Goal: Task Accomplishment & Management: Manage account settings

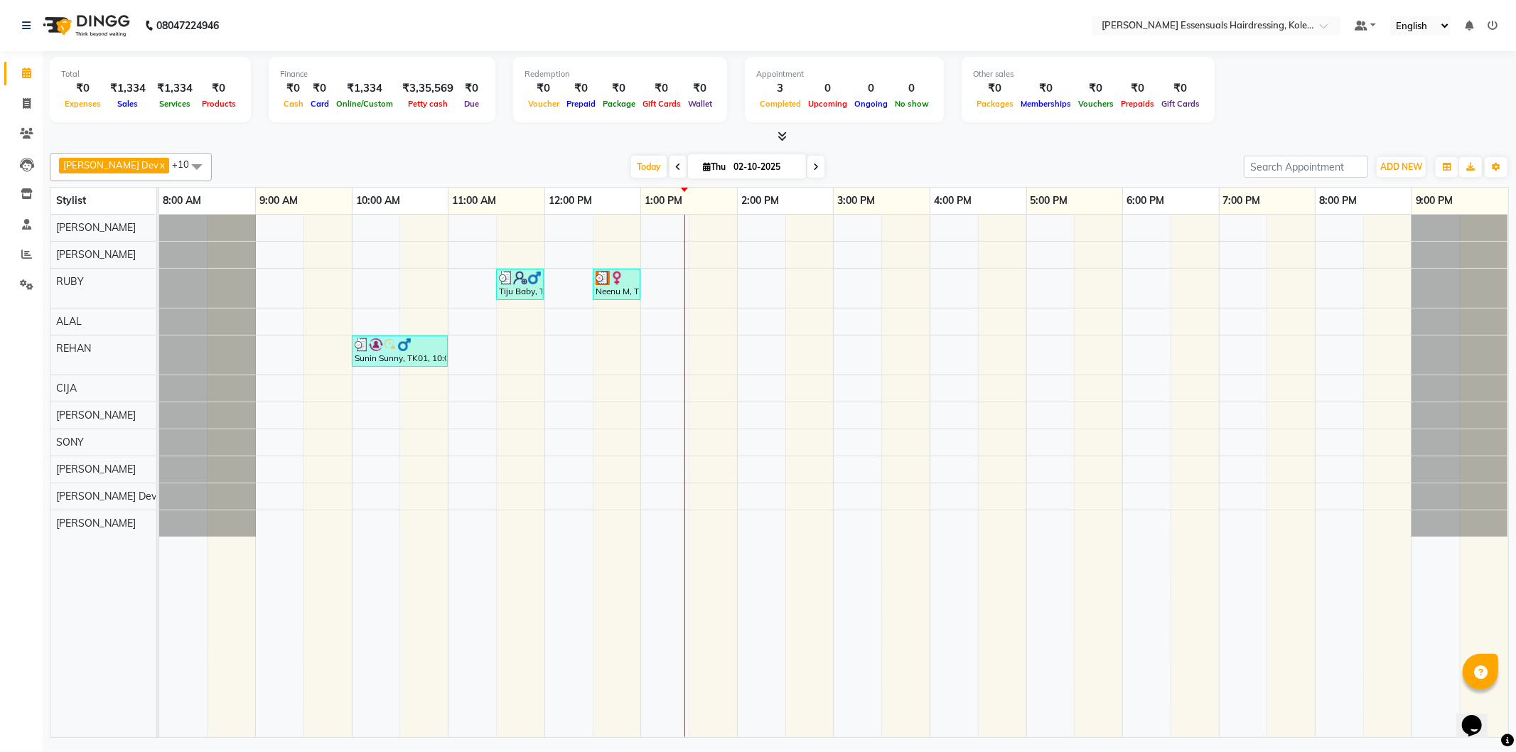
click at [702, 257] on div "Tiju Baby, TK02, 11:30 AM-12:00 PM, KIDS HAIRCUT GIRL (WOMEN) Neenu M, TK03, 12…" at bounding box center [833, 476] width 1349 height 523
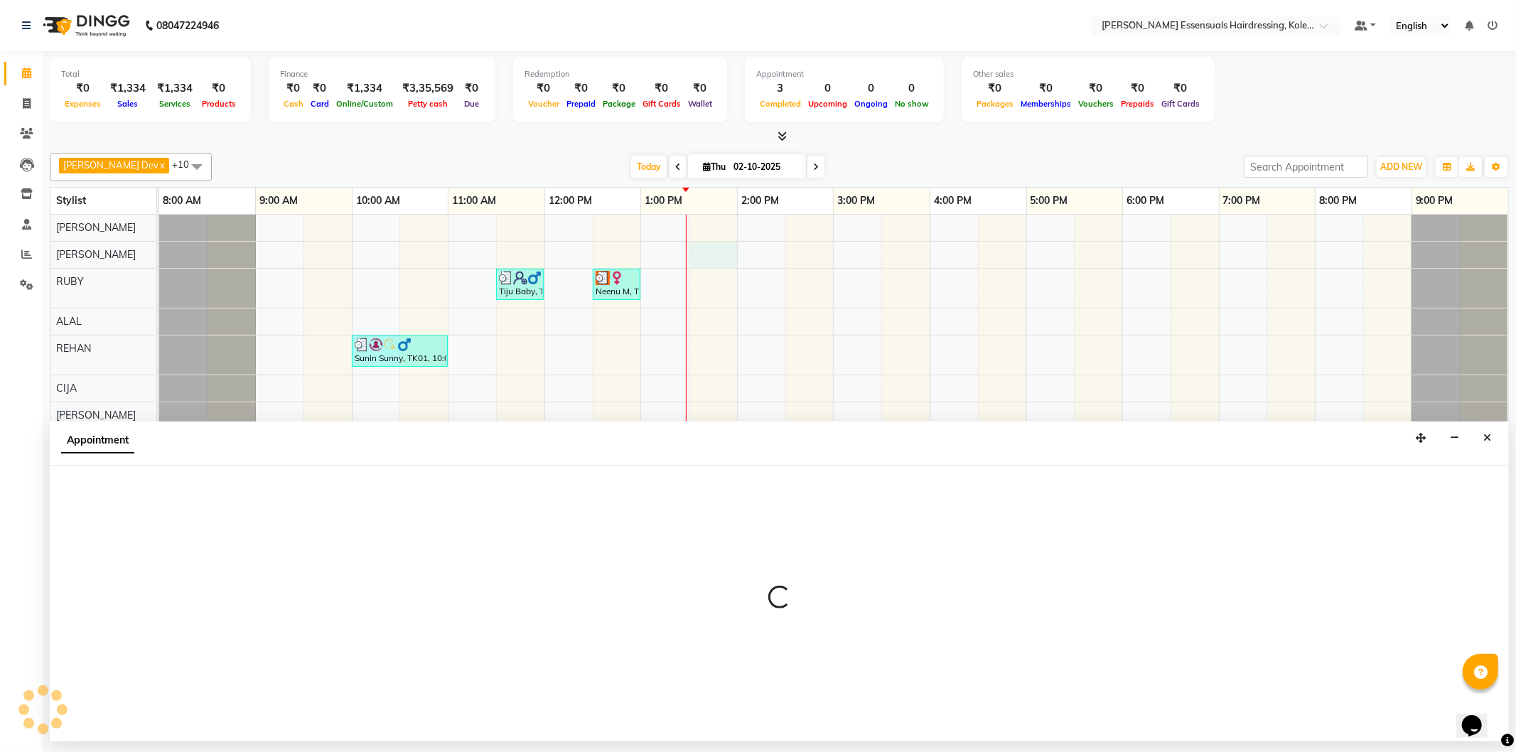
select select "79967"
select select "810"
select select "tentative"
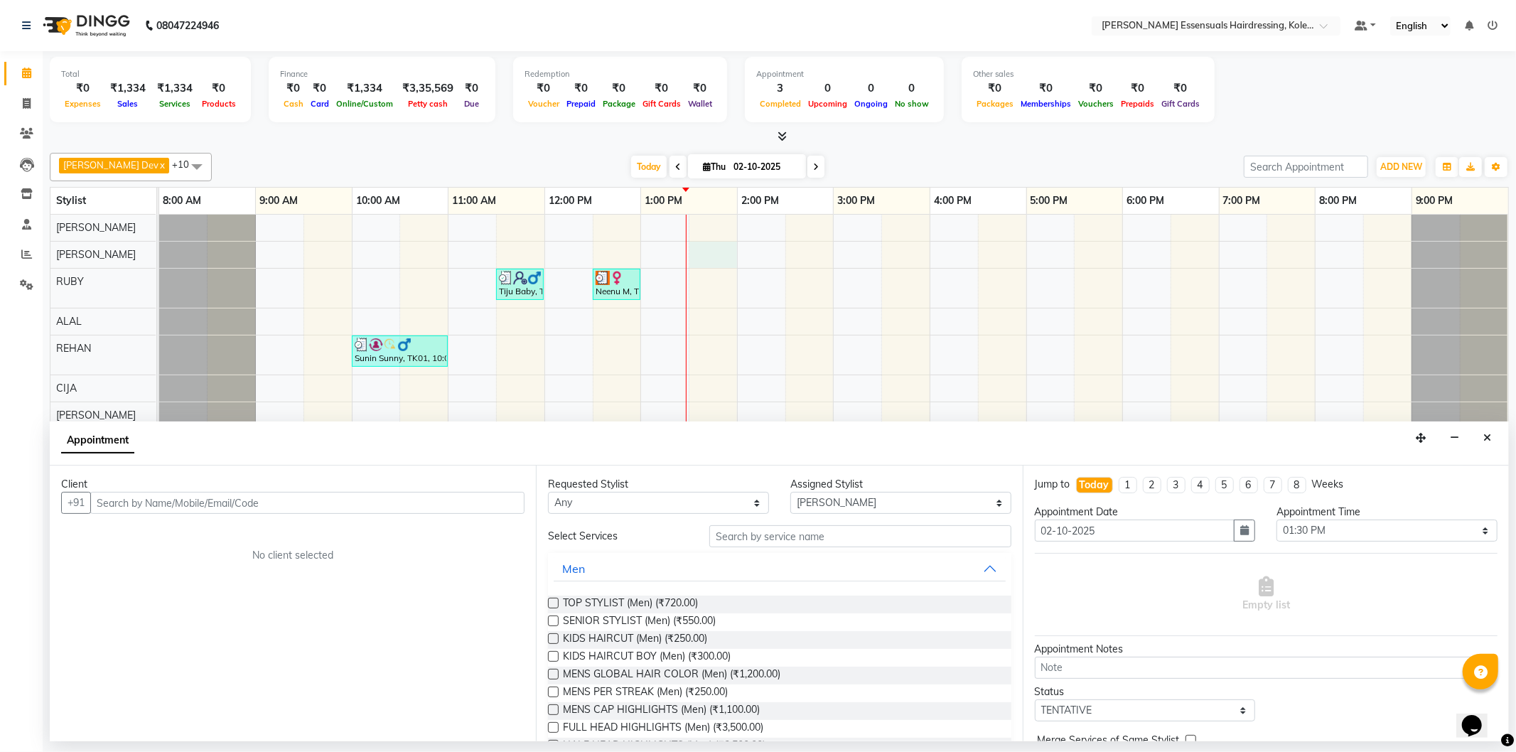
click at [221, 500] on input "text" at bounding box center [307, 503] width 434 height 22
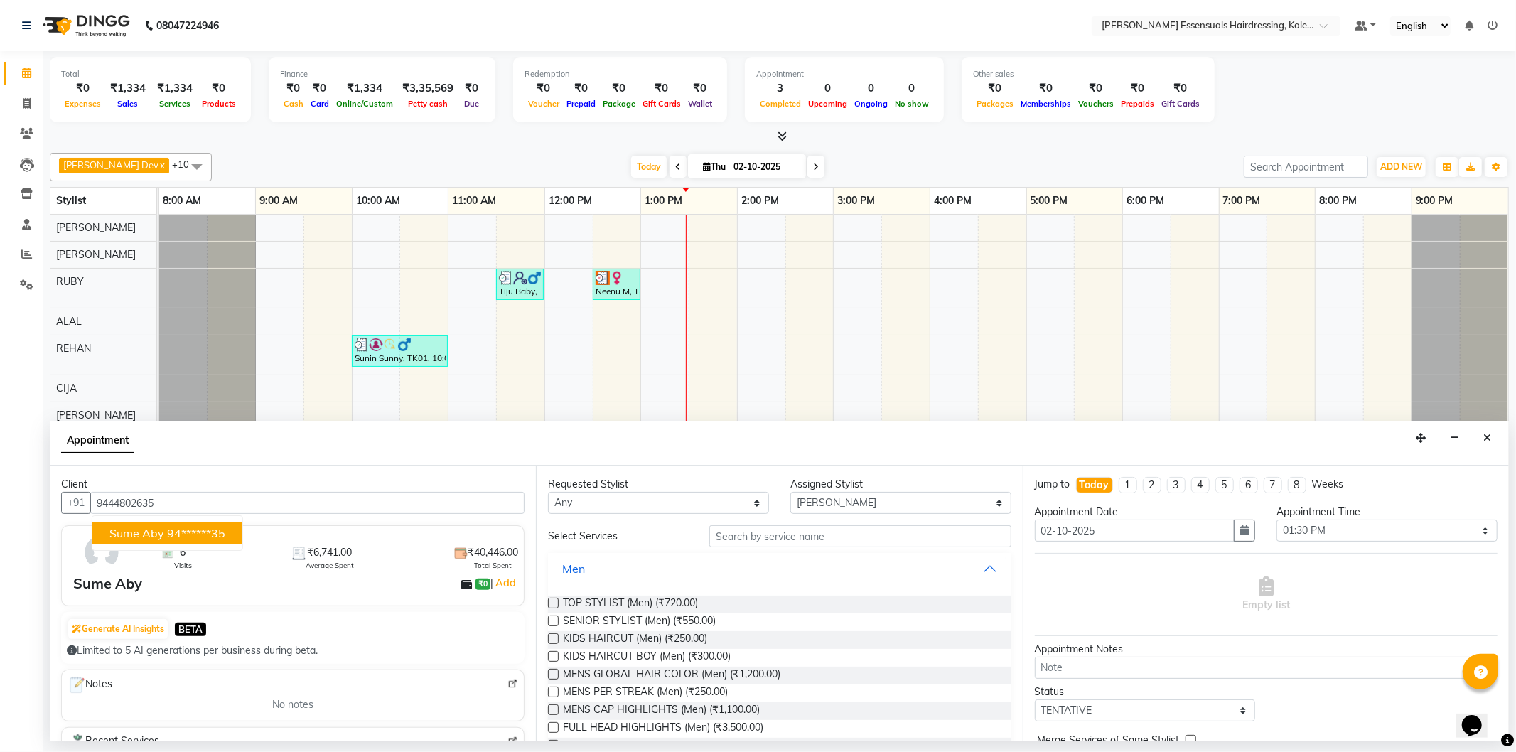
click at [207, 533] on ngb-highlight "94******35" at bounding box center [196, 533] width 58 height 14
type input "94******35"
click at [816, 528] on input "text" at bounding box center [860, 536] width 301 height 22
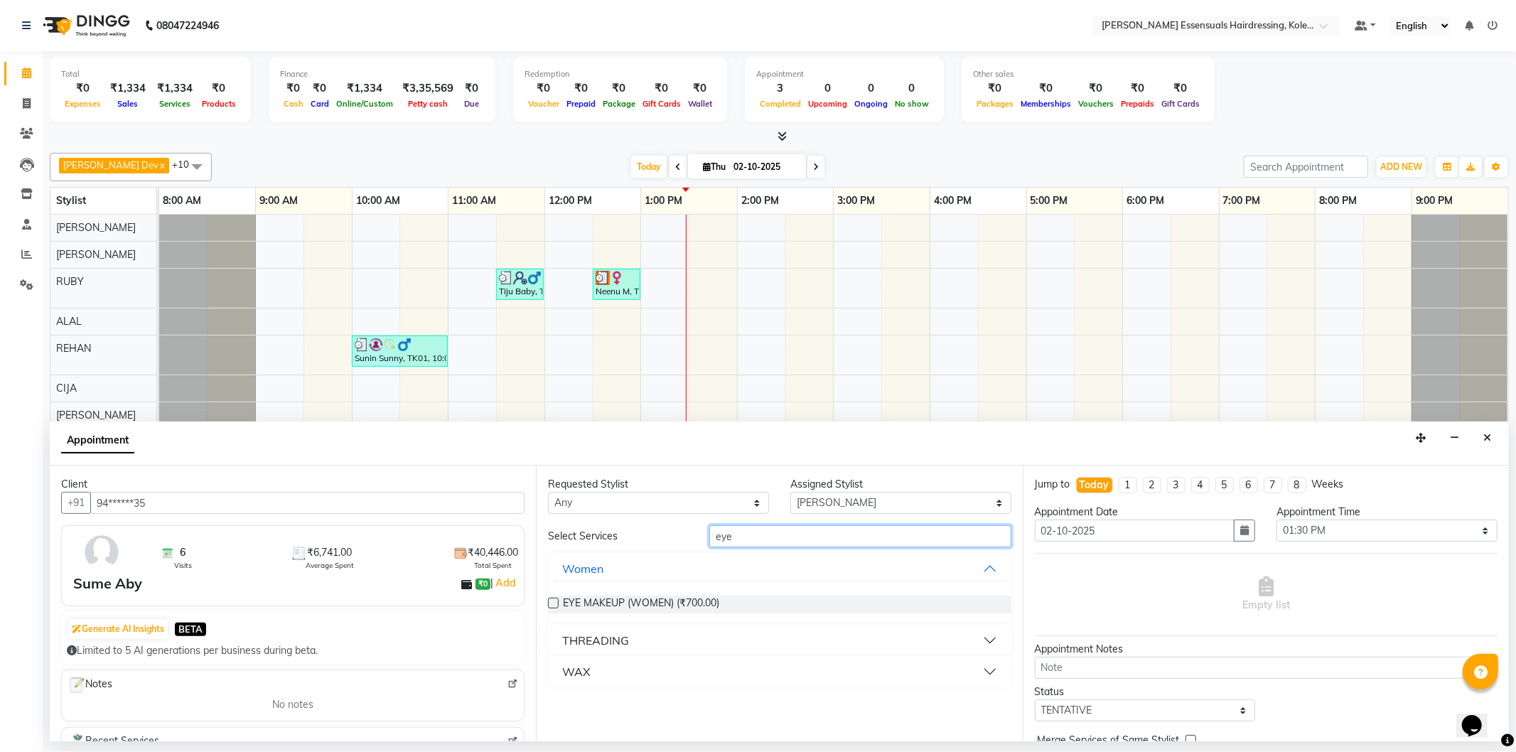
type input "eye"
click at [786, 633] on button "THREADING" at bounding box center [779, 641] width 451 height 26
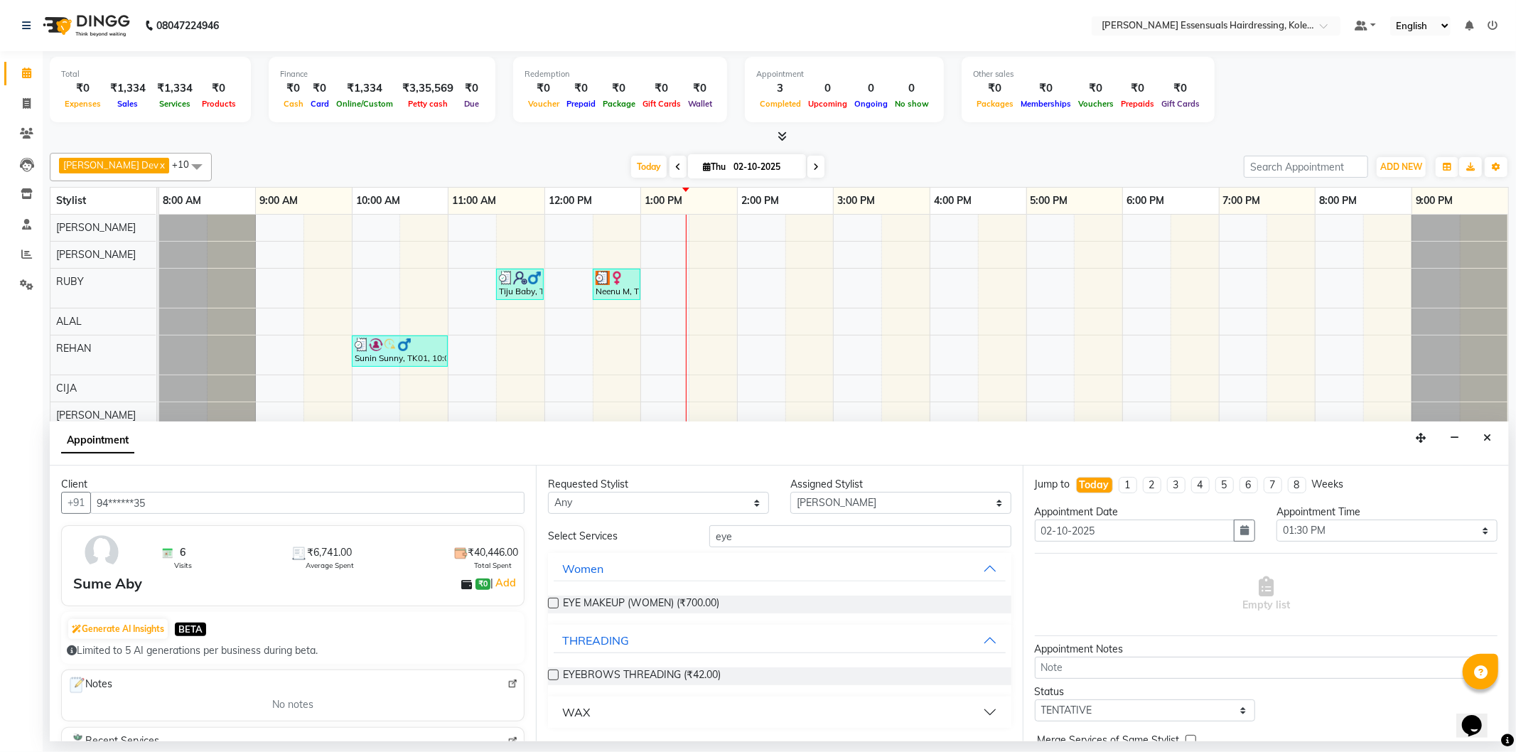
click at [550, 675] on label at bounding box center [553, 675] width 11 height 11
click at [550, 675] on input "checkbox" at bounding box center [552, 676] width 9 height 9
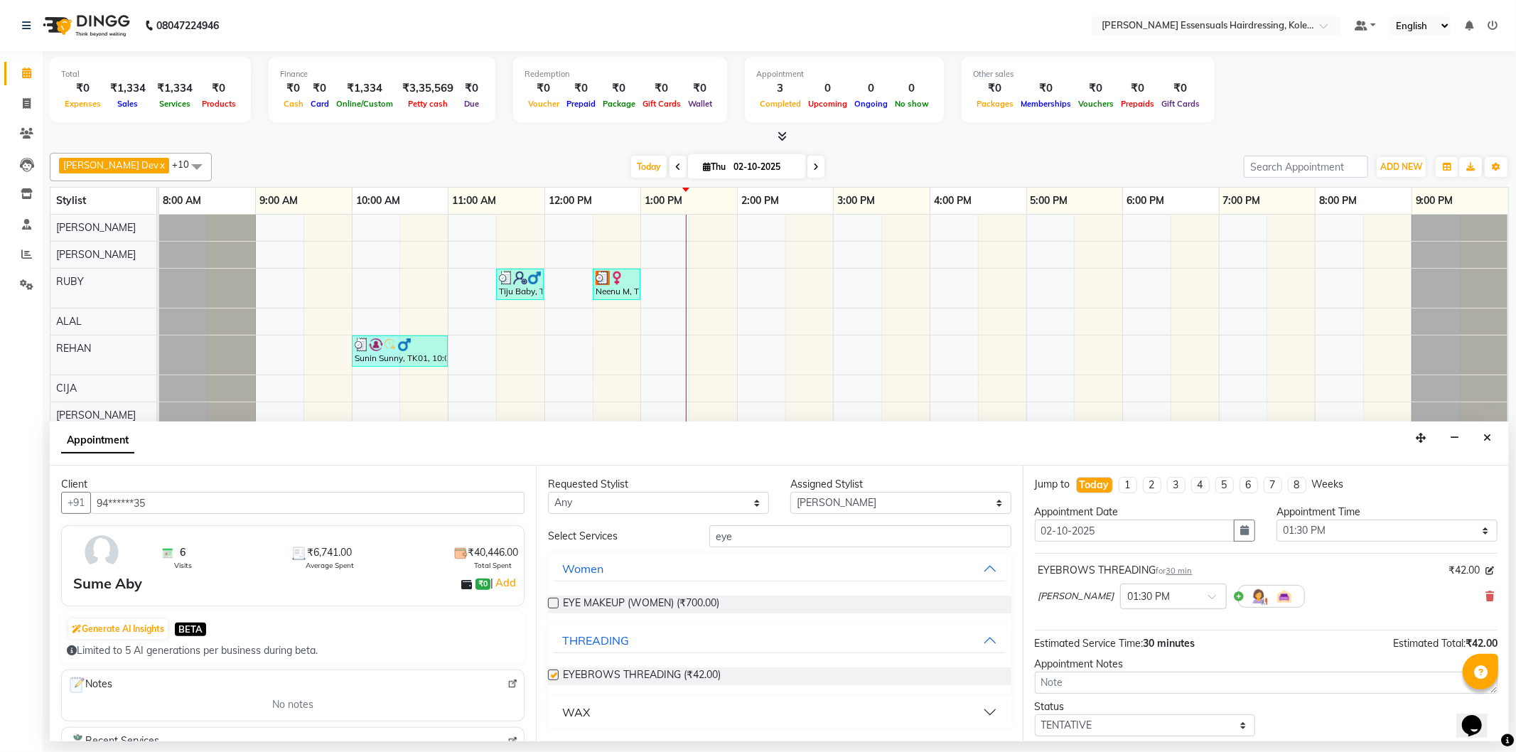
checkbox input "false"
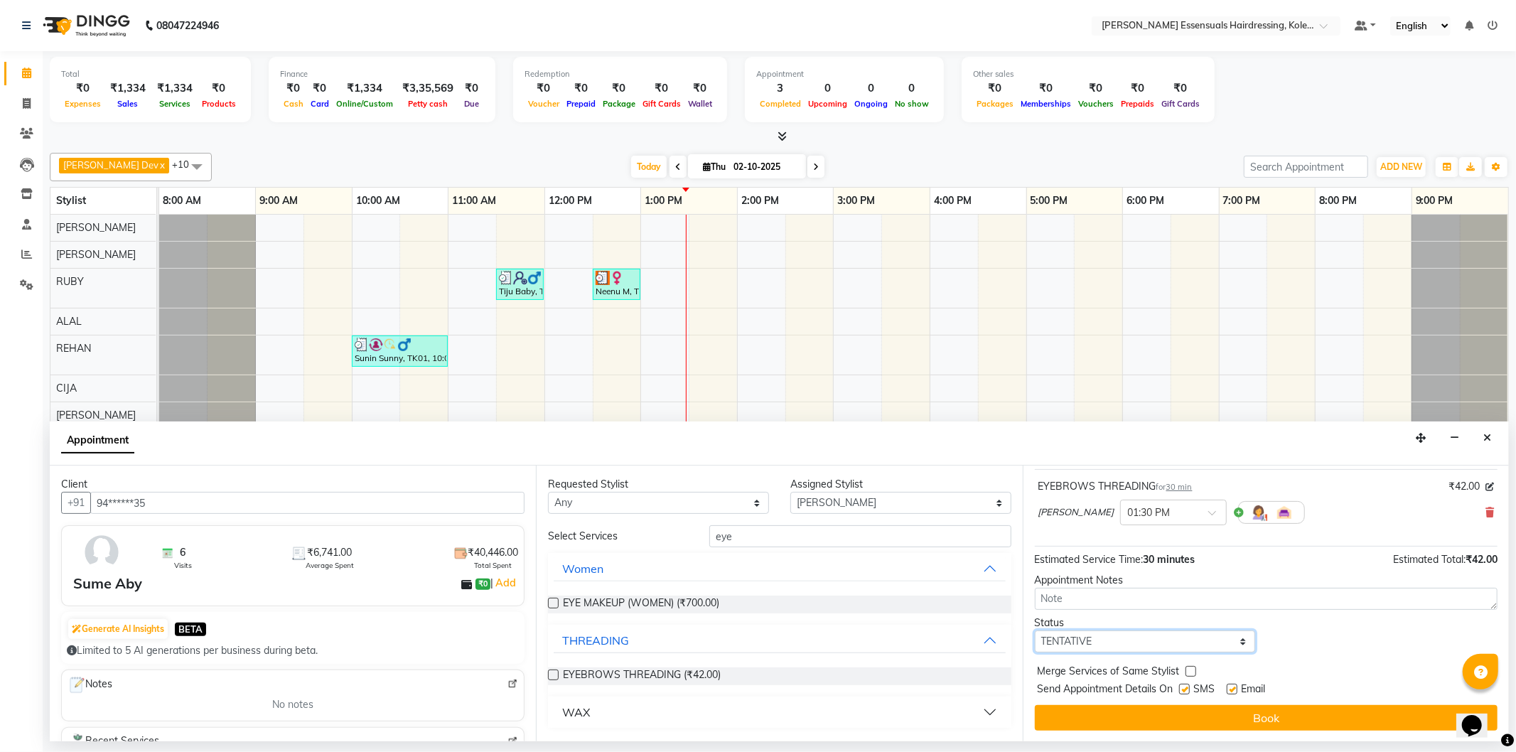
click at [1210, 640] on select "Select TENTATIVE CONFIRM CHECK-IN UPCOMING" at bounding box center [1145, 642] width 221 height 22
select select "check-in"
click at [1035, 631] on select "Select TENTATIVE CONFIRM CHECK-IN UPCOMING" at bounding box center [1145, 642] width 221 height 22
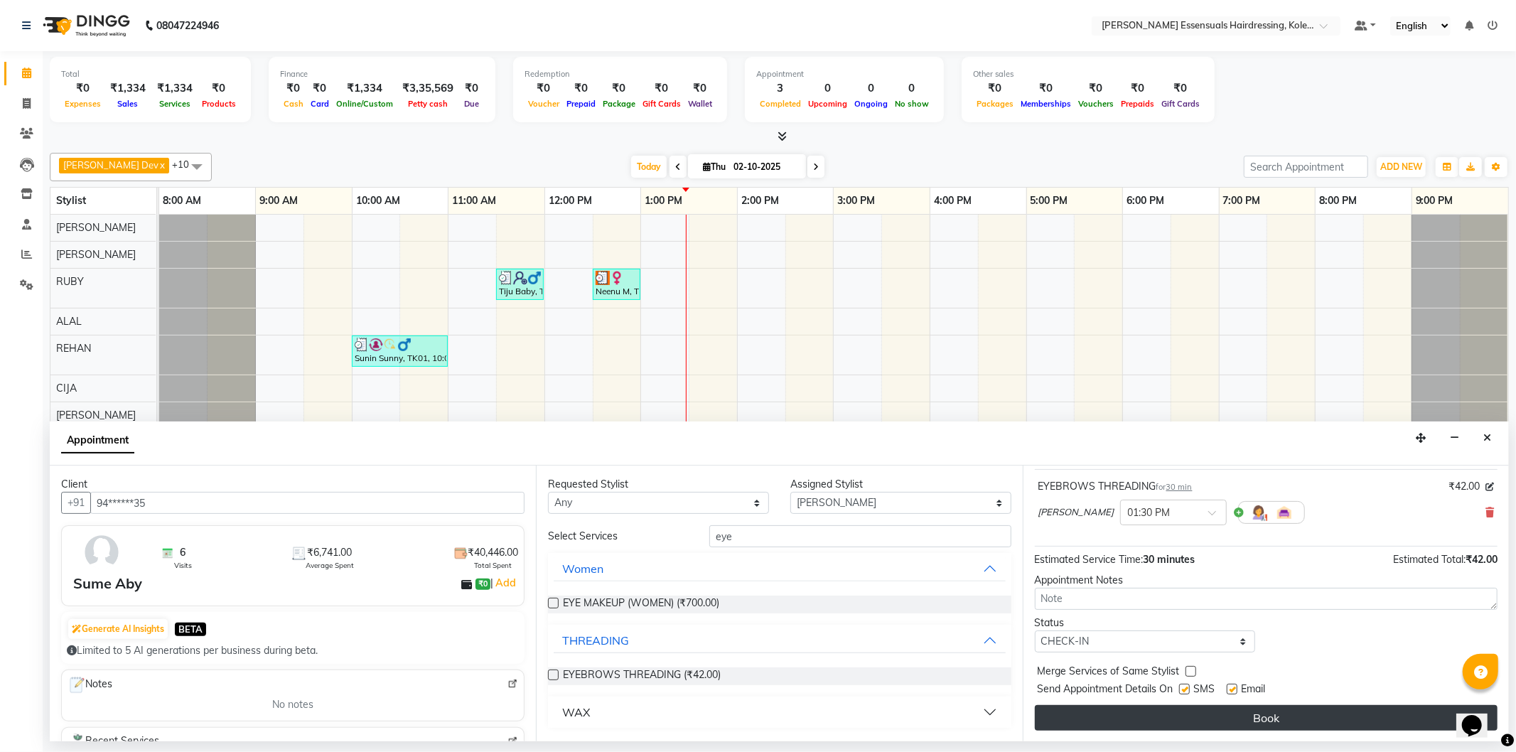
click at [1114, 718] on button "Book" at bounding box center [1266, 718] width 463 height 26
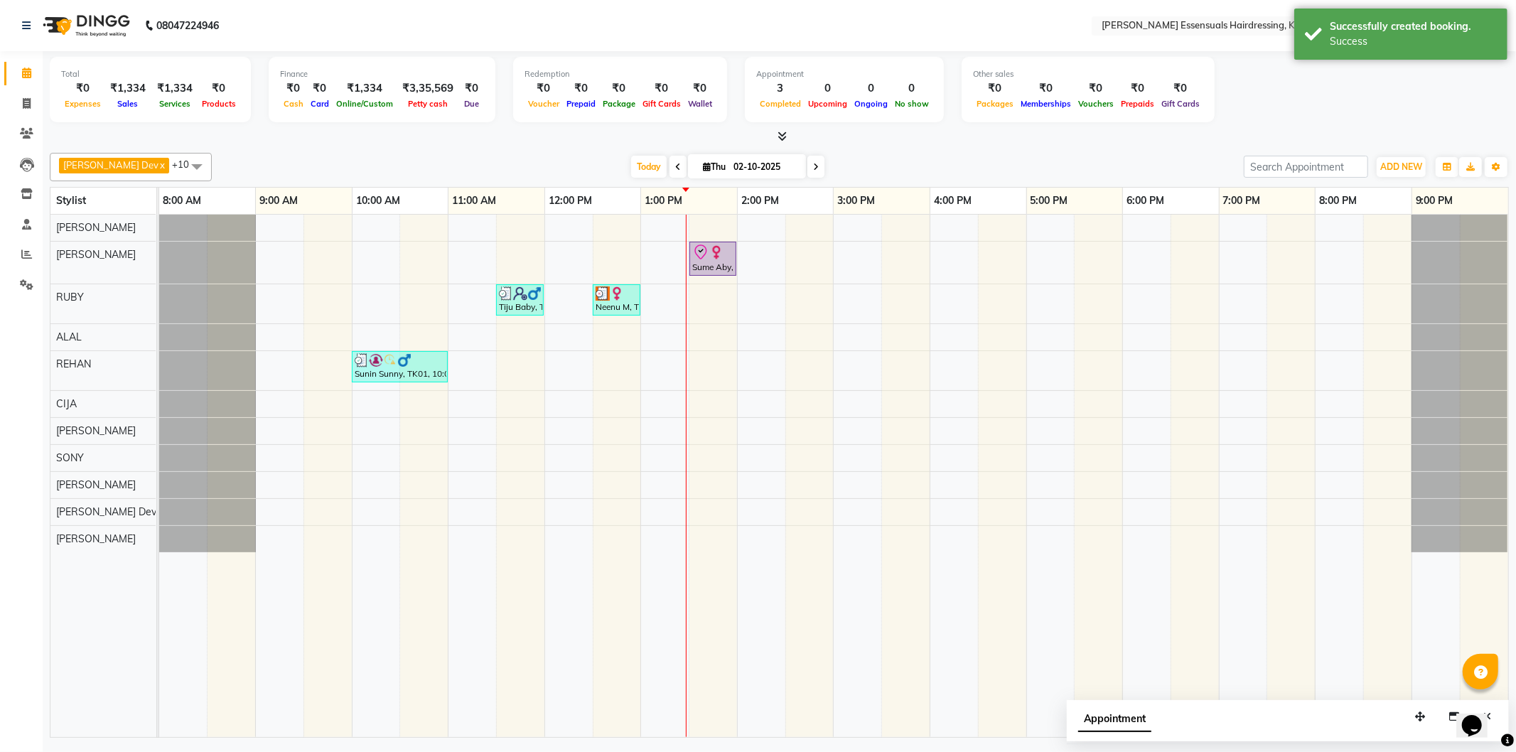
click at [741, 259] on div "Sume Aby, TK04, 01:30 PM-02:00 PM, EYEBROWS THREADING Tiju Baby, TK02, 11:30 AM…" at bounding box center [833, 476] width 1349 height 523
select select "79967"
select select "840"
select select "tentative"
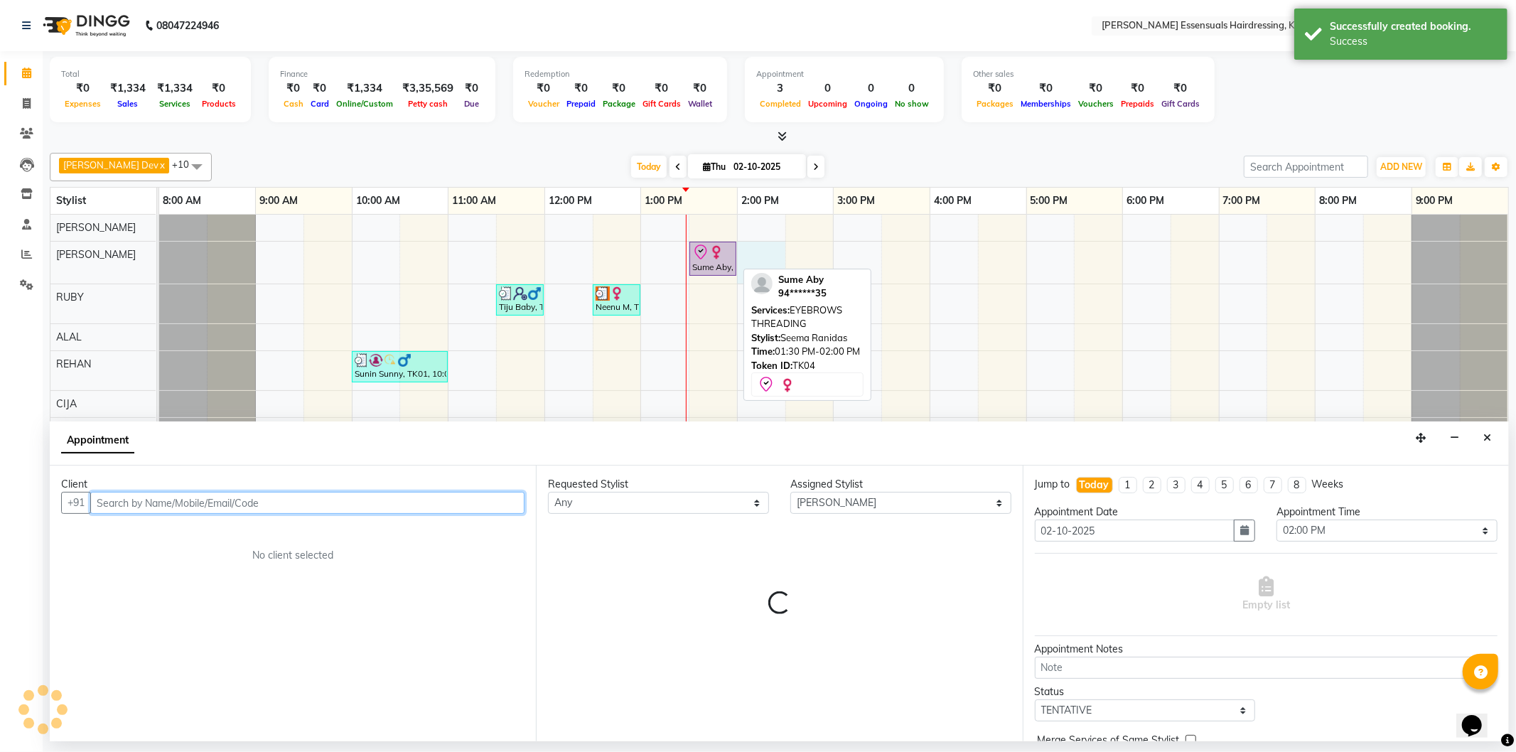
click at [714, 264] on div "Sume Aby, TK04, 01:30 PM-02:00 PM, EYEBROWS THREADING" at bounding box center [713, 259] width 44 height 30
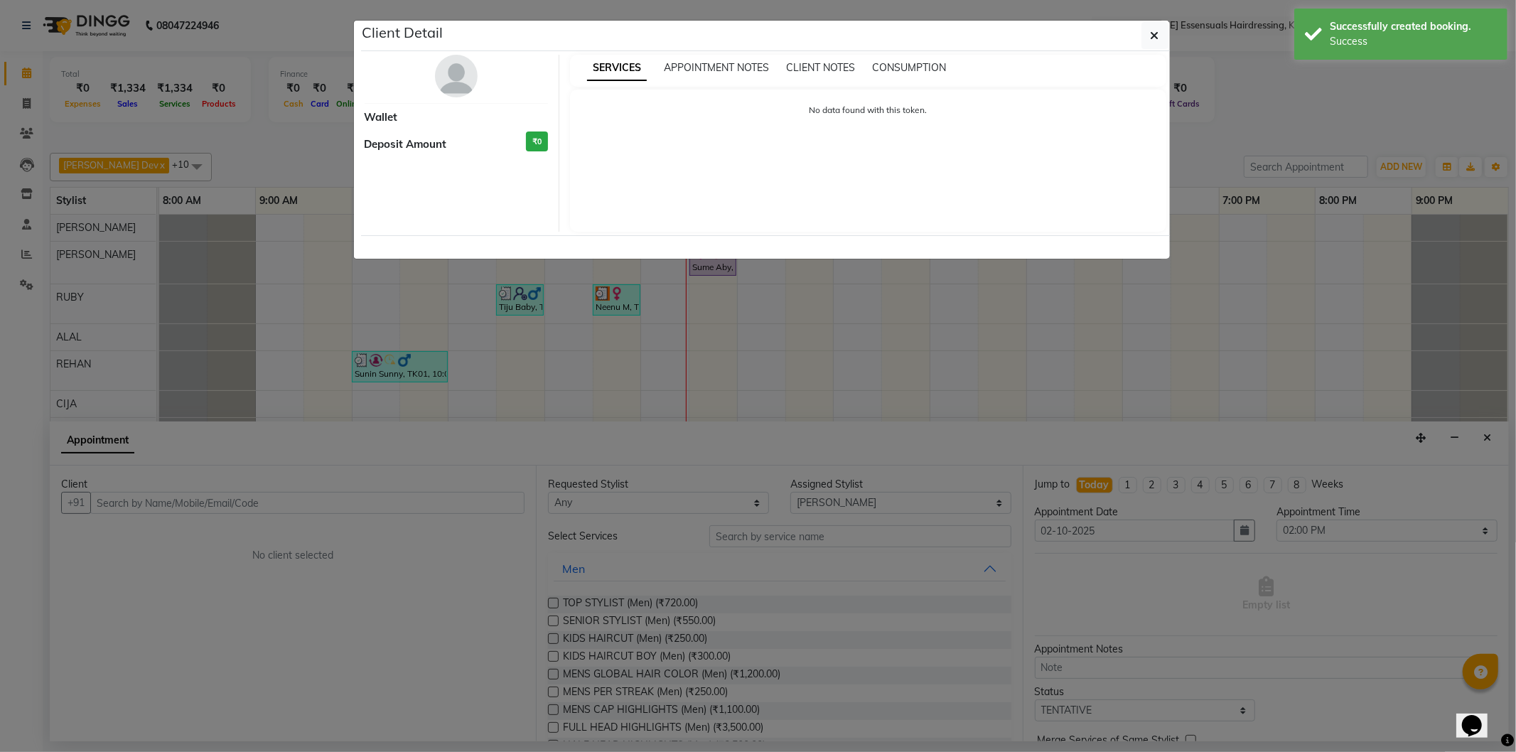
select select "8"
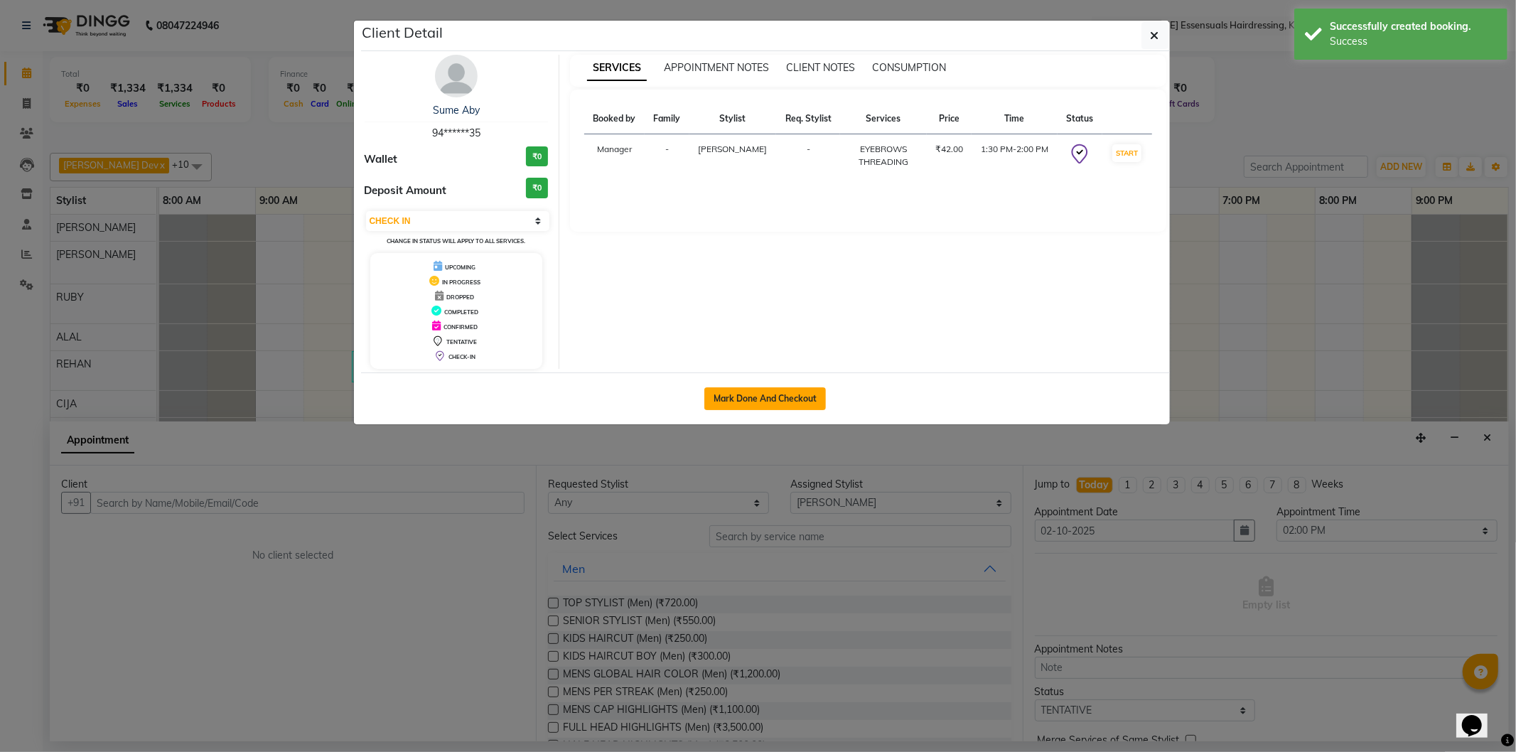
click at [750, 402] on button "Mark Done And Checkout" at bounding box center [766, 398] width 122 height 23
select select "service"
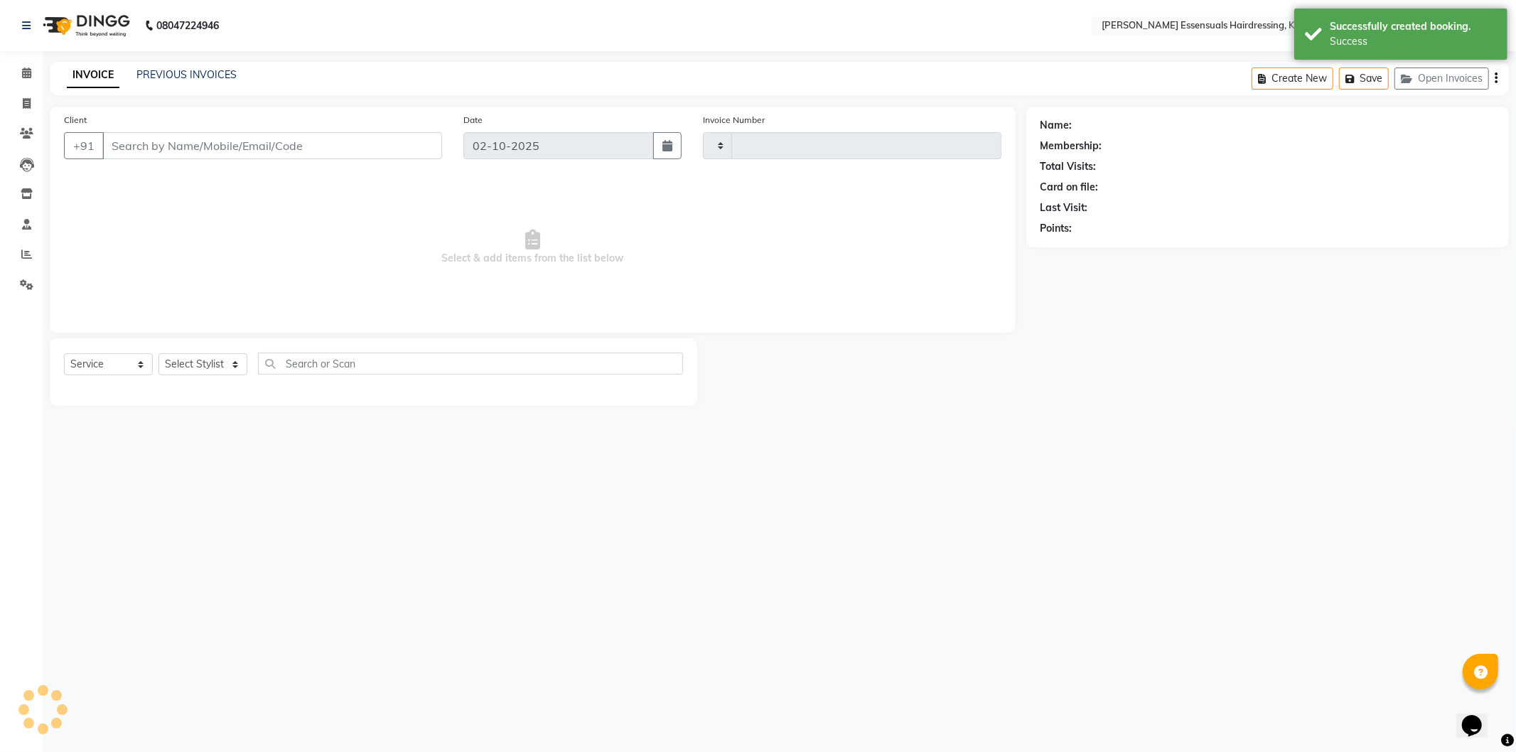
type input "1691"
select select "8281"
type input "94******35"
select select "79967"
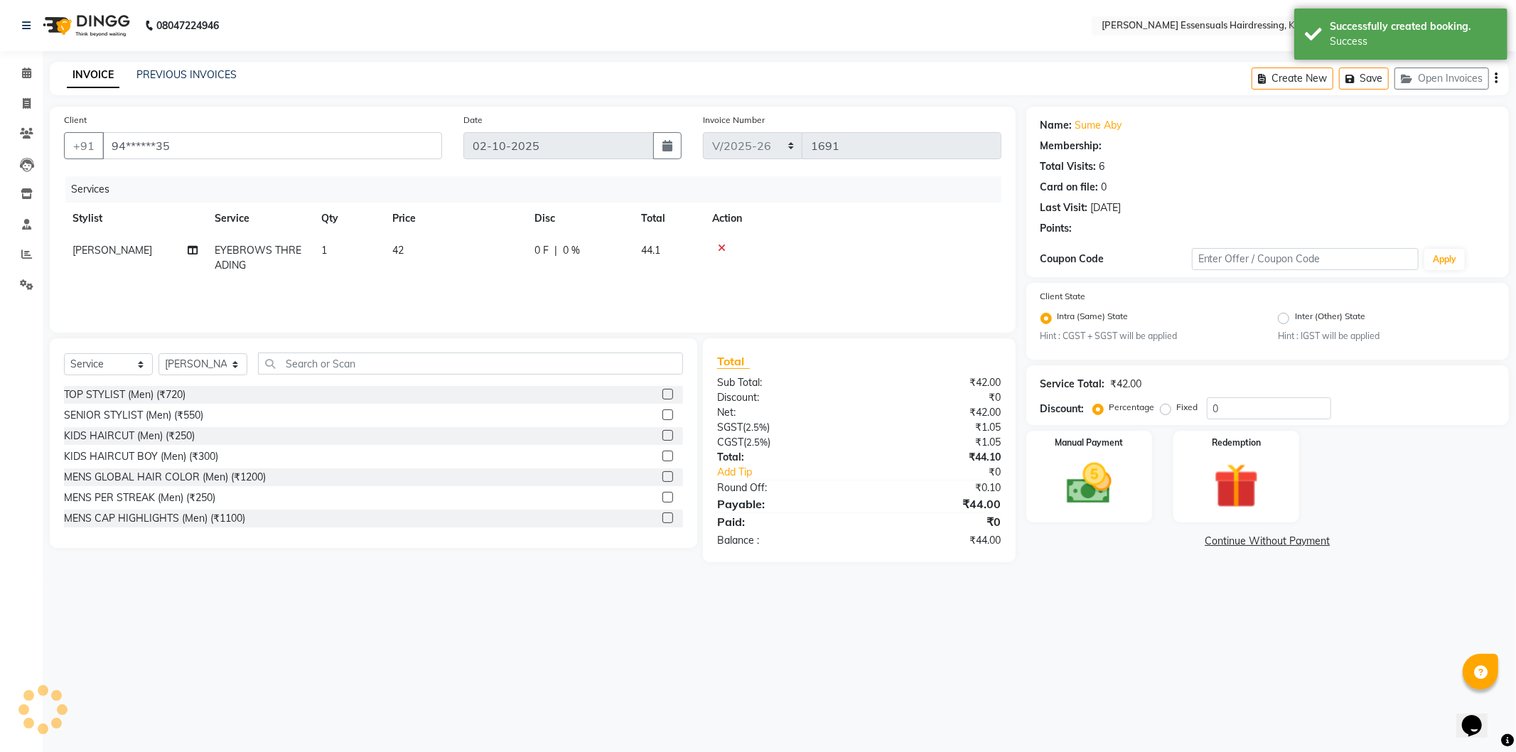
select select "1: Object"
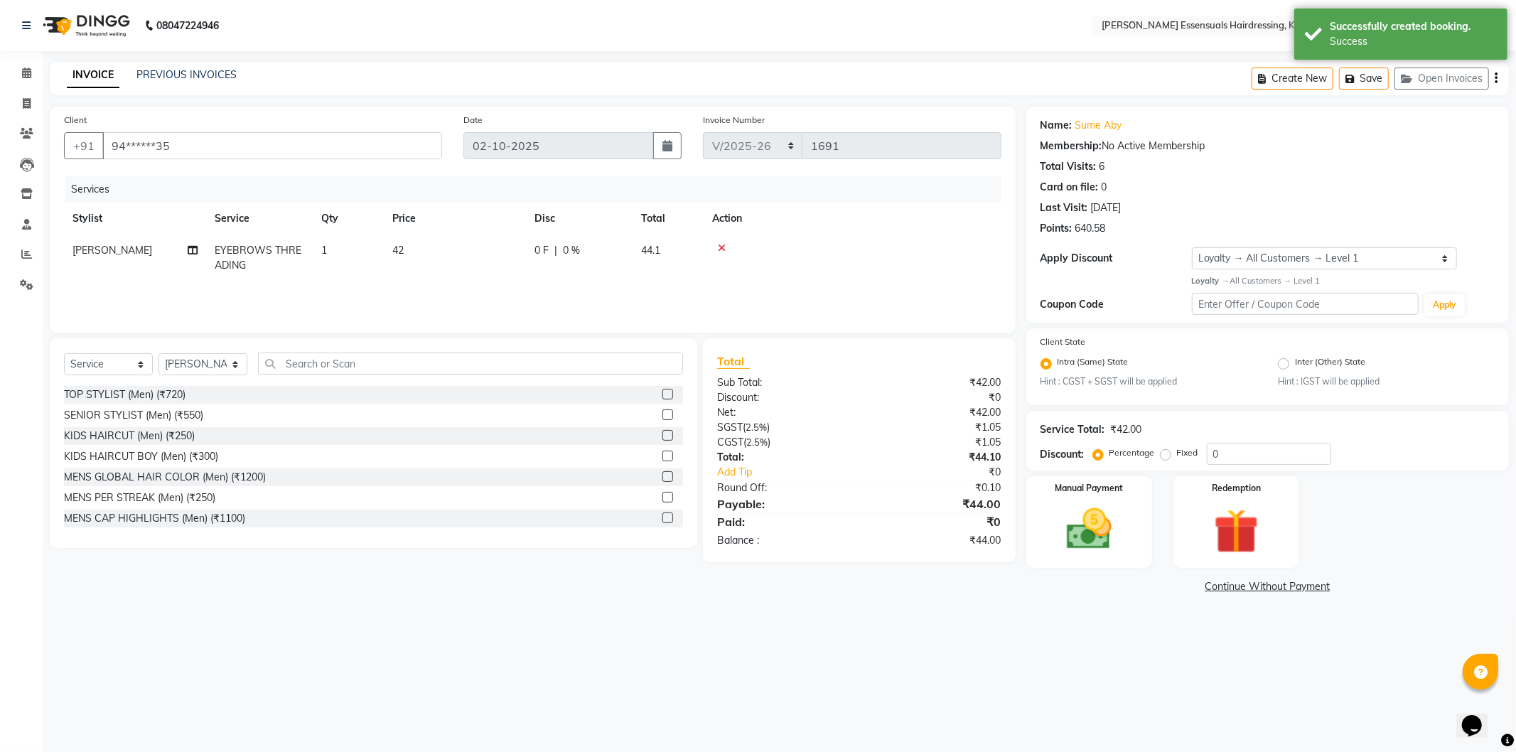
click at [417, 246] on td "42" at bounding box center [455, 258] width 142 height 47
select select "79967"
click at [493, 252] on input "42" at bounding box center [521, 254] width 125 height 22
type input "48"
click at [847, 596] on div "Client +91 94******35 Date 02-10-2025 Invoice Number IMP/2025-26 V/2025 V/2025-…" at bounding box center [532, 352] width 987 height 491
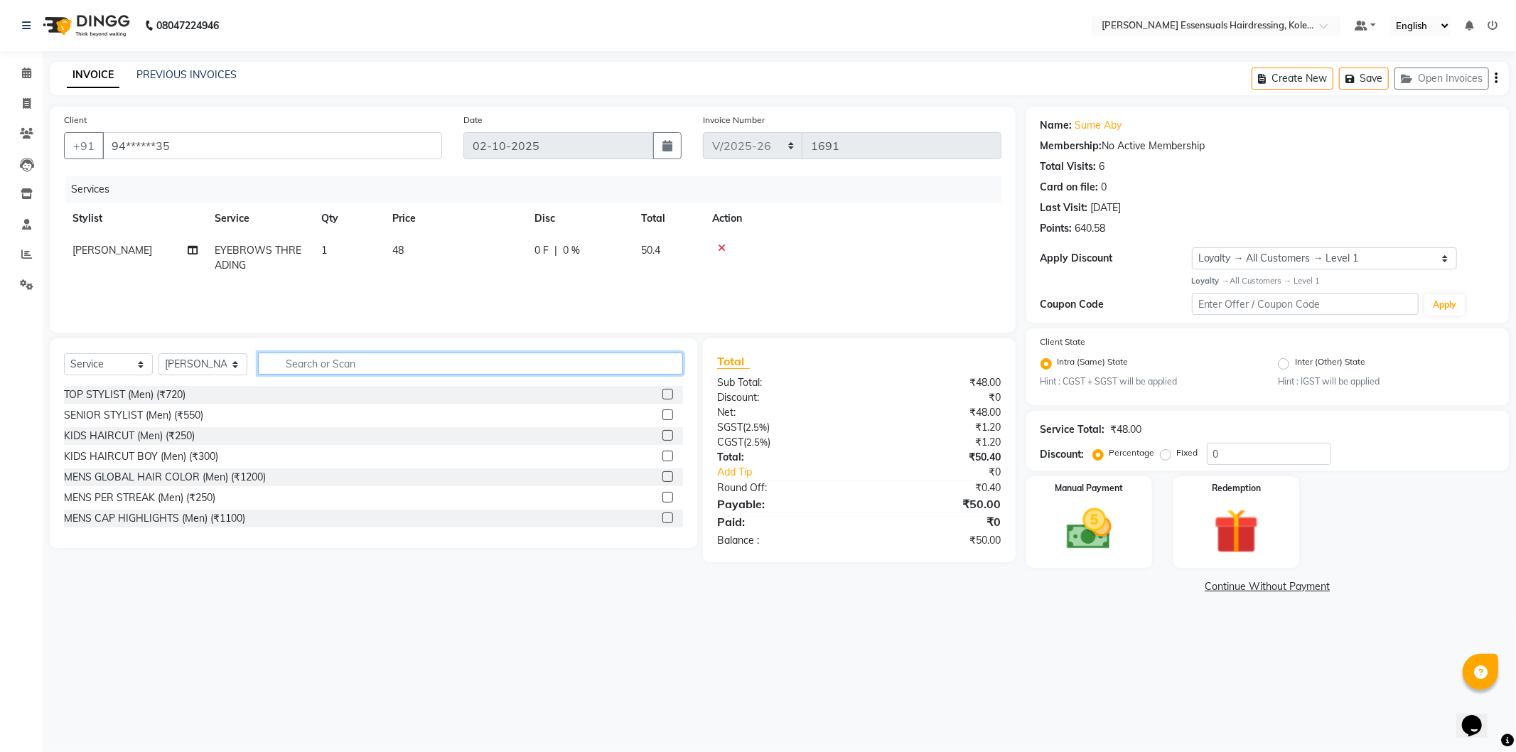
click at [407, 360] on input "text" at bounding box center [470, 364] width 425 height 22
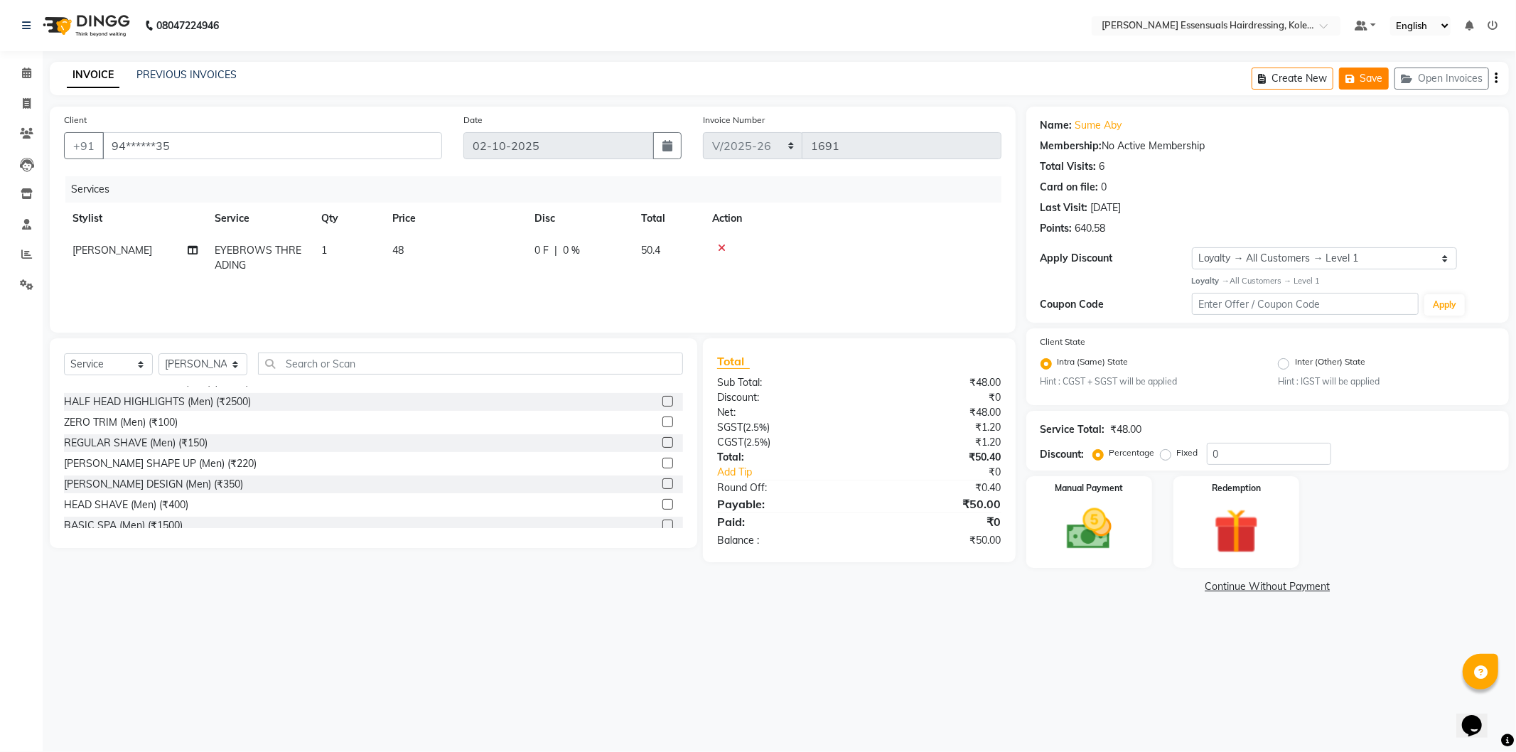
click at [1369, 78] on button "Save" at bounding box center [1364, 79] width 50 height 22
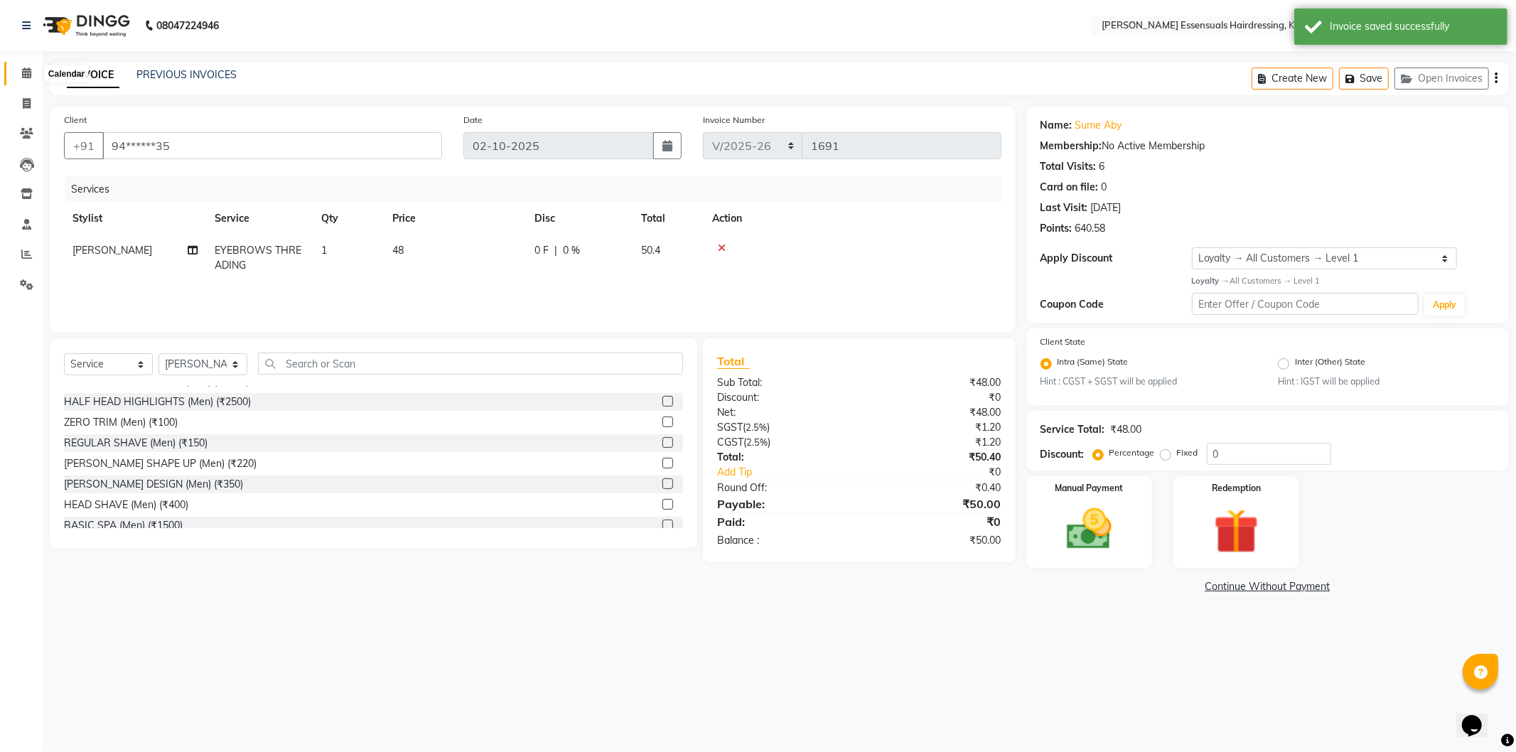
click at [23, 75] on icon at bounding box center [26, 73] width 9 height 11
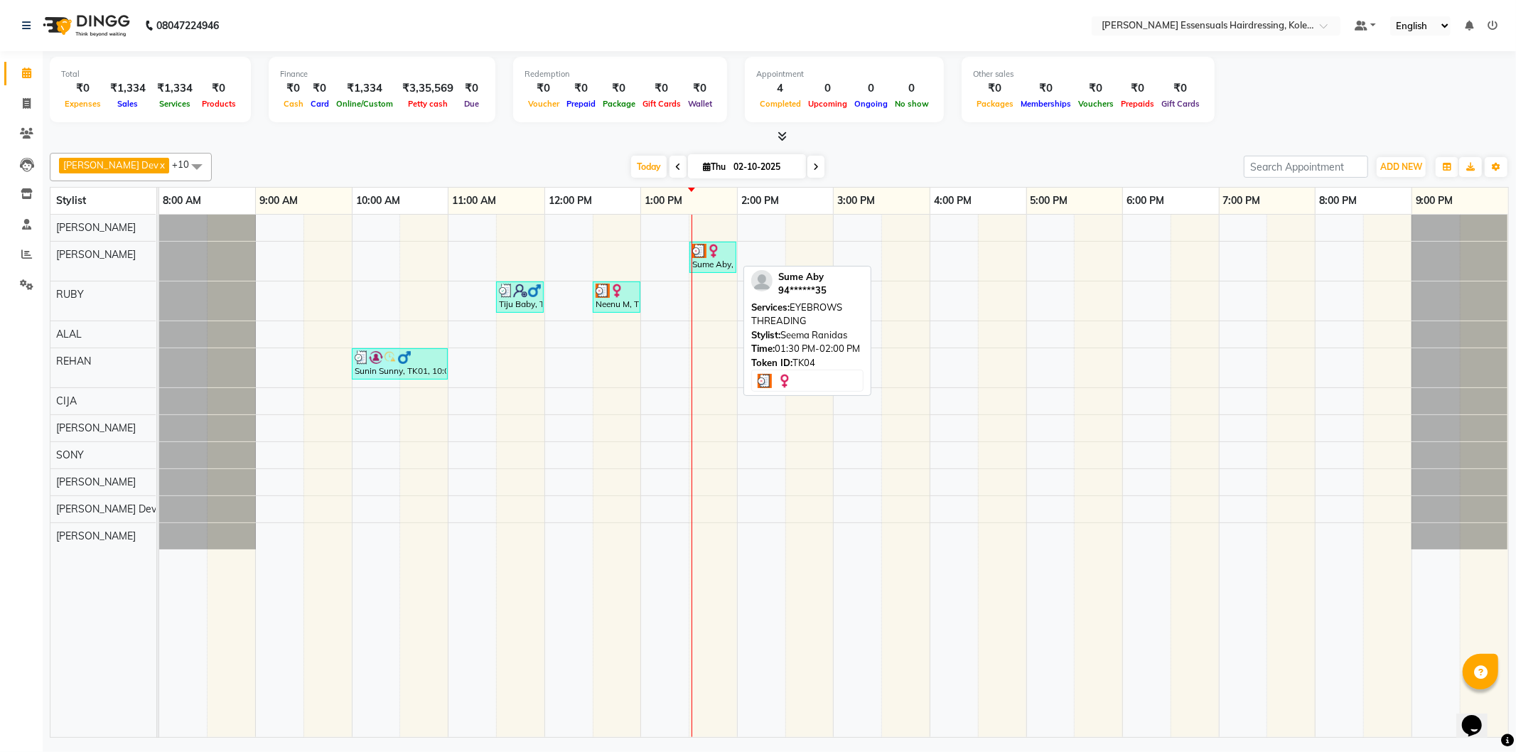
click at [731, 268] on div "Sume Aby, TK04, 01:30 PM-02:00 PM, EYEBROWS THREADING" at bounding box center [713, 257] width 44 height 27
select select "3"
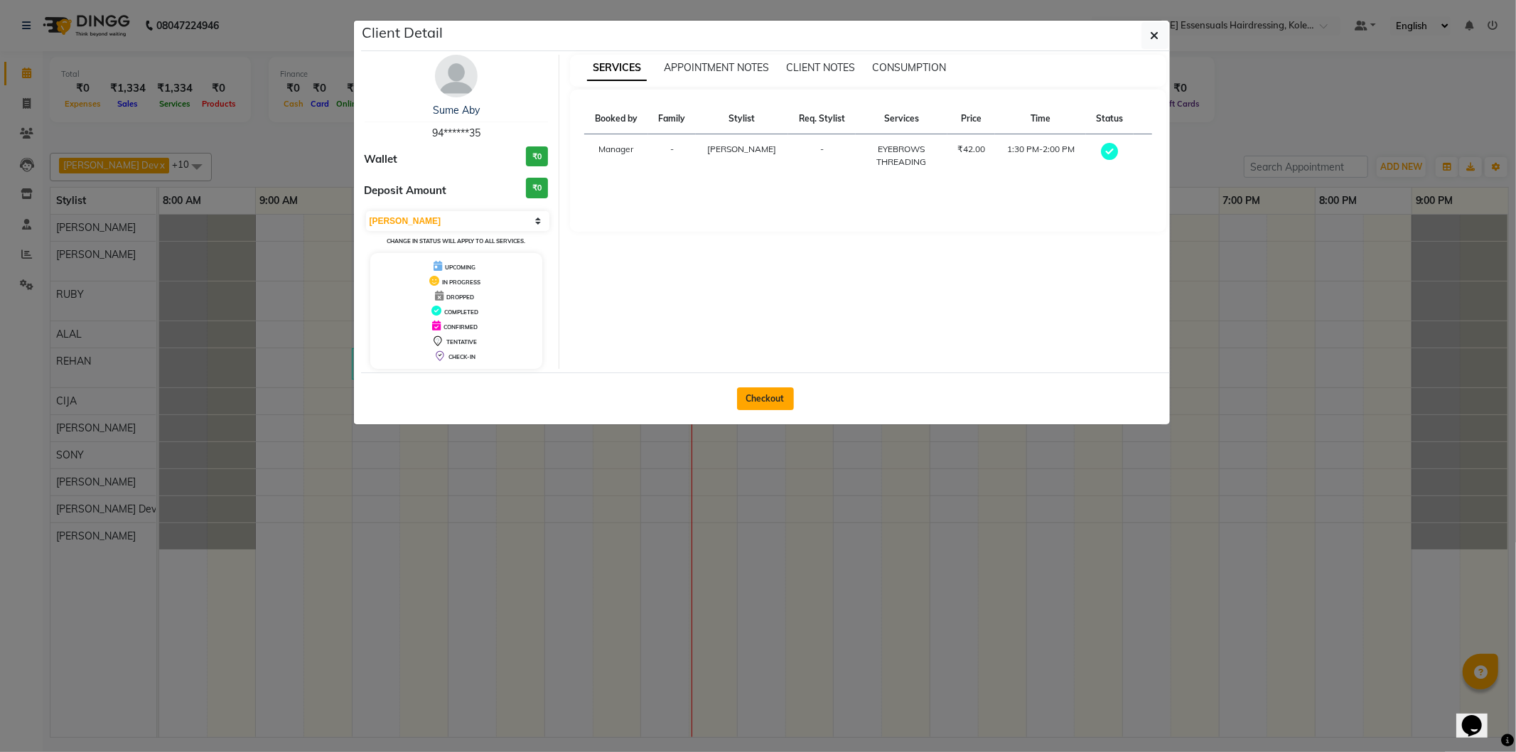
click at [754, 403] on button "Checkout" at bounding box center [765, 398] width 57 height 23
select select "service"
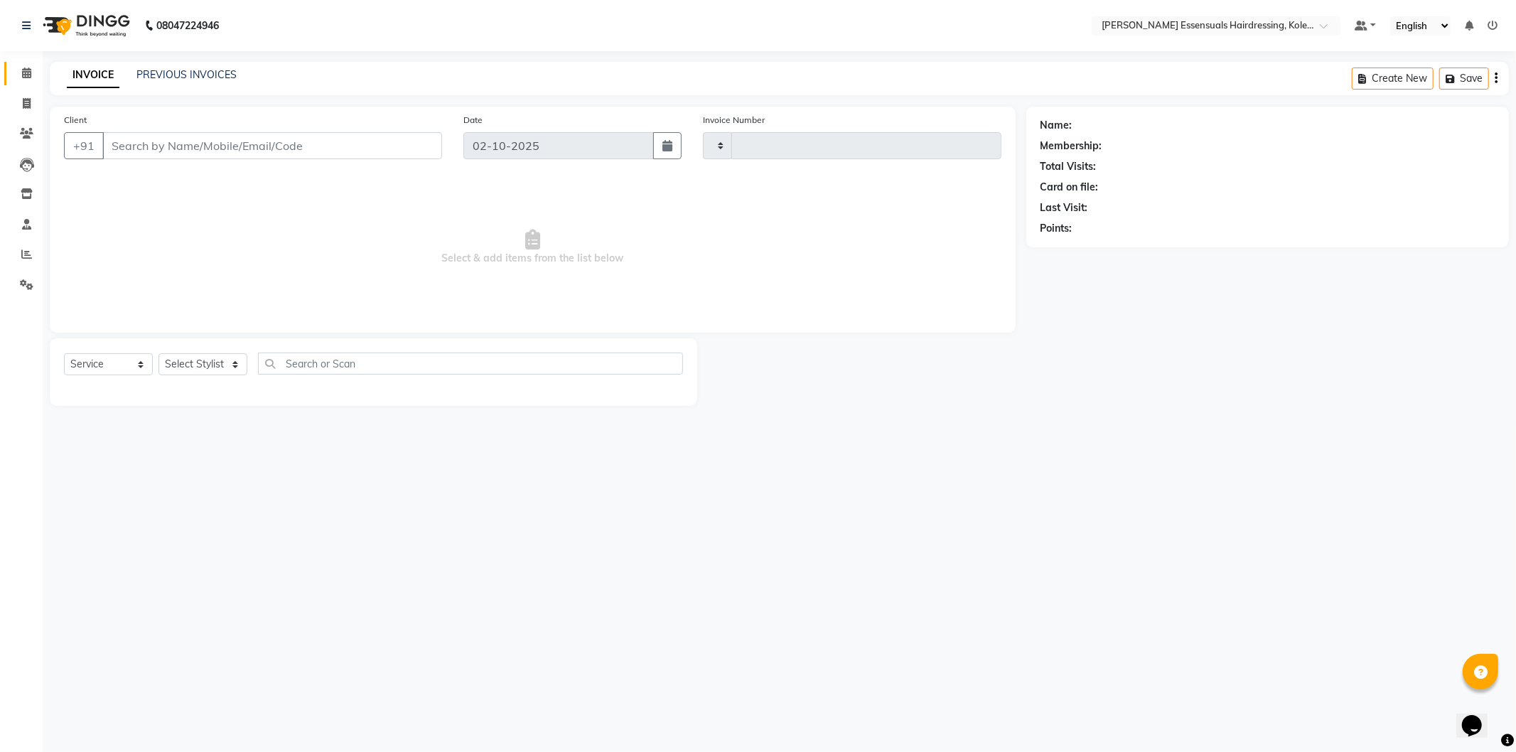
type input "1691"
select select "8281"
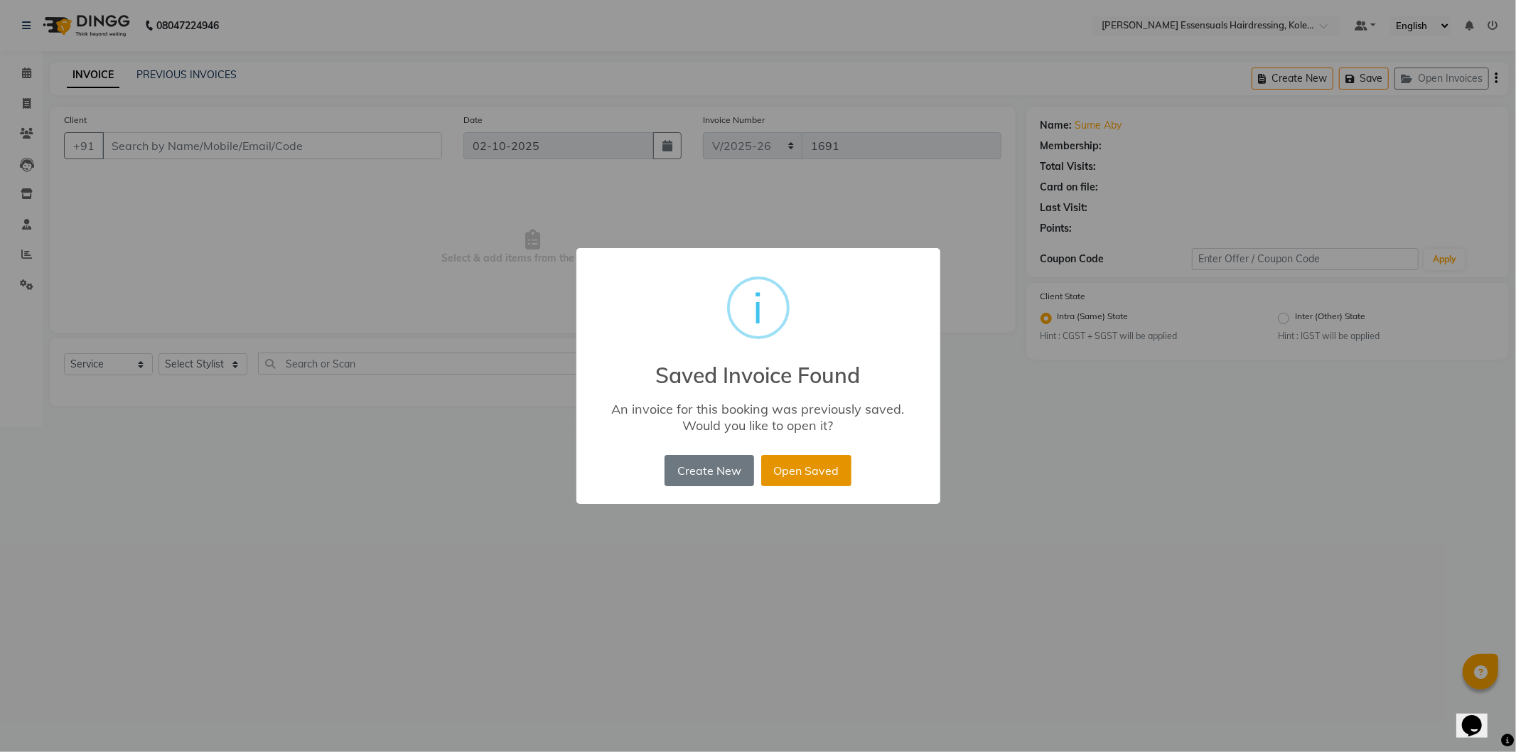
click at [798, 473] on button "Open Saved" at bounding box center [806, 470] width 90 height 31
type input "94******35"
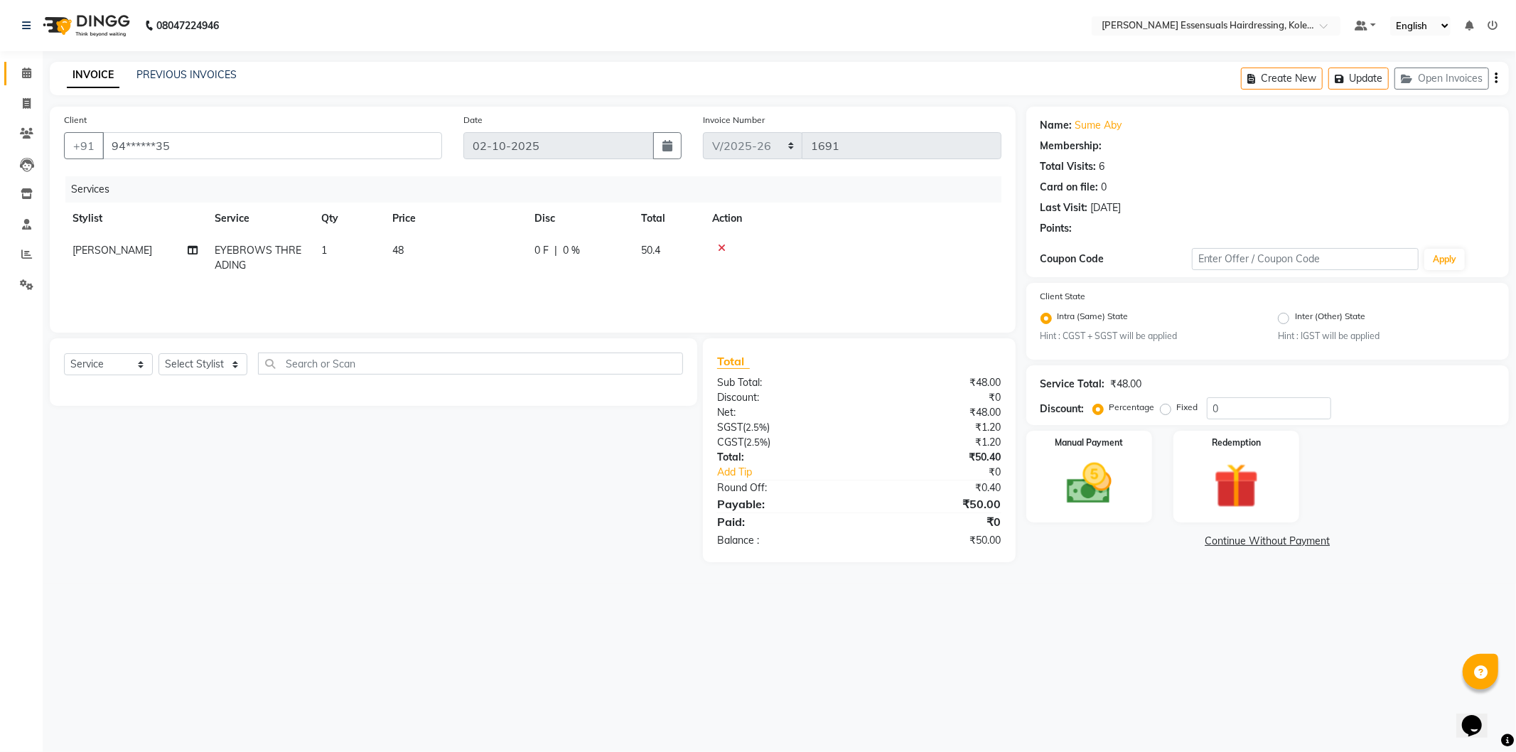
select select "1: Object"
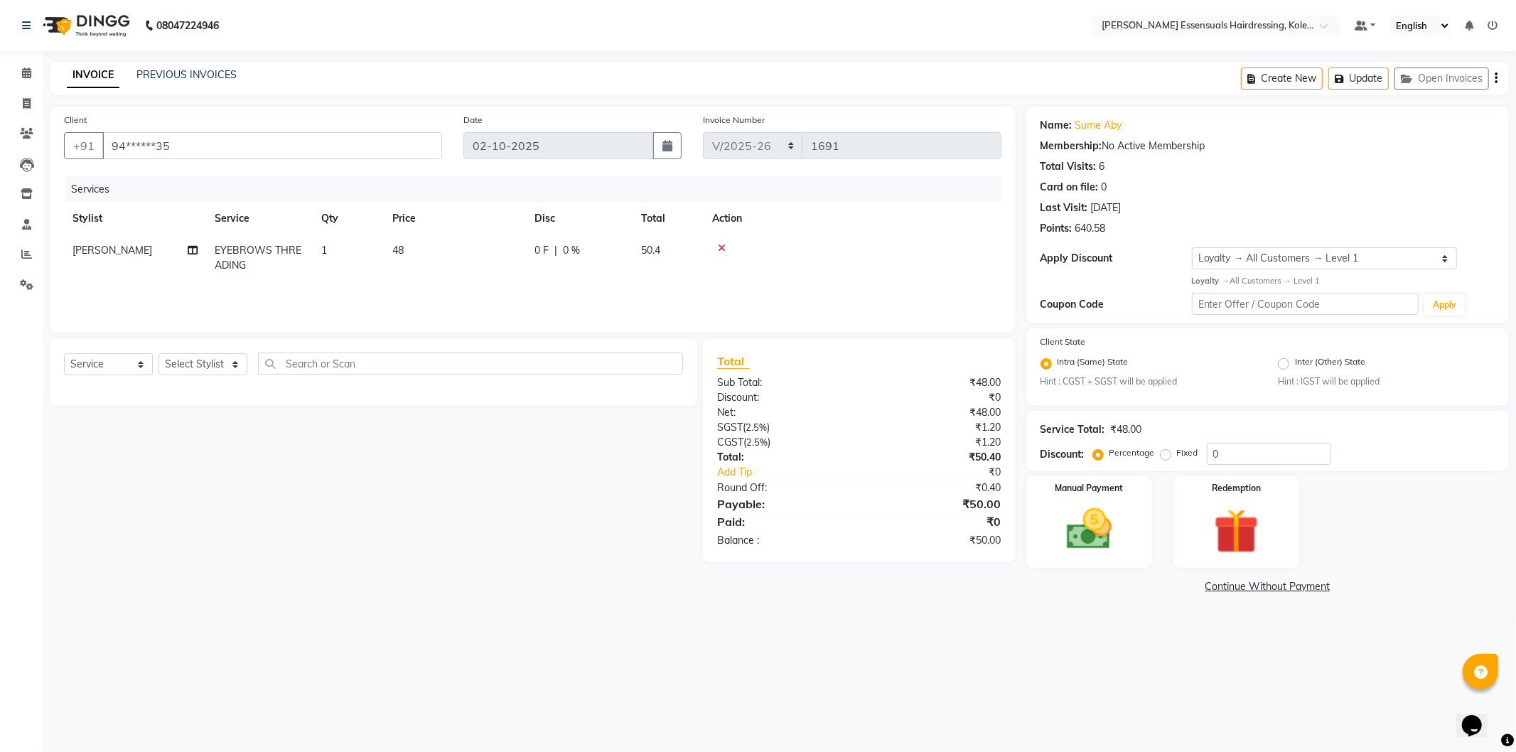
click at [410, 255] on td "48" at bounding box center [455, 258] width 142 height 47
select select "79967"
drag, startPoint x: 493, startPoint y: 262, endPoint x: 396, endPoint y: 246, distance: 97.9
click at [396, 246] on tr "Admin ALAL Anagha Dev ATHIRA BIDHYA Bindya Accountant CIJA FAIZAN Manager NIREN…" at bounding box center [533, 265] width 938 height 60
click at [962, 257] on td at bounding box center [898, 265] width 207 height 60
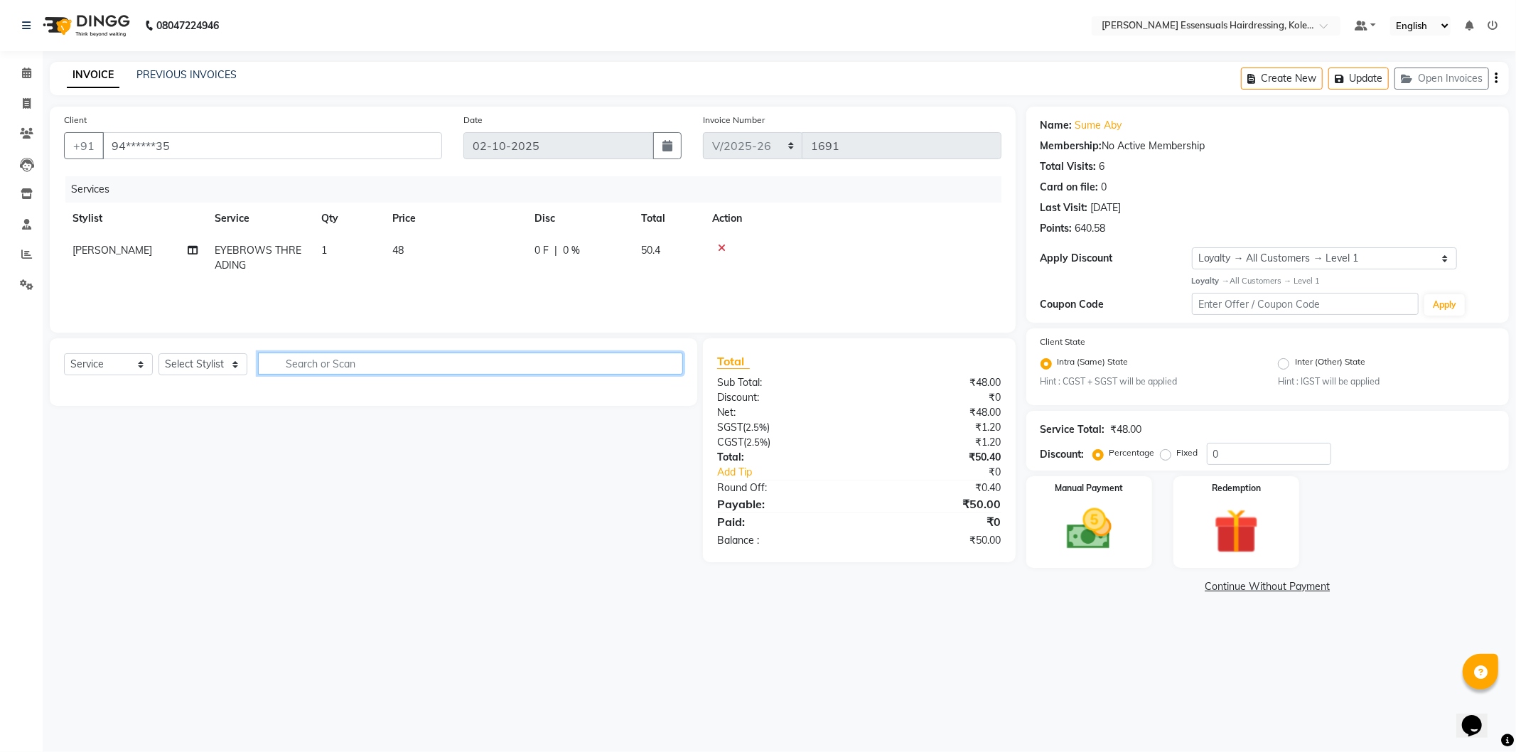
click at [309, 370] on input "text" at bounding box center [470, 364] width 425 height 22
click at [183, 368] on select "Select Stylist Admin ALAL Anagha Dev ATHIRA BIDHYA Bindya Accountant CIJA FAIZA…" at bounding box center [203, 364] width 89 height 22
select select "79967"
click at [159, 354] on select "Select Stylist Admin ALAL Anagha Dev ATHIRA BIDHYA Bindya Accountant CIJA FAIZA…" at bounding box center [203, 364] width 89 height 22
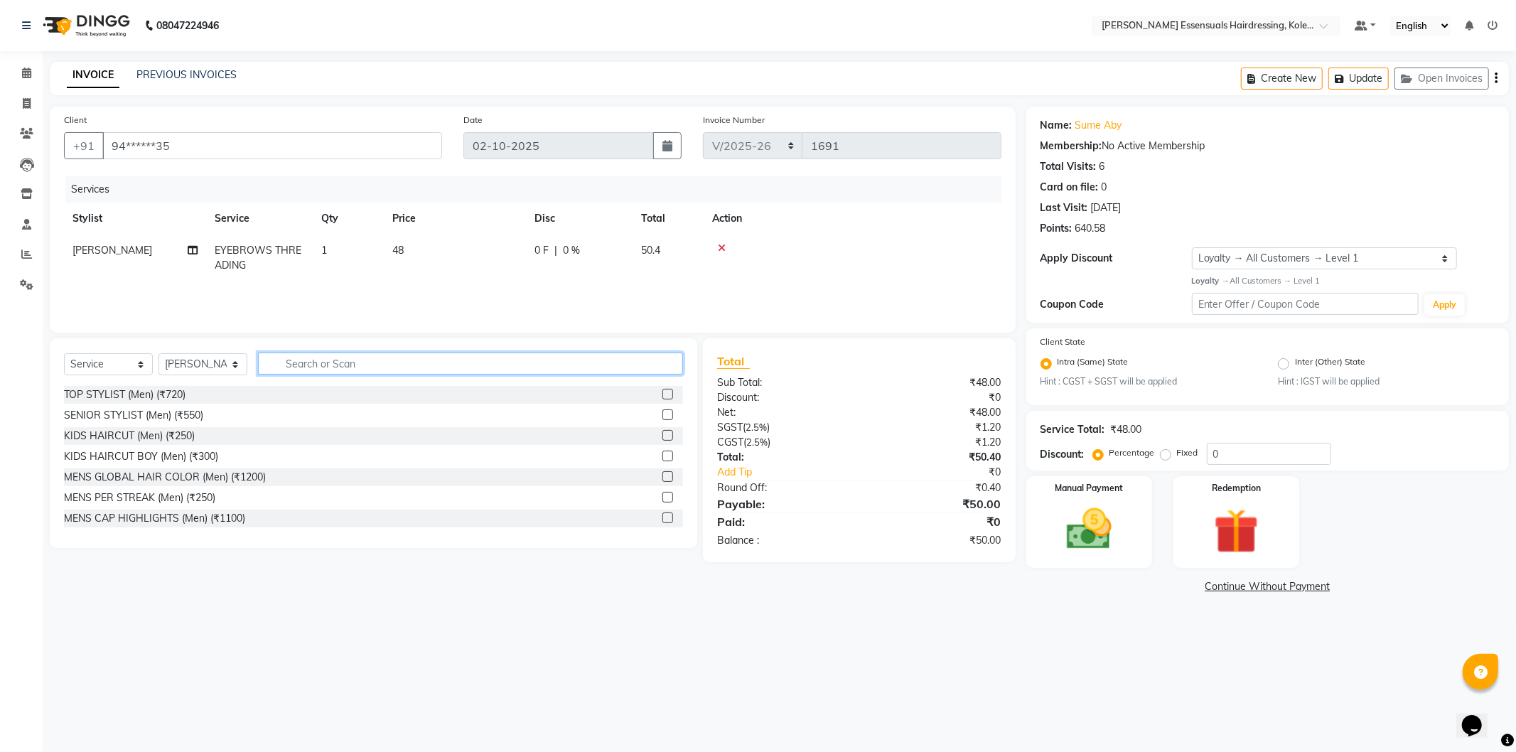
click at [310, 357] on input "text" at bounding box center [470, 364] width 425 height 22
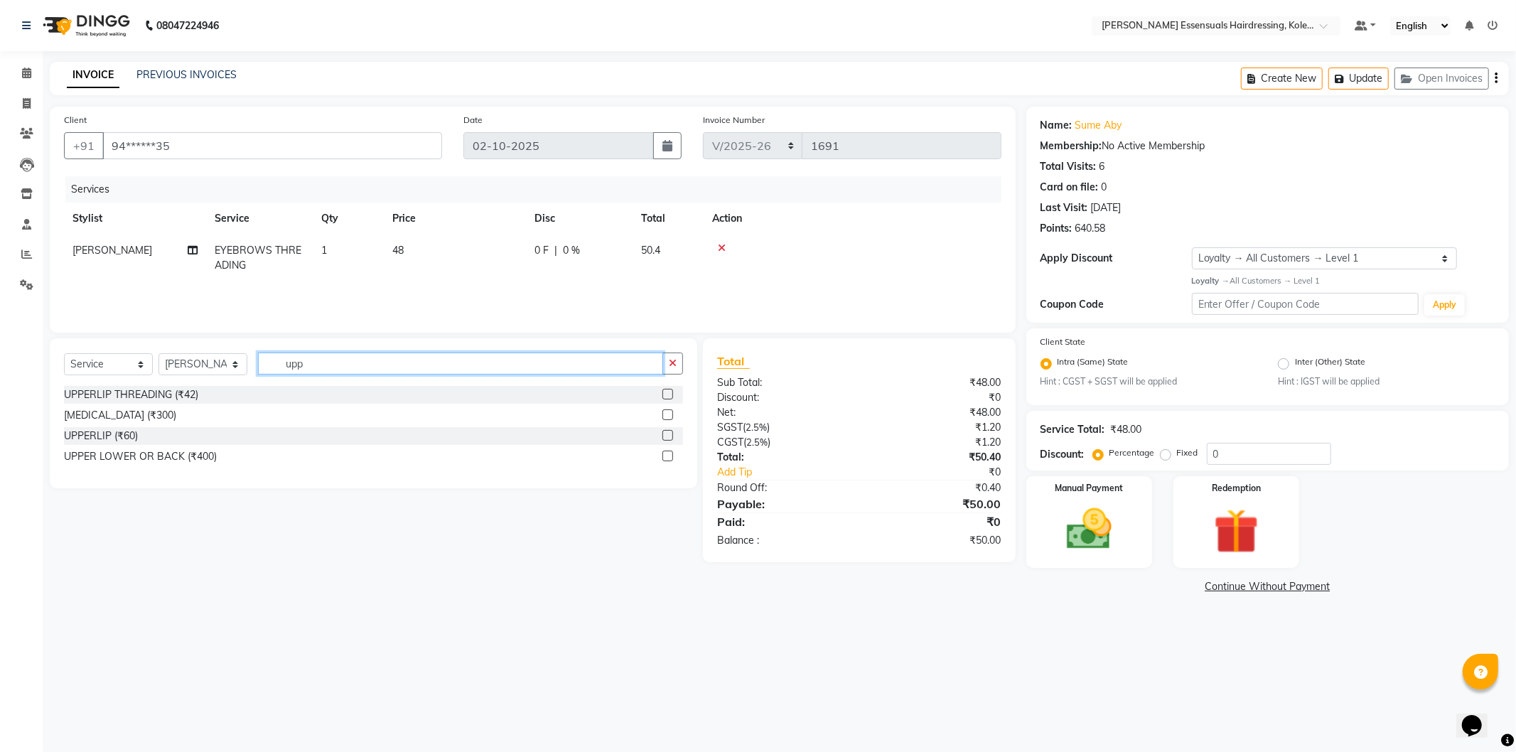
type input "upp"
click at [668, 396] on label at bounding box center [668, 394] width 11 height 11
click at [668, 396] on input "checkbox" at bounding box center [667, 394] width 9 height 9
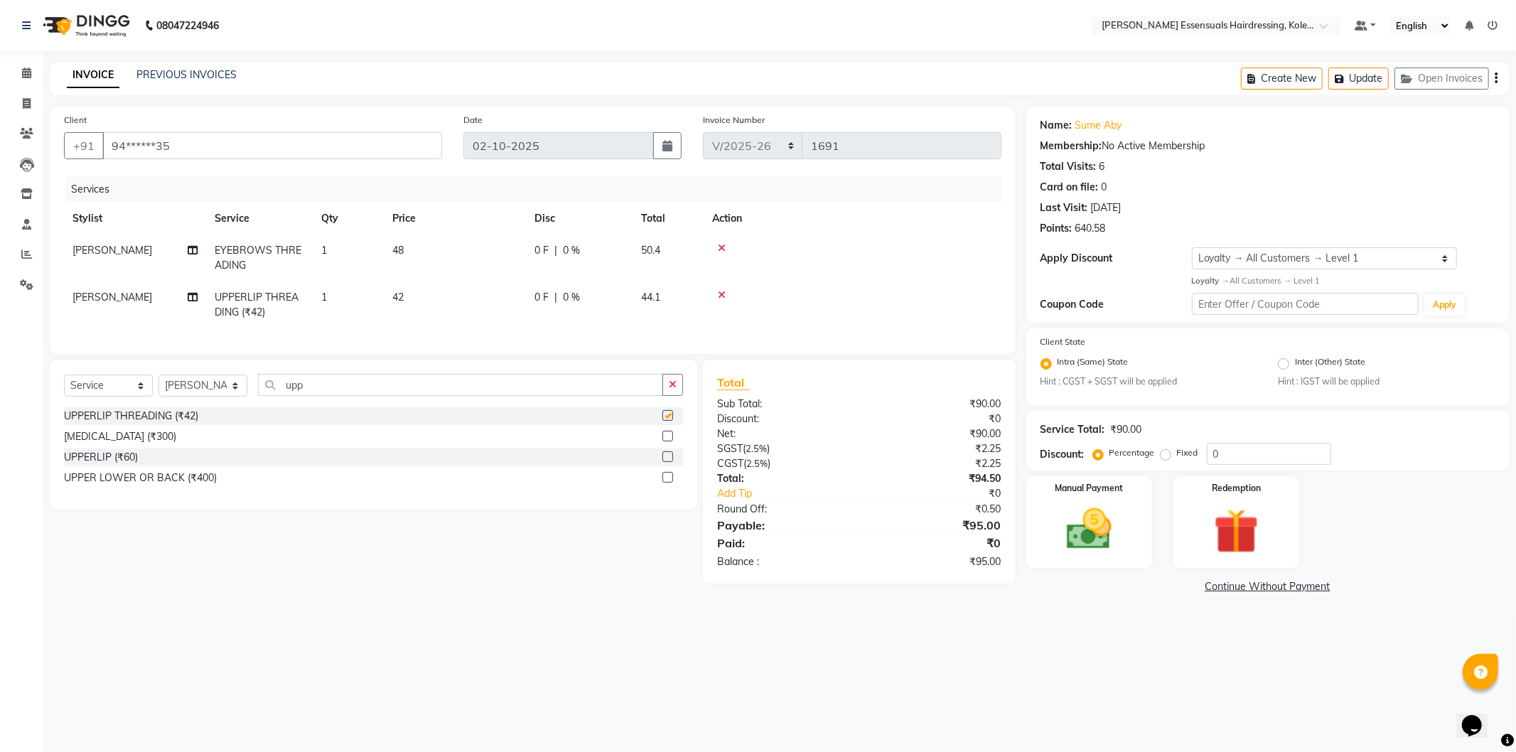
checkbox input "false"
click at [413, 294] on td "42" at bounding box center [455, 305] width 142 height 47
select select "79967"
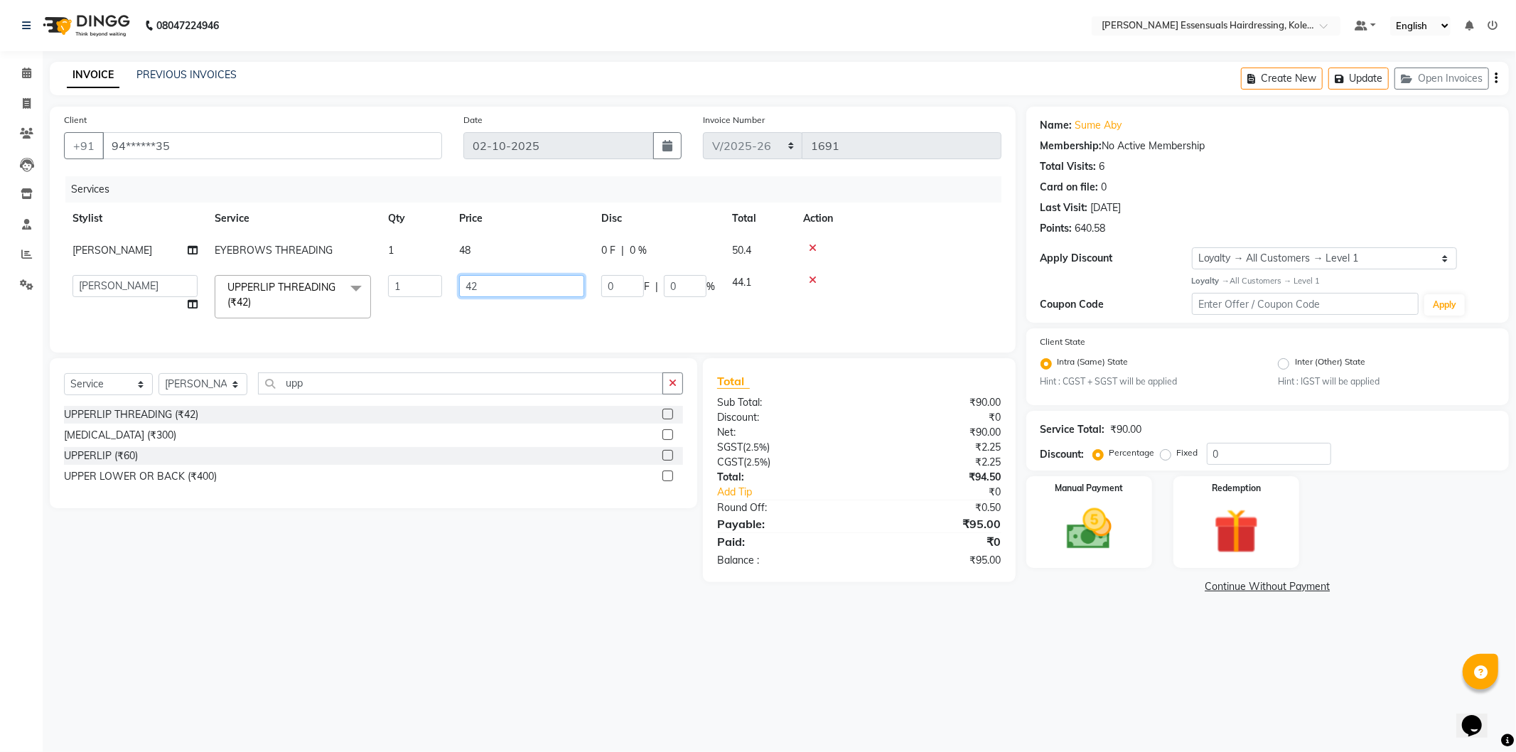
click at [508, 287] on input "42" at bounding box center [521, 286] width 125 height 22
type input "48"
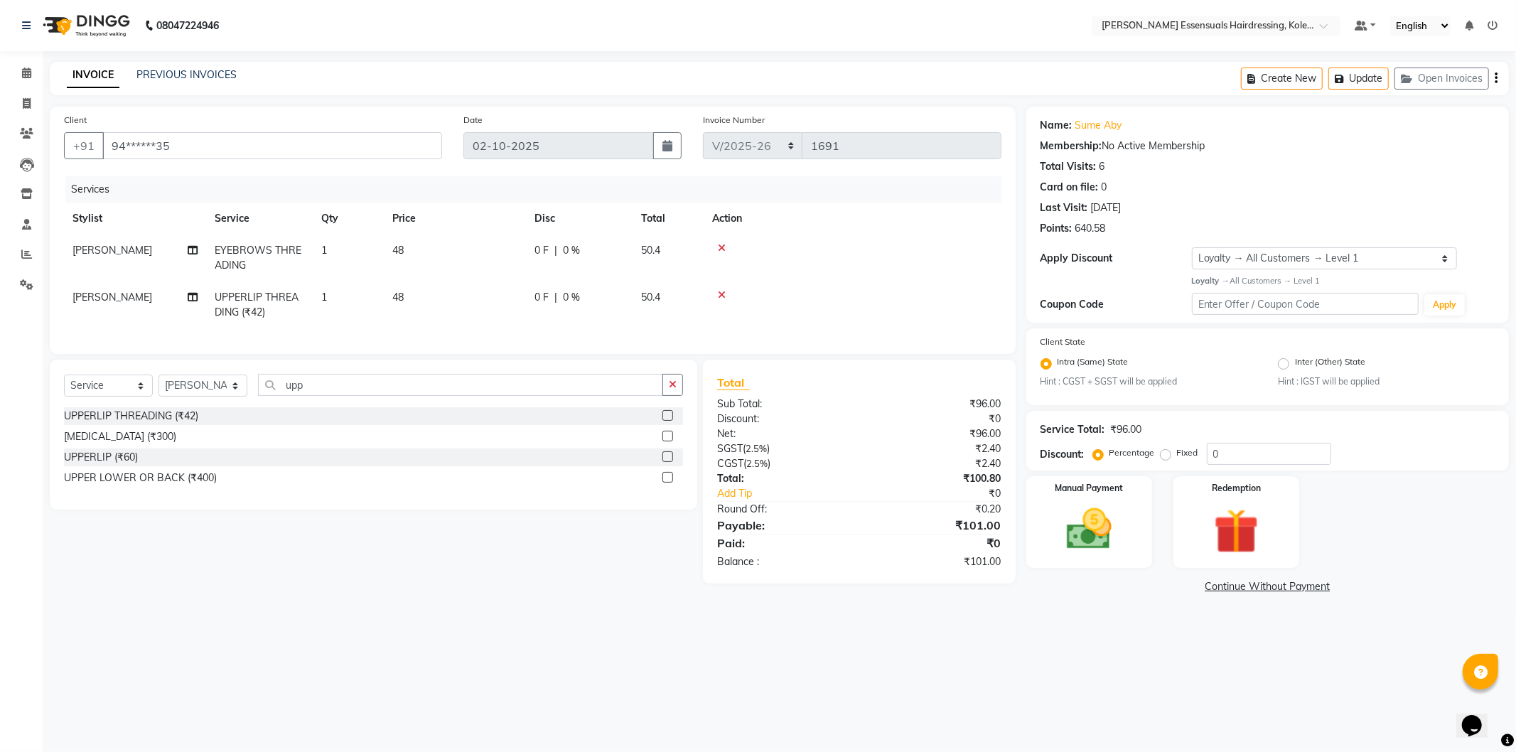
click at [931, 214] on th "Action" at bounding box center [853, 219] width 298 height 32
click at [198, 387] on select "Select Stylist Admin ALAL Anagha Dev ATHIRA BIDHYA Bindya Accountant CIJA FAIZA…" at bounding box center [203, 386] width 89 height 22
select select "84232"
click at [159, 387] on select "Select Stylist Admin ALAL Anagha Dev ATHIRA BIDHYA Bindya Accountant CIJA FAIZA…" at bounding box center [203, 386] width 89 height 22
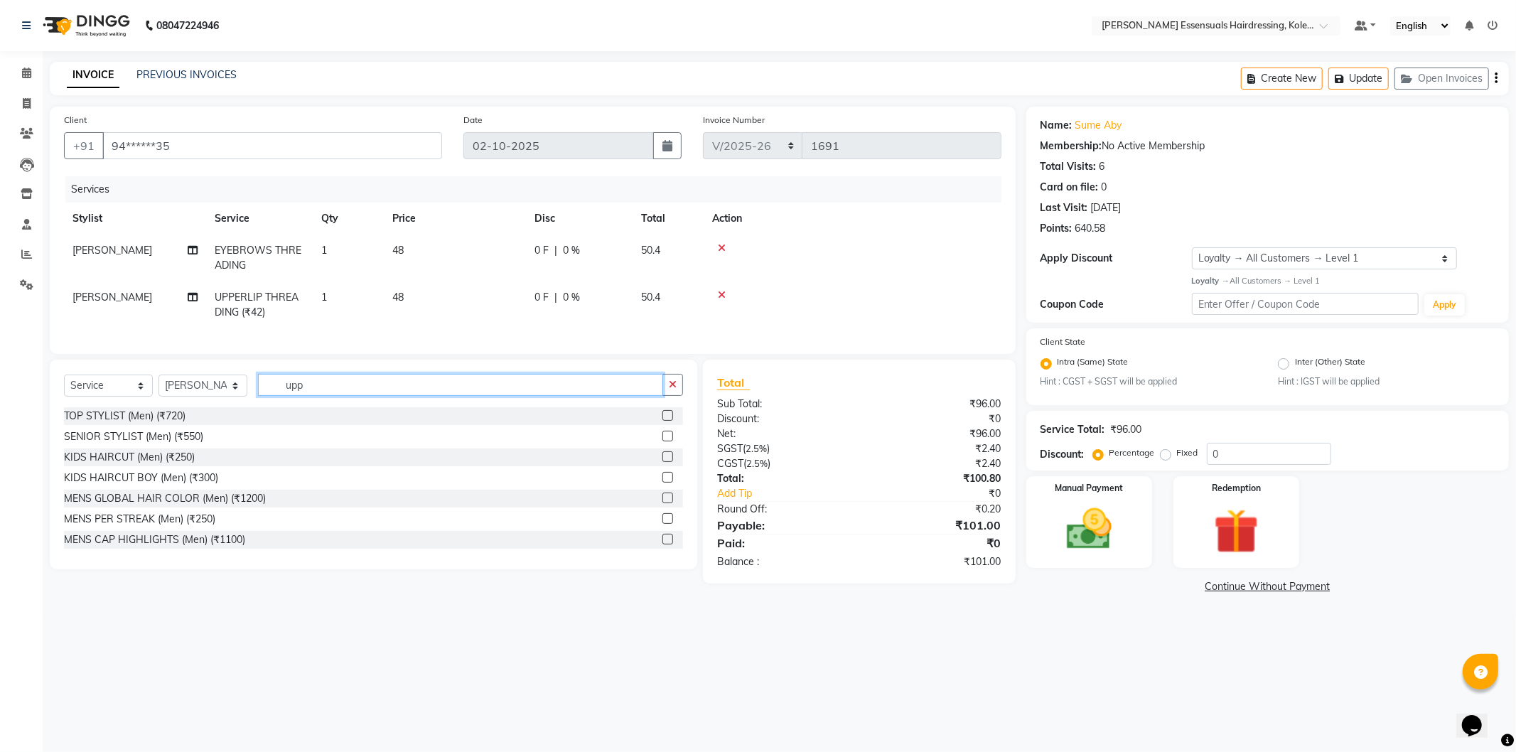
click at [353, 396] on input "upp" at bounding box center [460, 385] width 405 height 22
type input "u"
type input "se"
click at [663, 421] on label at bounding box center [668, 415] width 11 height 11
click at [663, 421] on input "checkbox" at bounding box center [667, 416] width 9 height 9
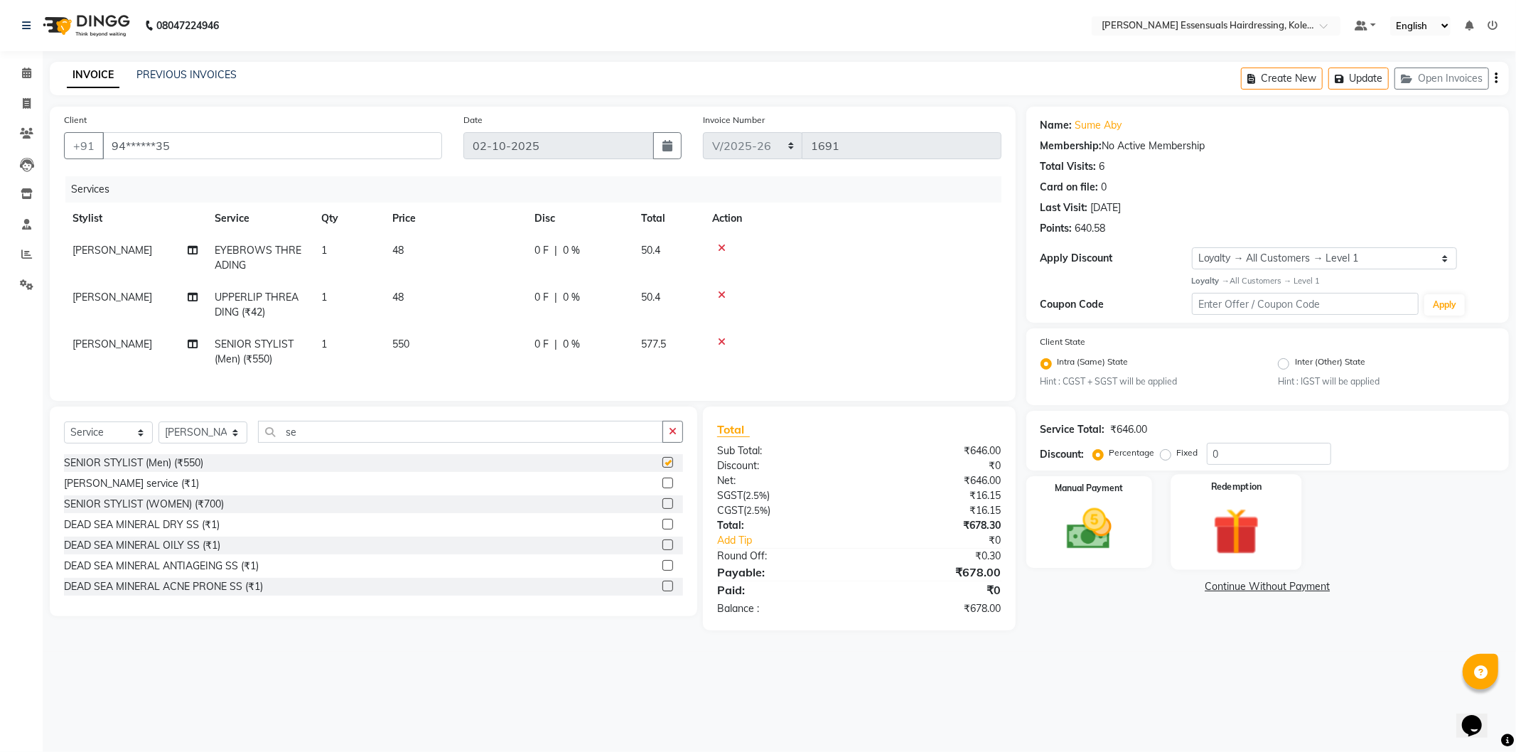
checkbox input "false"
click at [1366, 81] on button "Update" at bounding box center [1359, 79] width 60 height 22
click at [1376, 90] on div "Create New Update Open Invoices" at bounding box center [1375, 78] width 268 height 33
click at [1370, 80] on button "Update" at bounding box center [1359, 79] width 60 height 22
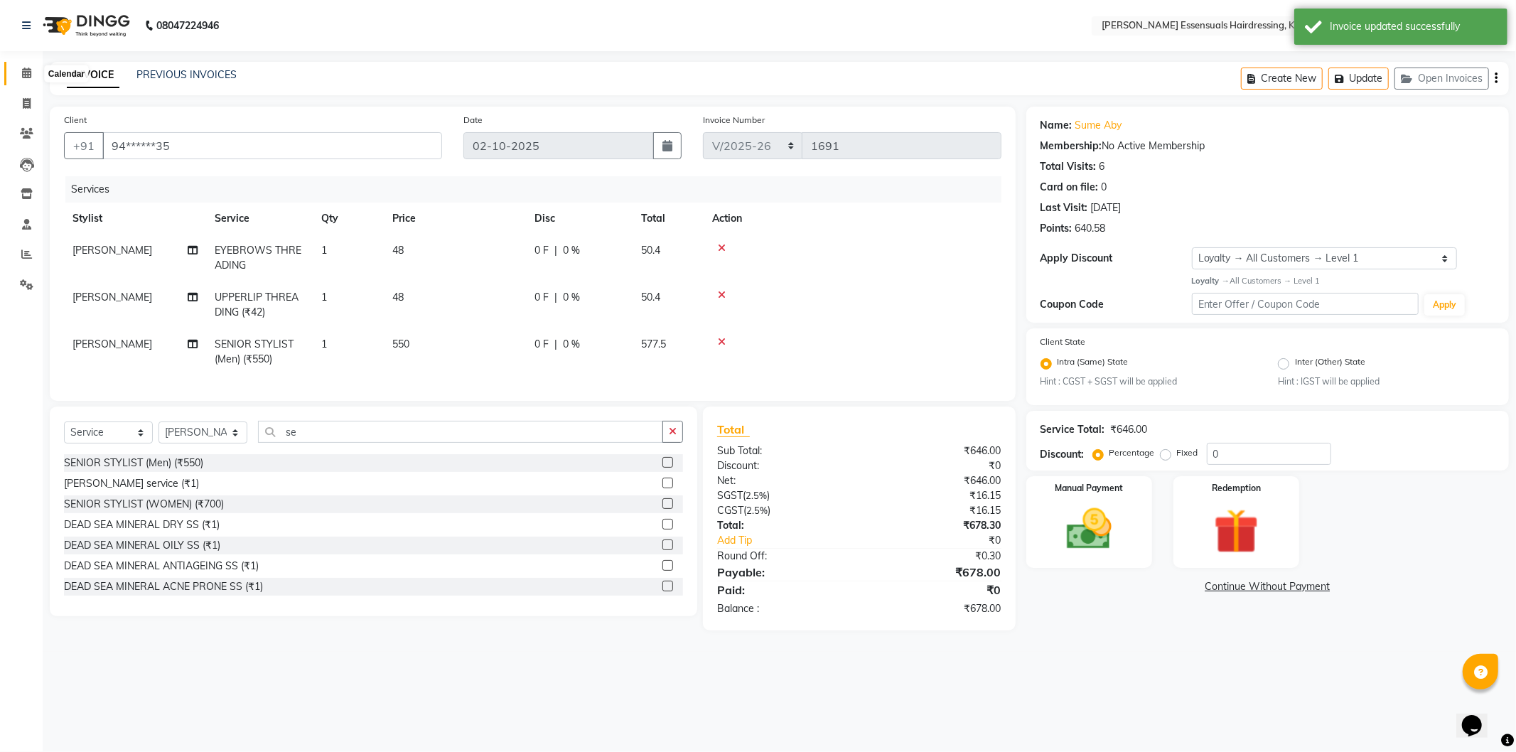
click at [26, 73] on icon at bounding box center [26, 73] width 9 height 11
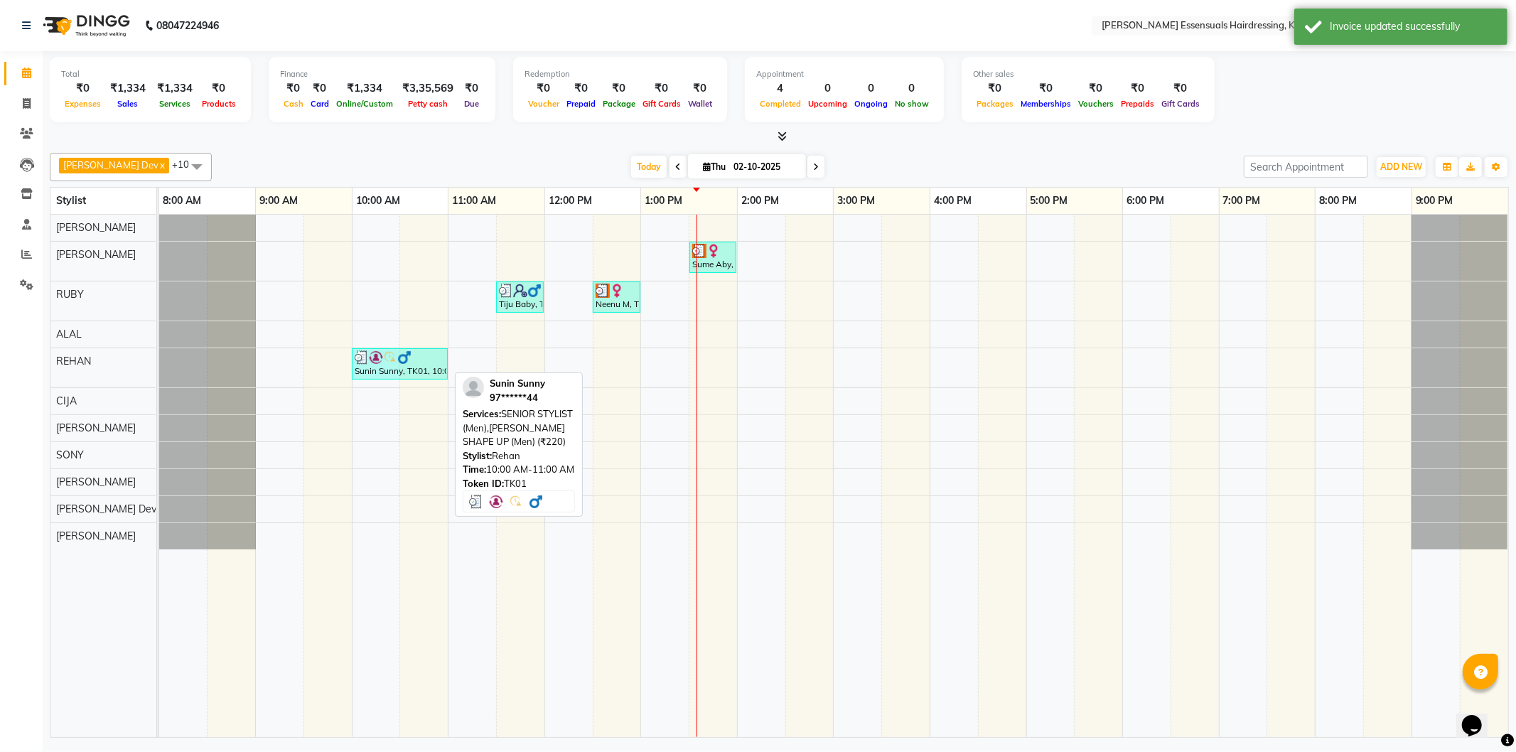
click at [407, 370] on div "Sunin Sunny, TK01, 10:00 AM-11:00 AM, SENIOR STYLIST (Men),[PERSON_NAME] SHAPE …" at bounding box center [399, 363] width 93 height 27
select select "3"
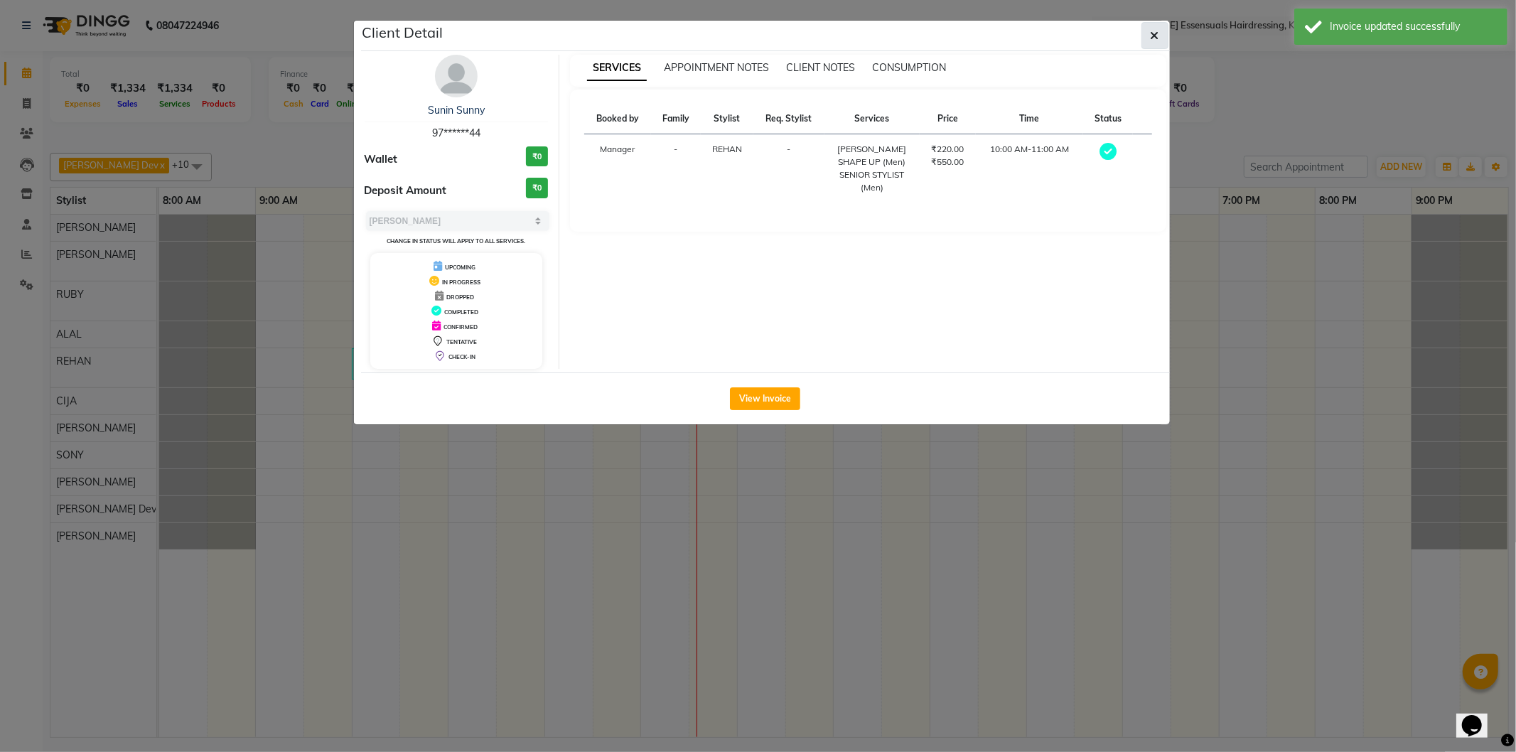
click at [1160, 31] on button "button" at bounding box center [1155, 35] width 27 height 27
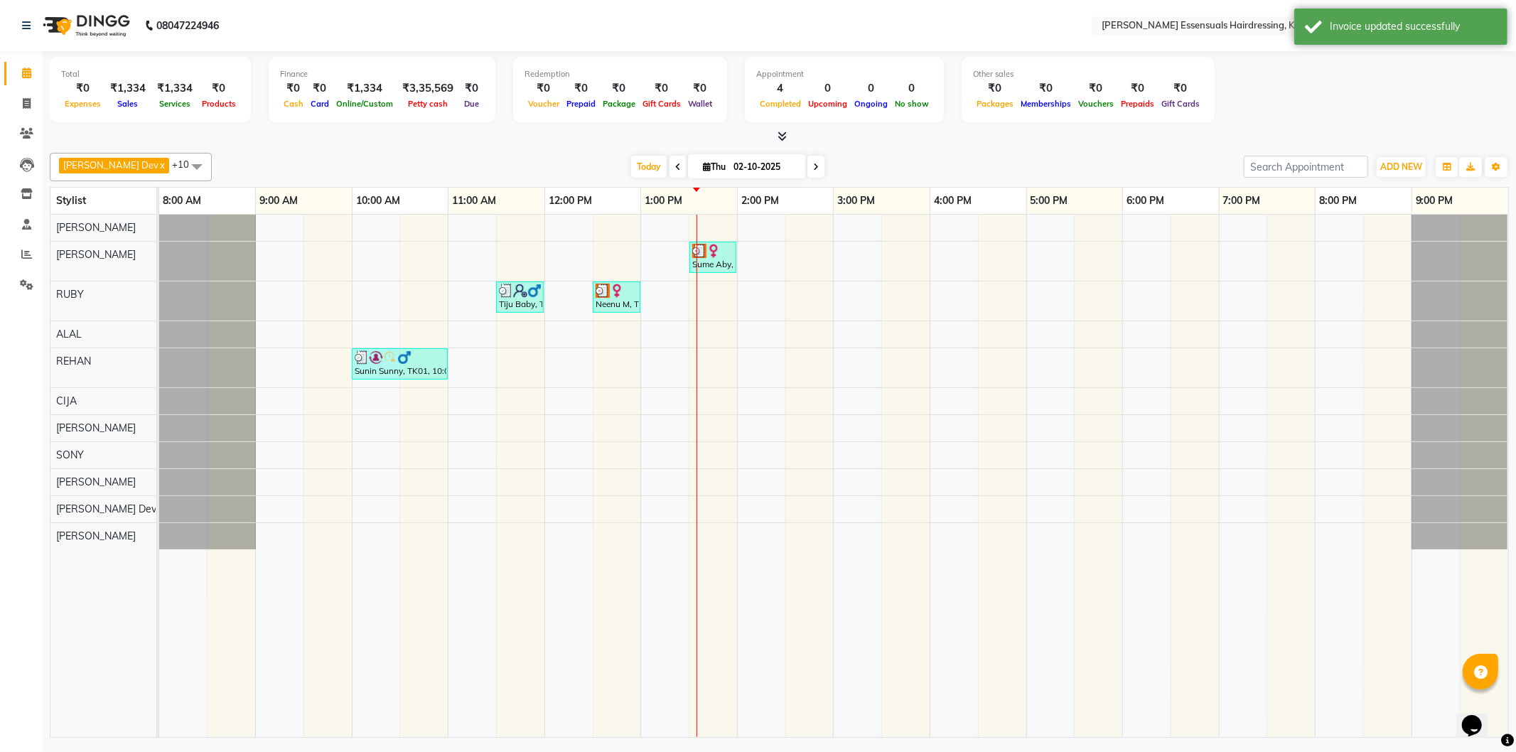
click at [651, 296] on div "Sume Aby, TK04, 01:30 PM-02:00 PM, EYEBROWS THREADING Tiju Baby, TK02, 11:30 AM…" at bounding box center [833, 476] width 1349 height 523
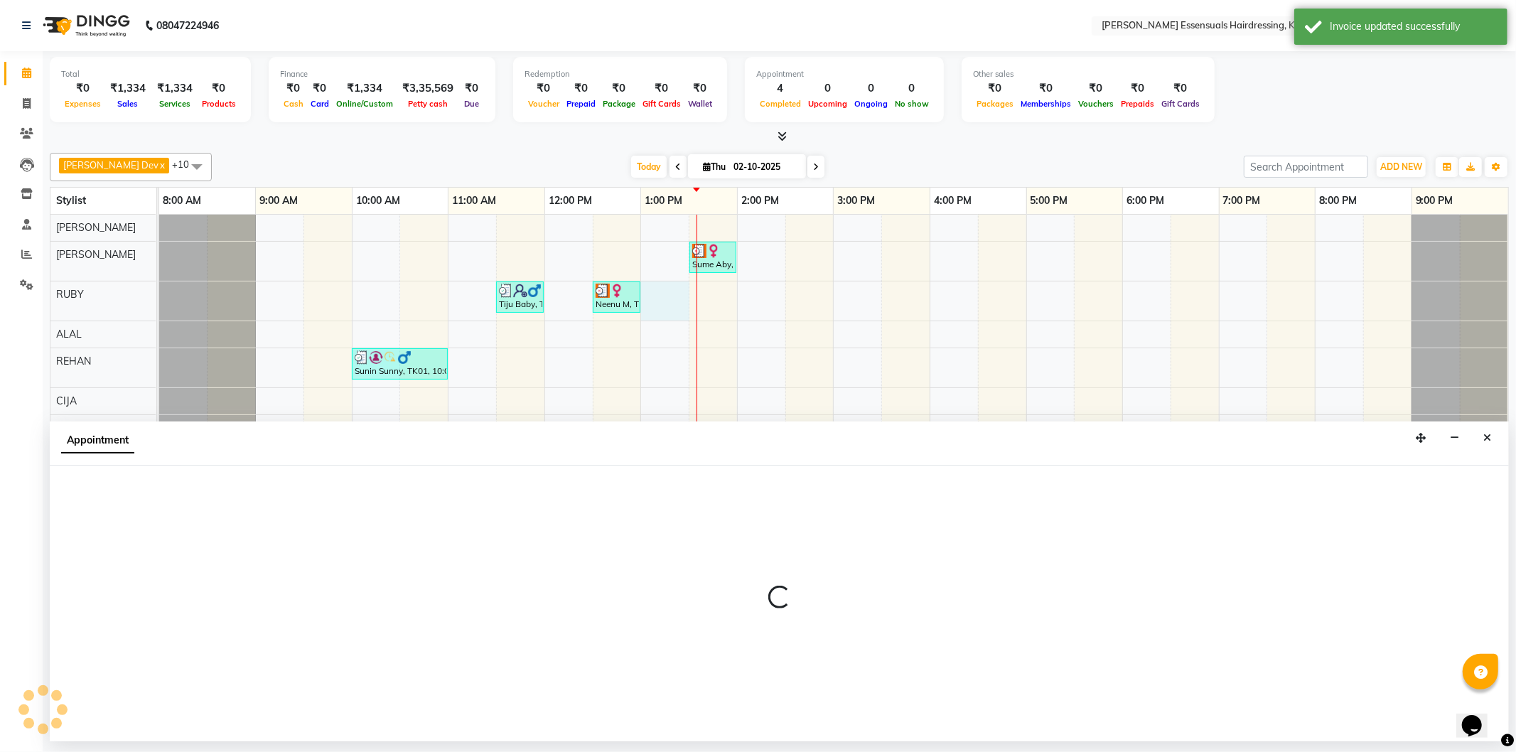
select select "79968"
select select "tentative"
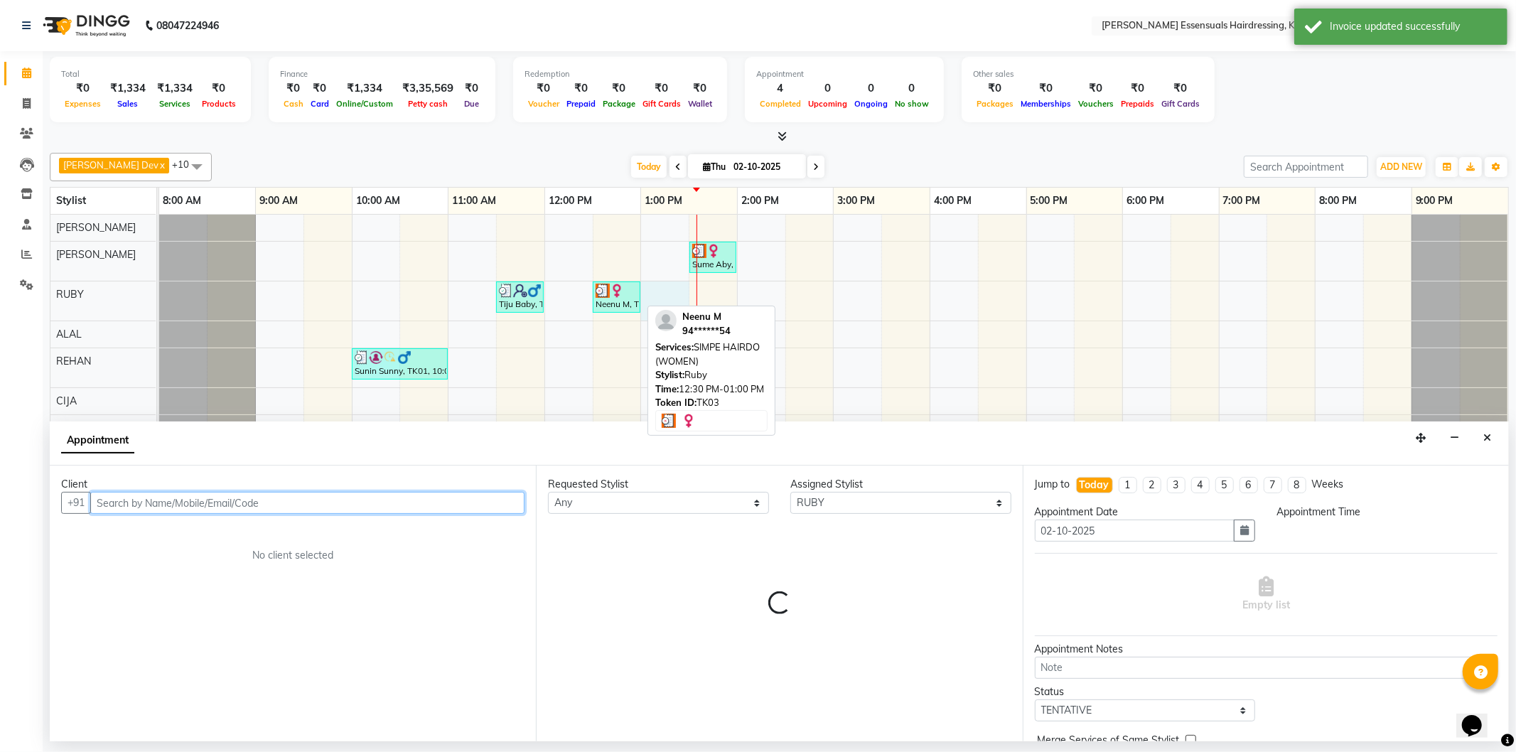
select select "780"
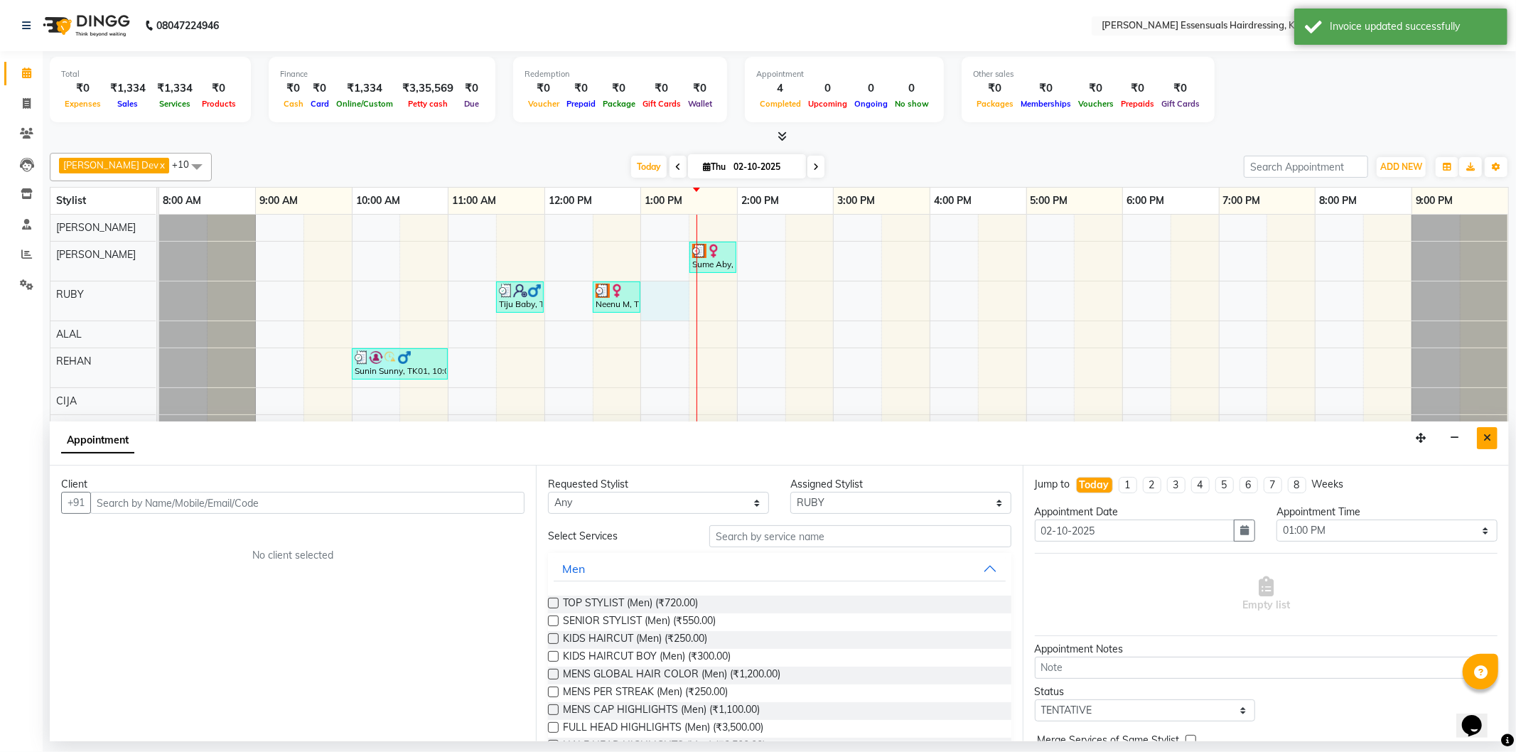
click at [1497, 438] on button "Close" at bounding box center [1487, 438] width 21 height 22
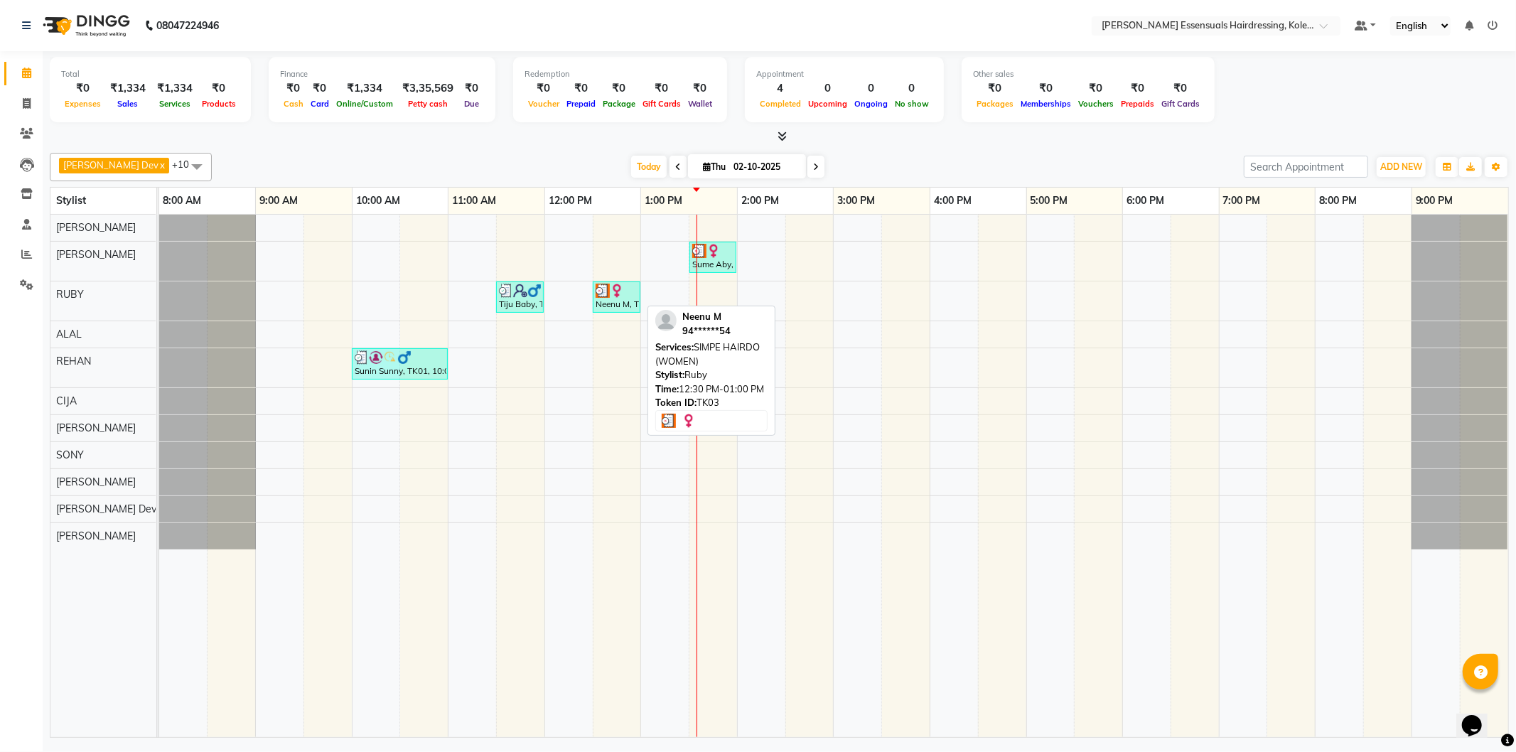
click at [601, 296] on img at bounding box center [603, 291] width 14 height 14
select select "3"
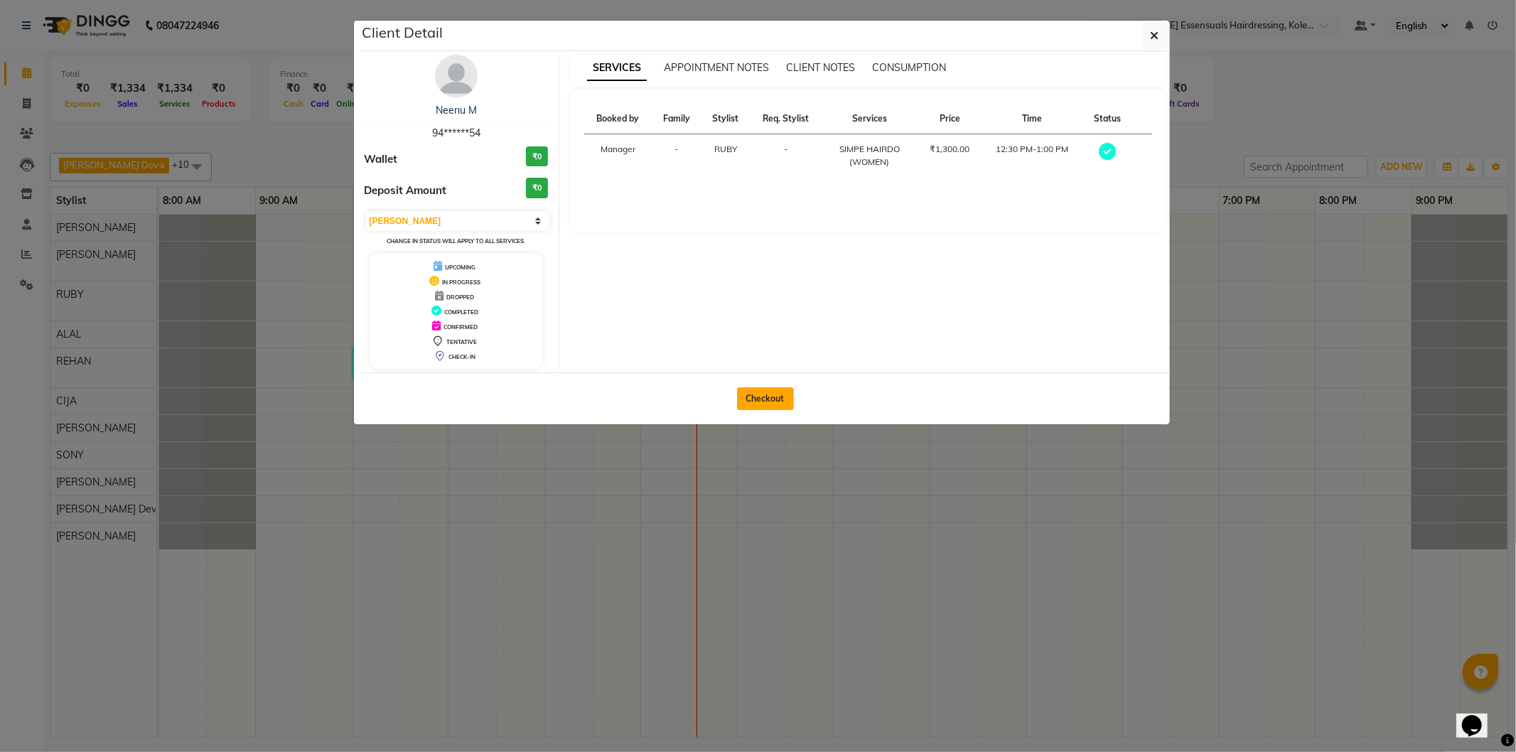
click at [784, 396] on button "Checkout" at bounding box center [765, 398] width 57 height 23
select select "service"
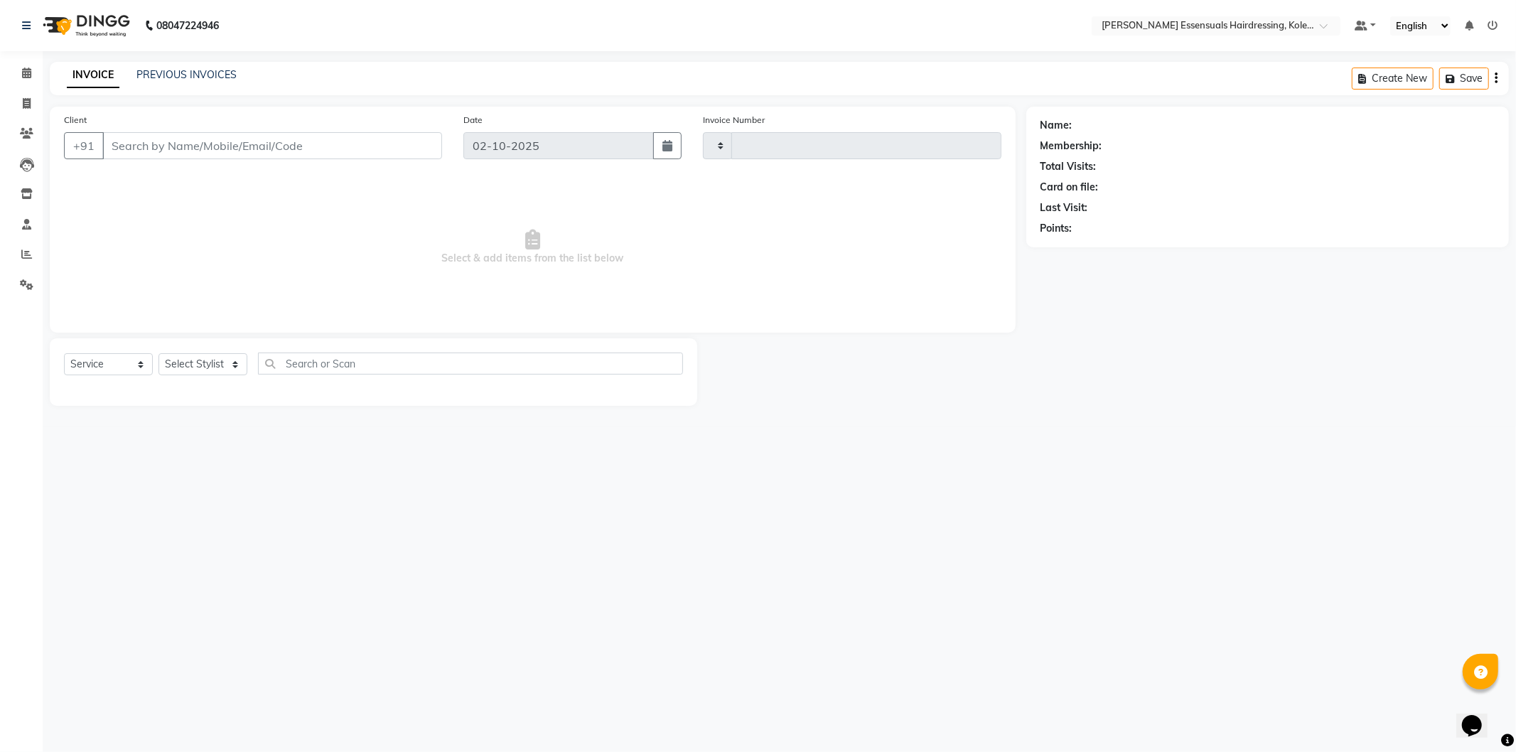
type input "1691"
select select "8281"
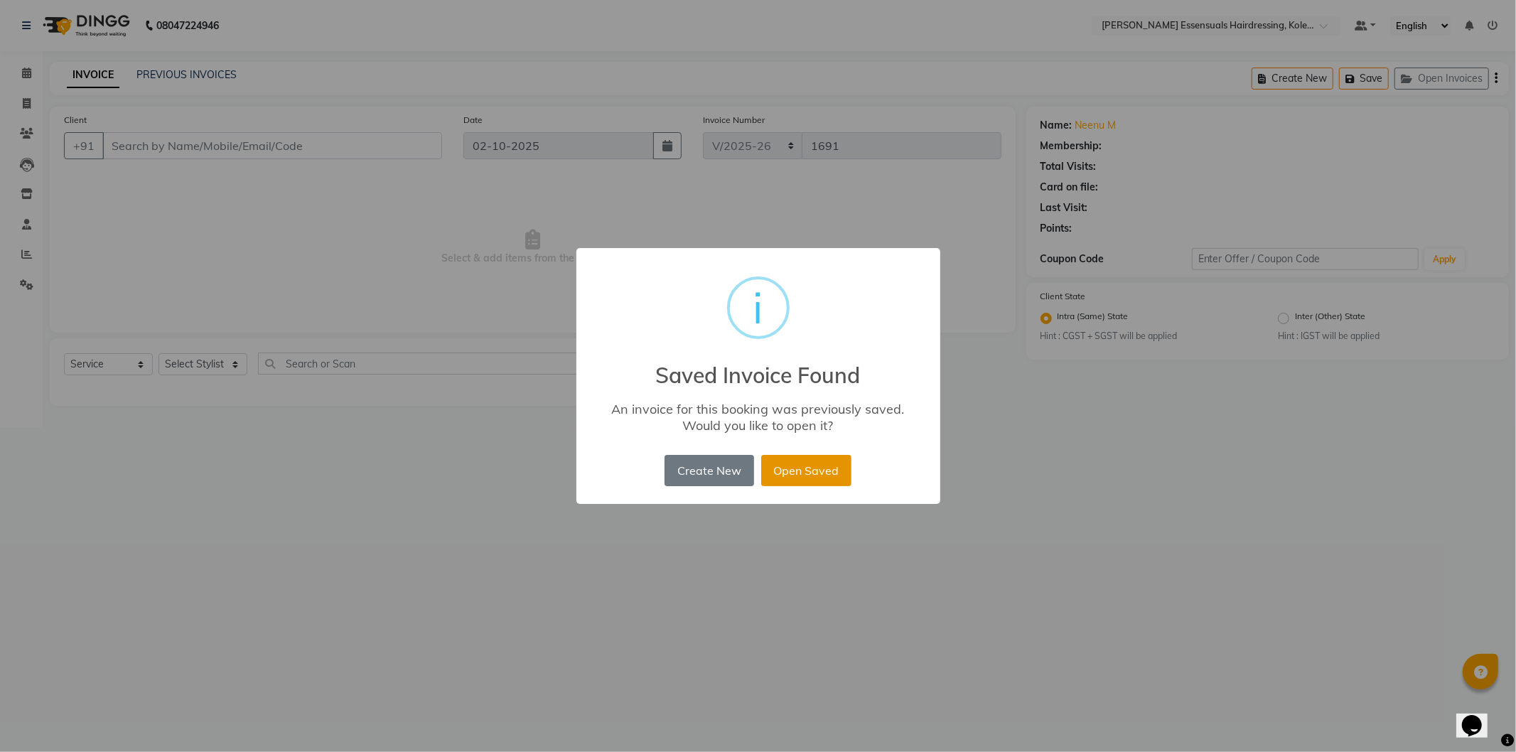
click at [781, 464] on button "Open Saved" at bounding box center [806, 470] width 90 height 31
type input "94******54"
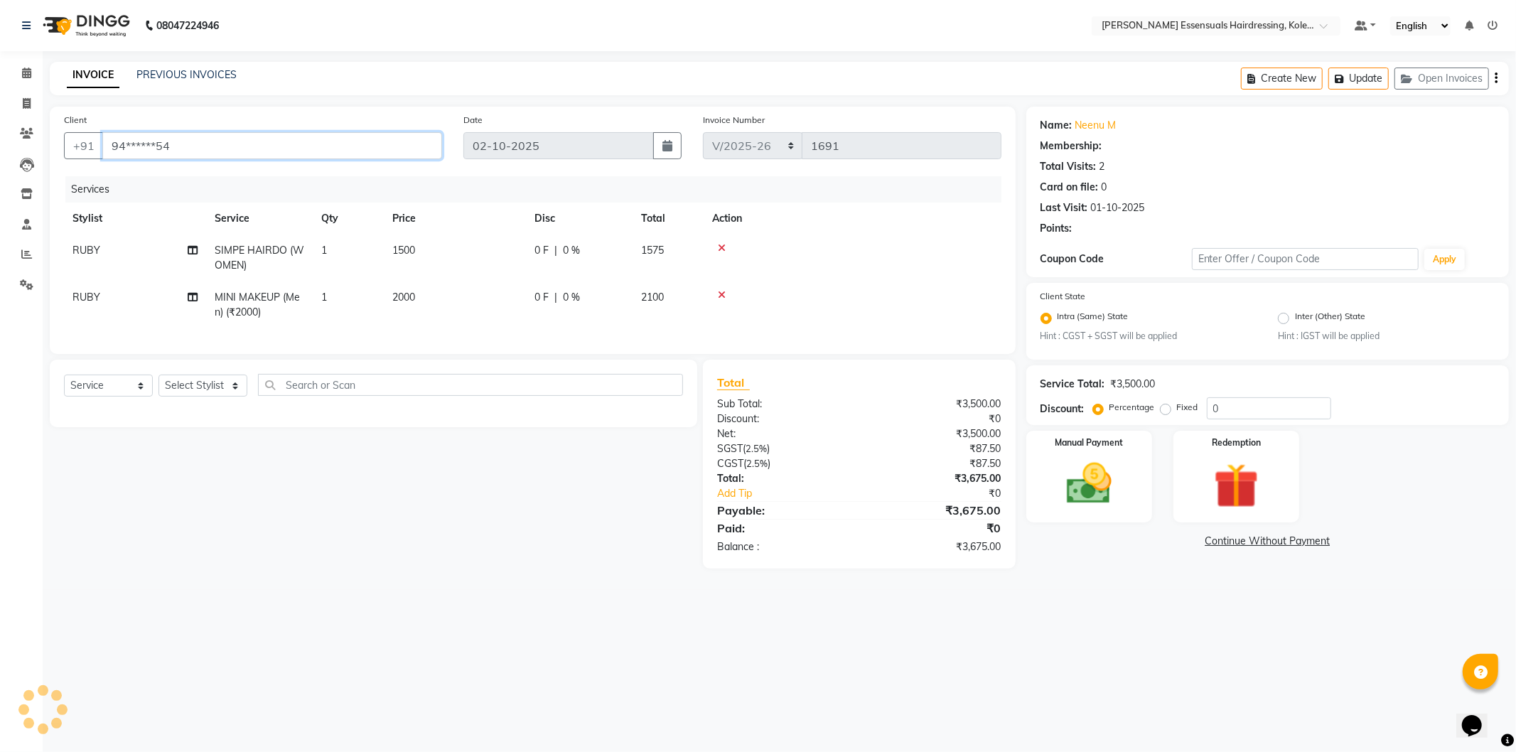
select select "1: Object"
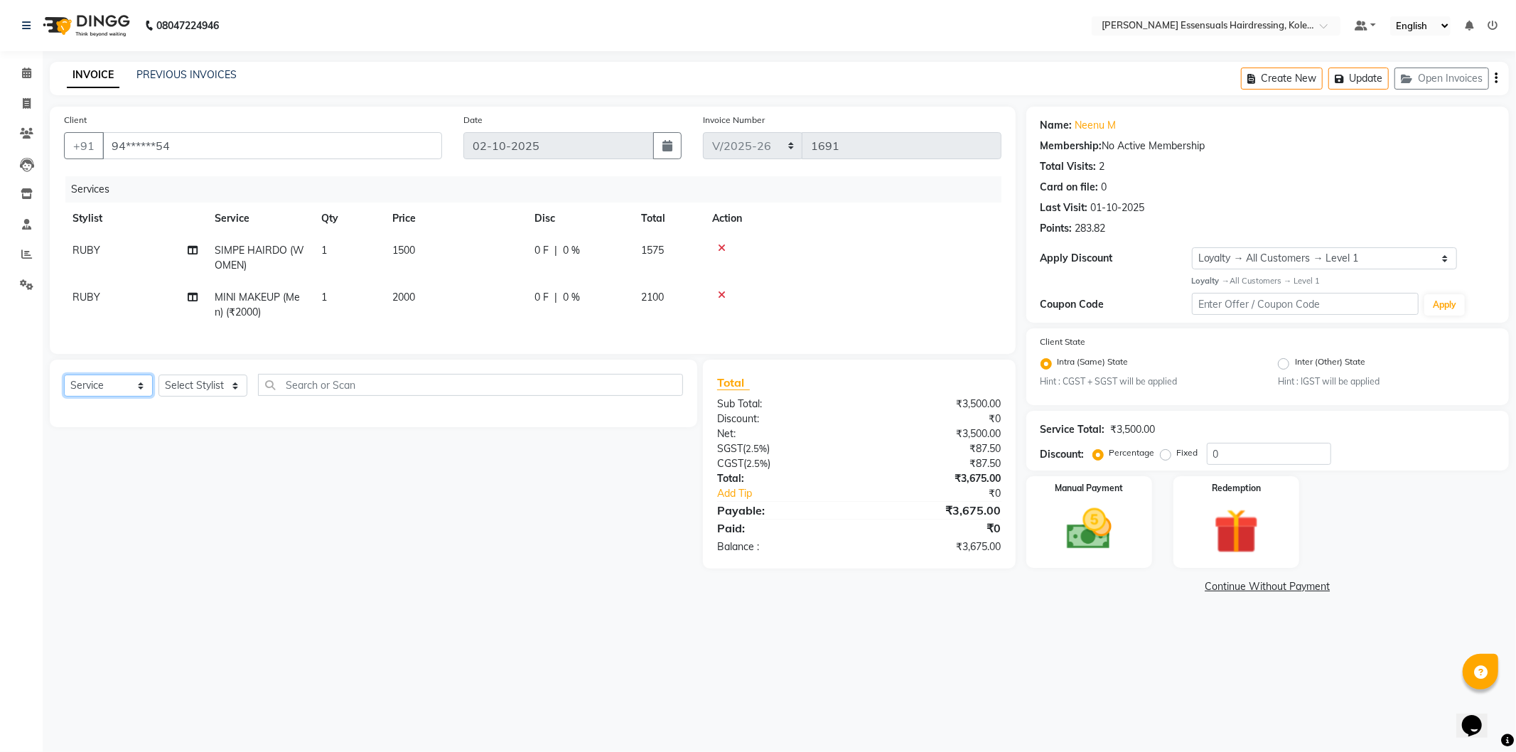
click at [143, 394] on select "Select Service Product Membership Package Voucher Prepaid Gift Card" at bounding box center [108, 386] width 89 height 22
click at [64, 387] on select "Select Service Product Membership Package Voucher Prepaid Gift Card" at bounding box center [108, 386] width 89 height 22
click at [210, 392] on select "Select Stylist Admin ALAL Anagha Dev ATHIRA BIDHYA Bindya Accountant CIJA FAIZA…" at bounding box center [203, 386] width 89 height 22
select select "79968"
click at [159, 387] on select "Select Stylist Admin ALAL Anagha Dev ATHIRA BIDHYA Bindya Accountant CIJA FAIZA…" at bounding box center [203, 386] width 89 height 22
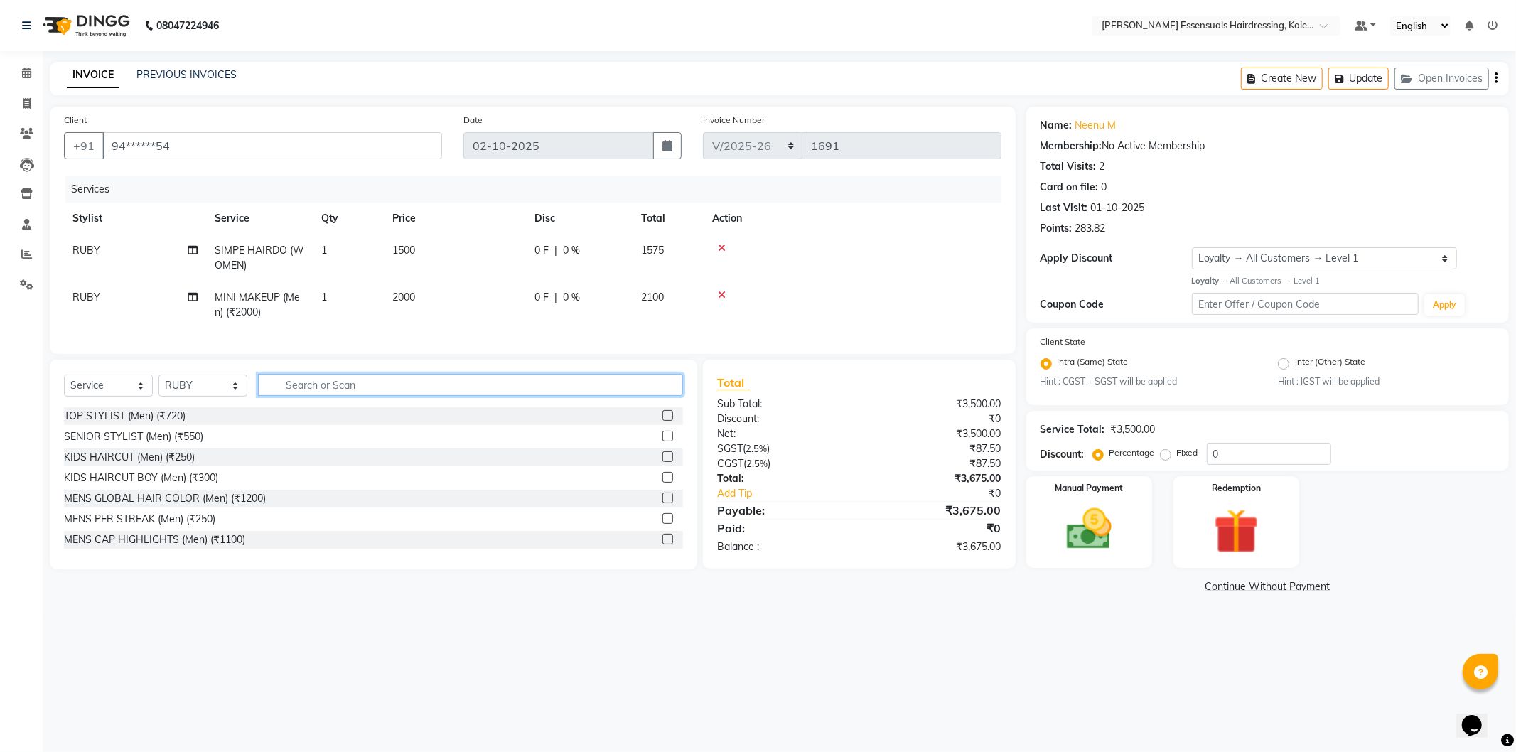
click at [328, 396] on input "text" at bounding box center [470, 385] width 425 height 22
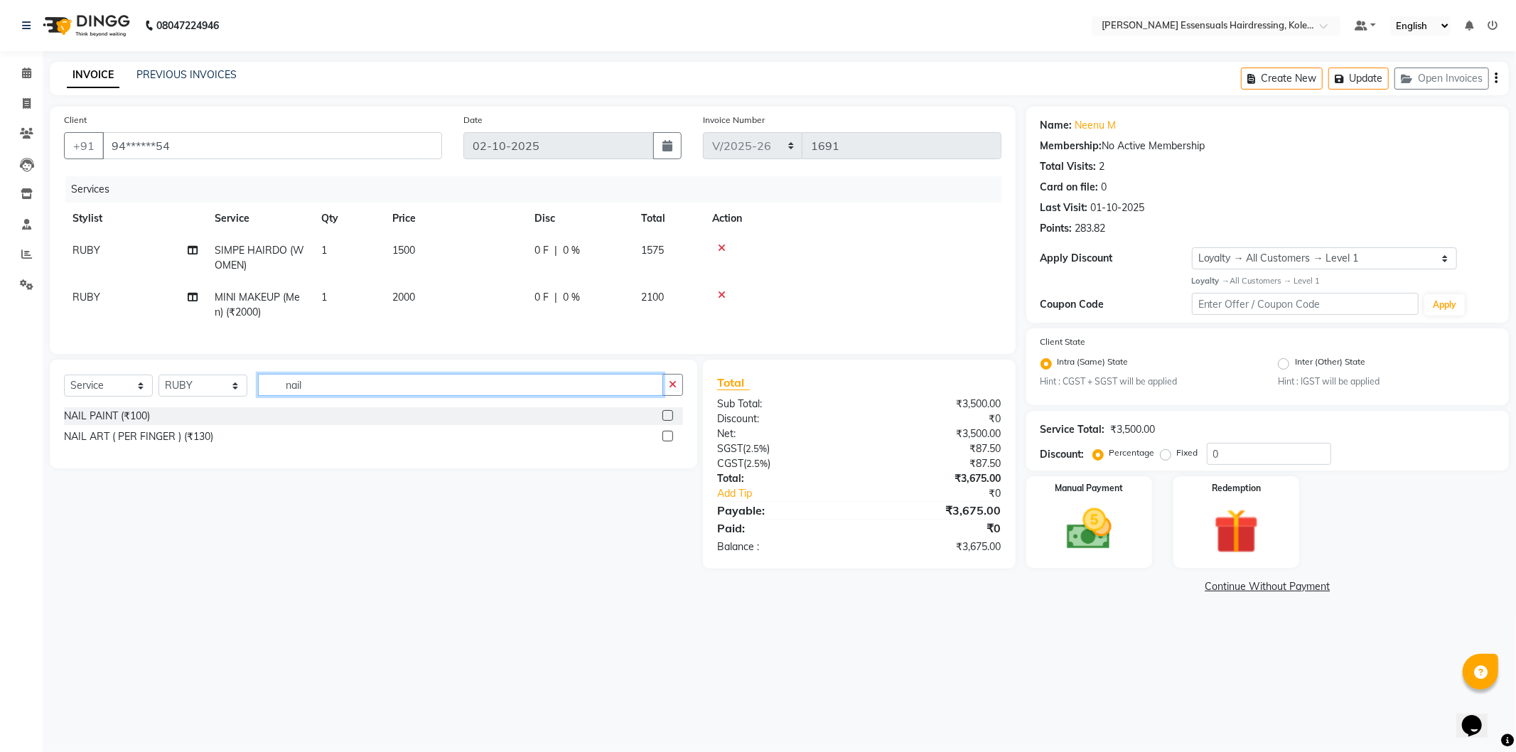
type input "nail"
click at [665, 421] on label at bounding box center [668, 415] width 11 height 11
click at [665, 421] on input "checkbox" at bounding box center [667, 416] width 9 height 9
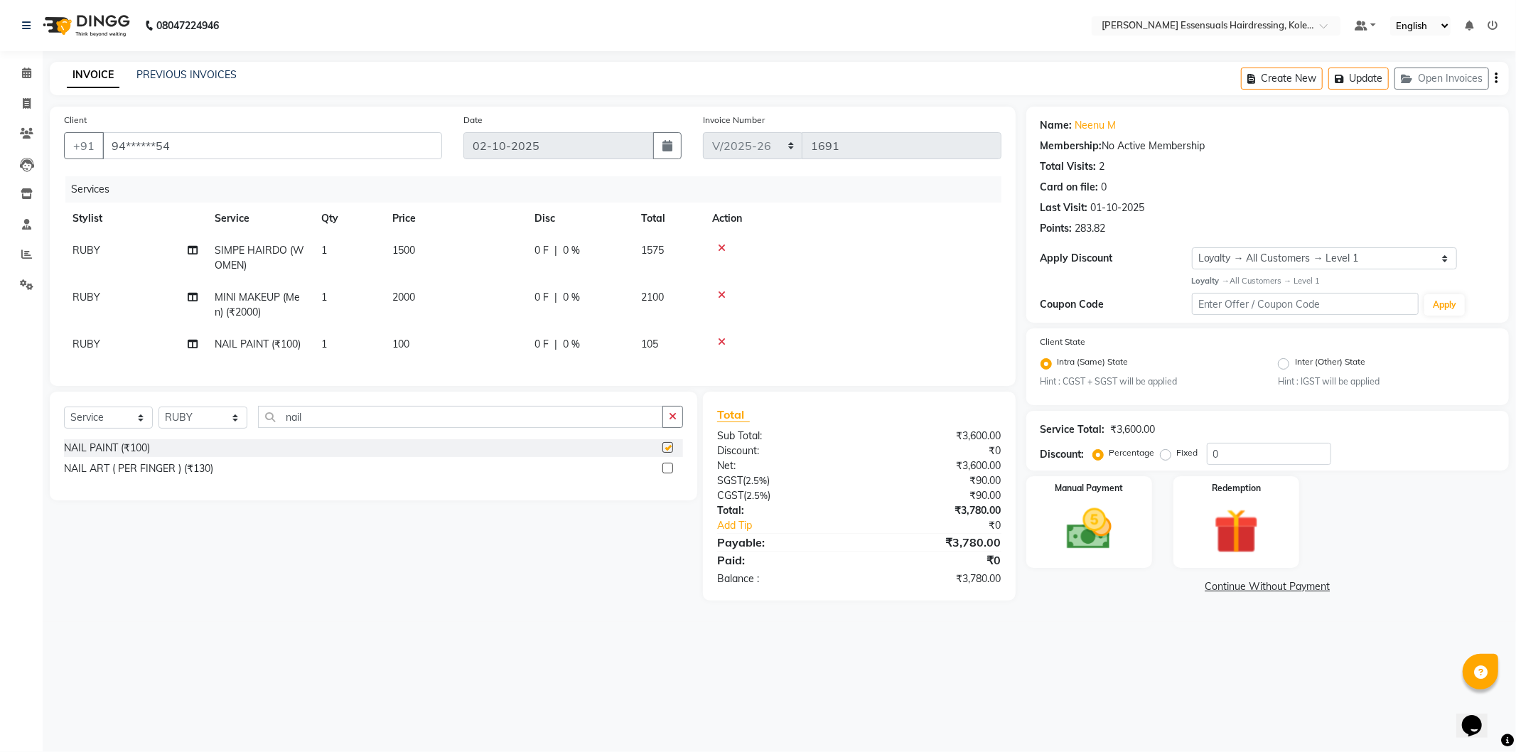
checkbox input "false"
click at [1356, 74] on button "Update" at bounding box center [1359, 79] width 60 height 22
click at [32, 66] on span at bounding box center [26, 73] width 25 height 16
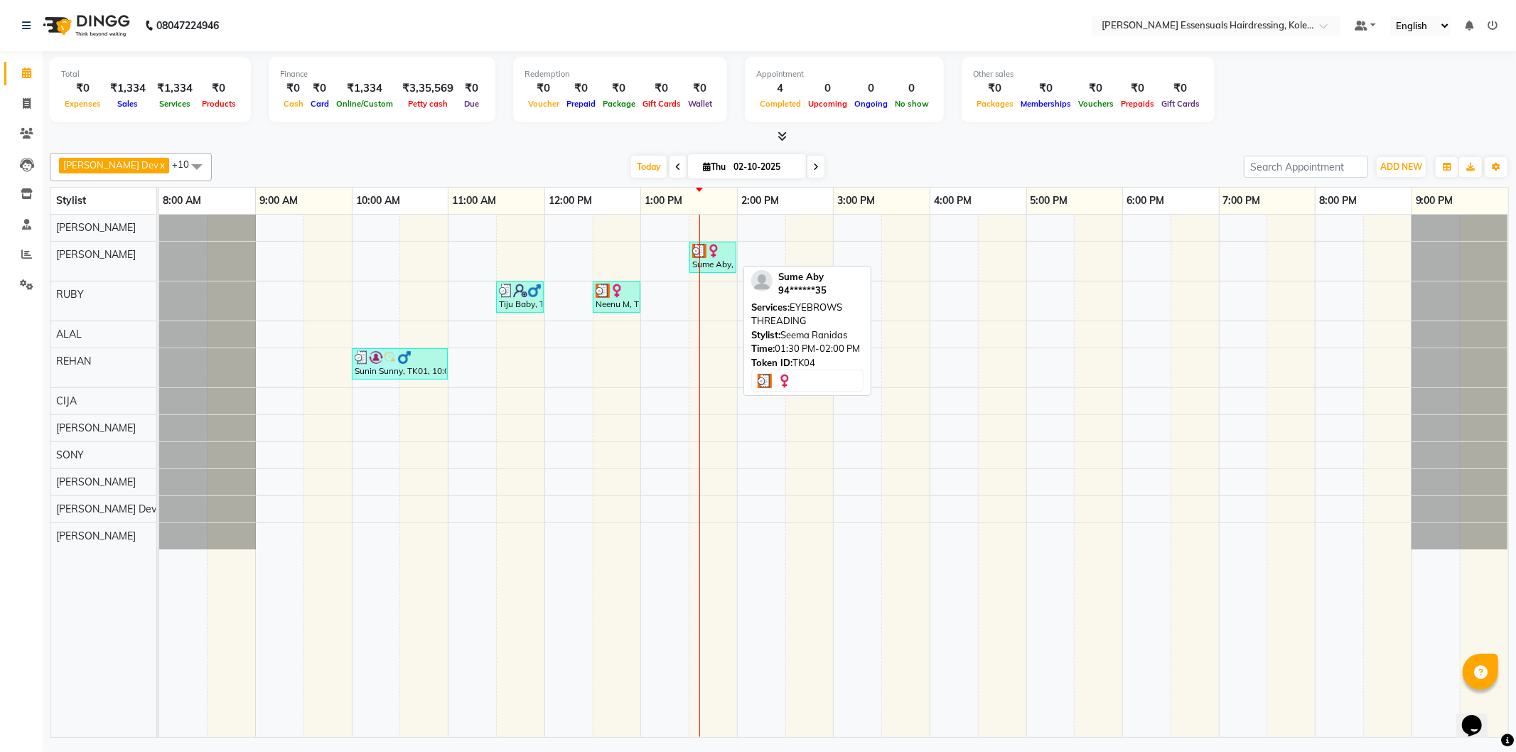
click at [714, 255] on img at bounding box center [714, 251] width 14 height 14
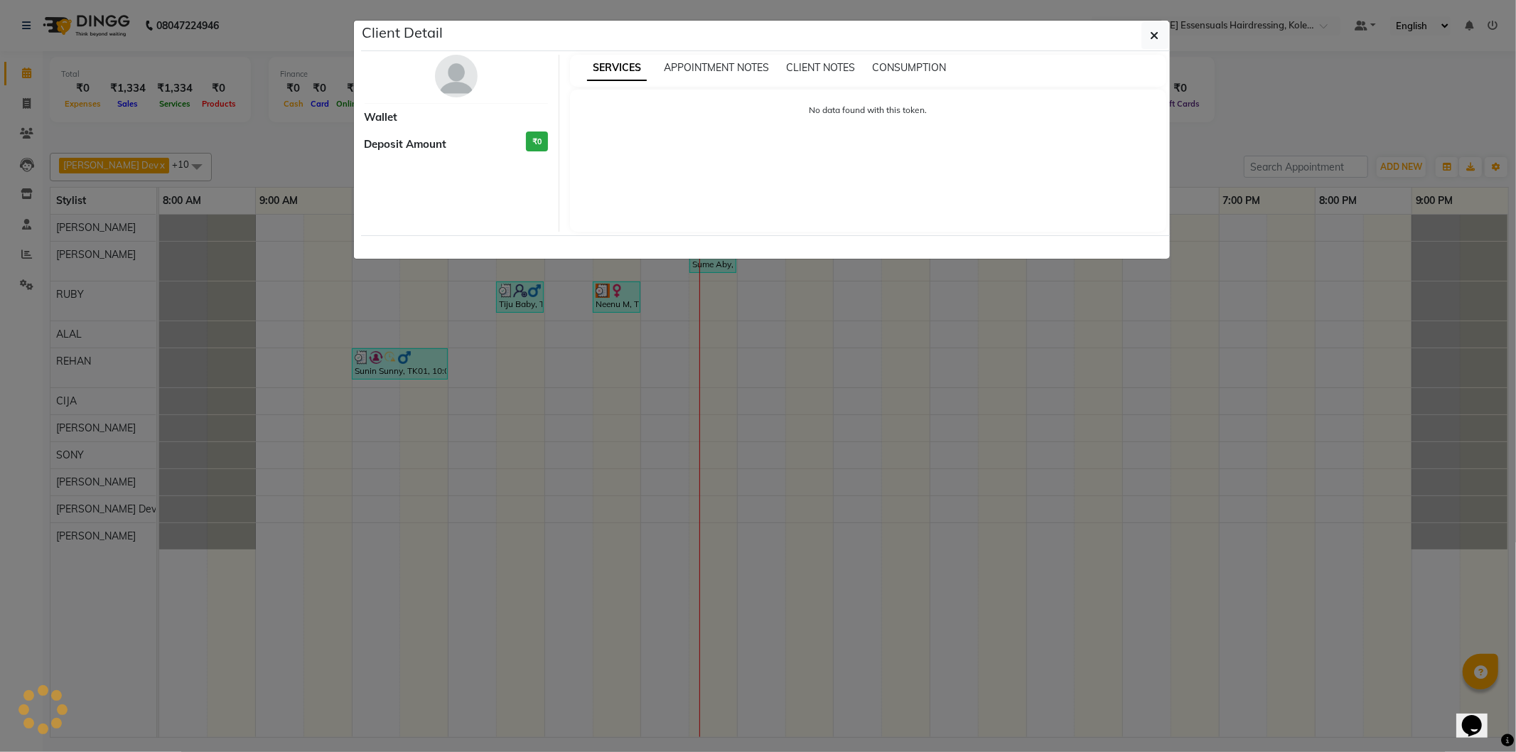
select select "3"
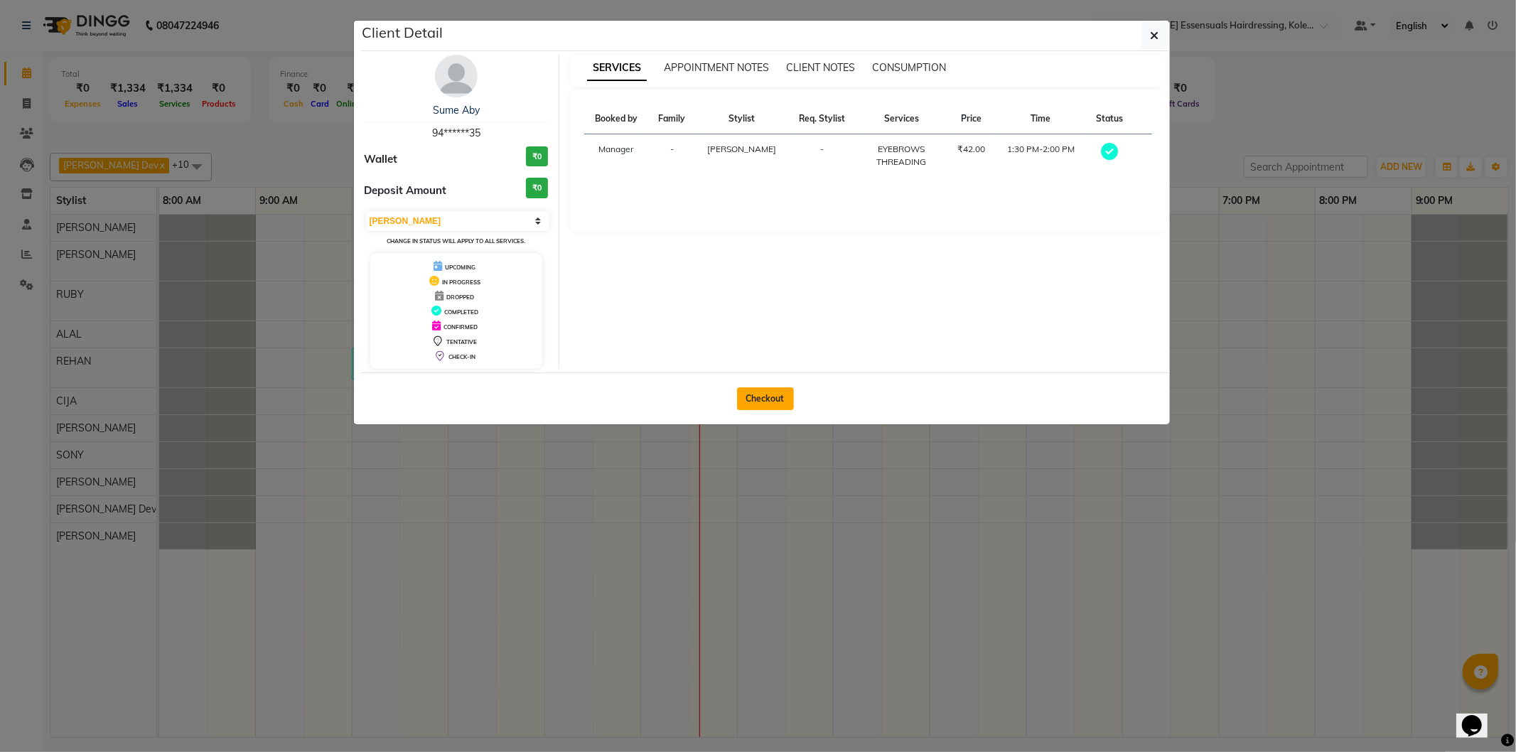
click at [777, 406] on button "Checkout" at bounding box center [765, 398] width 57 height 23
select select "service"
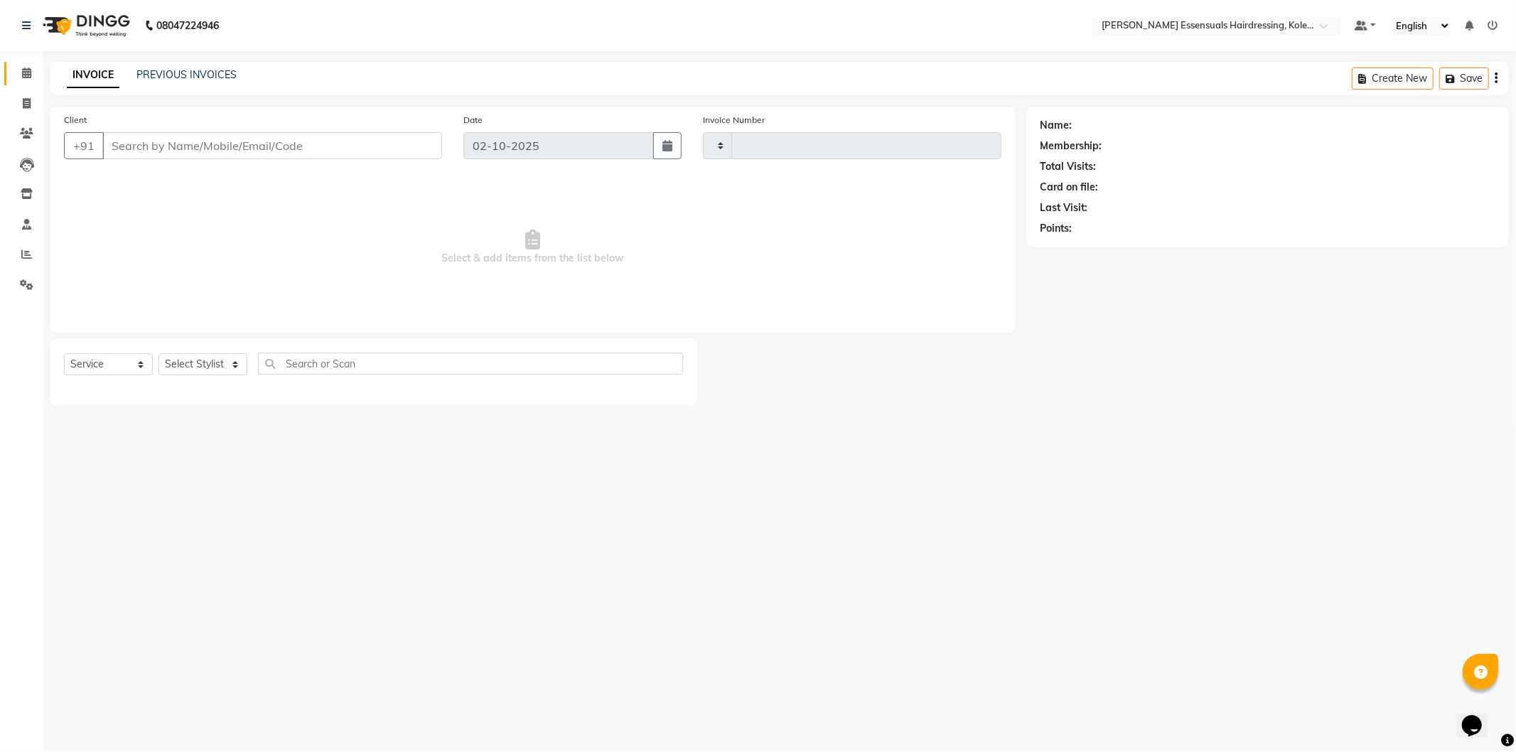
type input "1691"
select select "8281"
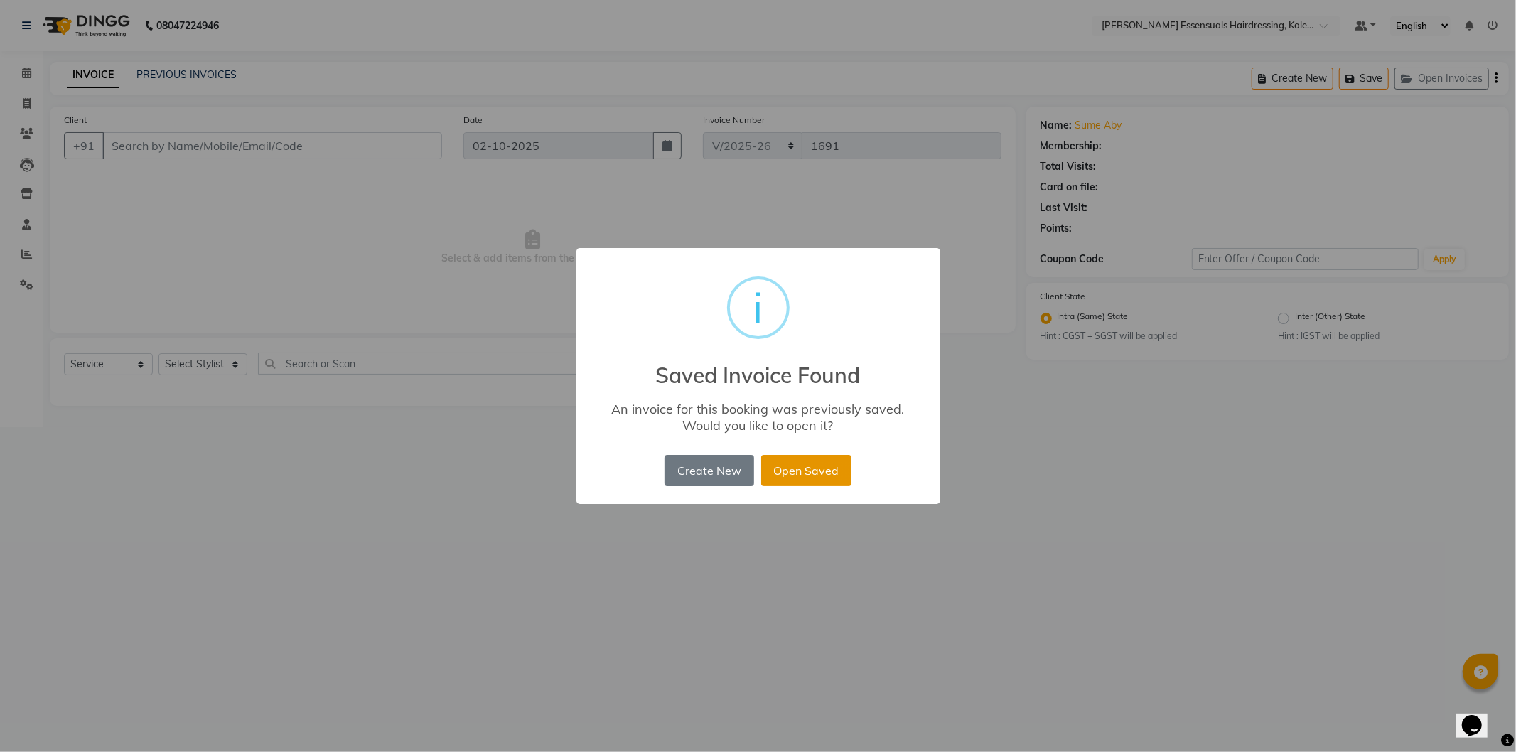
click at [814, 465] on button "Open Saved" at bounding box center [806, 470] width 90 height 31
type input "94******35"
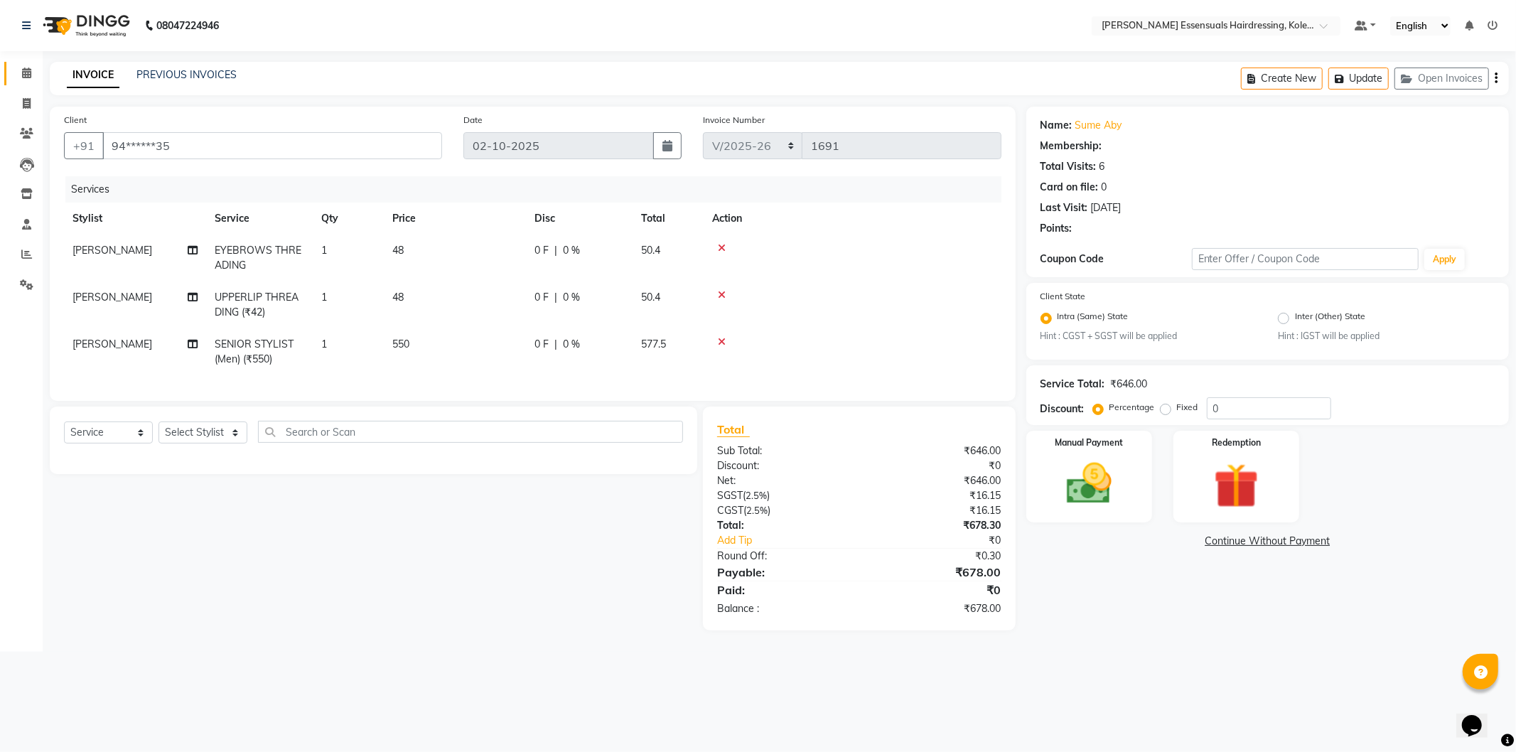
select select "1: Object"
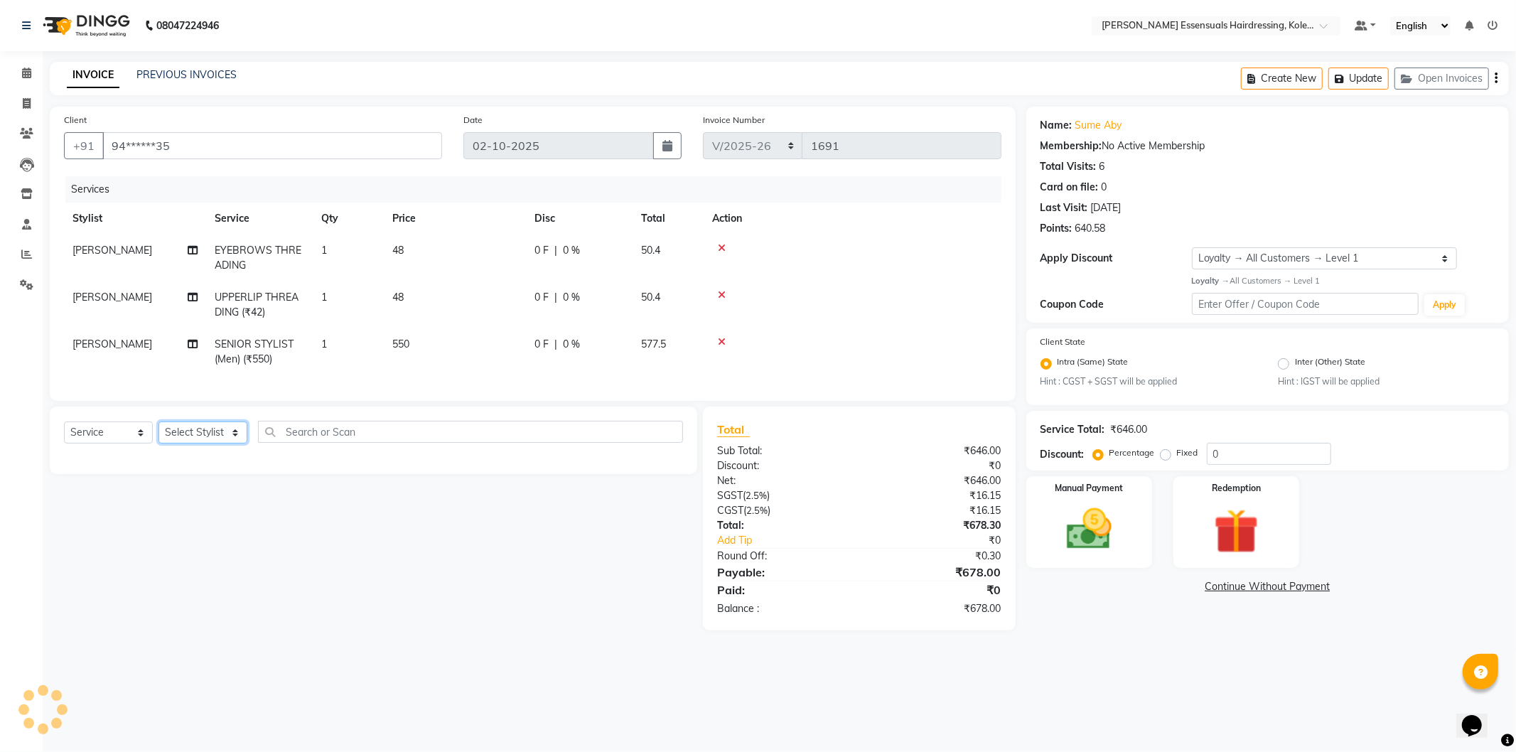
click at [218, 443] on select "Select Stylist Admin ALAL Anagha Dev ATHIRA BIDHYA Bindya Accountant CIJA FAIZA…" at bounding box center [203, 433] width 89 height 22
select select "79967"
click at [159, 434] on select "Select Stylist Admin ALAL Anagha Dev ATHIRA BIDHYA Bindya Accountant CIJA FAIZA…" at bounding box center [203, 433] width 89 height 22
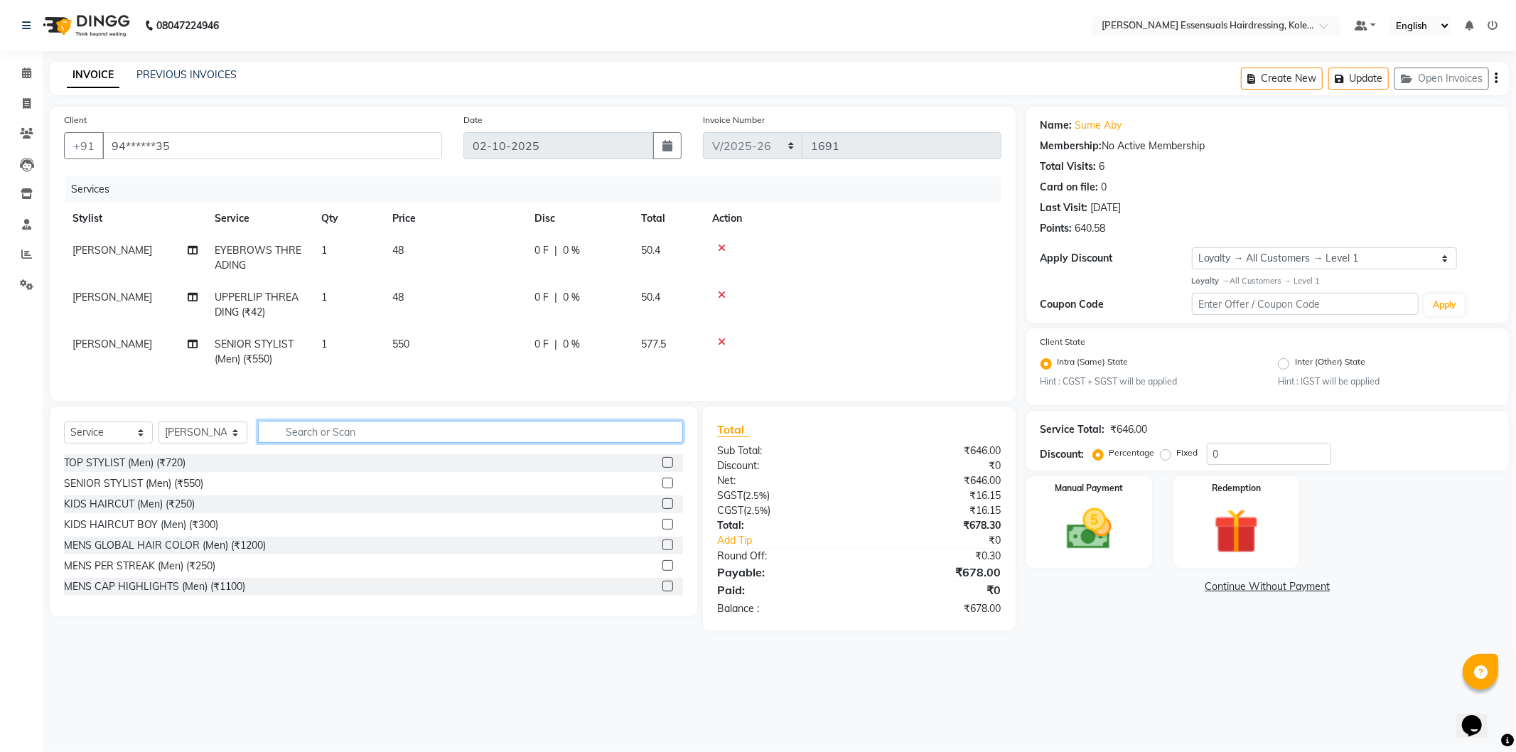
click at [386, 443] on input "text" at bounding box center [470, 432] width 425 height 22
click at [926, 350] on td at bounding box center [853, 351] width 298 height 47
click at [526, 443] on input "text" at bounding box center [470, 432] width 425 height 22
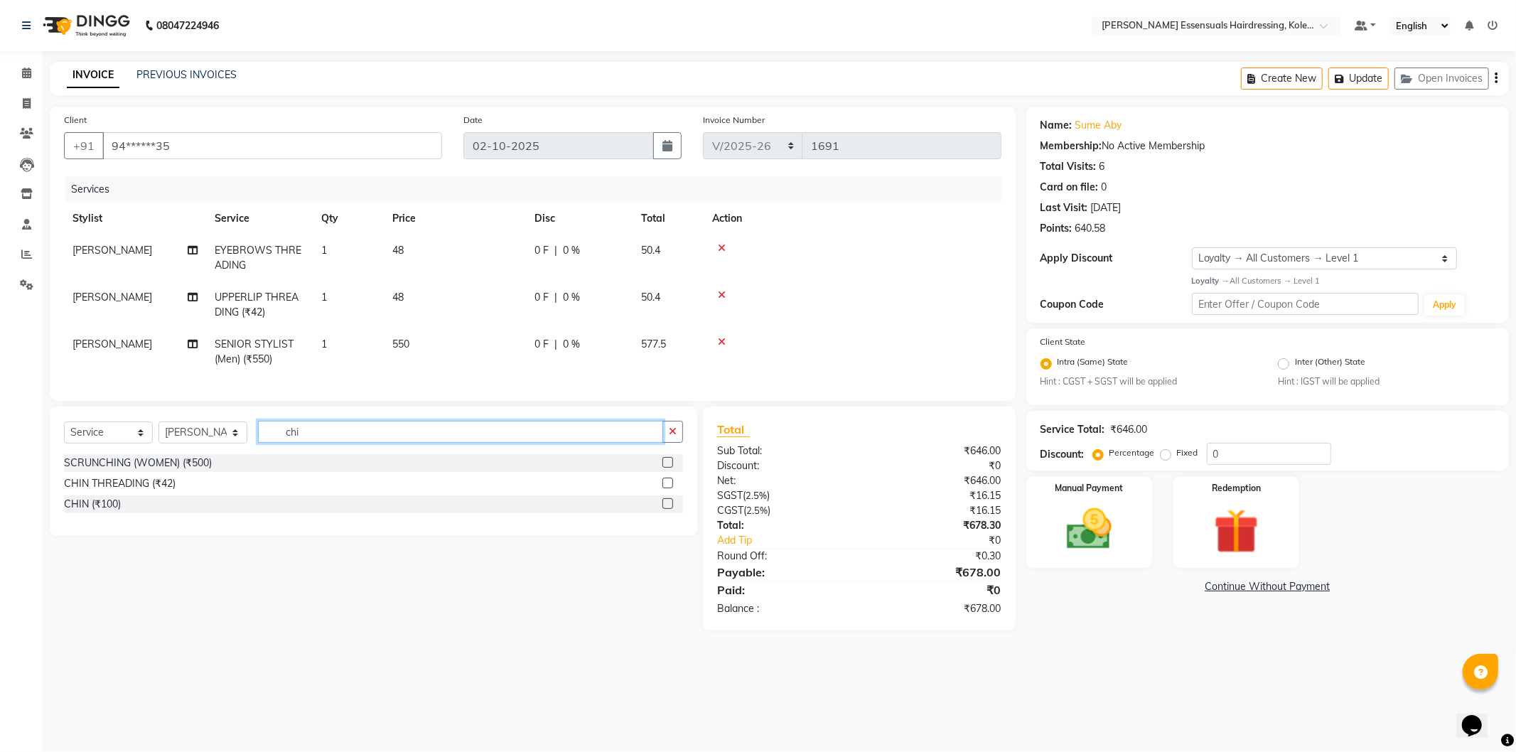
type input "chi"
click at [669, 488] on label at bounding box center [668, 483] width 11 height 11
click at [669, 488] on input "checkbox" at bounding box center [667, 483] width 9 height 9
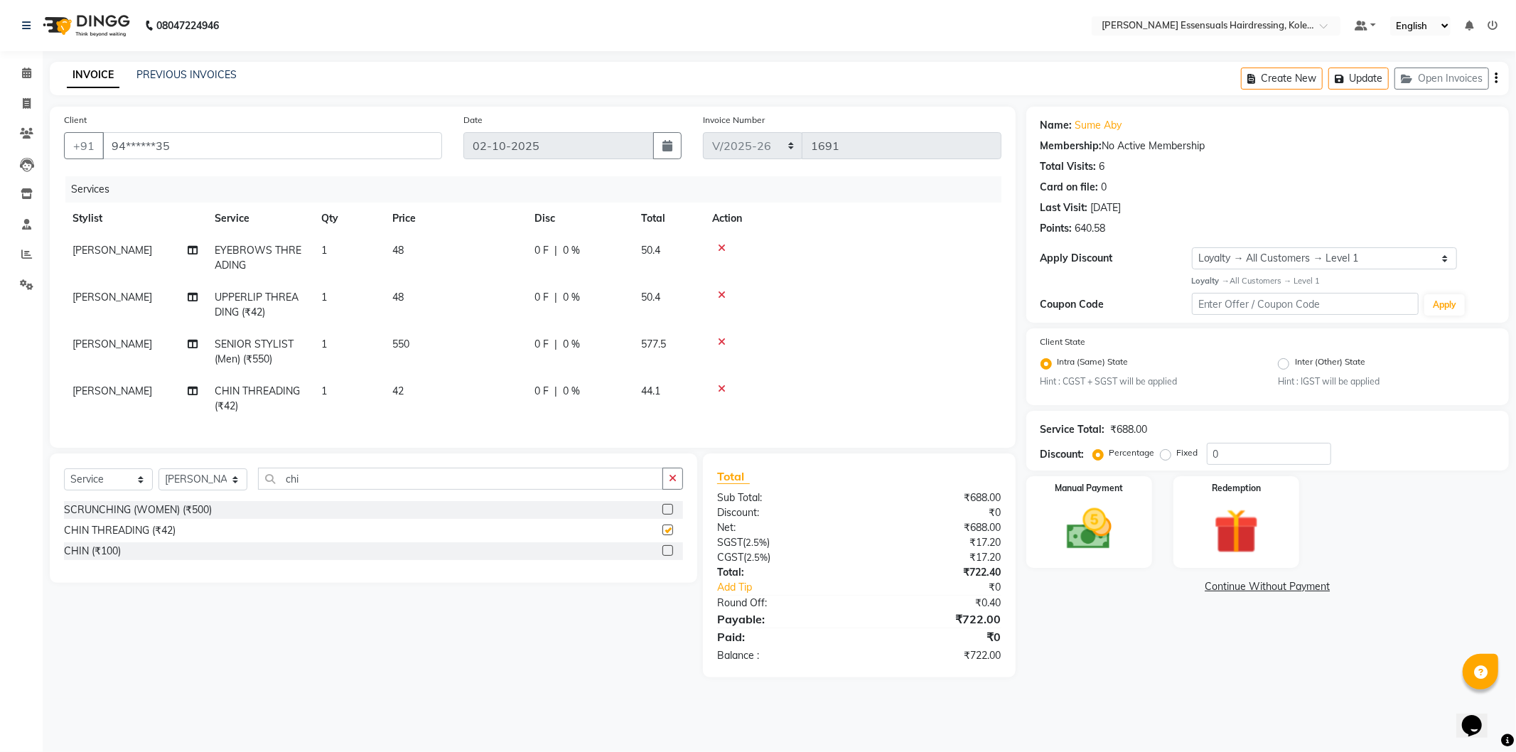
checkbox input "false"
click at [406, 387] on td "42" at bounding box center [455, 398] width 142 height 47
select select "79967"
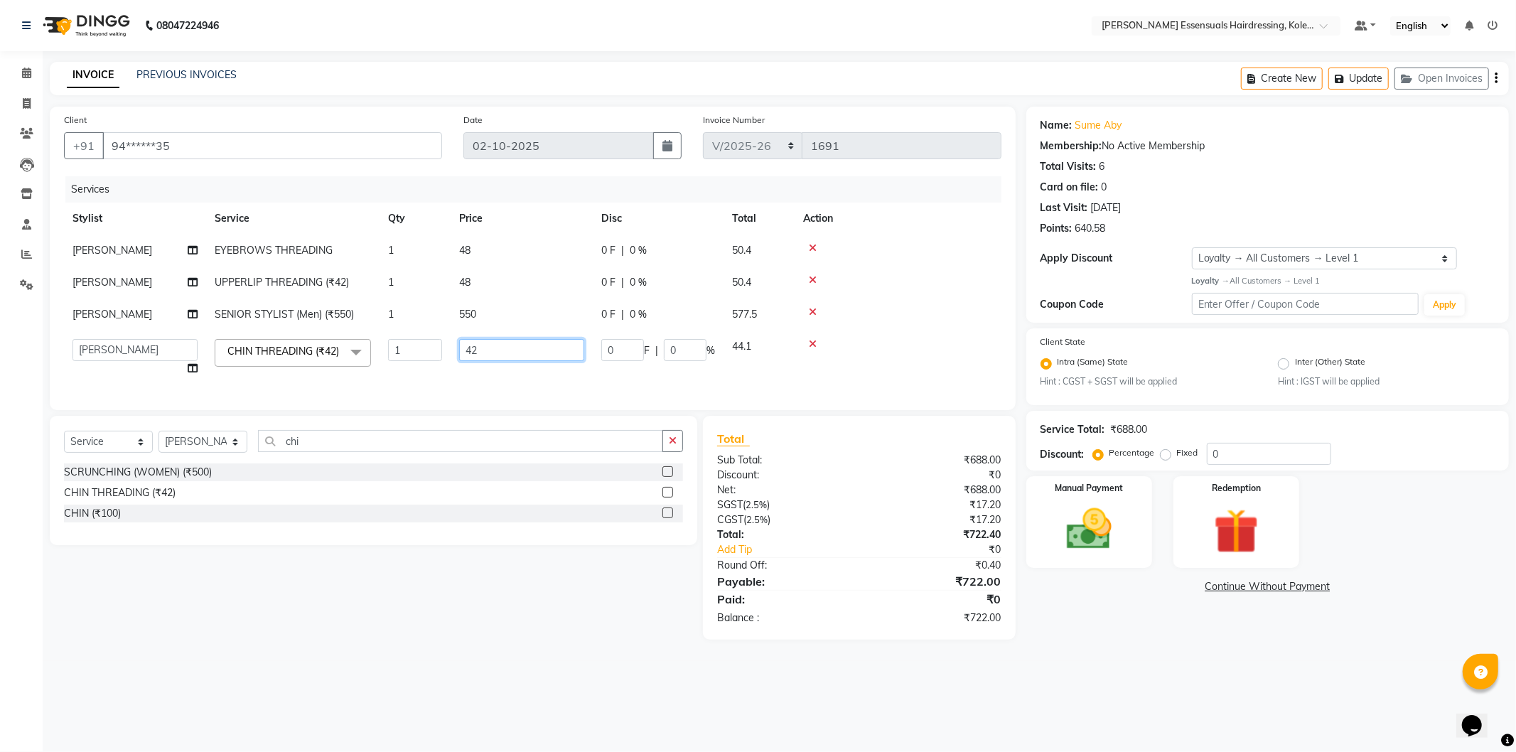
click at [498, 347] on input "42" at bounding box center [521, 350] width 125 height 22
type input "48"
click at [1371, 80] on button "Update" at bounding box center [1359, 79] width 60 height 22
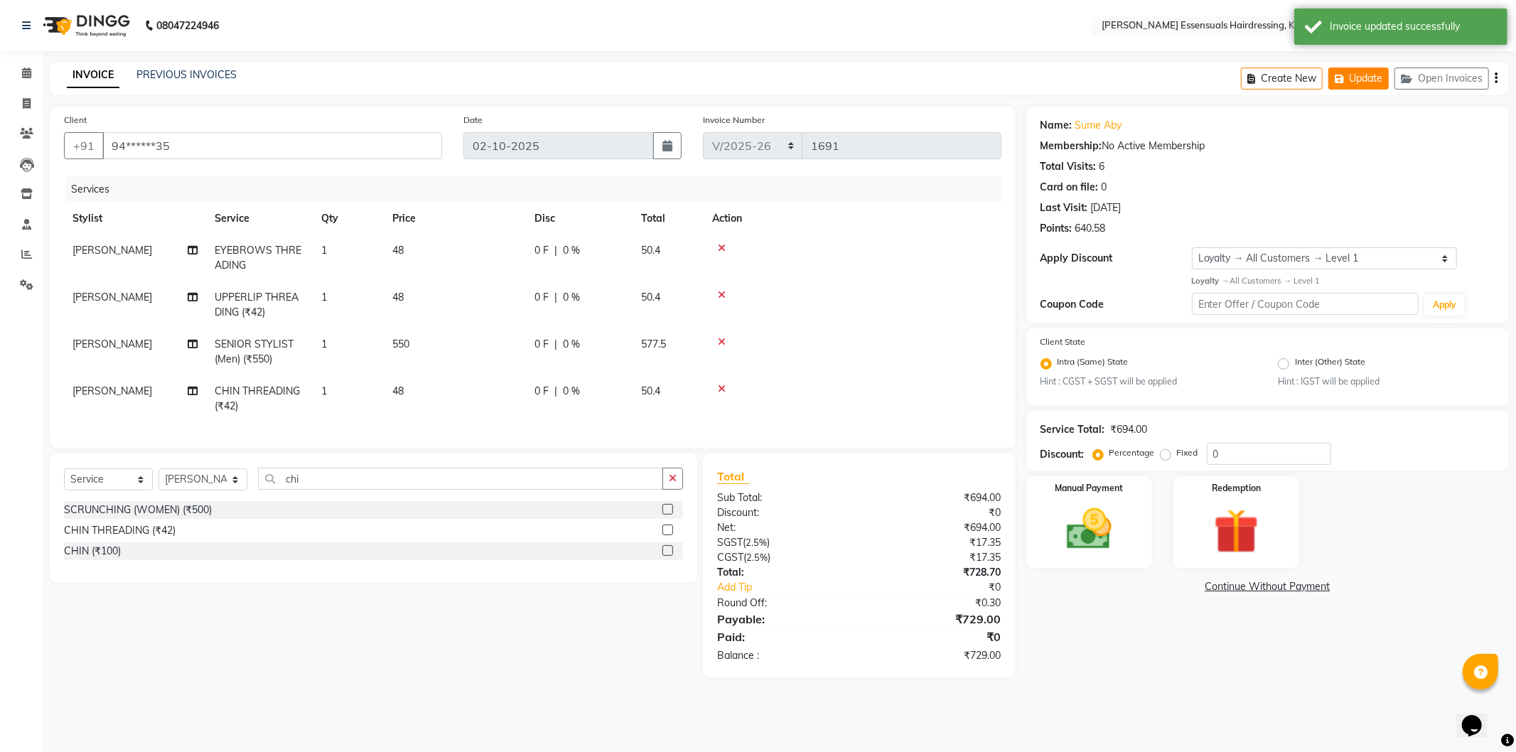
click at [1329, 68] on button "Update" at bounding box center [1359, 79] width 60 height 22
click at [1386, 82] on button "Update" at bounding box center [1359, 79] width 60 height 22
click at [24, 75] on icon at bounding box center [26, 73] width 9 height 11
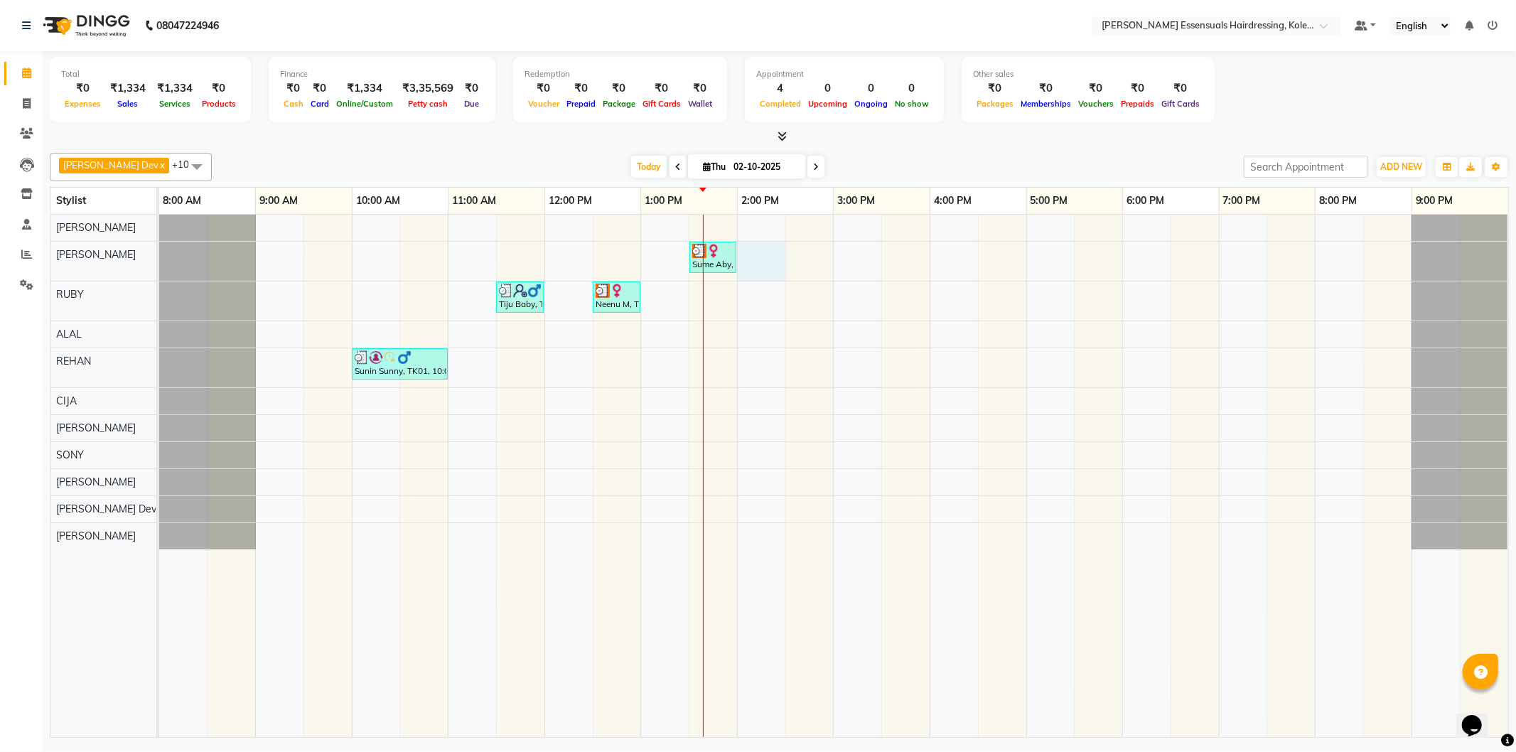
click at [741, 262] on div "Sume Aby, TK04, 01:30 PM-02:00 PM, EYEBROWS THREADING Tiju Baby, TK02, 11:30 AM…" at bounding box center [833, 476] width 1349 height 523
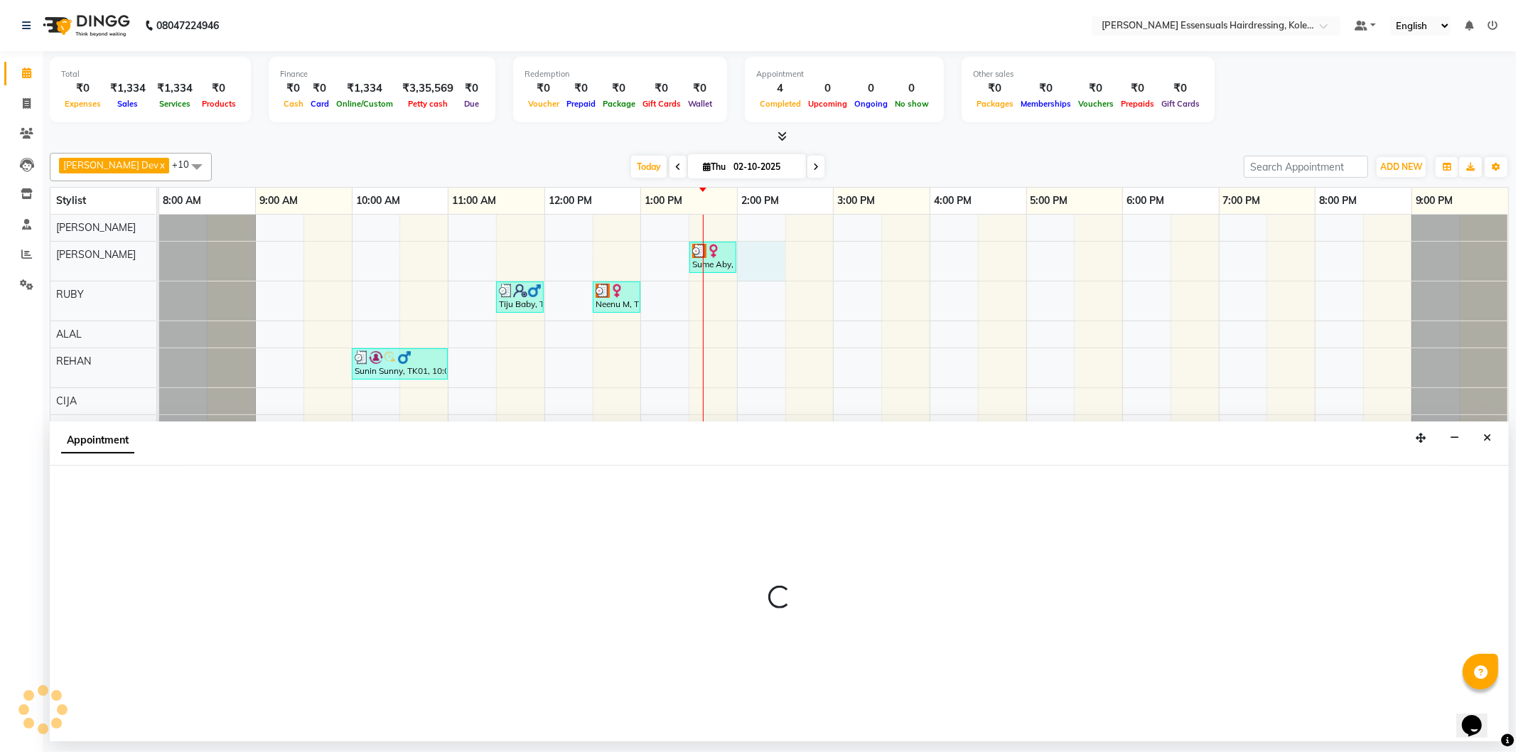
select select "79967"
select select "840"
select select "tentative"
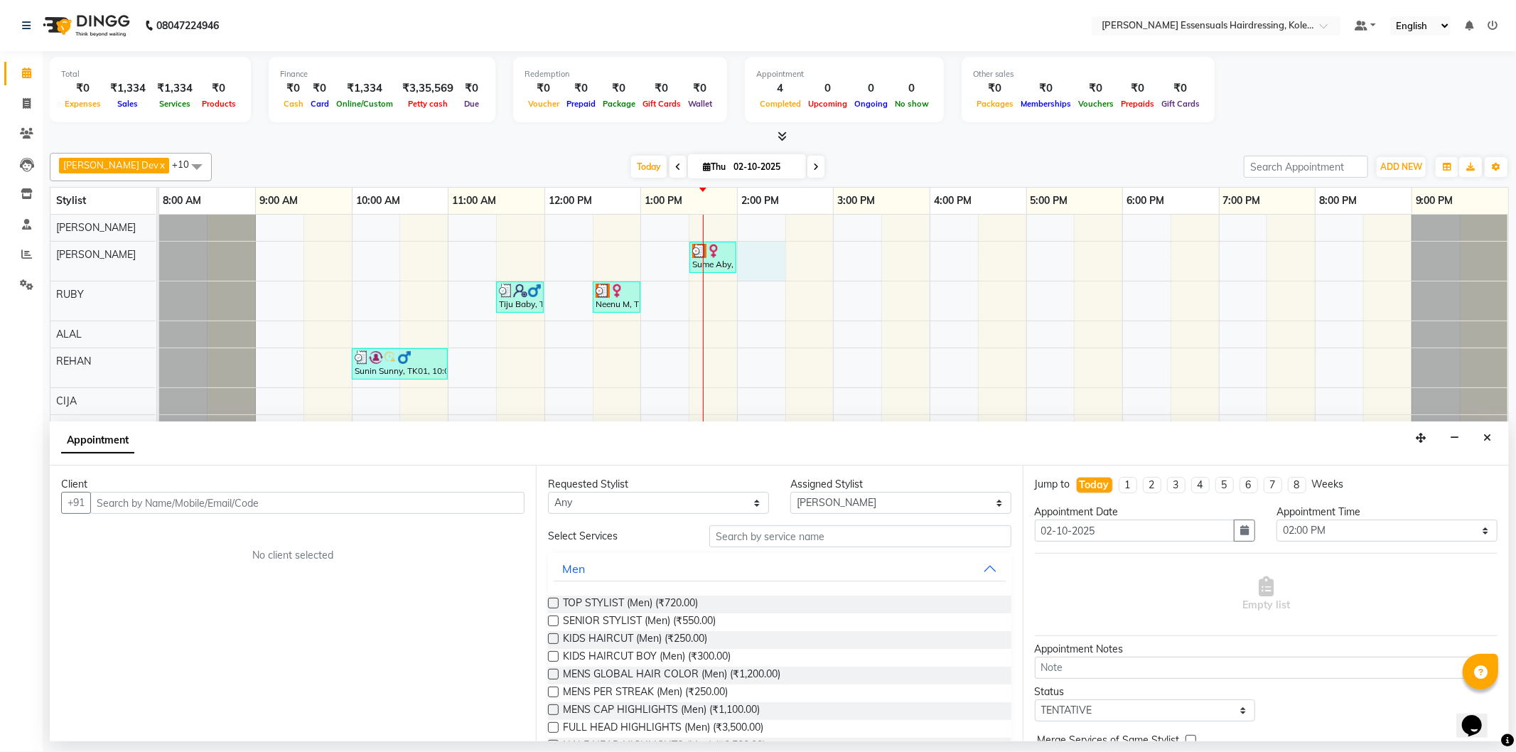
click at [222, 495] on input "text" at bounding box center [307, 503] width 434 height 22
type input "9061571955"
click at [496, 500] on span "Add Client" at bounding box center [495, 502] width 48 height 13
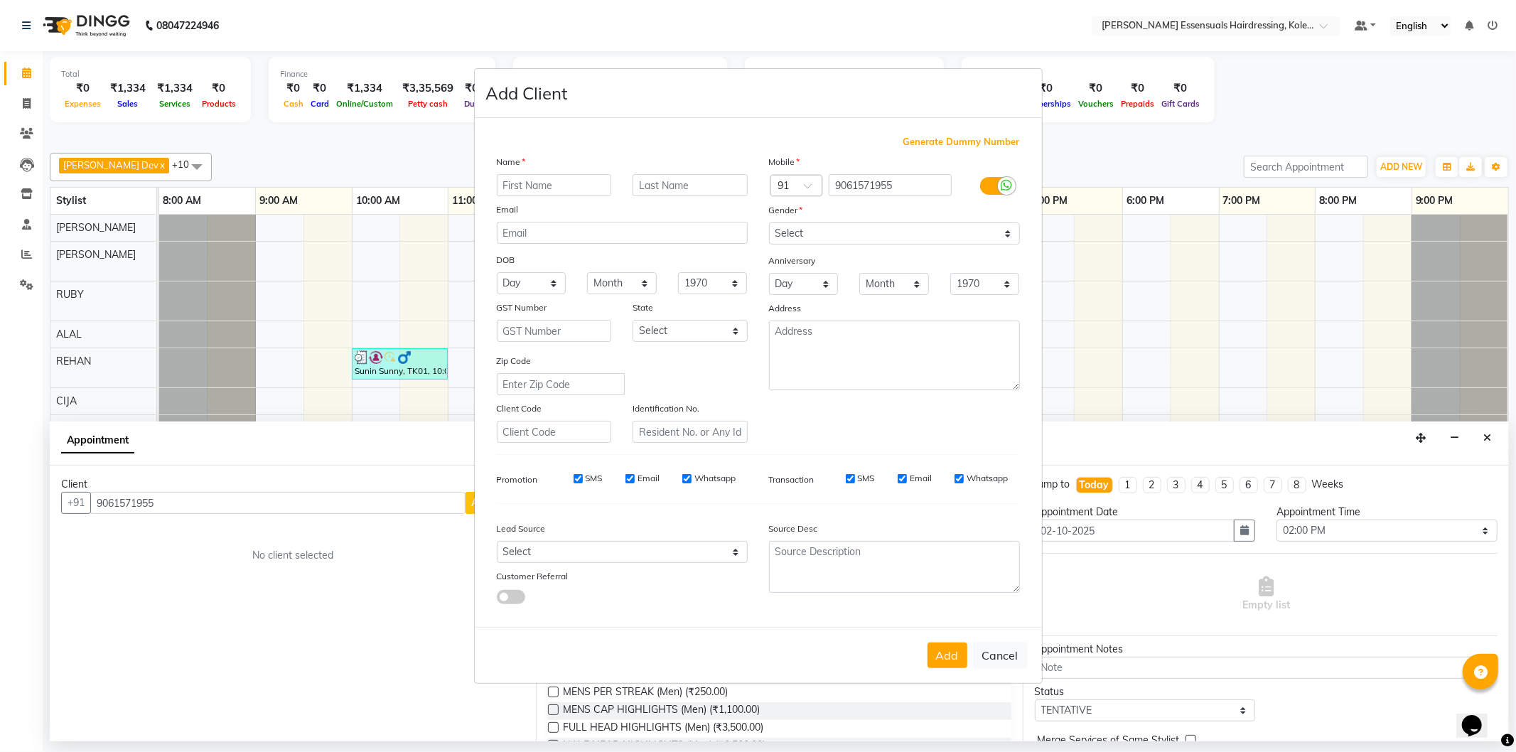
click at [564, 183] on input "text" at bounding box center [554, 185] width 115 height 22
type input "Vipanjika"
click at [836, 225] on select "Select Male Female Other Prefer Not To Say" at bounding box center [894, 234] width 251 height 22
select select "female"
click at [769, 223] on select "Select Male Female Other Prefer Not To Say" at bounding box center [894, 234] width 251 height 22
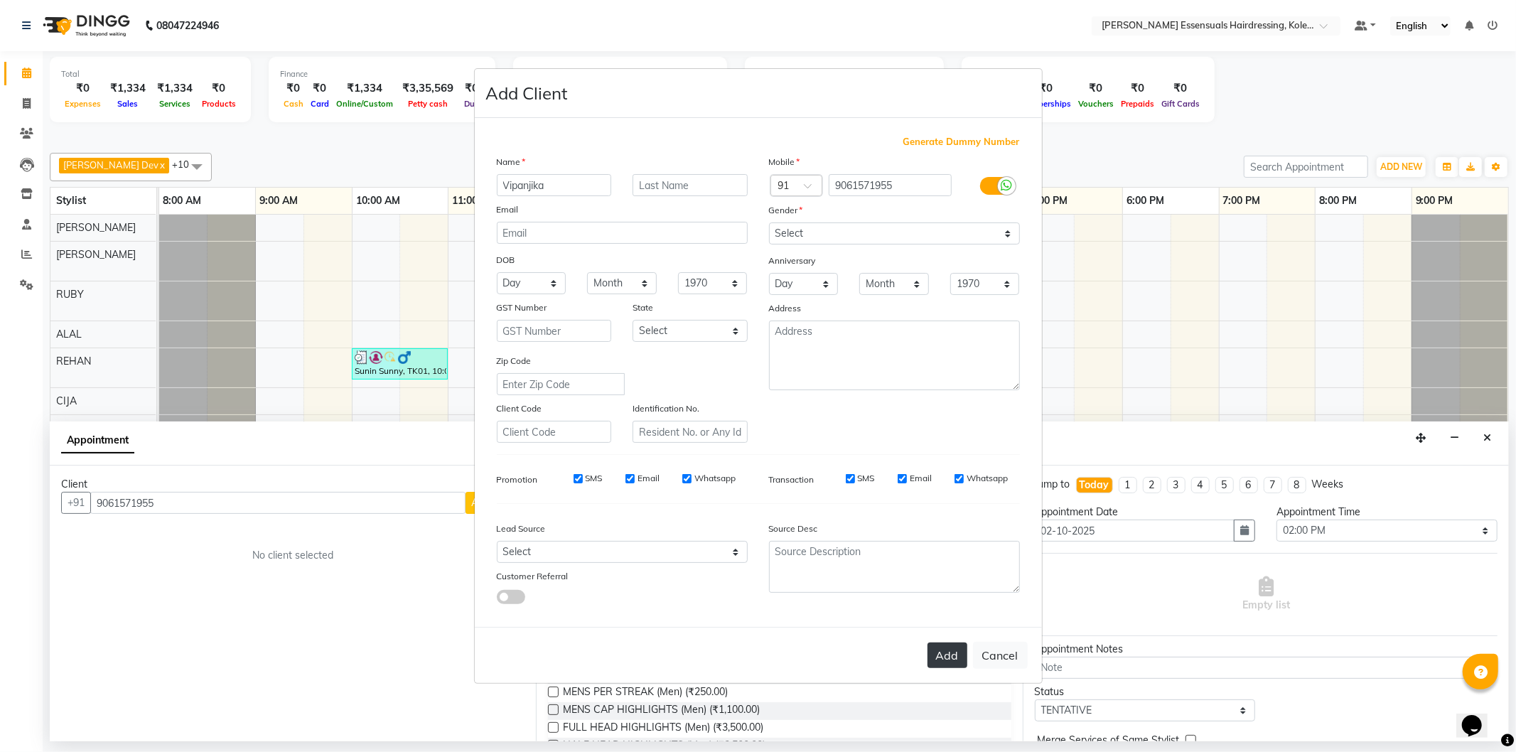
click at [960, 650] on button "Add" at bounding box center [948, 656] width 40 height 26
type input "90******55"
select select
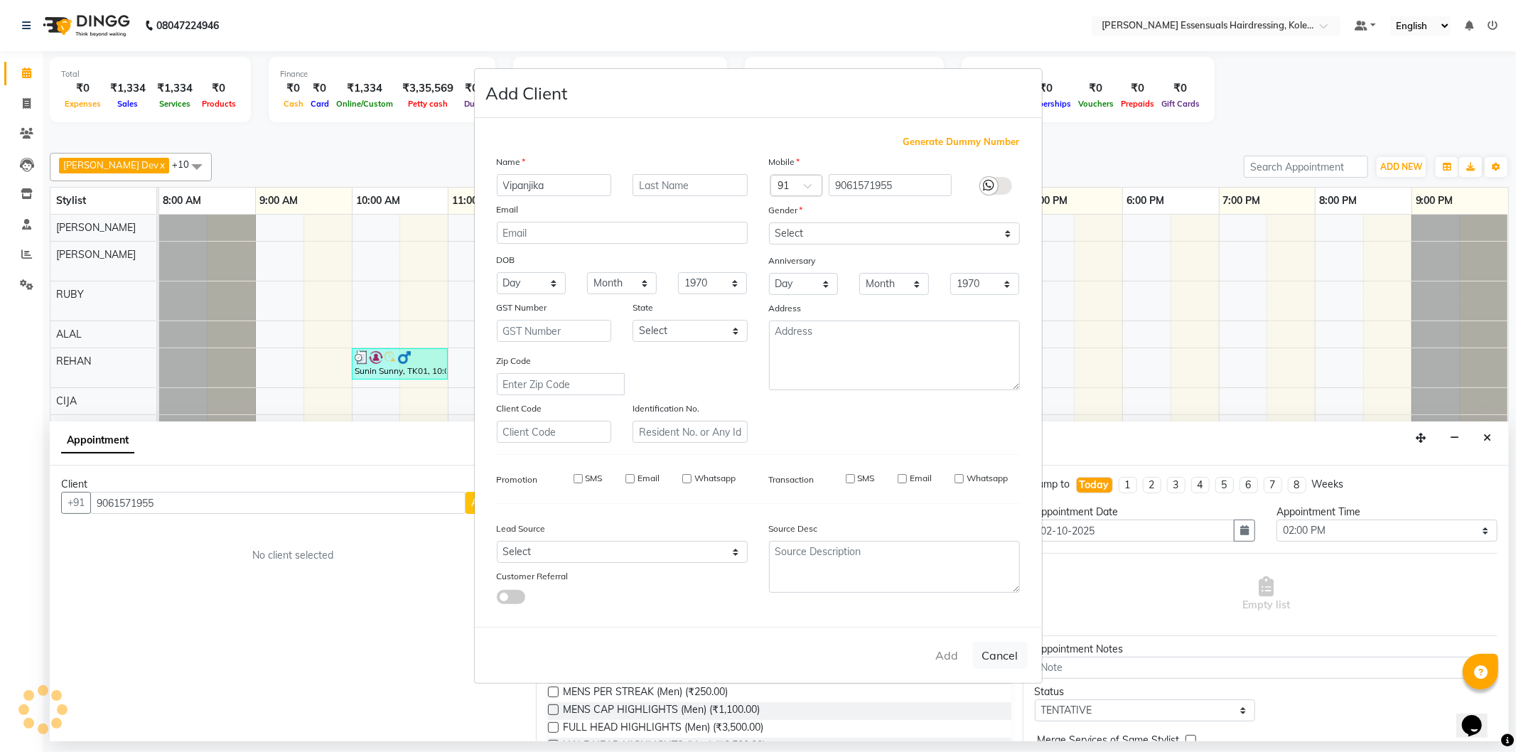
select select
checkbox input "false"
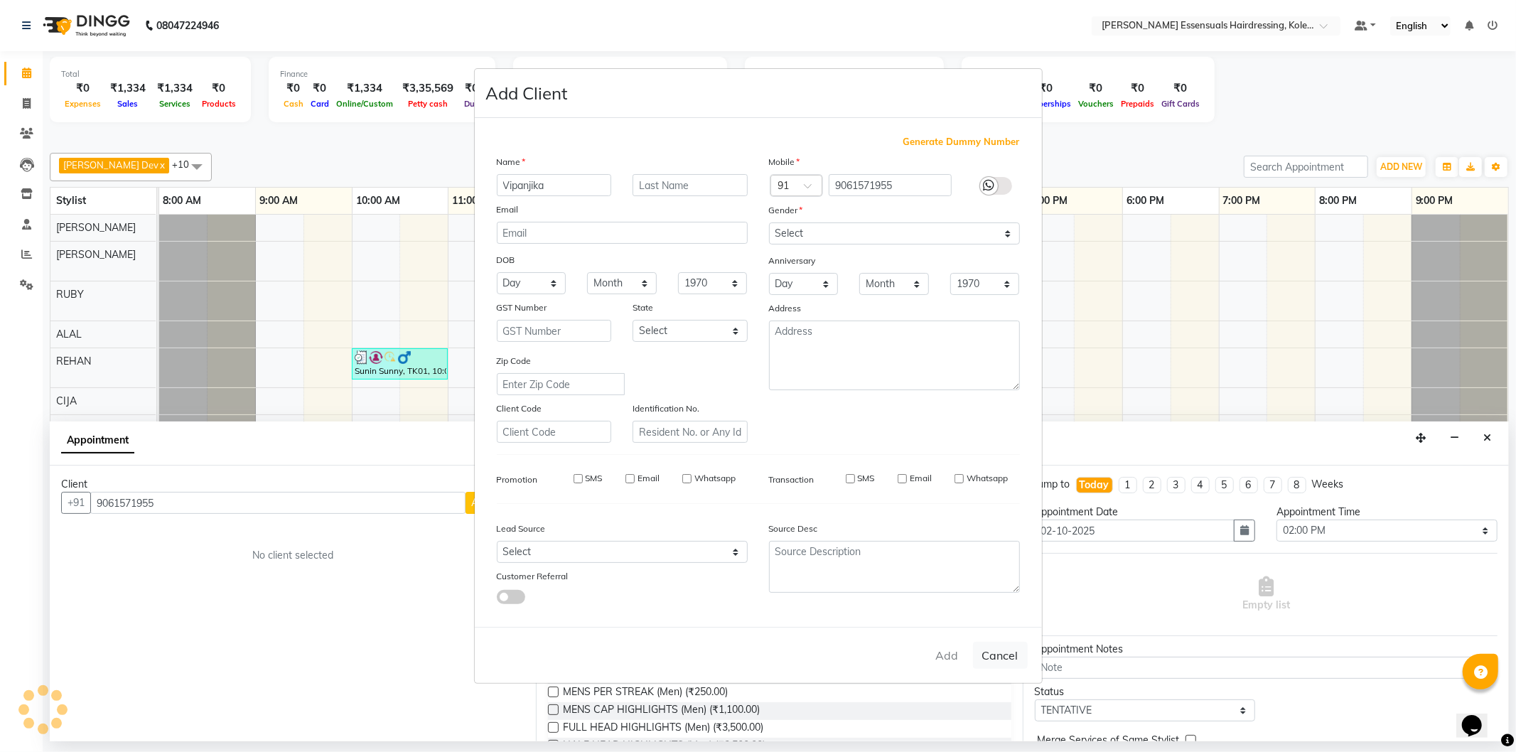
checkbox input "false"
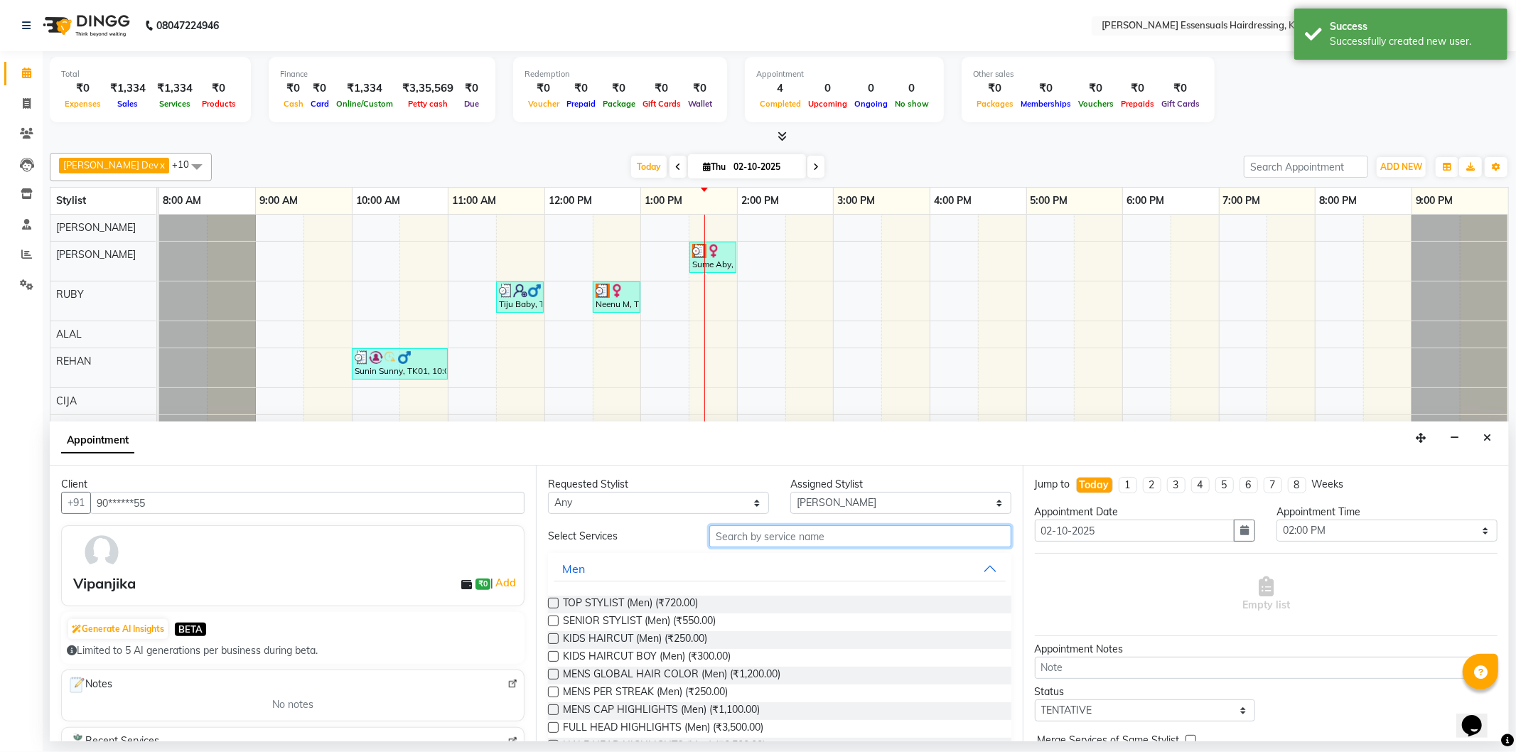
click at [889, 532] on input "text" at bounding box center [860, 536] width 301 height 22
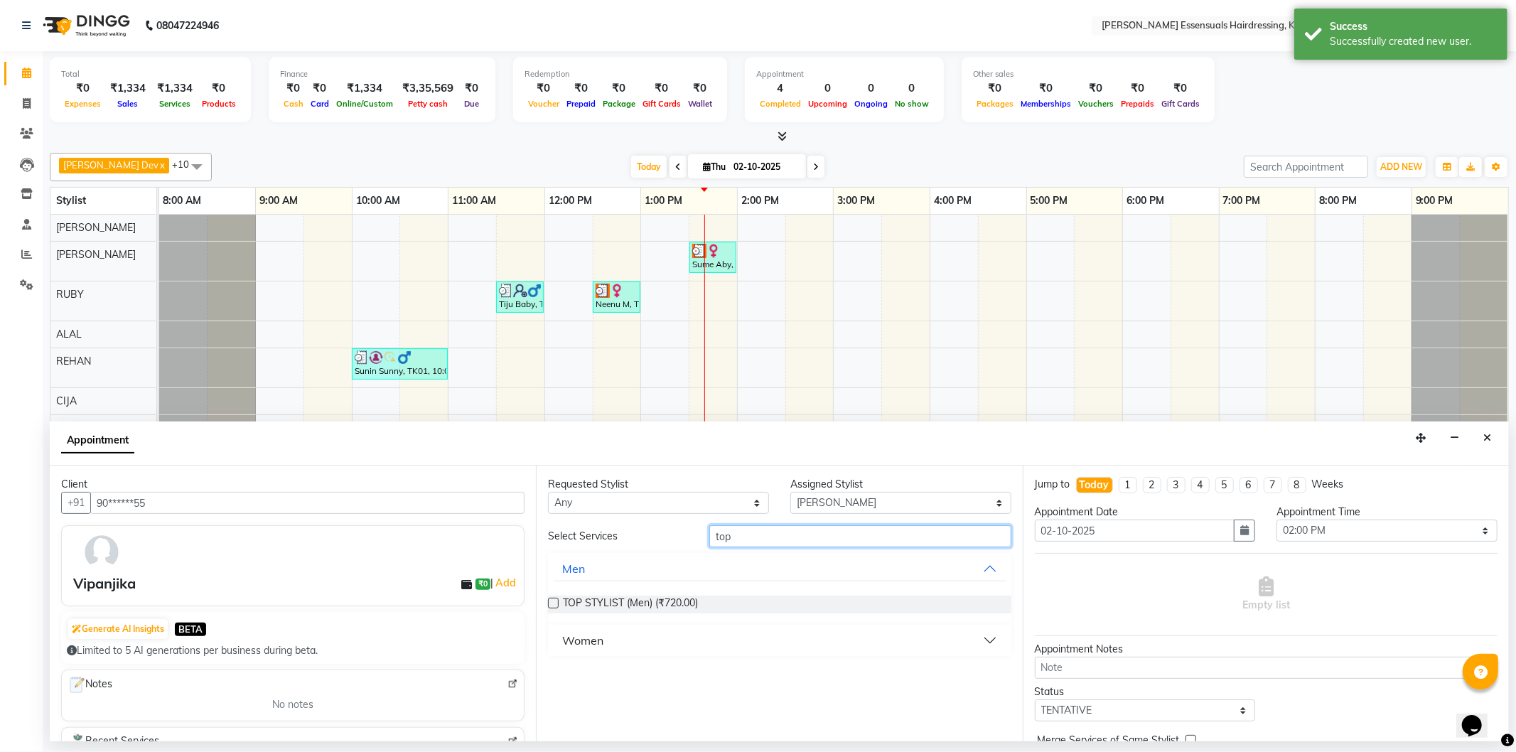
type input "top"
click at [594, 635] on div "Women" at bounding box center [582, 640] width 41 height 17
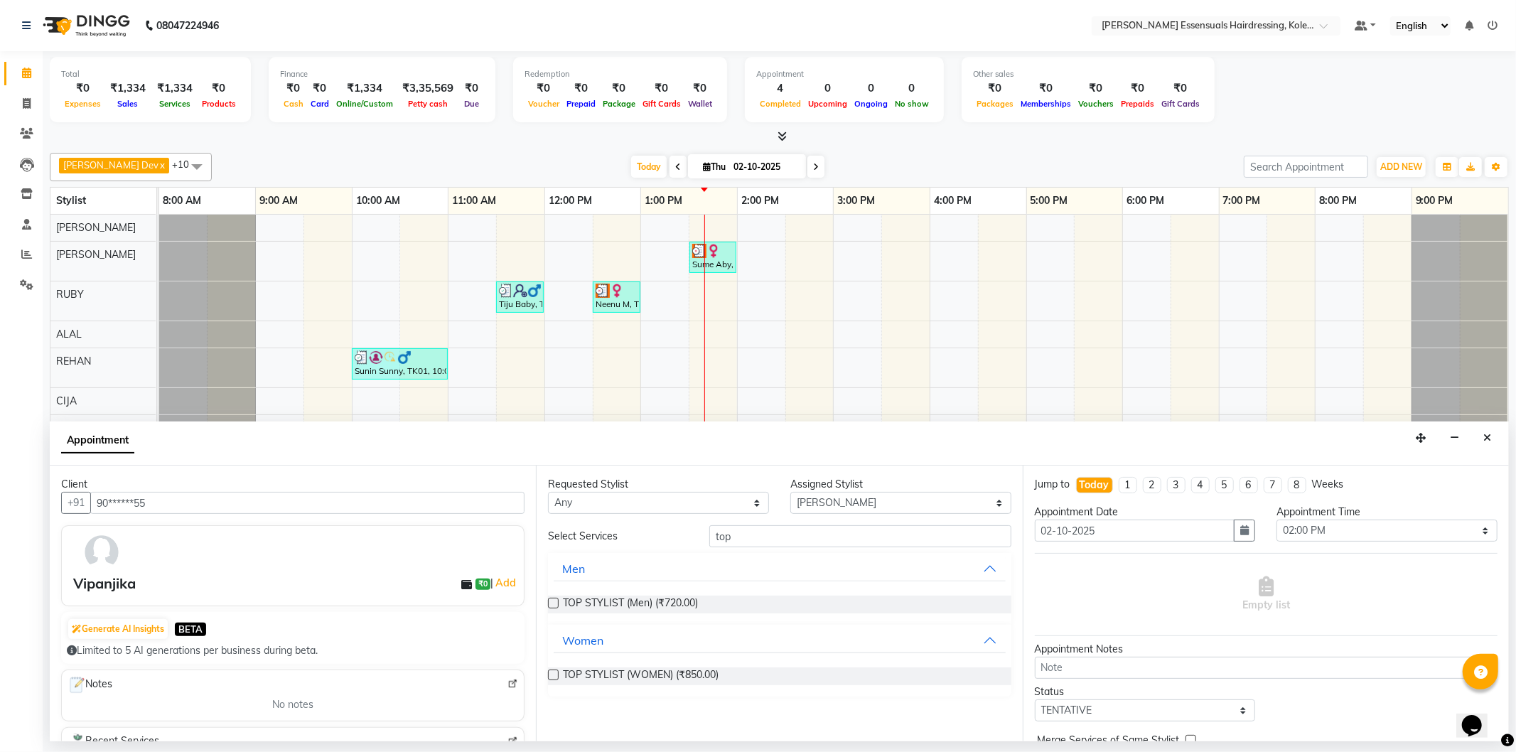
click at [557, 674] on label at bounding box center [553, 675] width 11 height 11
click at [557, 674] on input "checkbox" at bounding box center [552, 676] width 9 height 9
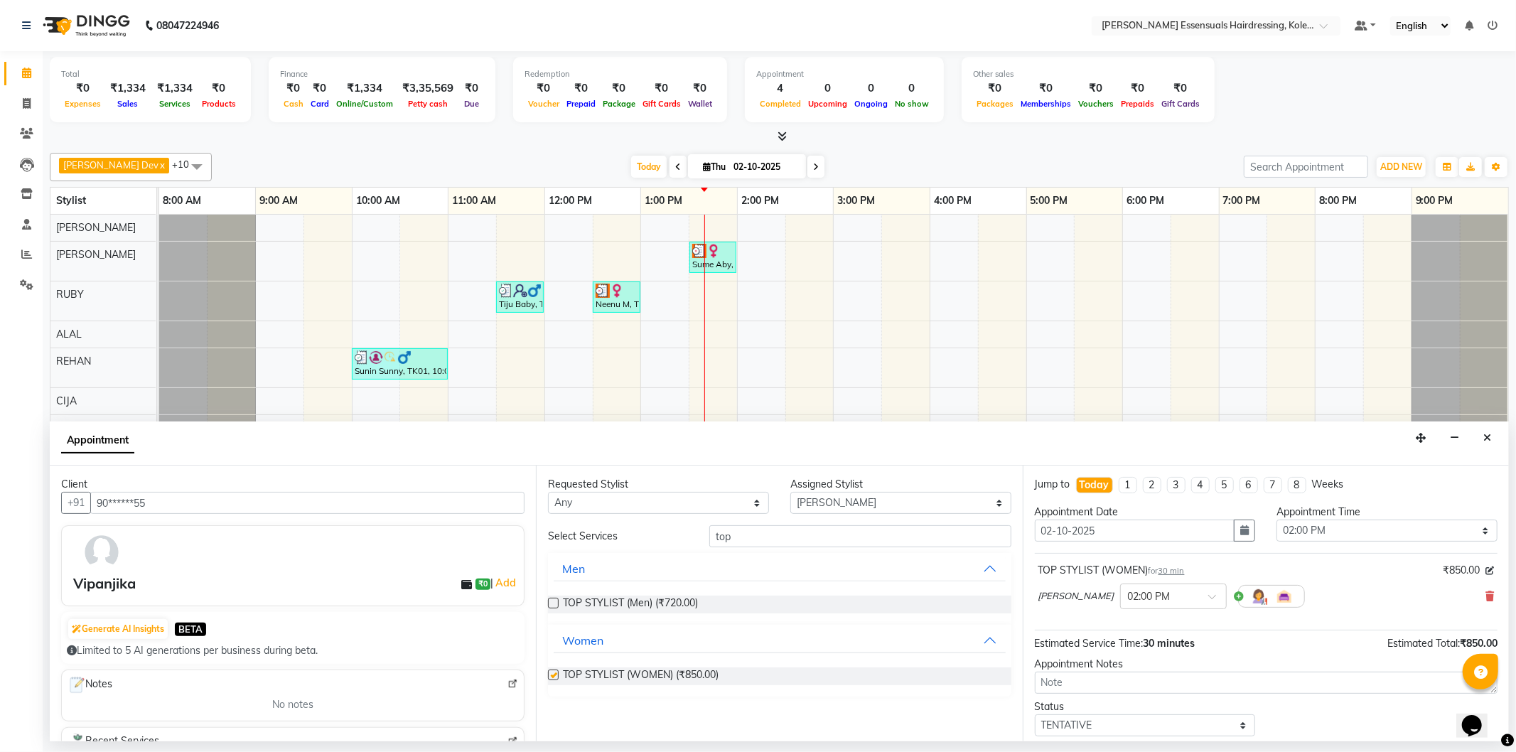
checkbox input "false"
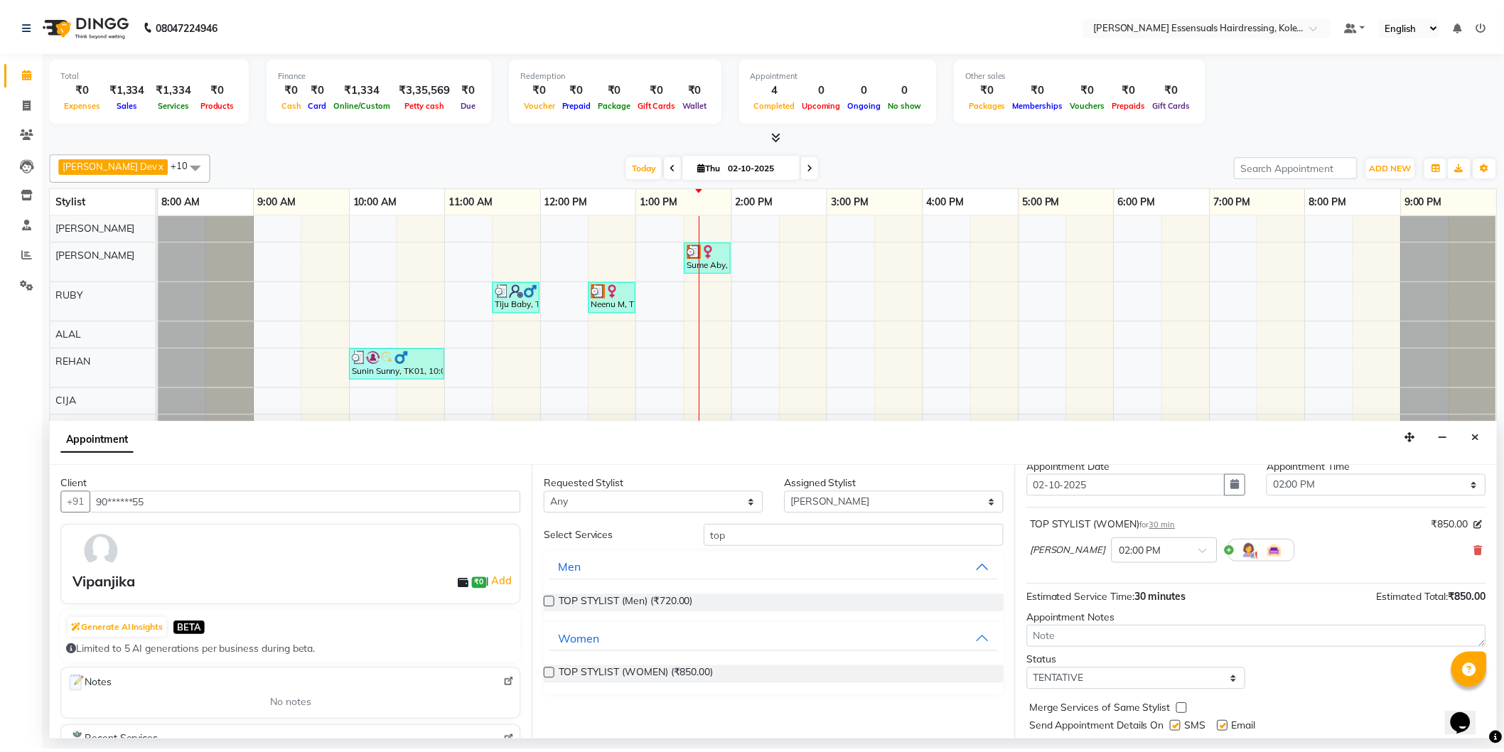
scroll to position [84, 0]
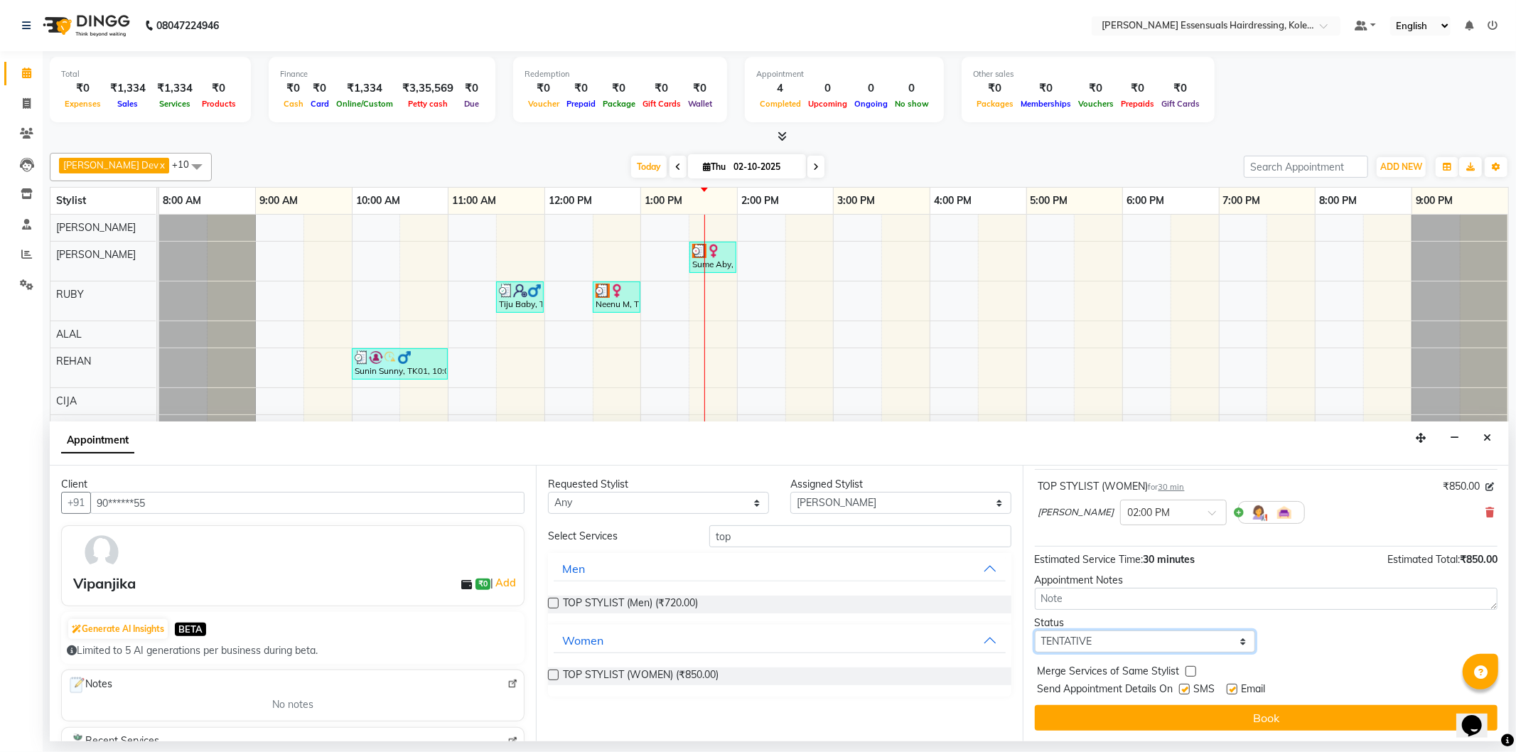
click at [1233, 638] on select "Select TENTATIVE CONFIRM CHECK-IN UPCOMING" at bounding box center [1145, 642] width 221 height 22
select select "check-in"
click at [1035, 631] on select "Select TENTATIVE CONFIRM CHECK-IN UPCOMING" at bounding box center [1145, 642] width 221 height 22
click at [1110, 719] on button "Book" at bounding box center [1266, 718] width 463 height 26
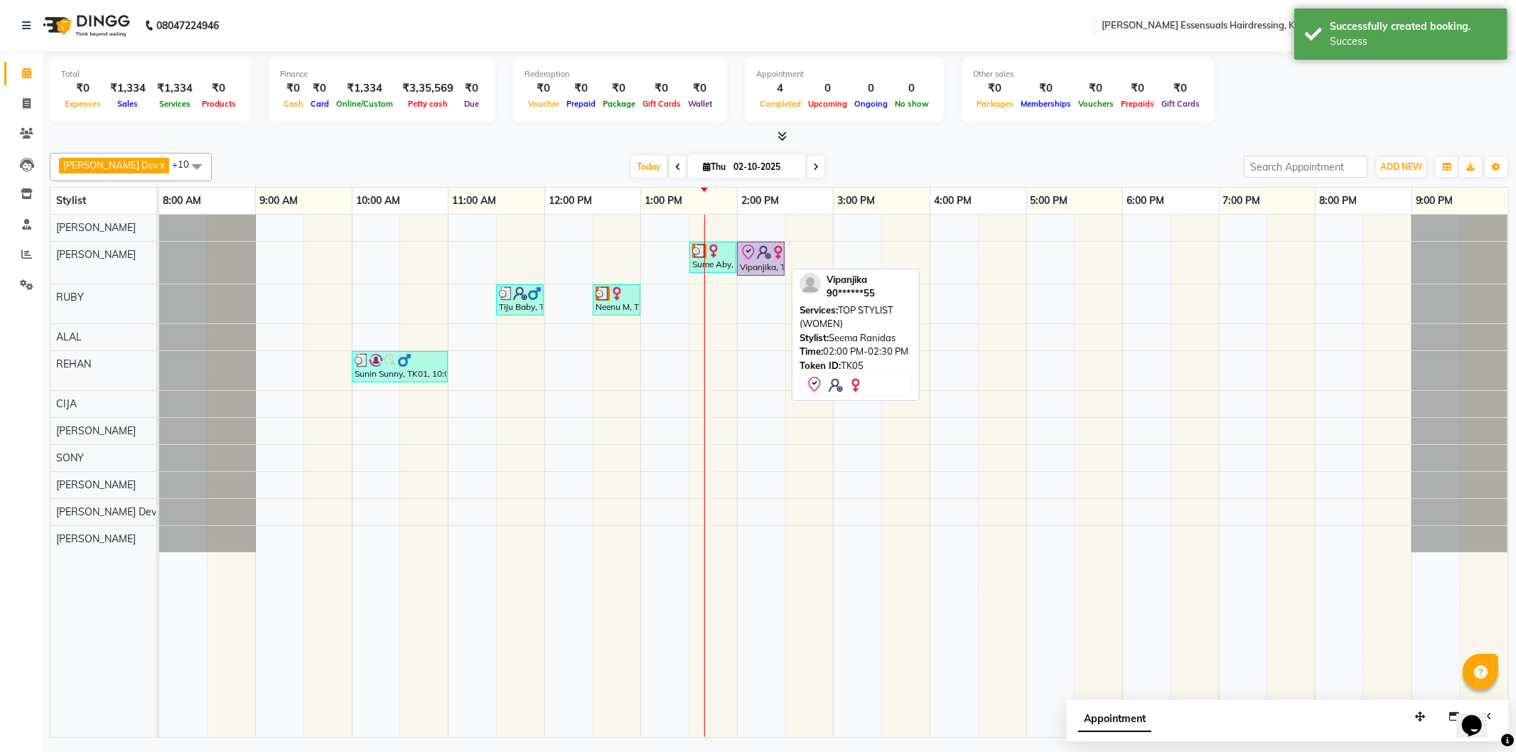
click at [763, 259] on img at bounding box center [764, 252] width 14 height 14
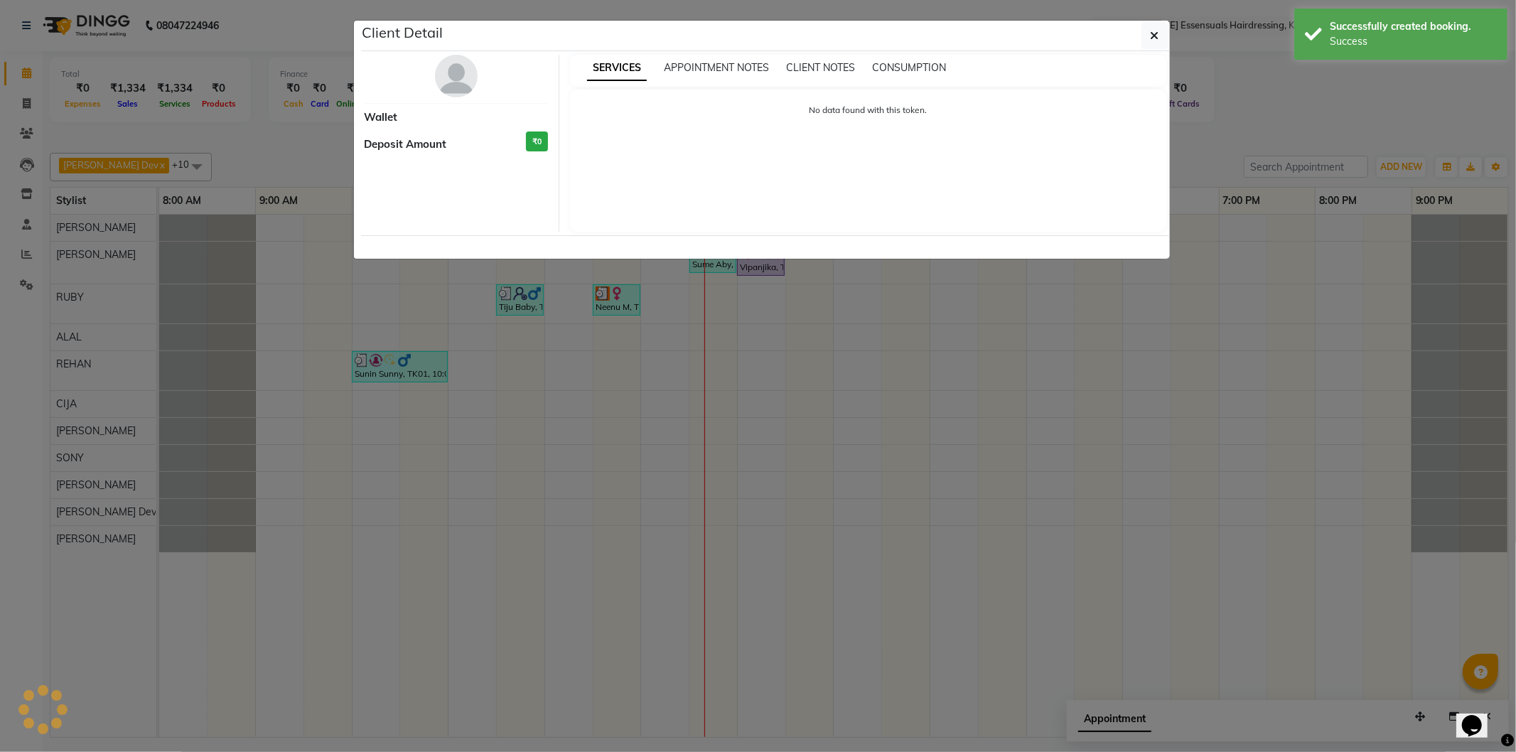
select select "8"
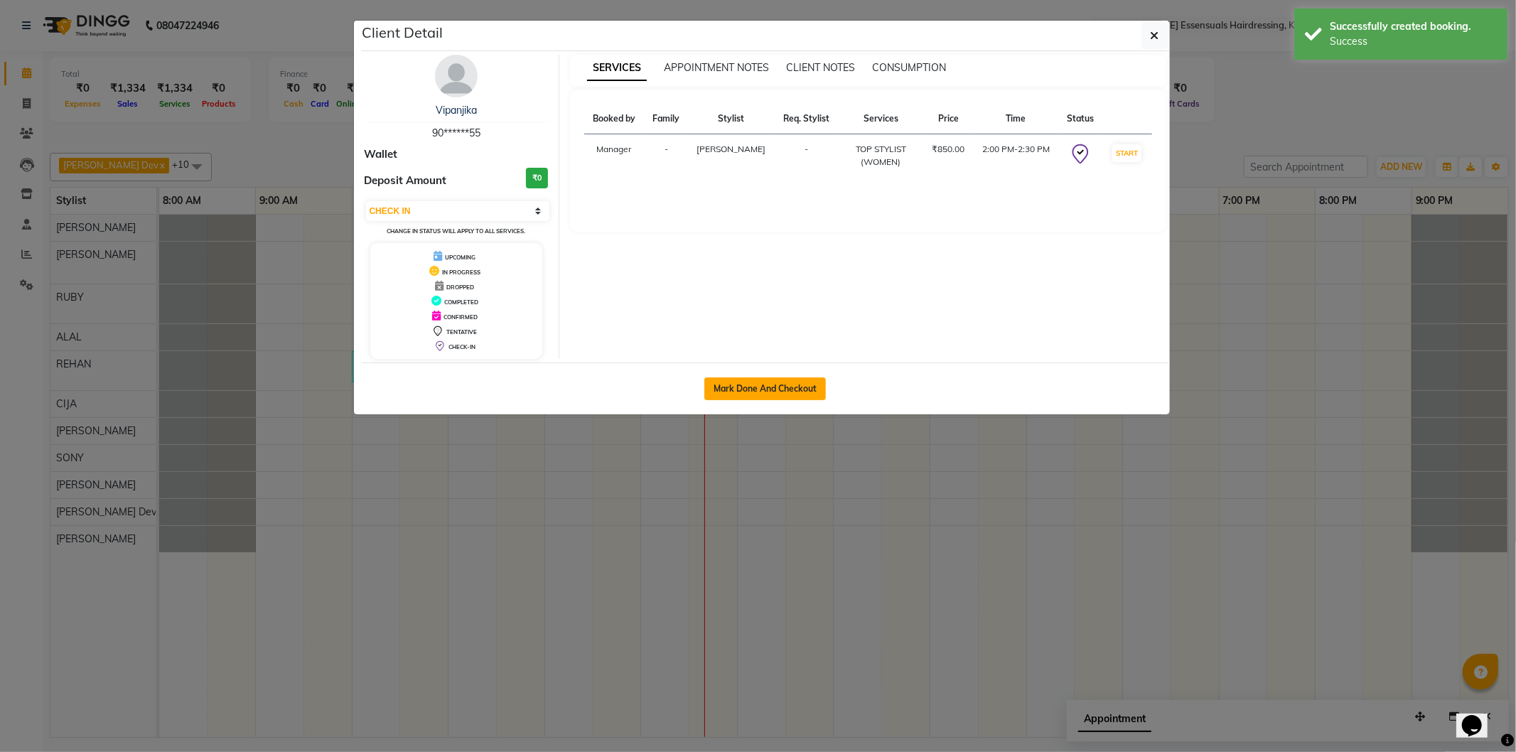
click at [763, 378] on button "Mark Done And Checkout" at bounding box center [766, 389] width 122 height 23
select select "service"
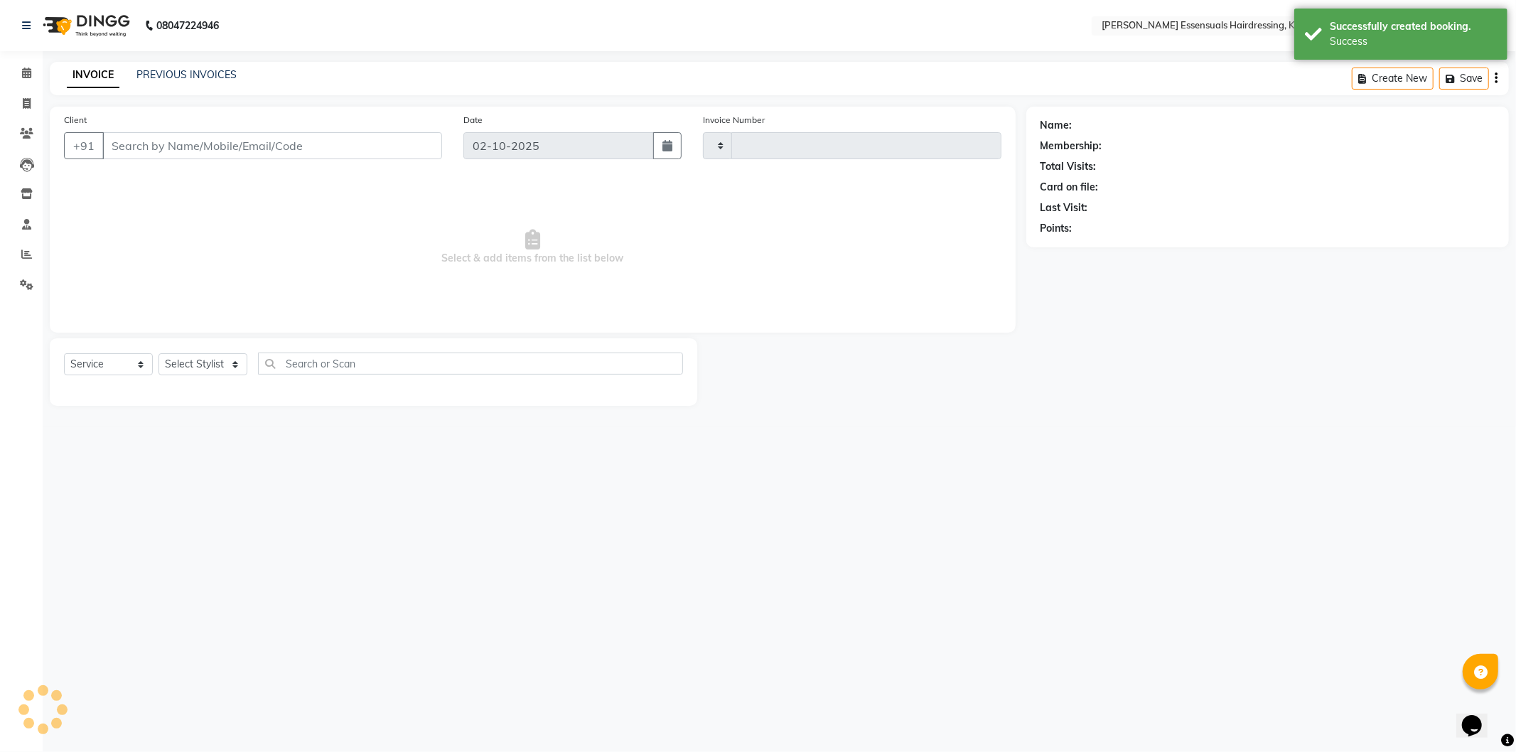
type input "1691"
select select "8281"
type input "90******55"
select select "79967"
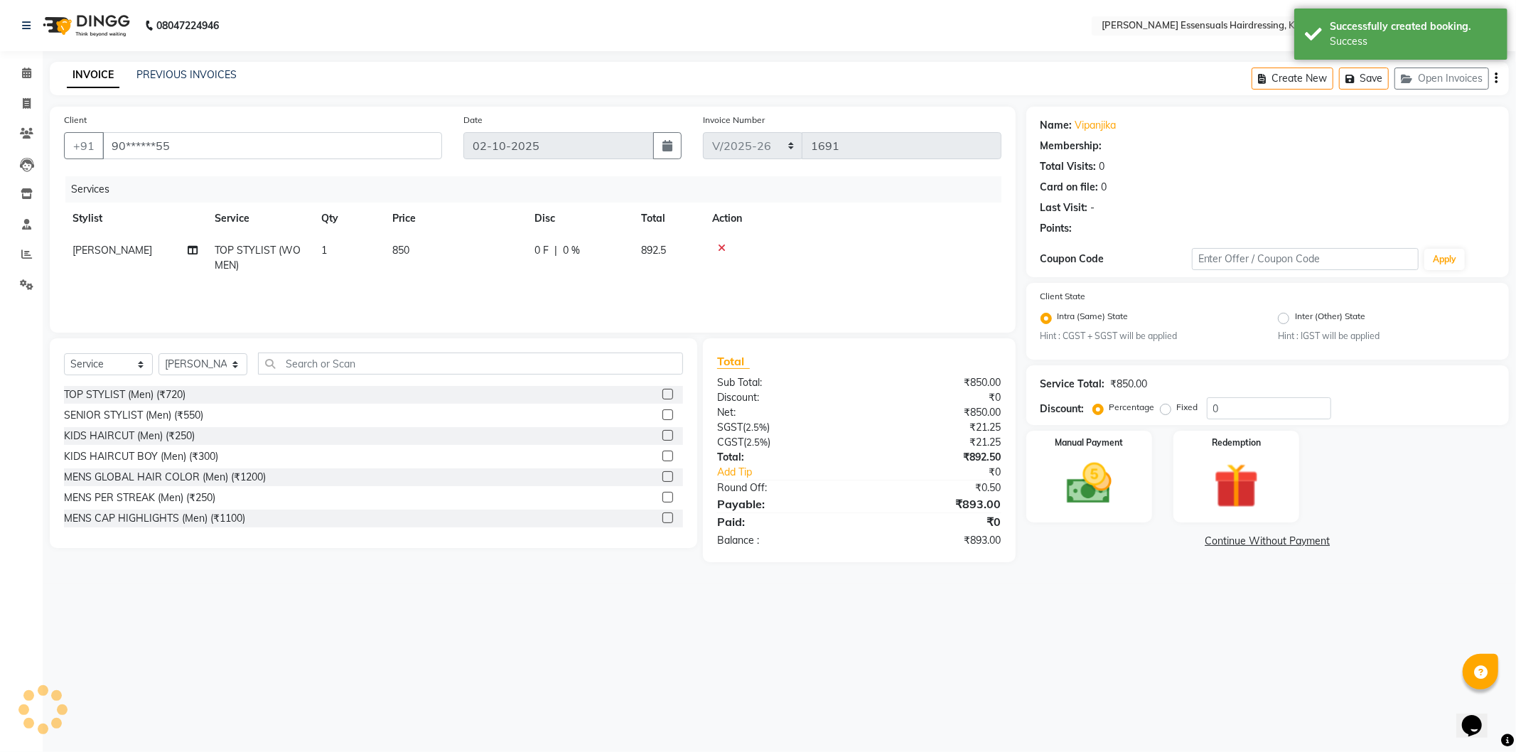
select select "1: Object"
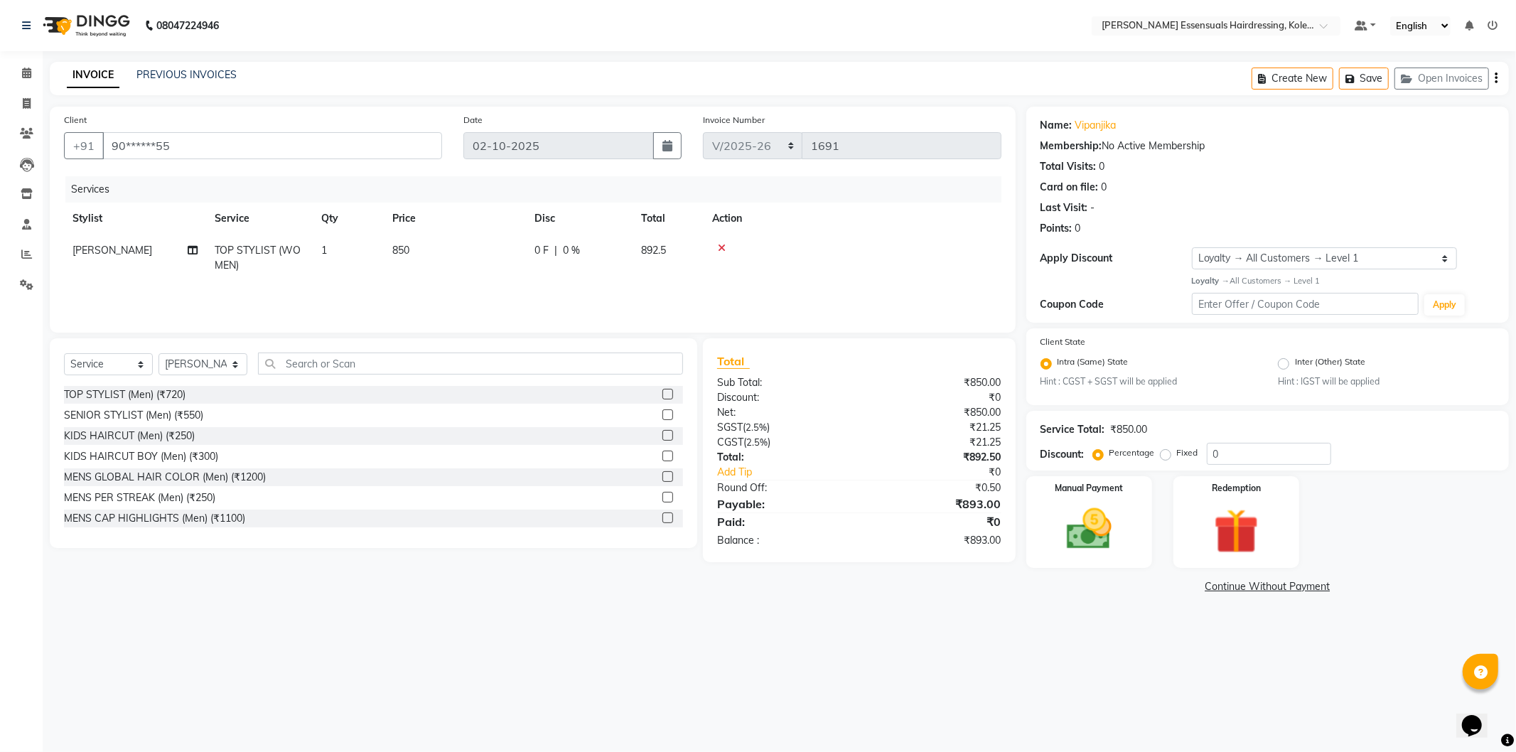
click at [1370, 66] on div "Create New Save Open Invoices" at bounding box center [1380, 78] width 257 height 33
click at [1355, 77] on icon "button" at bounding box center [1353, 79] width 14 height 10
click at [18, 76] on span at bounding box center [26, 73] width 25 height 16
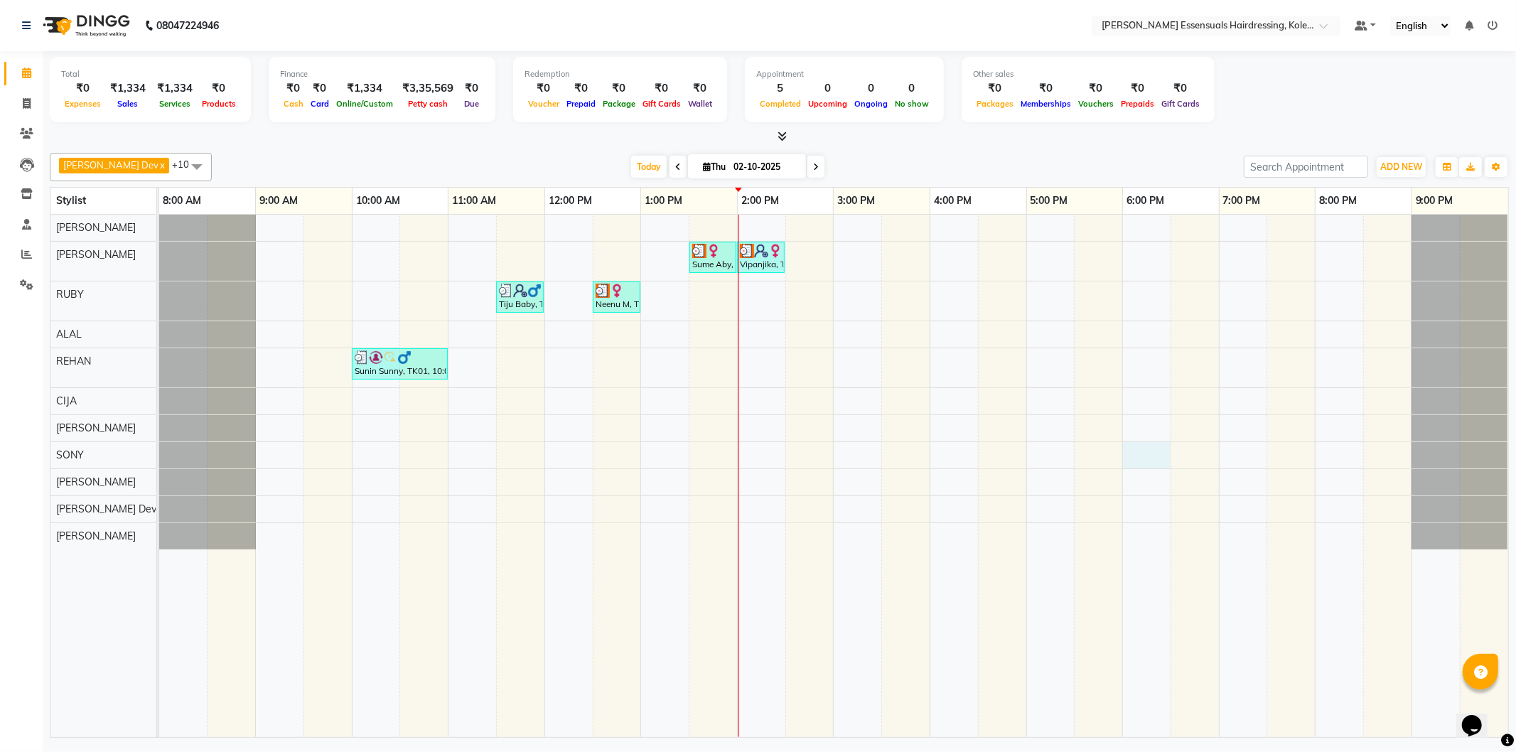
click at [1168, 465] on div "Sume Aby, TK04, 01:30 PM-02:00 PM, EYEBROWS THREADING Vipanjika, TK05, 02:00 PM…" at bounding box center [833, 476] width 1349 height 523
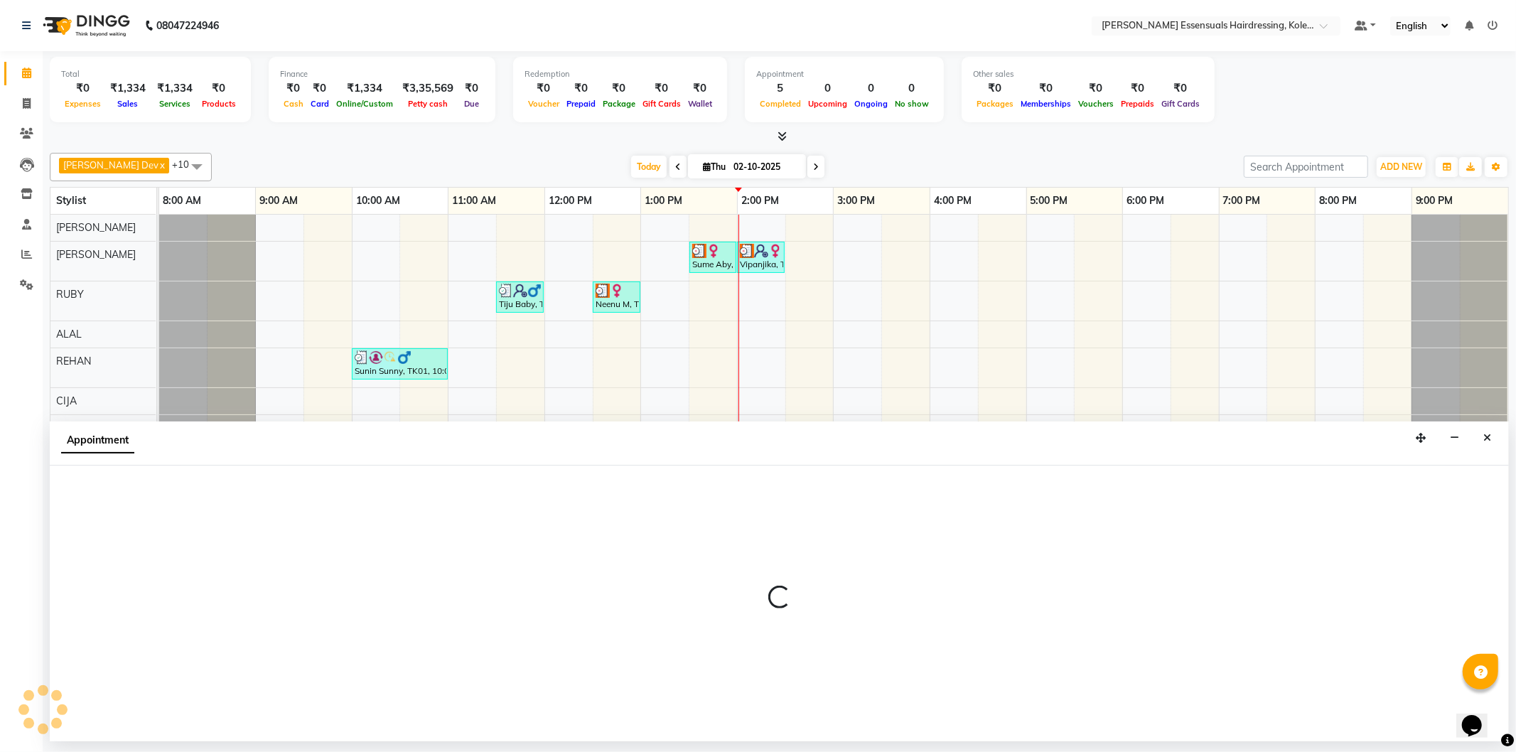
select select "79975"
select select "tentative"
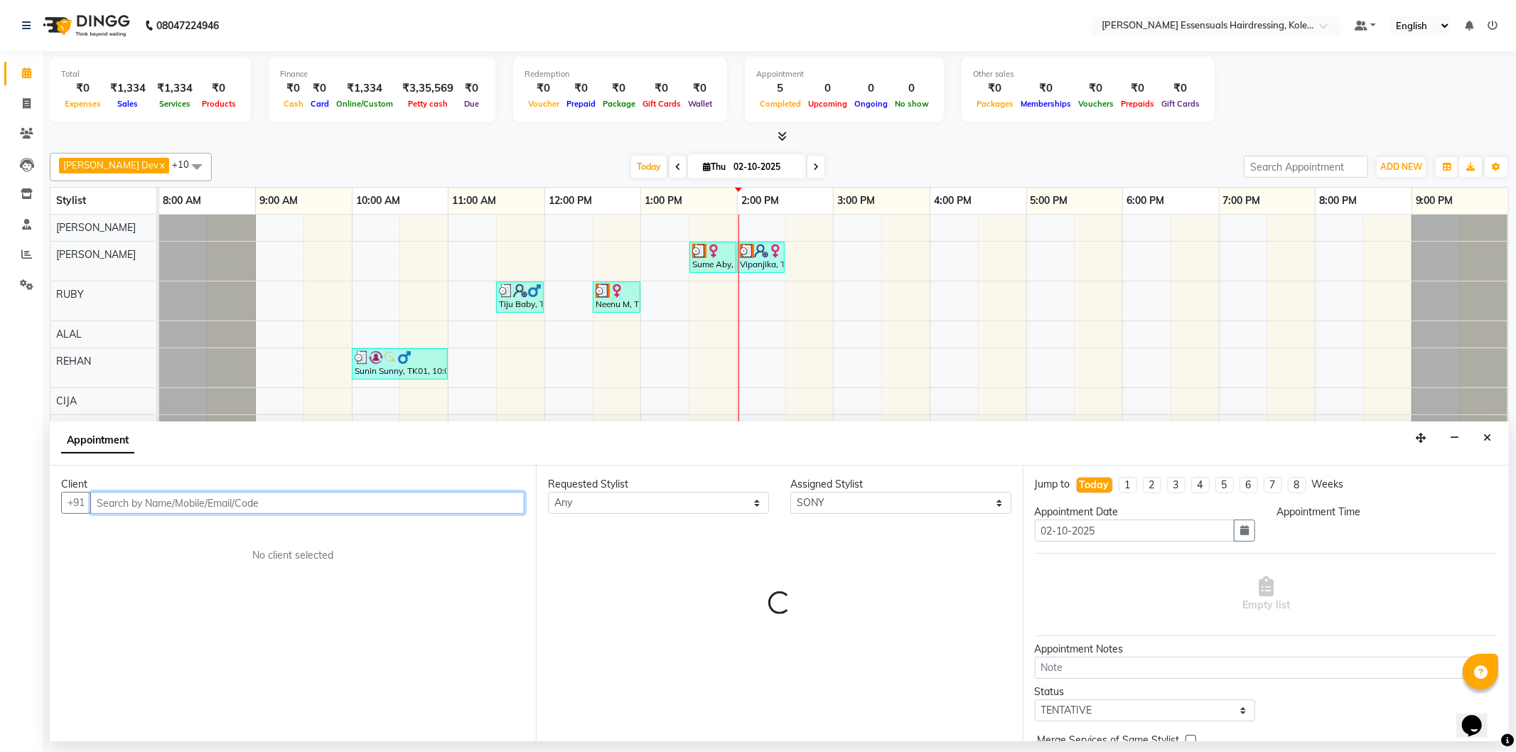
select select "1080"
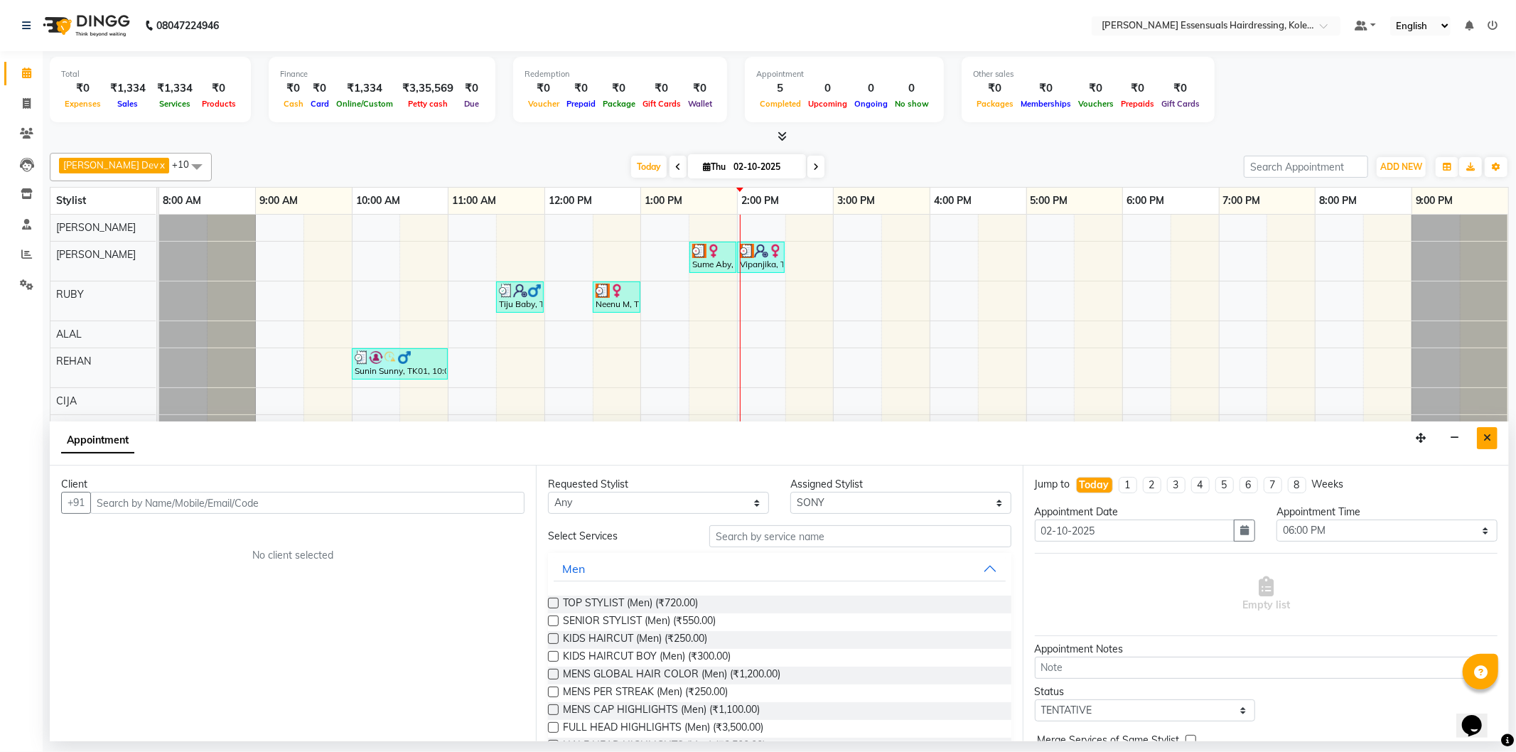
click at [1486, 438] on icon "Close" at bounding box center [1488, 438] width 8 height 10
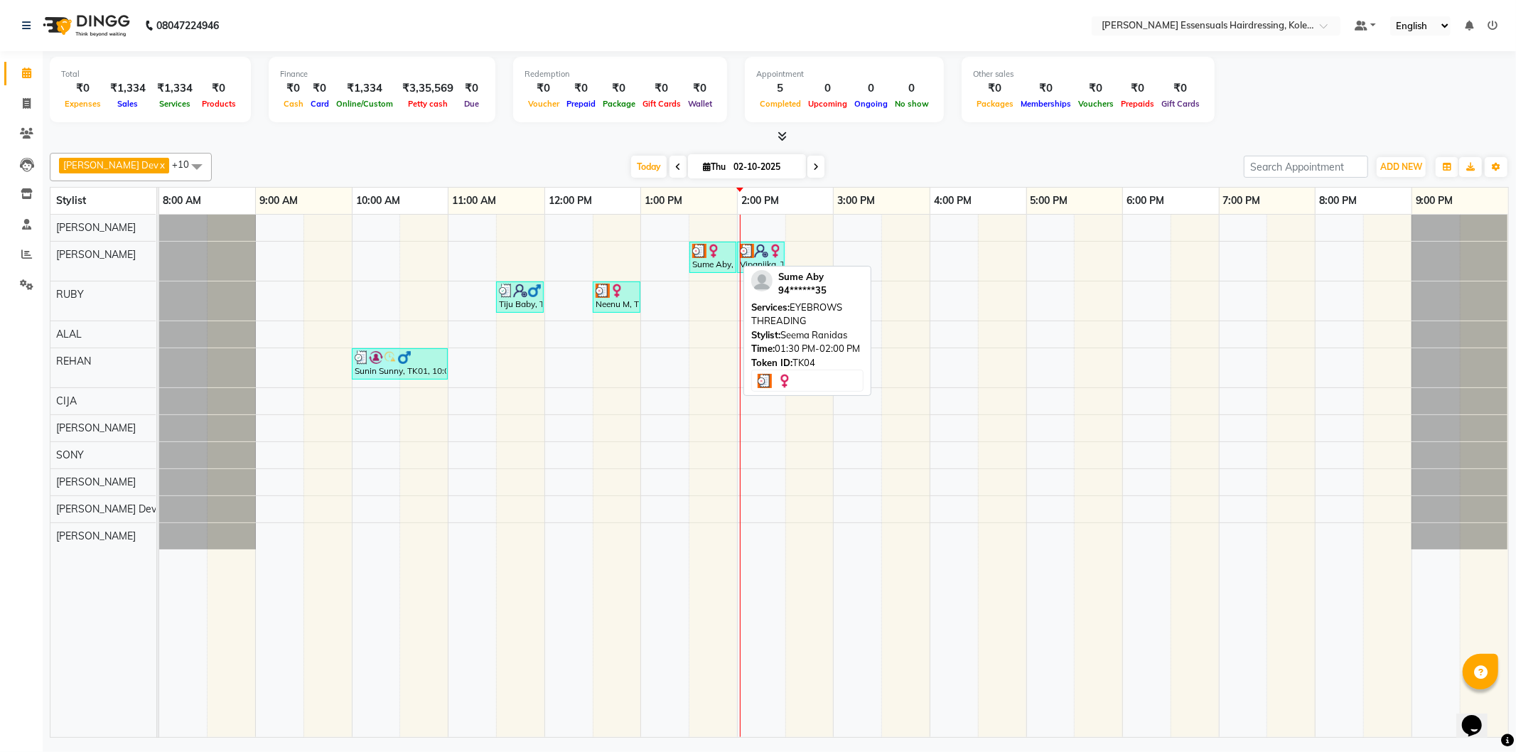
click at [720, 265] on div "Sume Aby, TK04, 01:30 PM-02:00 PM, EYEBROWS THREADING" at bounding box center [713, 257] width 44 height 27
select select "3"
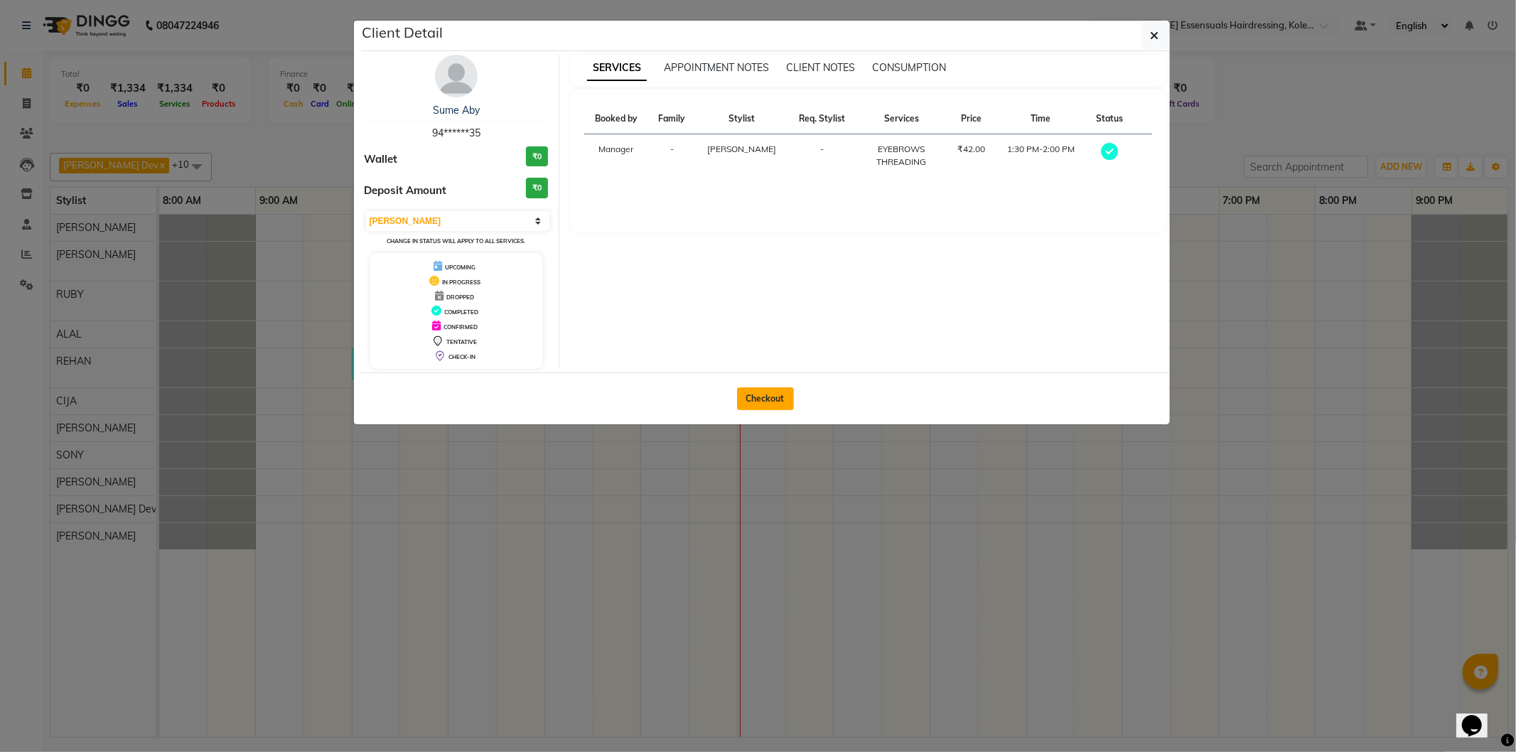
click at [756, 401] on button "Checkout" at bounding box center [765, 398] width 57 height 23
select select "service"
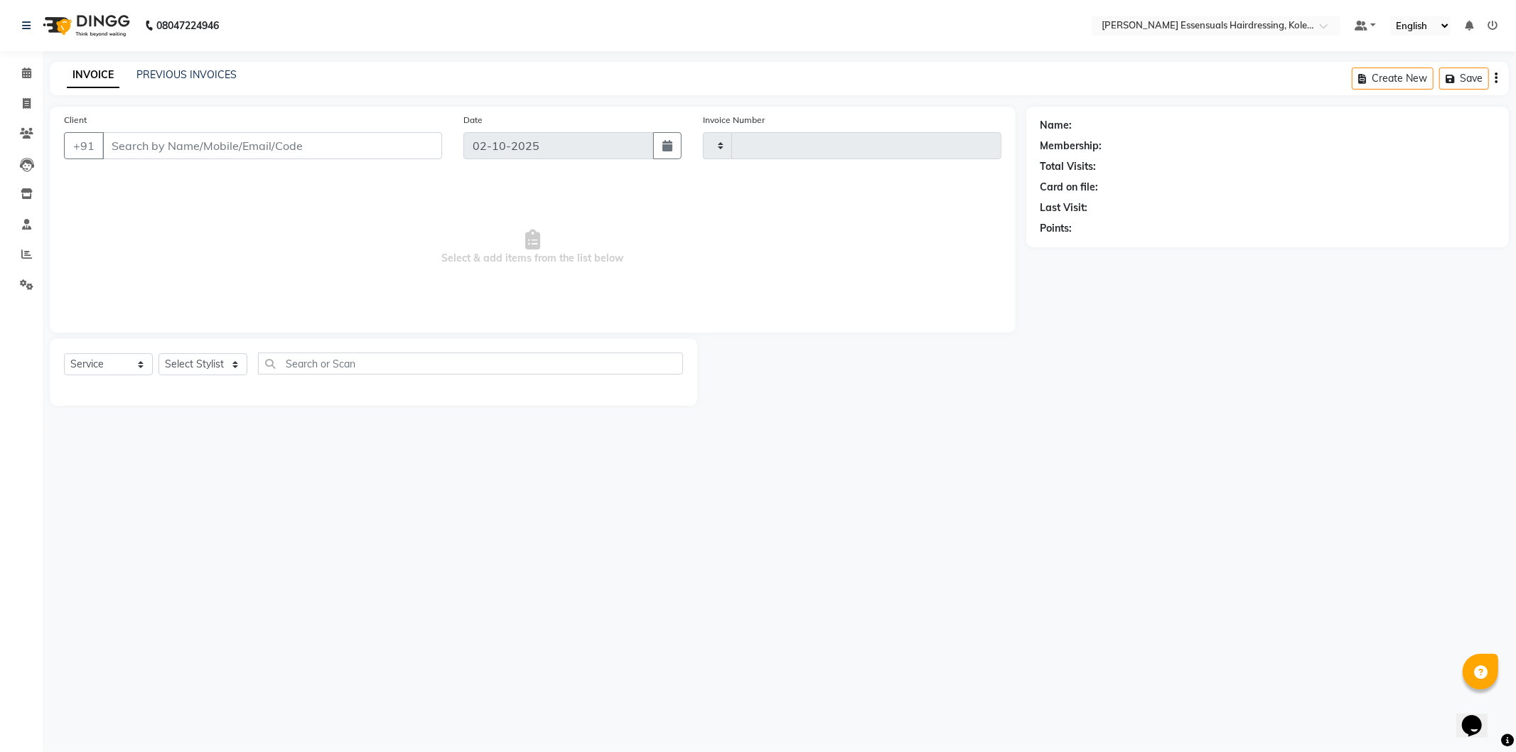
type input "1691"
select select "8281"
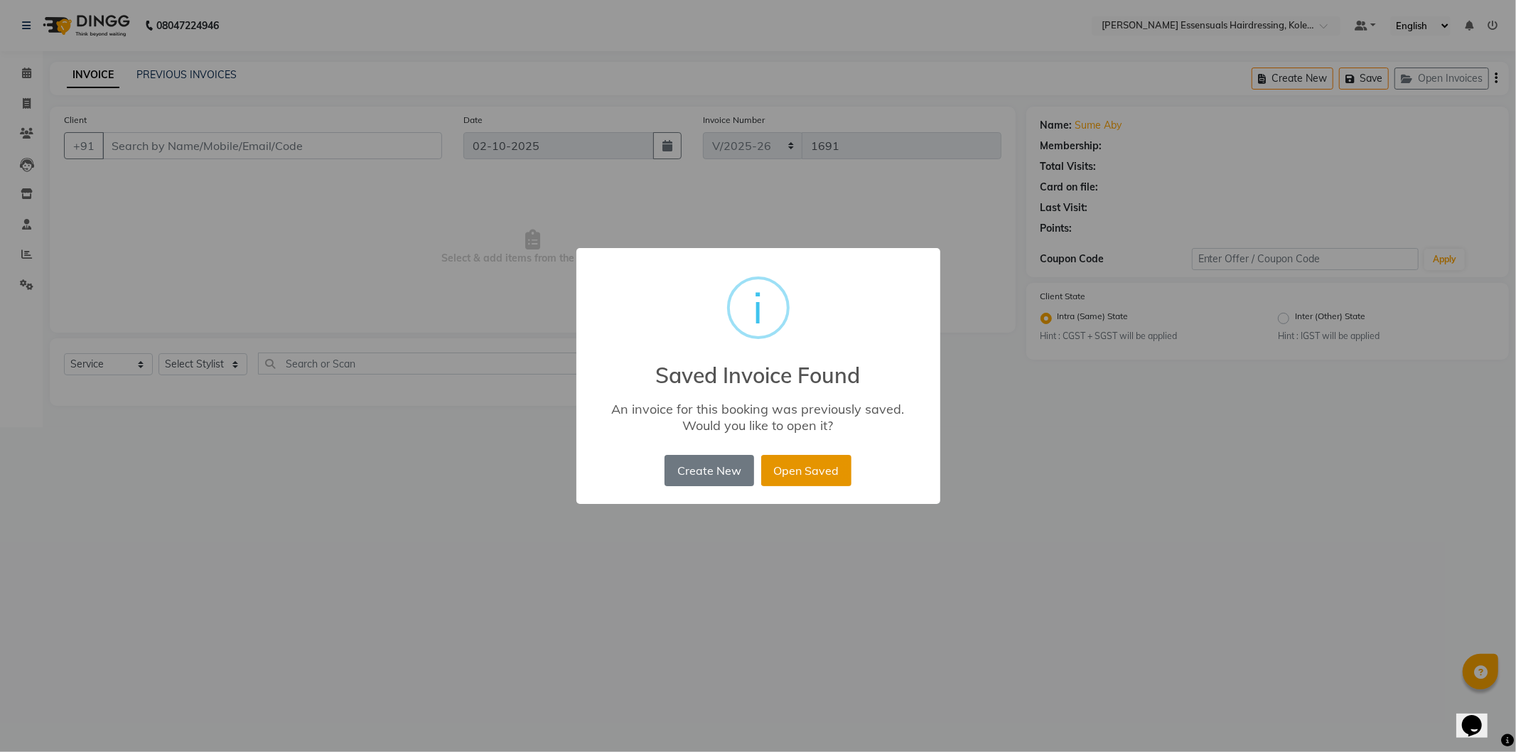
click at [804, 472] on button "Open Saved" at bounding box center [806, 470] width 90 height 31
type input "94******35"
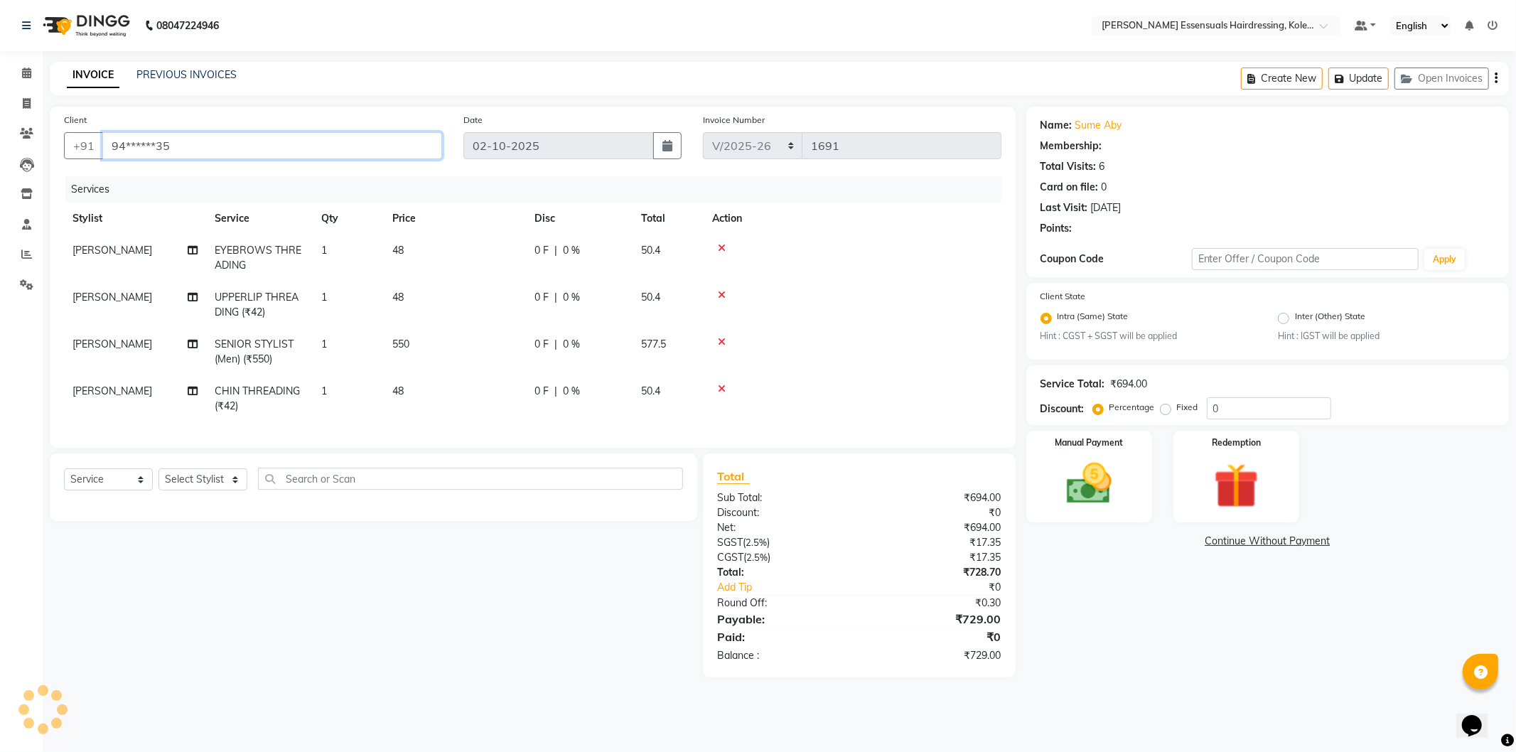
select select "1: Object"
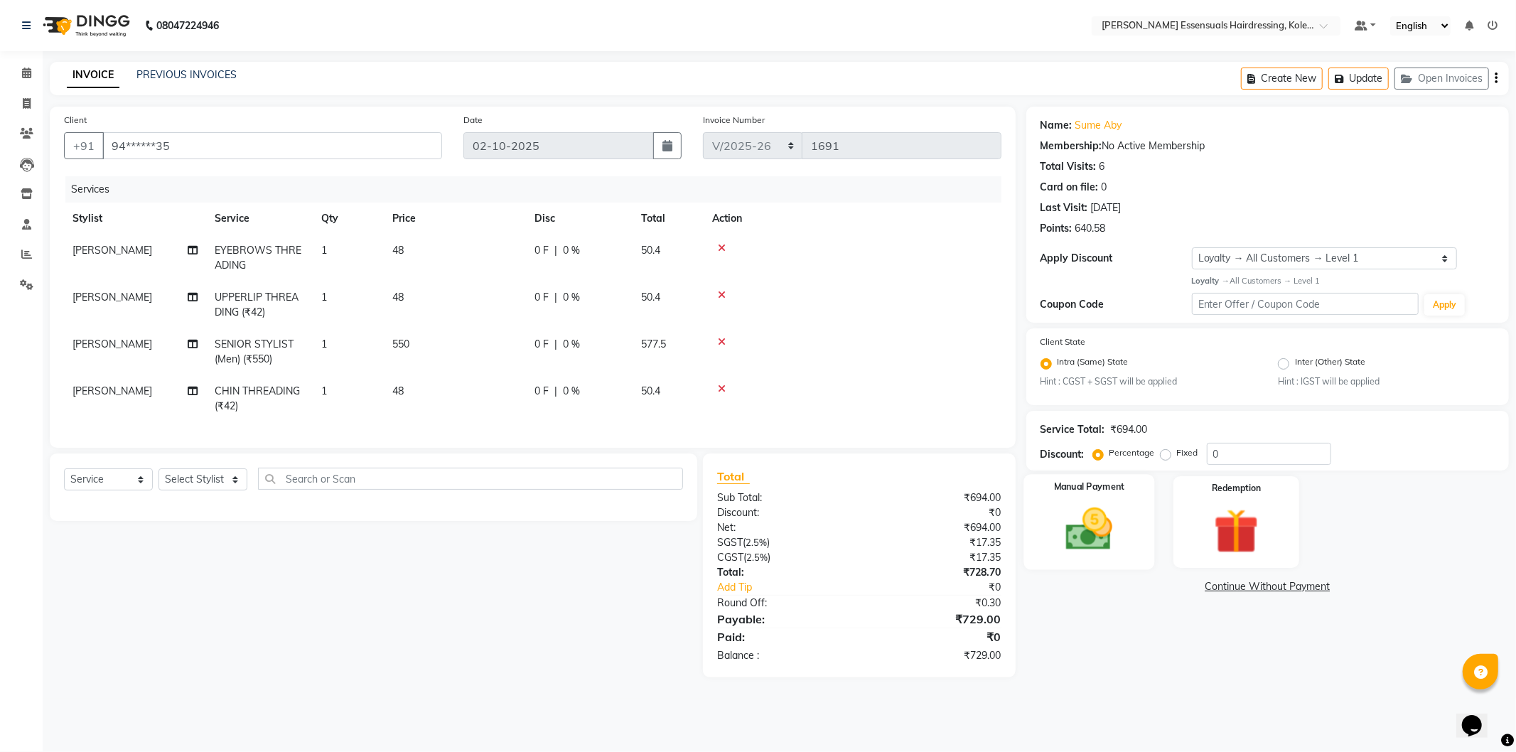
click at [1083, 538] on img at bounding box center [1089, 530] width 76 height 54
click at [1175, 583] on span "CARD" at bounding box center [1180, 587] width 31 height 16
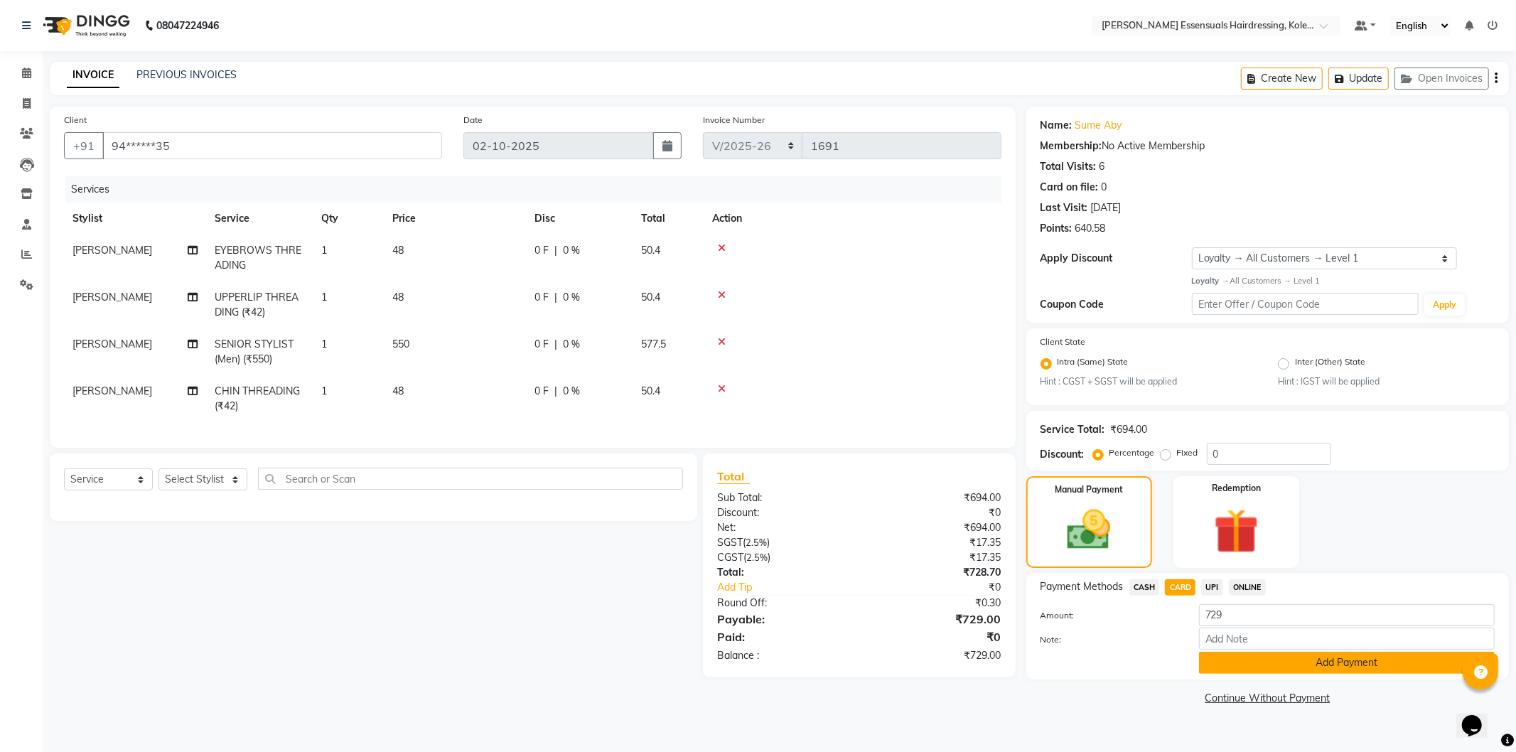
click at [1249, 658] on button "Add Payment" at bounding box center [1347, 663] width 296 height 22
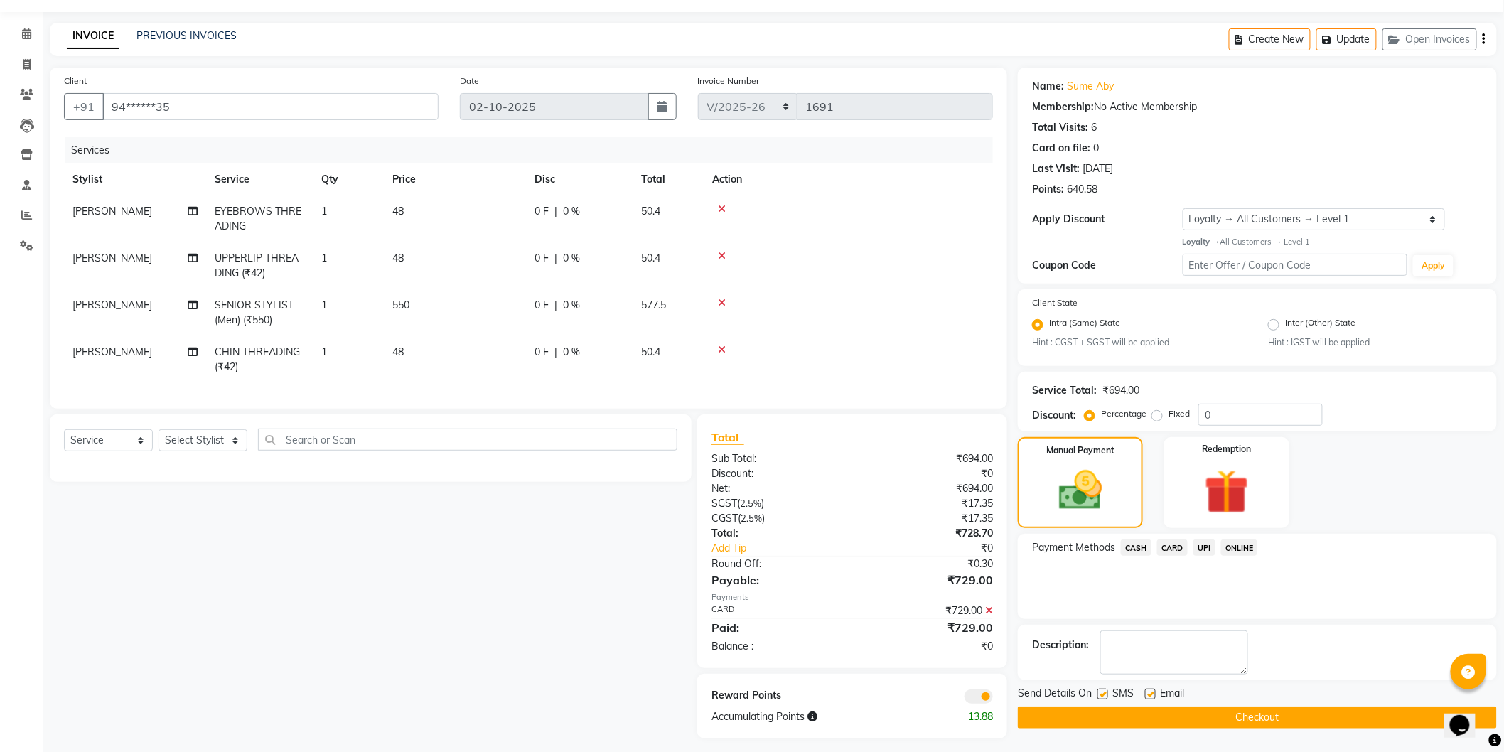
scroll to position [58, 0]
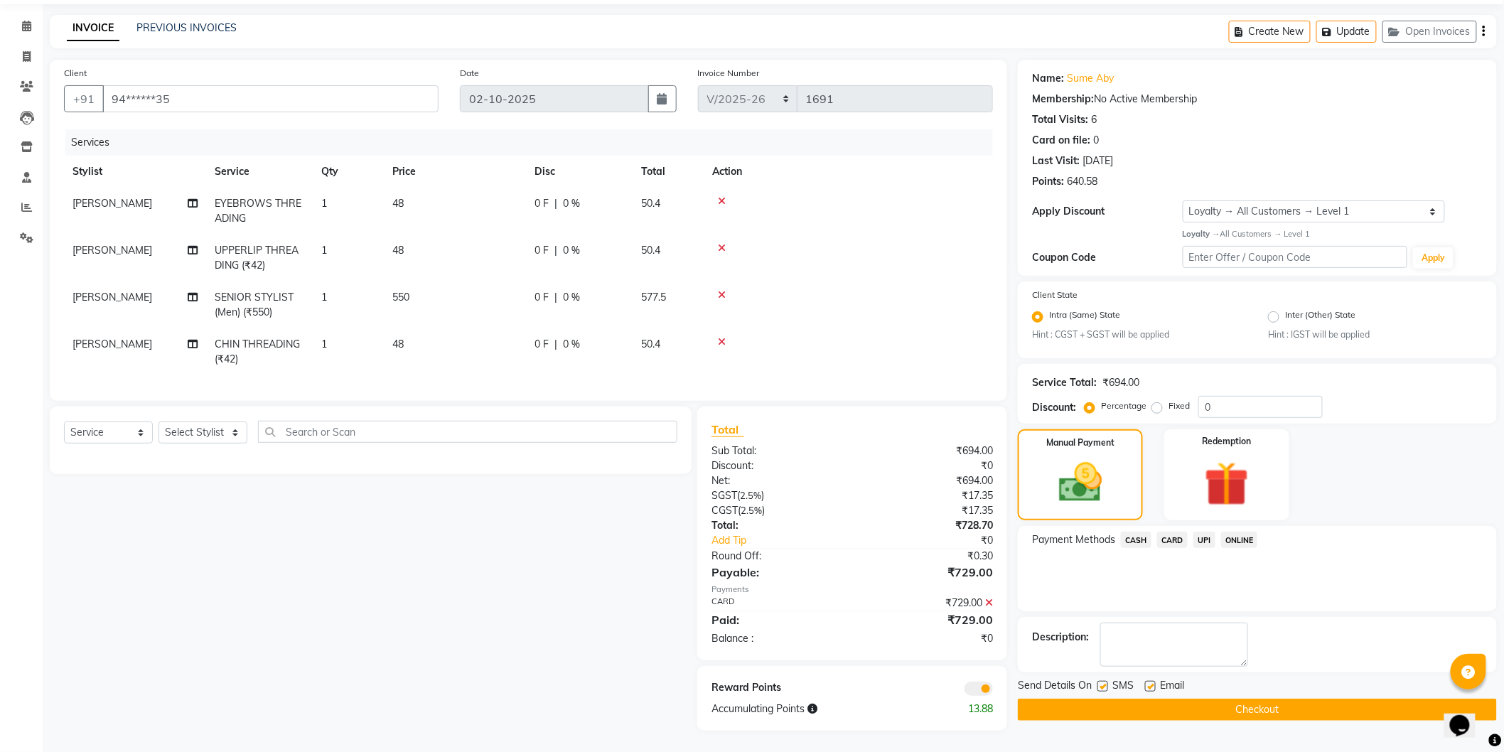
click at [1261, 699] on button "Checkout" at bounding box center [1257, 710] width 479 height 22
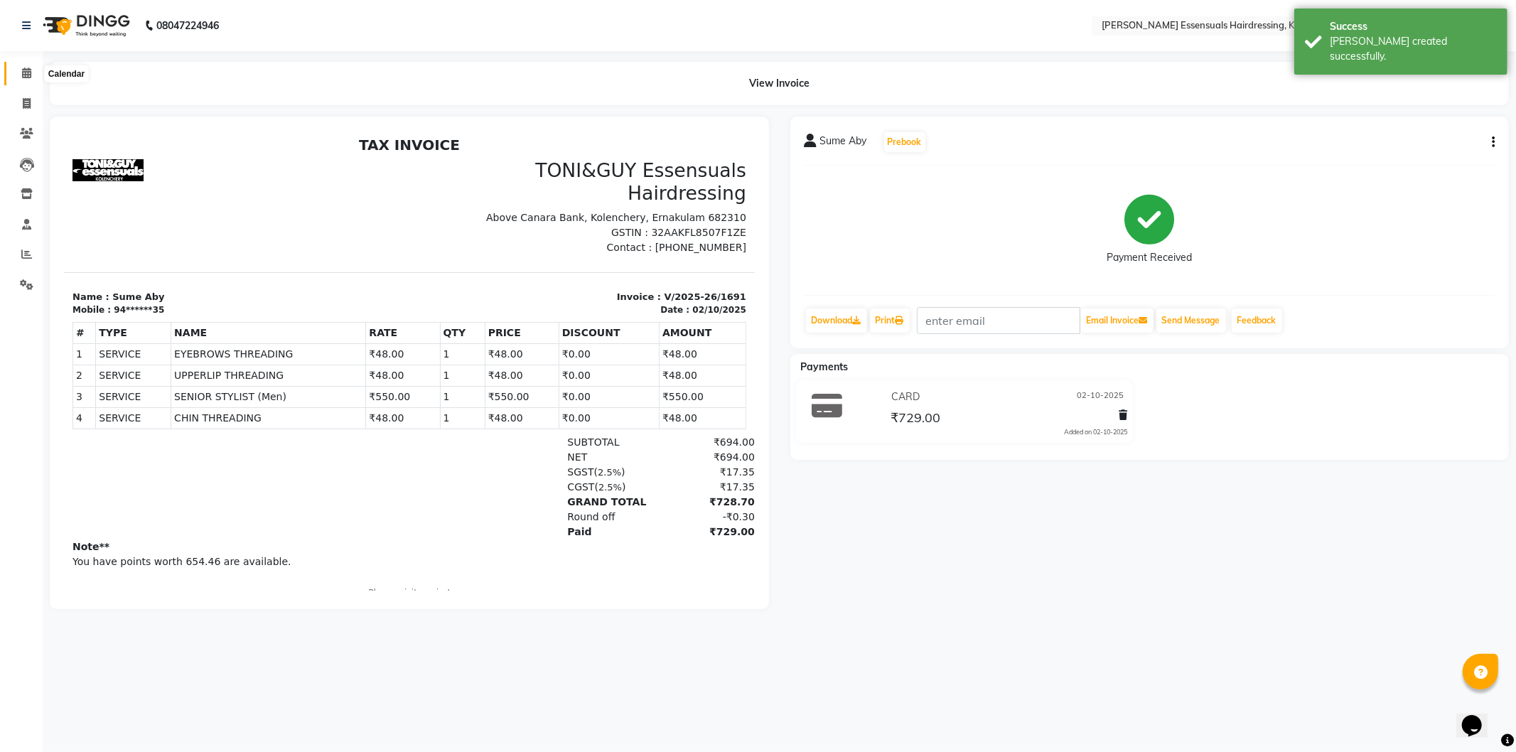
click at [23, 65] on span at bounding box center [26, 73] width 25 height 16
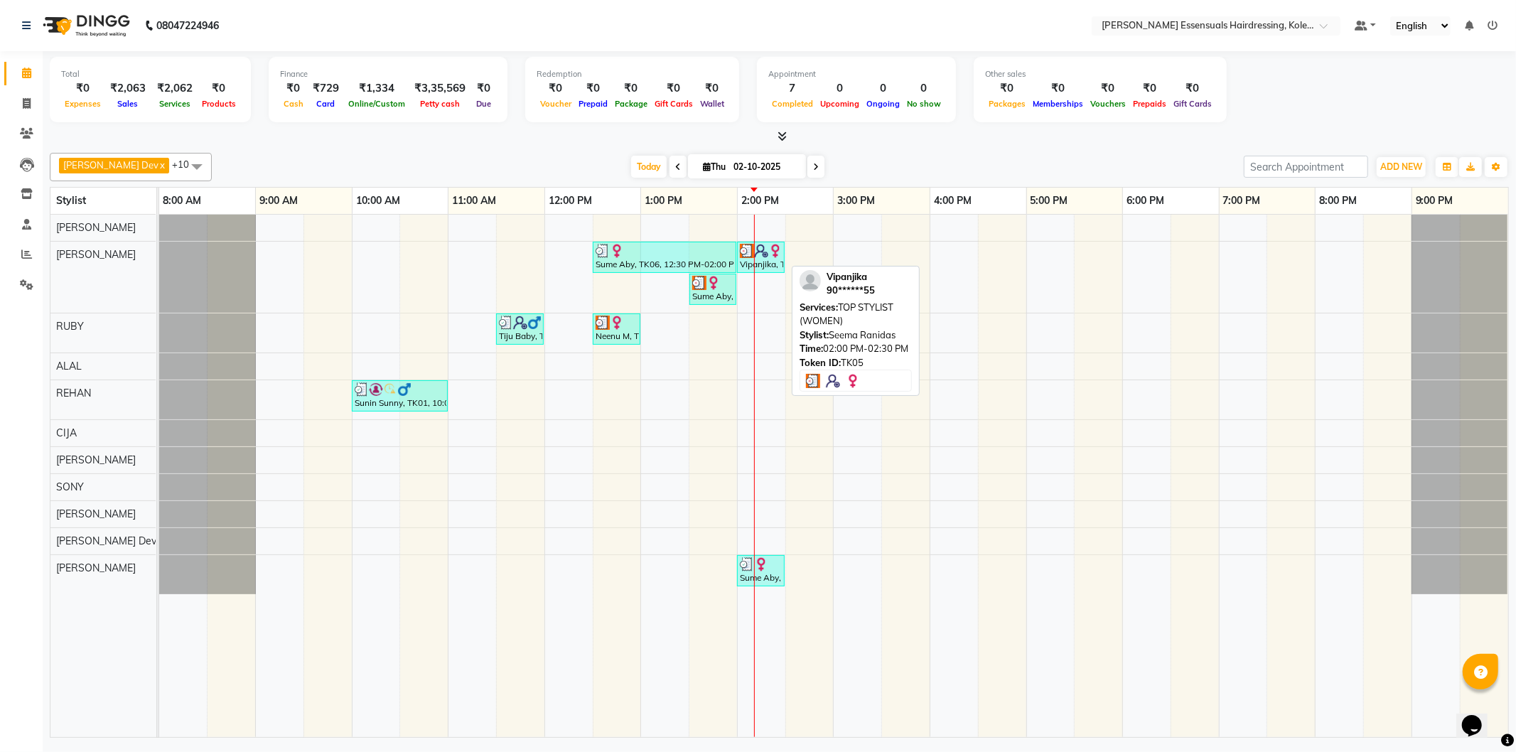
click at [764, 250] on img at bounding box center [761, 251] width 14 height 14
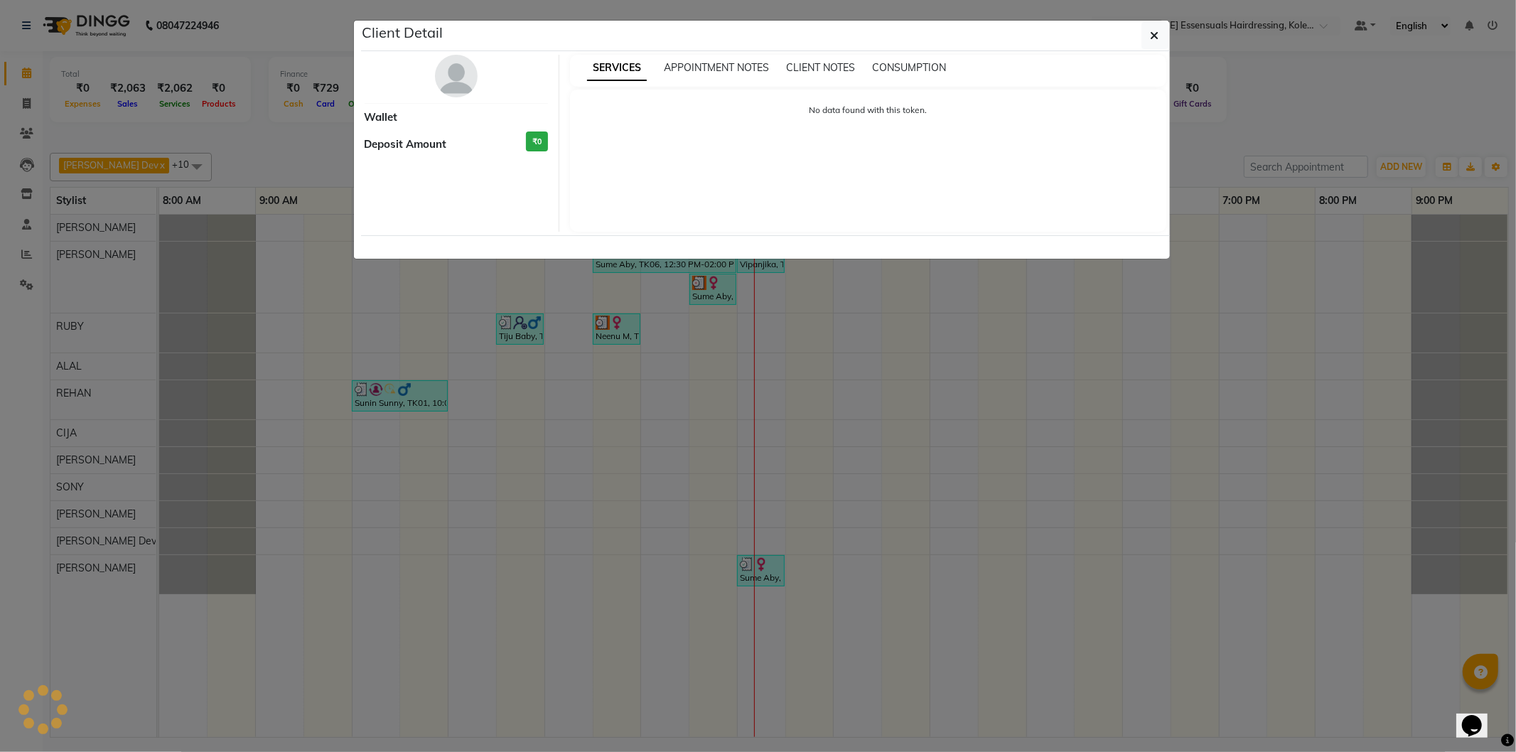
select select "3"
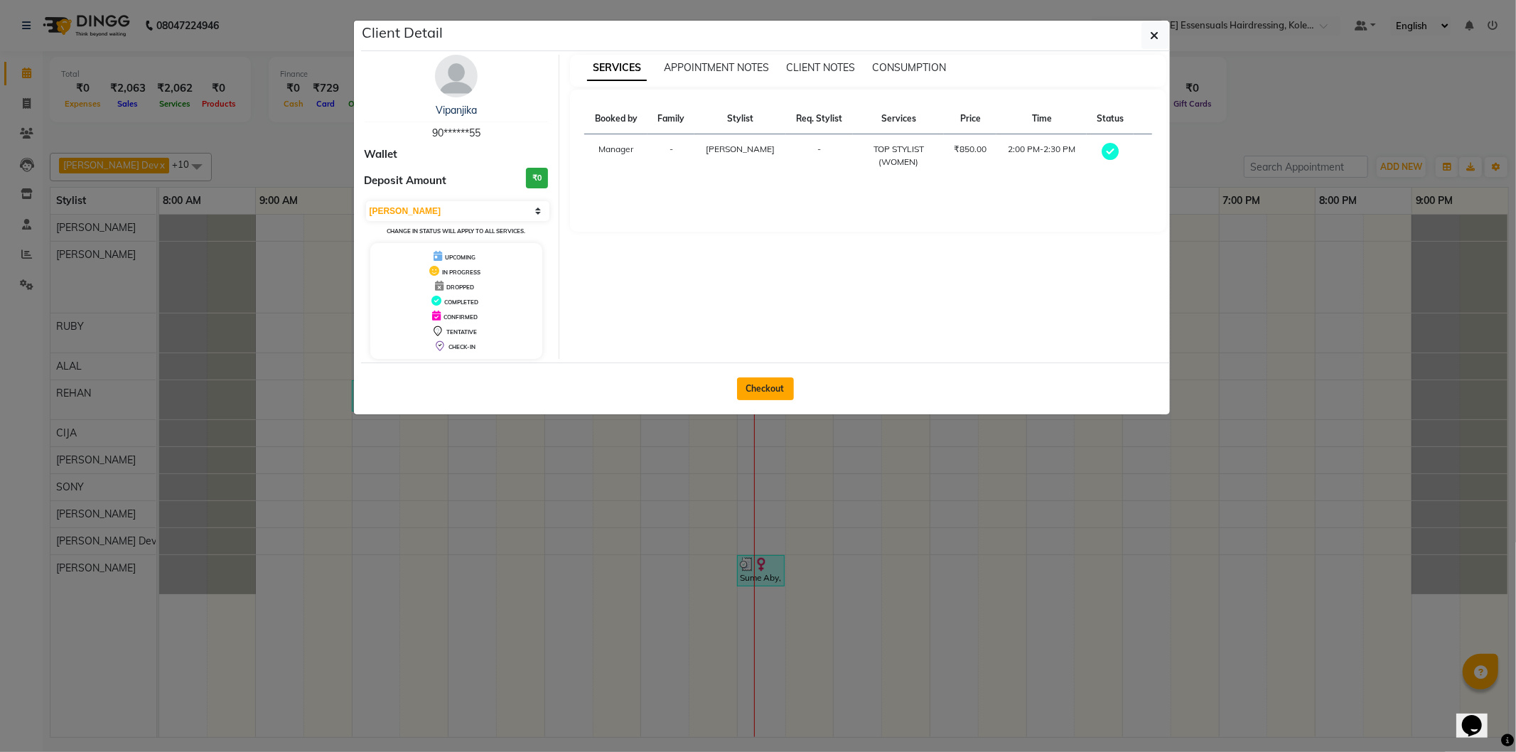
click at [771, 391] on button "Checkout" at bounding box center [765, 389] width 57 height 23
select select "service"
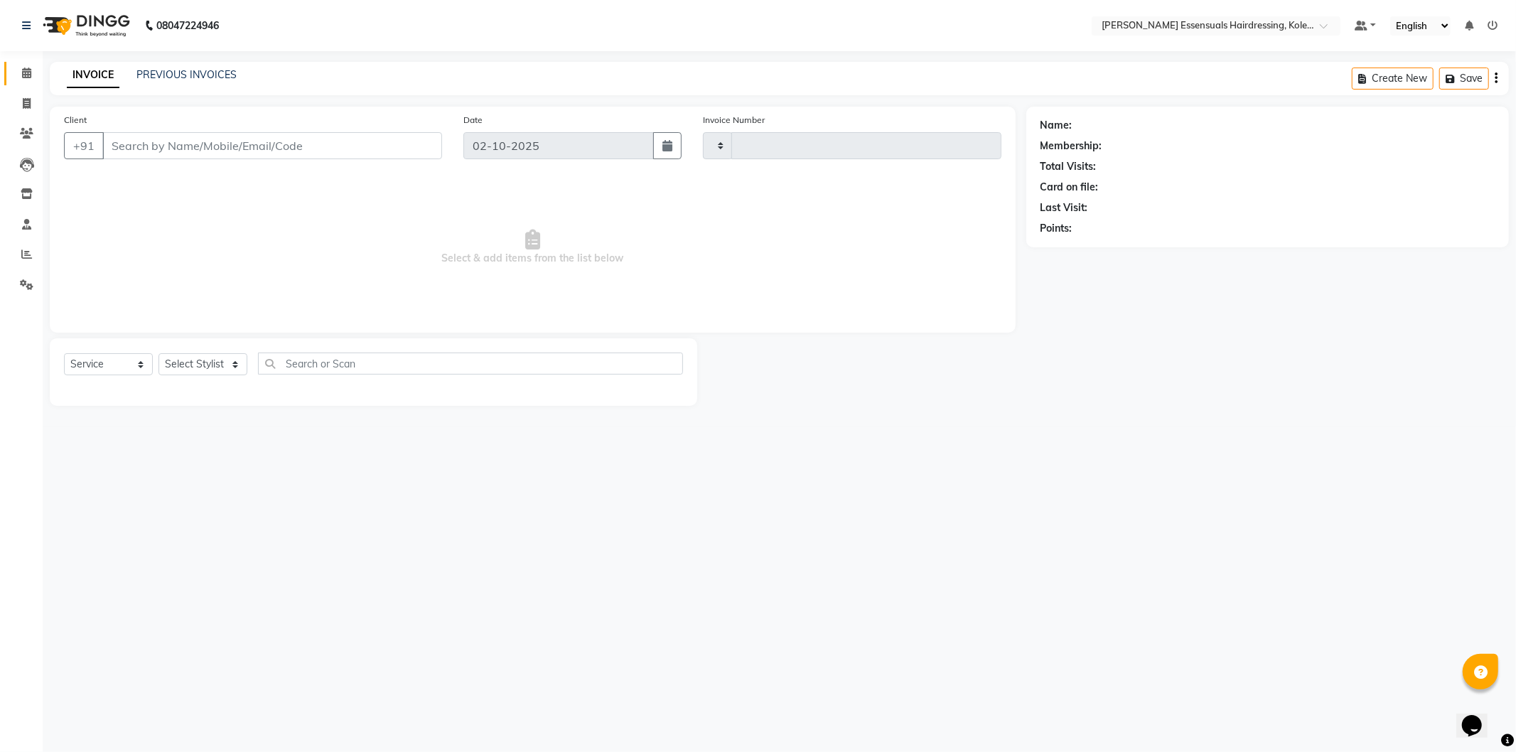
type input "1692"
select select "8281"
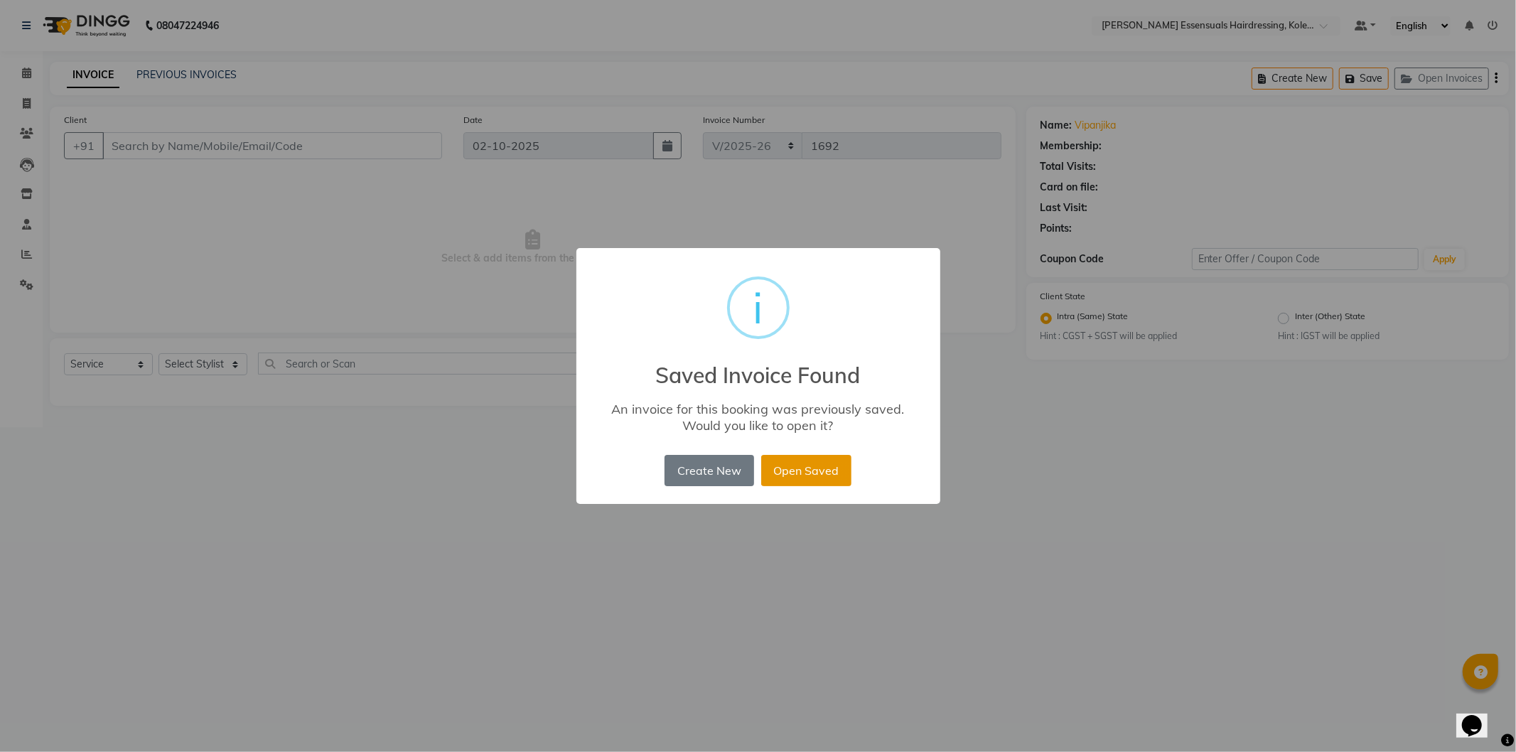
click at [794, 477] on button "Open Saved" at bounding box center [806, 470] width 90 height 31
type input "90******55"
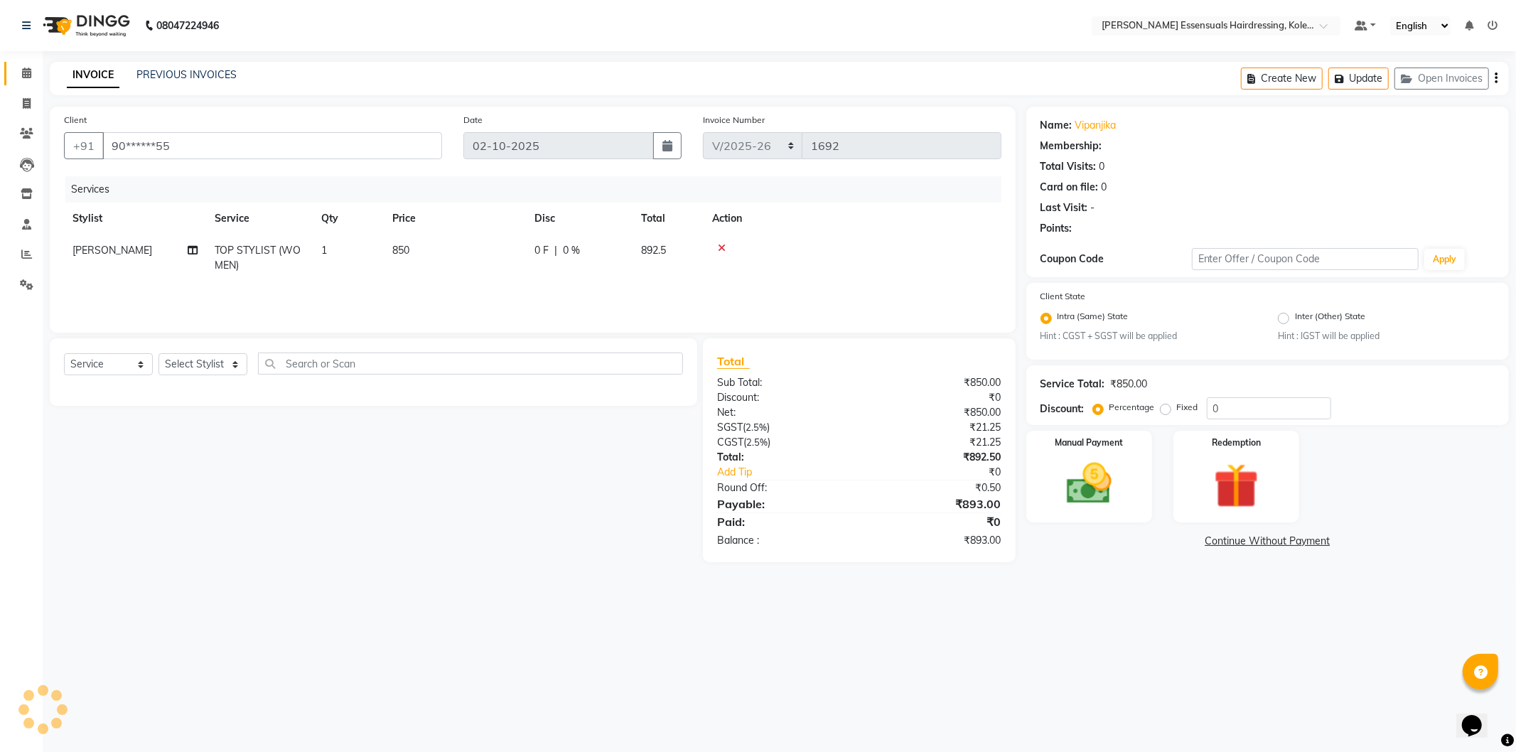
select select "1: Object"
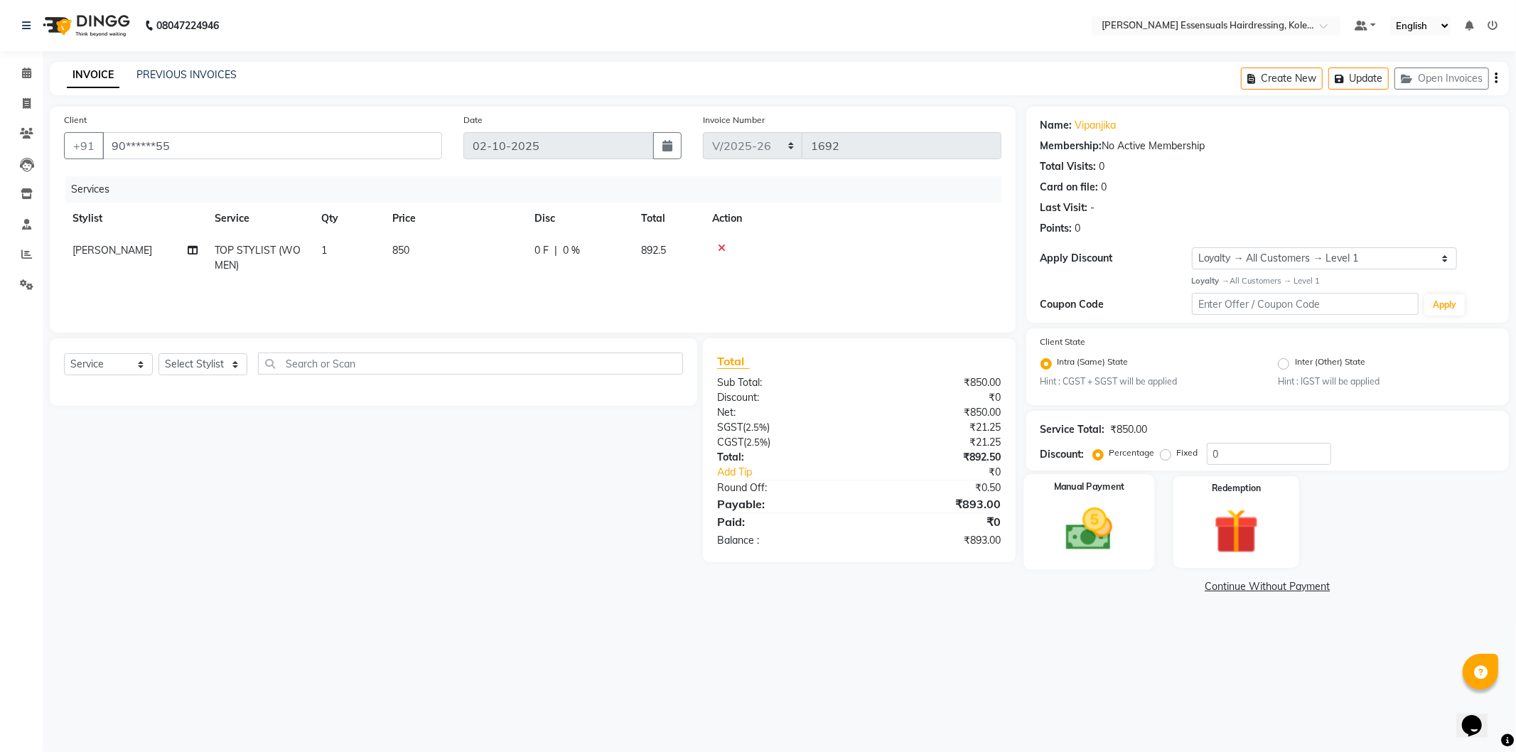
click at [1093, 525] on img at bounding box center [1089, 530] width 76 height 54
click at [1209, 588] on span "UPI" at bounding box center [1212, 587] width 22 height 16
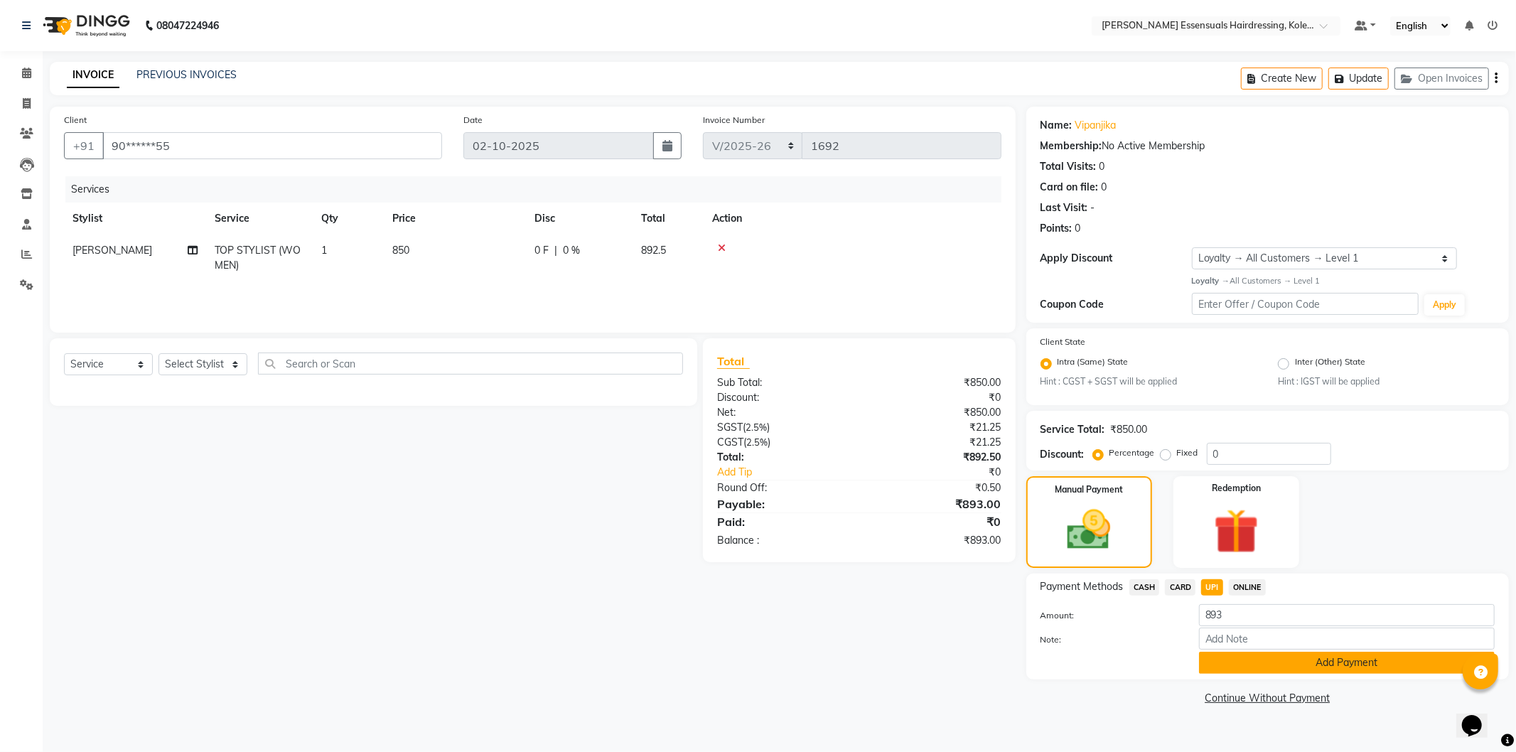
click at [1244, 662] on button "Add Payment" at bounding box center [1347, 663] width 296 height 22
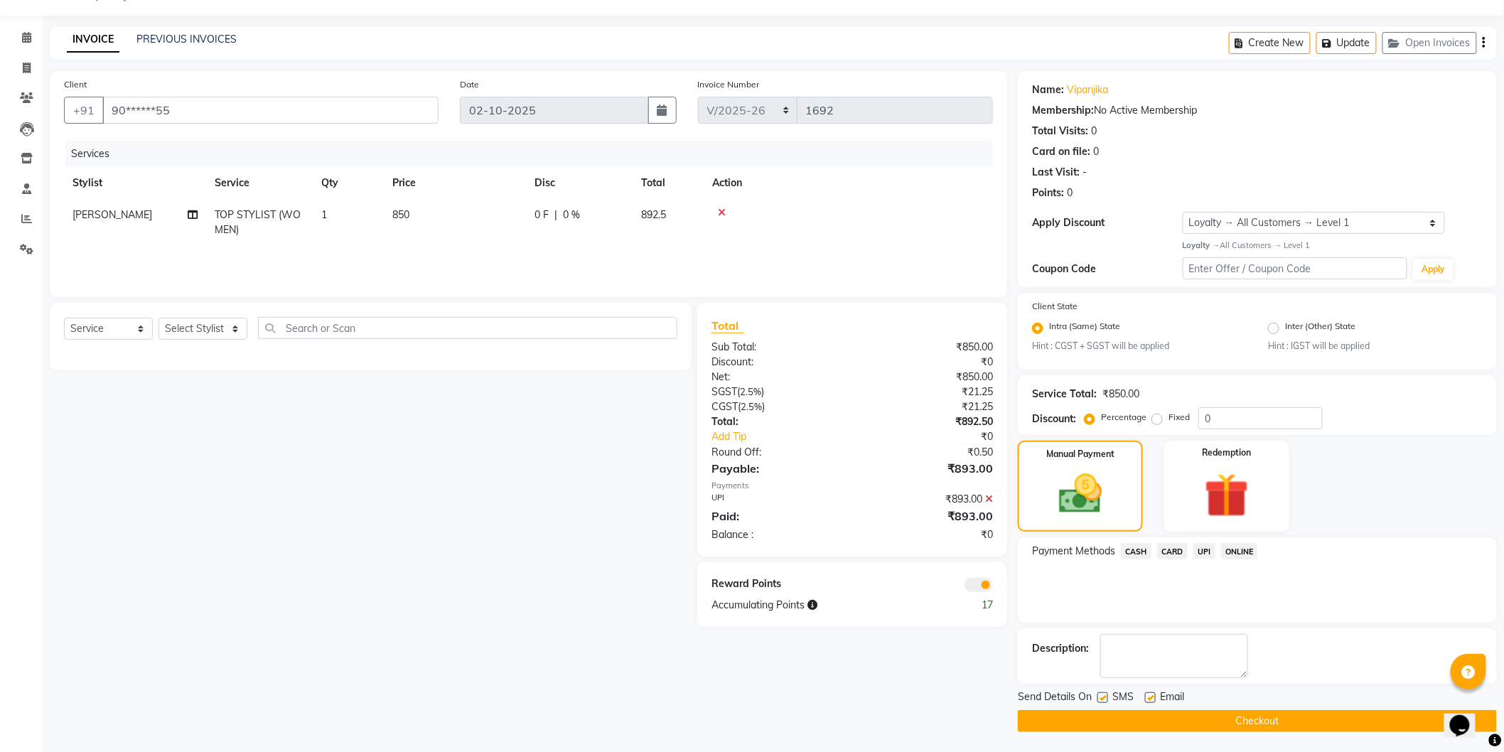
scroll to position [36, 0]
click at [1226, 714] on button "Checkout" at bounding box center [1257, 721] width 479 height 22
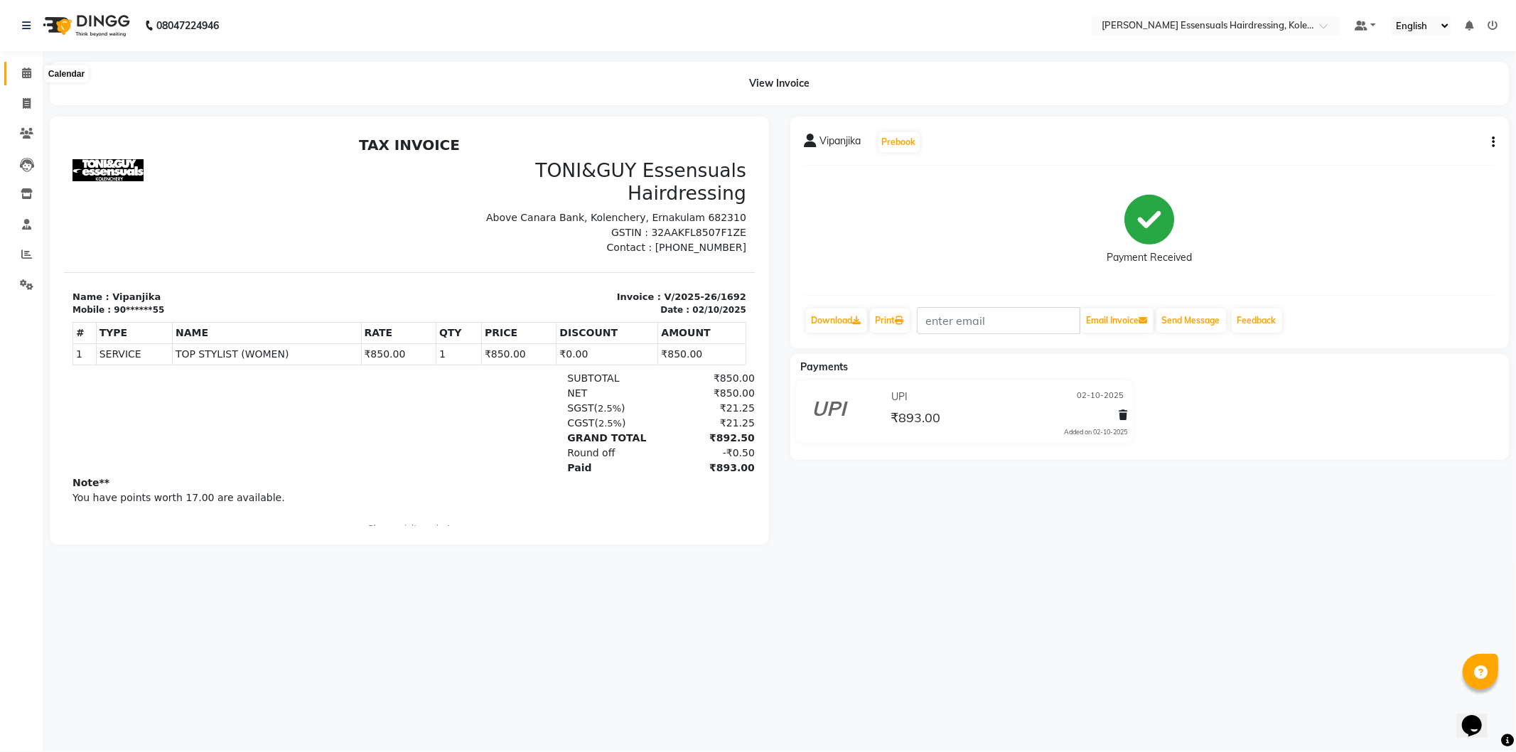
click at [31, 73] on span at bounding box center [26, 73] width 25 height 16
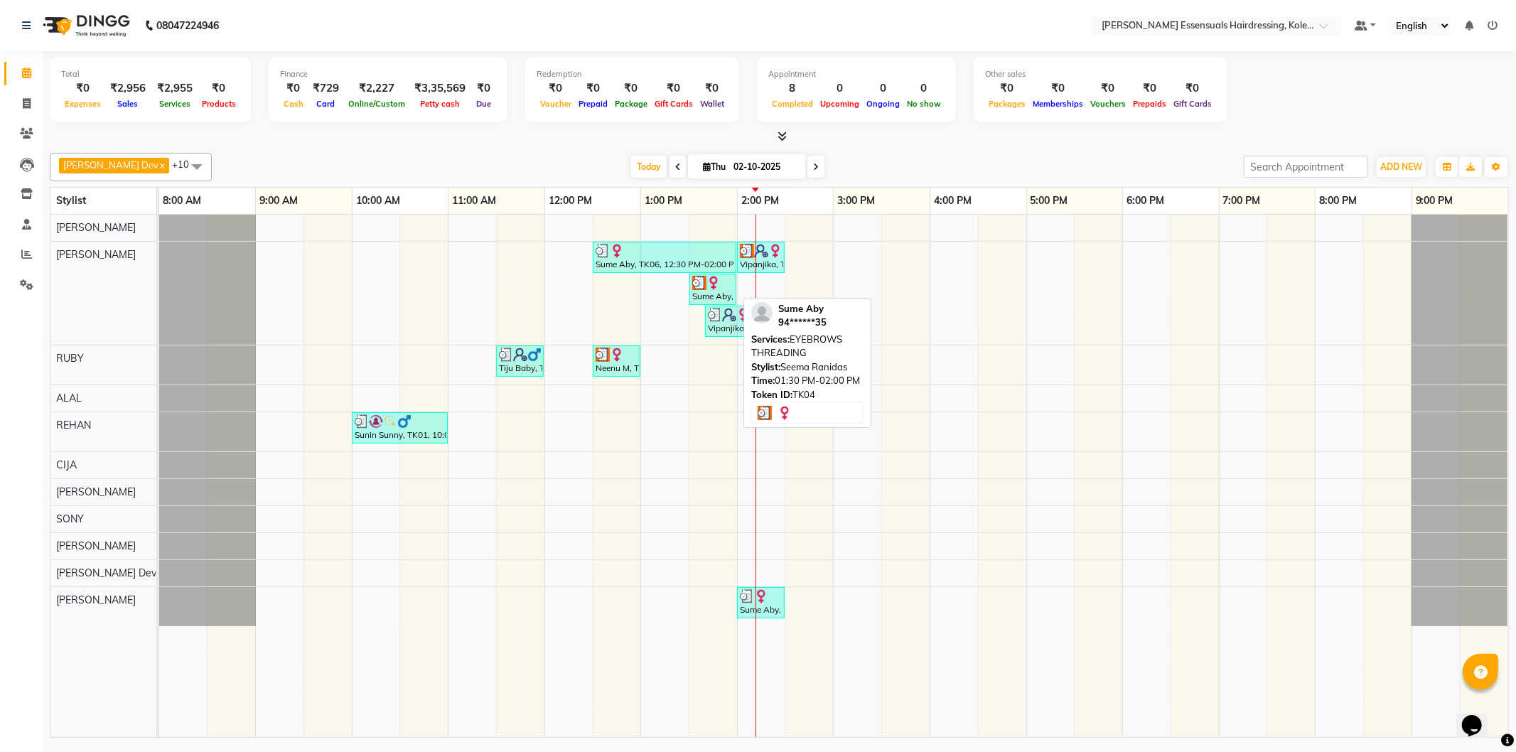
click at [714, 293] on div "Sume Aby, TK04, 01:30 PM-02:00 PM, EYEBROWS THREADING" at bounding box center [713, 289] width 44 height 27
select select "3"
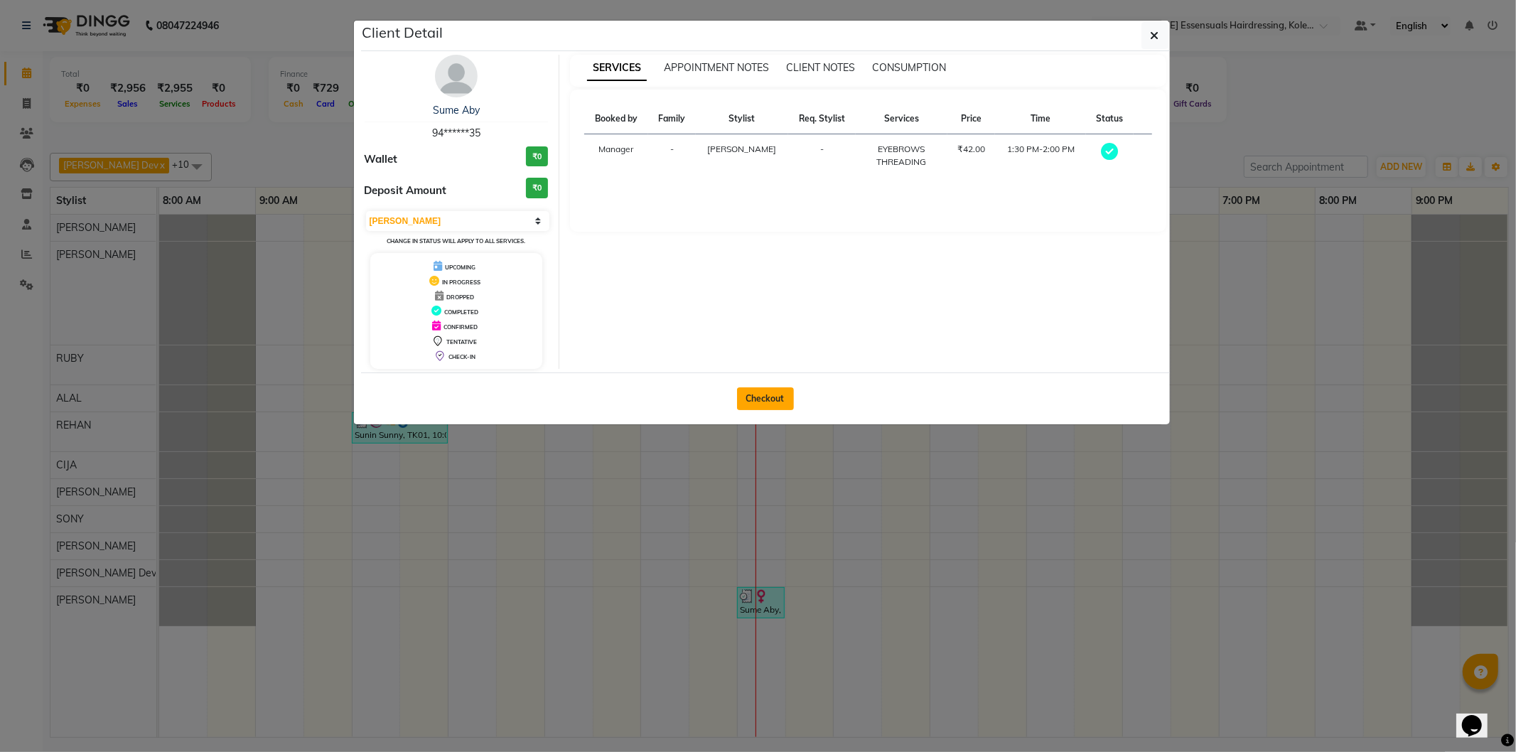
click at [759, 395] on button "Checkout" at bounding box center [765, 398] width 57 height 23
select select "8281"
select select "service"
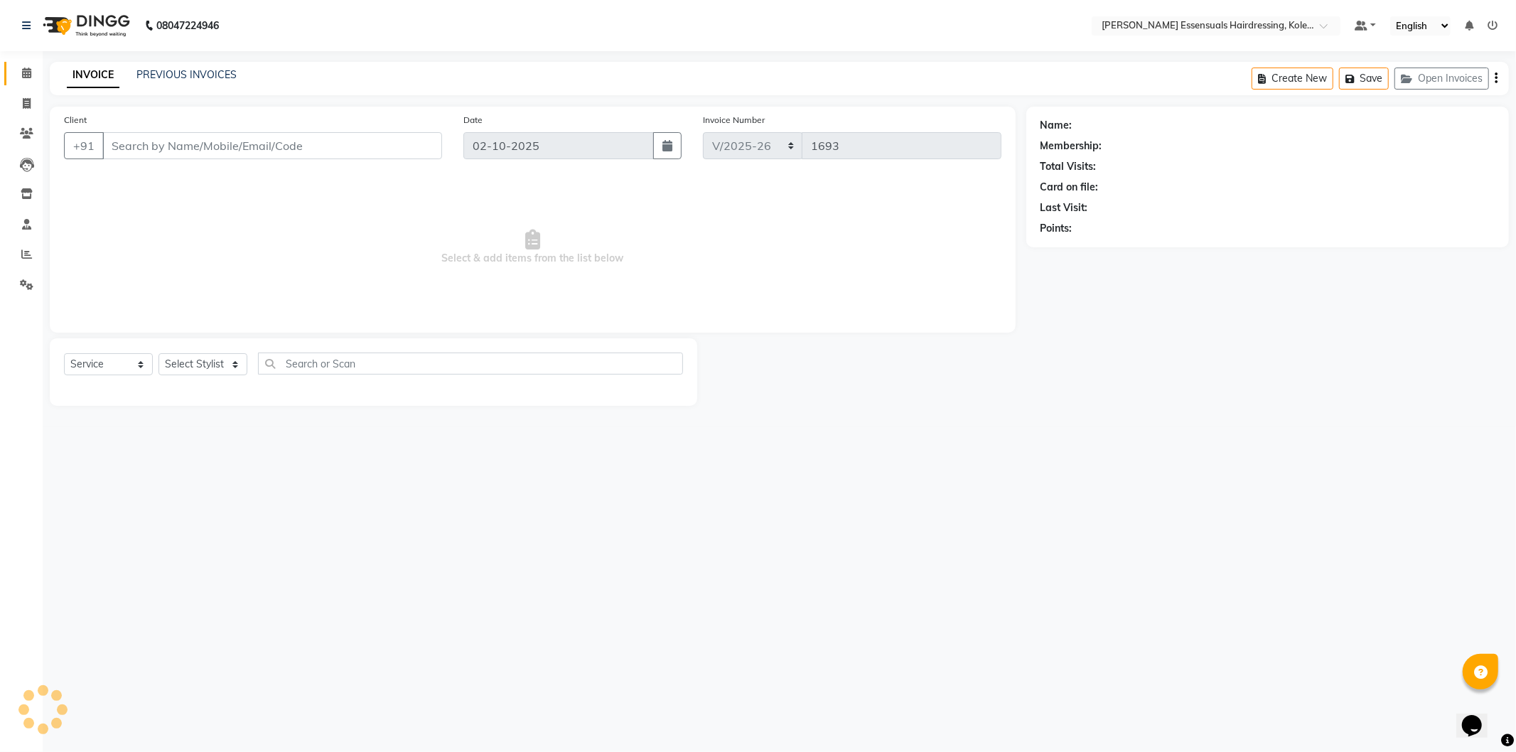
type input "94******35"
select select "79967"
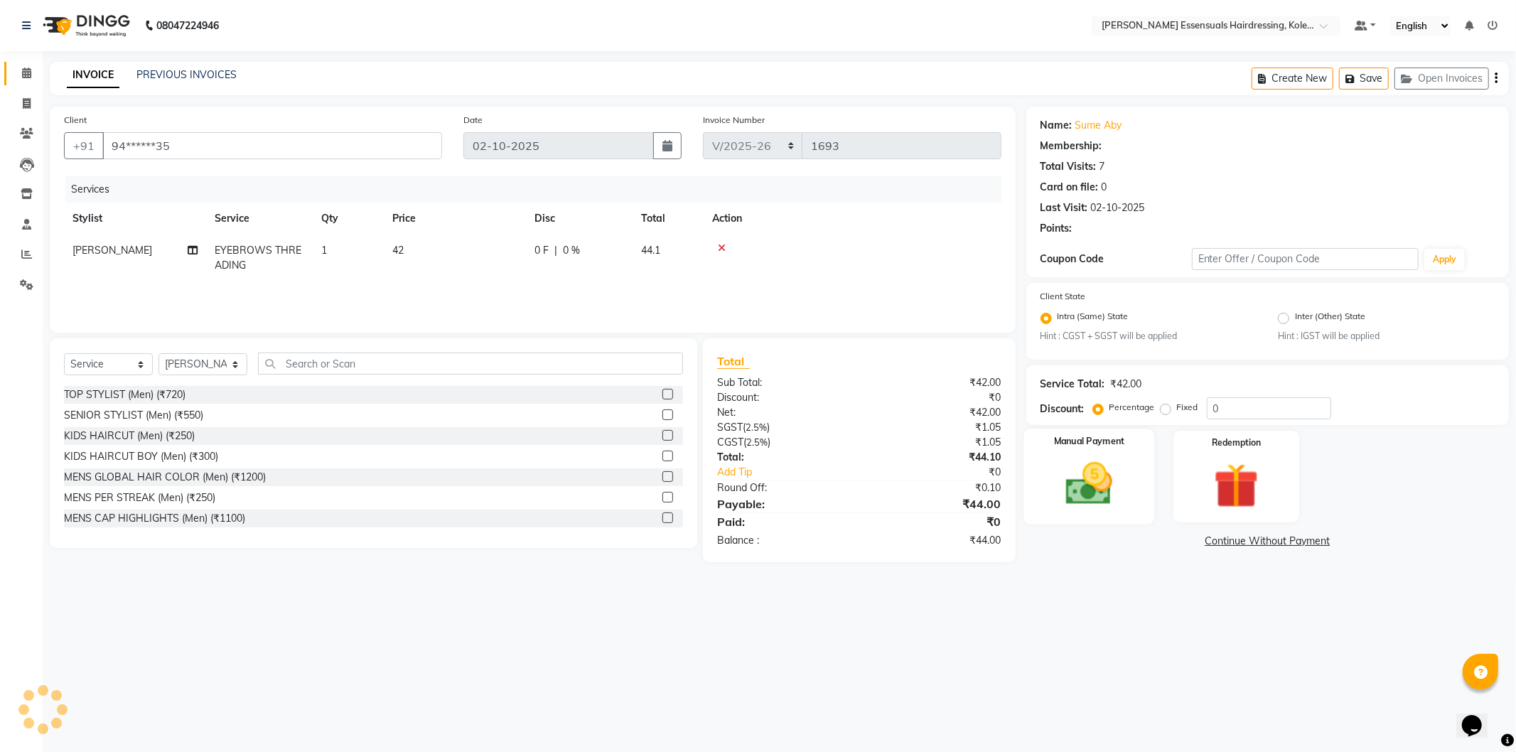
select select "1: Object"
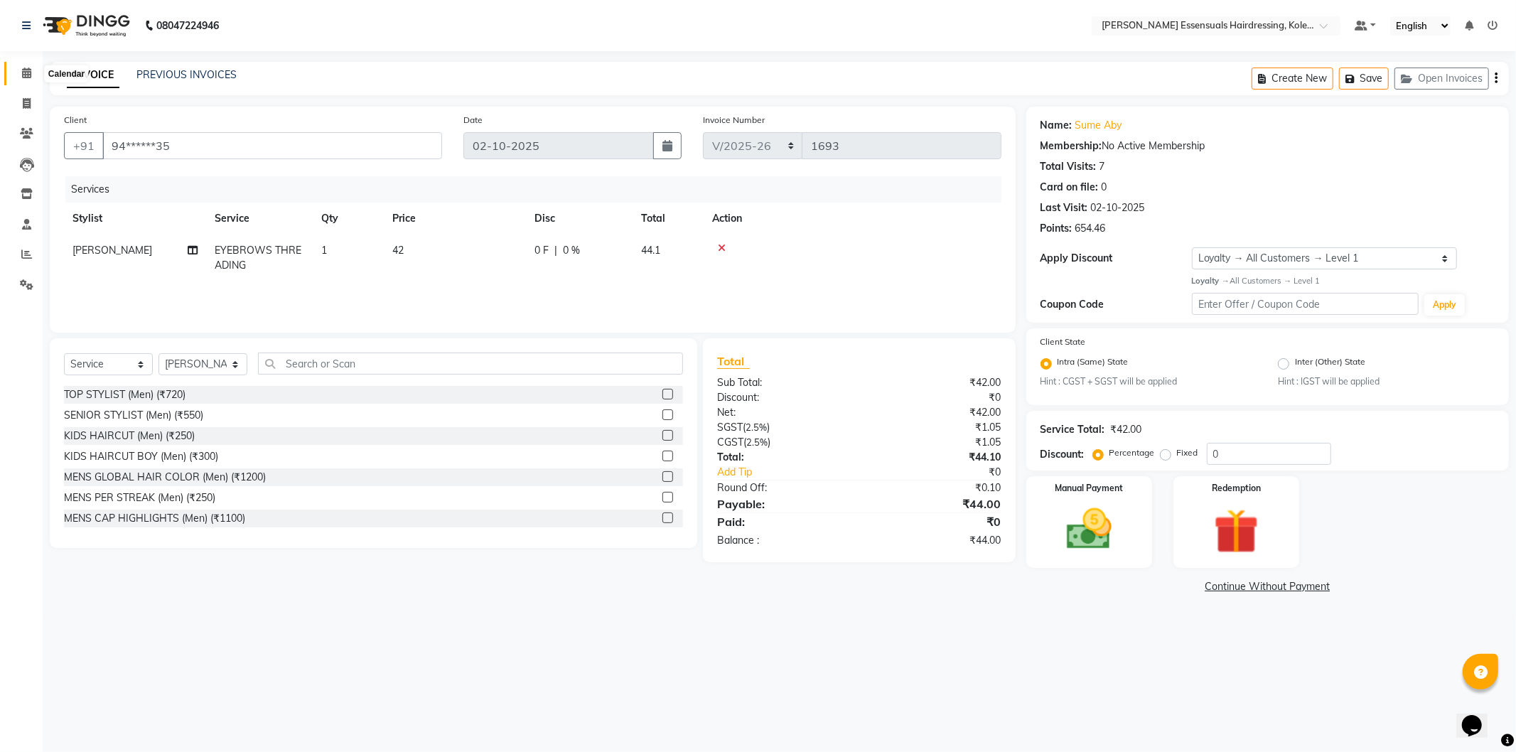
click at [24, 68] on icon at bounding box center [26, 73] width 9 height 11
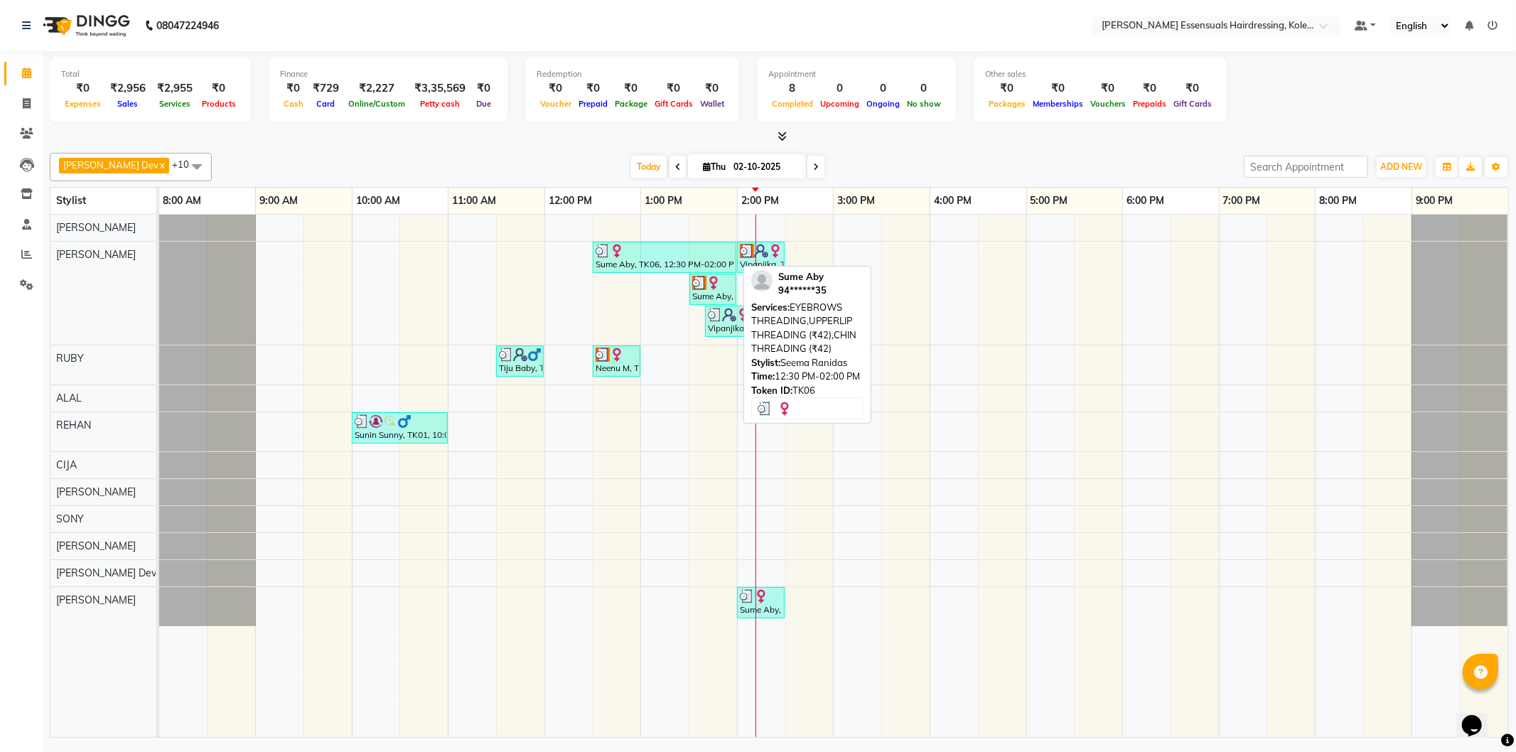
click at [673, 267] on div "Sume Aby, TK06, 12:30 PM-02:00 PM, EYEBROWS THREADING,UPPERLIP THREADING (₹42),…" at bounding box center [664, 257] width 141 height 27
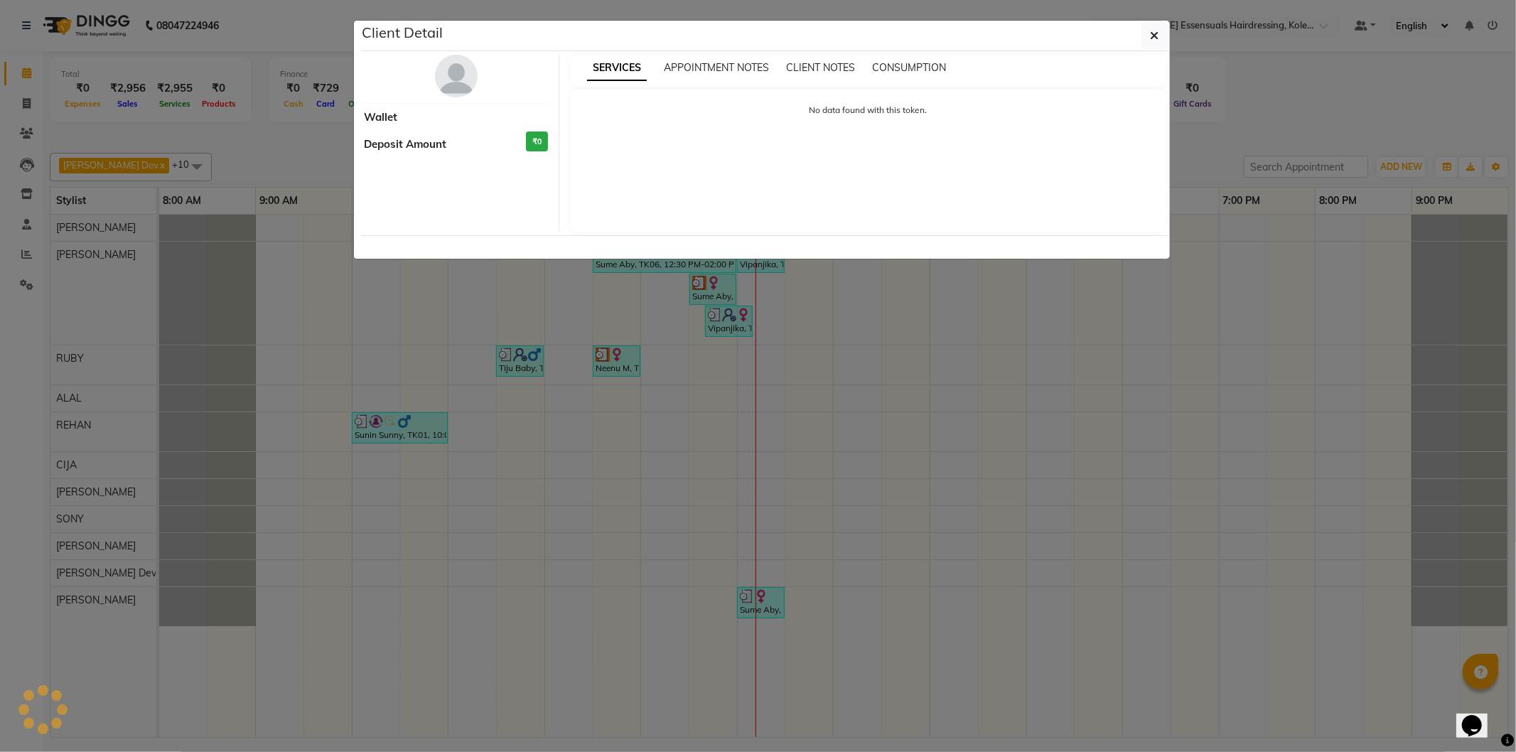
select select "3"
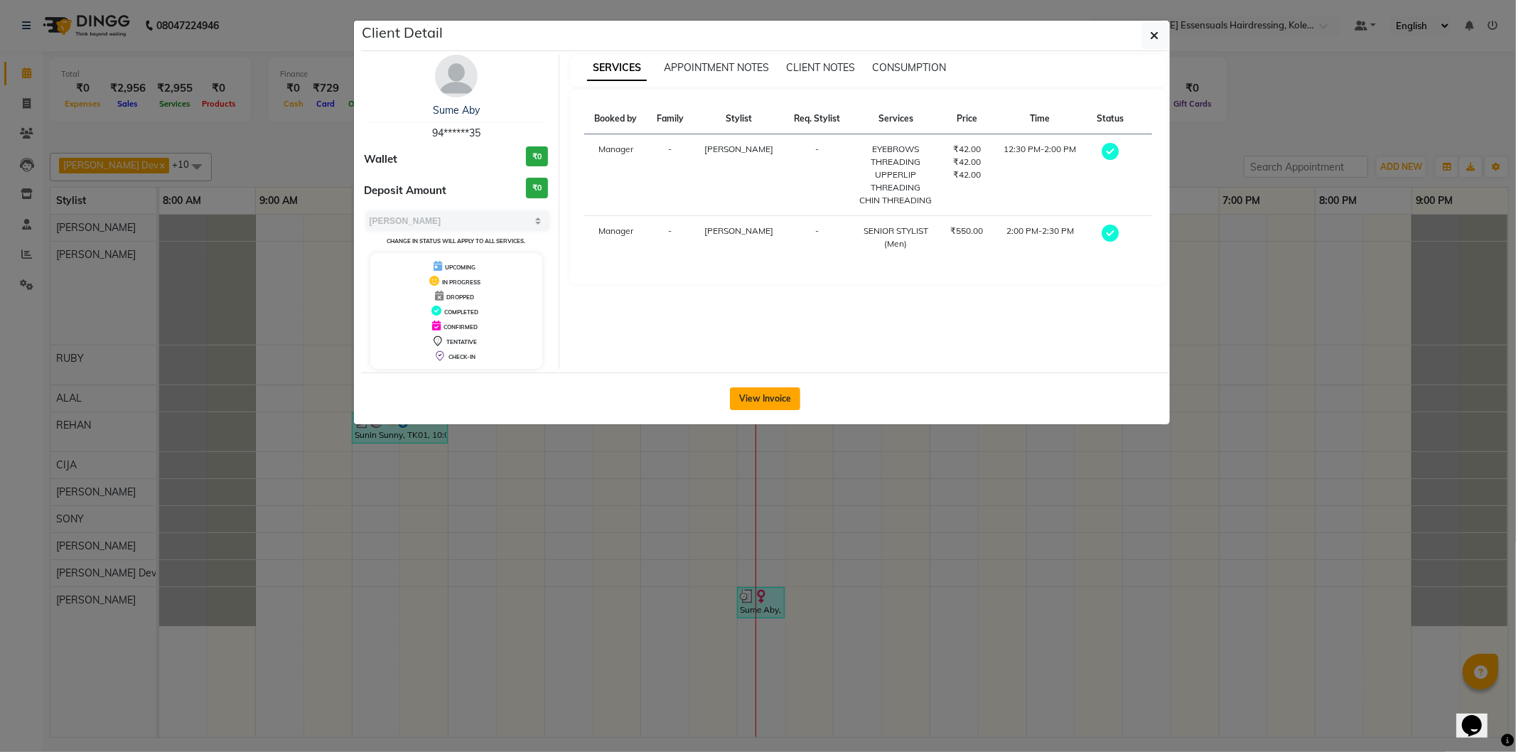
click at [779, 395] on button "View Invoice" at bounding box center [765, 398] width 70 height 23
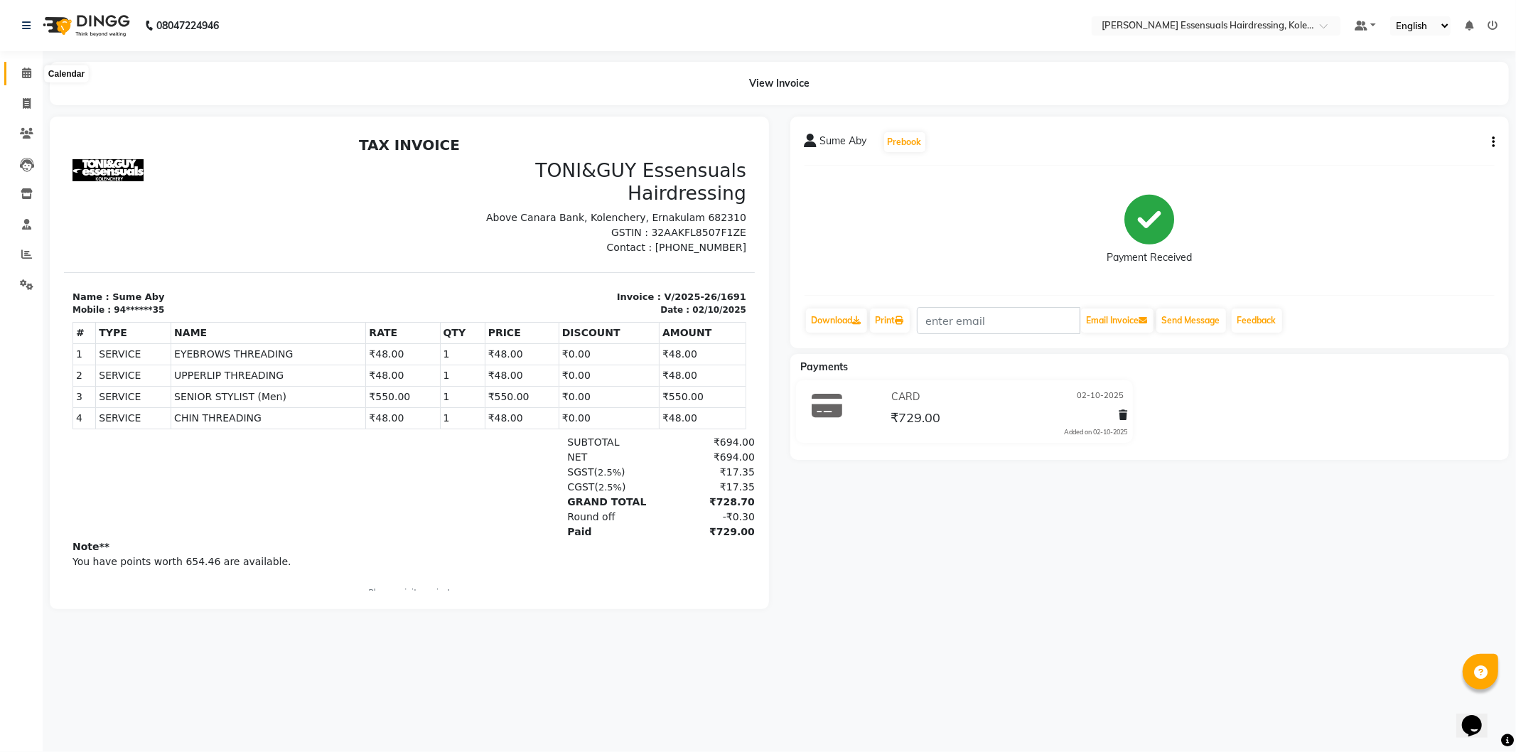
click at [25, 73] on icon at bounding box center [26, 73] width 9 height 11
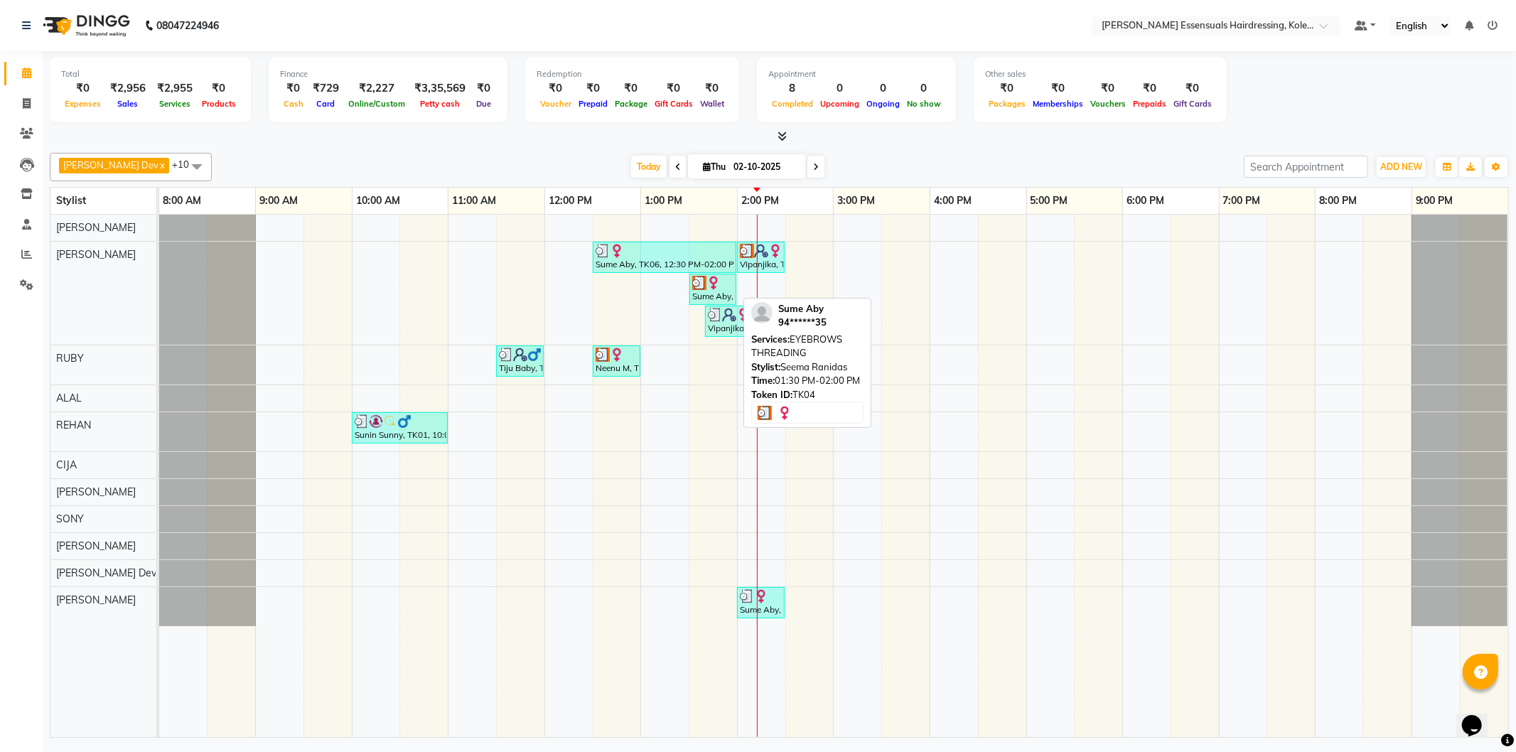
click at [695, 296] on div "Sume Aby, TK04, 01:30 PM-02:00 PM, EYEBROWS THREADING" at bounding box center [713, 289] width 44 height 27
select select "3"
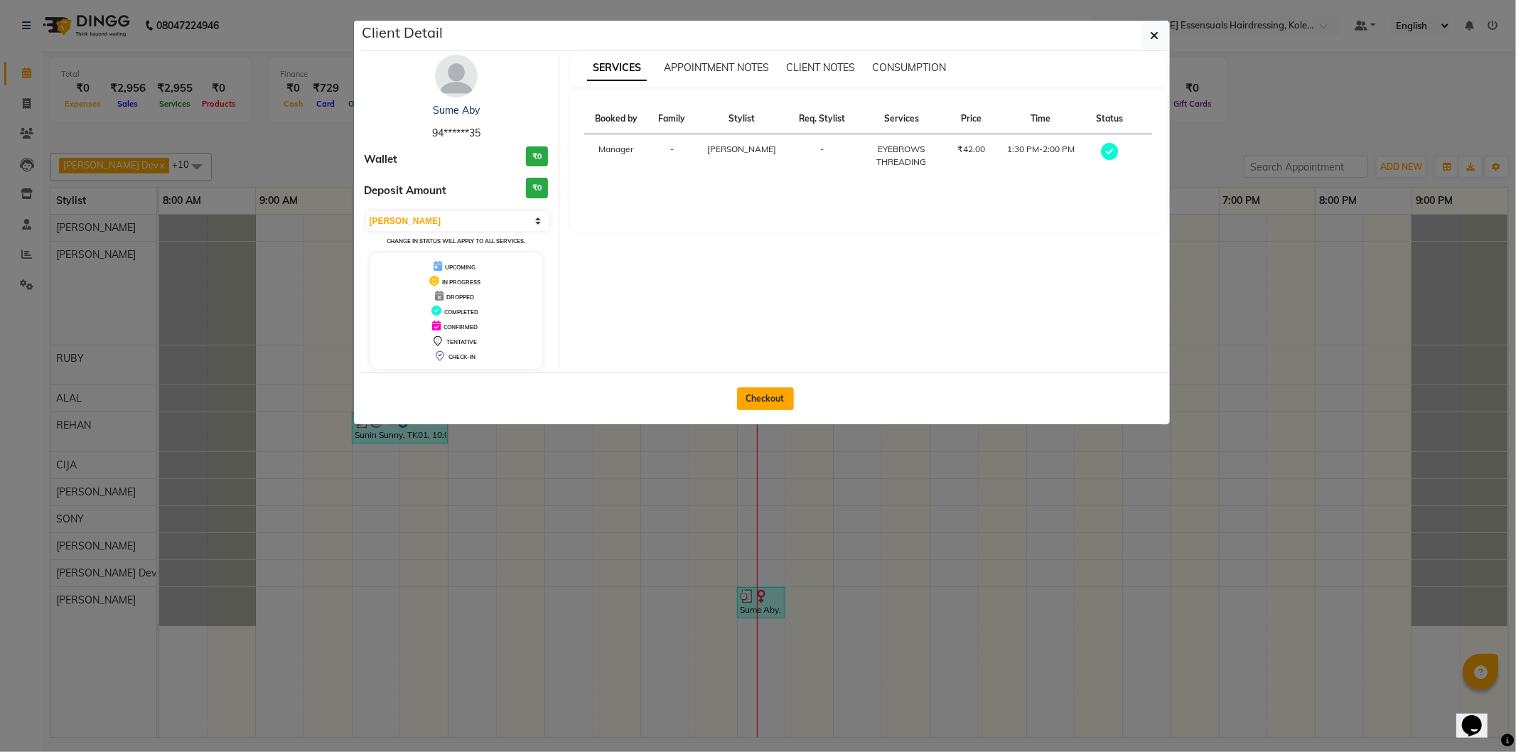
click at [762, 395] on button "Checkout" at bounding box center [765, 398] width 57 height 23
select select "service"
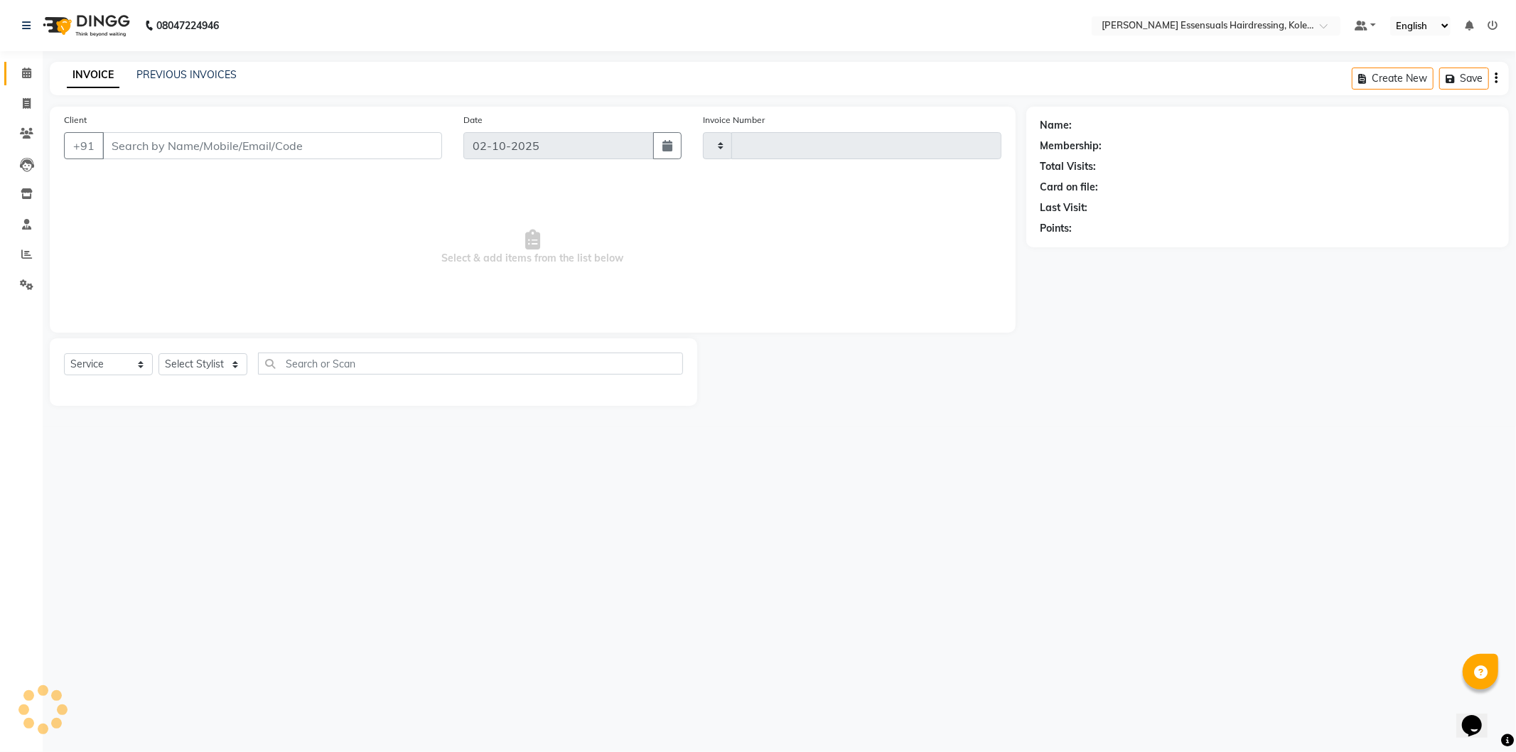
type input "1693"
select select "8281"
type input "94******35"
select select "79967"
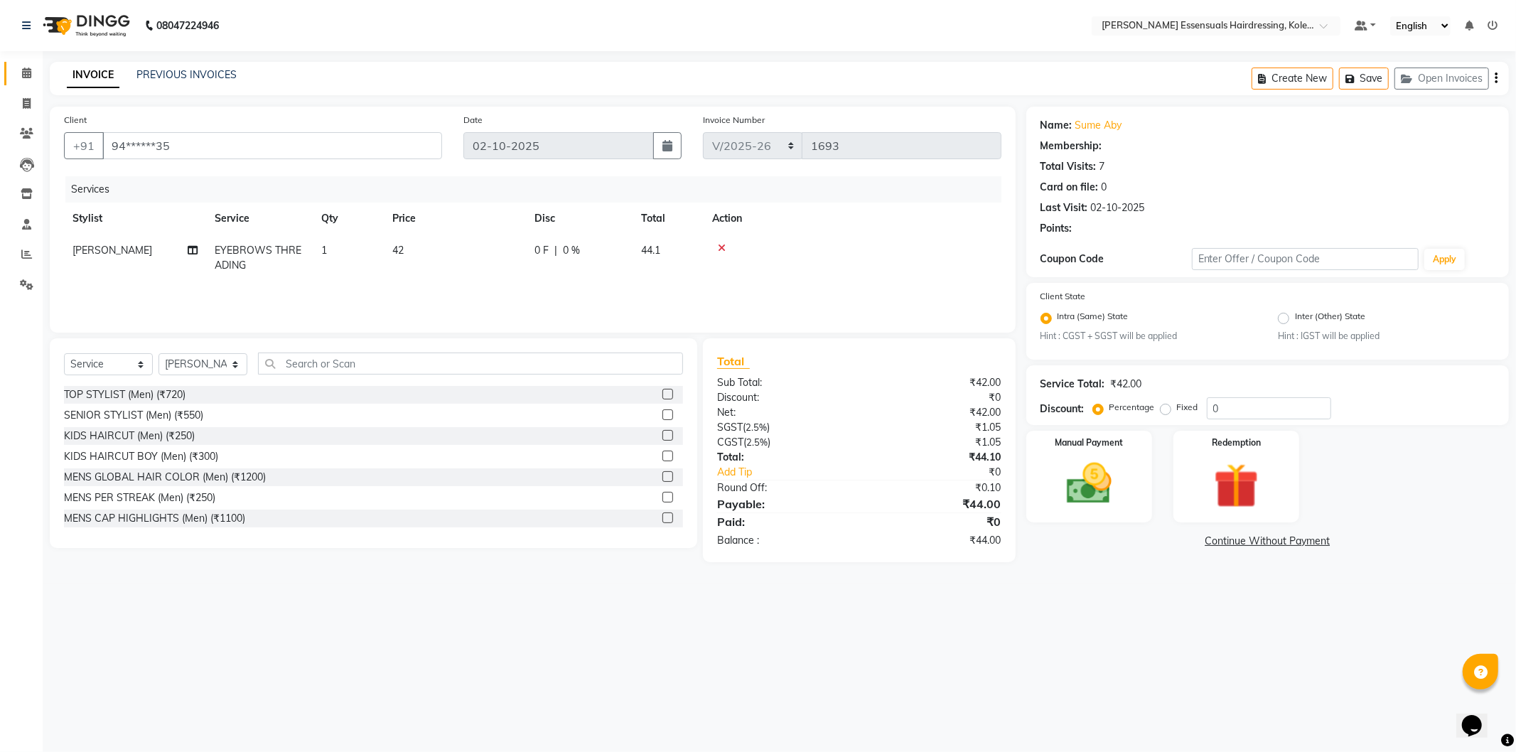
select select "1: Object"
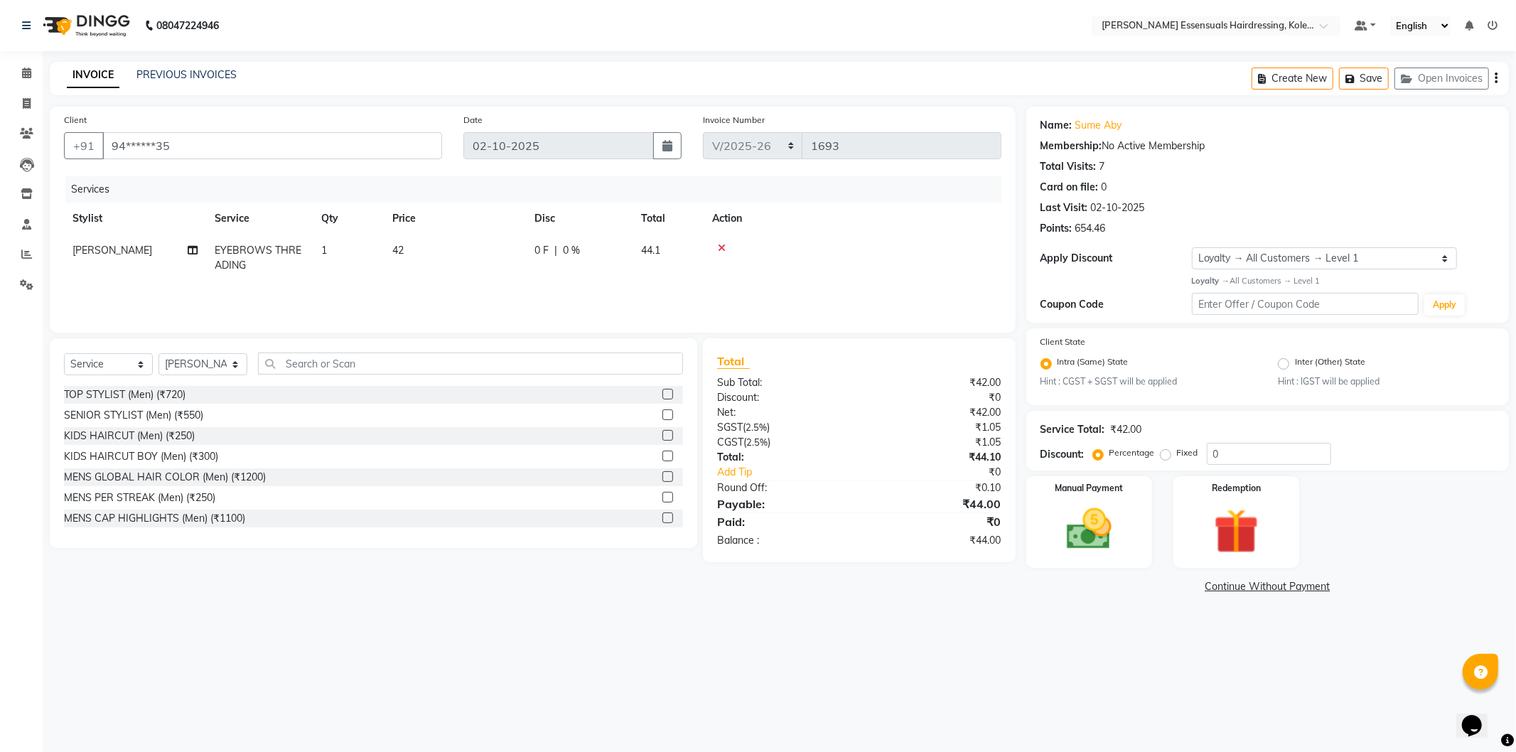
click at [724, 249] on icon at bounding box center [722, 248] width 8 height 10
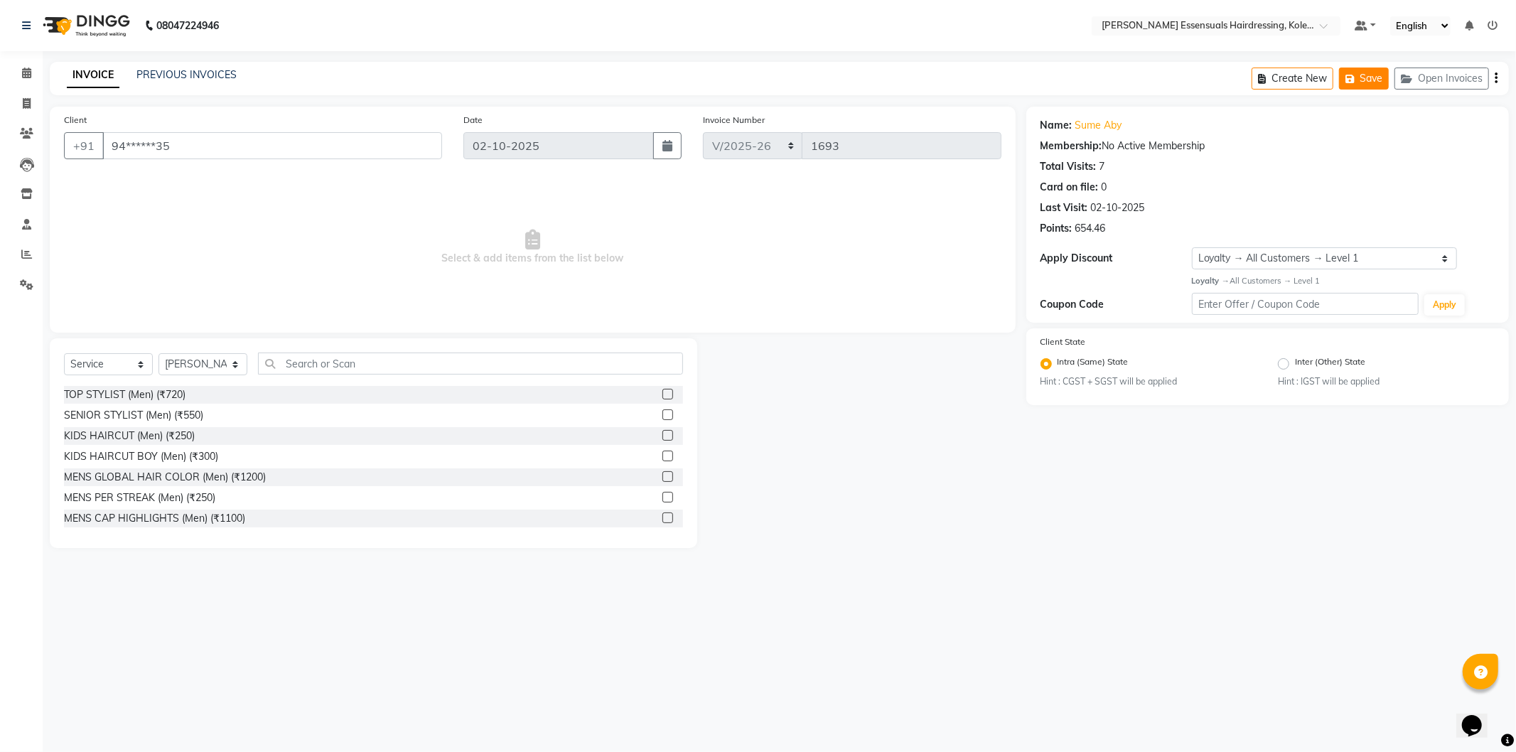
click at [1367, 82] on button "Save" at bounding box center [1364, 79] width 50 height 22
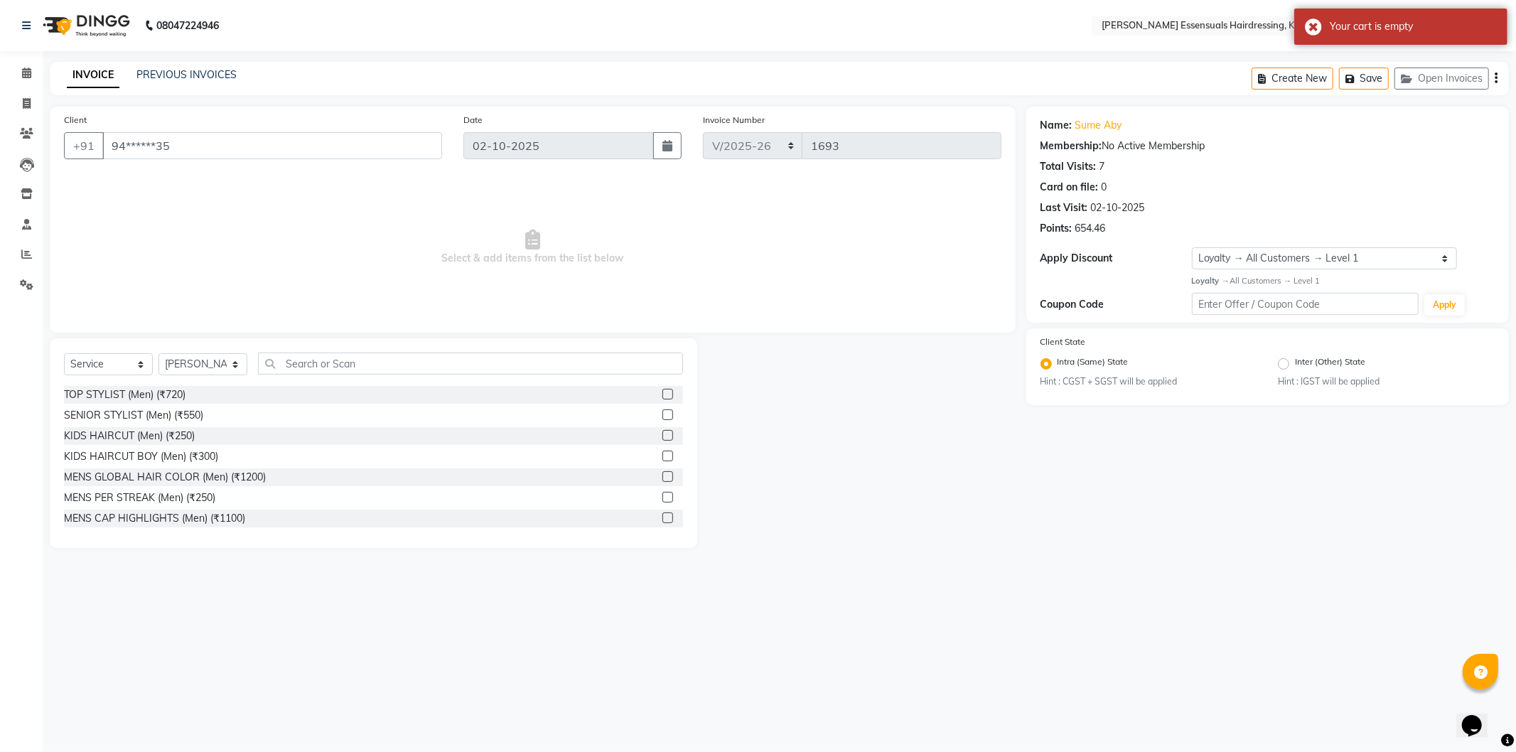
click at [38, 71] on li "Calendar" at bounding box center [21, 73] width 43 height 31
click at [26, 72] on icon at bounding box center [26, 73] width 9 height 11
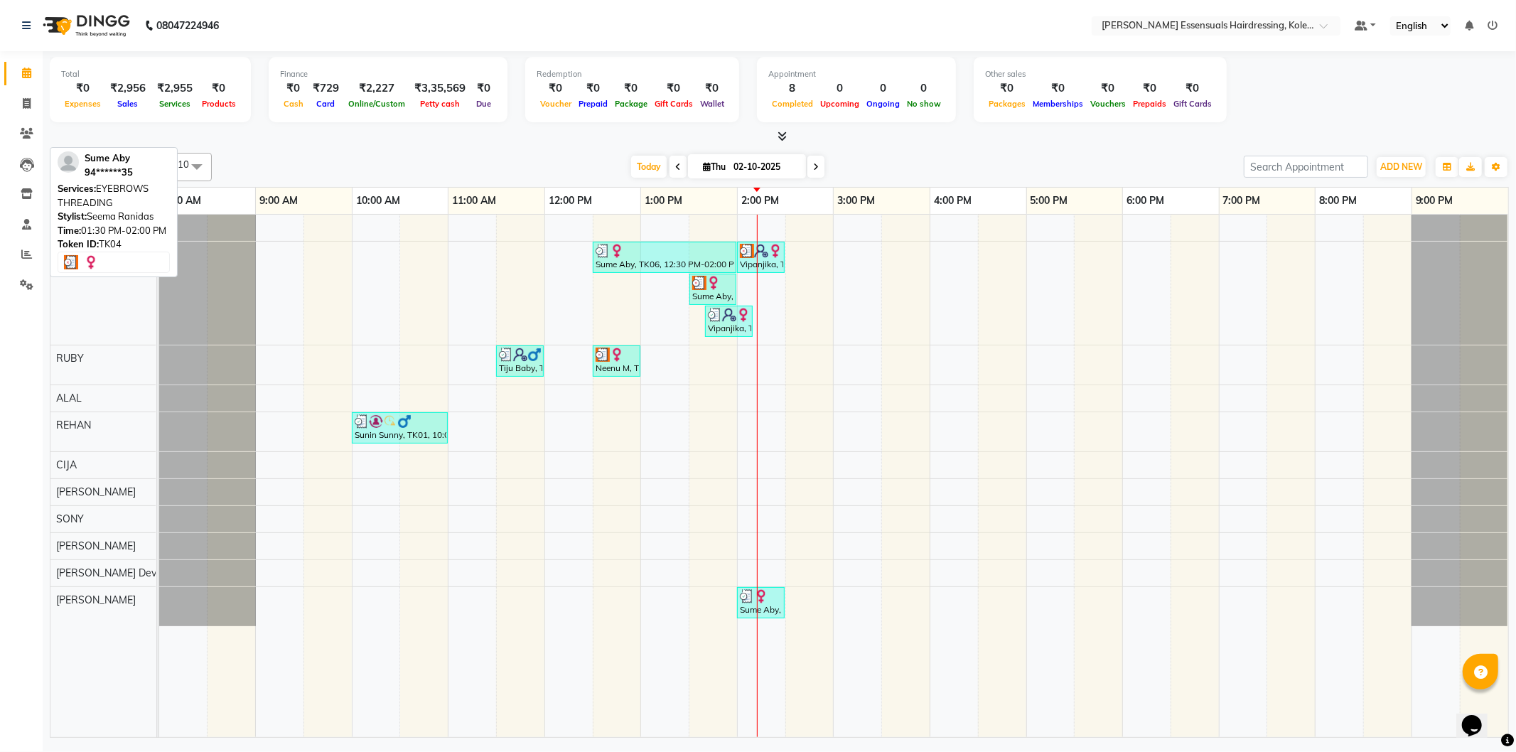
click at [710, 286] on img at bounding box center [714, 283] width 14 height 14
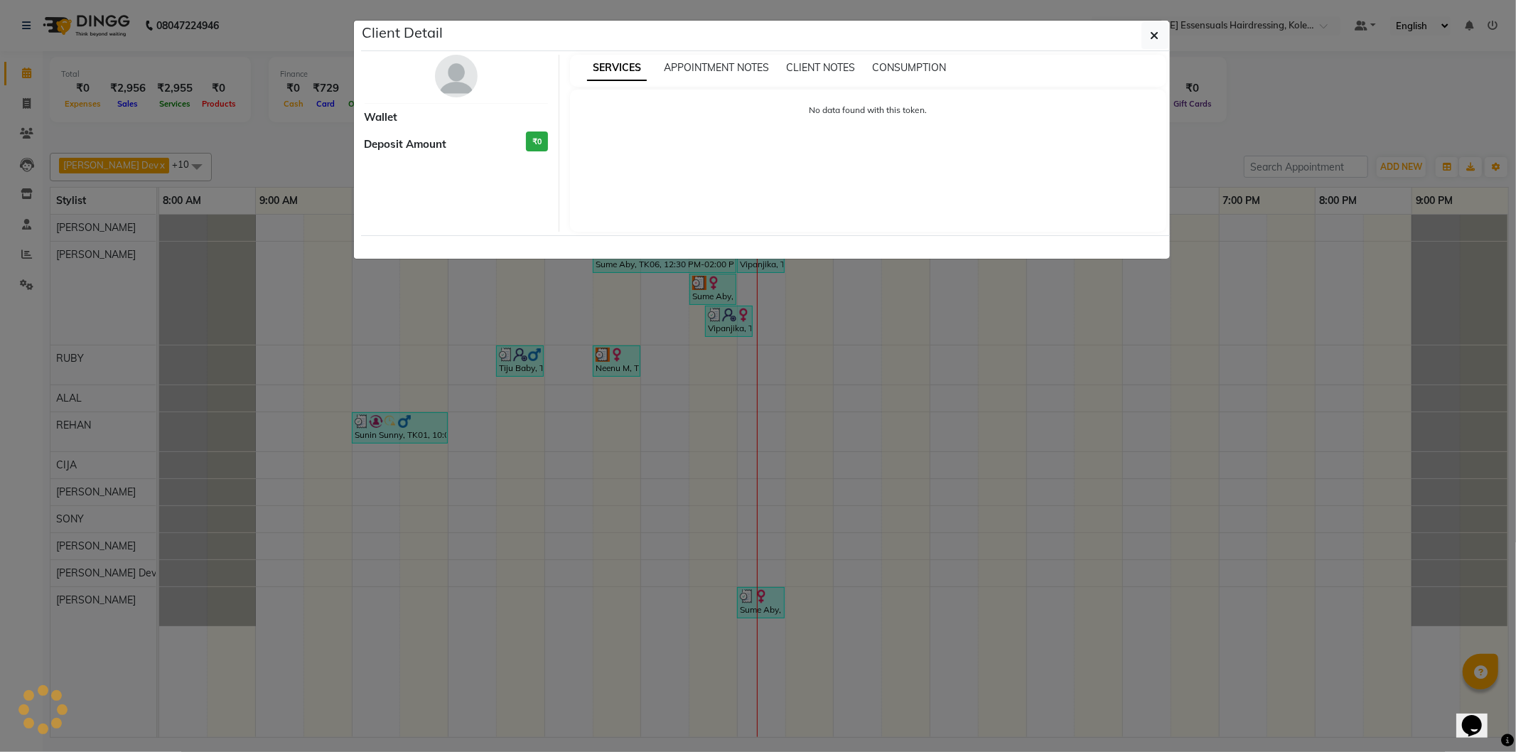
select select "3"
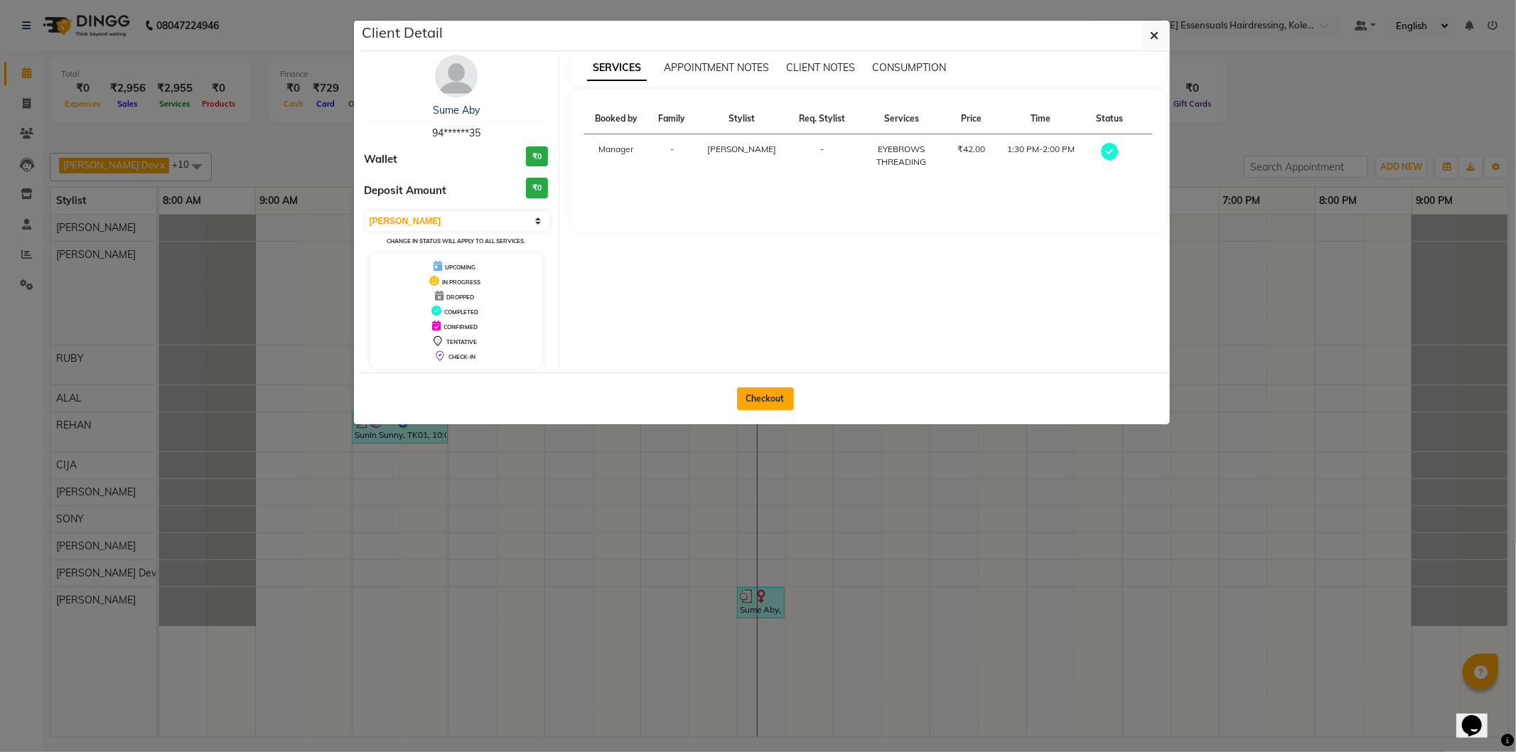
click at [788, 395] on button "Checkout" at bounding box center [765, 398] width 57 height 23
select select "service"
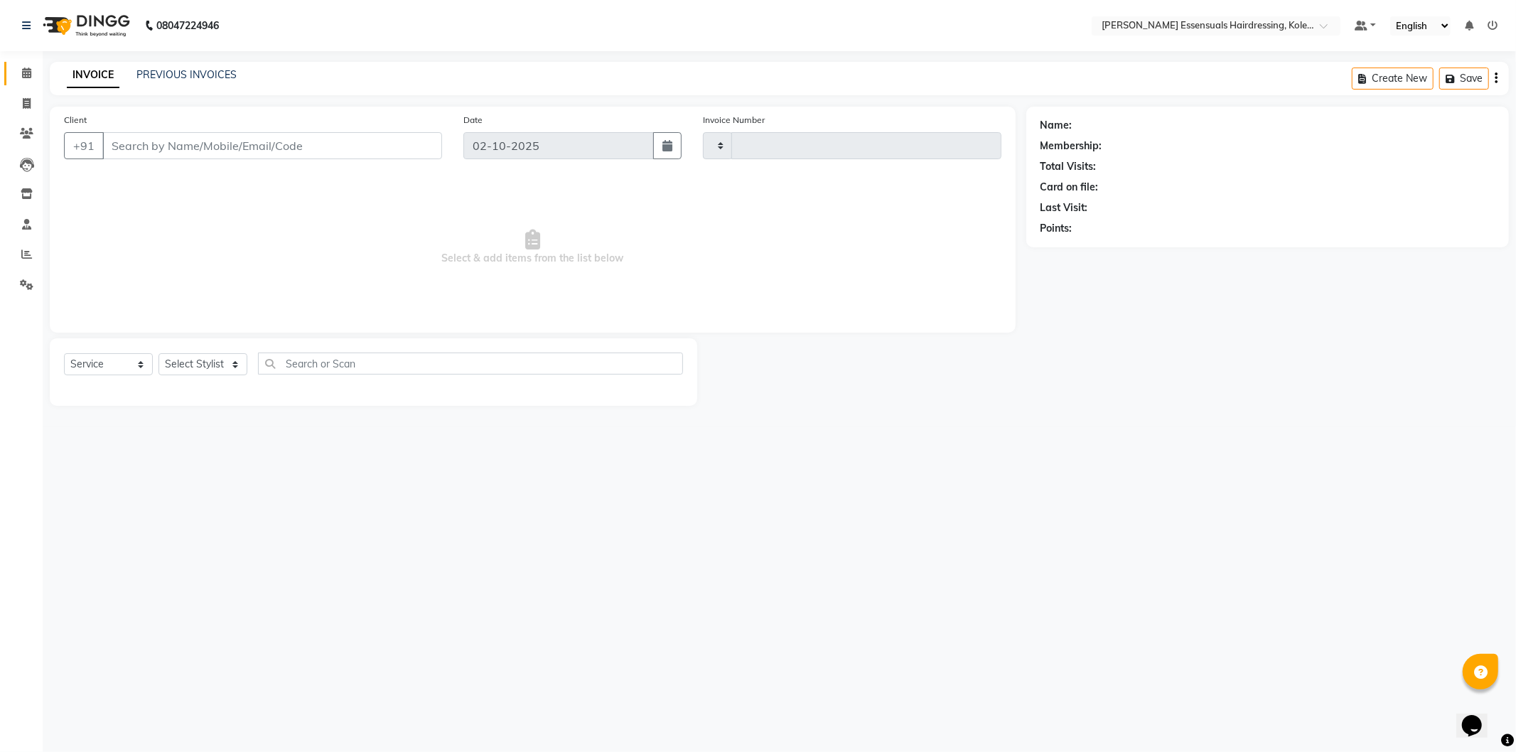
type input "1693"
select select "8281"
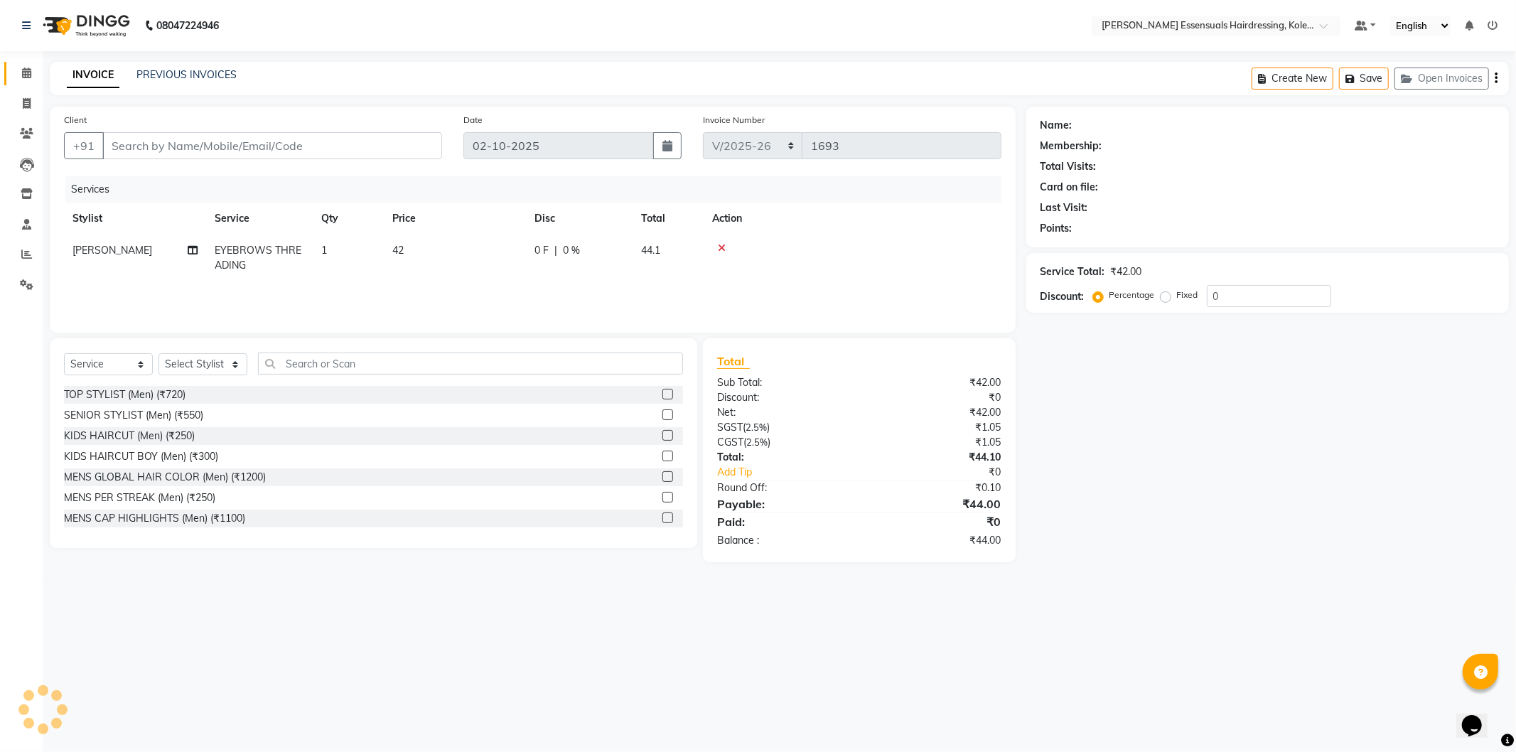
type input "94******35"
select select "79967"
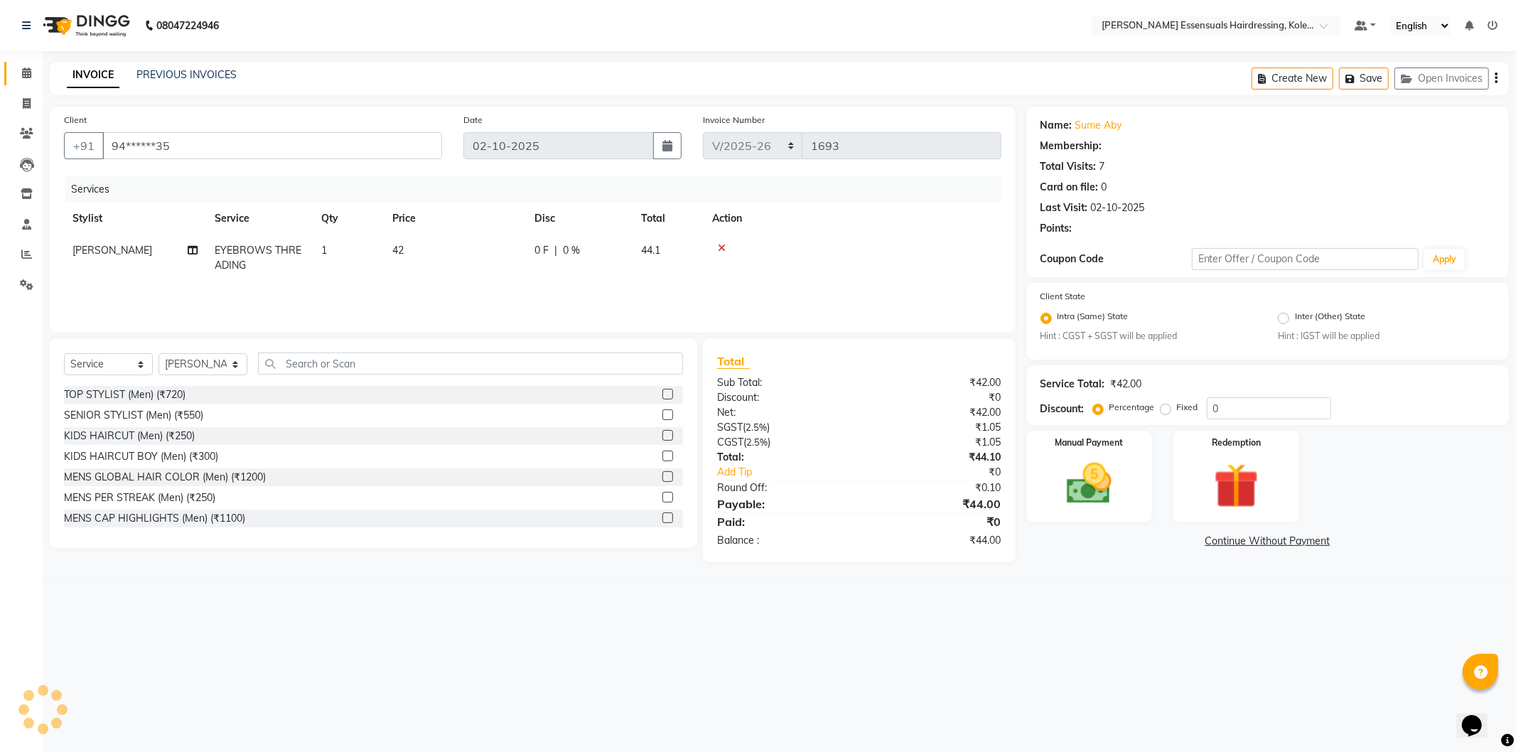
select select "1: Object"
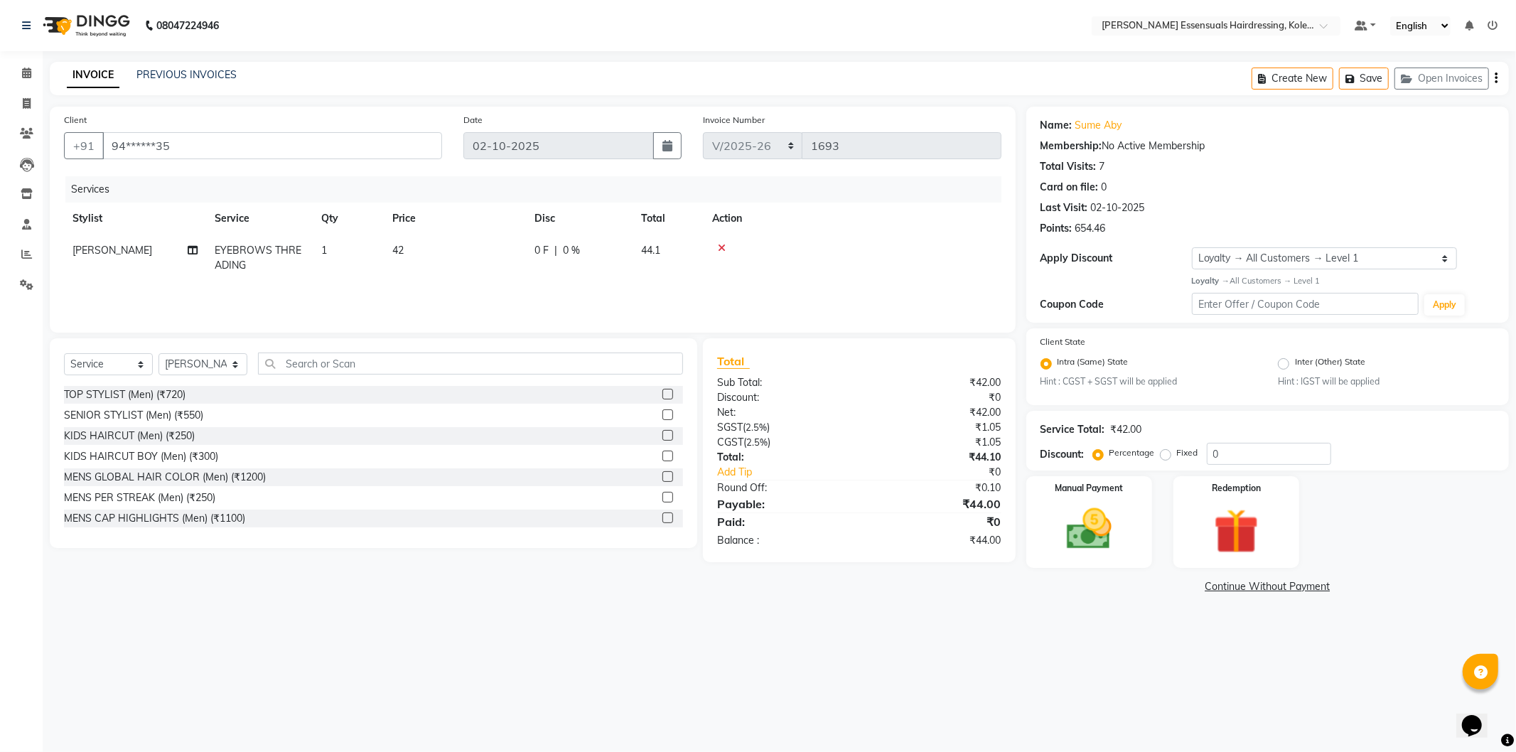
click at [414, 250] on td "42" at bounding box center [455, 258] width 142 height 47
select select "79967"
click at [508, 252] on input "42" at bounding box center [521, 254] width 125 height 22
type input "4"
type input "0"
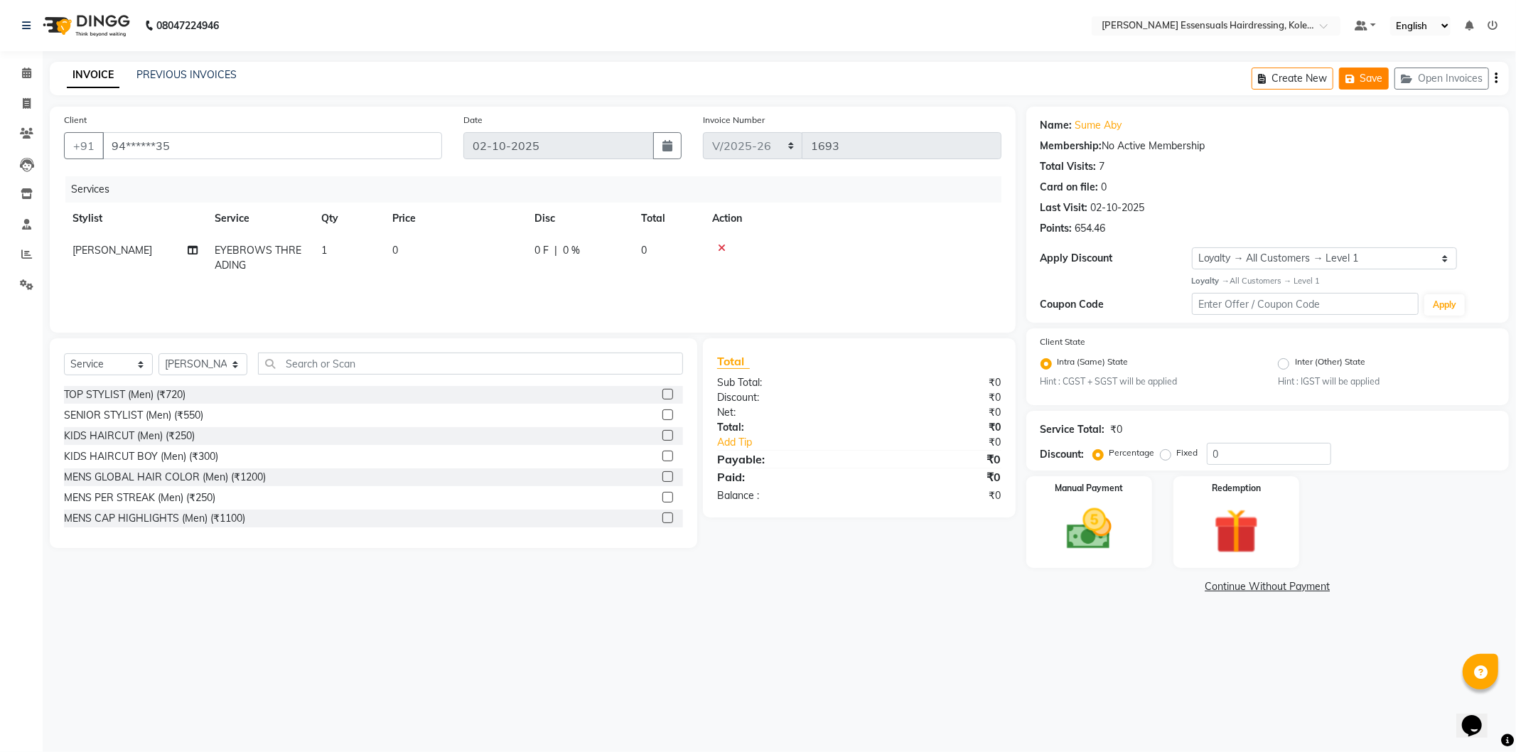
click at [1367, 68] on button "Save" at bounding box center [1364, 79] width 50 height 22
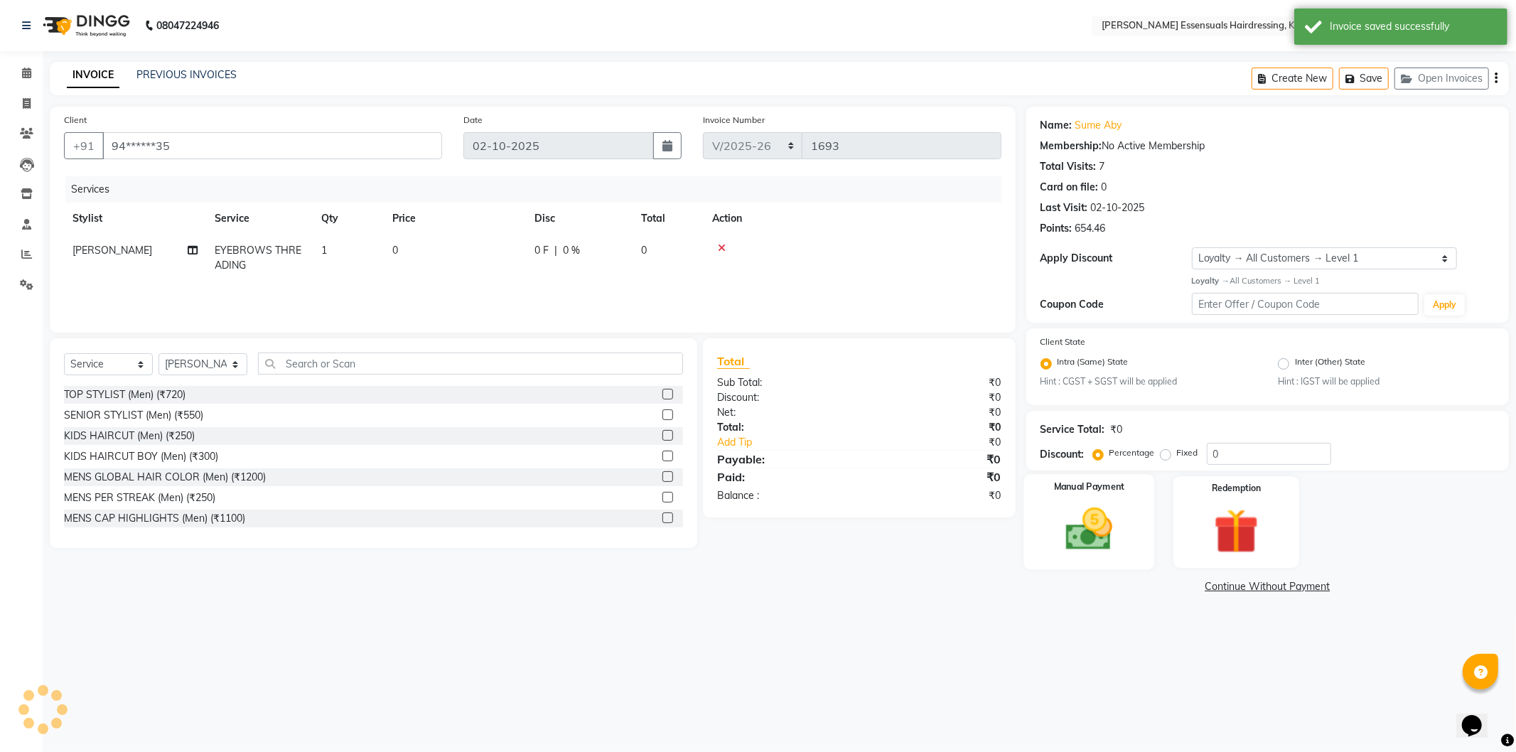
click at [1076, 531] on img at bounding box center [1089, 530] width 76 height 54
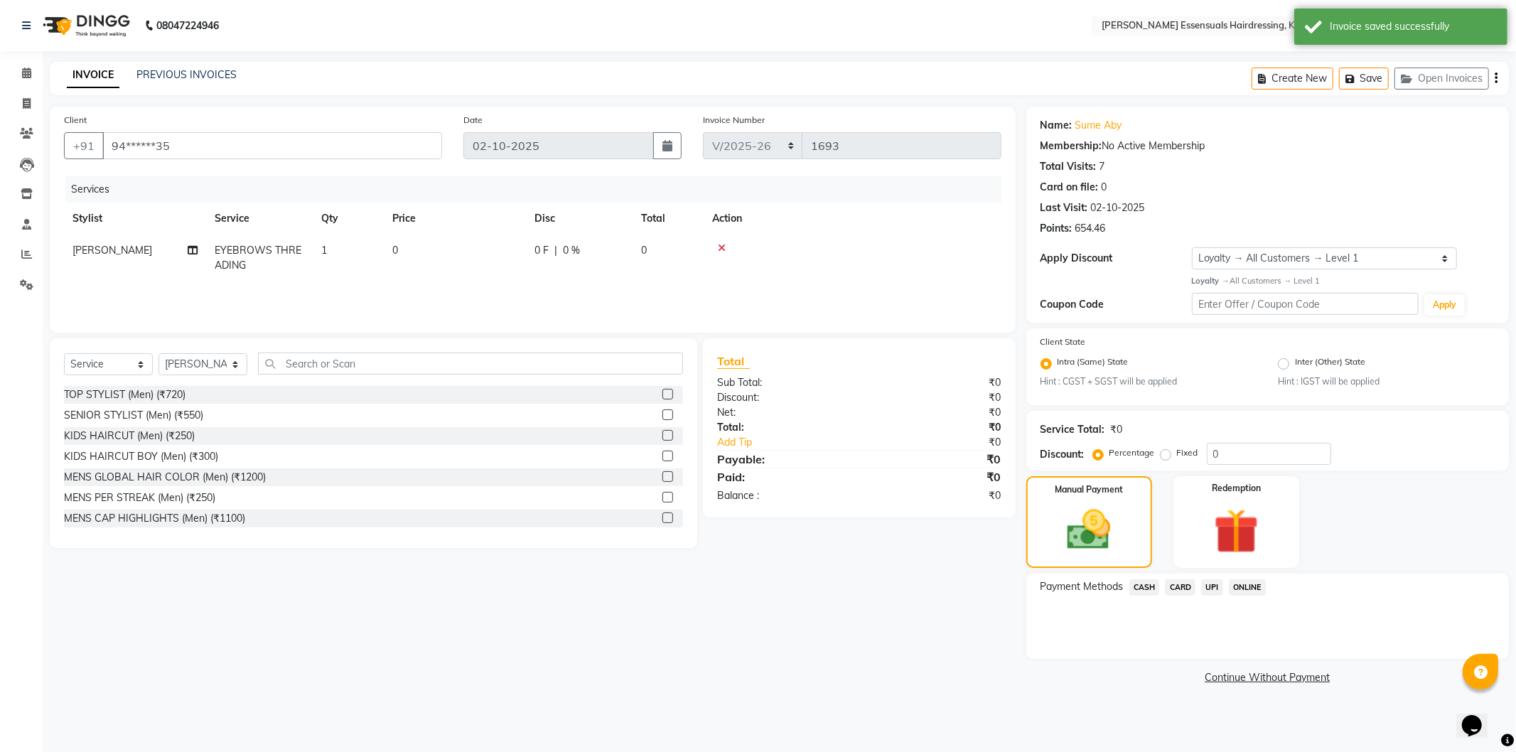
click at [1143, 587] on span "CASH" at bounding box center [1145, 587] width 31 height 16
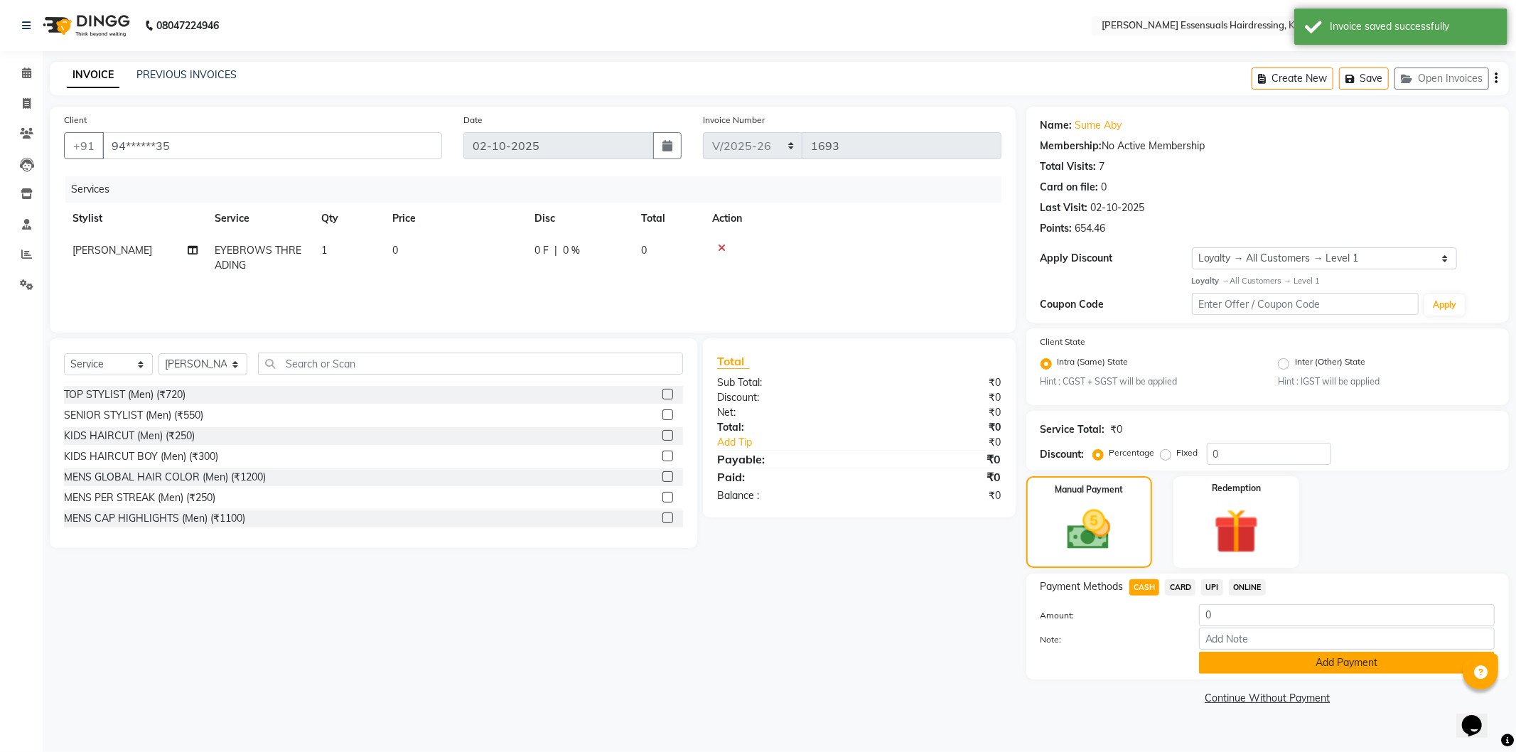
click at [1226, 665] on button "Add Payment" at bounding box center [1347, 663] width 296 height 22
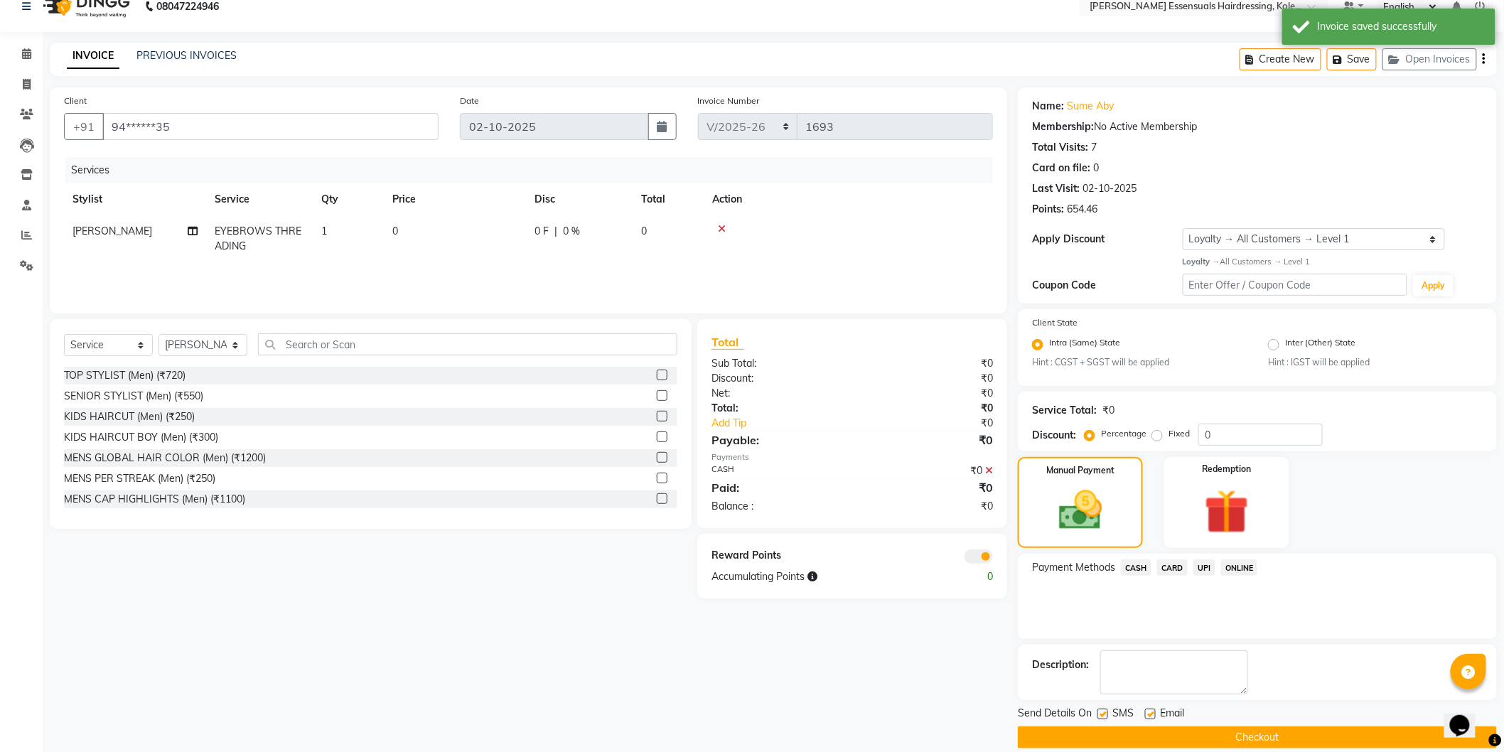
scroll to position [36, 0]
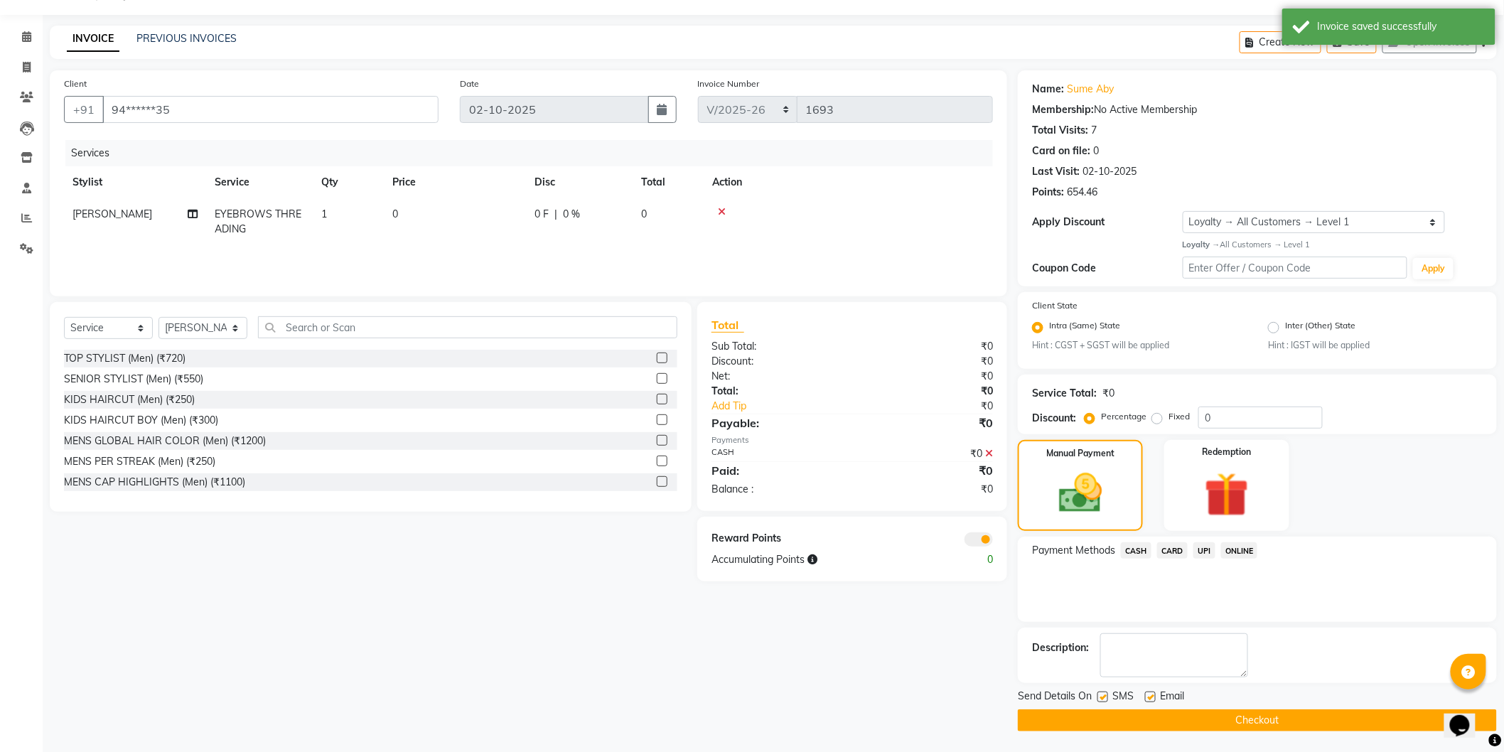
click at [1211, 718] on button "Checkout" at bounding box center [1257, 721] width 479 height 22
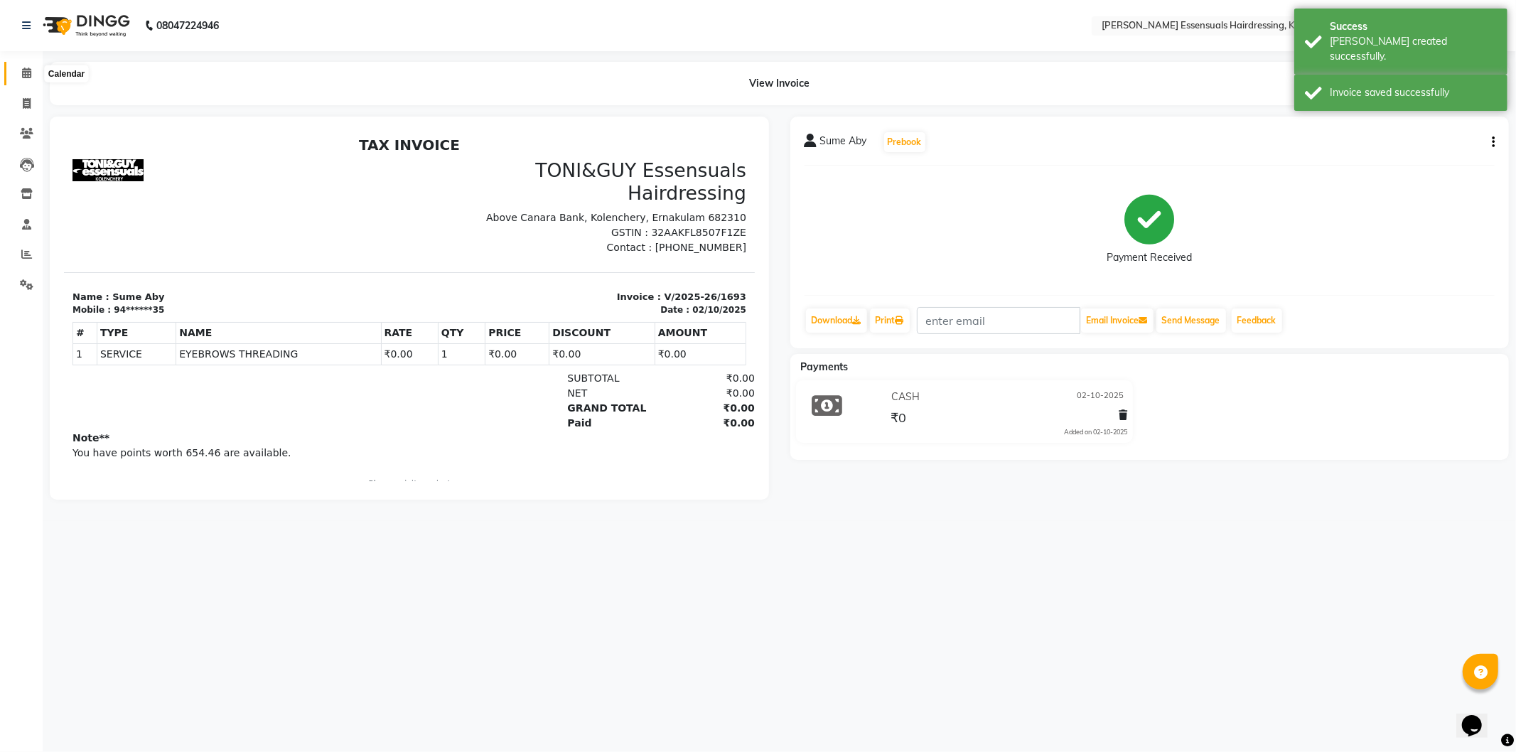
click at [26, 81] on span at bounding box center [26, 73] width 25 height 16
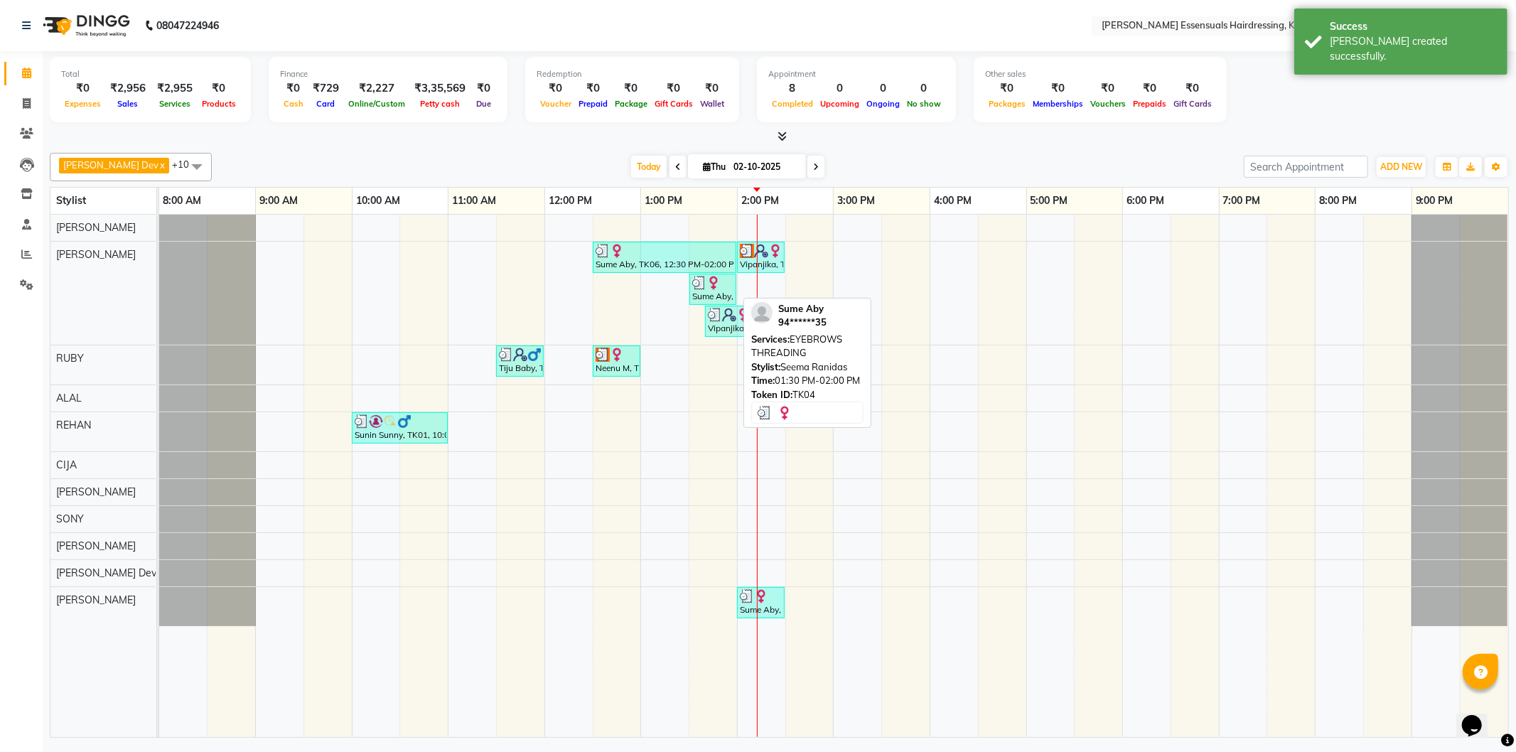
click at [693, 287] on img at bounding box center [699, 283] width 14 height 14
select select "3"
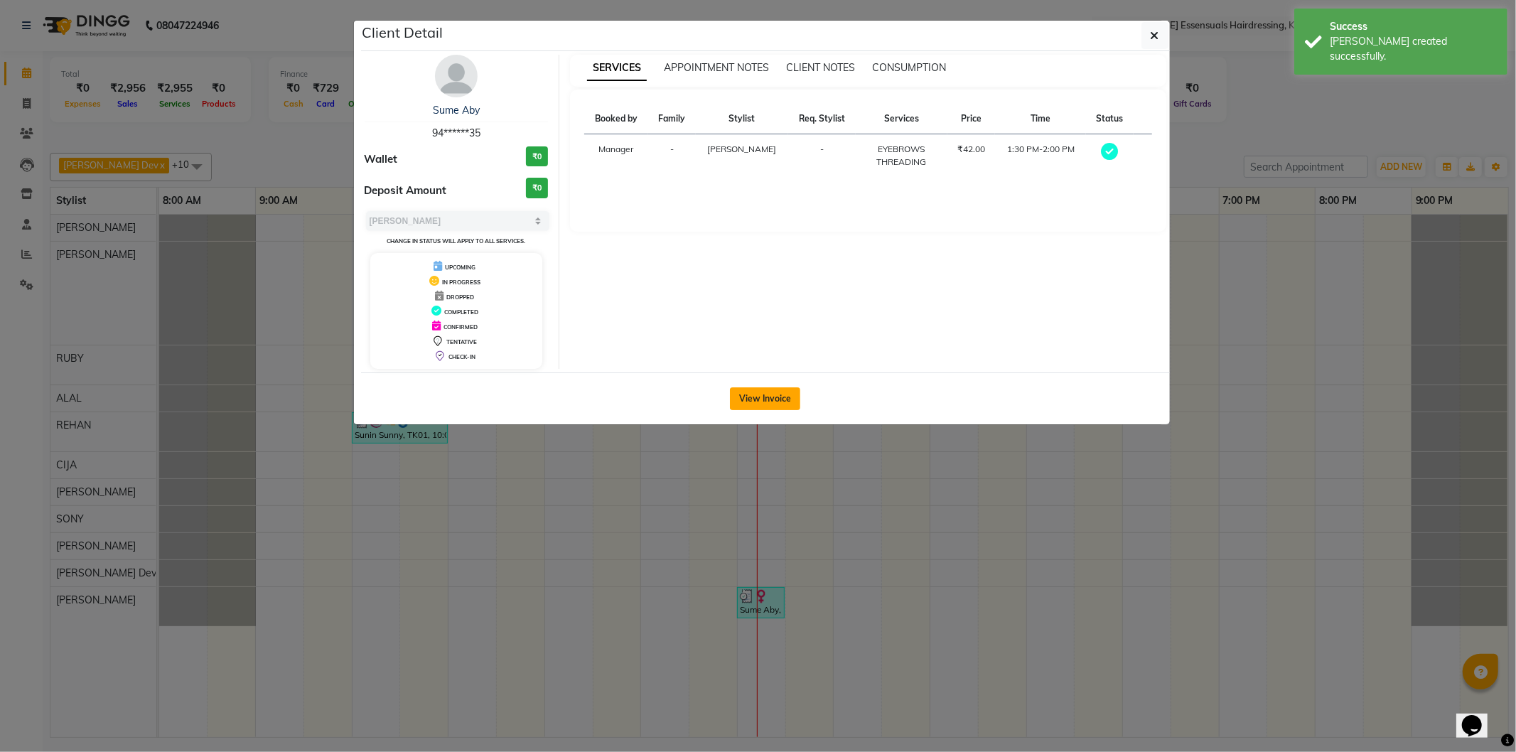
click at [754, 392] on button "View Invoice" at bounding box center [765, 398] width 70 height 23
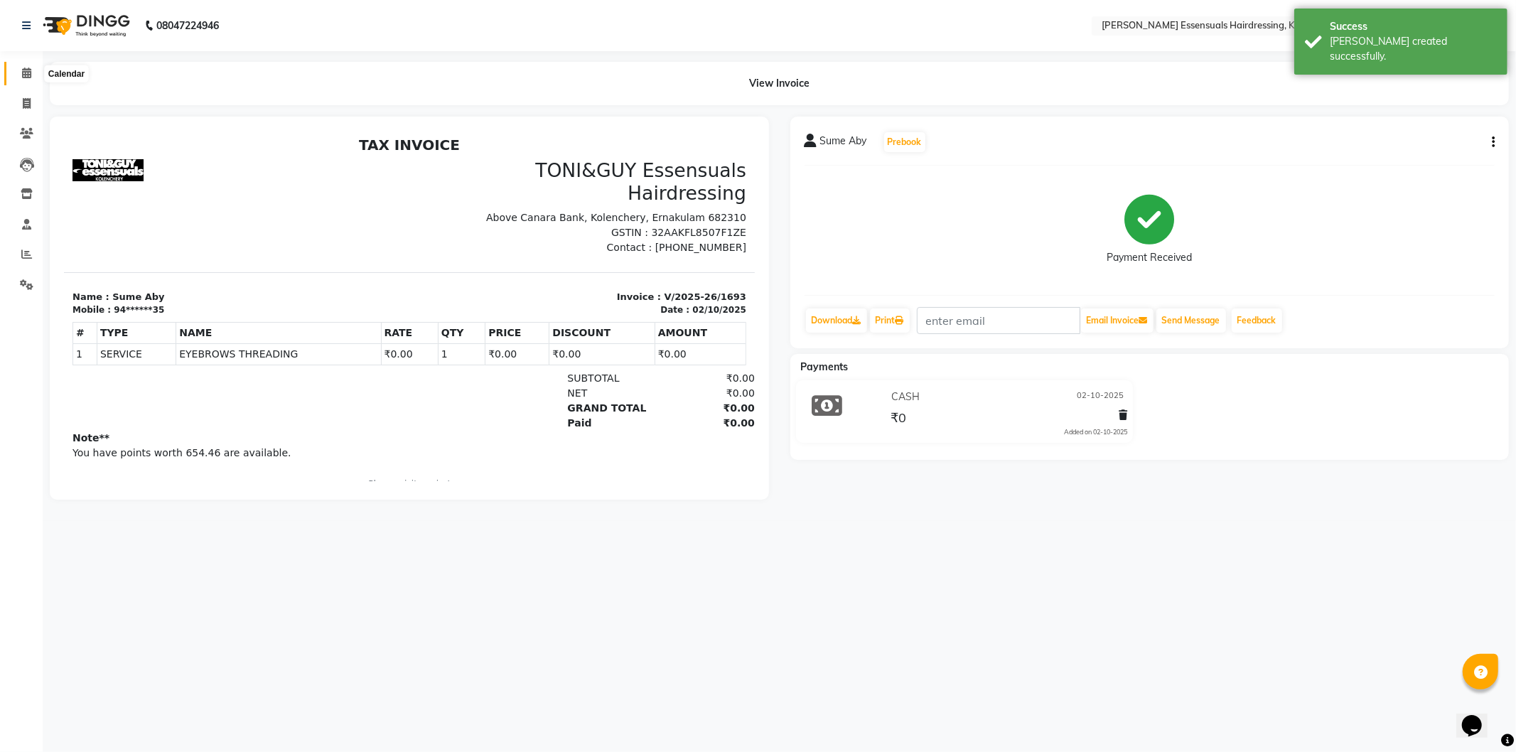
click at [25, 73] on icon at bounding box center [26, 73] width 9 height 11
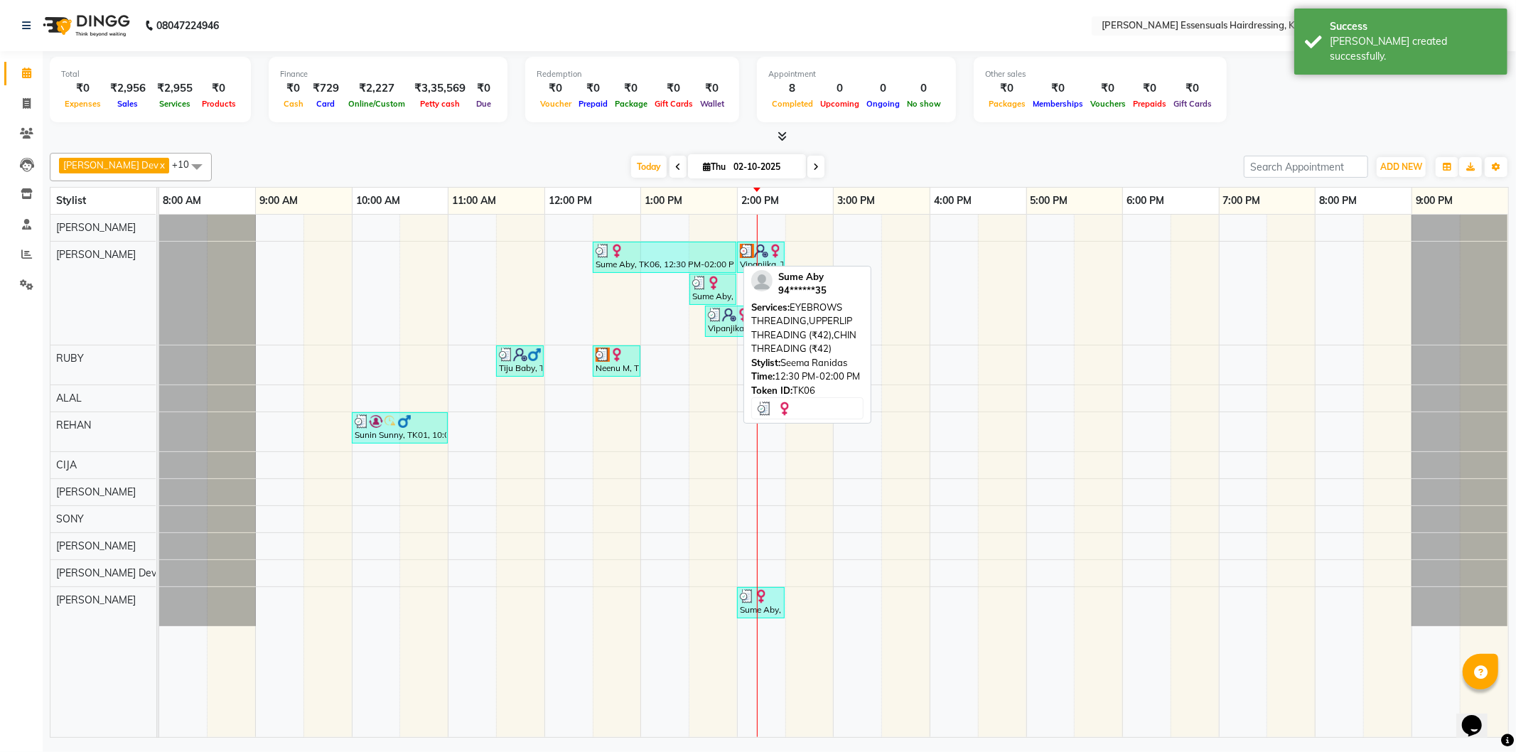
click at [705, 258] on div "Sume Aby, TK06, 12:30 PM-02:00 PM, EYEBROWS THREADING,UPPERLIP THREADING (₹42),…" at bounding box center [664, 257] width 141 height 27
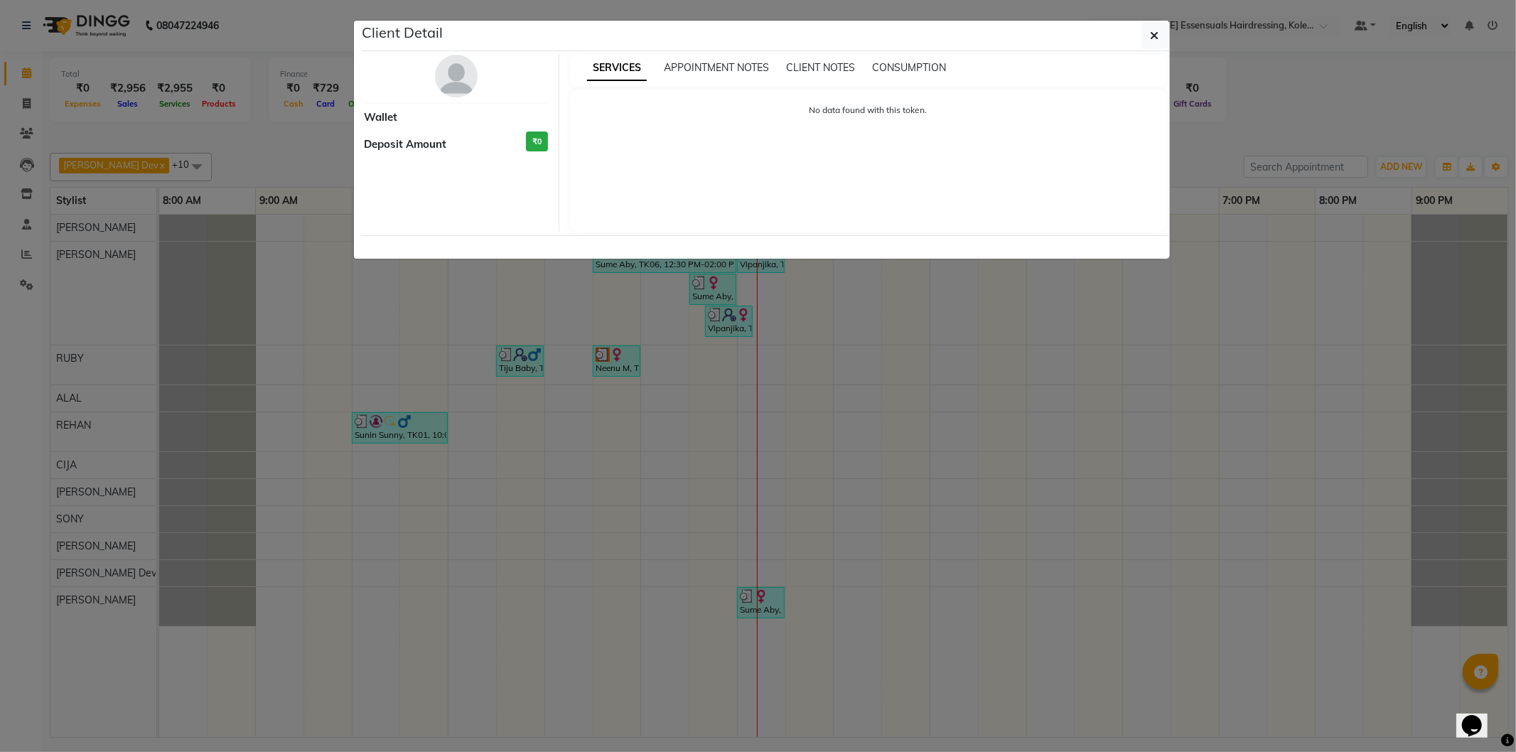
select select "3"
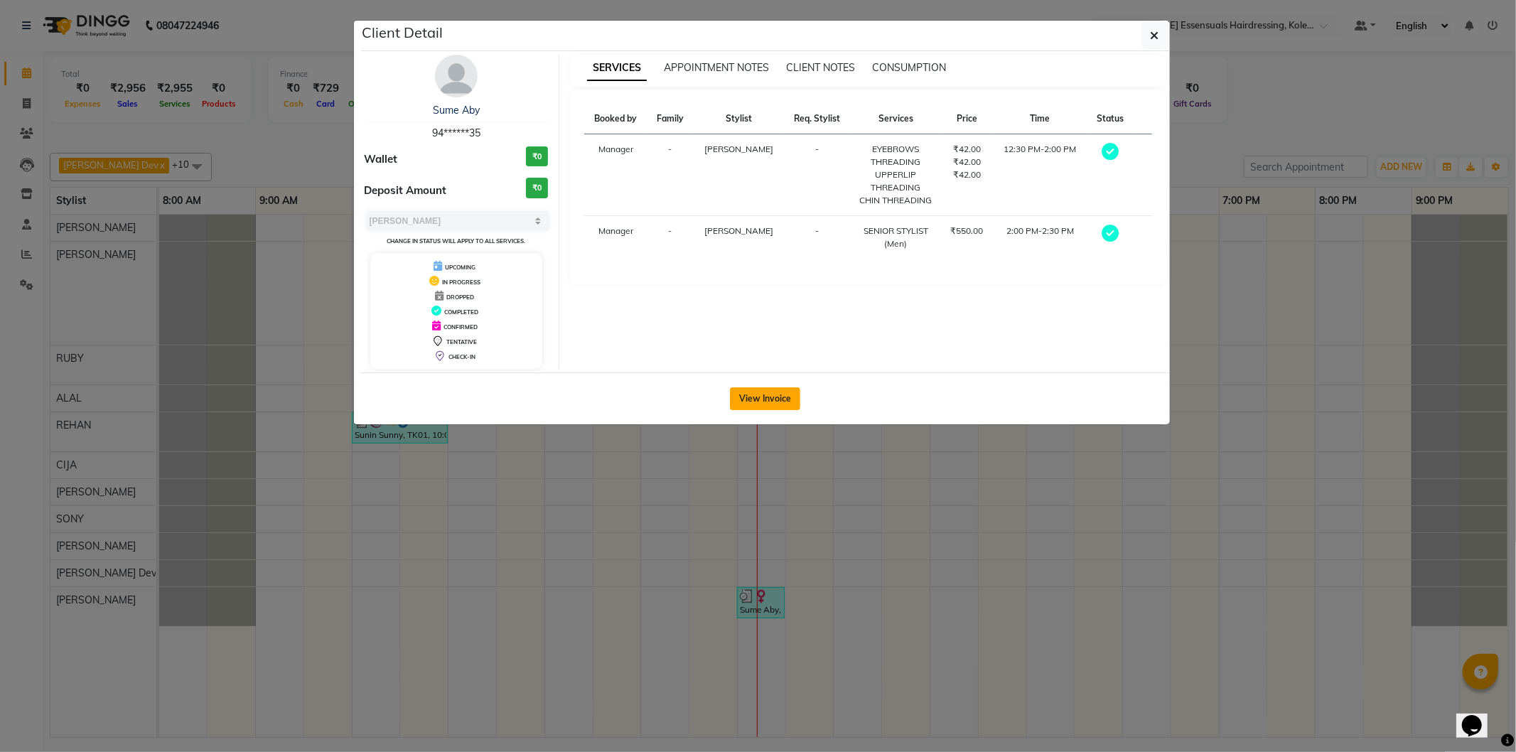
click at [768, 387] on button "View Invoice" at bounding box center [765, 398] width 70 height 23
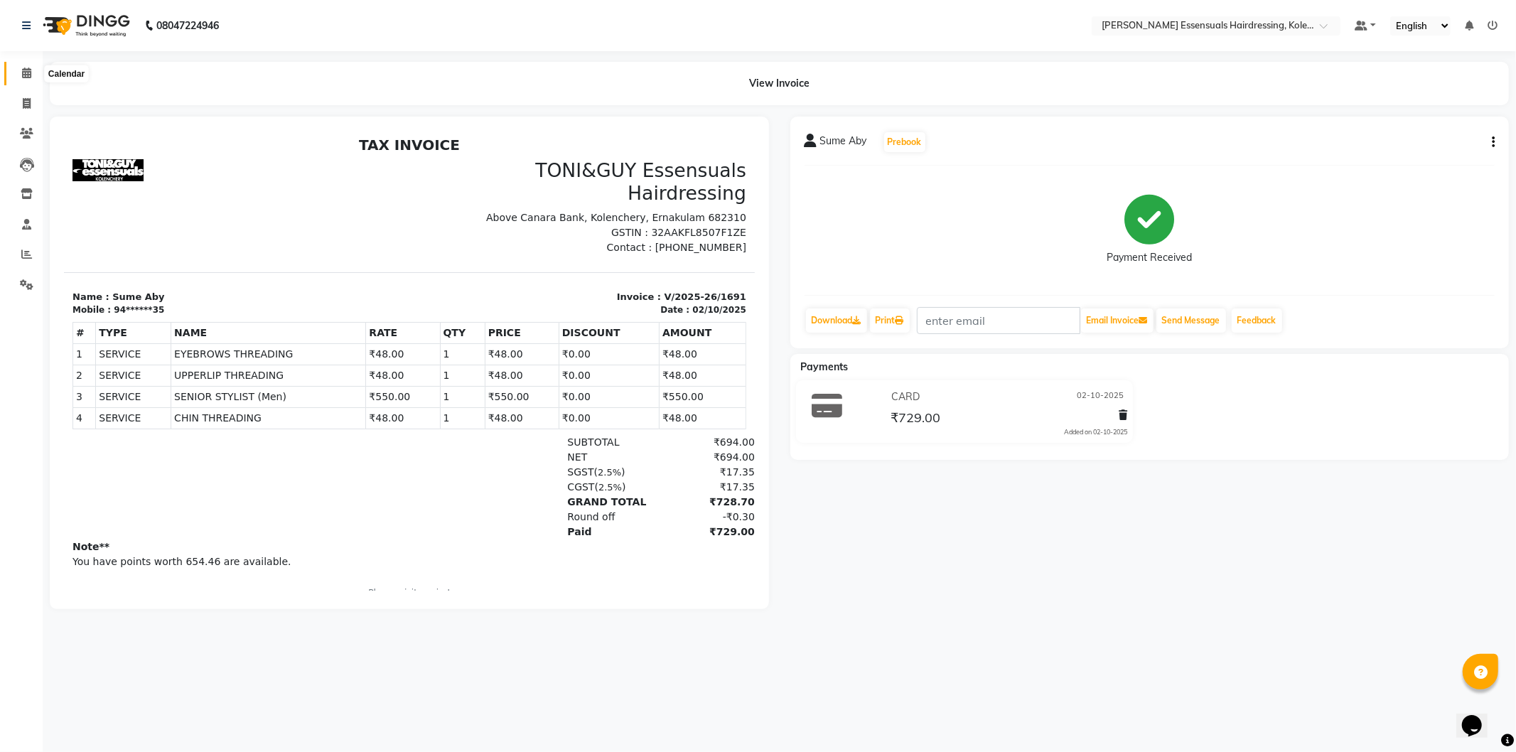
click at [27, 66] on span at bounding box center [26, 73] width 25 height 16
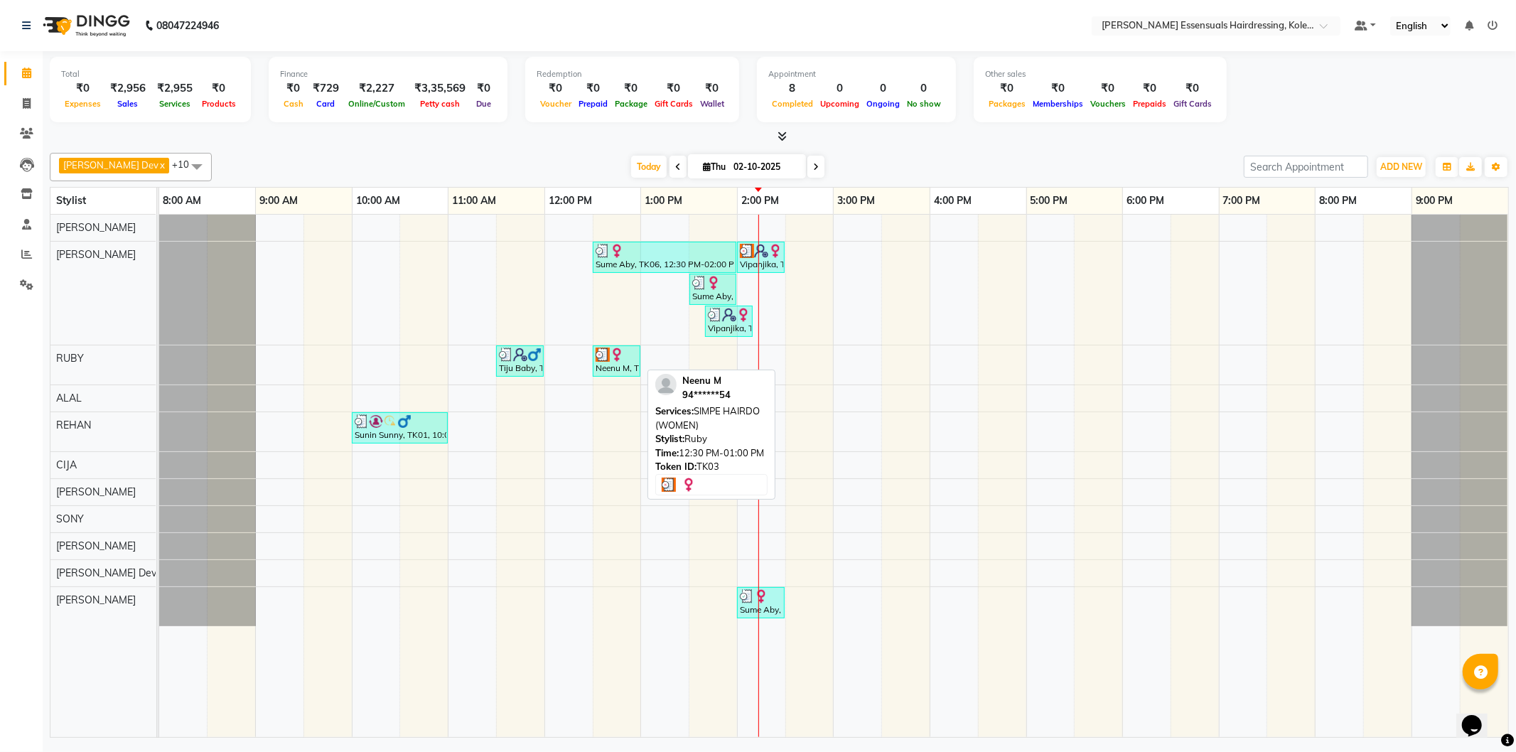
click at [616, 363] on div "Neenu M, TK03, 12:30 PM-01:00 PM, SIMPE HAIRDO (WOMEN)" at bounding box center [616, 361] width 45 height 27
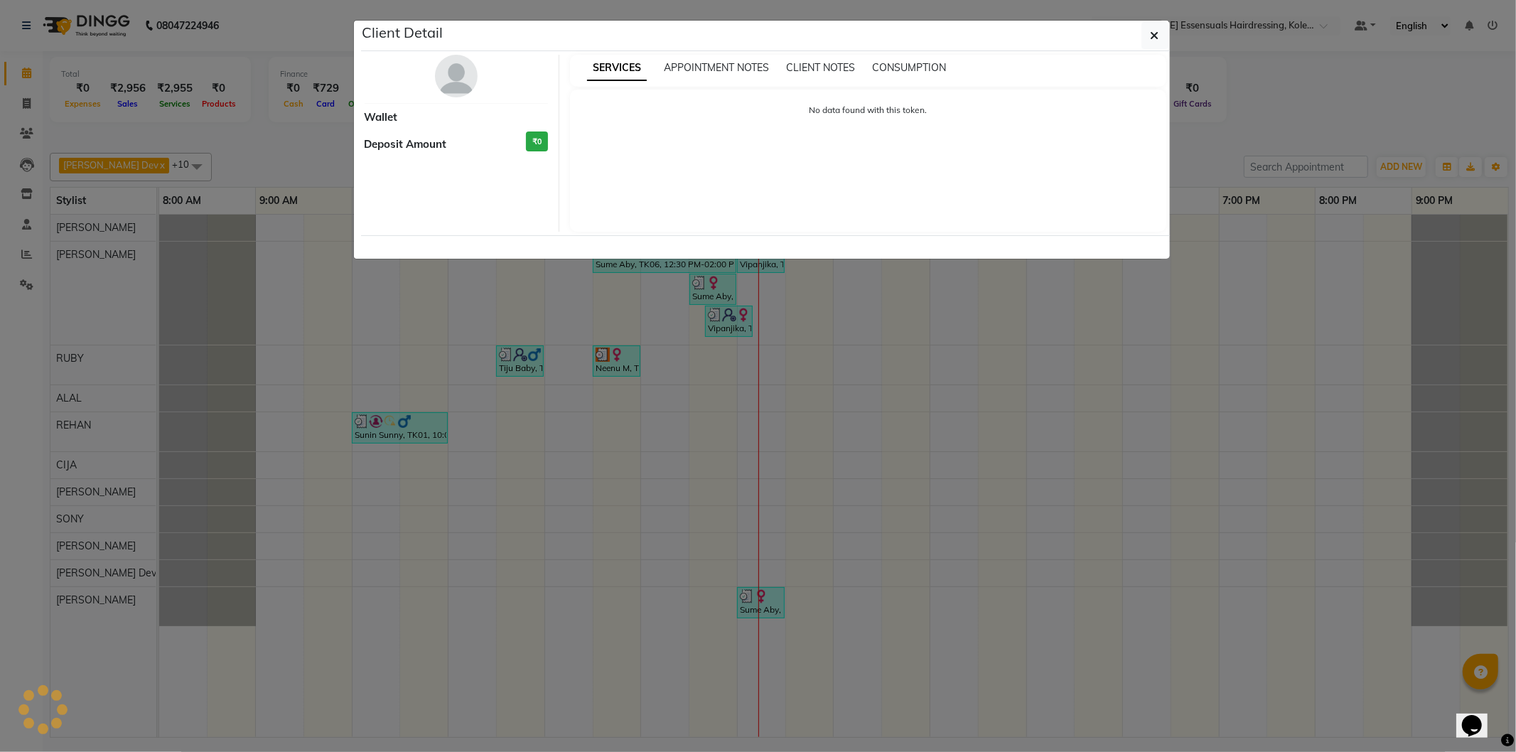
select select "3"
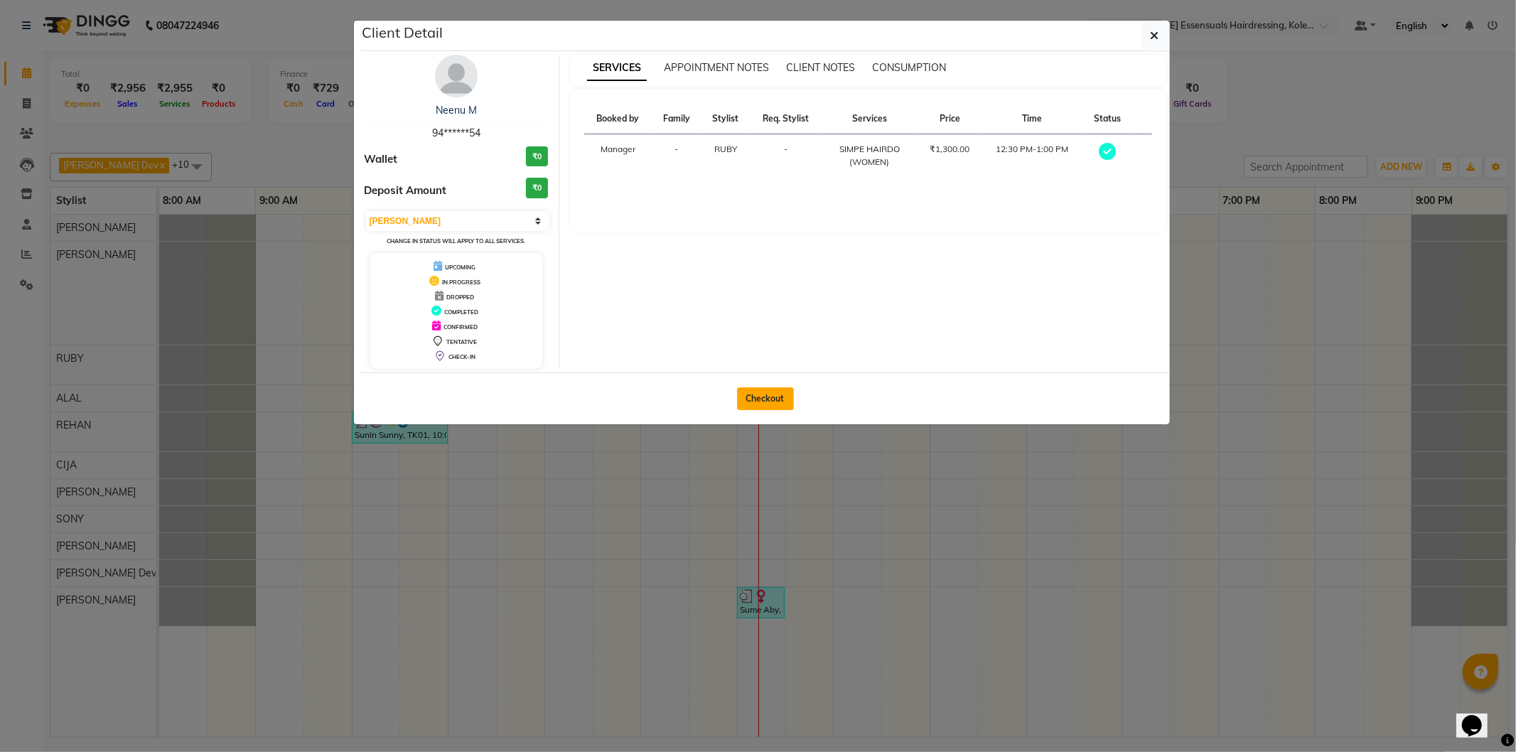
click at [769, 390] on button "Checkout" at bounding box center [765, 398] width 57 height 23
select select "service"
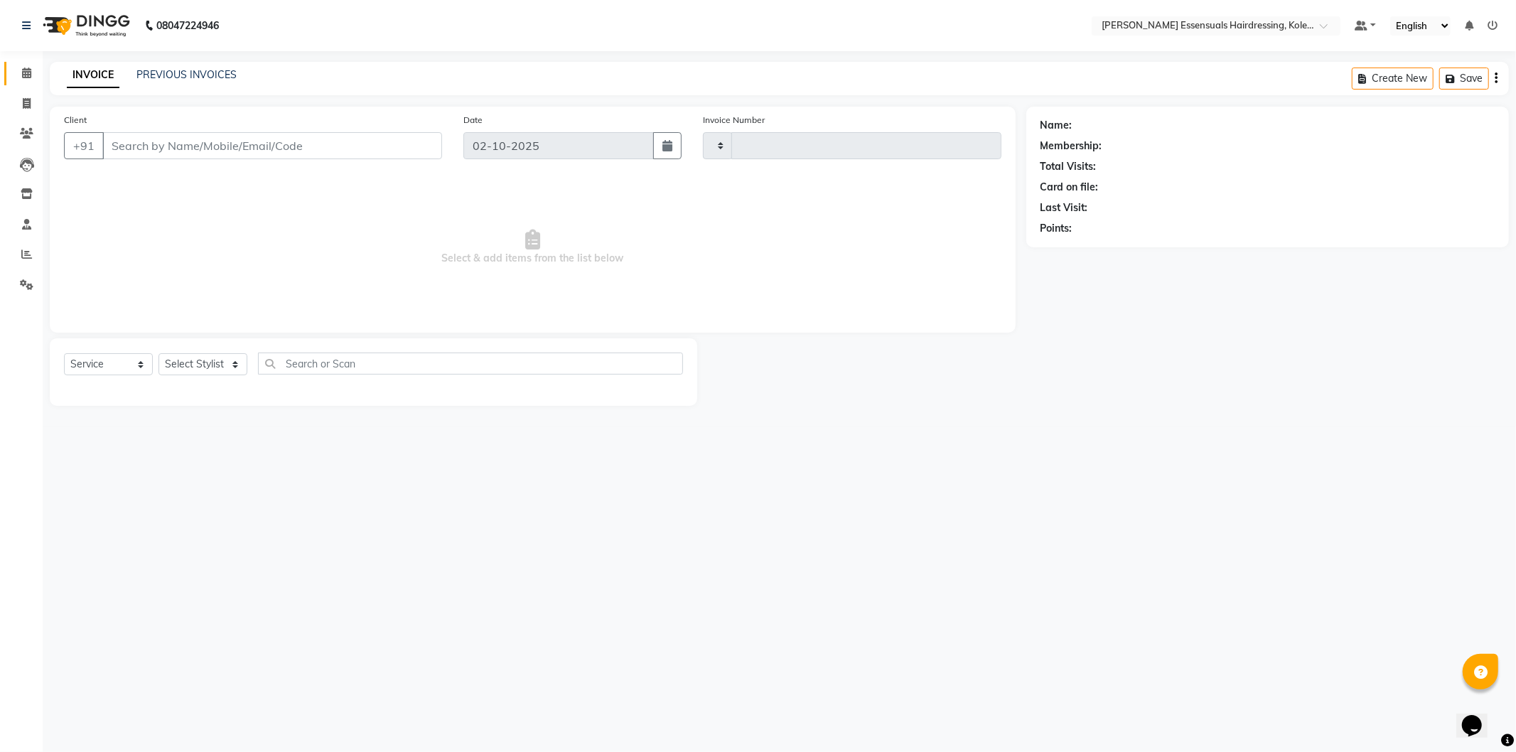
type input "1694"
select select "8281"
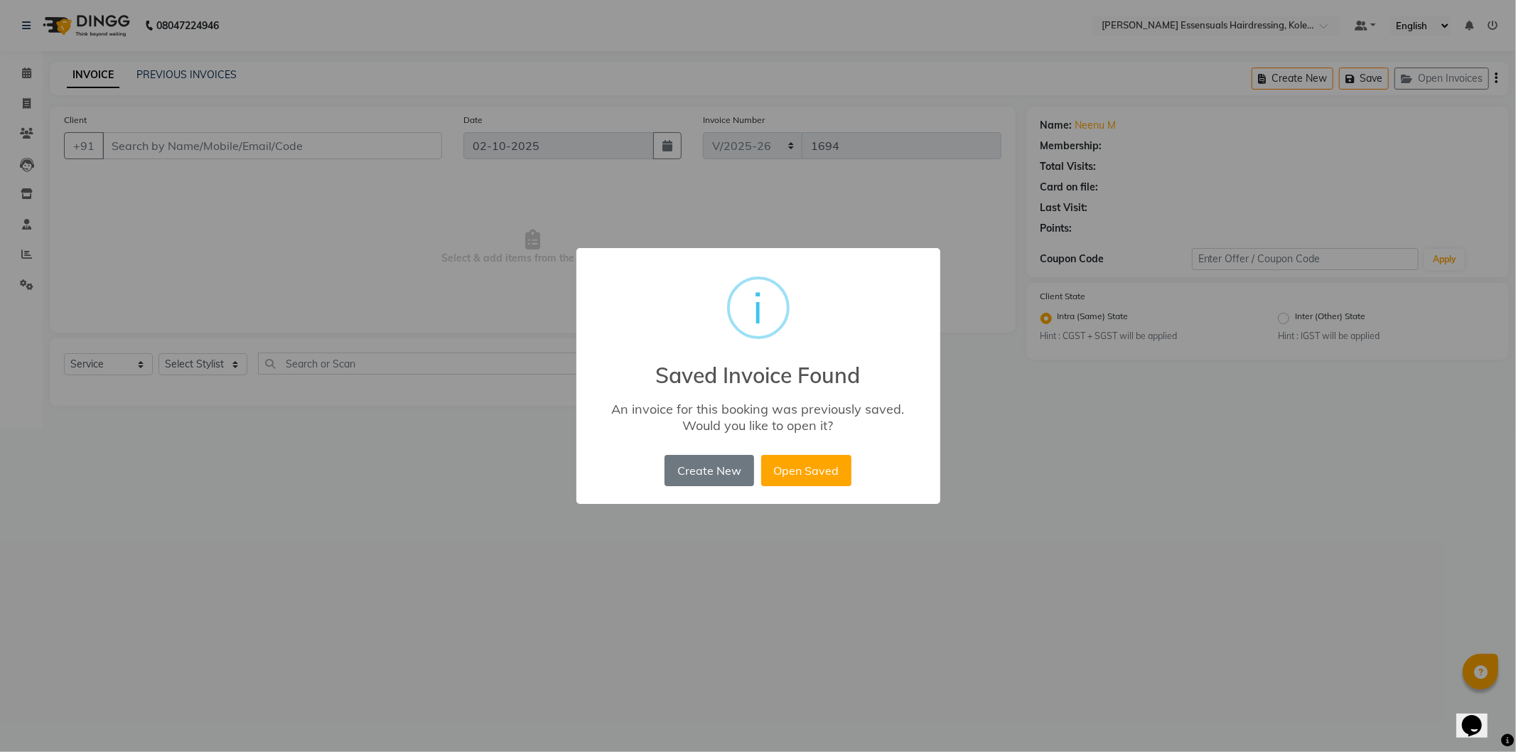
click at [808, 459] on button "Open Saved" at bounding box center [806, 470] width 90 height 31
type input "94******54"
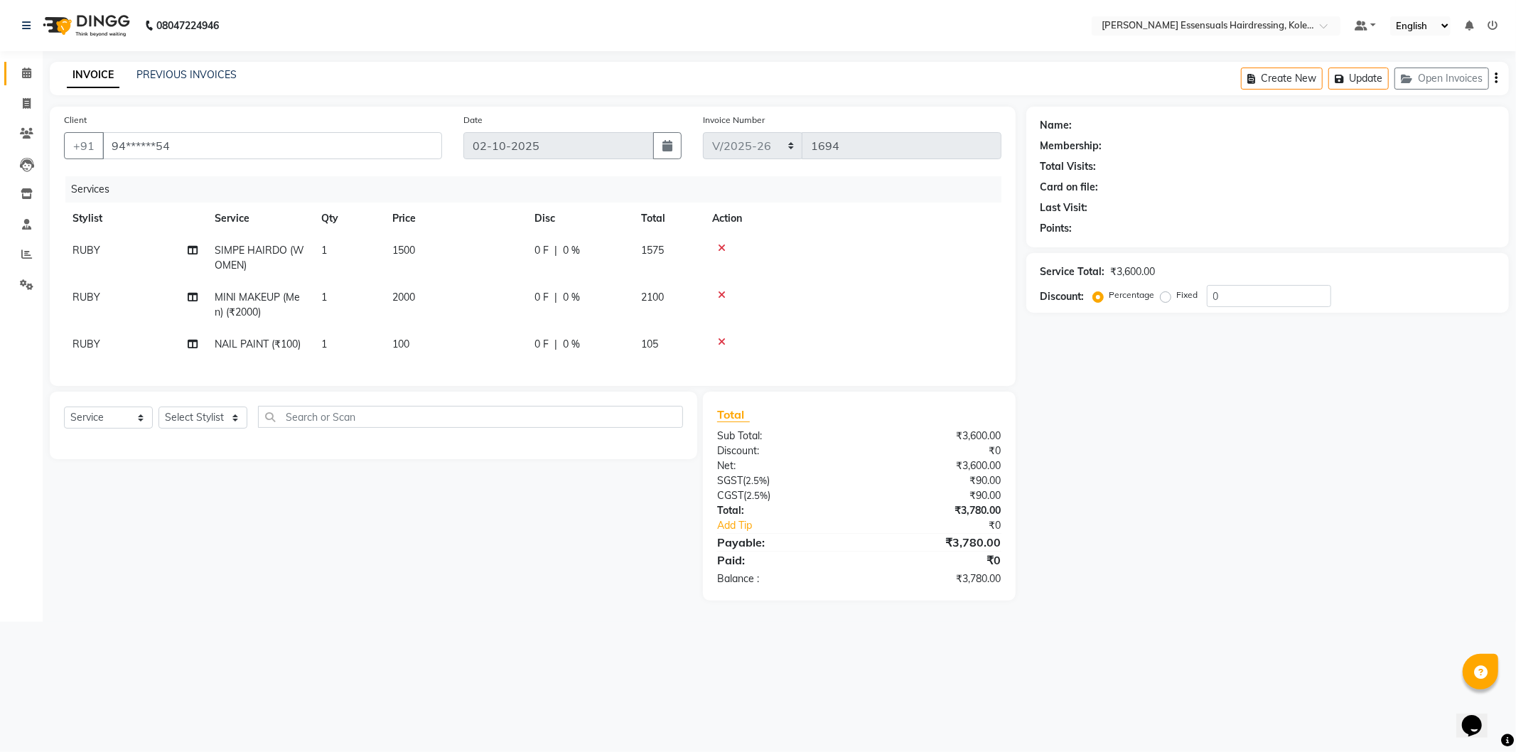
select select "1: Object"
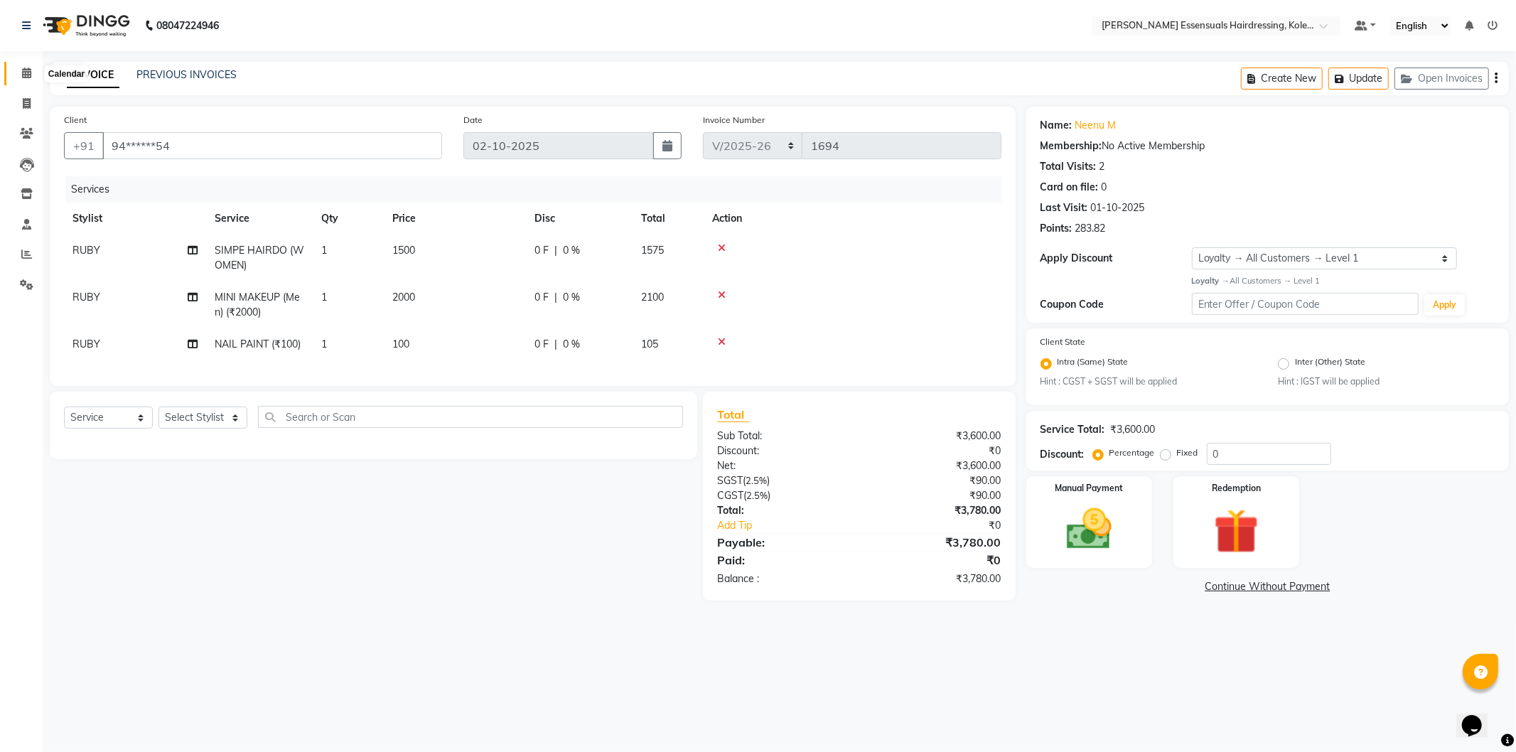
click at [26, 71] on icon at bounding box center [26, 73] width 9 height 11
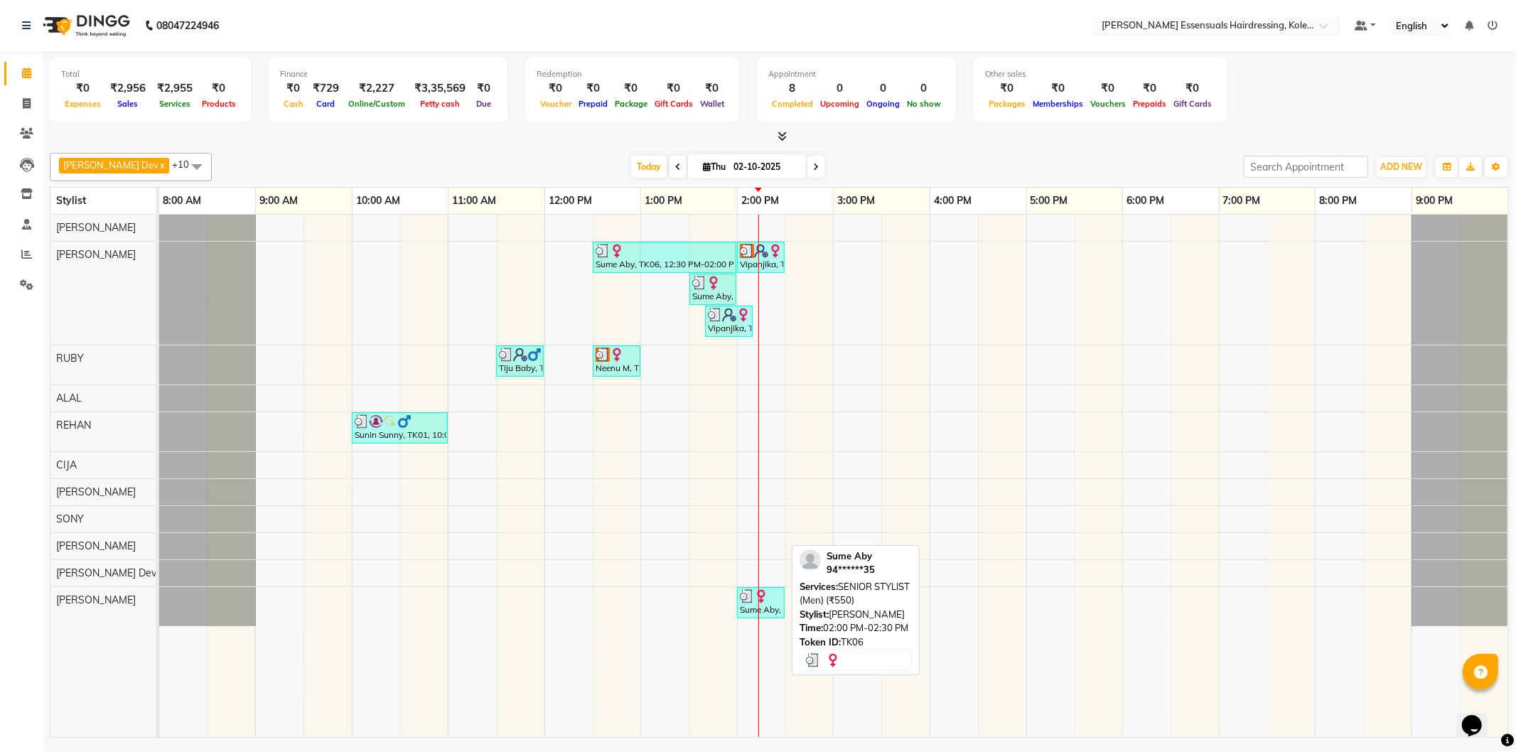
click at [771, 605] on div "Sume Aby, TK06, 02:00 PM-02:30 PM, SENIOR STYLIST (Men) (₹550)" at bounding box center [761, 602] width 45 height 27
select select "3"
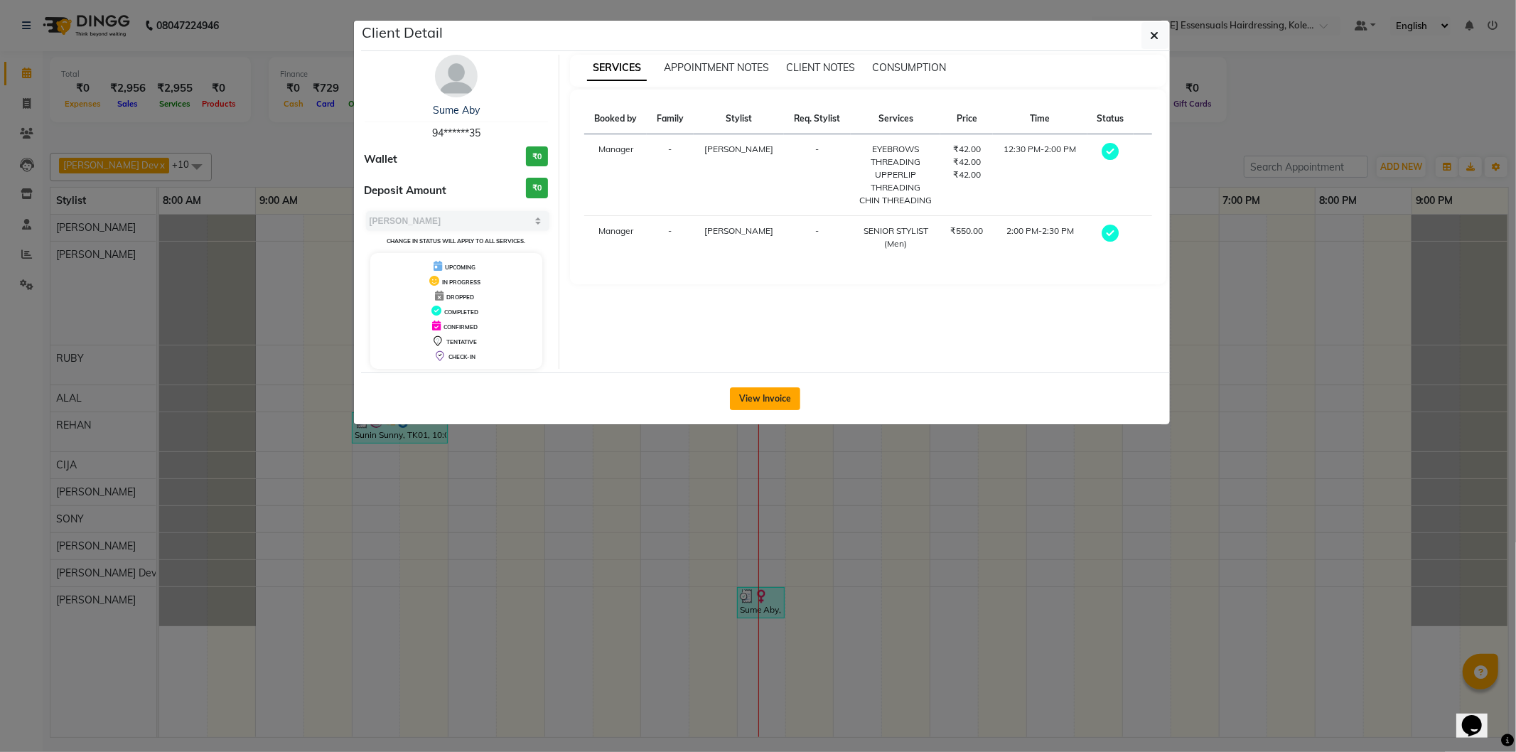
click at [742, 391] on button "View Invoice" at bounding box center [765, 398] width 70 height 23
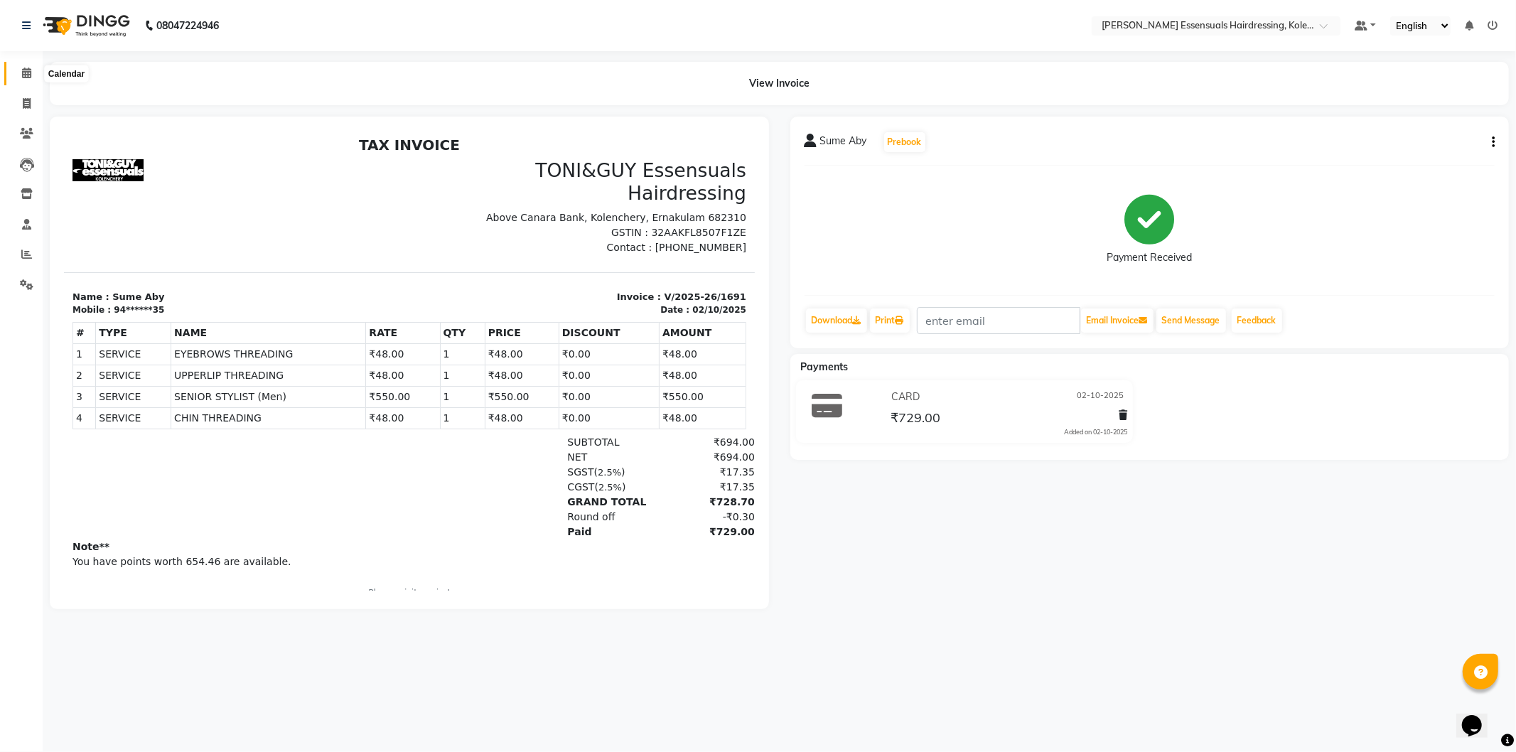
click at [36, 72] on span at bounding box center [26, 73] width 25 height 16
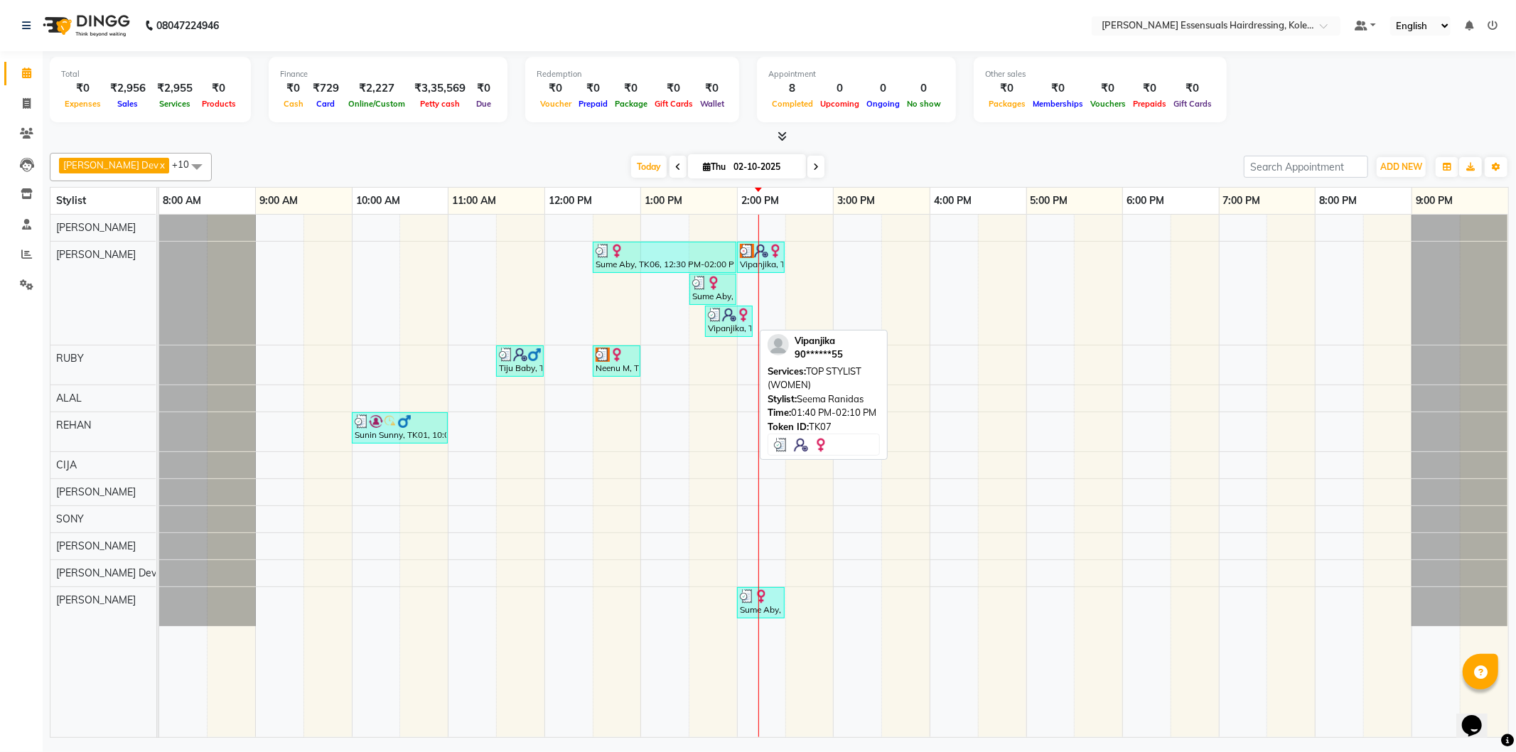
click at [725, 321] on div "Vipanjika, TK07, 01:40 PM-02:10 PM, TOP STYLIST (WOMEN)" at bounding box center [729, 321] width 45 height 27
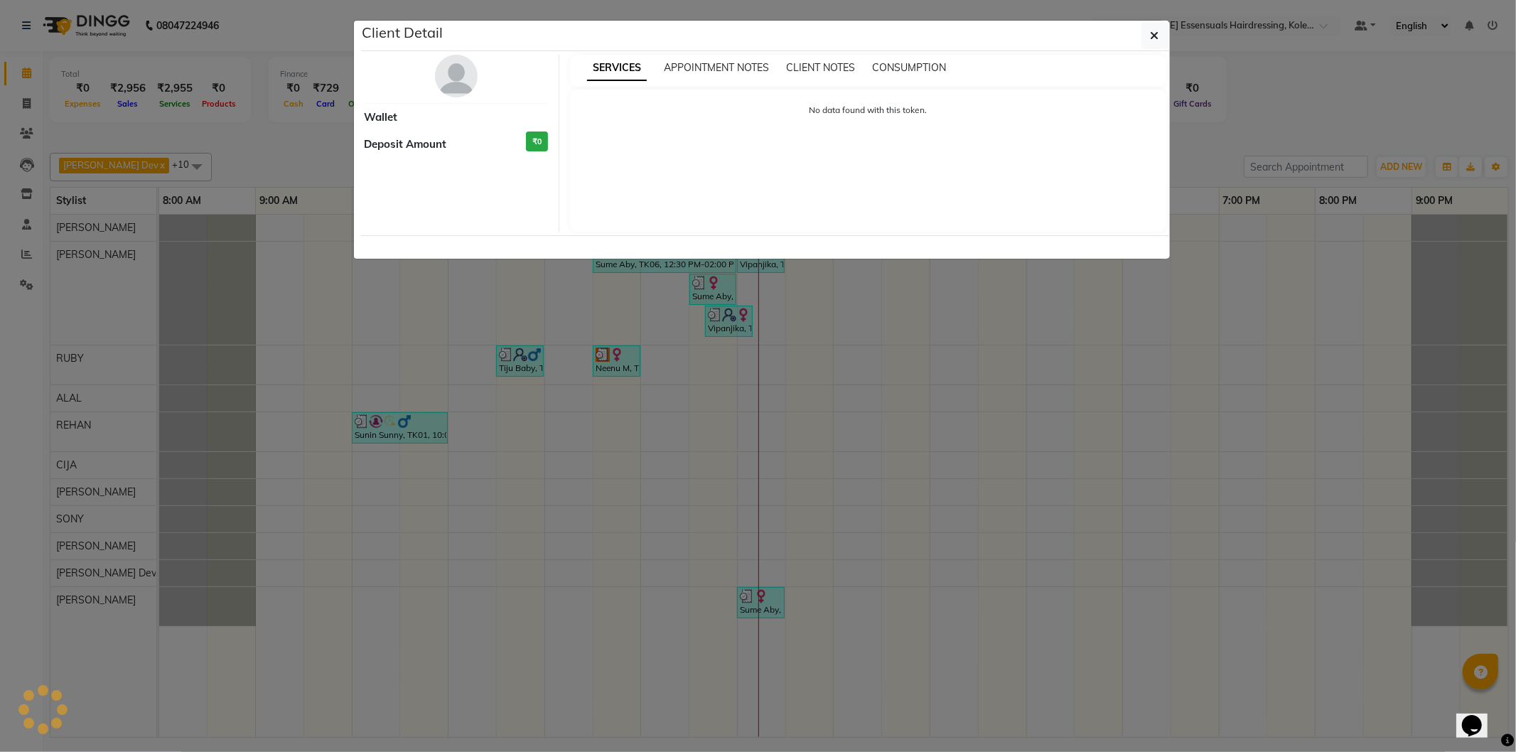
select select "3"
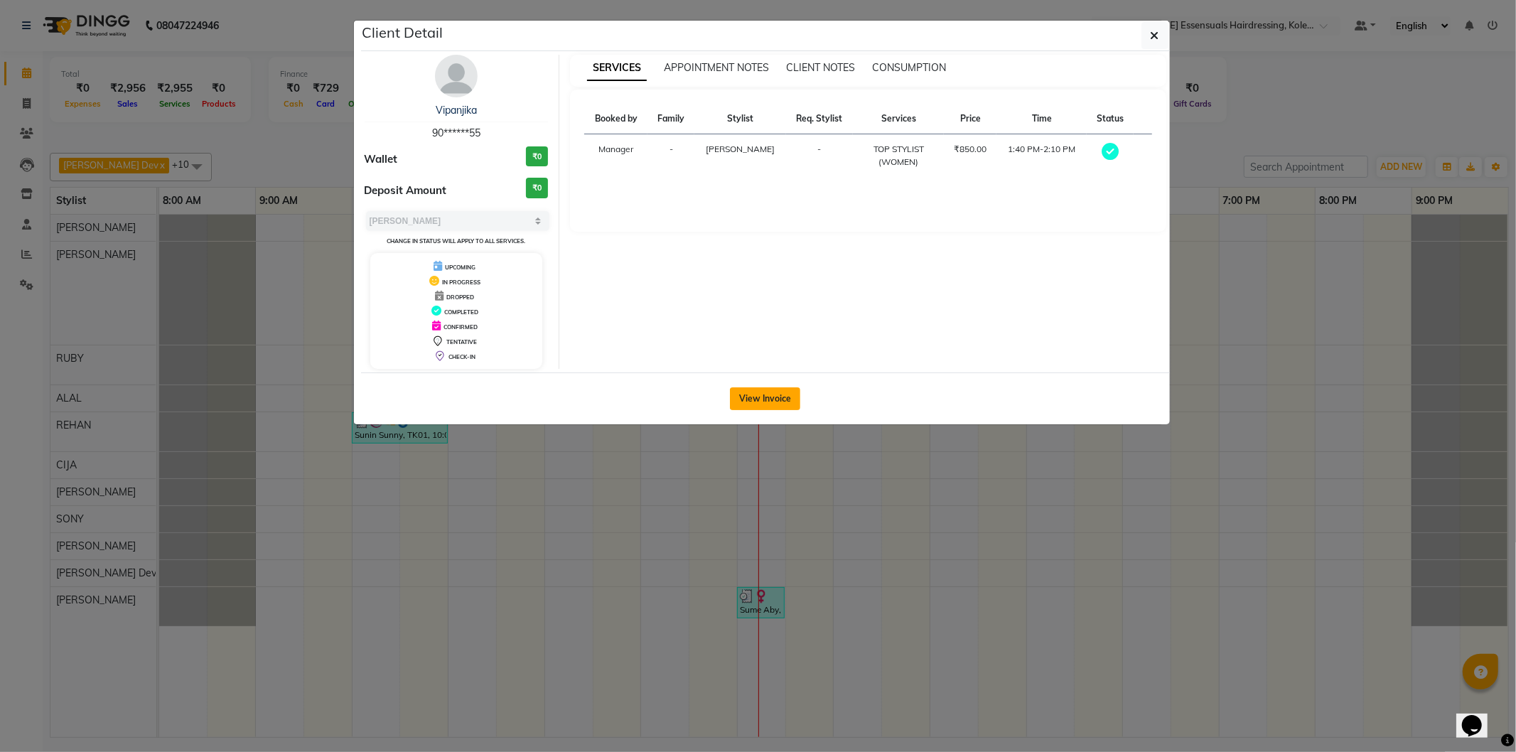
click at [764, 406] on button "View Invoice" at bounding box center [765, 398] width 70 height 23
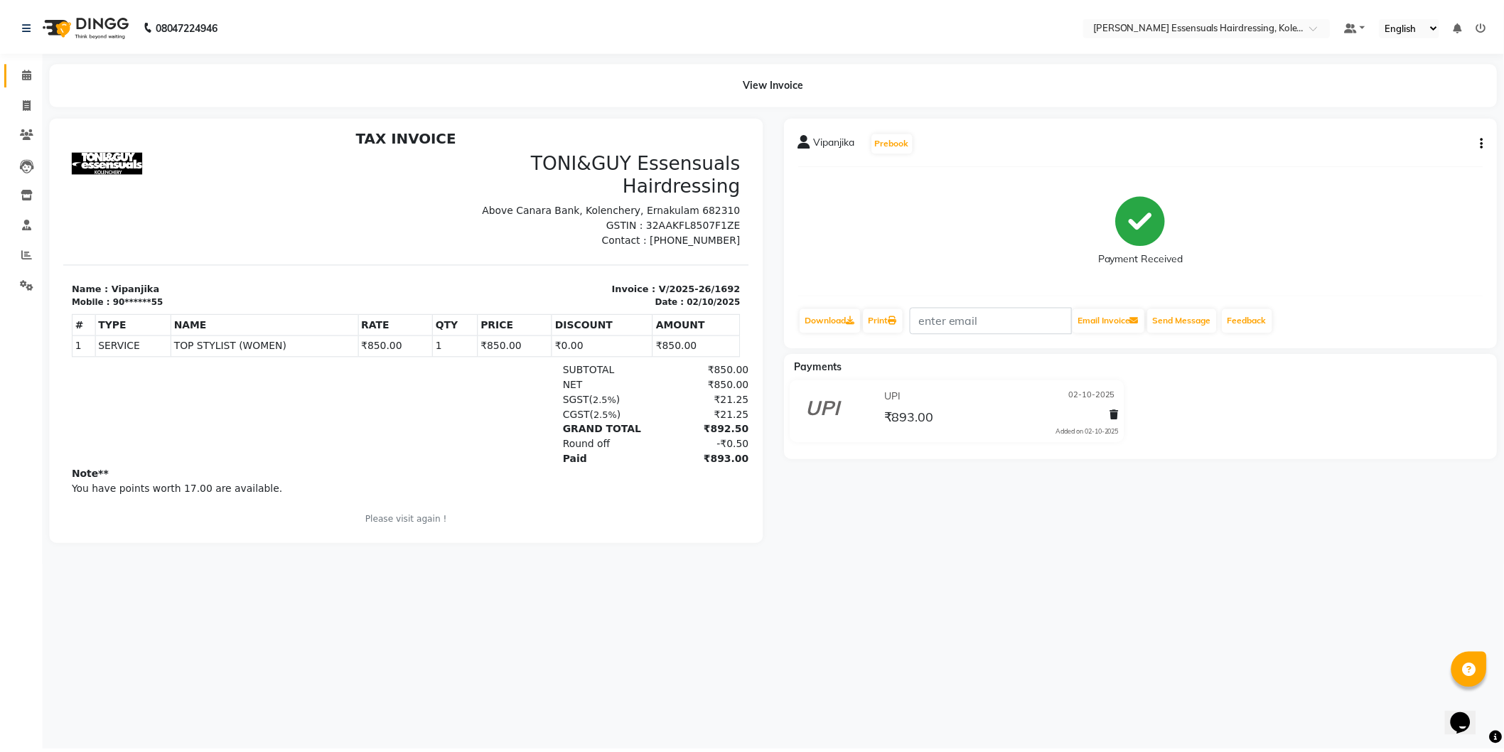
scroll to position [11, 0]
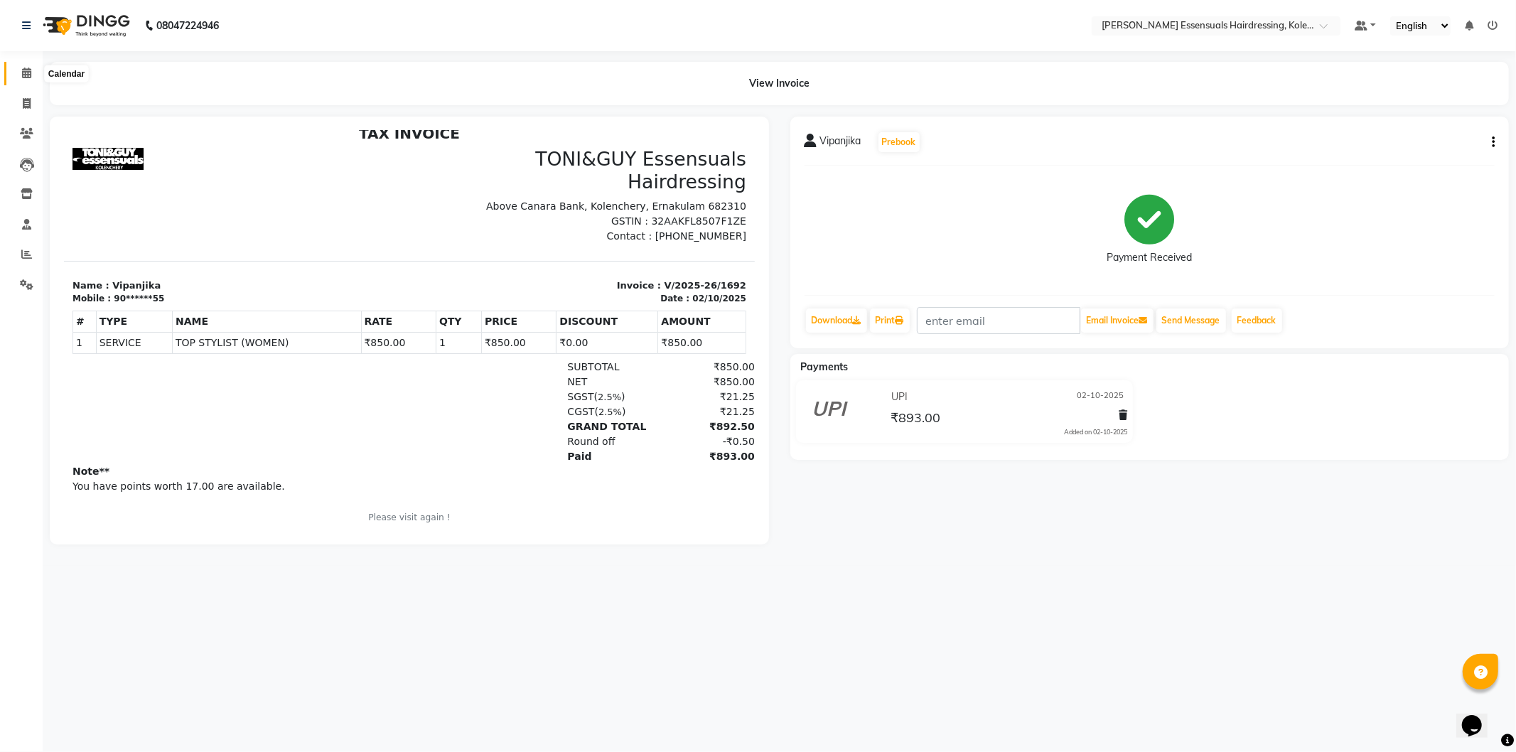
click at [18, 75] on span at bounding box center [26, 73] width 25 height 16
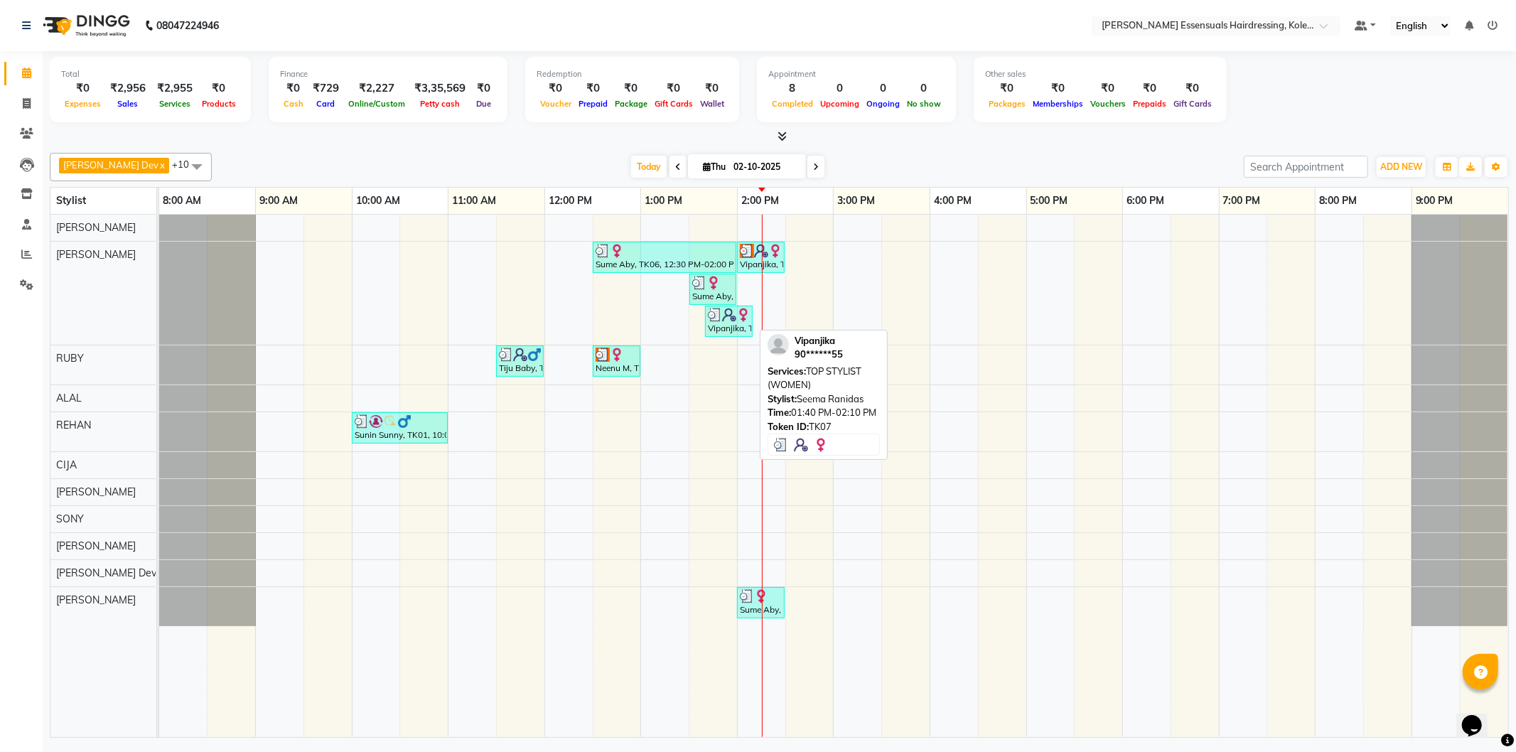
click at [729, 324] on div "Vipanjika, TK07, 01:40 PM-02:10 PM, TOP STYLIST (WOMEN)" at bounding box center [729, 321] width 45 height 27
select select "3"
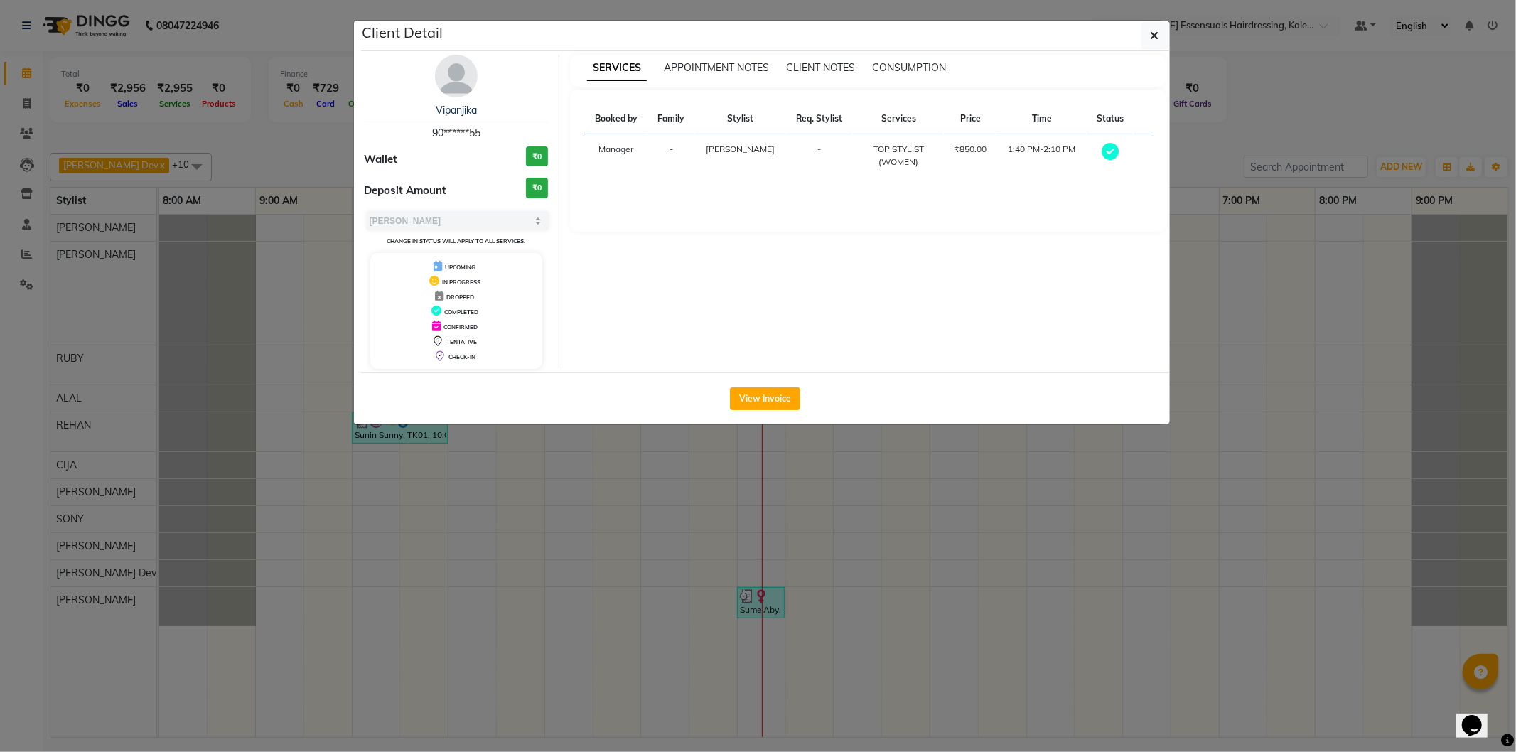
click at [1313, 357] on ngb-modal-window "Client Detail Vipanjika 90******55 Wallet ₹0 Deposit Amount ₹0 Select MARK DONE…" at bounding box center [758, 376] width 1516 height 752
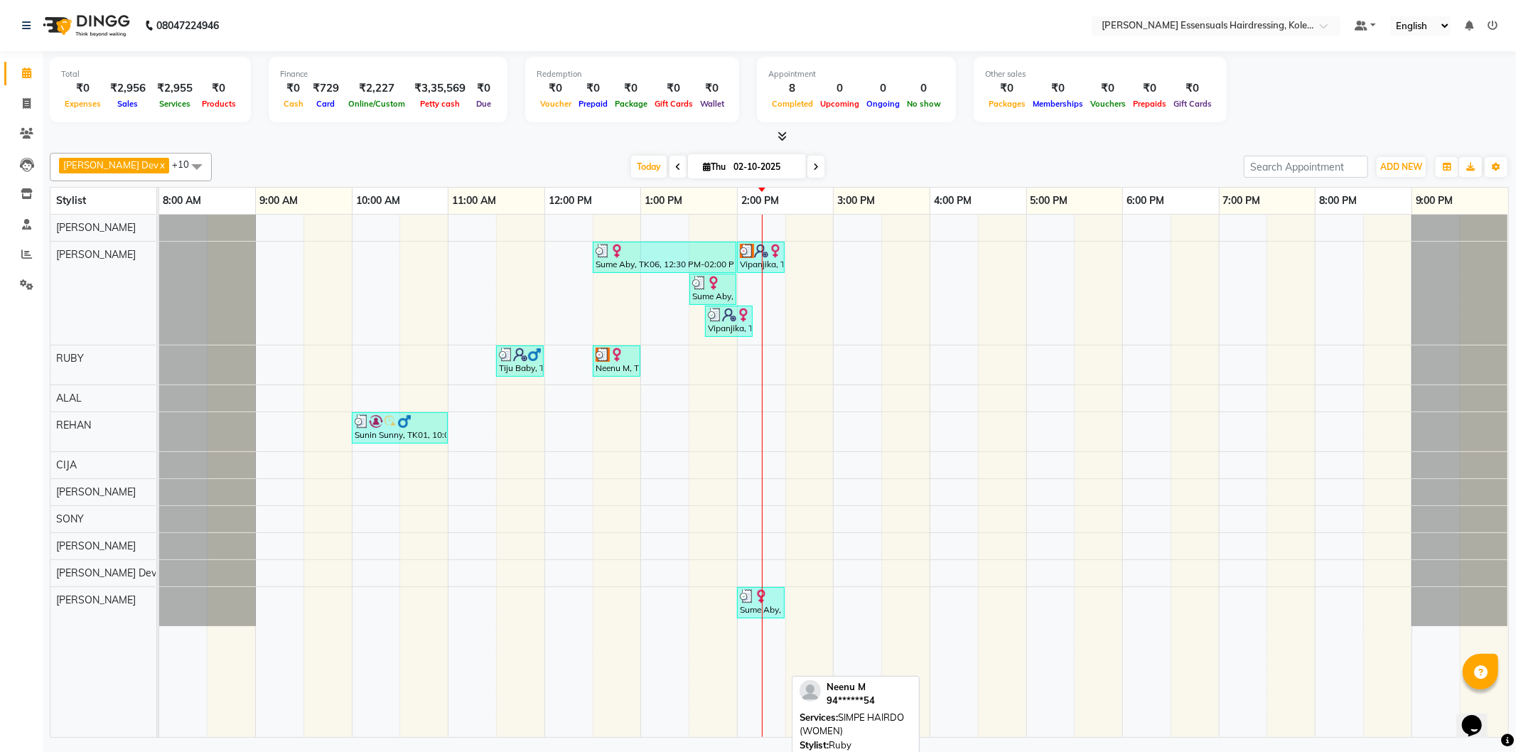
click at [626, 363] on div "Neenu M, TK03, 12:30 PM-01:00 PM, SIMPE HAIRDO (WOMEN)" at bounding box center [616, 361] width 45 height 27
select select "3"
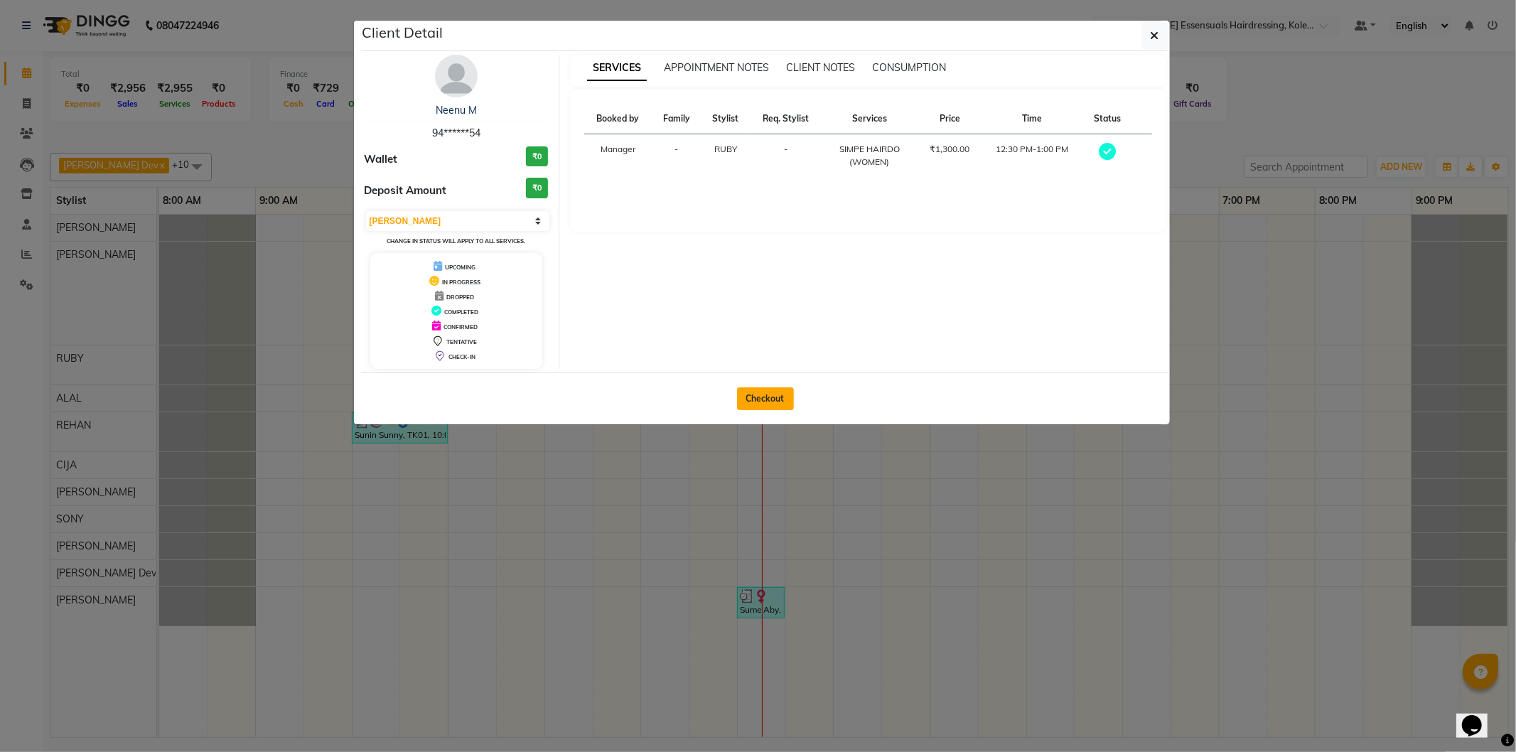
click at [761, 404] on button "Checkout" at bounding box center [765, 398] width 57 height 23
select select "service"
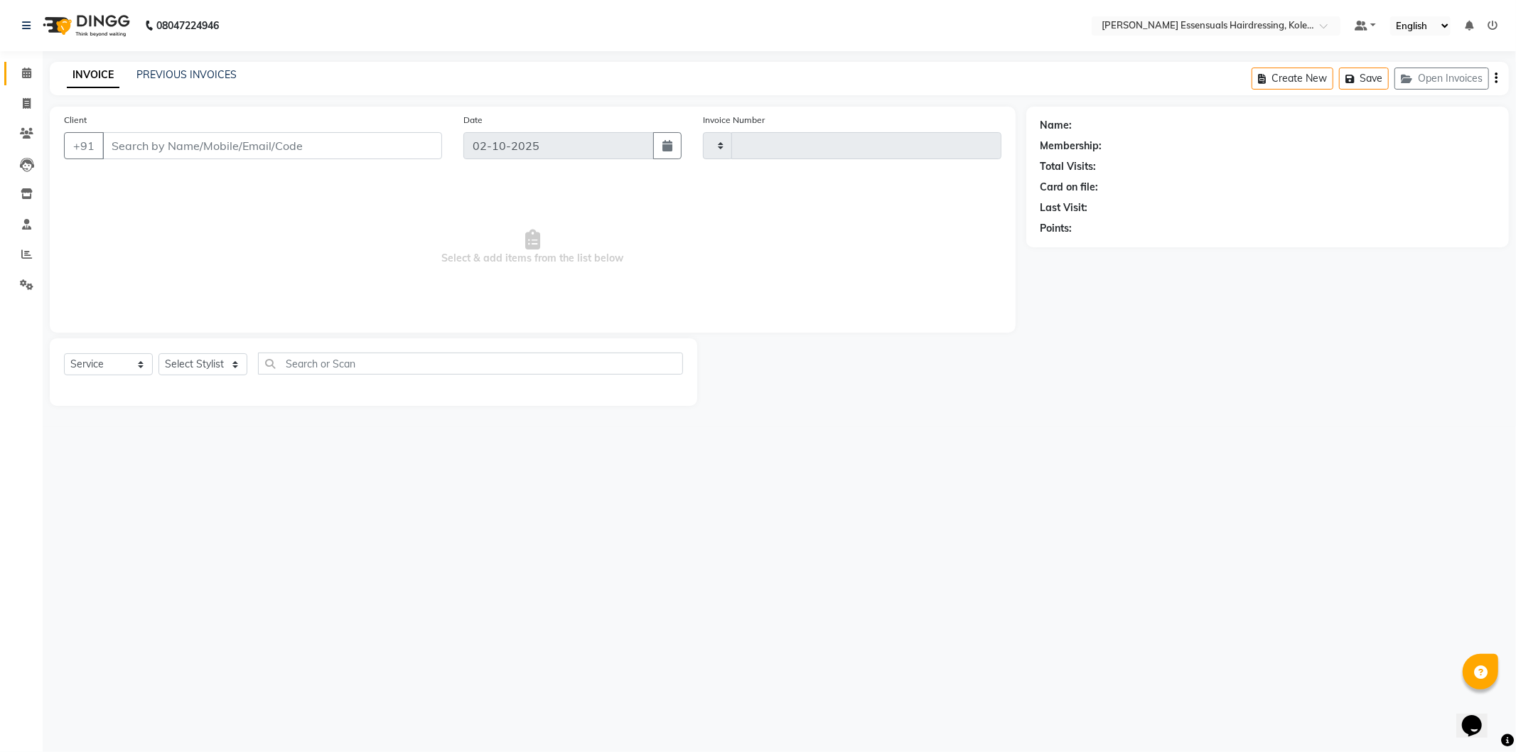
type input "1694"
select select "8281"
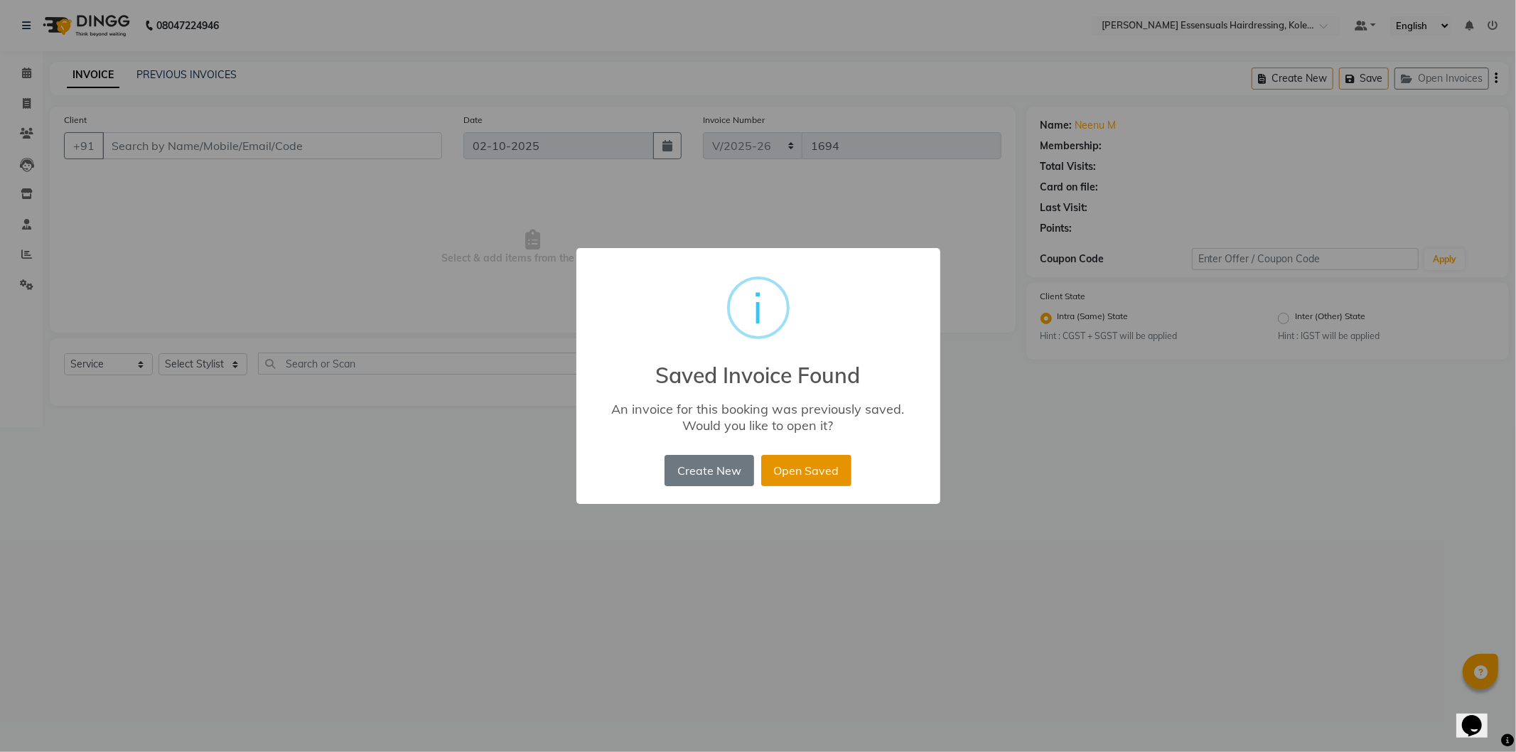
click at [815, 478] on button "Open Saved" at bounding box center [806, 470] width 90 height 31
type input "94******54"
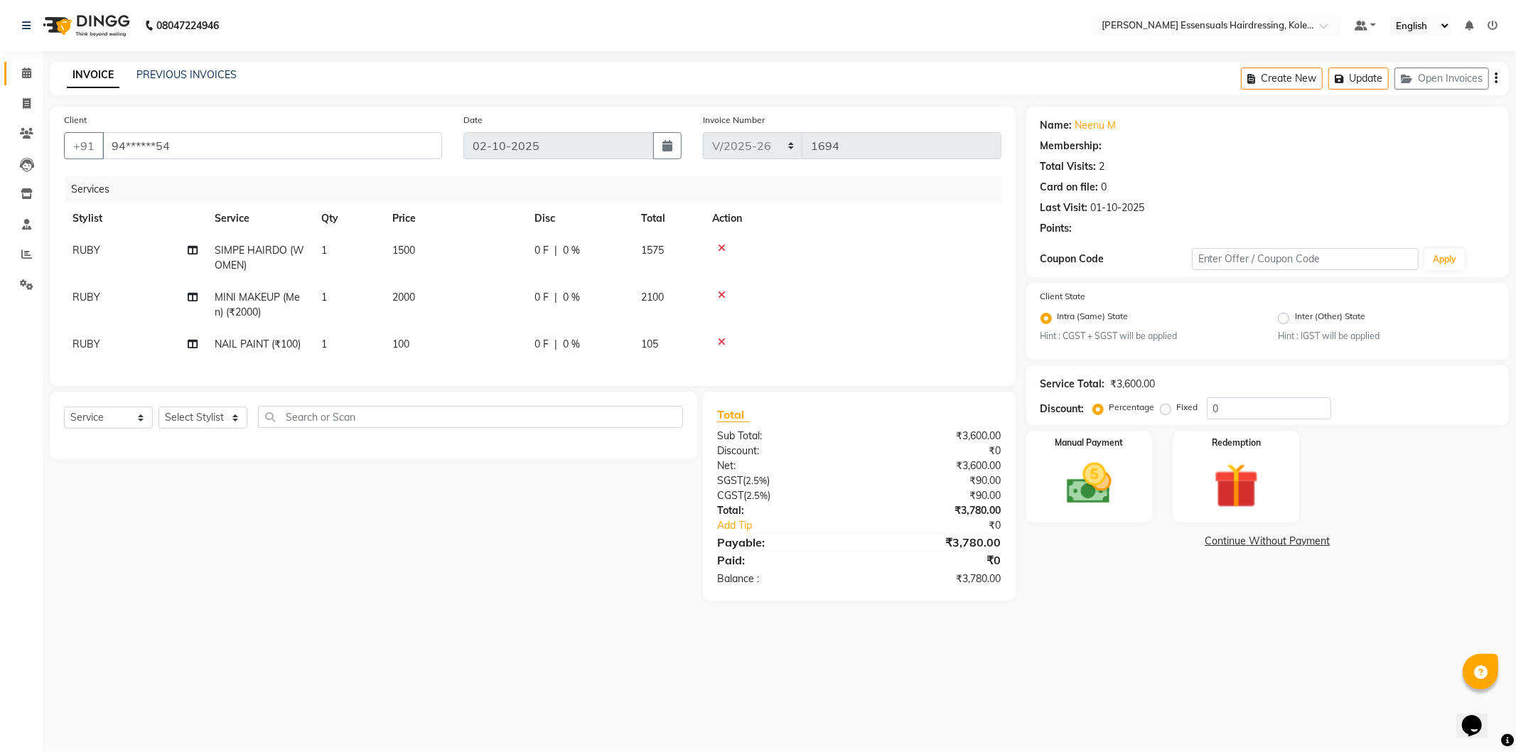
select select "1: Object"
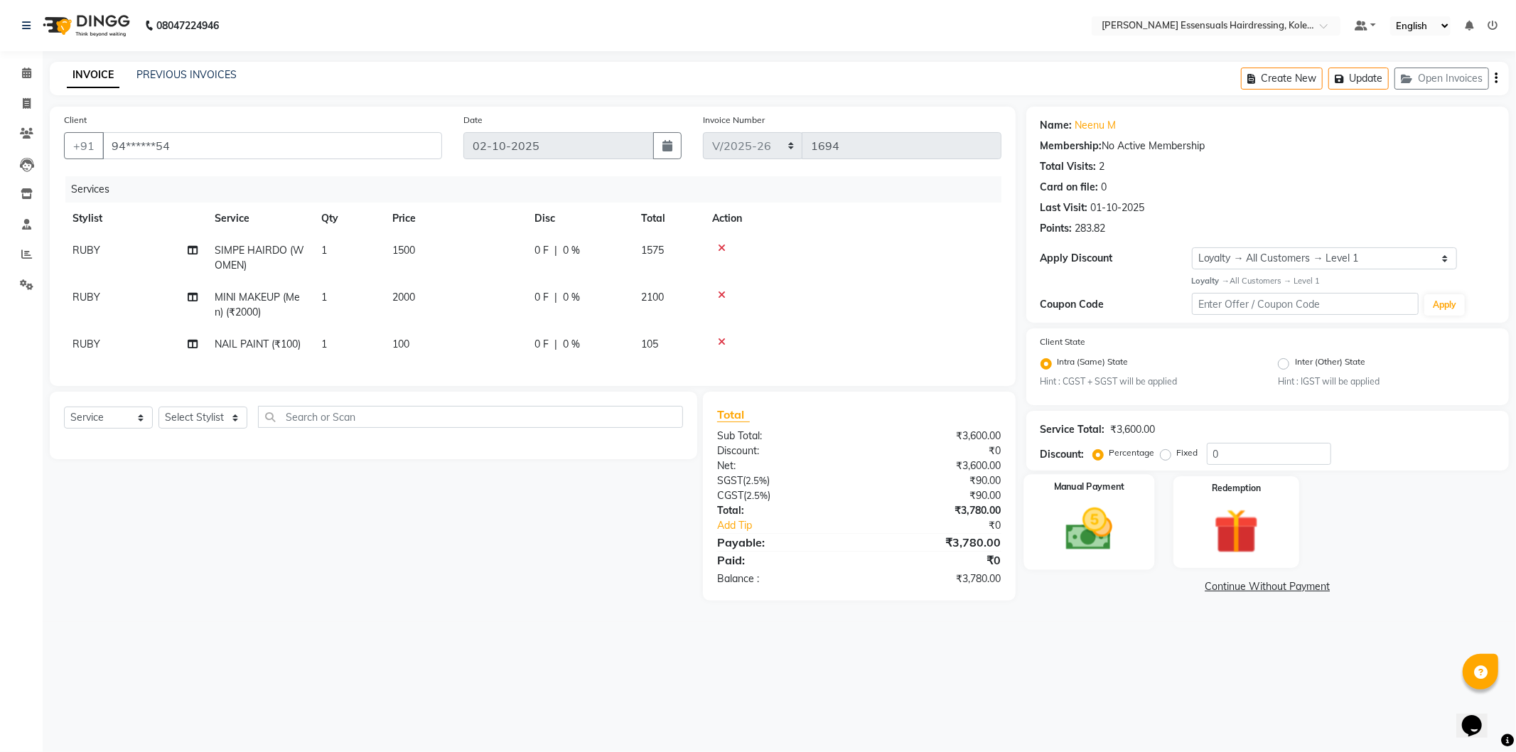
click at [1070, 524] on img at bounding box center [1089, 530] width 76 height 54
click at [1207, 580] on span "UPI" at bounding box center [1212, 587] width 22 height 16
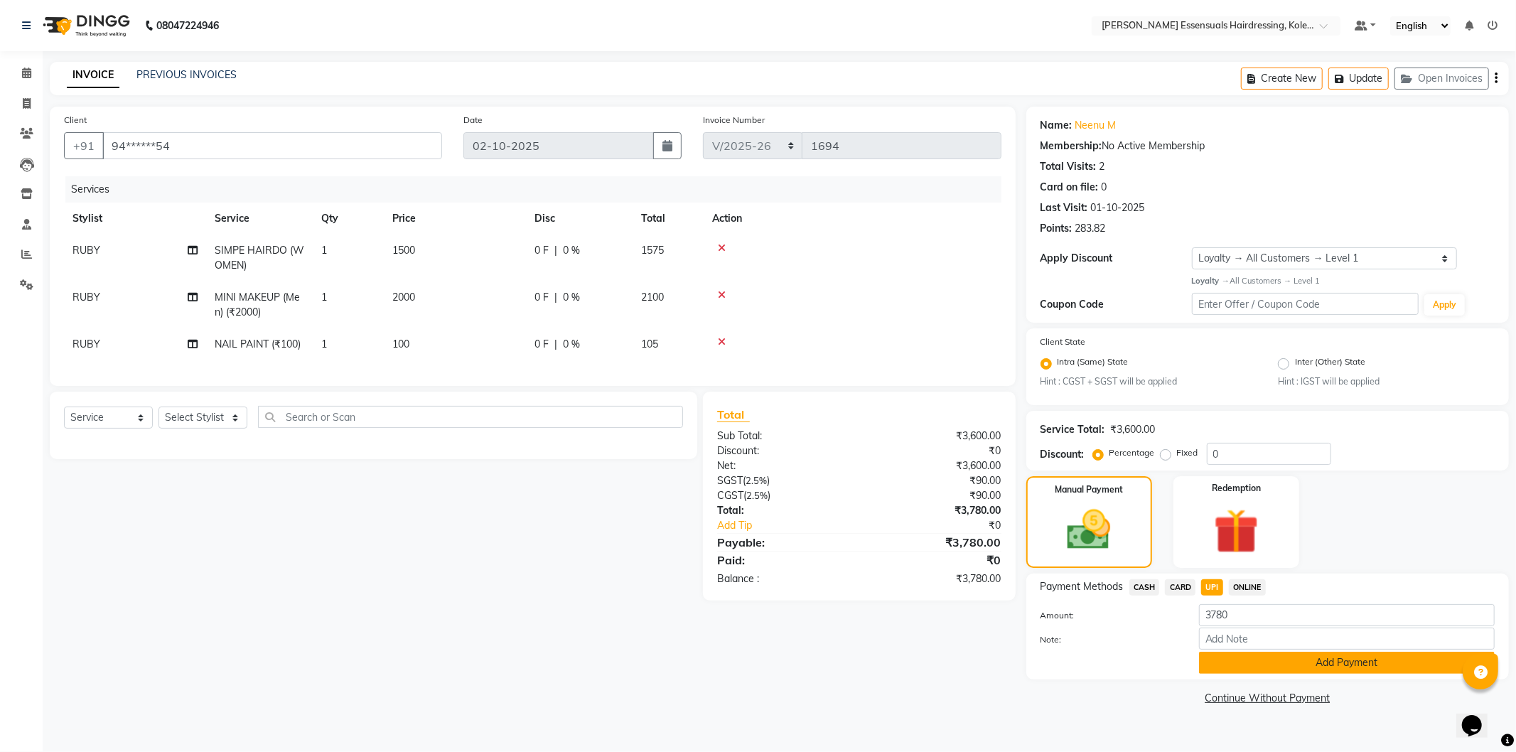
click at [1255, 665] on button "Add Payment" at bounding box center [1347, 663] width 296 height 22
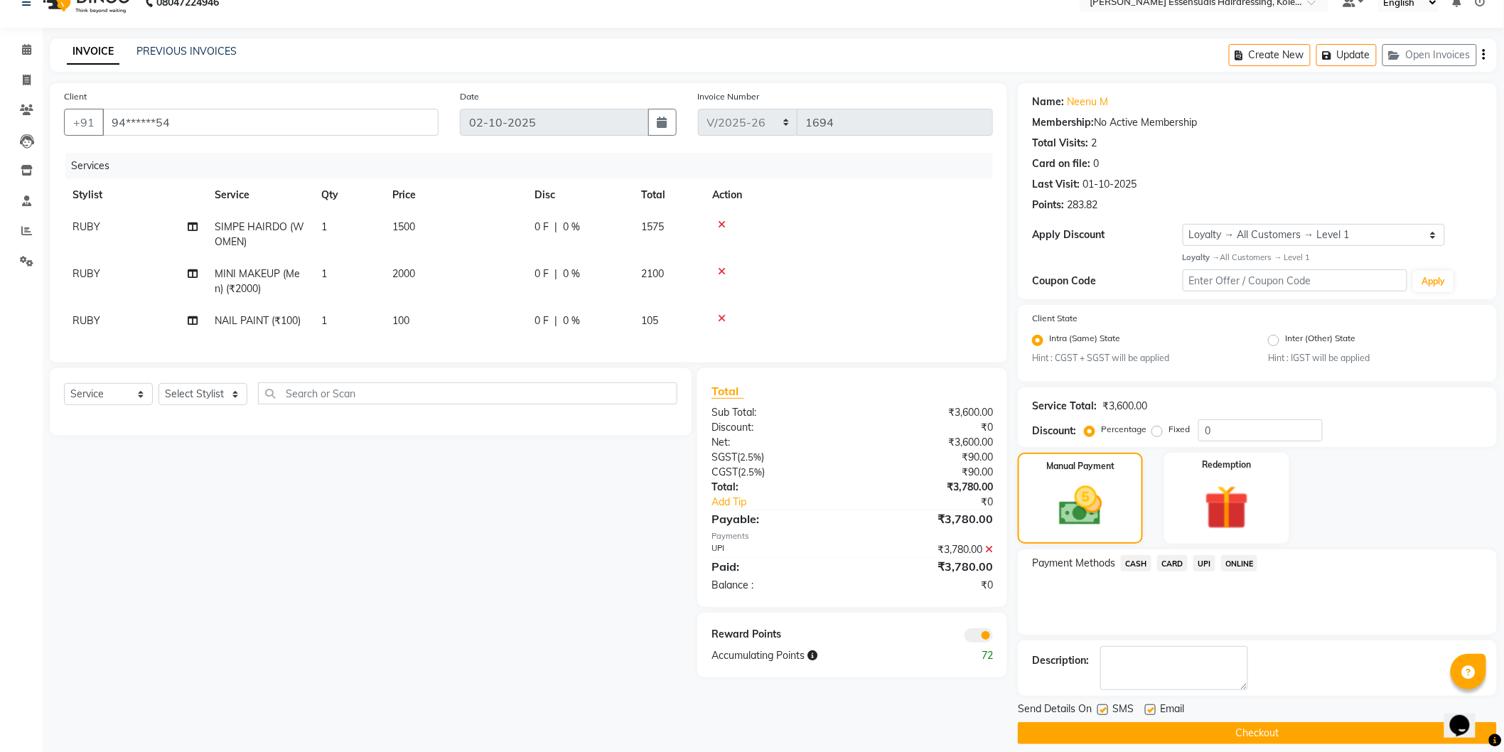
scroll to position [36, 0]
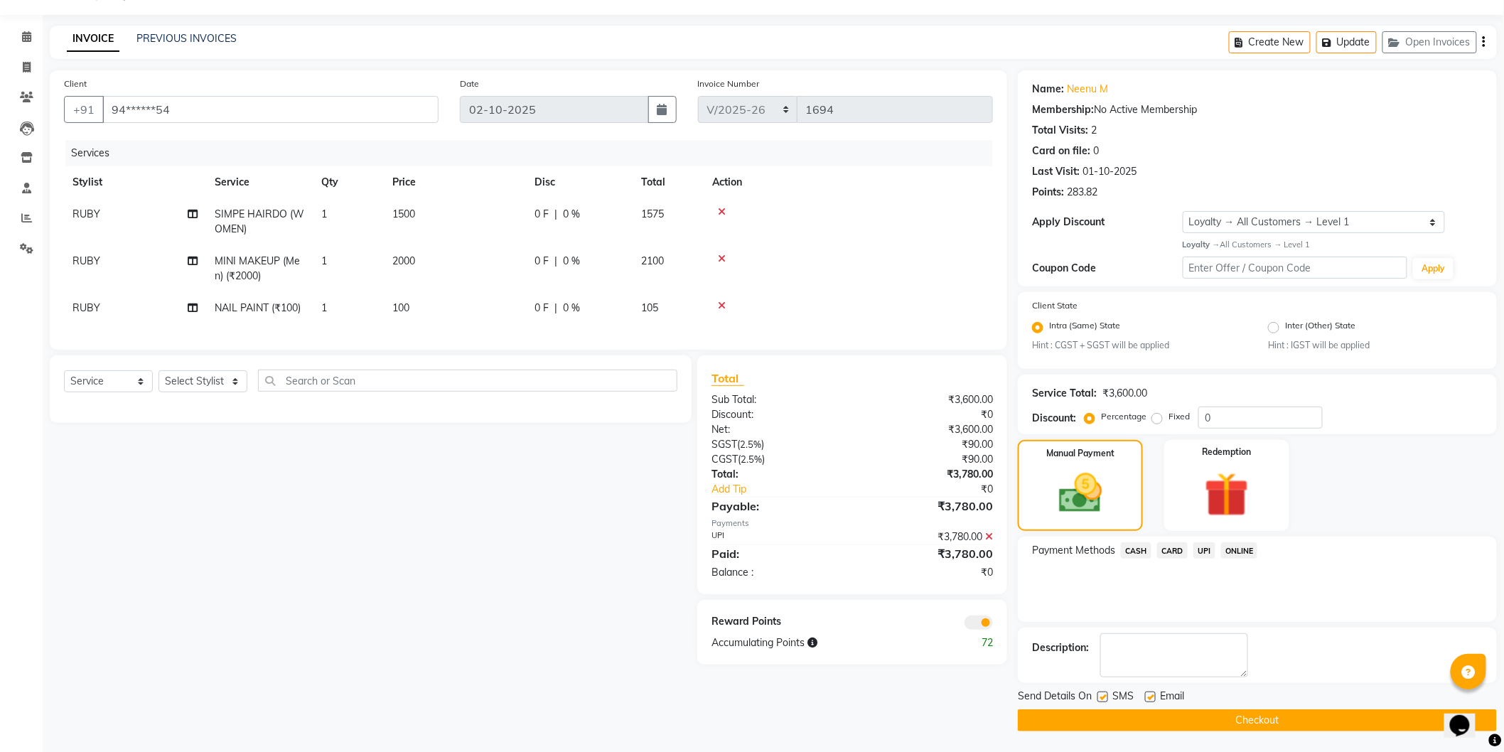
click at [1232, 717] on button "Checkout" at bounding box center [1257, 721] width 479 height 22
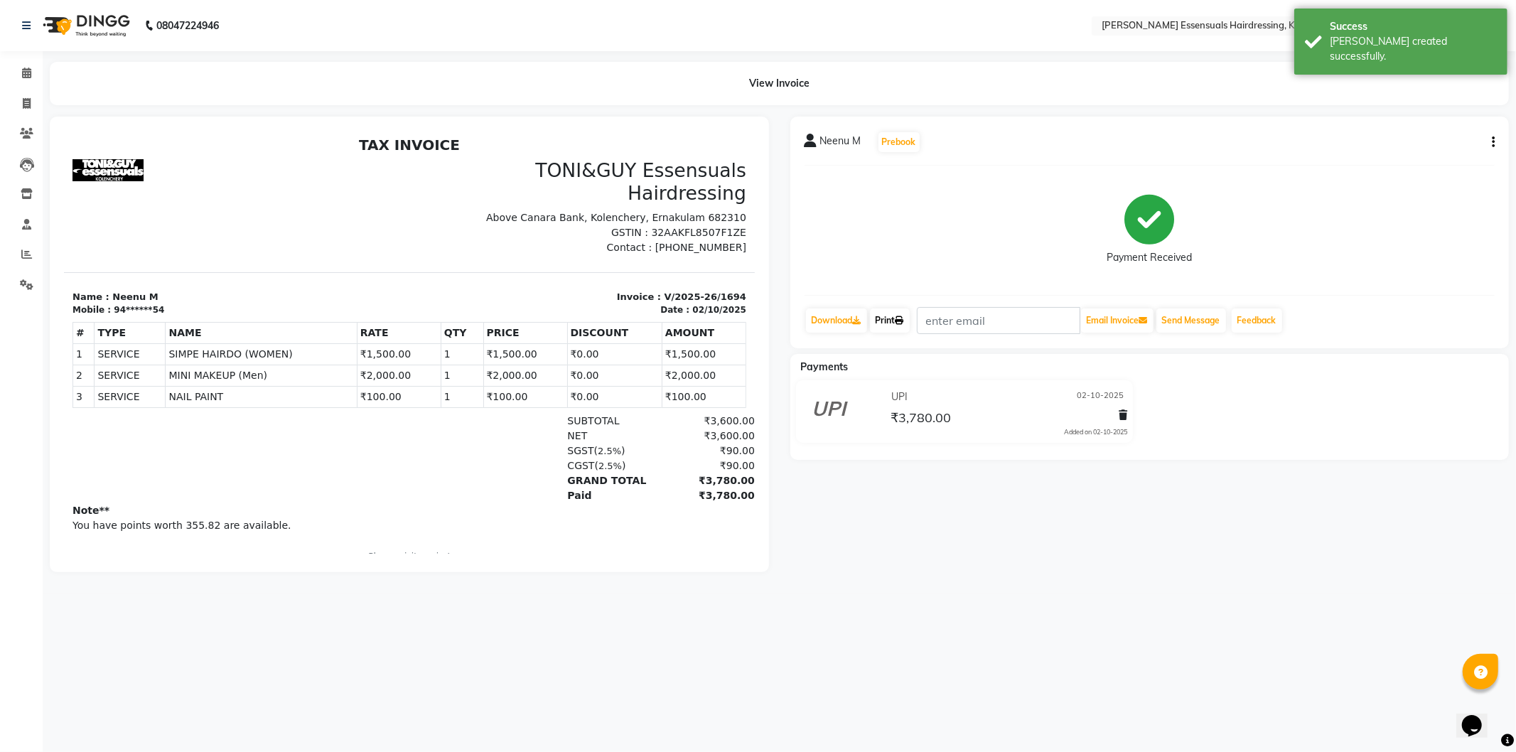
click at [894, 323] on link "Print" at bounding box center [890, 321] width 40 height 24
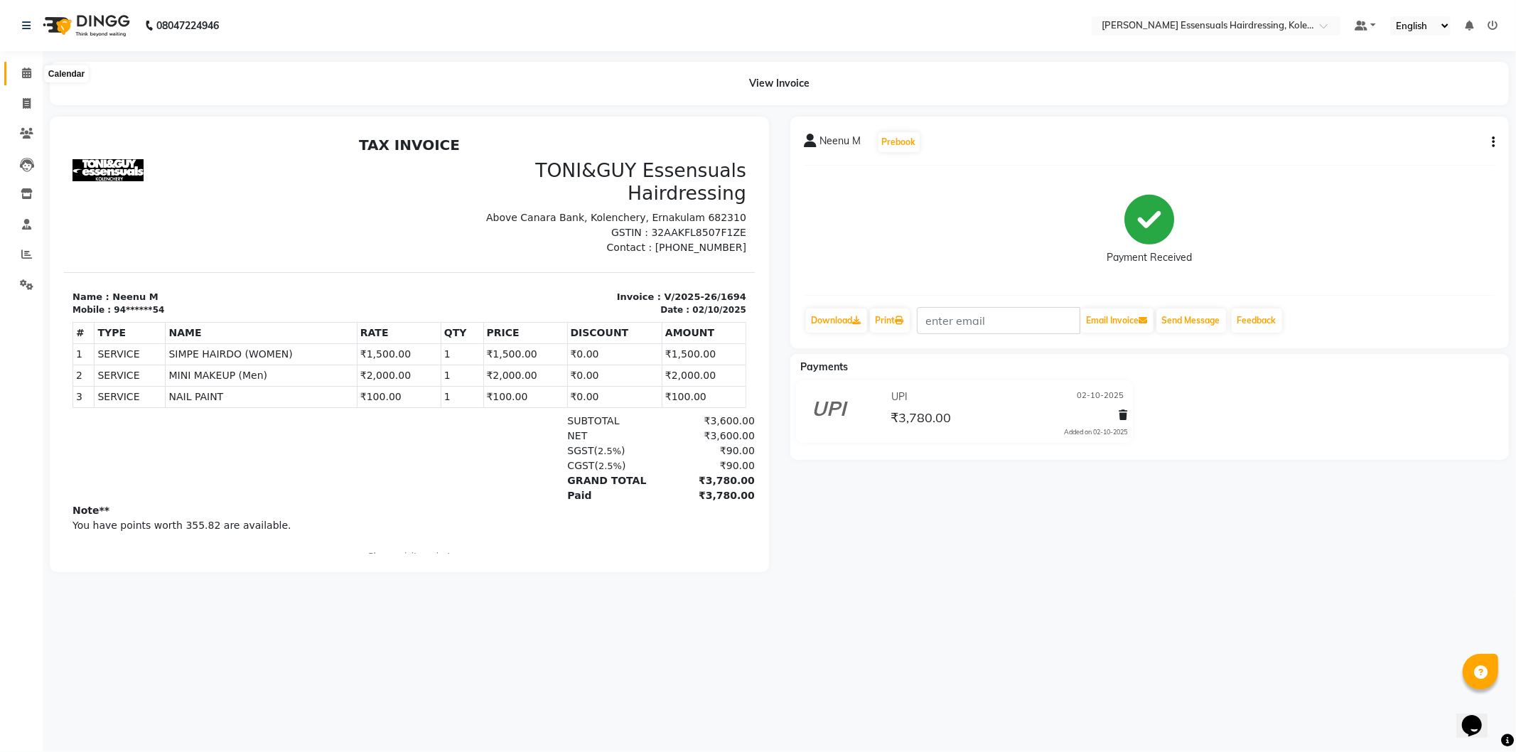
click at [23, 75] on icon at bounding box center [26, 73] width 9 height 11
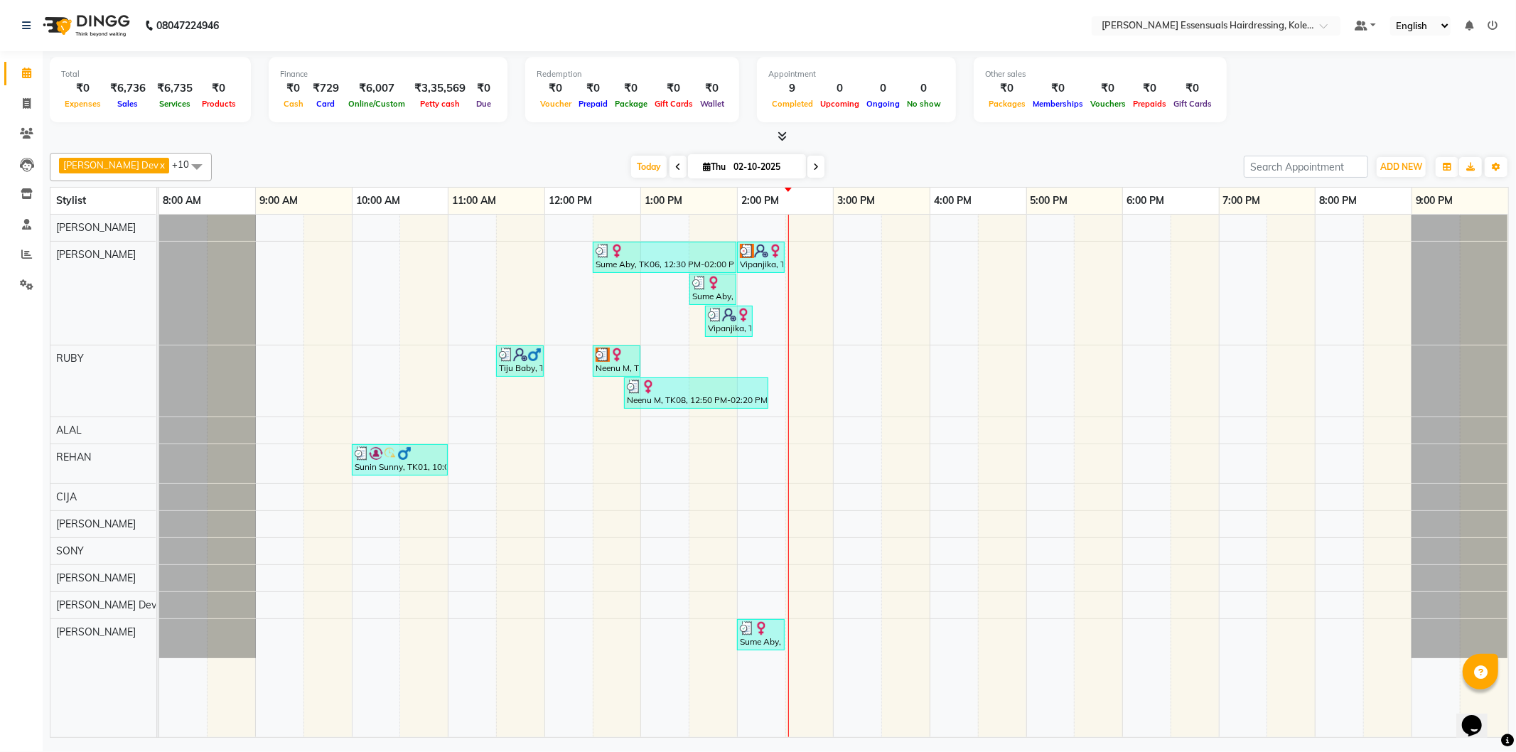
click at [788, 384] on div at bounding box center [788, 476] width 1 height 523
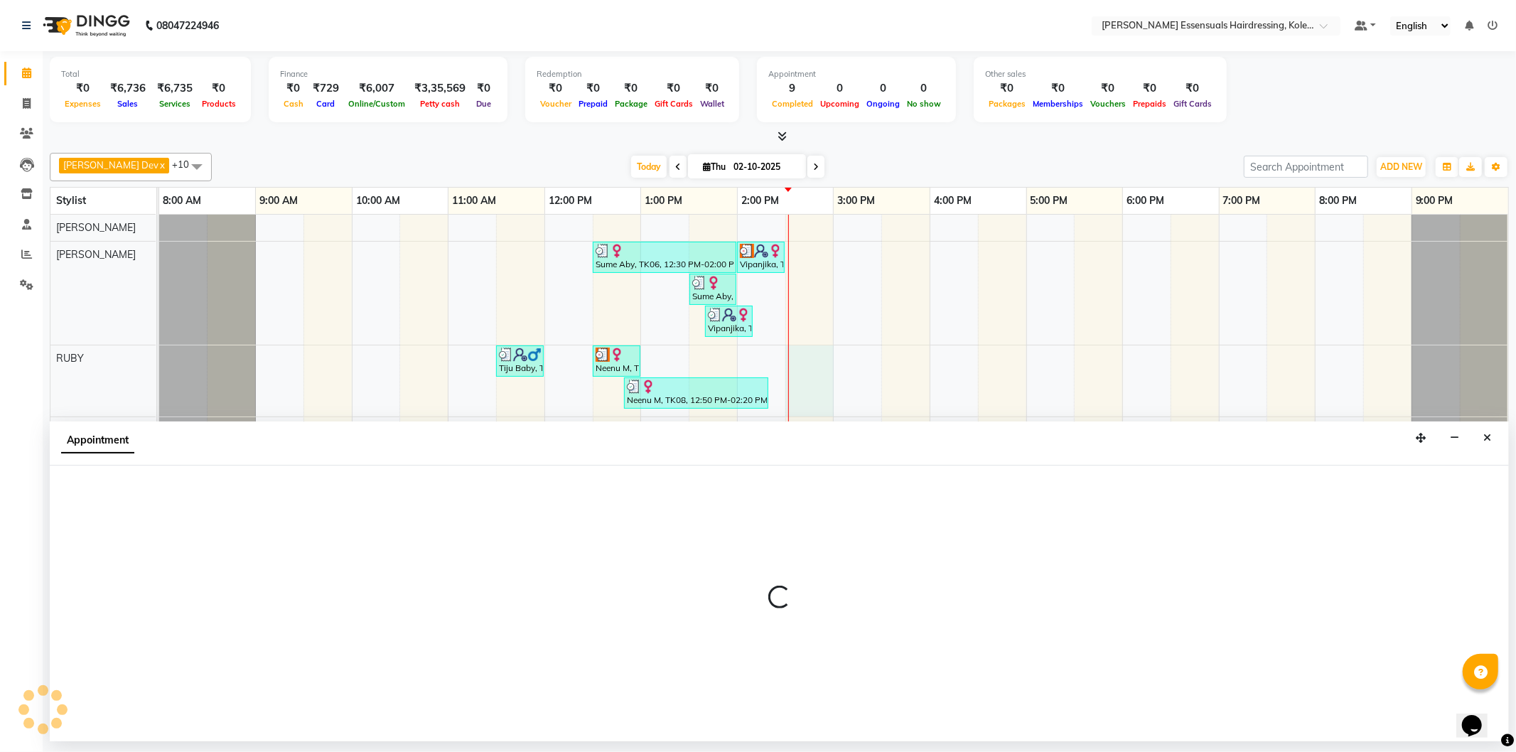
click at [788, 384] on div at bounding box center [788, 476] width 1 height 523
select select "79968"
select select "tentative"
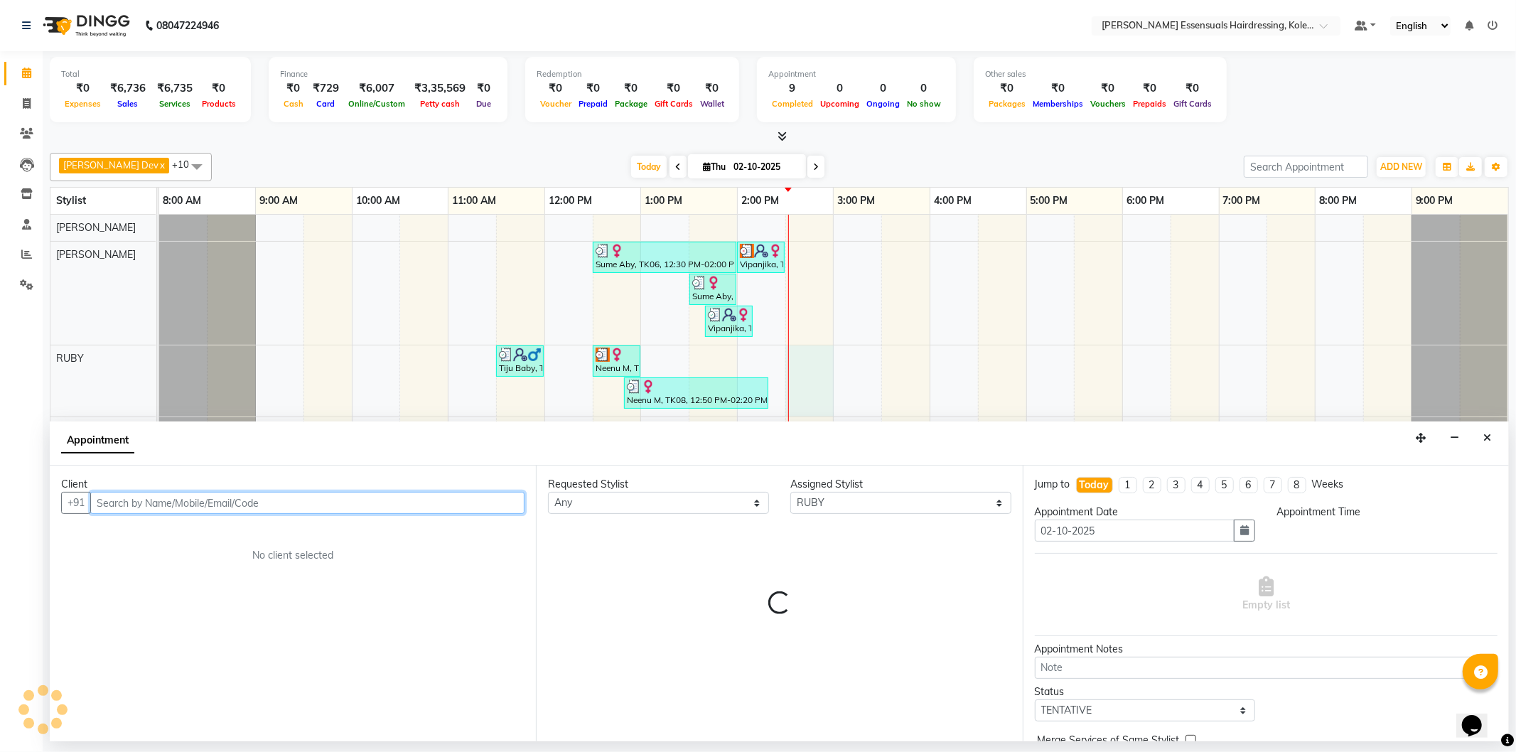
select select "870"
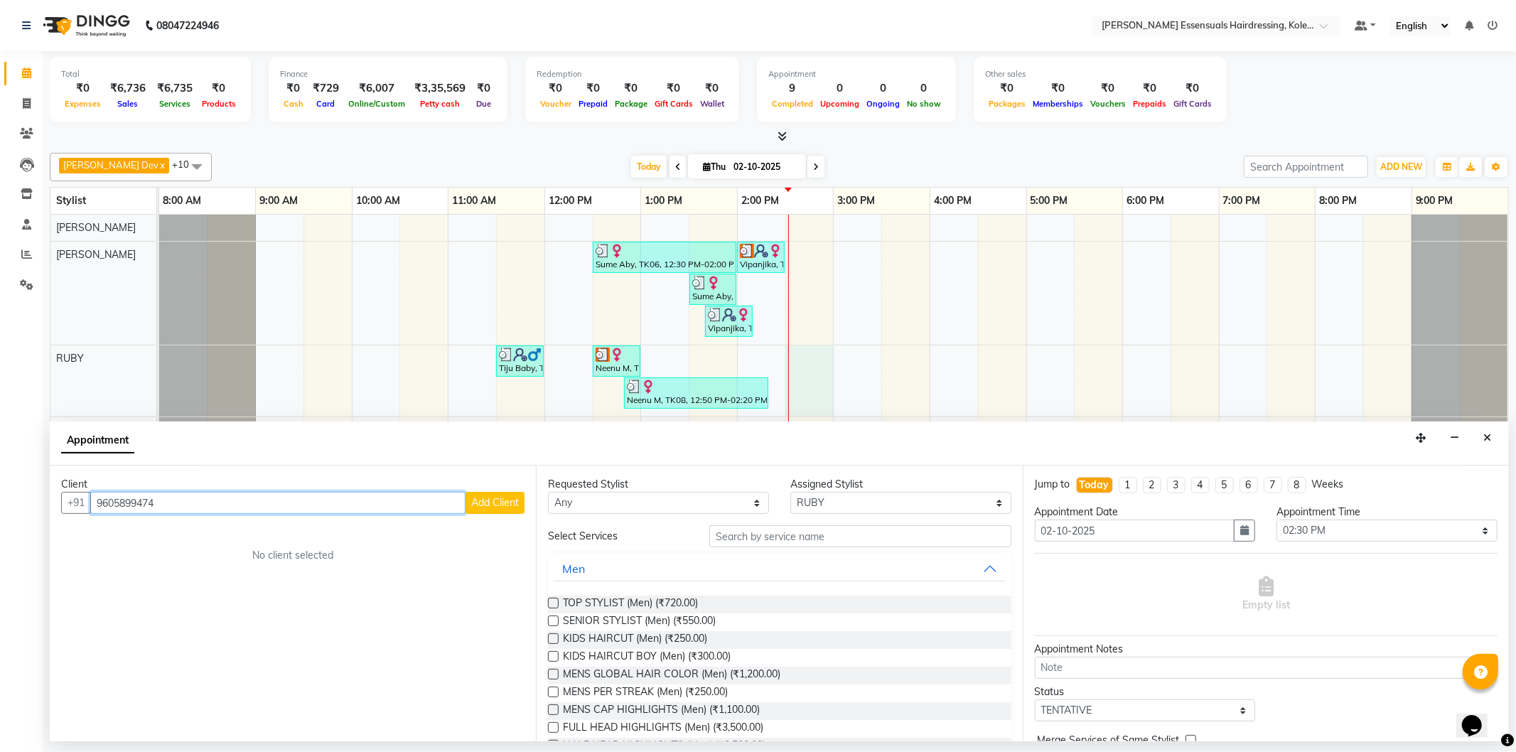
type input "9605899474"
click at [481, 501] on span "Add Client" at bounding box center [495, 502] width 48 height 13
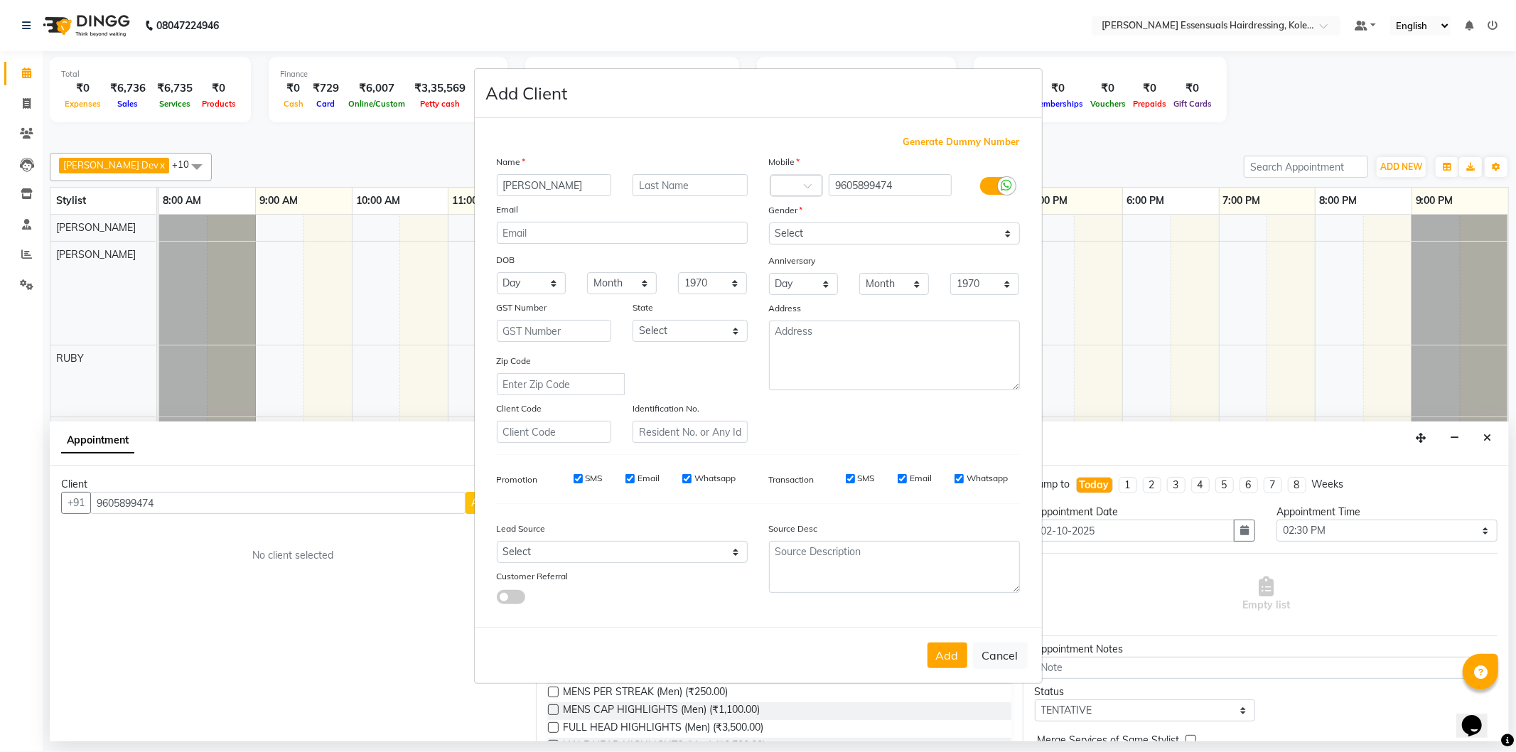
type input "Princy"
click at [684, 191] on input "text" at bounding box center [690, 185] width 115 height 22
type input "S"
drag, startPoint x: 835, startPoint y: 230, endPoint x: 845, endPoint y: 242, distance: 15.7
click at [835, 230] on select "Select Male Female Other Prefer Not To Say" at bounding box center [894, 234] width 251 height 22
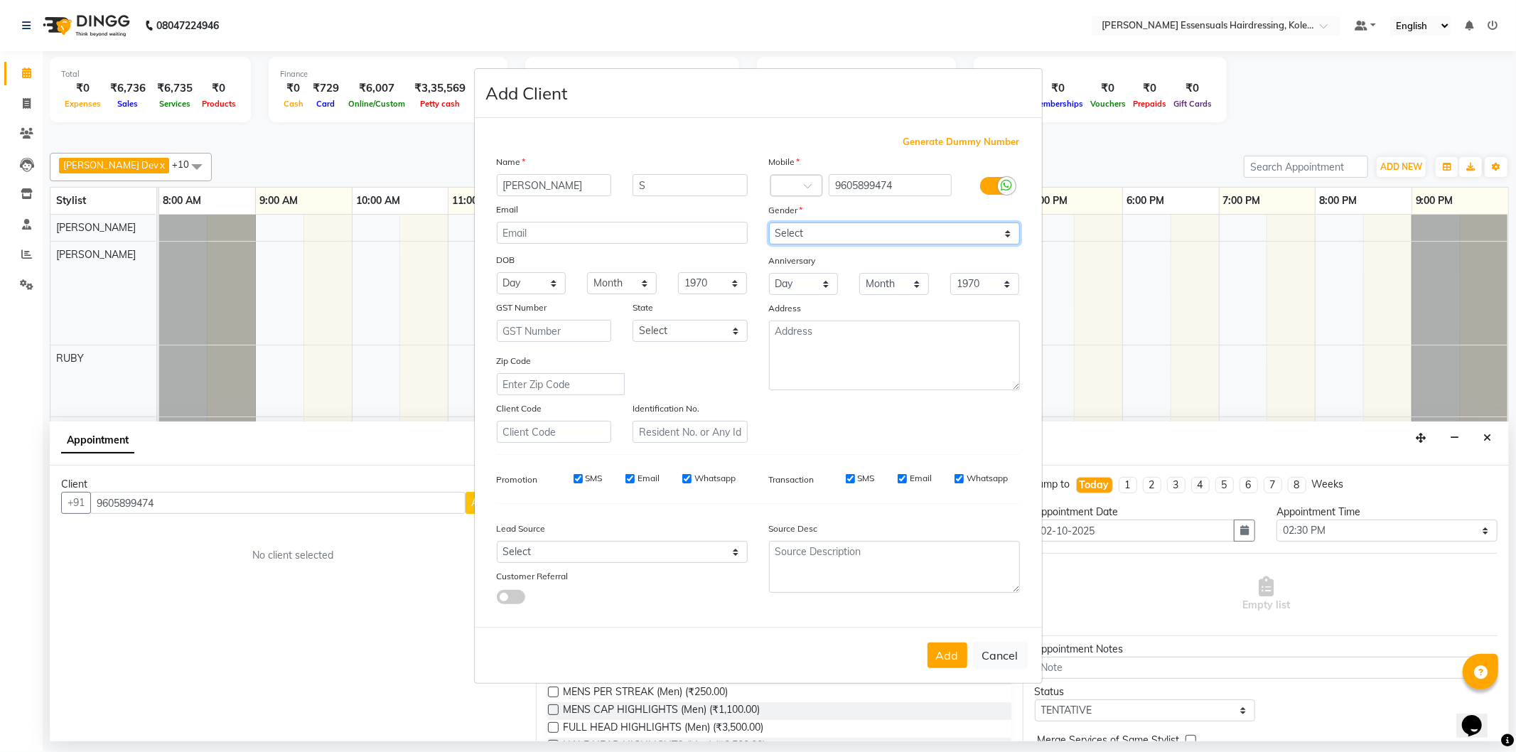
select select "female"
click at [769, 223] on select "Select Male Female Other Prefer Not To Say" at bounding box center [894, 234] width 251 height 22
click at [936, 656] on button "Add" at bounding box center [948, 656] width 40 height 26
click at [955, 651] on div "Add Cancel" at bounding box center [758, 655] width 567 height 56
click at [862, 230] on select "Select Male Female Other Prefer Not To Say" at bounding box center [894, 234] width 251 height 22
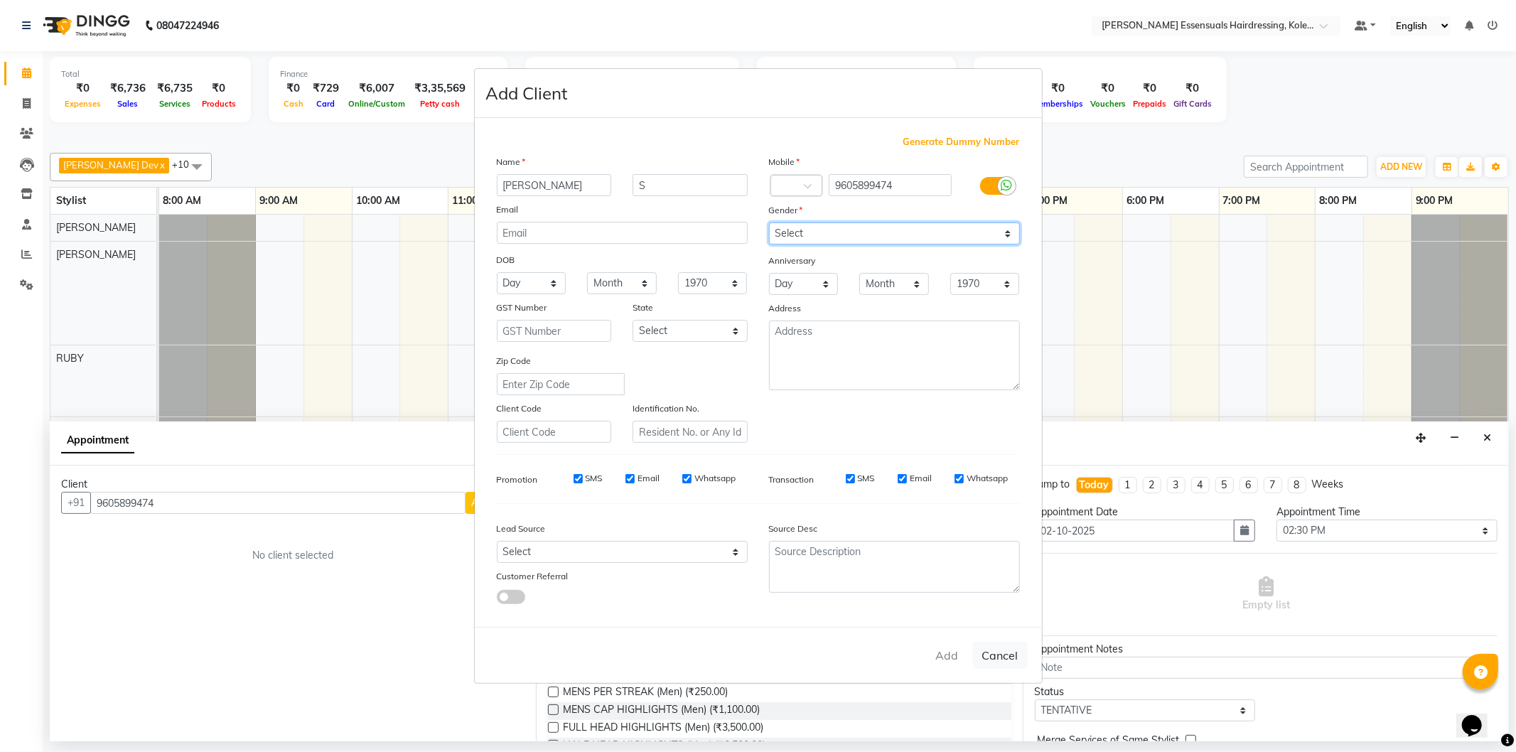
click at [769, 223] on select "Select Male Female Other Prefer Not To Say" at bounding box center [894, 234] width 251 height 22
click at [997, 645] on button "Cancel" at bounding box center [1000, 655] width 55 height 27
select select
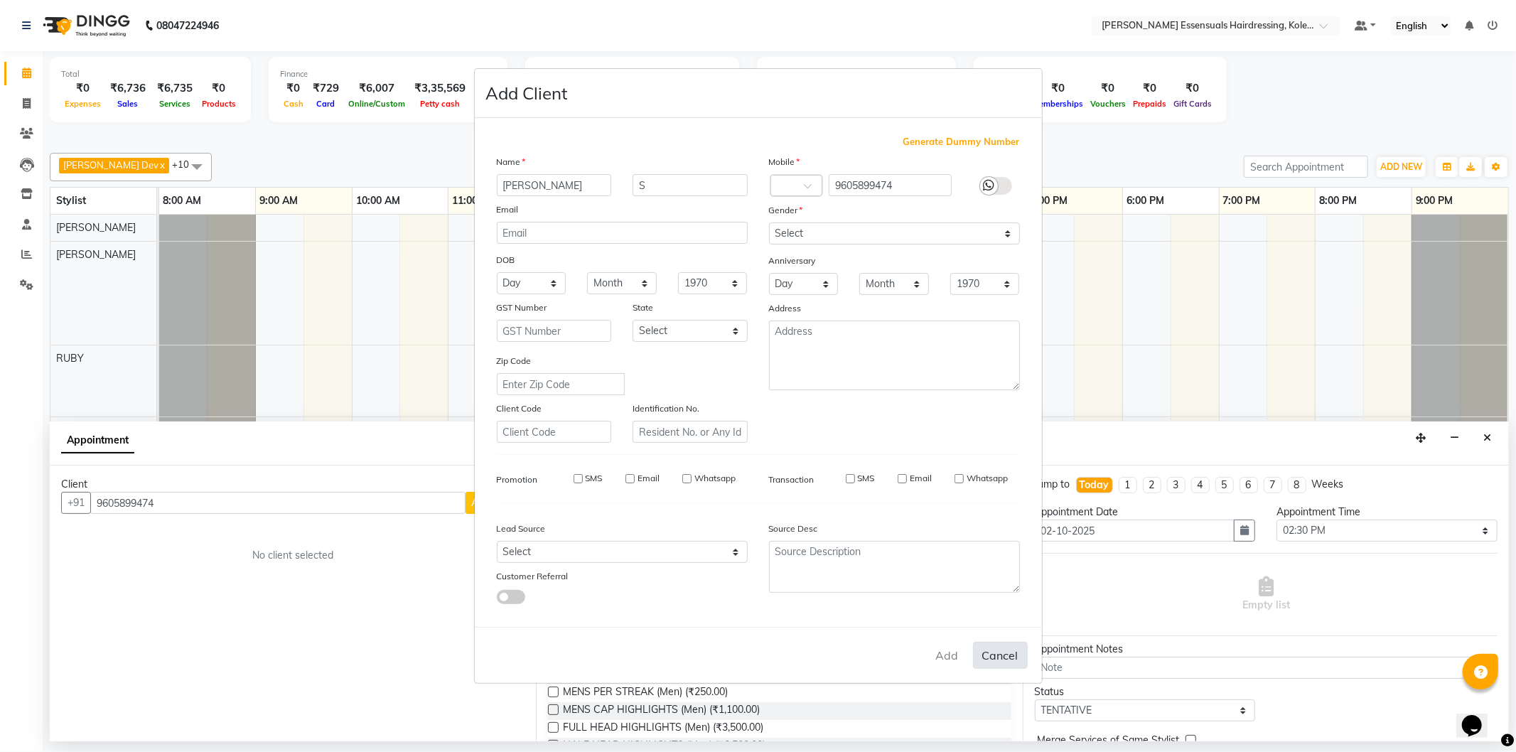
select select
checkbox input "false"
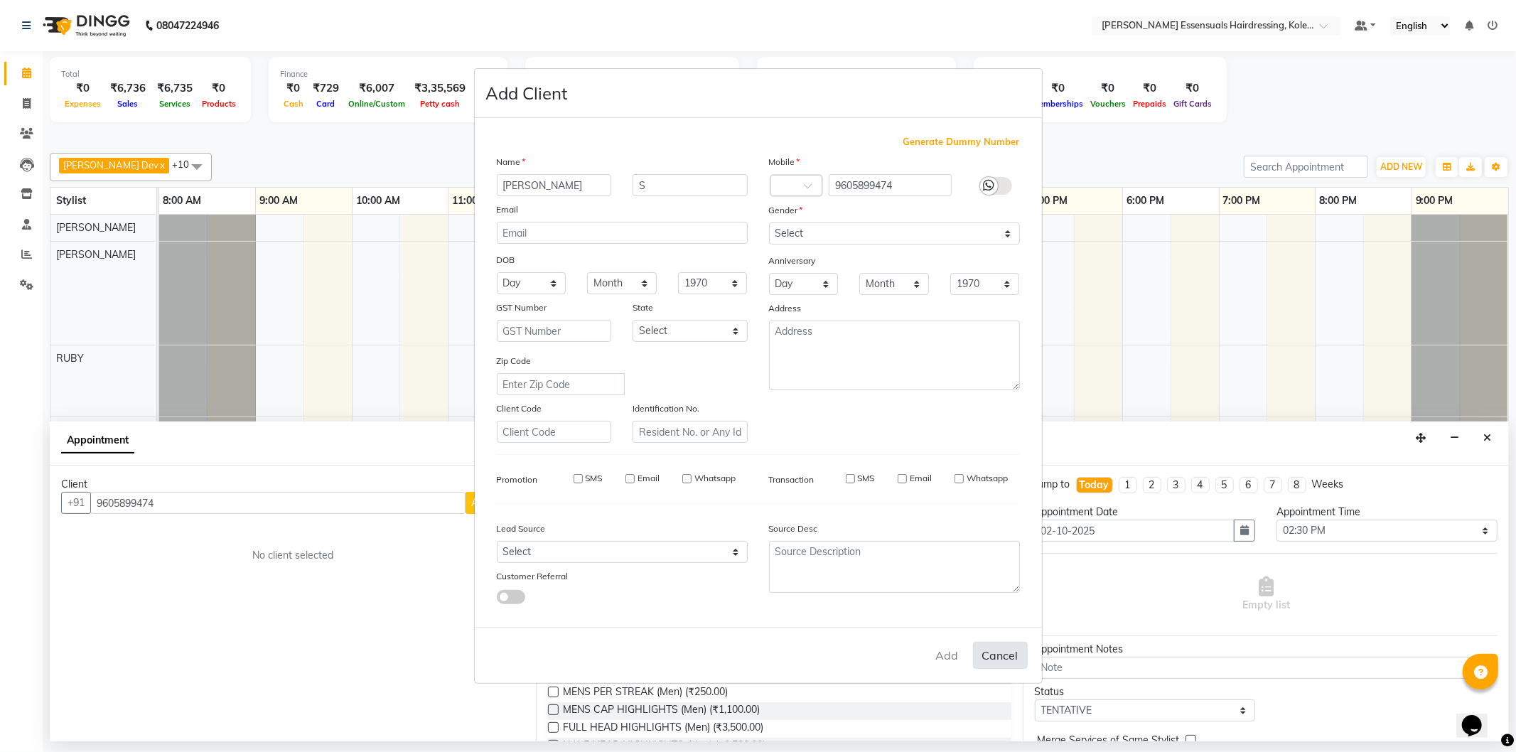
checkbox input "false"
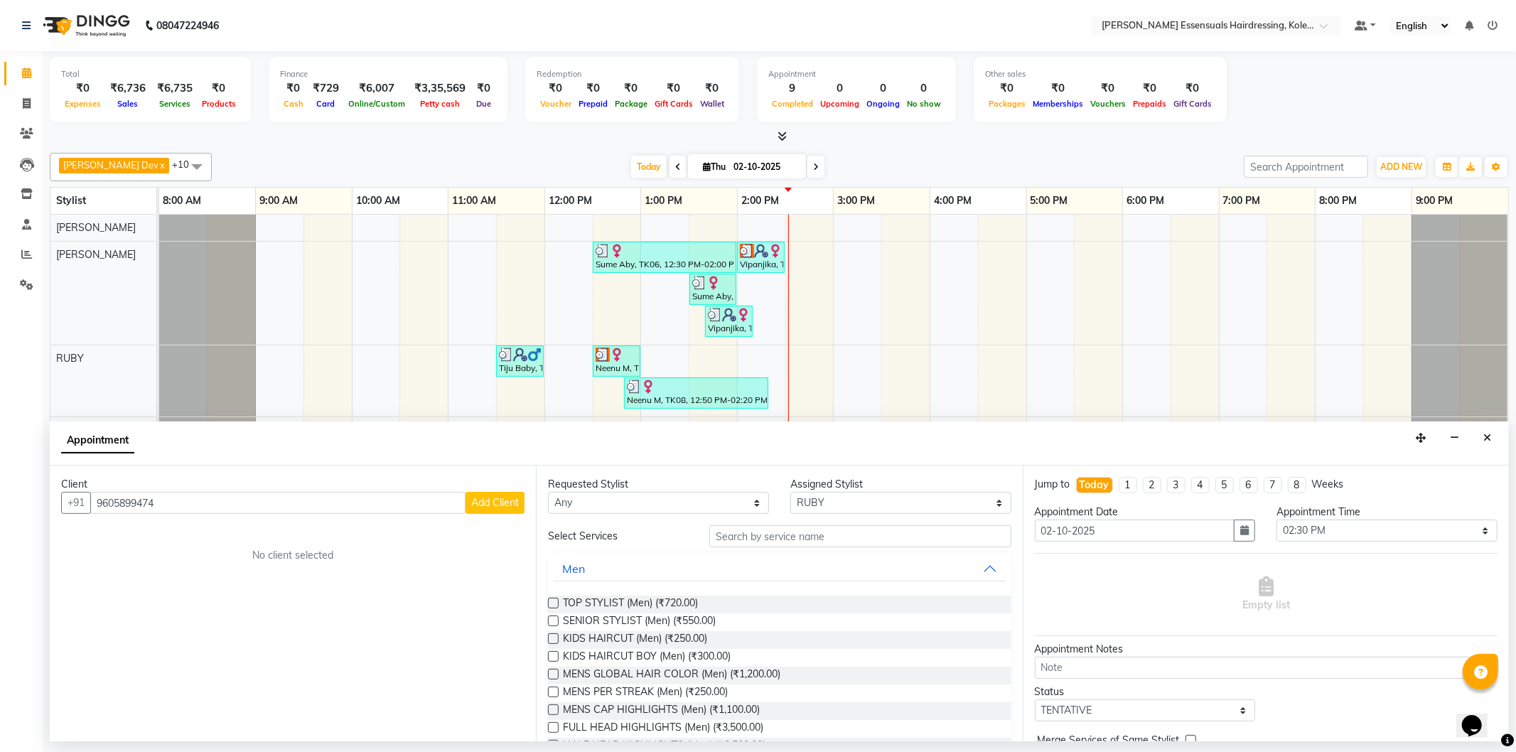
click at [505, 499] on span "Add Client" at bounding box center [495, 502] width 48 height 13
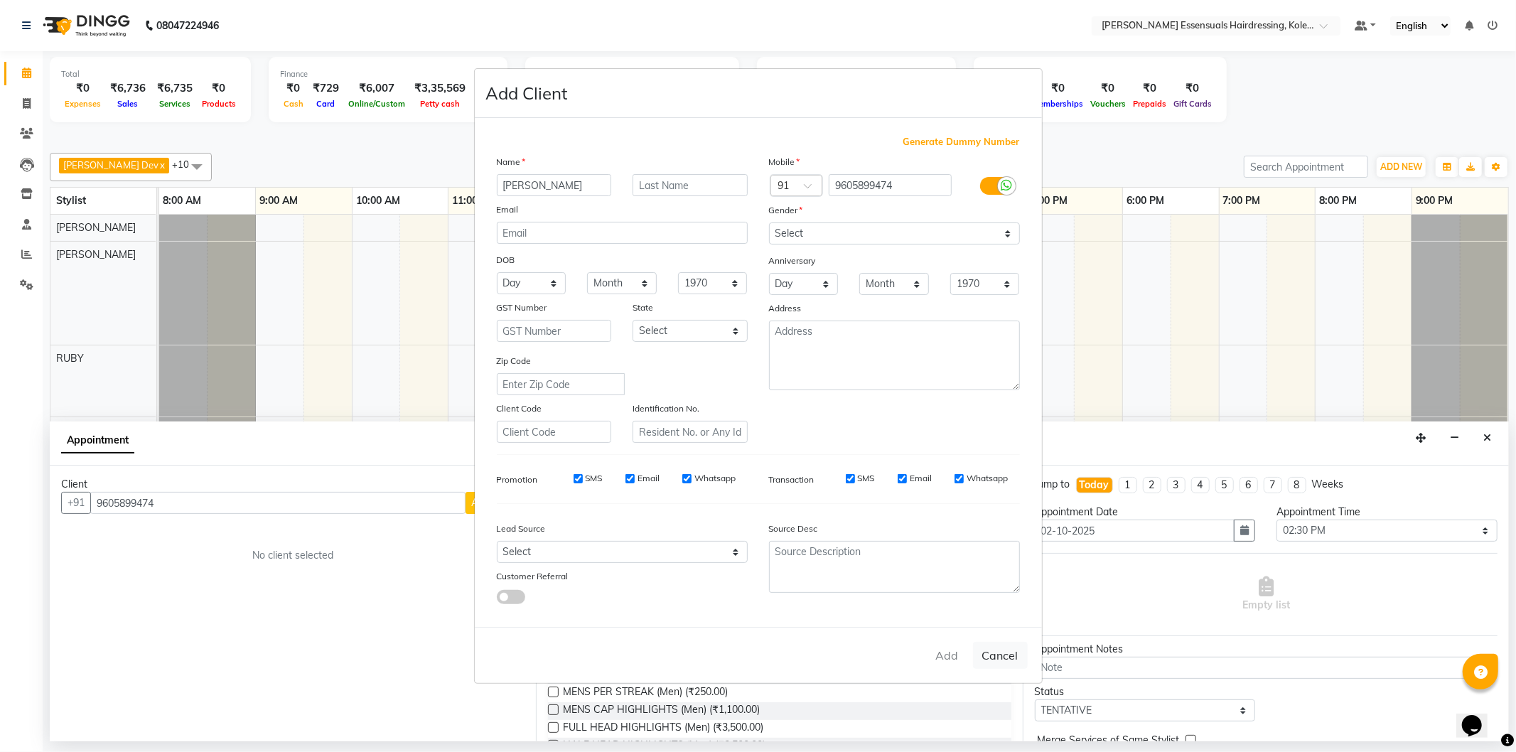
type input "Princy"
click at [669, 185] on input "text" at bounding box center [690, 185] width 115 height 22
type input "S"
click at [818, 226] on select "Select Male Female Other Prefer Not To Say" at bounding box center [894, 234] width 251 height 22
select select "female"
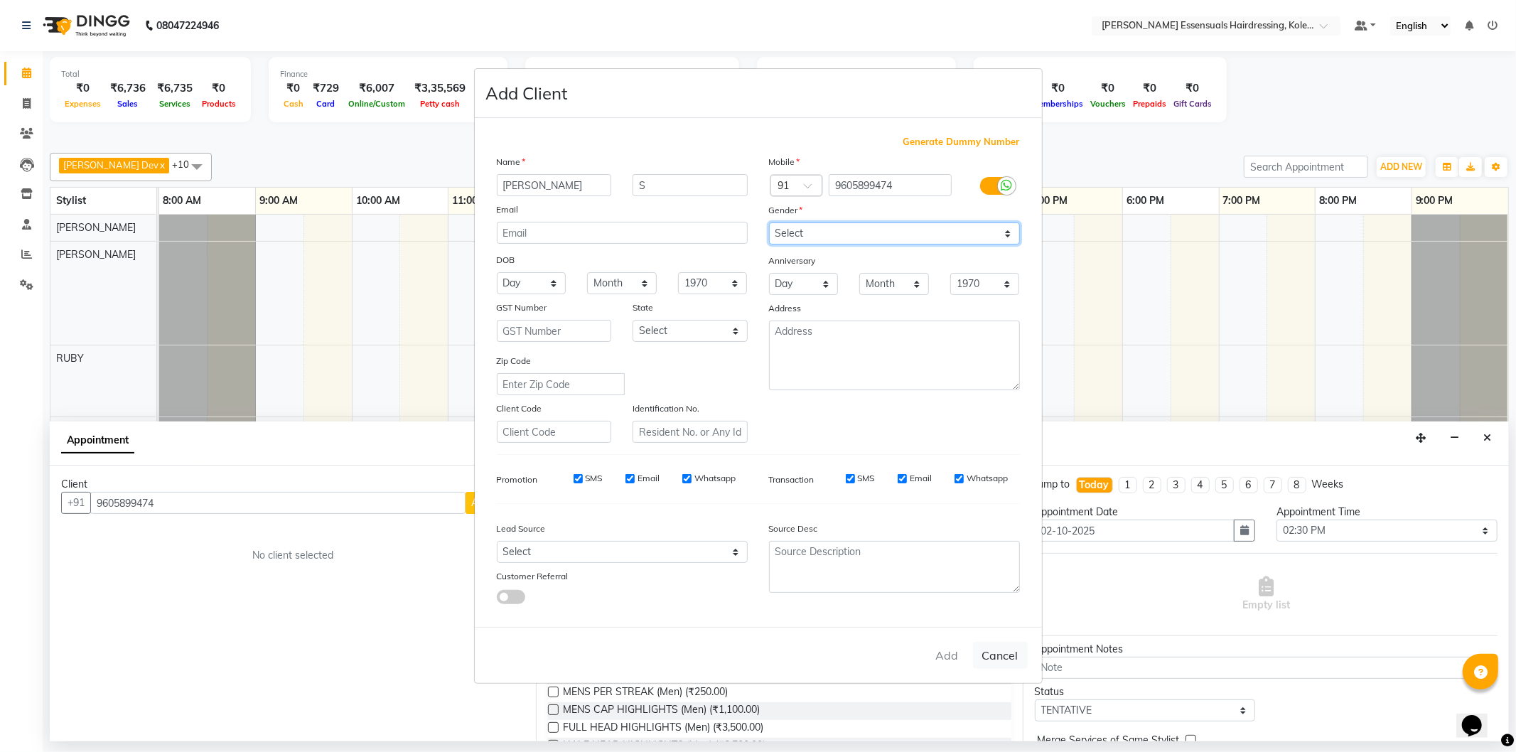
click at [769, 223] on select "Select Male Female Other Prefer Not To Say" at bounding box center [894, 234] width 251 height 22
click at [1184, 136] on ngb-modal-window "Add Client Generate Dummy Number Name Princy S Email DOB Day 01 02 03 04 05 06 …" at bounding box center [758, 376] width 1516 height 752
click at [1002, 663] on button "Cancel" at bounding box center [1000, 655] width 55 height 27
select select
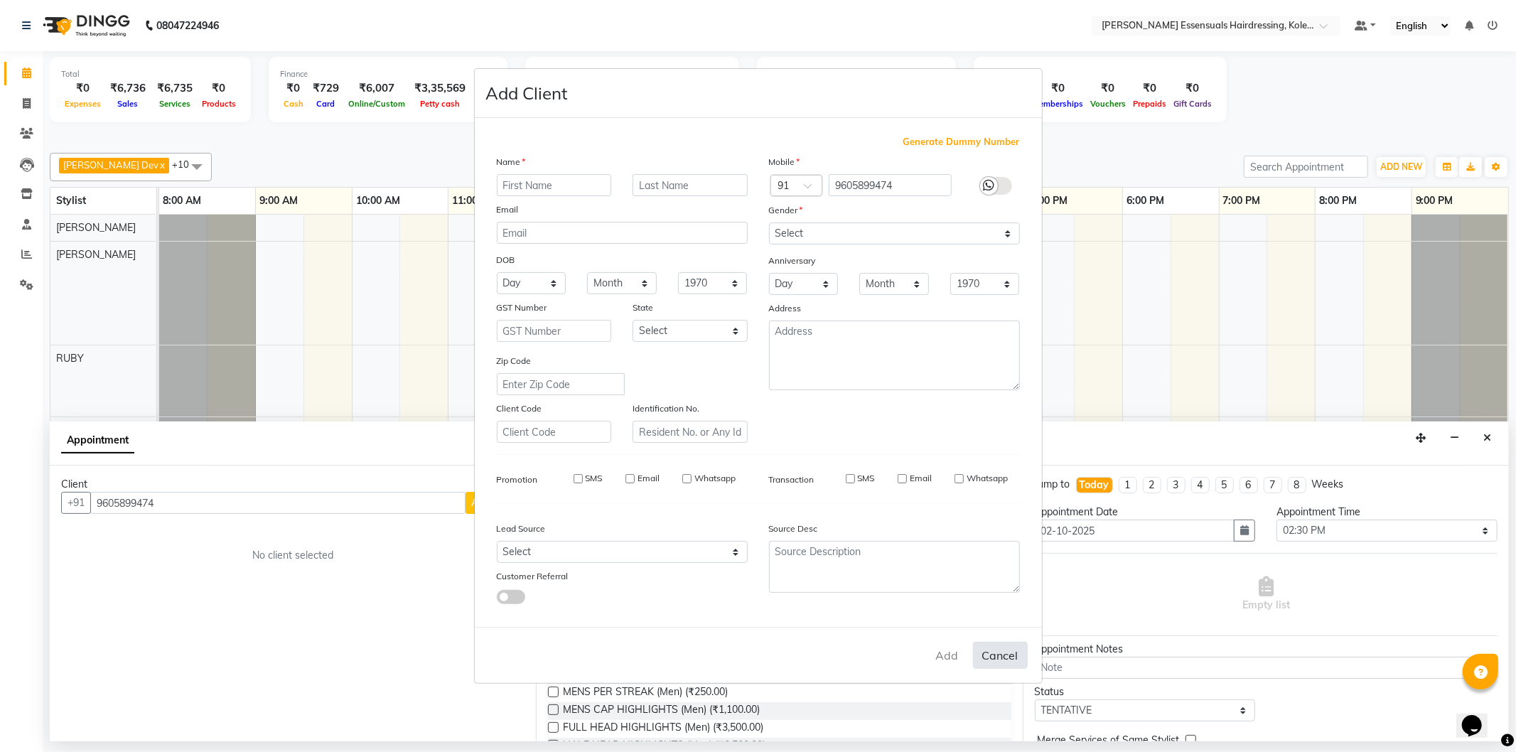
select select
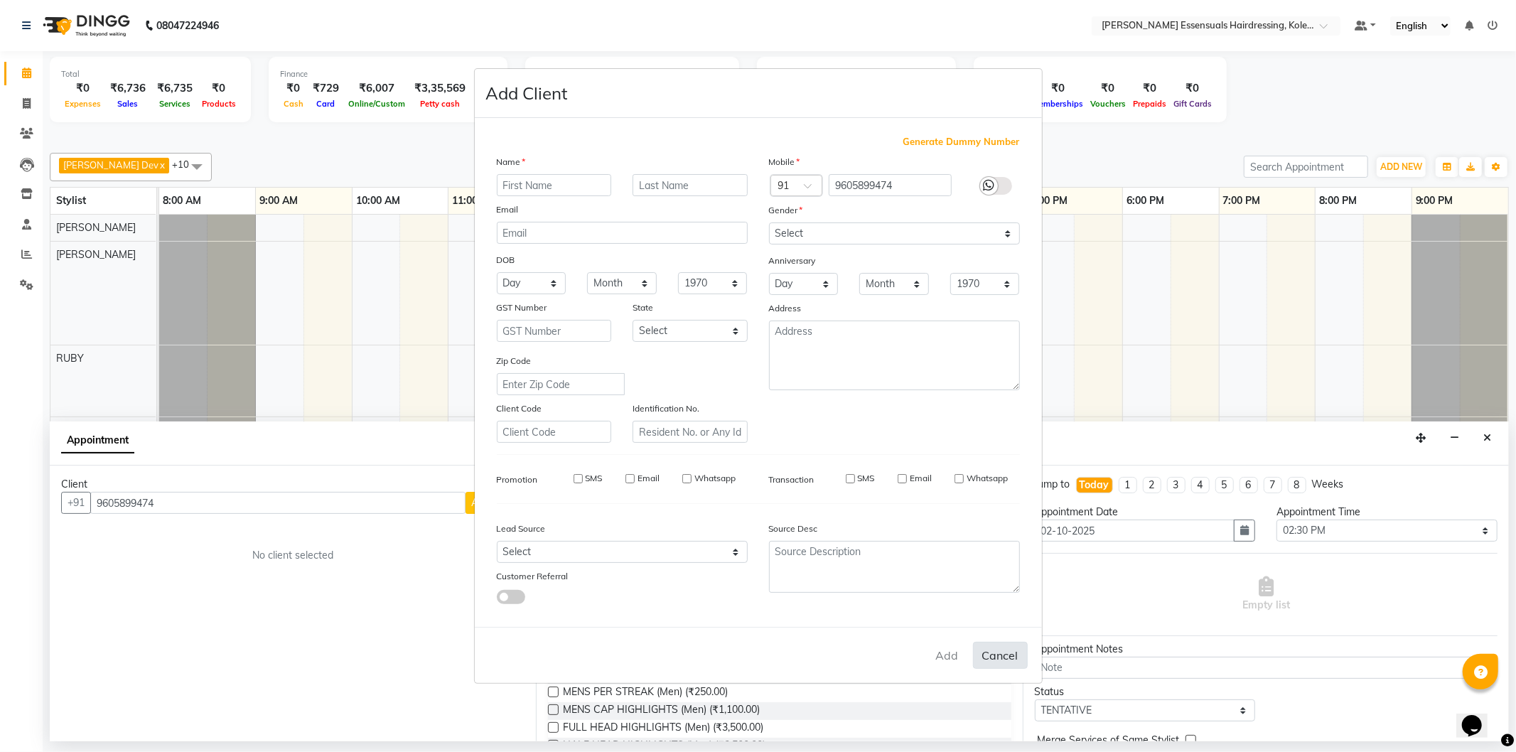
checkbox input "false"
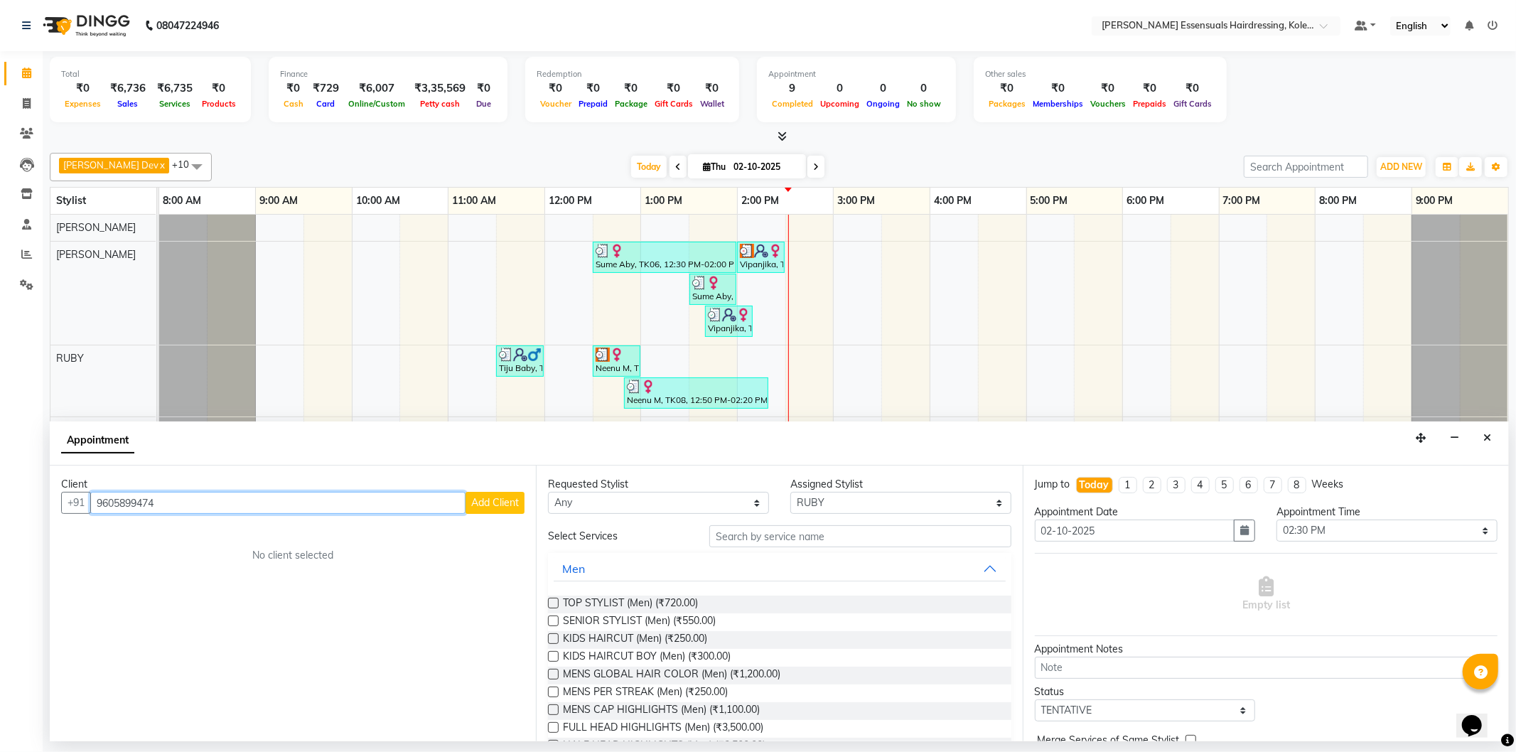
click at [183, 509] on input "9605899474" at bounding box center [277, 503] width 375 height 22
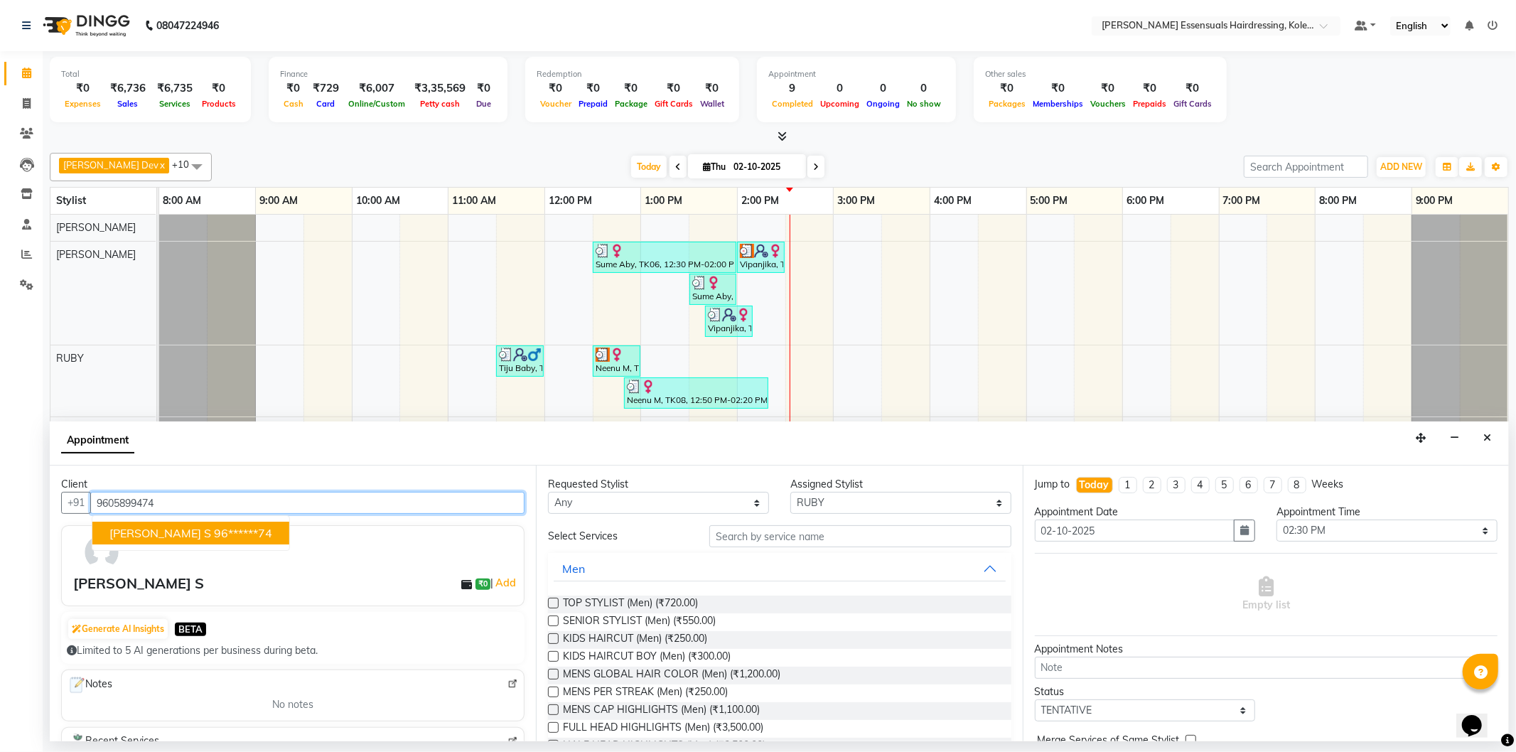
click at [204, 540] on button "Princy S 96******74" at bounding box center [190, 533] width 197 height 23
type input "96******74"
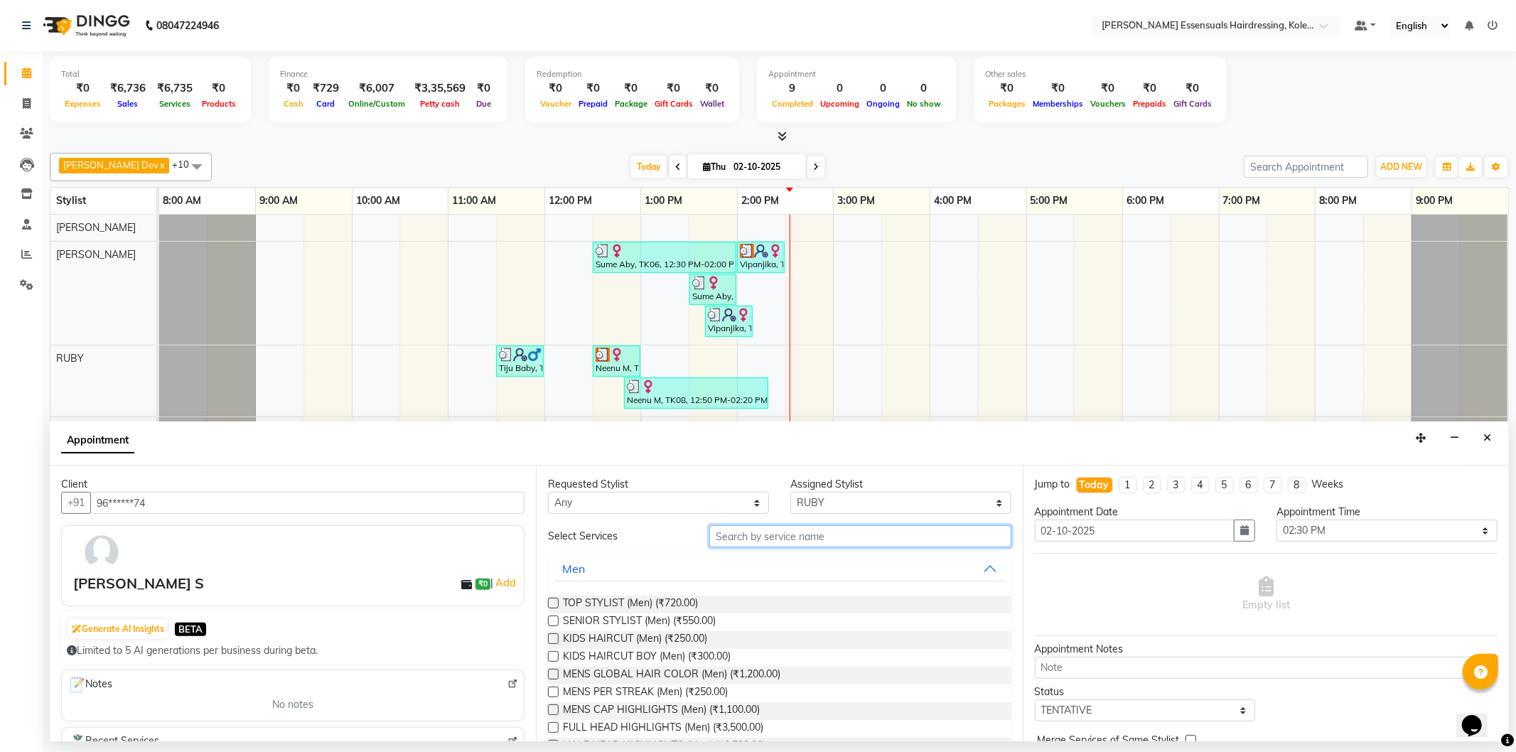
click at [727, 545] on input "text" at bounding box center [860, 536] width 301 height 22
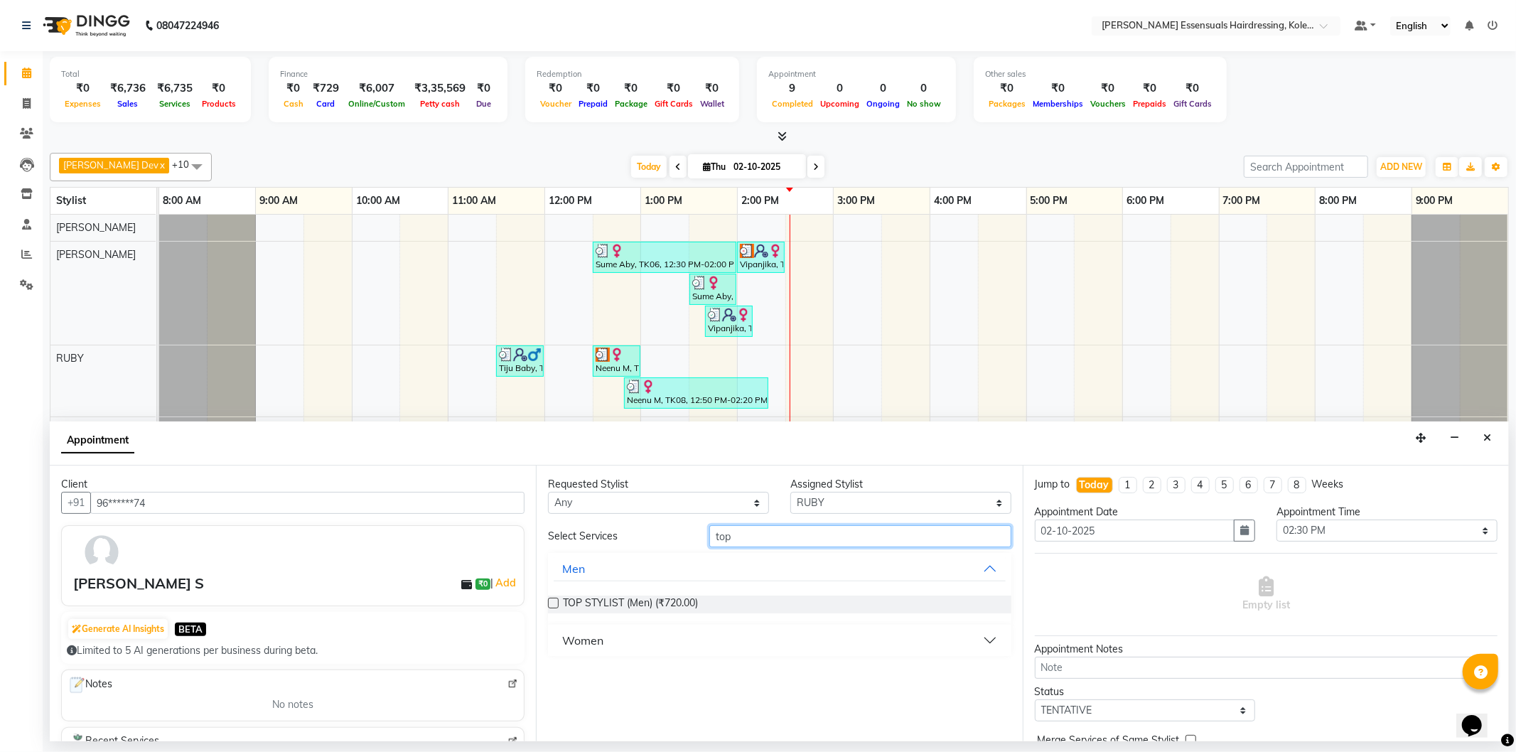
type input "top"
click at [588, 626] on div "Women" at bounding box center [779, 640] width 463 height 31
click at [569, 621] on div "TOP STYLIST (Men) (₹720.00)" at bounding box center [779, 604] width 463 height 41
click at [564, 641] on div "Women" at bounding box center [582, 640] width 41 height 17
click at [552, 678] on label at bounding box center [553, 675] width 11 height 11
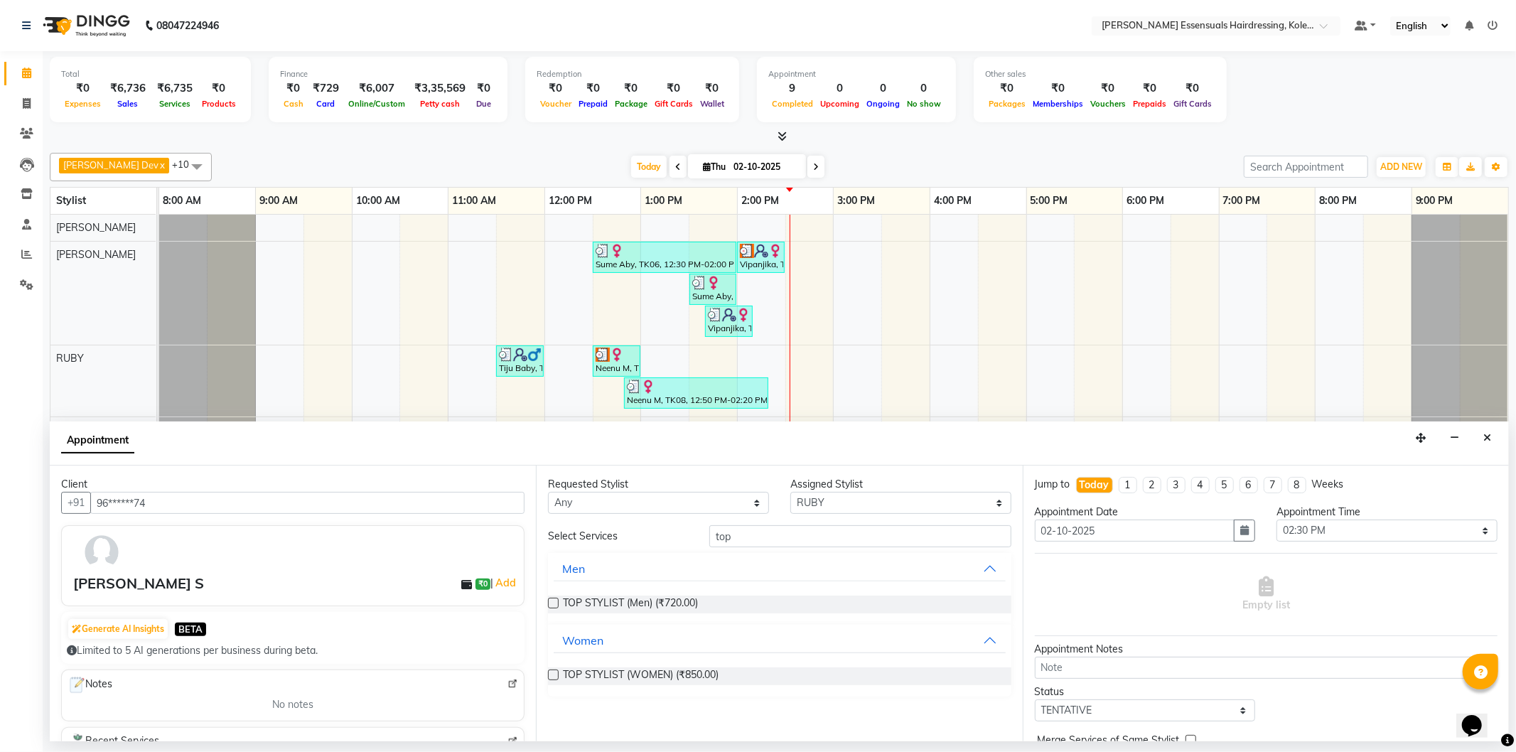
click at [552, 678] on input "checkbox" at bounding box center [552, 676] width 9 height 9
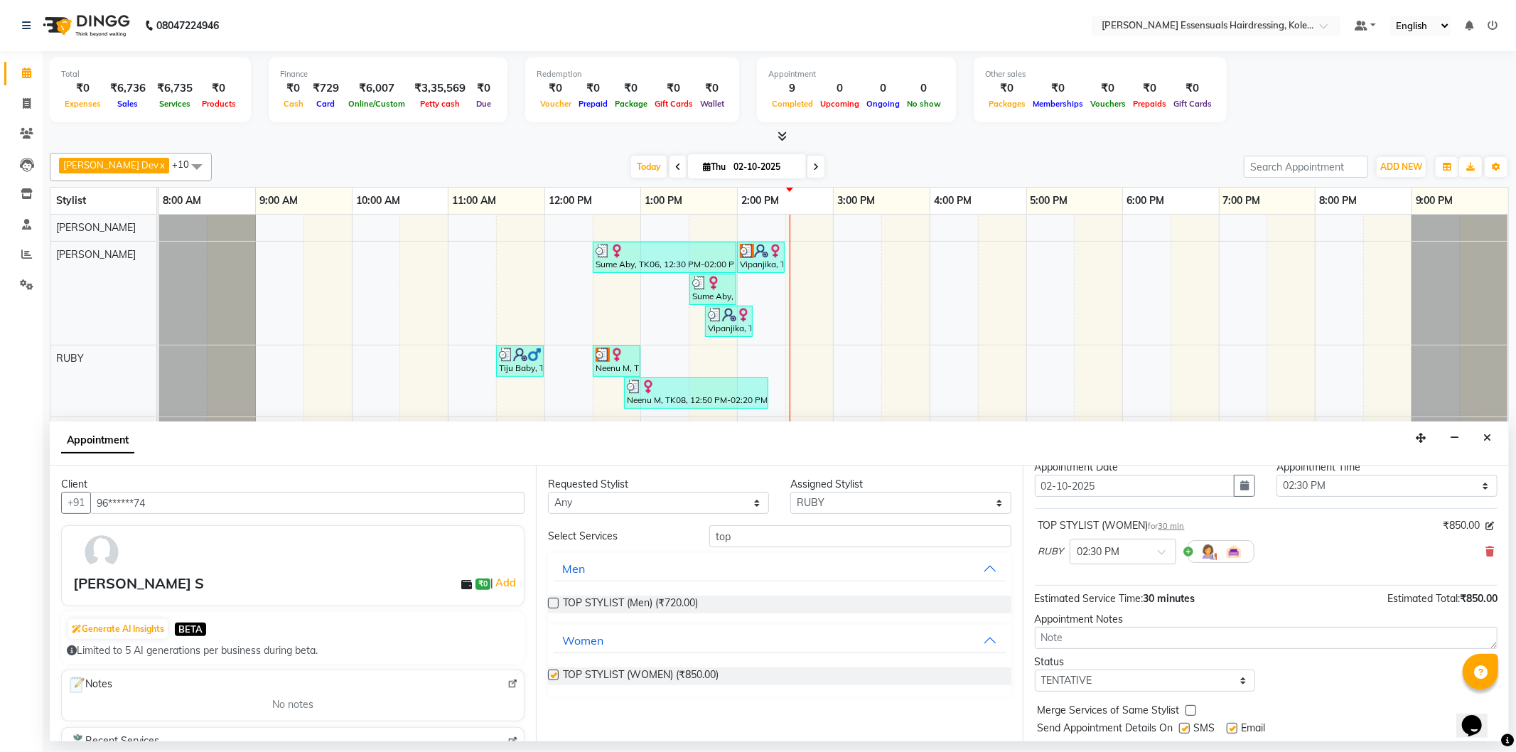
checkbox input "false"
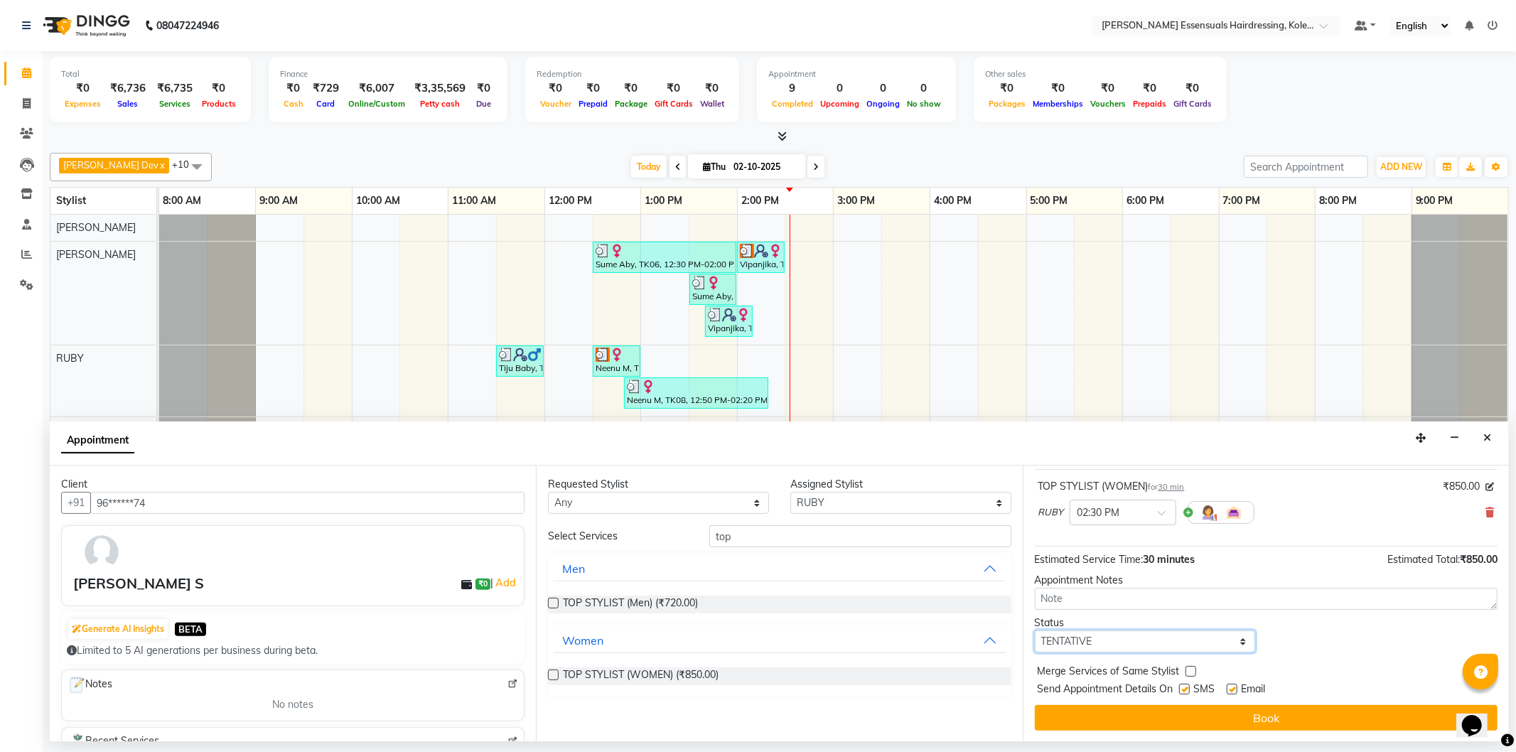
click at [1088, 641] on select "Select TENTATIVE CONFIRM CHECK-IN UPCOMING" at bounding box center [1145, 642] width 221 height 22
select select "check-in"
click at [1035, 631] on select "Select TENTATIVE CONFIRM CHECK-IN UPCOMING" at bounding box center [1145, 642] width 221 height 22
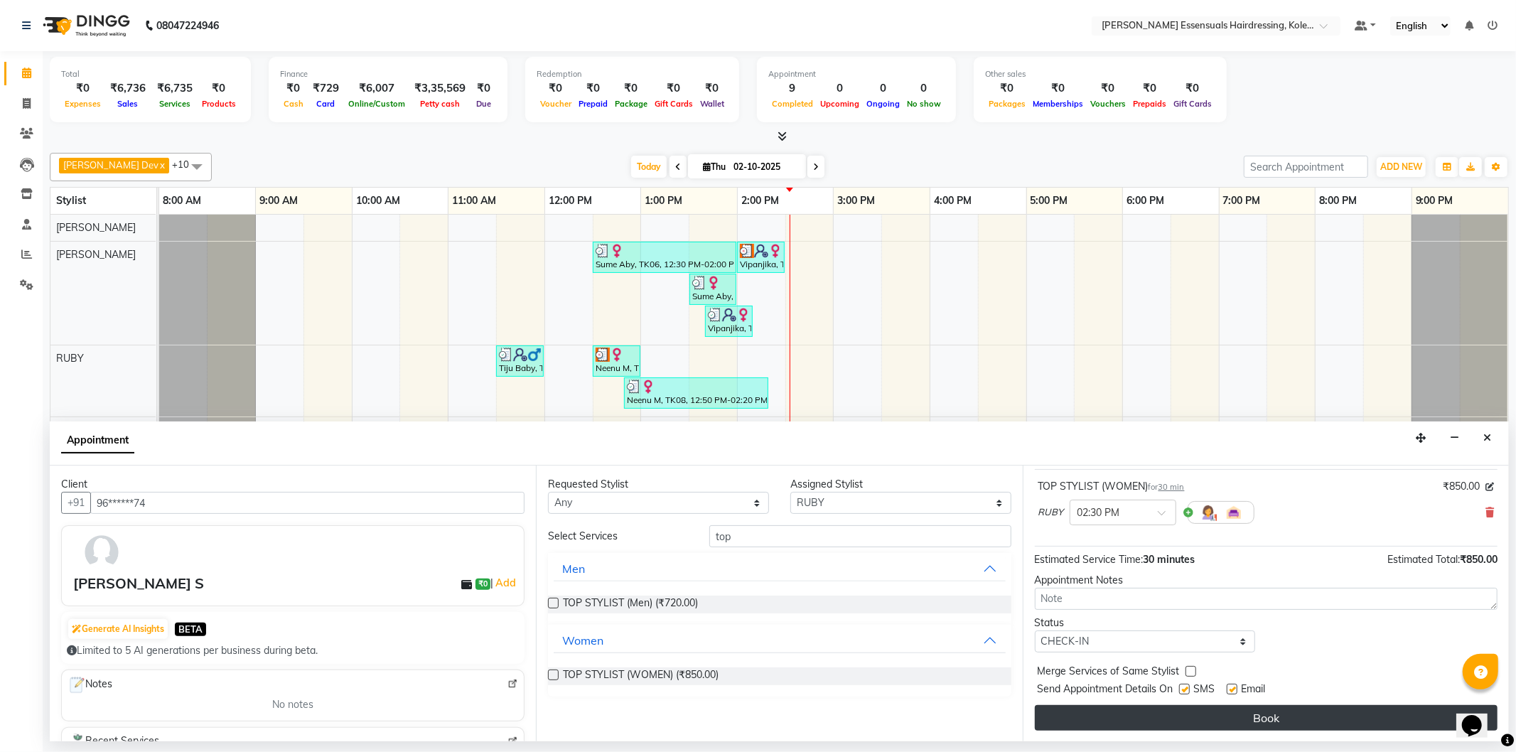
click at [1078, 719] on button "Book" at bounding box center [1266, 718] width 463 height 26
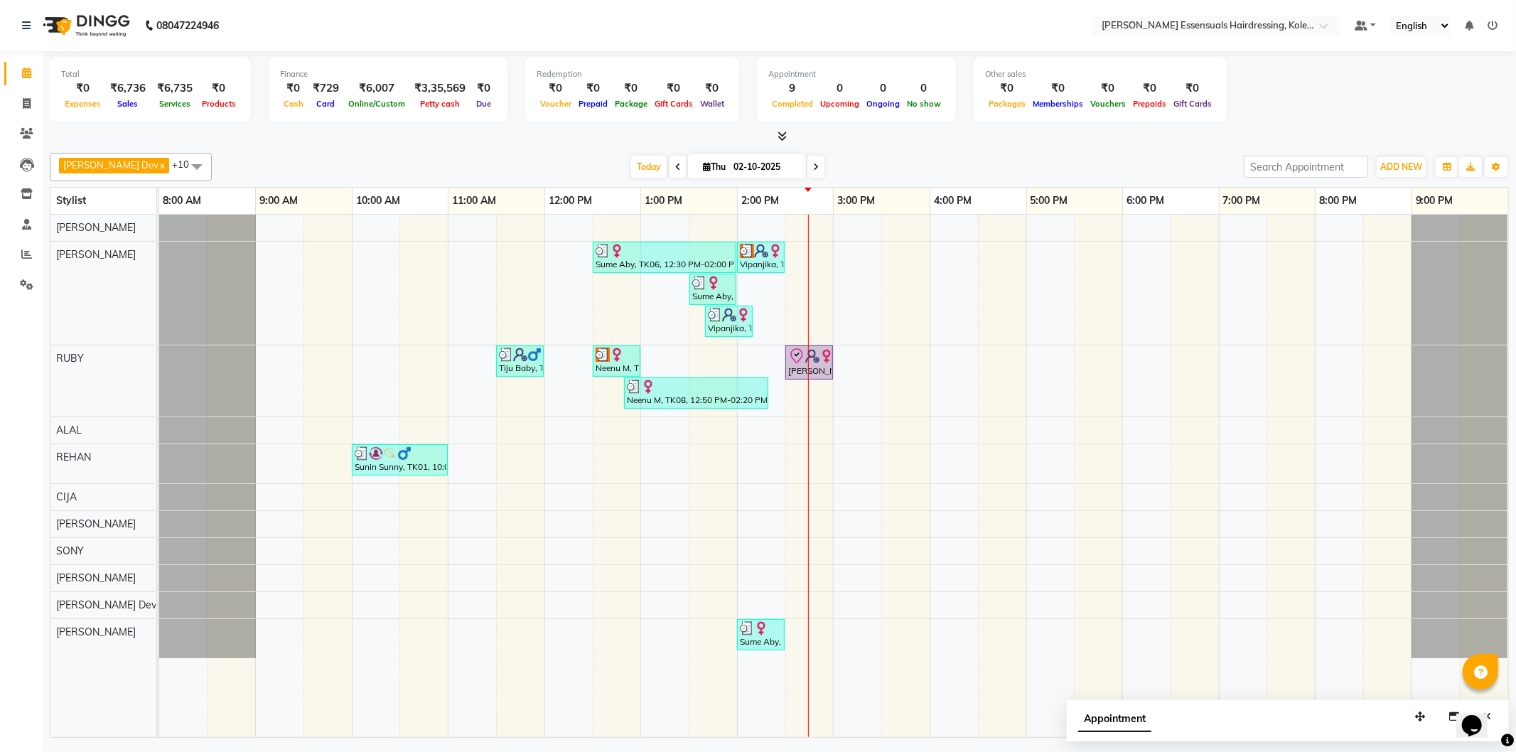
click at [802, 463] on div "Sume Aby, TK06, 12:30 PM-02:00 PM, EYEBROWS THREADING,UPPERLIP THREADING (₹42),…" at bounding box center [833, 476] width 1349 height 523
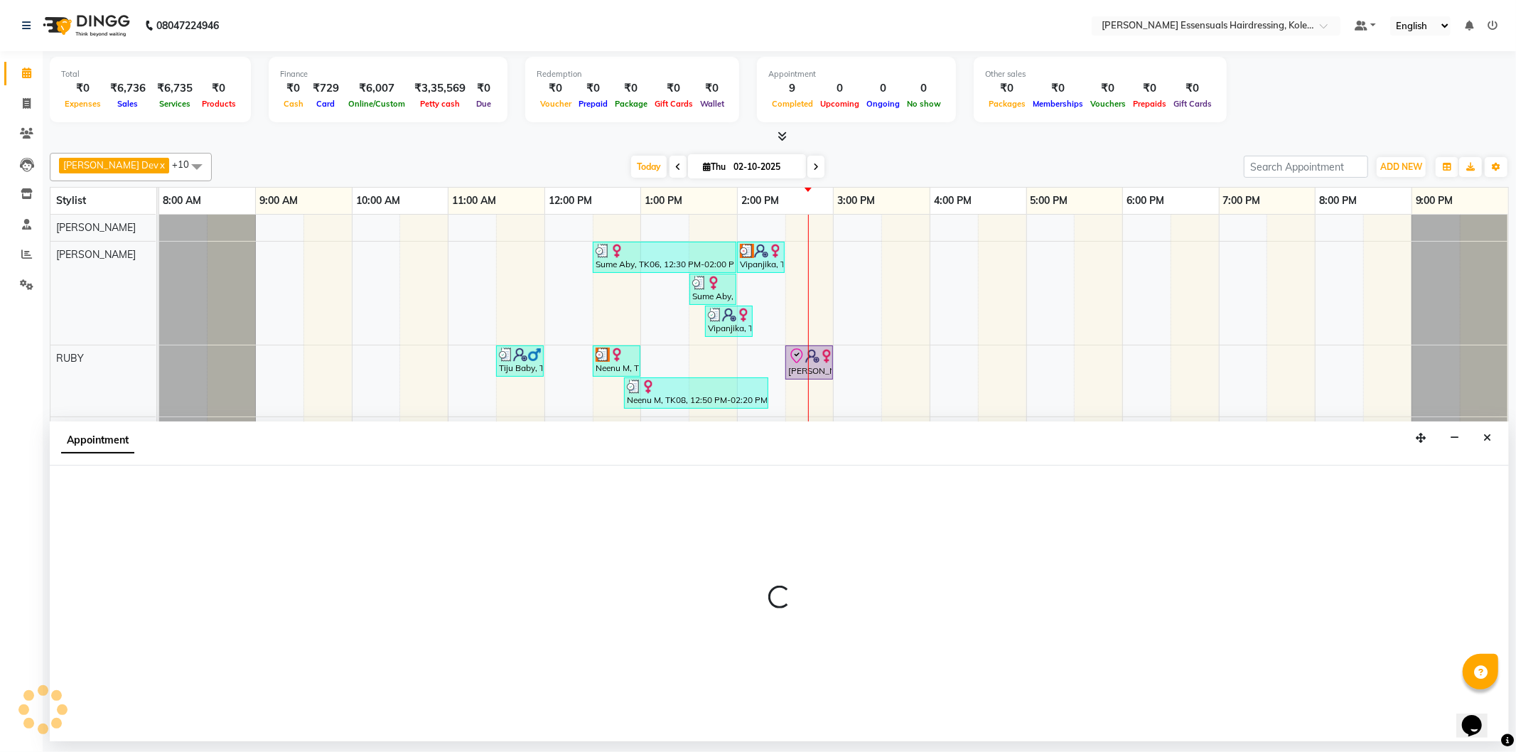
click at [802, 463] on div "Appointment" at bounding box center [780, 444] width 1460 height 44
select select "79972"
select select "870"
select select "tentative"
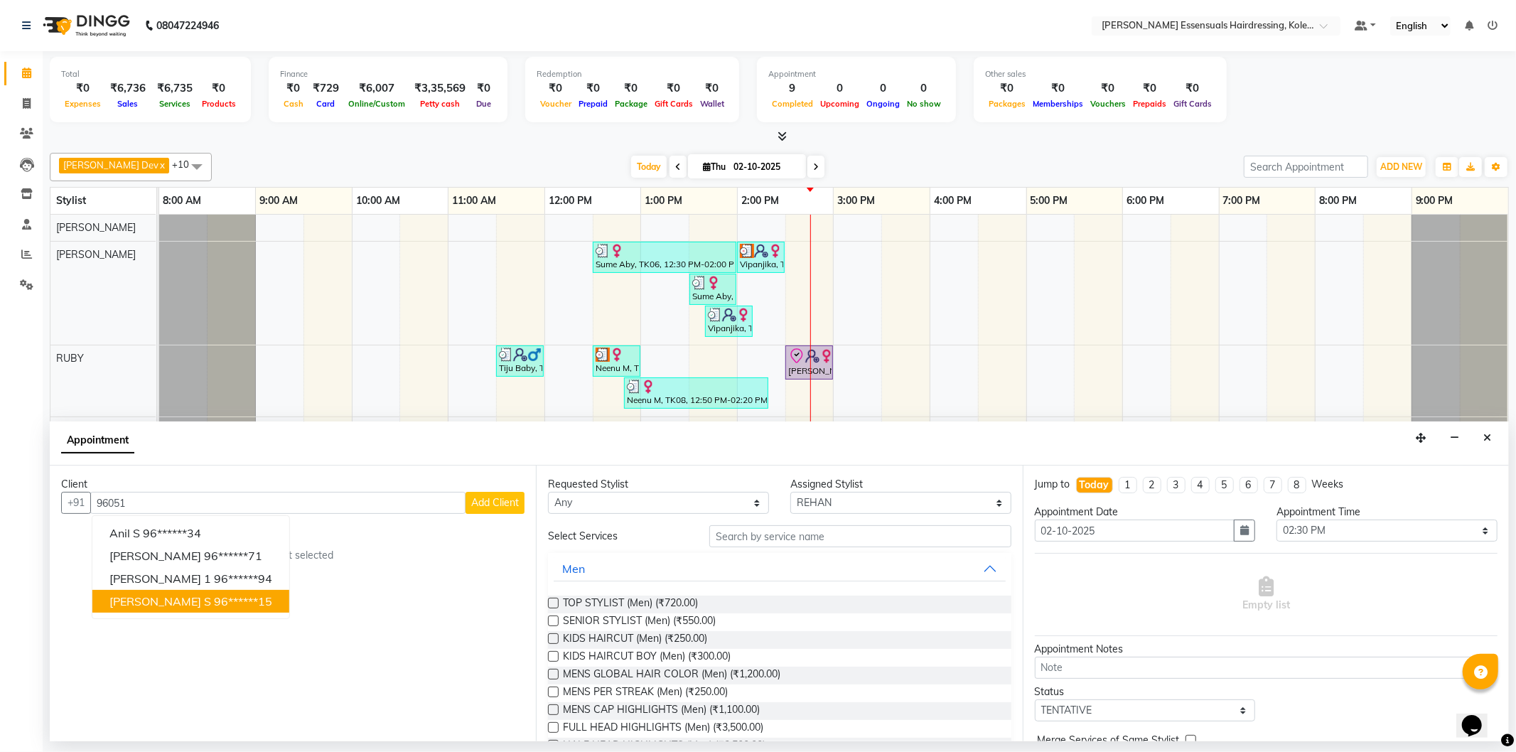
click at [199, 608] on button "Bhagyanath S 96******15" at bounding box center [190, 601] width 197 height 23
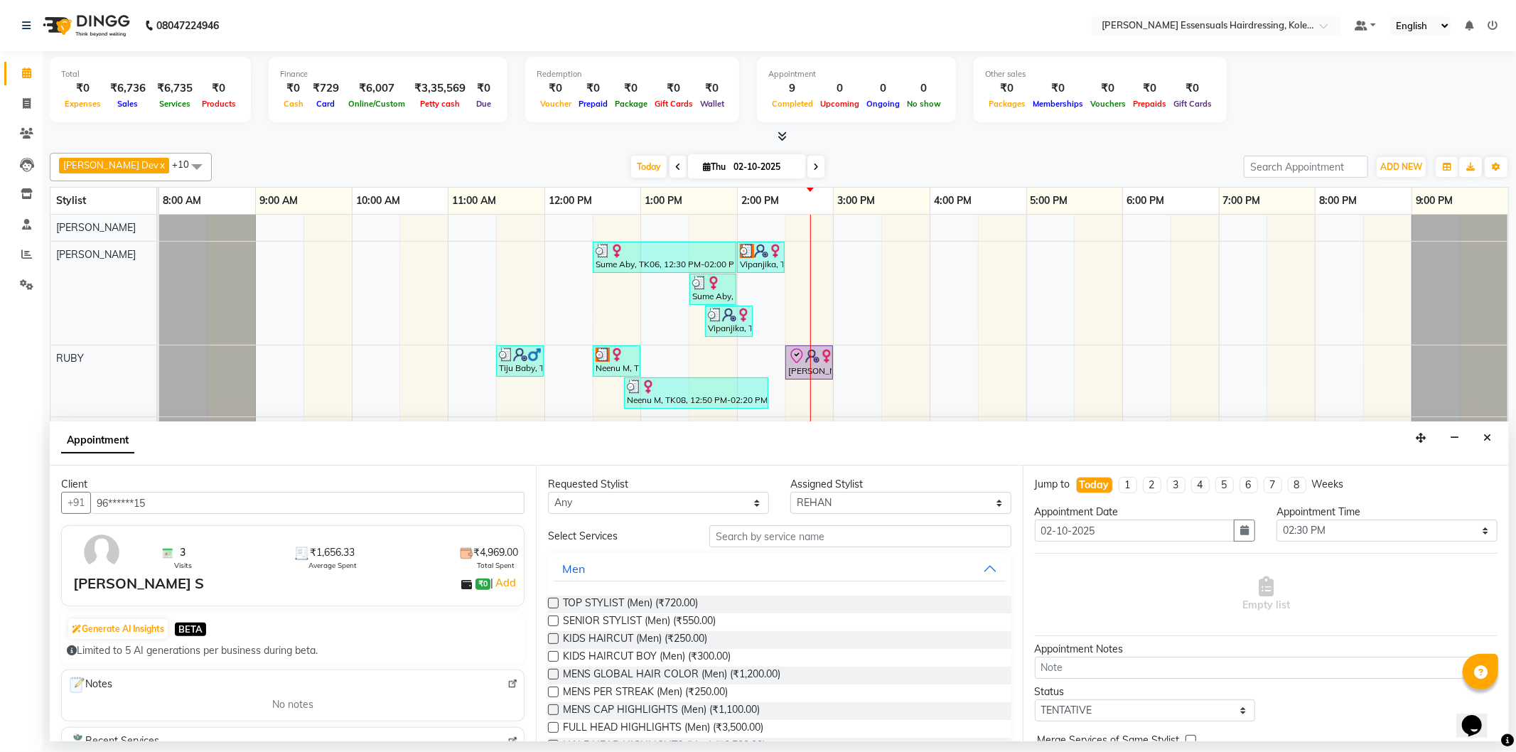
type input "96******15"
click at [730, 536] on input "text" at bounding box center [860, 536] width 301 height 22
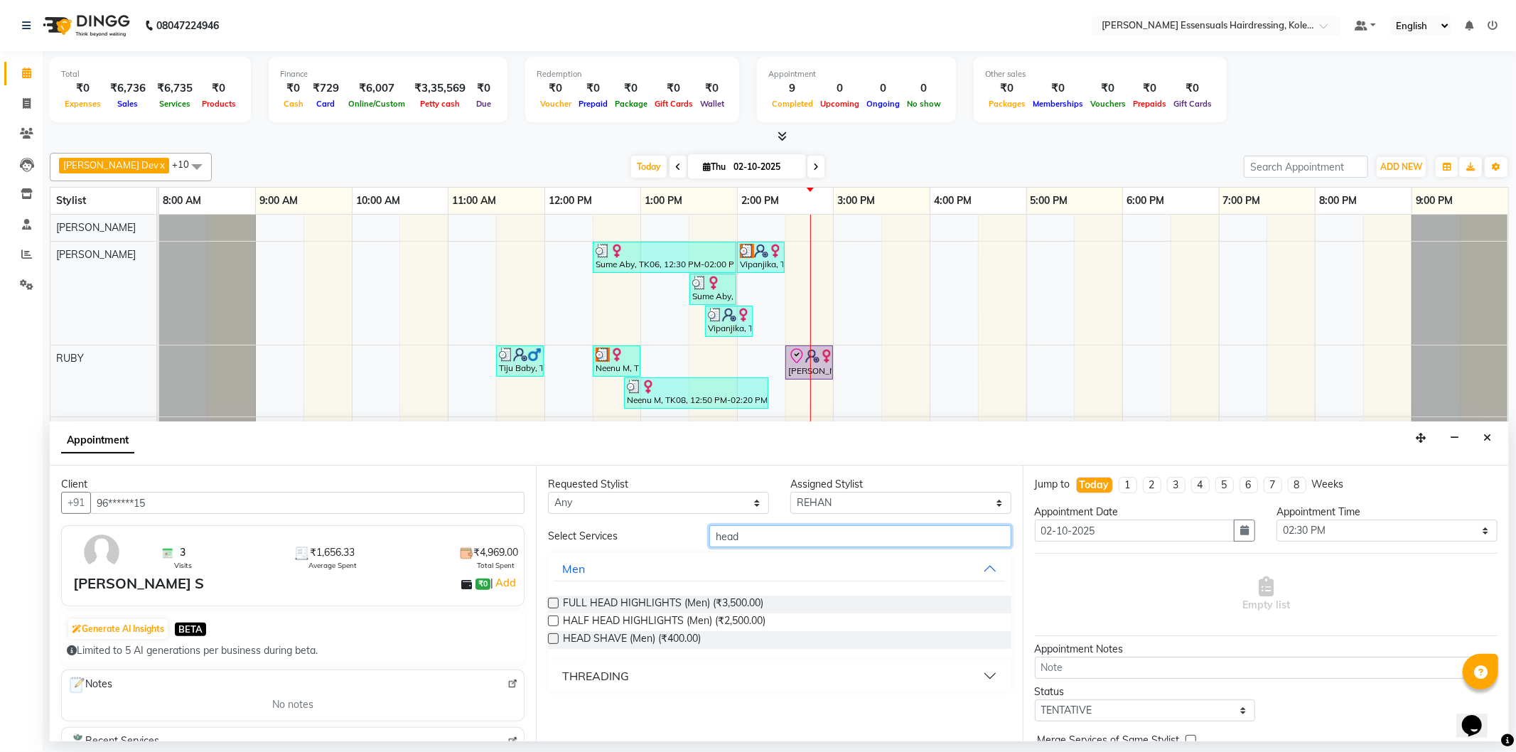
type input "head"
click at [556, 638] on label at bounding box center [553, 638] width 11 height 11
click at [556, 638] on input "checkbox" at bounding box center [552, 640] width 9 height 9
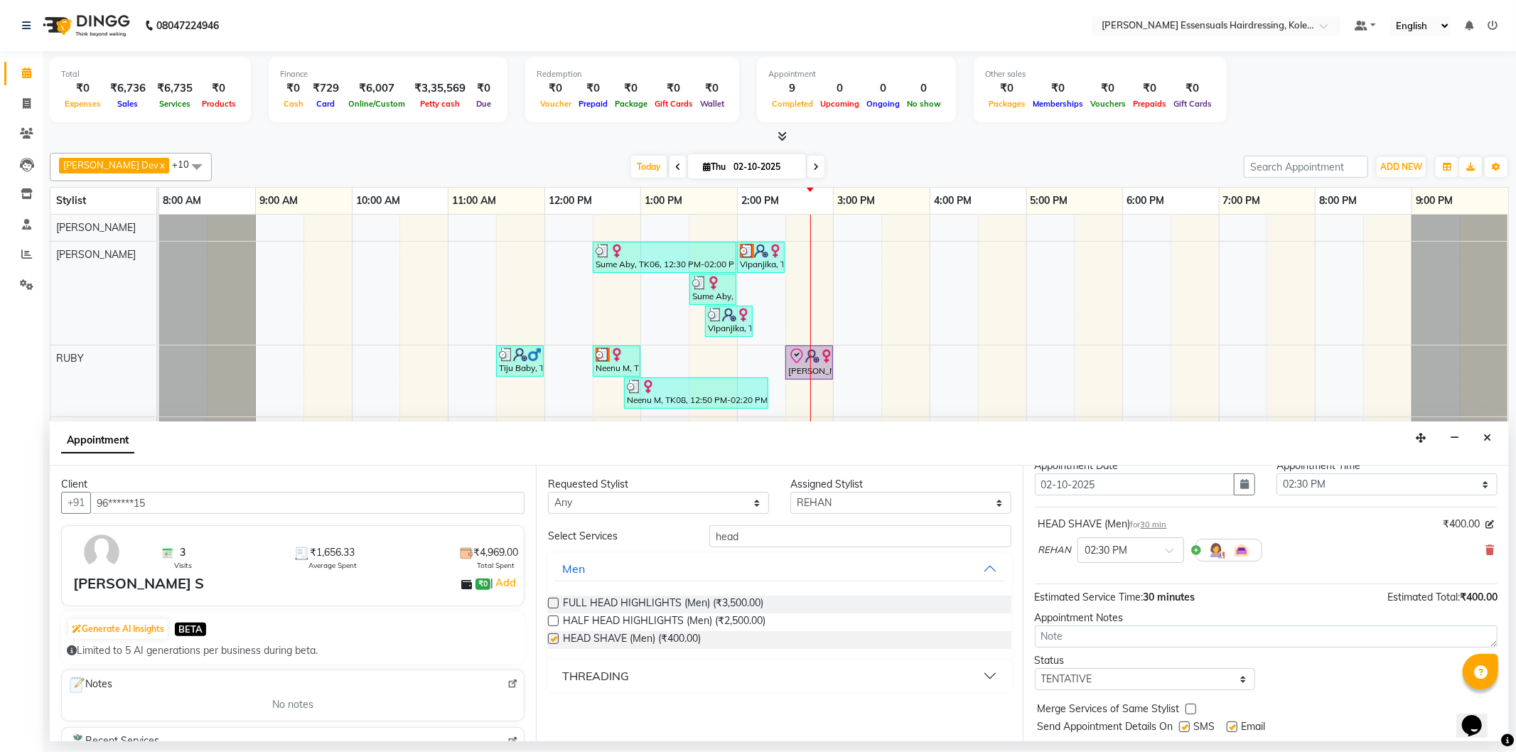
checkbox input "false"
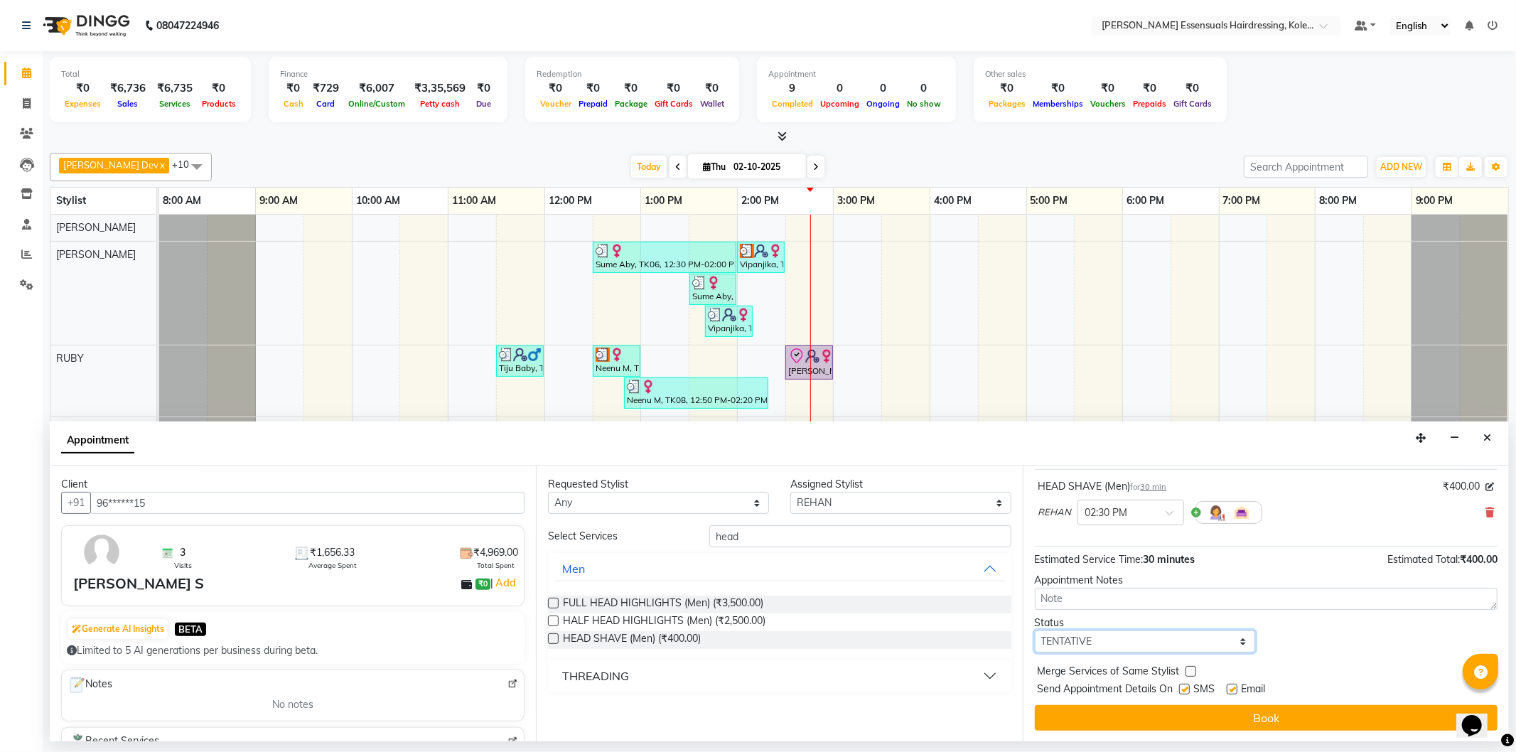
drag, startPoint x: 1060, startPoint y: 637, endPoint x: 1061, endPoint y: 645, distance: 7.9
click at [1060, 637] on select "Select TENTATIVE CONFIRM CHECK-IN UPCOMING" at bounding box center [1145, 642] width 221 height 22
select select "check-in"
click at [1035, 631] on select "Select TENTATIVE CONFIRM CHECK-IN UPCOMING" at bounding box center [1145, 642] width 221 height 22
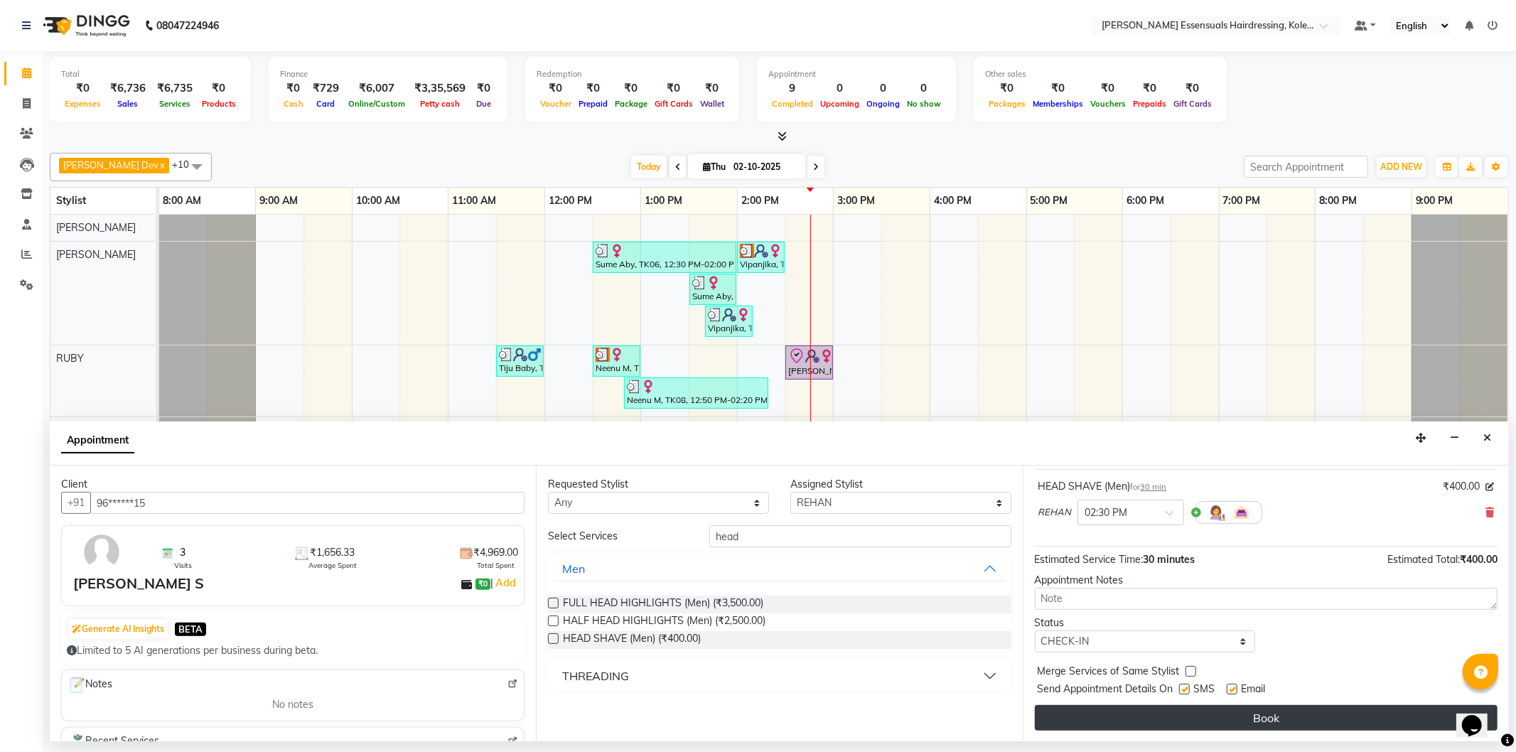
click at [1075, 724] on button "Book" at bounding box center [1266, 718] width 463 height 26
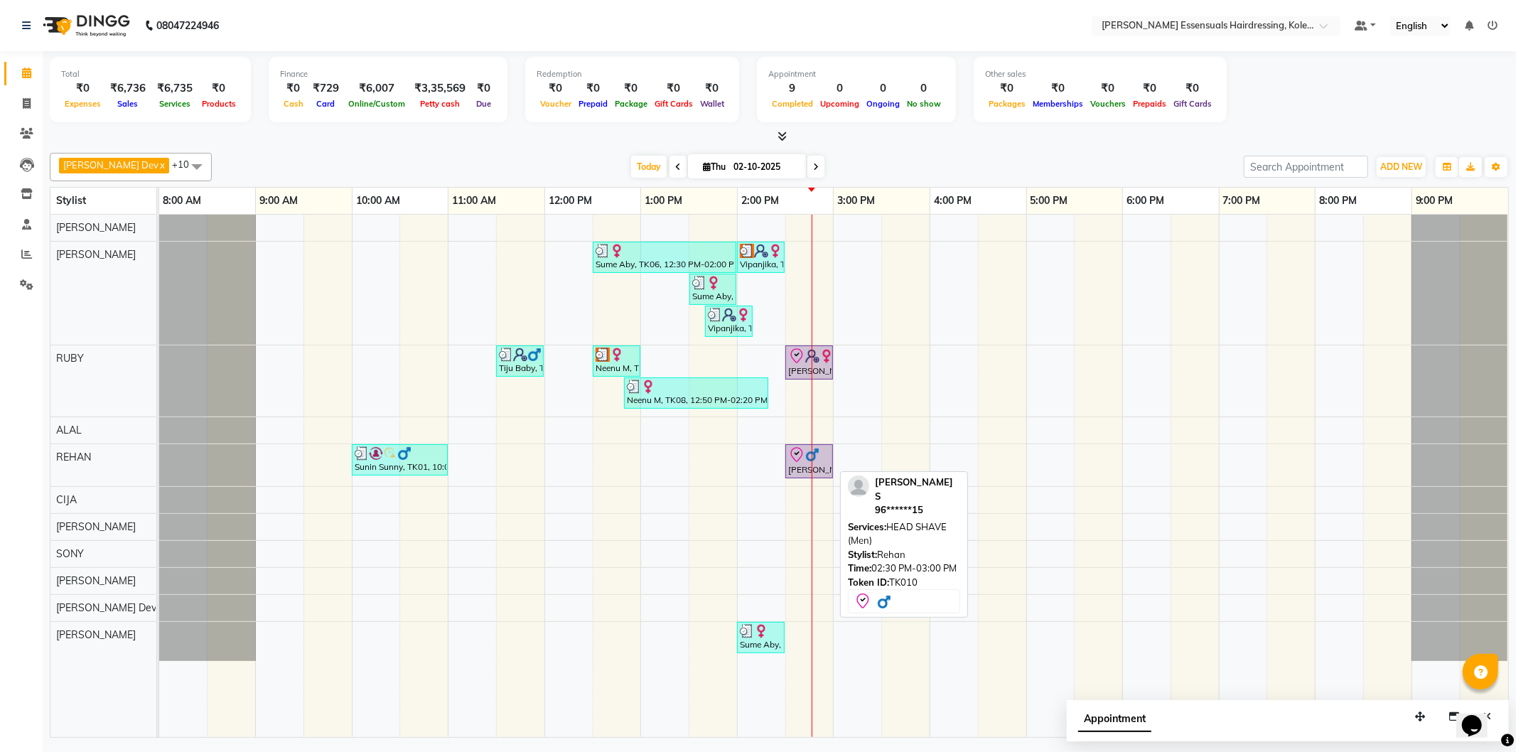
click at [825, 465] on div "[PERSON_NAME] S, TK10, 02:30 PM-03:00 PM, HEAD SHAVE (Men)" at bounding box center [809, 461] width 45 height 30
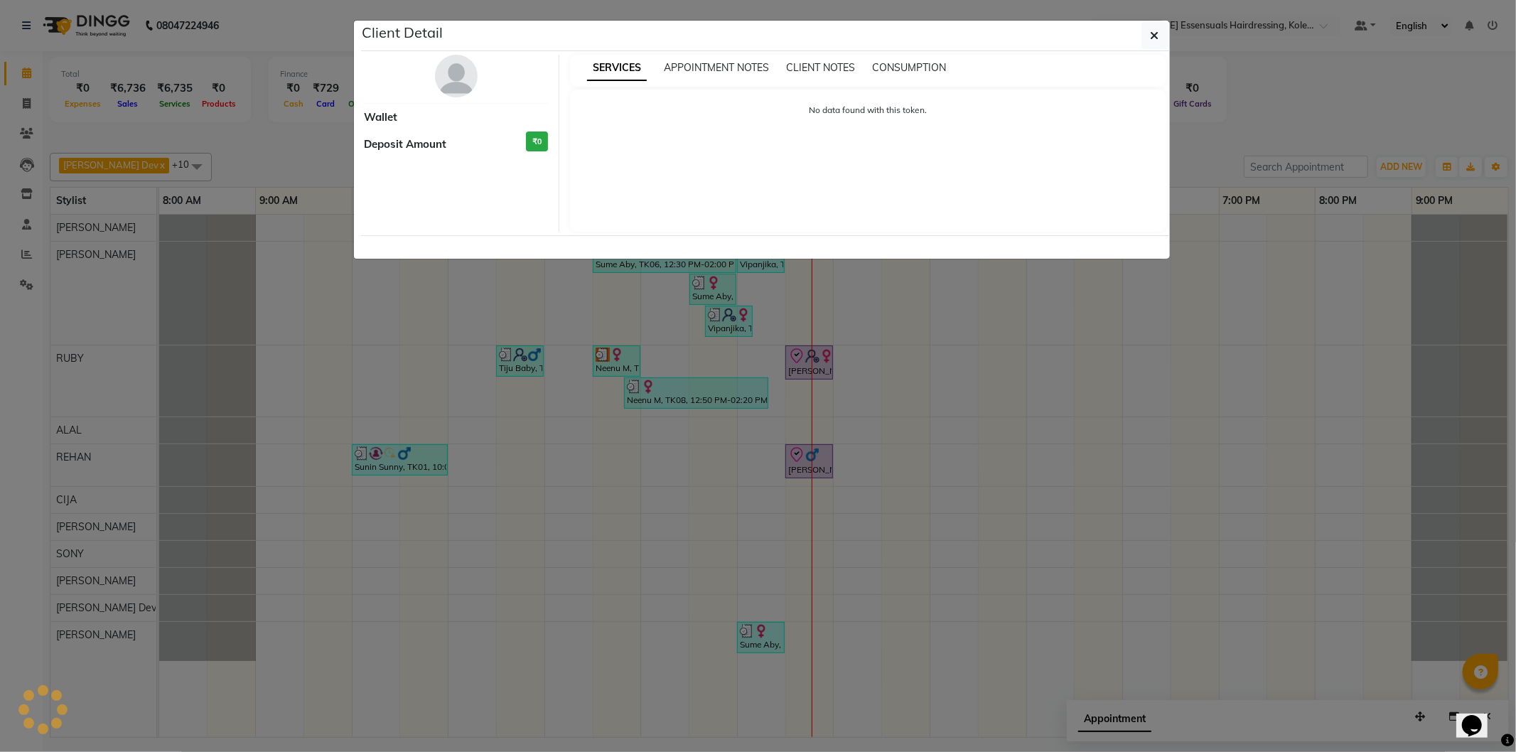
select select "8"
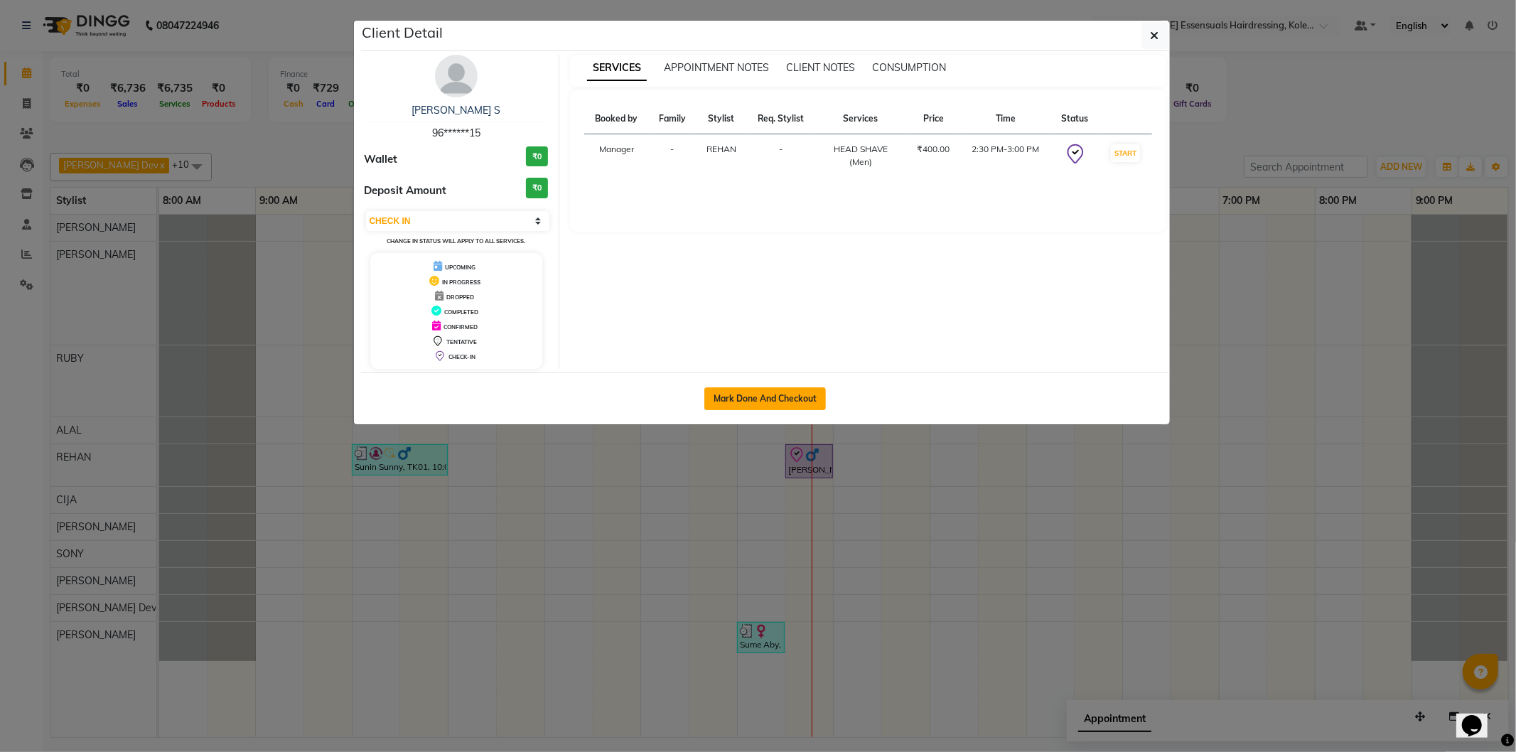
click at [791, 395] on button "Mark Done And Checkout" at bounding box center [766, 398] width 122 height 23
select select "8281"
select select "service"
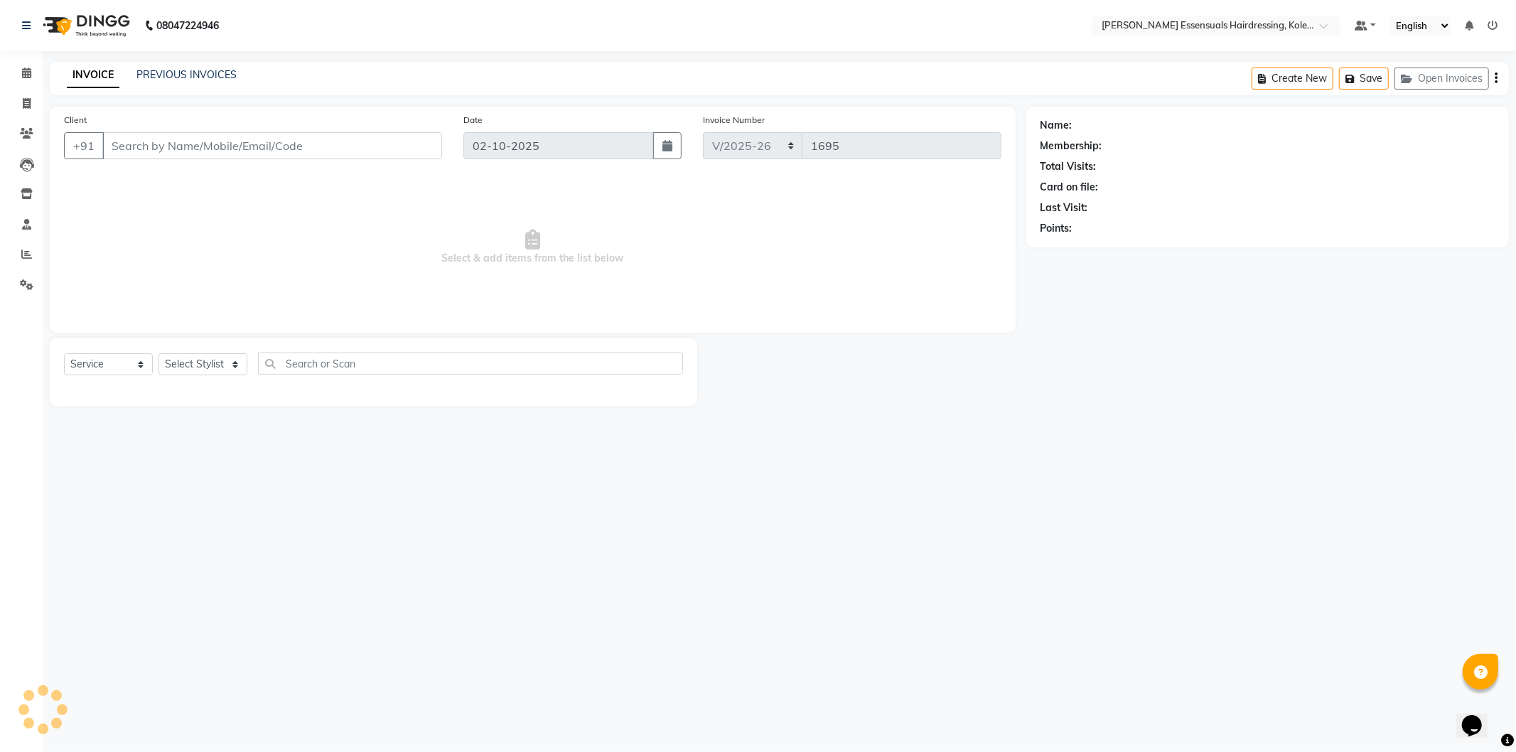
type input "96******15"
select select "79972"
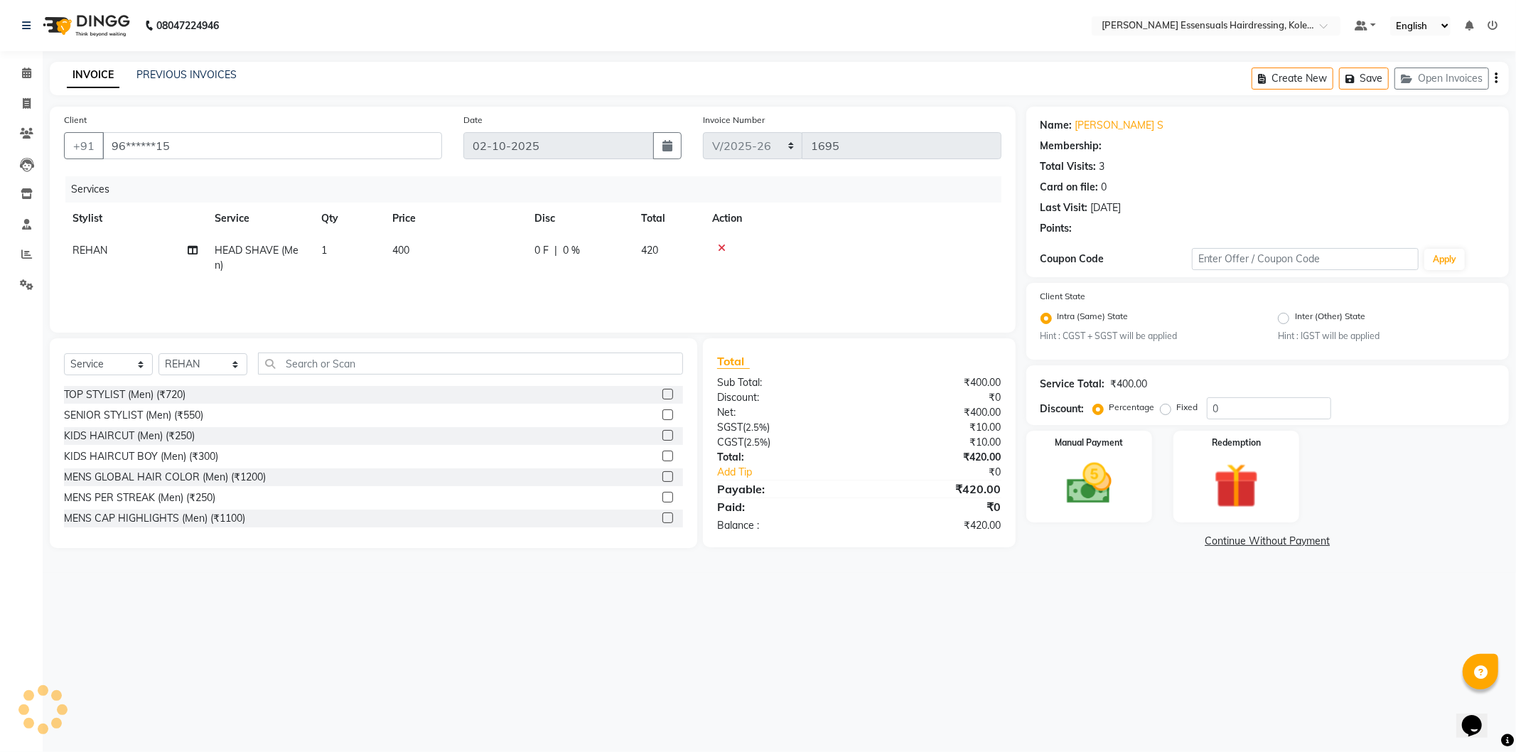
select select "1: Object"
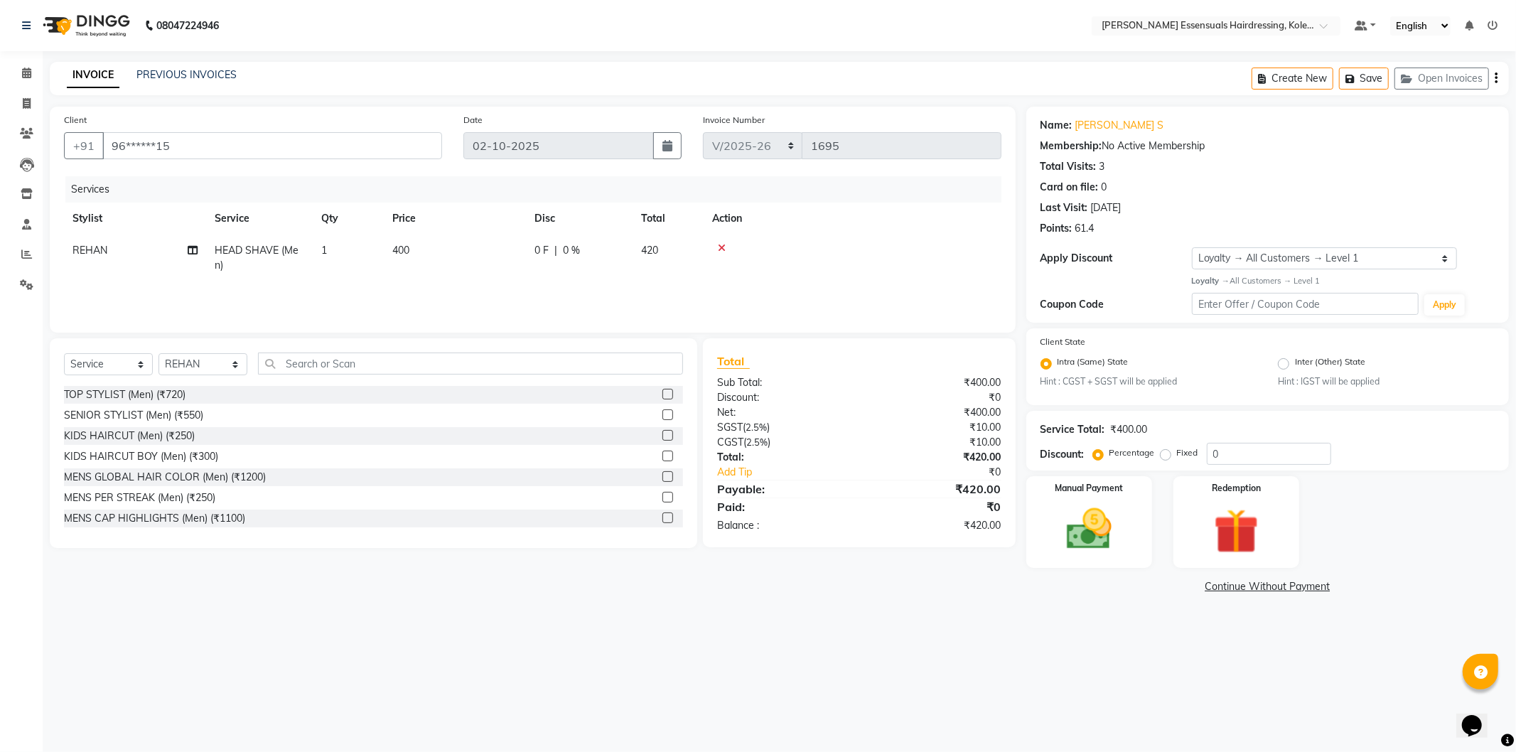
click at [409, 253] on span "400" at bounding box center [400, 250] width 17 height 13
drag, startPoint x: 524, startPoint y: 253, endPoint x: 368, endPoint y: 230, distance: 158.2
click at [368, 230] on table "Stylist Service Qty Price Disc Total Action Admin ALAL Anagha Dev ATHIRA BIDHYA…" at bounding box center [533, 246] width 938 height 86
click at [930, 236] on td at bounding box center [853, 258] width 298 height 47
click at [1374, 77] on button "Save" at bounding box center [1364, 79] width 50 height 22
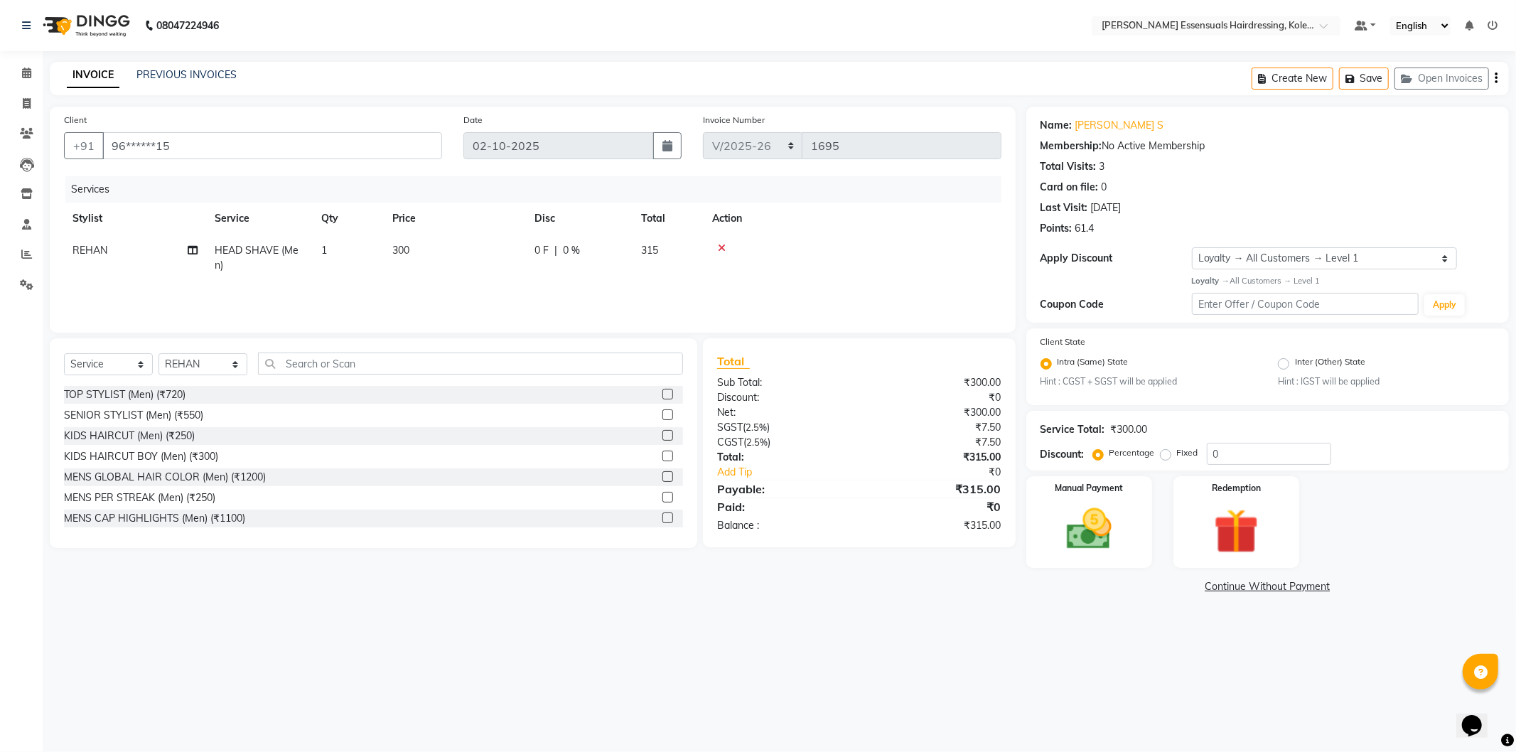
click at [1198, 71] on div "INVOICE PREVIOUS INVOICES Create New Save Open Invoices" at bounding box center [780, 78] width 1460 height 33
click at [1379, 86] on button "Save" at bounding box center [1364, 79] width 50 height 22
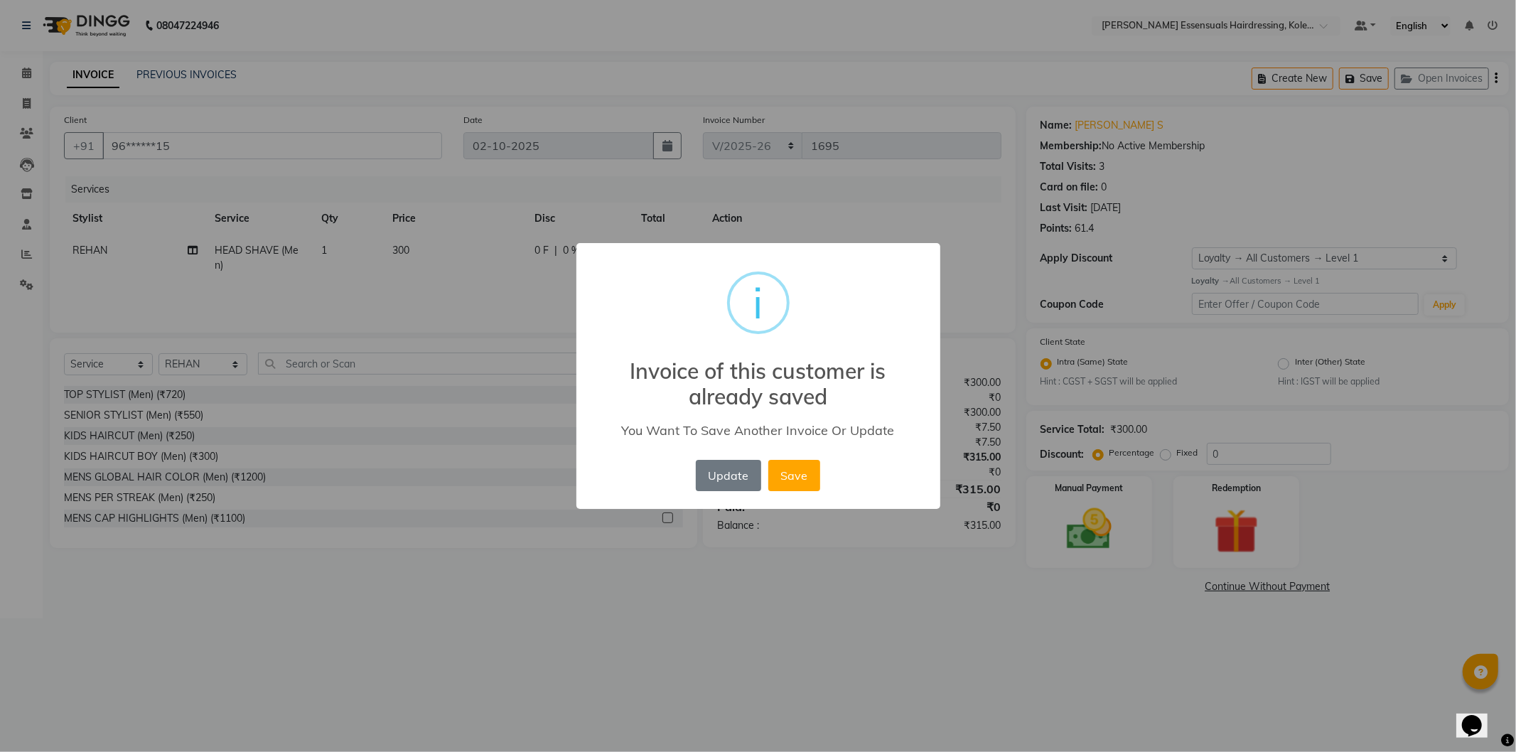
click at [1032, 254] on div "× i Invoice of this customer is already saved You Want To Save Another Invoice …" at bounding box center [758, 376] width 1516 height 752
click at [805, 477] on button "Save" at bounding box center [795, 475] width 52 height 31
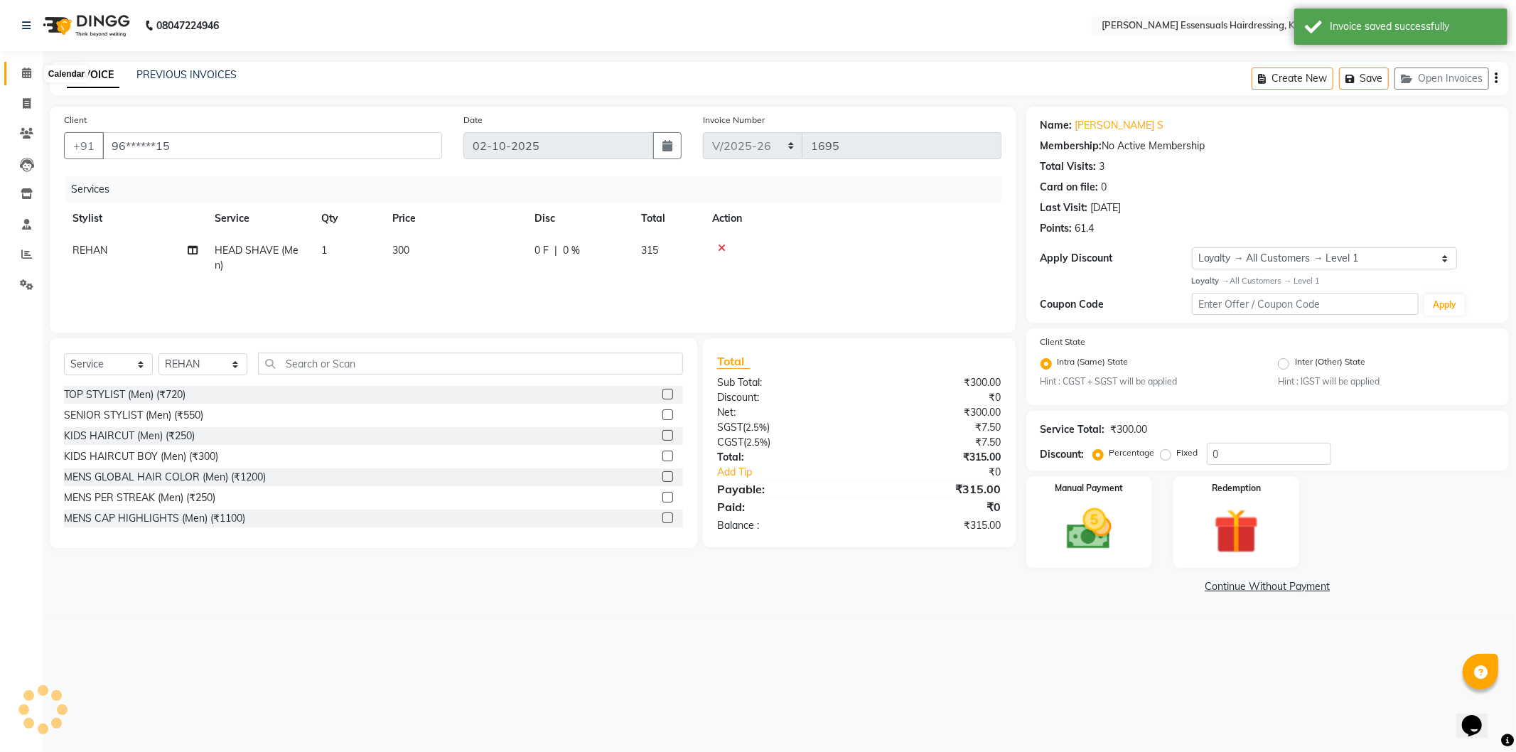
click at [33, 68] on span at bounding box center [26, 73] width 25 height 16
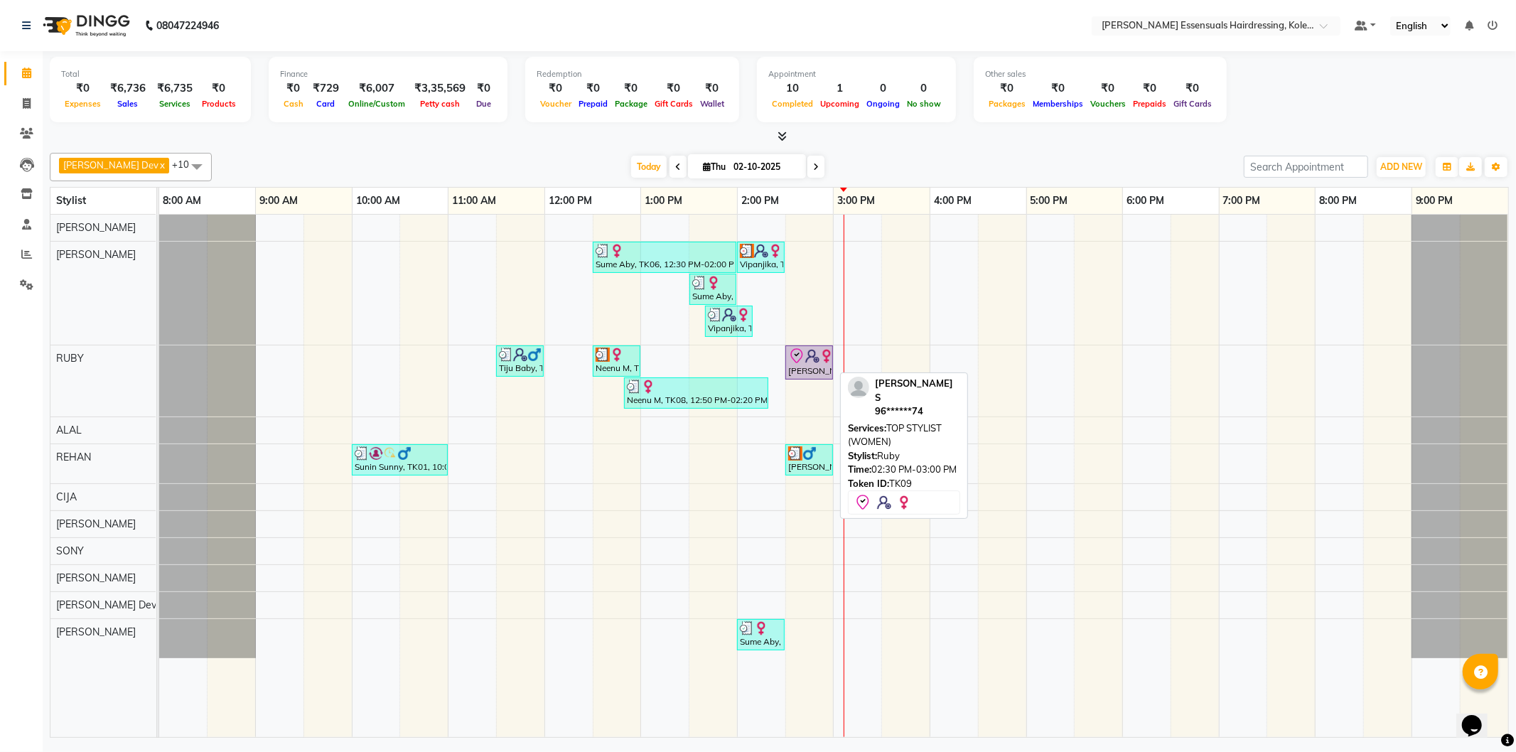
click at [807, 365] on div "[PERSON_NAME] S, TK09, 02:30 PM-03:00 PM, TOP STYLIST (WOMEN)" at bounding box center [809, 363] width 45 height 30
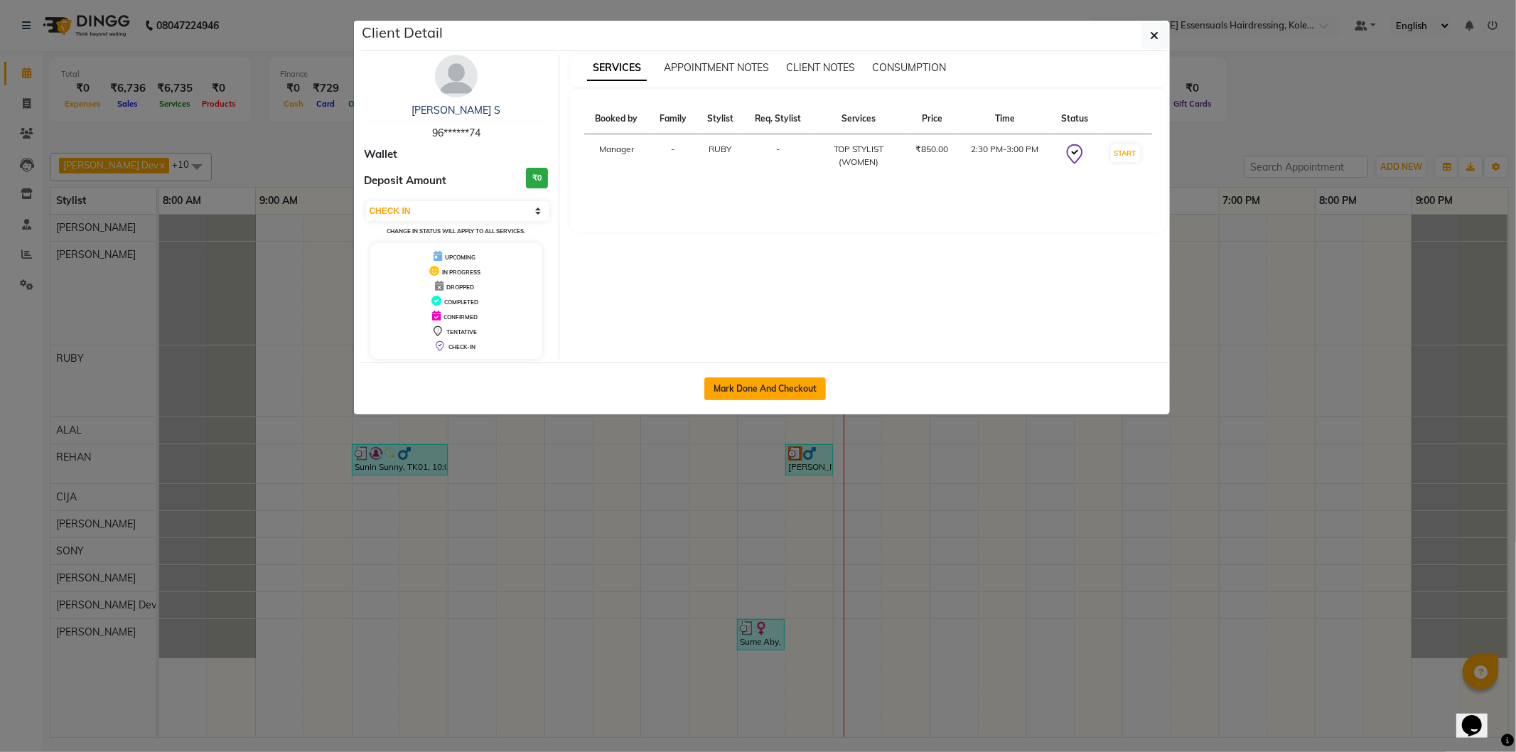
click at [794, 389] on button "Mark Done And Checkout" at bounding box center [766, 389] width 122 height 23
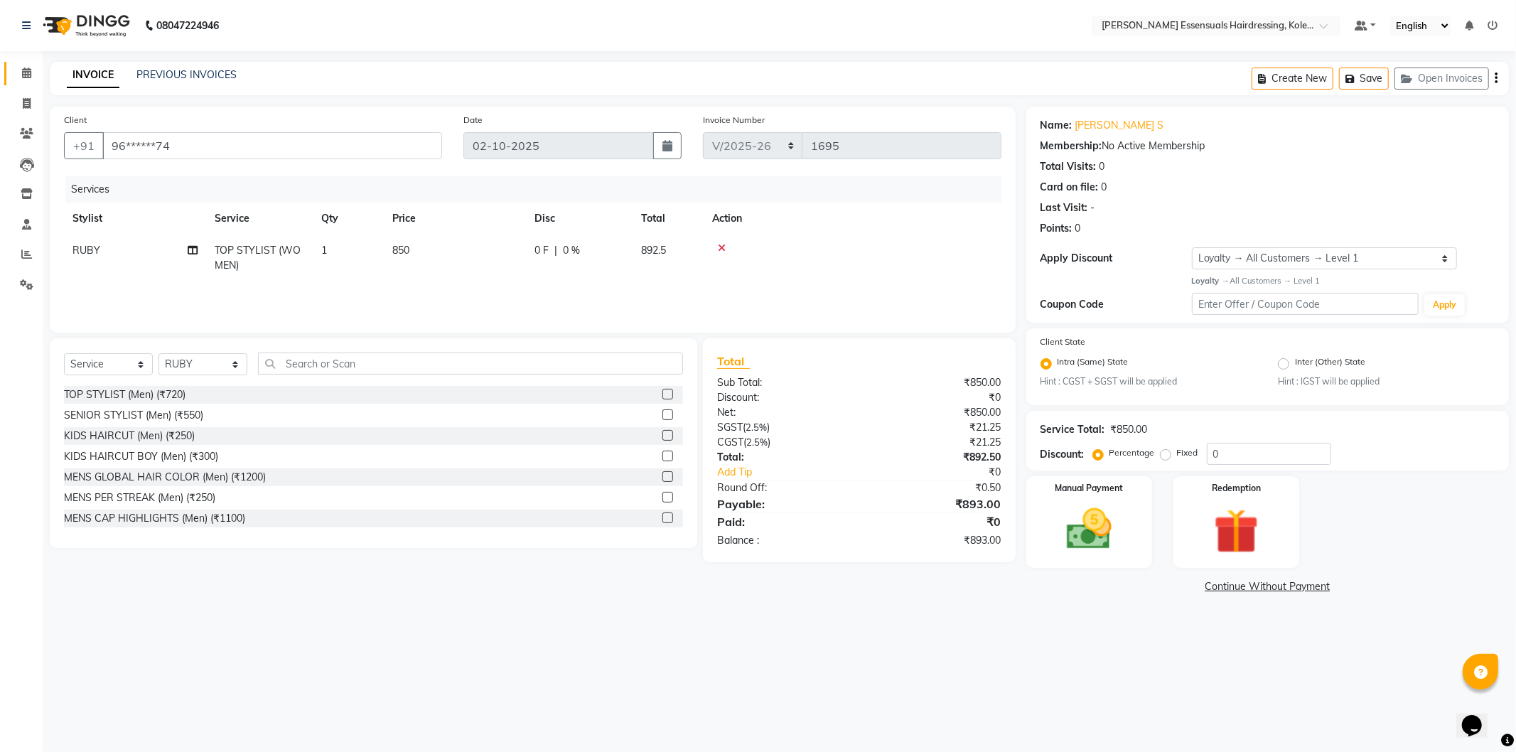
click at [22, 78] on icon at bounding box center [26, 73] width 9 height 11
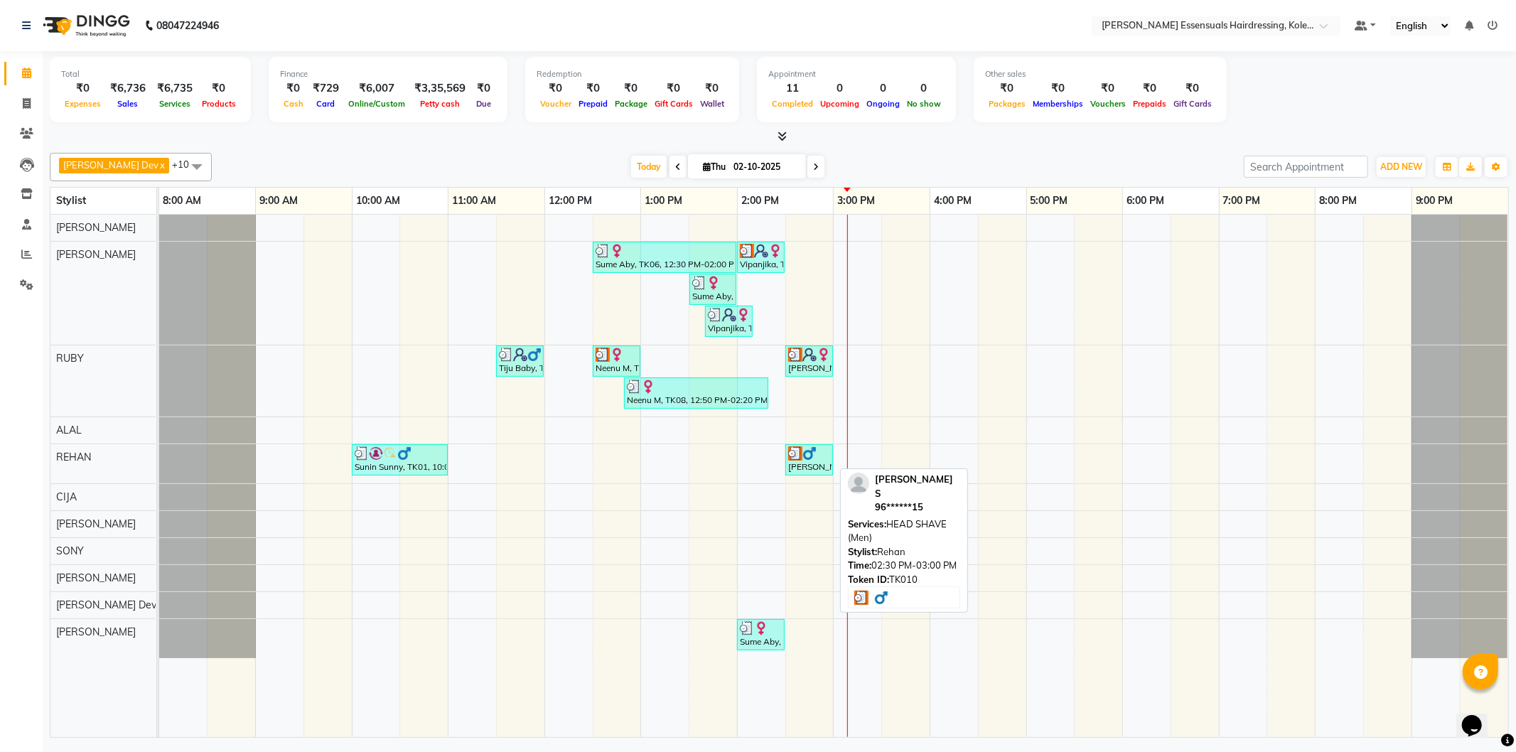
click at [810, 472] on div "[PERSON_NAME] S, TK10, 02:30 PM-03:00 PM, HEAD SHAVE (Men)" at bounding box center [809, 459] width 45 height 27
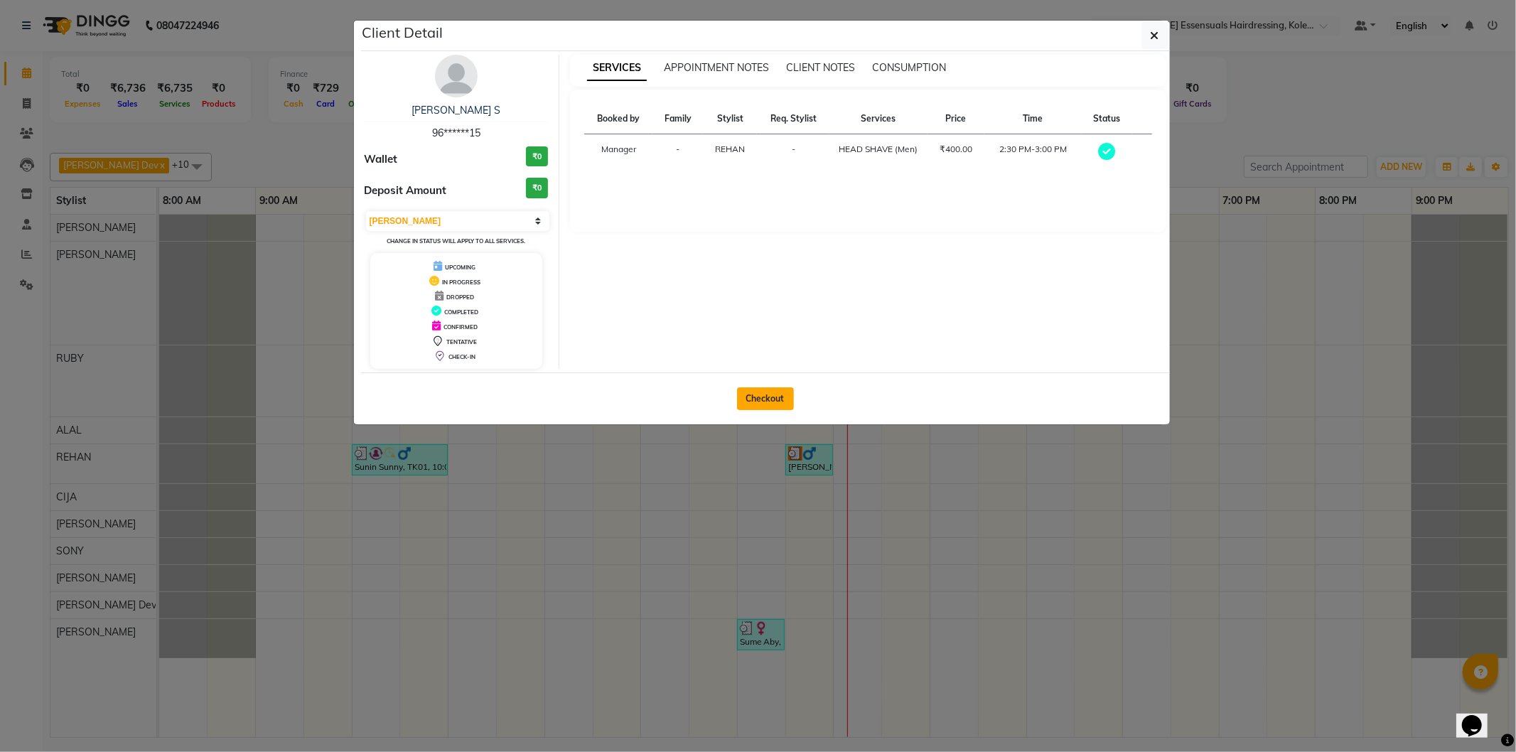
click at [756, 402] on button "Checkout" at bounding box center [765, 398] width 57 height 23
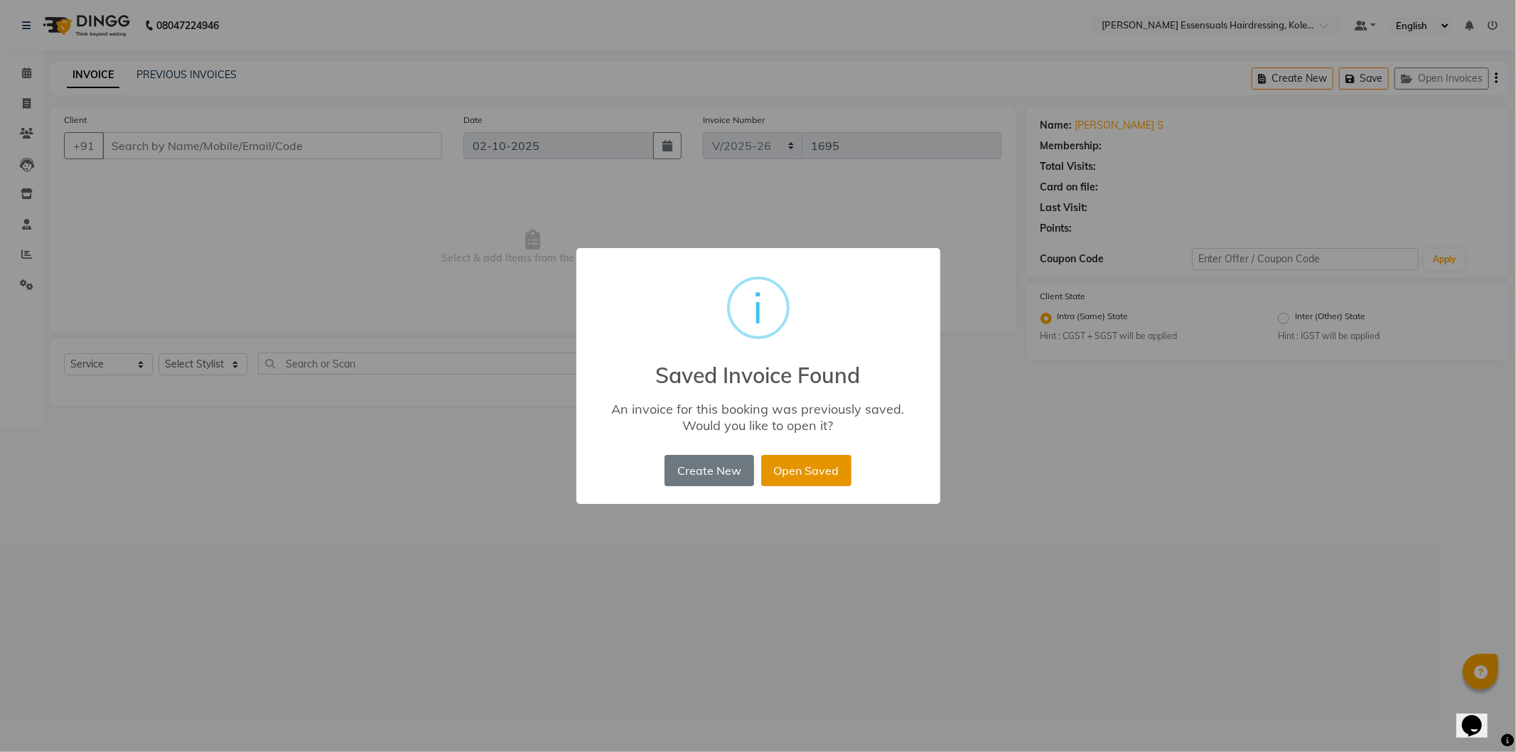
click at [800, 471] on button "Open Saved" at bounding box center [806, 470] width 90 height 31
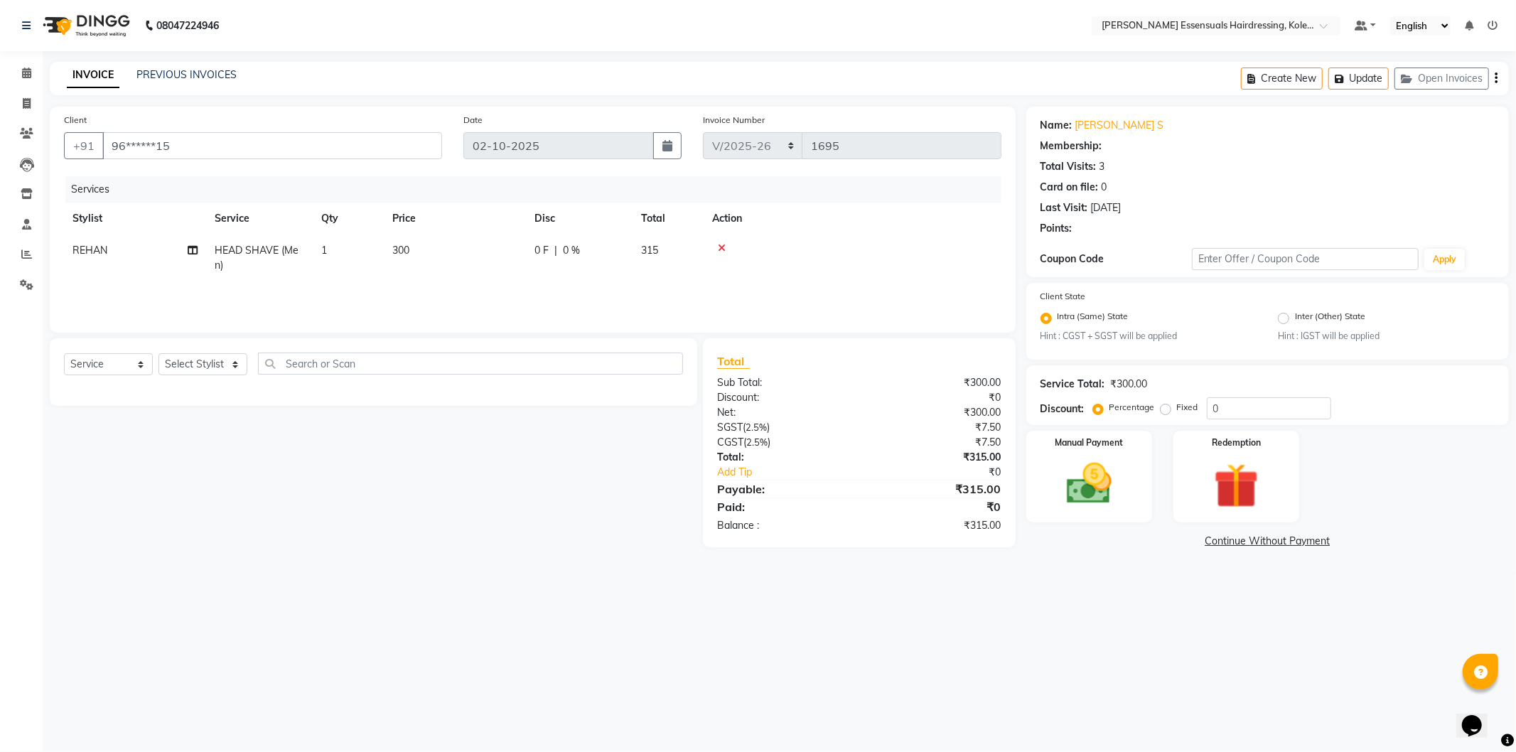
click at [370, 375] on div "Select Service Product Membership Package Voucher Prepaid Gift Card Select Styl…" at bounding box center [373, 369] width 619 height 33
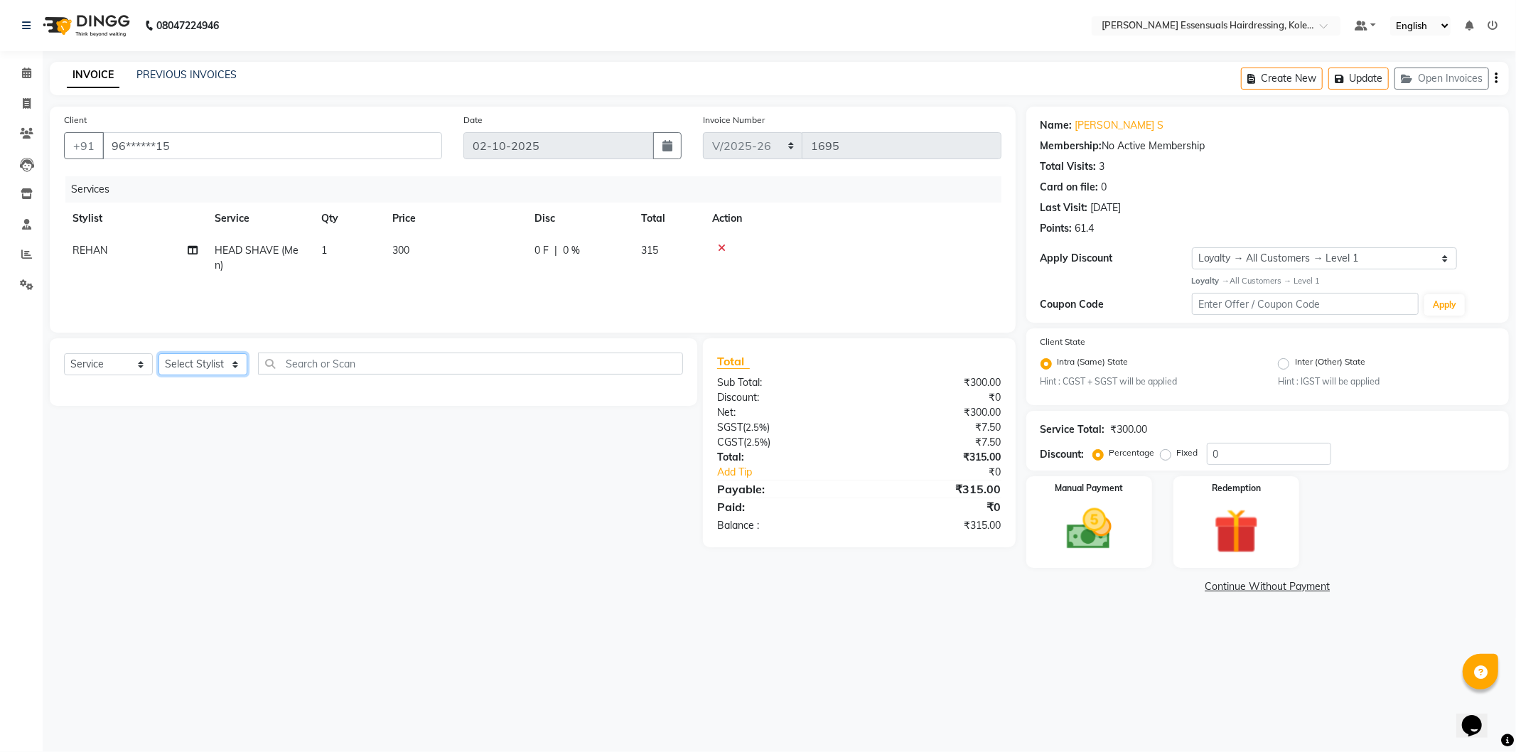
click at [227, 359] on select "Select Stylist Admin ALAL Anagha Dev ATHIRA BIDHYA Bindya Accountant CIJA FAIZA…" at bounding box center [203, 364] width 89 height 22
click at [159, 354] on select "Select Stylist Admin ALAL Anagha Dev ATHIRA BIDHYA Bindya Accountant CIJA FAIZA…" at bounding box center [203, 364] width 89 height 22
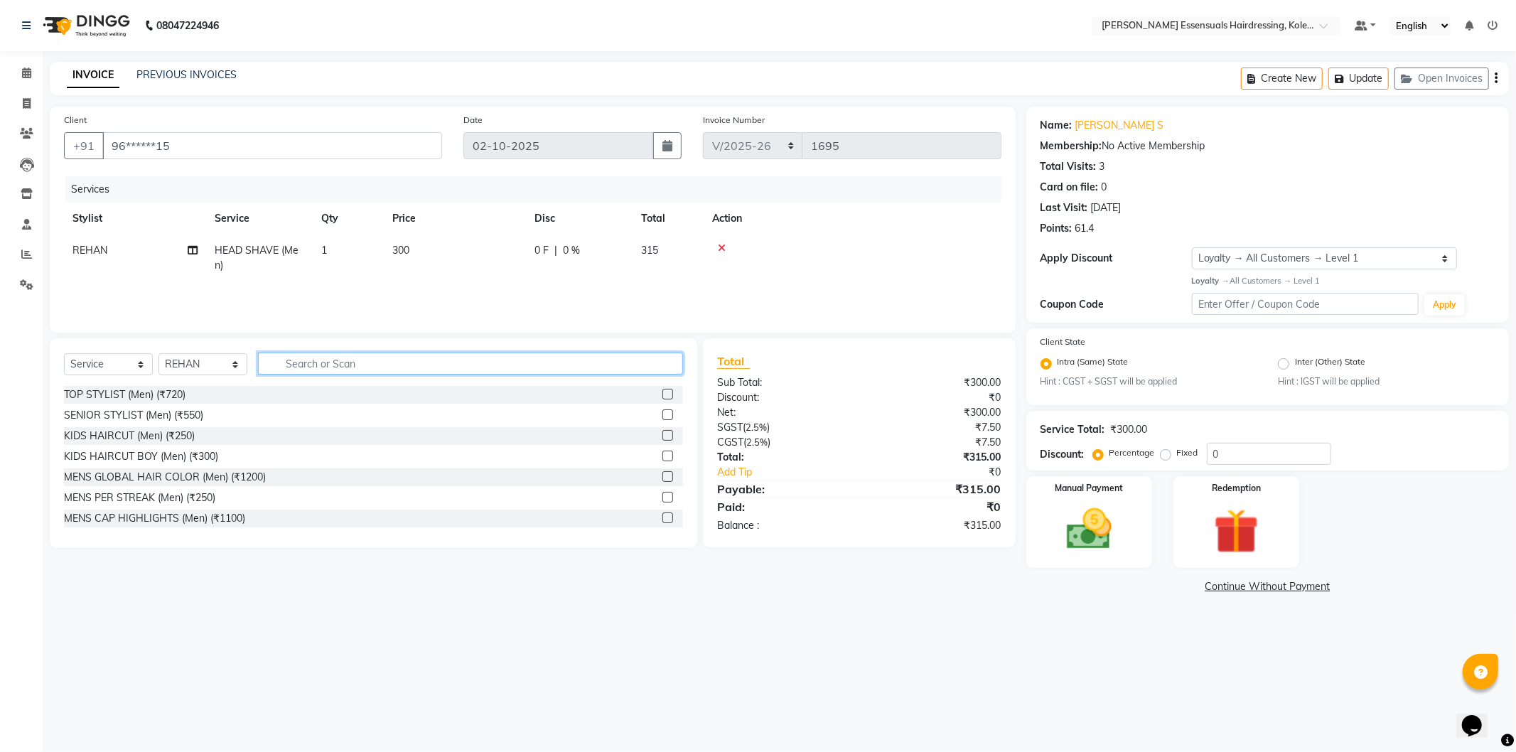
click at [316, 363] on input "text" at bounding box center [470, 364] width 425 height 22
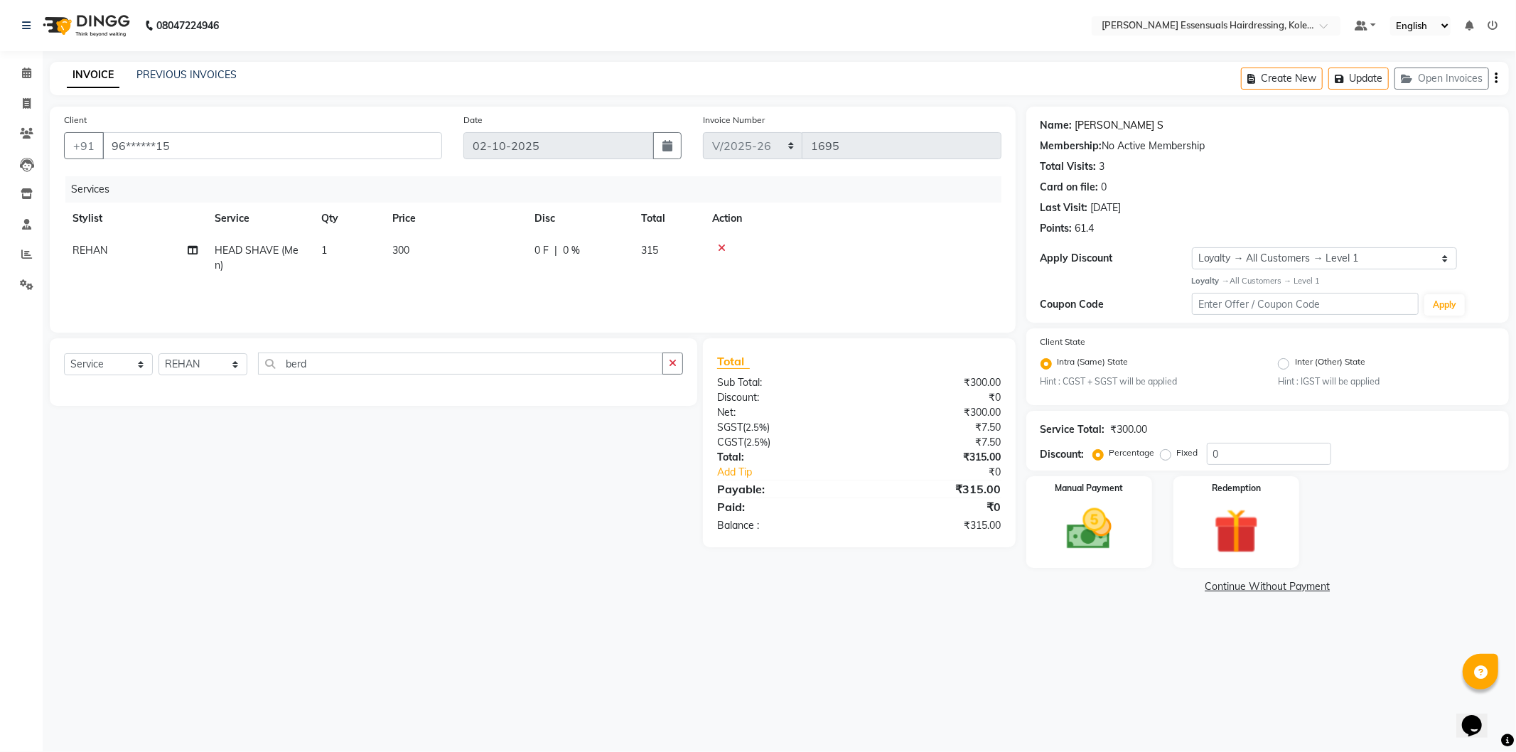
click at [1113, 124] on link "Bhagyanath S" at bounding box center [1120, 125] width 89 height 15
click at [340, 370] on input "berd" at bounding box center [460, 364] width 405 height 22
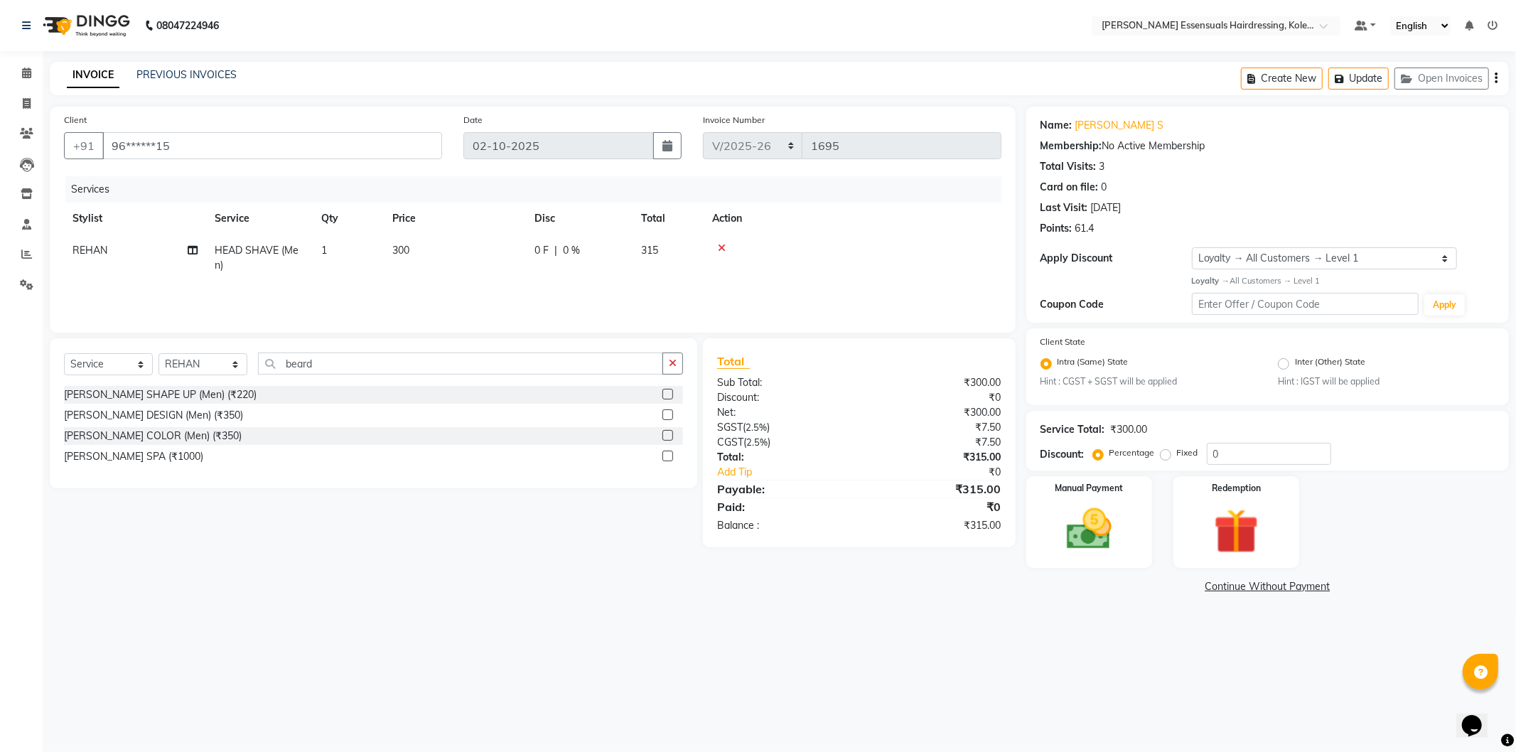
click at [666, 394] on label at bounding box center [668, 394] width 11 height 11
click at [666, 394] on input "checkbox" at bounding box center [667, 394] width 9 height 9
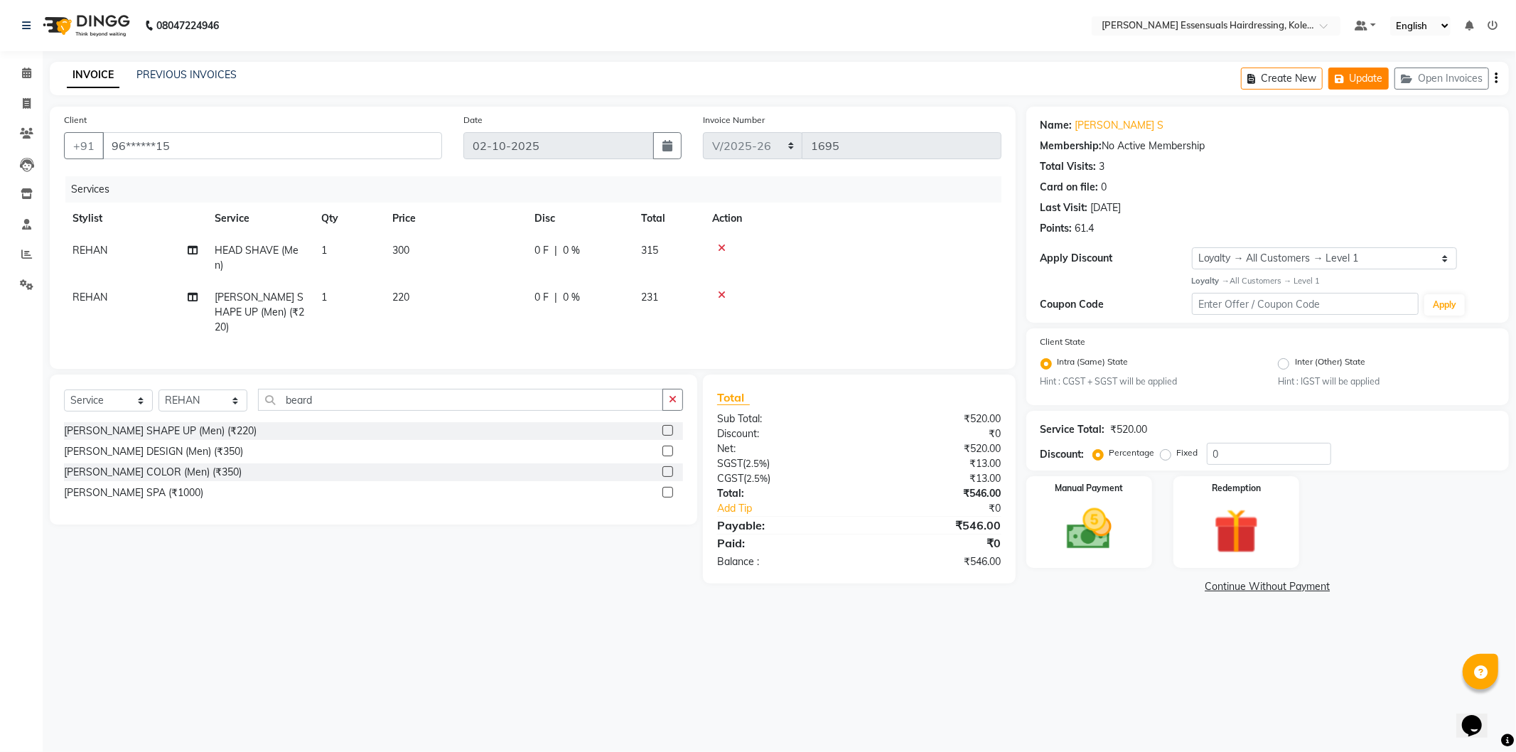
click at [1370, 80] on button "Update" at bounding box center [1359, 79] width 60 height 22
drag, startPoint x: 541, startPoint y: 668, endPoint x: 509, endPoint y: 651, distance: 36.6
click at [541, 668] on div "08047224946 Select Location × Toni&guy Essensuals Hairdressing, Kolenchery. Def…" at bounding box center [758, 376] width 1516 height 752
click at [1005, 194] on div "Client +91 96******15 Date 02-10-2025 Invoice Number IMP/2025-26 V/2025 V/2025-…" at bounding box center [533, 238] width 966 height 262
drag, startPoint x: 1369, startPoint y: 70, endPoint x: 1206, endPoint y: 74, distance: 163.6
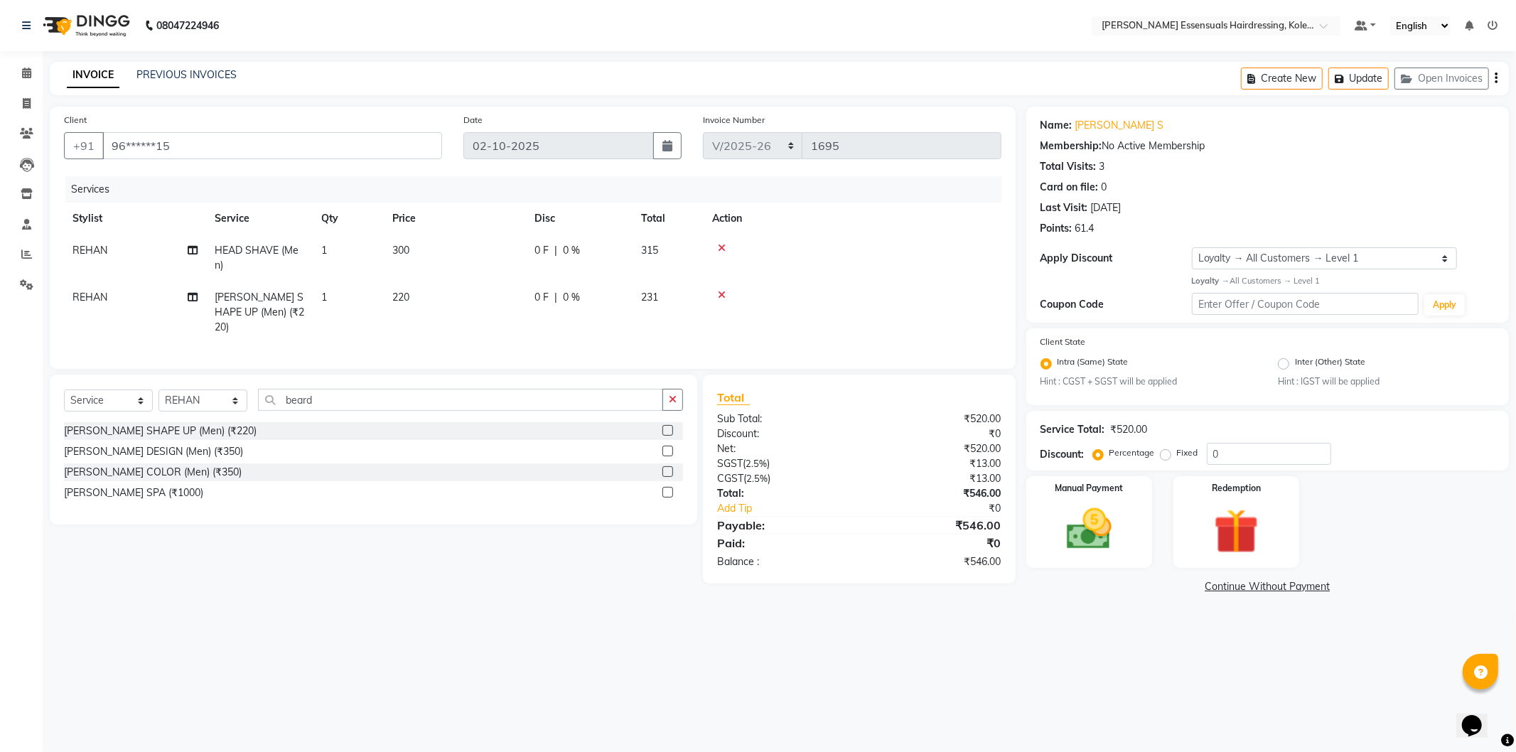
click at [1365, 72] on button "Update" at bounding box center [1359, 79] width 60 height 22
click at [28, 75] on icon at bounding box center [26, 73] width 9 height 11
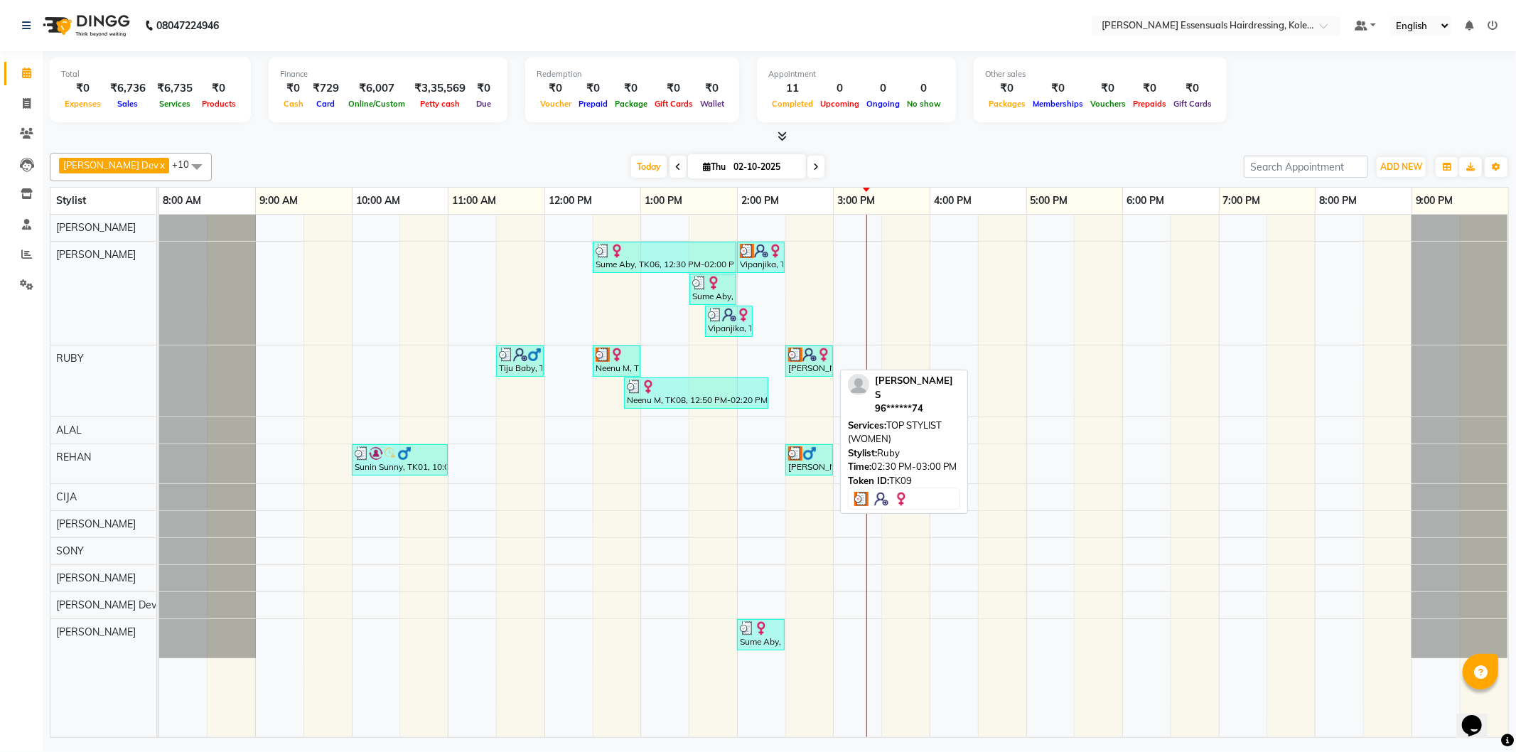
click at [804, 359] on img at bounding box center [810, 355] width 14 height 14
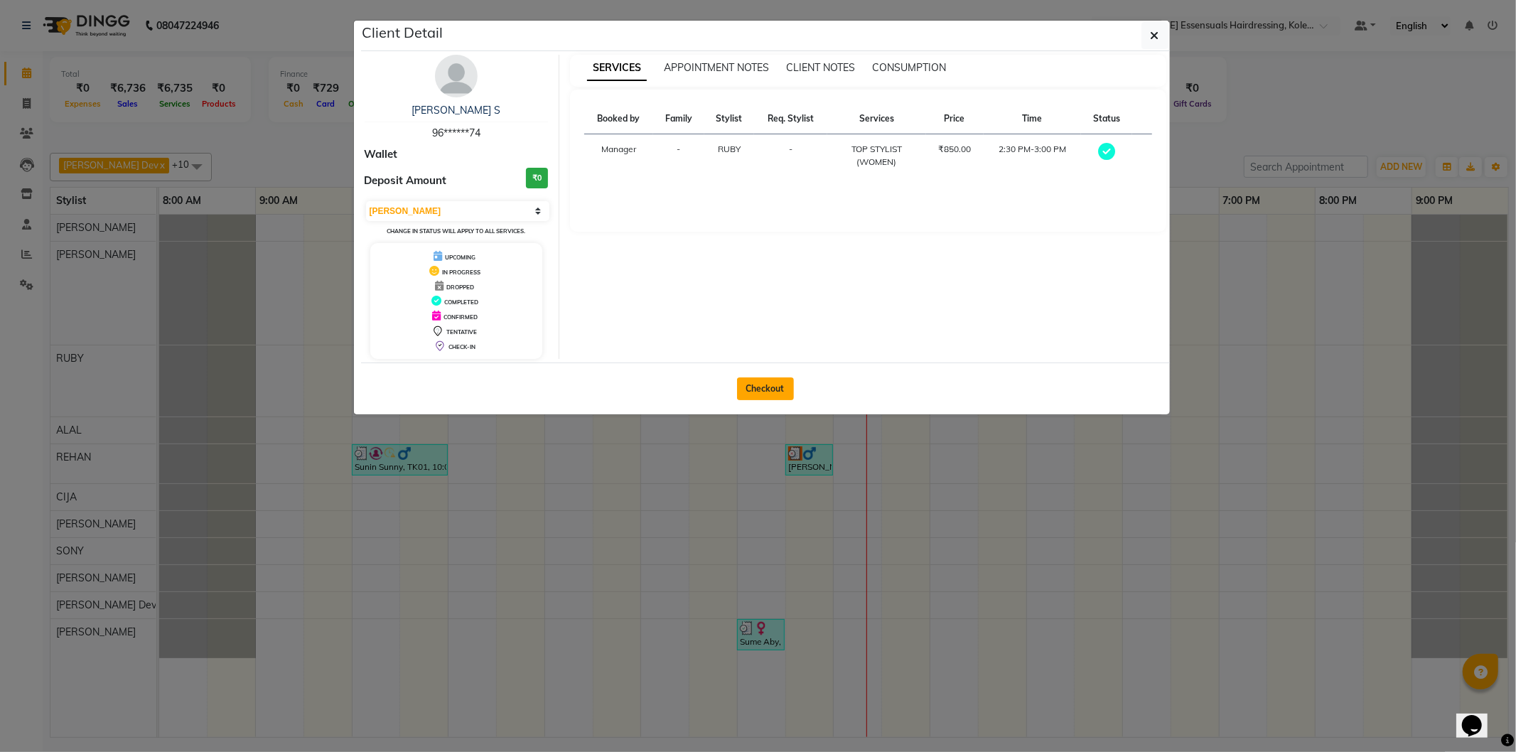
click at [761, 388] on button "Checkout" at bounding box center [765, 389] width 57 height 23
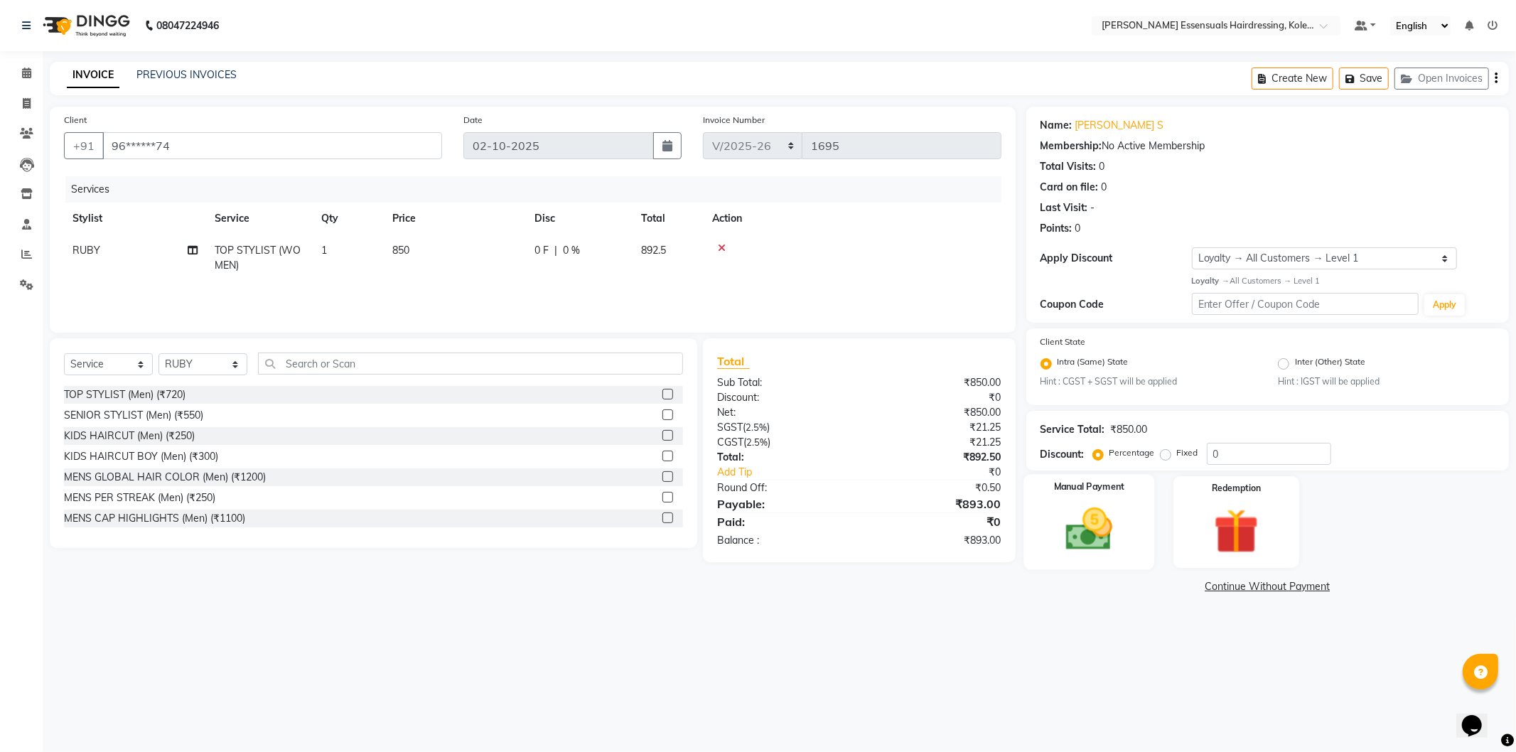
click at [1078, 531] on img at bounding box center [1089, 530] width 76 height 54
click at [1141, 587] on span "CASH" at bounding box center [1145, 587] width 31 height 16
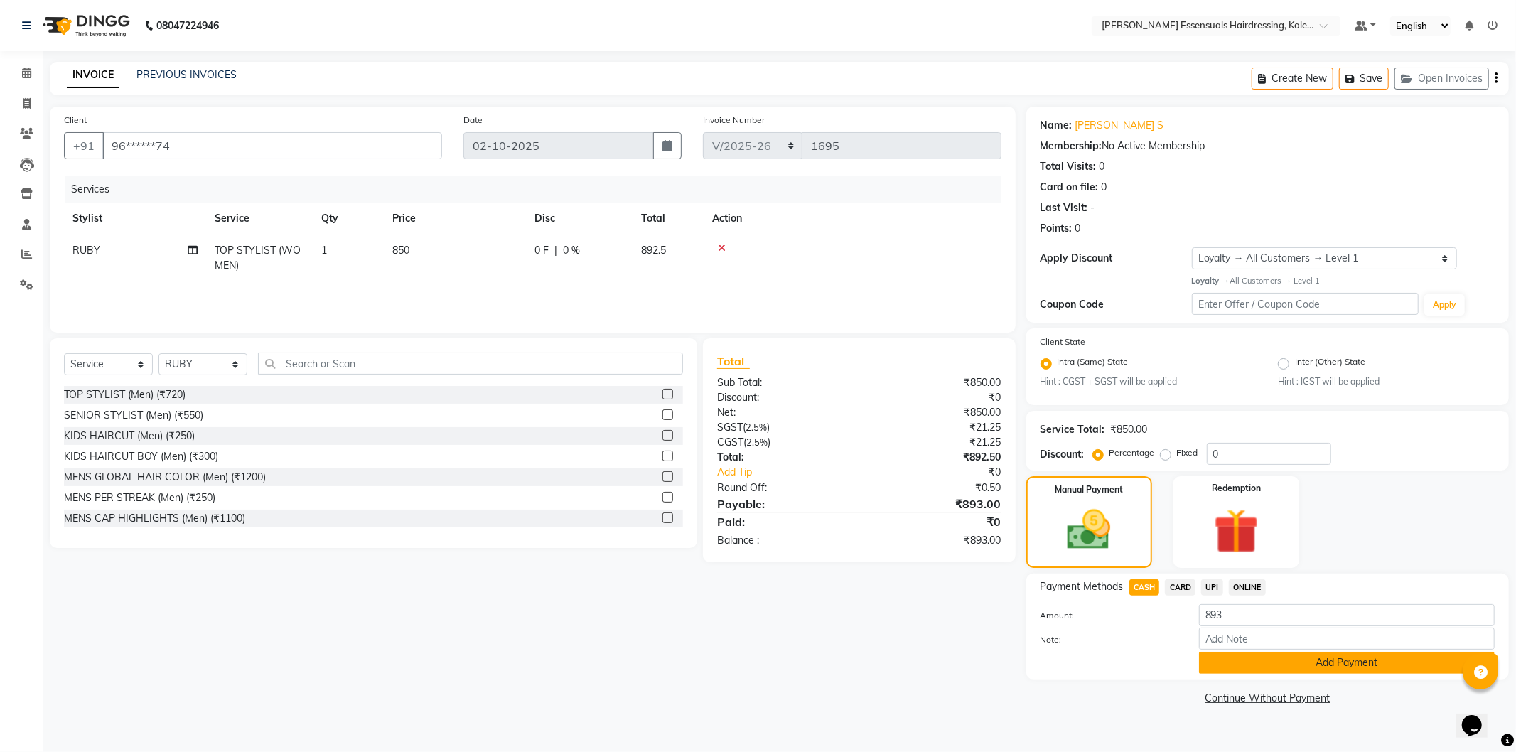
click at [1304, 668] on button "Add Payment" at bounding box center [1347, 663] width 296 height 22
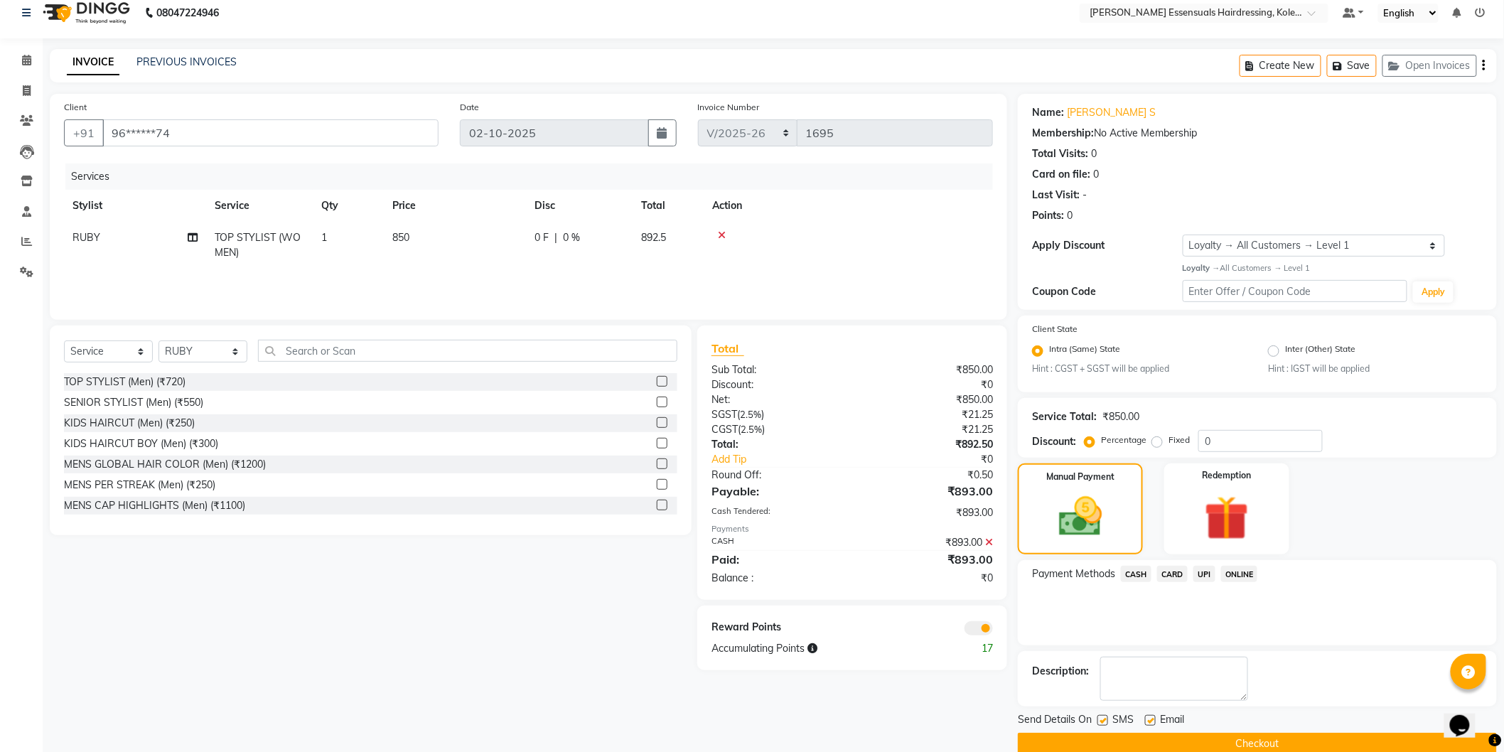
scroll to position [36, 0]
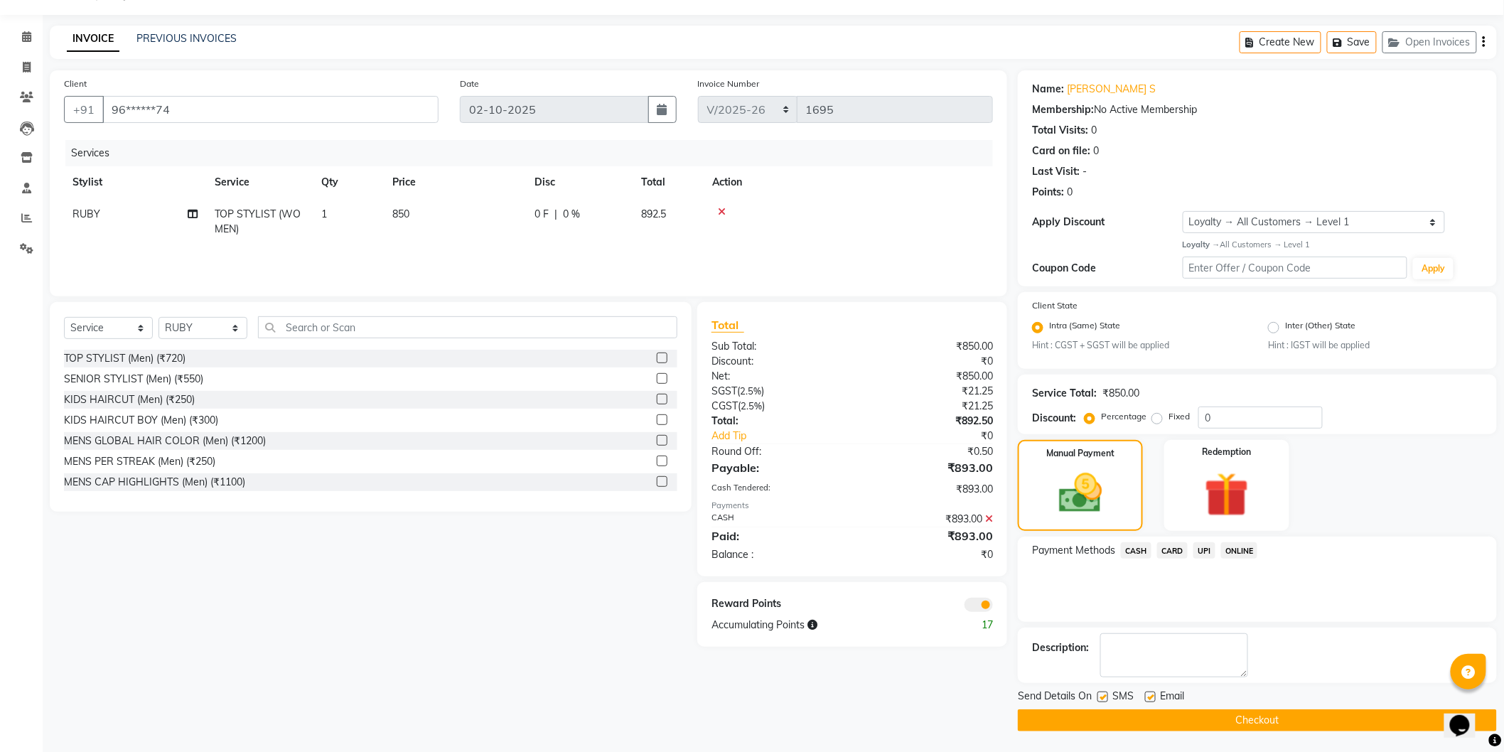
click at [1303, 727] on button "Checkout" at bounding box center [1257, 721] width 479 height 22
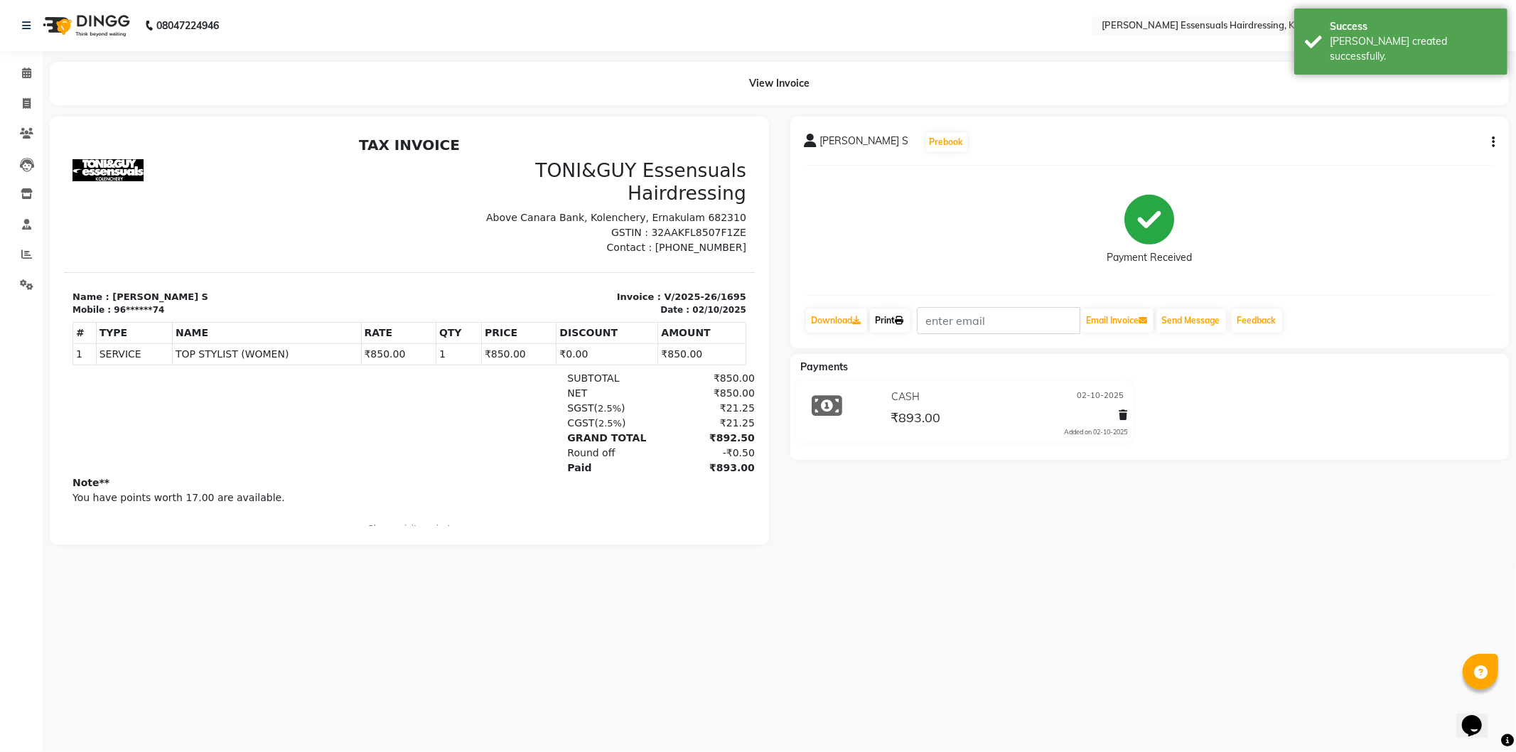
click at [908, 328] on link "Print" at bounding box center [890, 321] width 40 height 24
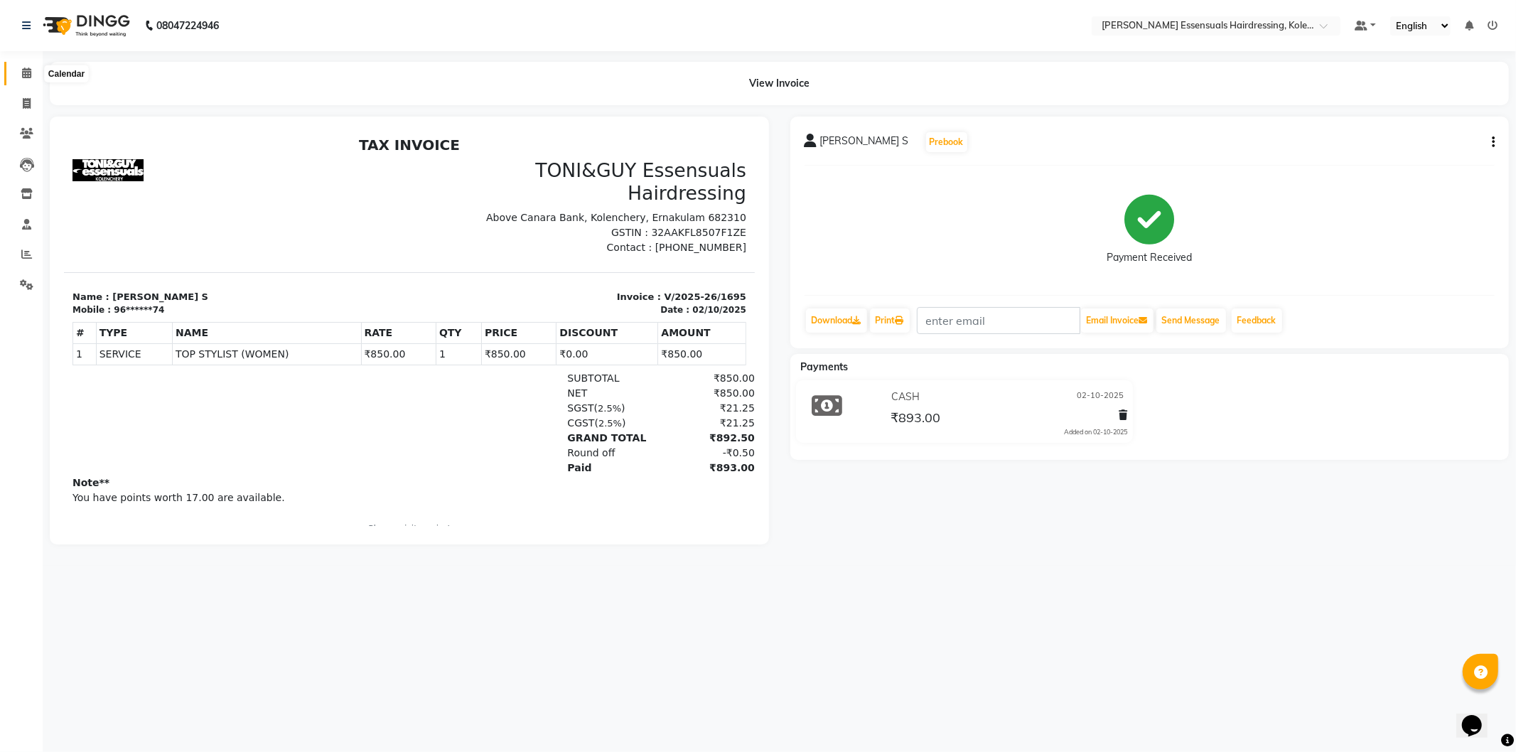
click at [23, 81] on span at bounding box center [26, 73] width 25 height 16
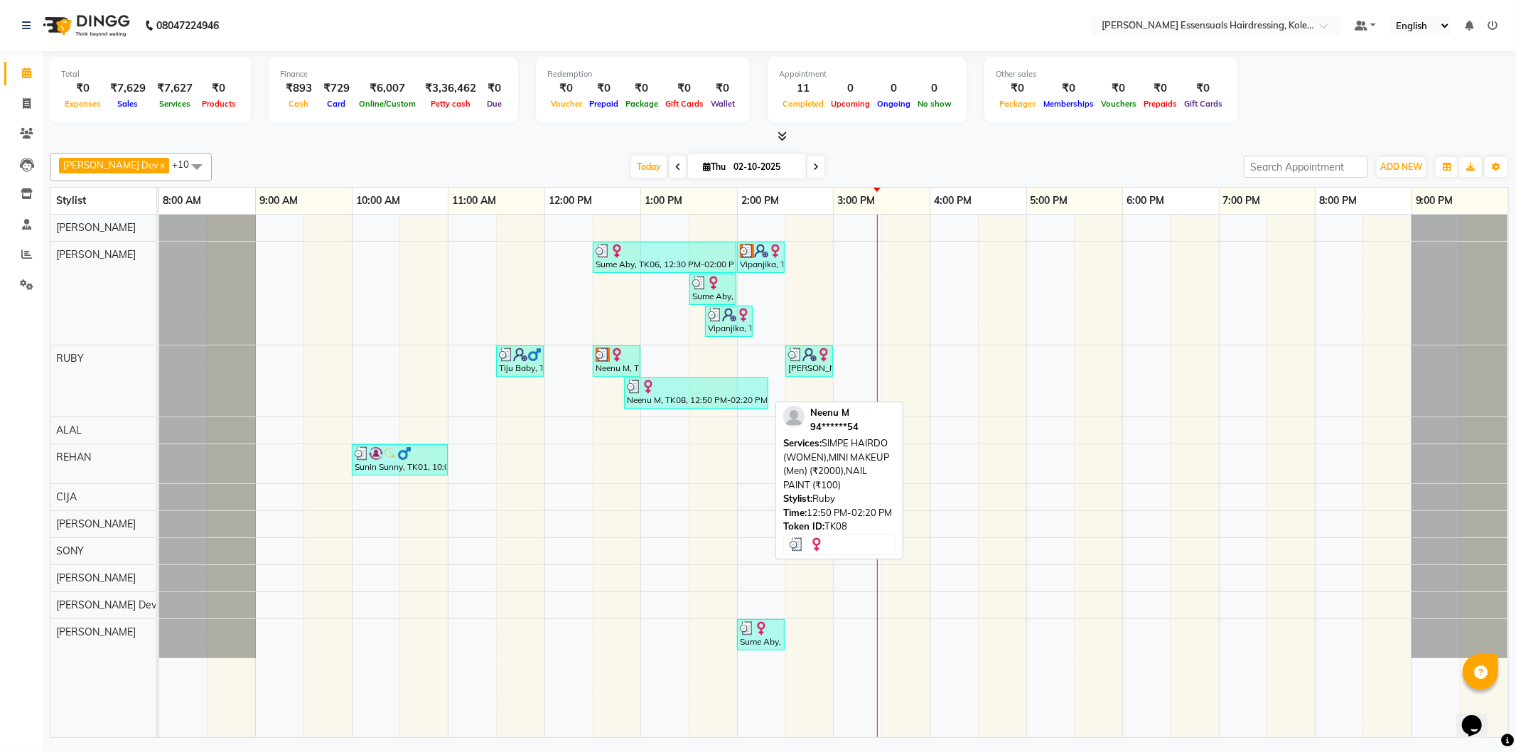
click at [749, 392] on div at bounding box center [696, 387] width 139 height 14
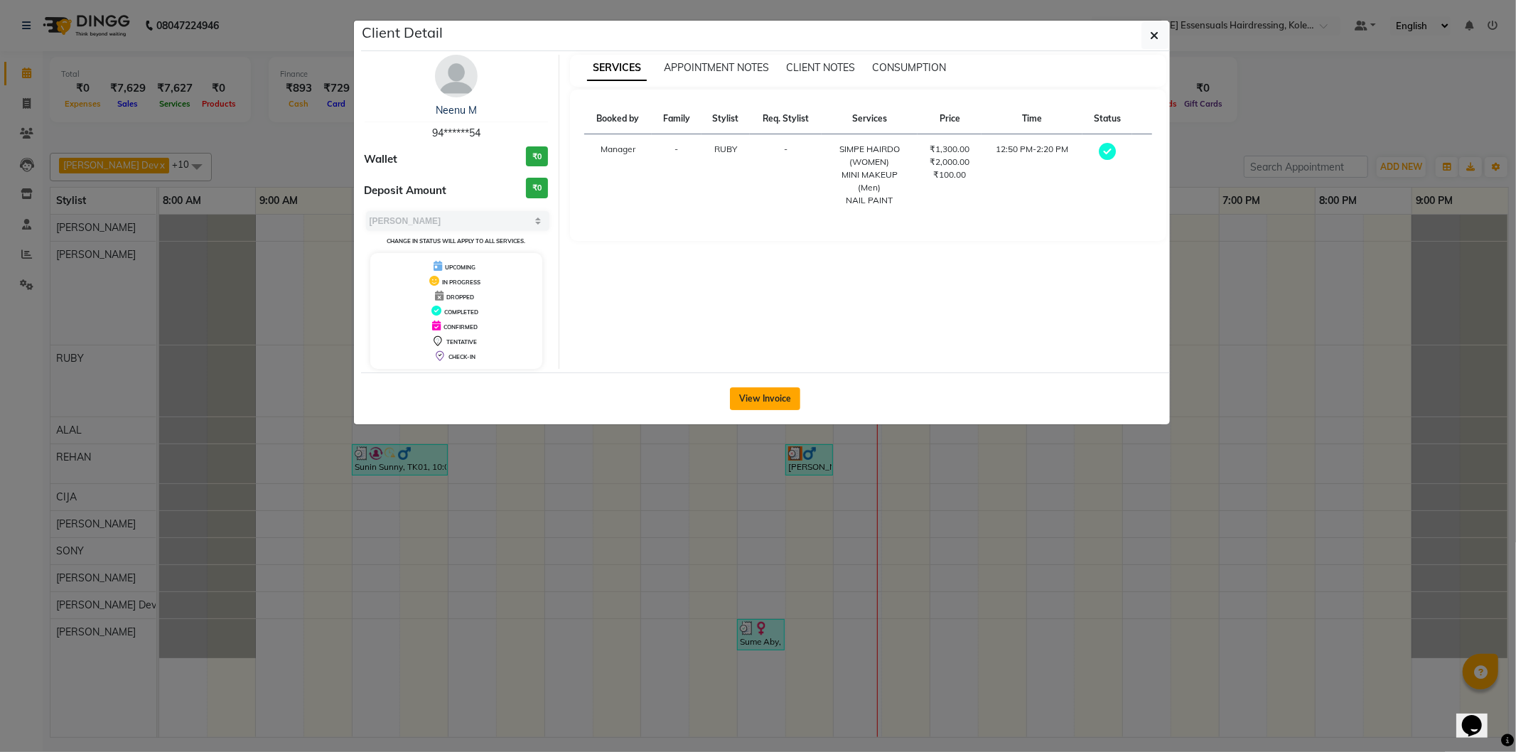
click at [752, 395] on button "View Invoice" at bounding box center [765, 398] width 70 height 23
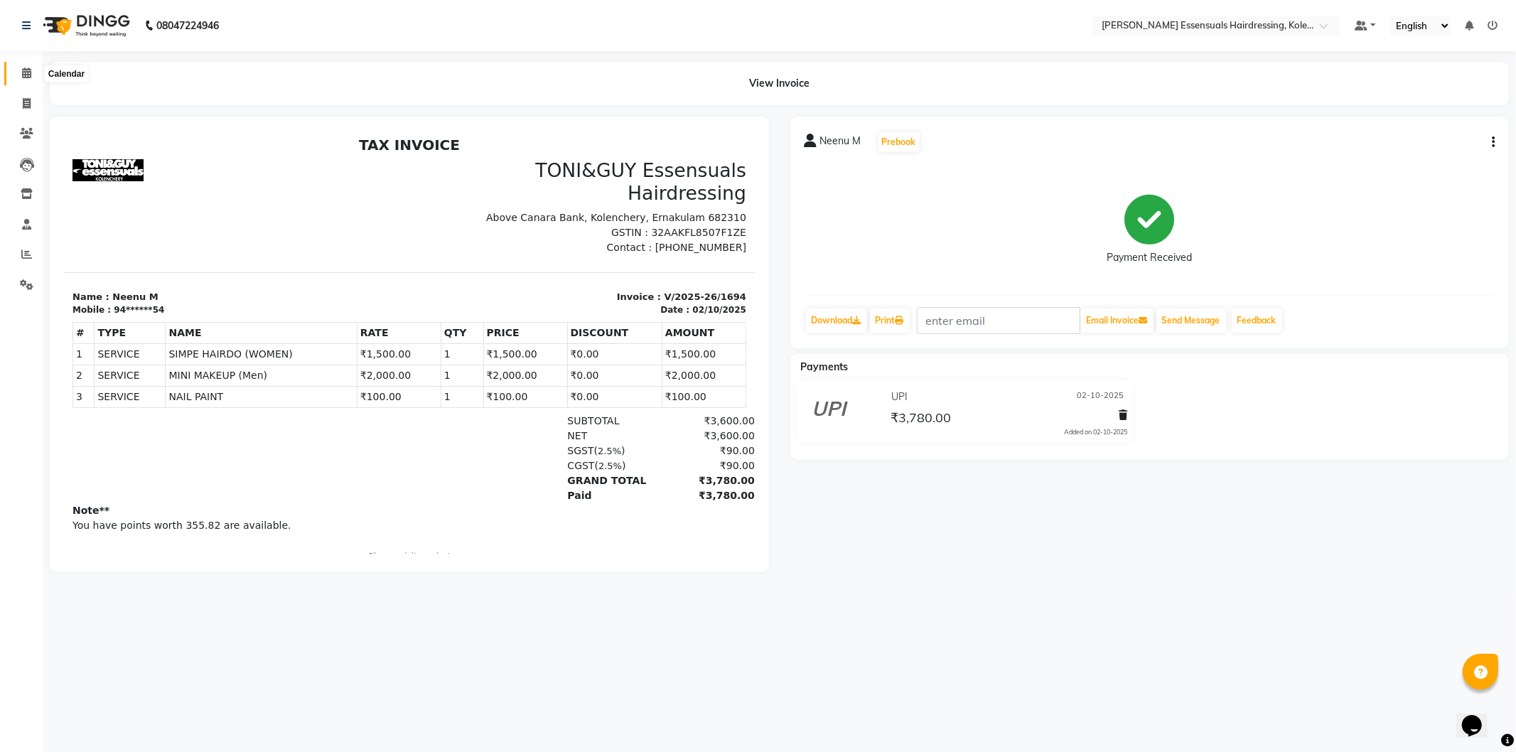
click at [20, 79] on span at bounding box center [26, 73] width 25 height 16
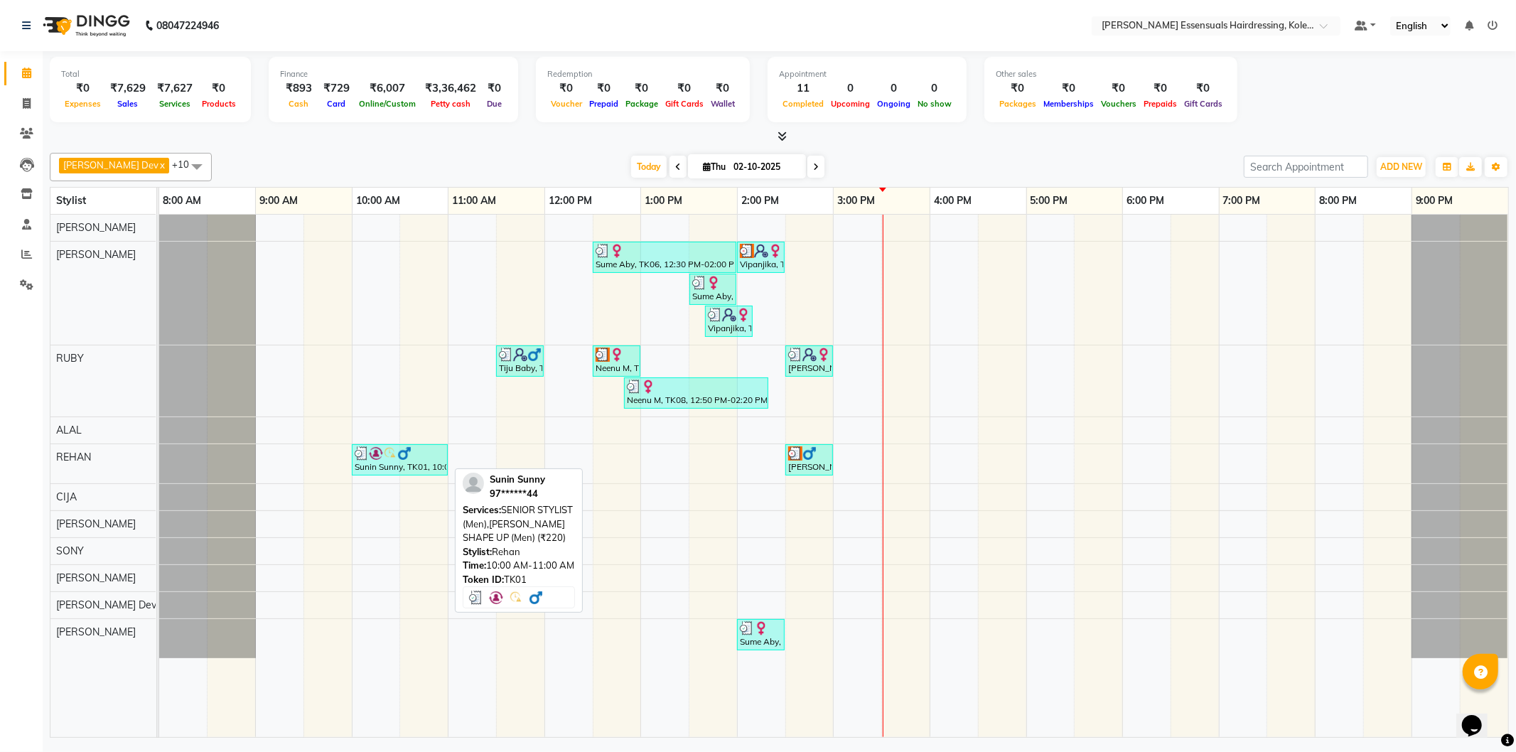
click at [397, 473] on link "Sunin Sunny, TK01, 10:00 AM-11:00 AM, SENIOR STYLIST (Men),[PERSON_NAME] SHAPE …" at bounding box center [400, 459] width 96 height 31
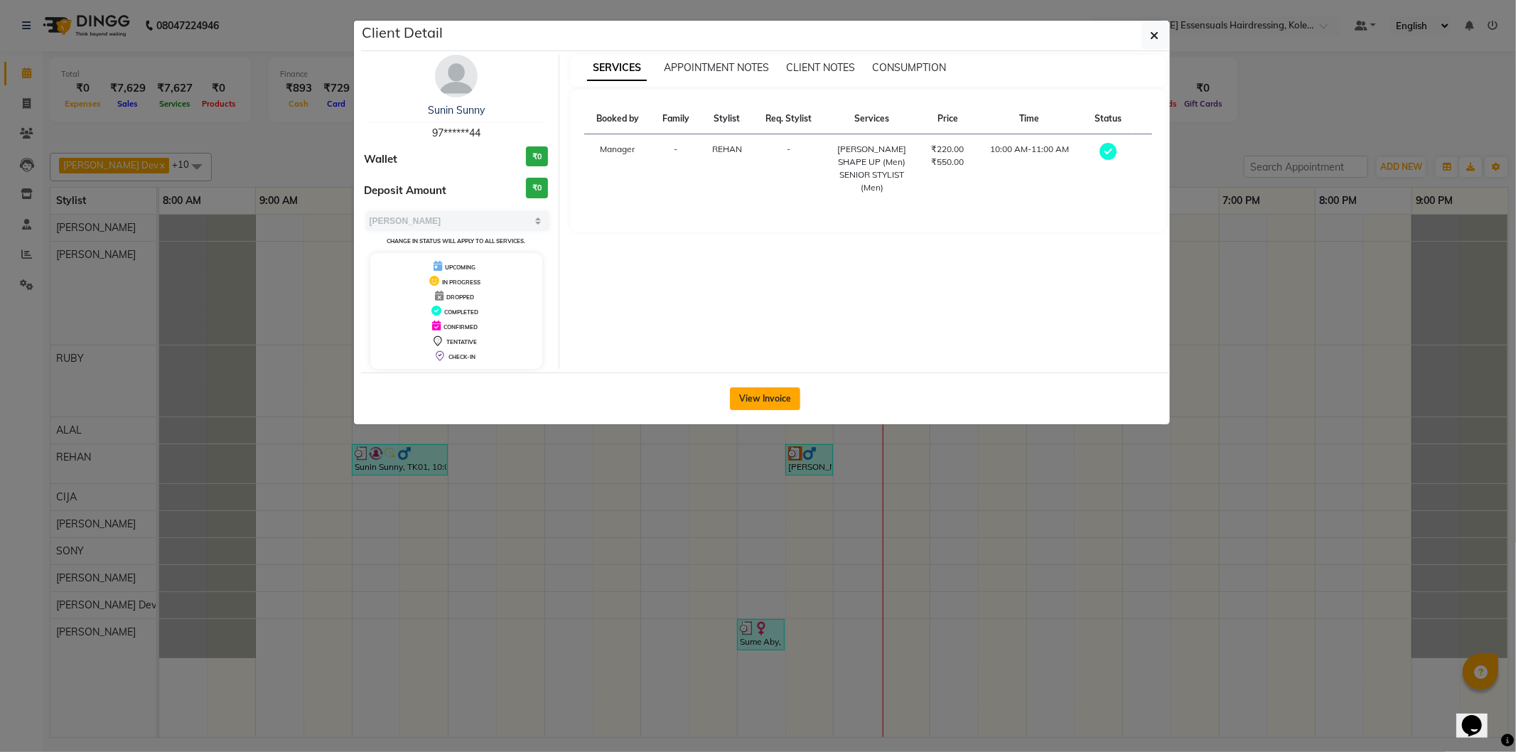
click at [749, 392] on button "View Invoice" at bounding box center [765, 398] width 70 height 23
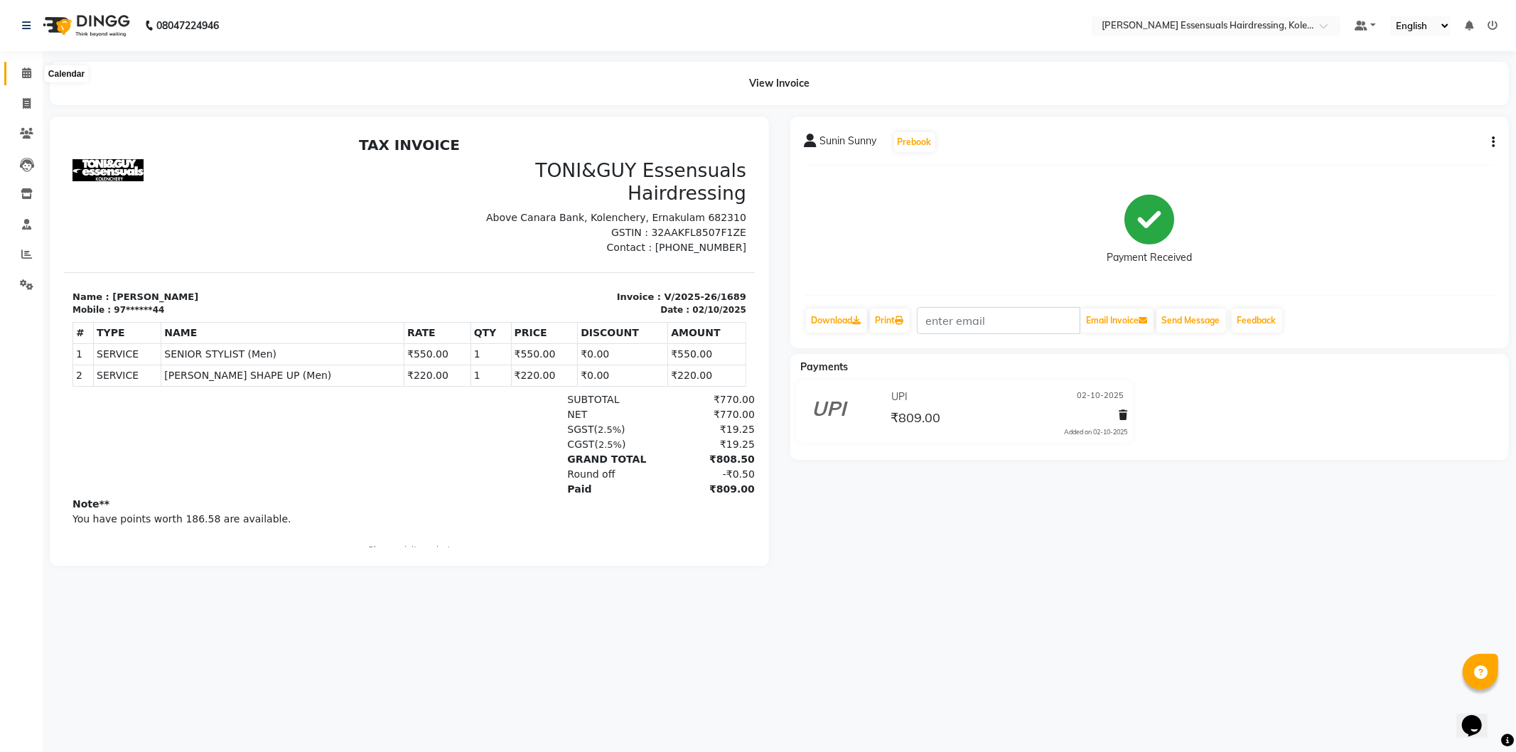
click at [25, 67] on span at bounding box center [26, 73] width 25 height 16
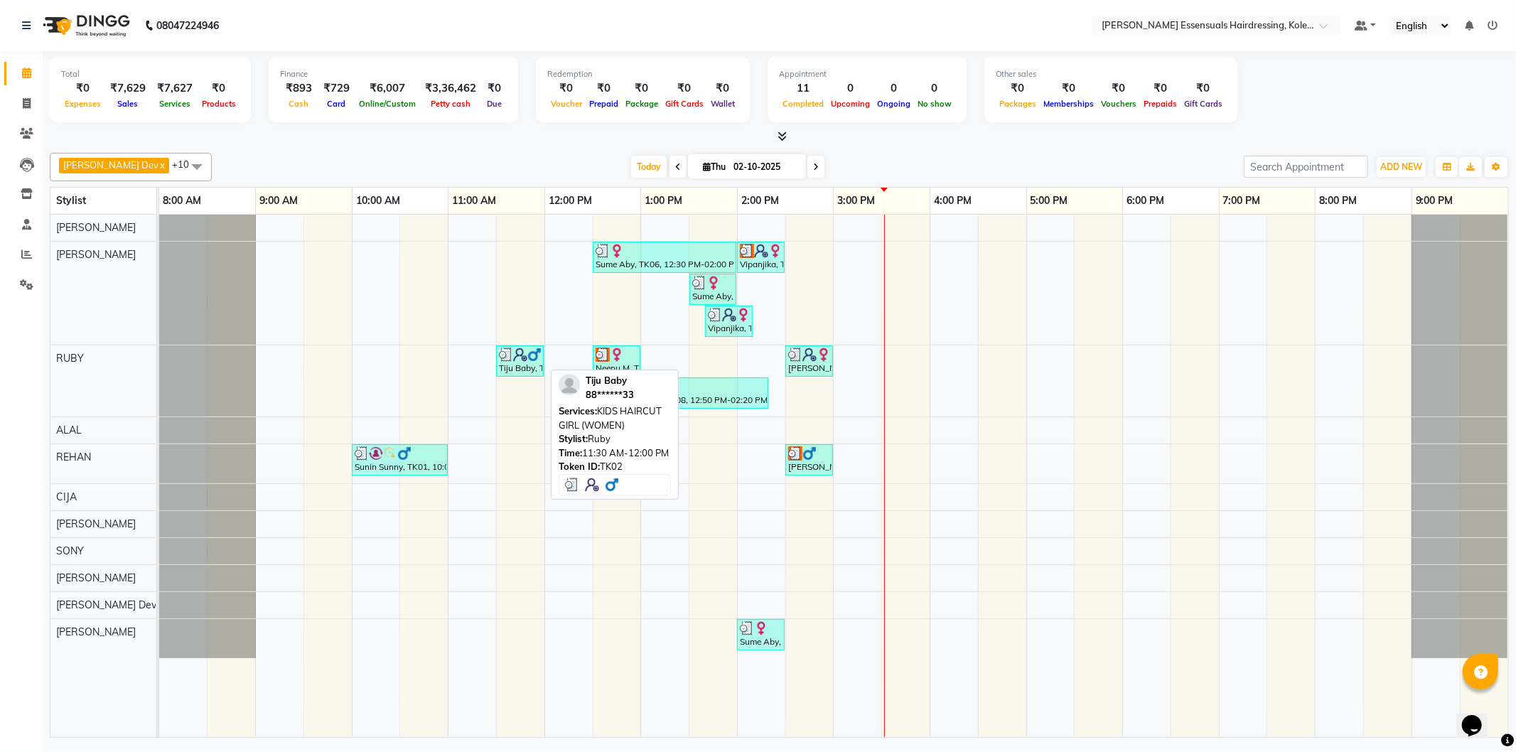
click at [513, 364] on div "Tiju Baby, TK02, 11:30 AM-12:00 PM, KIDS HAIRCUT GIRL (WOMEN)" at bounding box center [520, 361] width 45 height 27
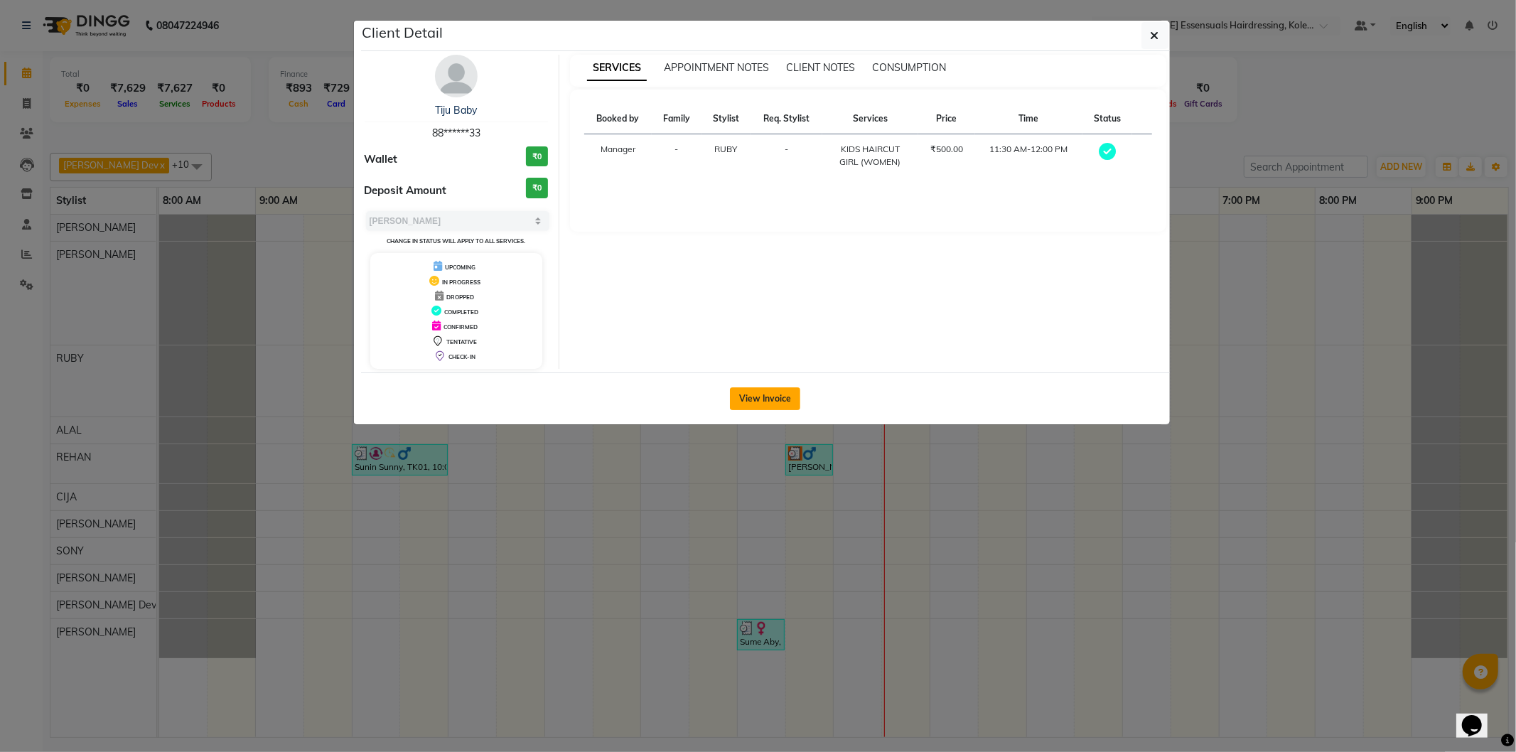
click at [777, 395] on button "View Invoice" at bounding box center [765, 398] width 70 height 23
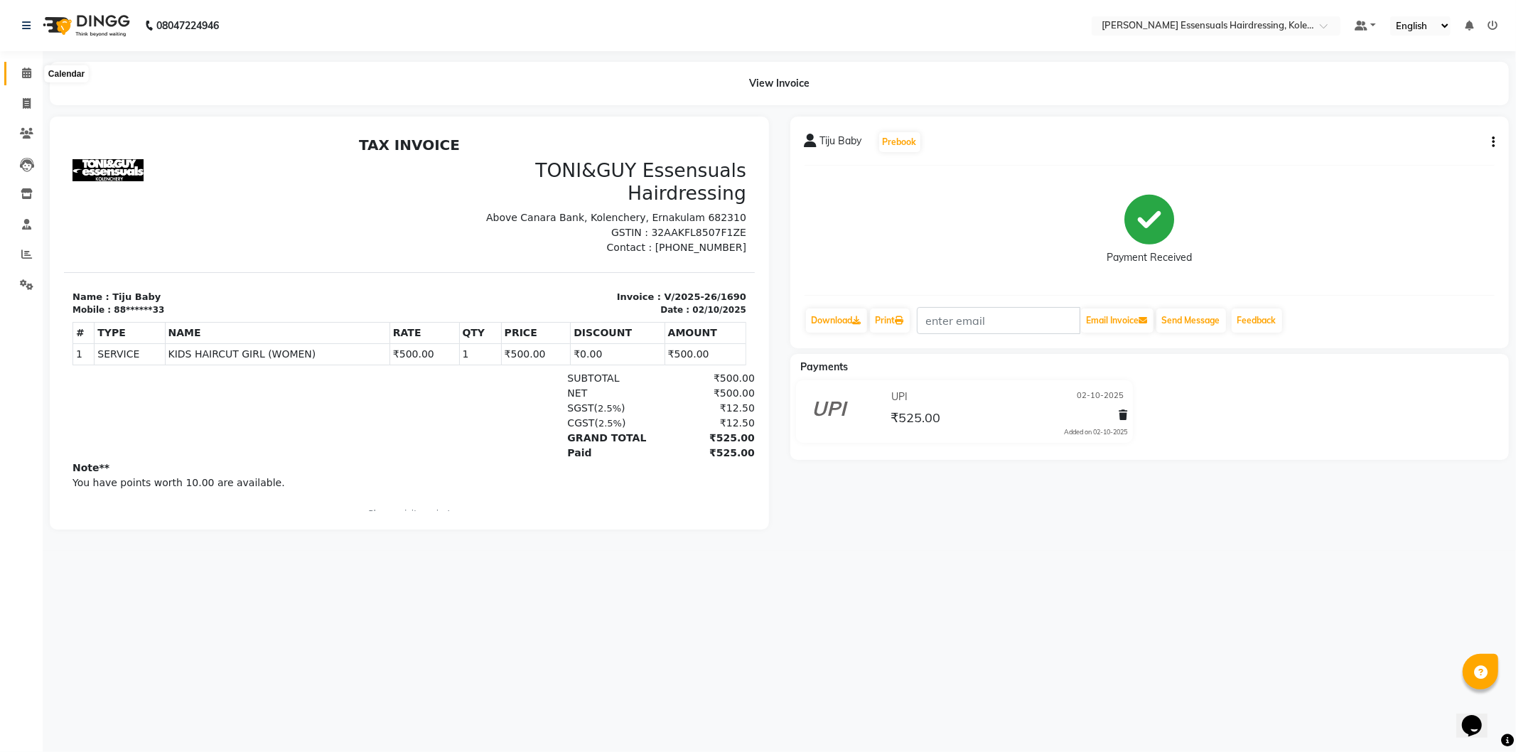
click at [23, 78] on icon at bounding box center [26, 73] width 9 height 11
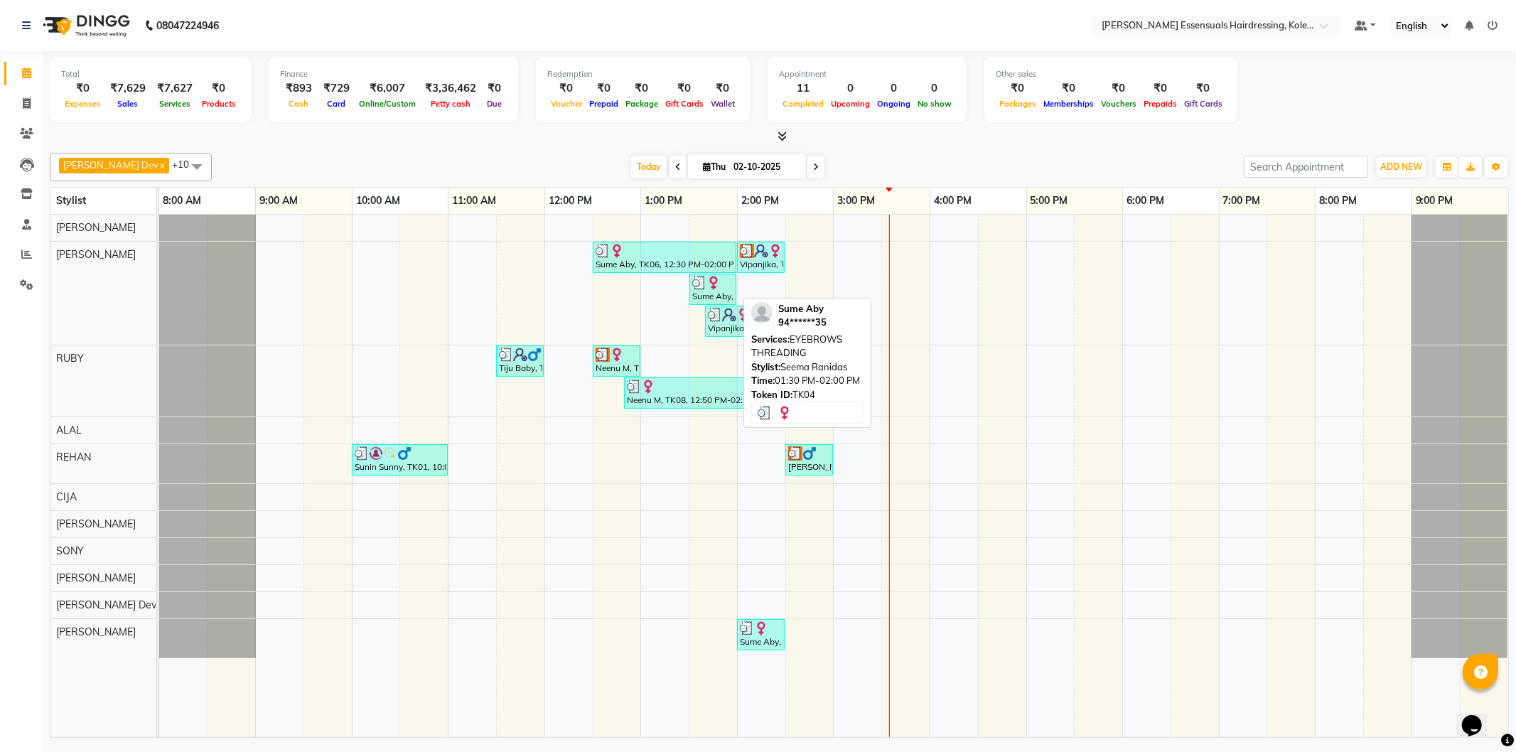
click at [717, 294] on div "Sume Aby, TK04, 01:30 PM-02:00 PM, EYEBROWS THREADING" at bounding box center [713, 289] width 44 height 27
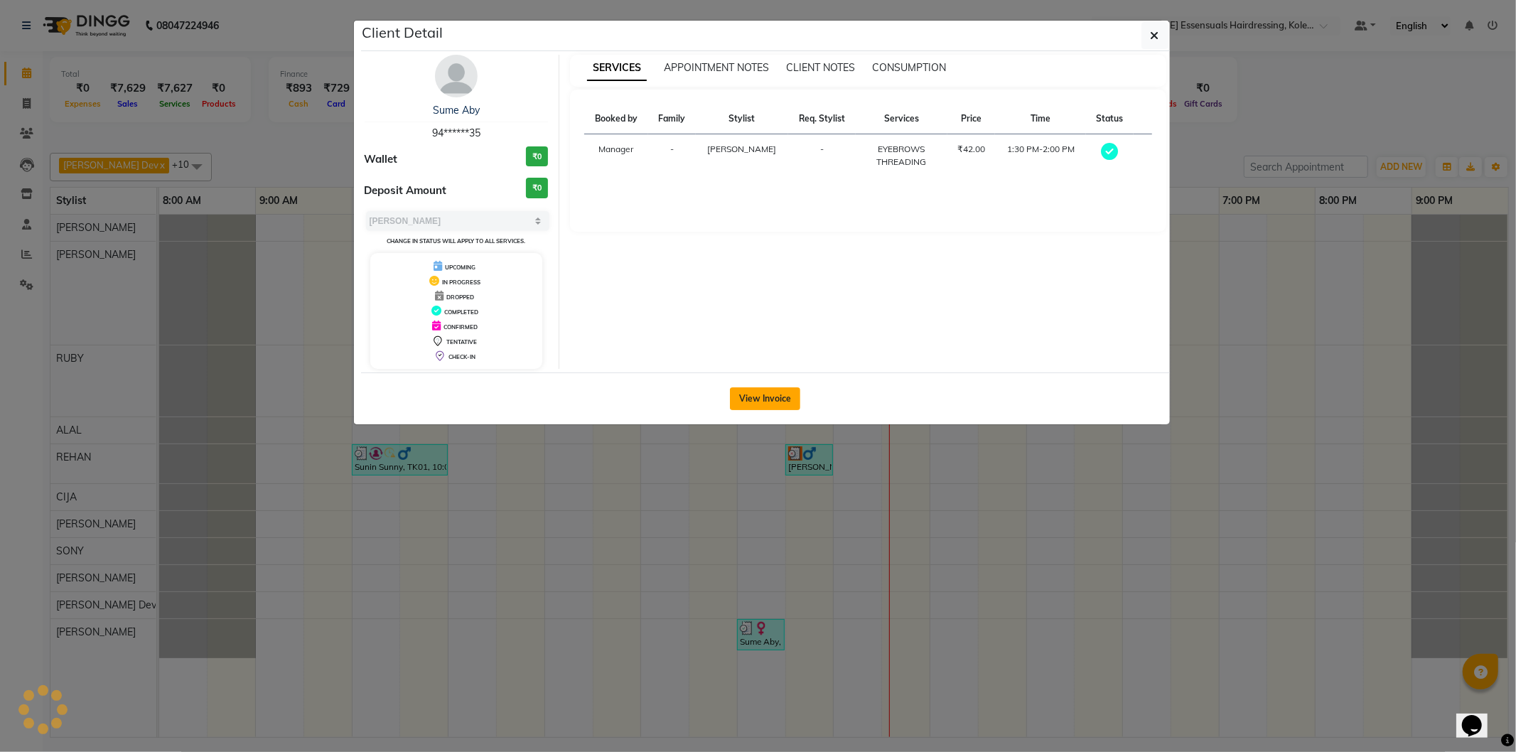
click at [789, 387] on button "View Invoice" at bounding box center [765, 398] width 70 height 23
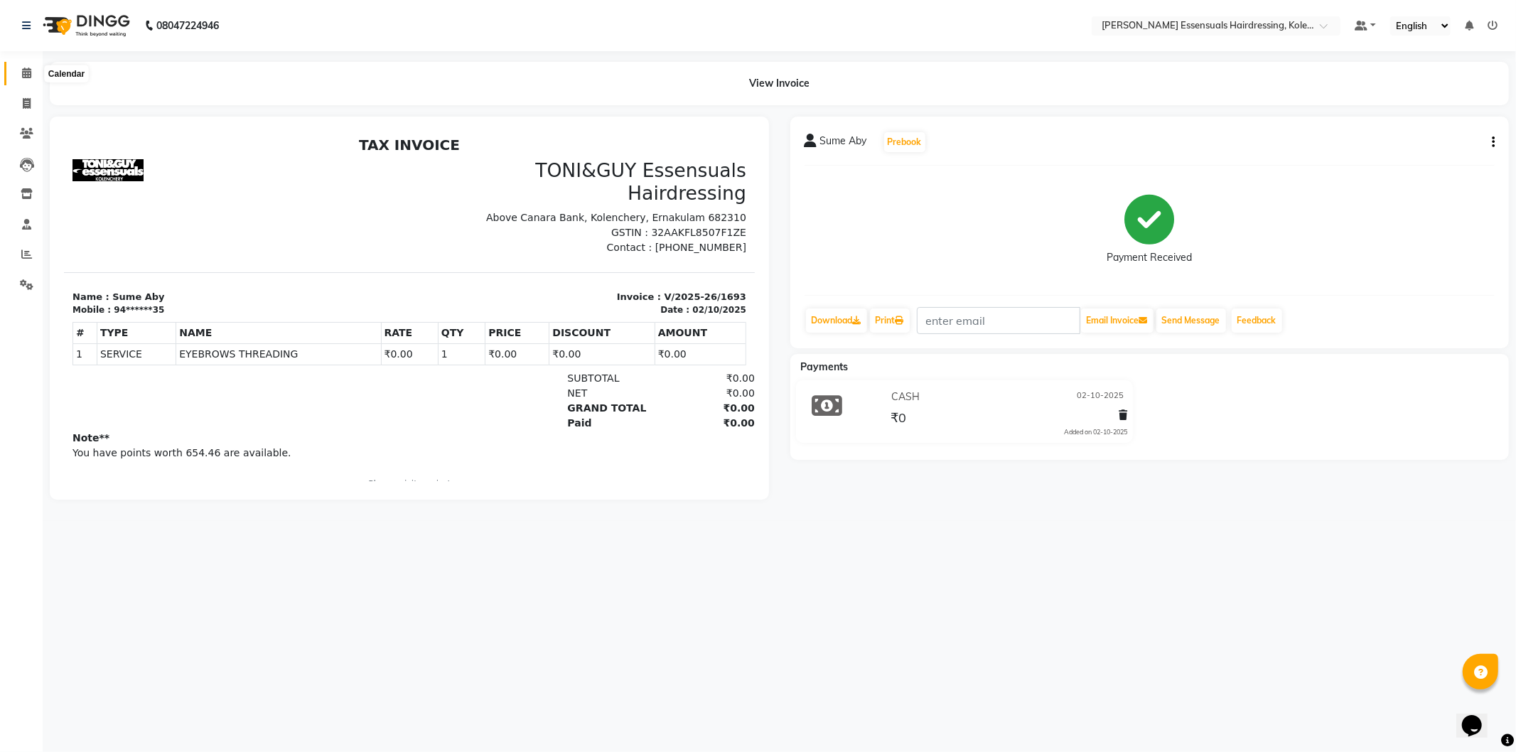
click at [23, 73] on icon at bounding box center [26, 73] width 9 height 11
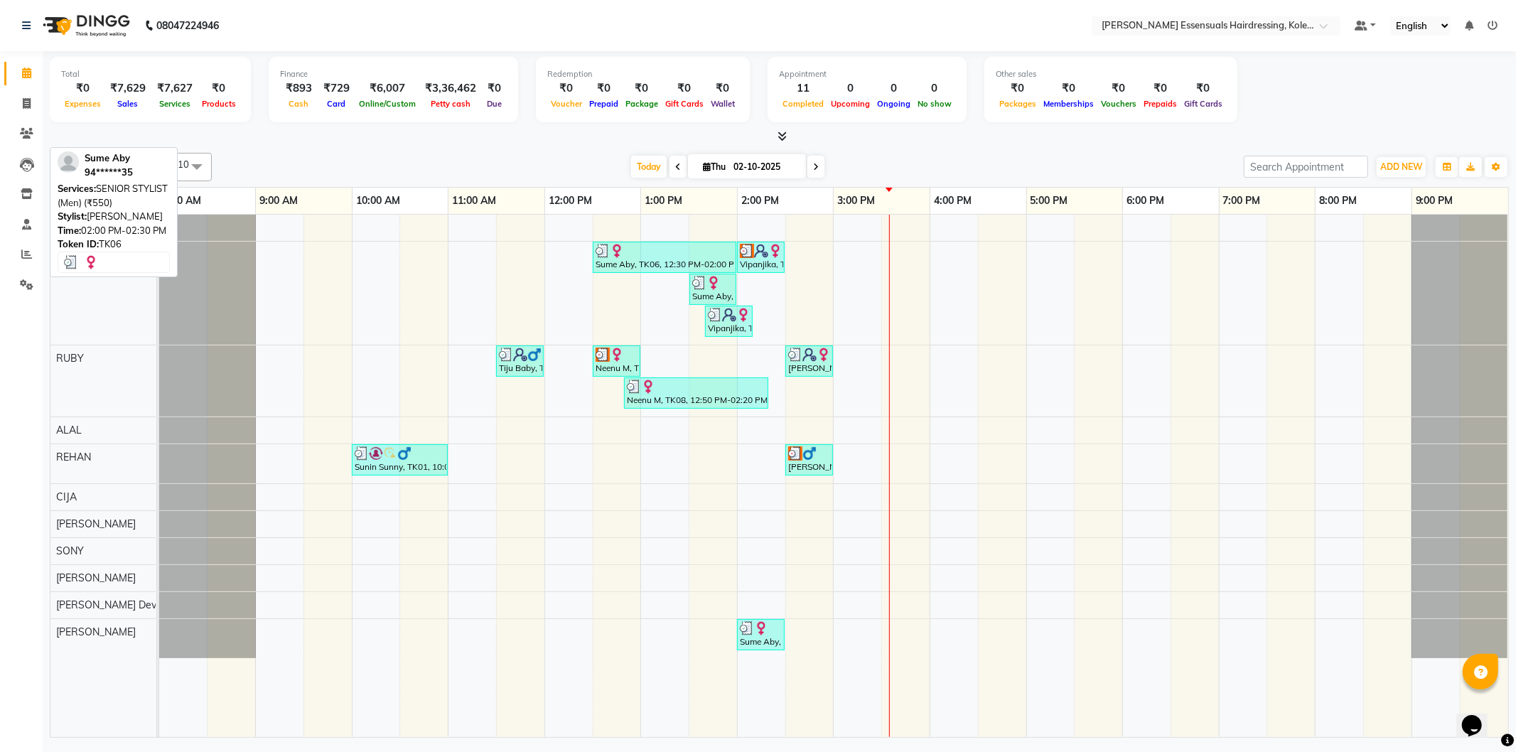
click at [770, 648] on div "Sume Aby, TK06, 02:00 PM-02:30 PM, SENIOR STYLIST (Men) (₹550)" at bounding box center [761, 634] width 45 height 27
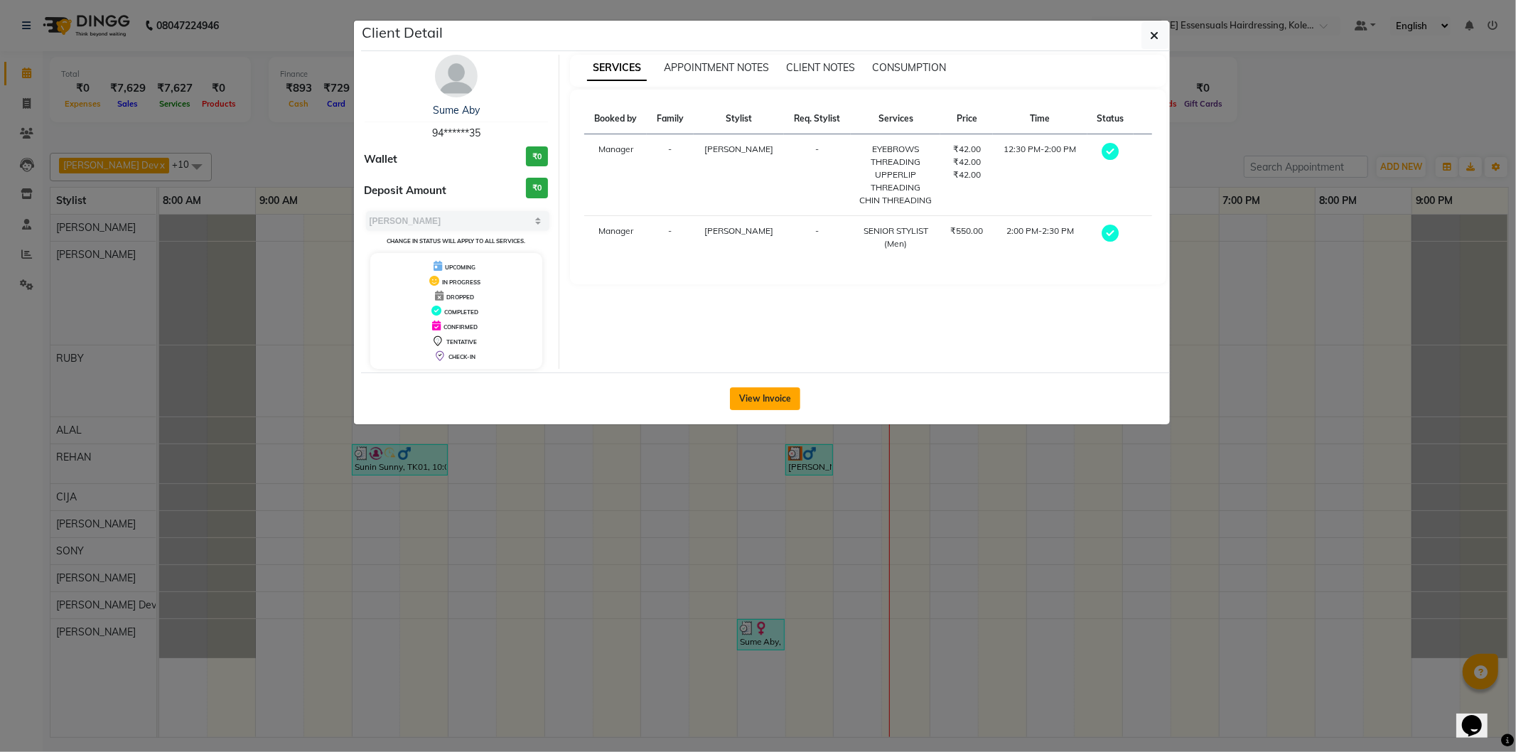
click at [788, 392] on button "View Invoice" at bounding box center [765, 398] width 70 height 23
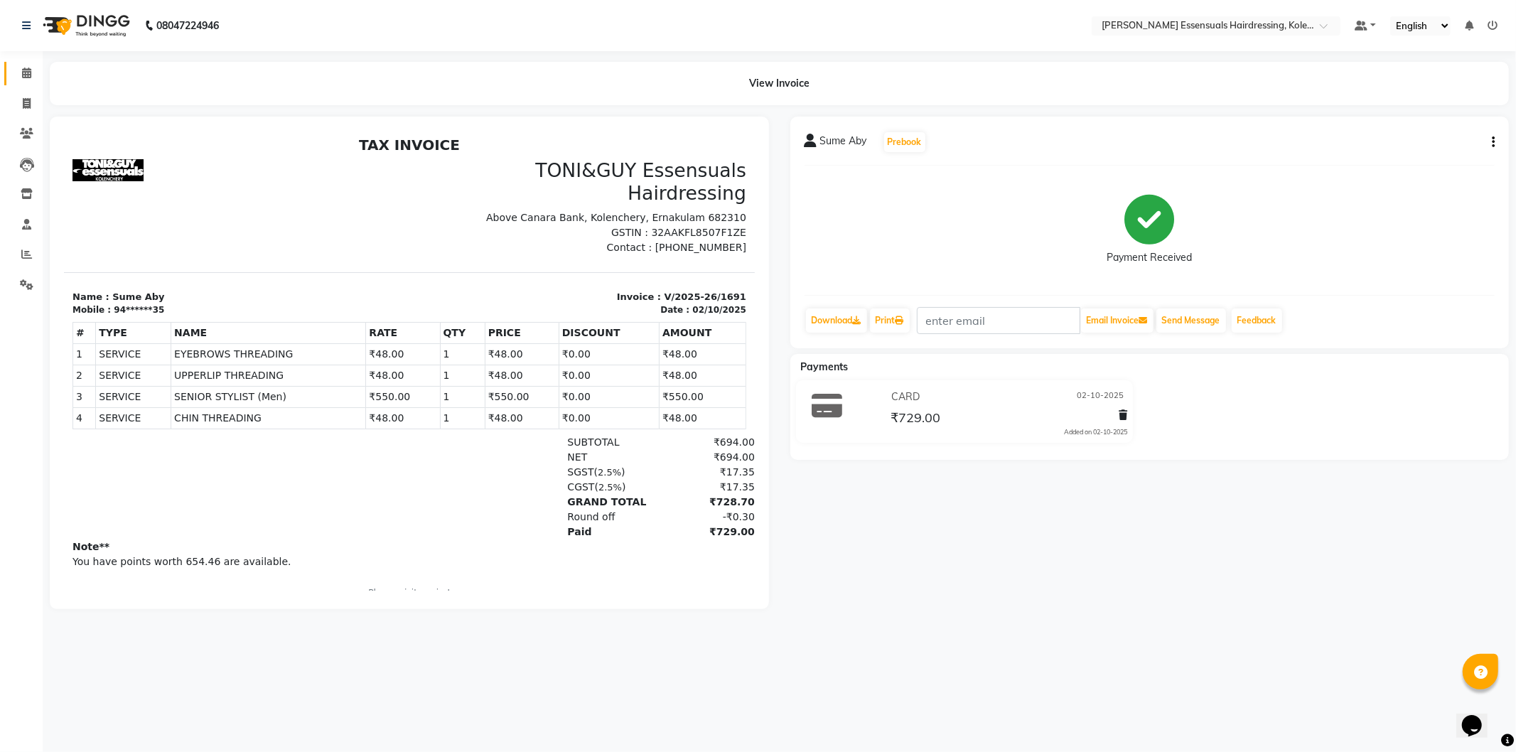
click at [9, 81] on link "Calendar" at bounding box center [21, 73] width 34 height 23
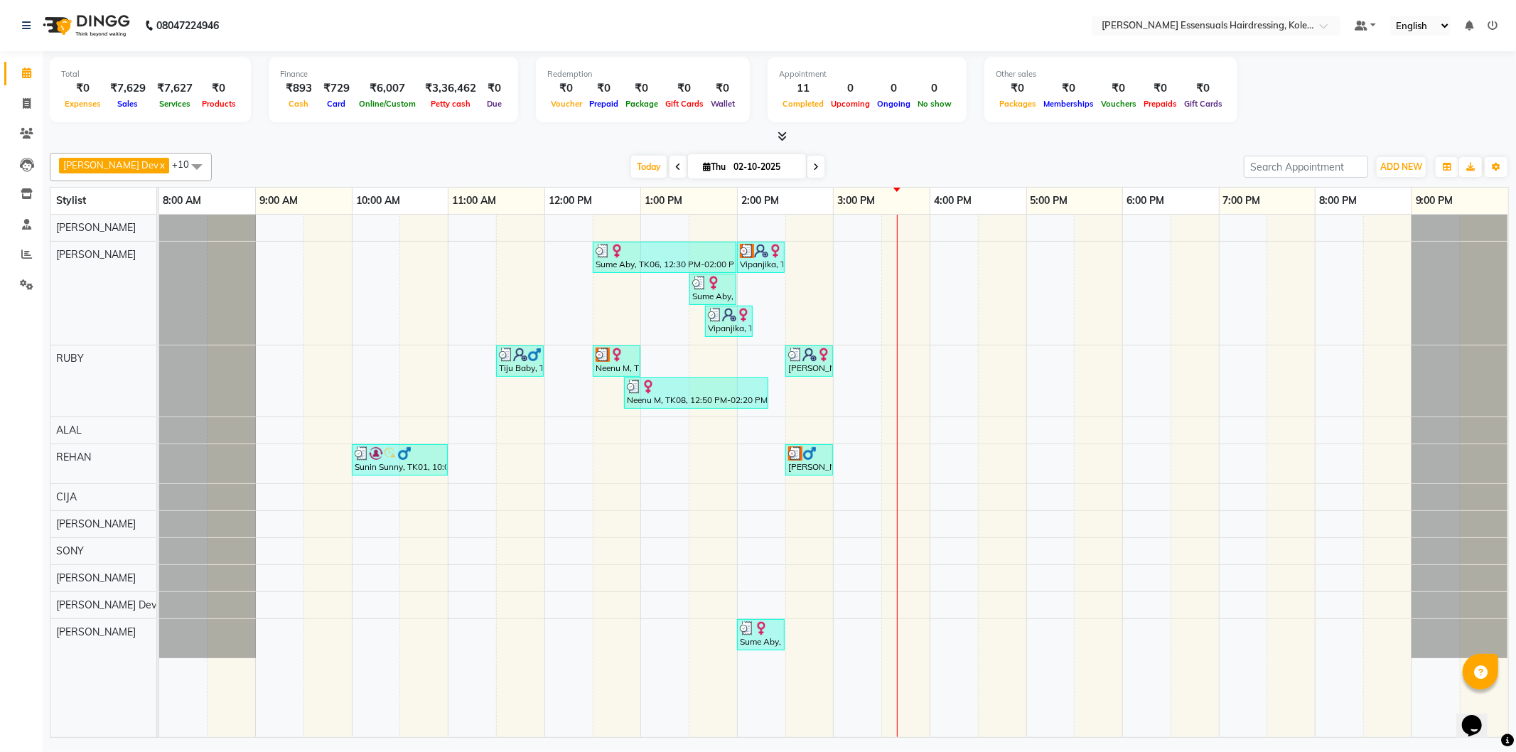
click at [825, 466] on div "[PERSON_NAME] S, TK10, 02:30 PM-03:00 PM, HEAD SHAVE (Men)" at bounding box center [809, 459] width 45 height 27
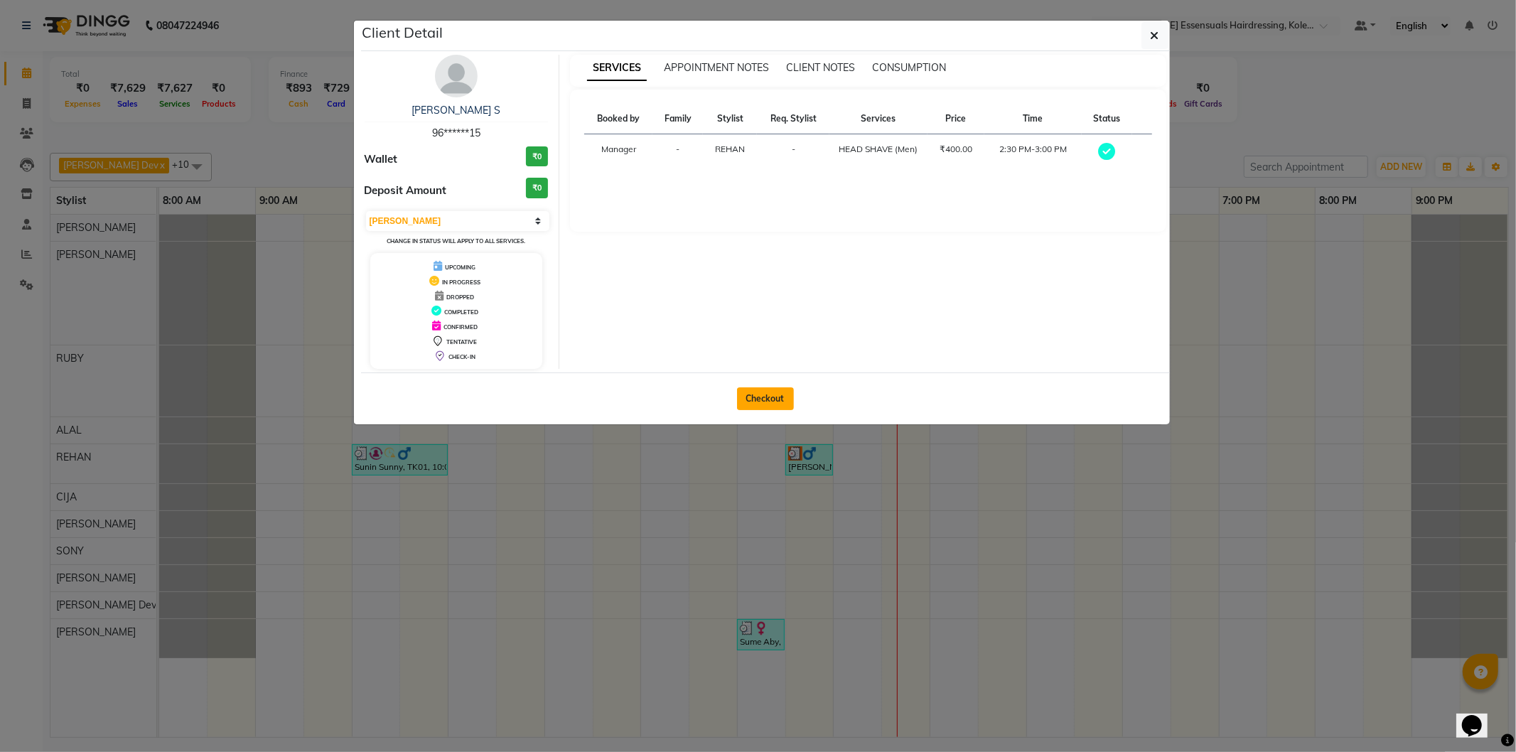
click at [773, 394] on button "Checkout" at bounding box center [765, 398] width 57 height 23
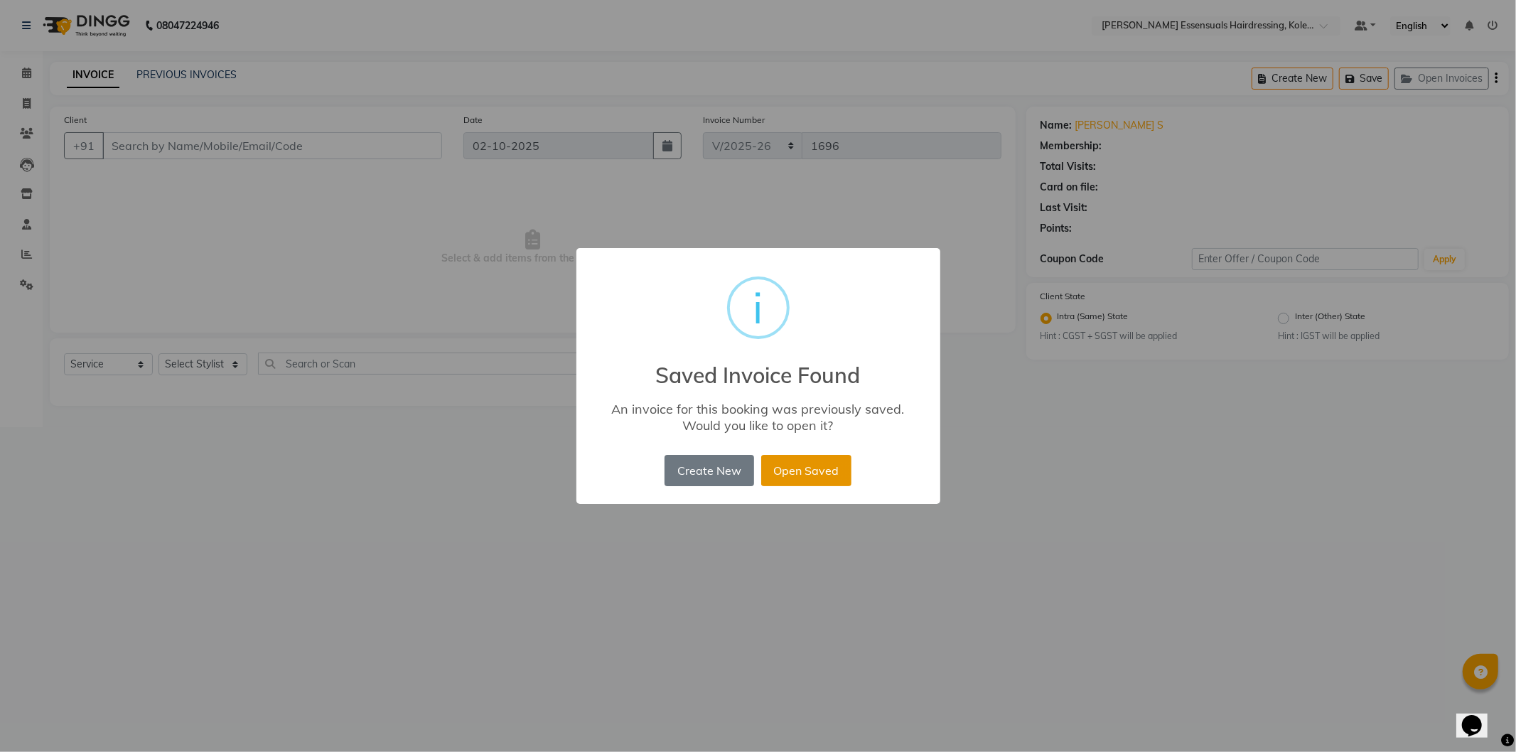
click at [825, 464] on button "Open Saved" at bounding box center [806, 470] width 90 height 31
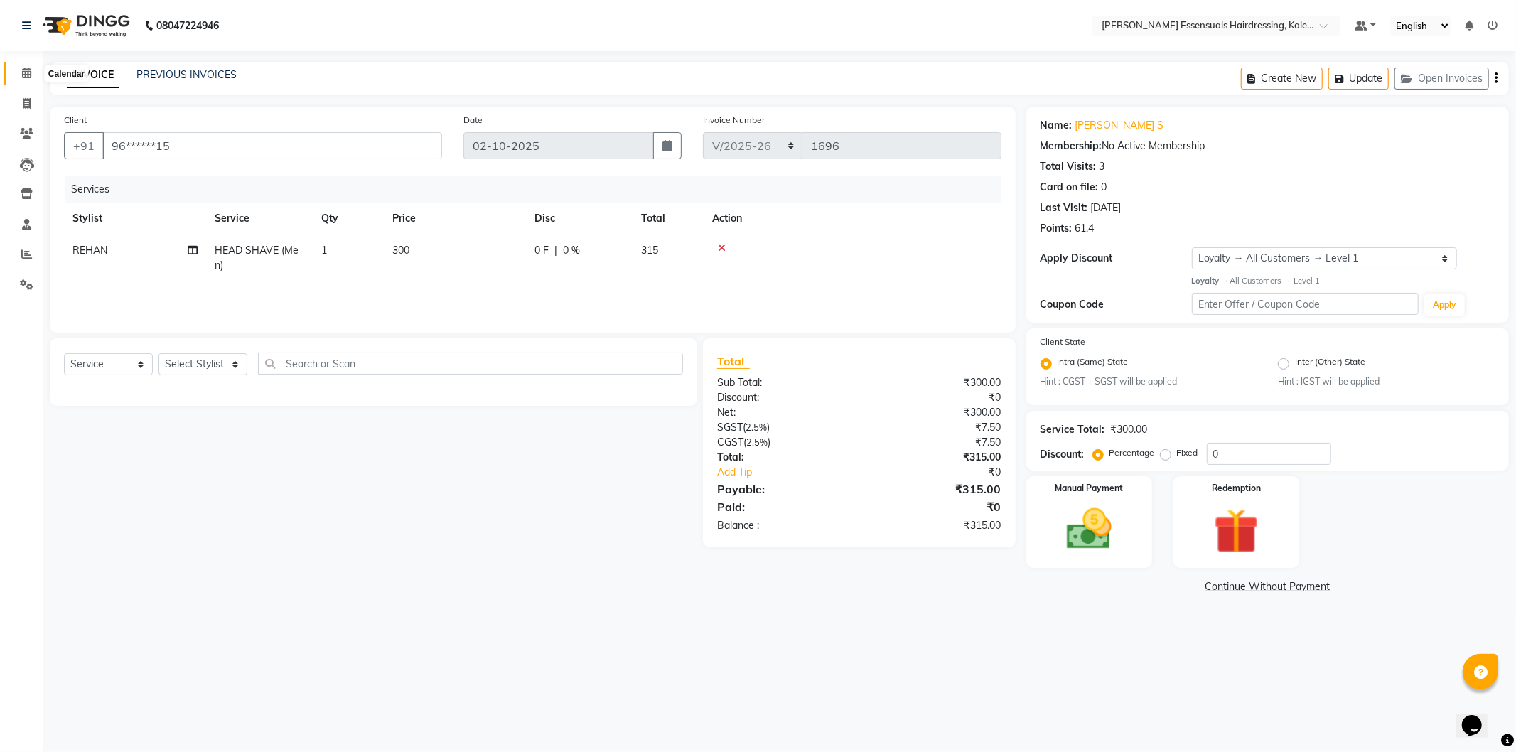
click at [25, 78] on icon at bounding box center [26, 73] width 9 height 11
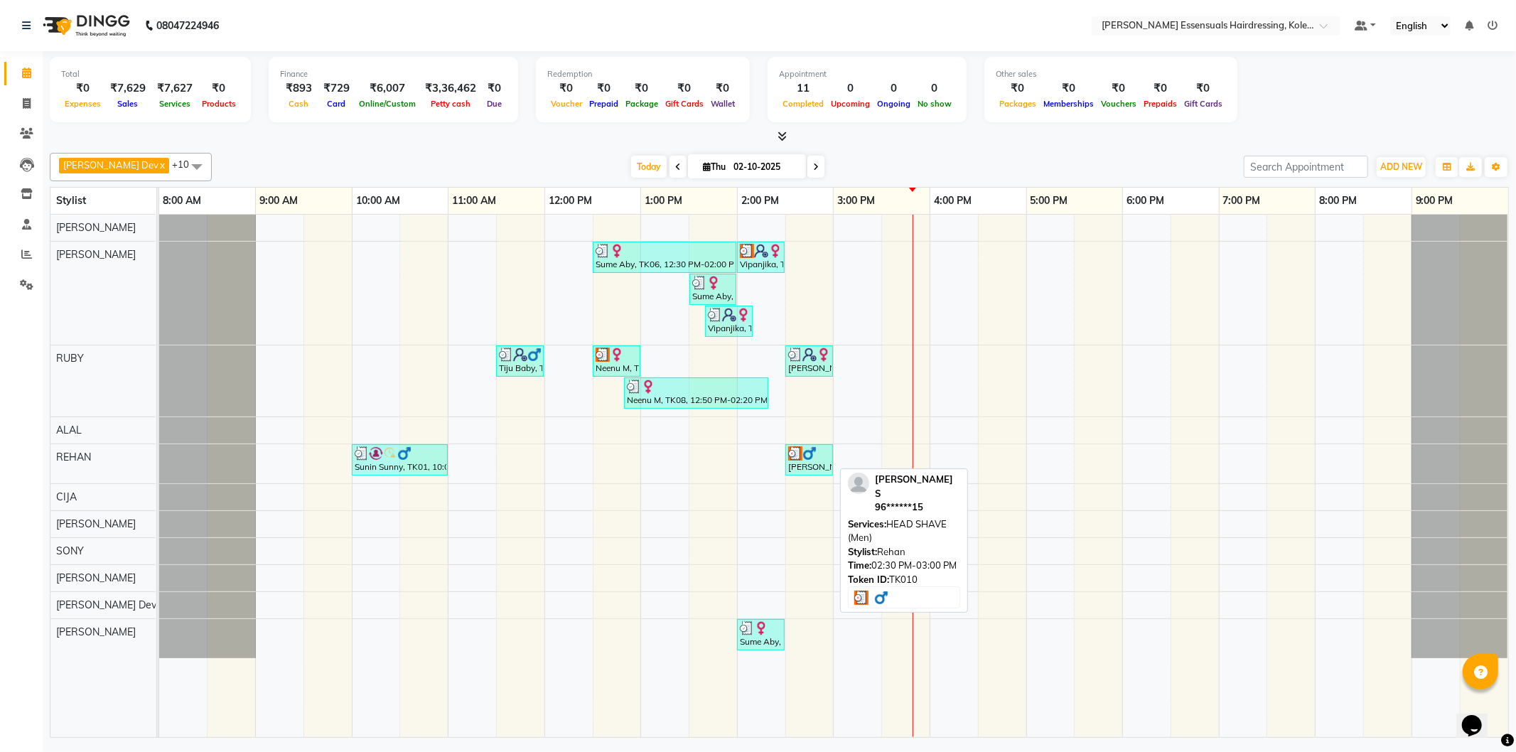
click at [816, 467] on div "[PERSON_NAME] S, TK10, 02:30 PM-03:00 PM, HEAD SHAVE (Men)" at bounding box center [809, 459] width 45 height 27
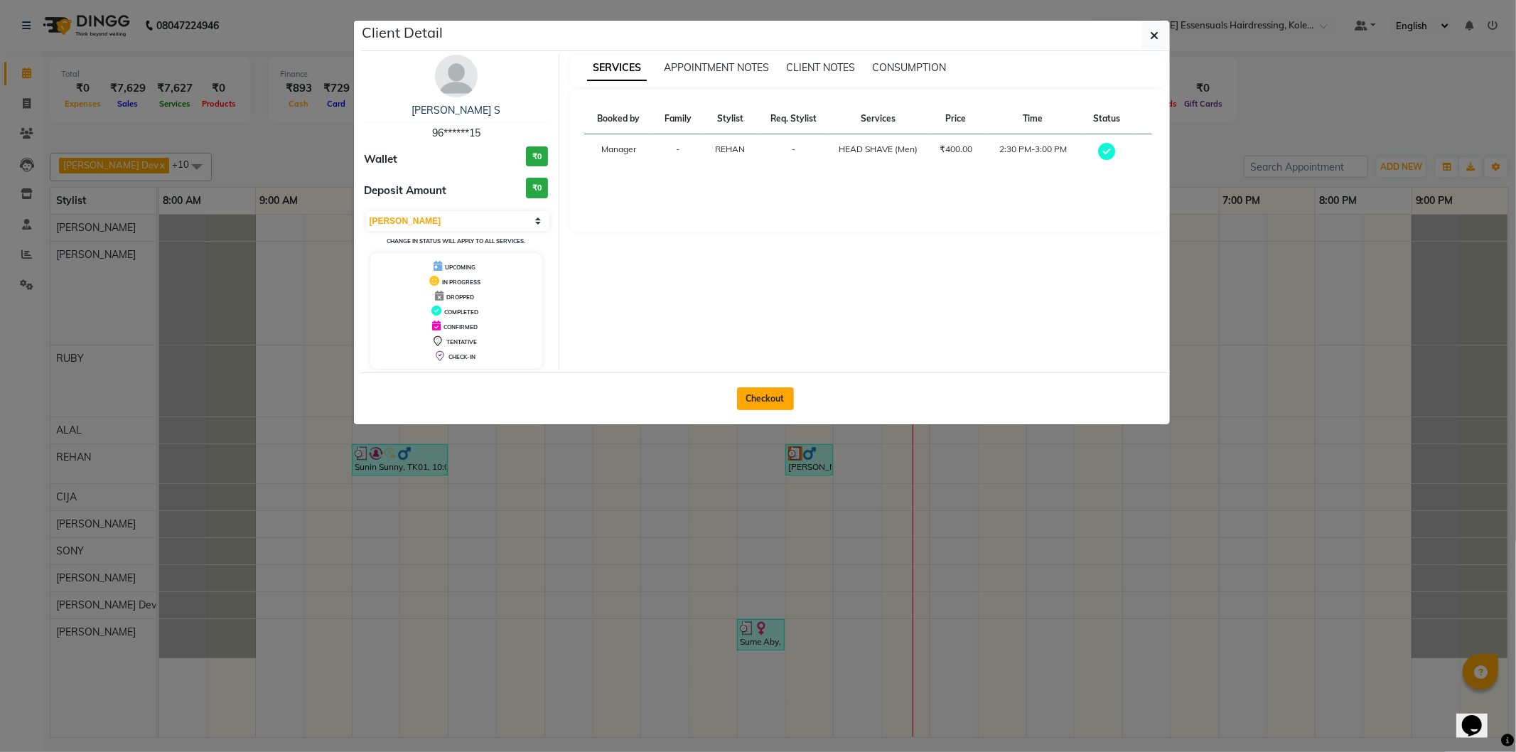
click at [768, 396] on button "Checkout" at bounding box center [765, 398] width 57 height 23
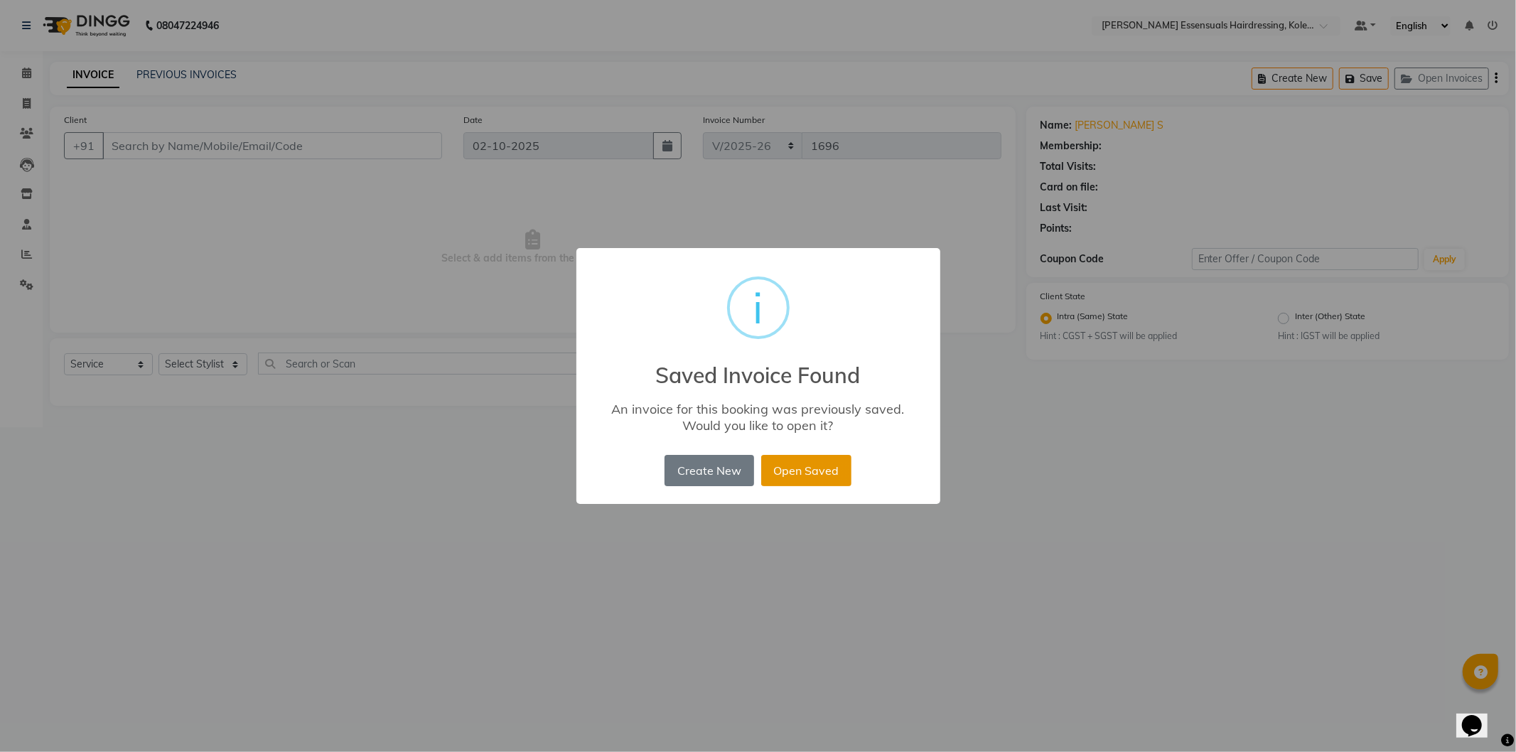
click at [801, 466] on button "Open Saved" at bounding box center [806, 470] width 90 height 31
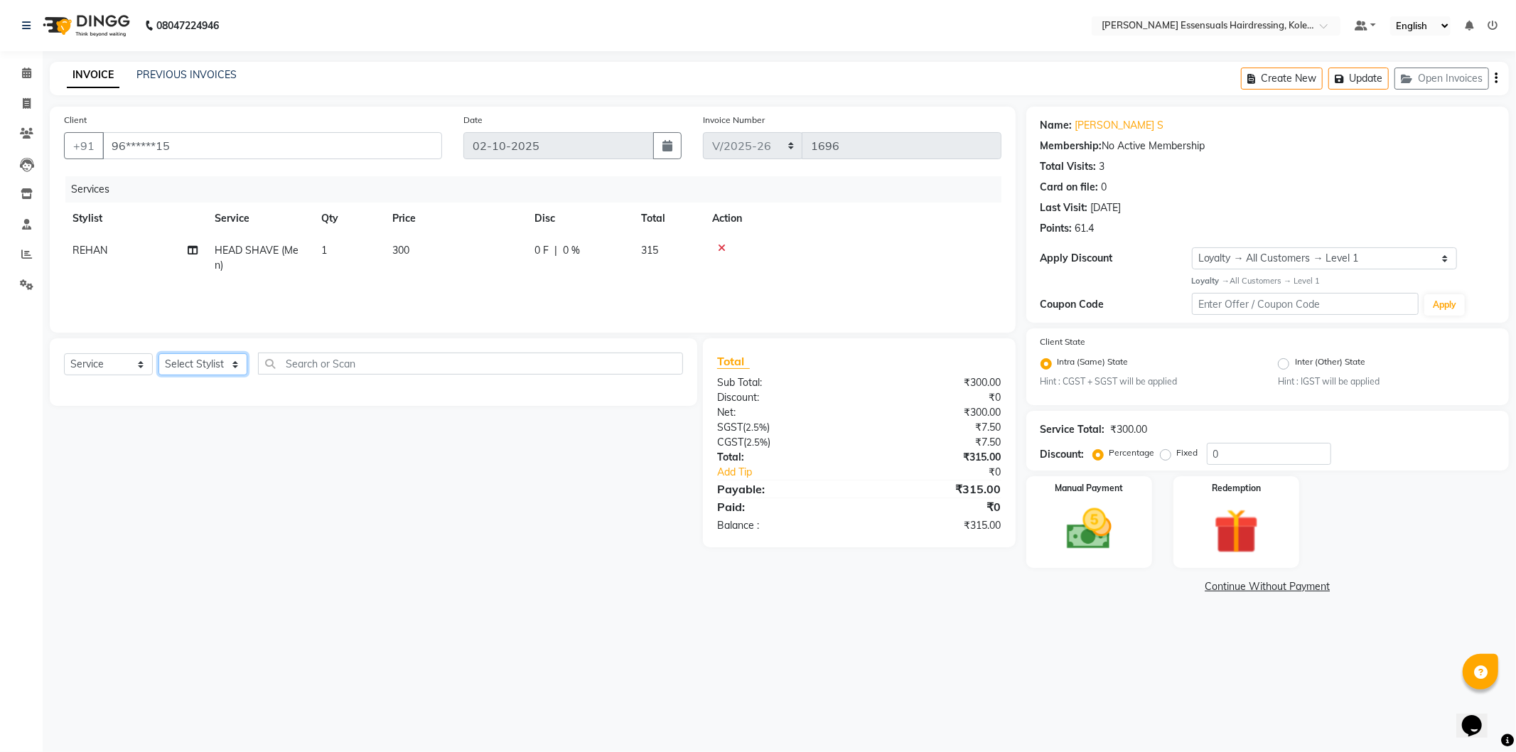
drag, startPoint x: 207, startPoint y: 363, endPoint x: 173, endPoint y: 370, distance: 34.2
click at [207, 363] on select "Select Stylist Admin ALAL Anagha Dev ATHIRA BIDHYA Bindya Accountant CIJA FAIZA…" at bounding box center [203, 364] width 89 height 22
click at [159, 354] on select "Select Stylist Admin ALAL Anagha Dev ATHIRA BIDHYA Bindya Accountant CIJA FAIZA…" at bounding box center [203, 364] width 89 height 22
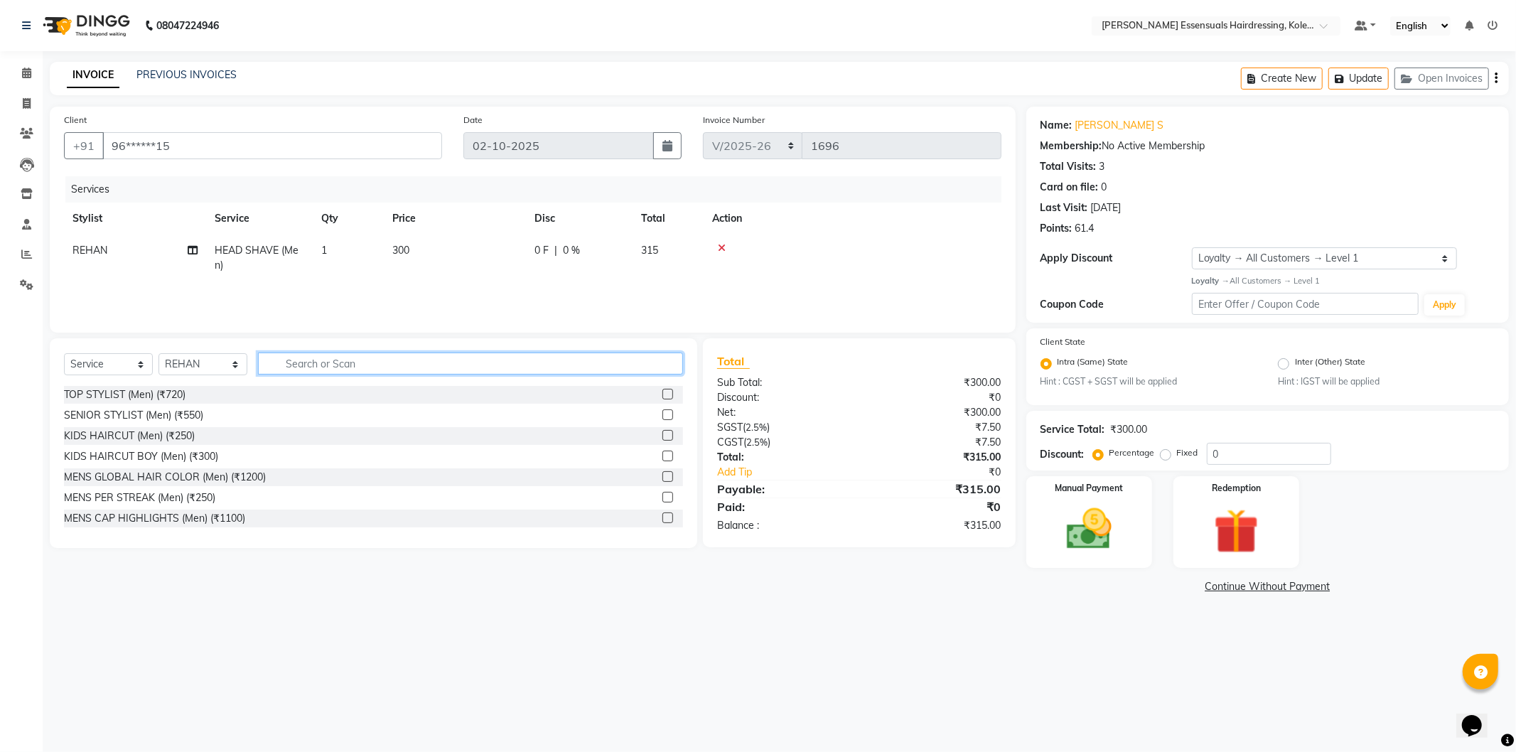
drag, startPoint x: 307, startPoint y: 363, endPoint x: 306, endPoint y: 370, distance: 7.9
click at [306, 368] on input "text" at bounding box center [470, 364] width 425 height 22
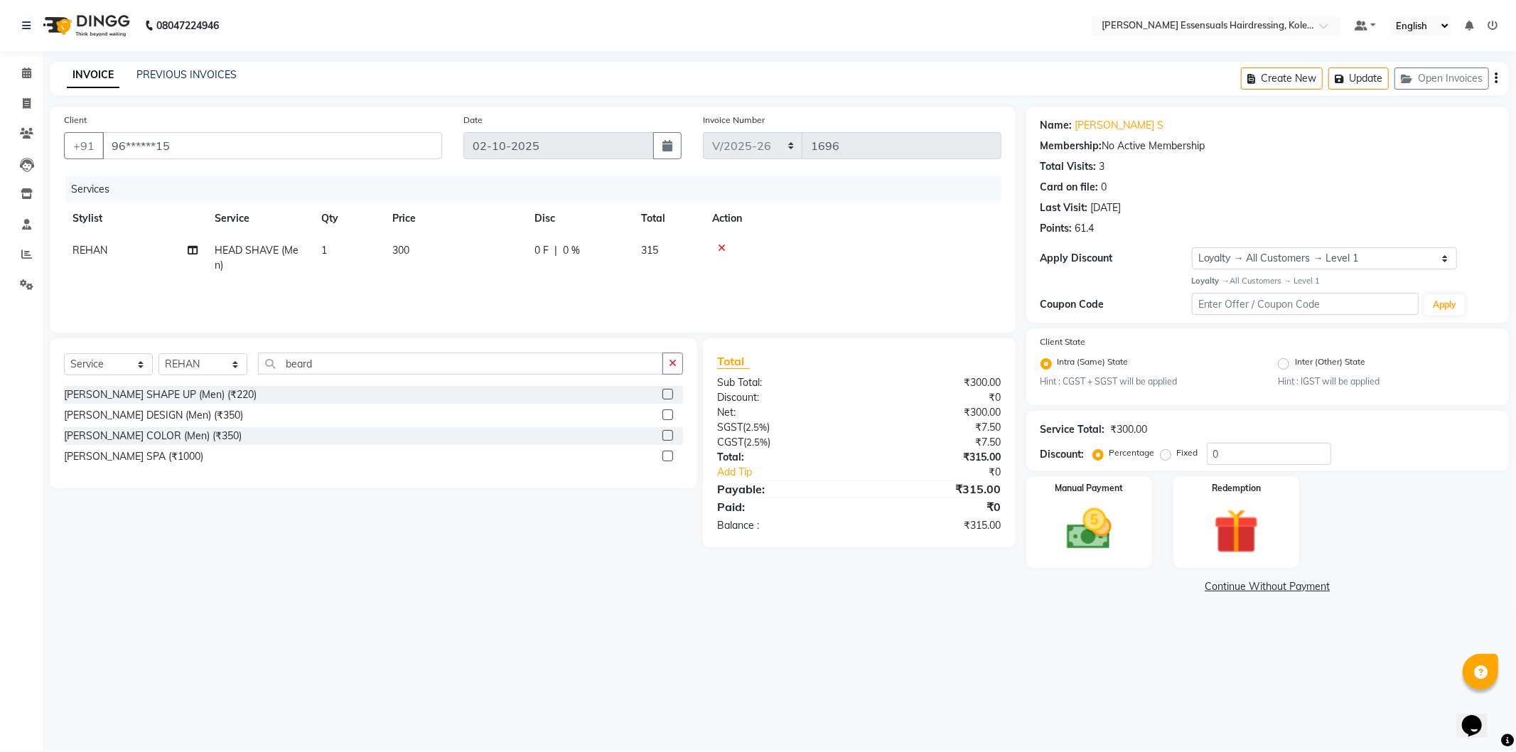
click at [663, 397] on label at bounding box center [668, 394] width 11 height 11
click at [663, 397] on input "checkbox" at bounding box center [667, 394] width 9 height 9
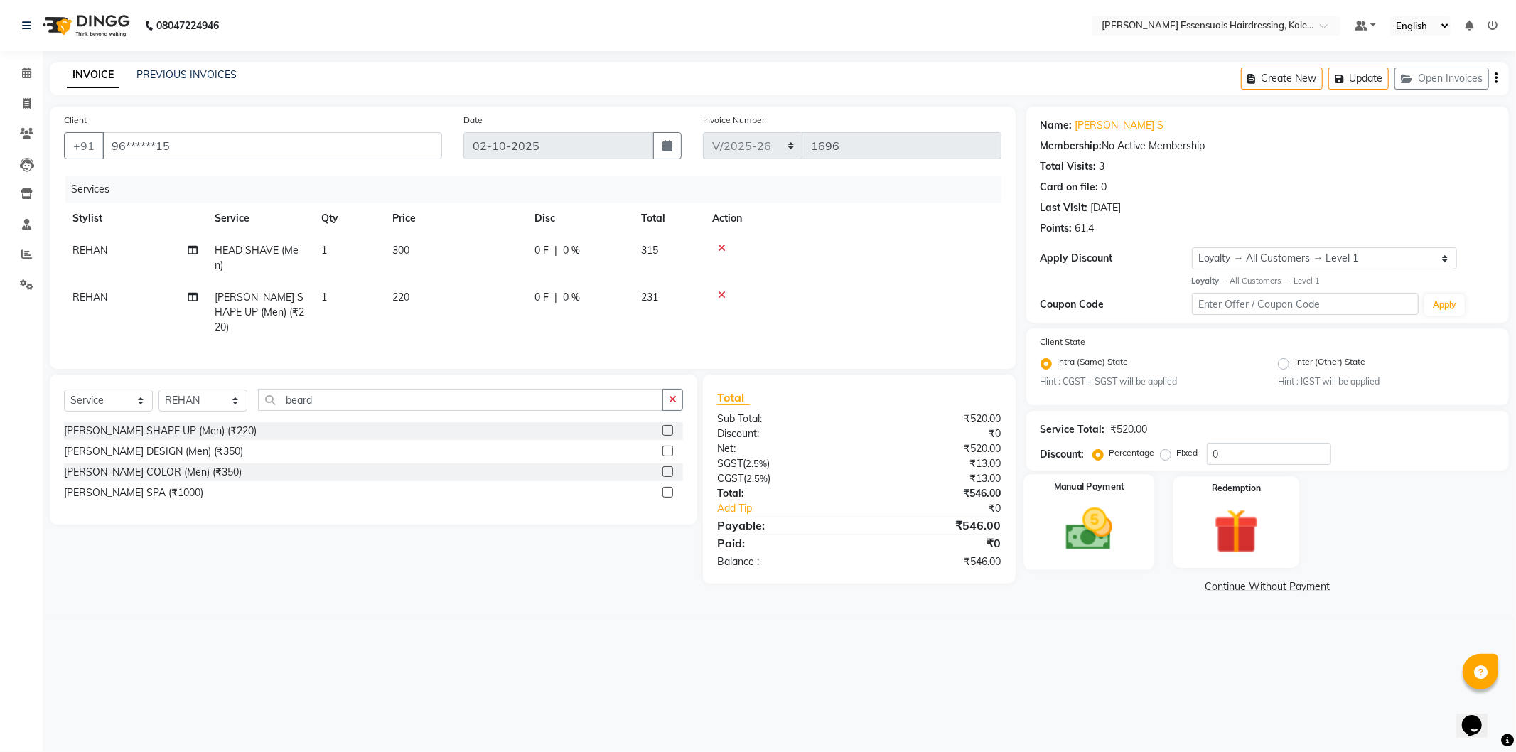
click at [1113, 543] on img at bounding box center [1089, 530] width 76 height 54
click at [1216, 591] on span "UPI" at bounding box center [1212, 587] width 22 height 16
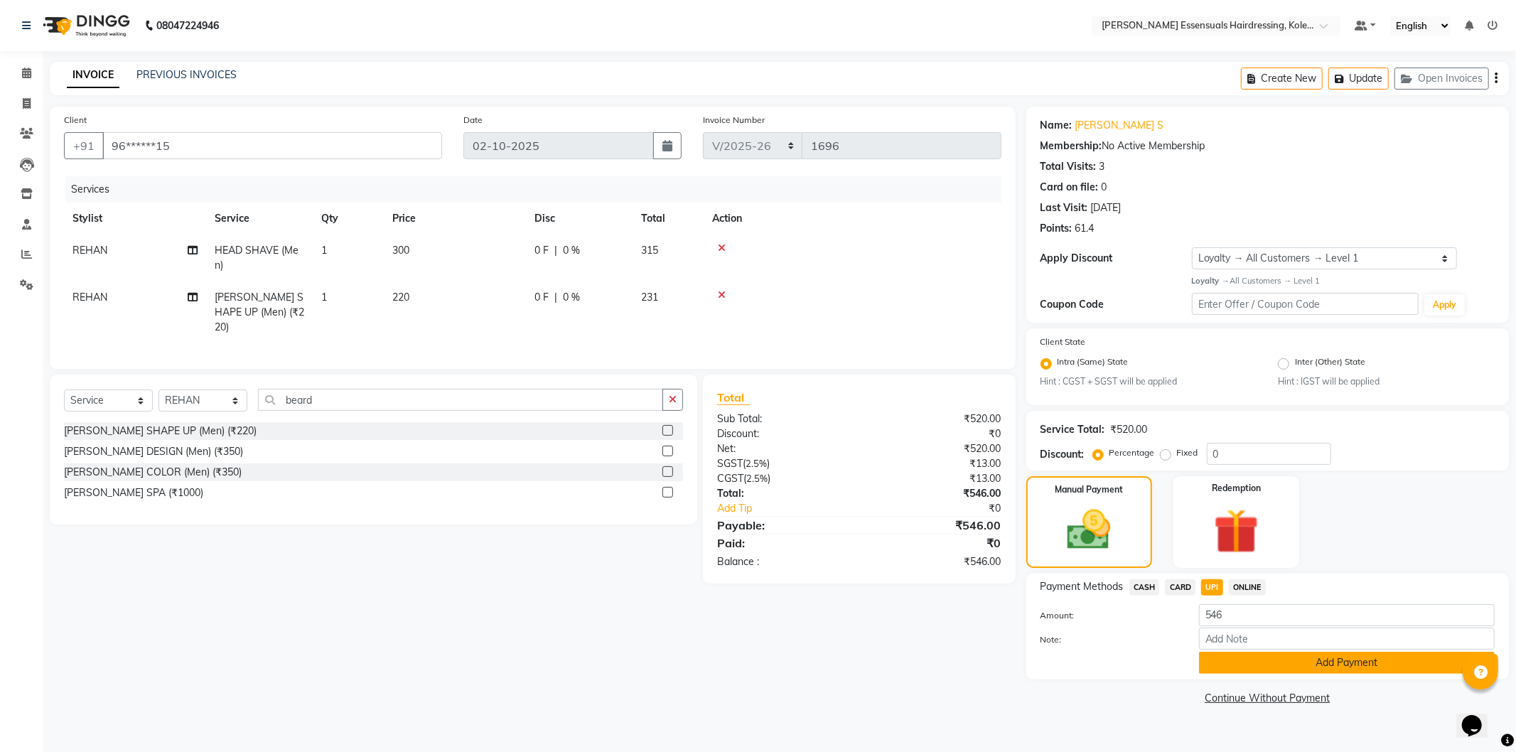
click at [1224, 663] on button "Add Payment" at bounding box center [1347, 663] width 296 height 22
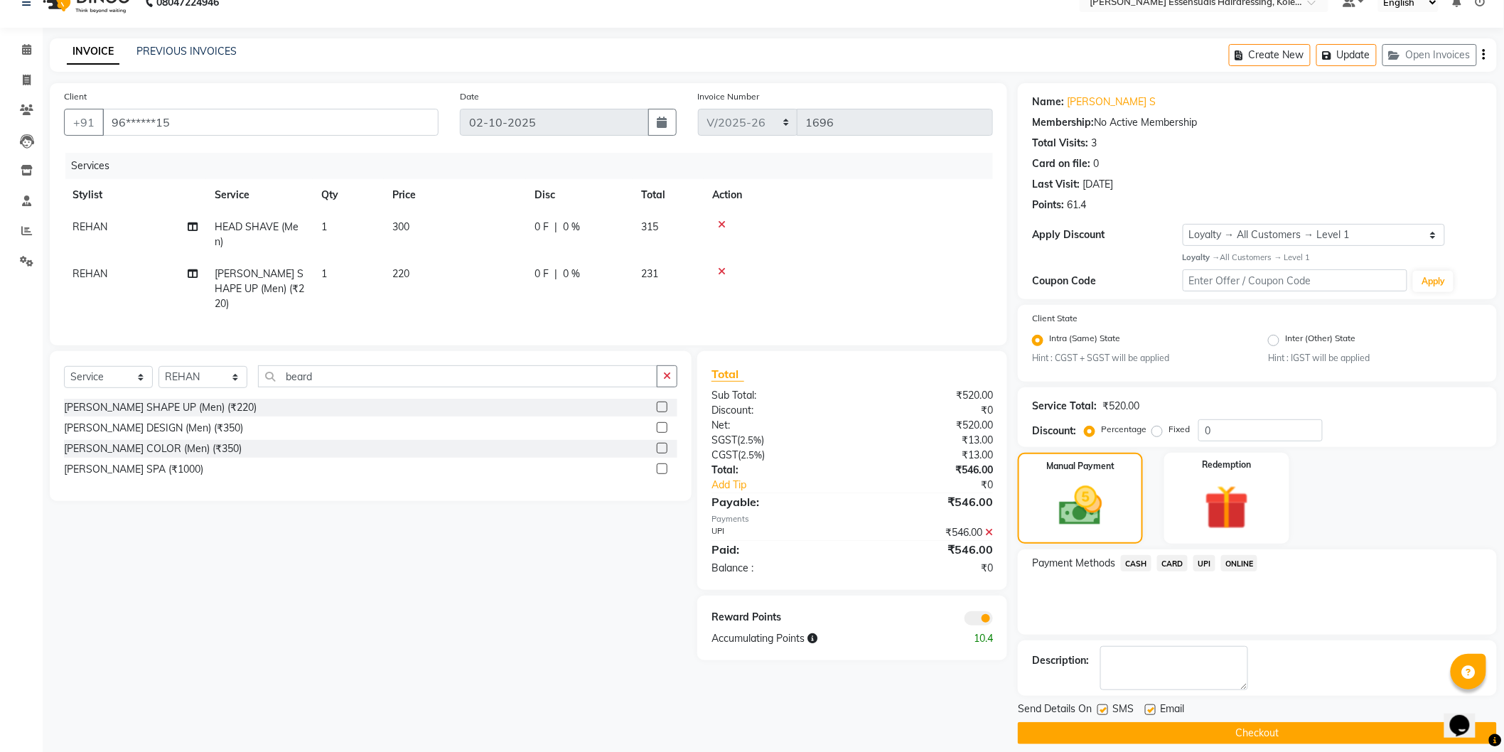
scroll to position [36, 0]
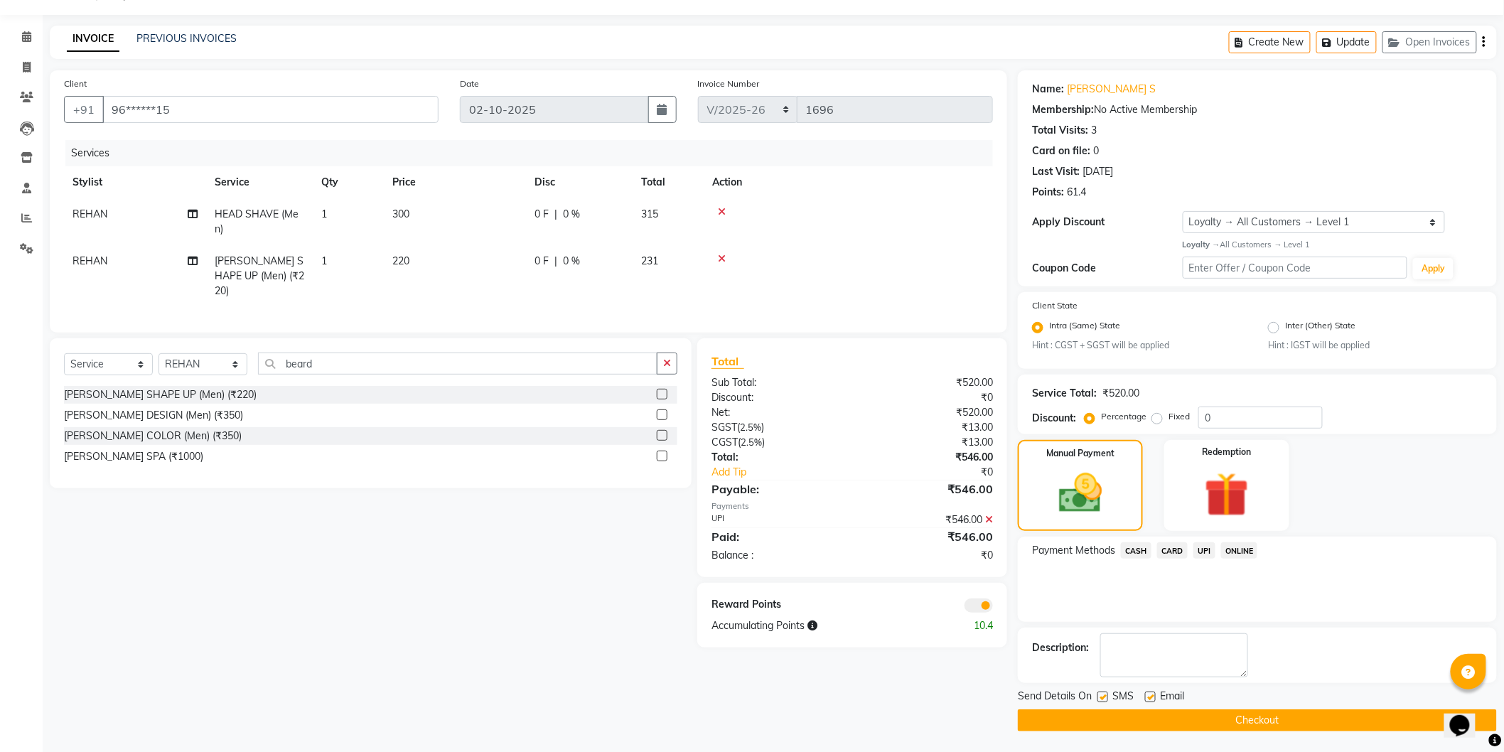
click at [1233, 720] on button "Checkout" at bounding box center [1257, 721] width 479 height 22
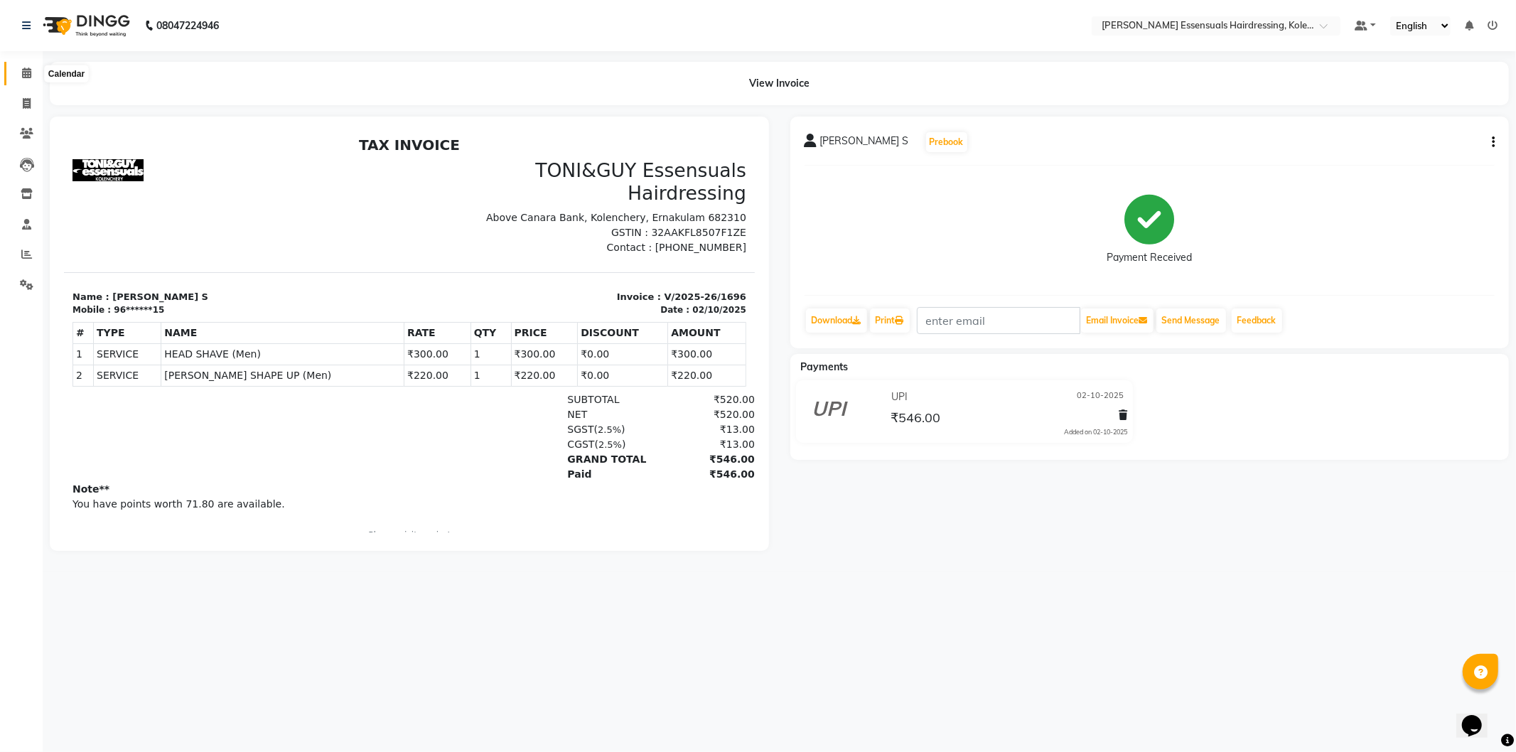
click at [29, 76] on icon at bounding box center [26, 73] width 9 height 11
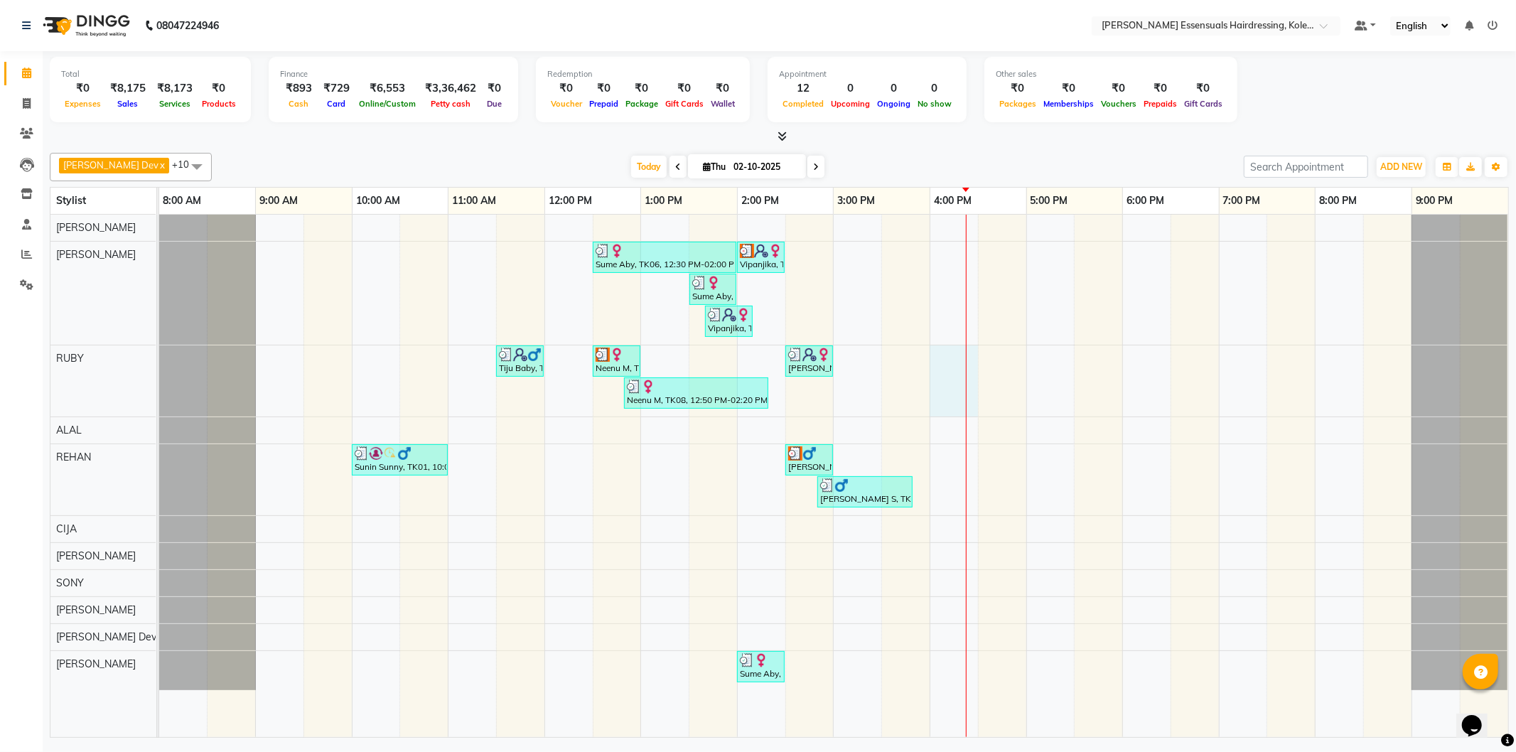
click at [972, 368] on div "Sume Aby, TK06, 12:30 PM-02:00 PM, EYEBROWS THREADING,UPPERLIP THREADING (₹42),…" at bounding box center [833, 476] width 1349 height 523
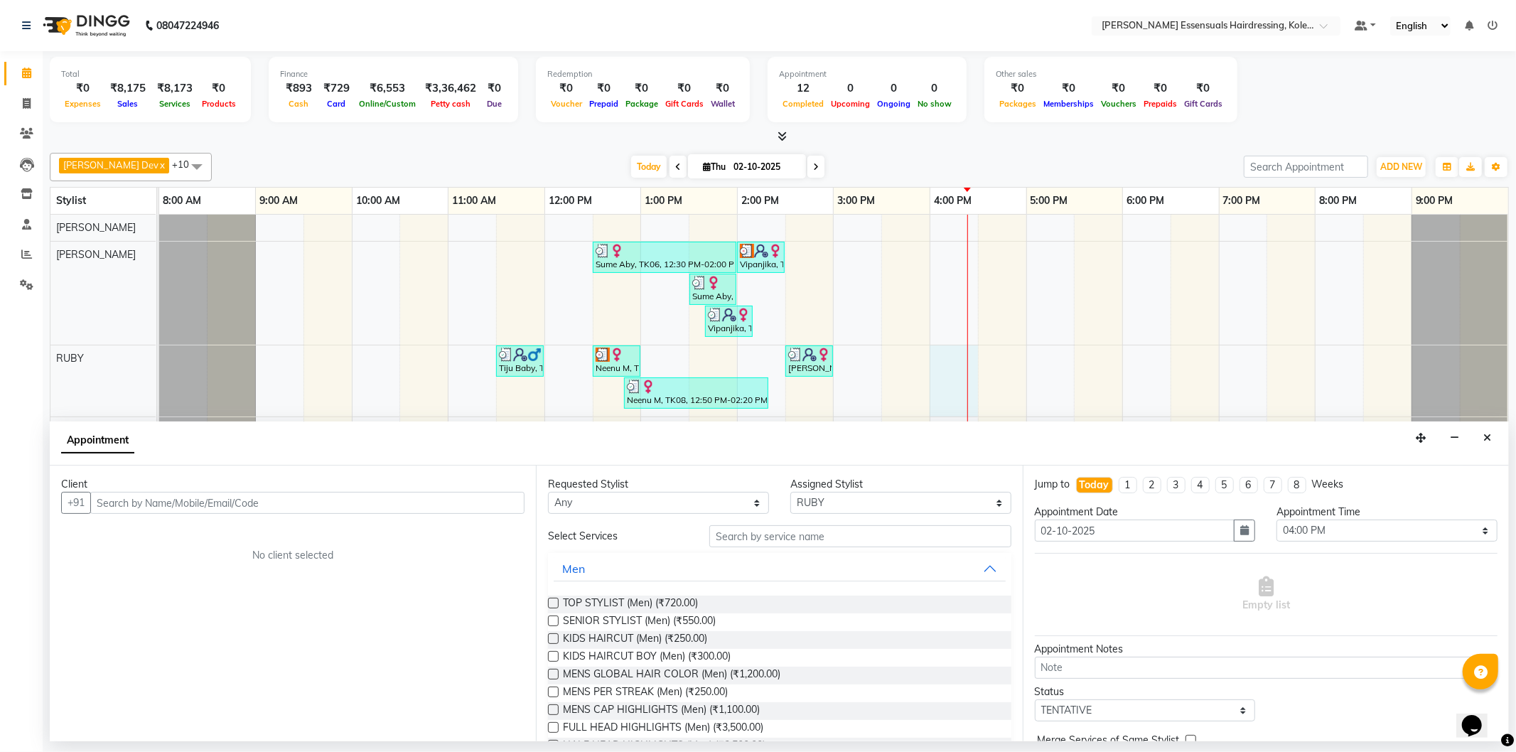
click at [468, 500] on input "text" at bounding box center [307, 503] width 434 height 22
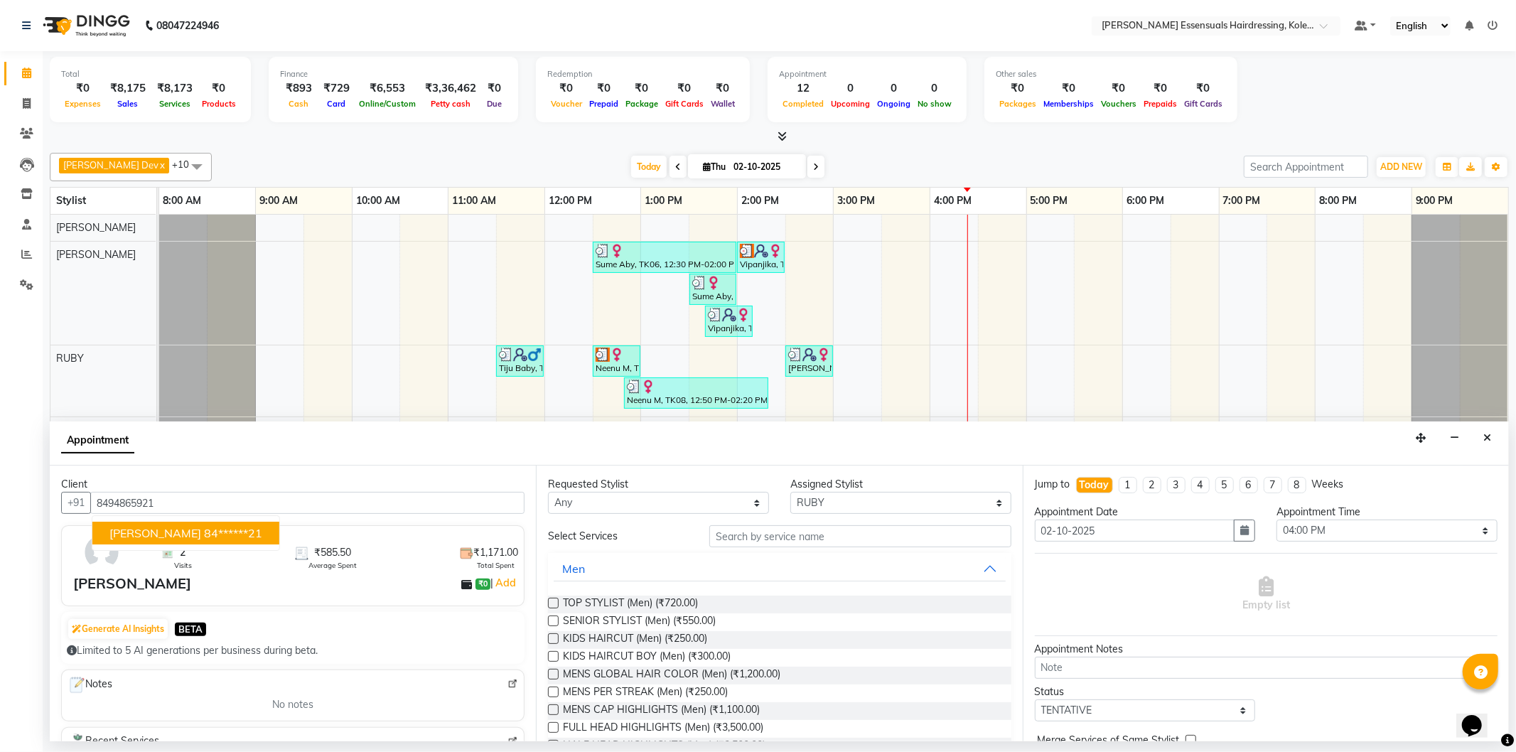
click at [219, 535] on ngb-highlight "84******21" at bounding box center [233, 533] width 58 height 14
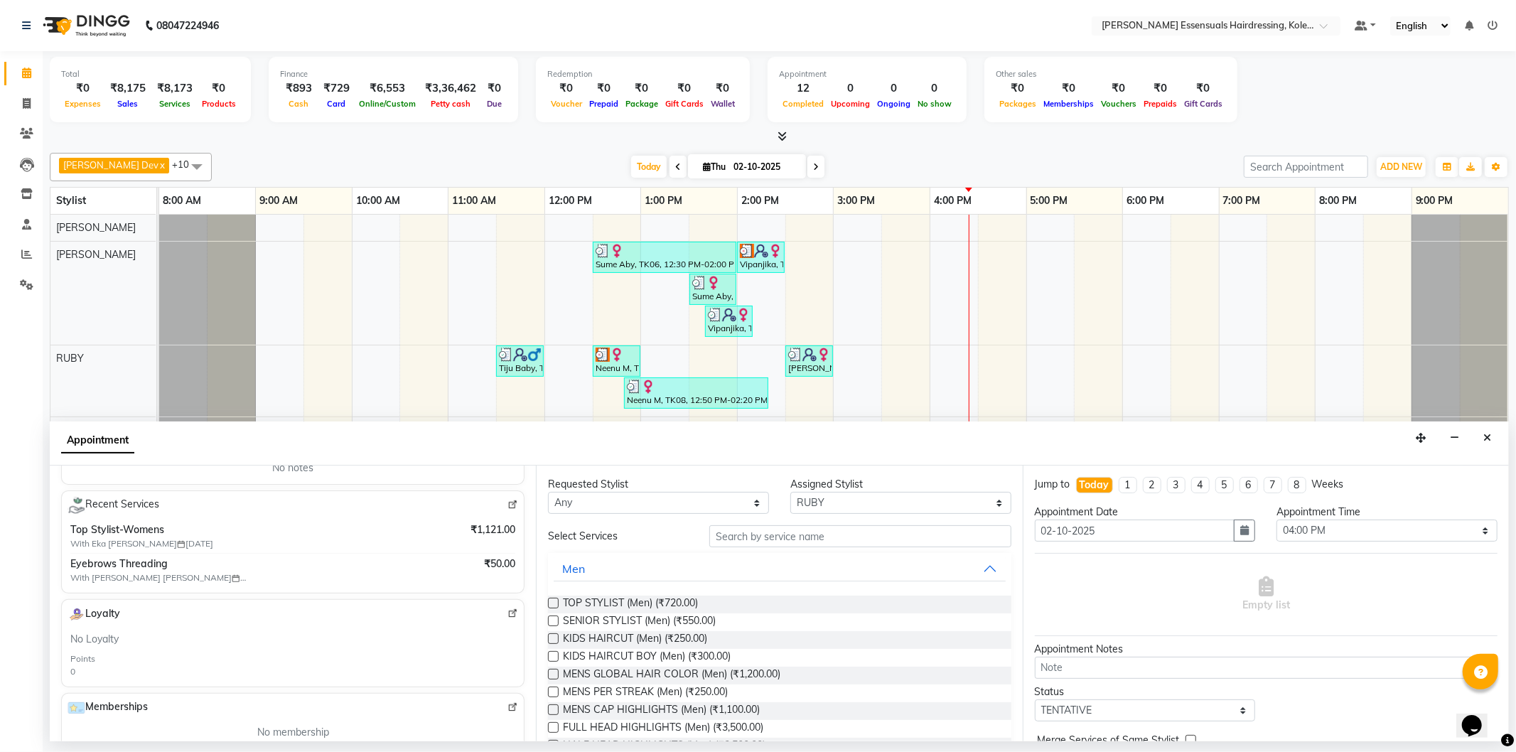
click at [781, 523] on div "Requested Stylist Any ALAL Anagha Dev ATHIRA BIDHYA CIJA FAIZAN NIREN DARJEE RE…" at bounding box center [779, 604] width 486 height 276
click at [778, 537] on input "text" at bounding box center [860, 536] width 301 height 22
click at [884, 498] on select "Select ALAL Anagha Dev ATHIRA BIDHYA CIJA FAIZAN NIREN DARJEE REHAN RUBY SEEMA …" at bounding box center [901, 503] width 221 height 22
click at [734, 467] on div "Requested Stylist Any ALAL Anagha Dev ATHIRA BIDHYA CIJA FAIZAN NIREN DARJEE RE…" at bounding box center [779, 604] width 486 height 276
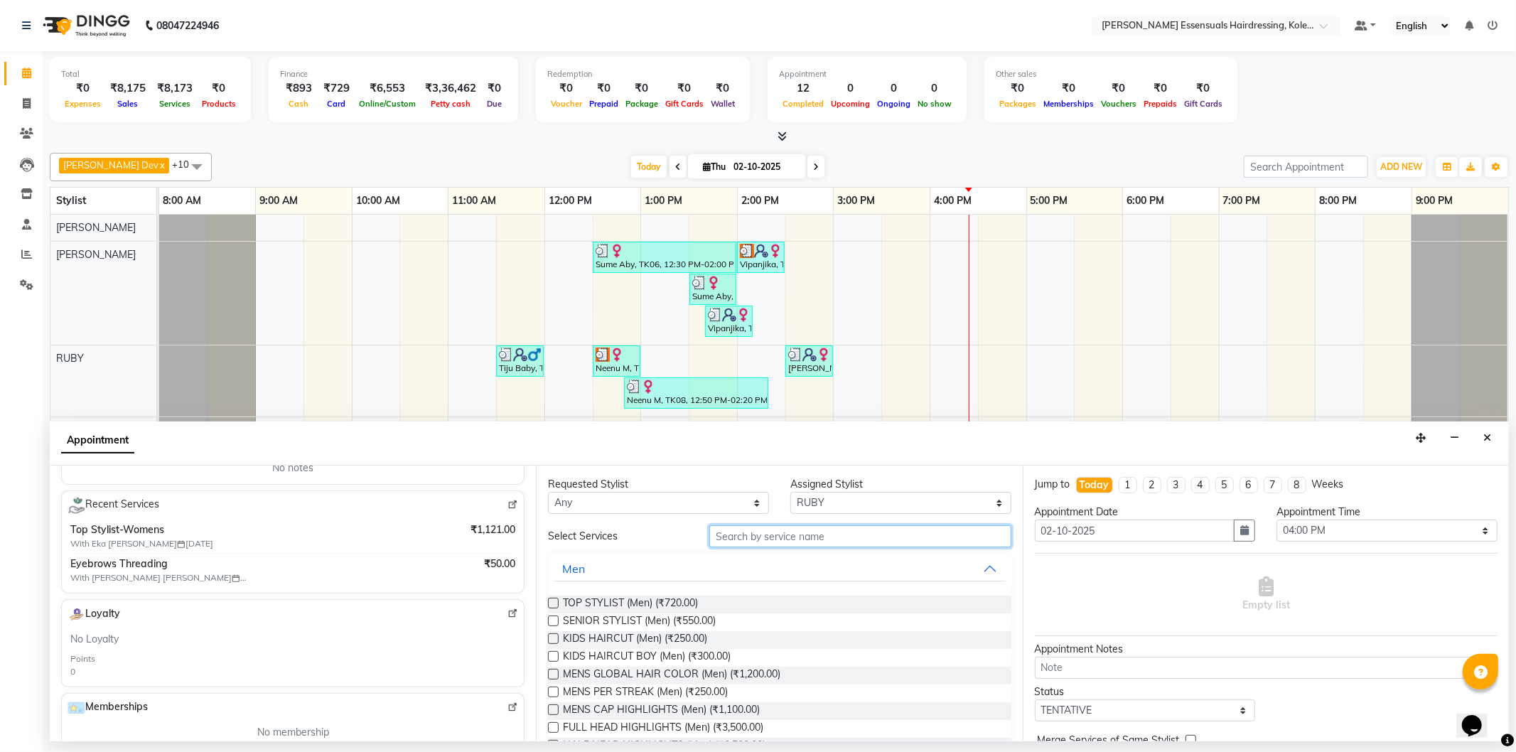
click at [743, 534] on input "text" at bounding box center [860, 536] width 301 height 22
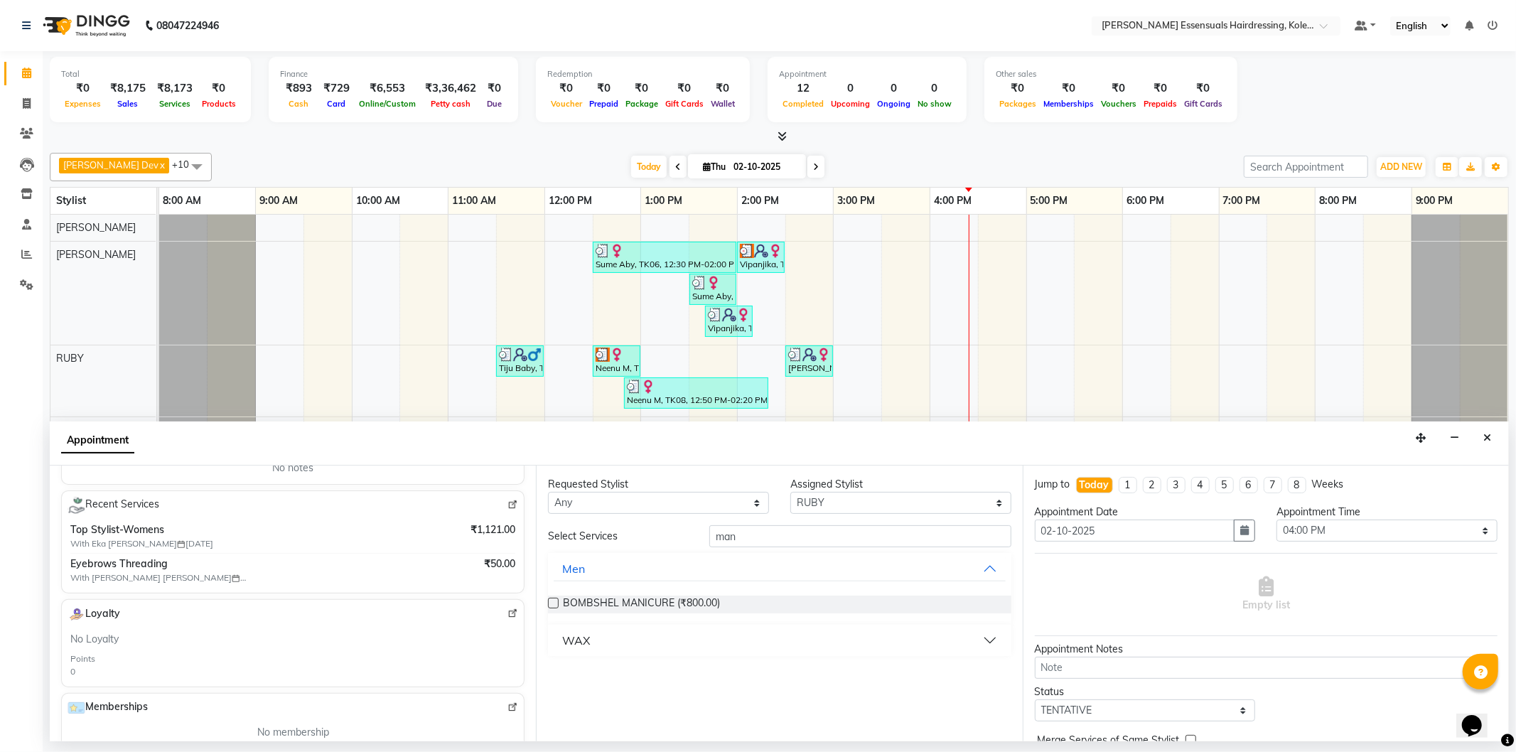
click at [766, 641] on button "WAX" at bounding box center [779, 641] width 451 height 26
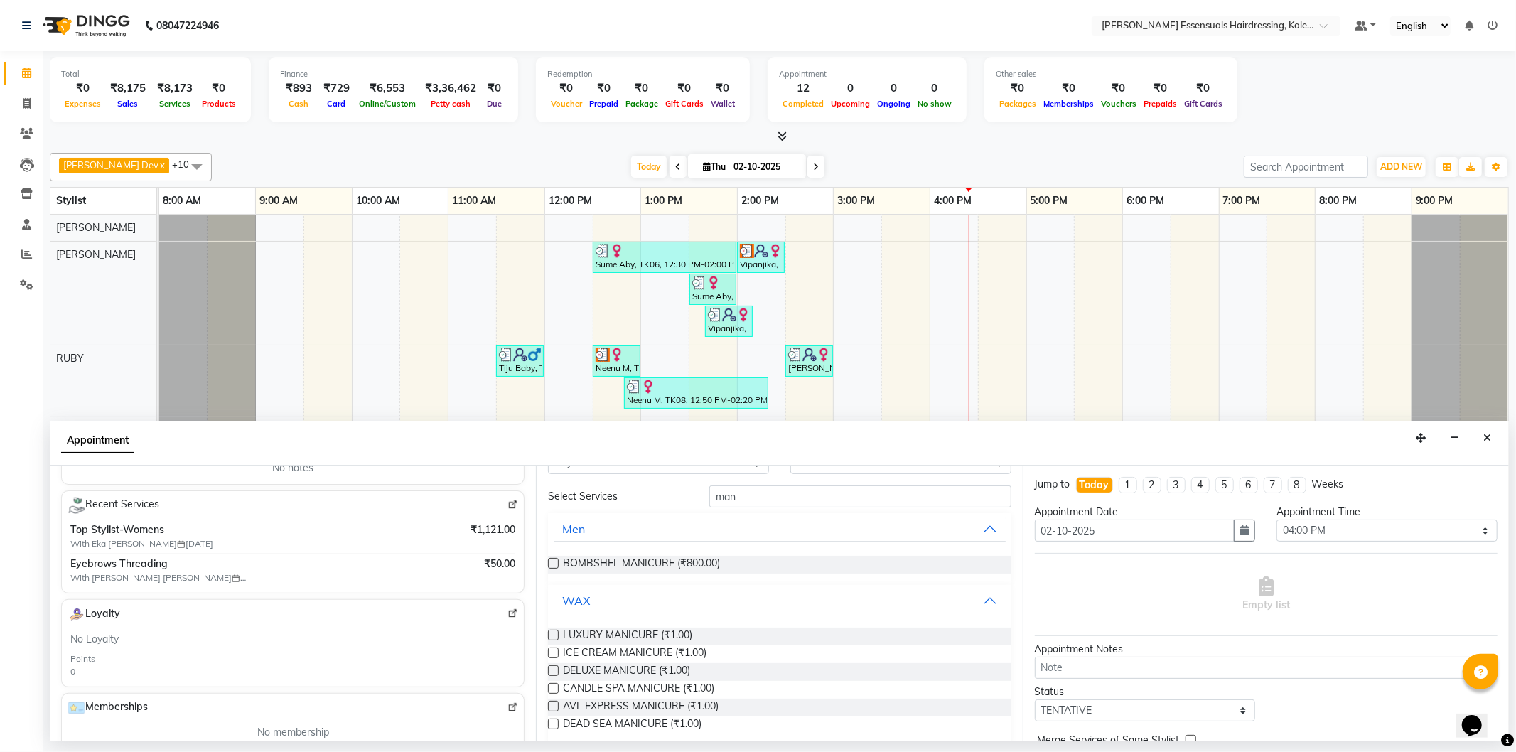
scroll to position [55, 0]
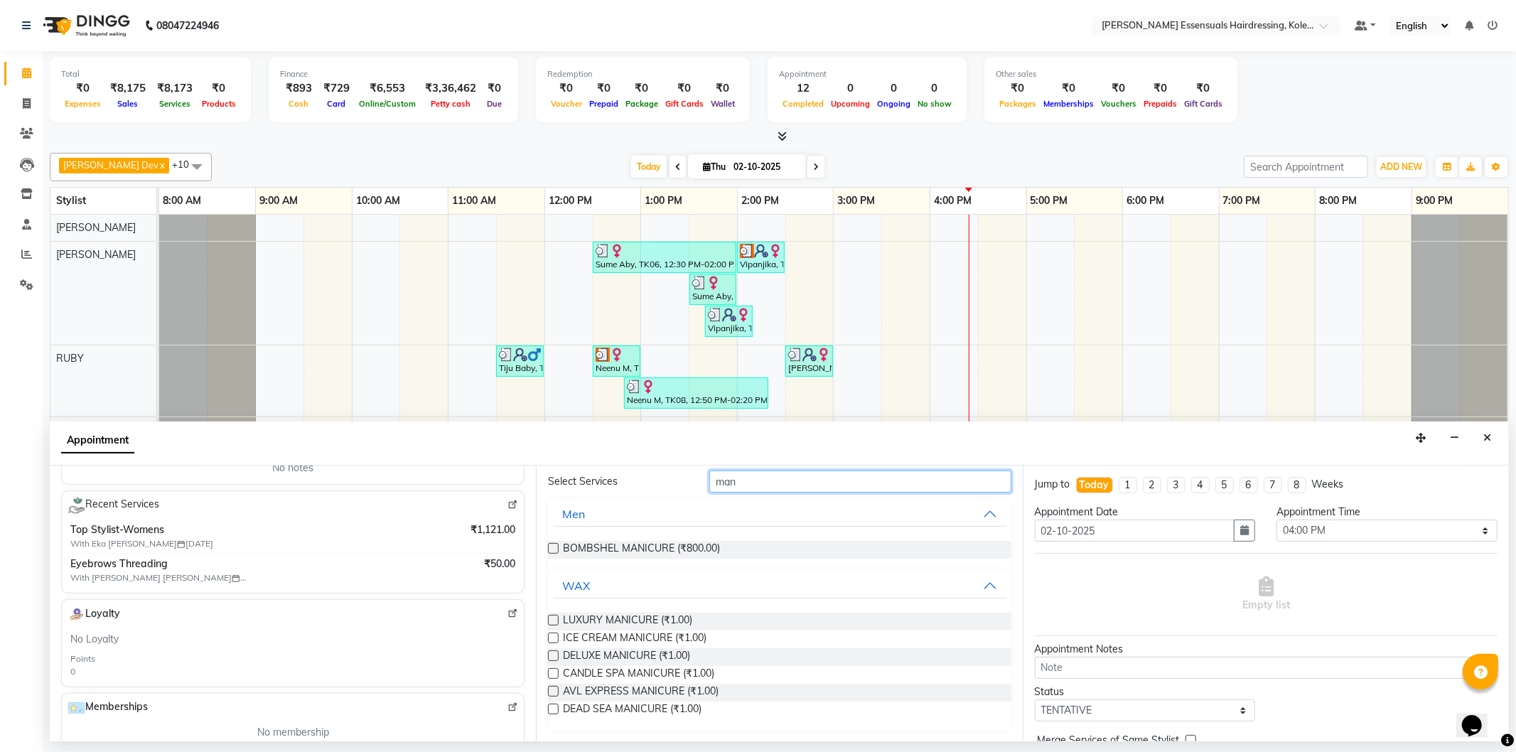
click at [859, 483] on input "man" at bounding box center [860, 482] width 301 height 22
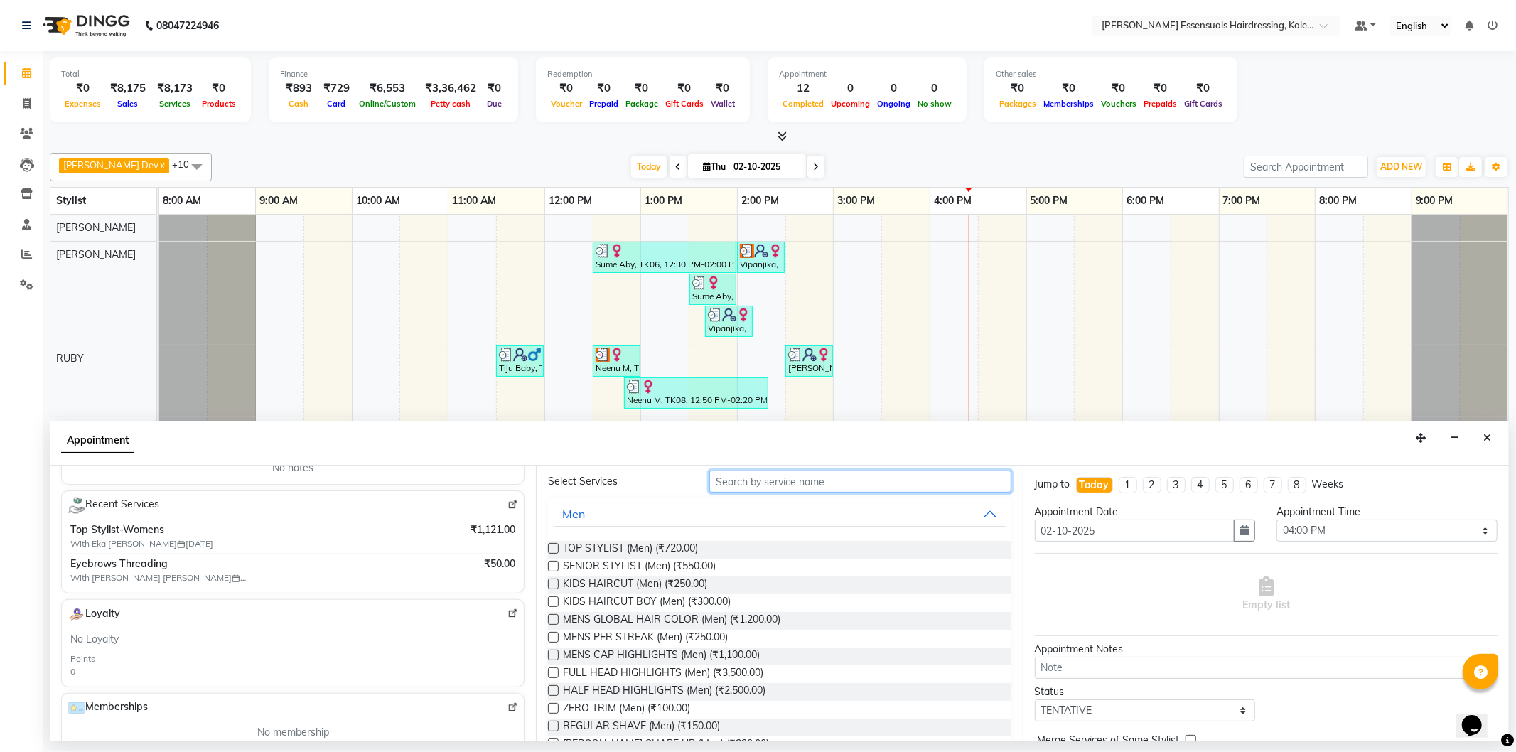
scroll to position [0, 0]
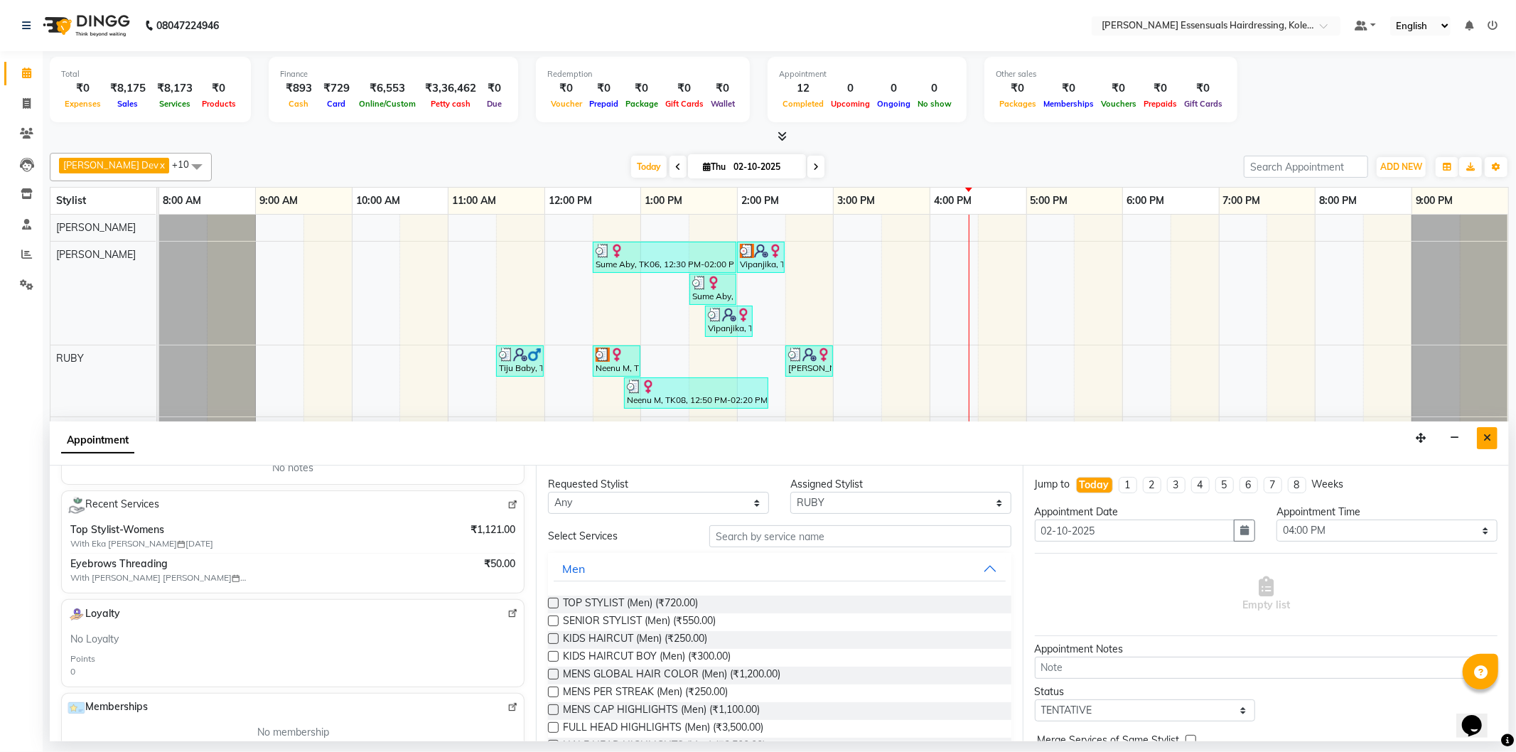
click at [1484, 439] on icon "Close" at bounding box center [1488, 438] width 8 height 10
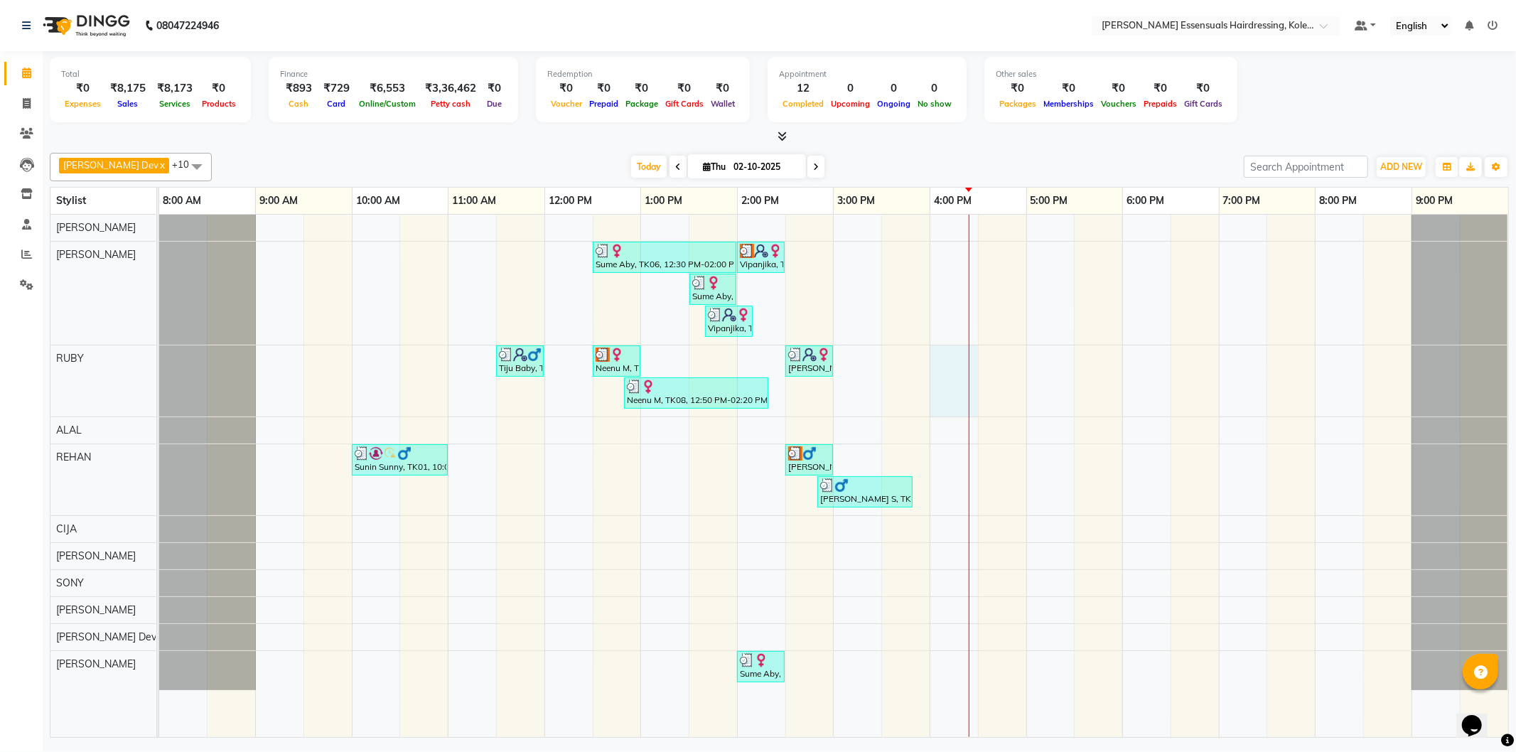
click at [975, 368] on div "Sume Aby, TK06, 12:30 PM-02:00 PM, EYEBROWS THREADING,UPPERLIP THREADING (₹42),…" at bounding box center [833, 476] width 1349 height 523
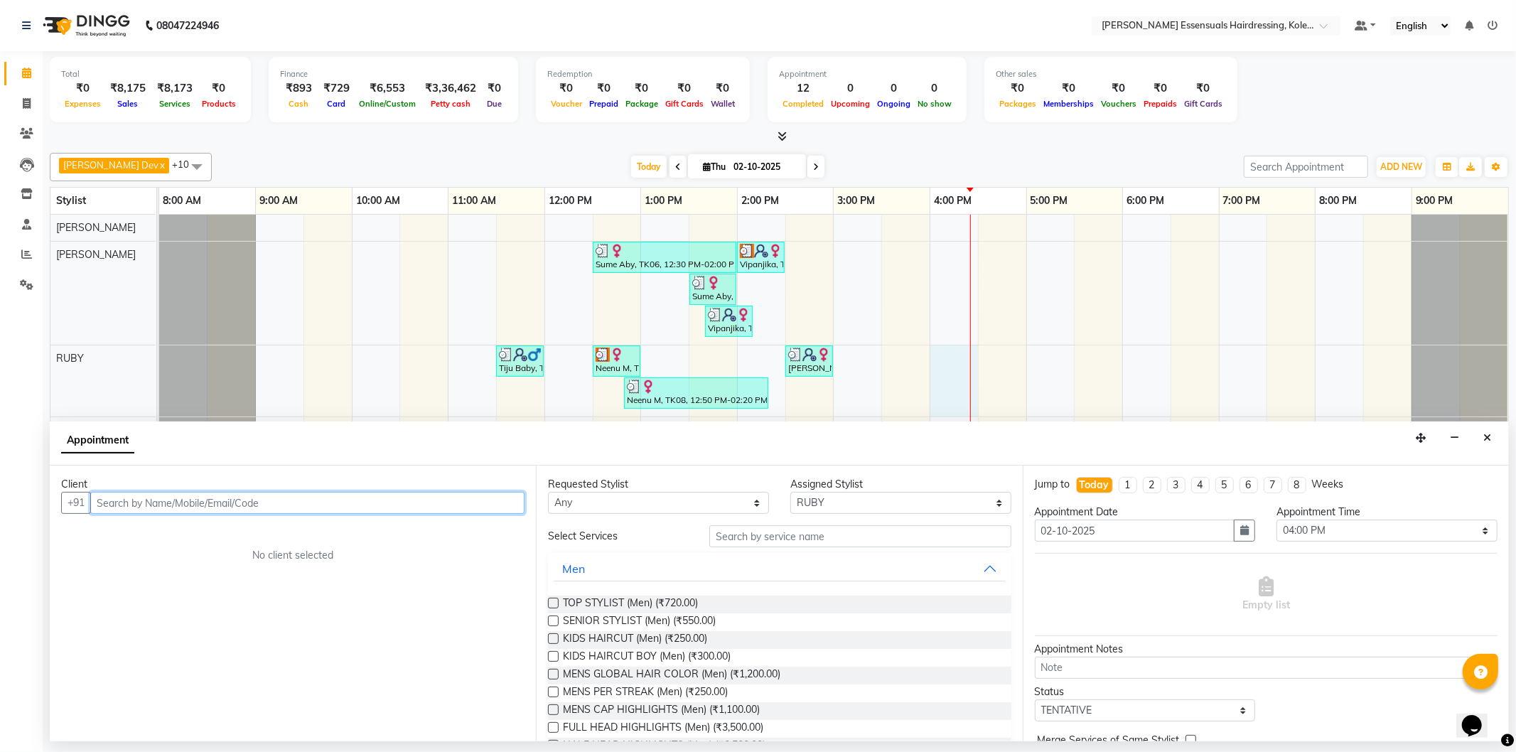
click at [496, 503] on input "text" at bounding box center [307, 503] width 434 height 22
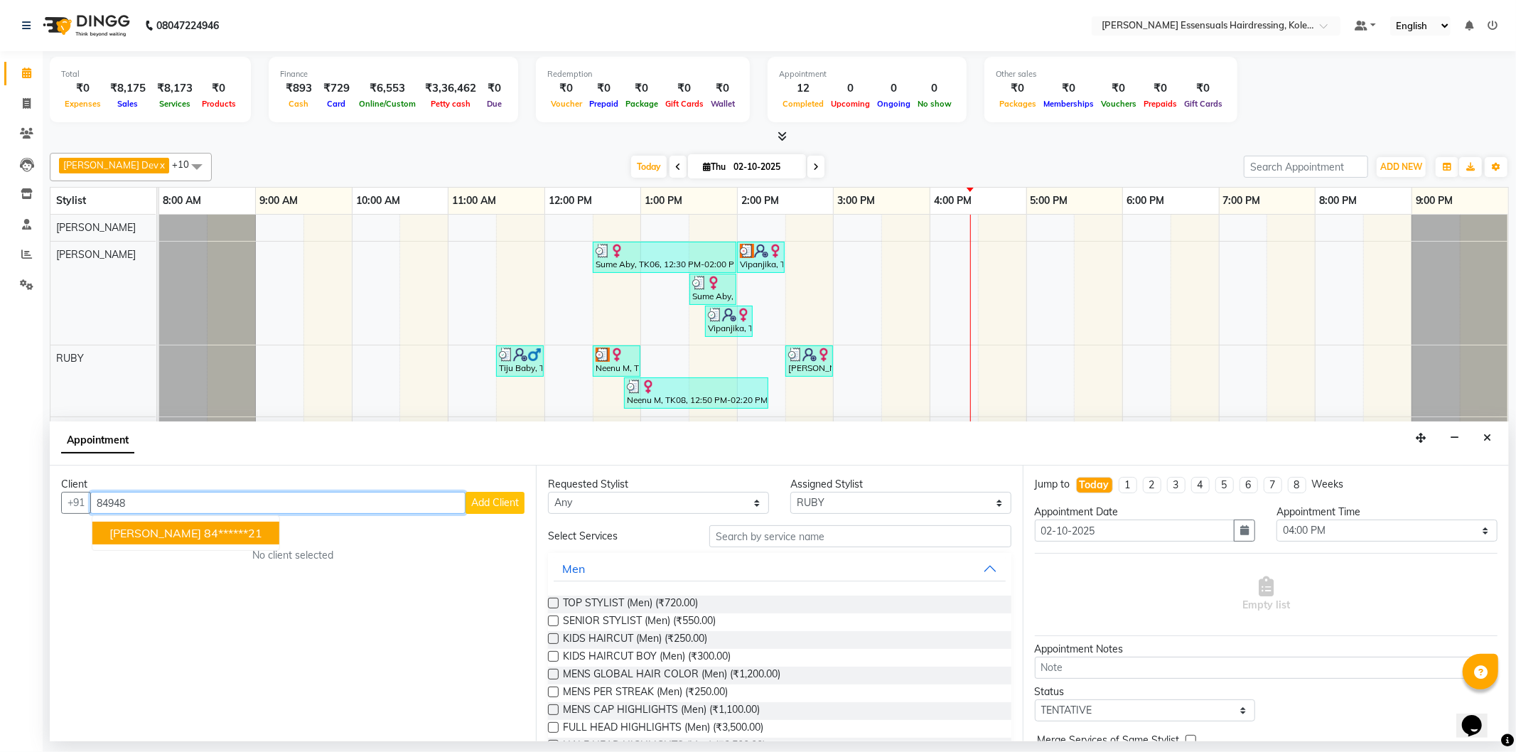
click at [249, 528] on ngb-highlight "84******21" at bounding box center [233, 533] width 58 height 14
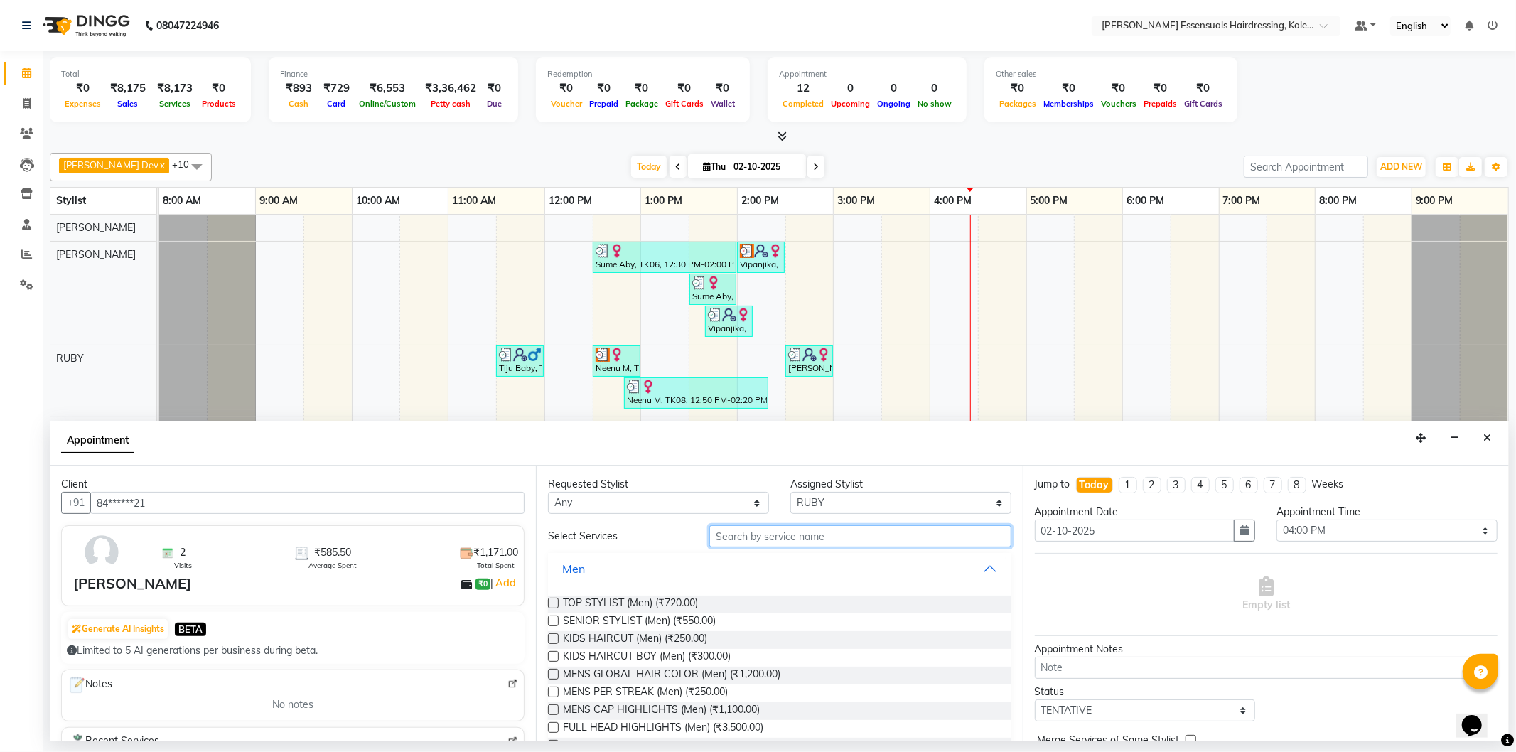
click at [751, 530] on input "text" at bounding box center [860, 536] width 301 height 22
click at [825, 509] on select "Select ALAL Anagha Dev ATHIRA BIDHYA CIJA FAIZAN NIREN DARJEE REHAN RUBY SEEMA …" at bounding box center [901, 503] width 221 height 22
click at [778, 532] on input "text" at bounding box center [860, 536] width 301 height 22
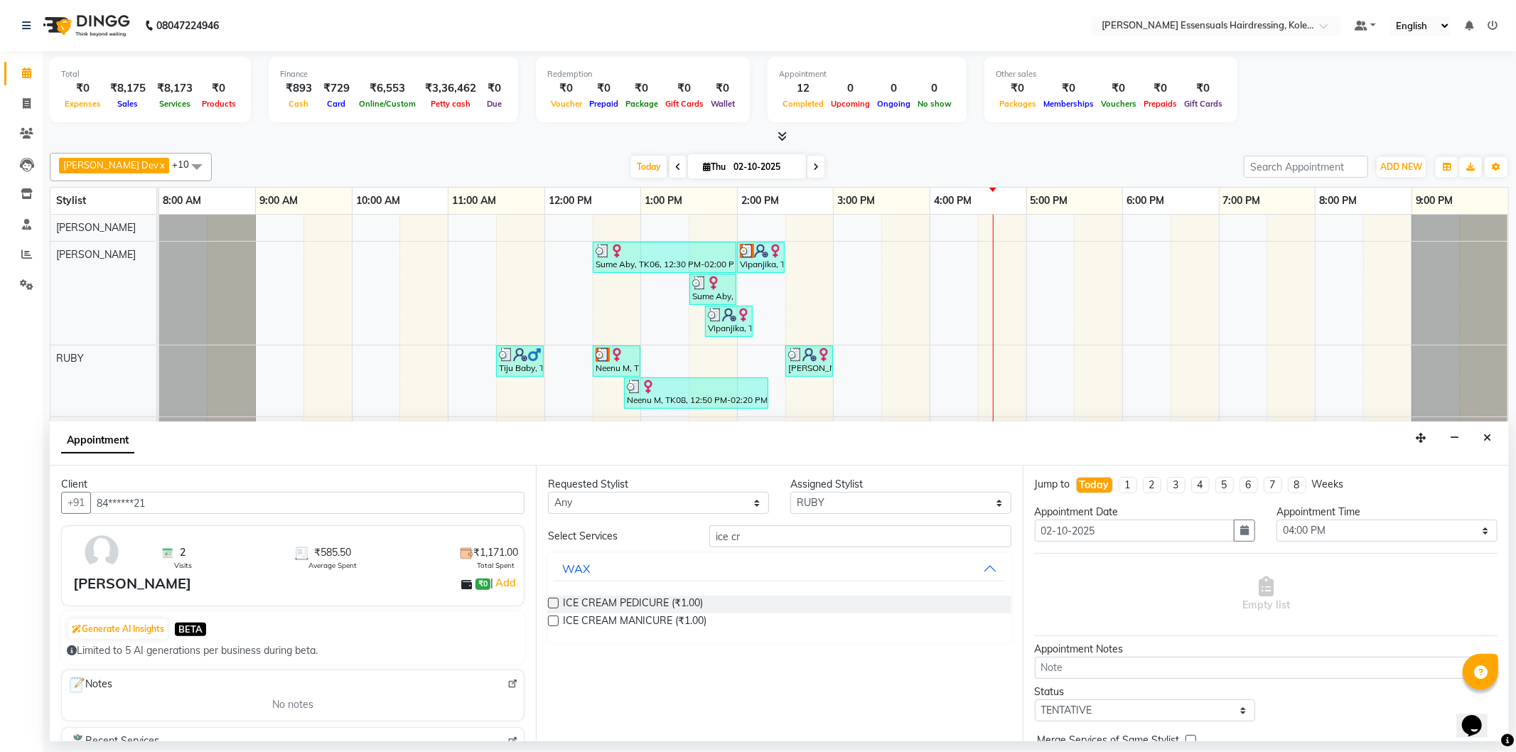
click at [557, 601] on label at bounding box center [553, 603] width 11 height 11
click at [557, 601] on input "checkbox" at bounding box center [552, 604] width 9 height 9
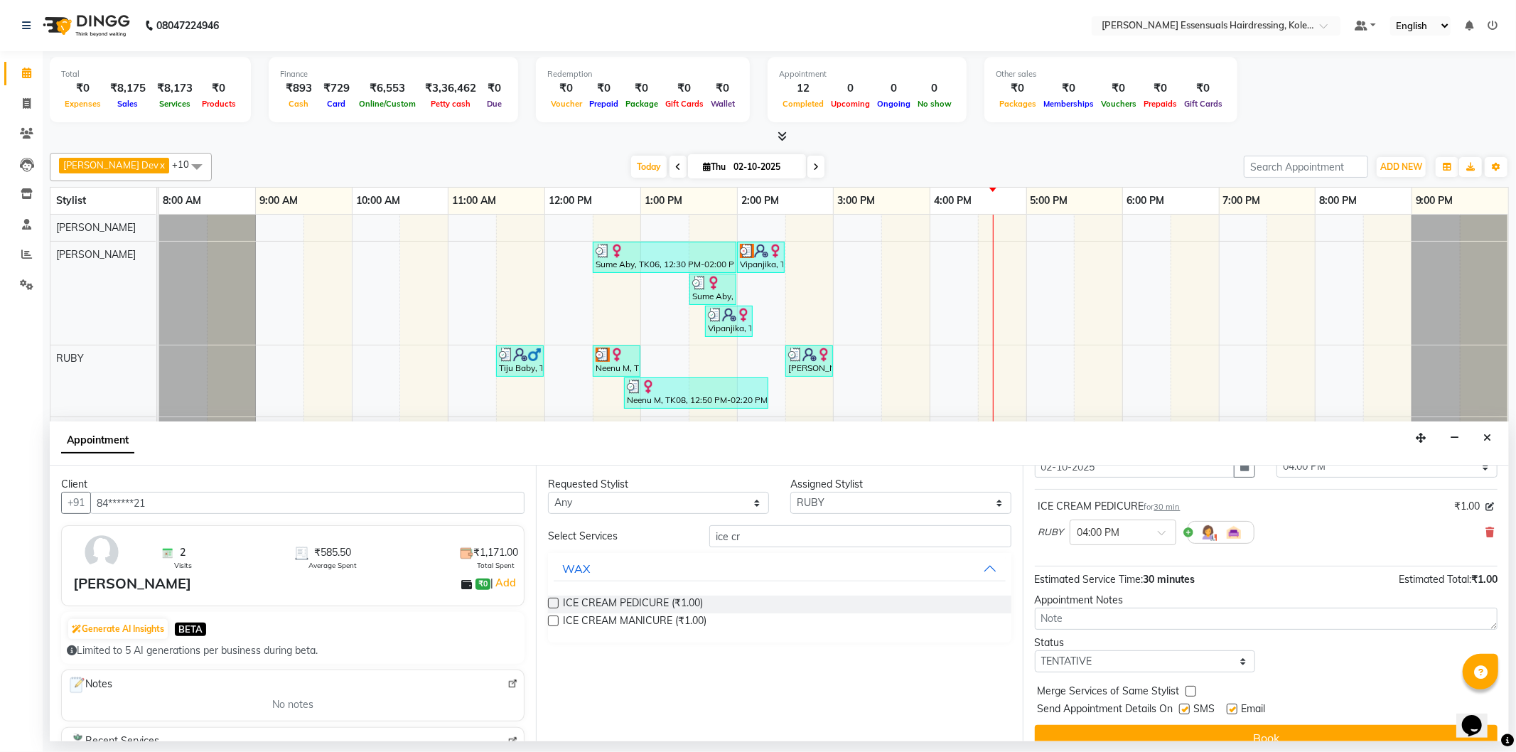
scroll to position [79, 0]
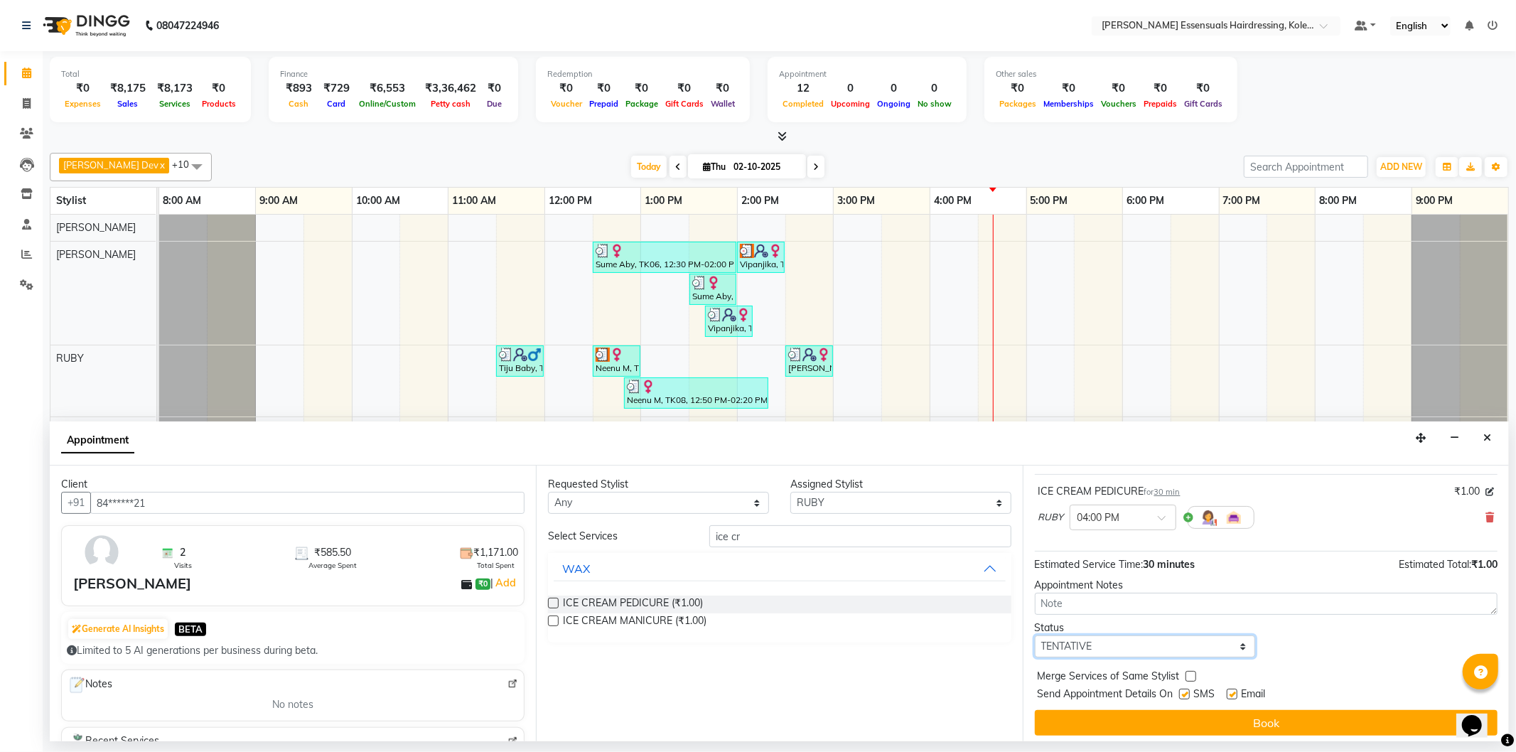
click at [1206, 649] on select "Select TENTATIVE CONFIRM CHECK-IN UPCOMING" at bounding box center [1145, 647] width 221 height 22
click at [1035, 636] on select "Select TENTATIVE CONFIRM CHECK-IN UPCOMING" at bounding box center [1145, 647] width 221 height 22
click at [1164, 721] on button "Book" at bounding box center [1266, 723] width 463 height 26
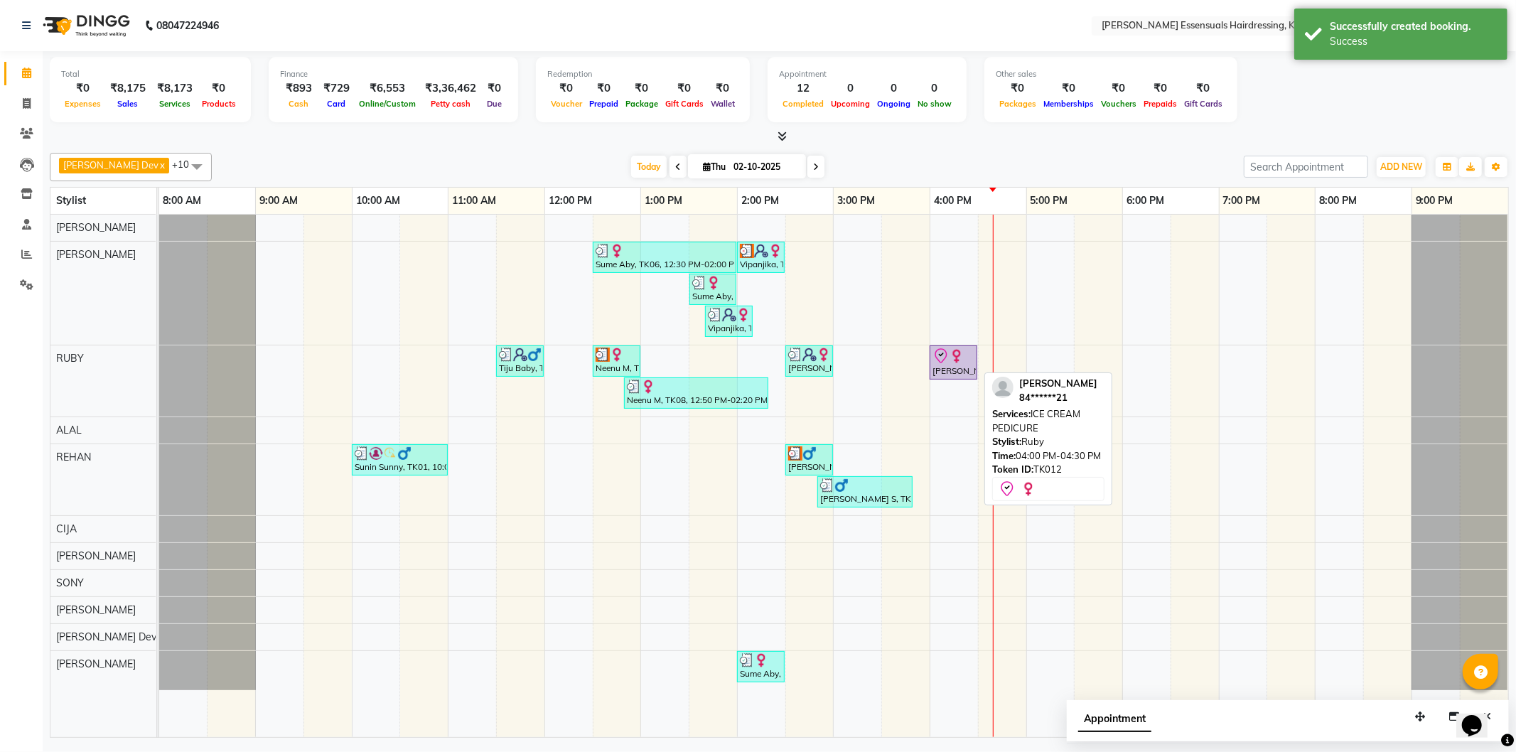
click at [951, 360] on img at bounding box center [957, 356] width 14 height 14
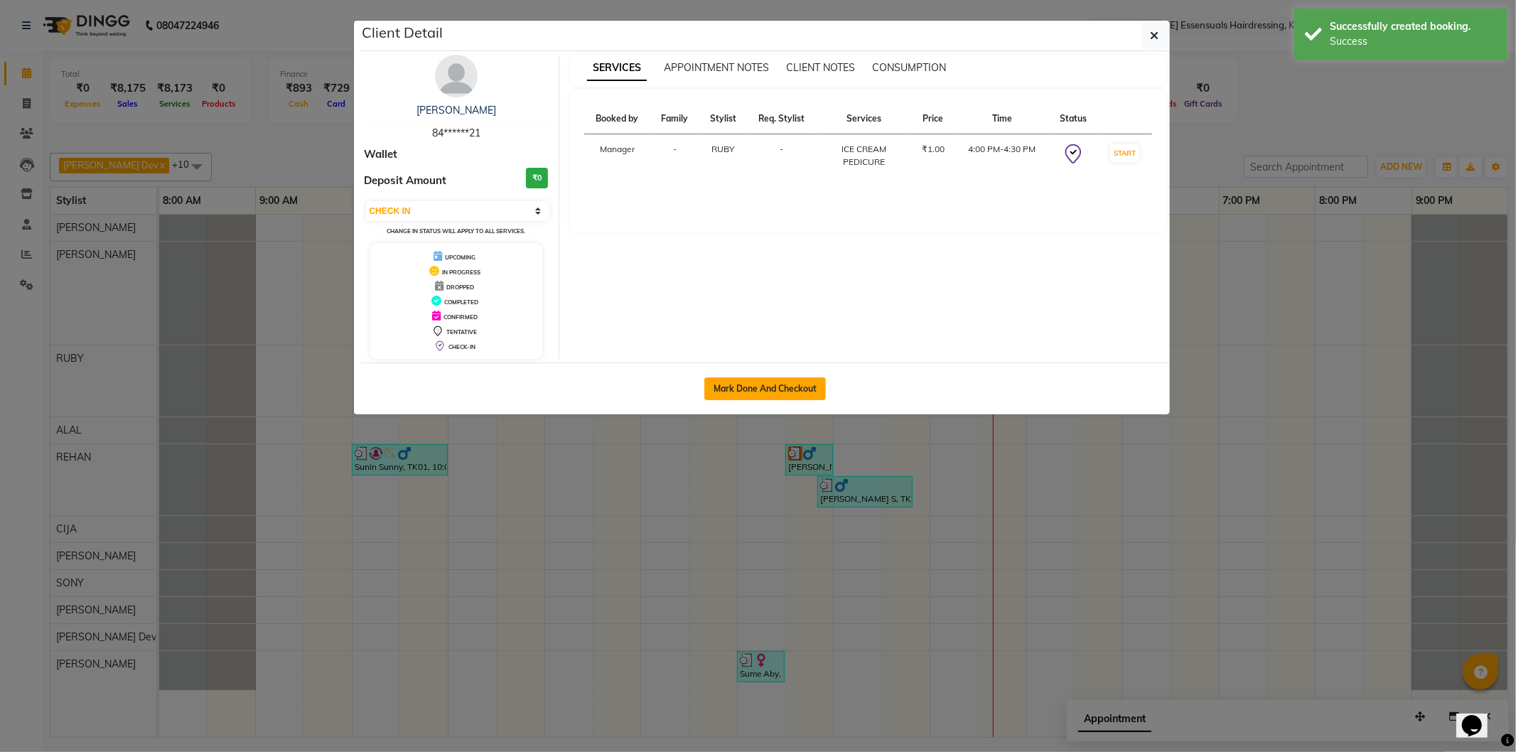
click at [791, 387] on button "Mark Done And Checkout" at bounding box center [766, 389] width 122 height 23
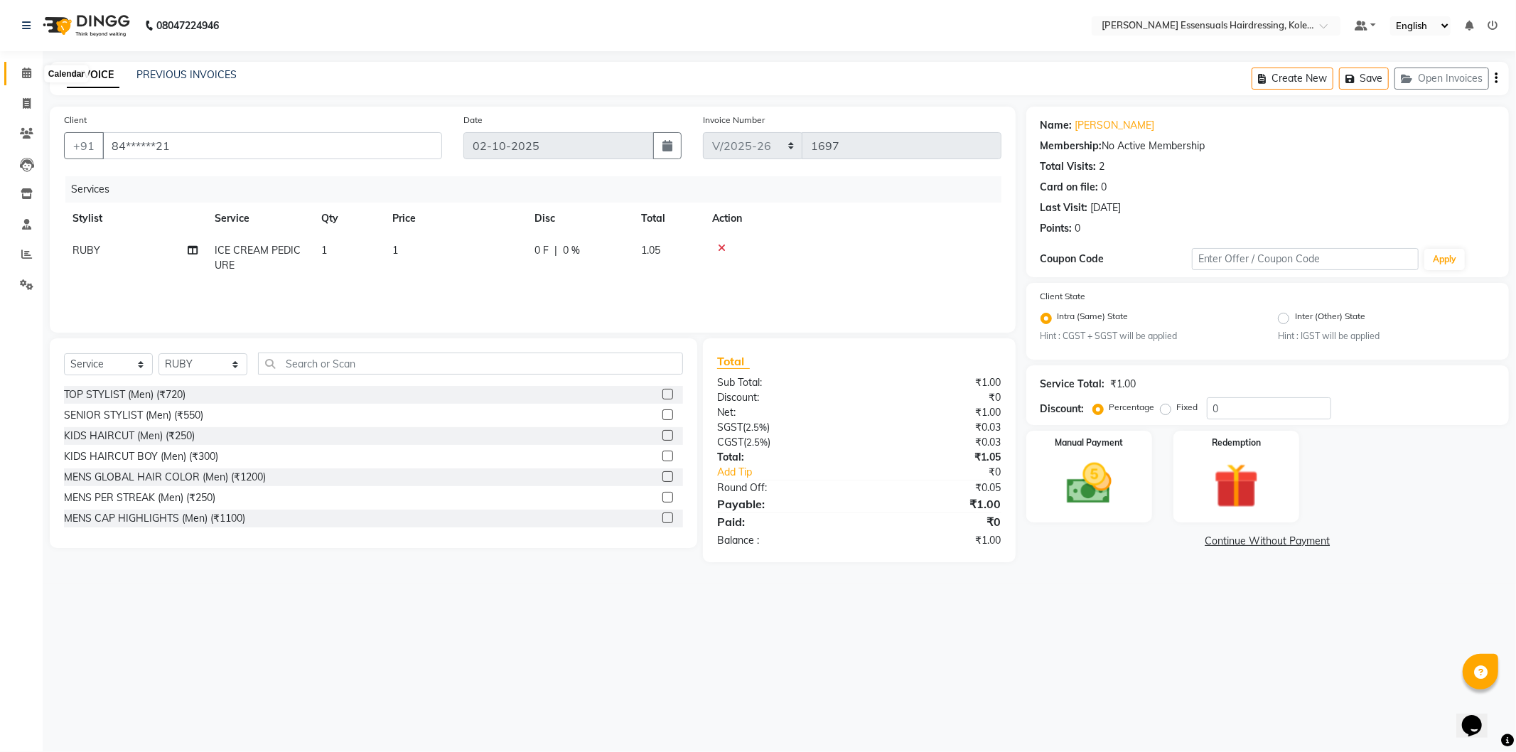
click at [28, 75] on icon at bounding box center [26, 73] width 9 height 11
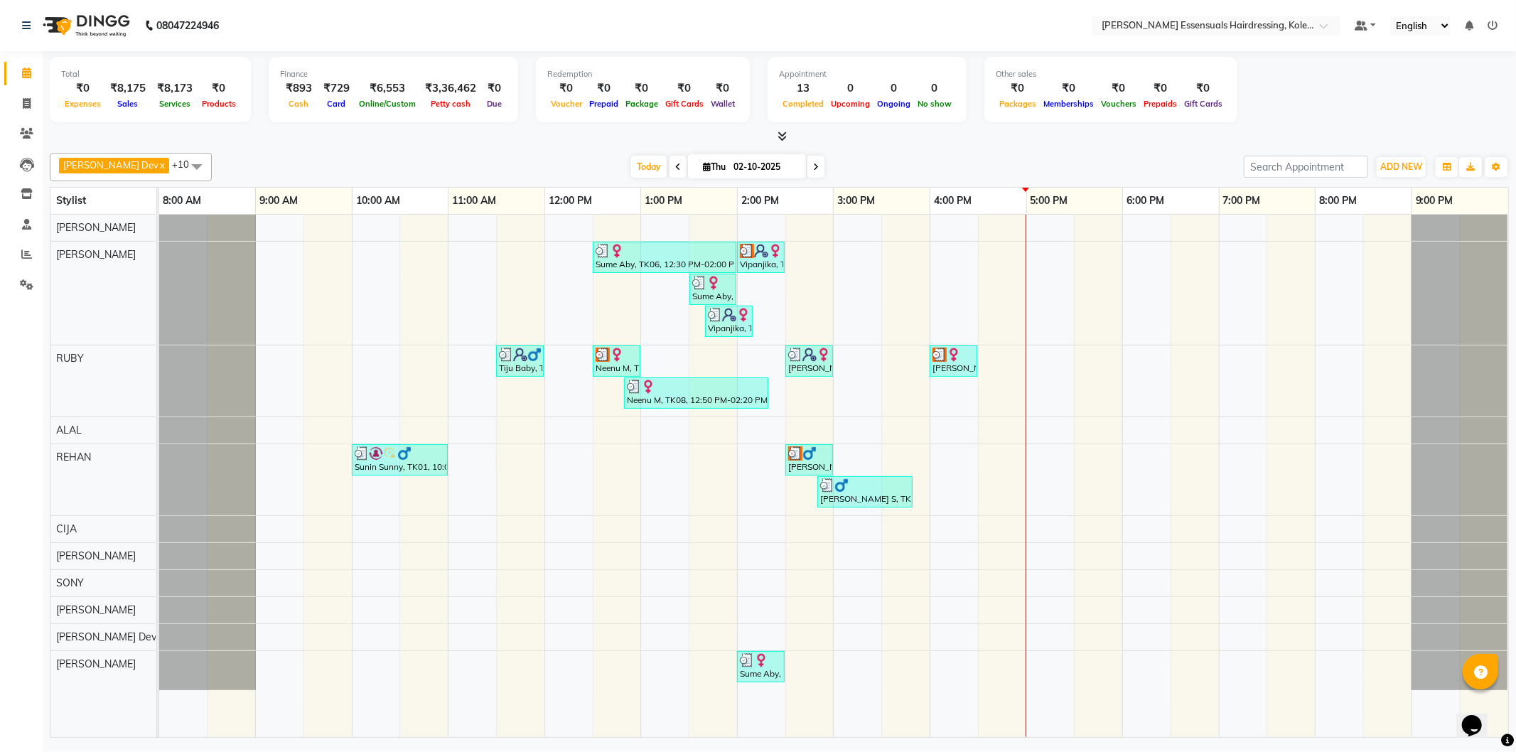
click at [1045, 663] on div "Sume Aby, TK06, 12:30 PM-02:00 PM, EYEBROWS THREADING,UPPERLIP THREADING (₹42),…" at bounding box center [833, 476] width 1349 height 523
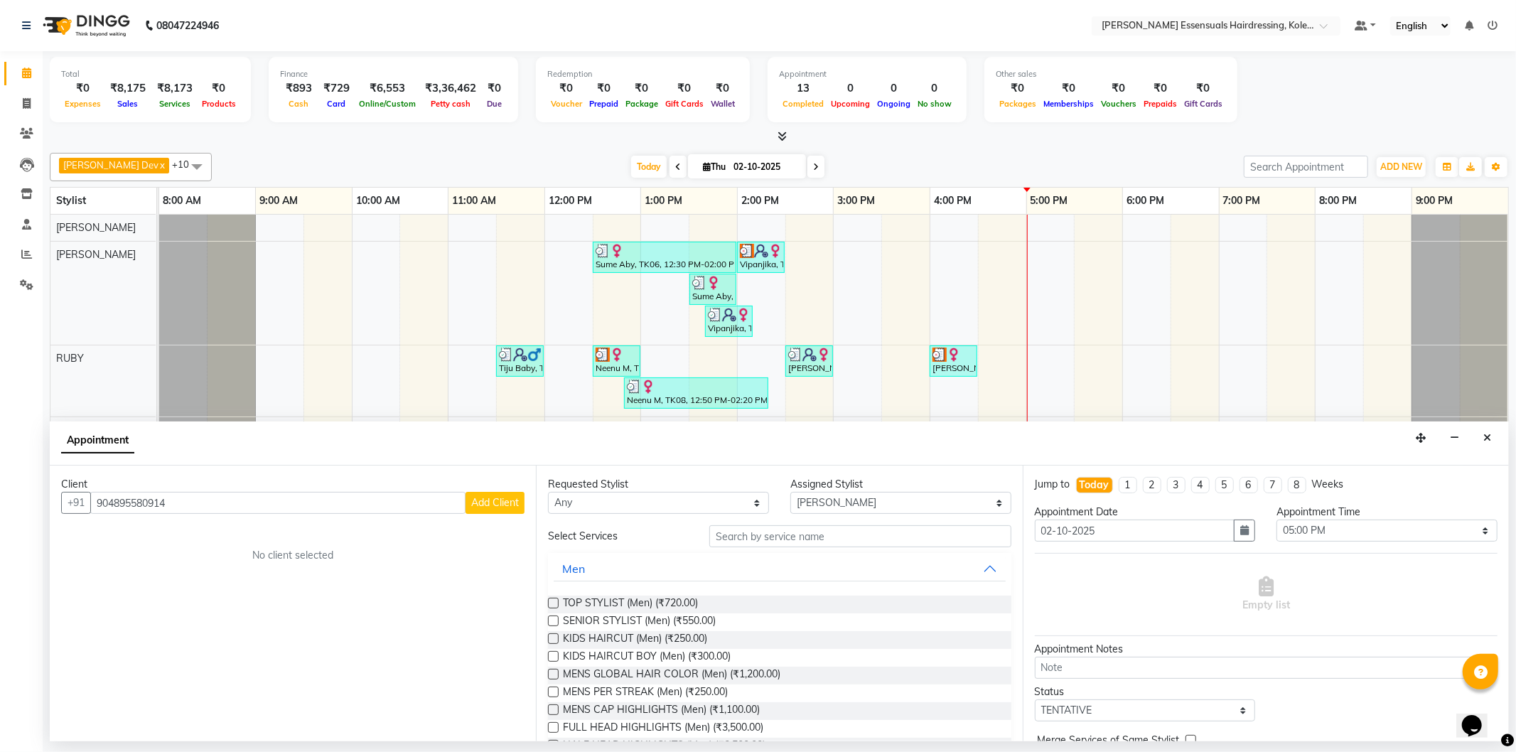
click at [151, 503] on input "904895580914" at bounding box center [277, 503] width 375 height 22
click at [464, 509] on input "9048955091" at bounding box center [277, 503] width 375 height 22
click at [466, 496] on button "Add Client" at bounding box center [495, 503] width 59 height 22
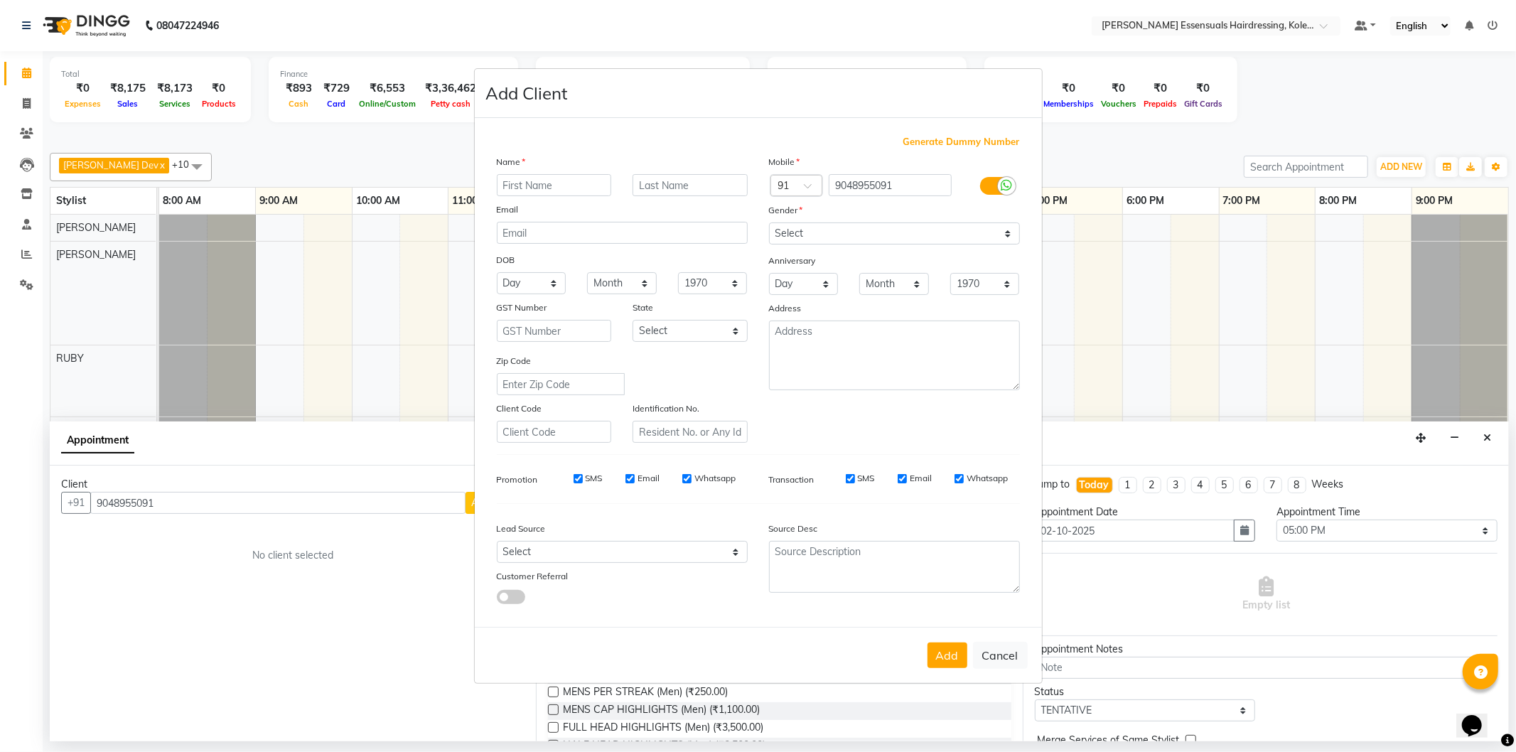
click at [549, 176] on input "text" at bounding box center [554, 185] width 115 height 22
click at [666, 190] on input "text" at bounding box center [690, 185] width 115 height 22
click at [886, 237] on select "Select Male Female Other Prefer Not To Say" at bounding box center [894, 234] width 251 height 22
click at [769, 223] on select "Select Male Female Other Prefer Not To Say" at bounding box center [894, 234] width 251 height 22
click at [955, 667] on button "Add" at bounding box center [948, 656] width 40 height 26
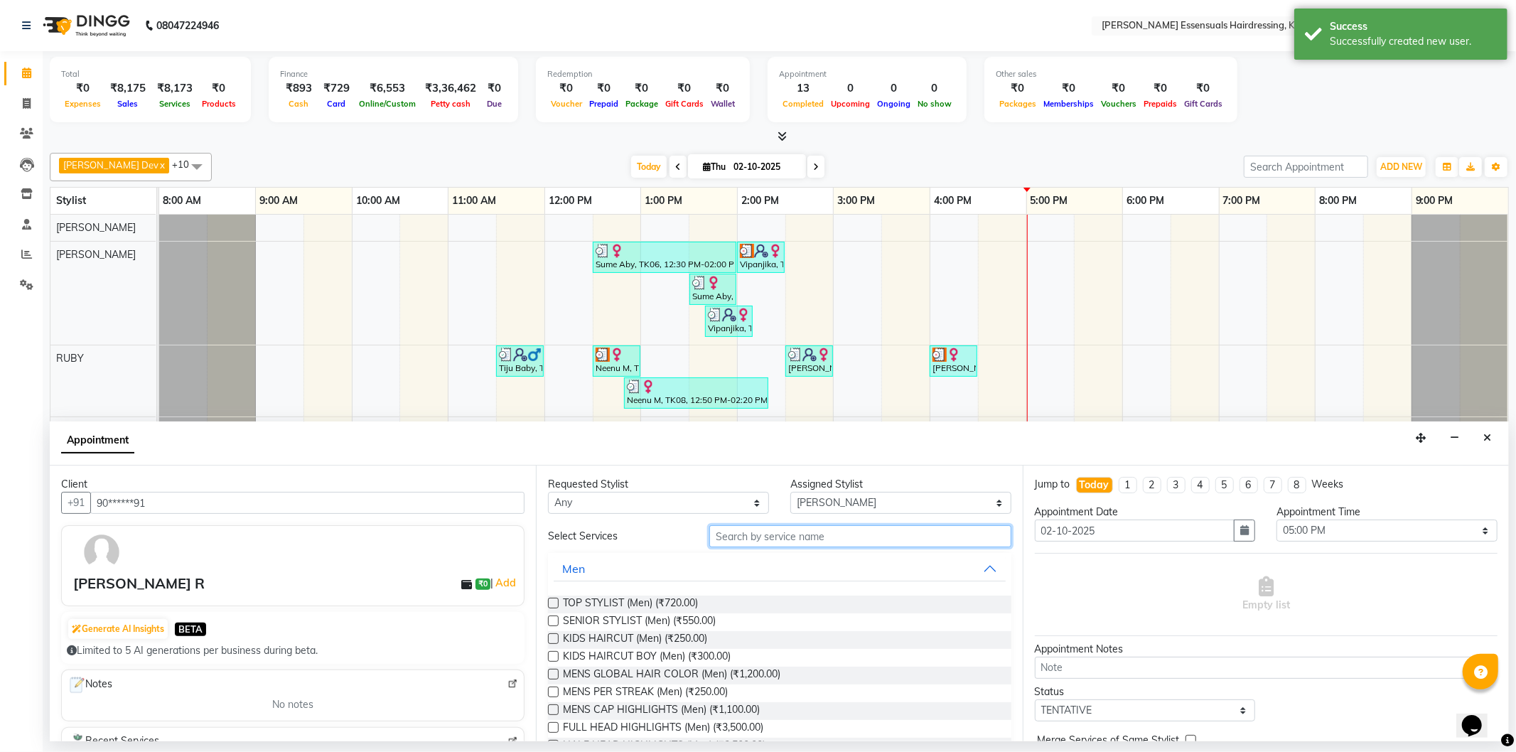
click at [784, 530] on input "text" at bounding box center [860, 536] width 301 height 22
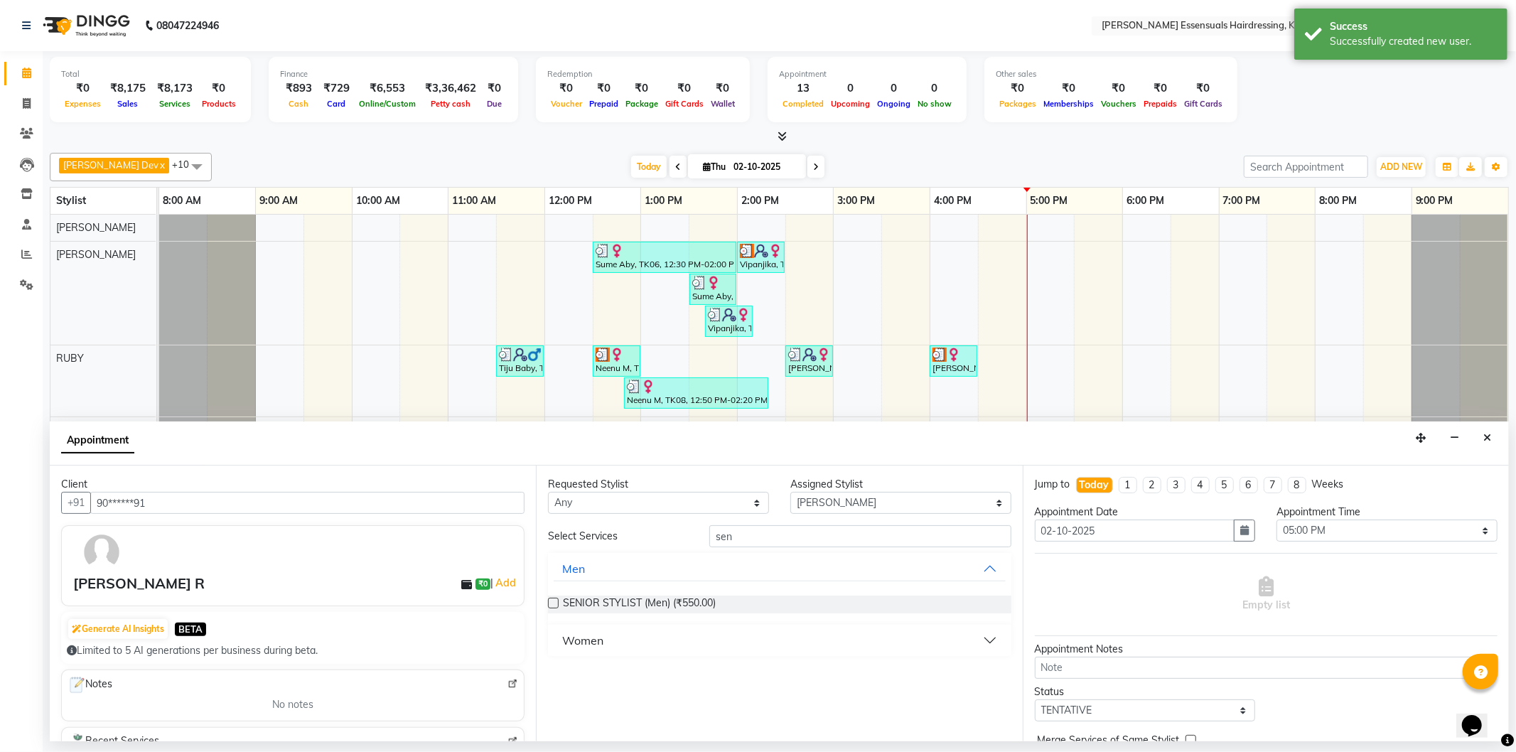
click at [551, 604] on label at bounding box center [553, 603] width 11 height 11
click at [551, 604] on input "checkbox" at bounding box center [552, 604] width 9 height 9
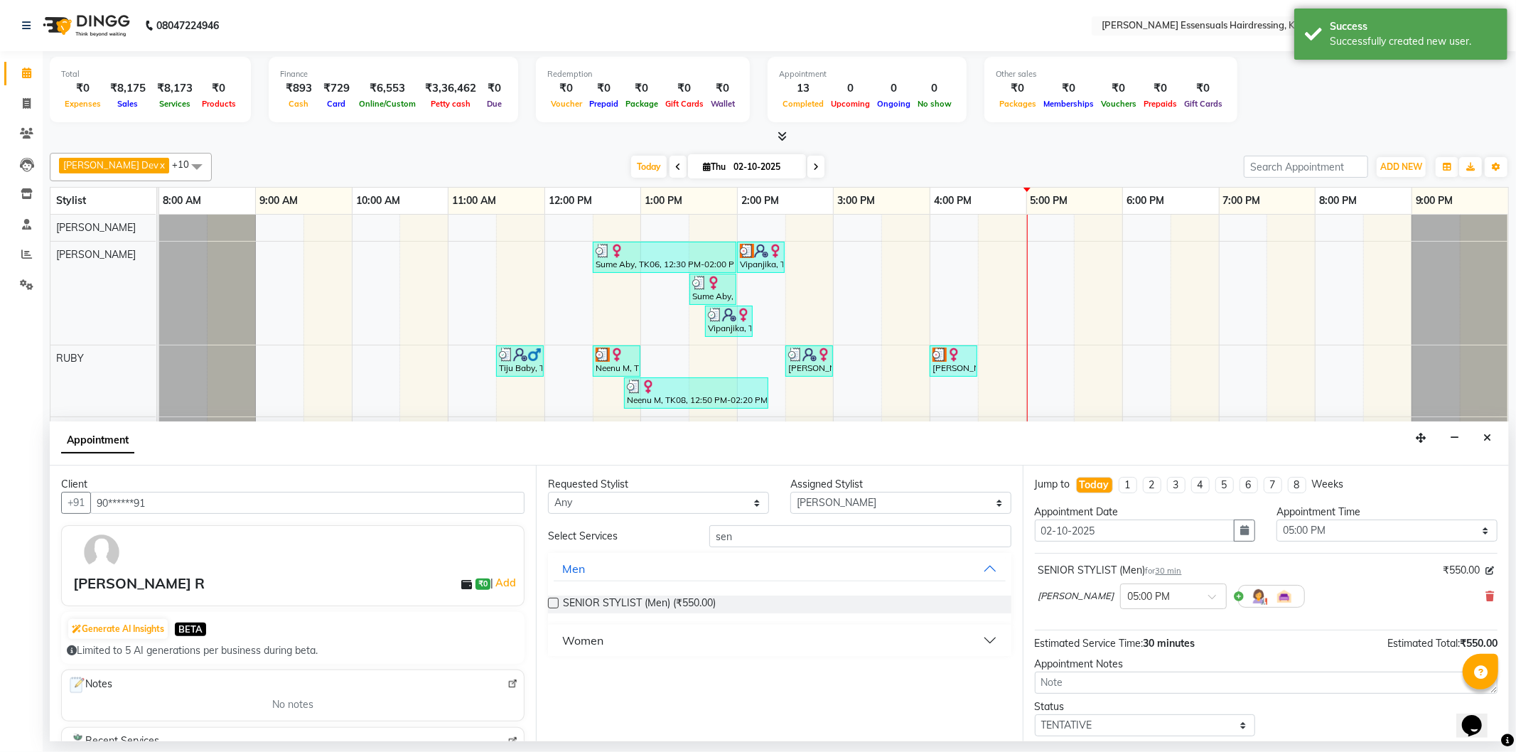
scroll to position [84, 0]
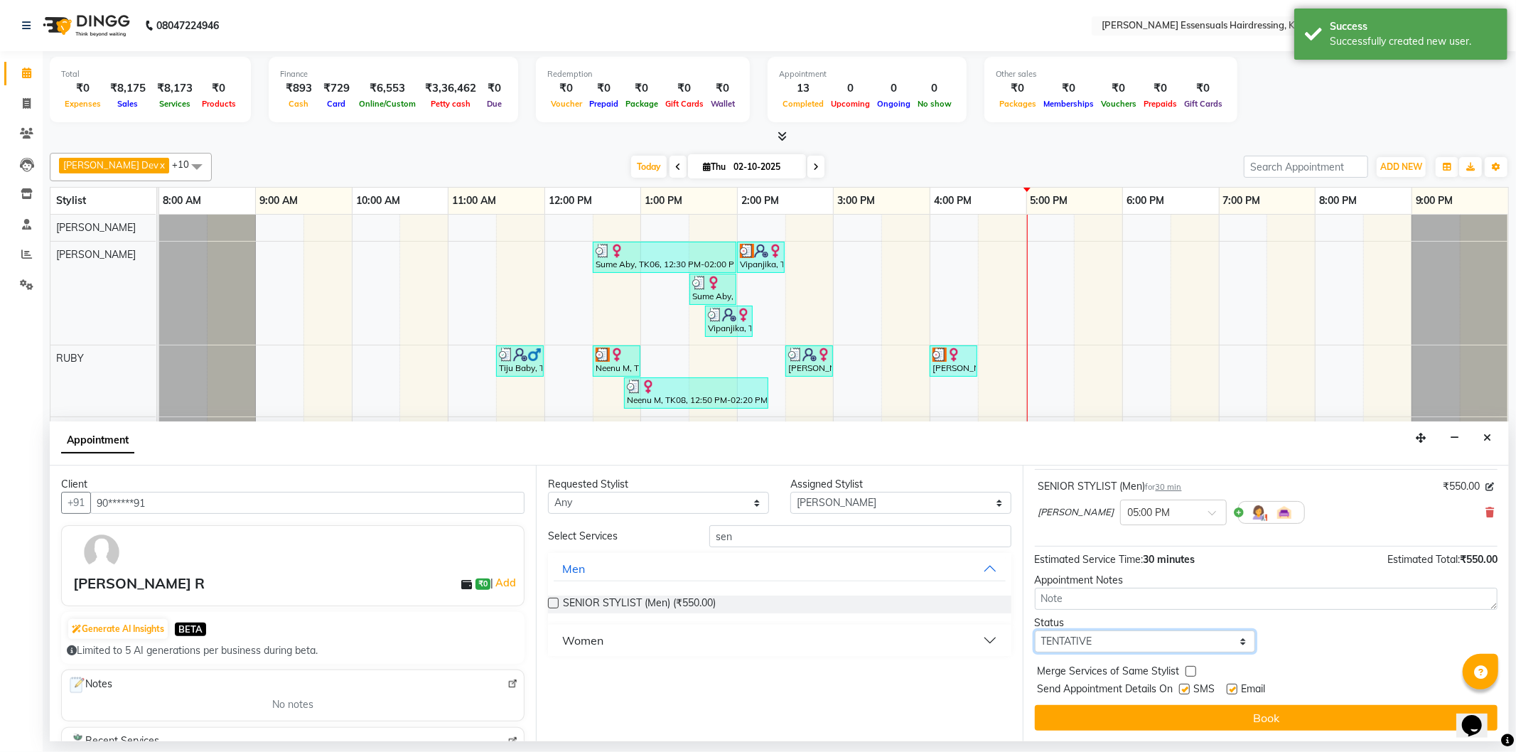
click at [1157, 642] on select "Select TENTATIVE CONFIRM CHECK-IN UPCOMING" at bounding box center [1145, 642] width 221 height 22
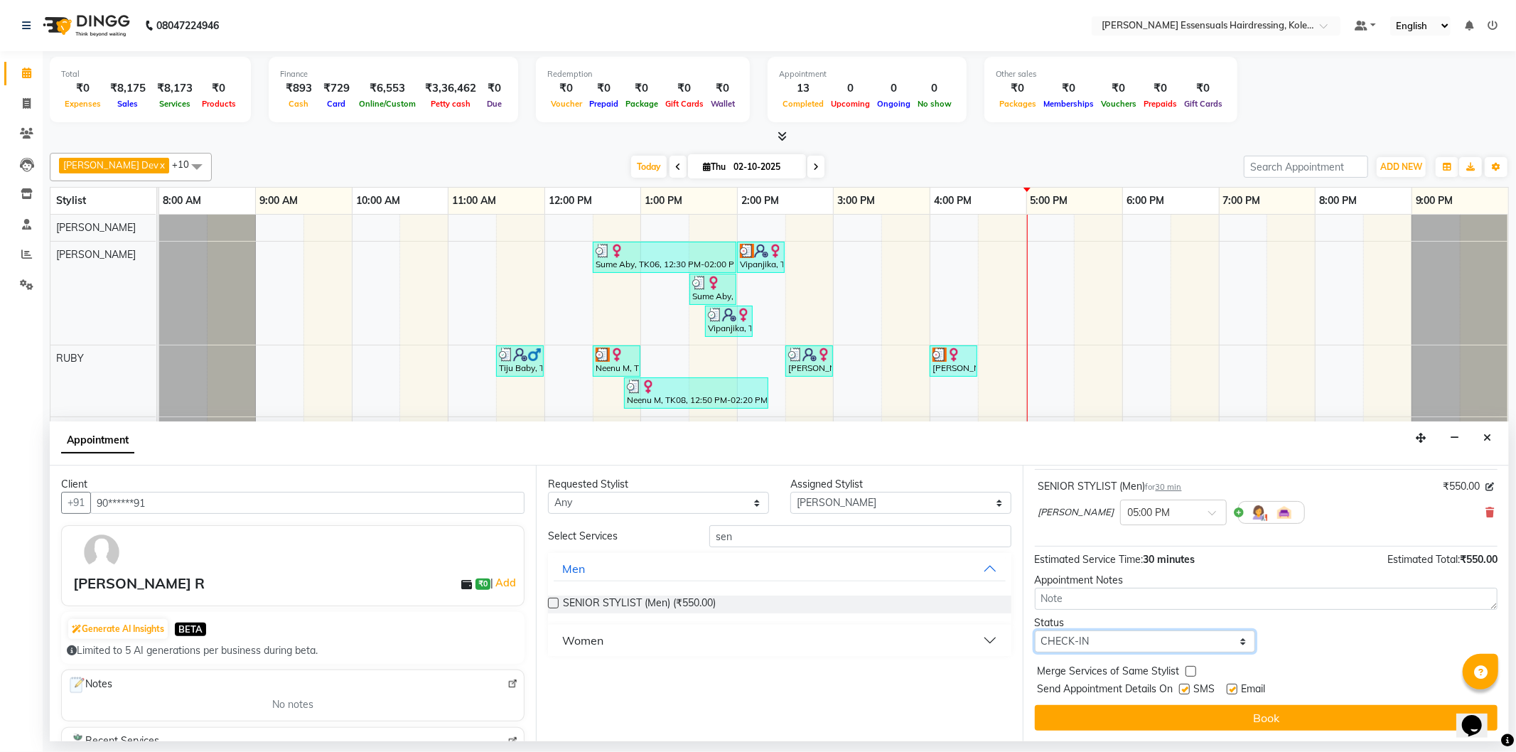
click at [1035, 631] on select "Select TENTATIVE CONFIRM CHECK-IN UPCOMING" at bounding box center [1145, 642] width 221 height 22
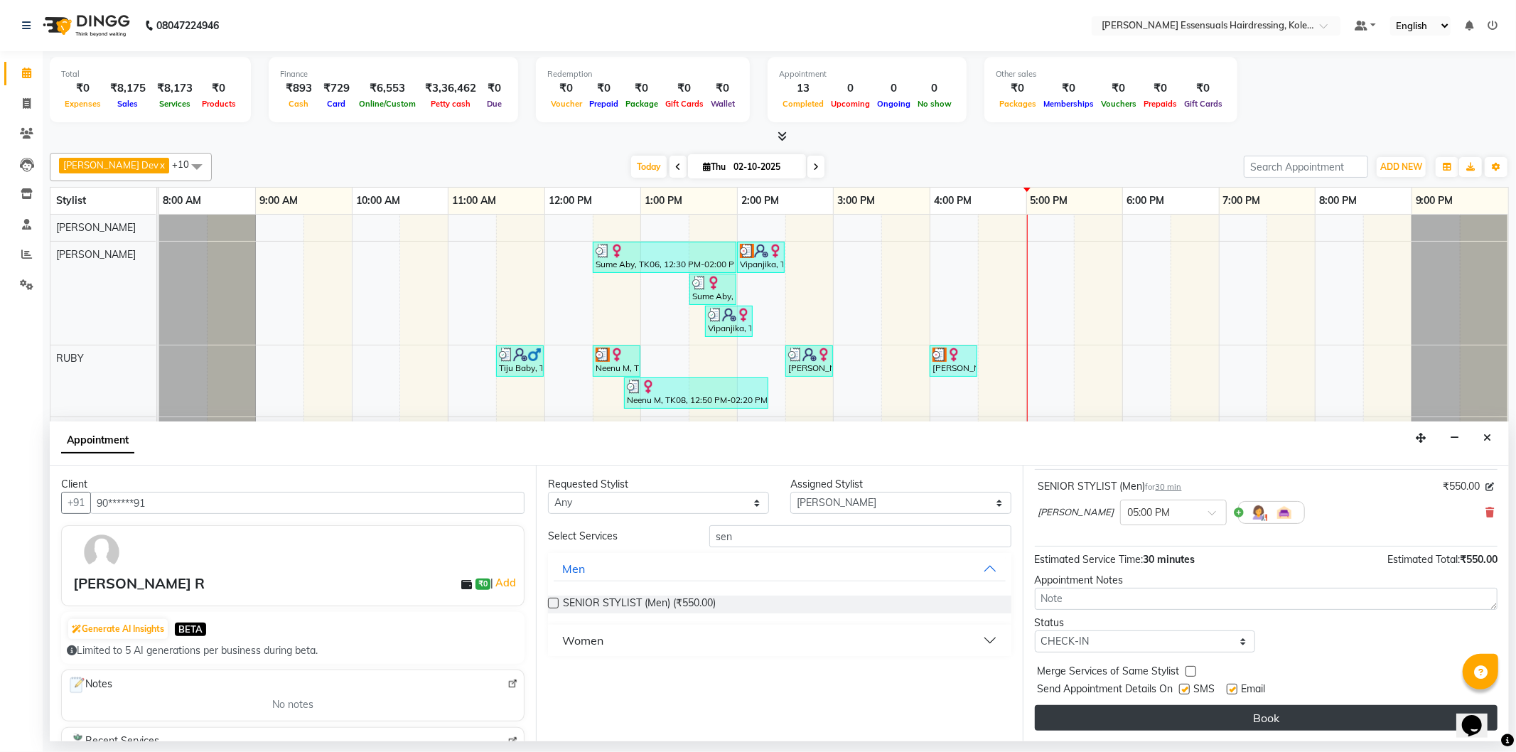
click at [1131, 712] on button "Book" at bounding box center [1266, 718] width 463 height 26
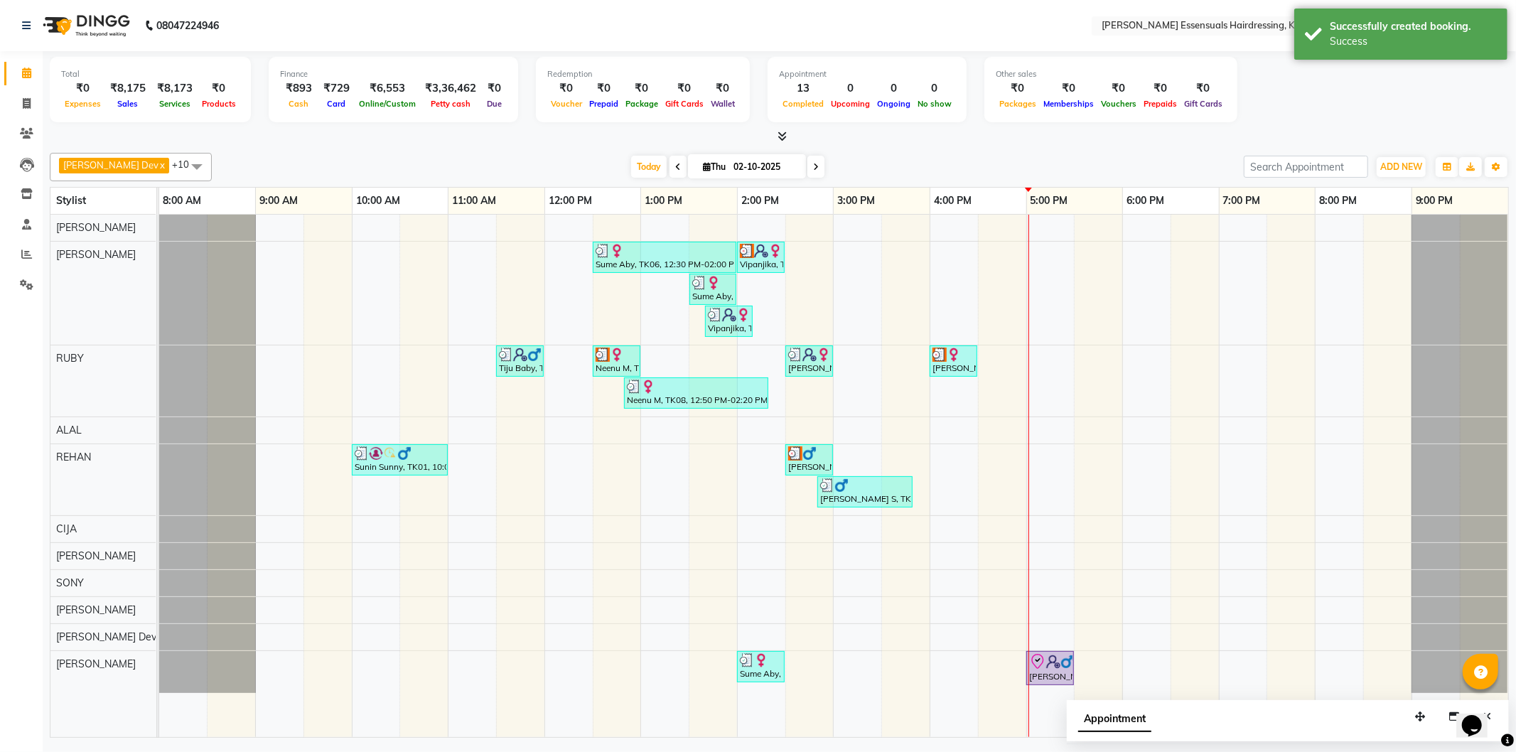
click at [1061, 692] on div "Sume Aby, TK06, 12:30 PM-02:00 PM, EYEBROWS THREADING,UPPERLIP THREADING (₹42),…" at bounding box center [833, 476] width 1349 height 523
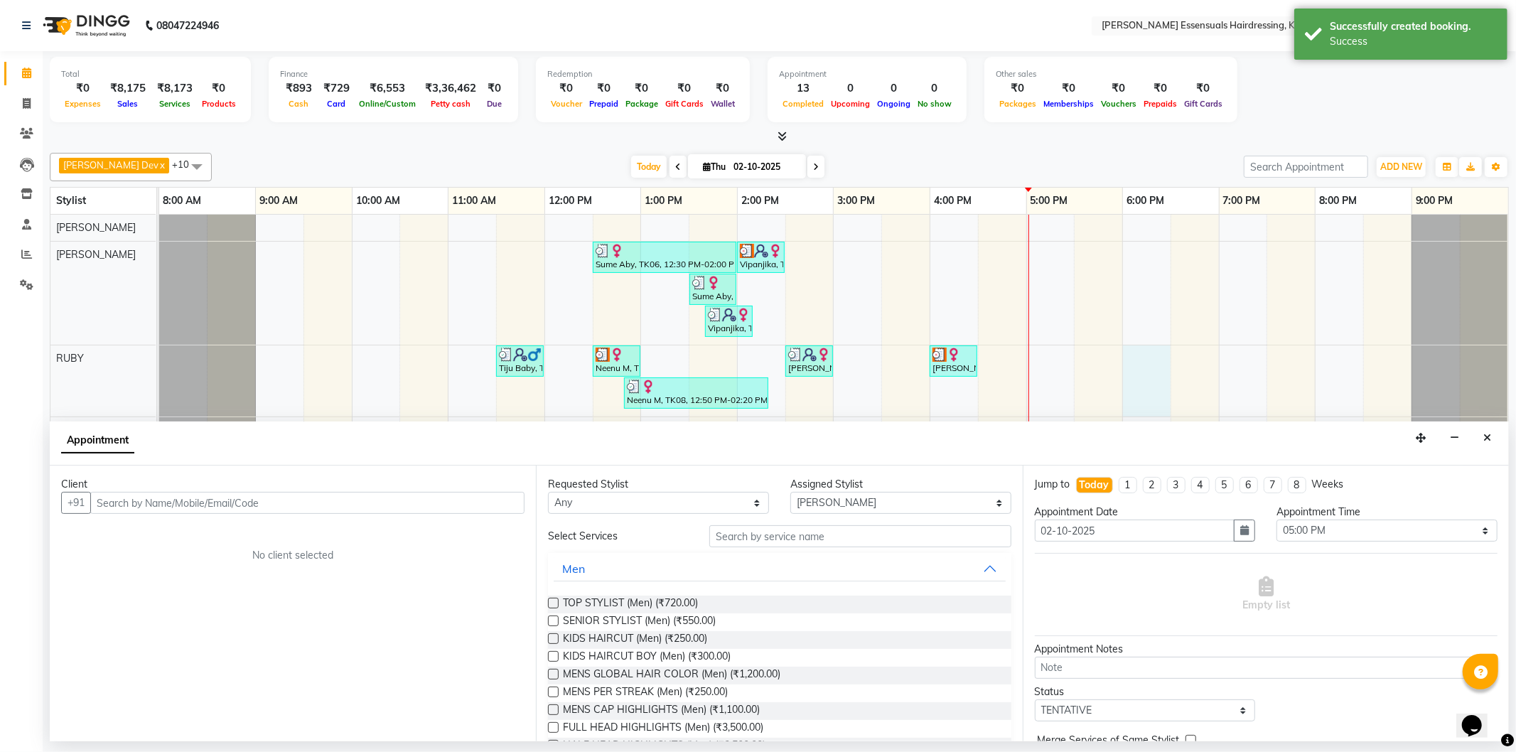
click at [1169, 402] on div "Sume Aby, TK06, 12:30 PM-02:00 PM, EYEBROWS THREADING,UPPERLIP THREADING (₹42),…" at bounding box center [833, 476] width 1349 height 523
click at [1492, 444] on button "Close" at bounding box center [1487, 438] width 21 height 22
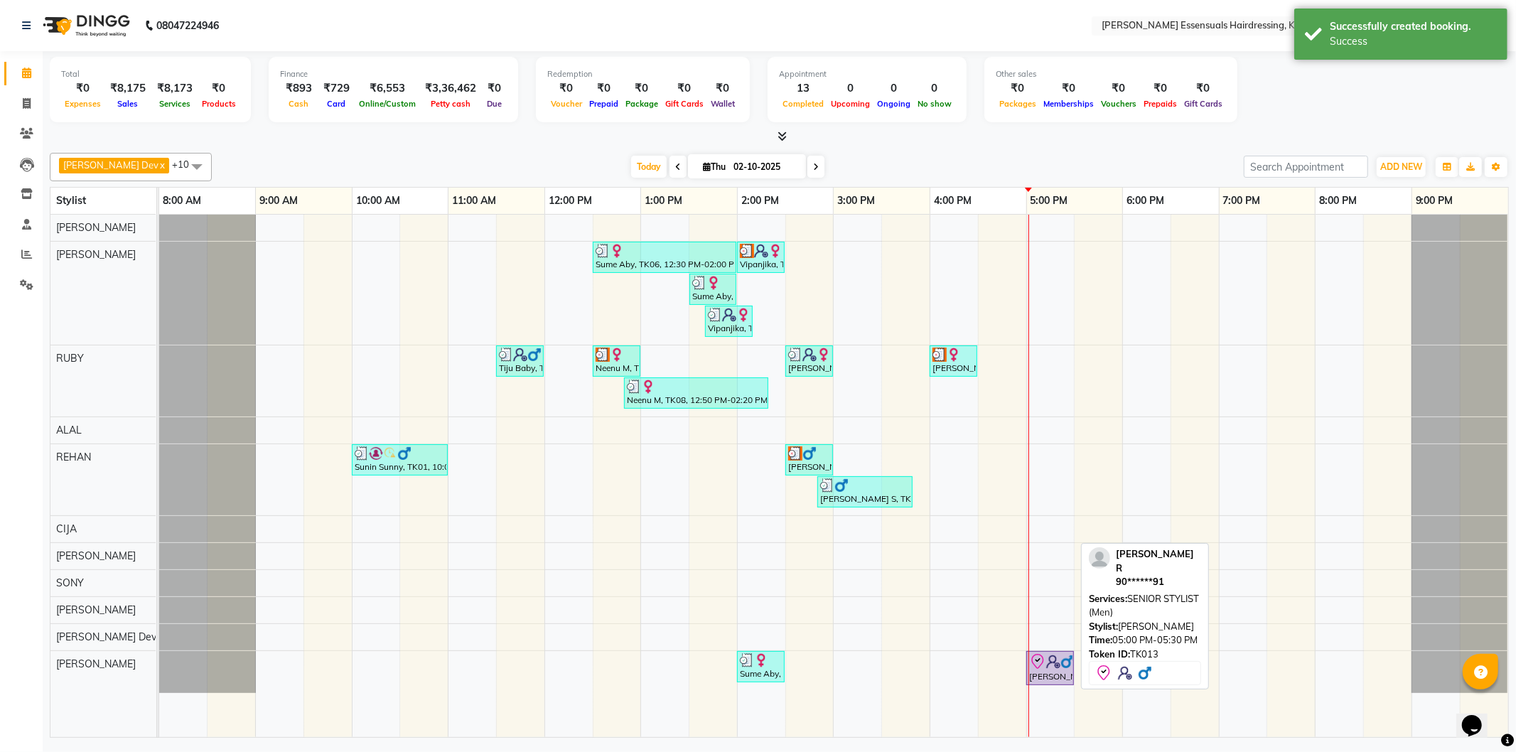
click at [1061, 665] on img at bounding box center [1068, 662] width 14 height 14
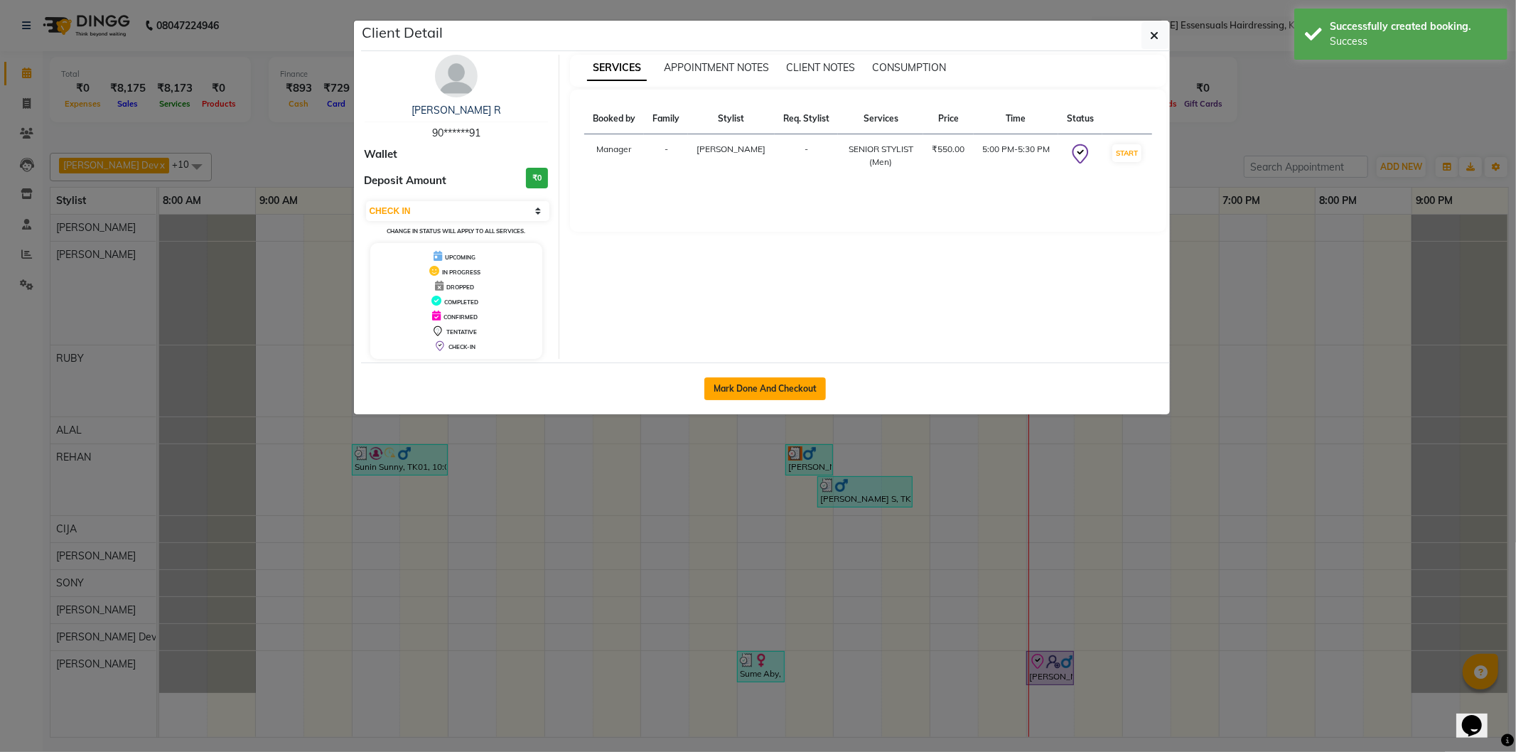
click at [793, 385] on button "Mark Done And Checkout" at bounding box center [766, 389] width 122 height 23
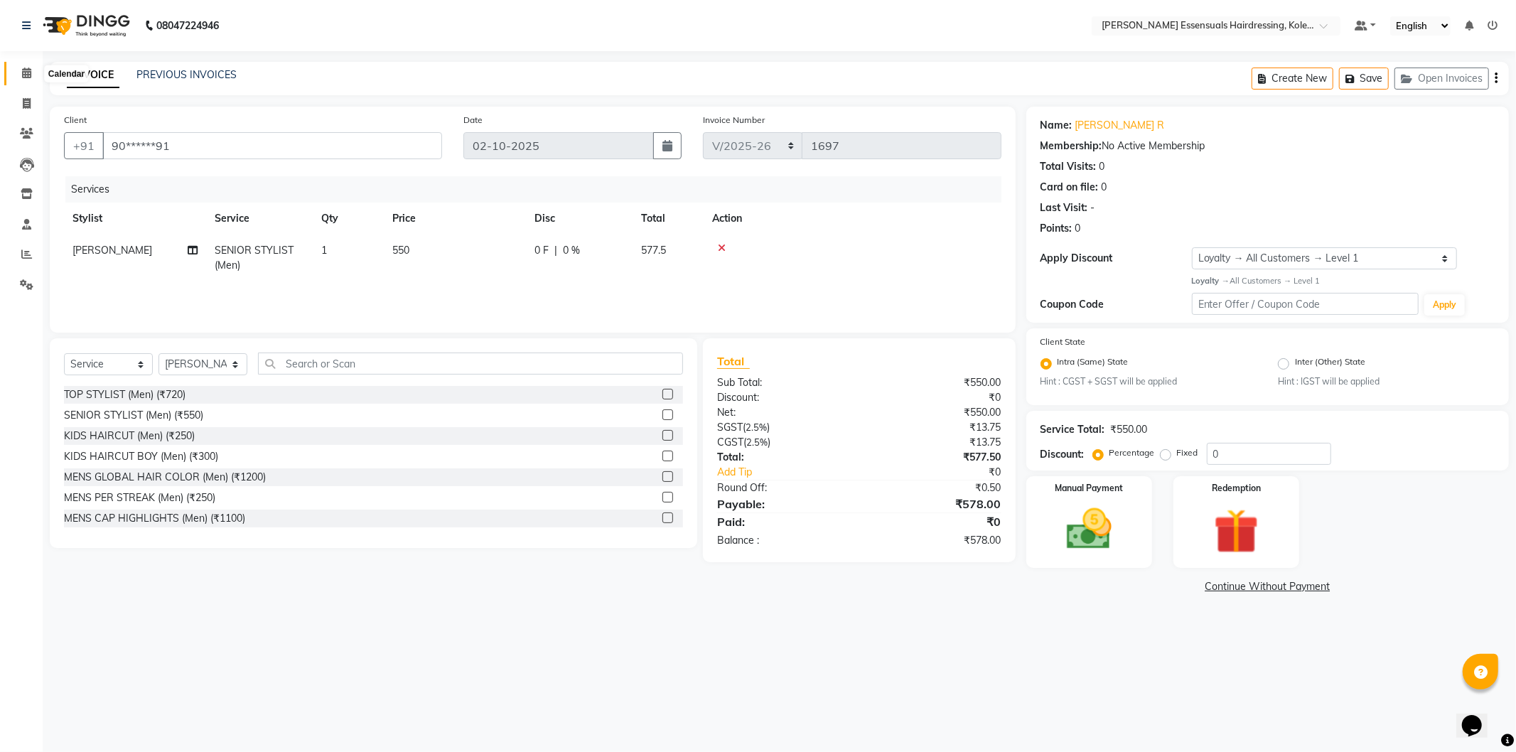
click at [17, 67] on span at bounding box center [26, 73] width 25 height 16
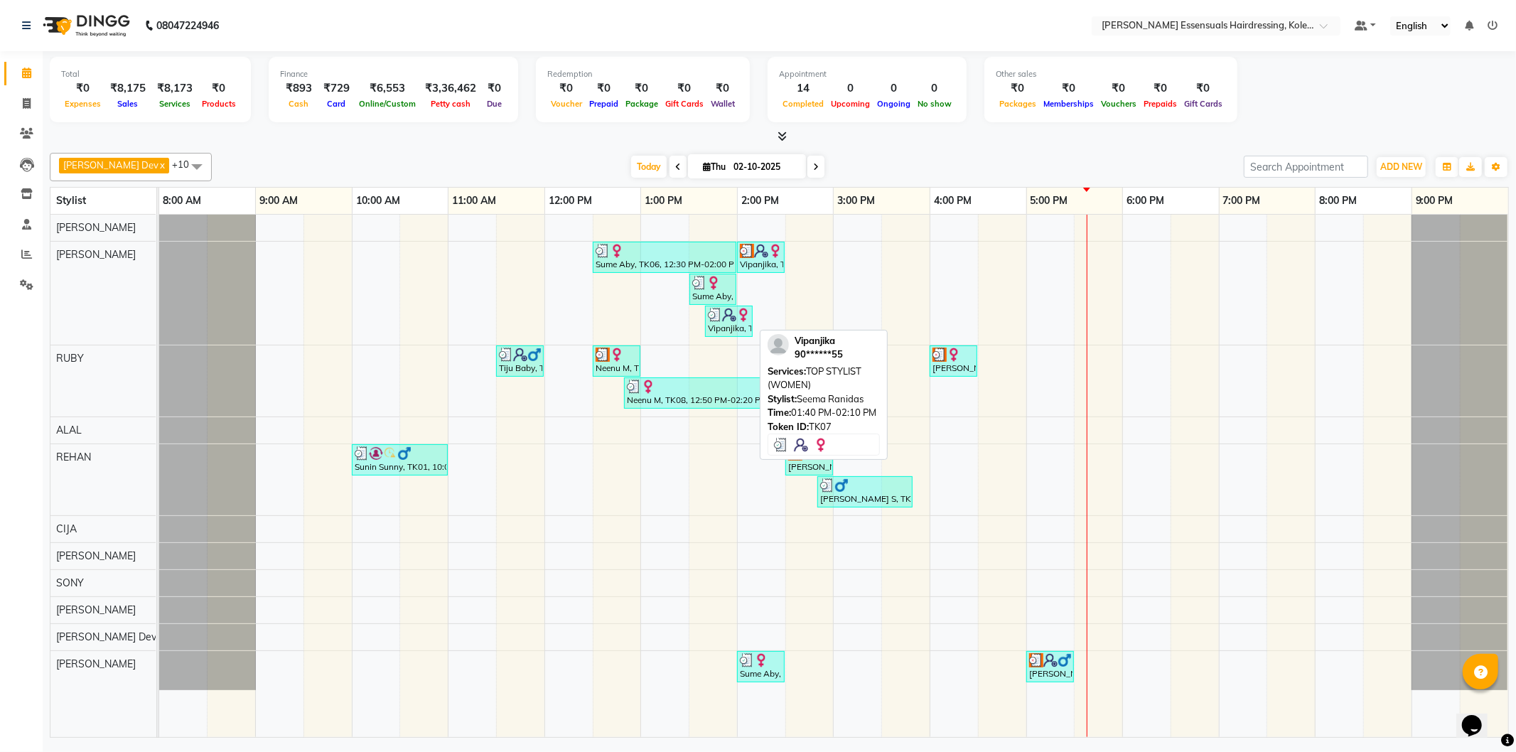
click at [731, 322] on div "Vipanjika, TK07, 01:40 PM-02:10 PM, TOP STYLIST (WOMEN)" at bounding box center [729, 321] width 45 height 27
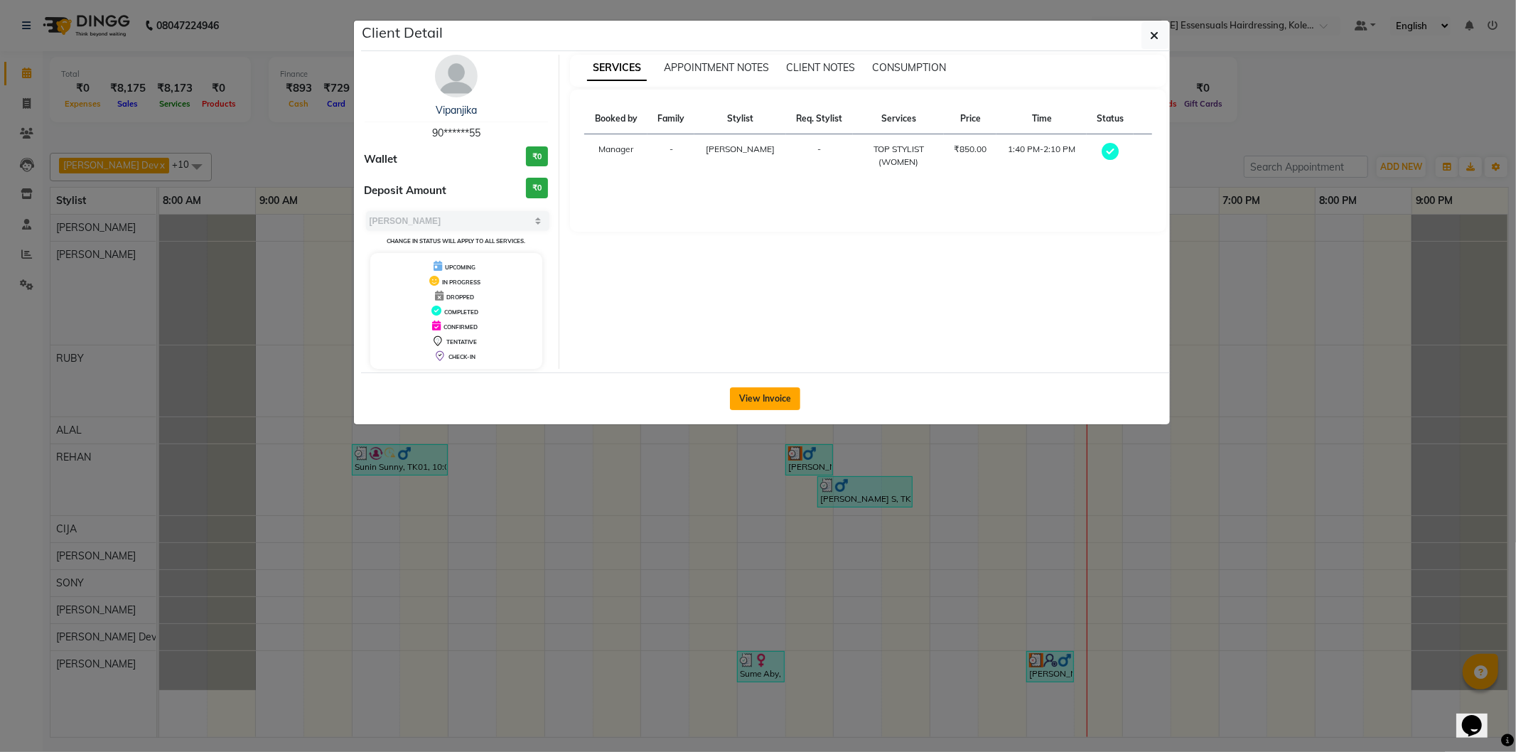
click at [791, 400] on button "View Invoice" at bounding box center [765, 398] width 70 height 23
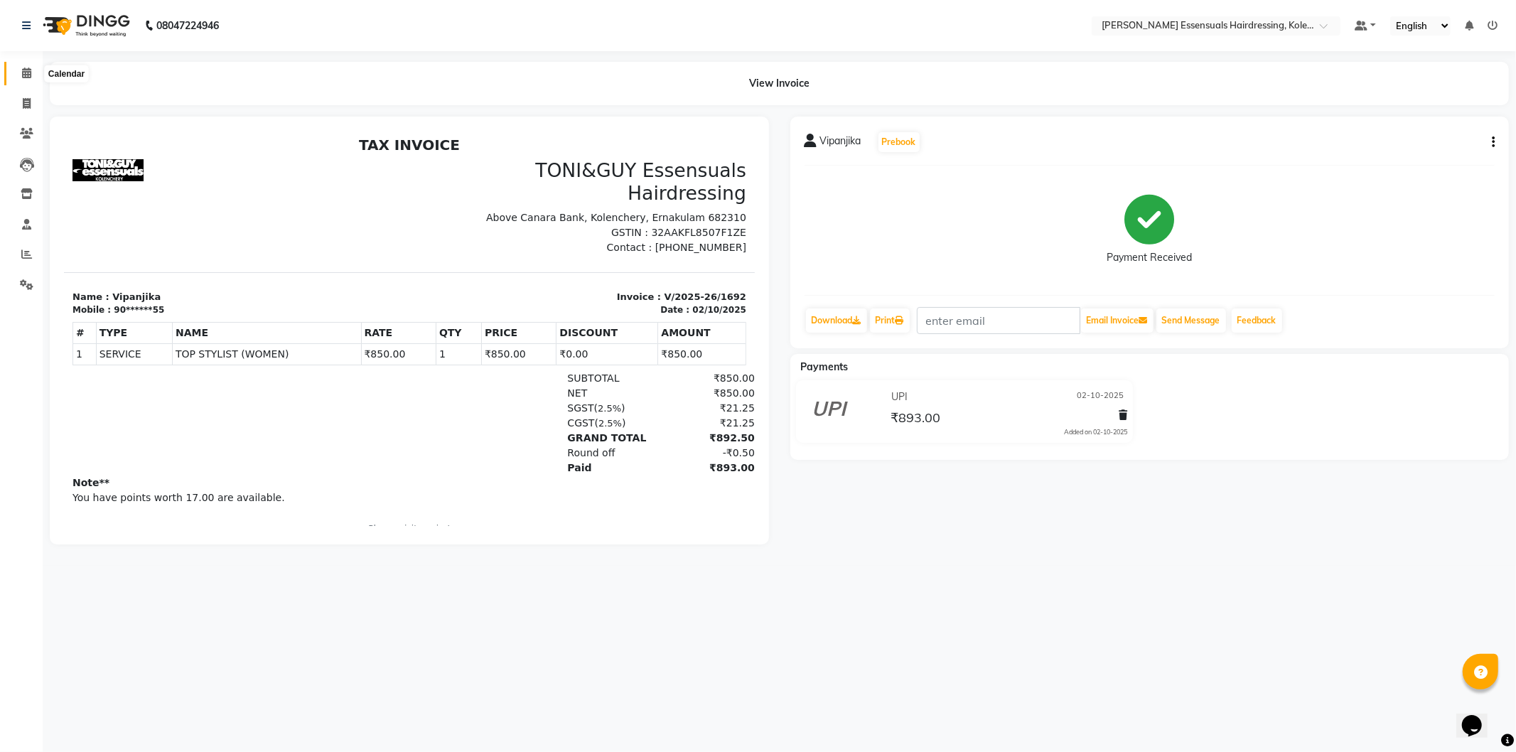
click at [26, 76] on icon at bounding box center [26, 73] width 9 height 11
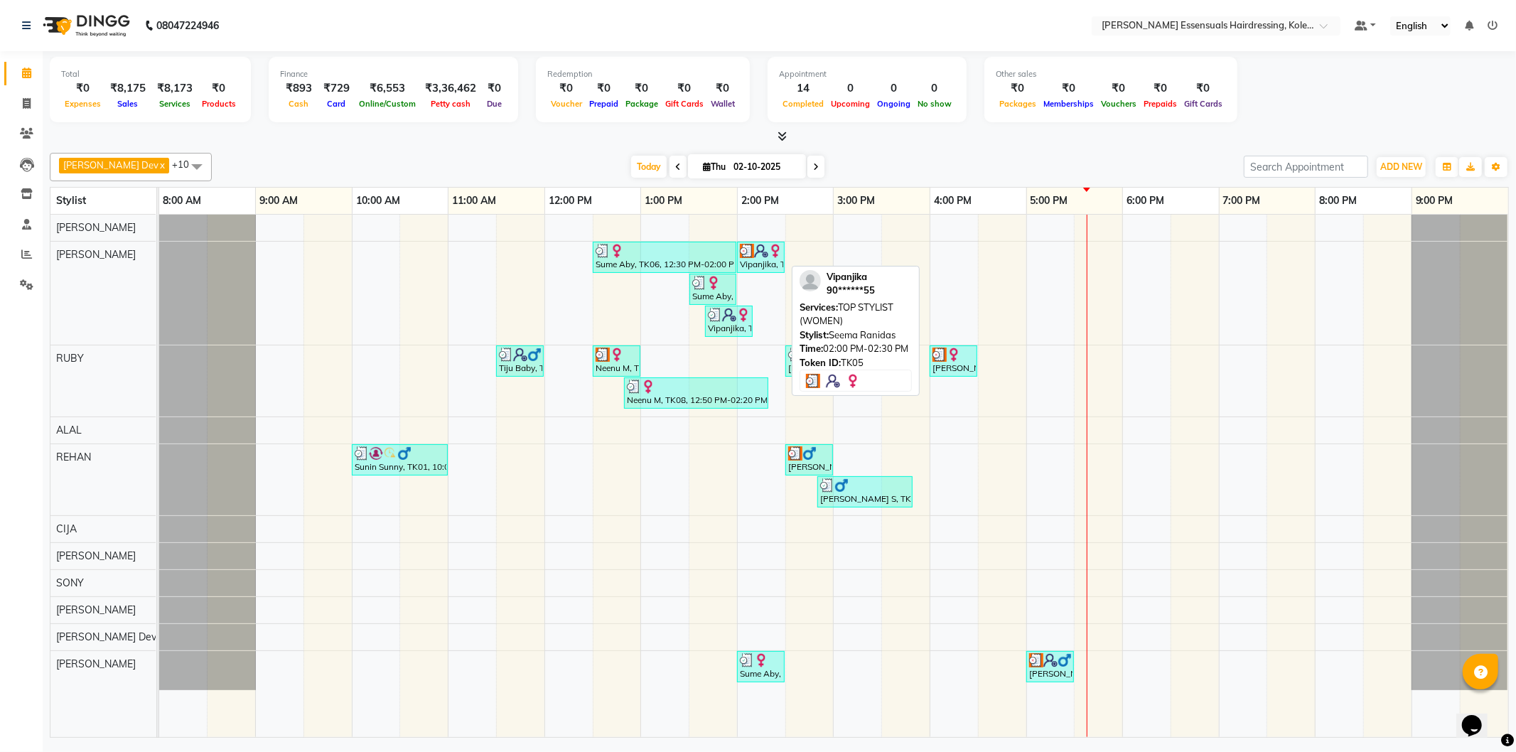
click at [754, 255] on img at bounding box center [761, 251] width 14 height 14
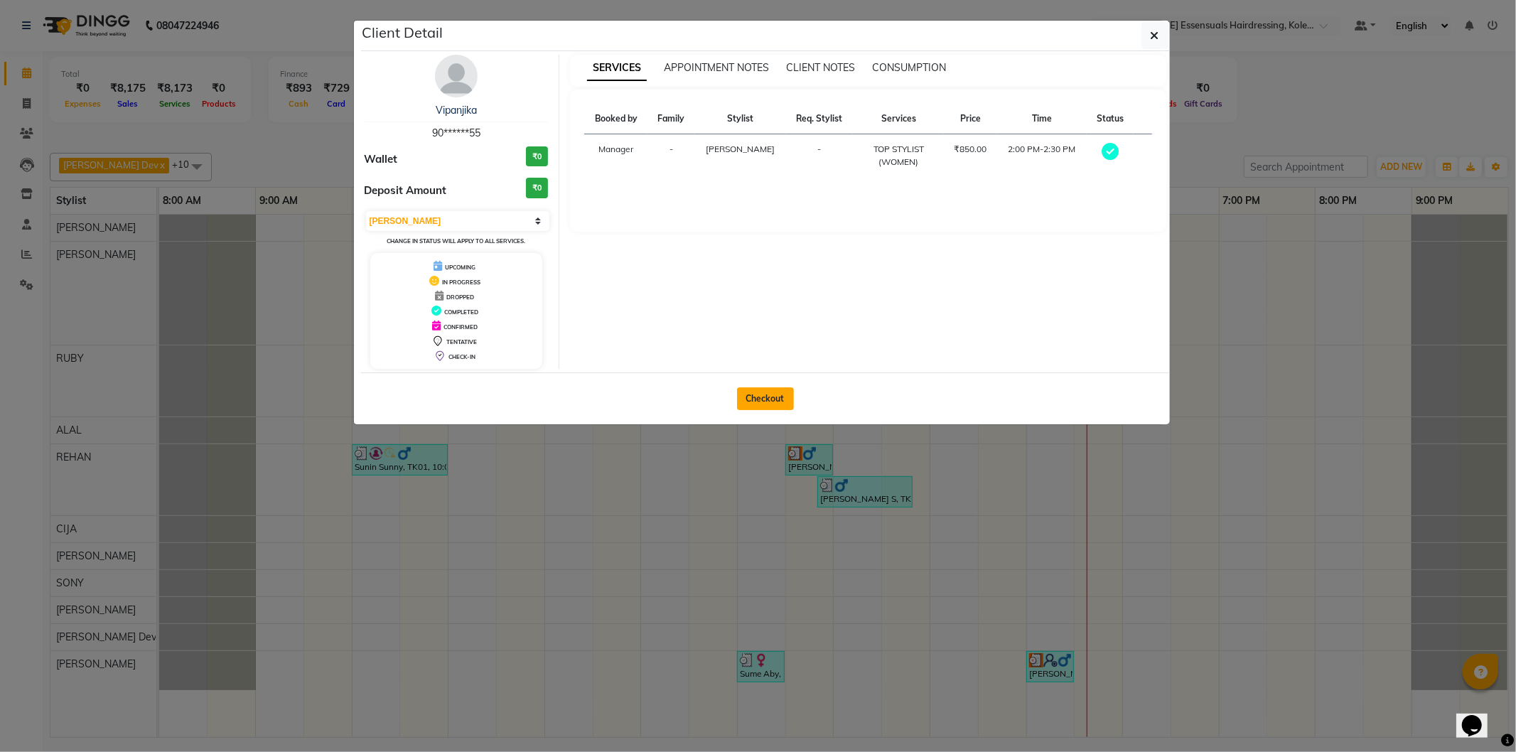
click at [758, 391] on button "Checkout" at bounding box center [765, 398] width 57 height 23
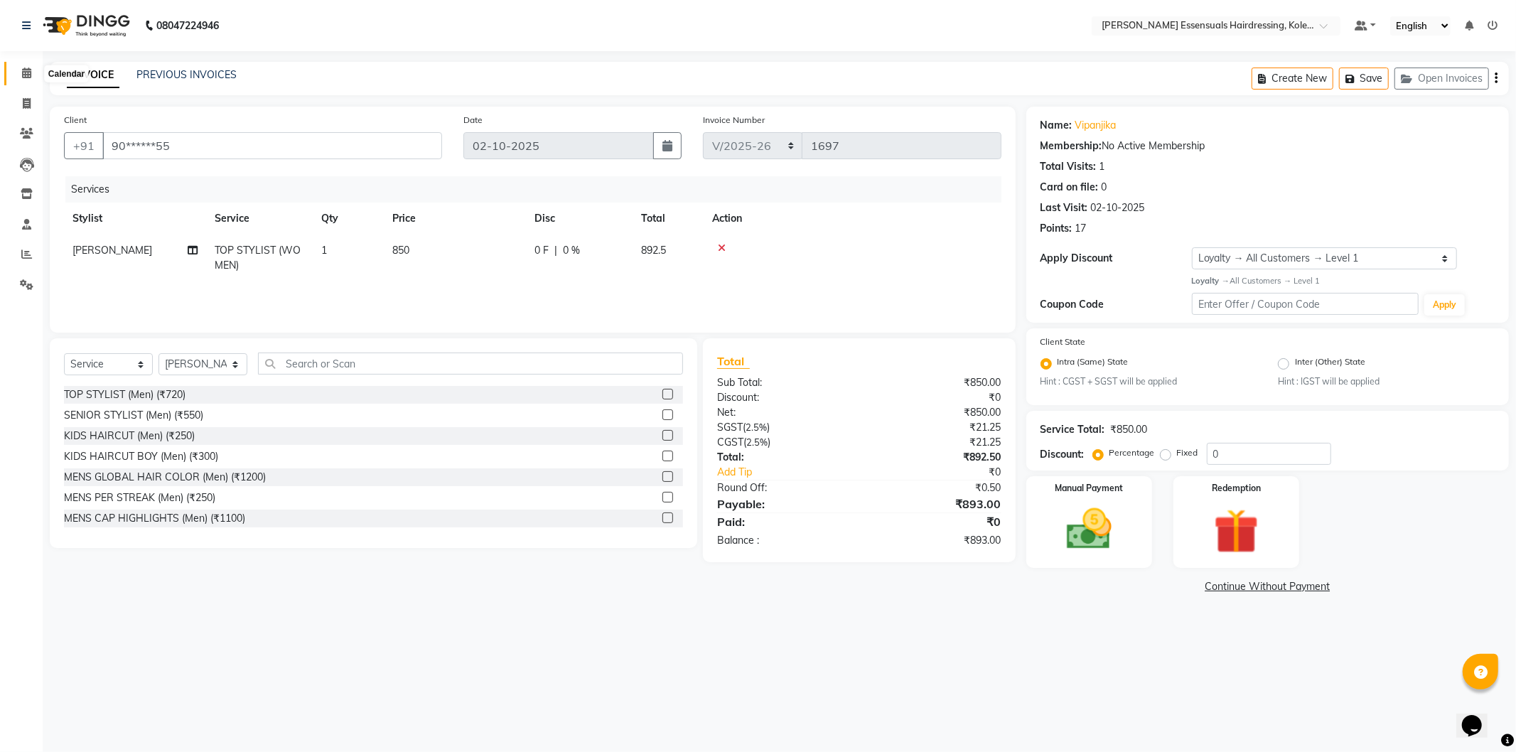
click at [24, 66] on span at bounding box center [26, 73] width 25 height 16
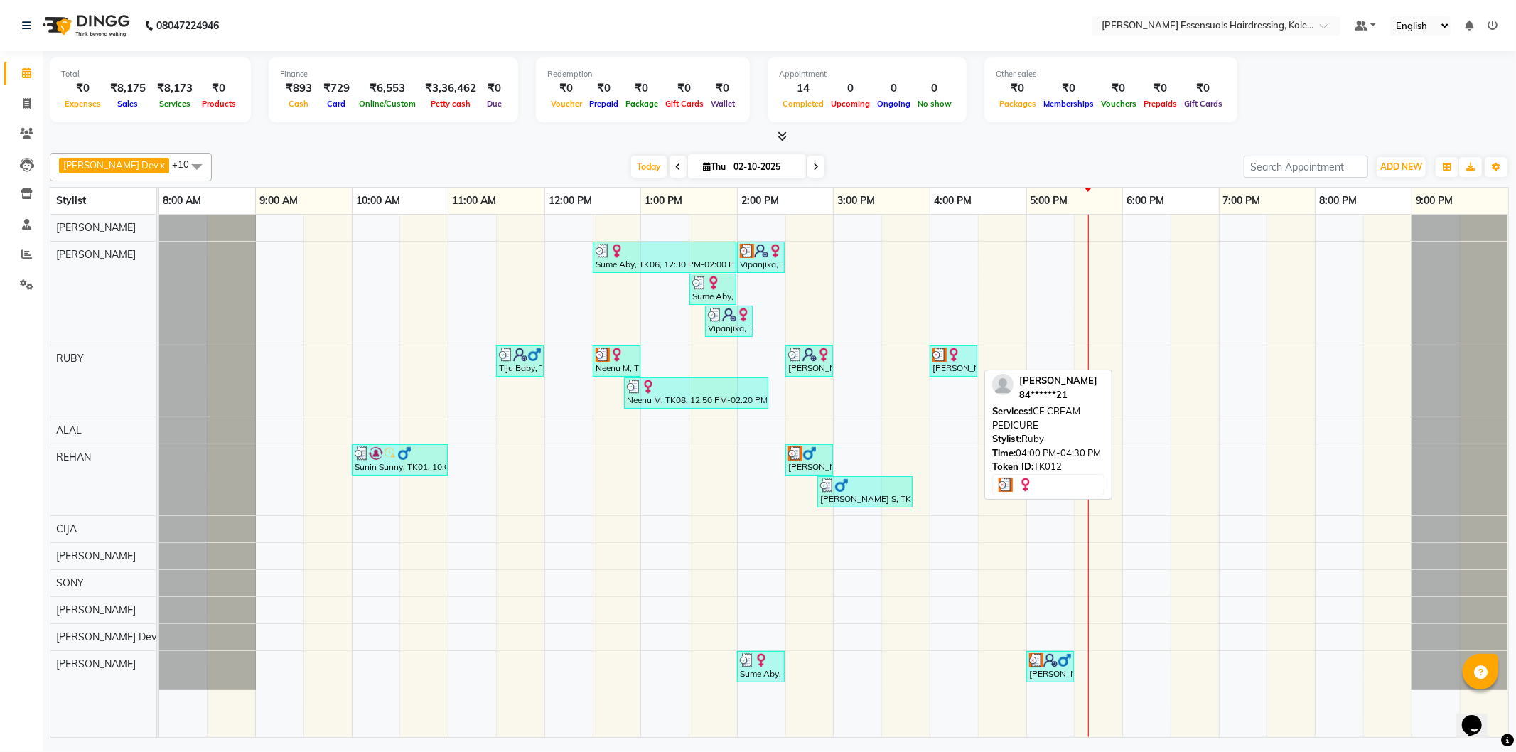
click at [957, 354] on img at bounding box center [954, 355] width 14 height 14
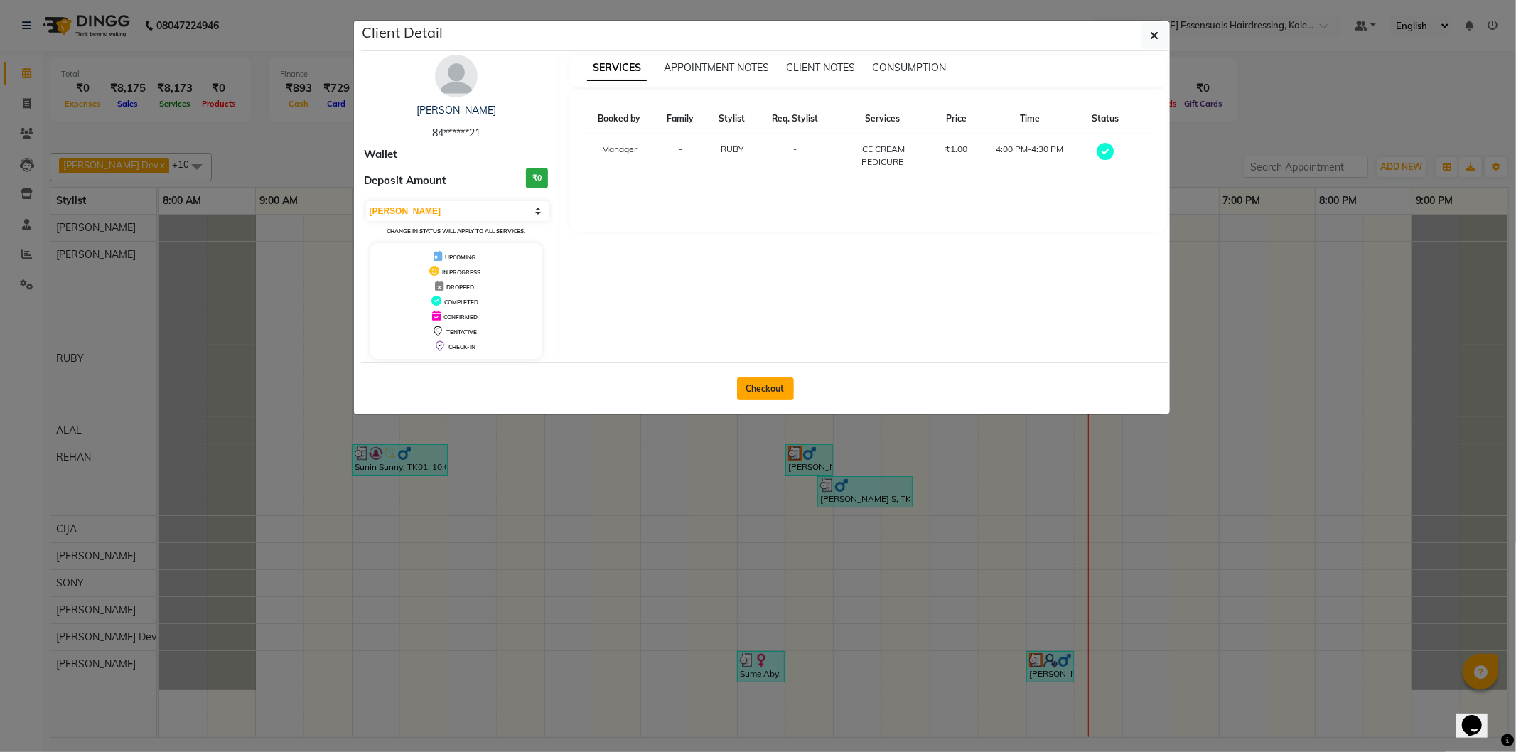
click at [791, 386] on button "Checkout" at bounding box center [765, 389] width 57 height 23
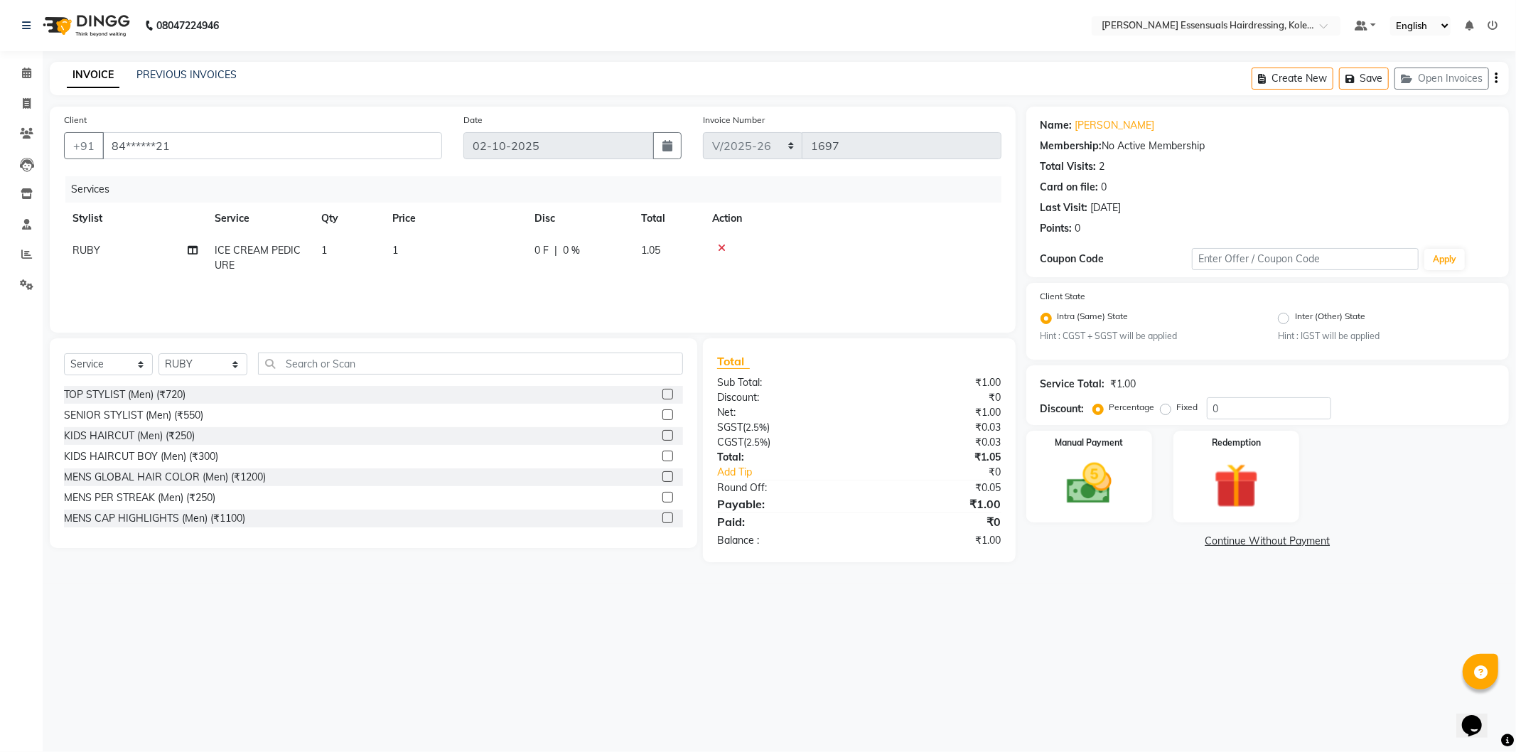
click at [396, 245] on span "1" at bounding box center [395, 250] width 6 height 13
click at [486, 250] on input "1" at bounding box center [521, 254] width 125 height 22
click at [883, 233] on th "Action" at bounding box center [898, 219] width 207 height 32
click at [203, 360] on select "Select Stylist Admin ALAL Anagha Dev ATHIRA BIDHYA Bindya Accountant CIJA FAIZA…" at bounding box center [203, 364] width 89 height 22
click at [159, 354] on select "Select Stylist Admin ALAL Anagha Dev ATHIRA BIDHYA Bindya Accountant CIJA FAIZA…" at bounding box center [203, 364] width 89 height 22
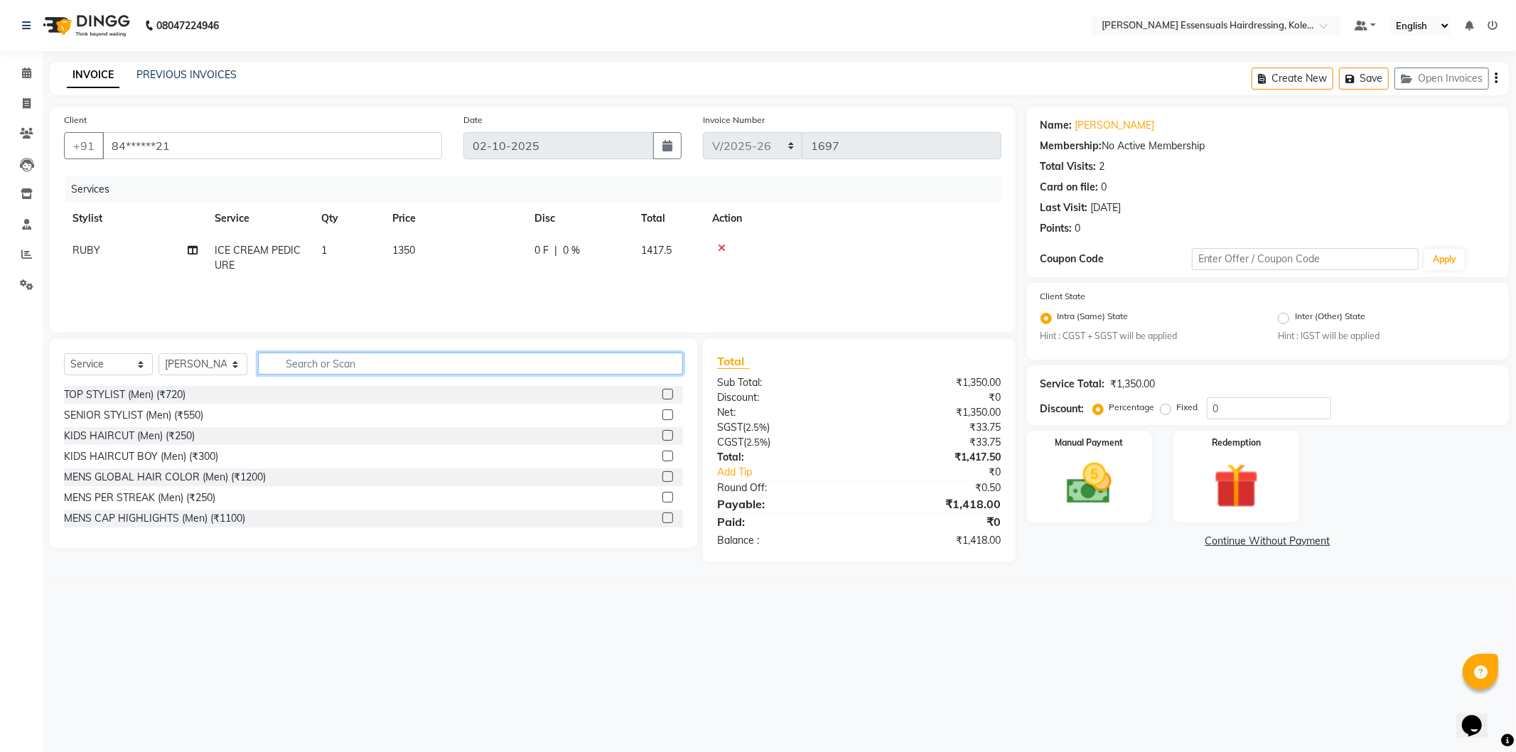
click at [366, 363] on input "text" at bounding box center [470, 364] width 425 height 22
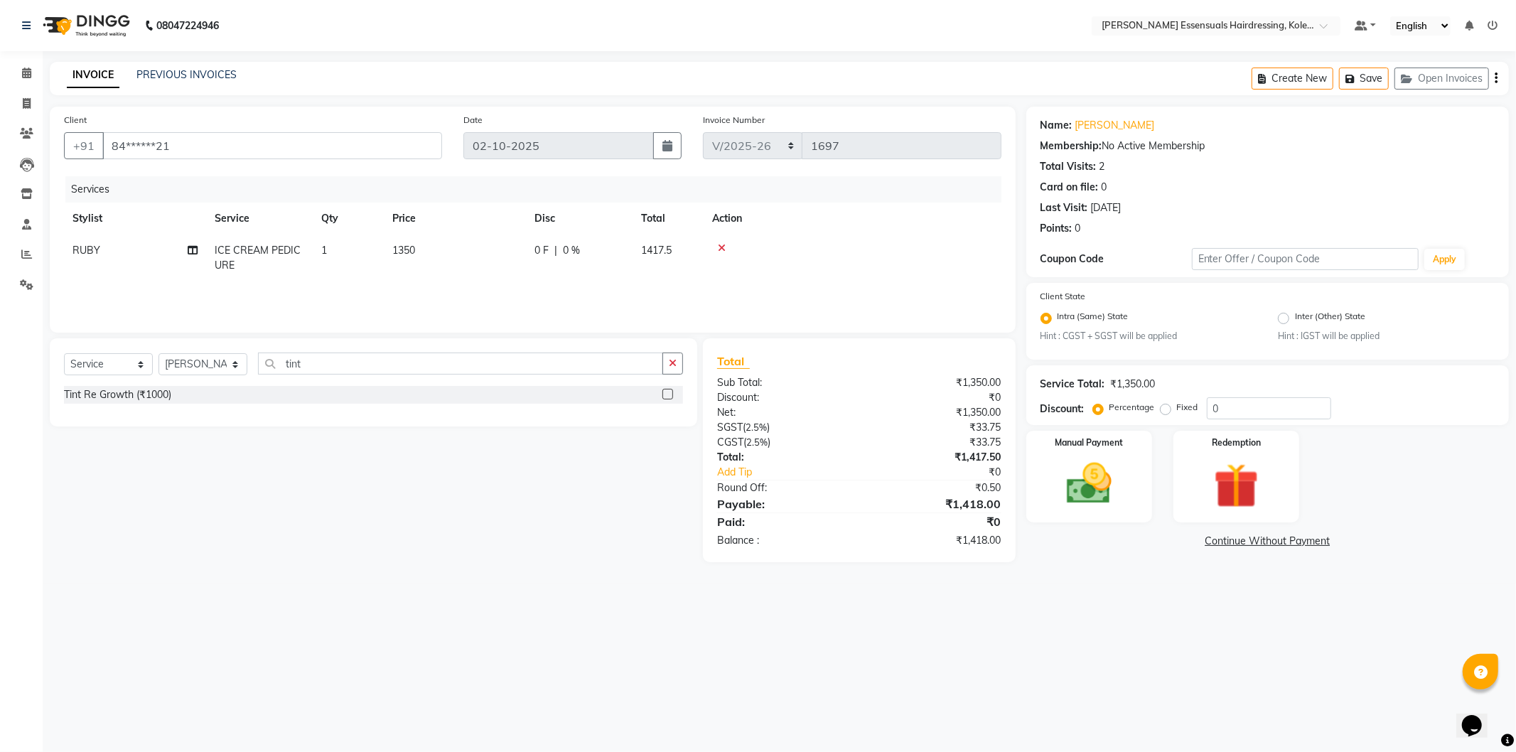
click at [670, 395] on label at bounding box center [668, 394] width 11 height 11
click at [670, 395] on input "checkbox" at bounding box center [667, 394] width 9 height 9
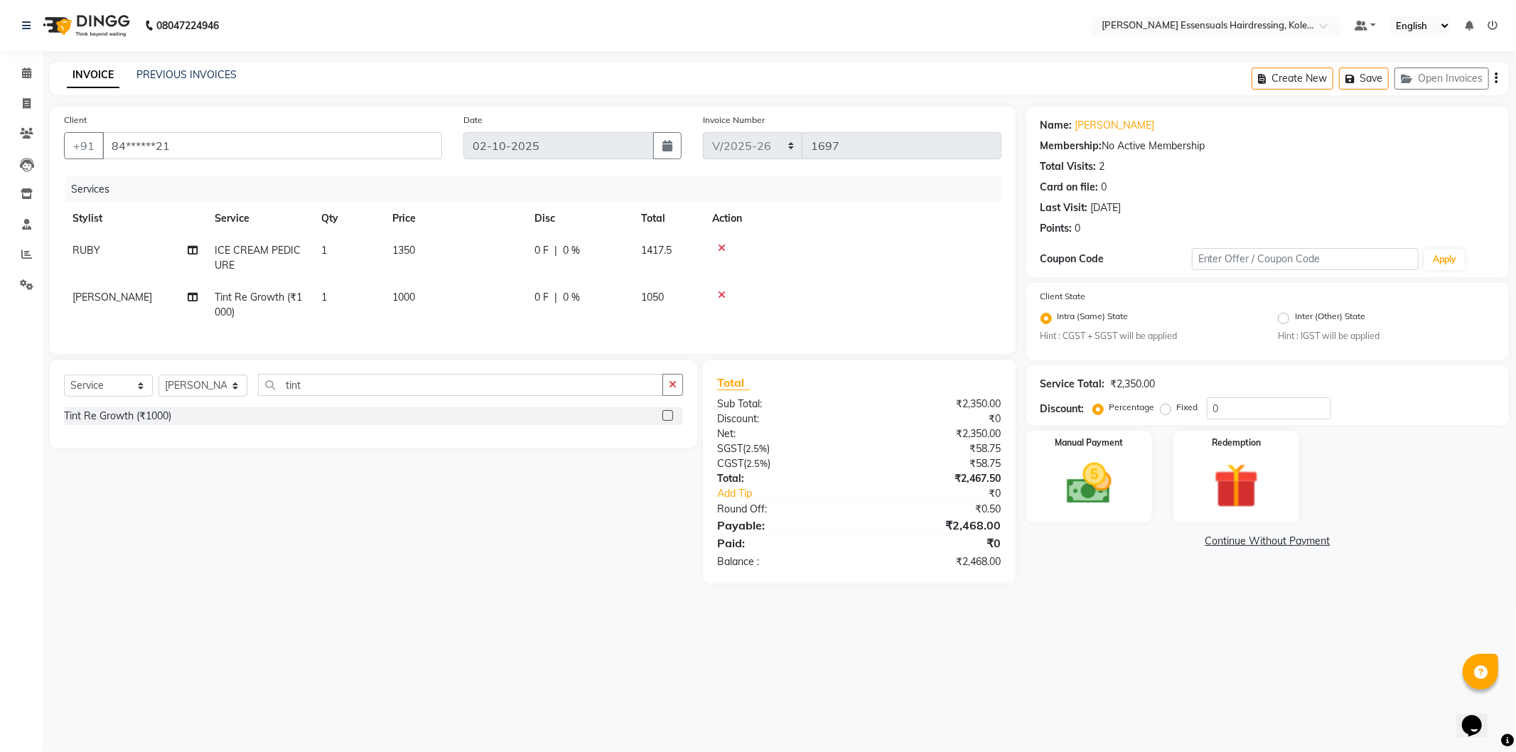
click at [408, 294] on span "1000" at bounding box center [403, 297] width 23 height 13
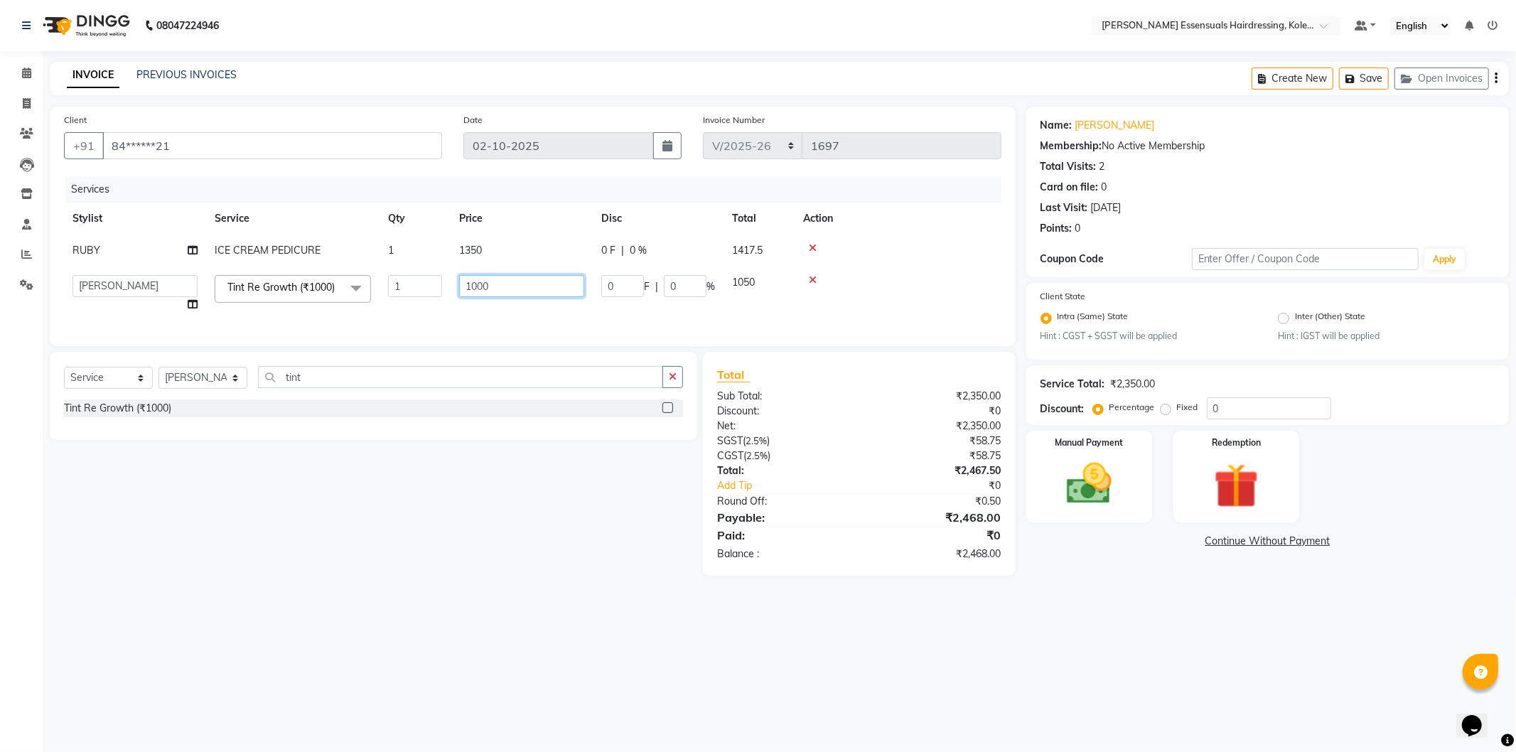
drag, startPoint x: 514, startPoint y: 287, endPoint x: 391, endPoint y: 274, distance: 123.7
click at [391, 274] on tr "Admin ALAL Anagha Dev ATHIRA BIDHYA Bindya Accountant CIJA FAIZAN Manager NIREN…" at bounding box center [533, 294] width 938 height 54
click at [542, 221] on tr "Stylist Service Qty Price Disc Total Action" at bounding box center [533, 219] width 938 height 32
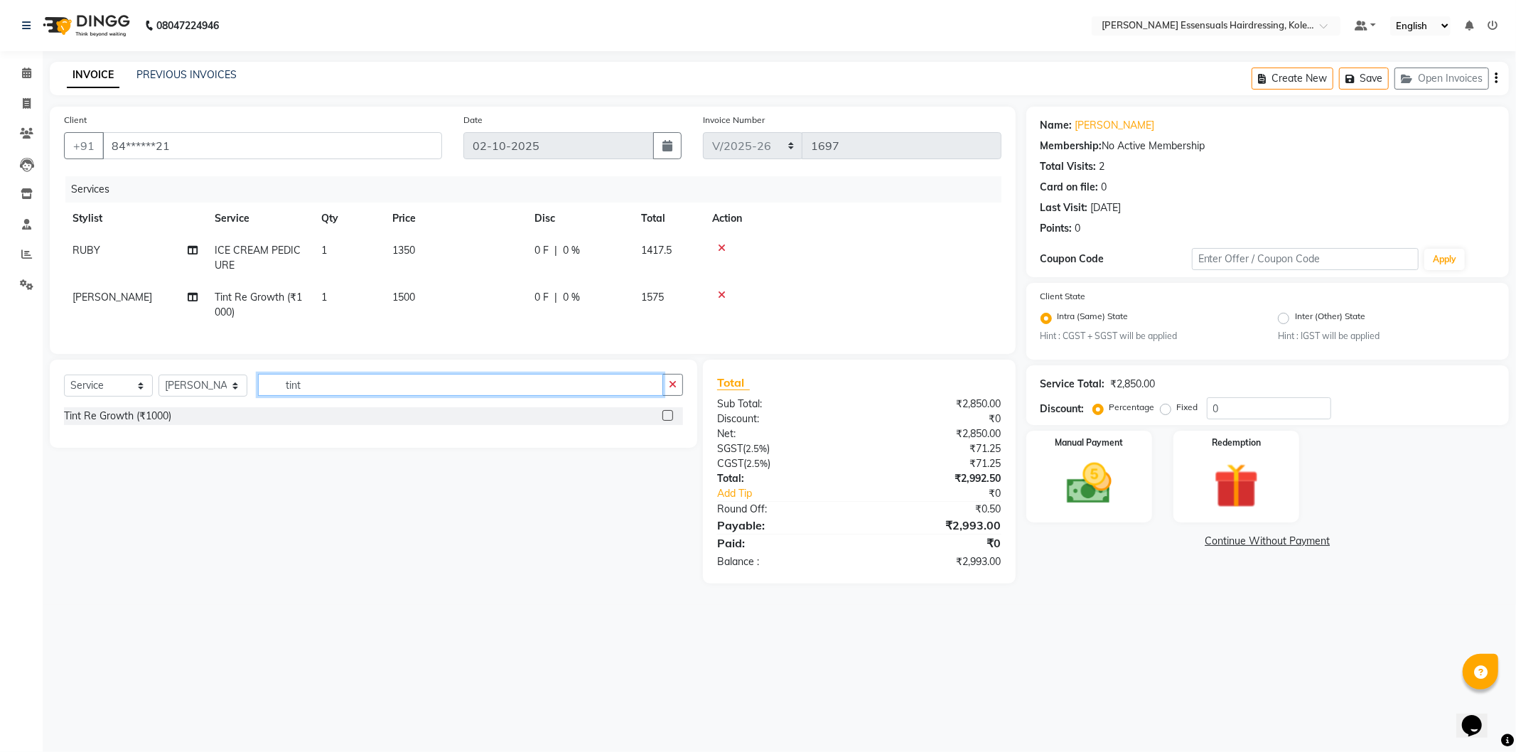
click at [343, 396] on input "tint" at bounding box center [460, 385] width 405 height 22
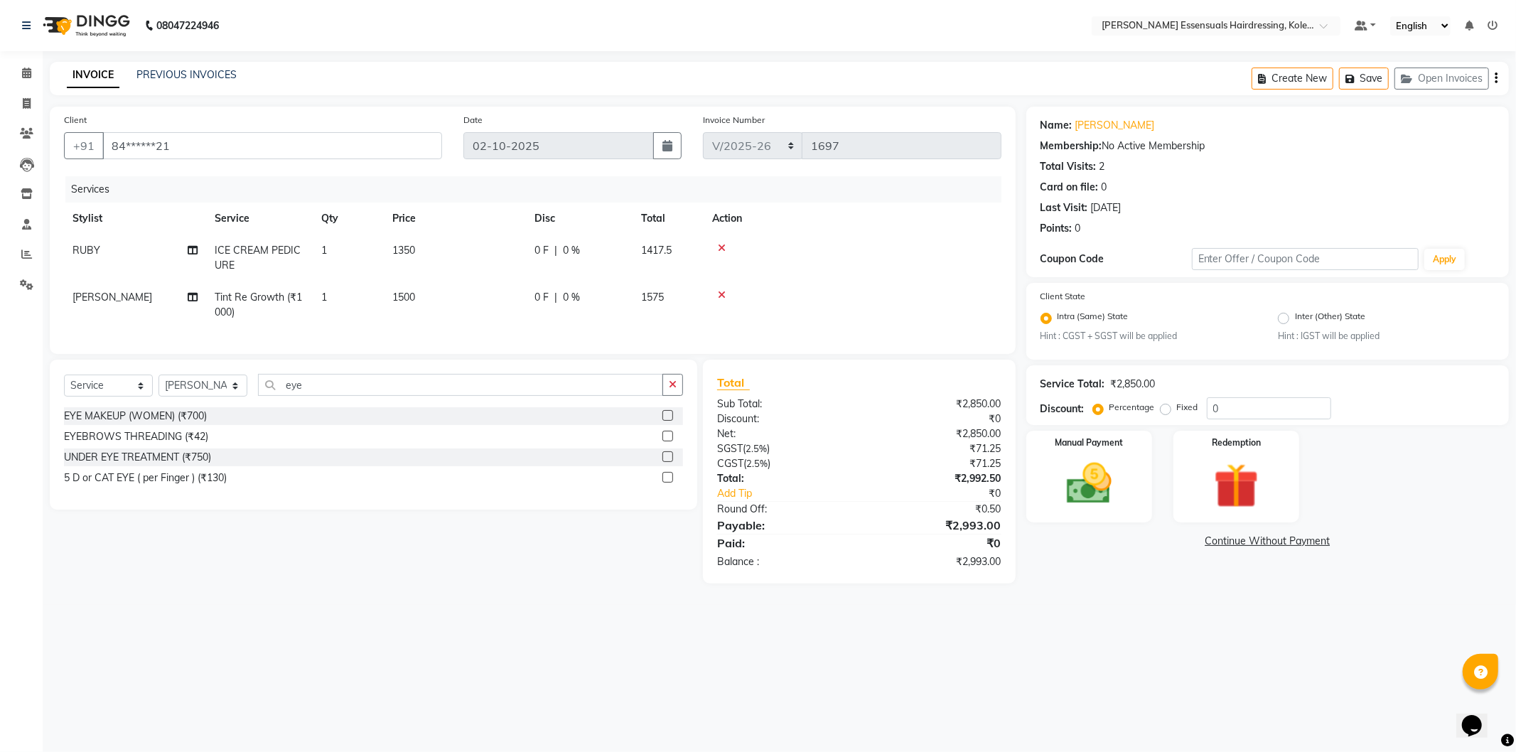
click at [665, 441] on label at bounding box center [668, 436] width 11 height 11
click at [665, 441] on input "checkbox" at bounding box center [667, 436] width 9 height 9
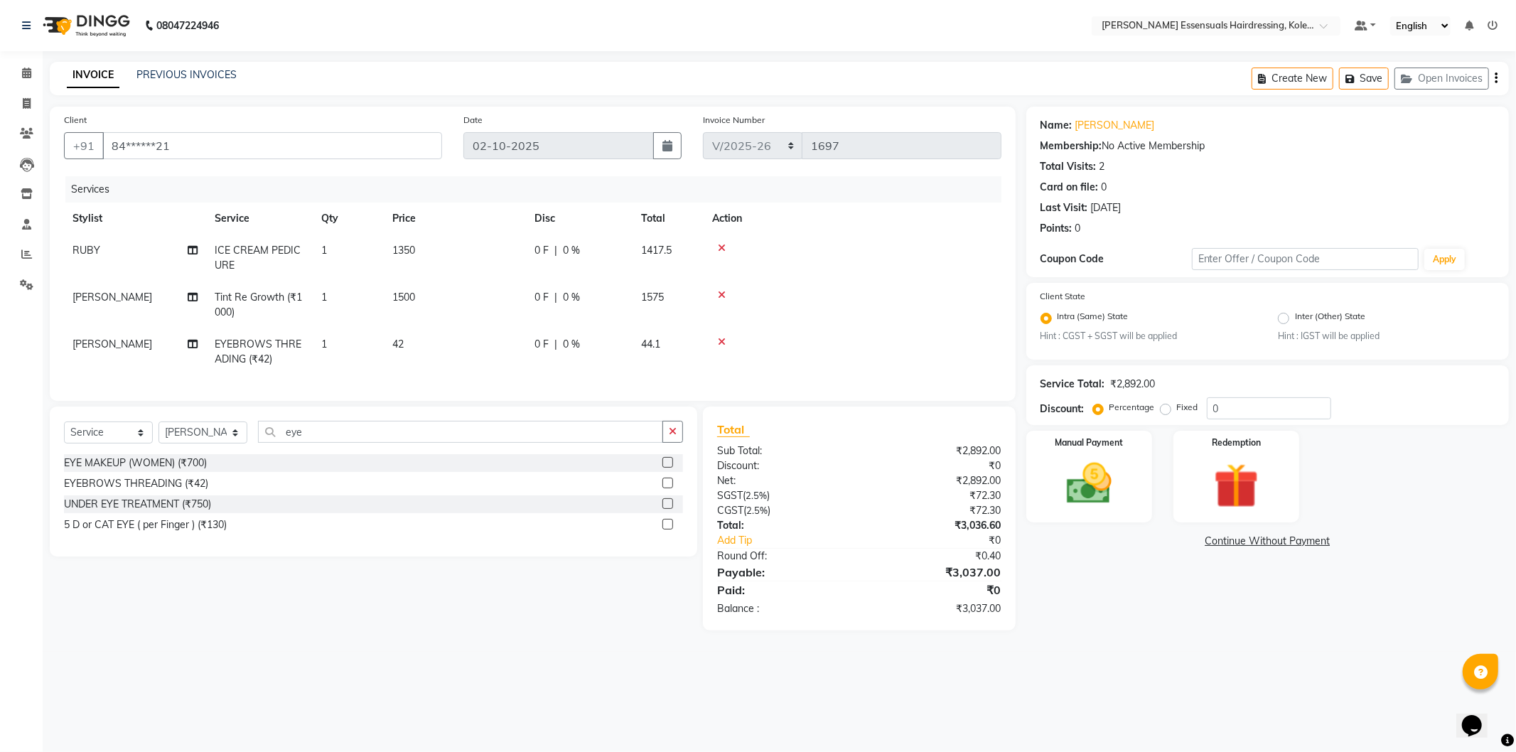
click at [412, 346] on td "42" at bounding box center [455, 351] width 142 height 47
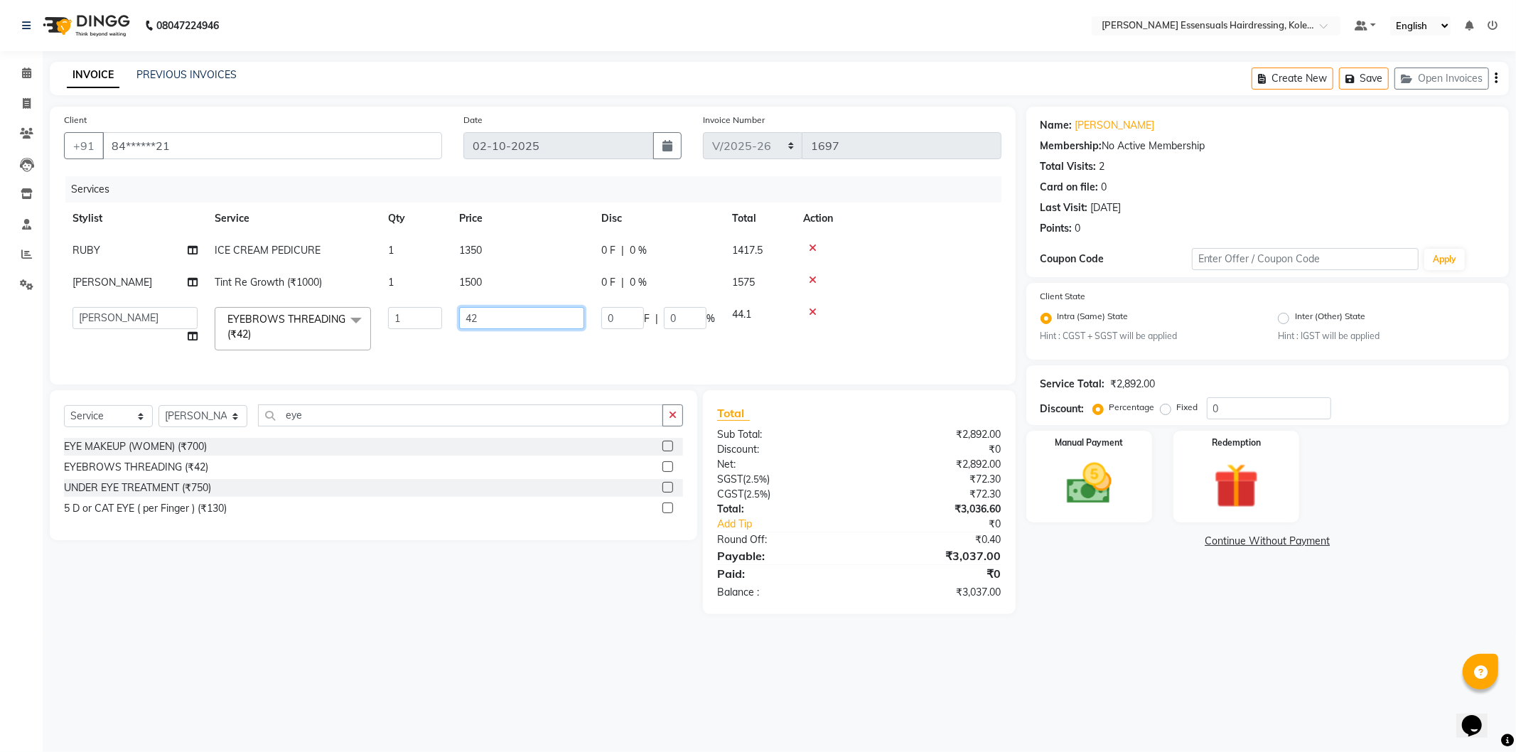
drag, startPoint x: 500, startPoint y: 311, endPoint x: 385, endPoint y: 320, distance: 115.5
click at [385, 320] on tr "Admin ALAL Anagha Dev ATHIRA BIDHYA Bindya Accountant CIJA FAIZAN Manager NIREN…" at bounding box center [533, 329] width 938 height 60
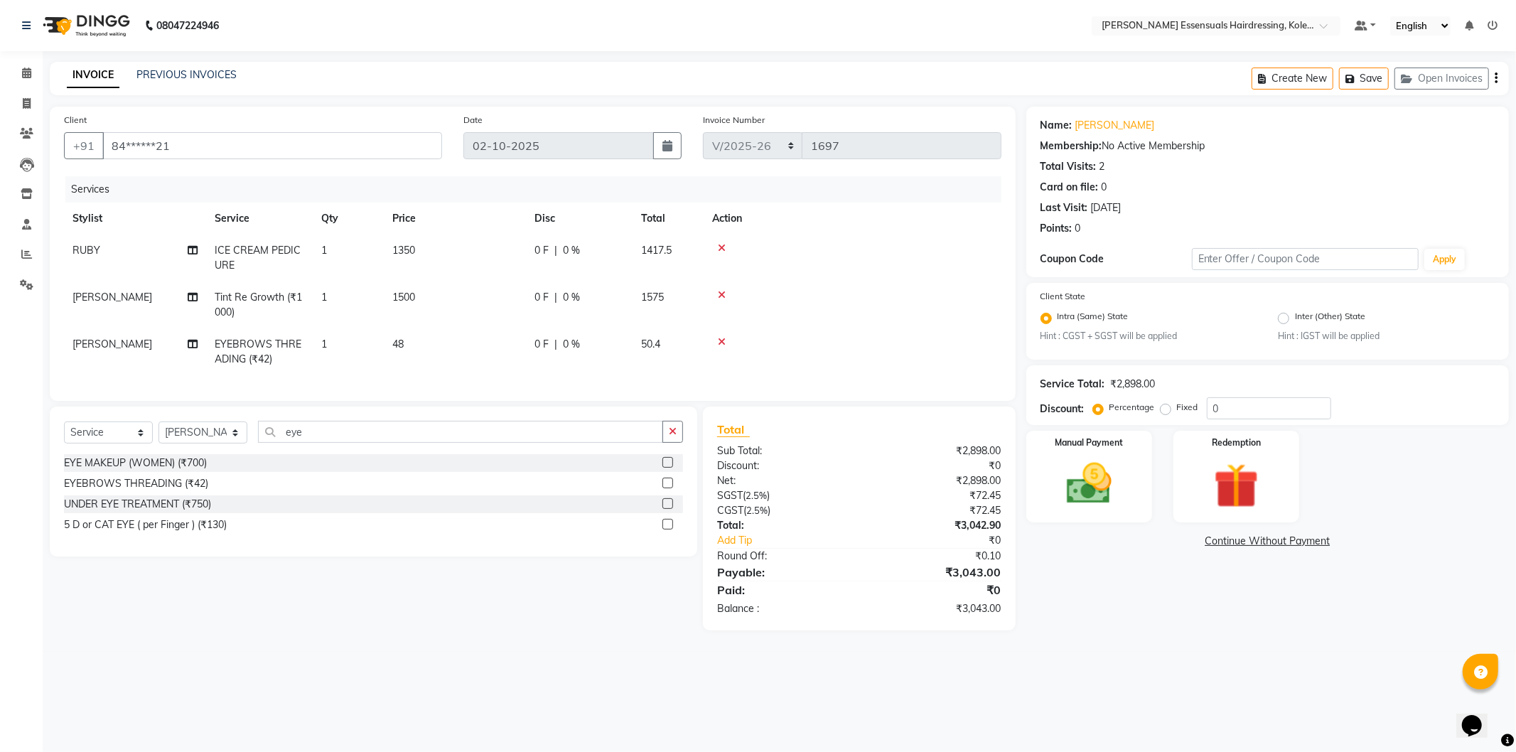
click at [869, 289] on td at bounding box center [853, 305] width 298 height 47
click at [1369, 75] on button "Save" at bounding box center [1364, 79] width 50 height 22
click at [28, 71] on icon at bounding box center [26, 73] width 9 height 11
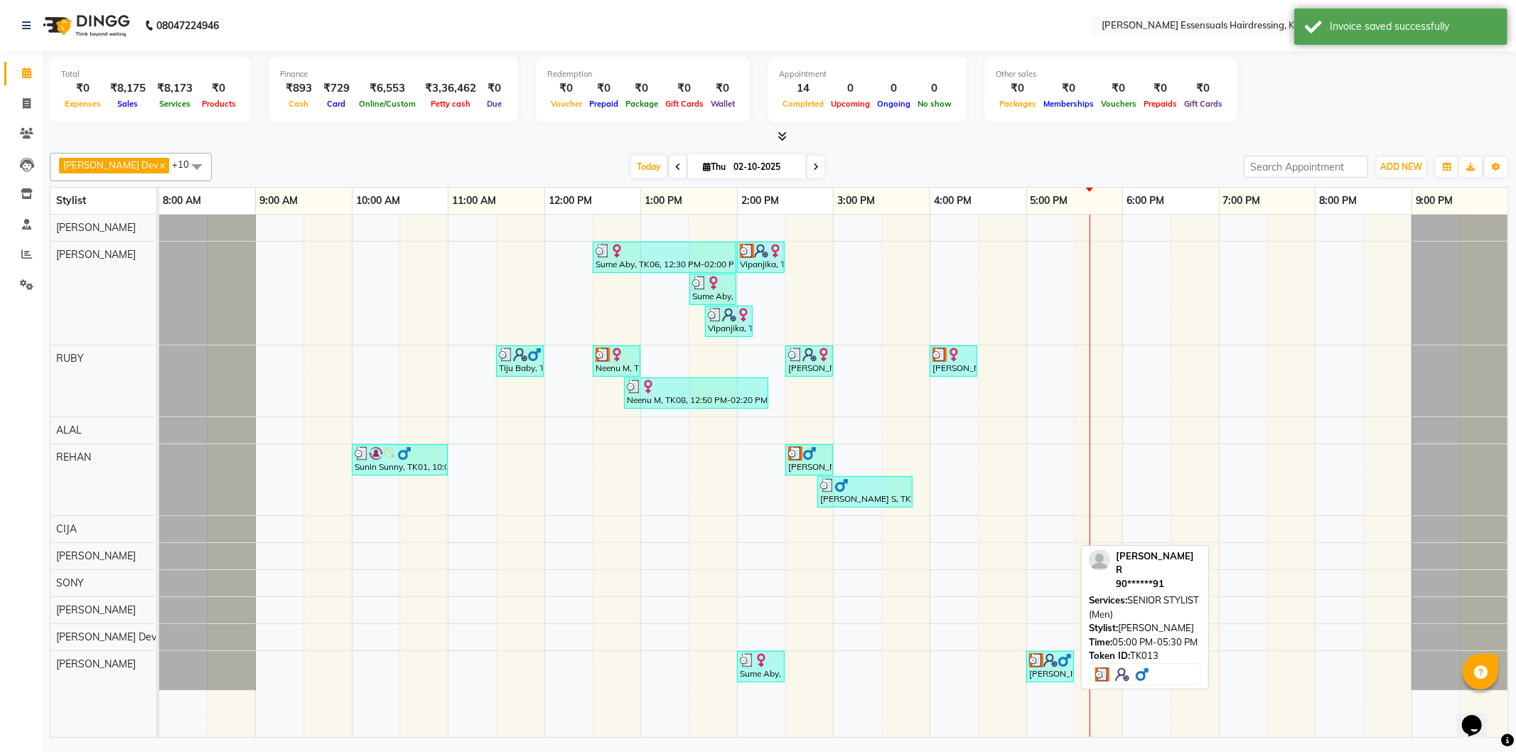
click at [1054, 669] on div "Rupesh R, TK13, 05:00 PM-05:30 PM, SENIOR STYLIST (Men)" at bounding box center [1050, 666] width 45 height 27
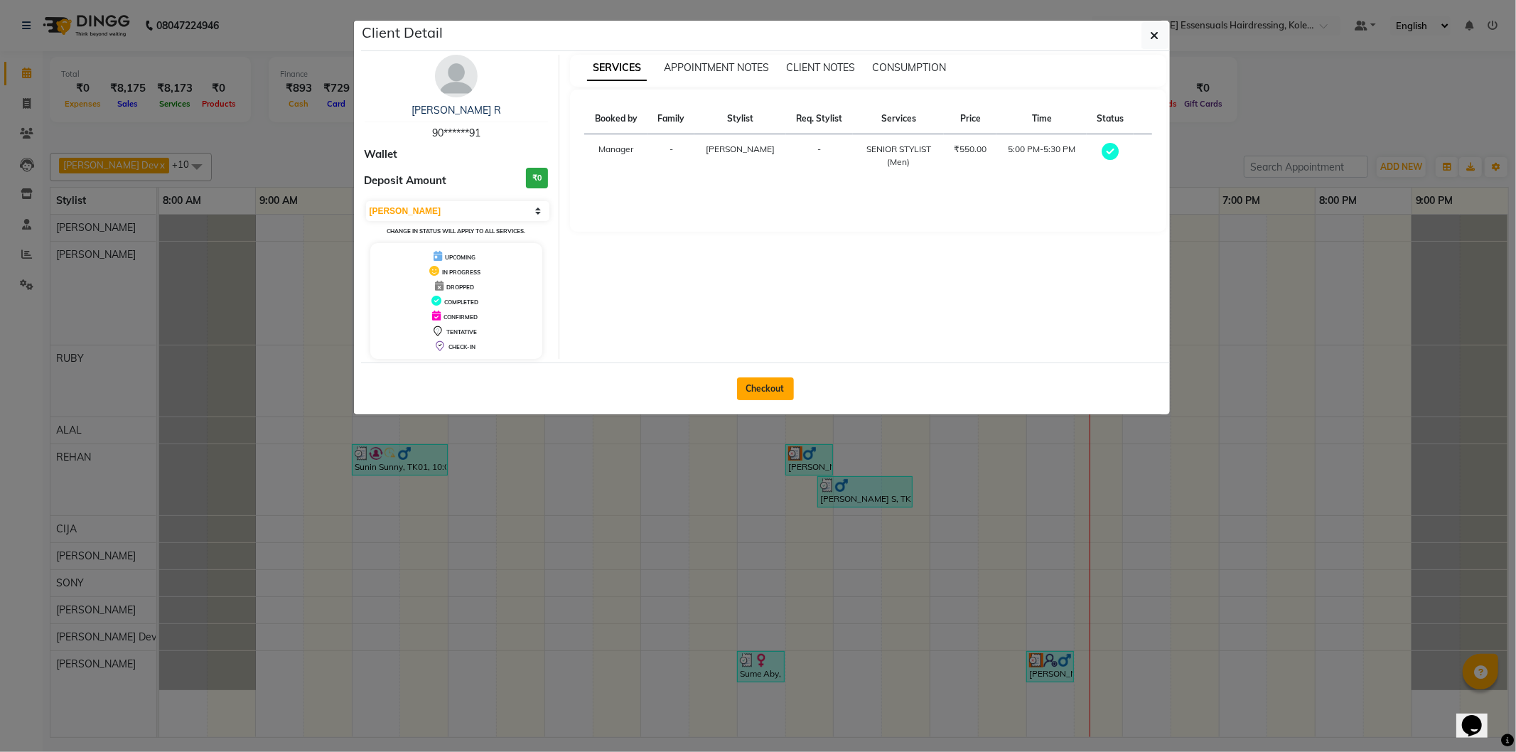
click at [764, 392] on button "Checkout" at bounding box center [765, 389] width 57 height 23
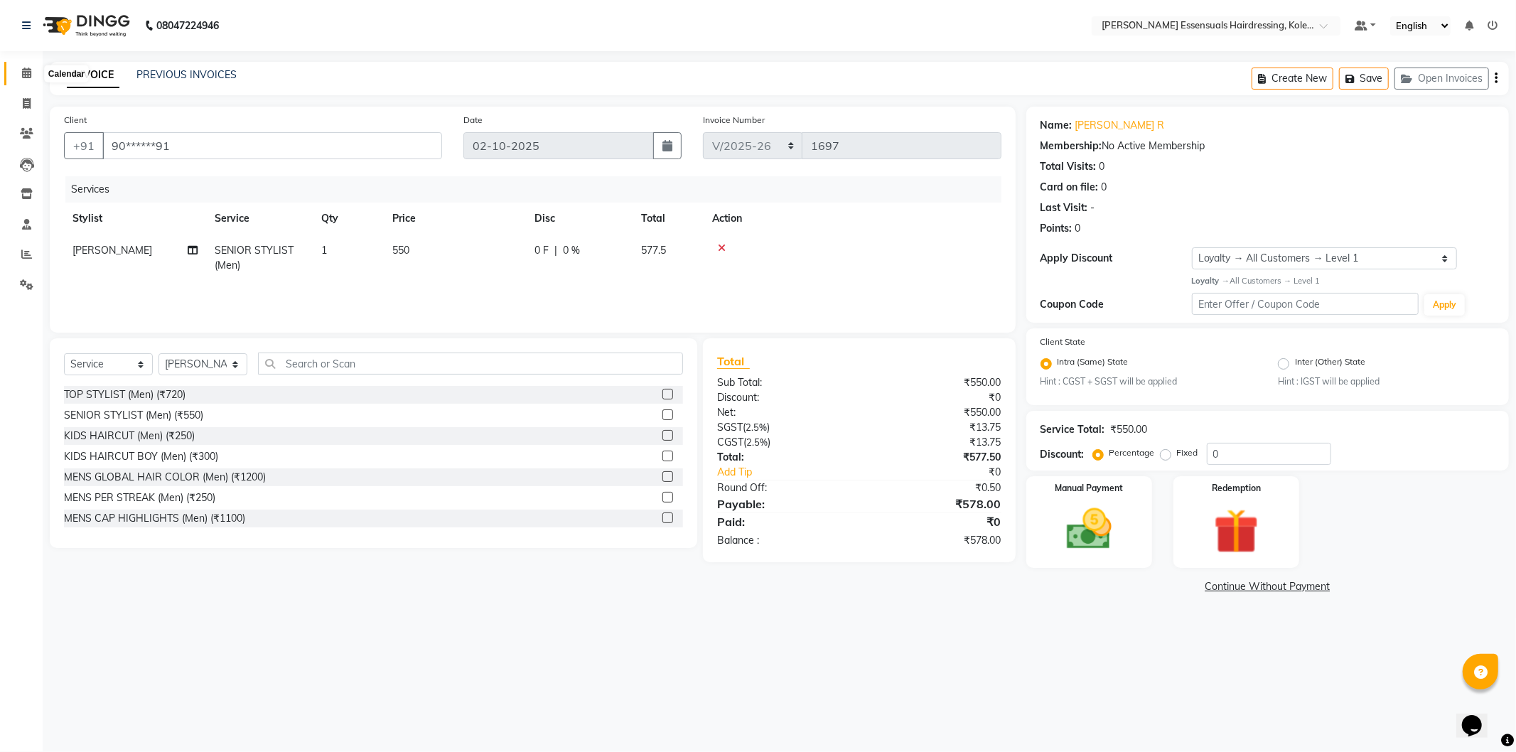
click at [16, 67] on span at bounding box center [26, 73] width 25 height 16
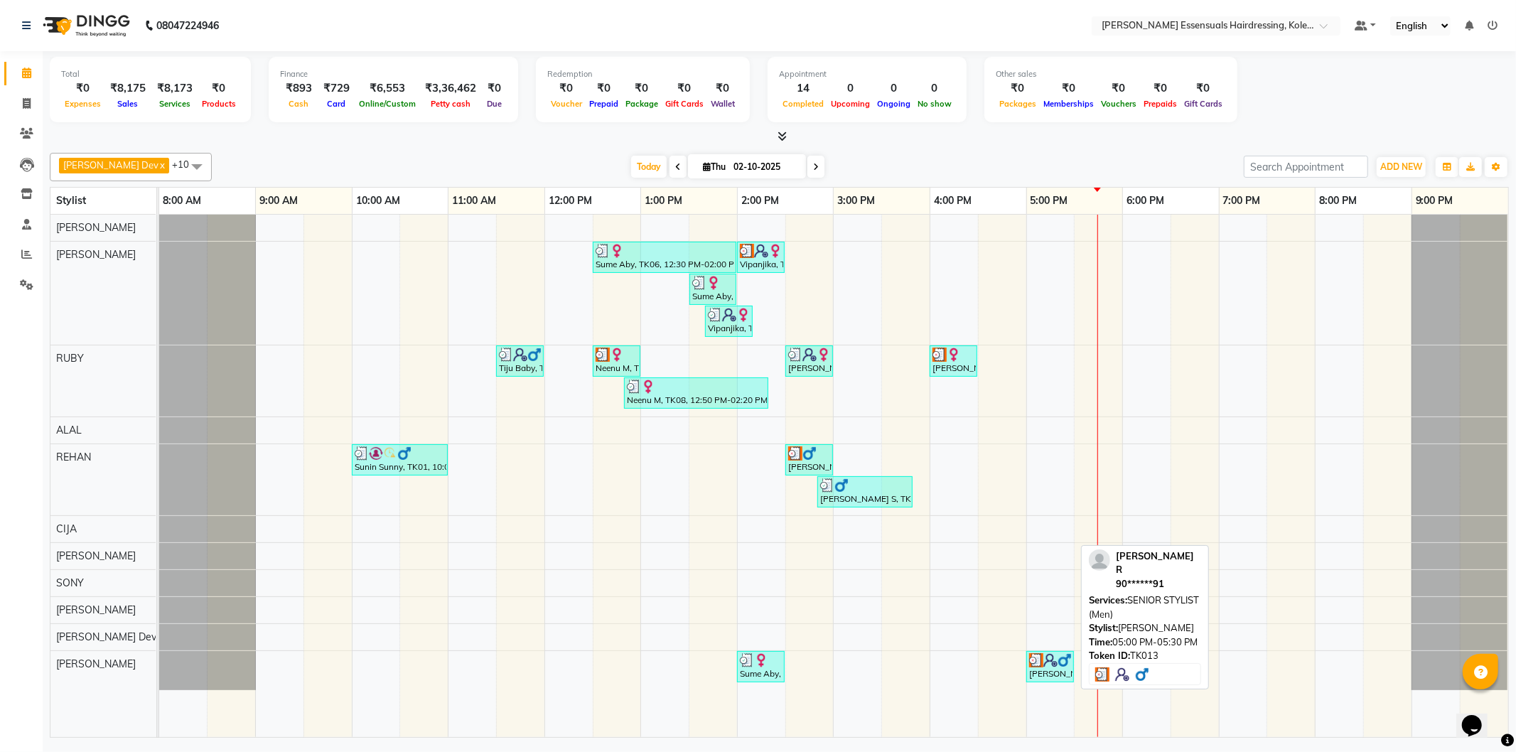
click at [1041, 670] on div "Rupesh R, TK13, 05:00 PM-05:30 PM, SENIOR STYLIST (Men)" at bounding box center [1050, 666] width 45 height 27
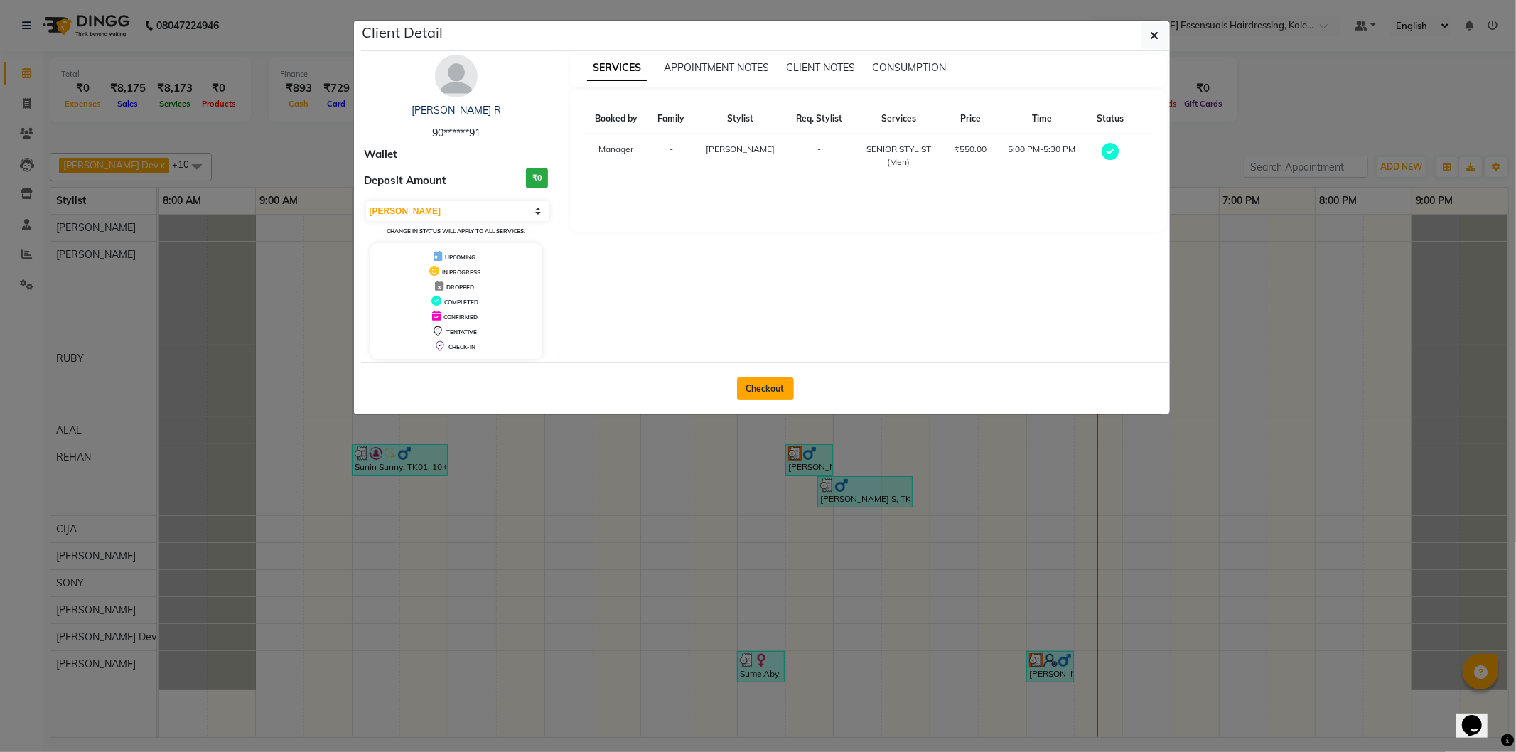
click at [782, 394] on button "Checkout" at bounding box center [765, 389] width 57 height 23
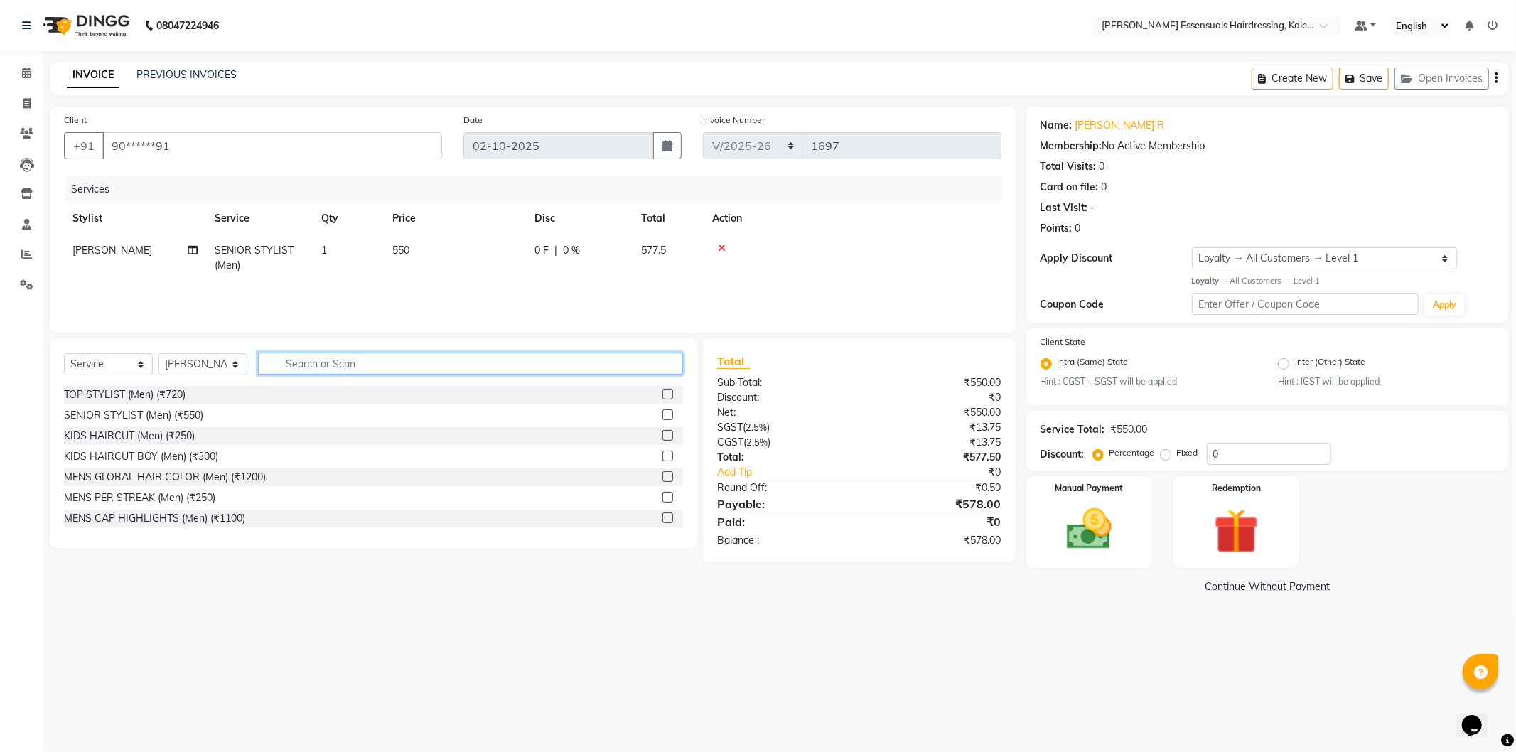
click at [353, 370] on input "text" at bounding box center [470, 364] width 425 height 22
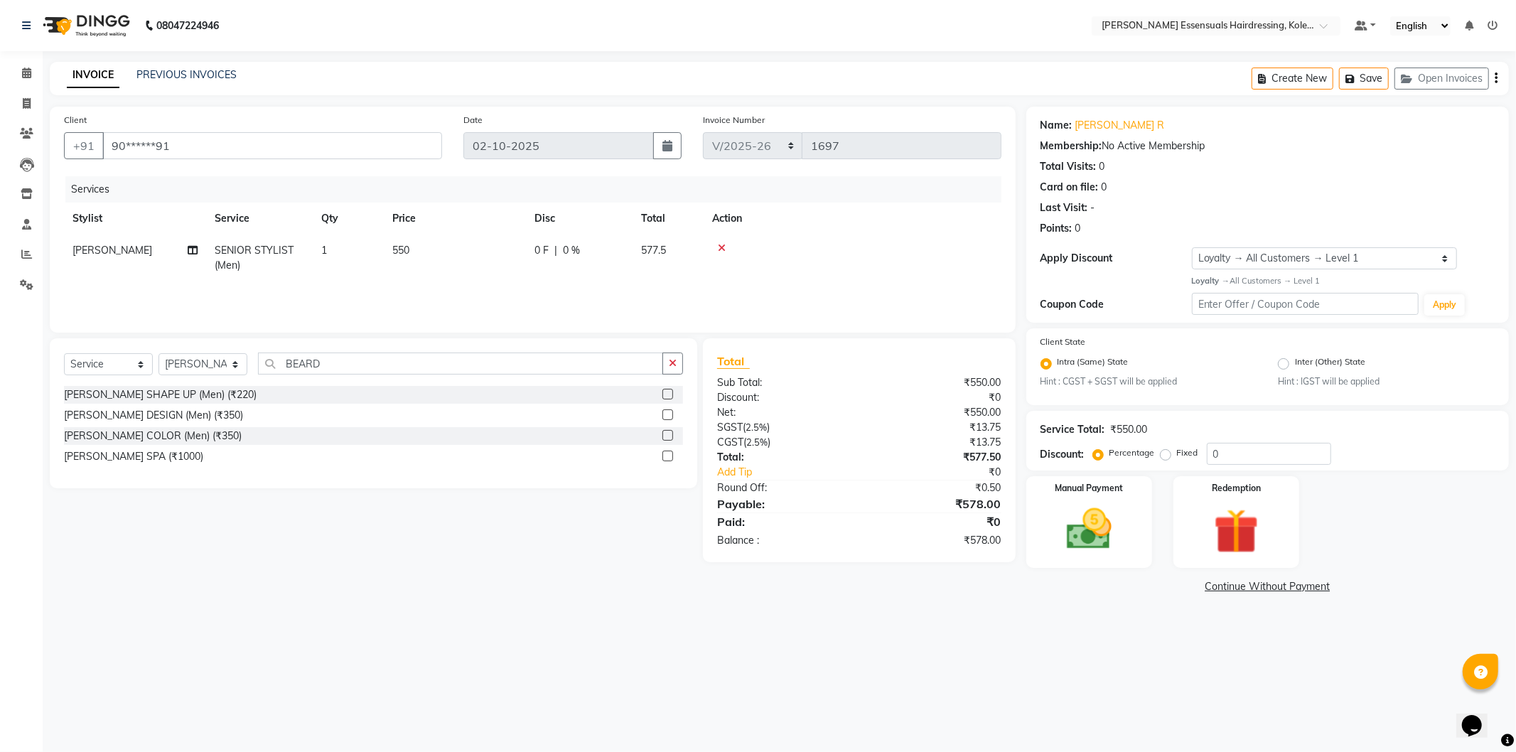
click at [669, 392] on label at bounding box center [668, 394] width 11 height 11
click at [669, 392] on input "checkbox" at bounding box center [667, 394] width 9 height 9
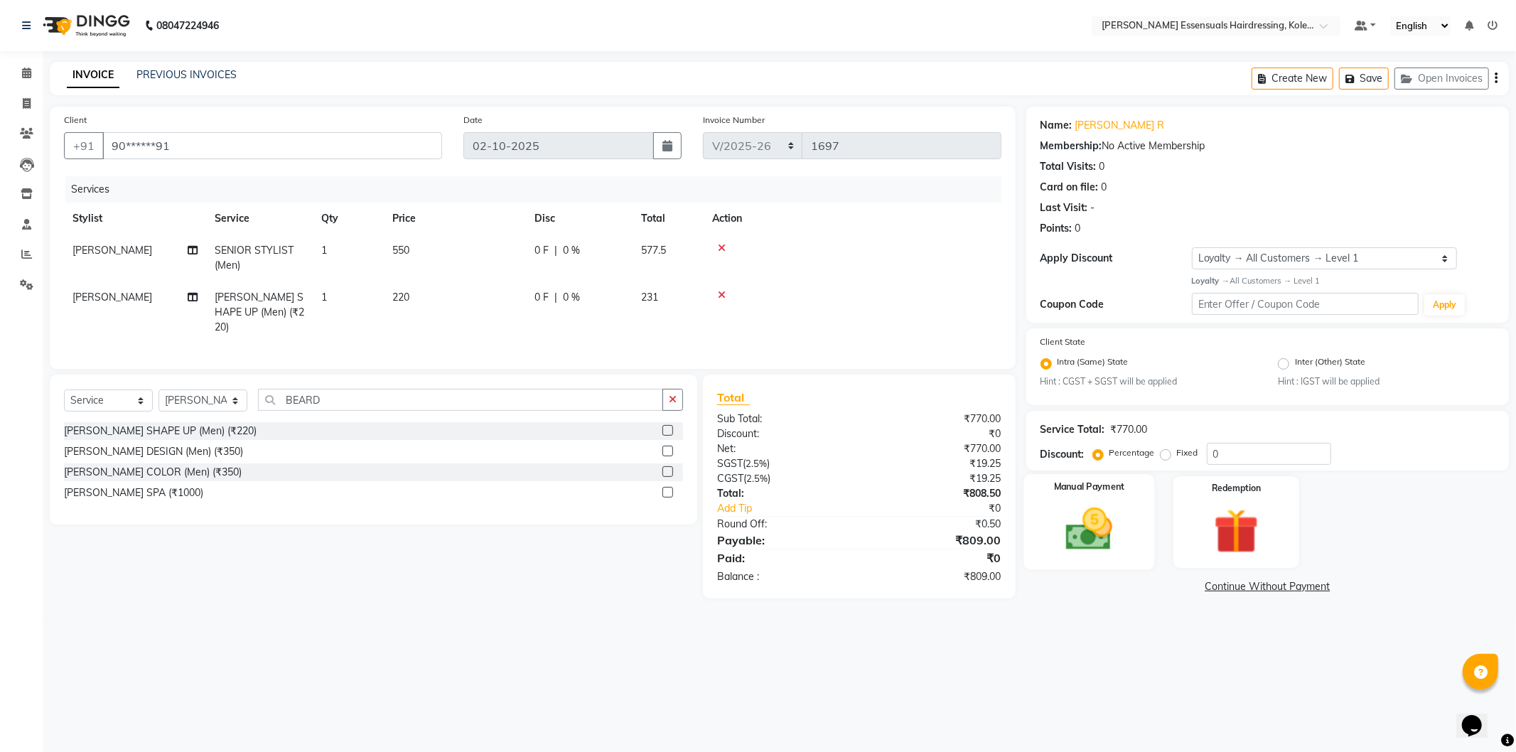
click at [1072, 537] on img at bounding box center [1089, 530] width 76 height 54
click at [1209, 582] on span "UPI" at bounding box center [1212, 587] width 22 height 16
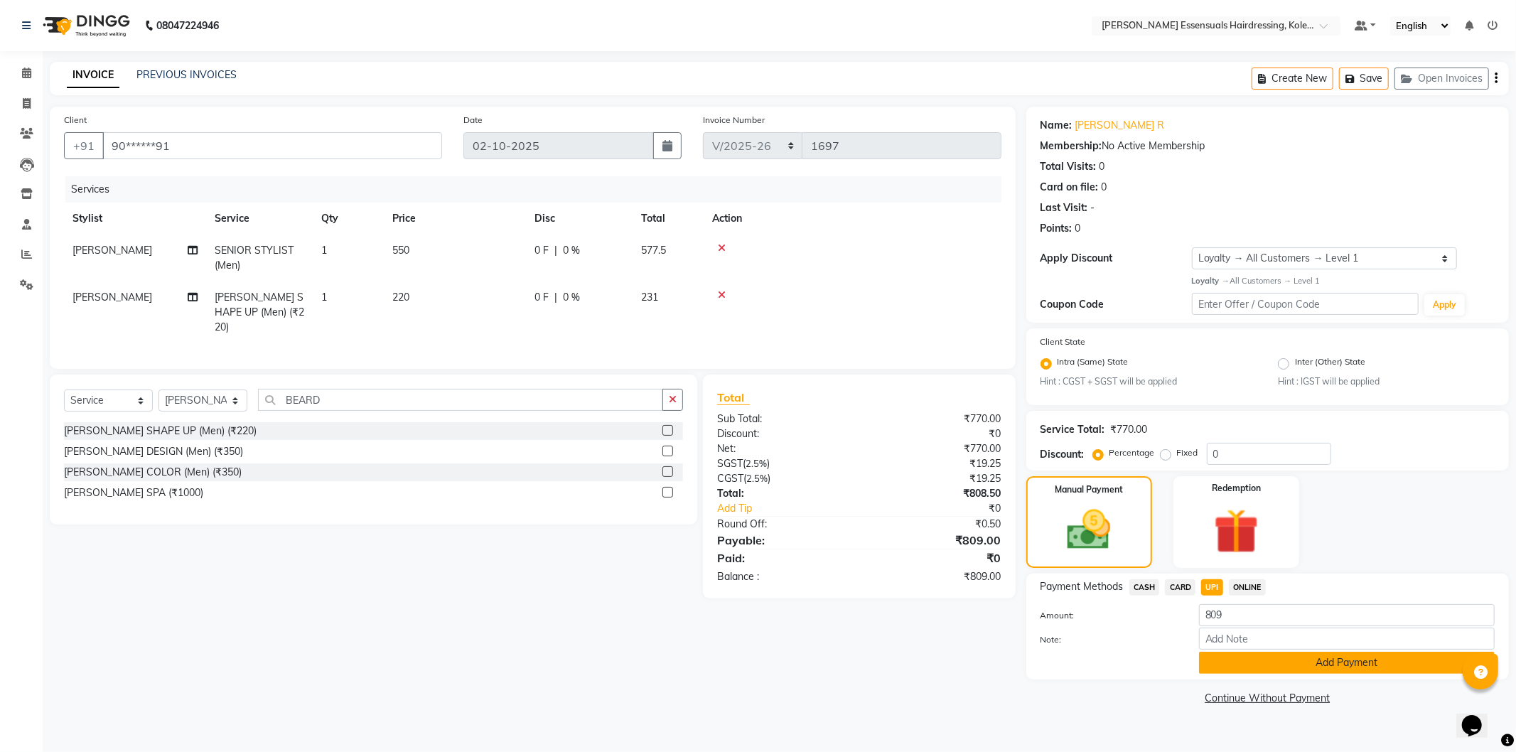
click at [1263, 658] on button "Add Payment" at bounding box center [1347, 663] width 296 height 22
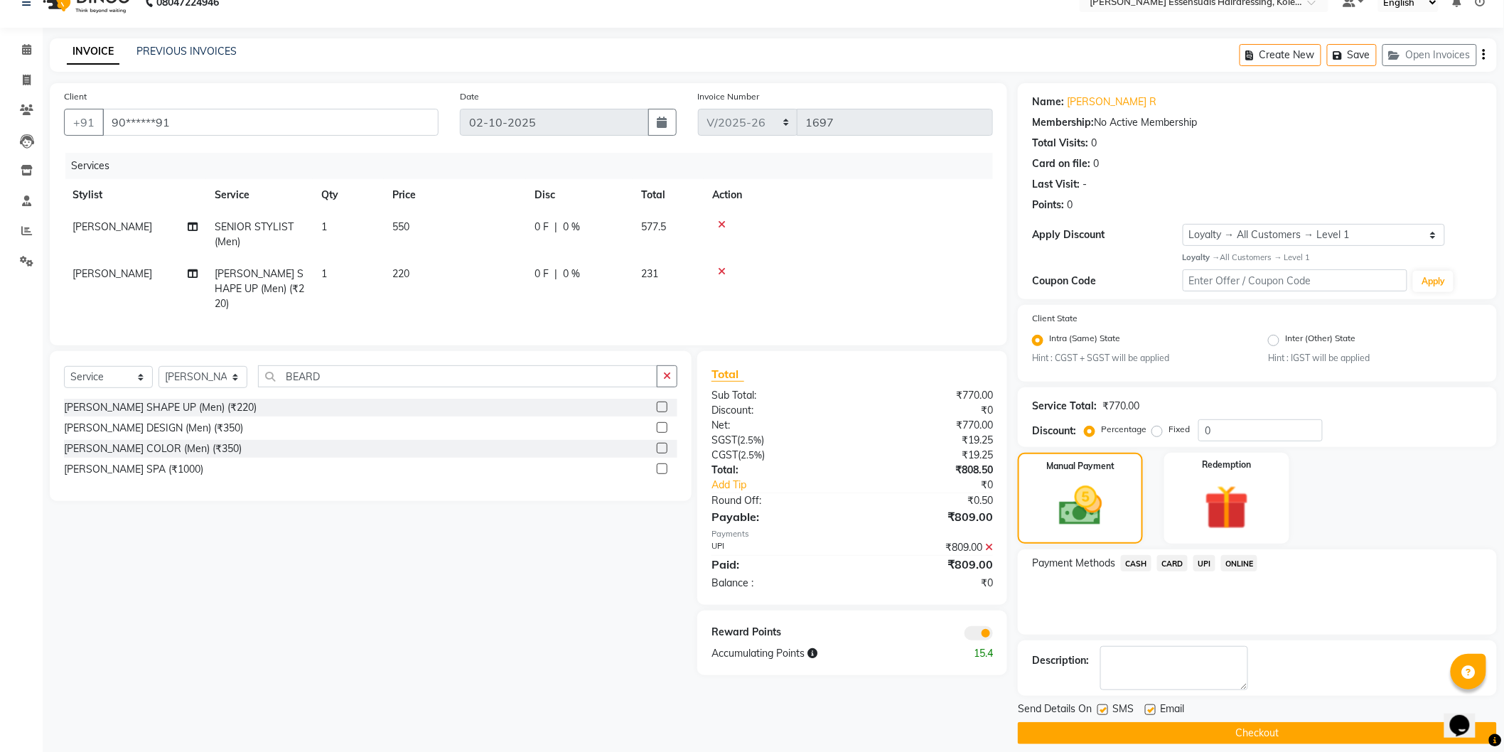
scroll to position [36, 0]
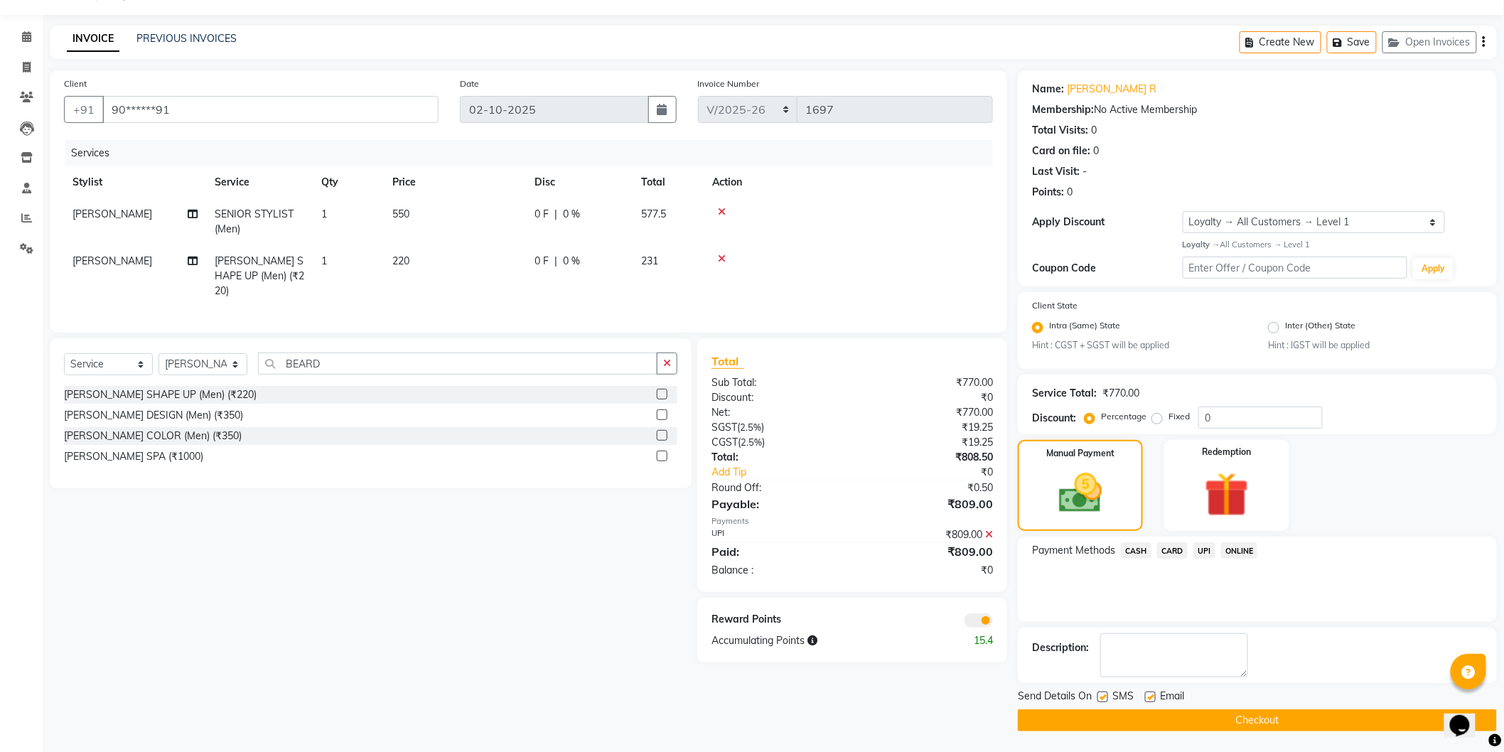
click at [1104, 725] on button "Checkout" at bounding box center [1257, 721] width 479 height 22
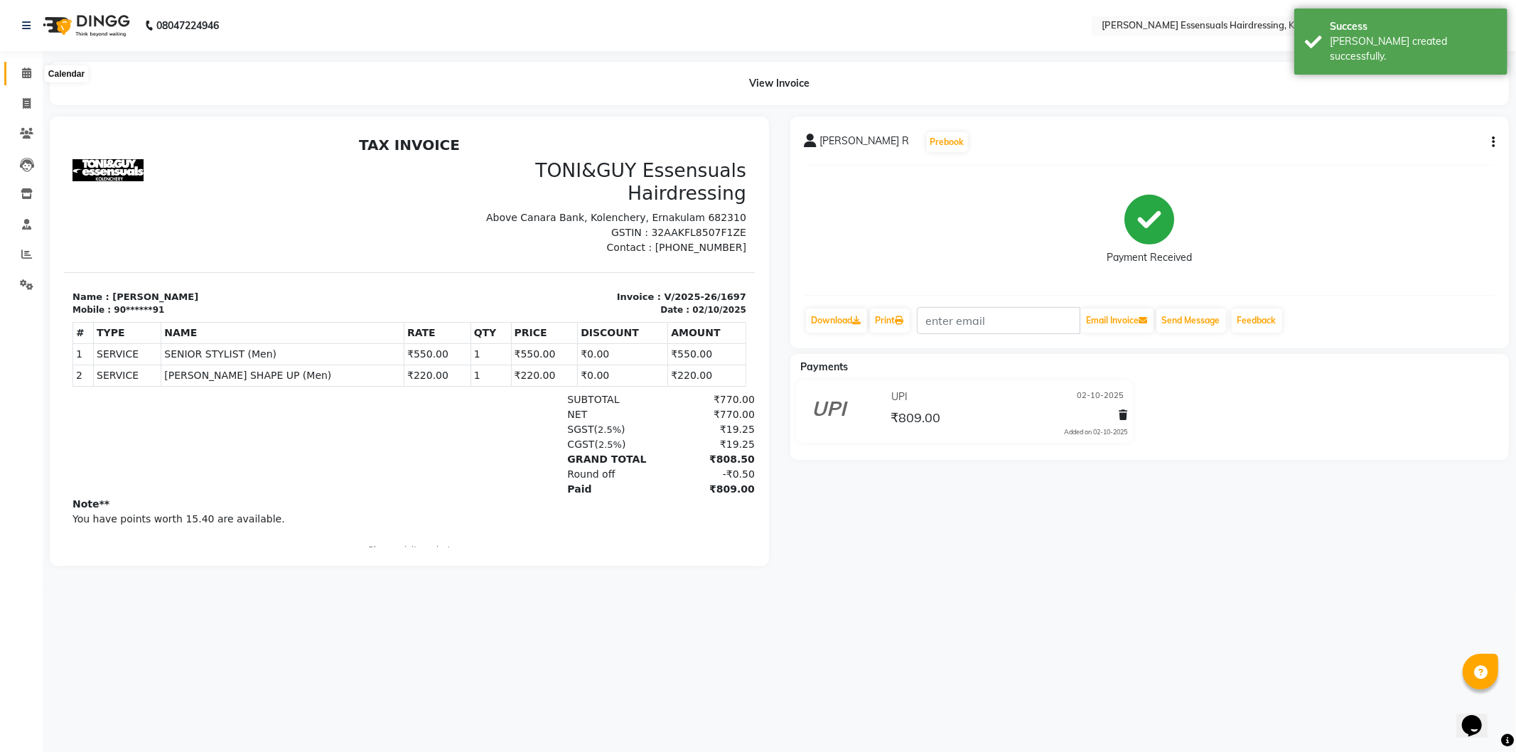
click at [22, 69] on icon at bounding box center [26, 73] width 9 height 11
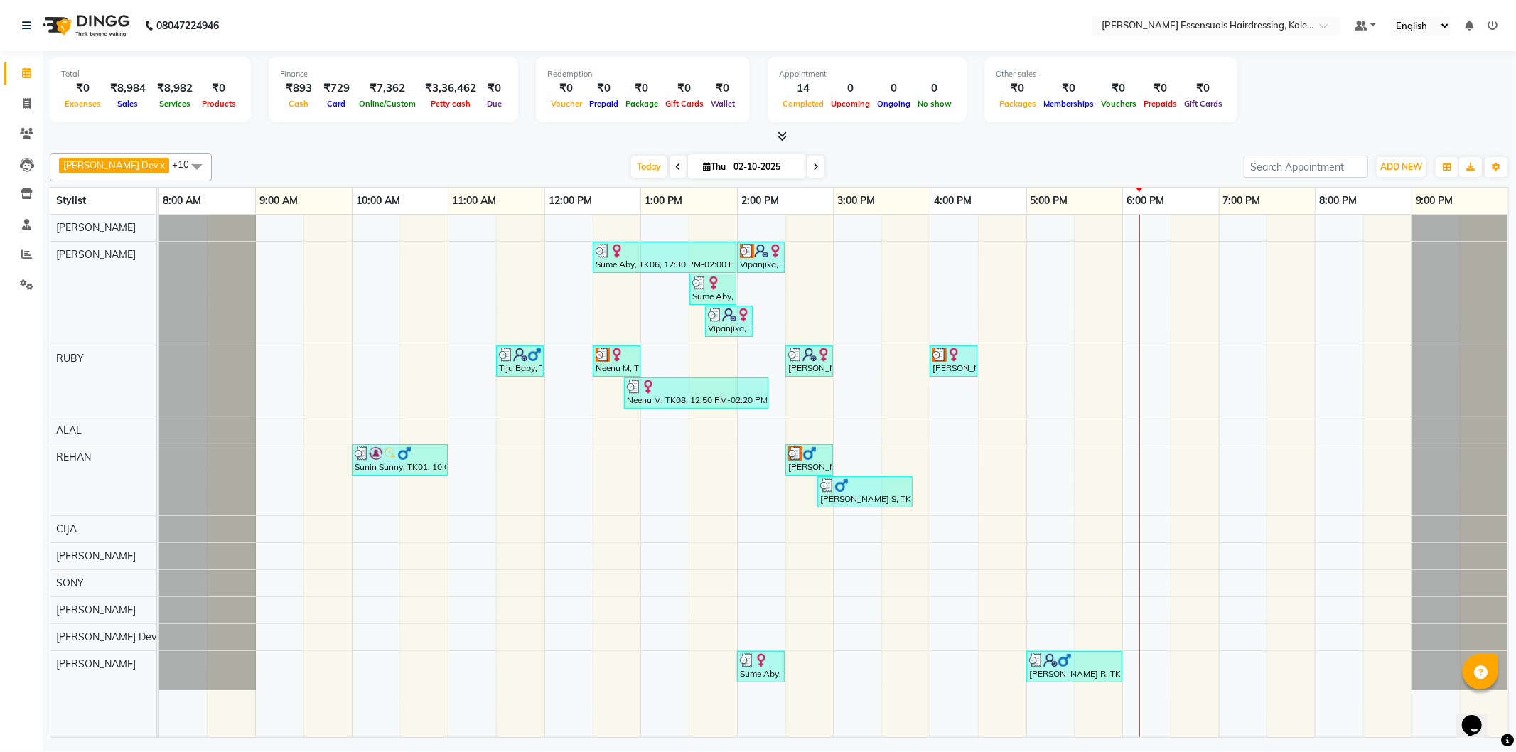
click at [1156, 661] on div "Sume Aby, TK06, 12:30 PM-02:00 PM, EYEBROWS THREADING,UPPERLIP THREADING (₹42),…" at bounding box center [833, 476] width 1349 height 523
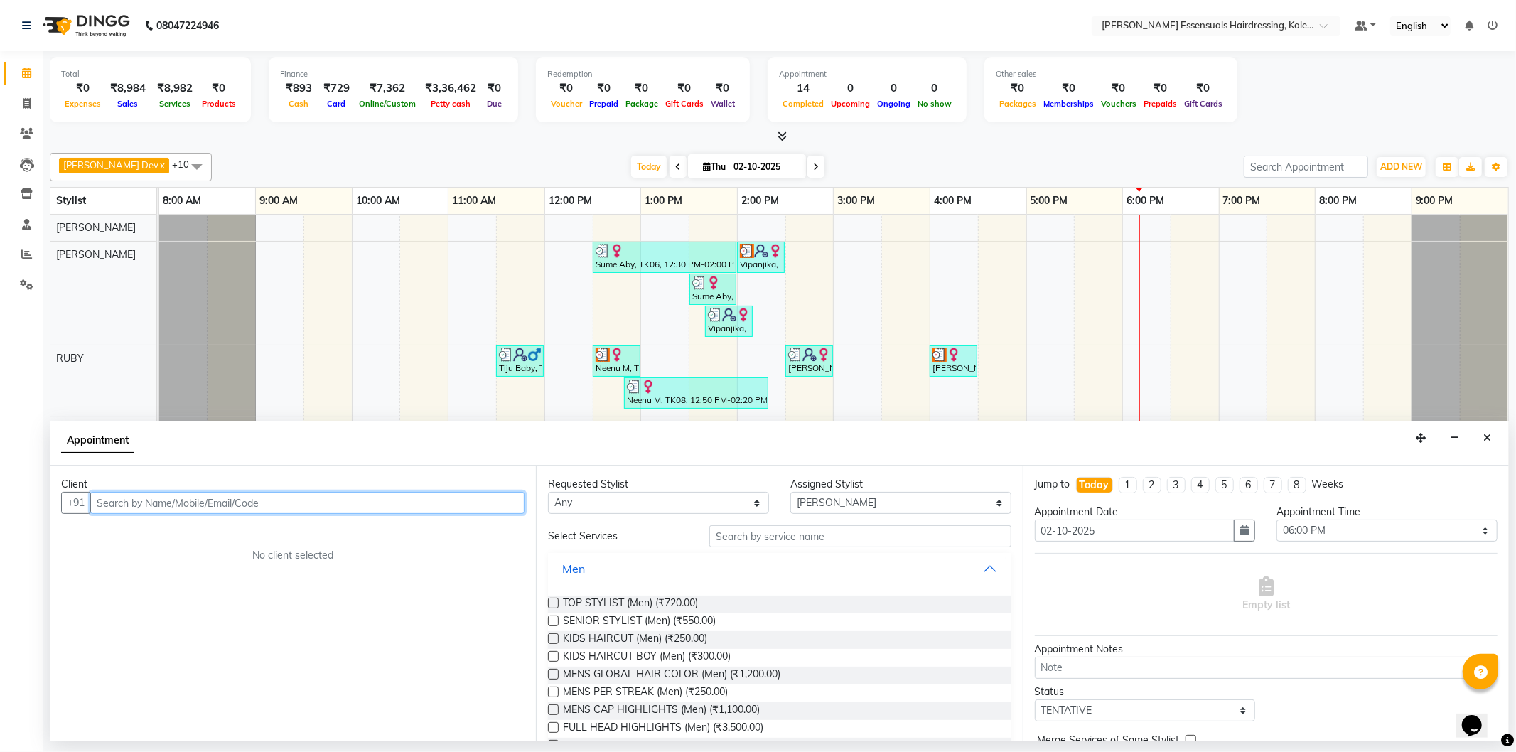
click at [345, 500] on input "text" at bounding box center [307, 503] width 434 height 22
click at [349, 501] on input "text" at bounding box center [307, 503] width 434 height 22
click at [145, 530] on span "Amal Joy" at bounding box center [155, 533] width 92 height 14
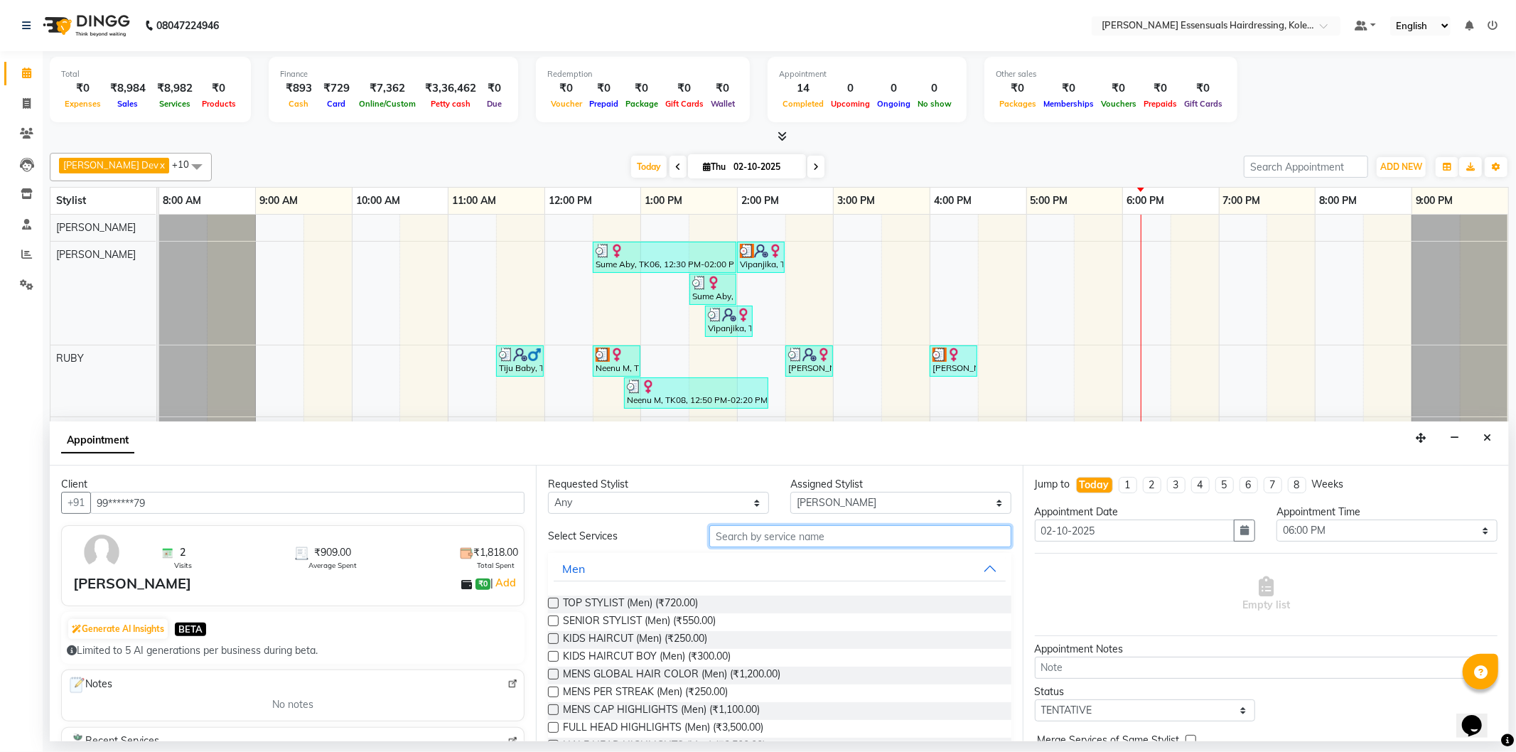
click at [762, 533] on input "text" at bounding box center [860, 536] width 301 height 22
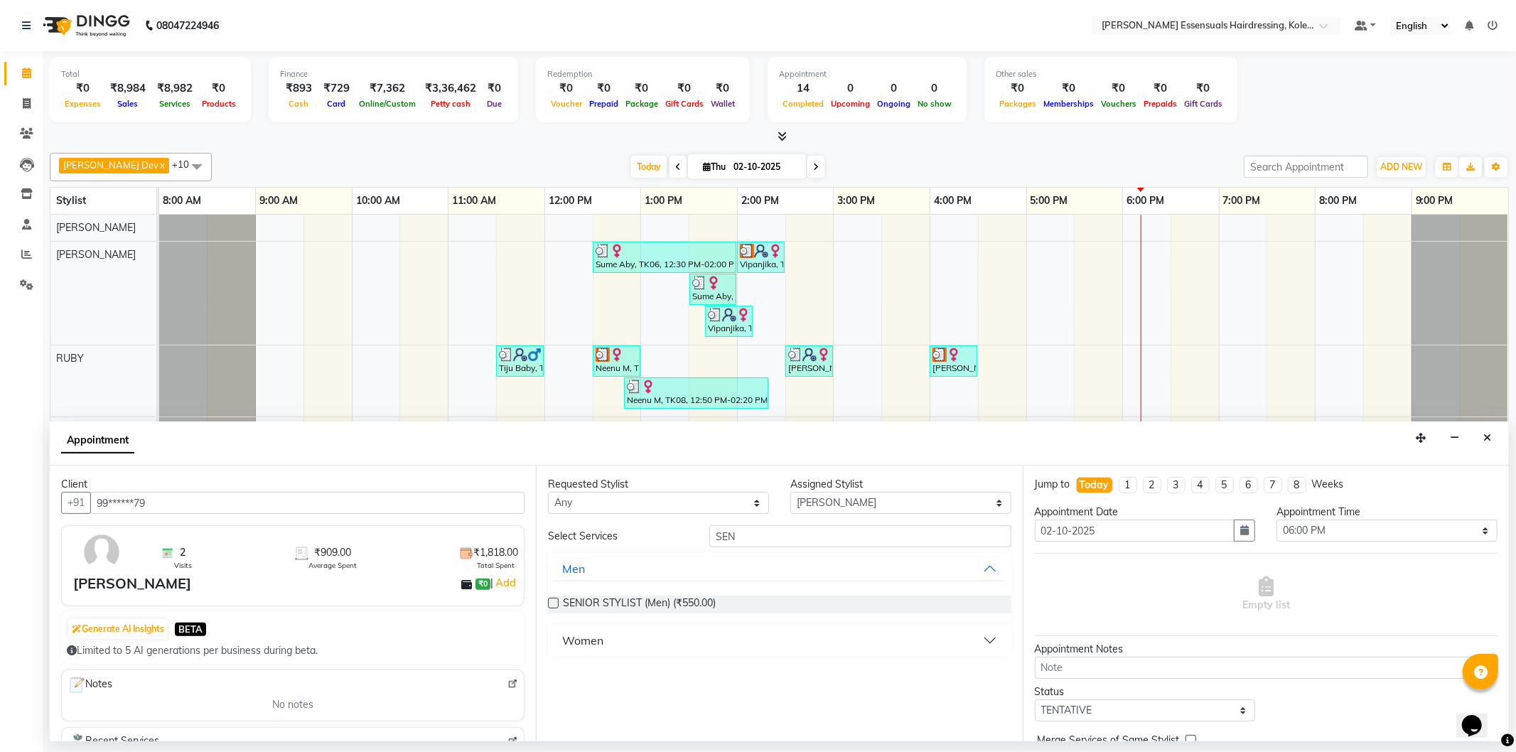
click at [557, 602] on label at bounding box center [553, 603] width 11 height 11
click at [557, 602] on input "checkbox" at bounding box center [552, 604] width 9 height 9
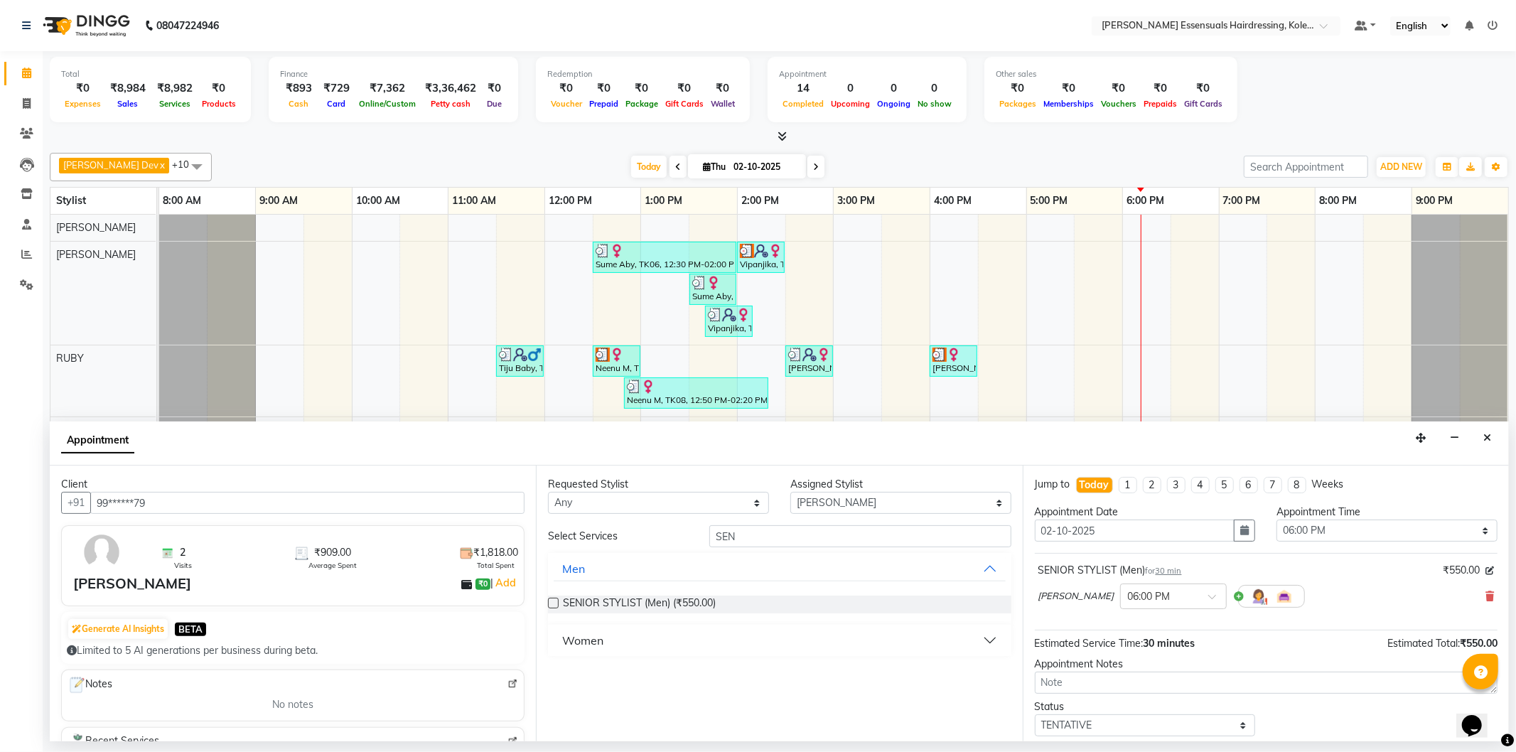
scroll to position [84, 0]
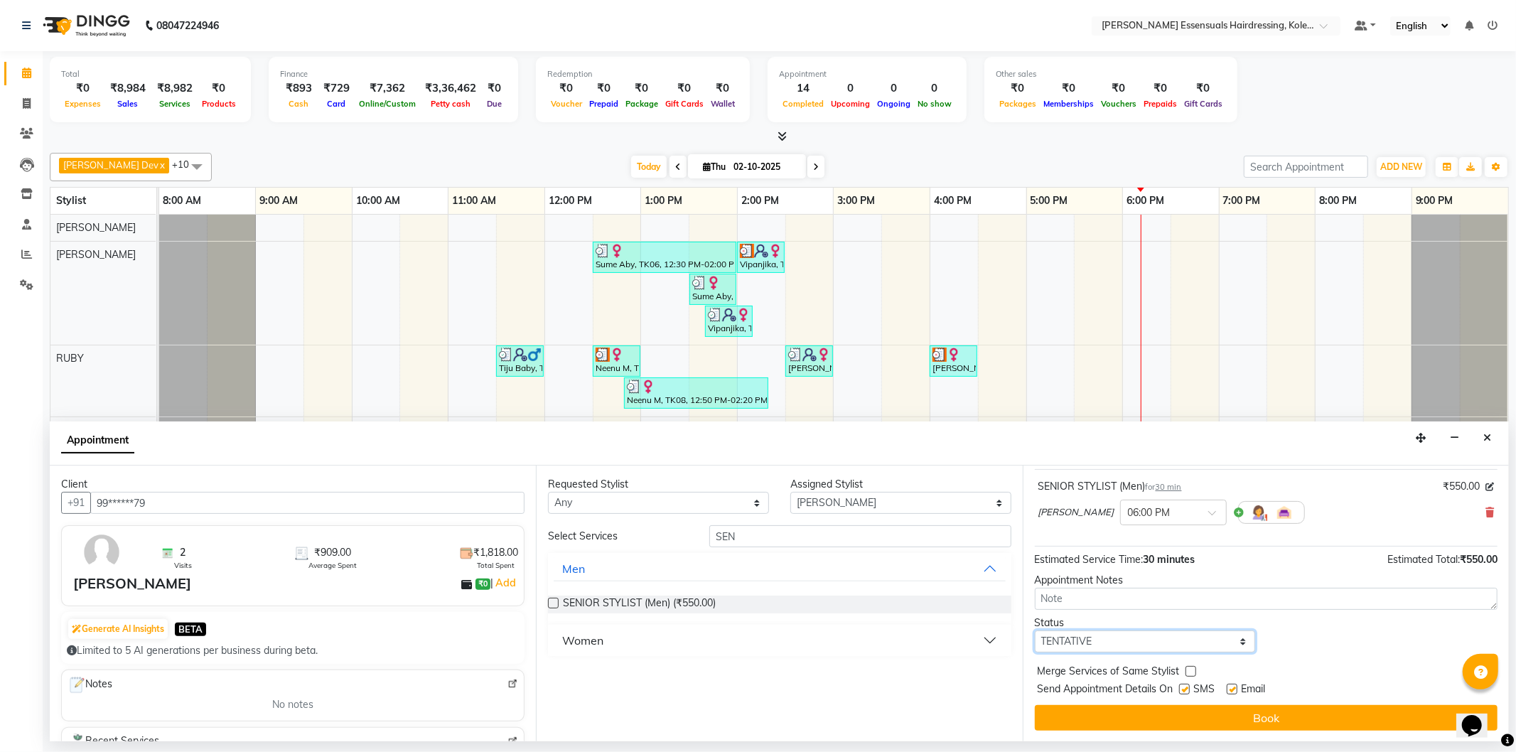
click at [1214, 643] on select "Select TENTATIVE CONFIRM CHECK-IN UPCOMING" at bounding box center [1145, 642] width 221 height 22
click at [1035, 631] on select "Select TENTATIVE CONFIRM CHECK-IN UPCOMING" at bounding box center [1145, 642] width 221 height 22
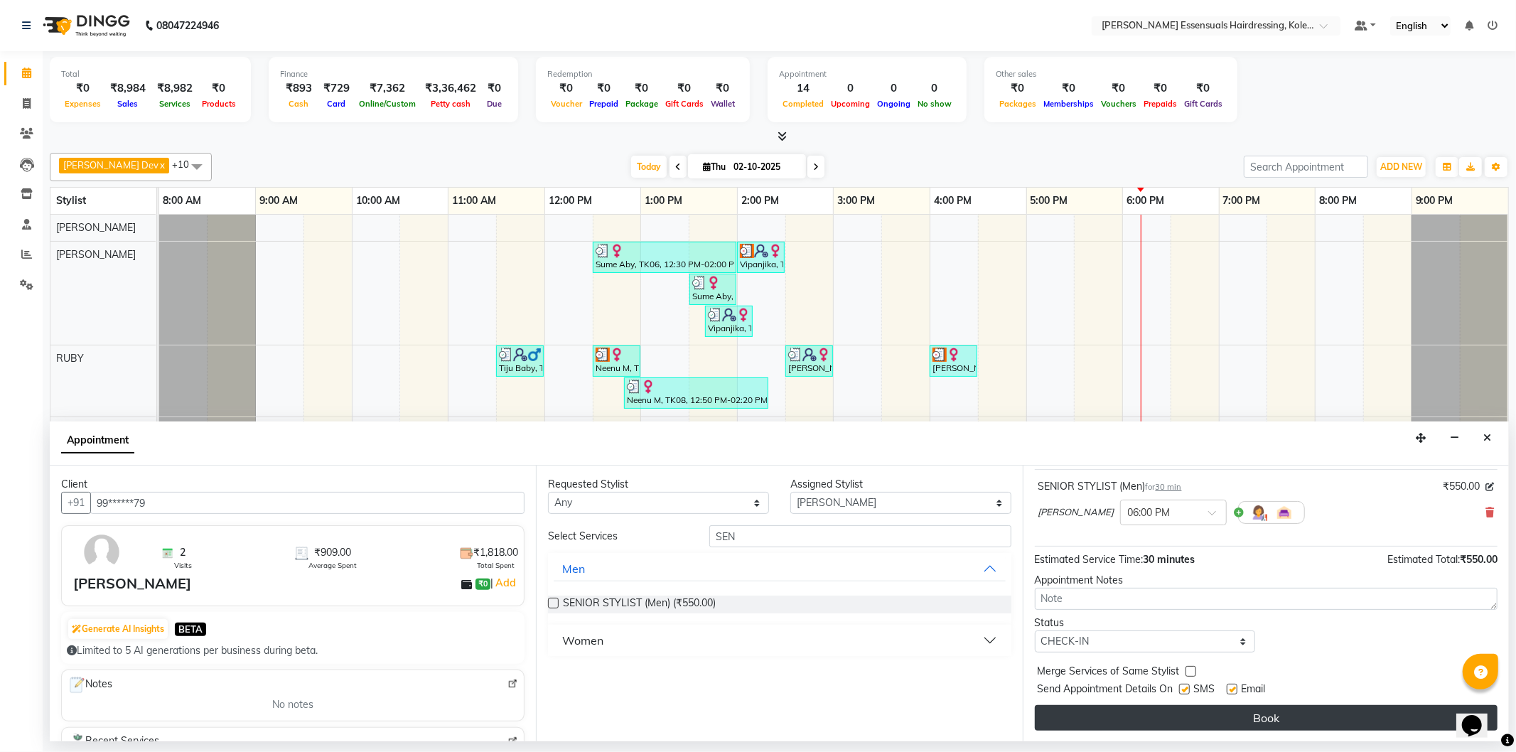
click at [1155, 715] on button "Book" at bounding box center [1266, 718] width 463 height 26
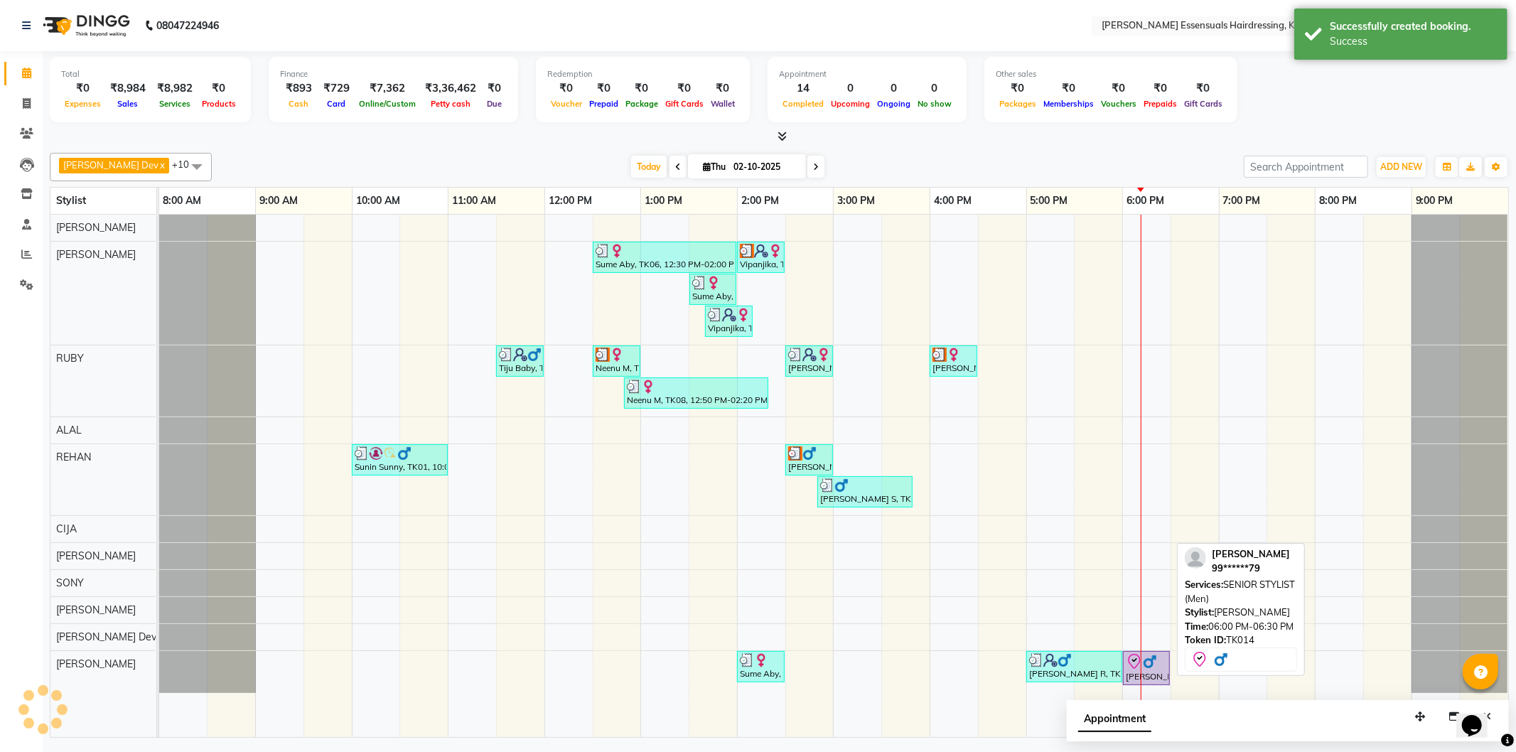
click at [1157, 665] on img at bounding box center [1150, 662] width 14 height 14
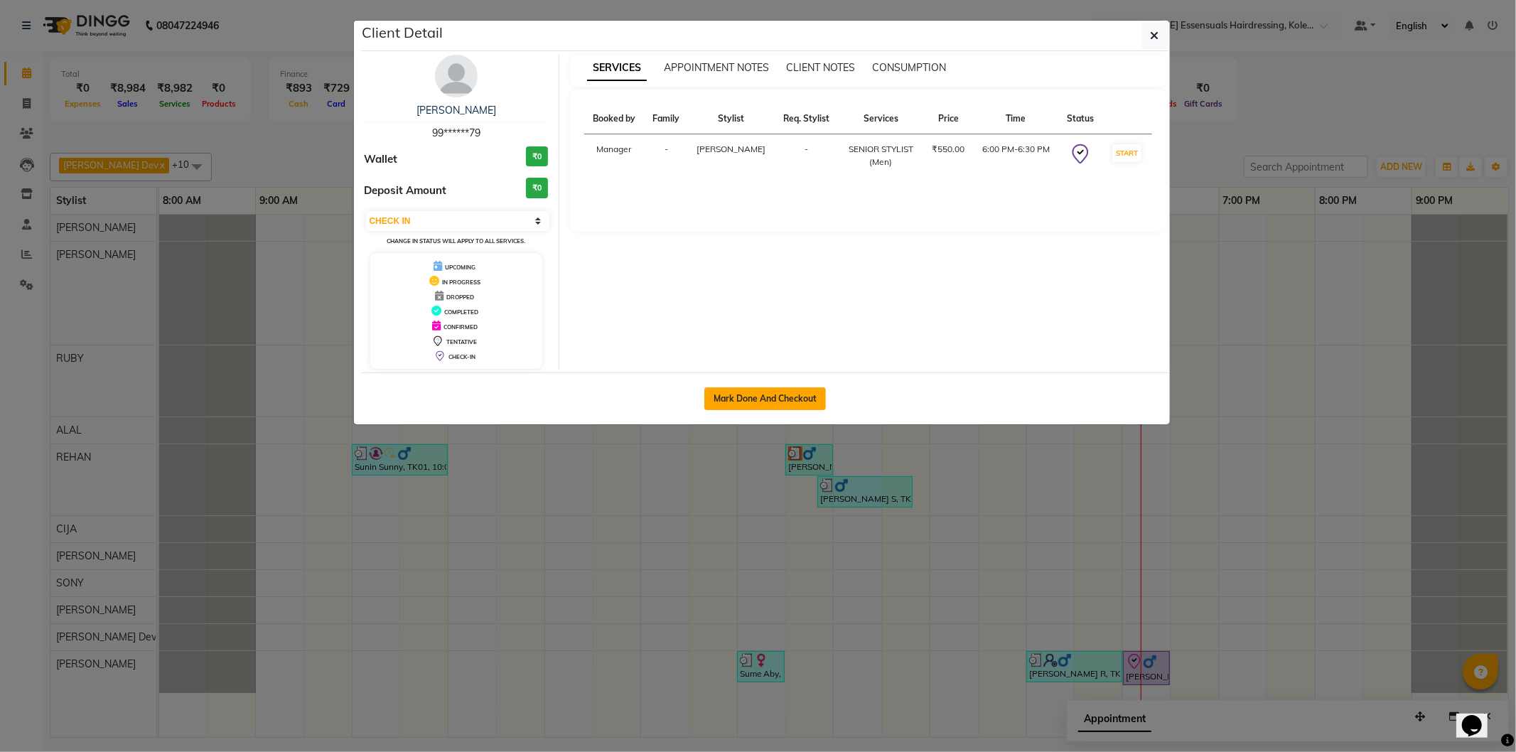
click at [801, 404] on button "Mark Done And Checkout" at bounding box center [766, 398] width 122 height 23
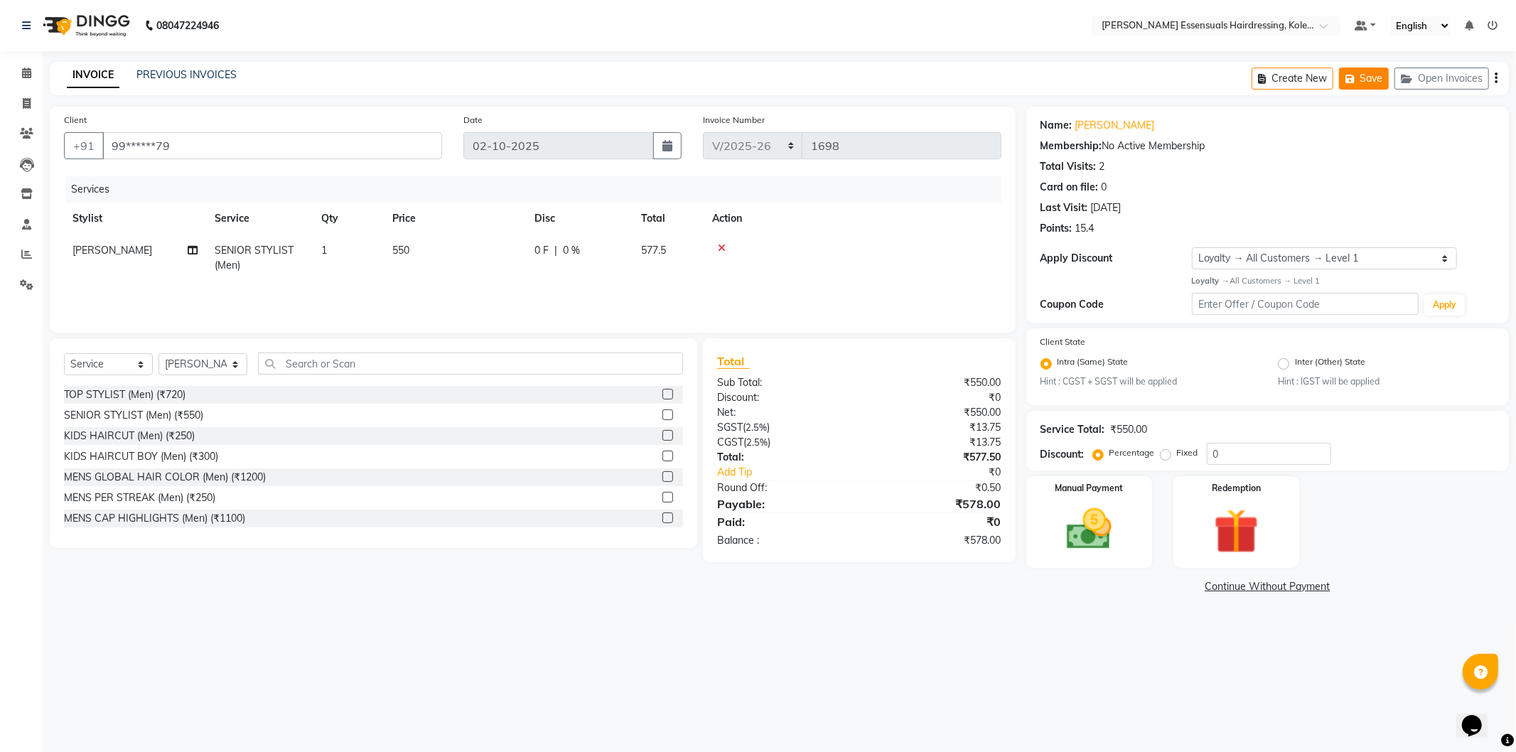
click at [1360, 76] on button "Save" at bounding box center [1364, 79] width 50 height 22
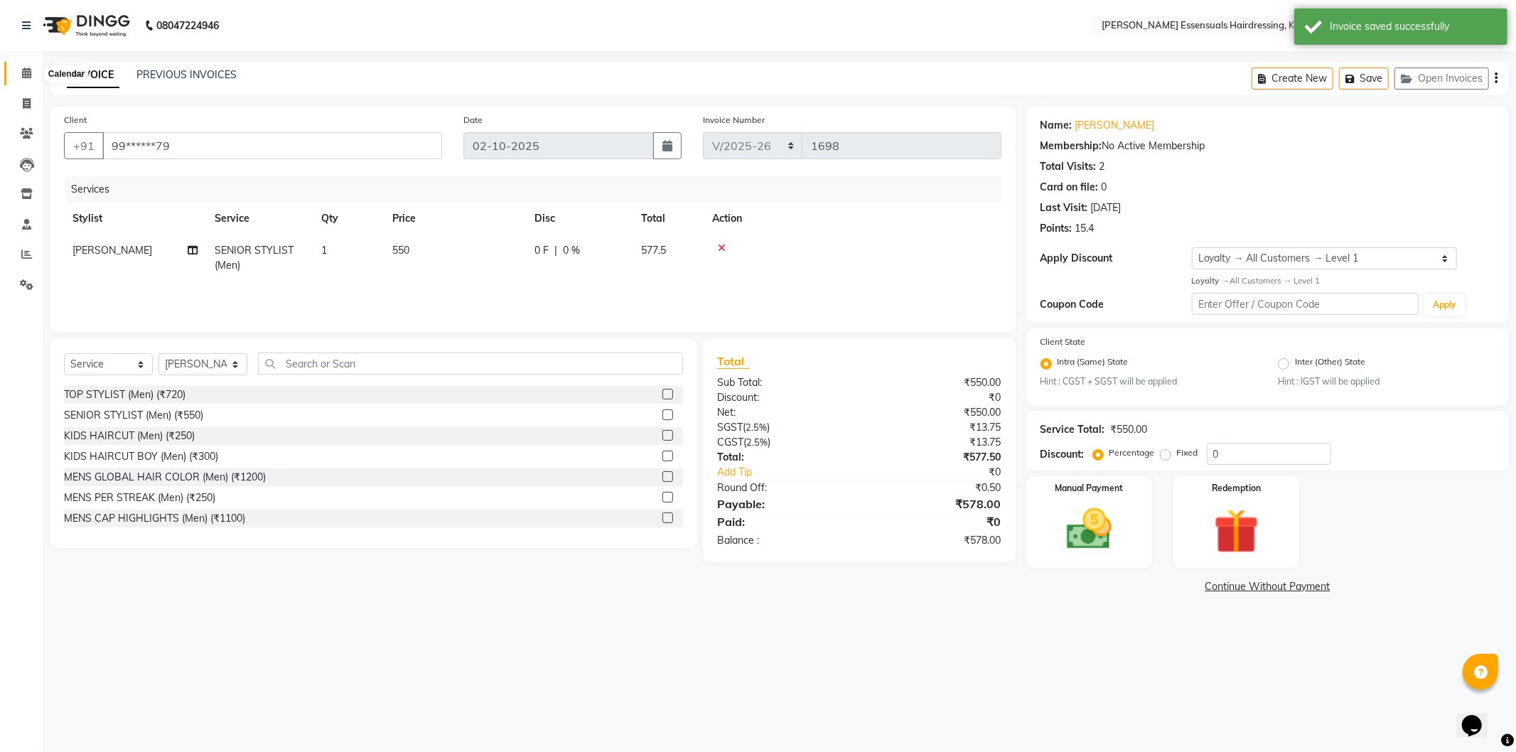
click at [24, 74] on icon at bounding box center [26, 73] width 9 height 11
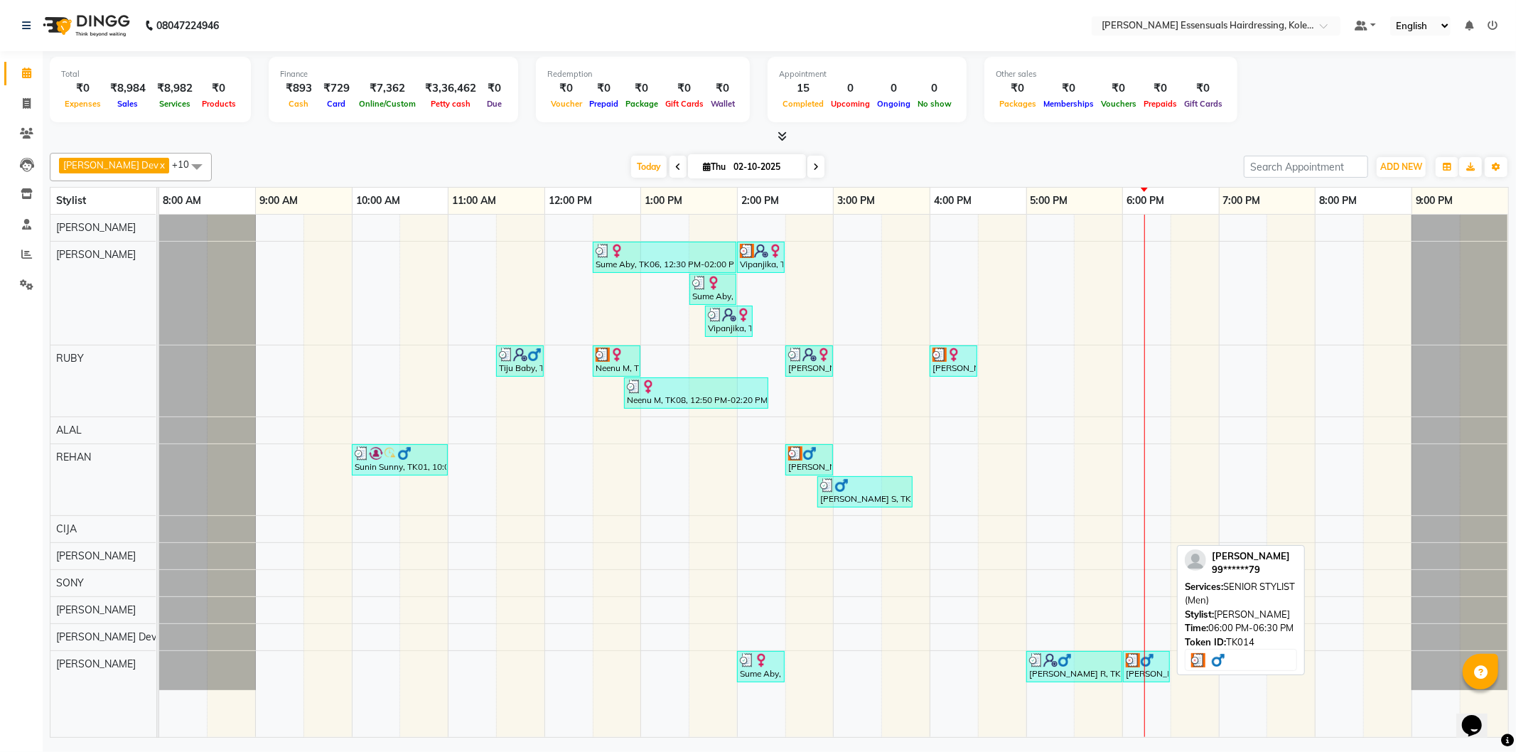
click at [1152, 674] on div "[PERSON_NAME], TK14, 06:00 PM-06:30 PM, SENIOR STYLIST (Men)" at bounding box center [1147, 666] width 44 height 27
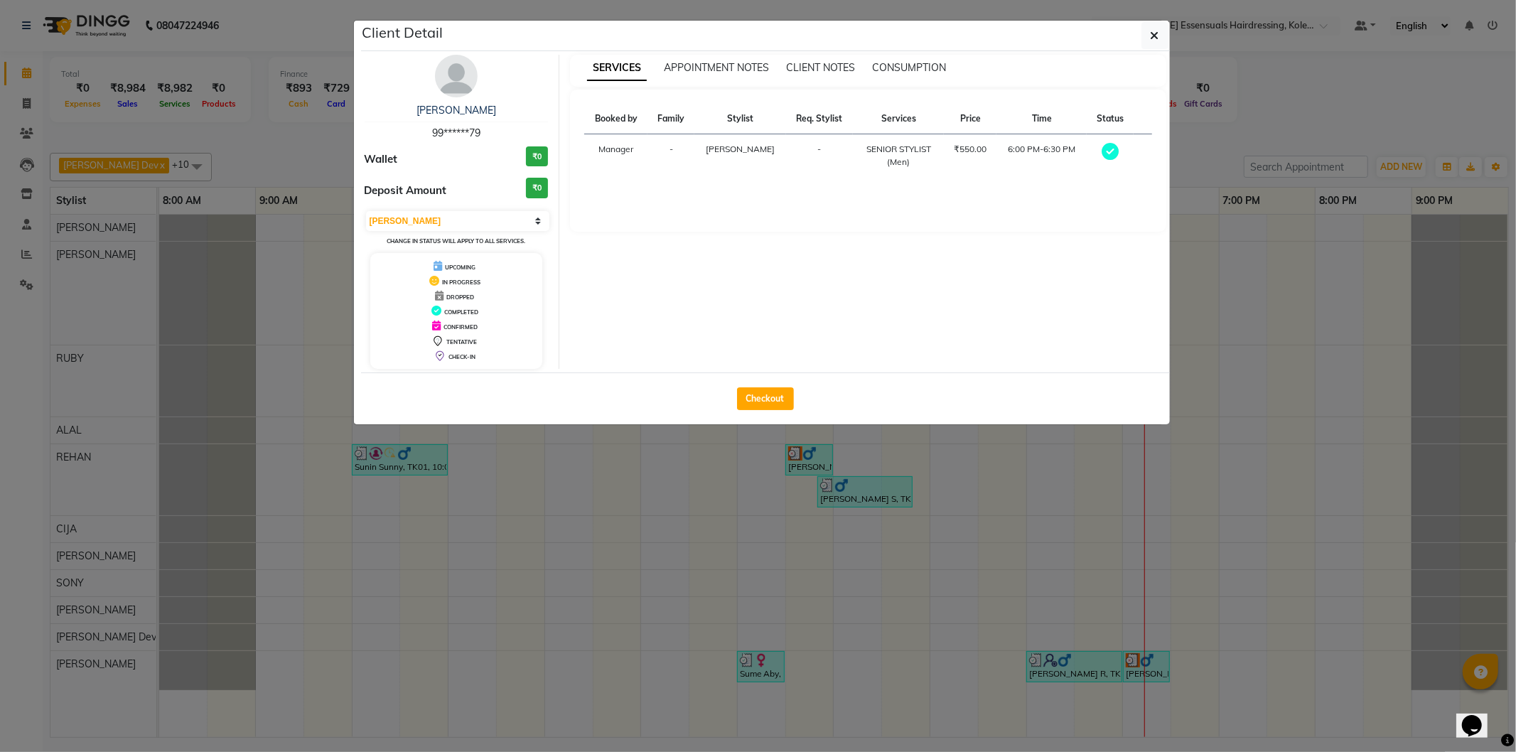
click at [776, 386] on div "Checkout" at bounding box center [765, 399] width 809 height 52
click at [757, 394] on button "Checkout" at bounding box center [765, 398] width 57 height 23
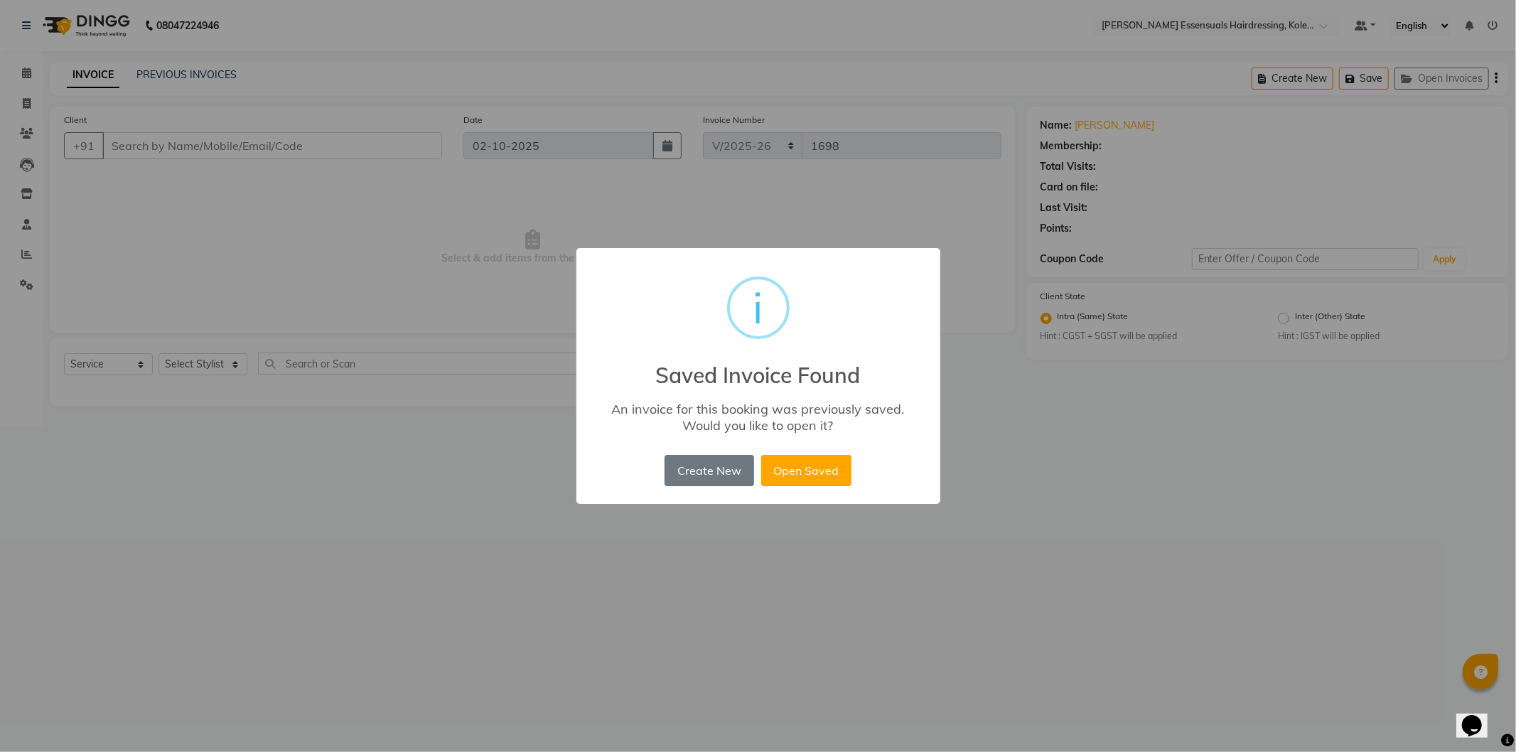
click at [797, 493] on div "× i Saved Invoice Found An invoice for this booking was previously saved. Would…" at bounding box center [759, 376] width 364 height 257
click at [800, 478] on button "Open Saved" at bounding box center [806, 470] width 90 height 31
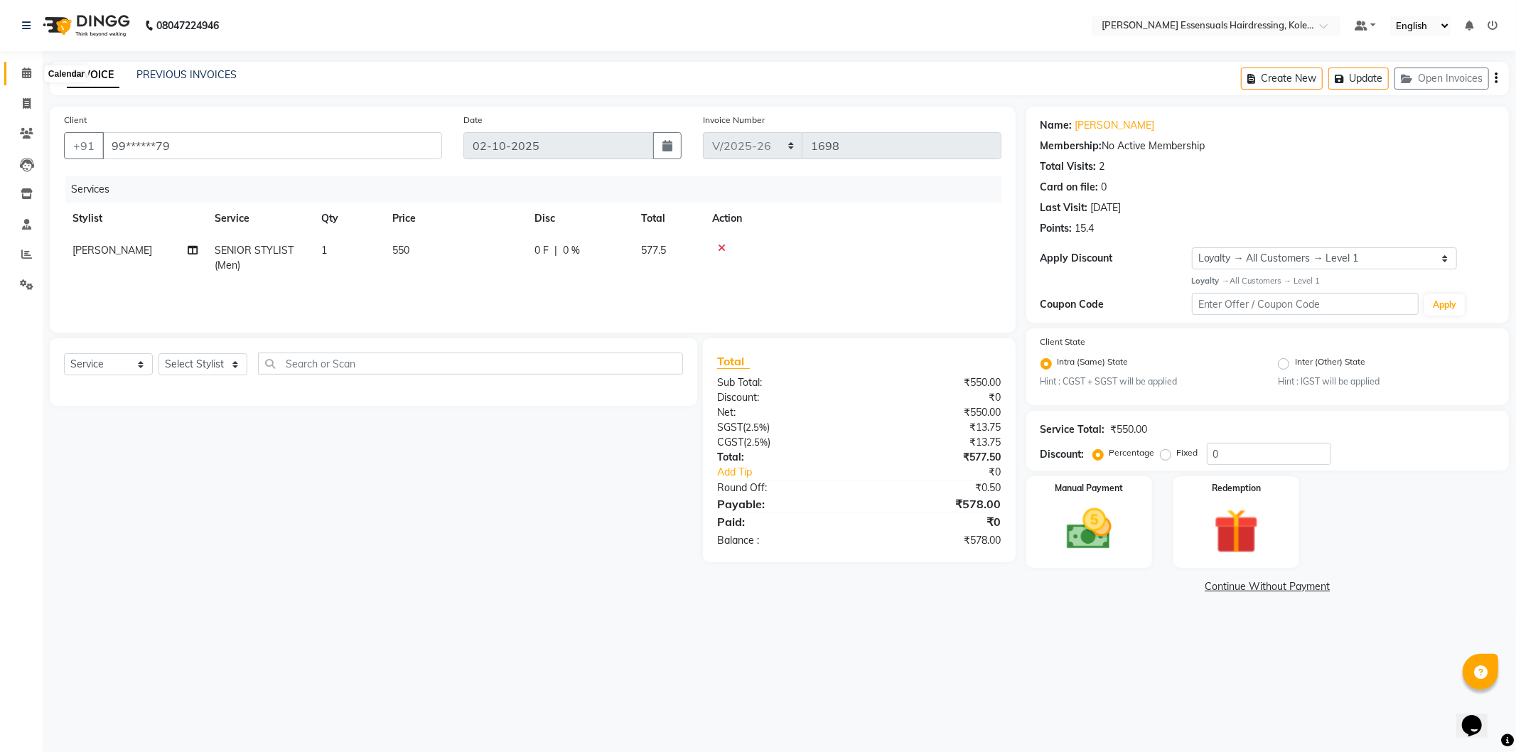
click at [25, 76] on icon at bounding box center [26, 73] width 9 height 11
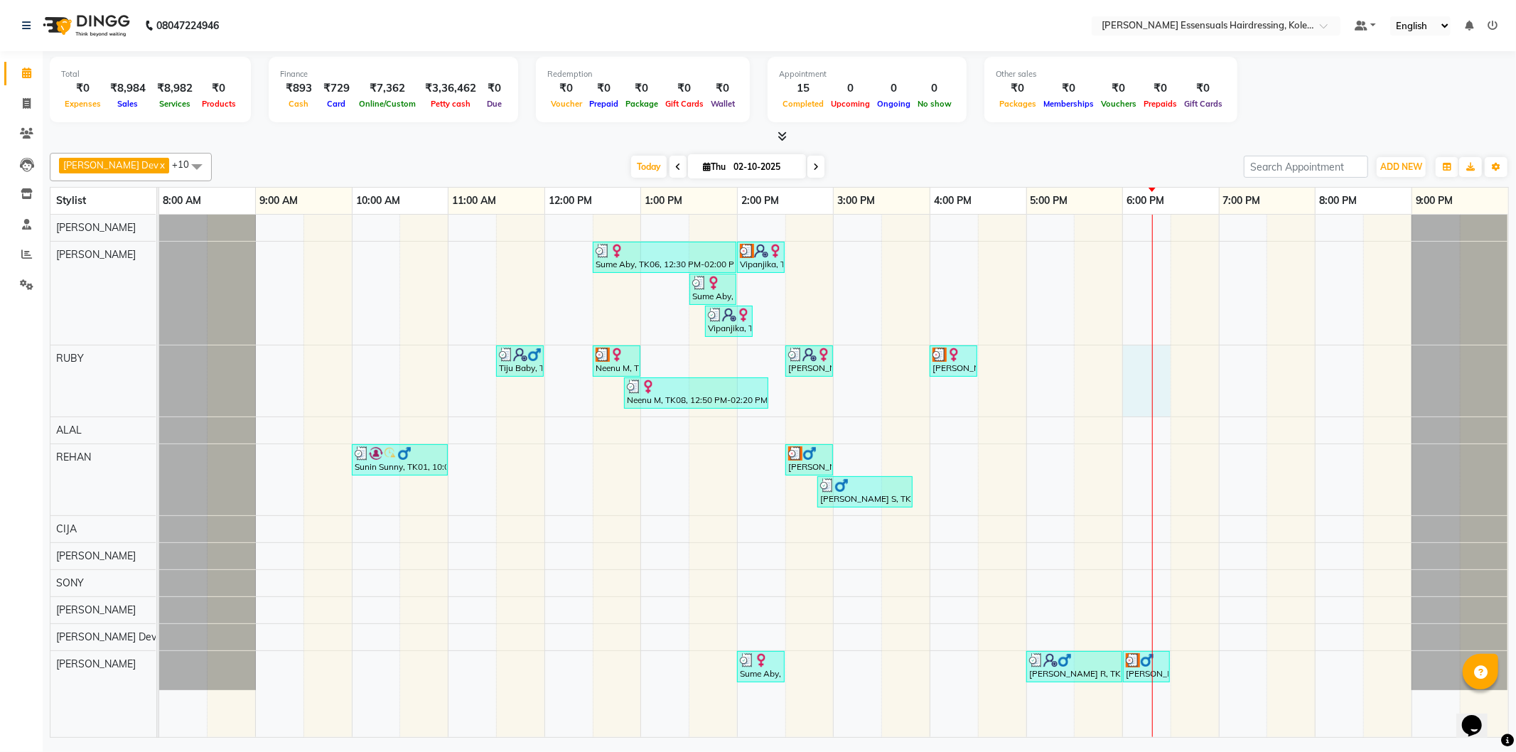
click at [1162, 368] on div "Sume Aby, TK06, 12:30 PM-02:00 PM, EYEBROWS THREADING,UPPERLIP THREADING (₹42),…" at bounding box center [833, 476] width 1349 height 523
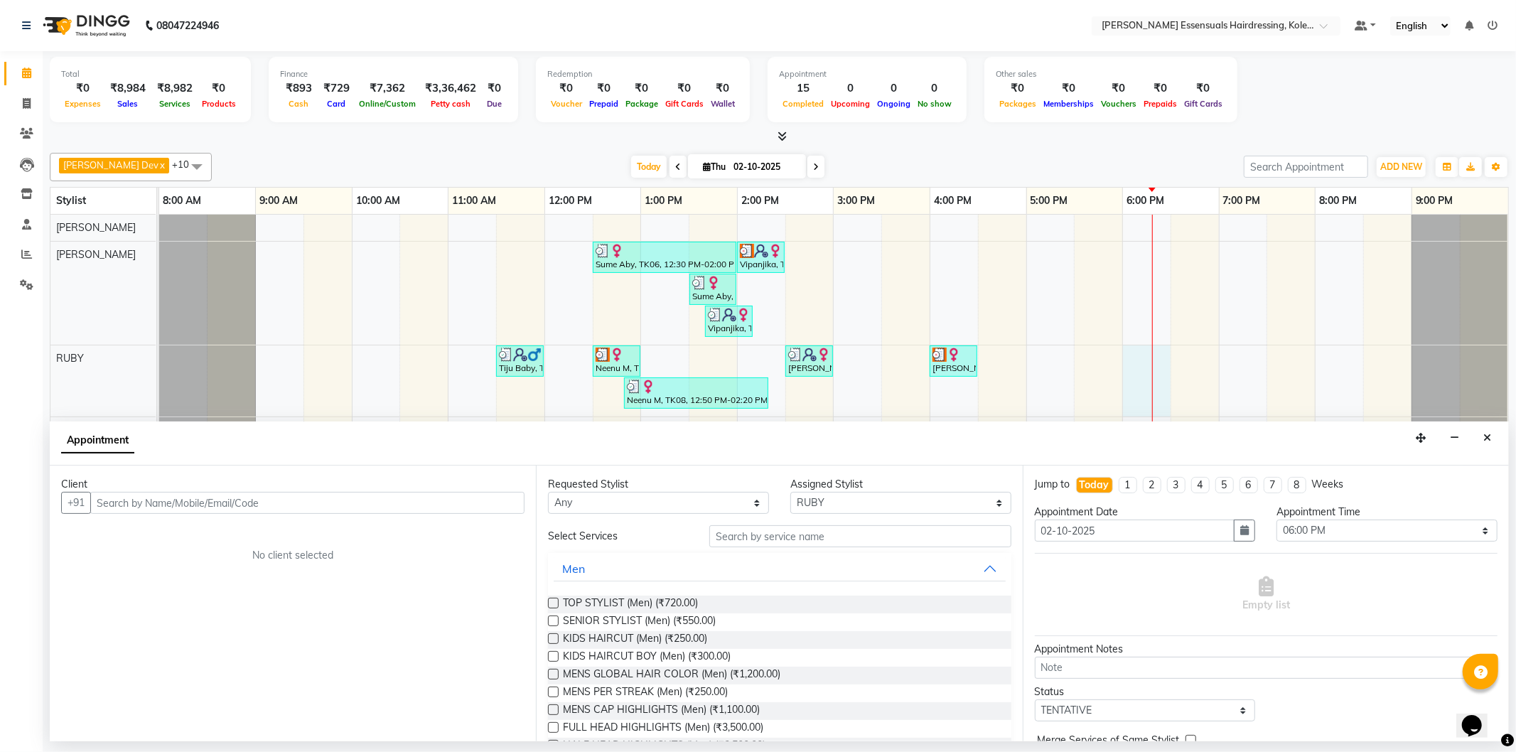
click at [451, 510] on input "text" at bounding box center [307, 503] width 434 height 22
click at [481, 496] on span "Add Client" at bounding box center [495, 502] width 48 height 13
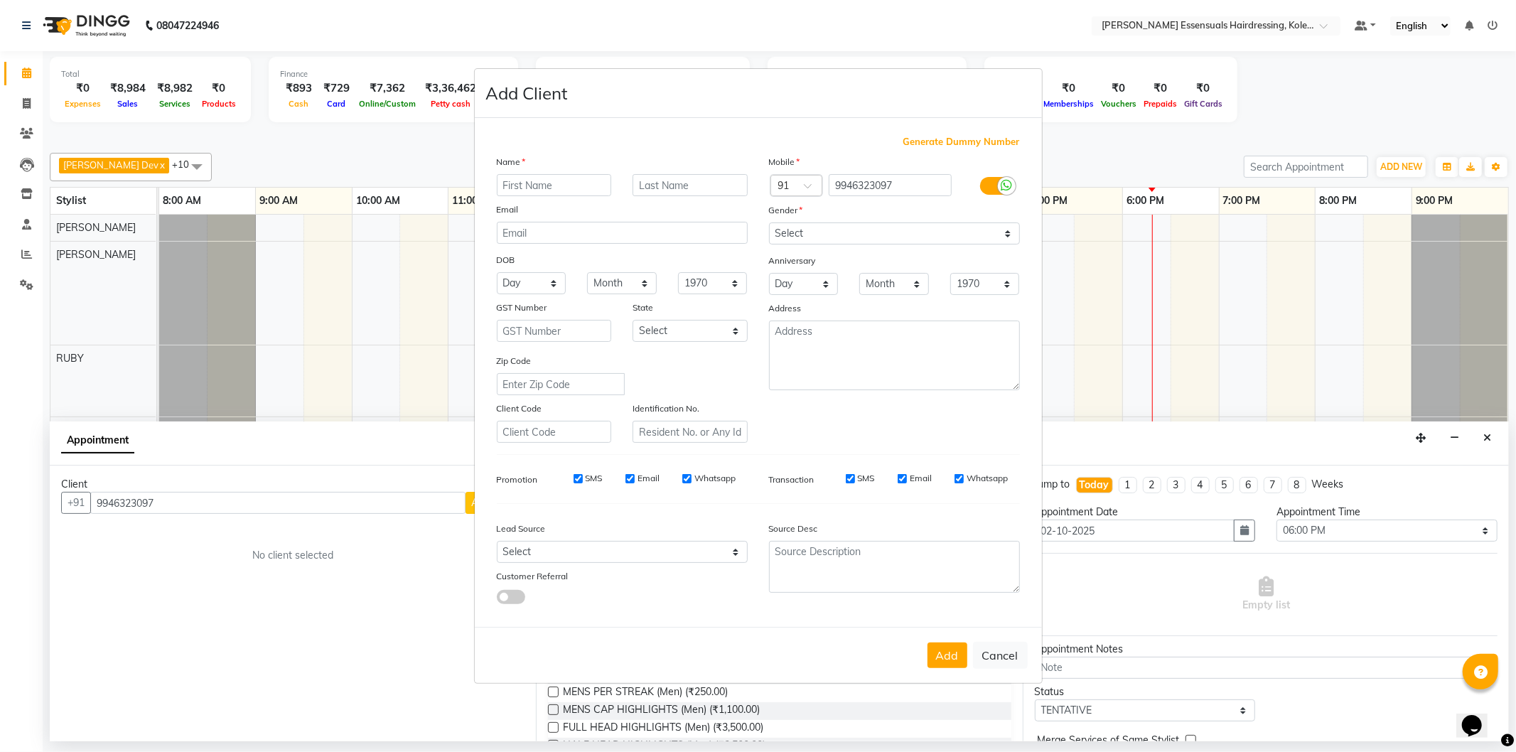
click at [592, 181] on input "text" at bounding box center [554, 185] width 115 height 22
click at [677, 178] on input "text" at bounding box center [690, 185] width 115 height 22
click at [835, 242] on select "Select Male Female Other Prefer Not To Say" at bounding box center [894, 234] width 251 height 22
click at [769, 223] on select "Select Male Female Other Prefer Not To Say" at bounding box center [894, 234] width 251 height 22
click at [962, 659] on button "Add" at bounding box center [948, 656] width 40 height 26
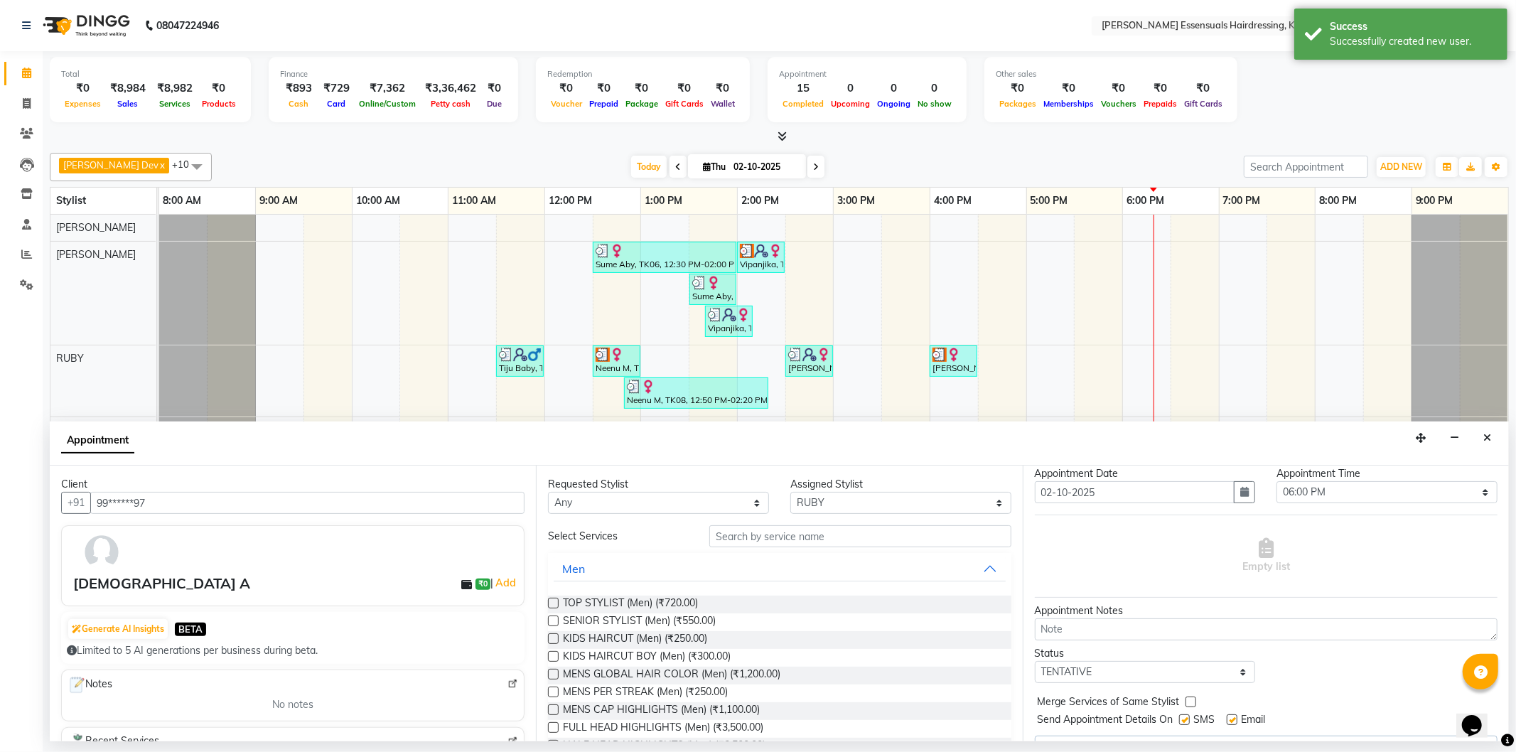
scroll to position [71, 0]
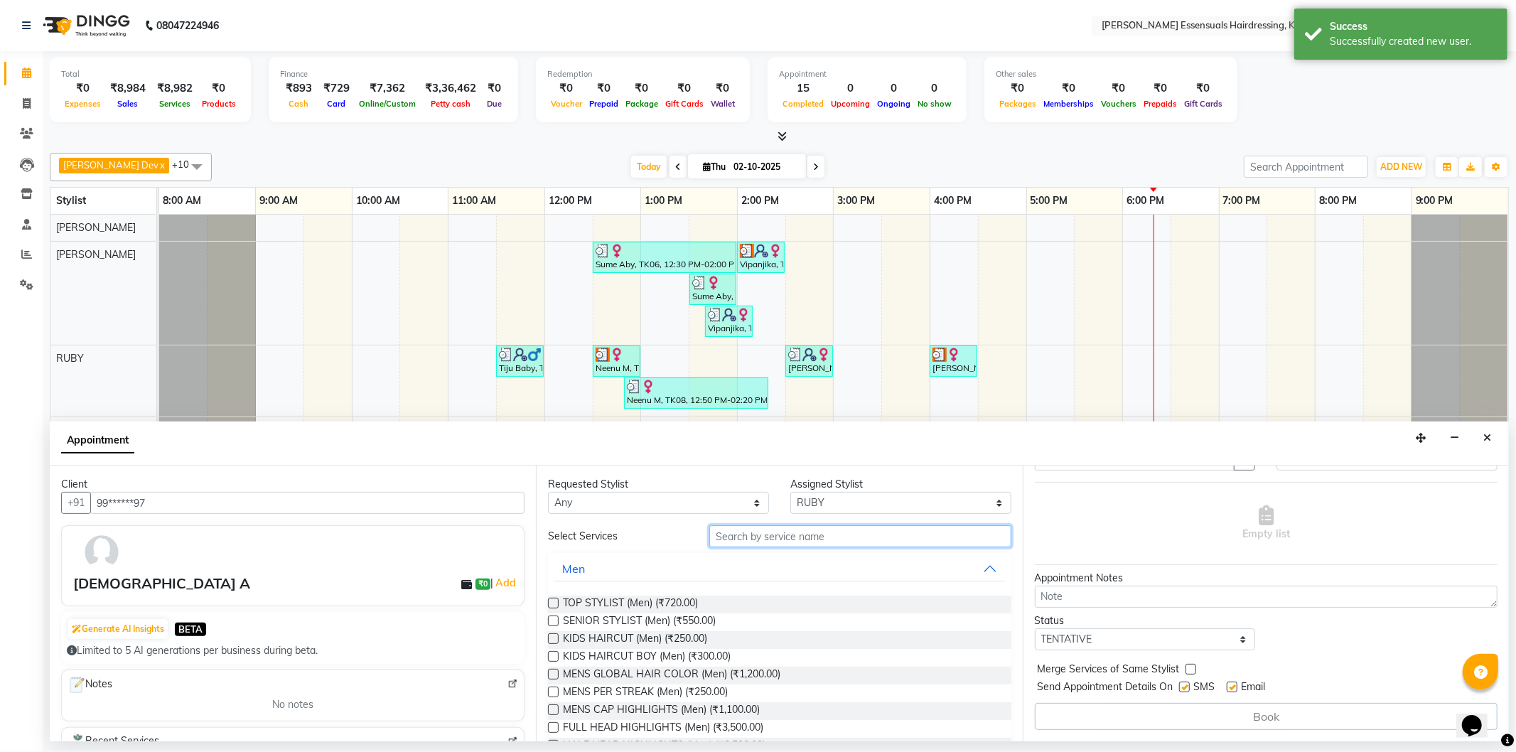
click at [846, 539] on input "text" at bounding box center [860, 536] width 301 height 22
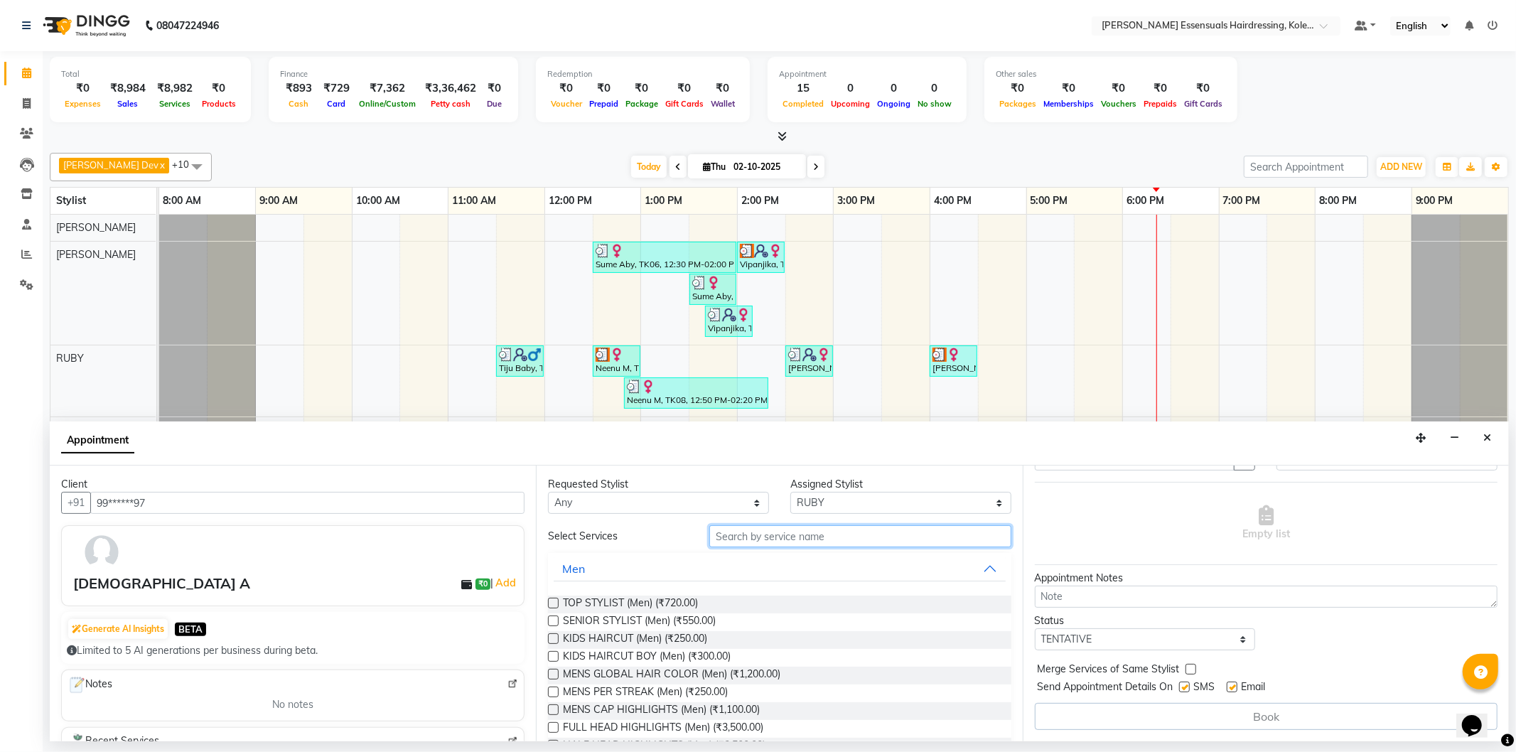
click at [730, 536] on input "text" at bounding box center [860, 536] width 301 height 22
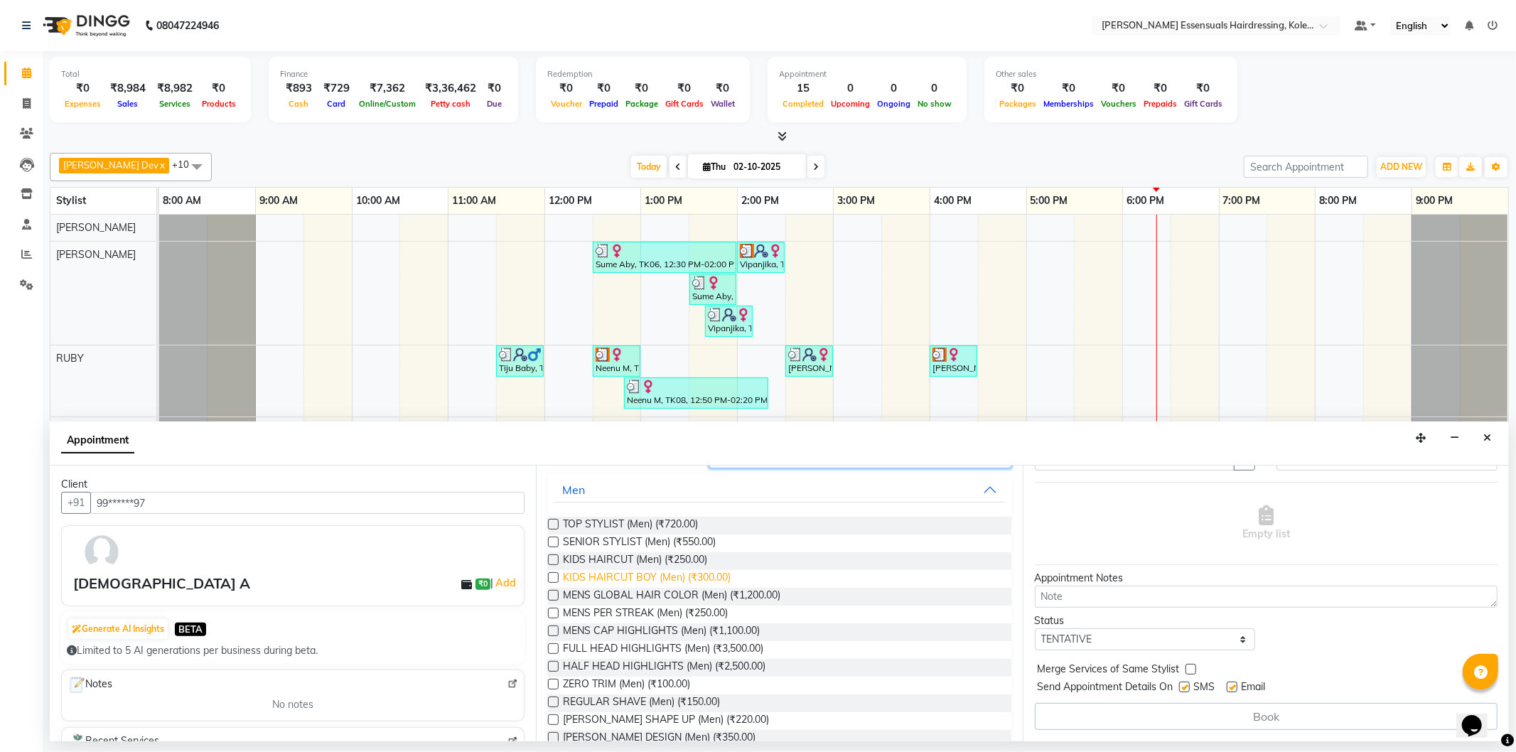
scroll to position [0, 0]
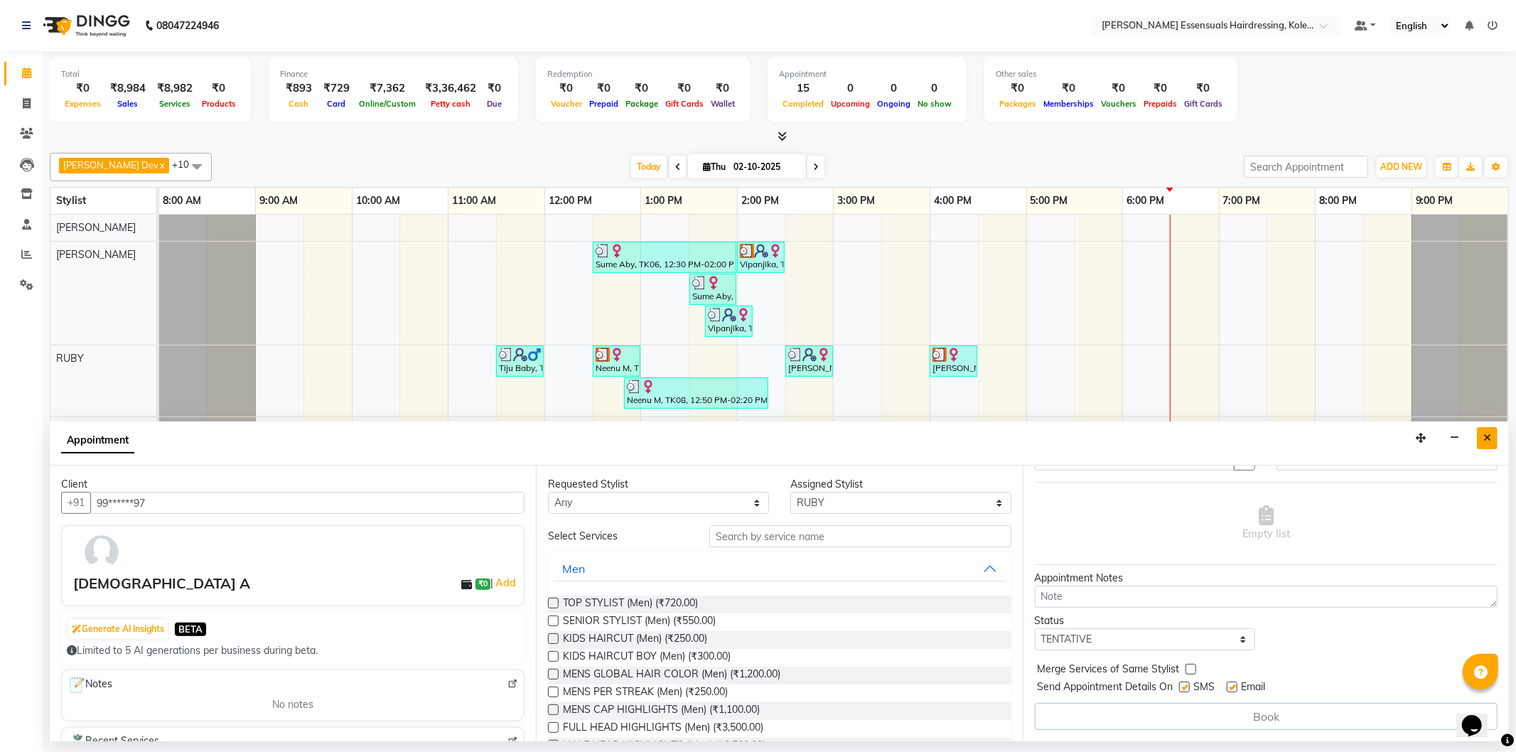
click at [1482, 432] on button "Close" at bounding box center [1487, 438] width 21 height 22
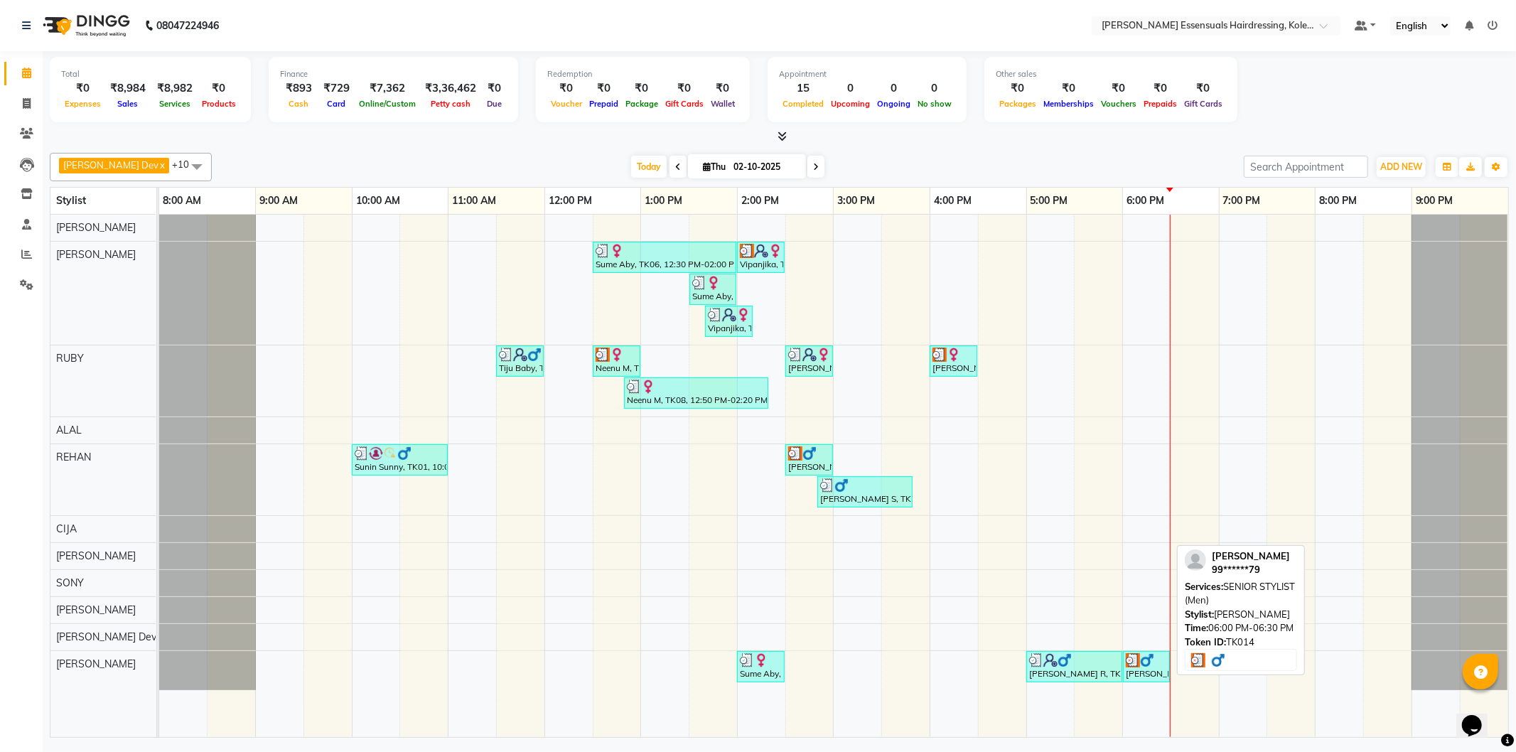
click at [1141, 669] on div "[PERSON_NAME], TK14, 06:00 PM-06:30 PM, SENIOR STYLIST (Men)" at bounding box center [1147, 666] width 44 height 27
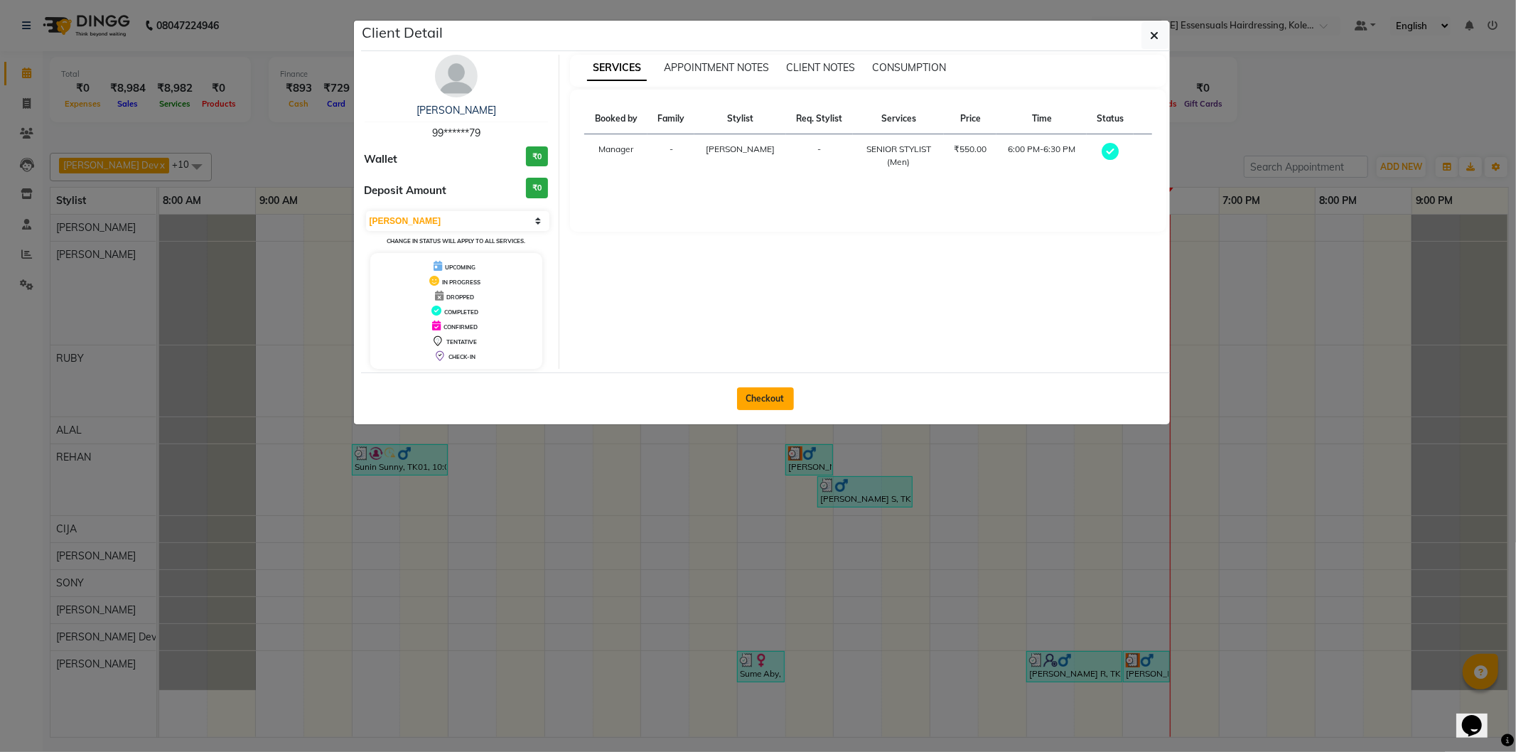
click at [740, 405] on button "Checkout" at bounding box center [765, 398] width 57 height 23
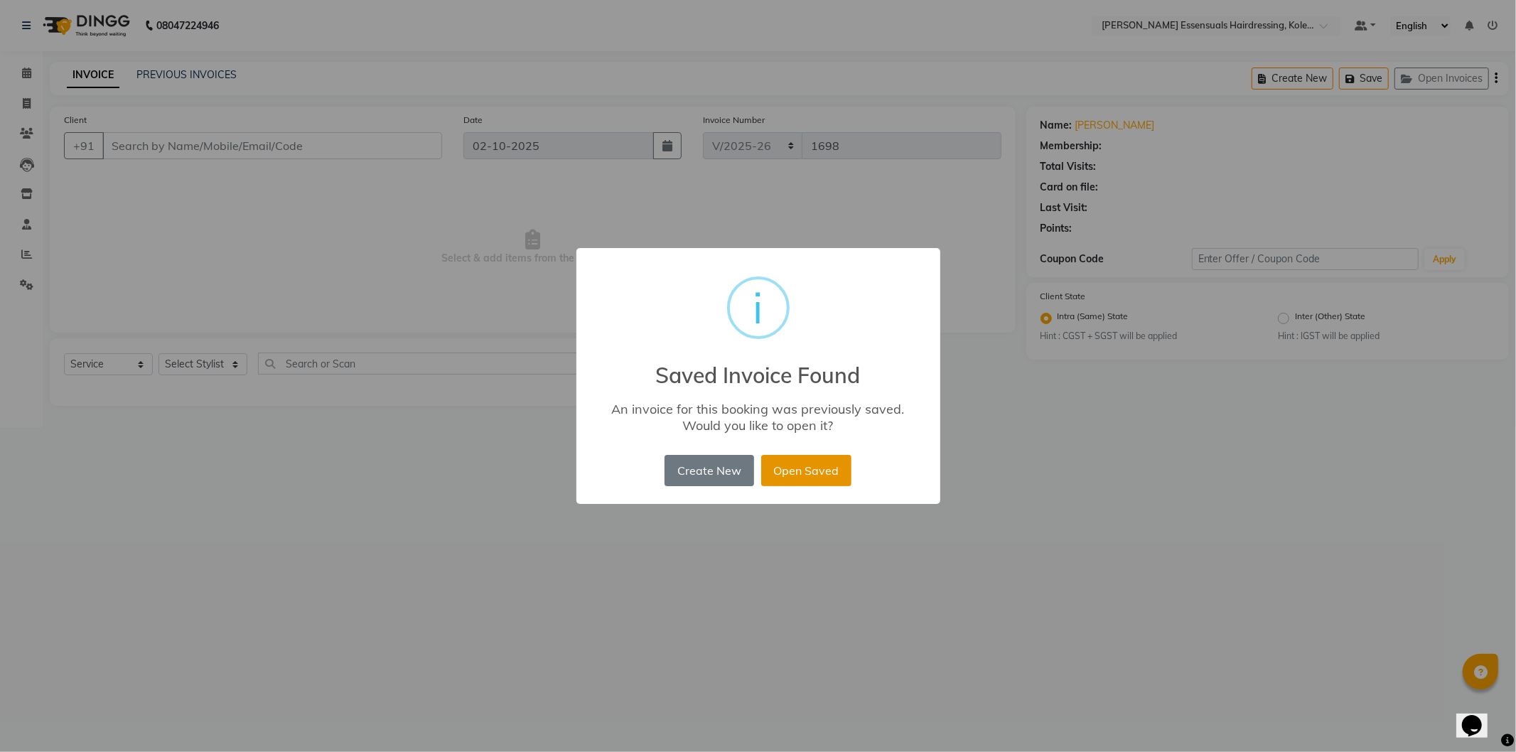
click at [798, 475] on button "Open Saved" at bounding box center [806, 470] width 90 height 31
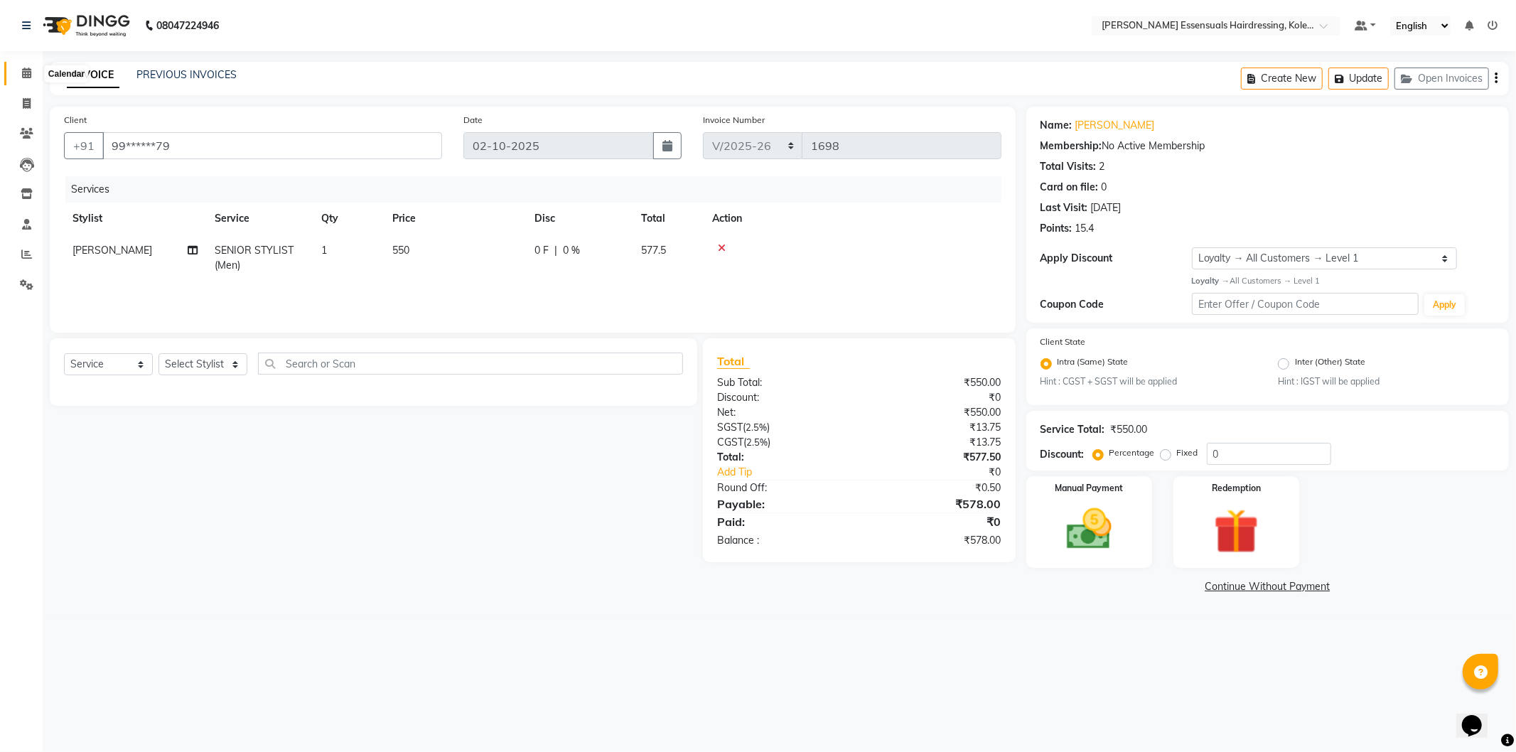
click at [26, 67] on span at bounding box center [26, 73] width 25 height 16
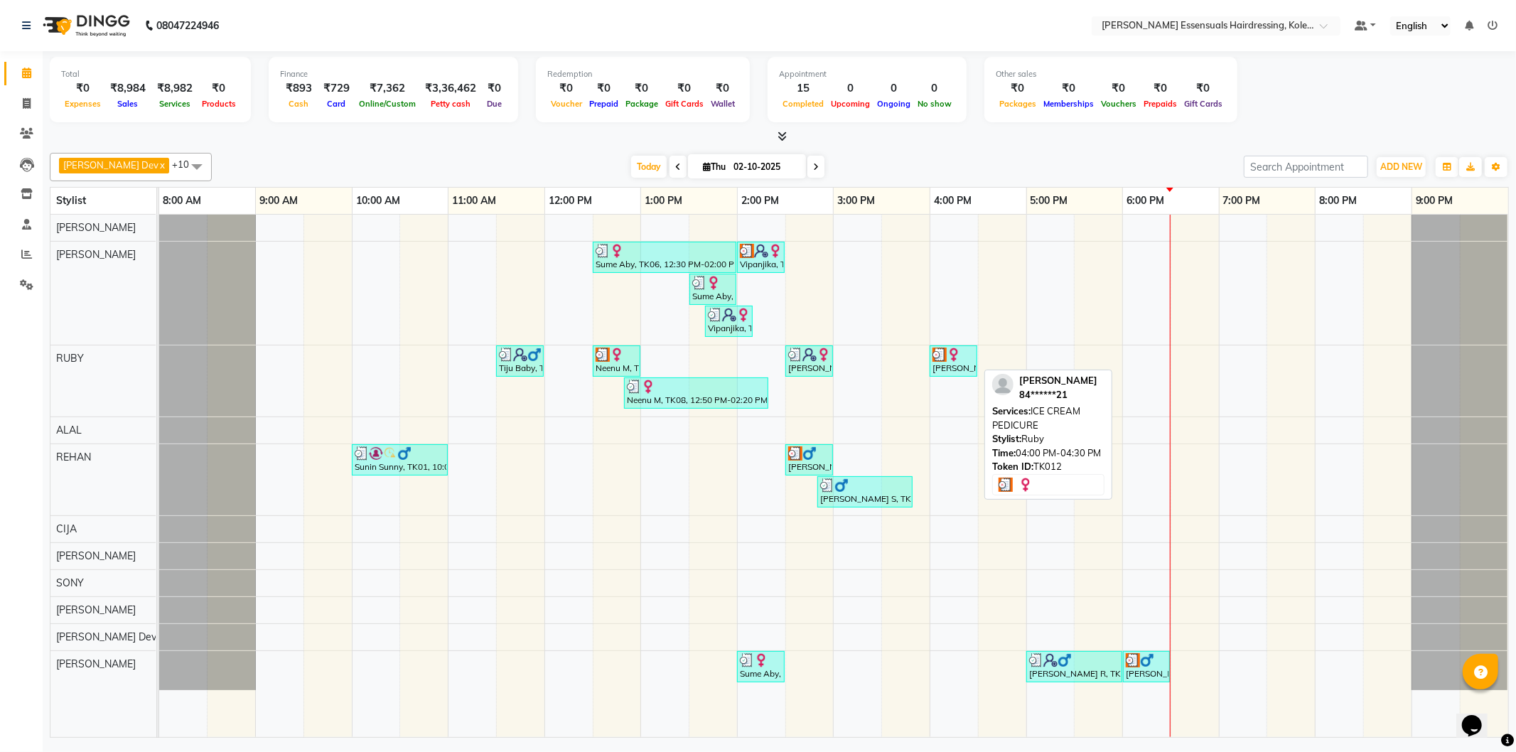
click at [949, 357] on img at bounding box center [954, 355] width 14 height 14
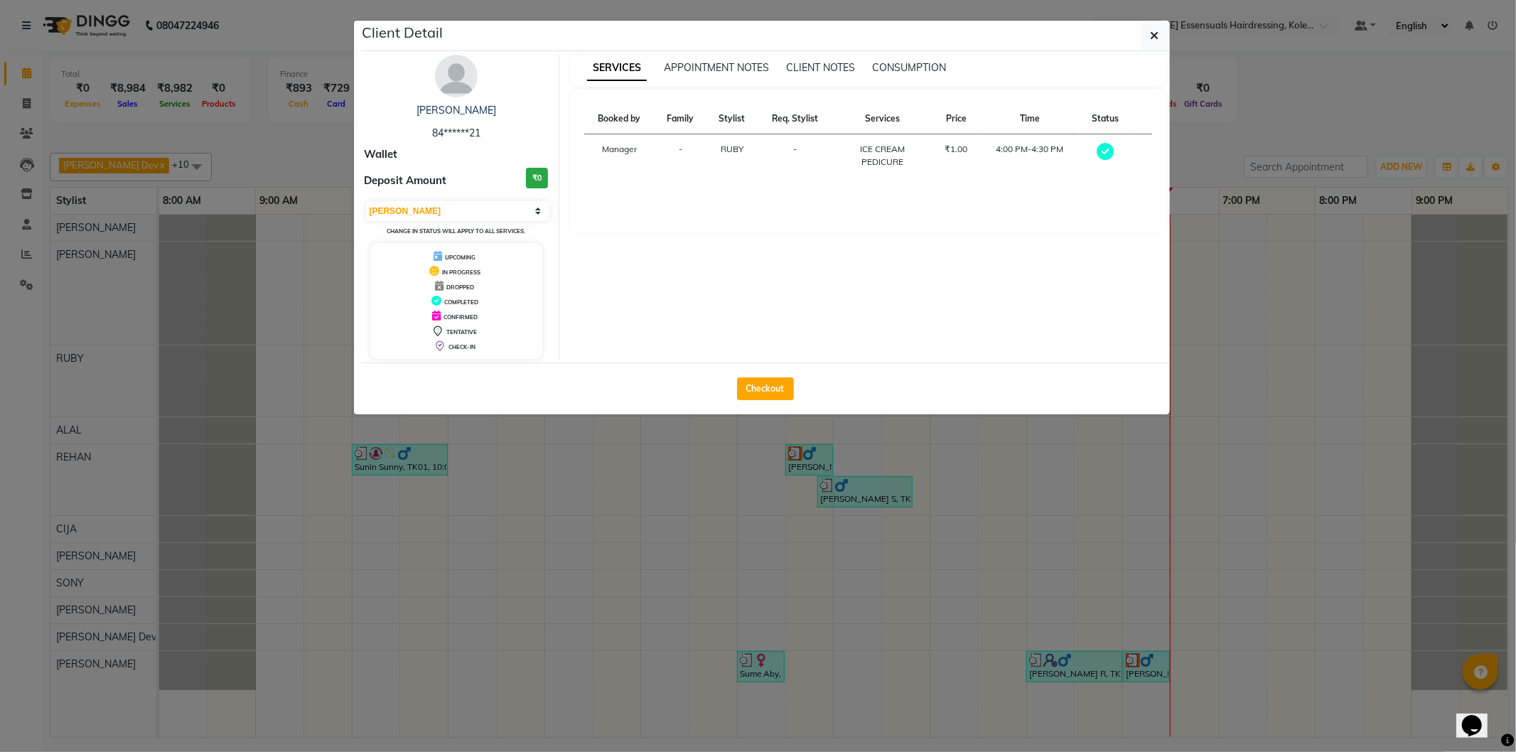
click at [1091, 540] on ngb-modal-window "Client Detail ANU MATHEW 84******21 Wallet Deposit Amount ₹0 Select MARK DONE U…" at bounding box center [758, 376] width 1516 height 752
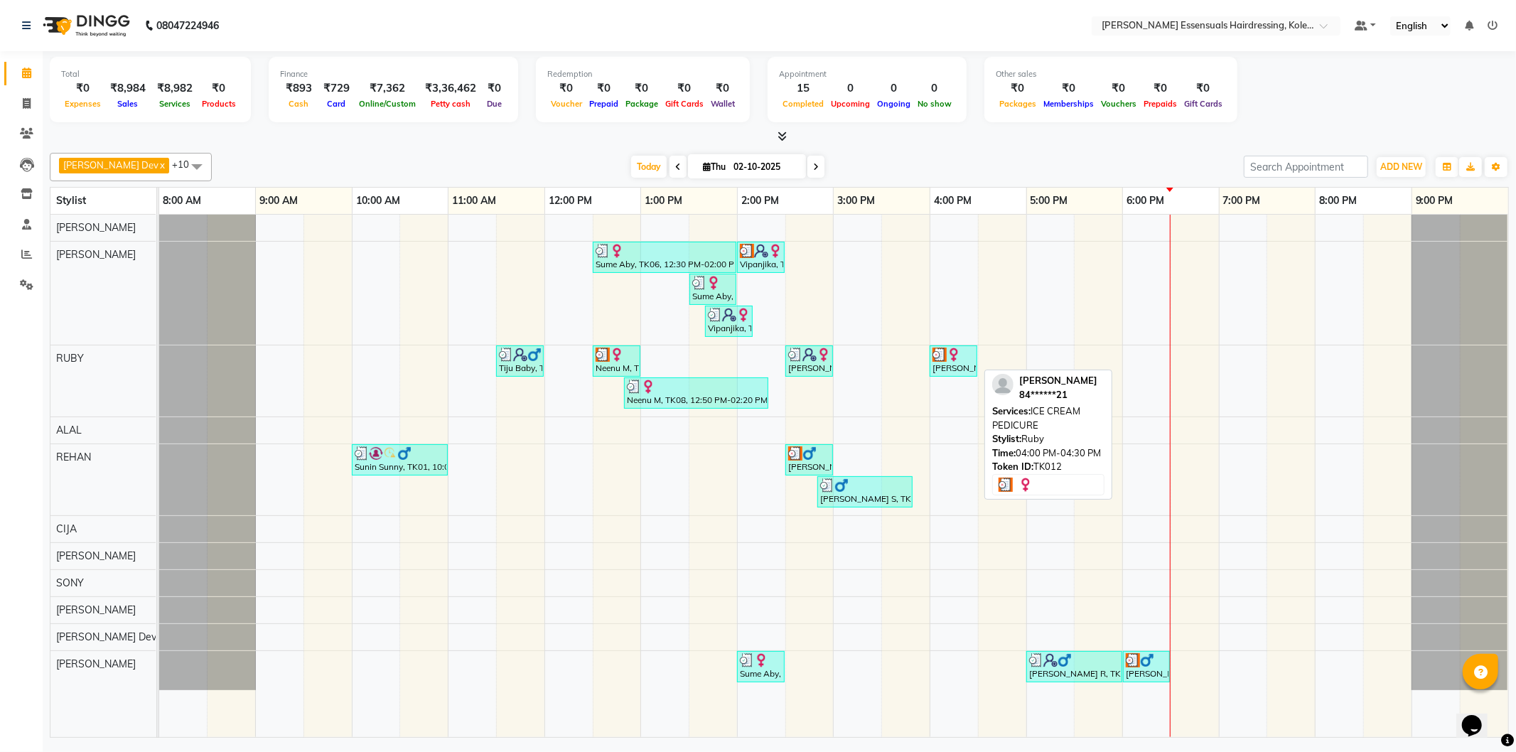
click at [942, 358] on img at bounding box center [940, 355] width 14 height 14
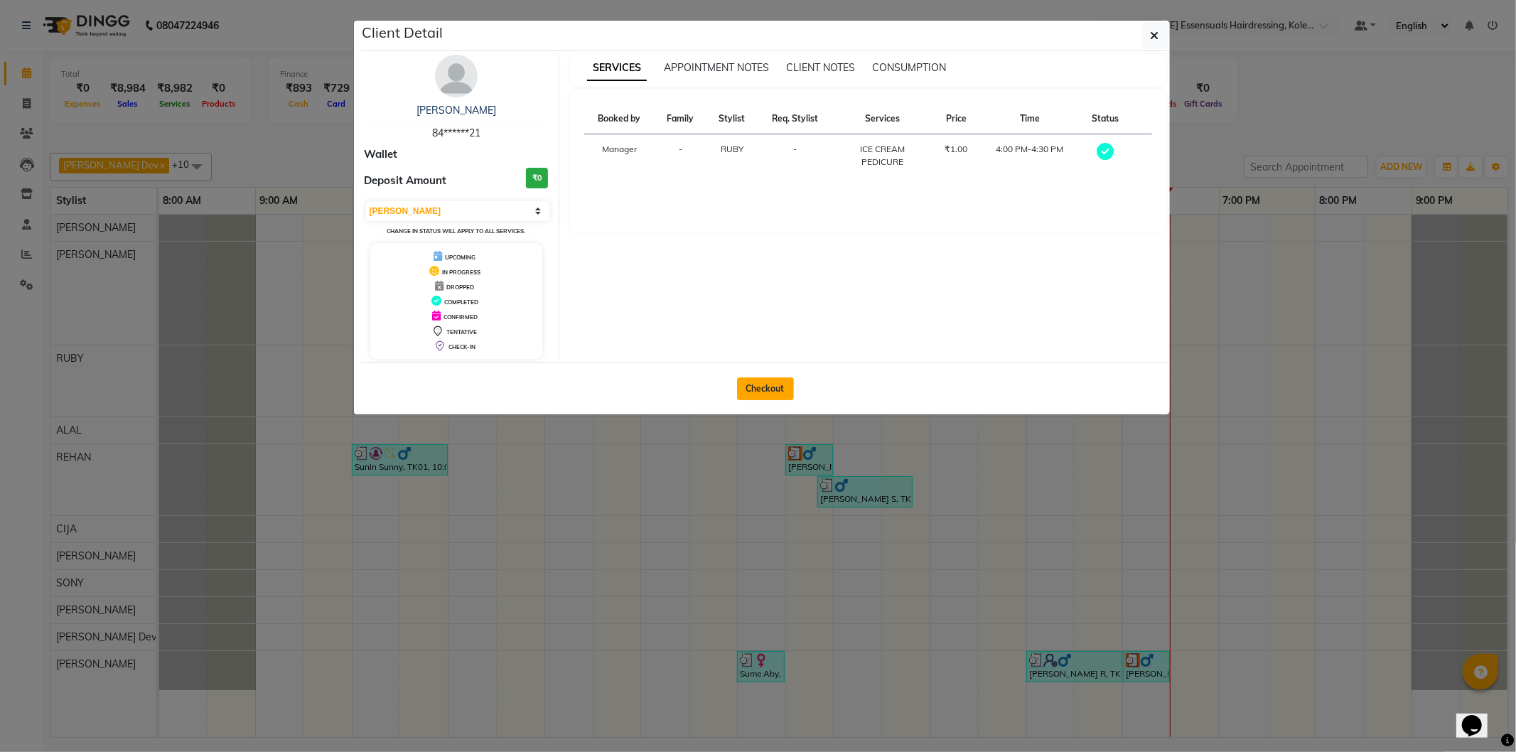
click at [770, 395] on button "Checkout" at bounding box center [765, 389] width 57 height 23
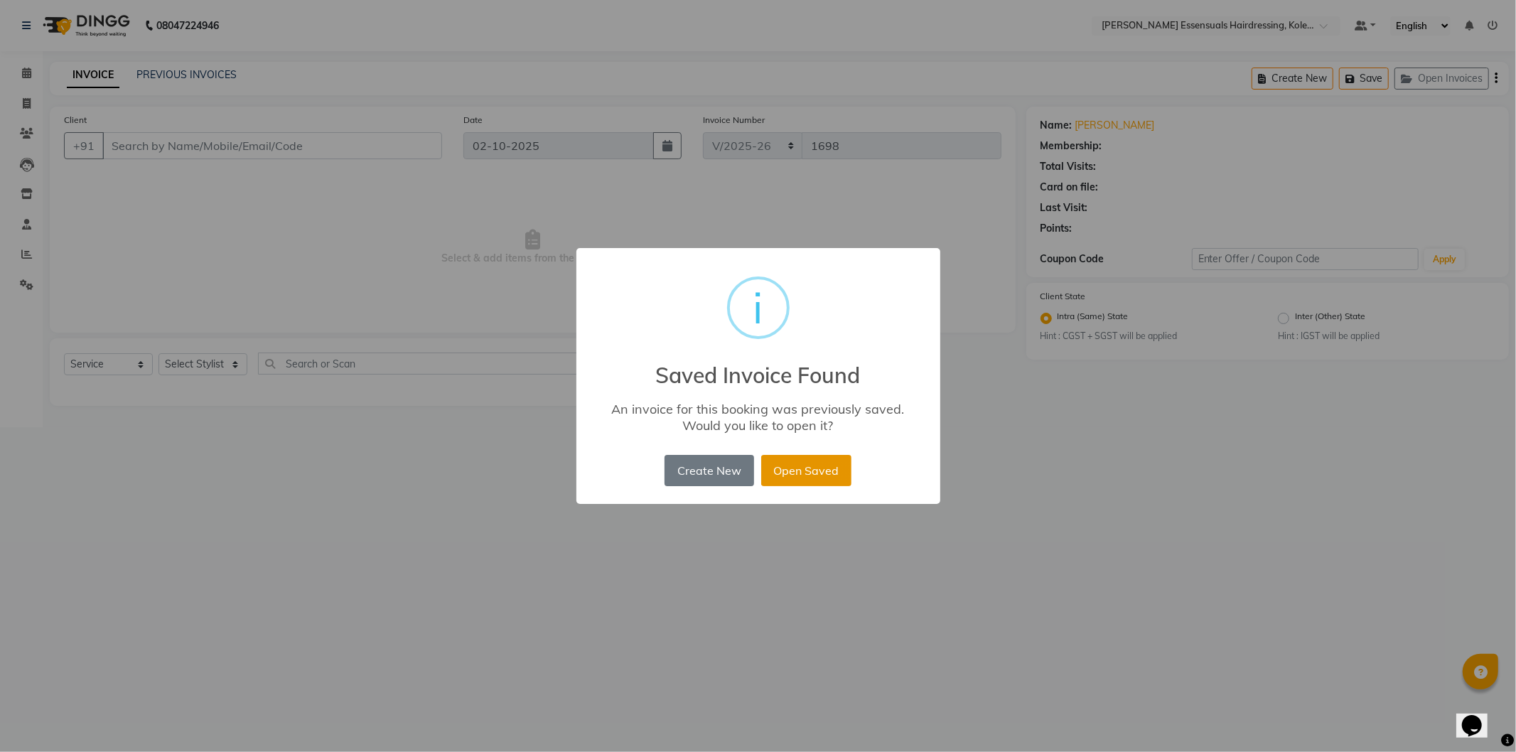
click at [841, 477] on button "Open Saved" at bounding box center [806, 470] width 90 height 31
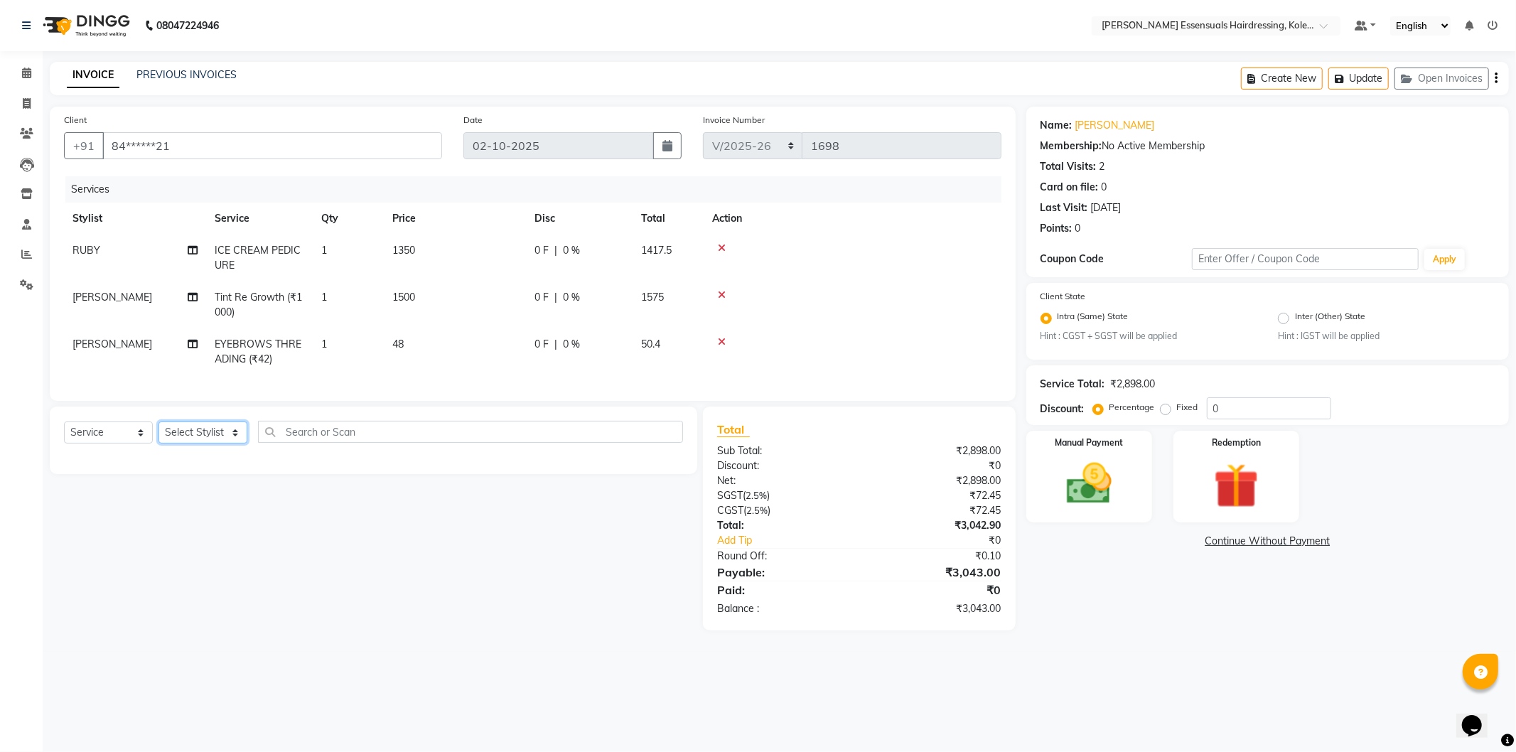
click at [192, 443] on select "Select Stylist Admin ALAL Anagha Dev ATHIRA BIDHYA Bindya Accountant CIJA FAIZA…" at bounding box center [203, 433] width 89 height 22
click at [159, 434] on select "Select Stylist Admin ALAL Anagha Dev ATHIRA BIDHYA Bindya Accountant CIJA FAIZA…" at bounding box center [203, 433] width 89 height 22
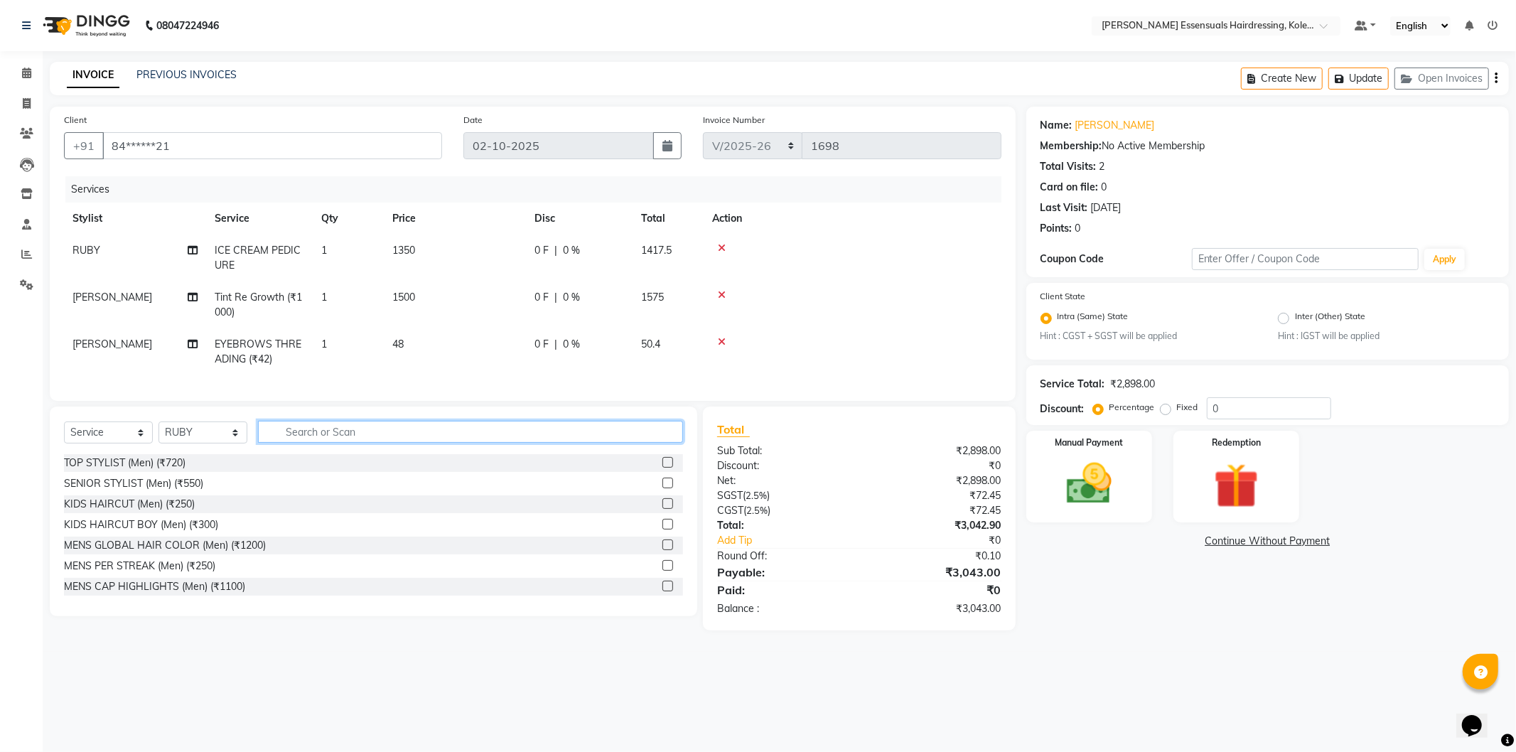
click at [318, 443] on input "text" at bounding box center [470, 432] width 425 height 22
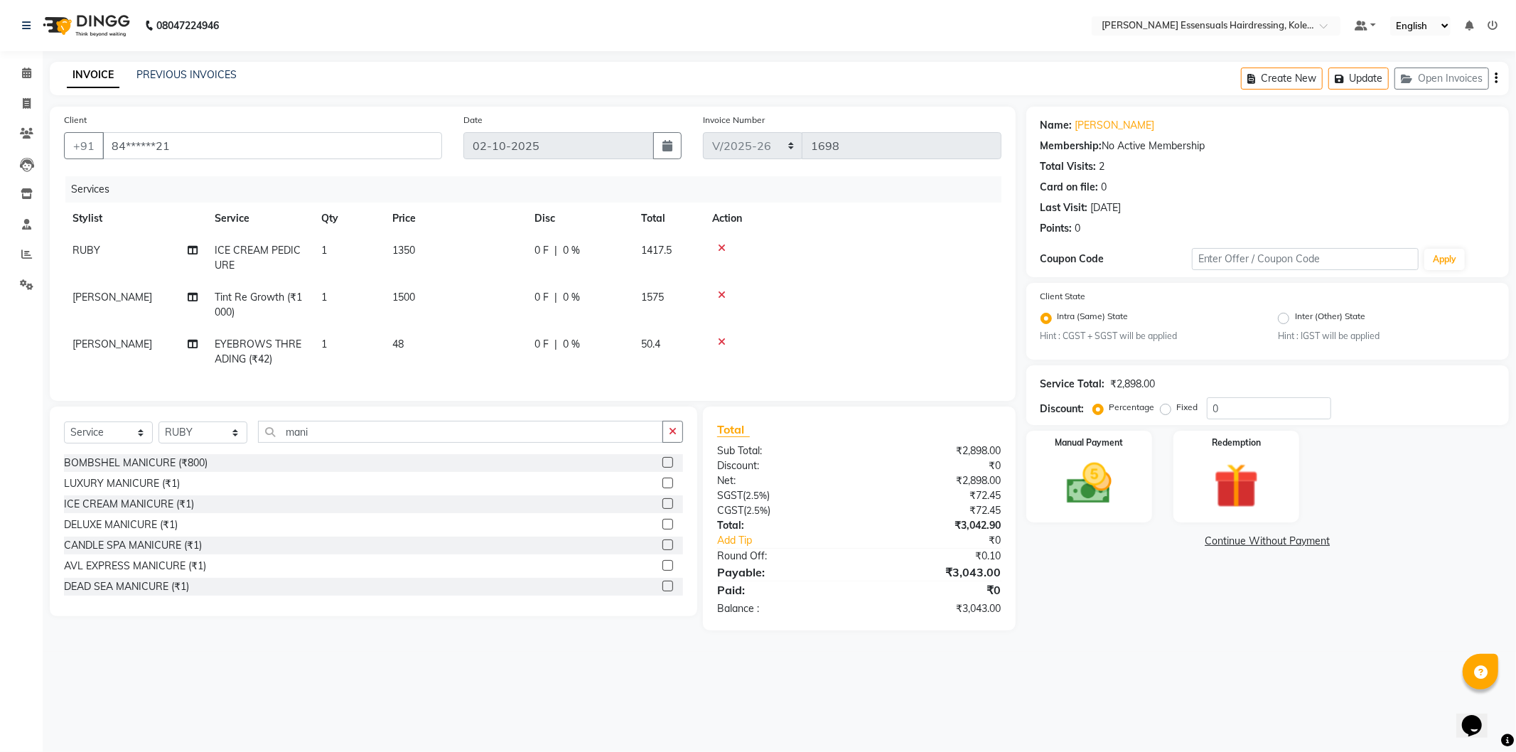
click at [663, 509] on label at bounding box center [668, 503] width 11 height 11
click at [663, 509] on input "checkbox" at bounding box center [667, 504] width 9 height 9
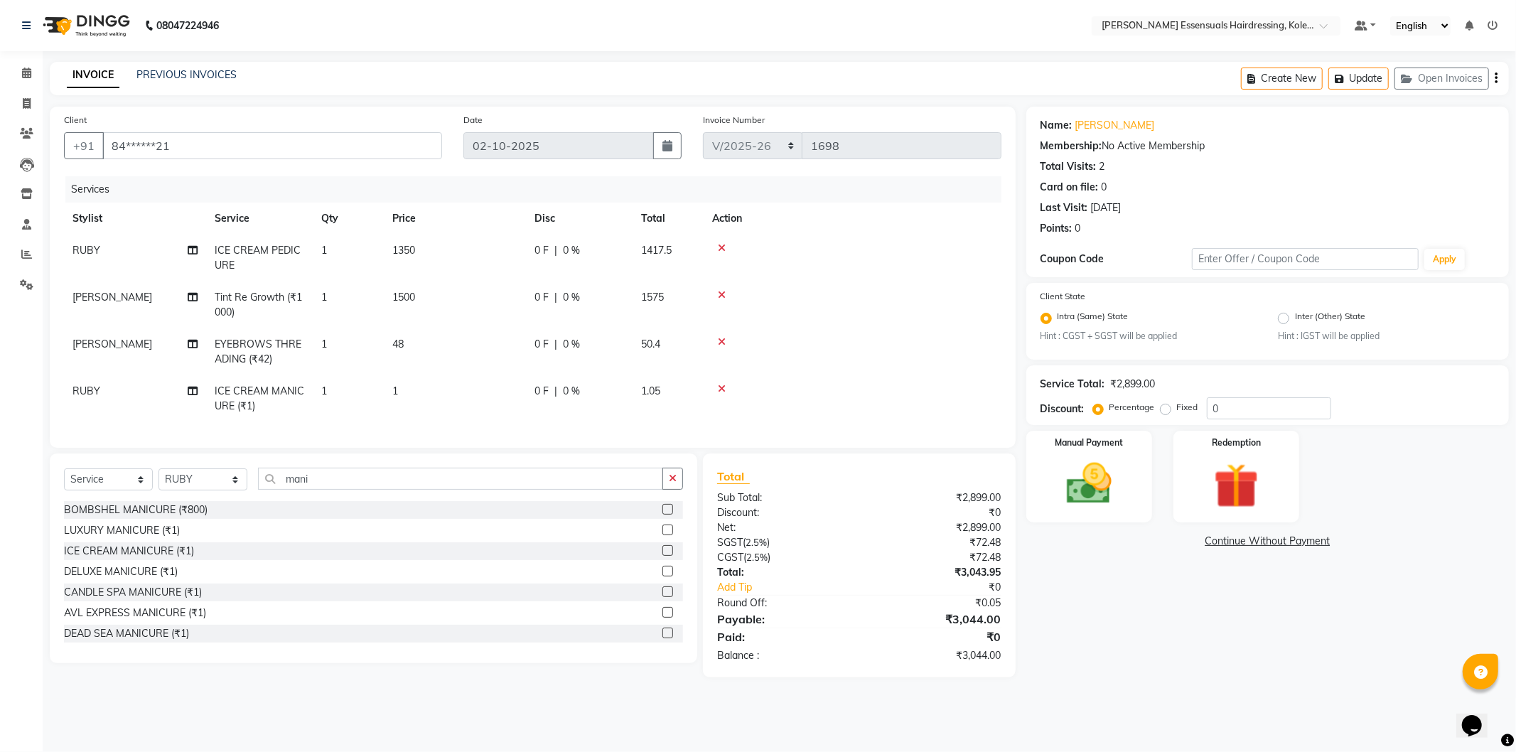
click at [444, 392] on td "1" at bounding box center [455, 398] width 142 height 47
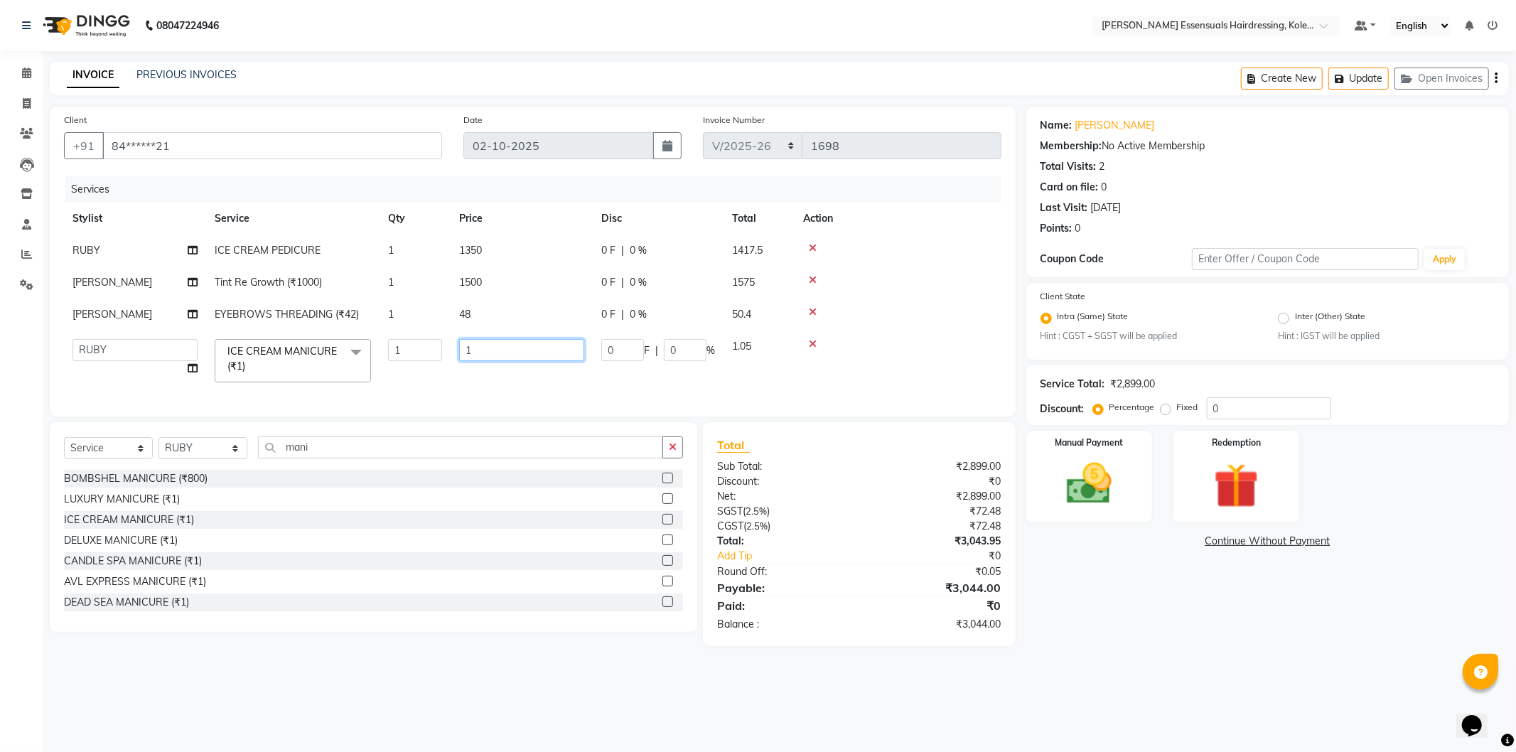
click at [485, 357] on input "1" at bounding box center [521, 350] width 125 height 22
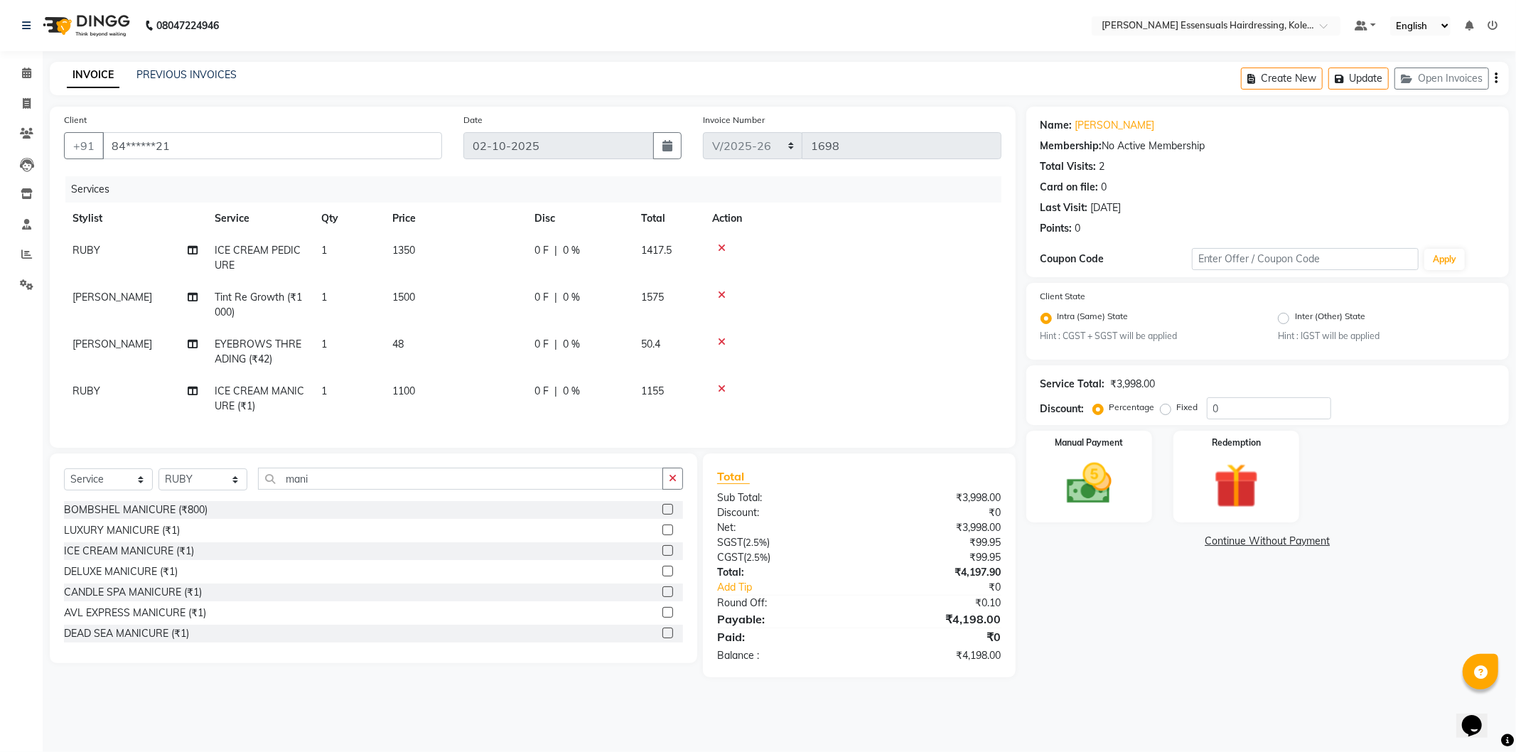
click at [488, 370] on tbody "RUBY ICE CREAM PEDICURE 1 1350 0 F | 0 % 1417.5 SEEMA RANIDAS Tint Re Growth (₹…" at bounding box center [533, 329] width 938 height 188
click at [1117, 465] on img at bounding box center [1089, 484] width 76 height 54
click at [1212, 540] on span "UPI" at bounding box center [1212, 542] width 22 height 16
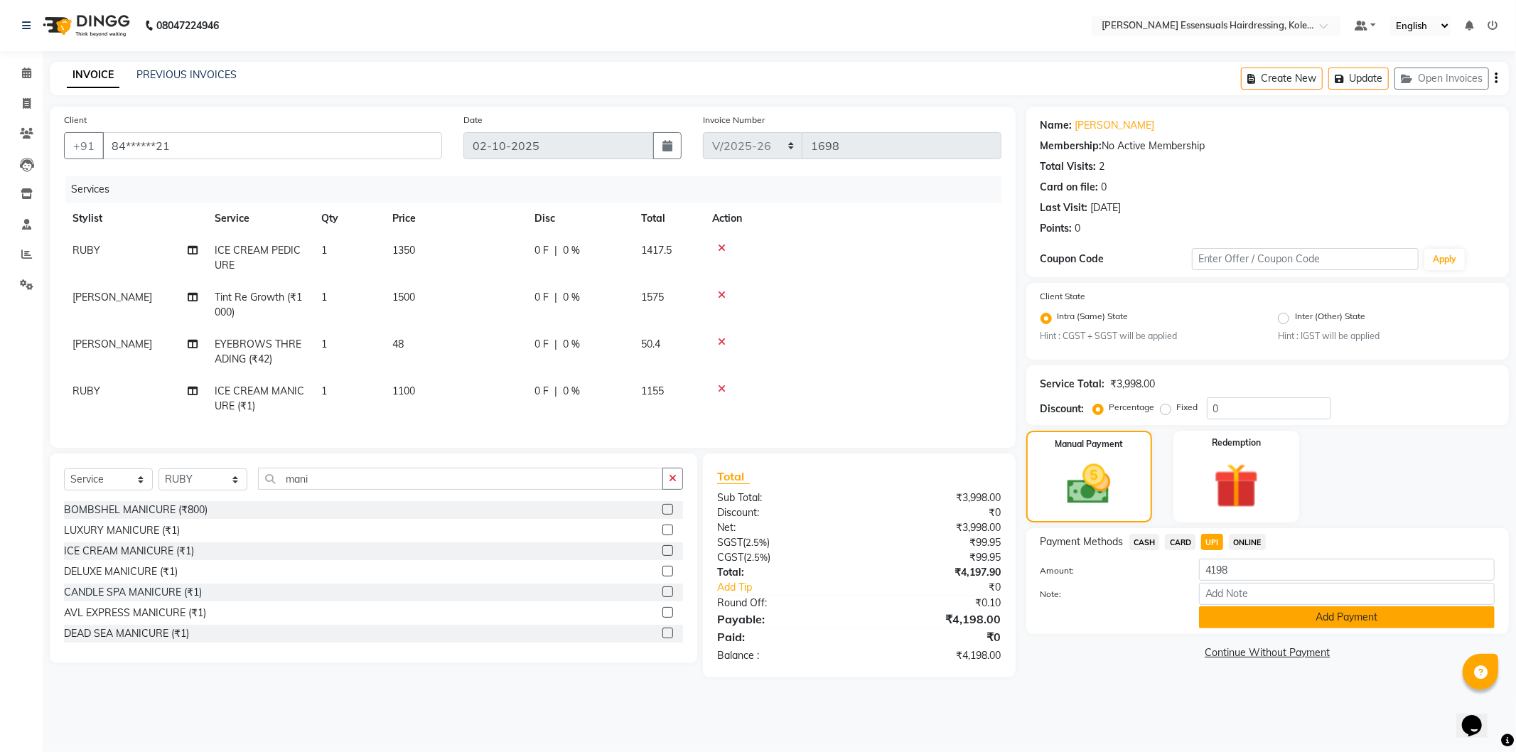
click at [1242, 615] on button "Add Payment" at bounding box center [1347, 617] width 296 height 22
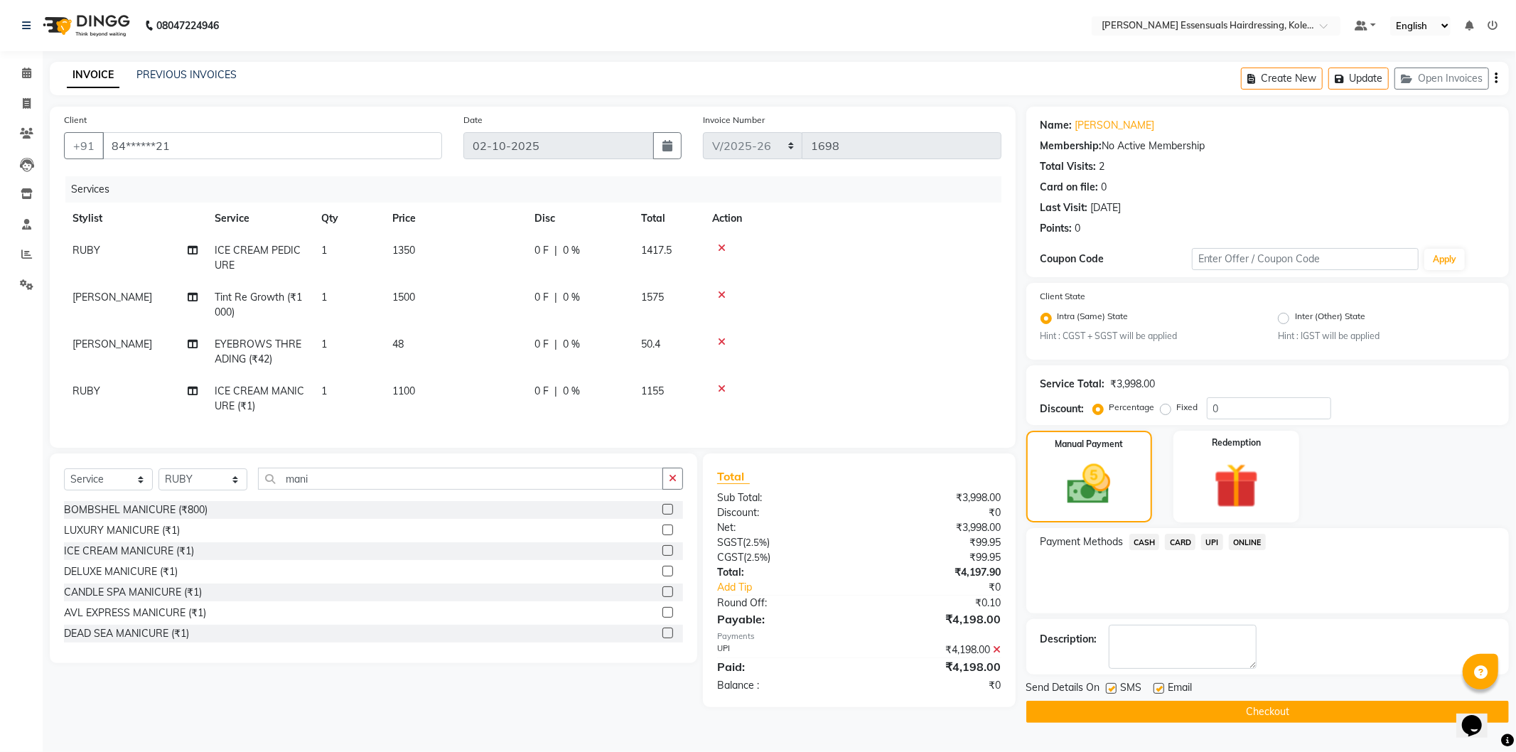
click at [1195, 714] on button "Checkout" at bounding box center [1268, 712] width 483 height 22
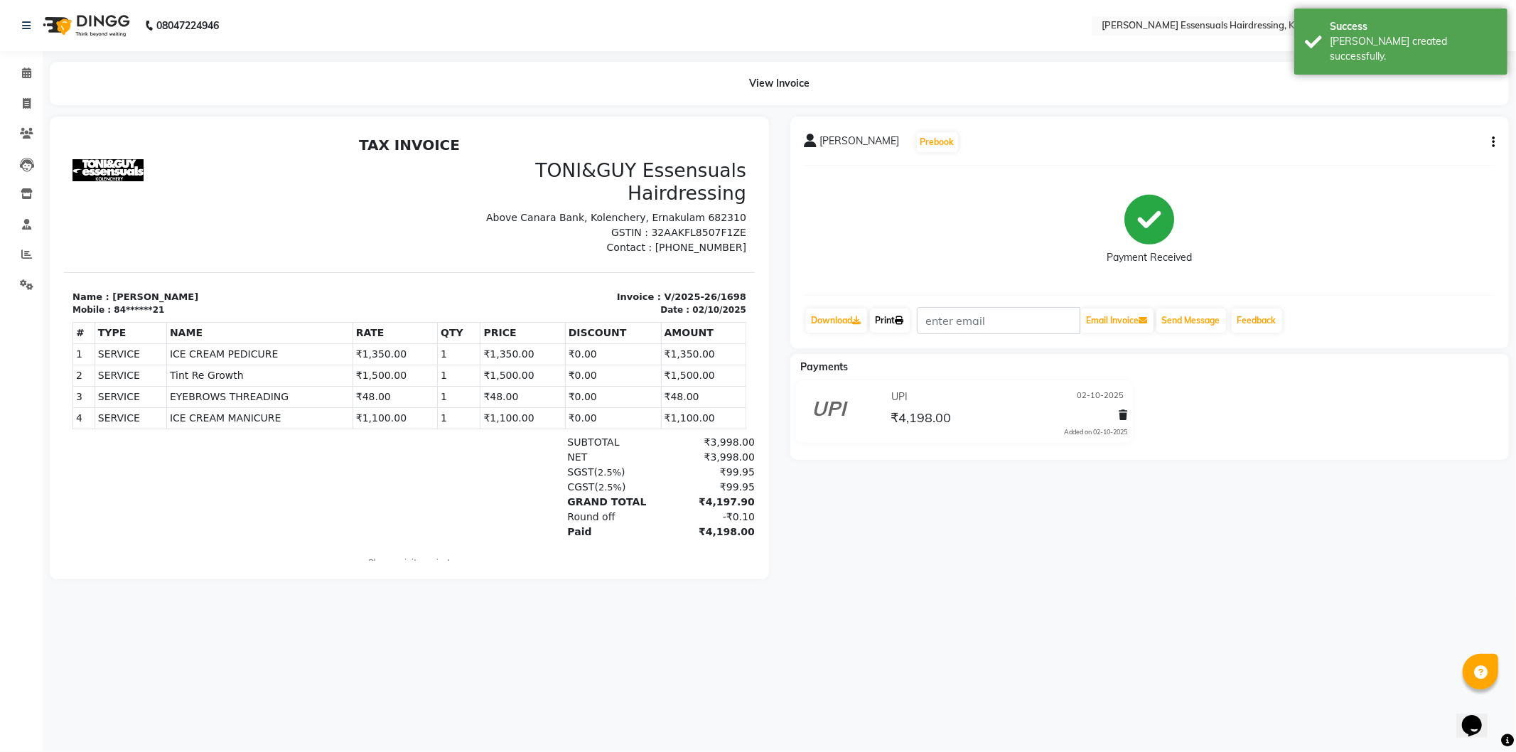
click at [885, 322] on link "Print" at bounding box center [890, 321] width 40 height 24
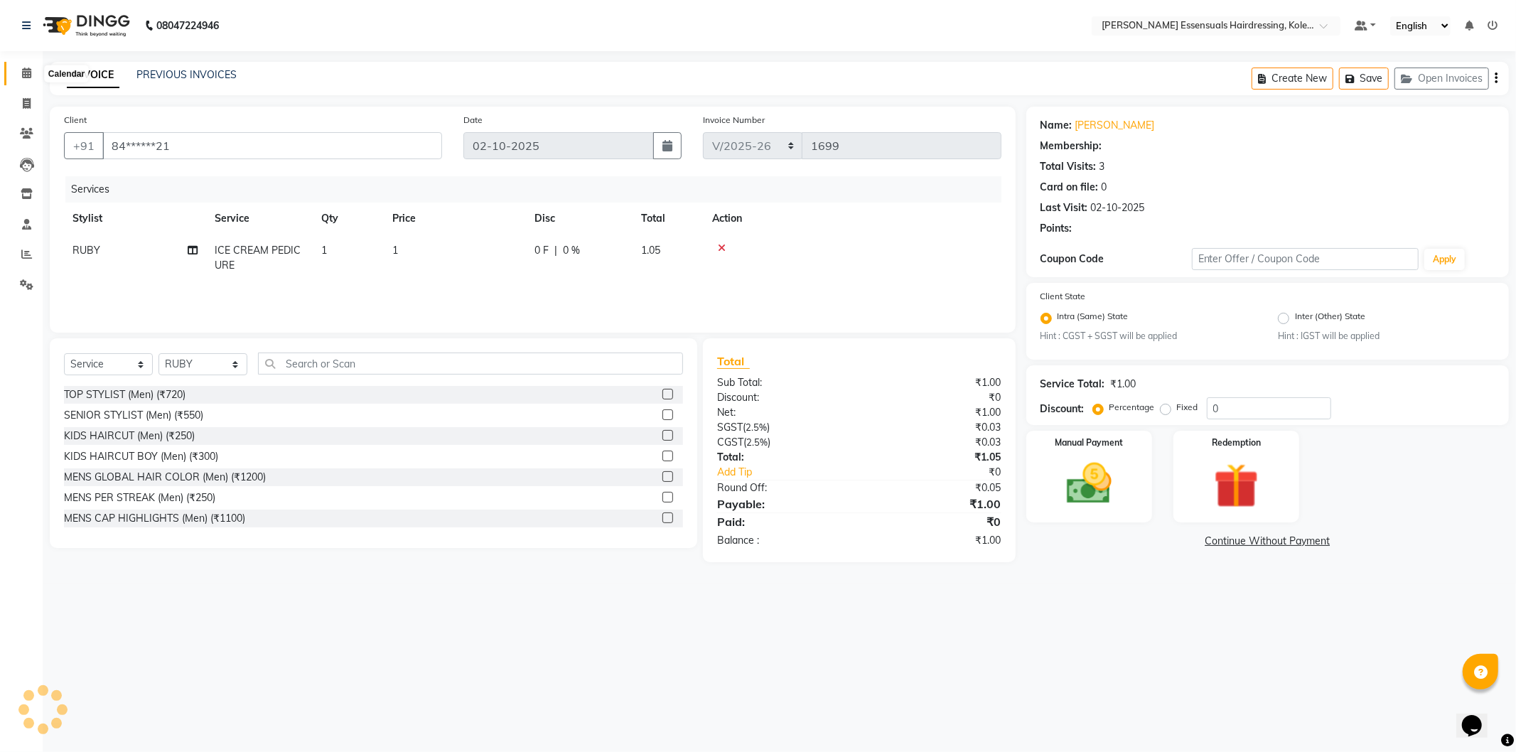
click at [22, 73] on icon at bounding box center [26, 73] width 9 height 11
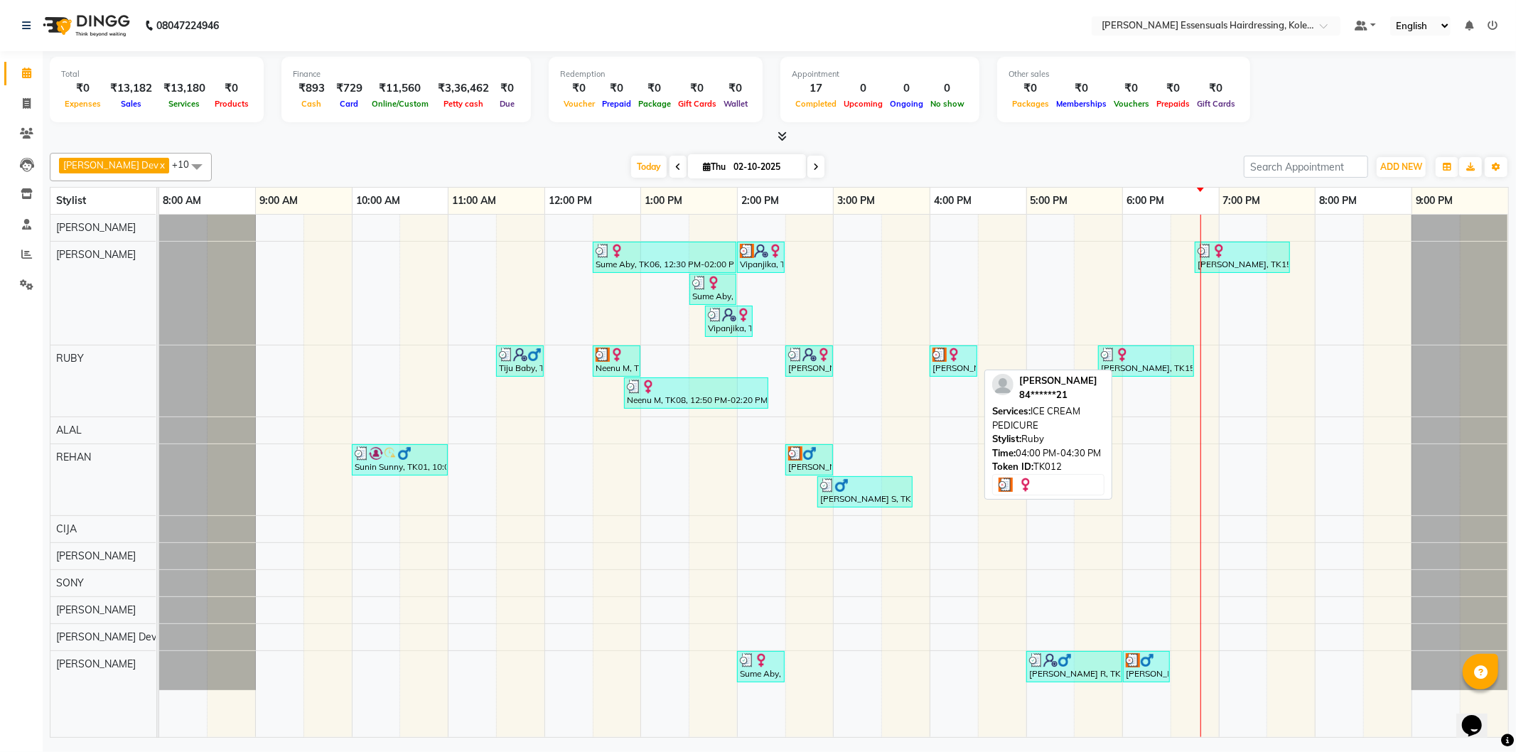
click at [948, 348] on img at bounding box center [954, 355] width 14 height 14
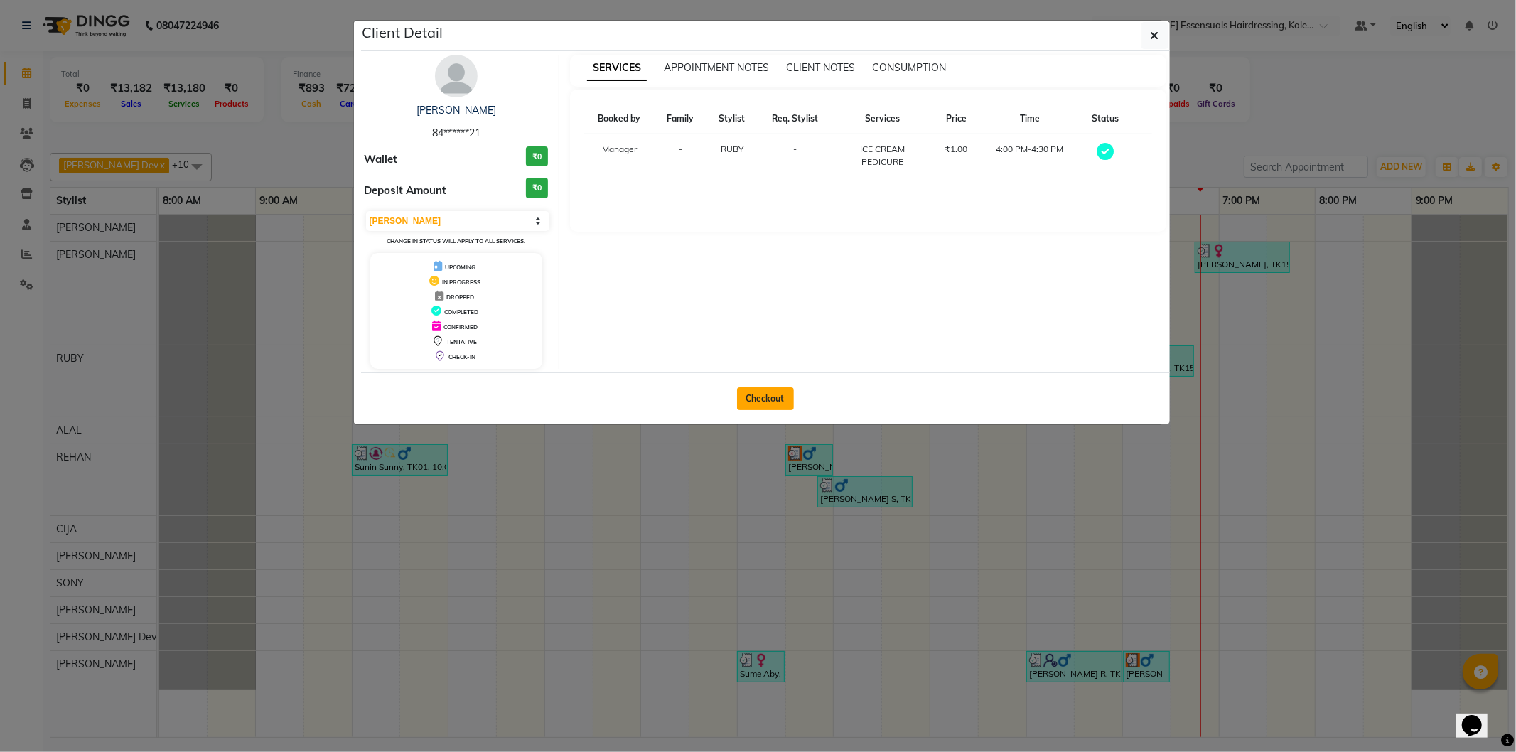
click at [765, 401] on button "Checkout" at bounding box center [765, 398] width 57 height 23
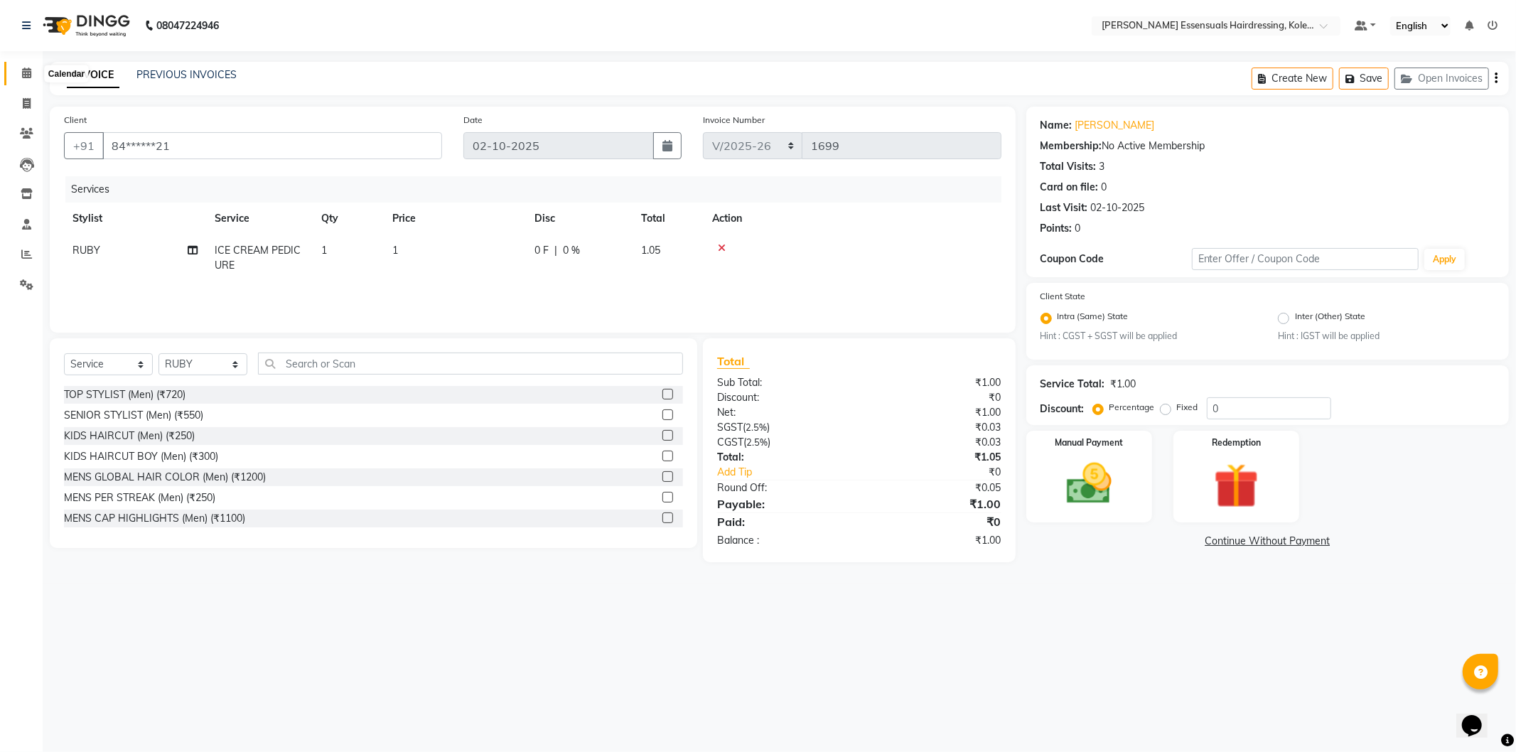
click at [18, 71] on span at bounding box center [26, 73] width 25 height 16
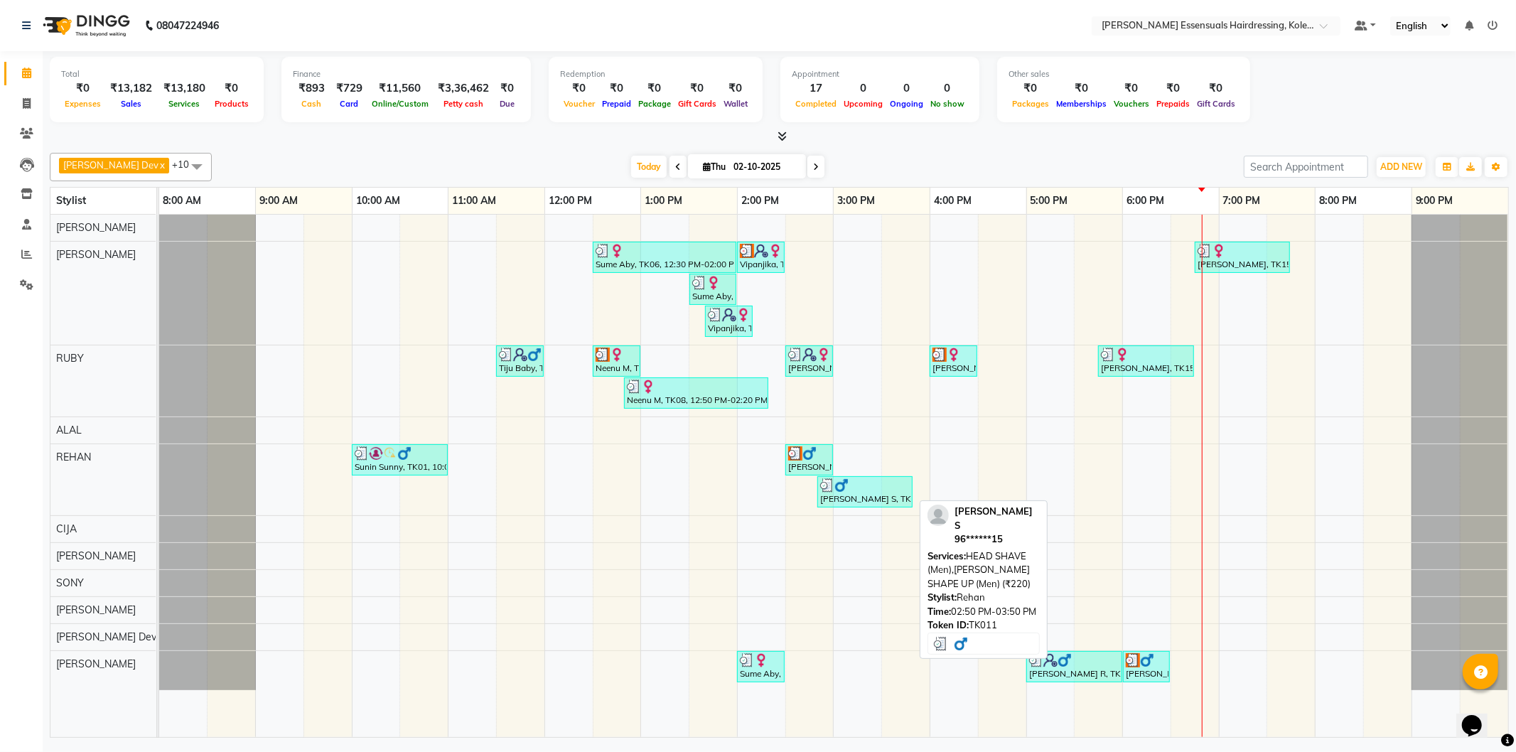
click at [896, 503] on div "[PERSON_NAME] S, TK11, 02:50 PM-03:50 PM, HEAD SHAVE (Men),[PERSON_NAME] SHAPE …" at bounding box center [865, 491] width 92 height 27
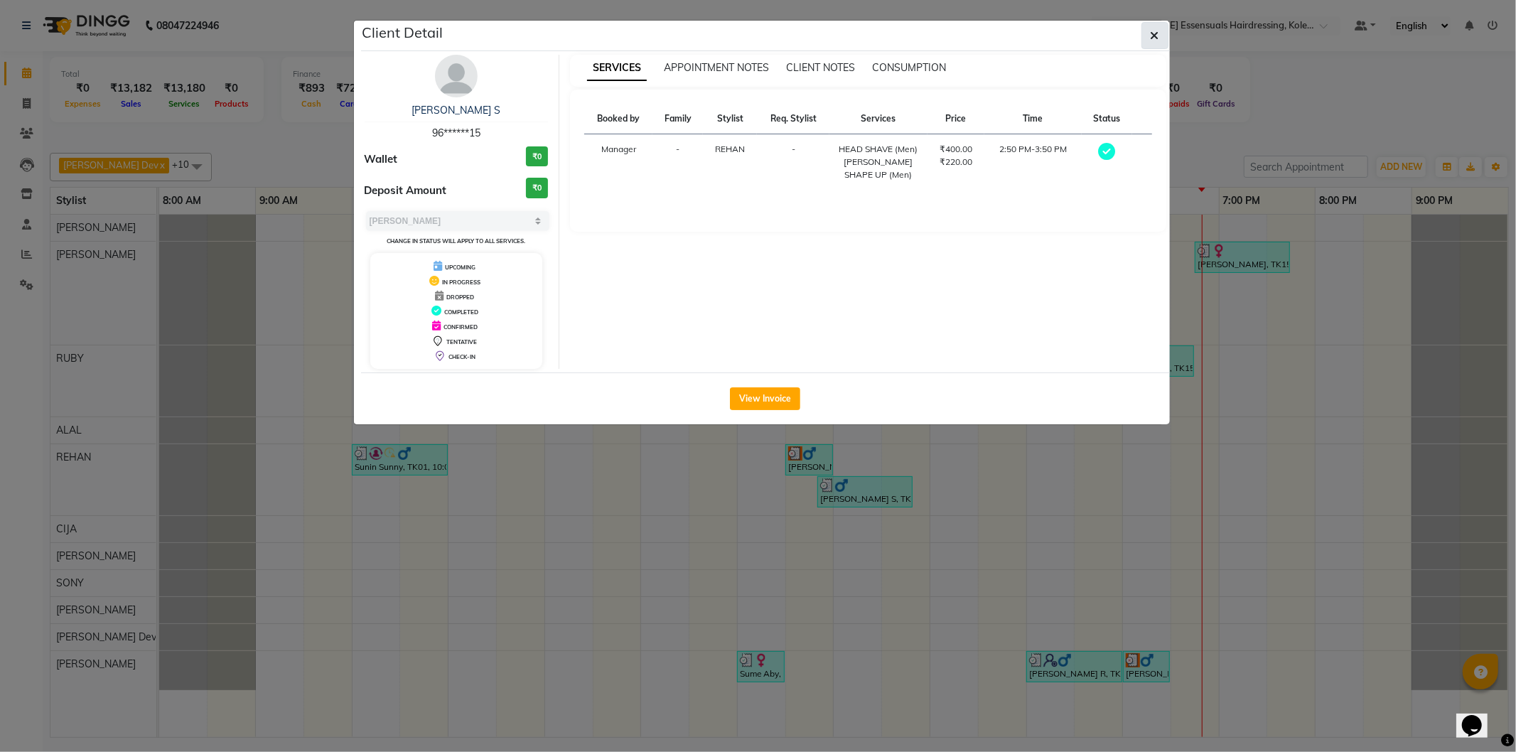
click at [1161, 36] on button "button" at bounding box center [1155, 35] width 27 height 27
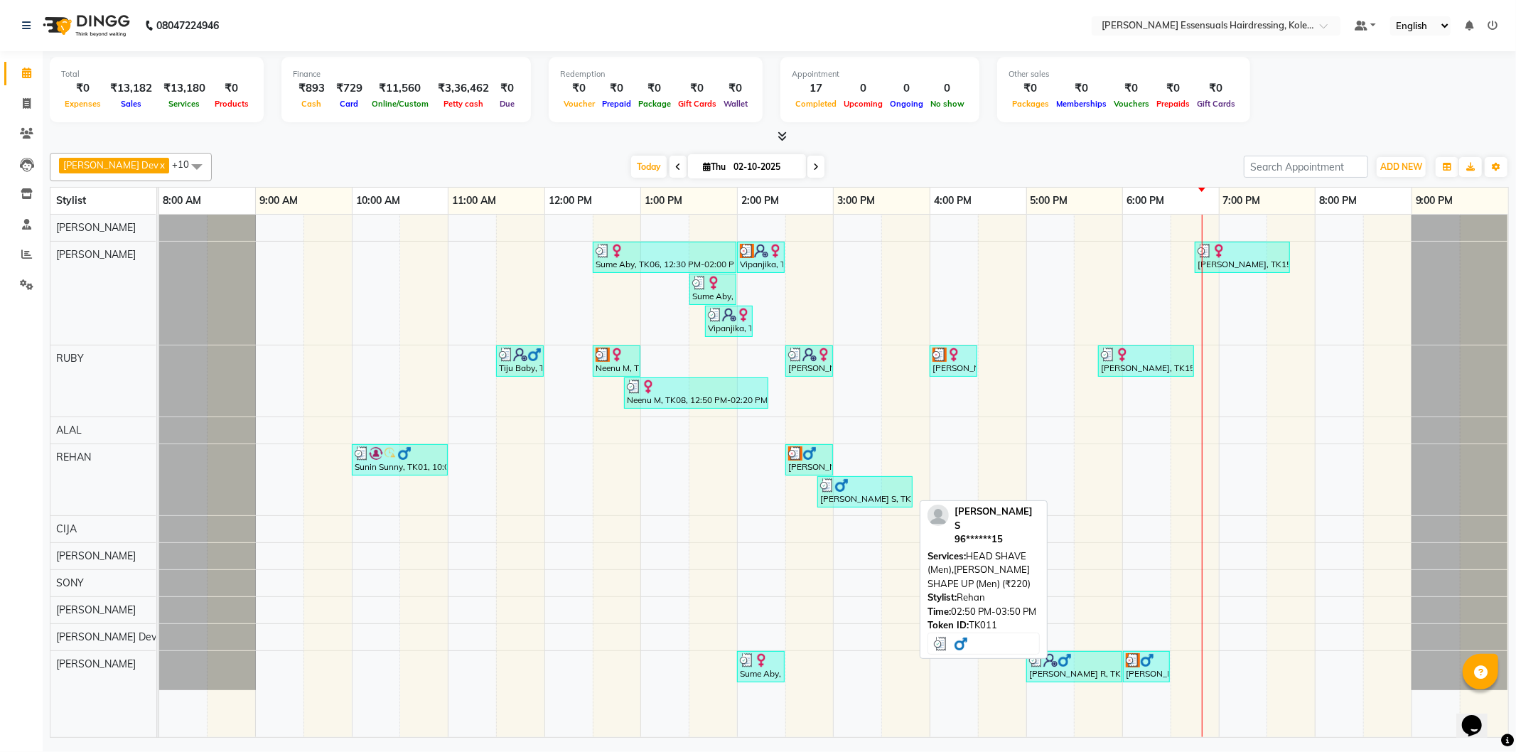
click at [857, 505] on div "[PERSON_NAME] S, TK11, 02:50 PM-03:50 PM, HEAD SHAVE (Men),[PERSON_NAME] SHAPE …" at bounding box center [865, 491] width 92 height 27
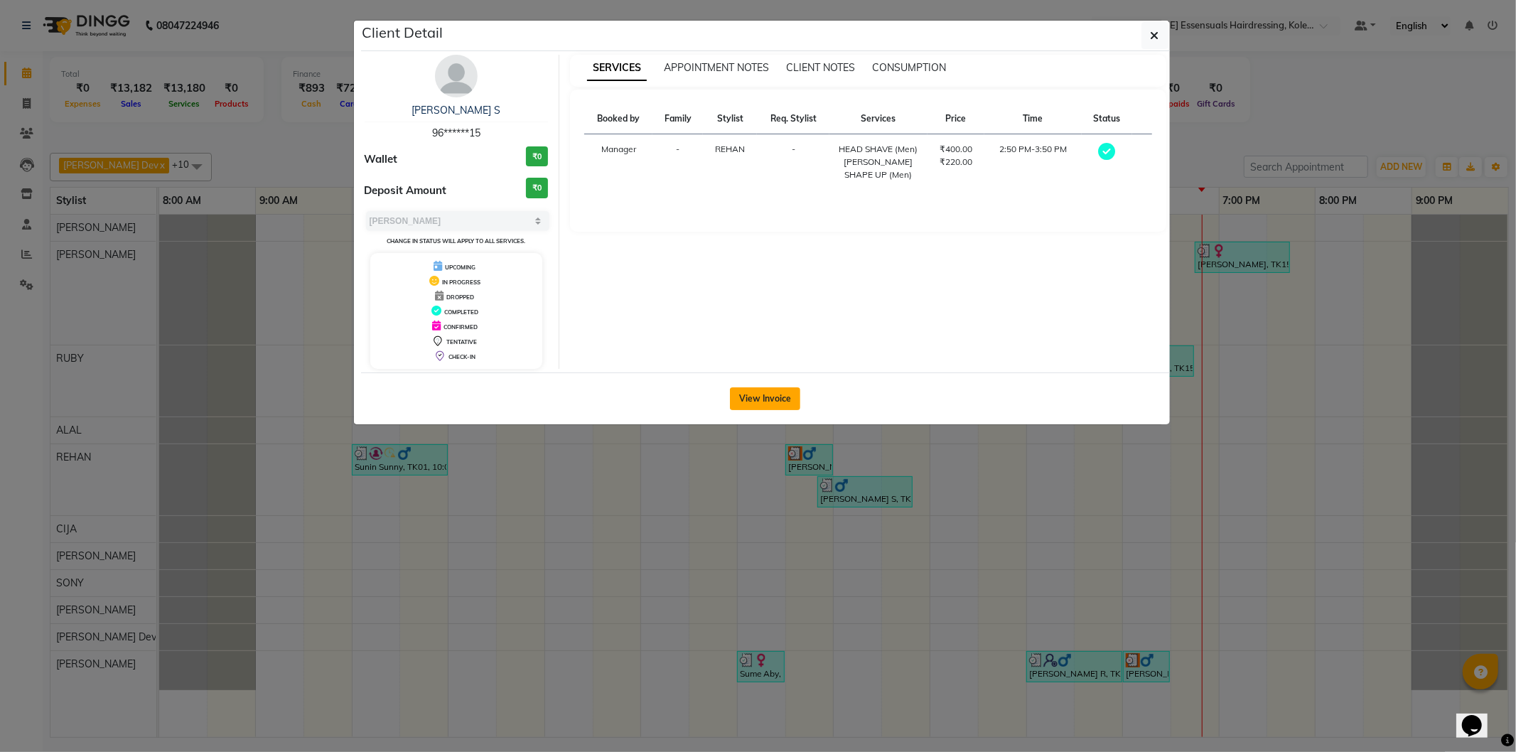
click at [786, 395] on button "View Invoice" at bounding box center [765, 398] width 70 height 23
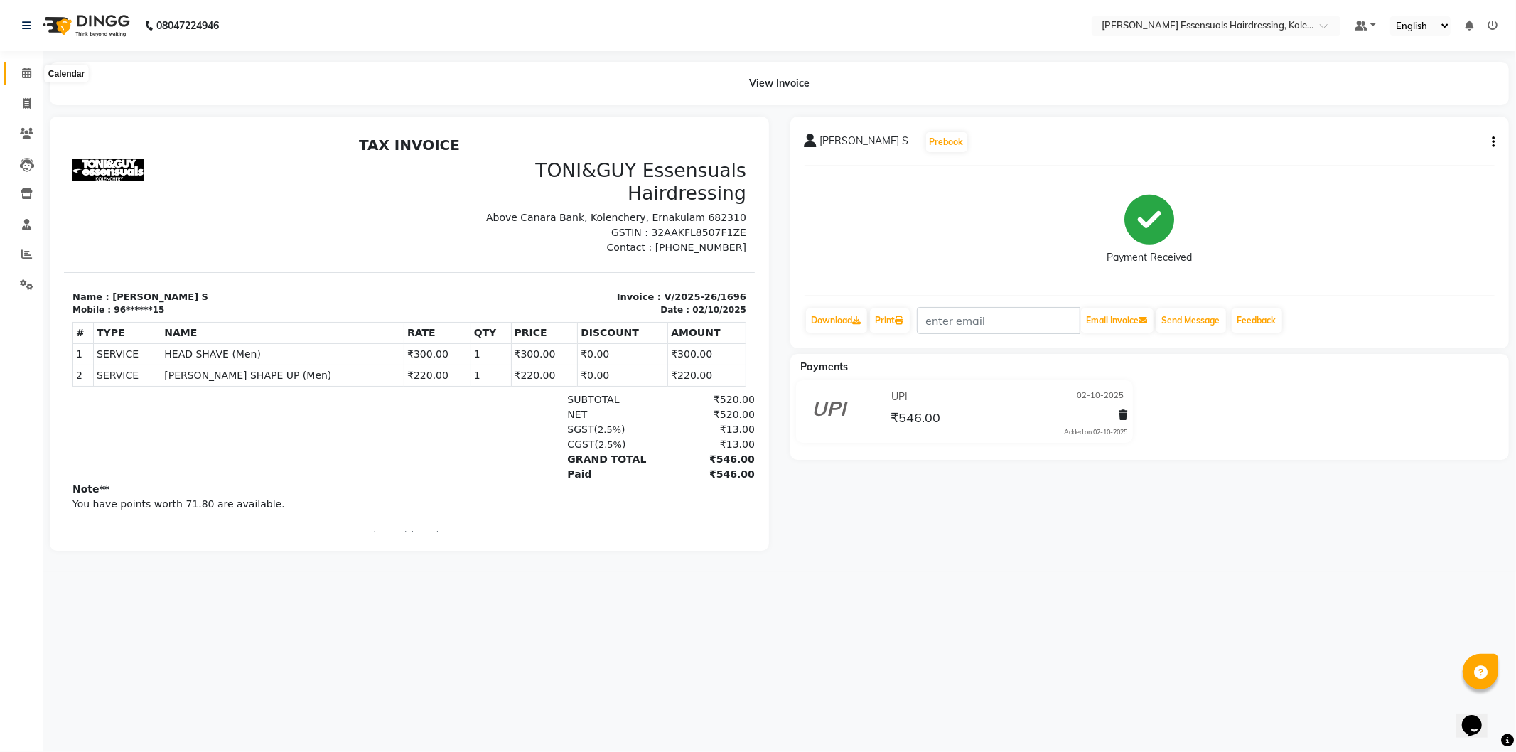
click at [32, 72] on span at bounding box center [26, 73] width 25 height 16
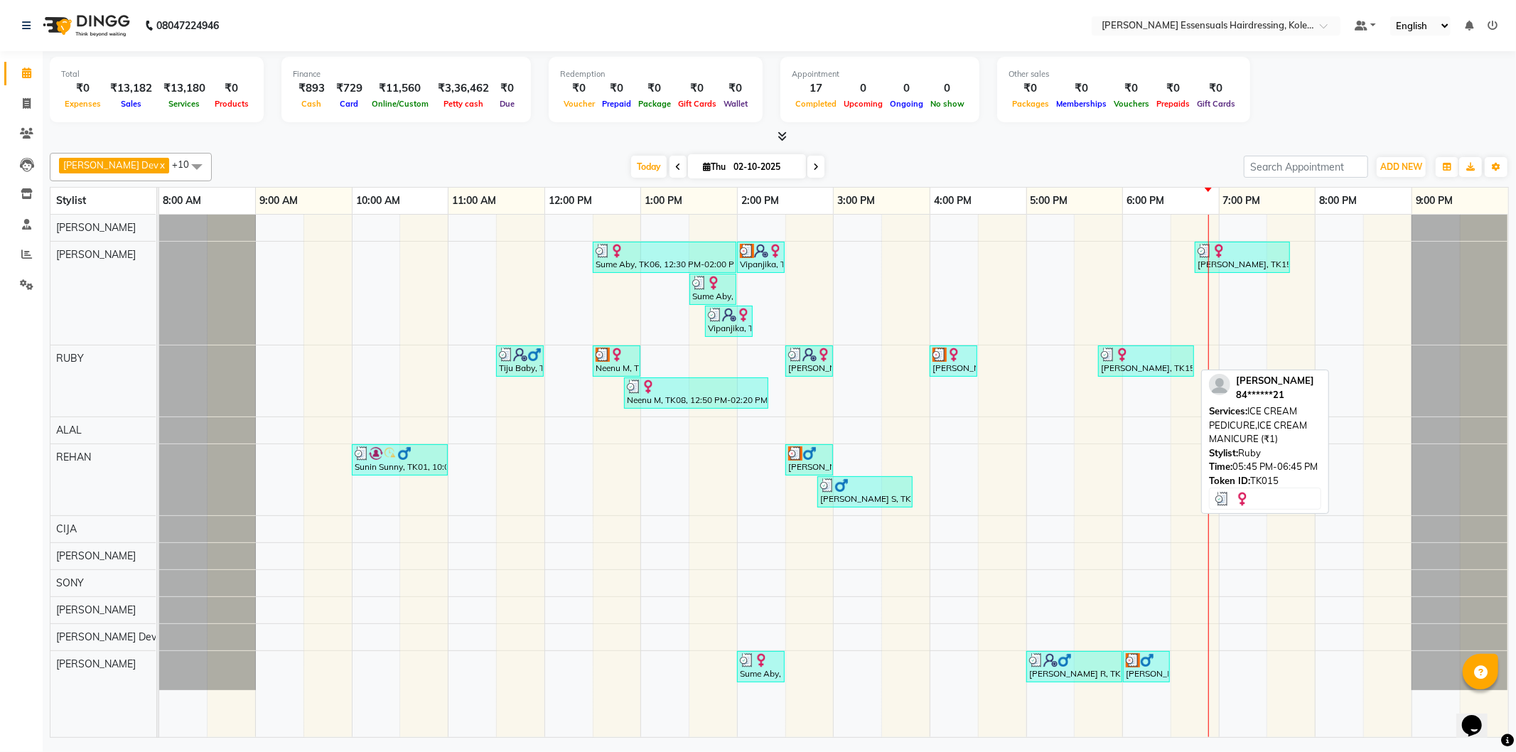
click at [1164, 373] on div "[PERSON_NAME], TK15, 05:45 PM-06:45 PM, ICE CREAM PEDICURE,ICE CREAM MANICURE (…" at bounding box center [1146, 361] width 93 height 27
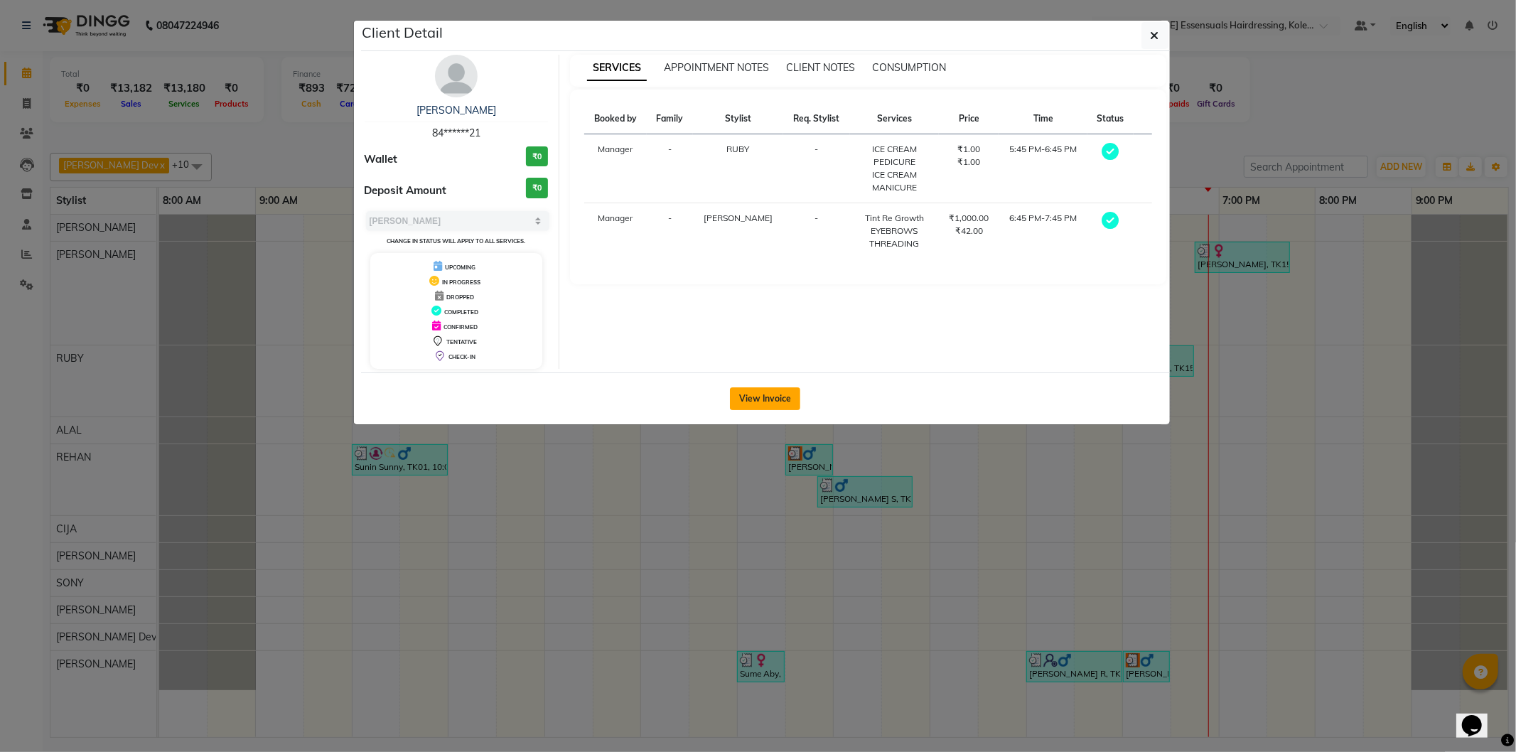
click at [788, 388] on button "View Invoice" at bounding box center [765, 398] width 70 height 23
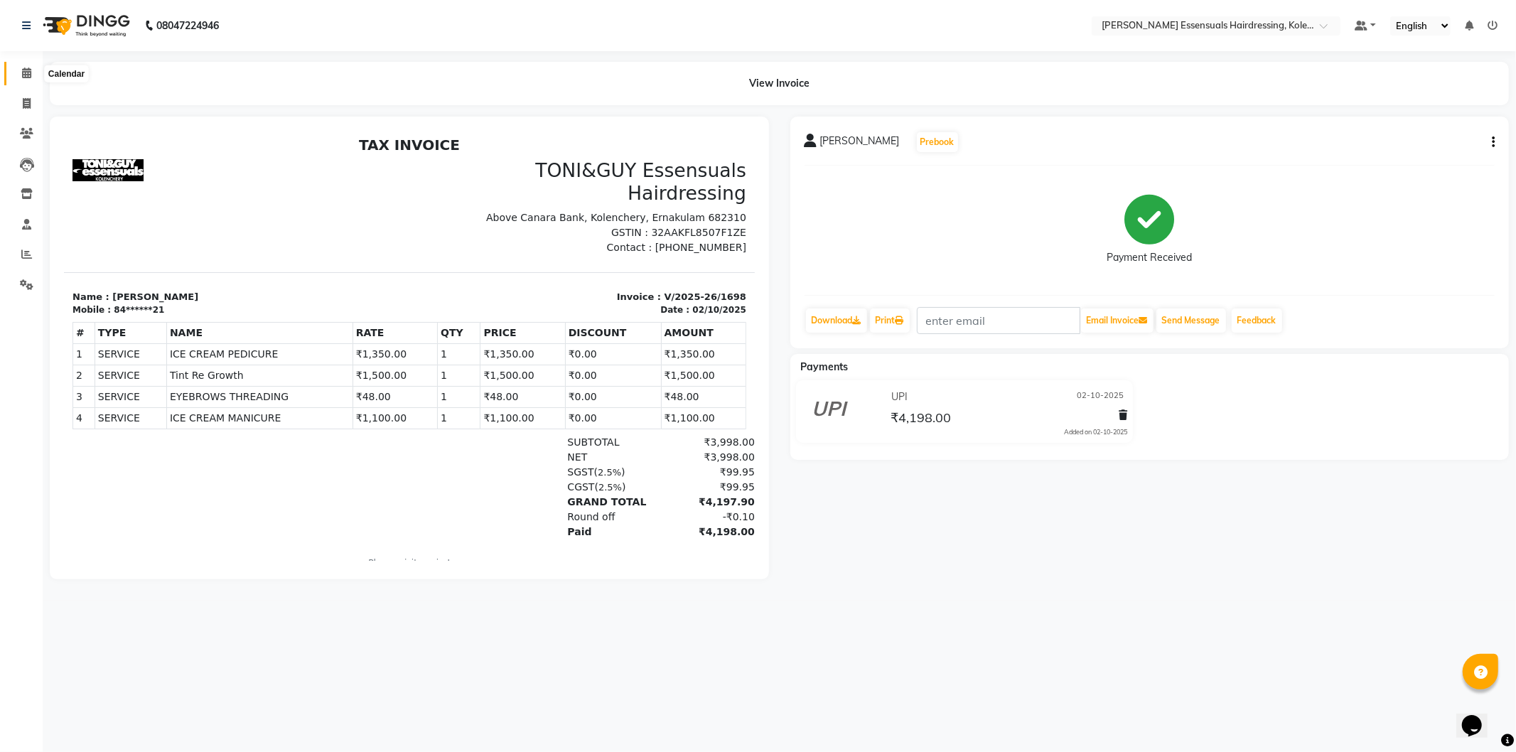
click at [34, 74] on span at bounding box center [26, 73] width 25 height 16
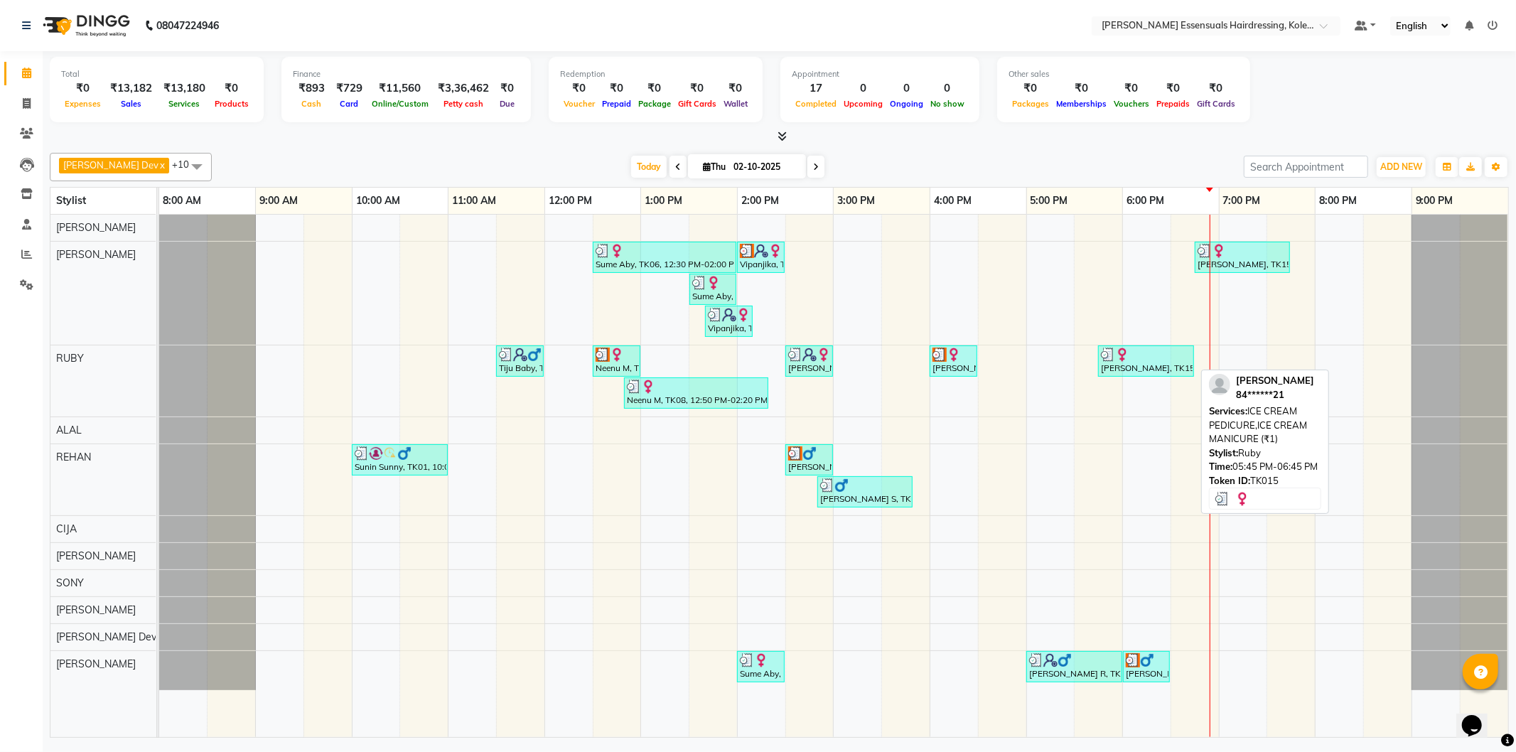
click at [1129, 350] on img at bounding box center [1122, 355] width 14 height 14
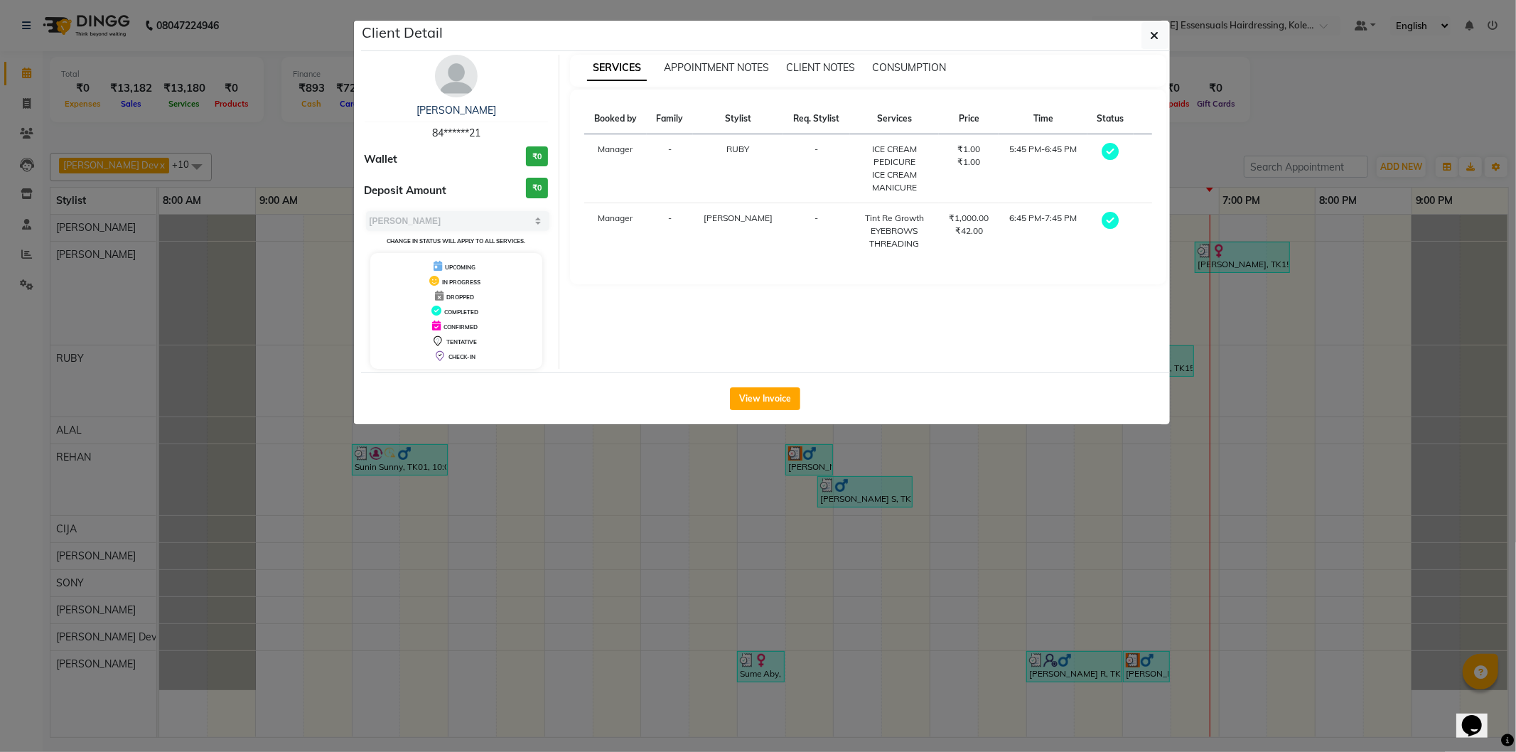
click at [1292, 250] on ngb-modal-window "Client Detail ANU MATHEW 84******21 Wallet ₹0 Deposit Amount ₹0 Select MARK DON…" at bounding box center [758, 376] width 1516 height 752
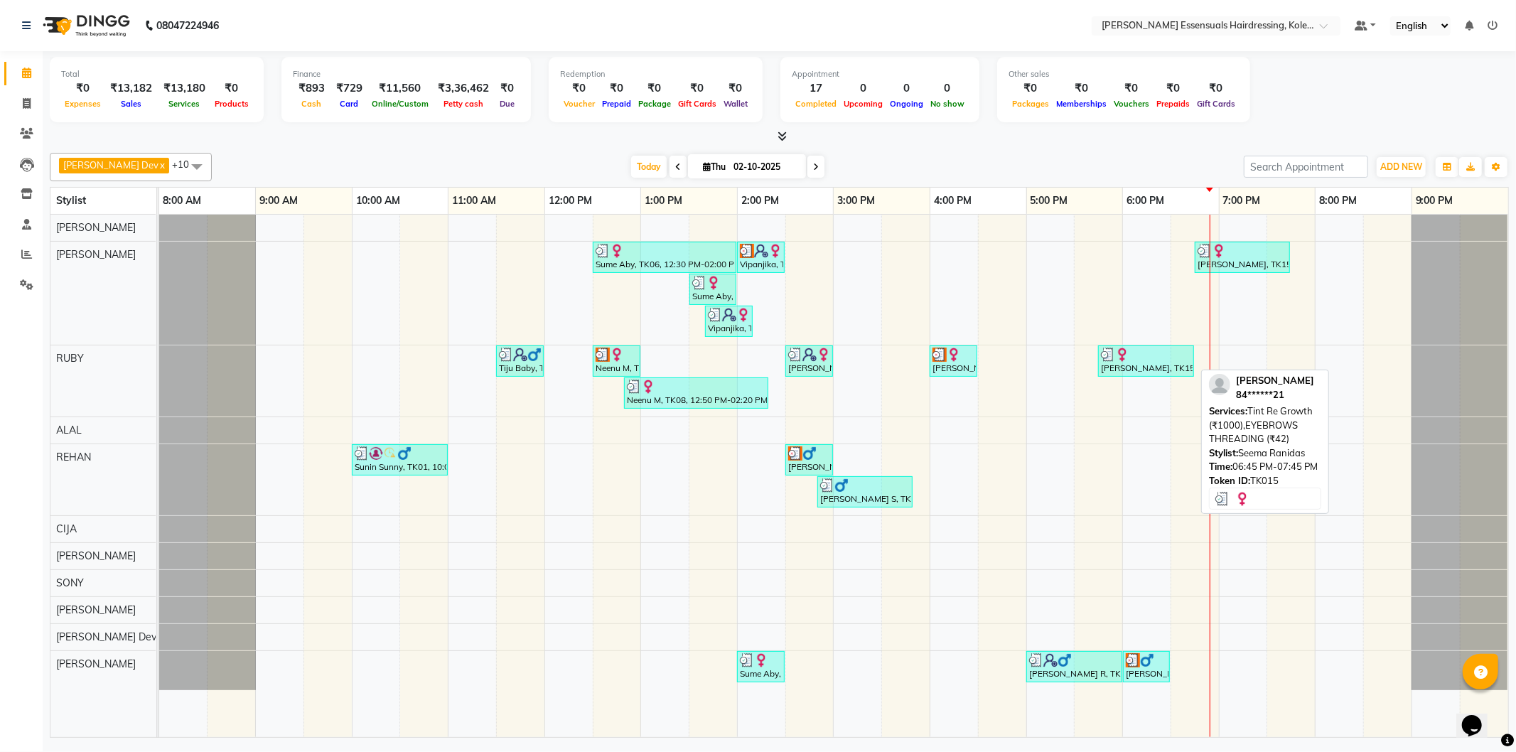
click at [1275, 261] on div "[PERSON_NAME], TK15, 06:45 PM-07:45 PM, Tint Re Growth (₹1000),EYEBROWS THREADI…" at bounding box center [1243, 257] width 92 height 27
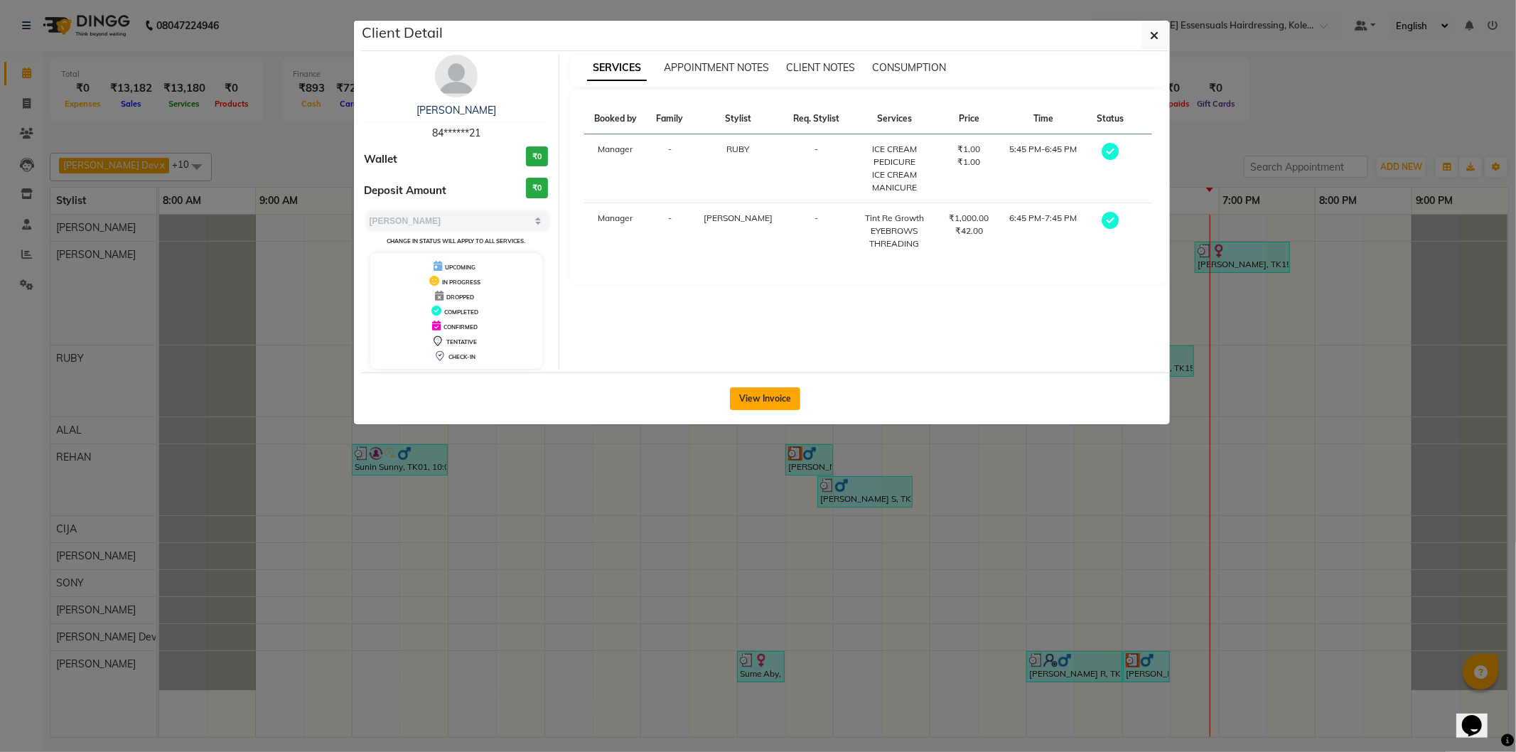
click at [748, 395] on button "View Invoice" at bounding box center [765, 398] width 70 height 23
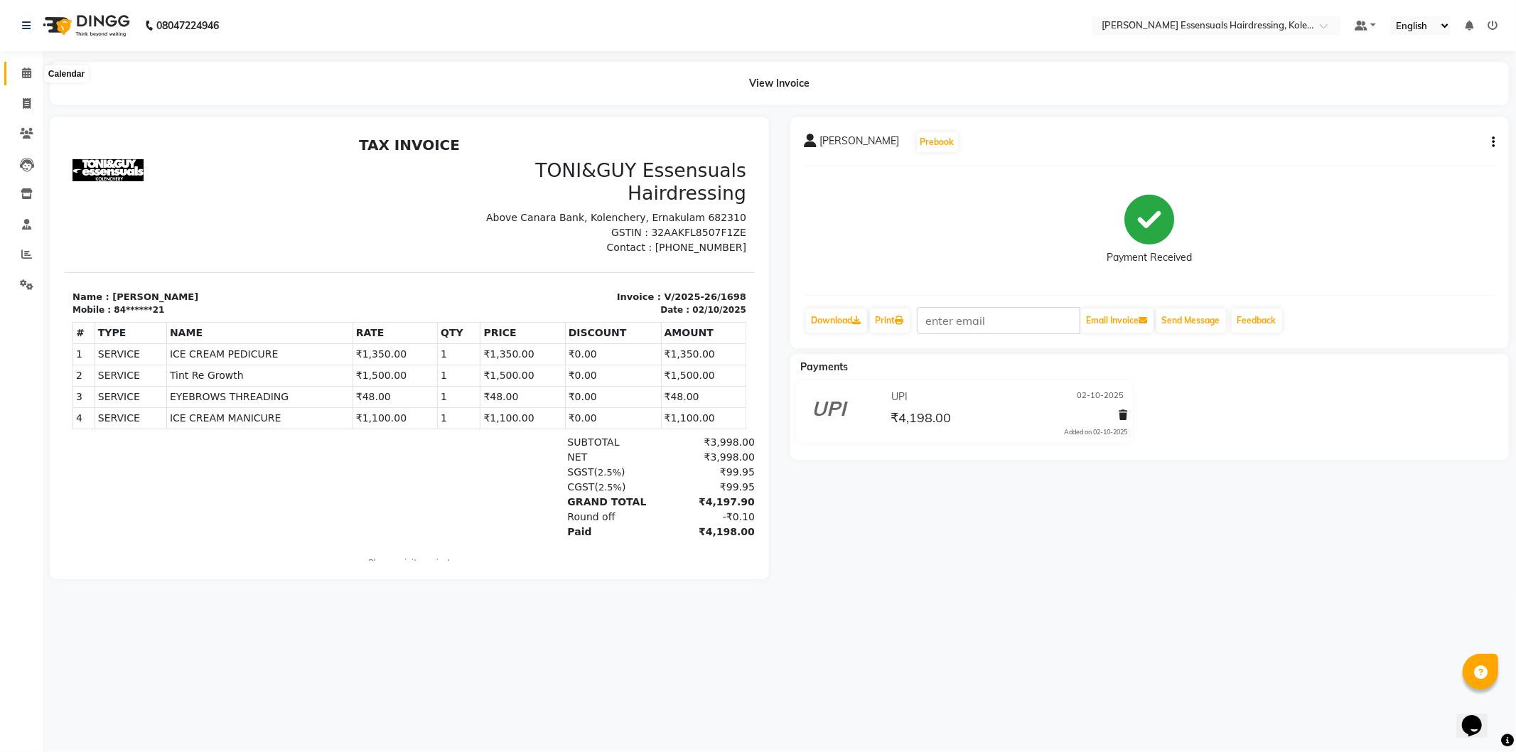
click at [32, 73] on span at bounding box center [26, 73] width 25 height 16
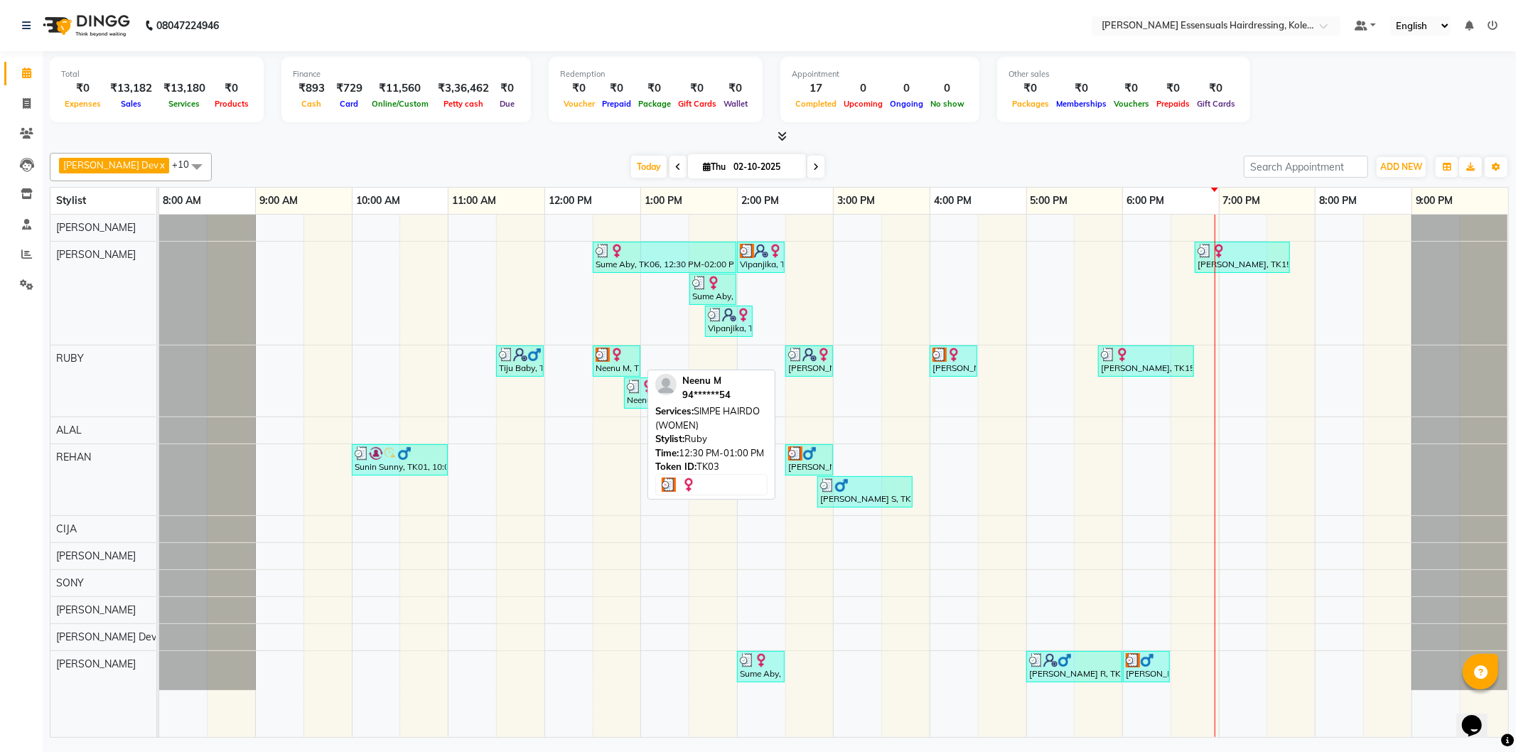
click at [622, 359] on img at bounding box center [617, 355] width 14 height 14
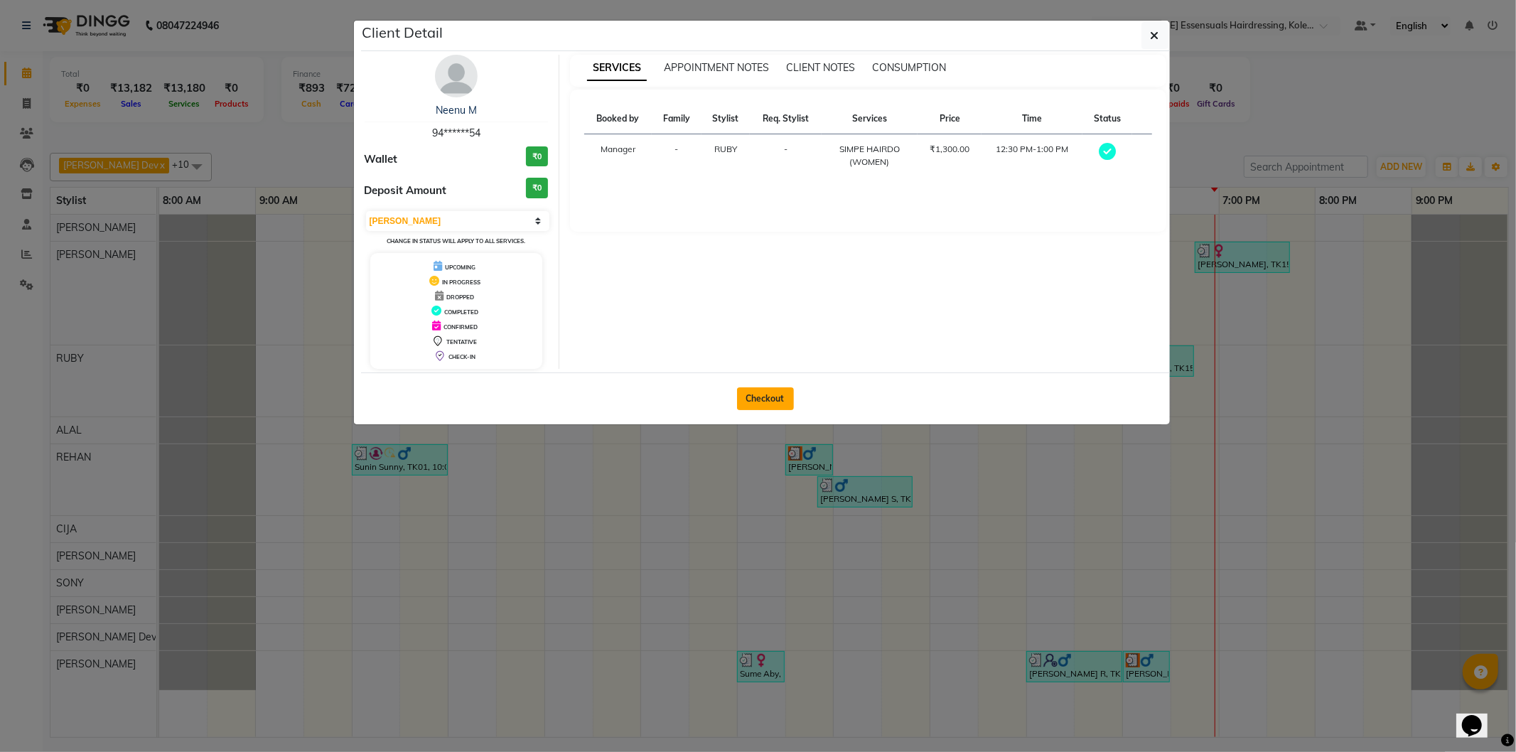
click at [752, 391] on button "Checkout" at bounding box center [765, 398] width 57 height 23
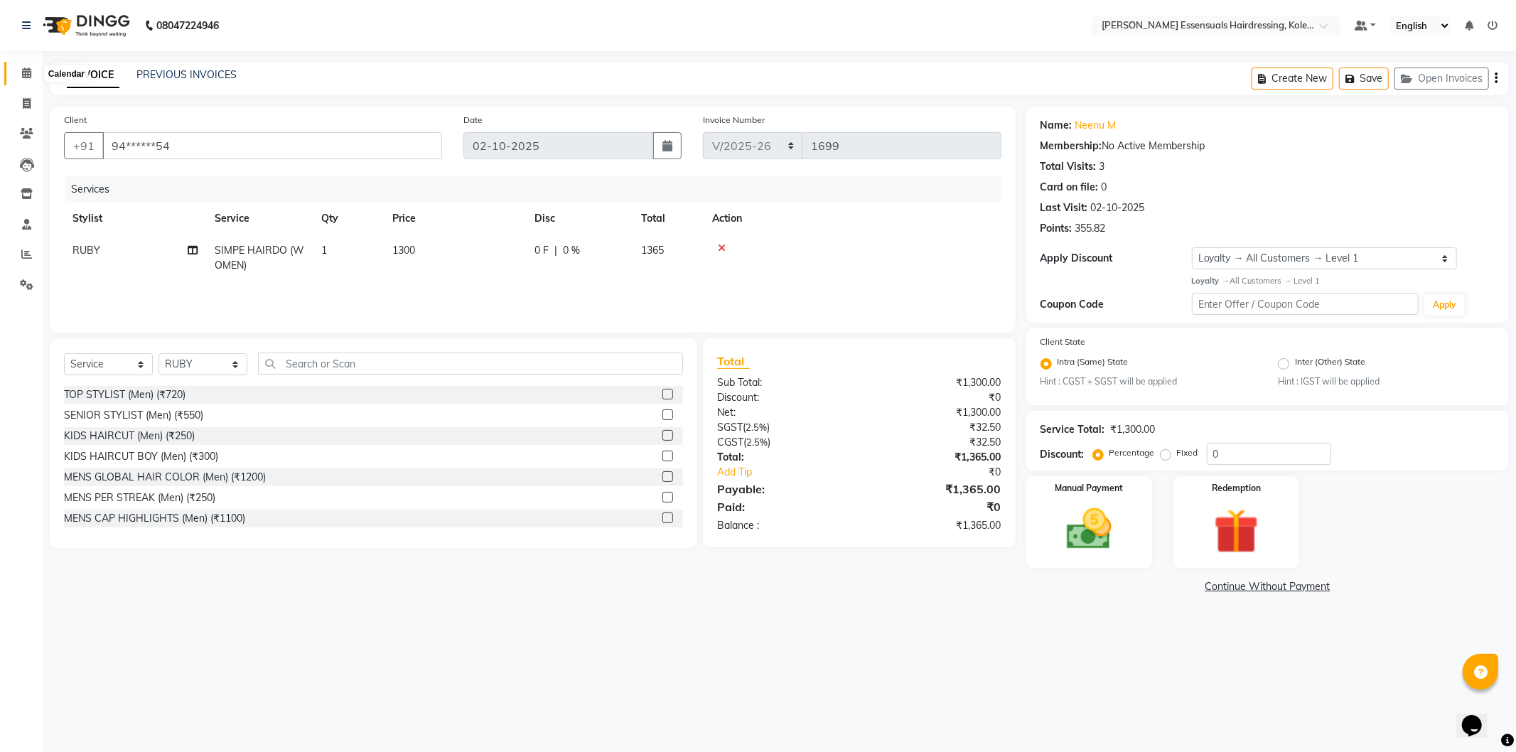
click at [32, 73] on span at bounding box center [26, 73] width 25 height 16
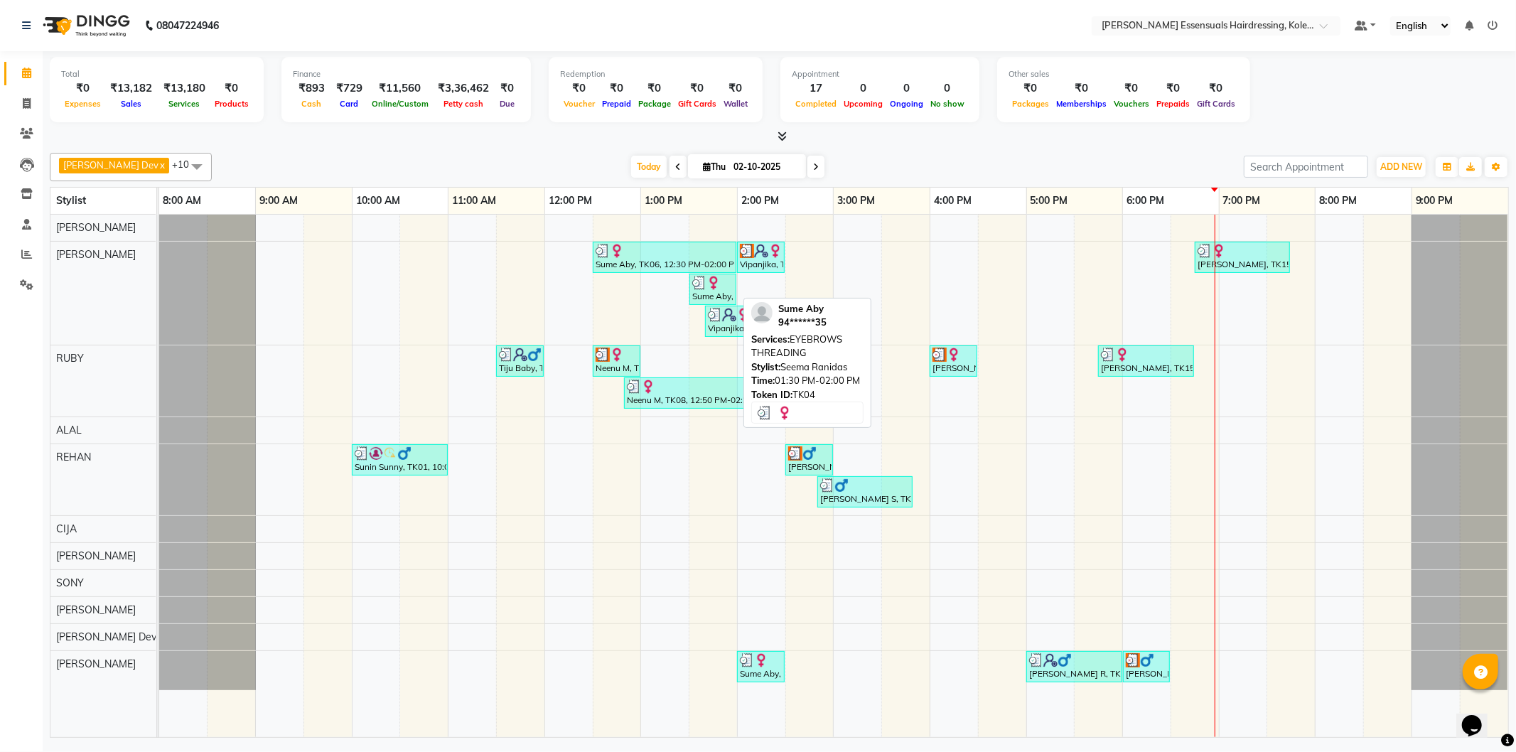
click at [710, 285] on img at bounding box center [714, 283] width 14 height 14
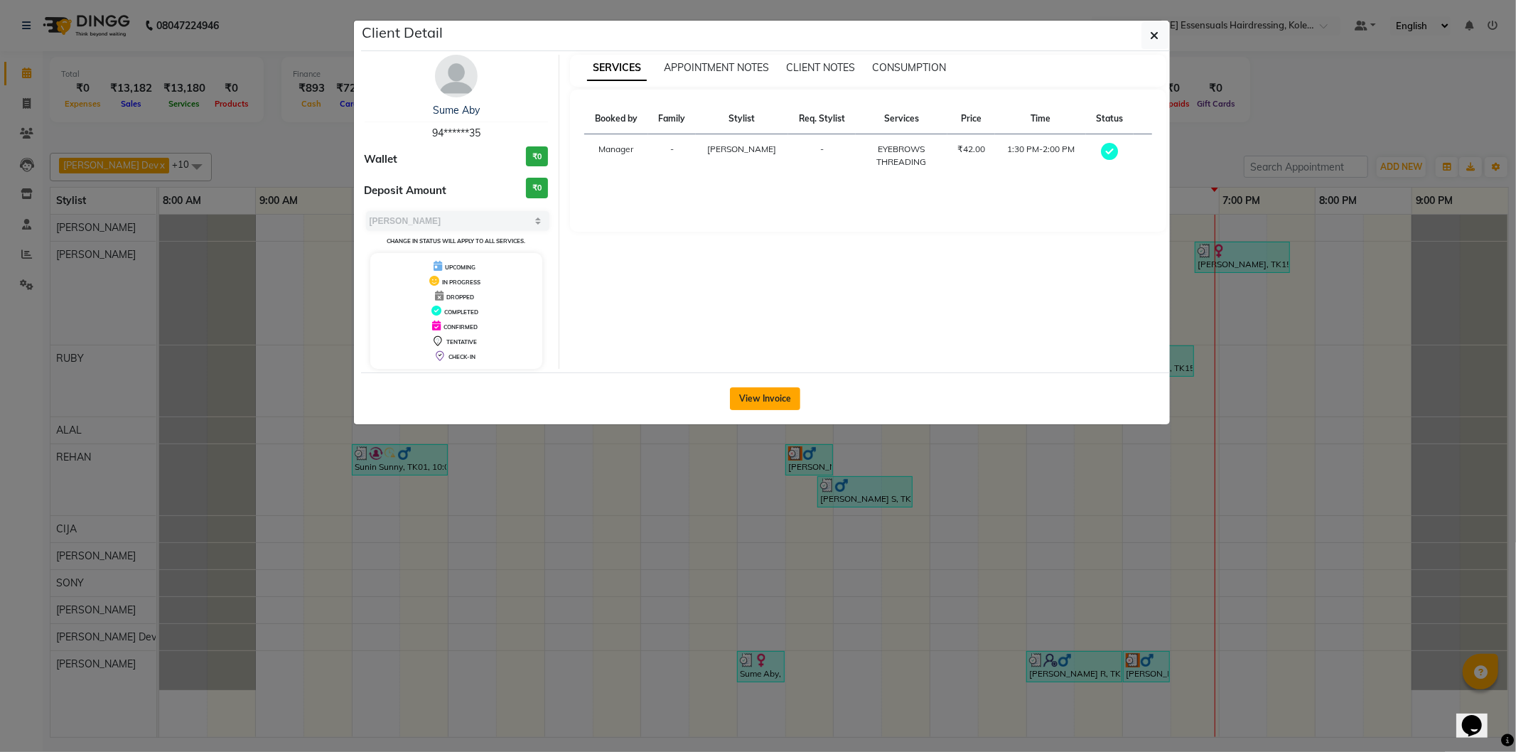
click at [759, 389] on button "View Invoice" at bounding box center [765, 398] width 70 height 23
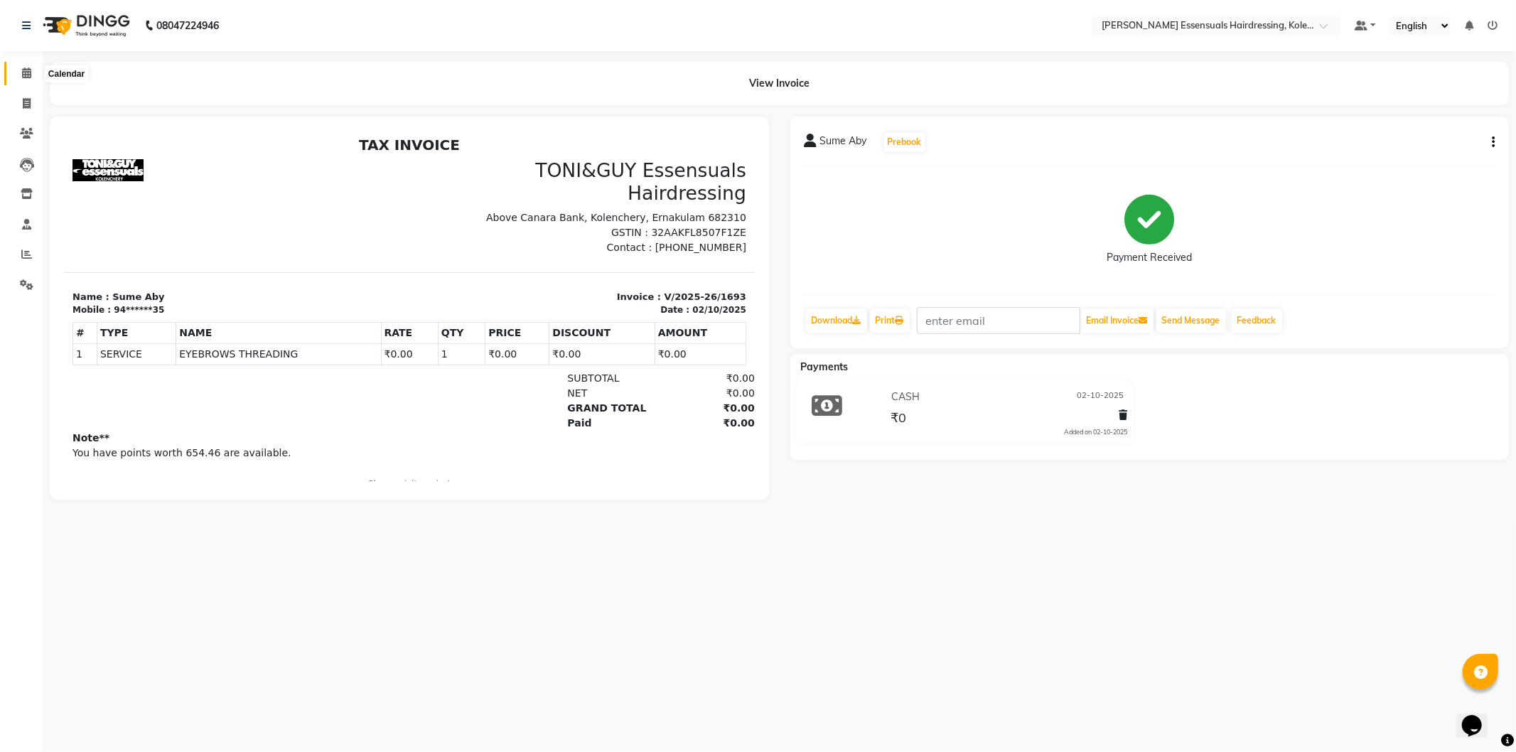
click at [23, 68] on icon at bounding box center [26, 73] width 9 height 11
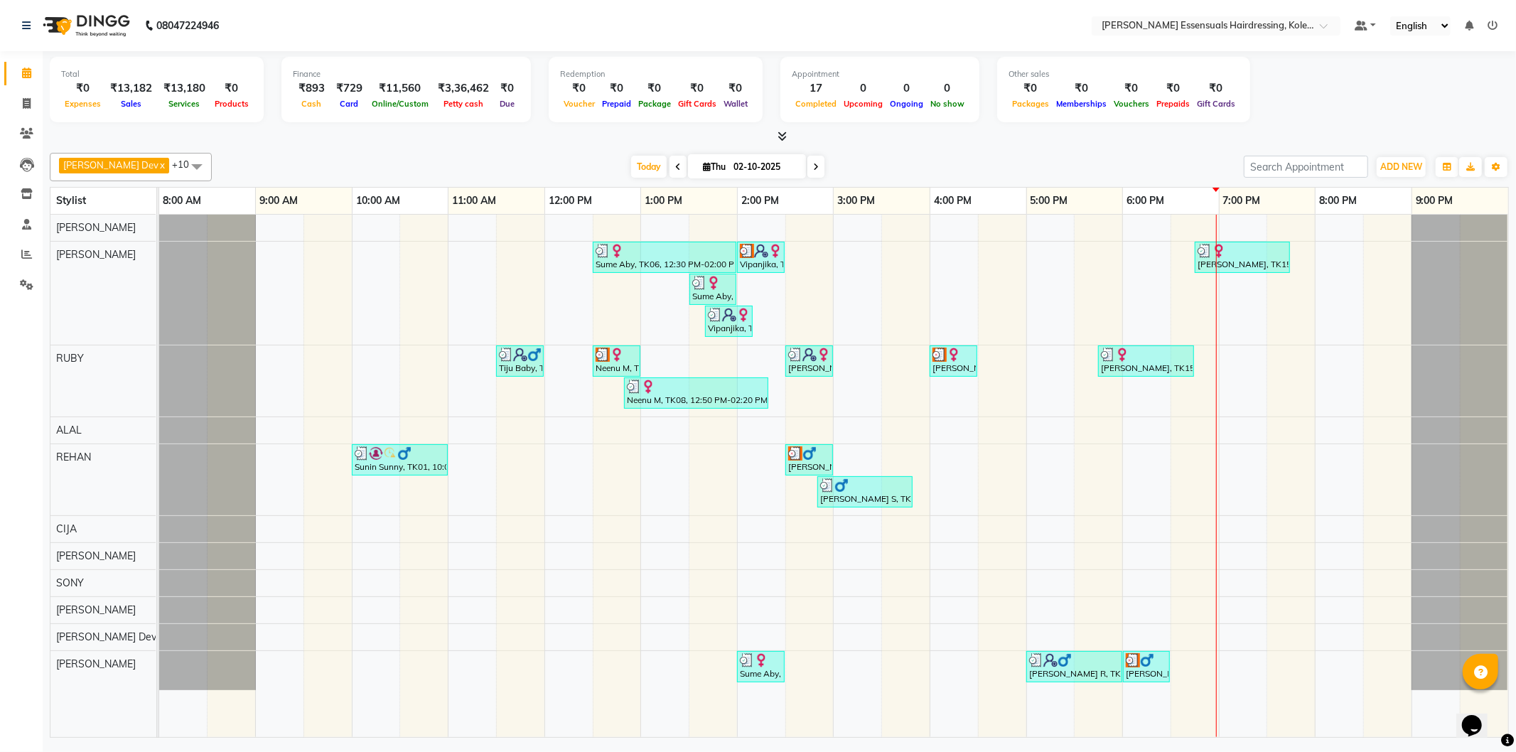
click at [1225, 466] on div "Sume Aby, TK06, 12:30 PM-02:00 PM, EYEBROWS THREADING,UPPERLIP THREADING (₹42),…" at bounding box center [833, 476] width 1349 height 523
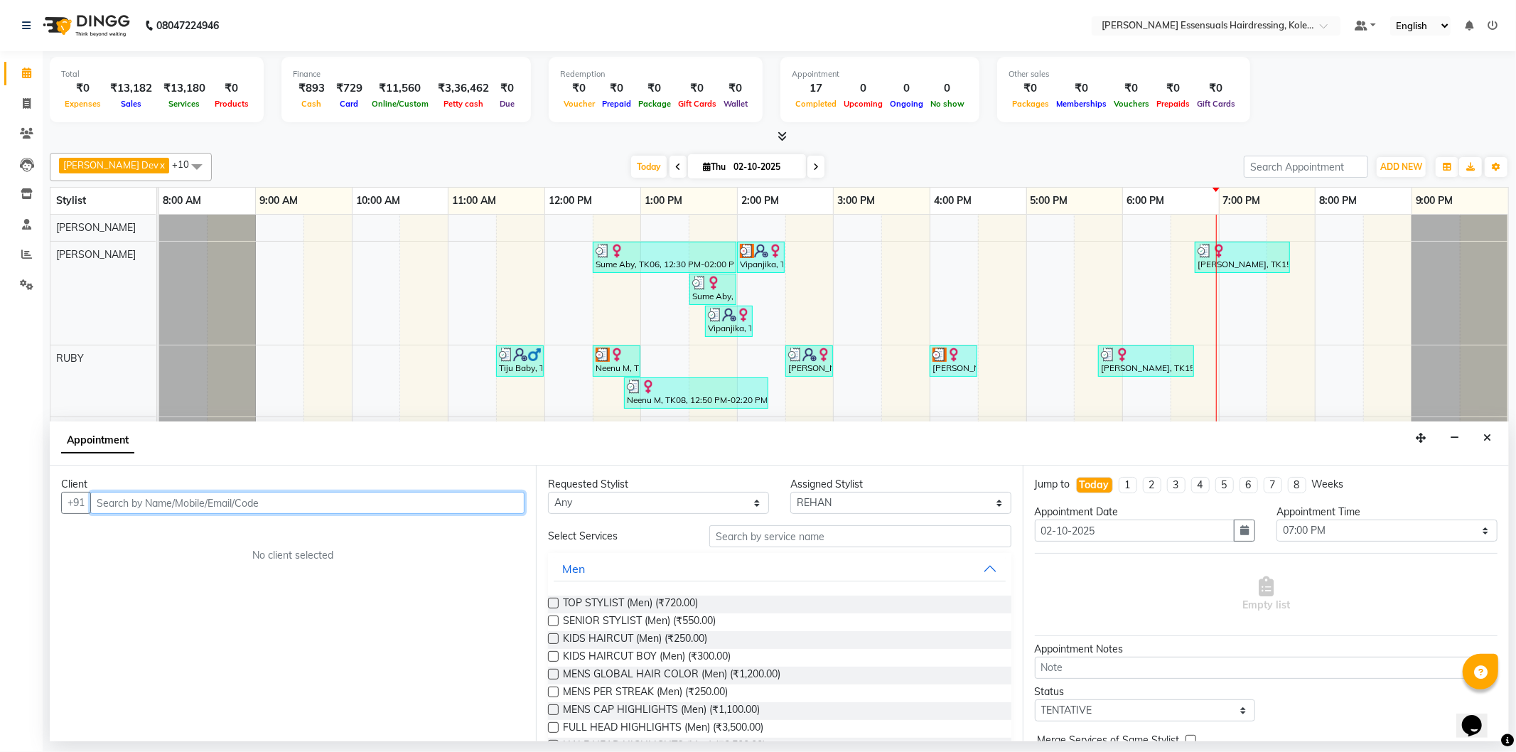
click at [422, 508] on input "text" at bounding box center [307, 503] width 434 height 22
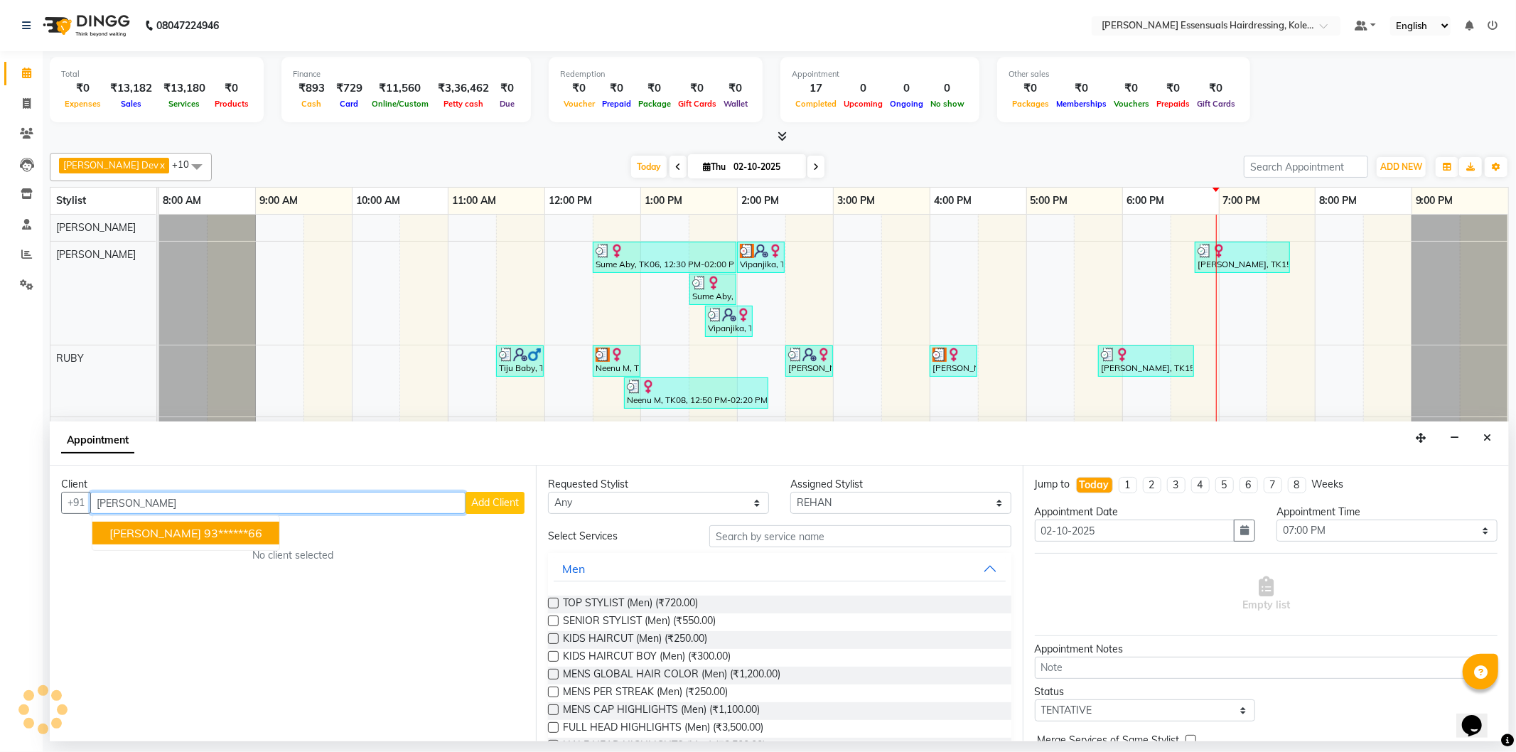
click at [215, 530] on ngb-highlight "93******66" at bounding box center [233, 533] width 58 height 14
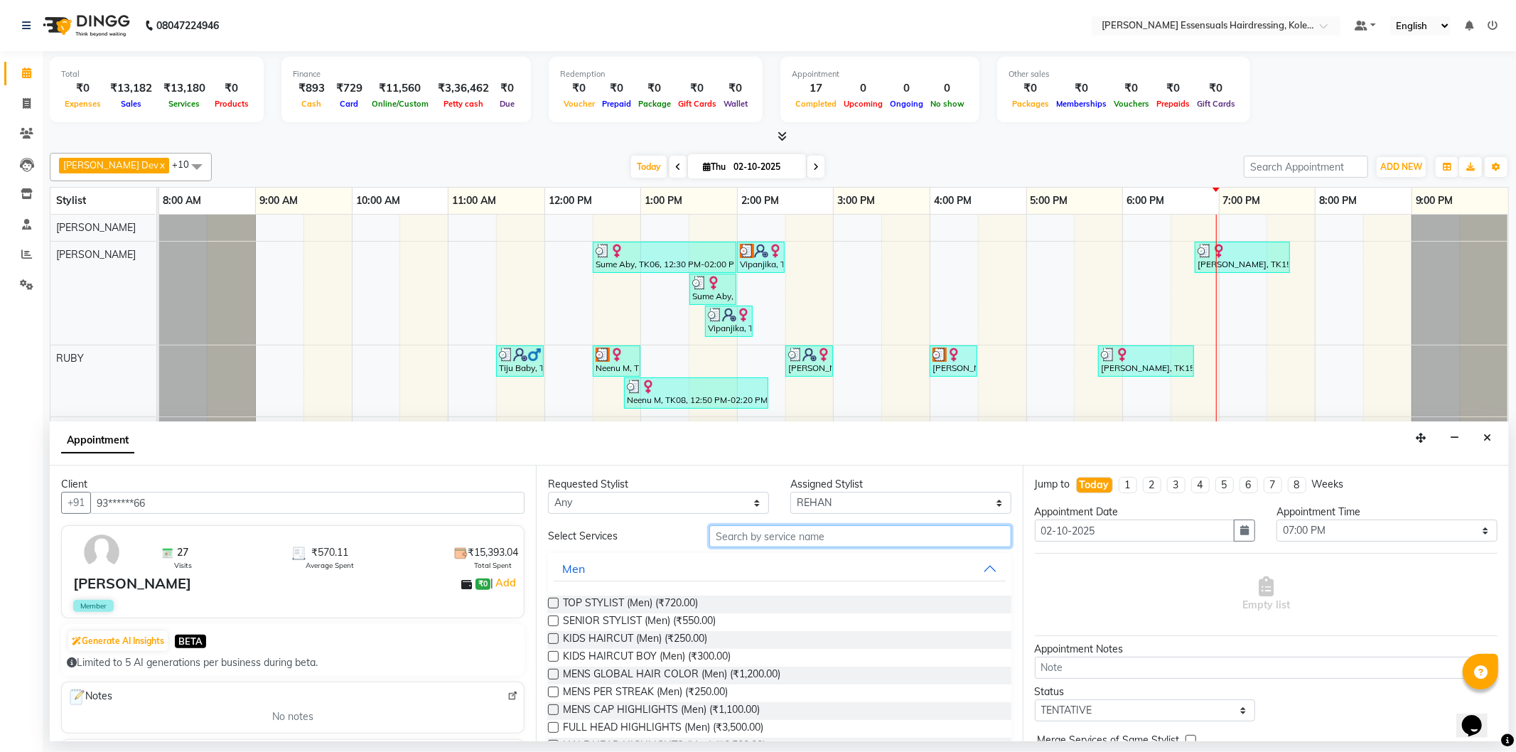
click at [868, 538] on input "text" at bounding box center [860, 536] width 301 height 22
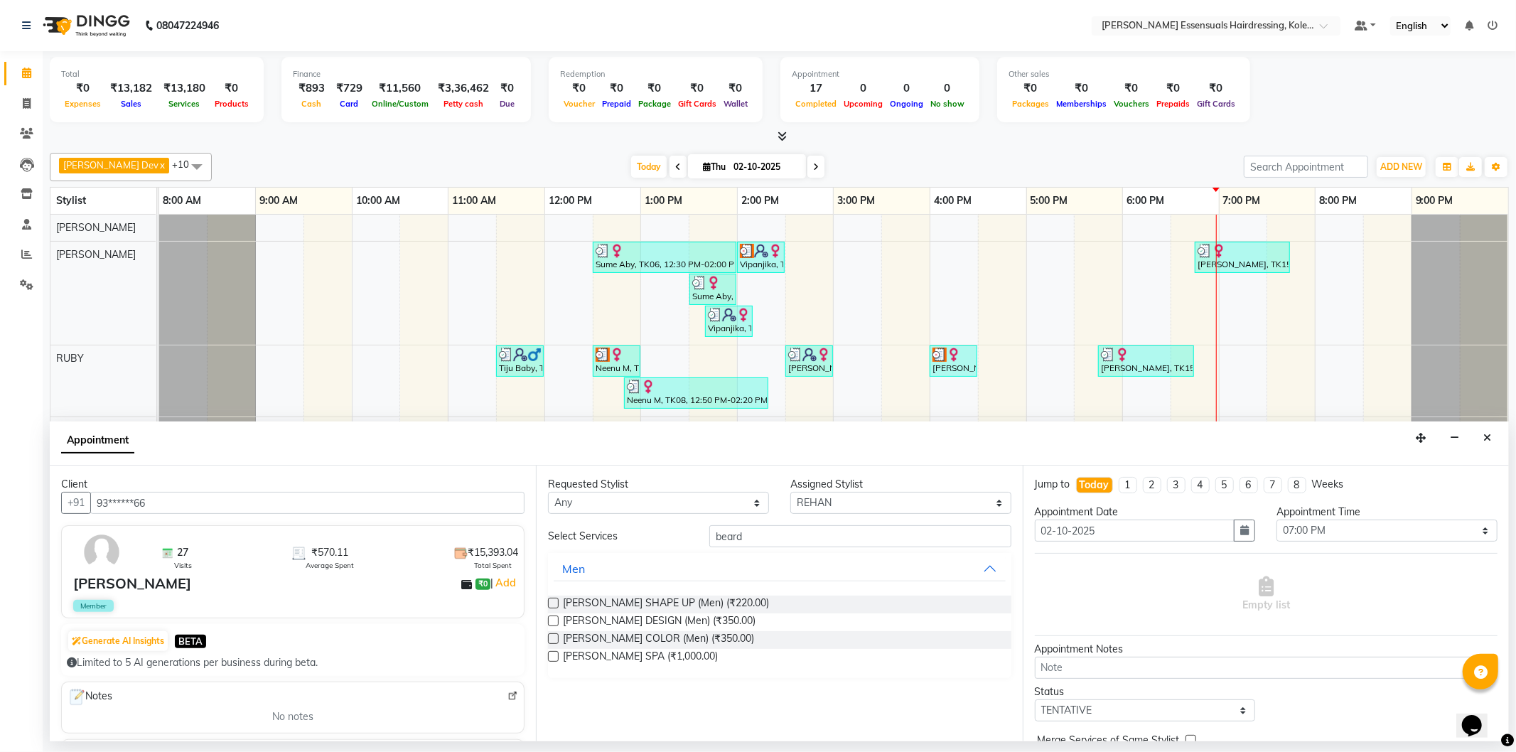
click at [546, 602] on div "Requested Stylist Any ALAL Anagha Dev ATHIRA BIDHYA CIJA FAIZAN NIREN DARJEE RE…" at bounding box center [779, 604] width 486 height 276
click at [549, 601] on label at bounding box center [553, 603] width 11 height 11
click at [549, 601] on input "checkbox" at bounding box center [552, 604] width 9 height 9
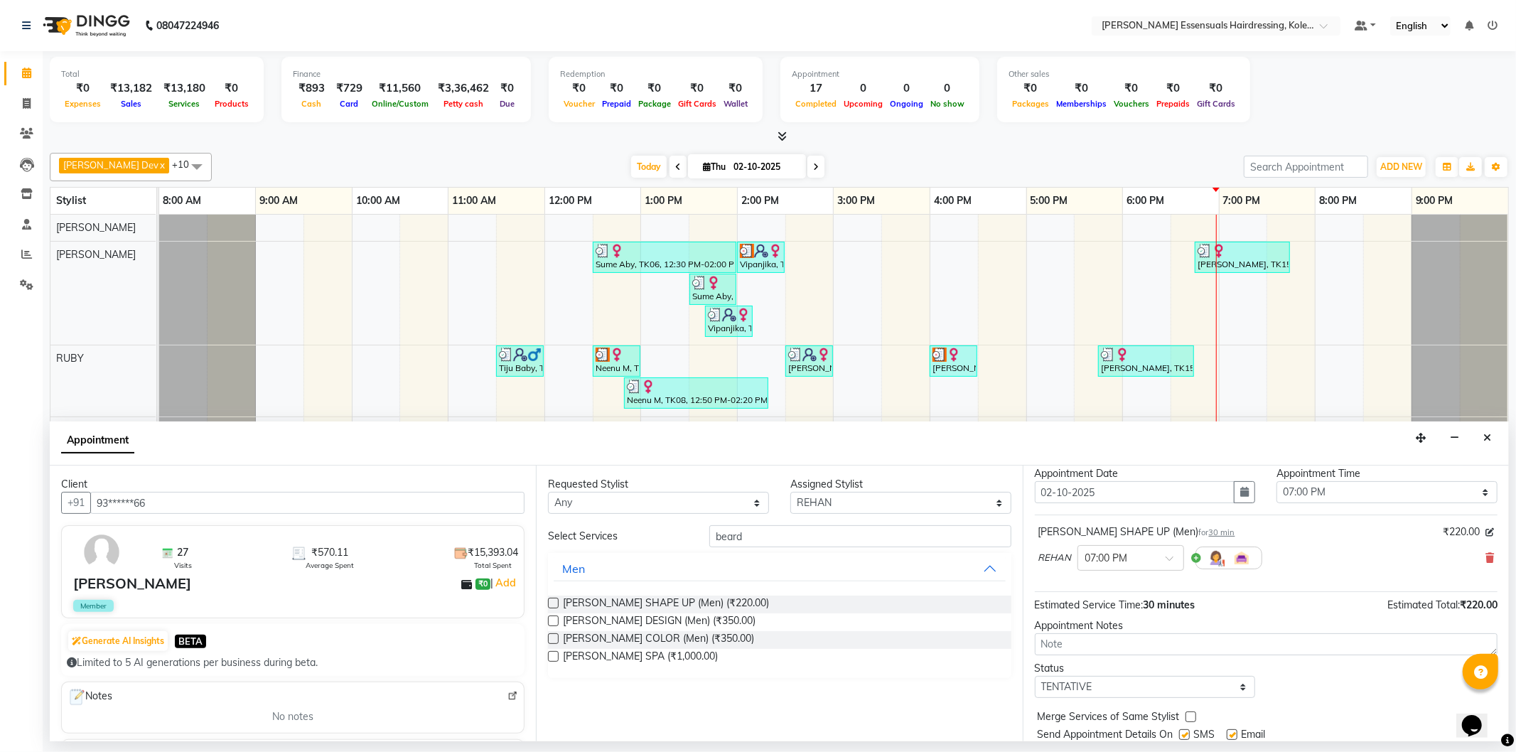
scroll to position [84, 0]
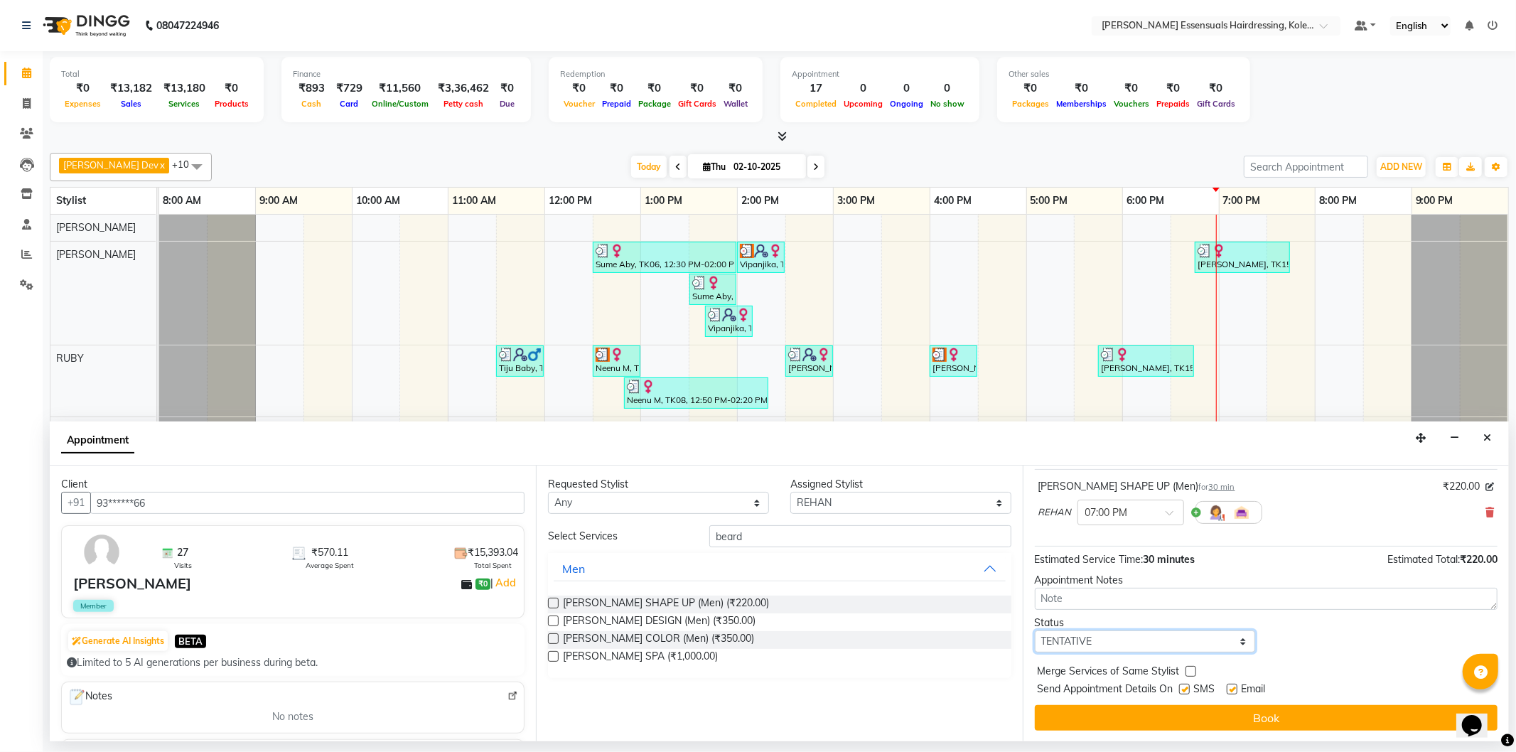
click at [1110, 643] on select "Select TENTATIVE CONFIRM CHECK-IN UPCOMING" at bounding box center [1145, 642] width 221 height 22
click at [1035, 631] on select "Select TENTATIVE CONFIRM CHECK-IN UPCOMING" at bounding box center [1145, 642] width 221 height 22
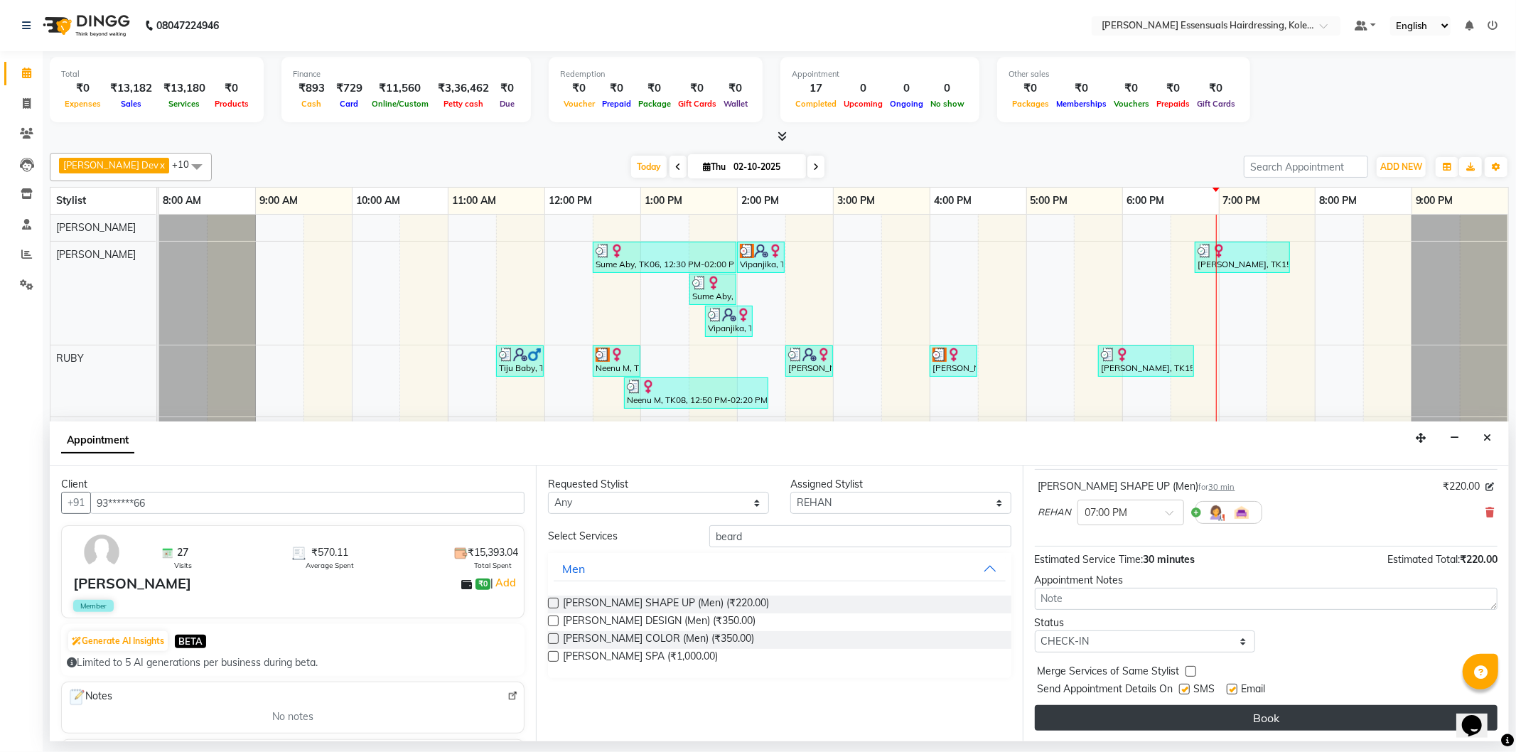
click at [1142, 714] on button "Book" at bounding box center [1266, 718] width 463 height 26
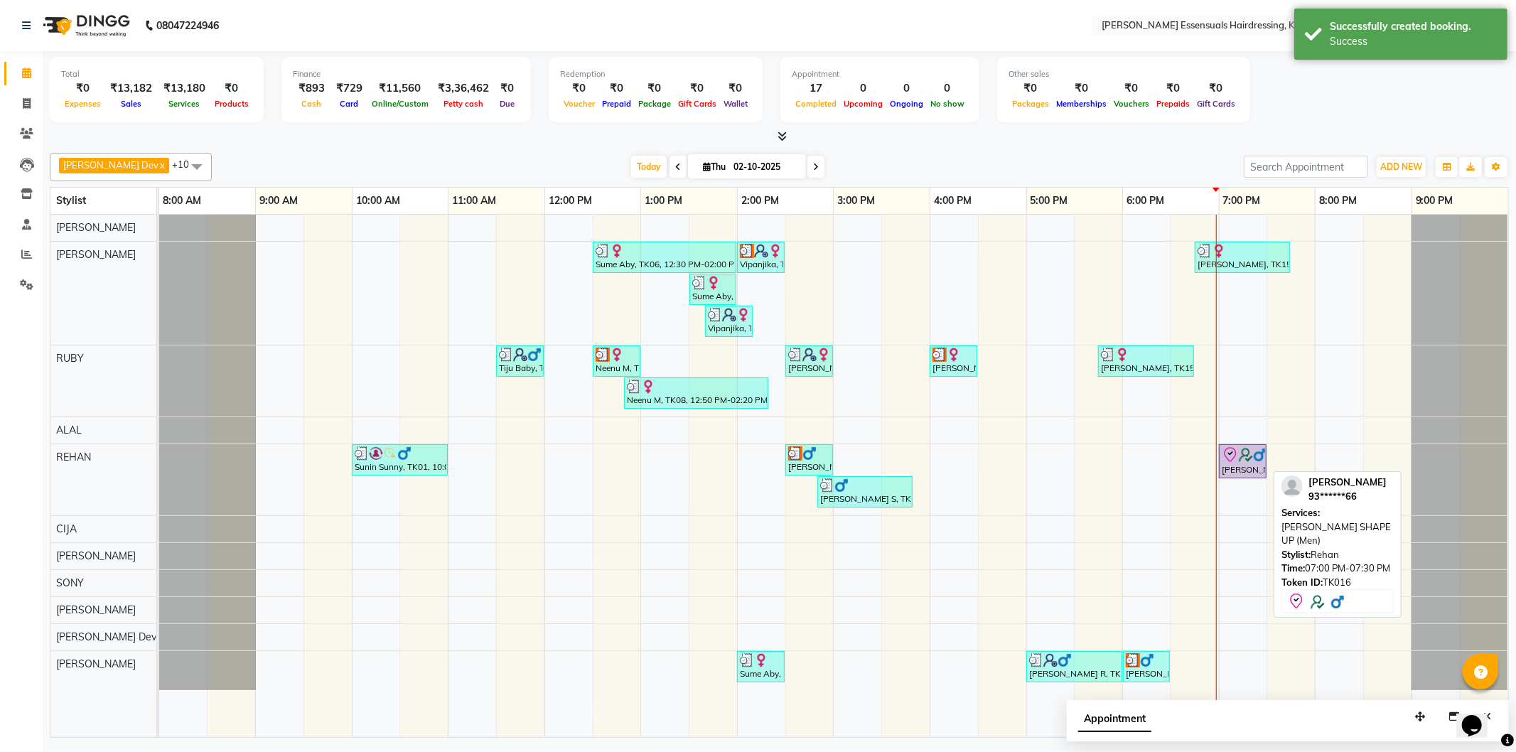
click at [1246, 464] on div "[PERSON_NAME], TK16, 07:00 PM-07:30 PM, [PERSON_NAME] SHAPE UP (Men)" at bounding box center [1243, 461] width 45 height 30
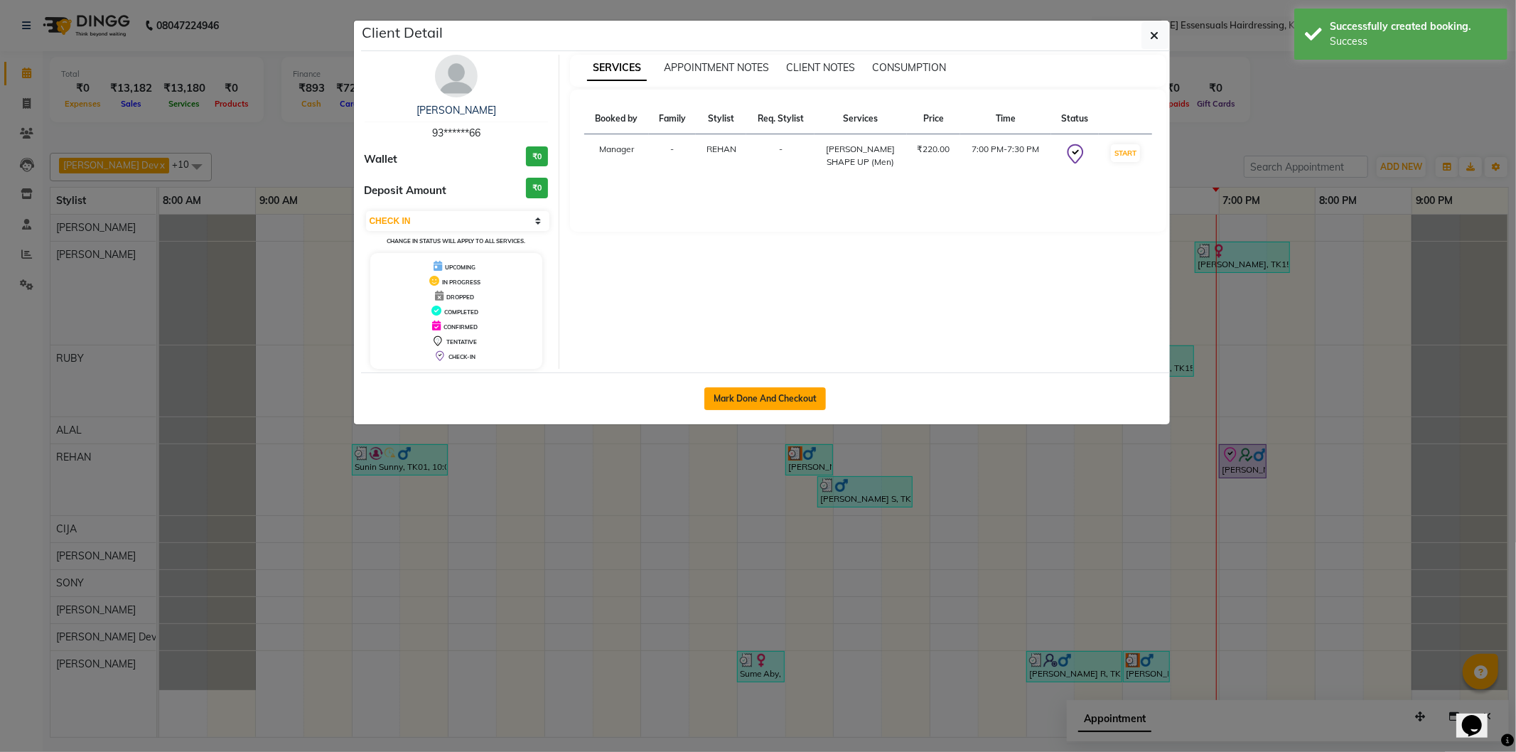
click at [751, 407] on button "Mark Done And Checkout" at bounding box center [766, 398] width 122 height 23
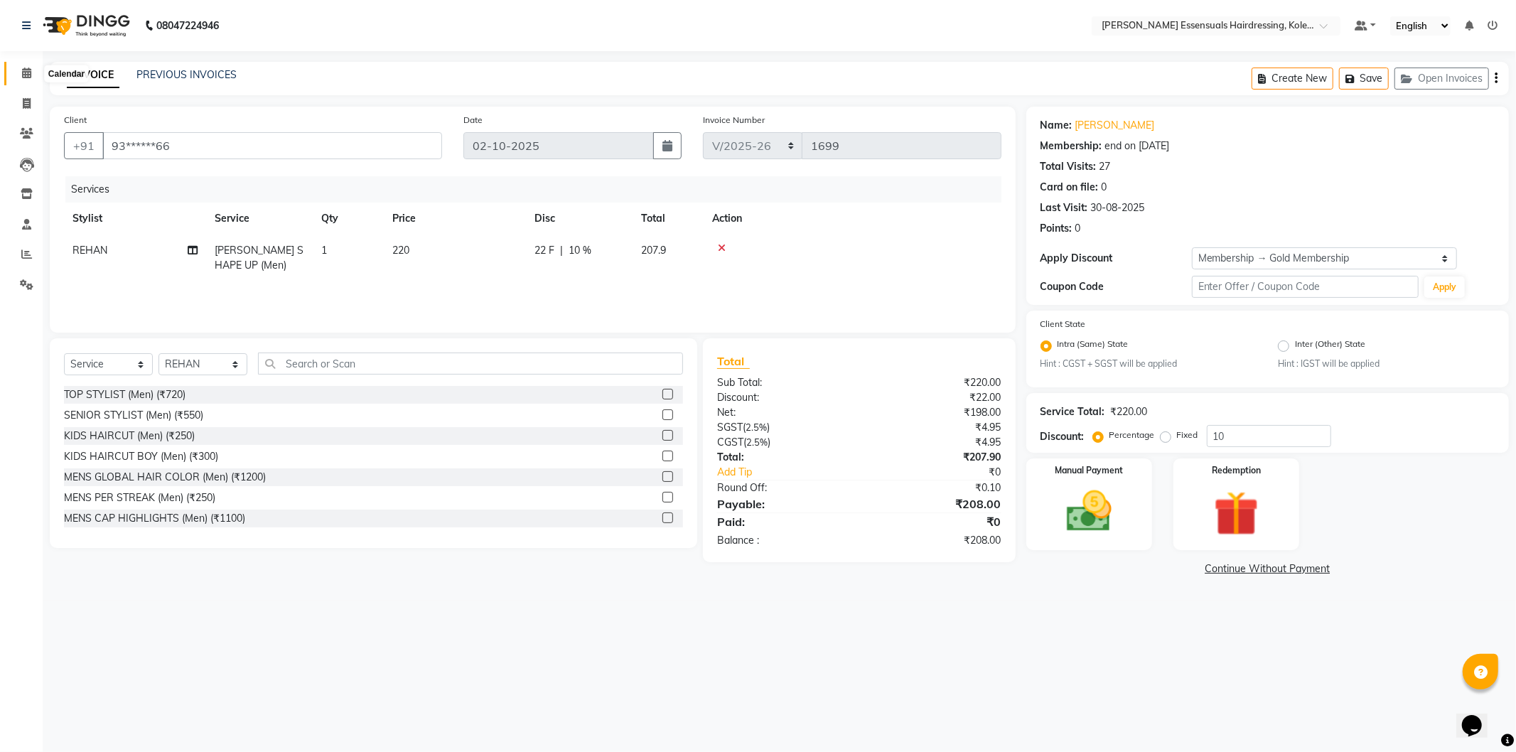
click at [25, 68] on icon at bounding box center [26, 73] width 9 height 11
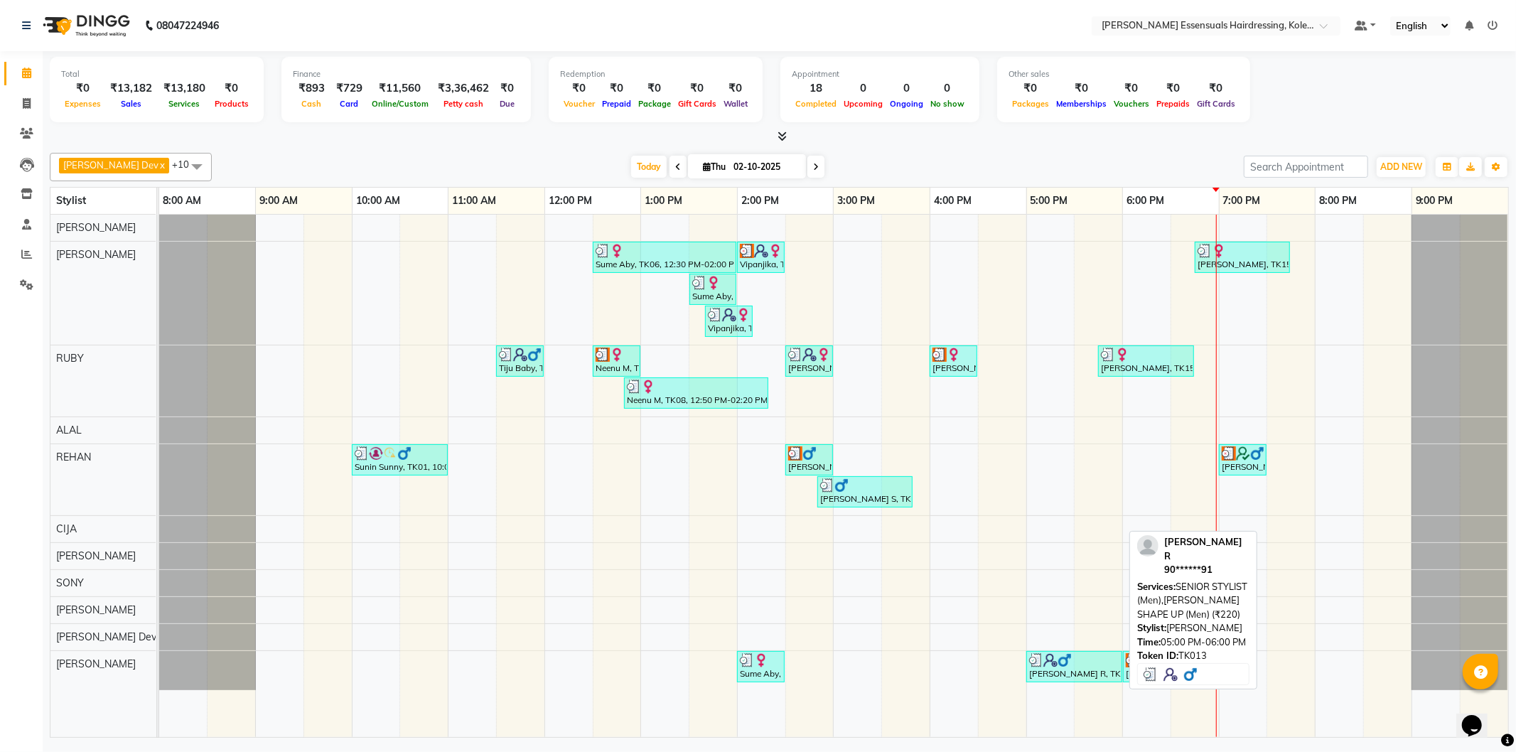
click at [1079, 665] on div at bounding box center [1074, 660] width 90 height 14
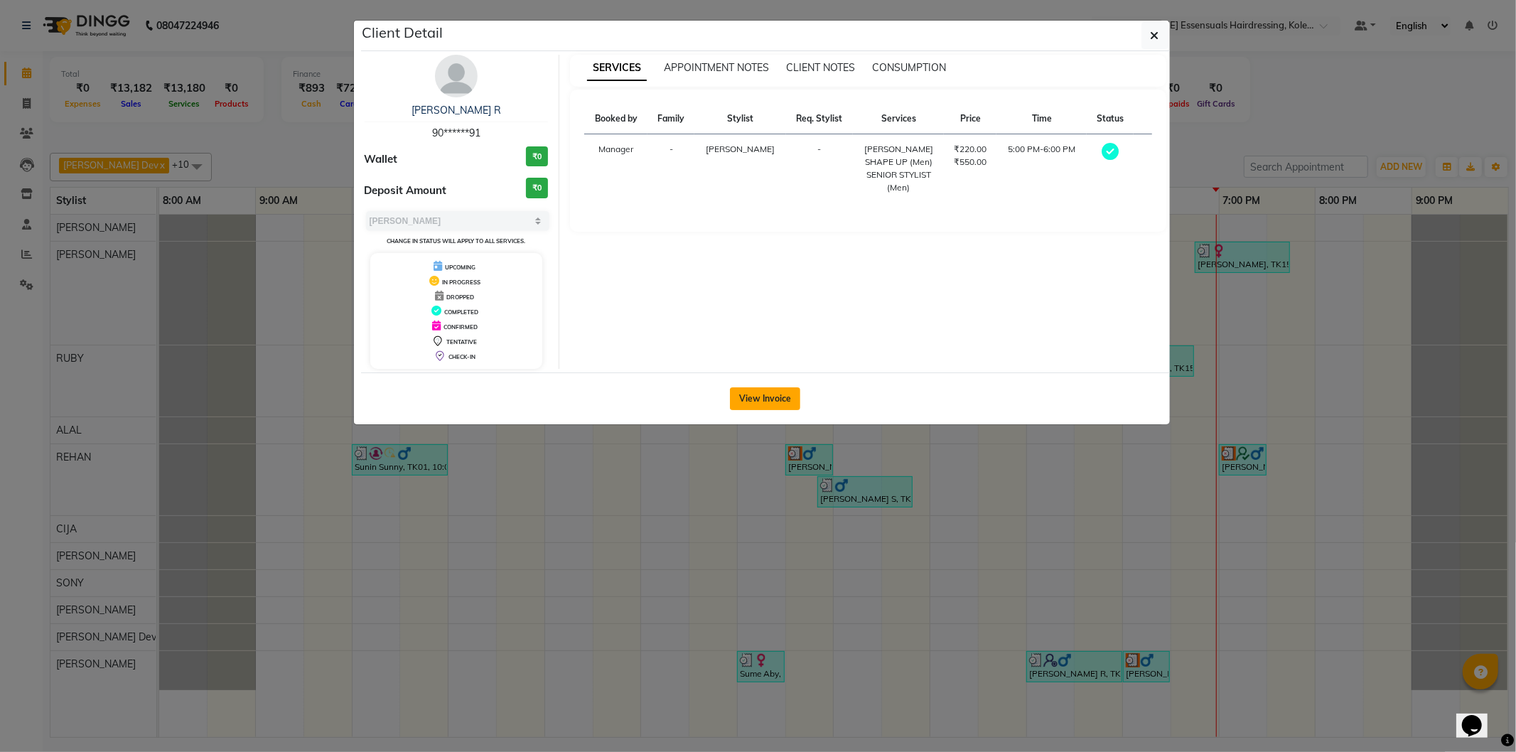
click at [751, 393] on button "View Invoice" at bounding box center [765, 398] width 70 height 23
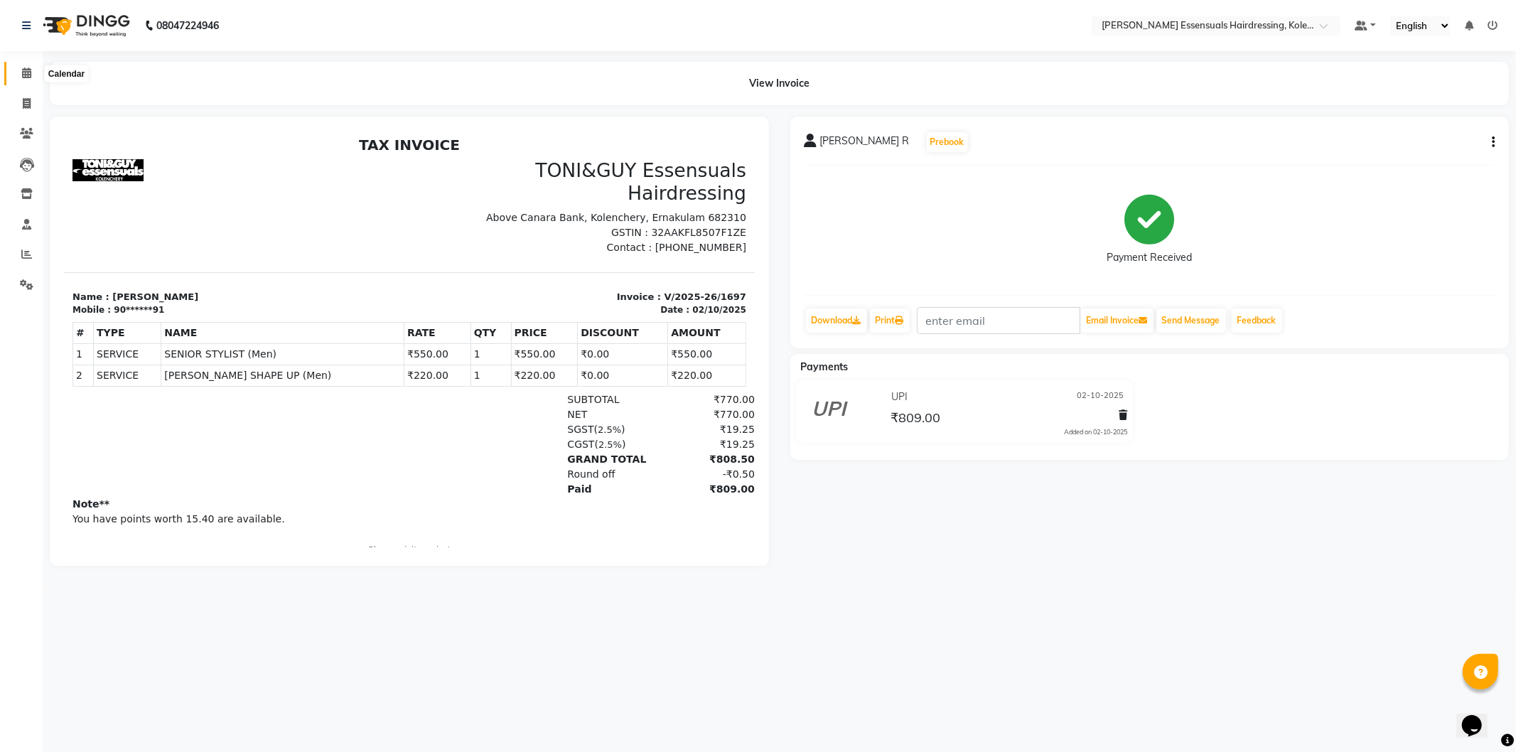
click at [23, 76] on icon at bounding box center [26, 73] width 9 height 11
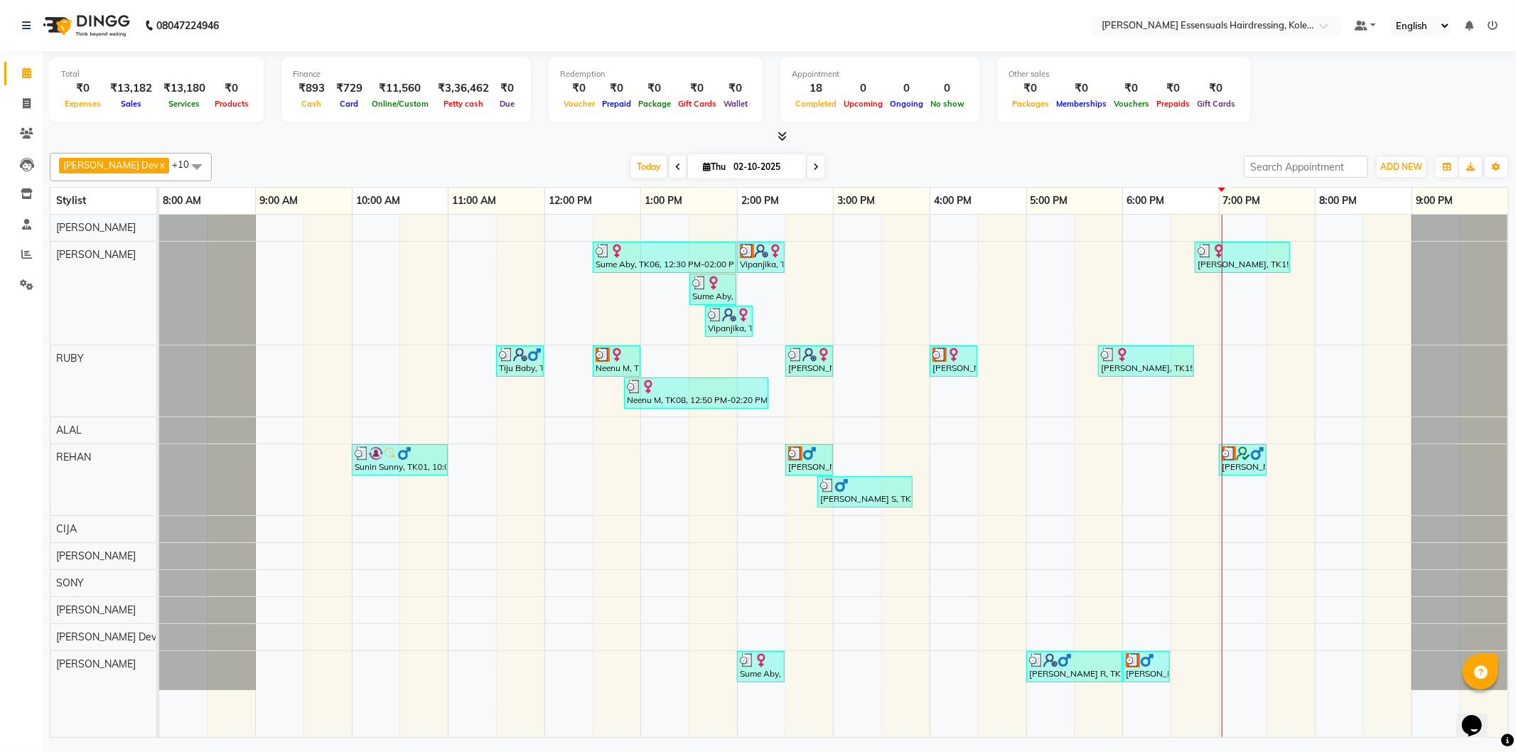
click at [1240, 371] on div "Sume Aby, TK06, 12:30 PM-02:00 PM, EYEBROWS THREADING,UPPERLIP THREADING (₹42),…" at bounding box center [833, 476] width 1349 height 523
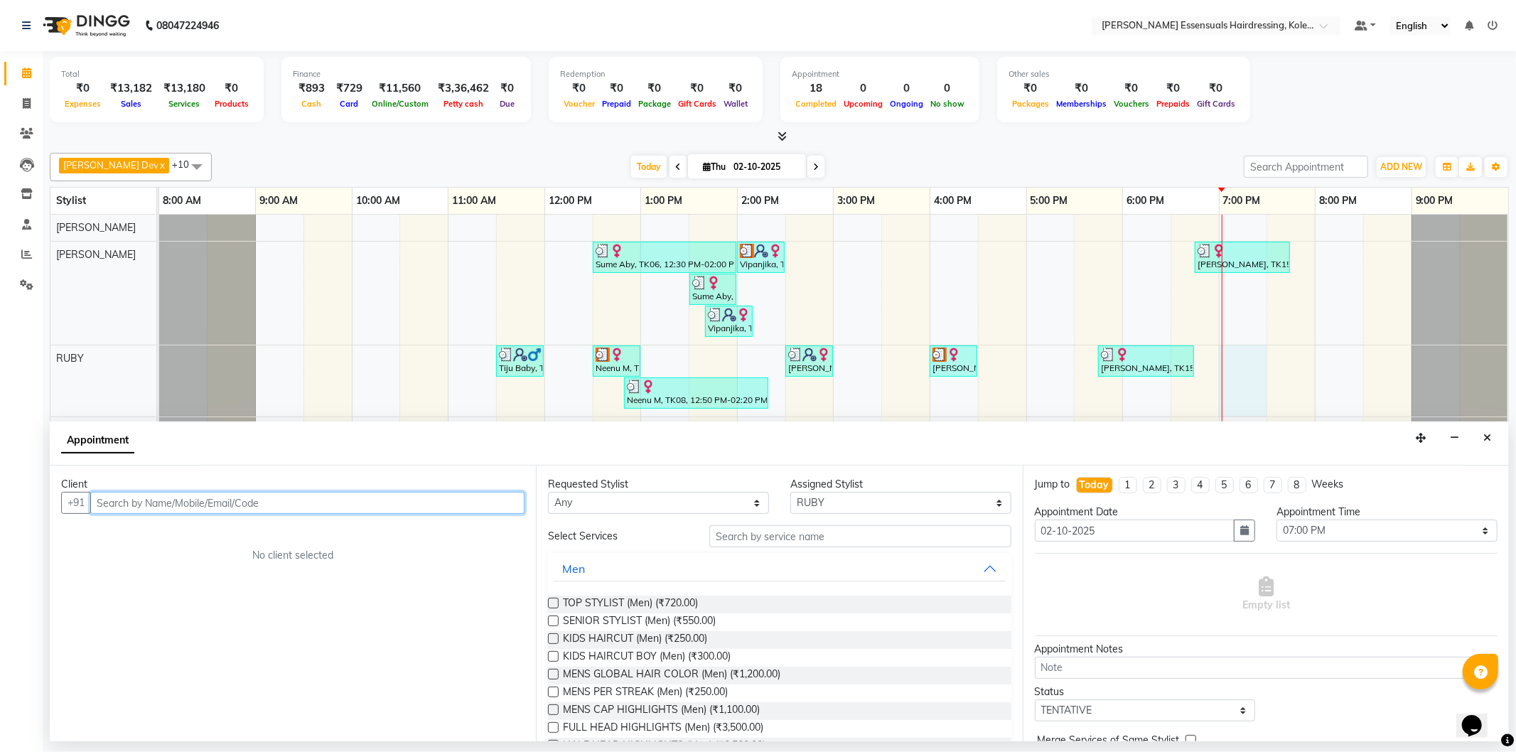
click at [352, 501] on input "text" at bounding box center [307, 503] width 434 height 22
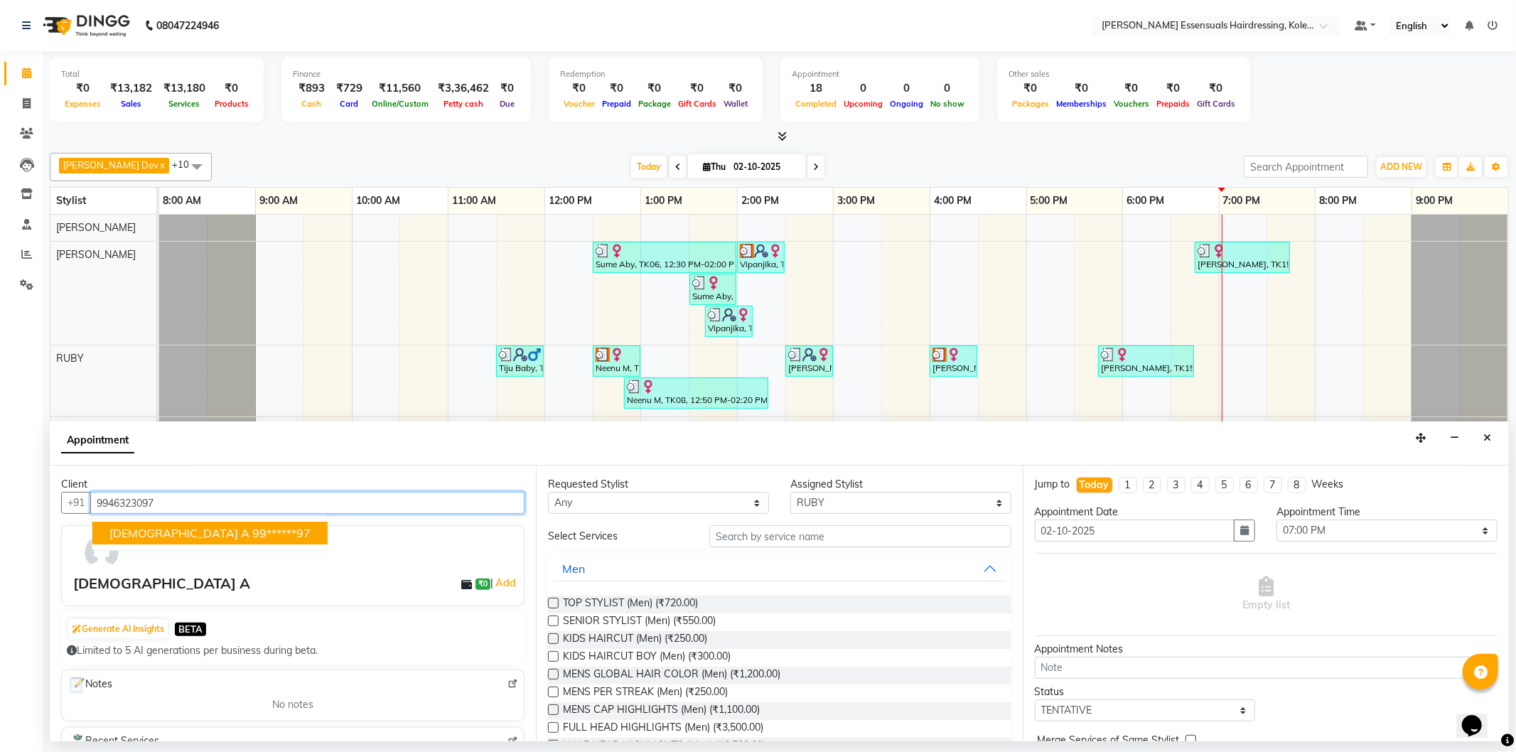
click at [252, 532] on ngb-highlight "99******97" at bounding box center [281, 533] width 58 height 14
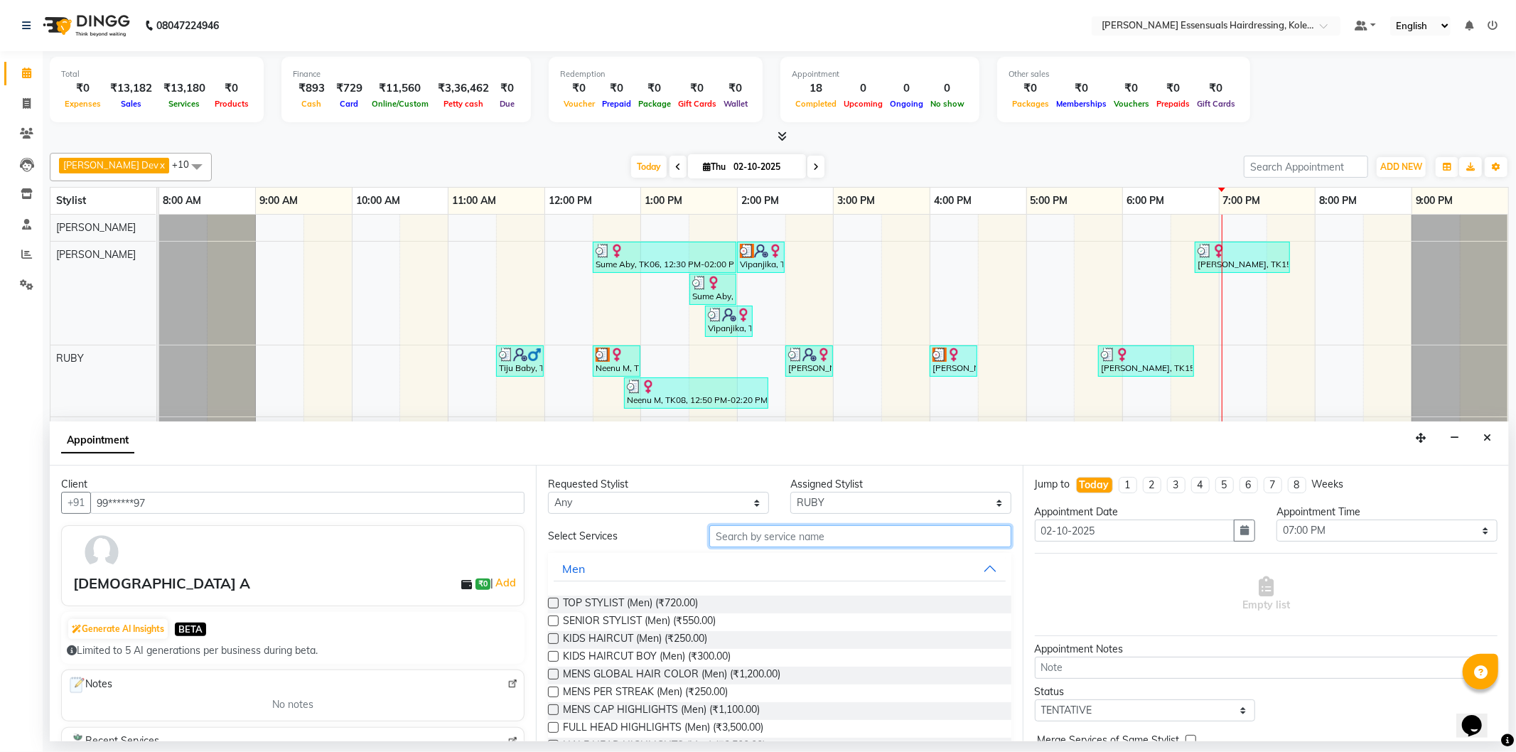
click at [845, 530] on input "text" at bounding box center [860, 536] width 301 height 22
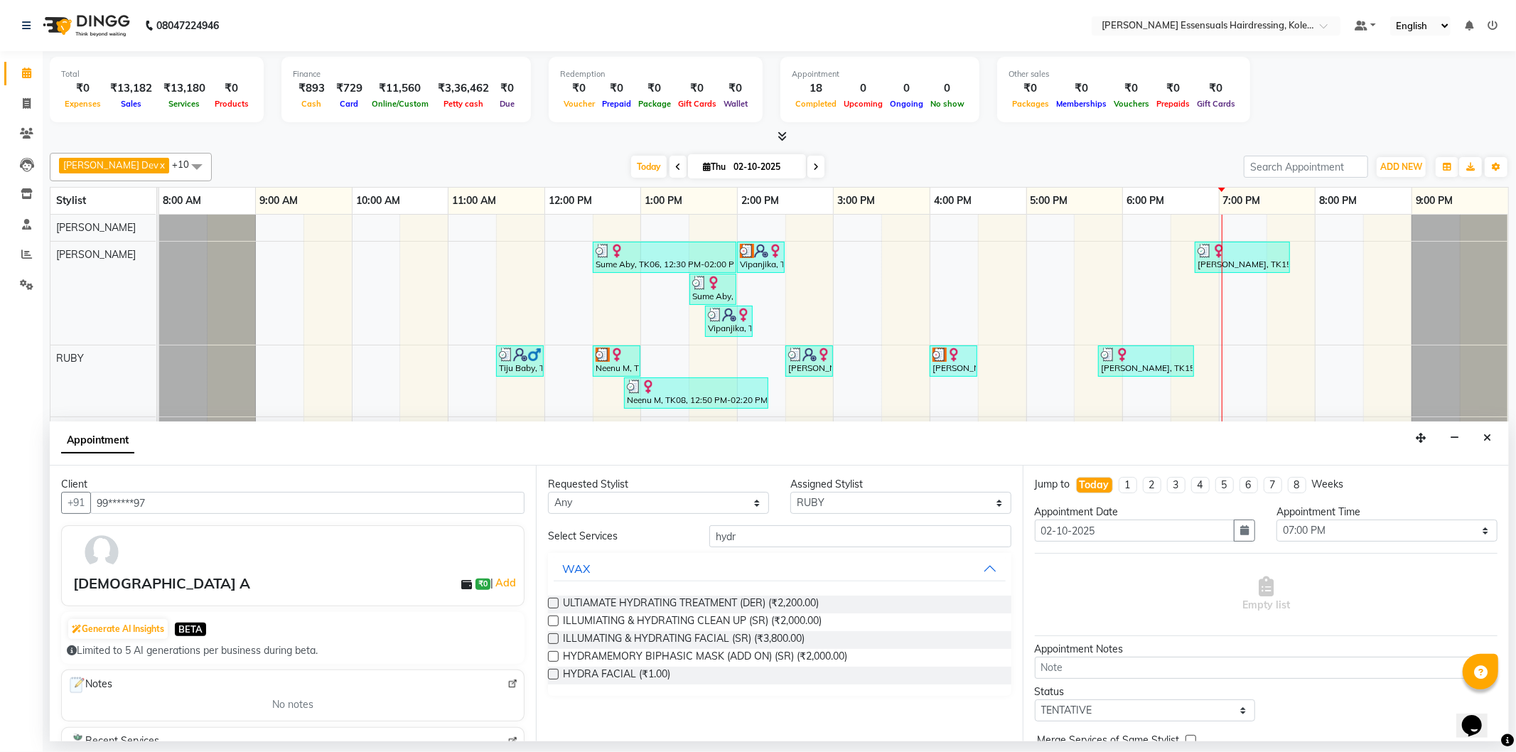
click at [552, 673] on label at bounding box center [553, 674] width 11 height 11
click at [552, 673] on input "checkbox" at bounding box center [552, 675] width 9 height 9
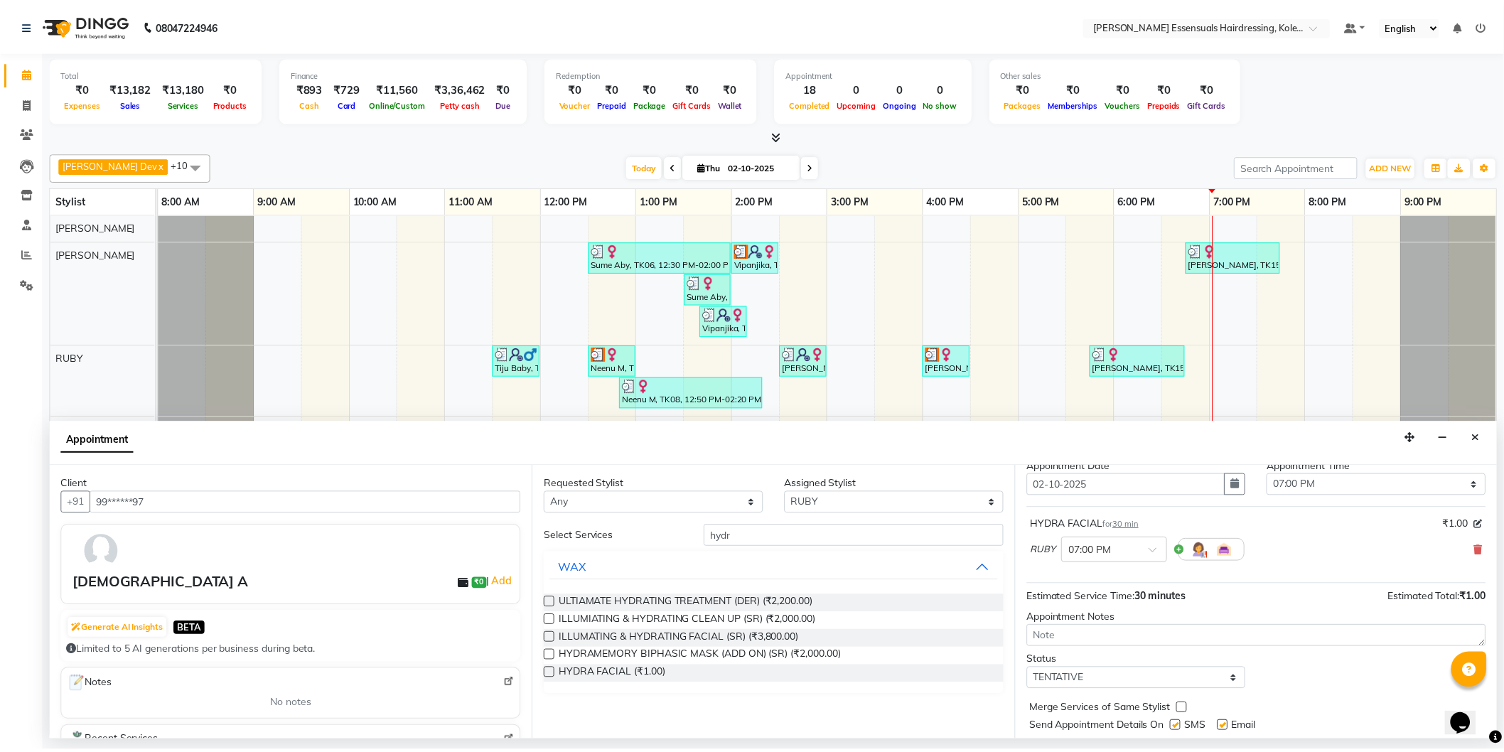
scroll to position [84, 0]
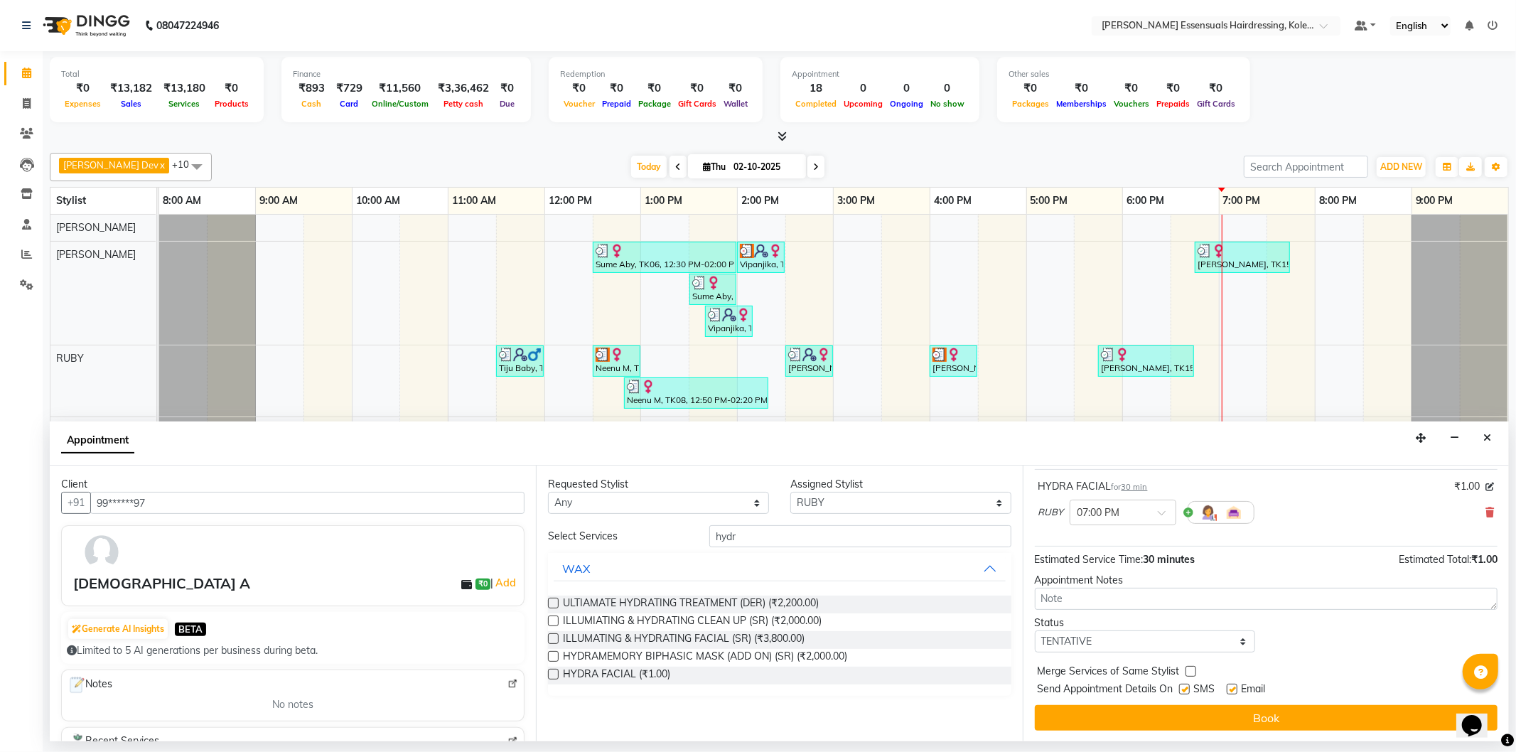
click at [1142, 628] on div "Status" at bounding box center [1145, 623] width 221 height 15
click at [1140, 638] on select "Select TENTATIVE CONFIRM CHECK-IN UPCOMING" at bounding box center [1145, 642] width 221 height 22
click at [1035, 631] on select "Select TENTATIVE CONFIRM CHECK-IN UPCOMING" at bounding box center [1145, 642] width 221 height 22
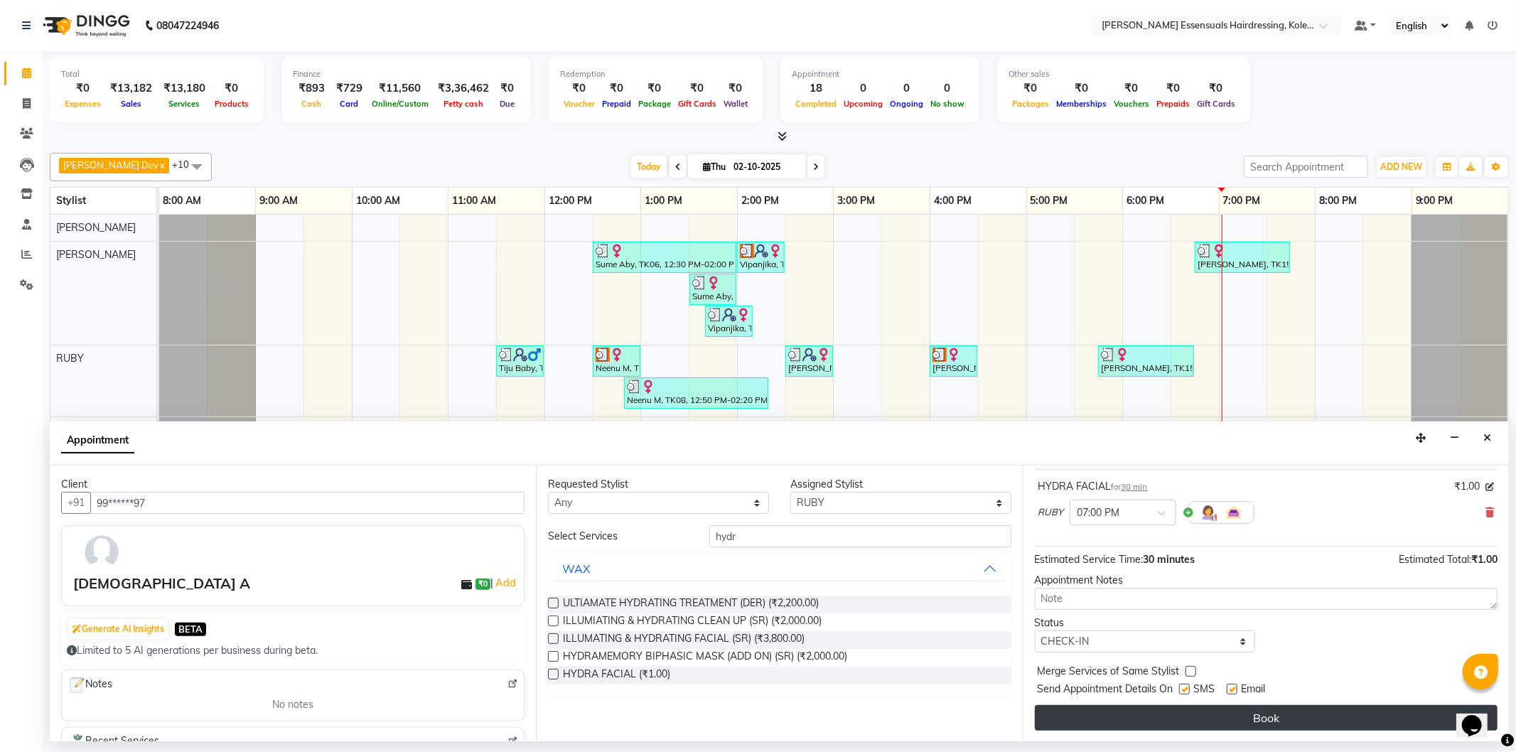
click at [1154, 719] on button "Book" at bounding box center [1266, 718] width 463 height 26
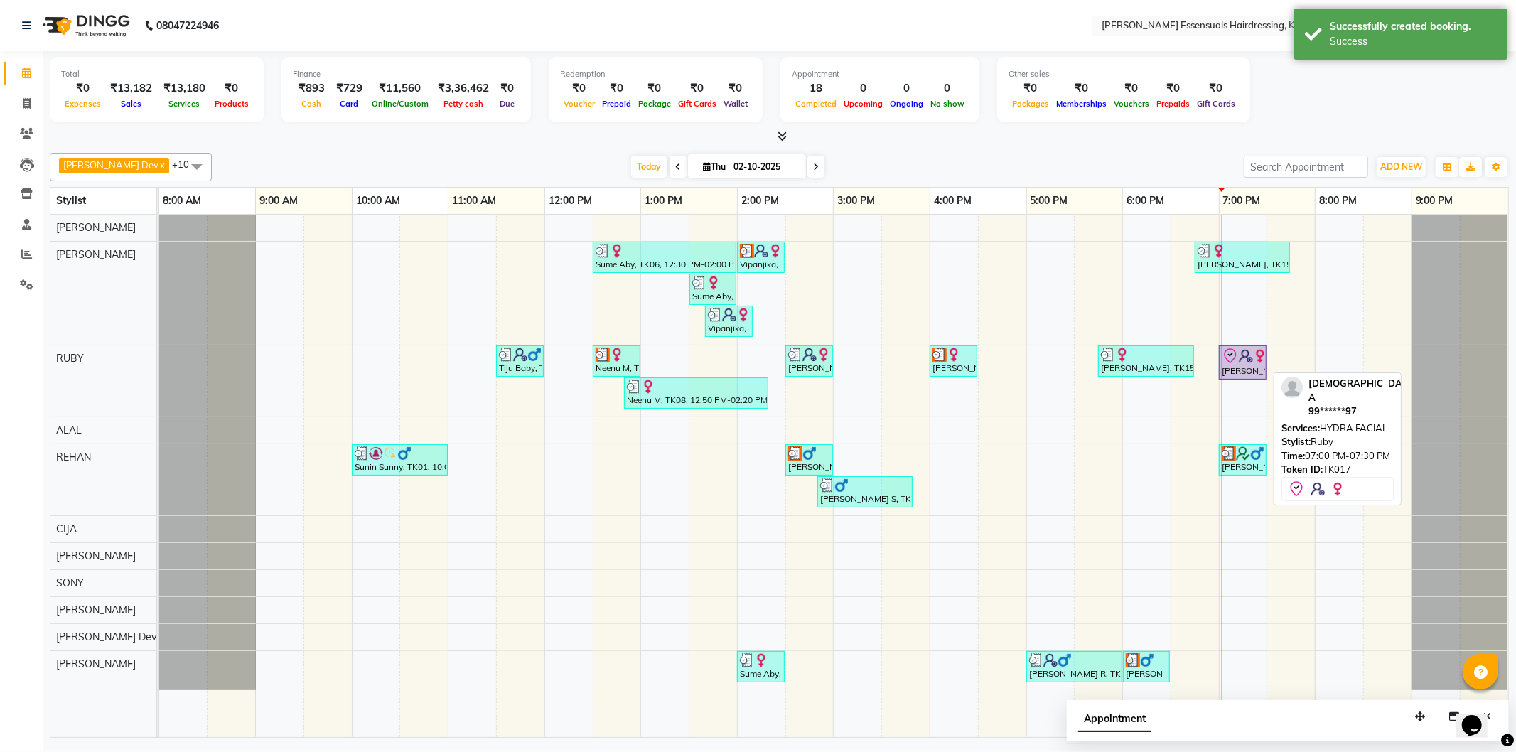
click at [1252, 365] on div "[PERSON_NAME] A, TK17, 07:00 PM-07:30 PM, HYDRA FACIAL" at bounding box center [1243, 363] width 45 height 30
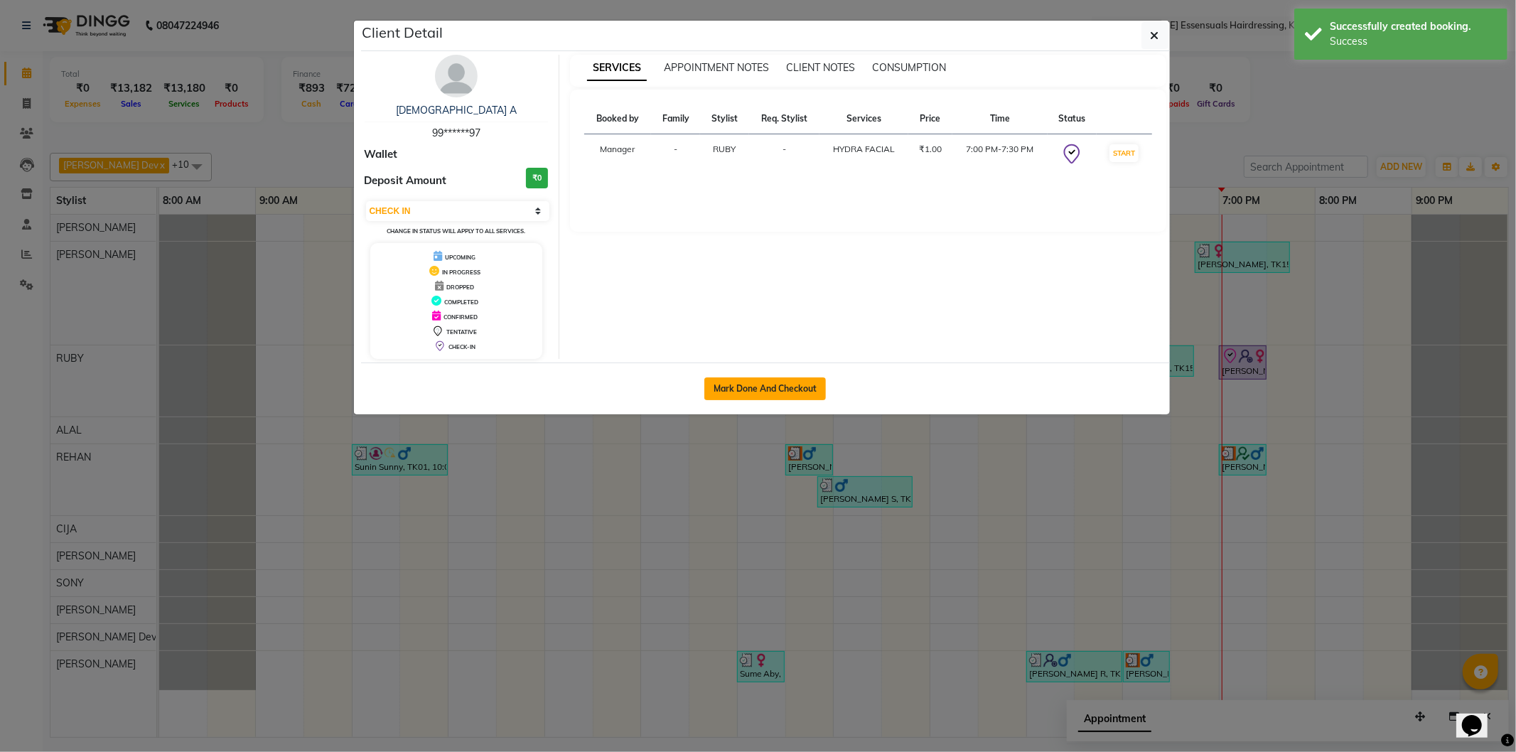
click at [778, 381] on button "Mark Done And Checkout" at bounding box center [766, 389] width 122 height 23
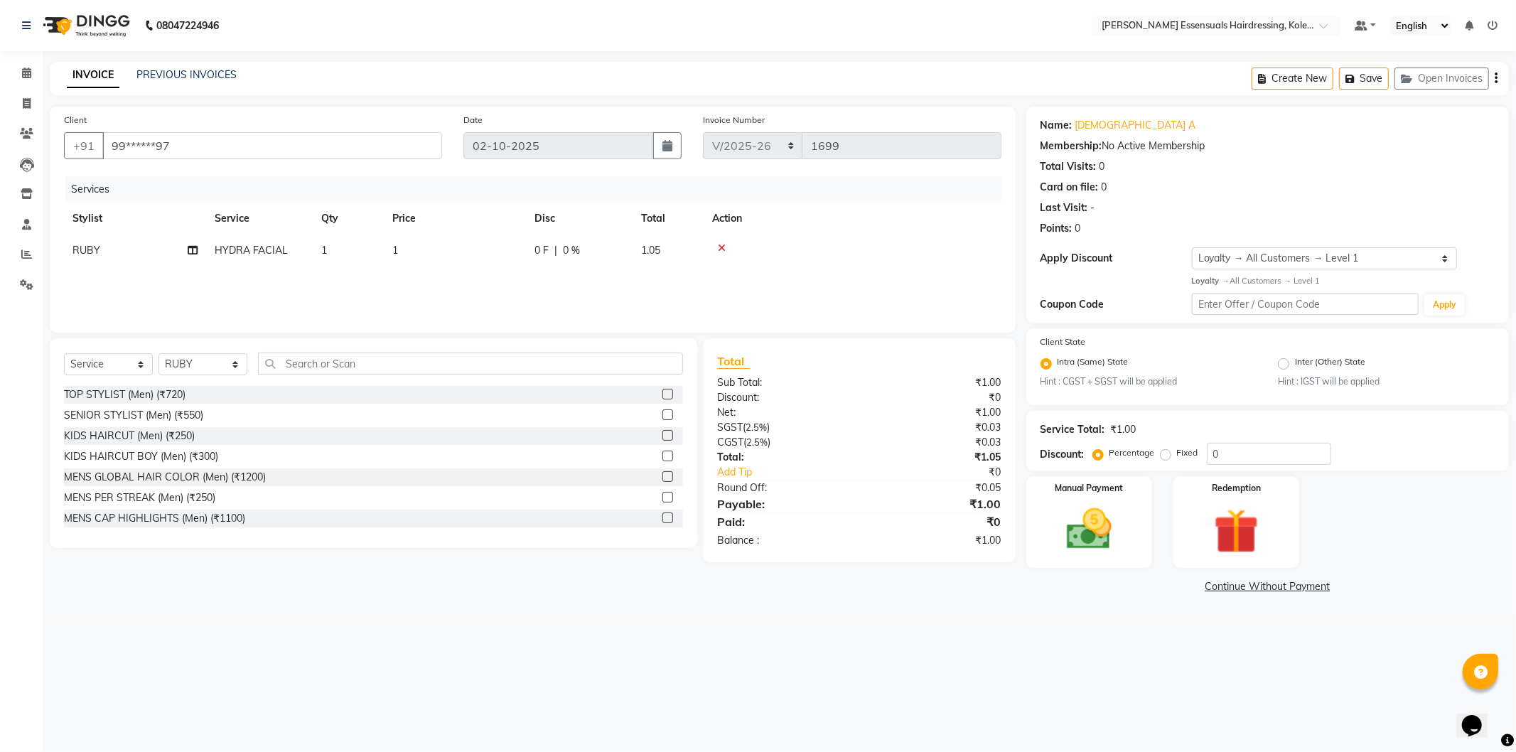
click at [401, 245] on td "1" at bounding box center [455, 251] width 142 height 32
click at [506, 254] on input "1" at bounding box center [521, 254] width 125 height 22
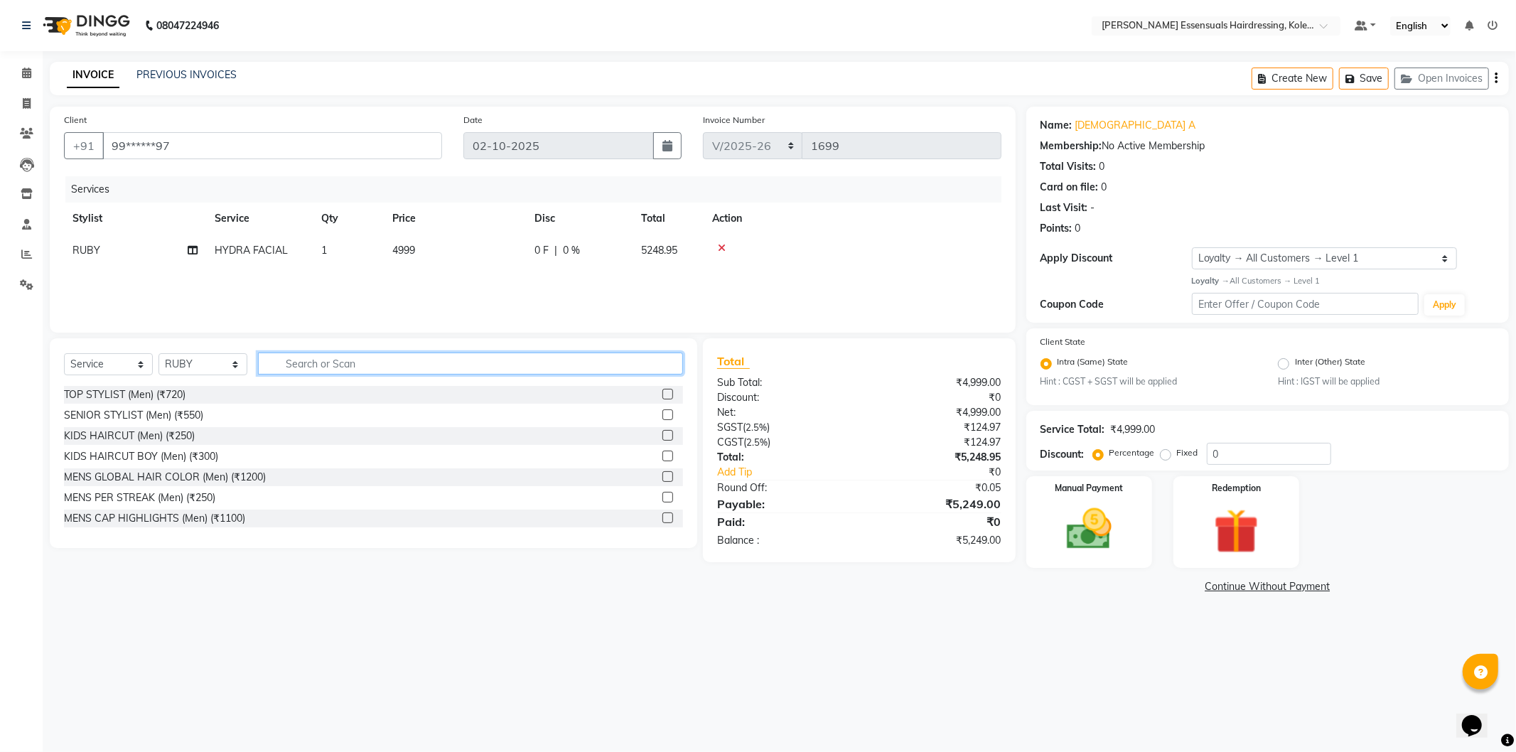
click at [498, 353] on input "text" at bounding box center [470, 364] width 425 height 22
click at [663, 520] on label at bounding box center [668, 518] width 11 height 11
click at [663, 520] on input "checkbox" at bounding box center [667, 518] width 9 height 9
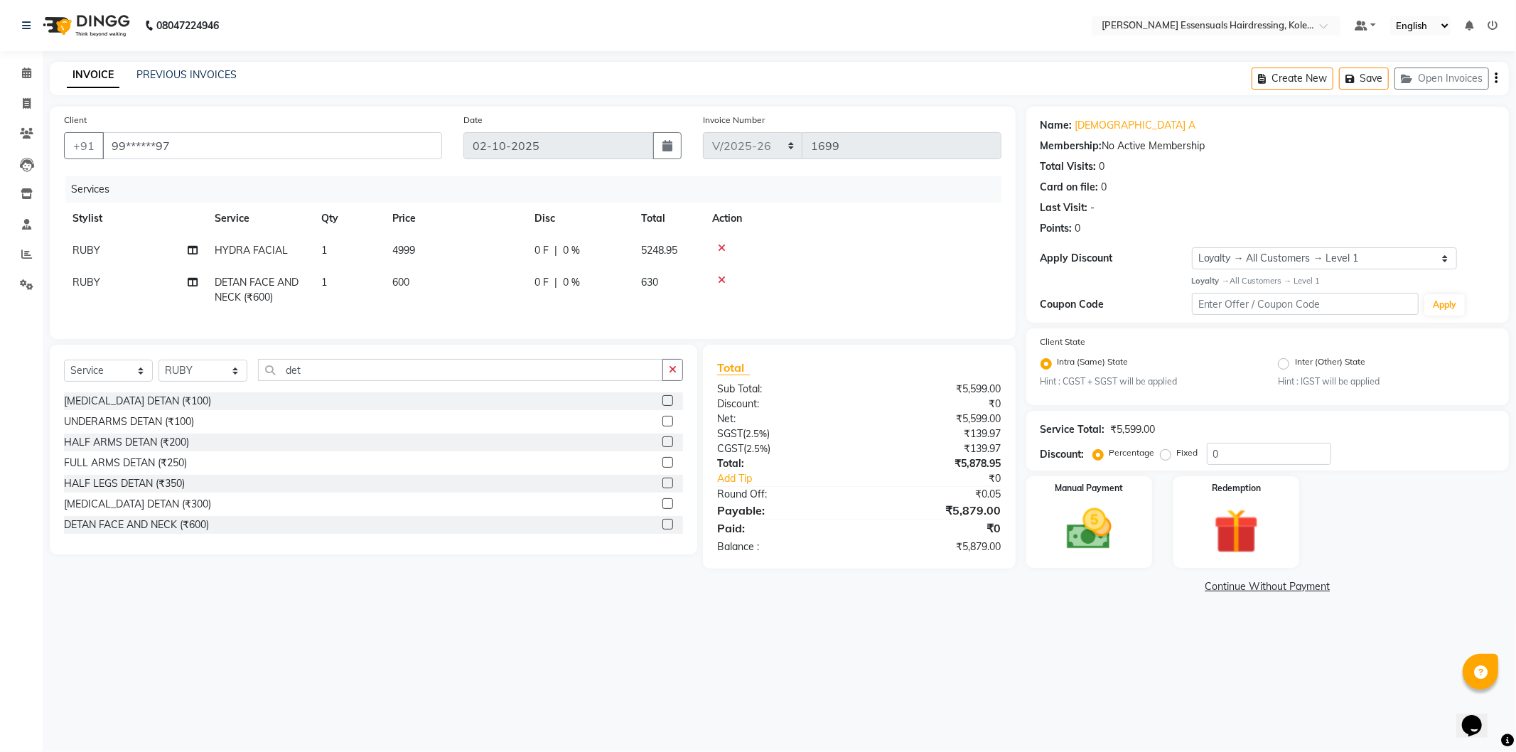
click at [948, 274] on td at bounding box center [853, 290] width 298 height 47
click at [1366, 80] on button "Save" at bounding box center [1364, 79] width 50 height 22
click at [22, 68] on icon at bounding box center [26, 73] width 9 height 11
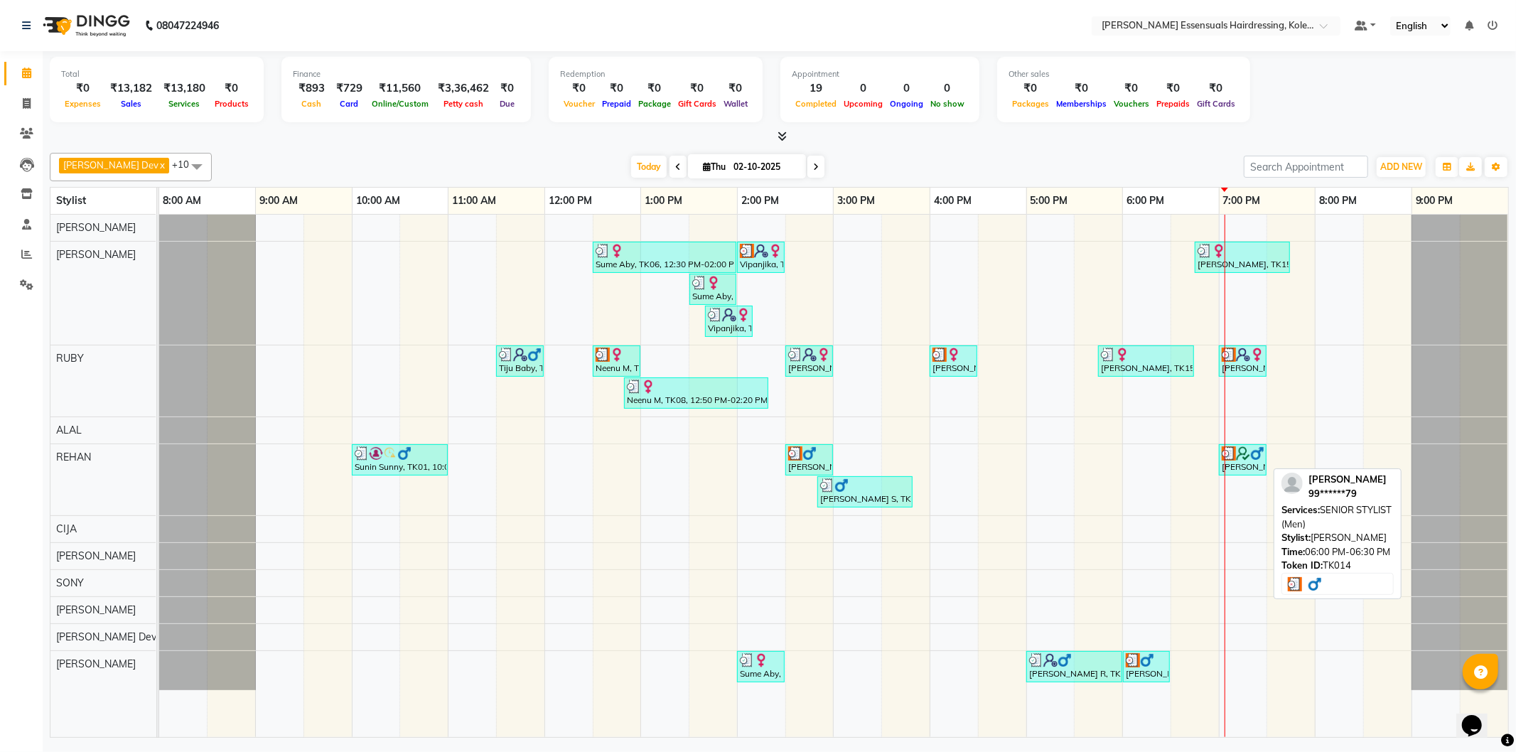
click at [1155, 668] on div "[PERSON_NAME], TK14, 06:00 PM-06:30 PM, SENIOR STYLIST (Men)" at bounding box center [1147, 666] width 44 height 27
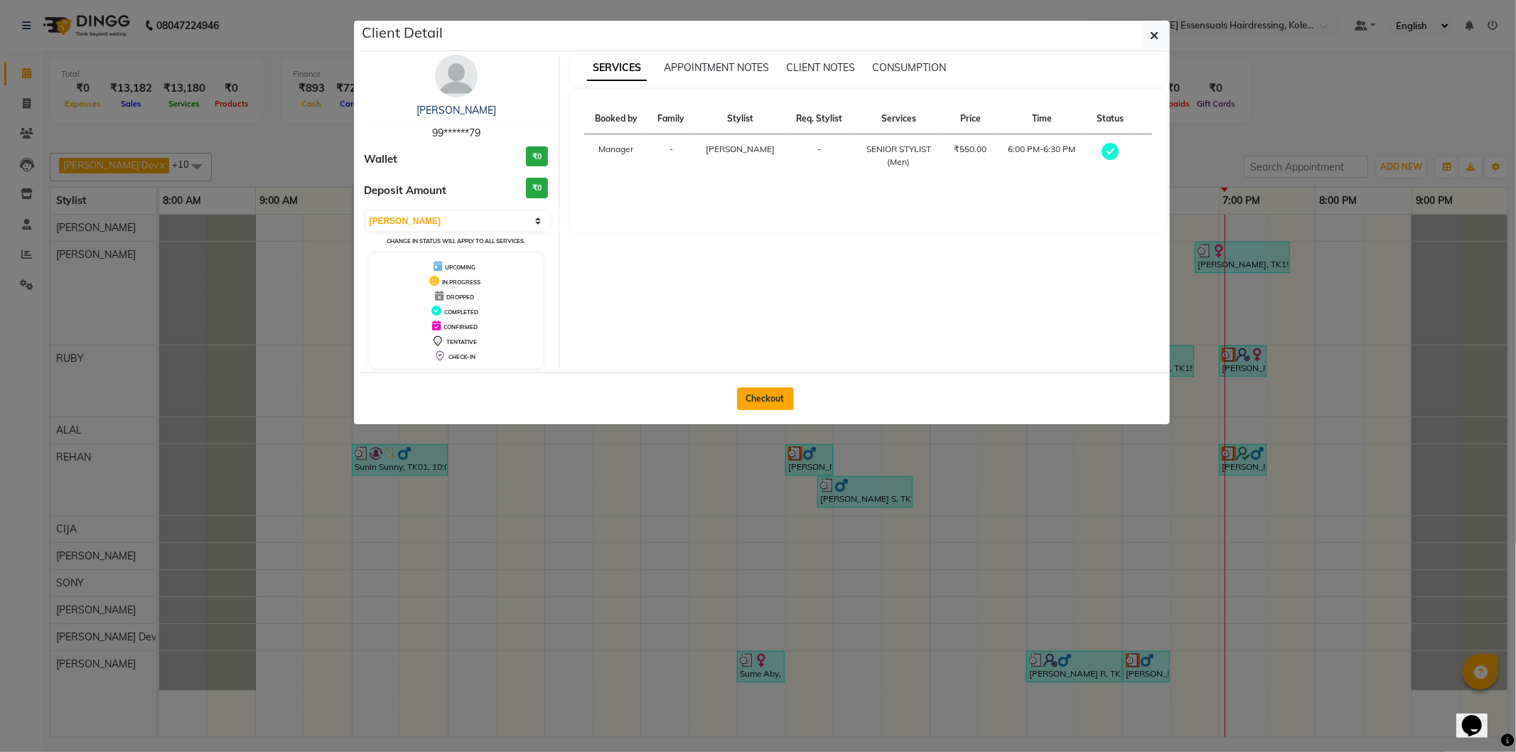
click at [778, 405] on button "Checkout" at bounding box center [765, 398] width 57 height 23
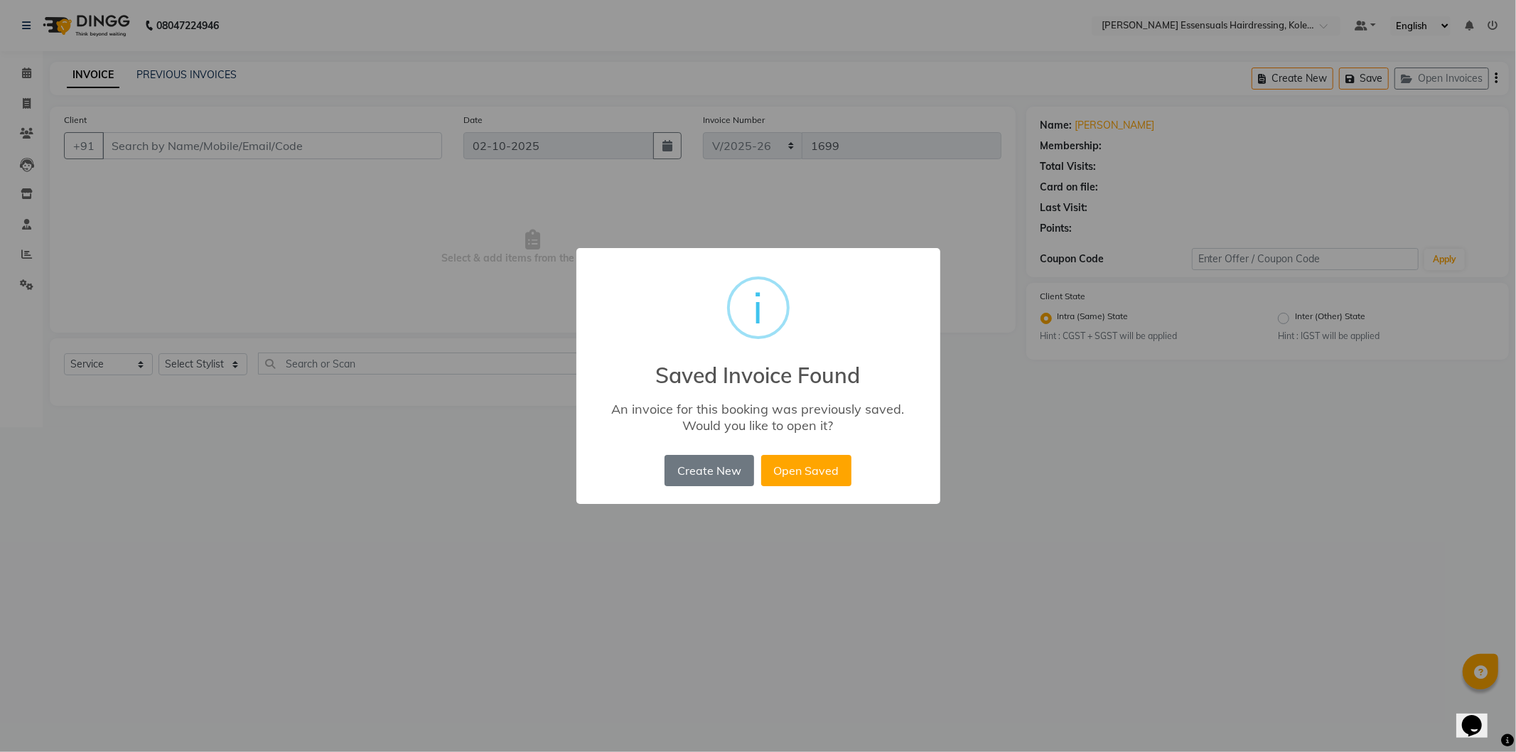
click at [808, 493] on div "× i Saved Invoice Found An invoice for this booking was previously saved. Would…" at bounding box center [759, 376] width 364 height 257
click at [808, 470] on button "Open Saved" at bounding box center [806, 470] width 90 height 31
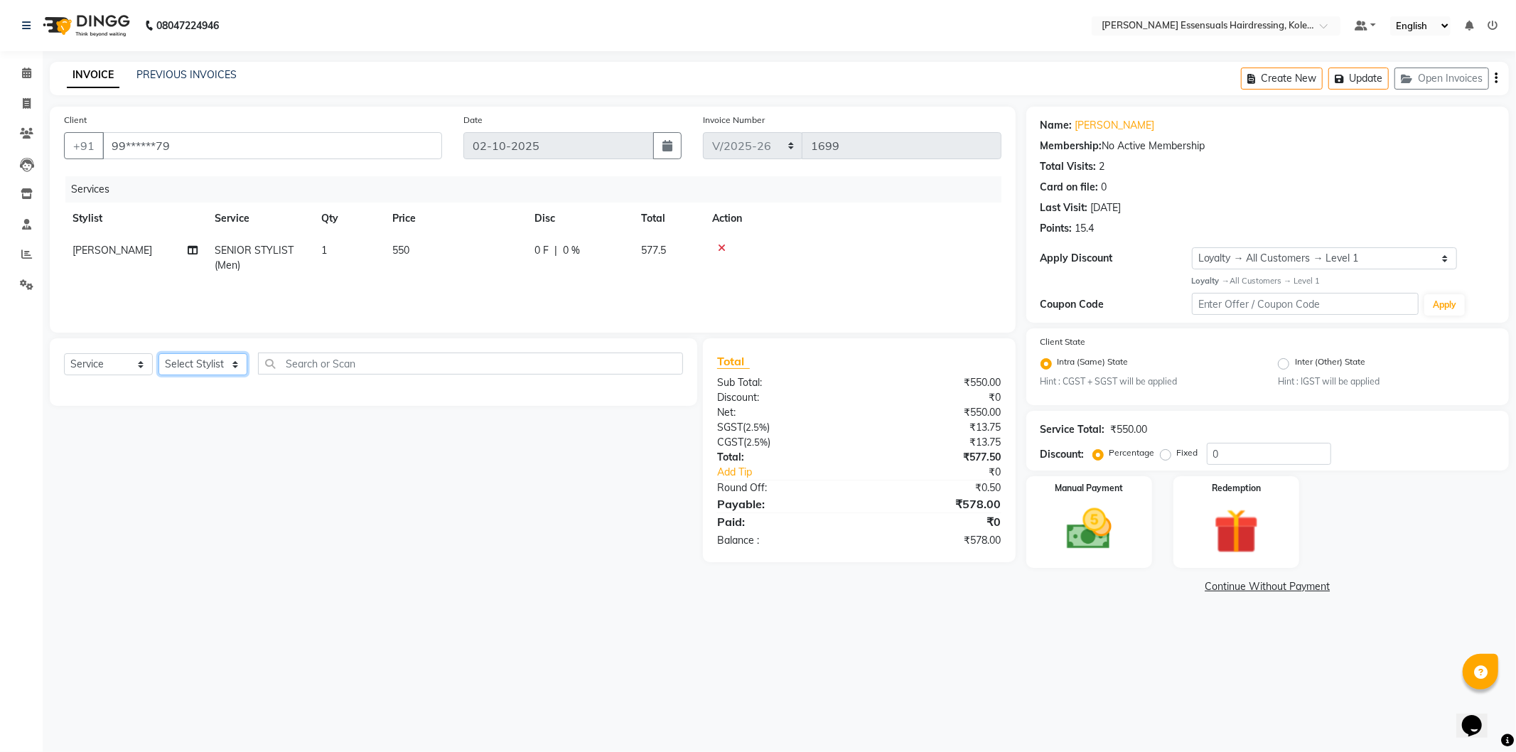
click at [220, 358] on select "Select Stylist Admin ALAL Anagha Dev ATHIRA BIDHYA Bindya Accountant CIJA FAIZA…" at bounding box center [203, 364] width 89 height 22
click at [159, 354] on select "Select Stylist Admin ALAL Anagha Dev ATHIRA BIDHYA Bindya Accountant CIJA FAIZA…" at bounding box center [203, 364] width 89 height 22
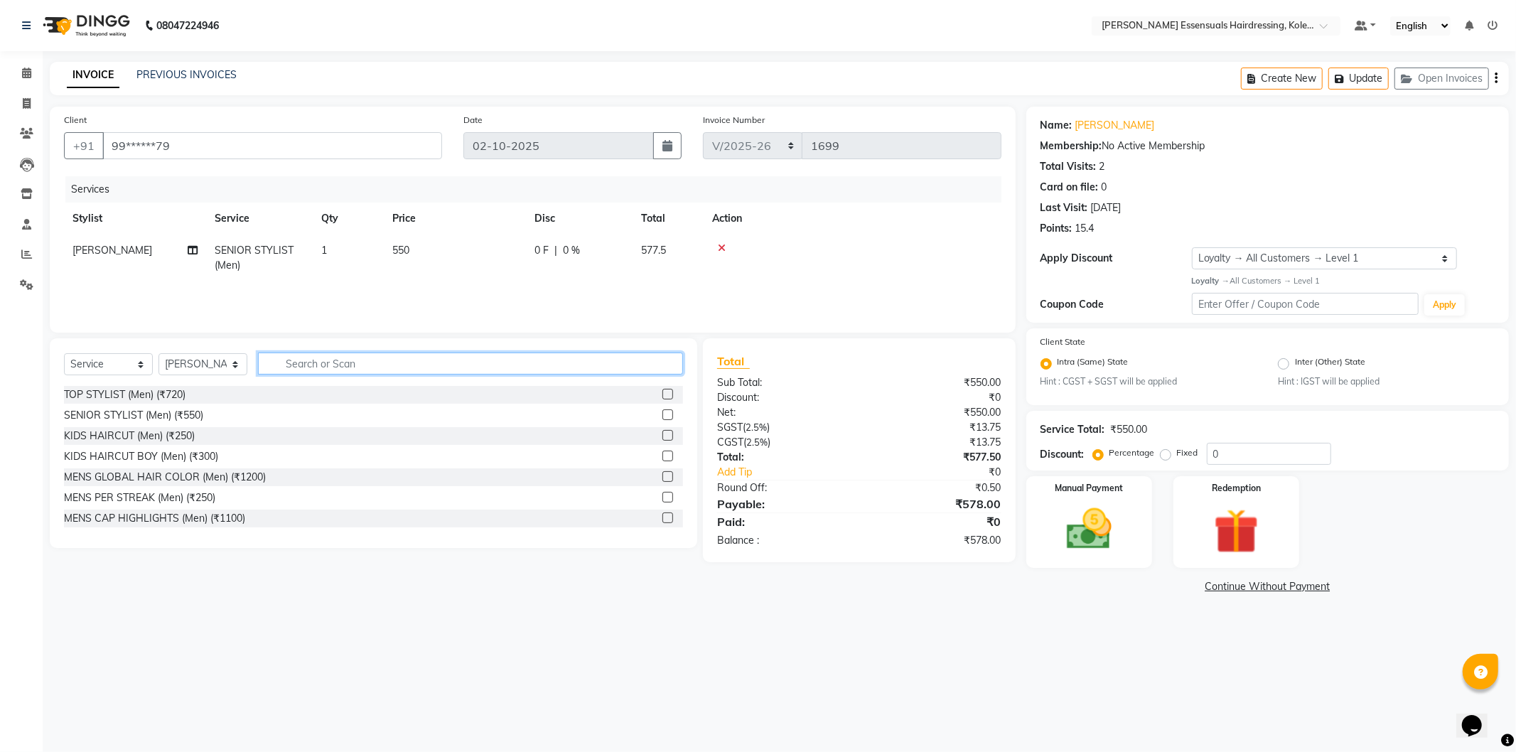
click at [336, 363] on input "text" at bounding box center [470, 364] width 425 height 22
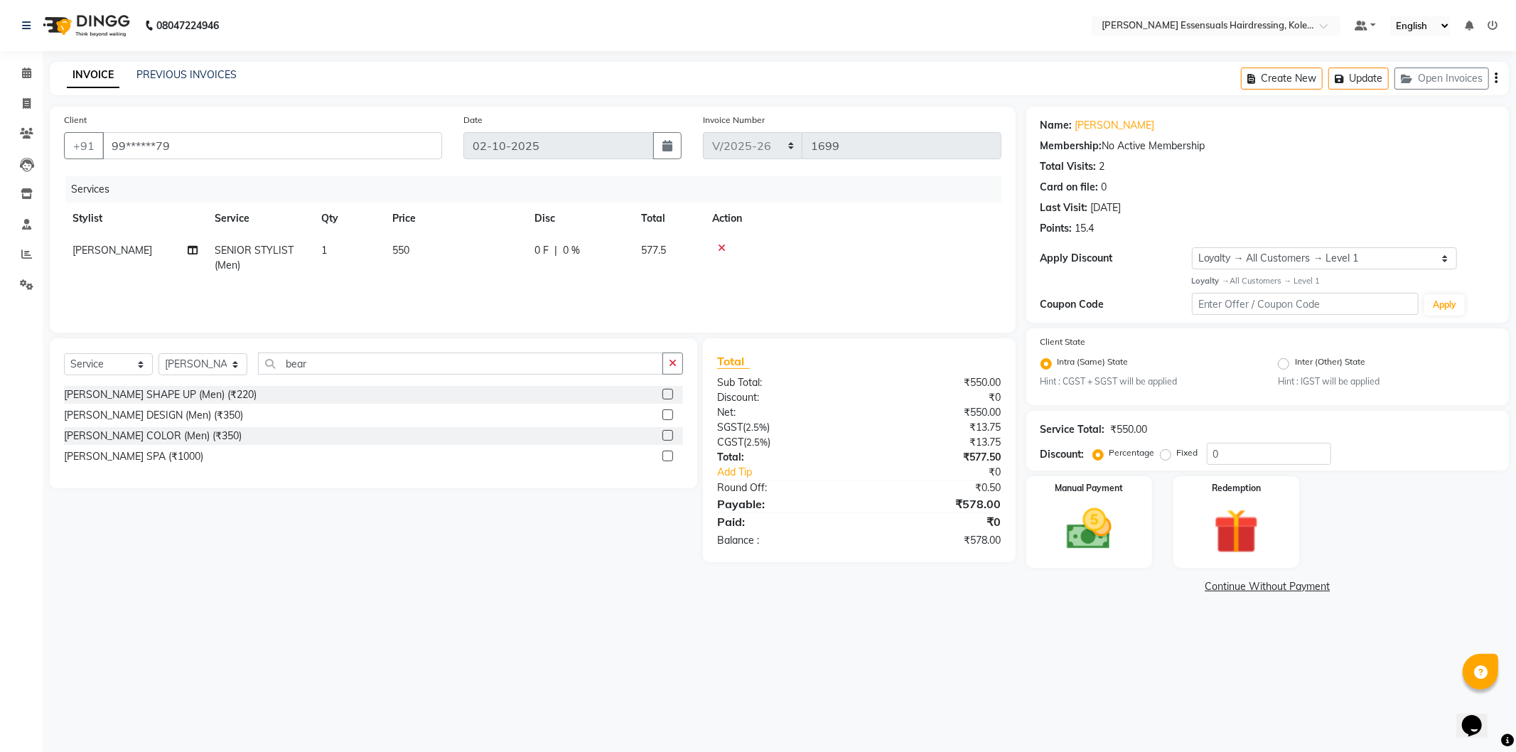
click at [665, 392] on label at bounding box center [668, 394] width 11 height 11
click at [665, 392] on input "checkbox" at bounding box center [667, 394] width 9 height 9
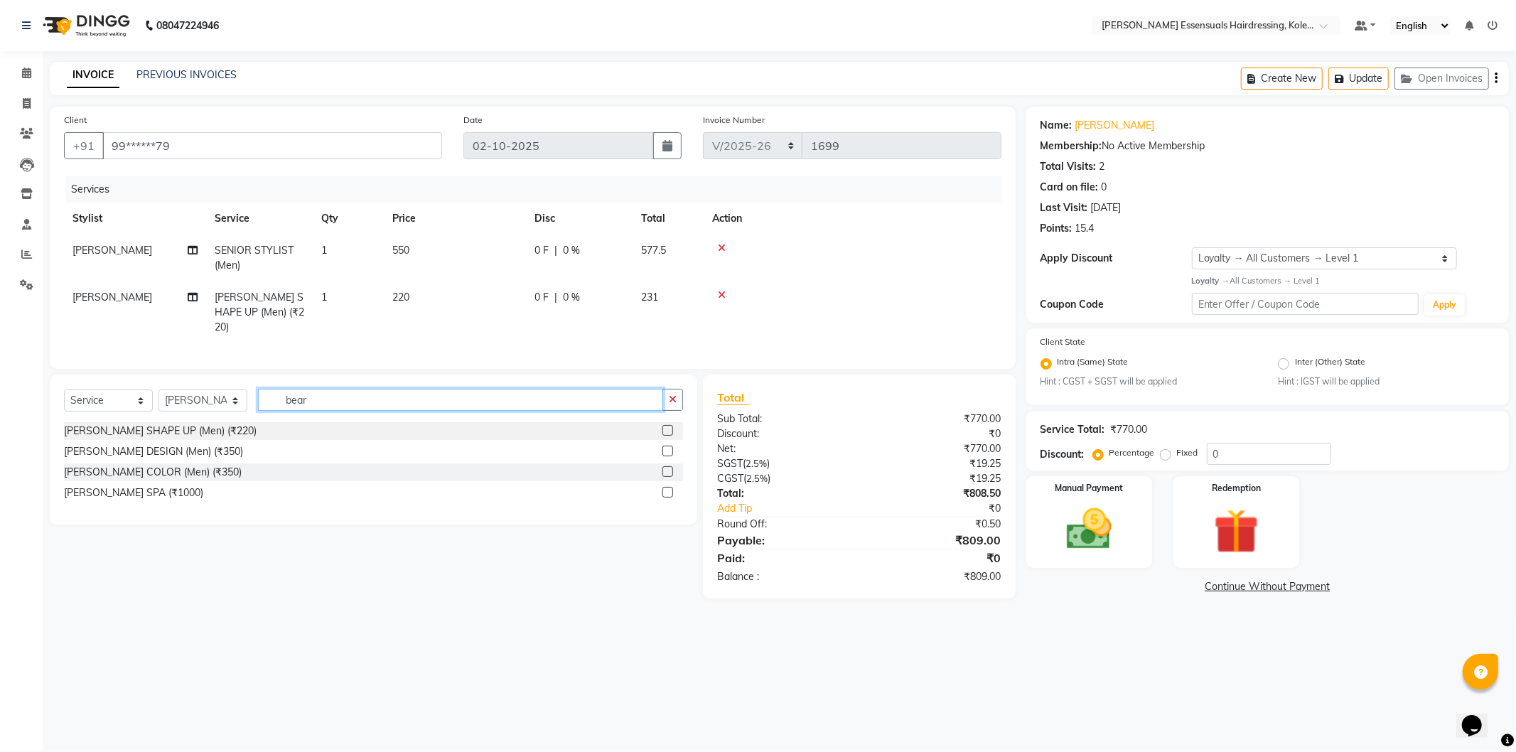
click at [563, 394] on input "bear" at bounding box center [460, 400] width 405 height 22
click at [670, 427] on label at bounding box center [668, 430] width 11 height 11
click at [670, 427] on input "checkbox" at bounding box center [667, 431] width 9 height 9
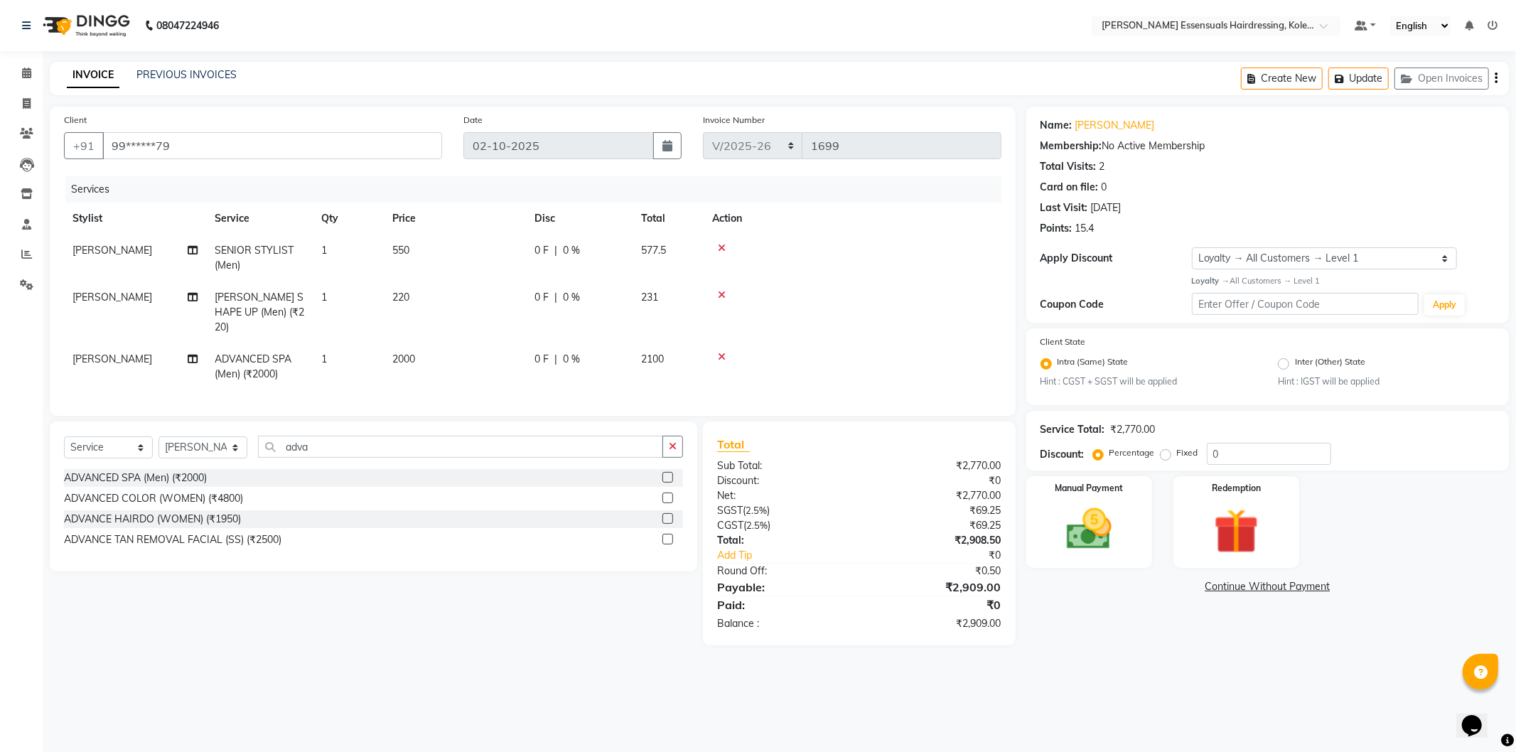
click at [429, 343] on td "2000" at bounding box center [455, 366] width 142 height 47
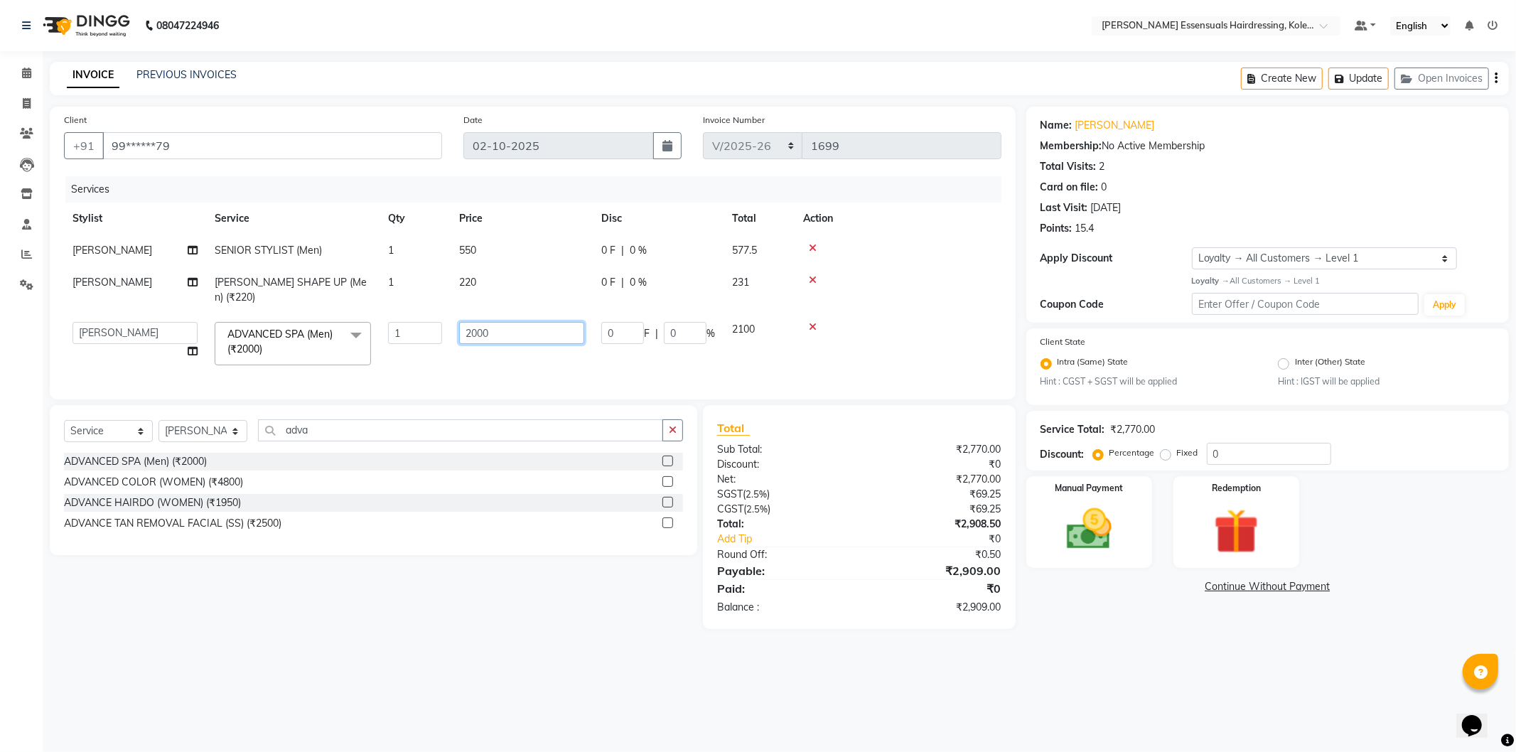
click at [509, 324] on input "2000" at bounding box center [521, 333] width 125 height 22
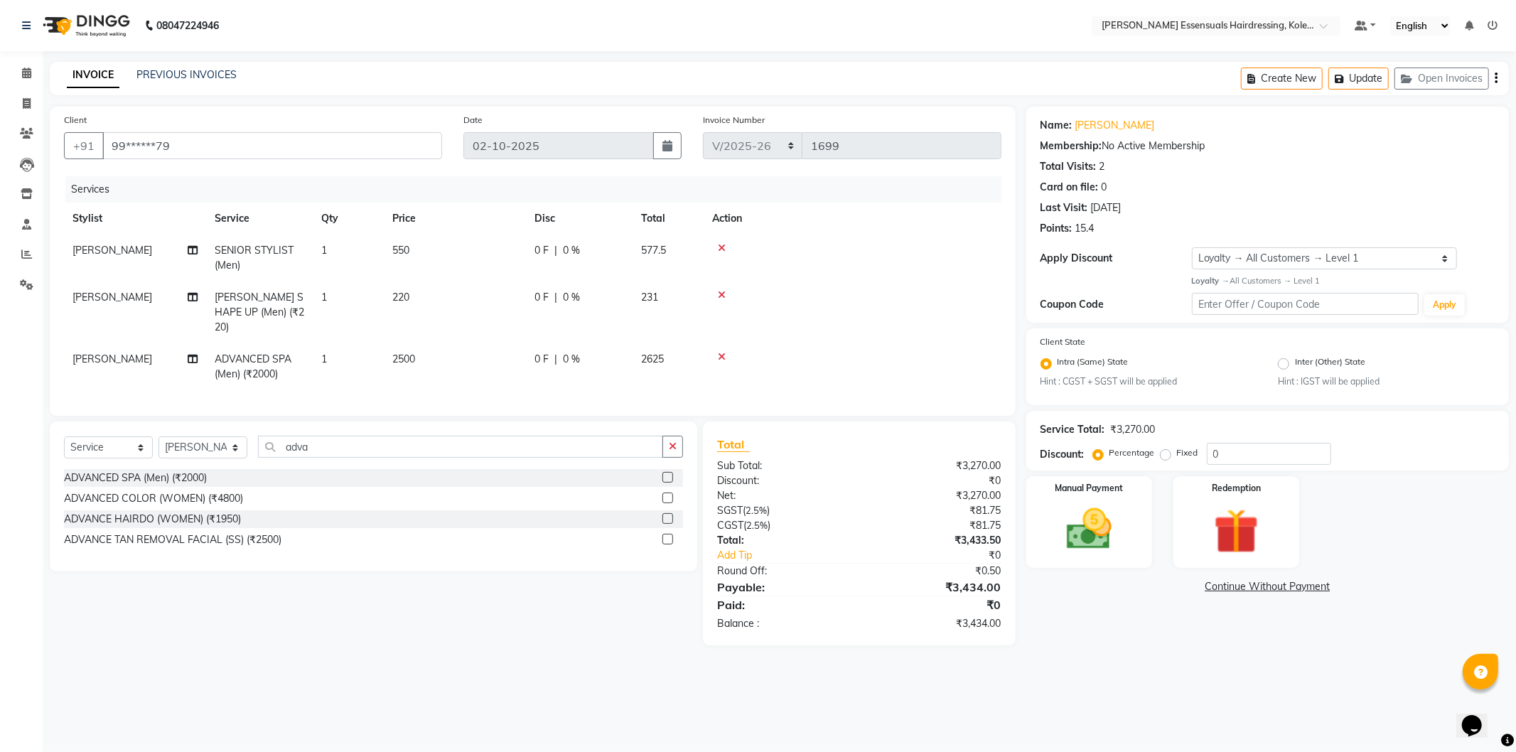
click at [975, 293] on td at bounding box center [853, 313] width 298 height 62
click at [1373, 76] on button "Update" at bounding box center [1359, 79] width 60 height 22
click at [22, 75] on icon at bounding box center [26, 73] width 9 height 11
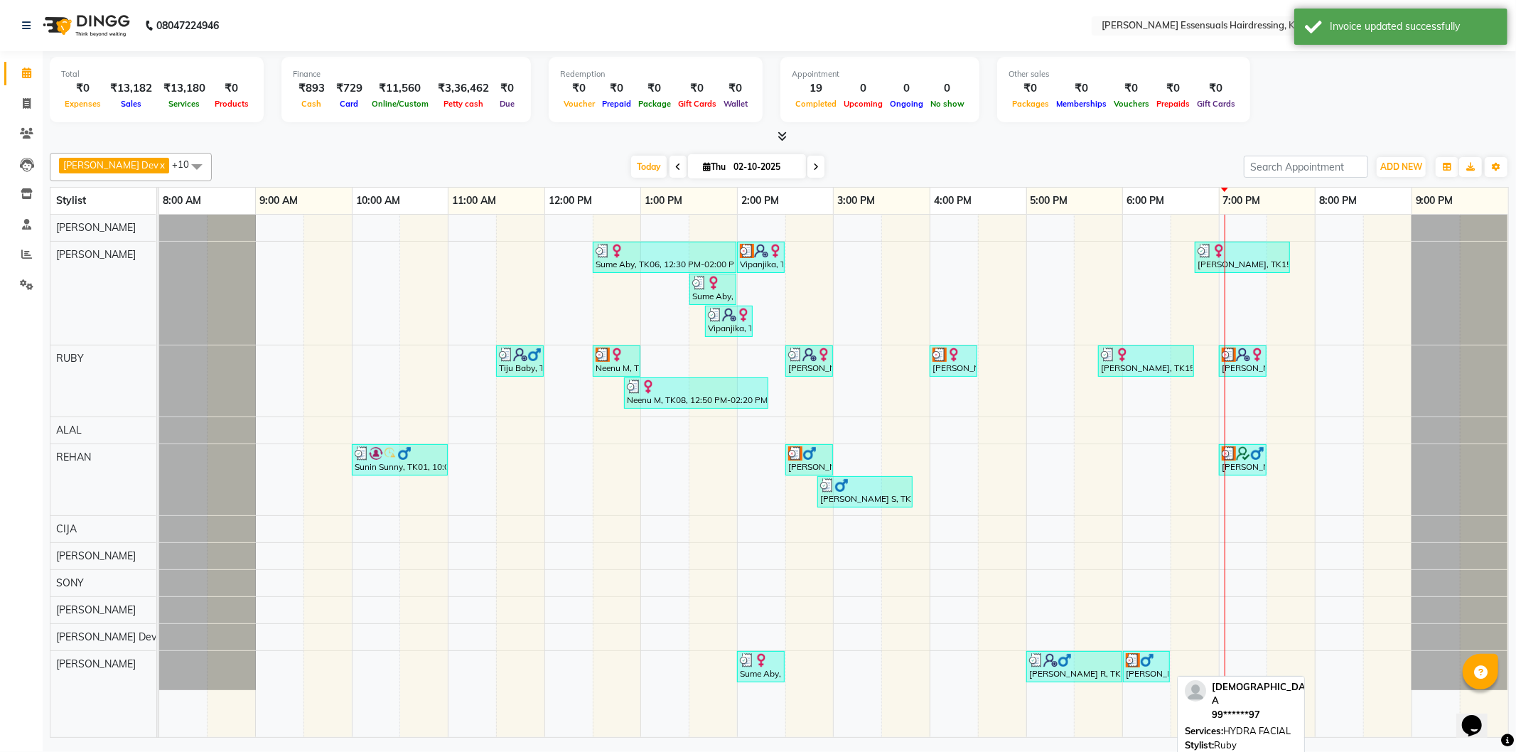
click at [1241, 370] on div "[PERSON_NAME] A, TK17, 07:00 PM-07:30 PM, HYDRA FACIAL" at bounding box center [1243, 361] width 45 height 27
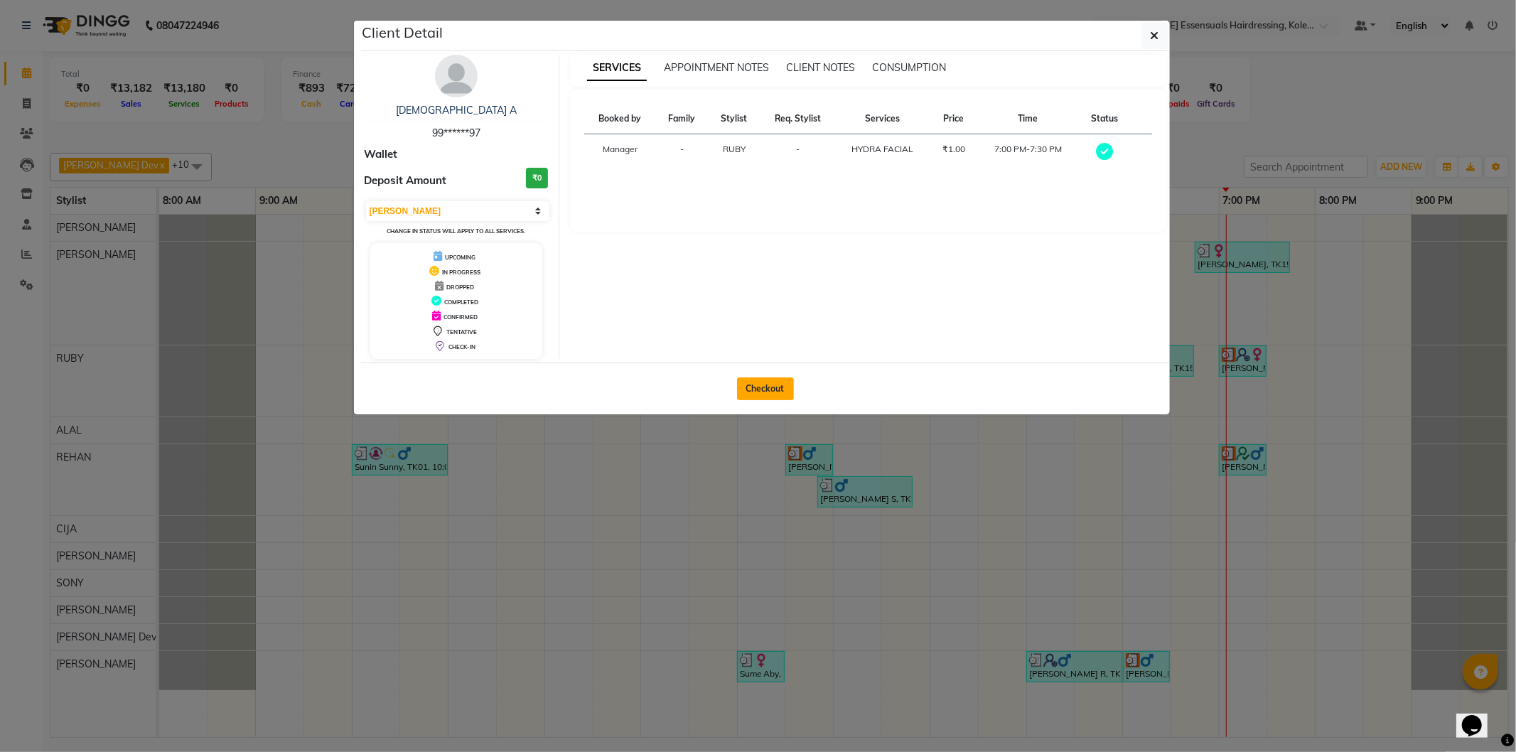
click at [771, 391] on button "Checkout" at bounding box center [765, 389] width 57 height 23
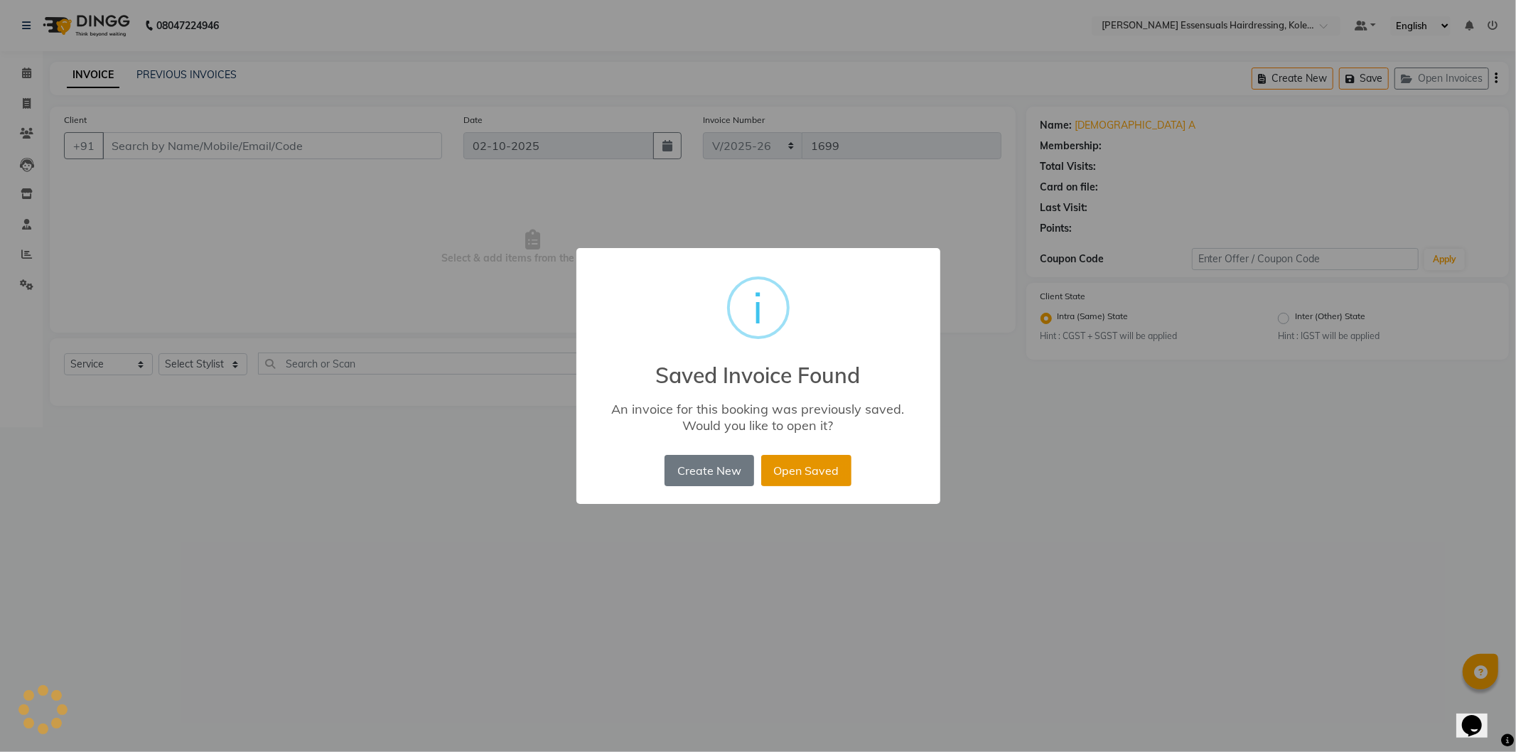
click at [794, 474] on button "Open Saved" at bounding box center [806, 470] width 90 height 31
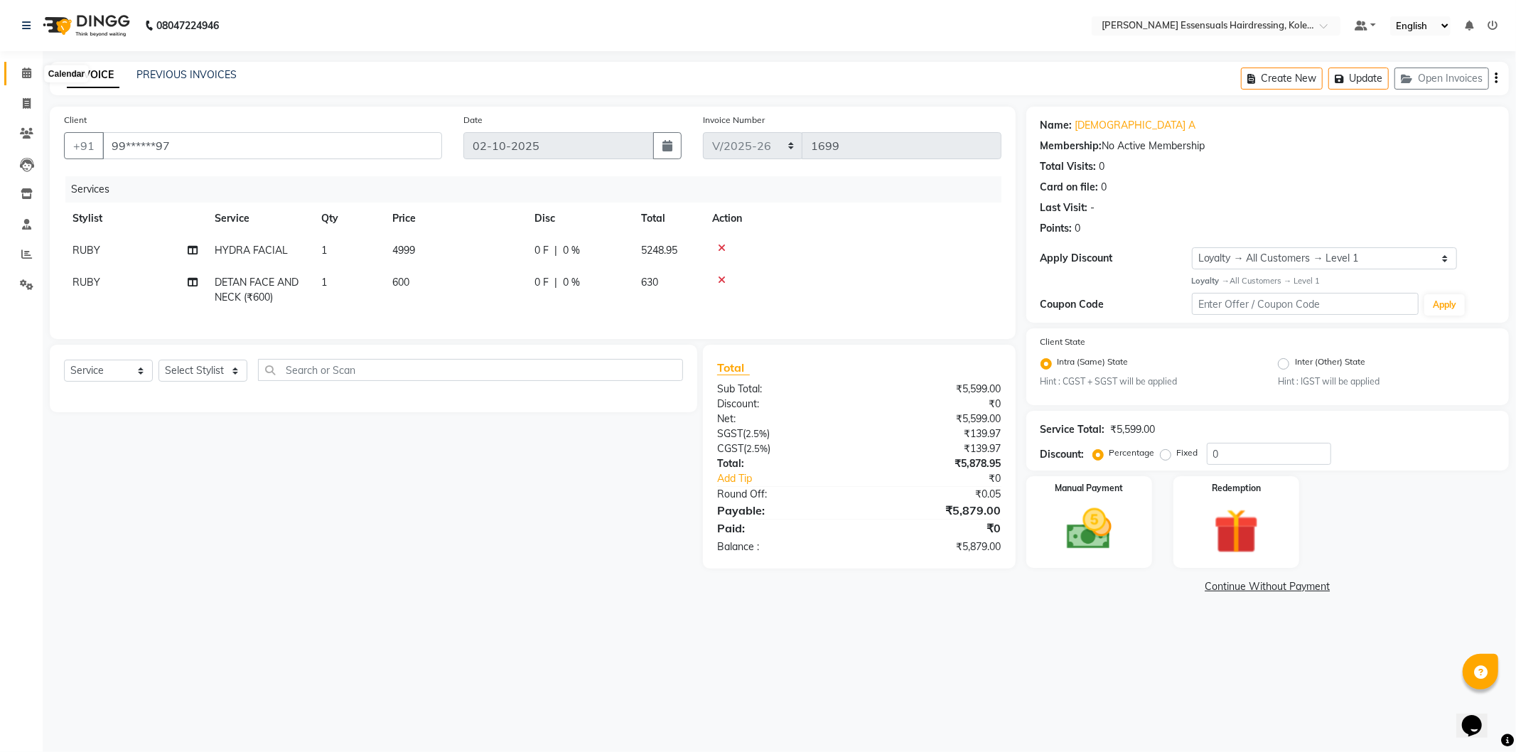
click at [29, 72] on icon at bounding box center [26, 73] width 9 height 11
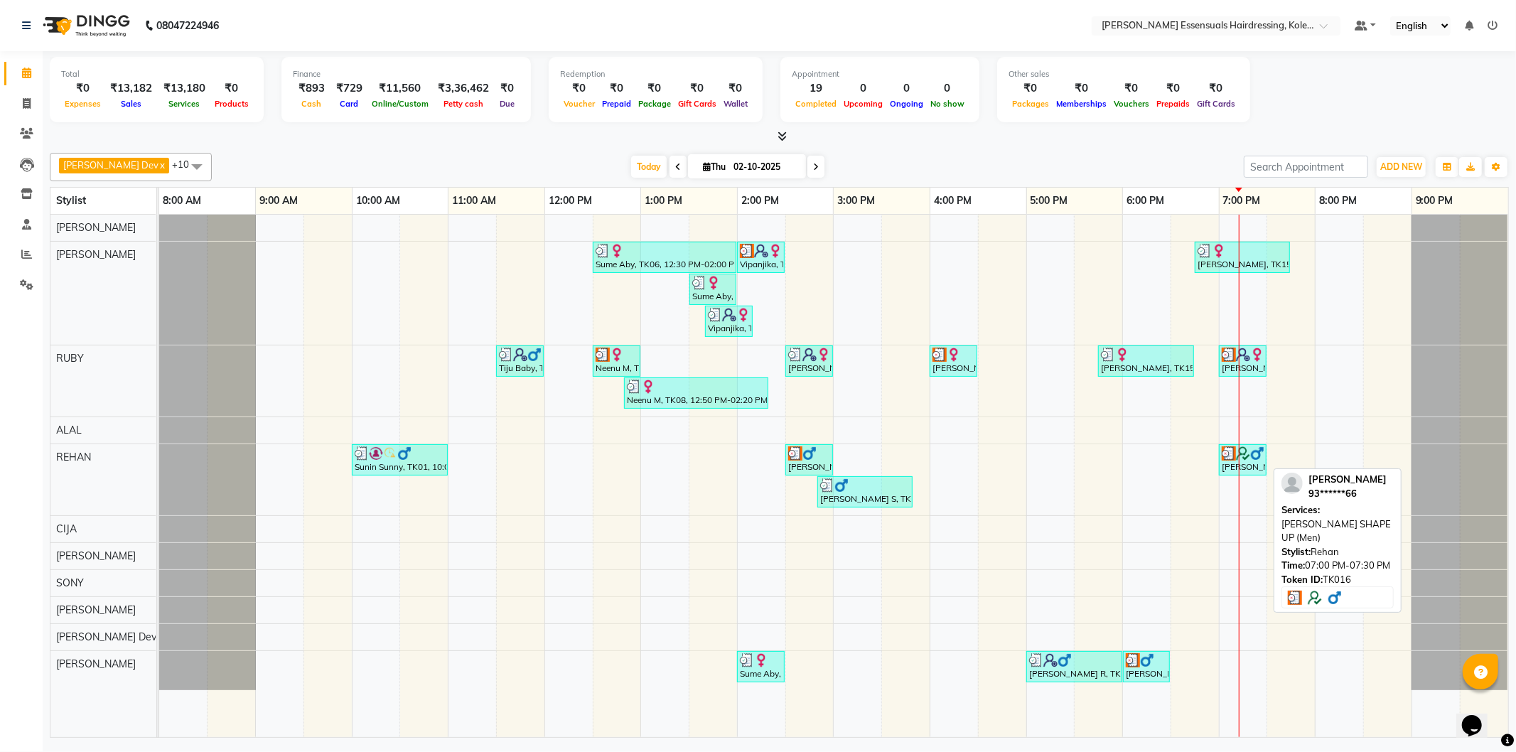
click at [1236, 455] on img at bounding box center [1243, 453] width 14 height 14
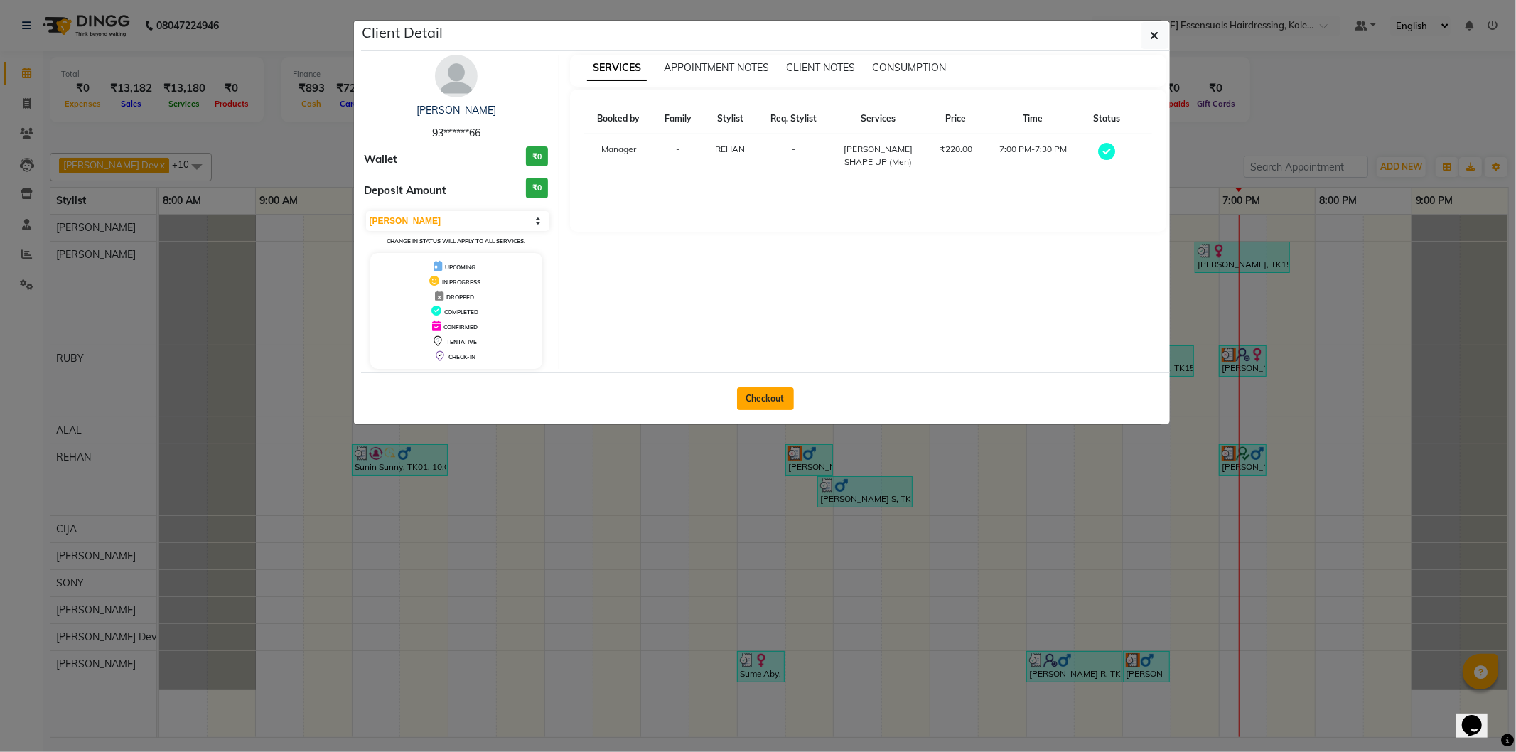
click at [761, 397] on button "Checkout" at bounding box center [765, 398] width 57 height 23
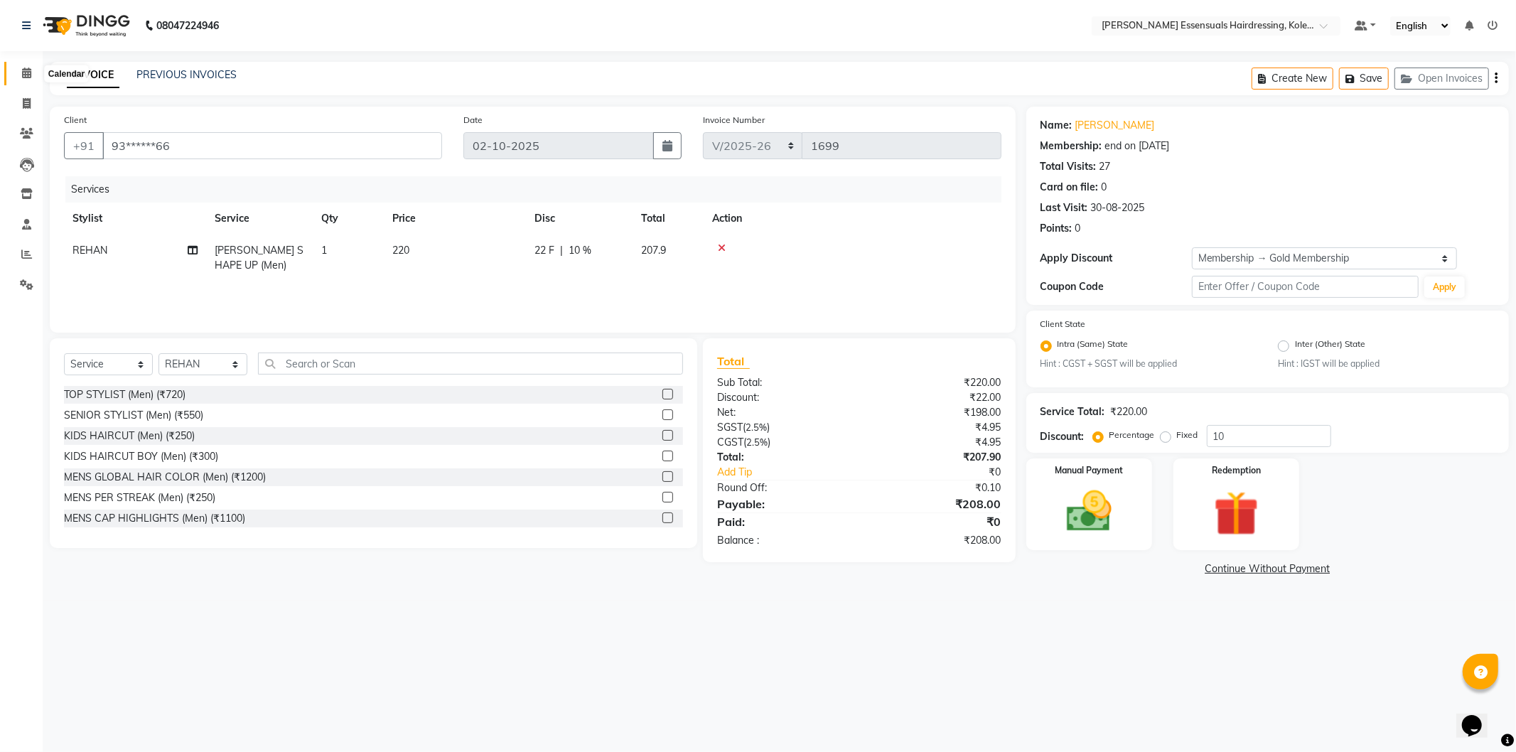
click at [26, 68] on icon at bounding box center [26, 73] width 9 height 11
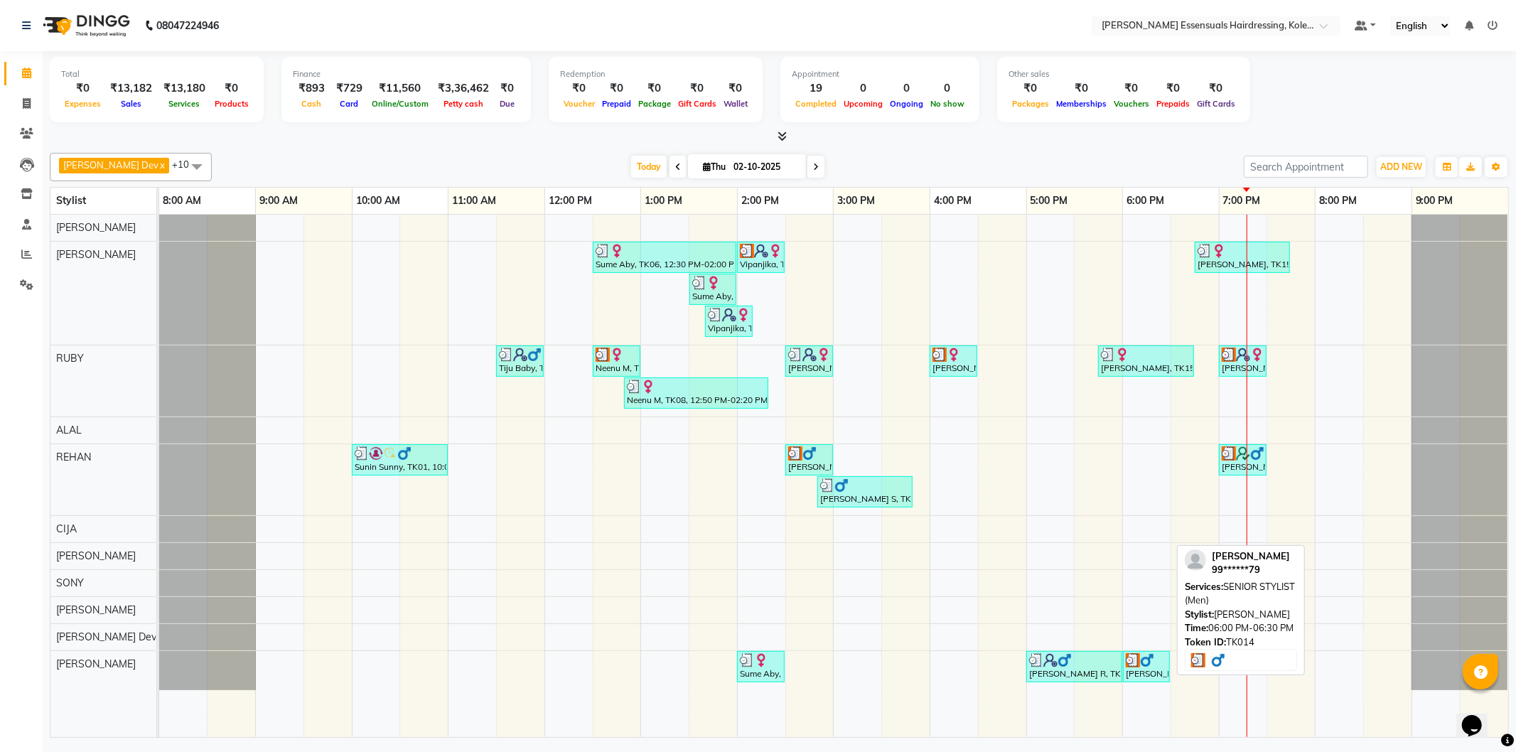
click at [1147, 678] on div "[PERSON_NAME], TK14, 06:00 PM-06:30 PM, SENIOR STYLIST (Men)" at bounding box center [1147, 666] width 44 height 27
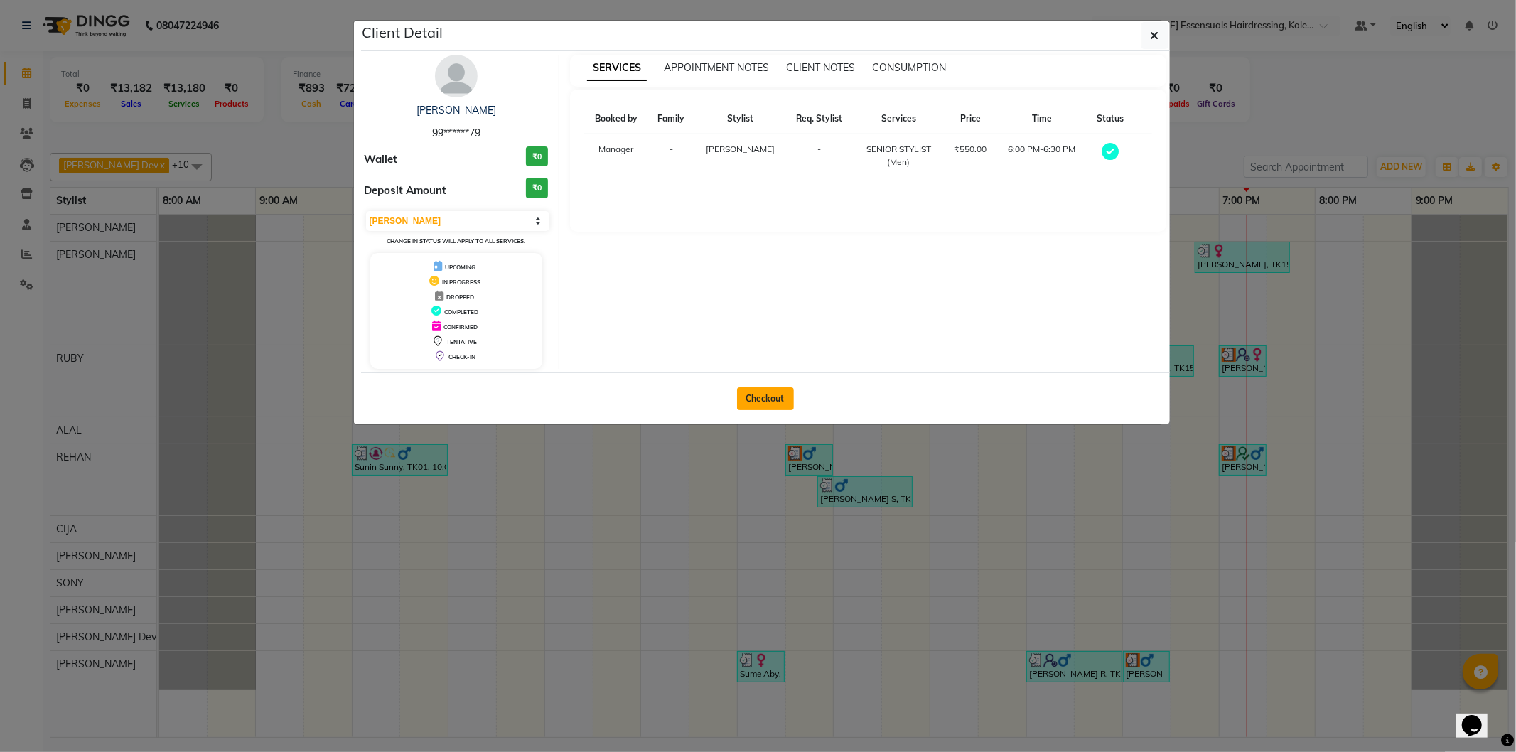
click at [771, 388] on button "Checkout" at bounding box center [765, 398] width 57 height 23
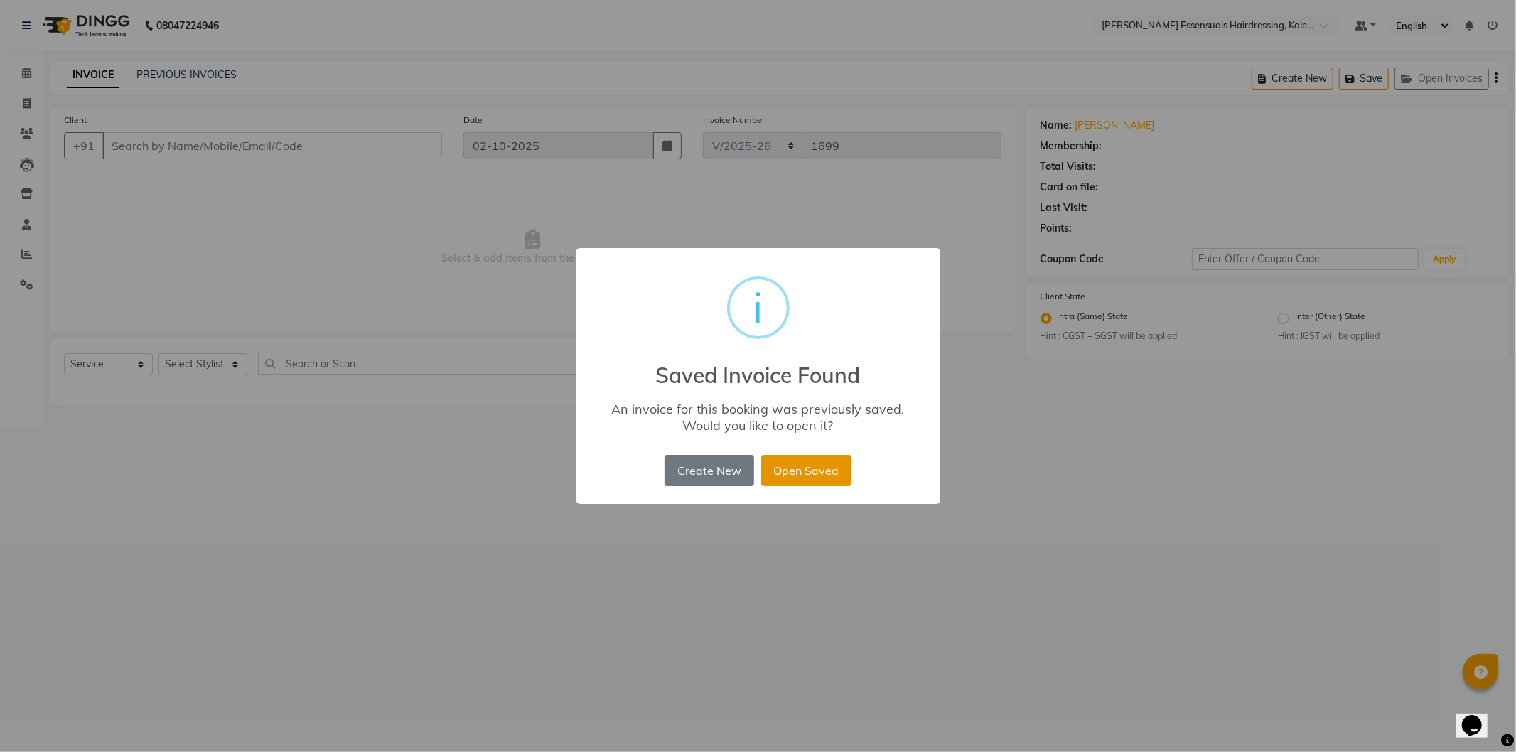
click at [804, 466] on button "Open Saved" at bounding box center [806, 470] width 90 height 31
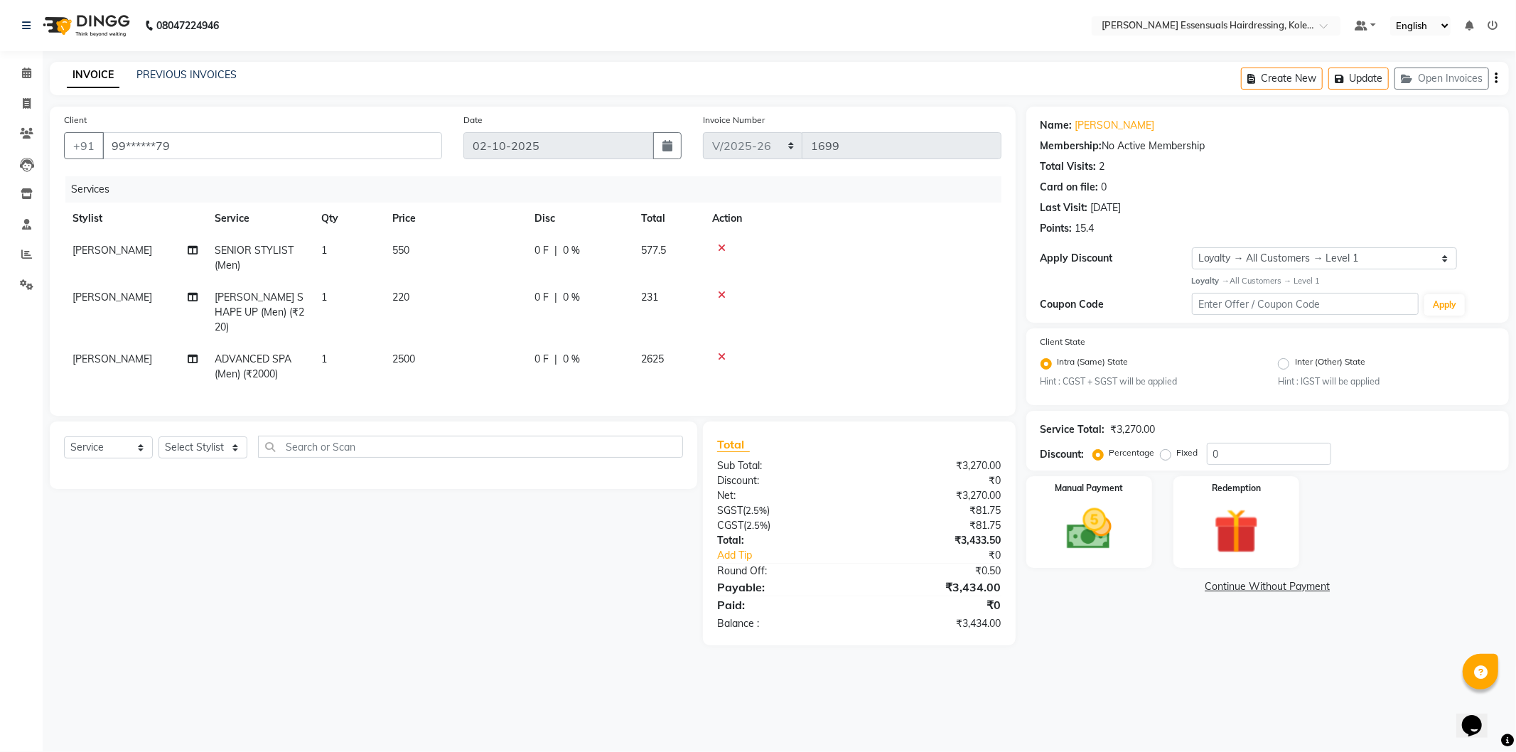
click at [14, 55] on div "Calendar Invoice Clients Leads Inventory Staff Reports Settings Completed InPro…" at bounding box center [96, 386] width 192 height 690
click at [15, 62] on link "Calendar" at bounding box center [21, 73] width 34 height 23
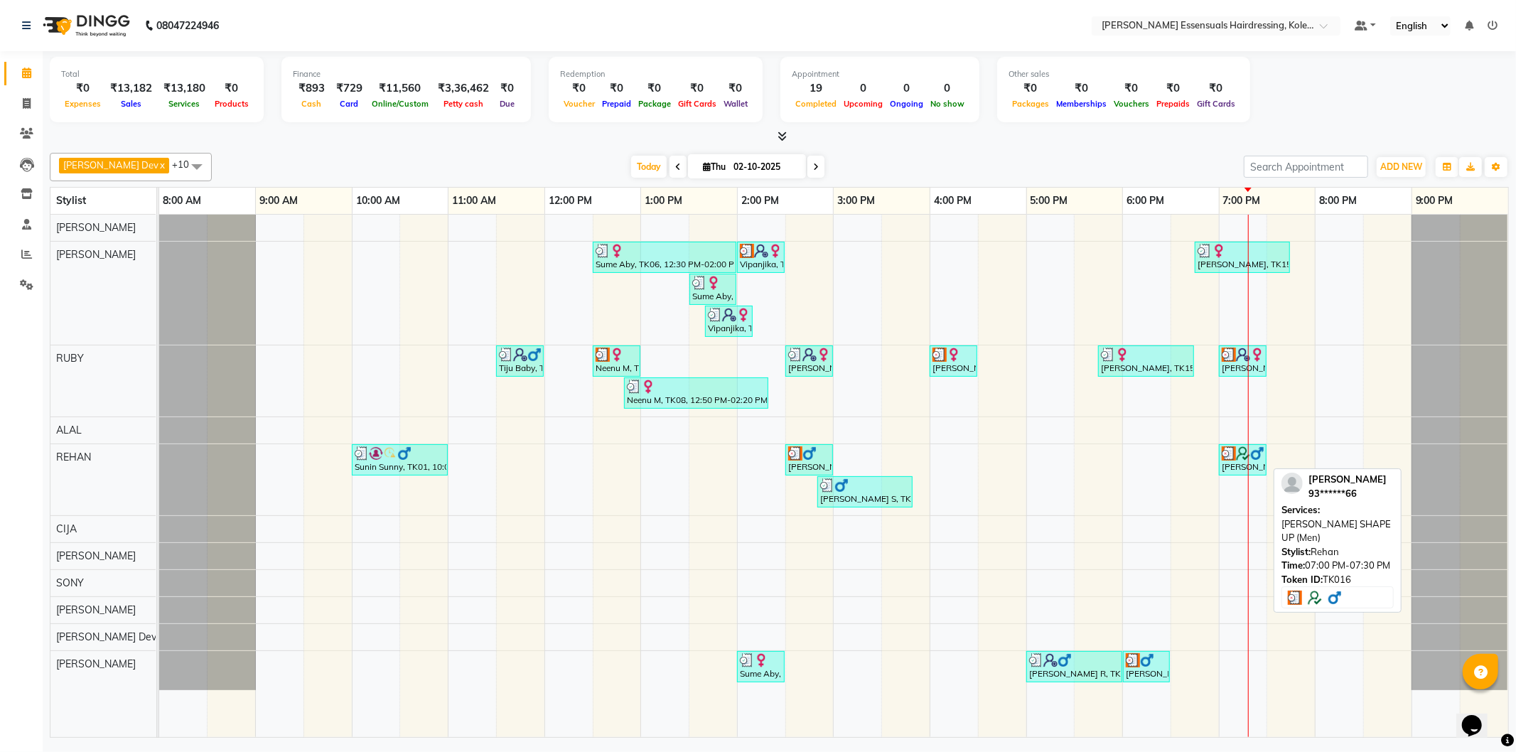
click at [1241, 459] on img at bounding box center [1243, 453] width 14 height 14
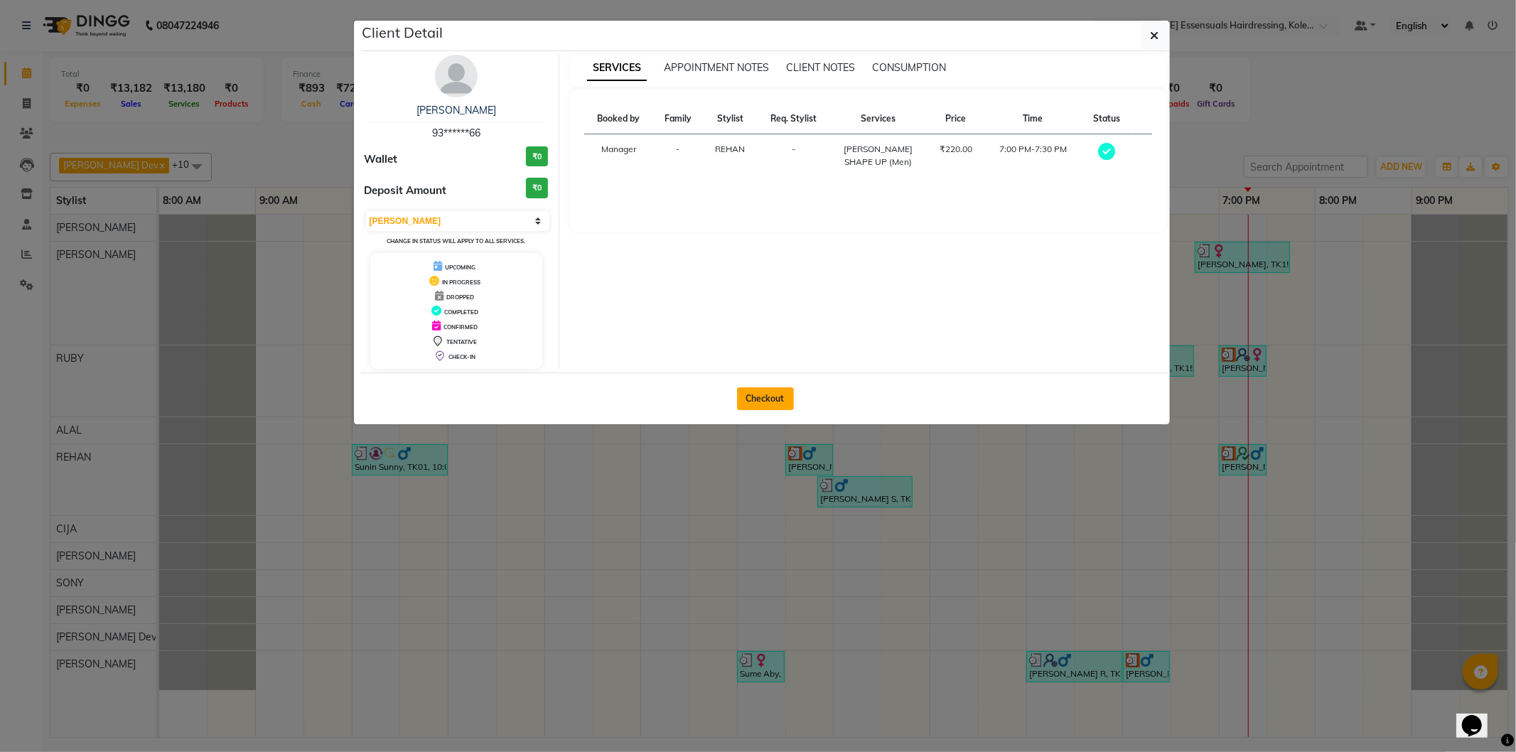
click at [761, 403] on button "Checkout" at bounding box center [765, 398] width 57 height 23
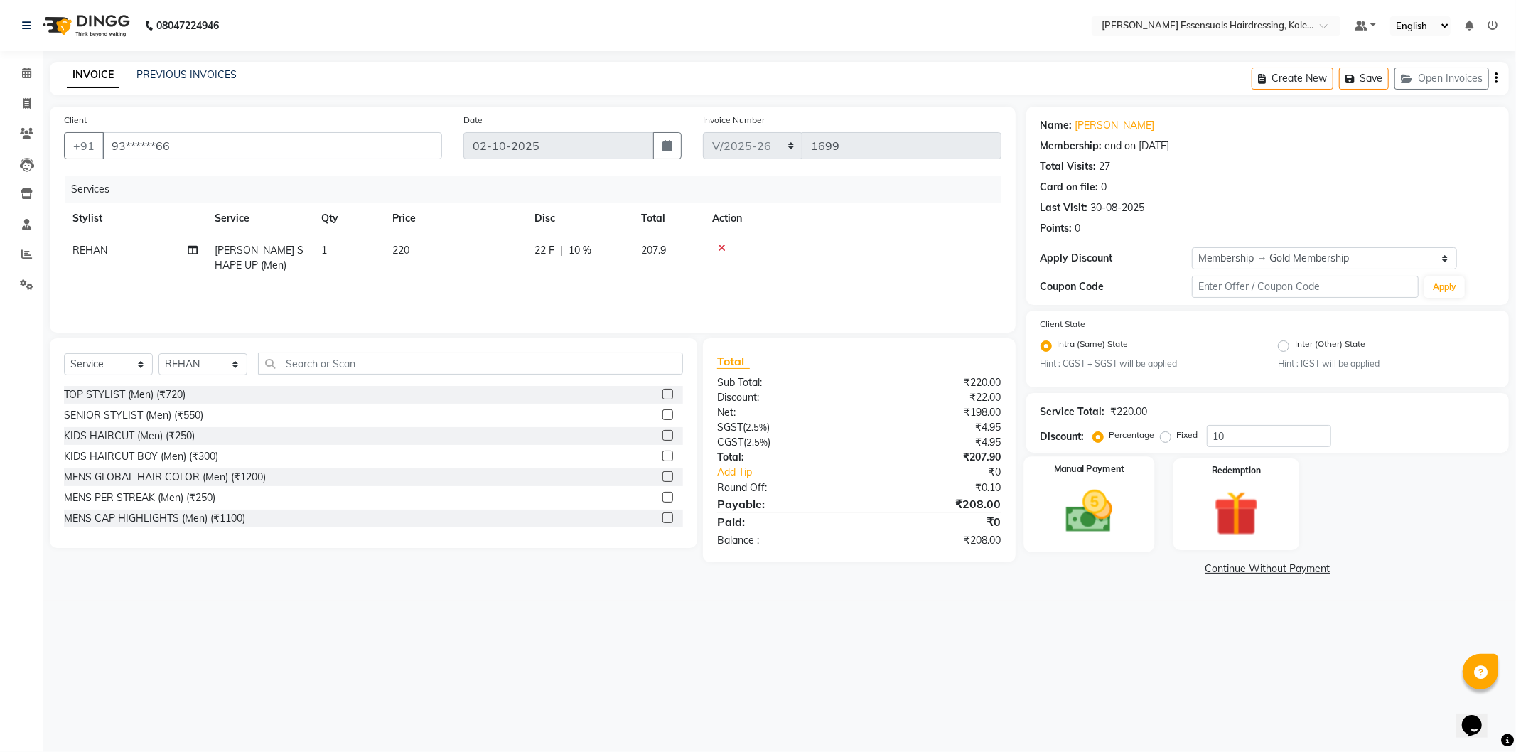
click at [1086, 496] on img at bounding box center [1089, 512] width 76 height 54
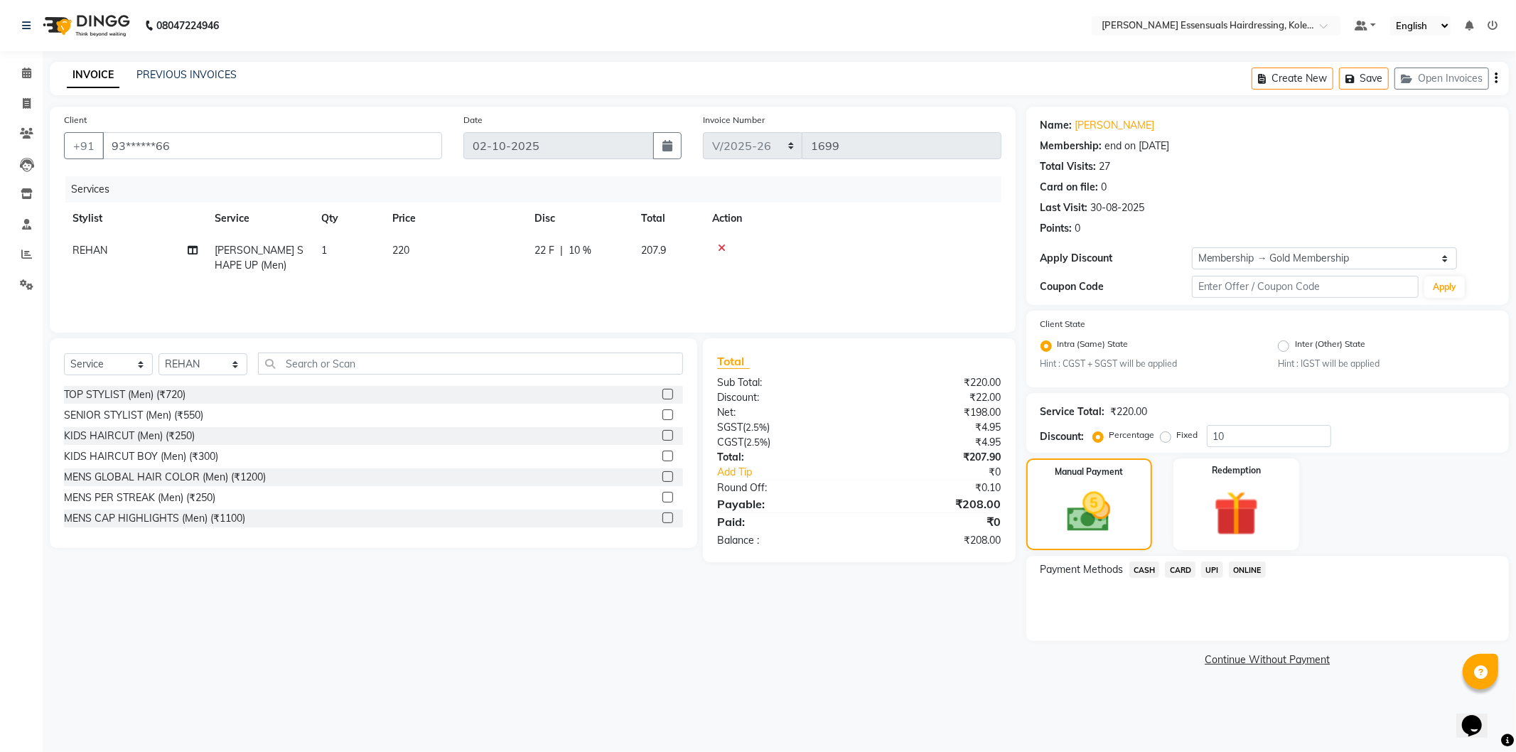
click at [1140, 574] on span "CASH" at bounding box center [1145, 570] width 31 height 16
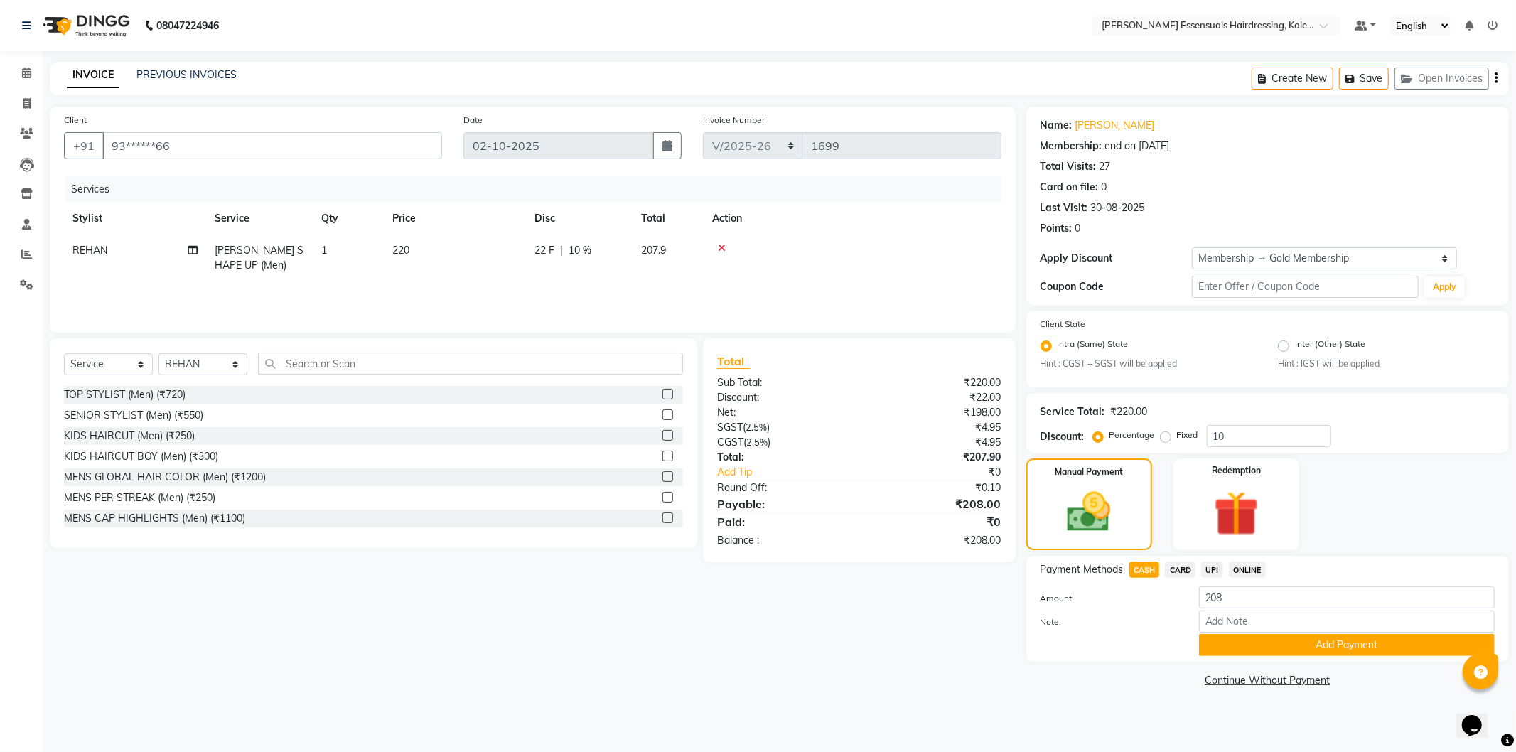
click at [1237, 644] on button "Add Payment" at bounding box center [1347, 645] width 296 height 22
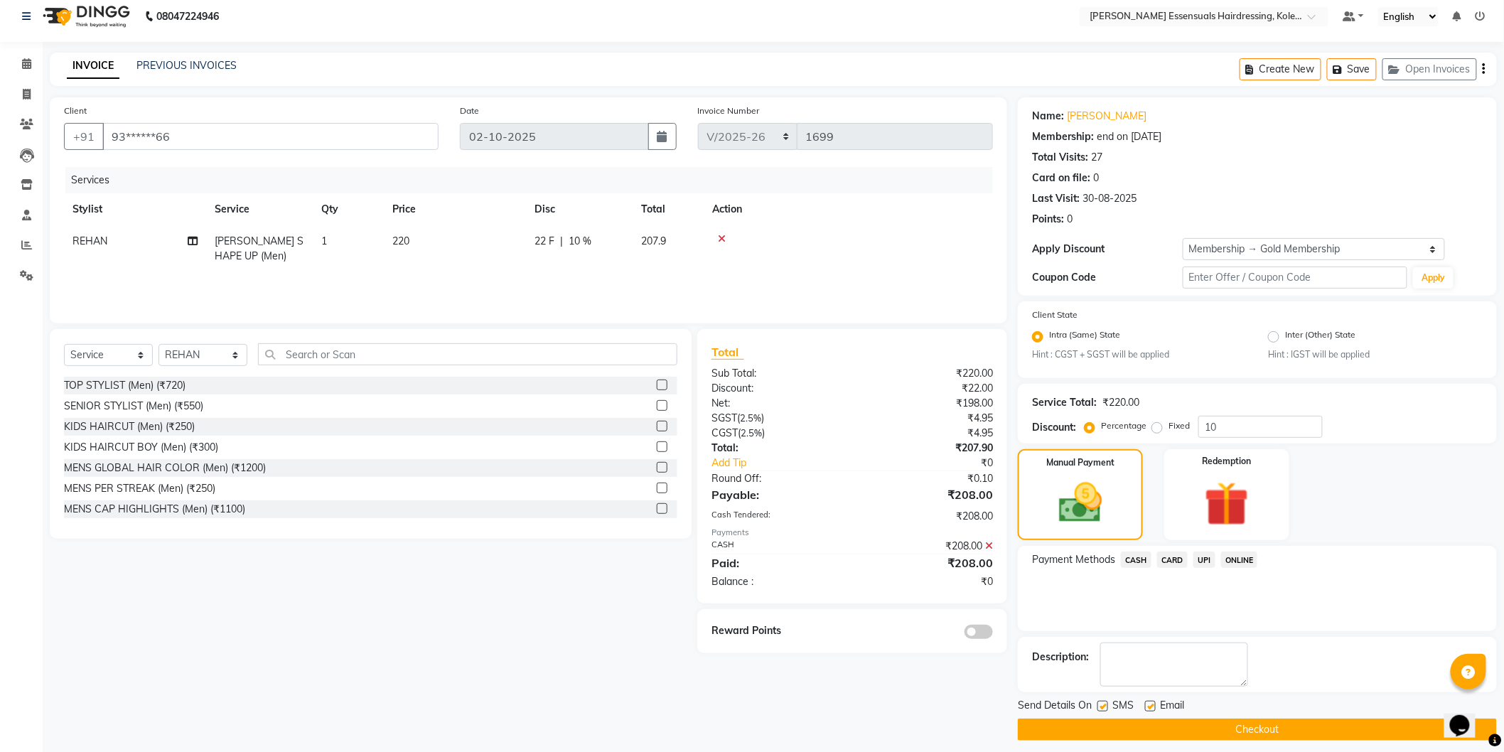
scroll to position [18, 0]
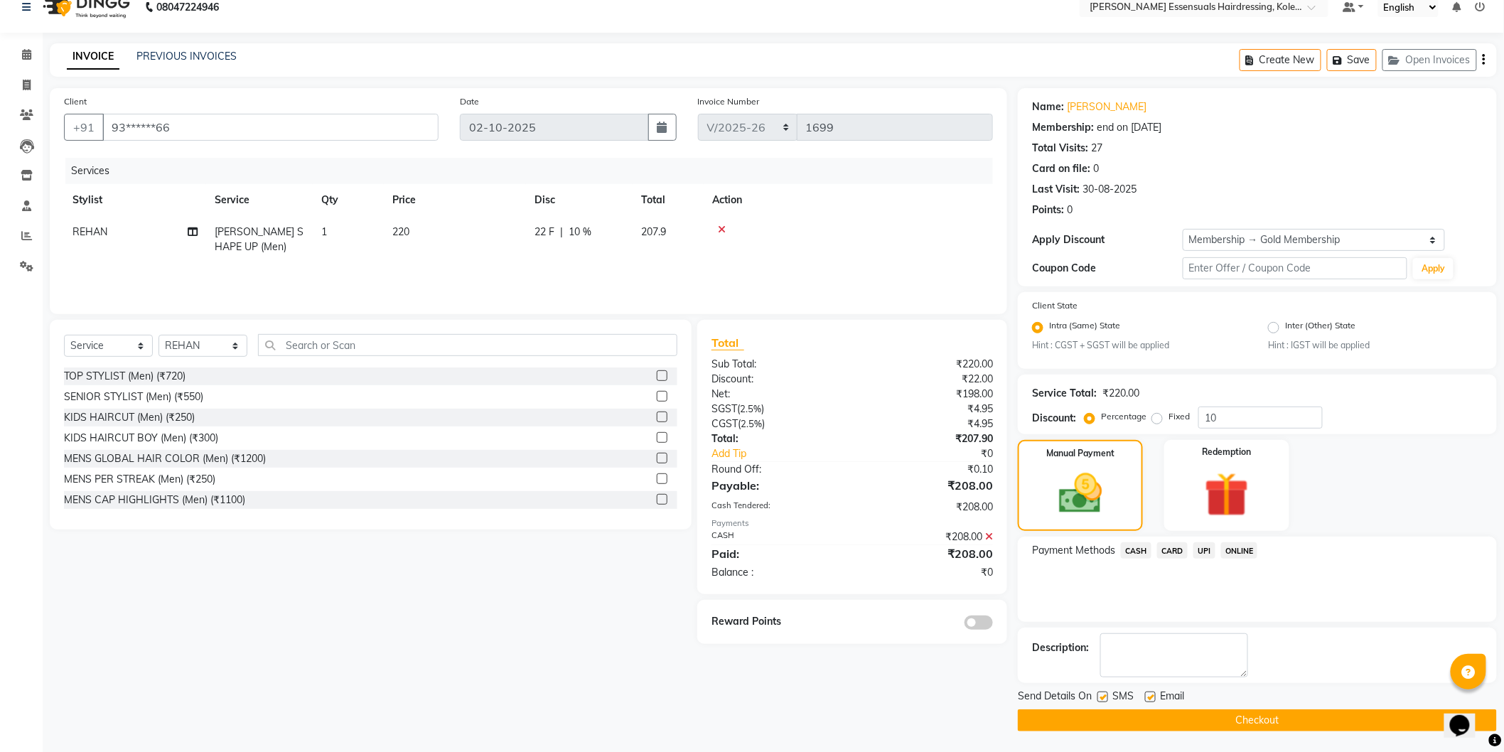
click at [1291, 726] on button "Checkout" at bounding box center [1257, 721] width 479 height 22
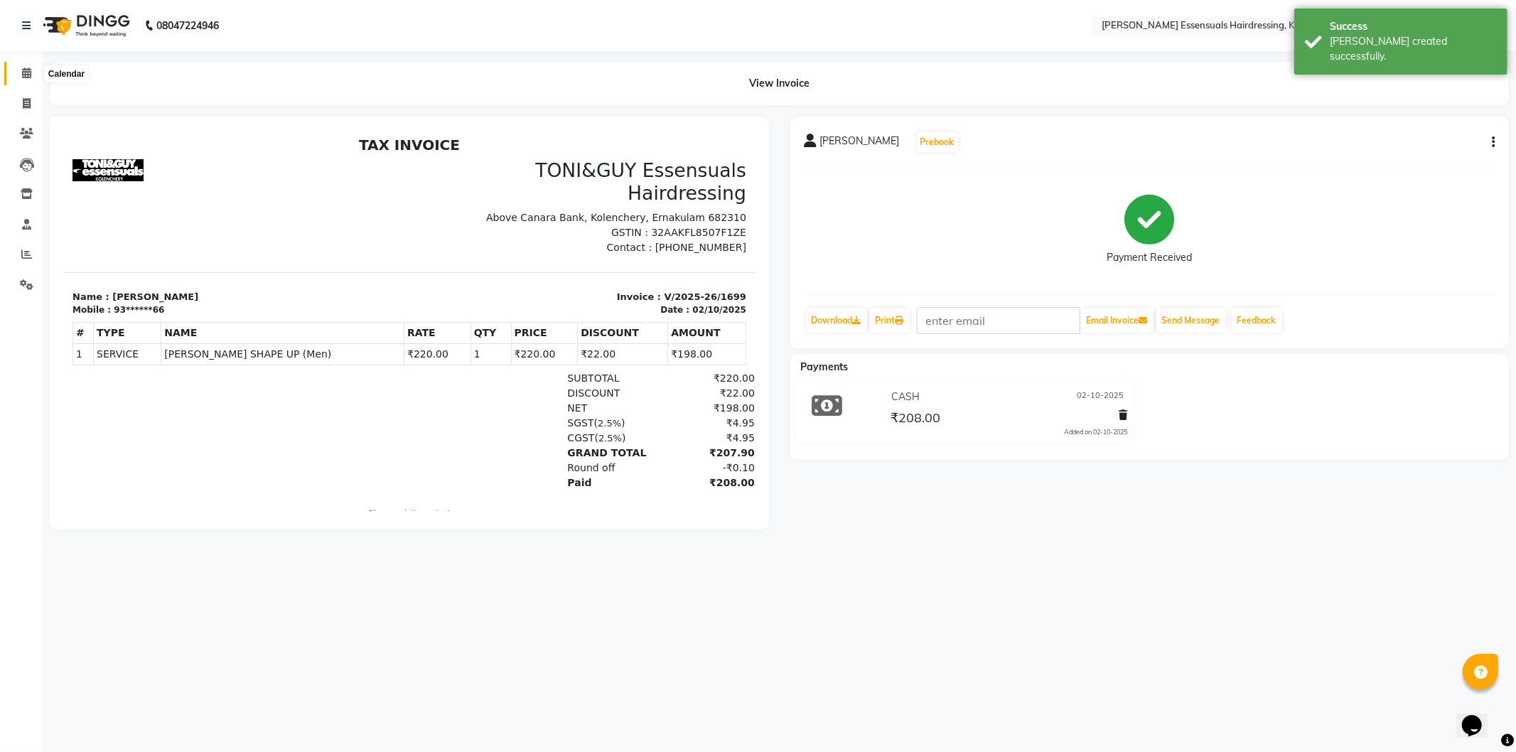
click at [31, 75] on span at bounding box center [26, 73] width 25 height 16
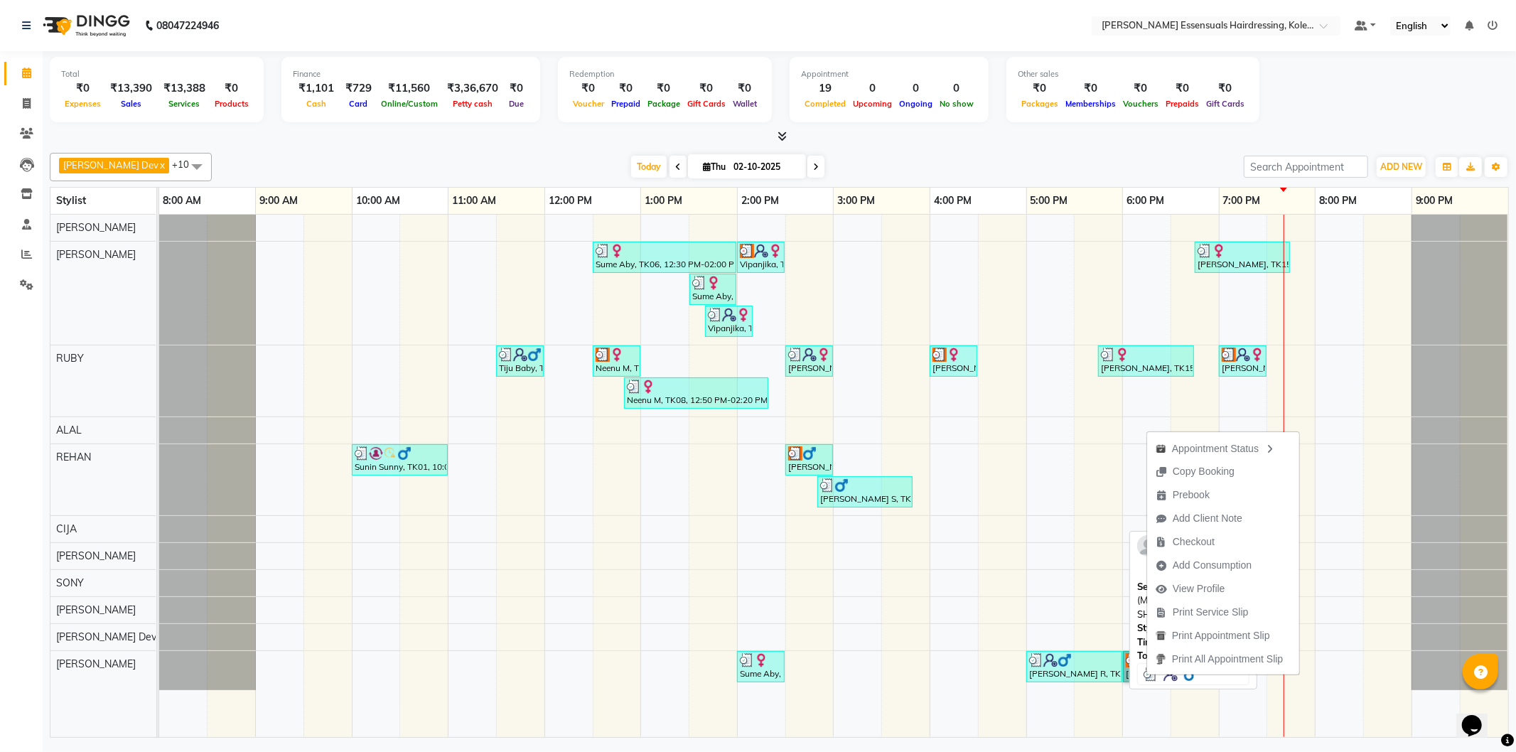
click at [1093, 673] on div "[PERSON_NAME] R, TK13, 05:00 PM-06:00 PM, SENIOR STYLIST (Men),[PERSON_NAME] SH…" at bounding box center [1074, 666] width 93 height 27
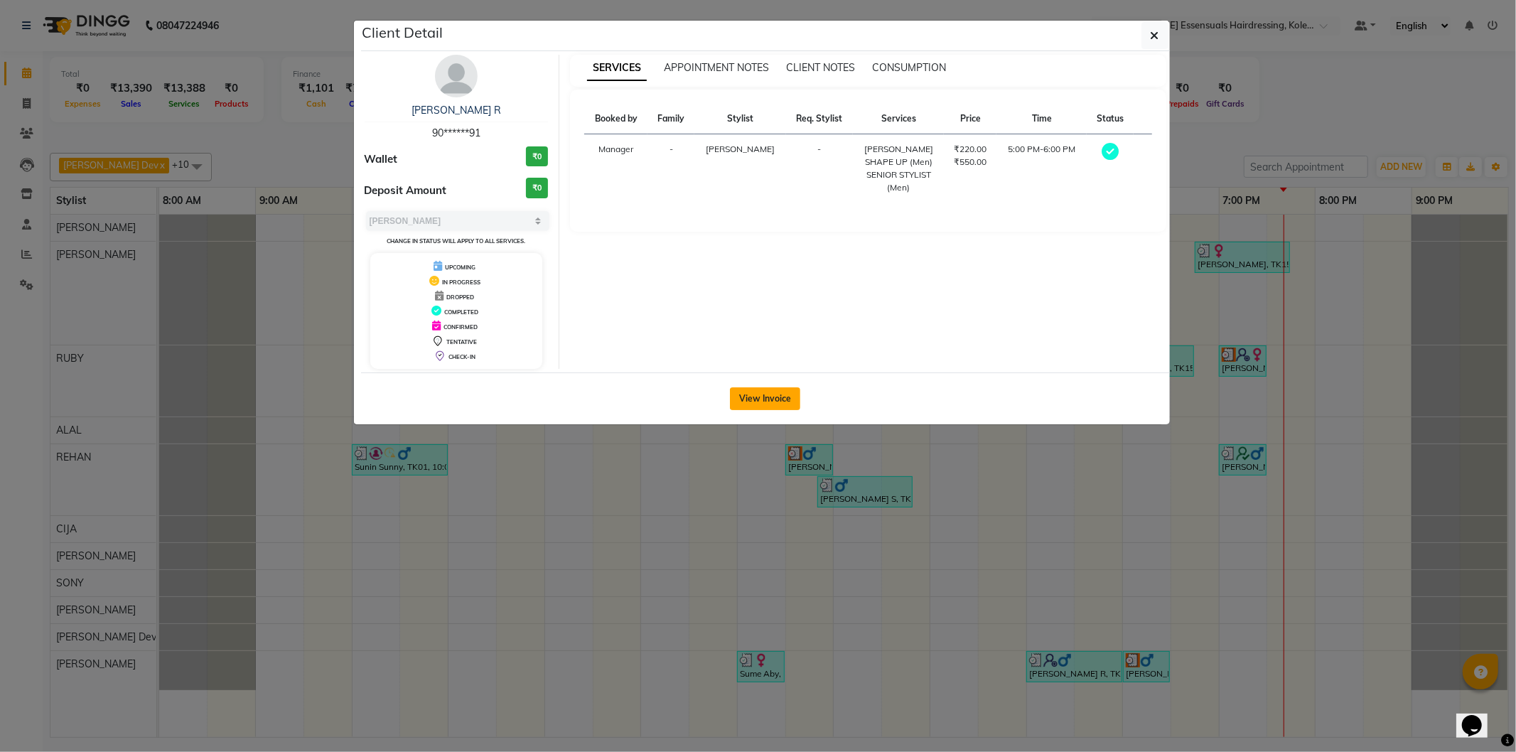
click at [762, 402] on button "View Invoice" at bounding box center [765, 398] width 70 height 23
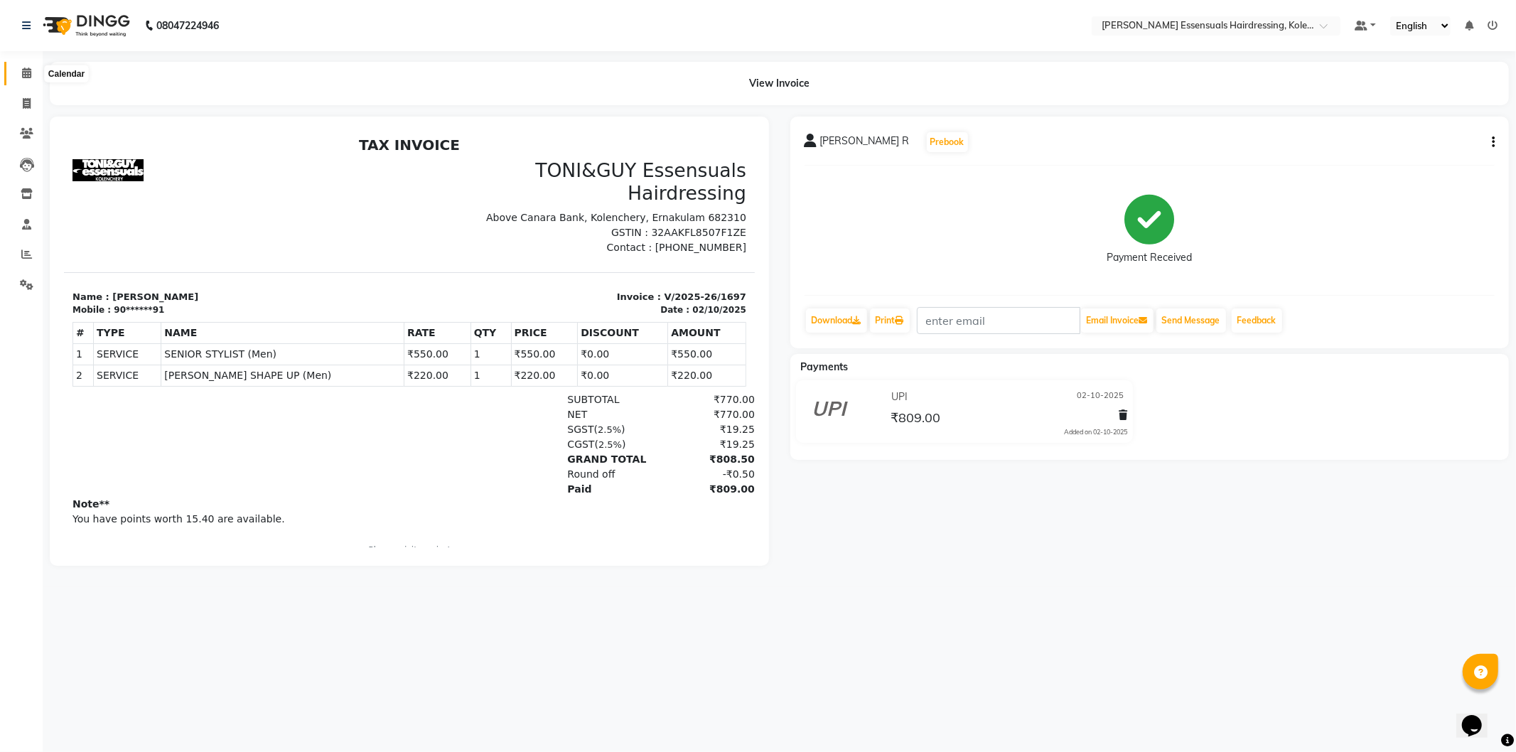
click at [26, 70] on icon at bounding box center [26, 73] width 9 height 11
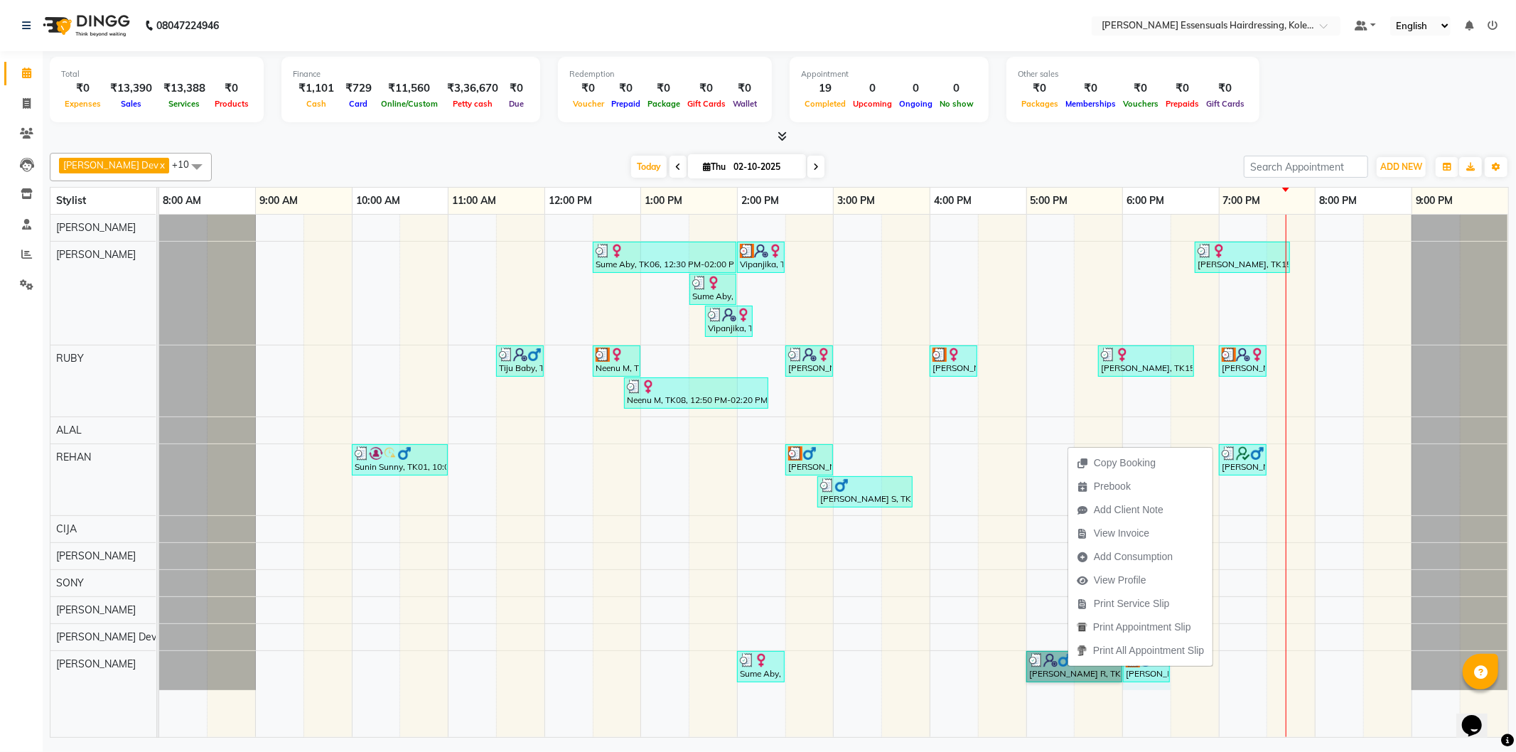
click at [1155, 690] on div "Sume Aby, TK06, 12:30 PM-02:00 PM, EYEBROWS THREADING,UPPERLIP THREADING (₹42),…" at bounding box center [833, 476] width 1349 height 523
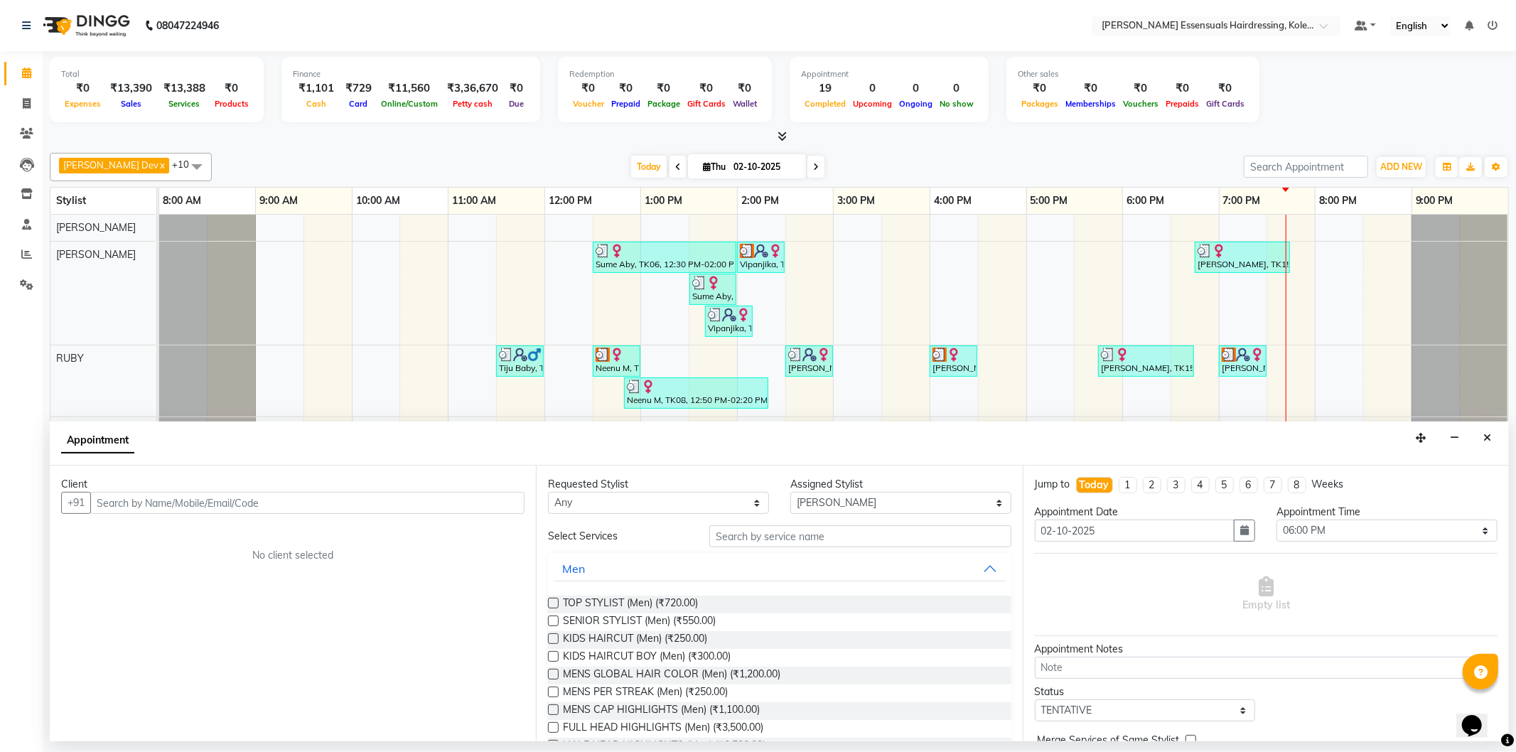
drag, startPoint x: 1332, startPoint y: 370, endPoint x: 1490, endPoint y: 439, distance: 172.2
click at [1490, 439] on icon "Close" at bounding box center [1488, 438] width 8 height 10
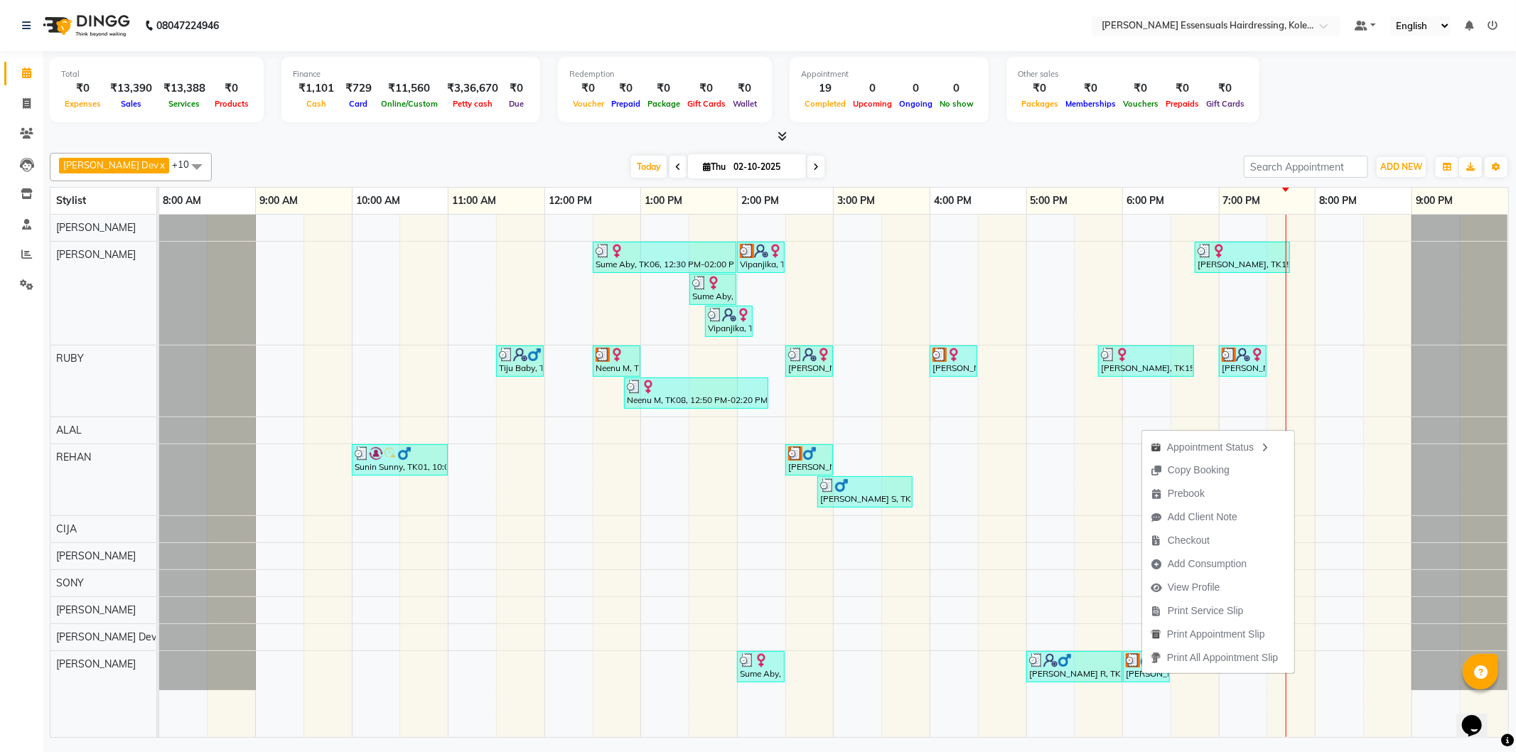
click at [1142, 672] on ul "Appointment Status Copy Booking Prebook Add Client Note Checkout Add Consumptio…" at bounding box center [1219, 552] width 154 height 244
click at [983, 454] on div "Sume Aby, TK06, 12:30 PM-02:00 PM, EYEBROWS THREADING,UPPERLIP THREADING (₹42),…" at bounding box center [833, 476] width 1349 height 523
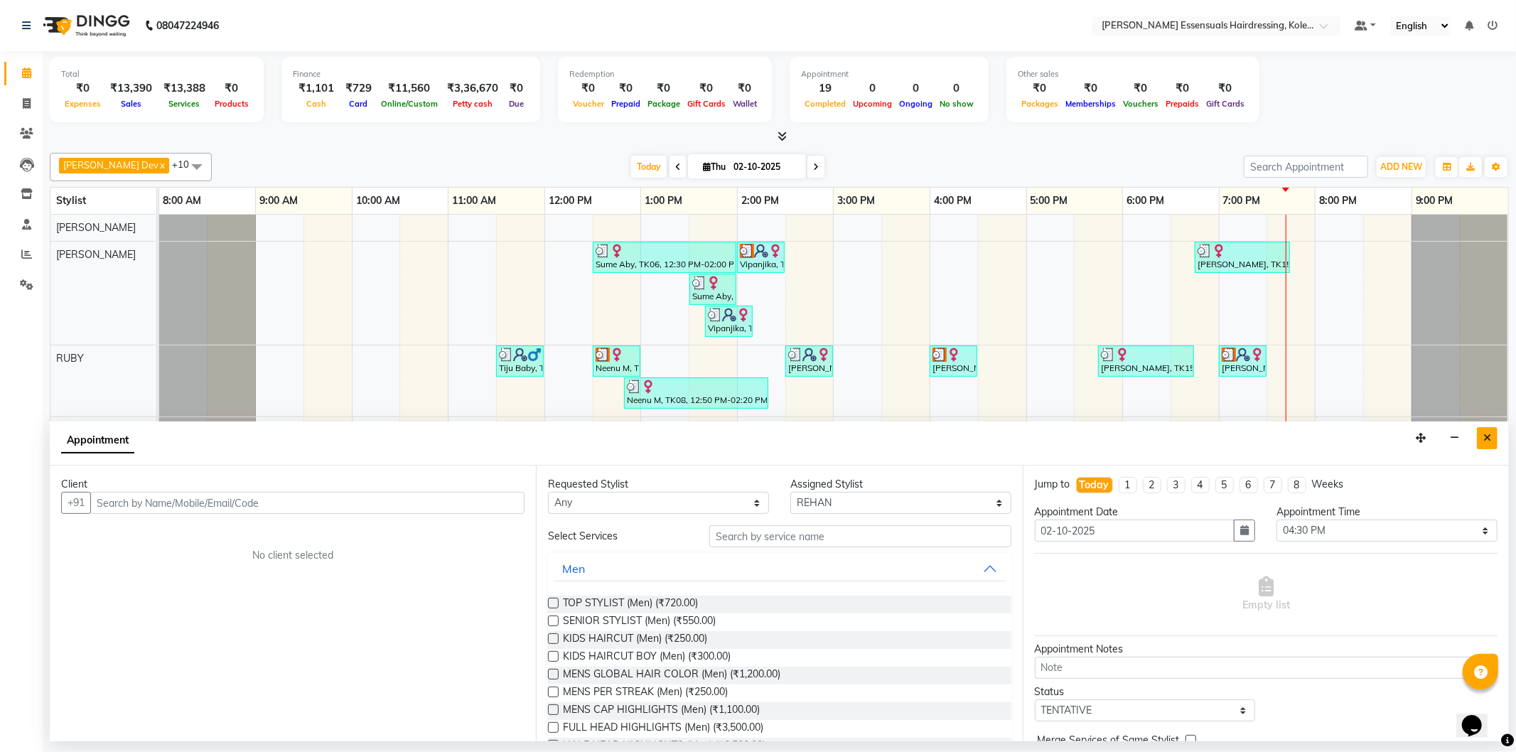
click at [1493, 437] on button "Close" at bounding box center [1487, 438] width 21 height 22
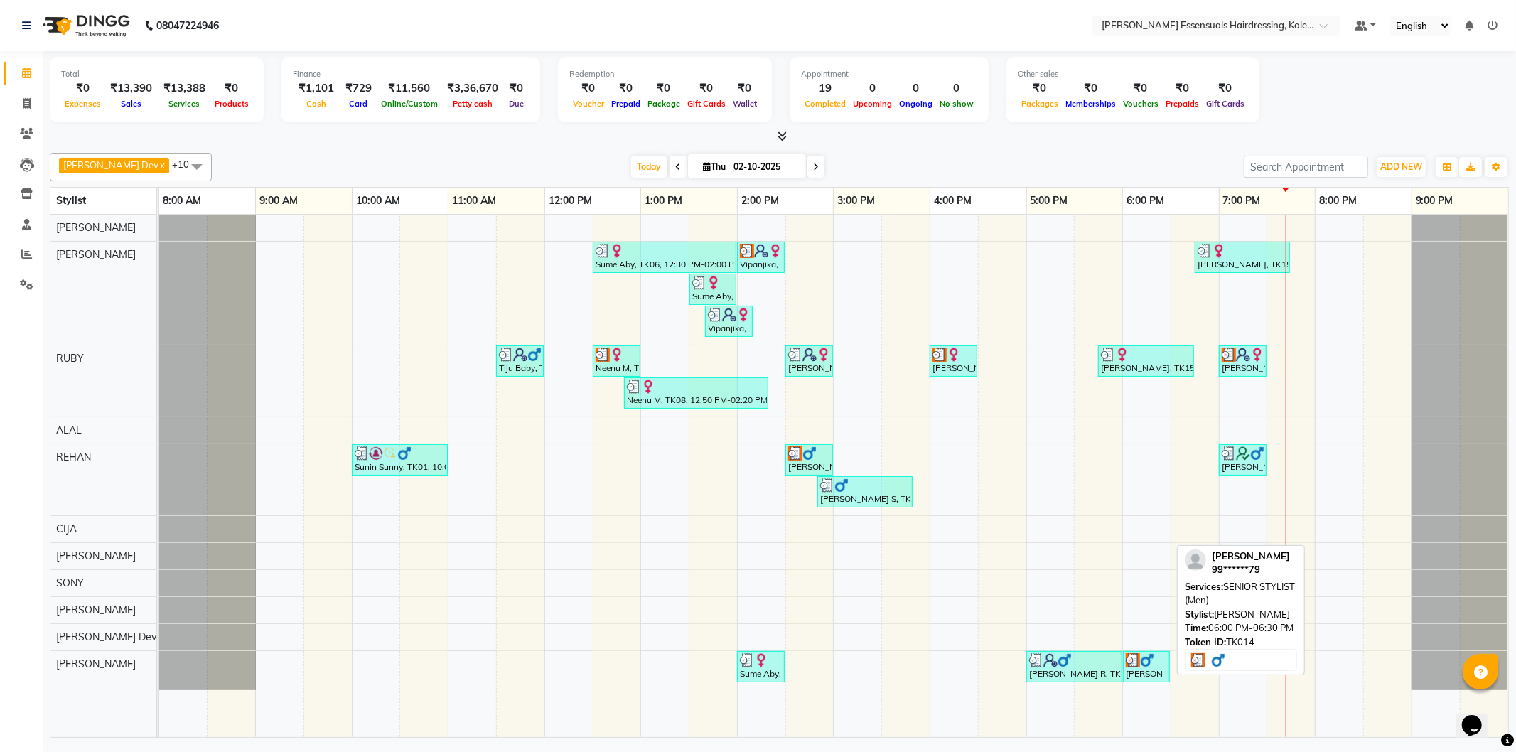
click at [1145, 666] on img at bounding box center [1147, 660] width 14 height 14
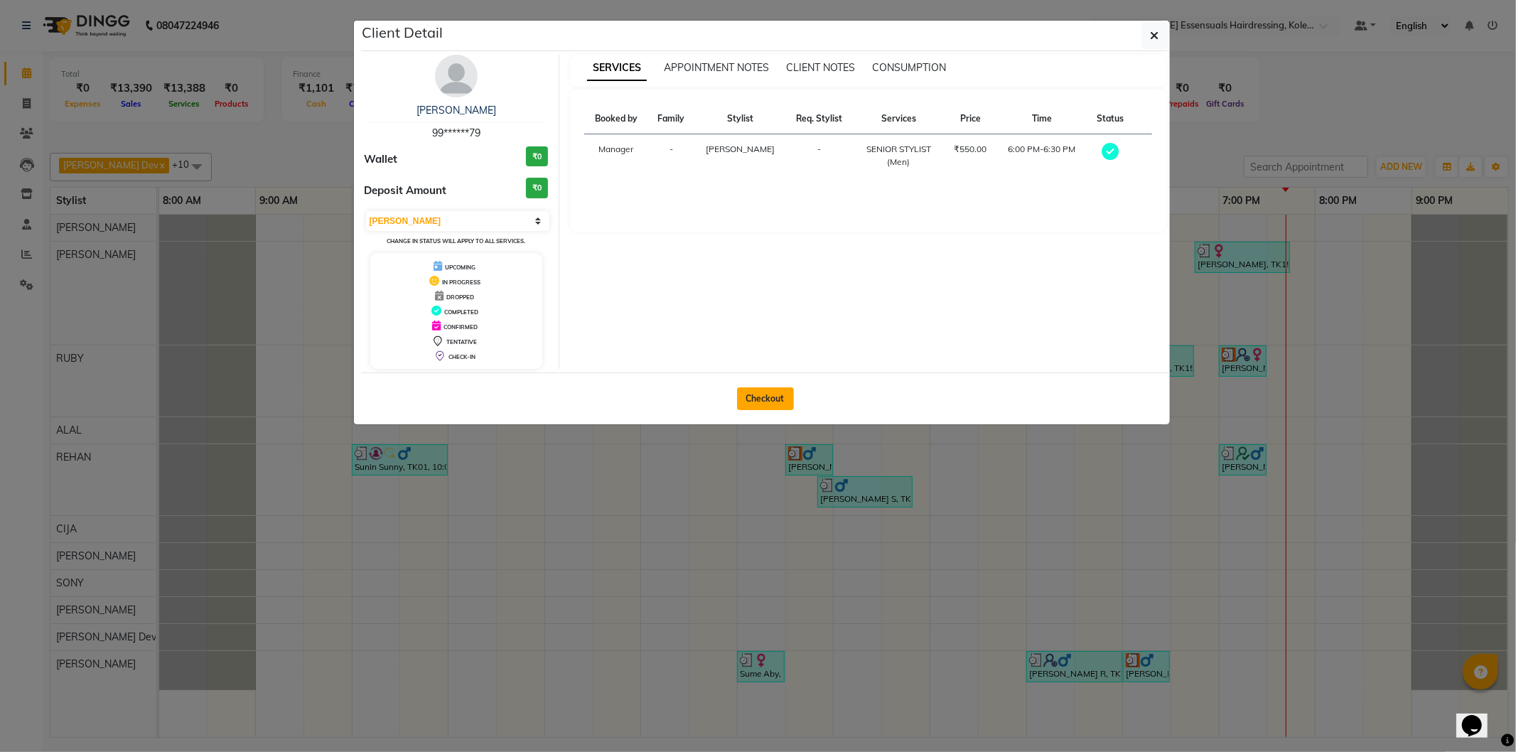
click at [771, 402] on button "Checkout" at bounding box center [765, 398] width 57 height 23
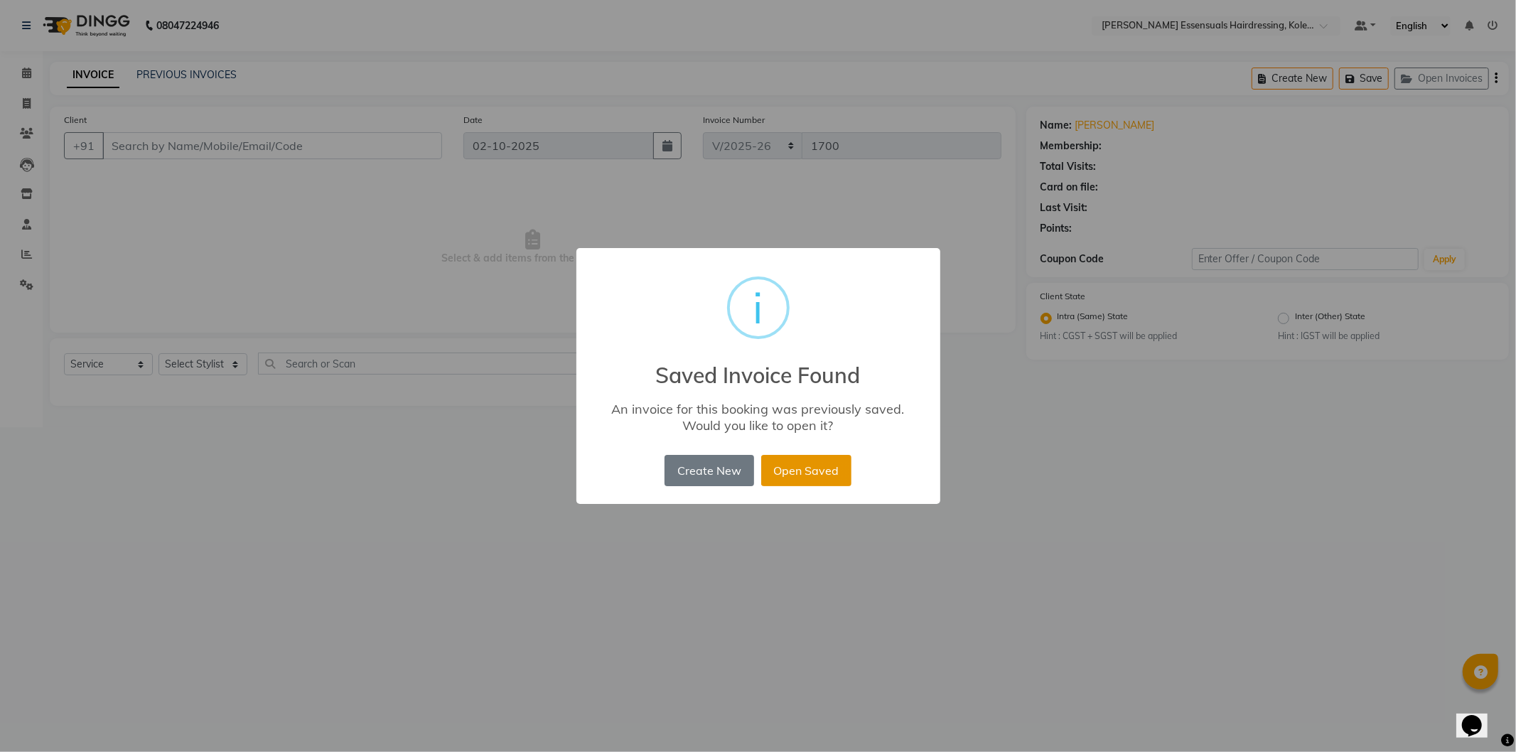
click at [782, 465] on button "Open Saved" at bounding box center [806, 470] width 90 height 31
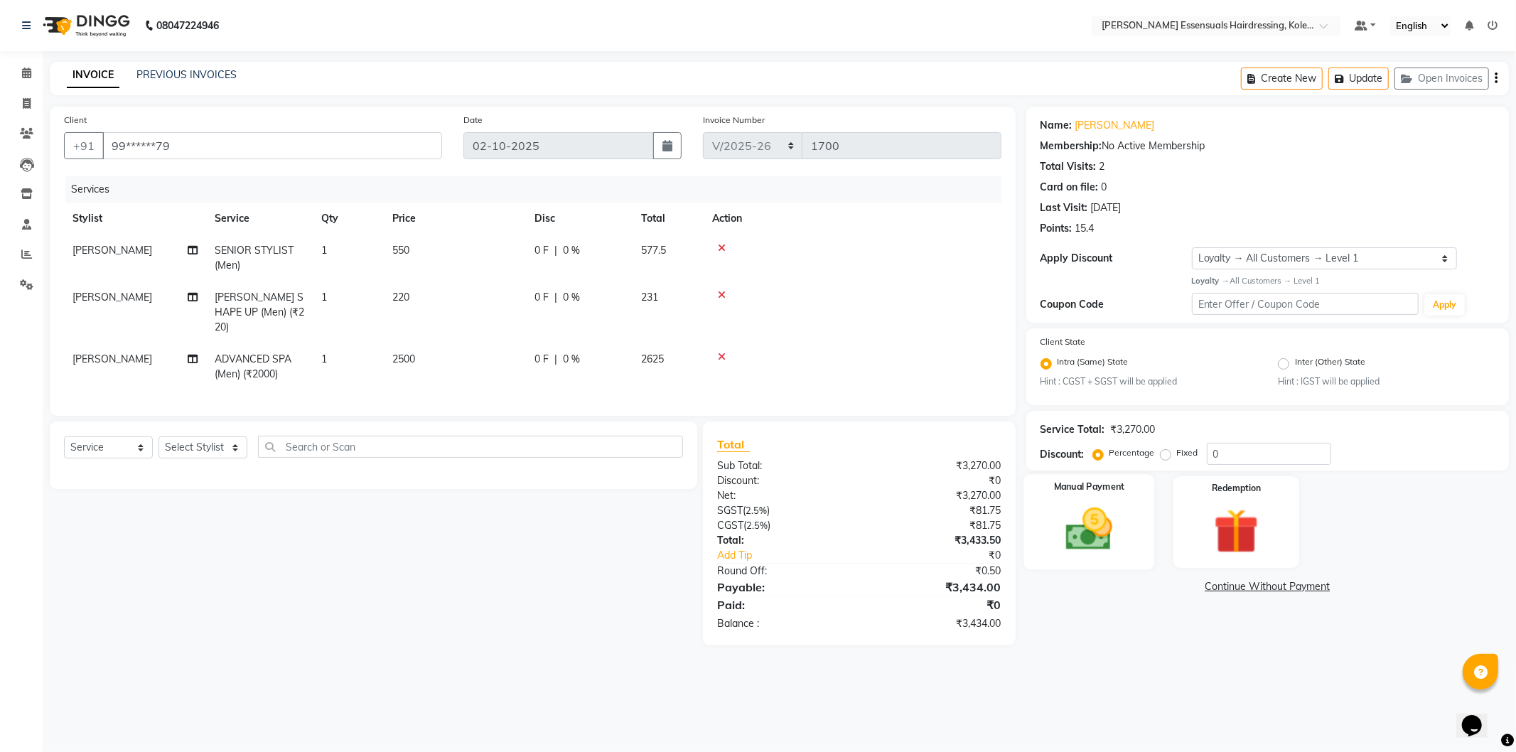
click at [1089, 542] on img at bounding box center [1089, 530] width 76 height 54
click at [1178, 589] on span "CARD" at bounding box center [1180, 587] width 31 height 16
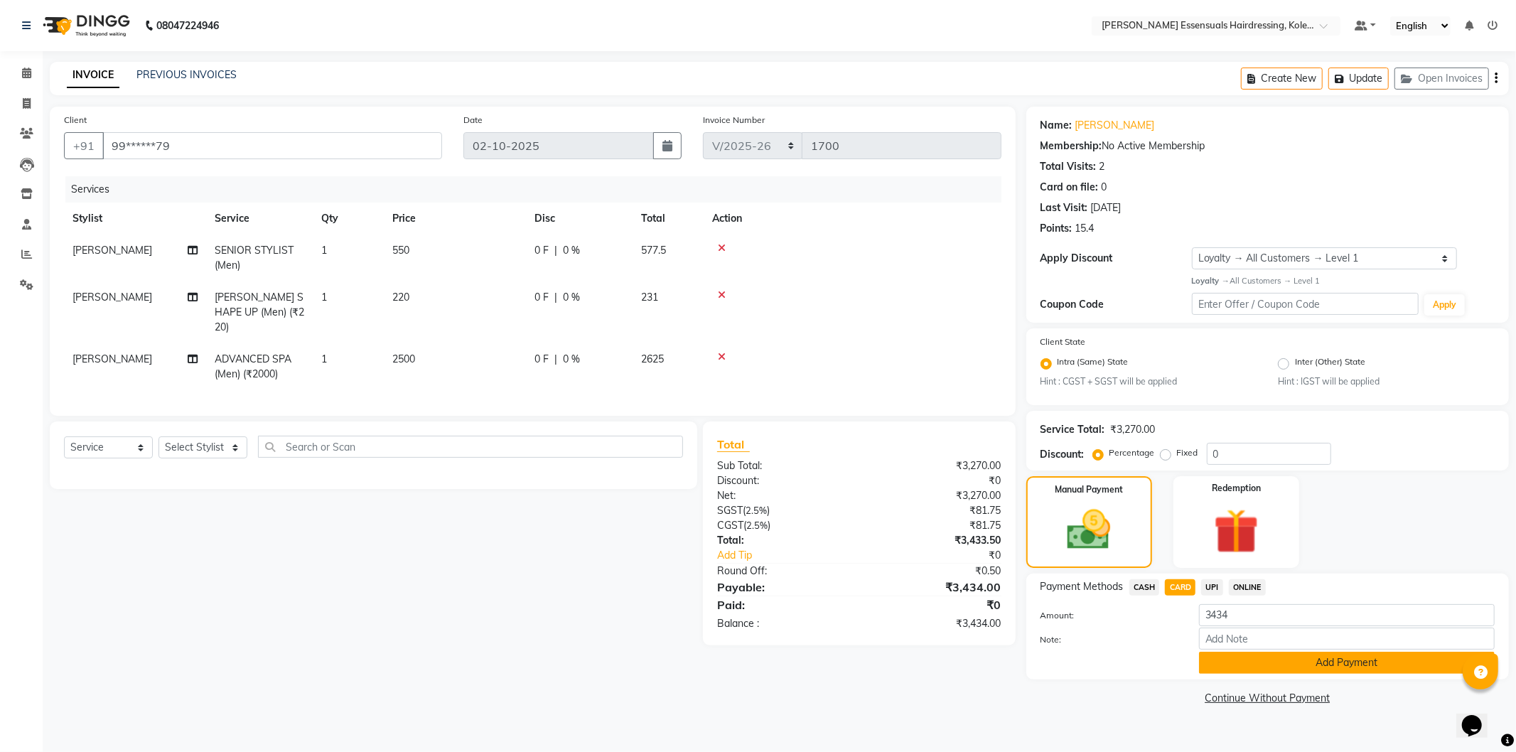
click at [1258, 665] on button "Add Payment" at bounding box center [1347, 663] width 296 height 22
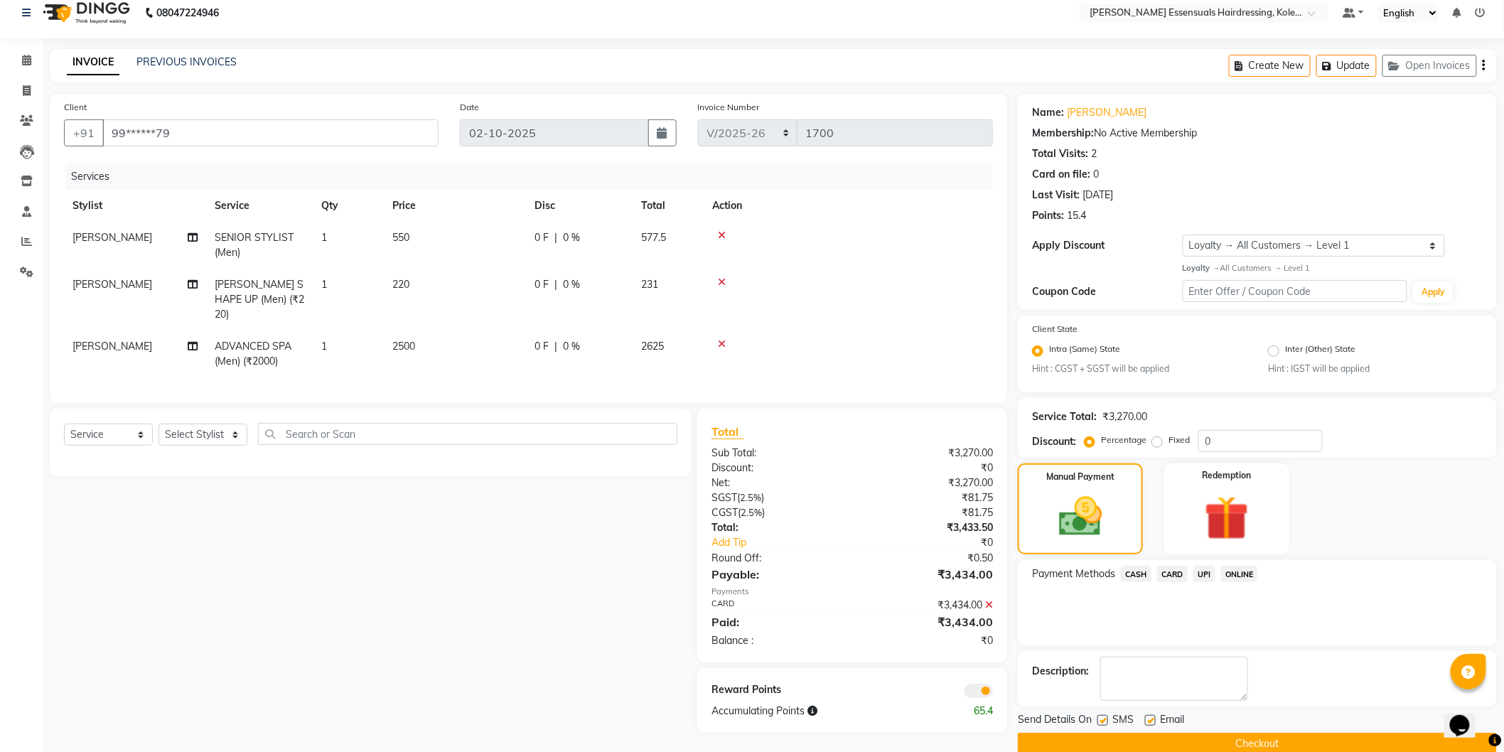
scroll to position [36, 0]
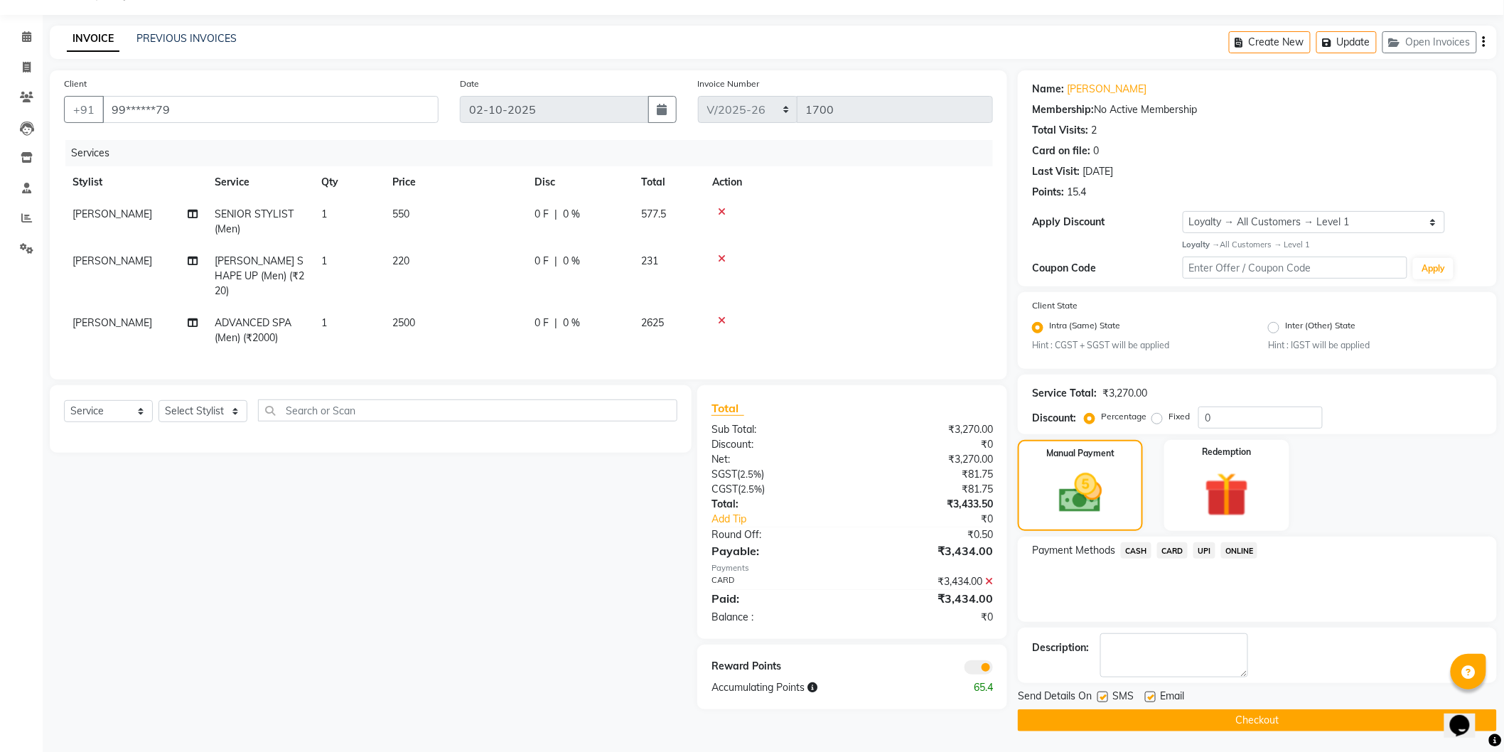
click at [1271, 716] on button "Checkout" at bounding box center [1257, 721] width 479 height 22
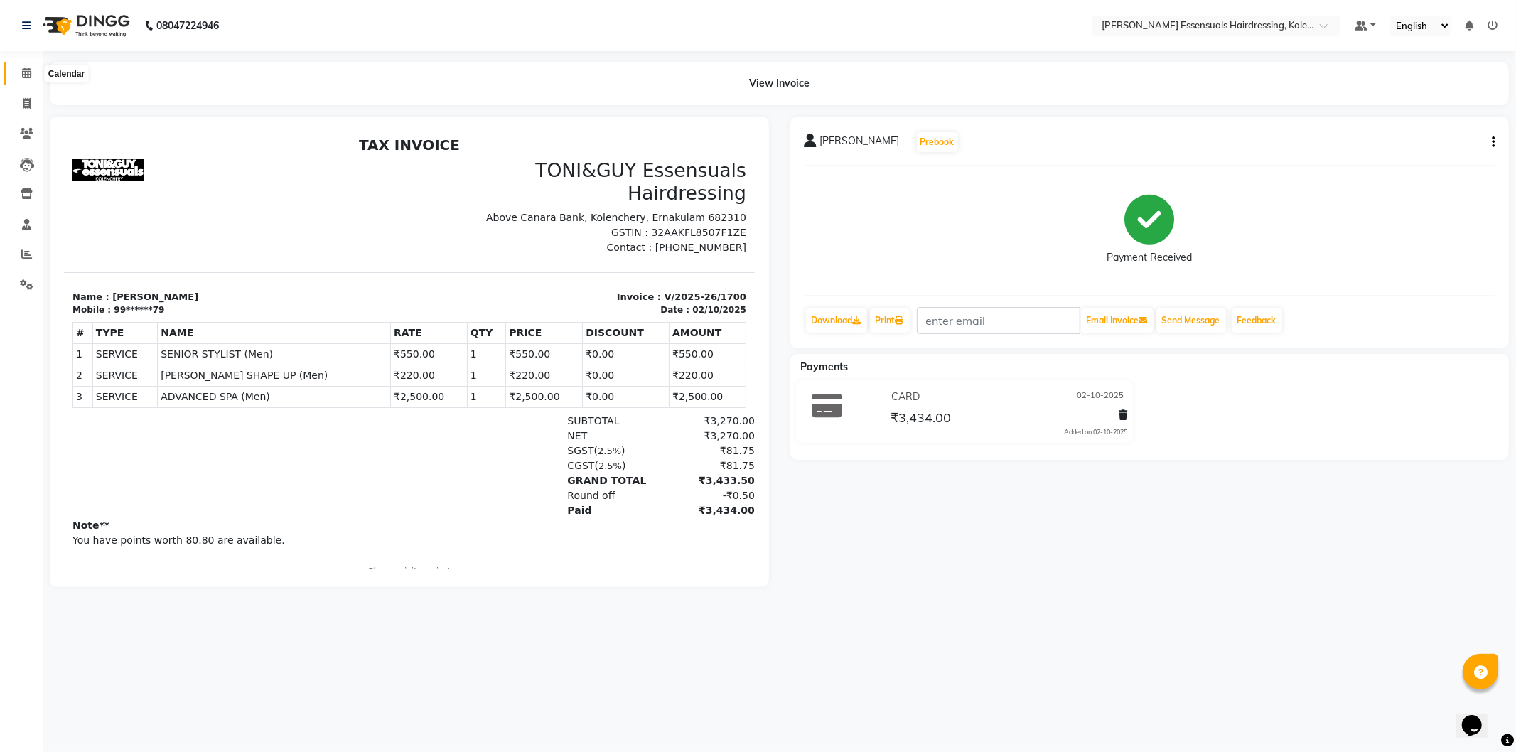
click at [29, 69] on icon at bounding box center [26, 73] width 9 height 11
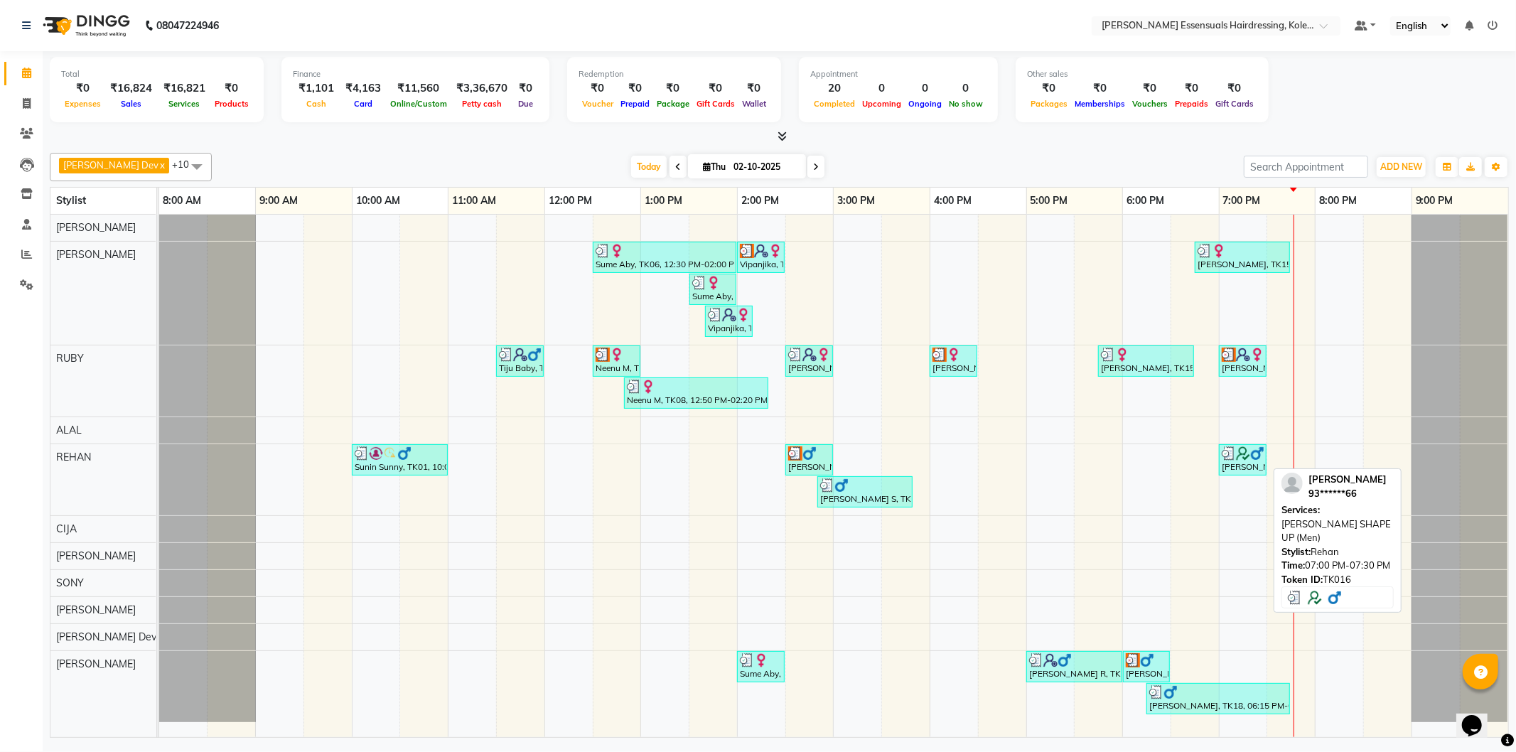
click at [1233, 456] on img at bounding box center [1229, 453] width 14 height 14
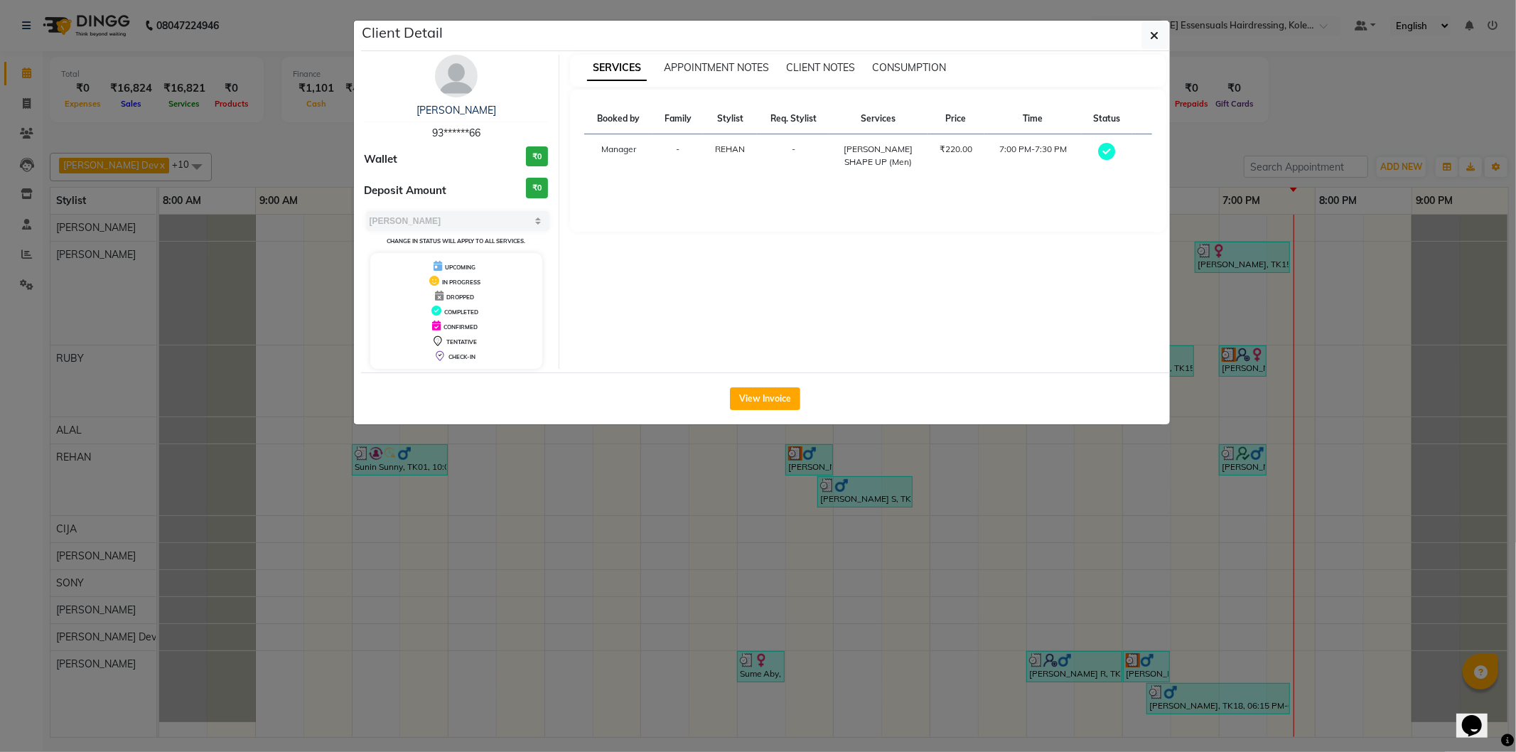
click at [761, 380] on div "View Invoice" at bounding box center [765, 399] width 809 height 52
click at [761, 391] on button "View Invoice" at bounding box center [765, 398] width 70 height 23
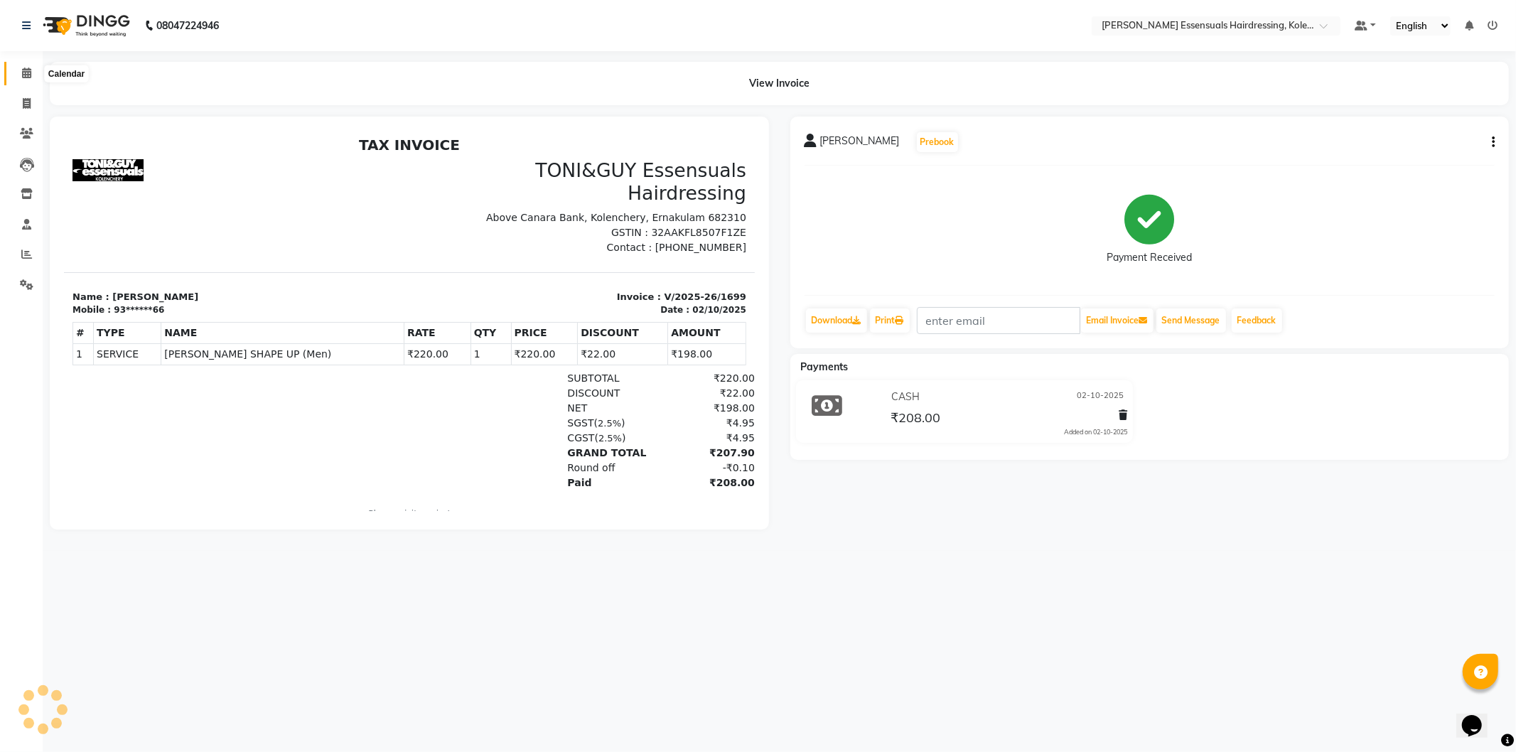
click at [23, 68] on icon at bounding box center [26, 73] width 9 height 11
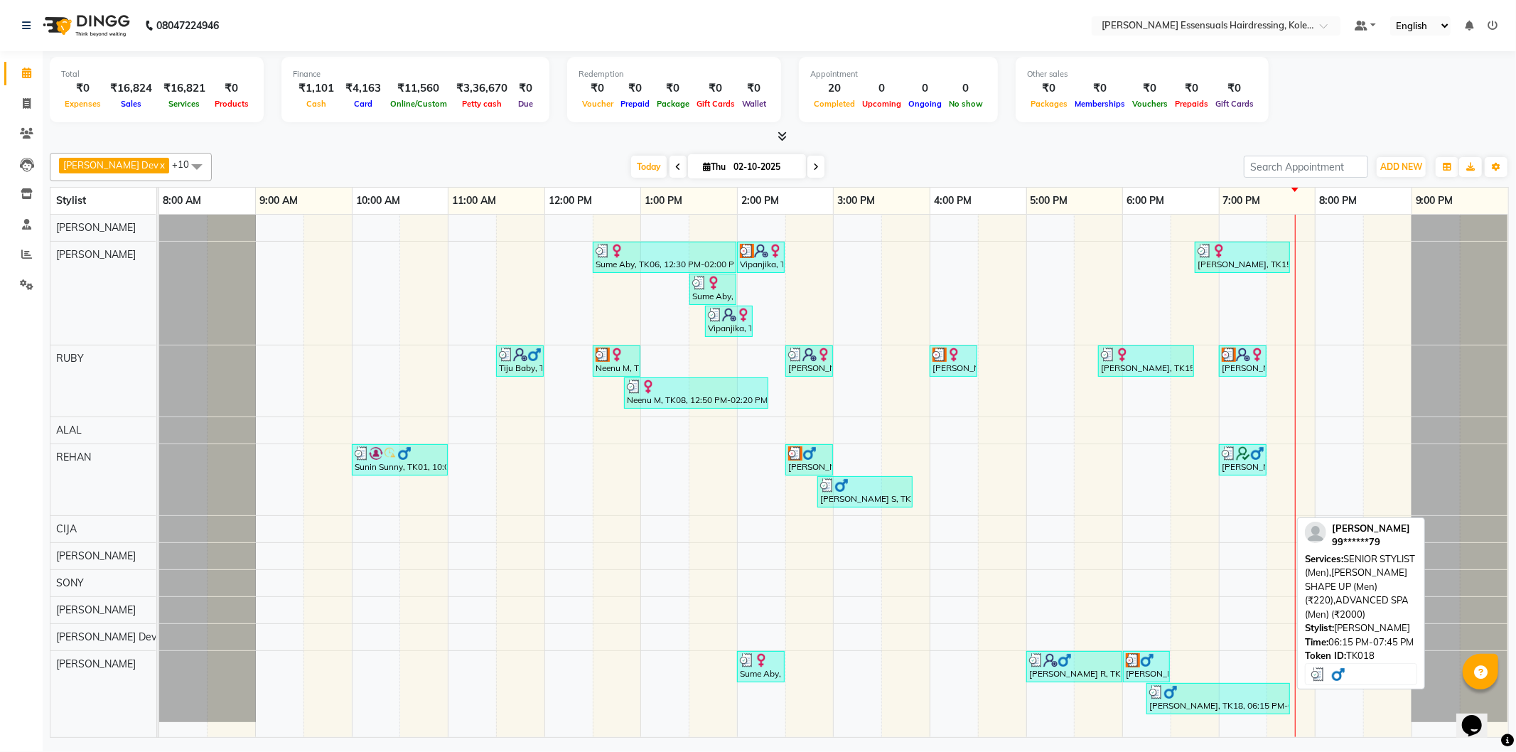
click at [1242, 700] on div "[PERSON_NAME], TK18, 06:15 PM-07:45 PM, SENIOR STYLIST (Men),[PERSON_NAME] SHAP…" at bounding box center [1218, 698] width 141 height 27
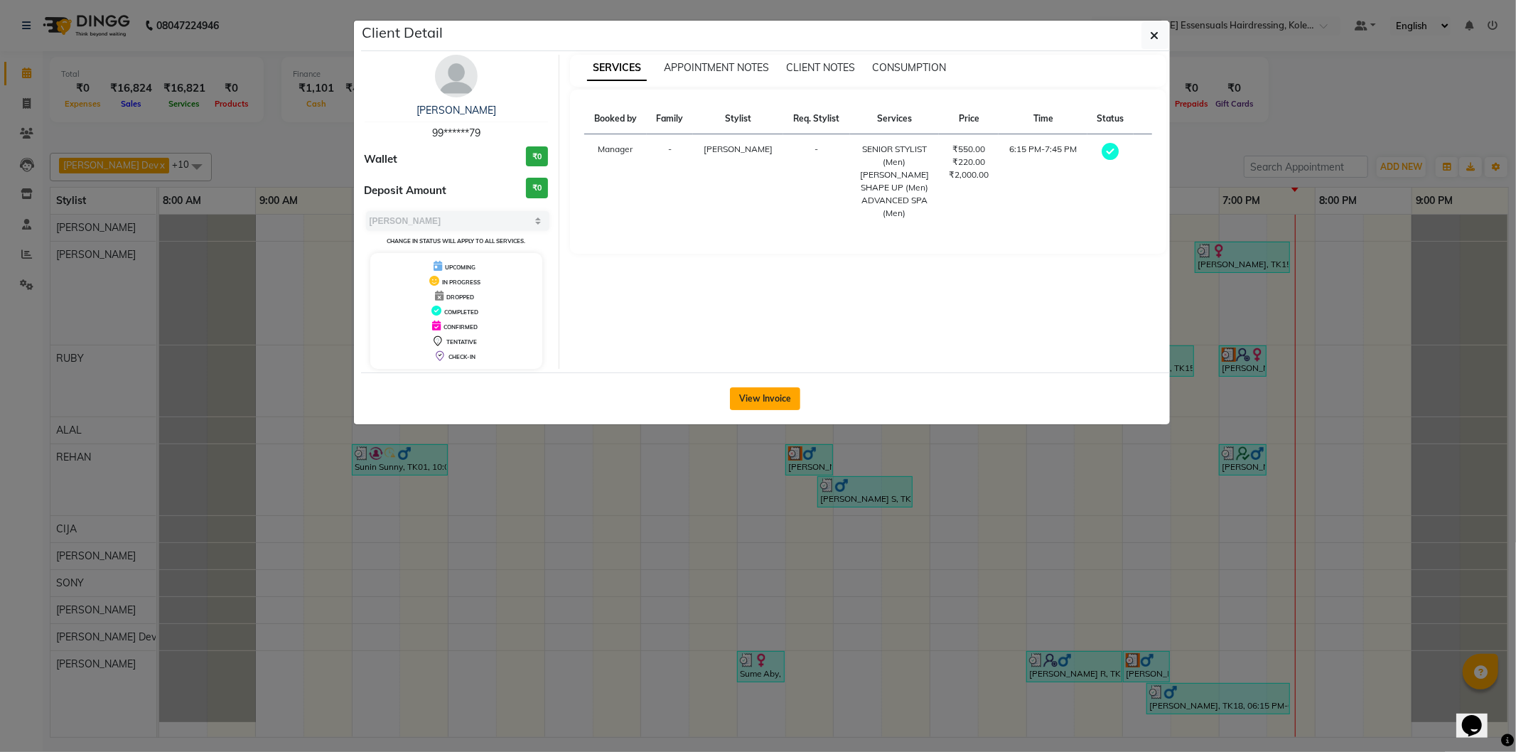
click at [793, 397] on button "View Invoice" at bounding box center [765, 398] width 70 height 23
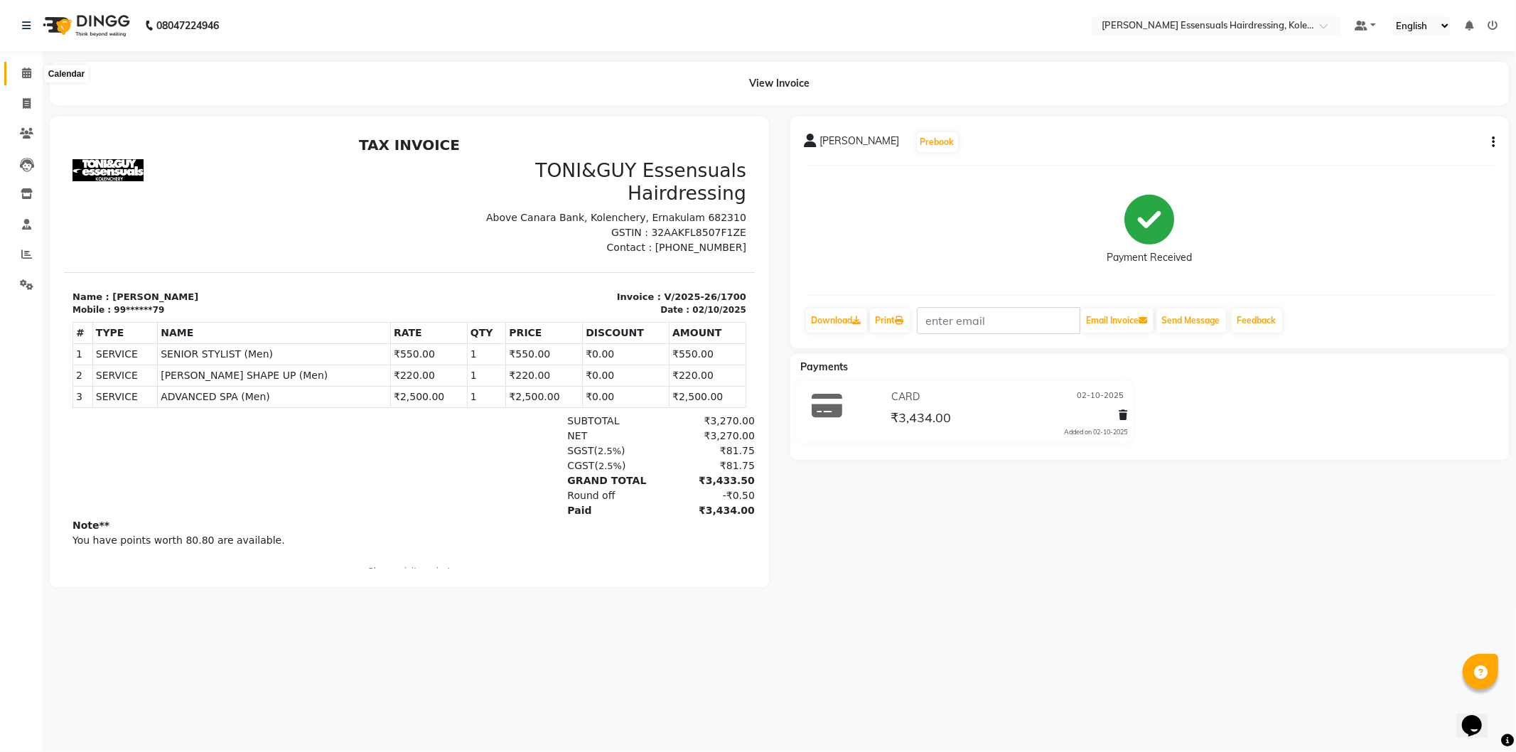
click at [27, 66] on span at bounding box center [26, 73] width 25 height 16
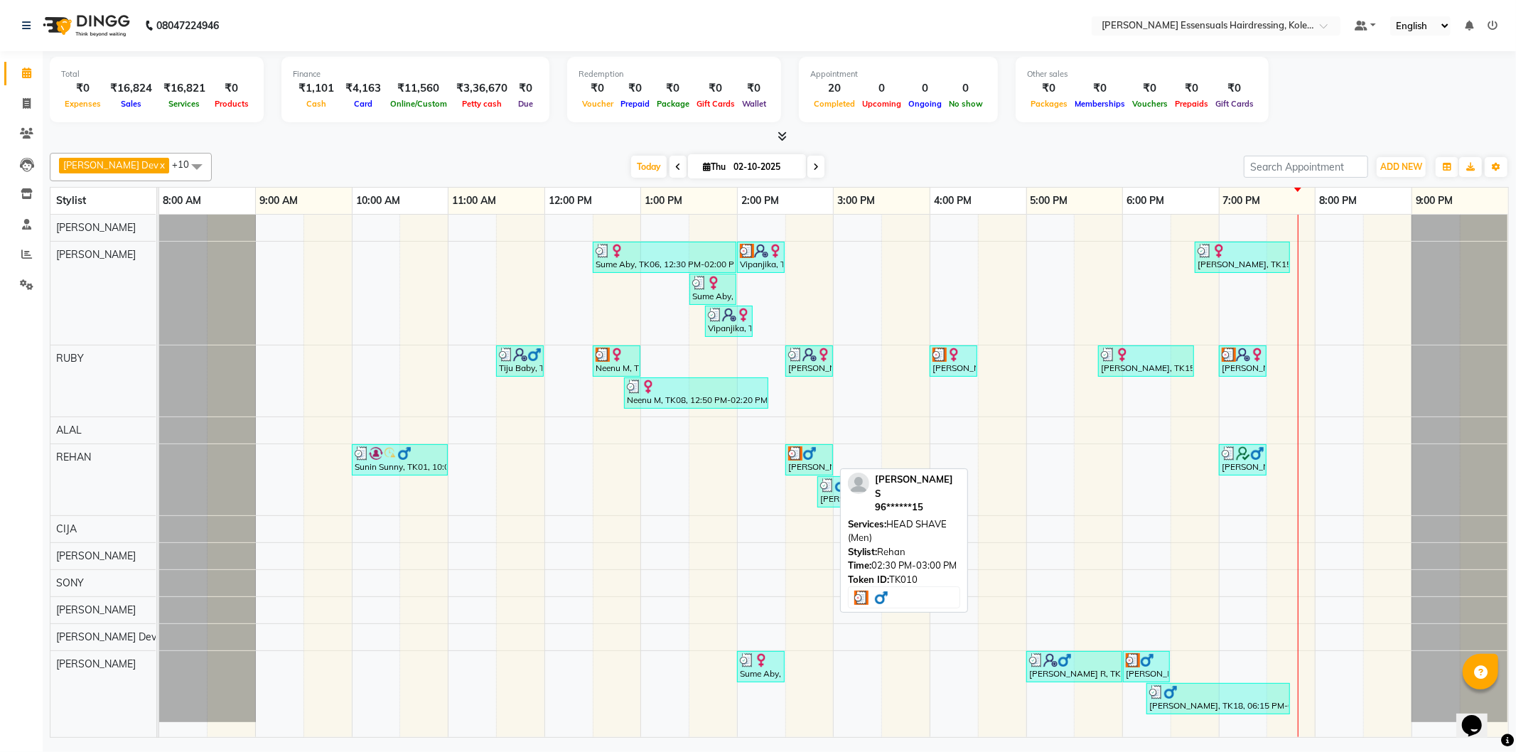
click at [793, 459] on img at bounding box center [795, 453] width 14 height 14
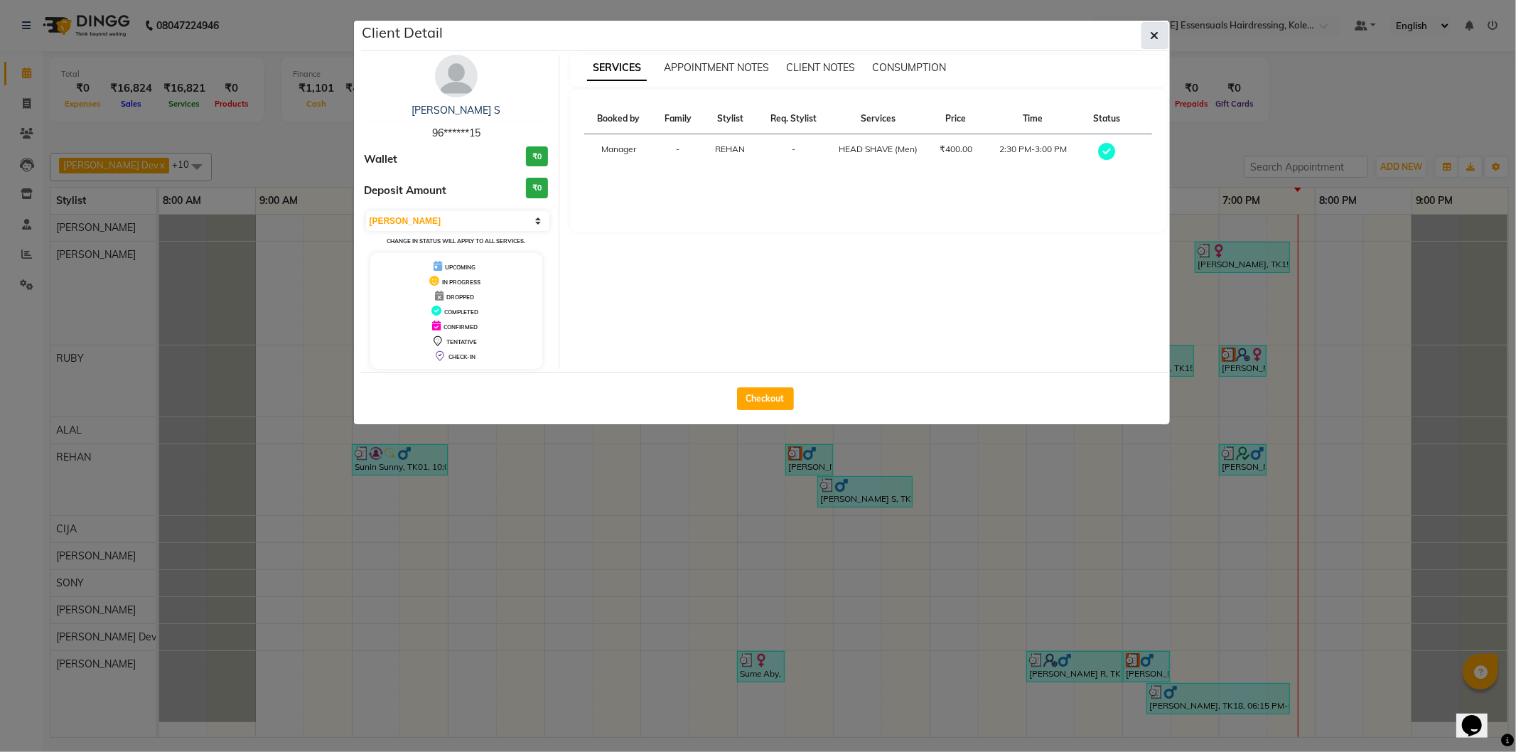
click at [1154, 31] on icon "button" at bounding box center [1155, 35] width 9 height 11
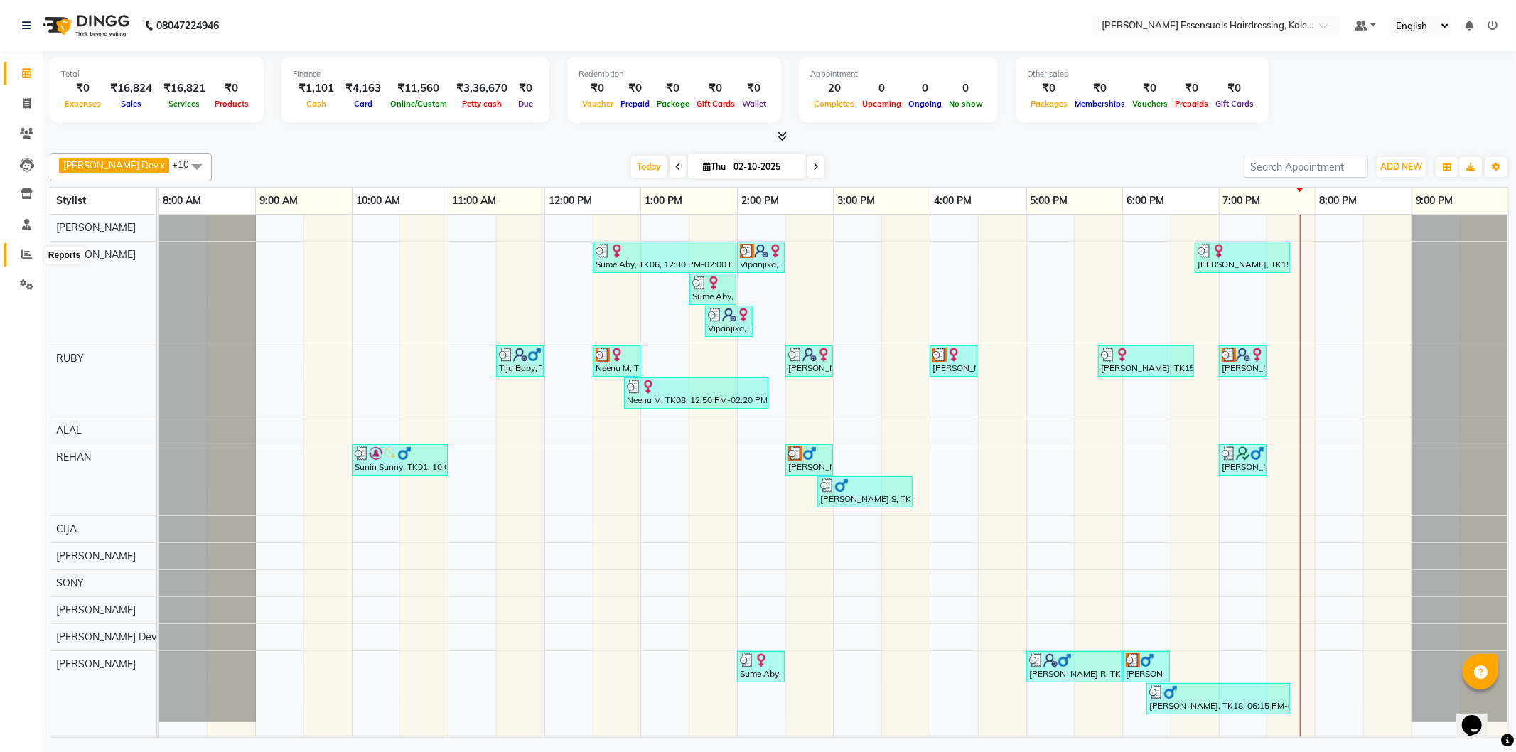
click at [25, 255] on icon at bounding box center [26, 254] width 11 height 11
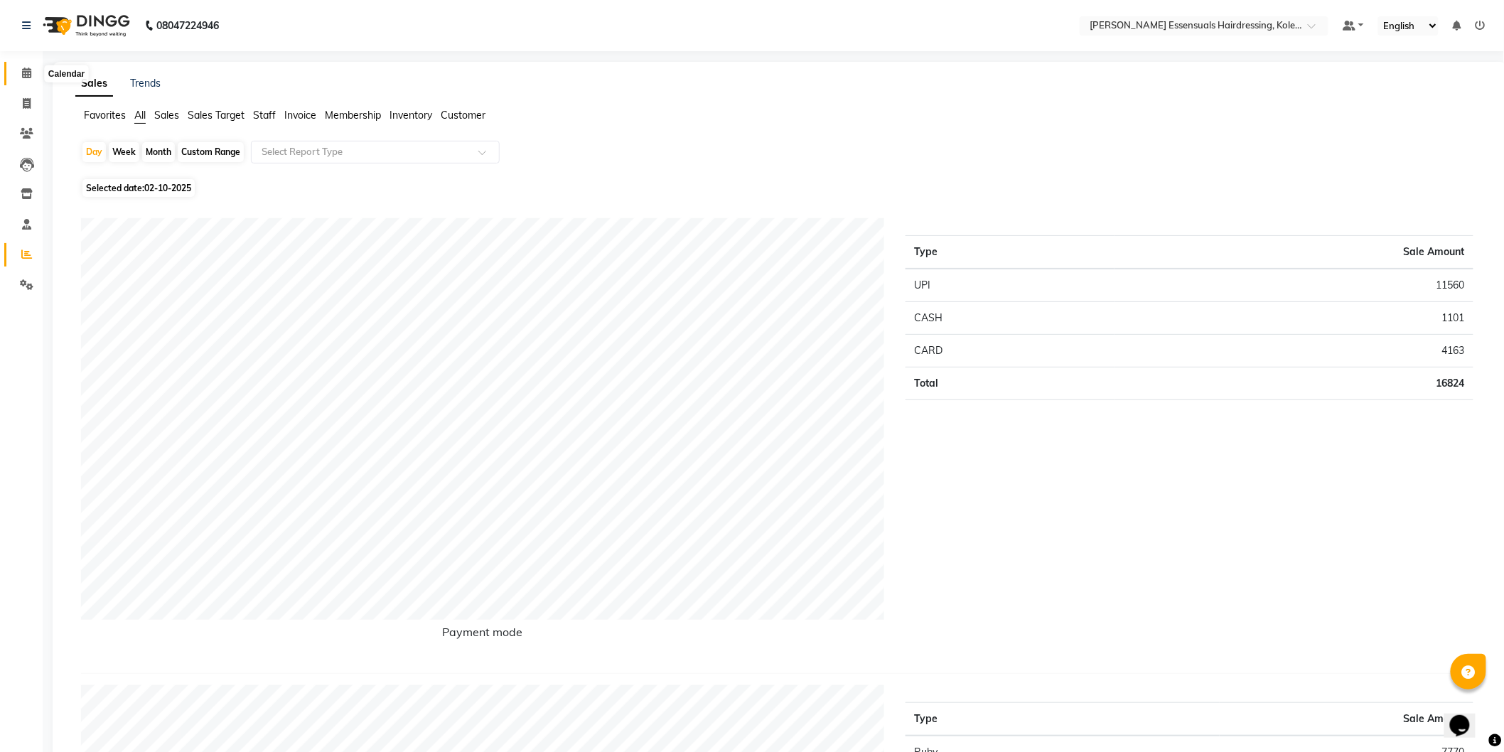
click at [28, 70] on icon at bounding box center [26, 73] width 9 height 11
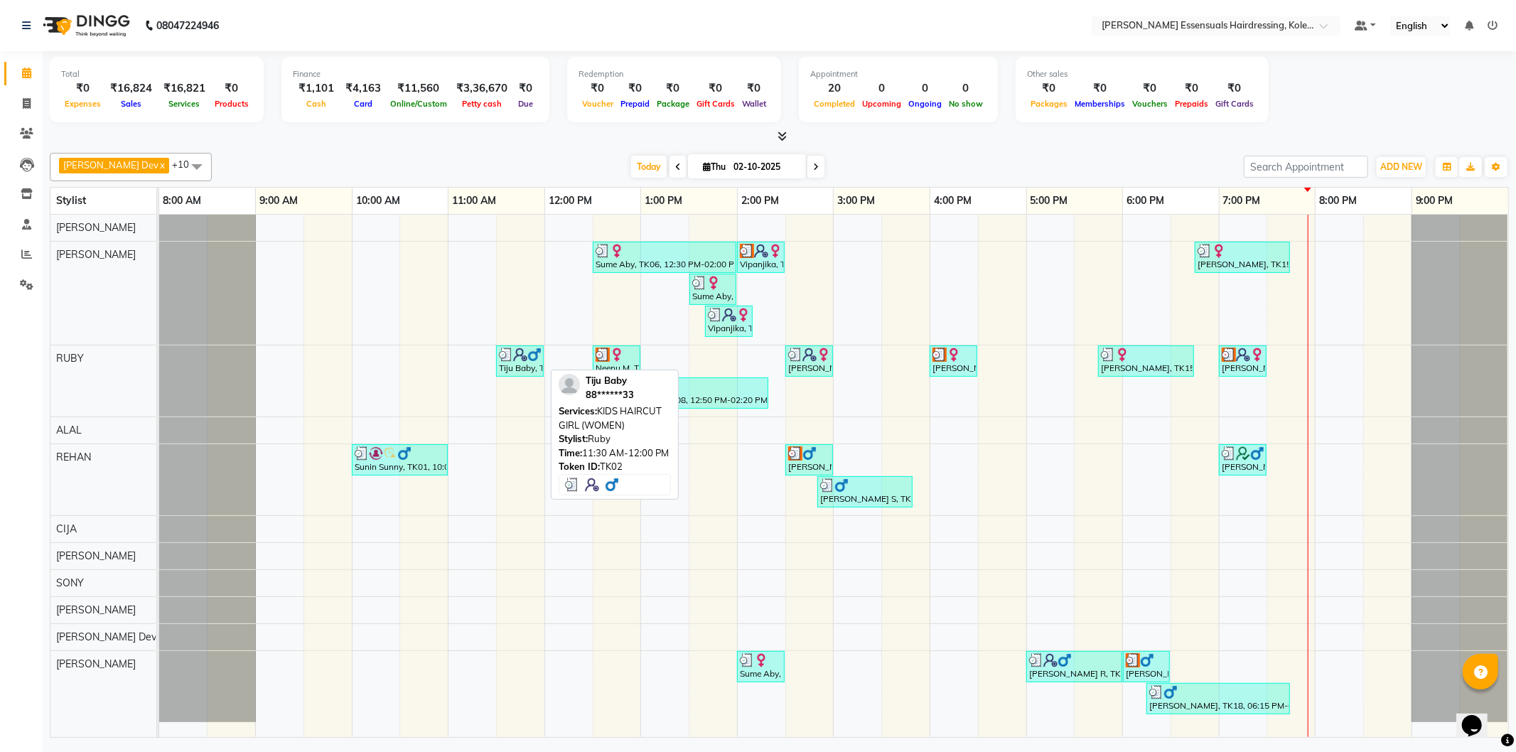
click at [523, 357] on img at bounding box center [520, 355] width 14 height 14
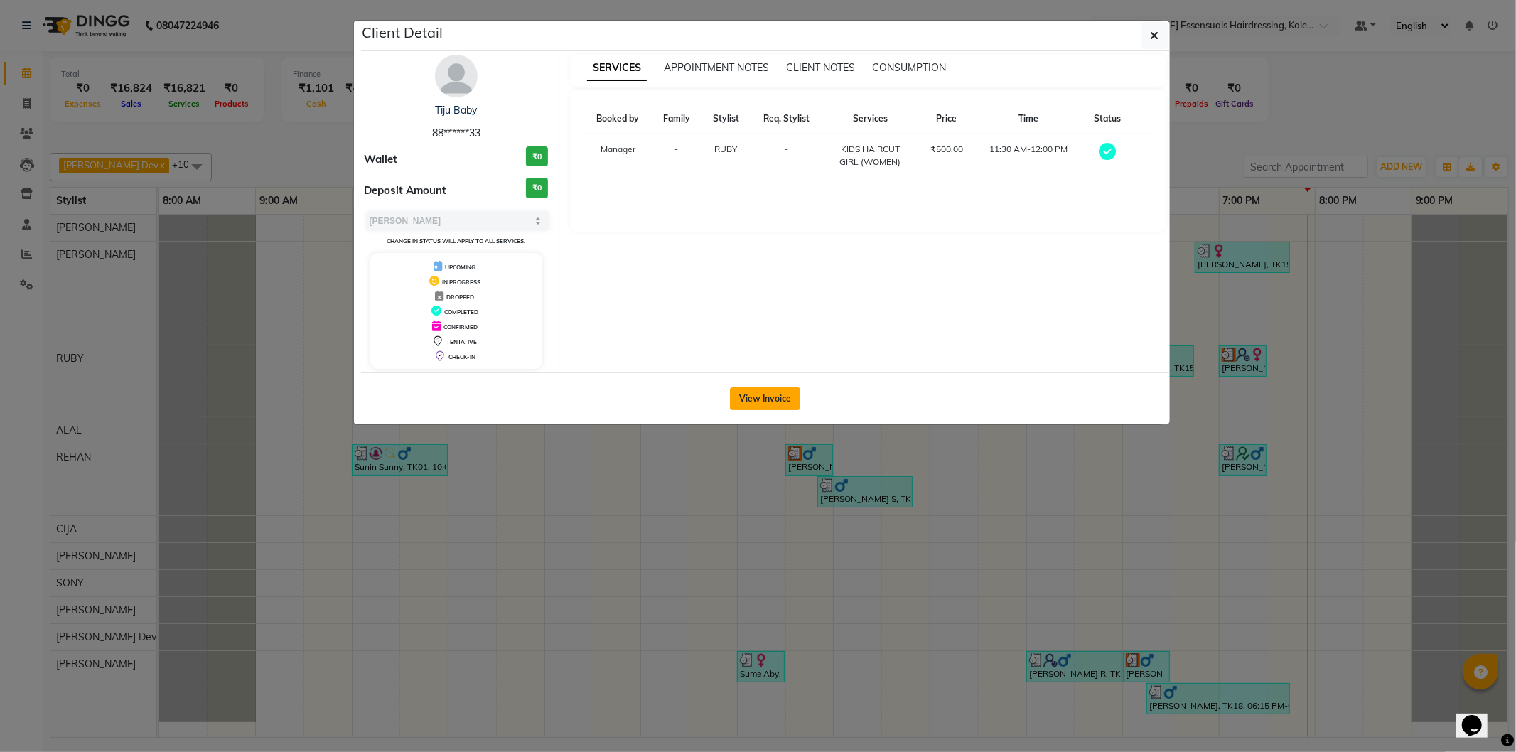
click at [751, 393] on button "View Invoice" at bounding box center [765, 398] width 70 height 23
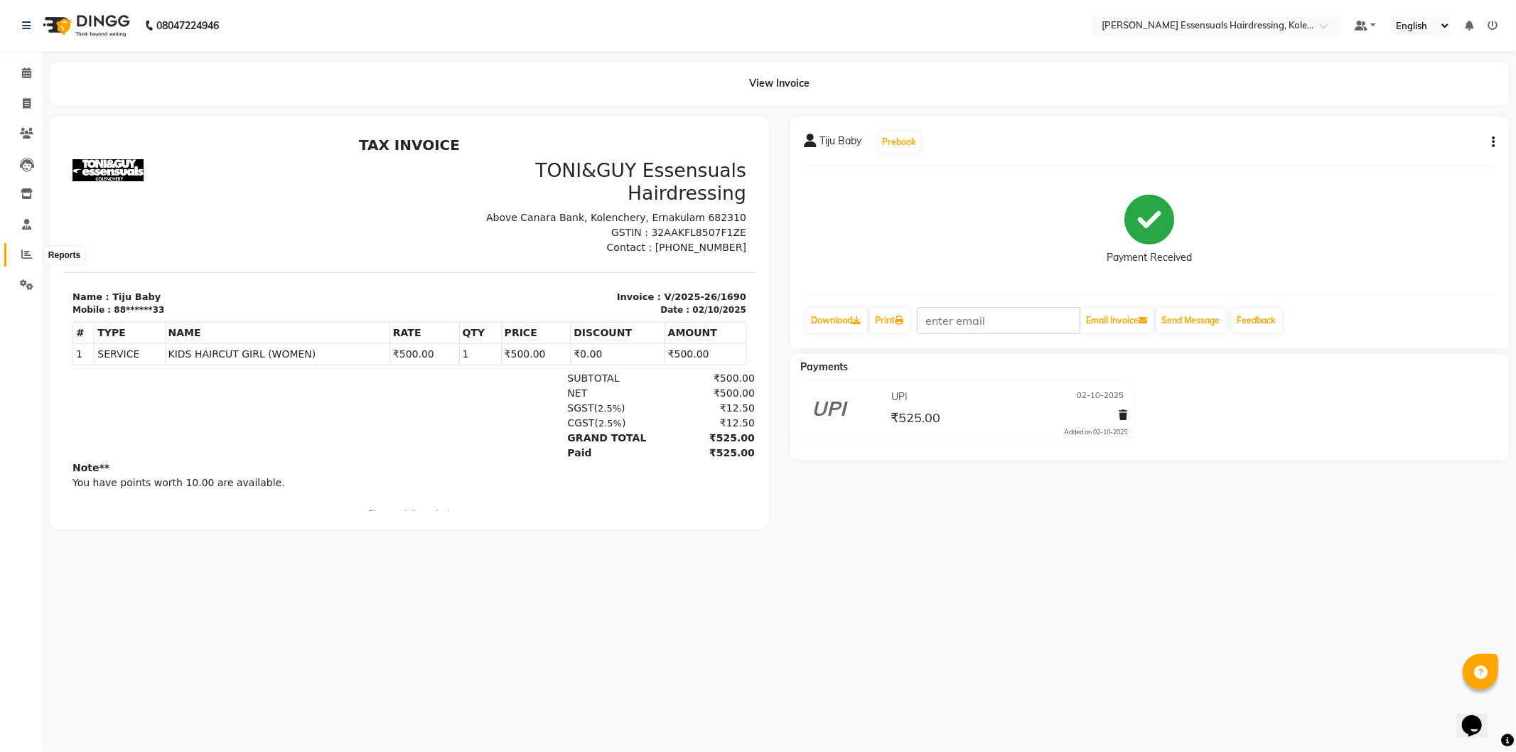
click at [21, 259] on icon at bounding box center [26, 254] width 11 height 11
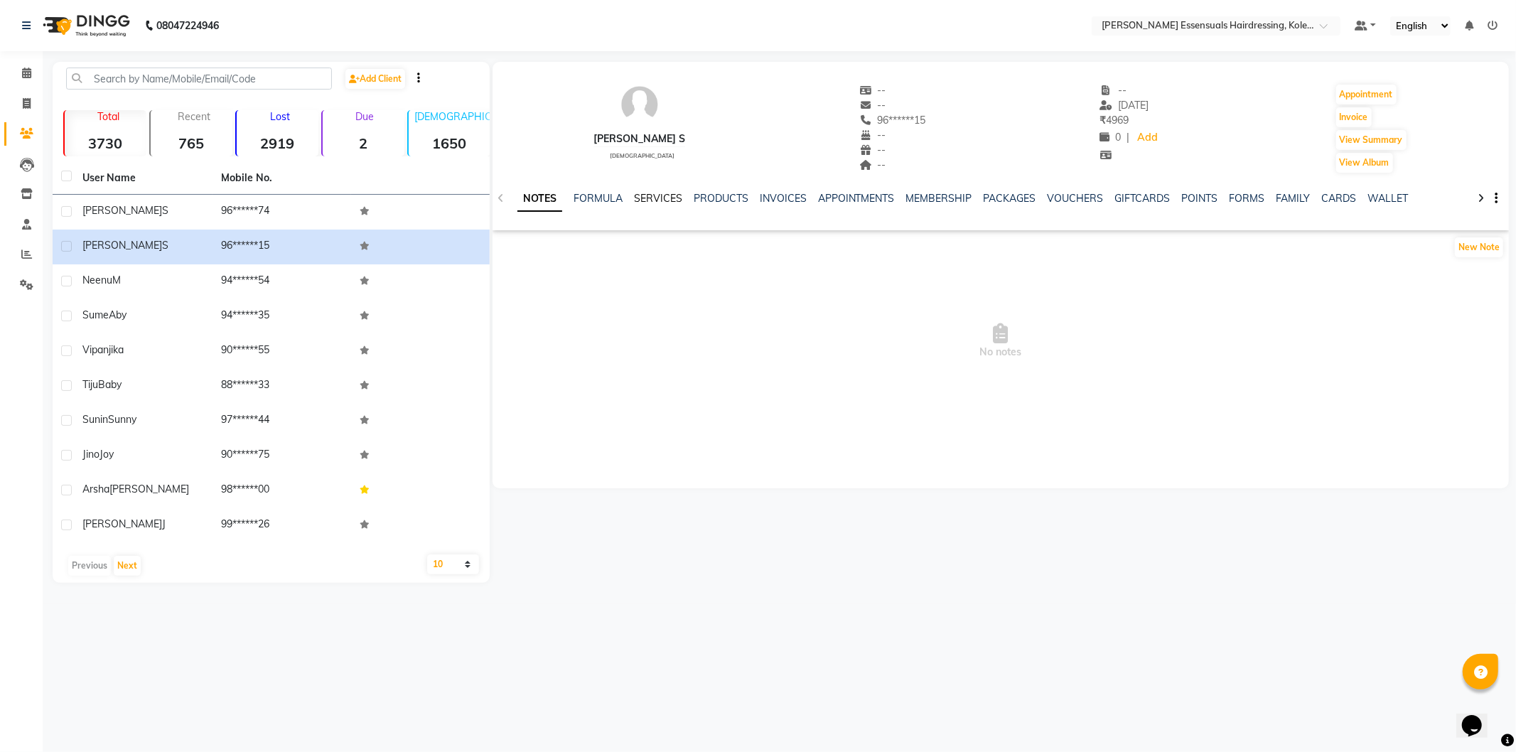
click at [666, 203] on link "SERVICES" at bounding box center [658, 198] width 48 height 13
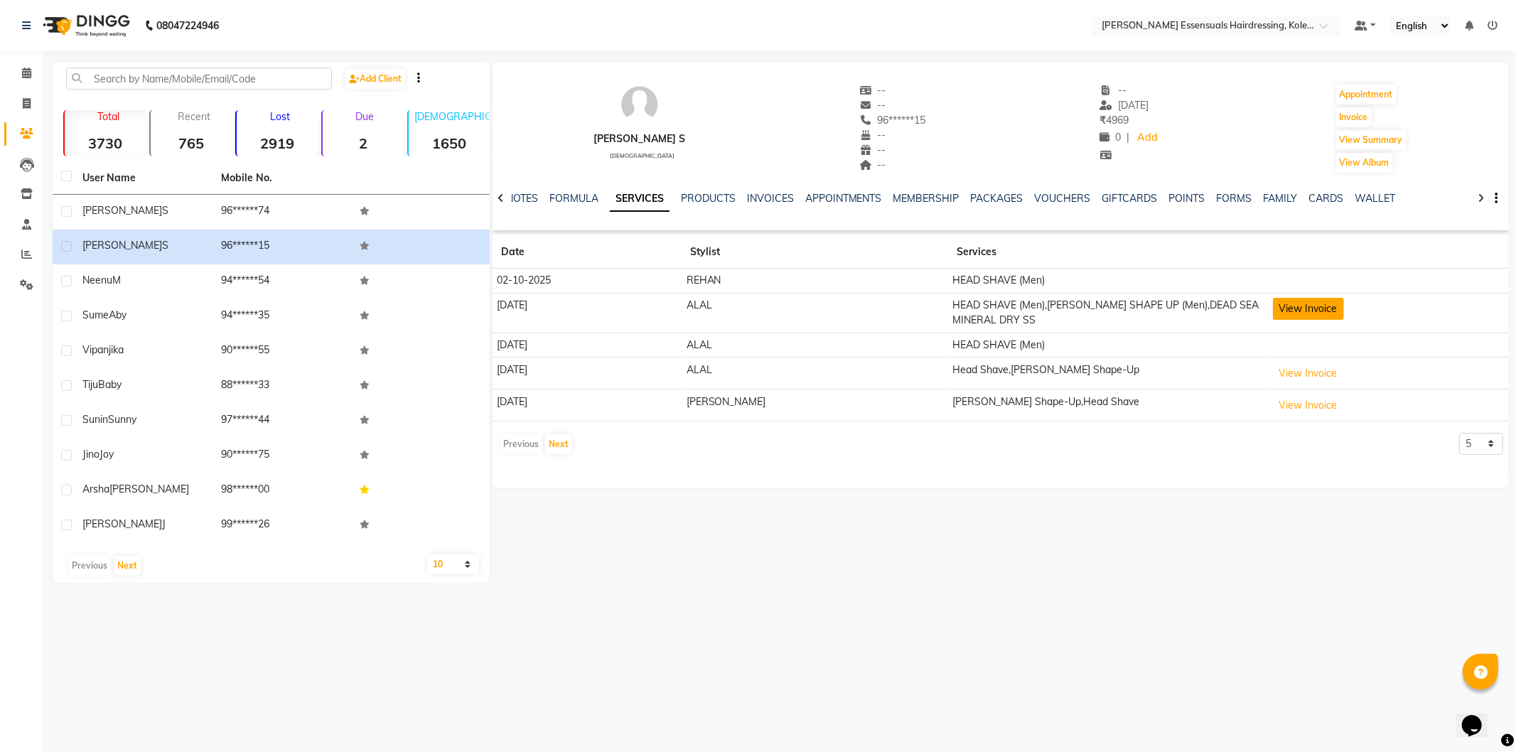
click at [1275, 306] on button "View Invoice" at bounding box center [1308, 309] width 71 height 22
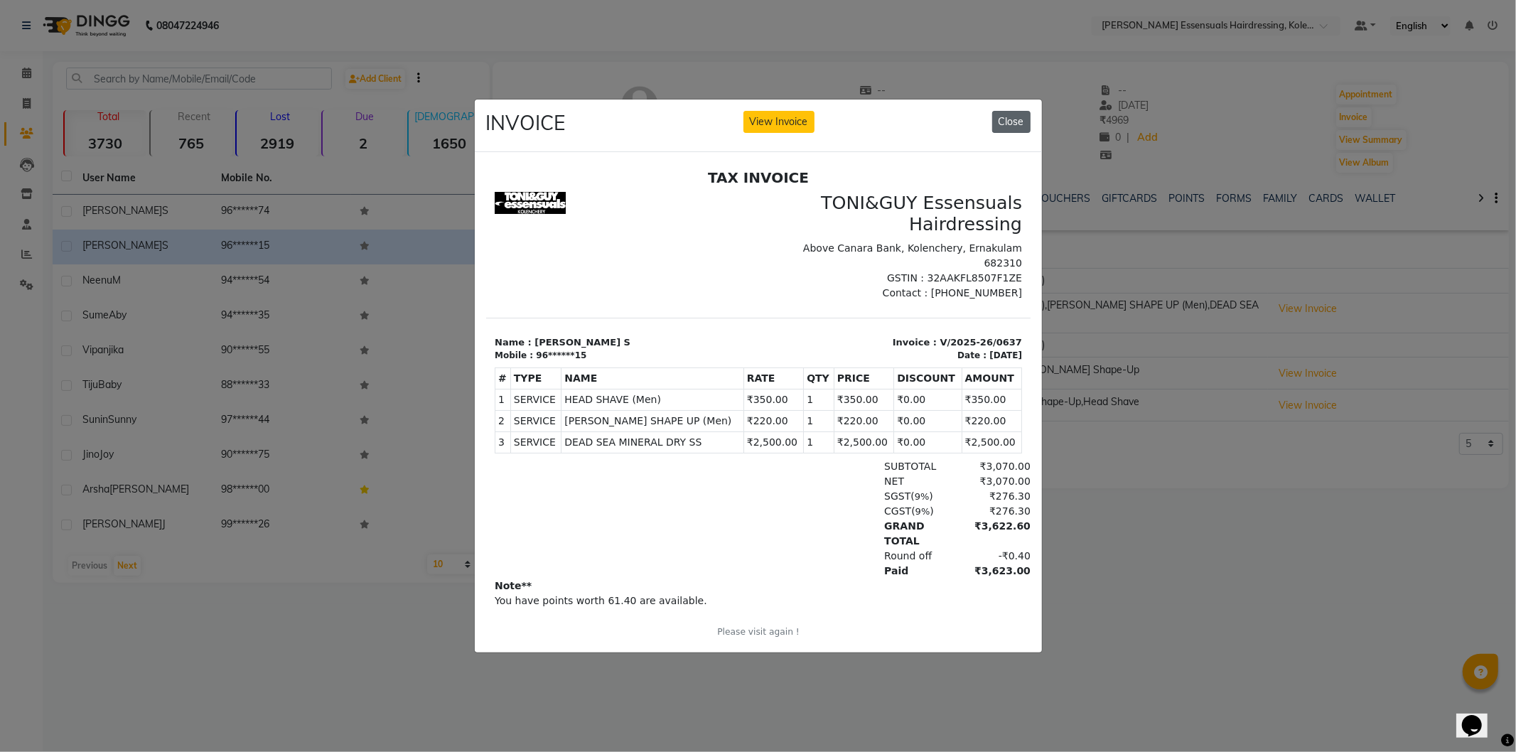
click at [1007, 117] on button "Close" at bounding box center [1011, 122] width 38 height 22
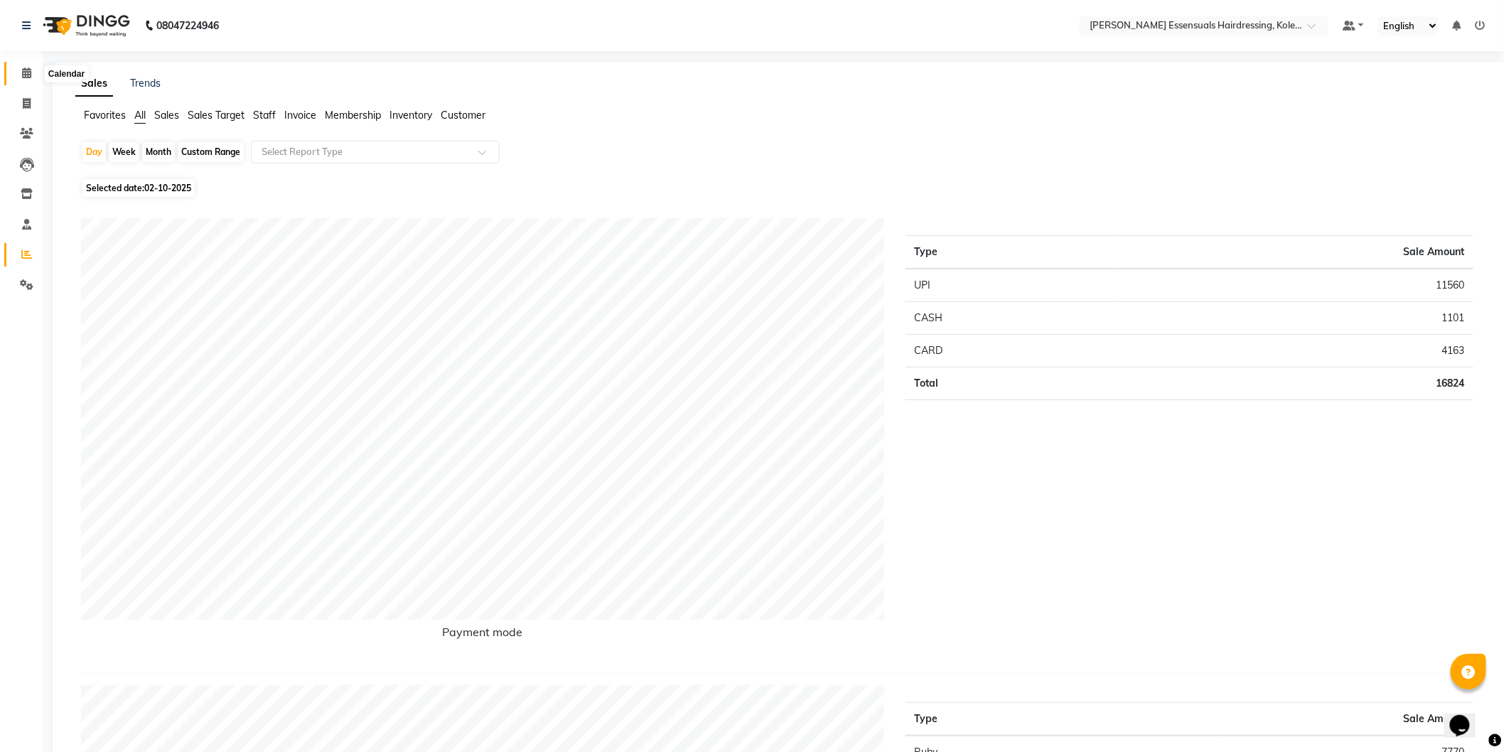
click at [28, 73] on icon at bounding box center [26, 73] width 9 height 11
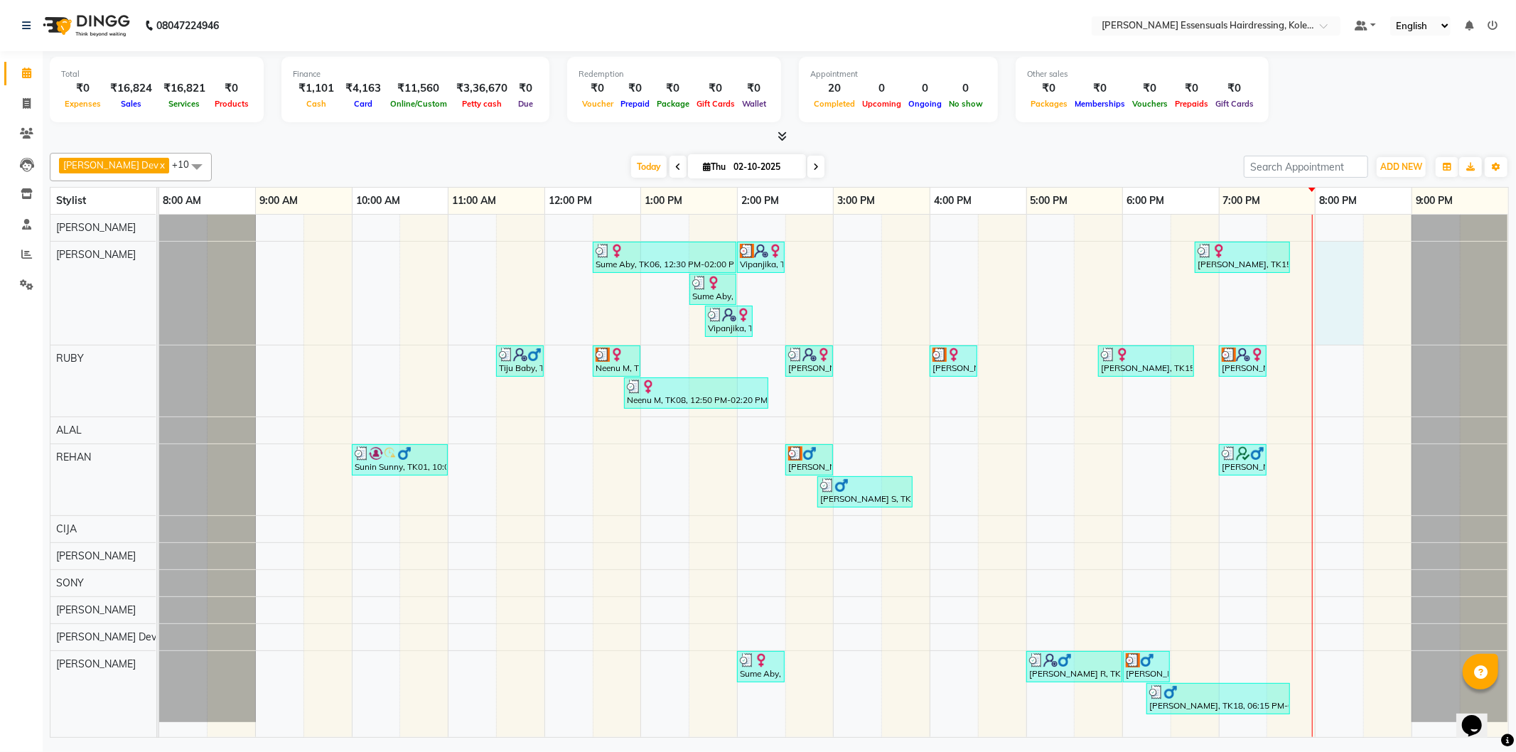
click at [1322, 280] on div "Sume Aby, TK06, 12:30 PM-02:00 PM, EYEBROWS THREADING,UPPERLIP THREADING (₹42),…" at bounding box center [833, 476] width 1349 height 523
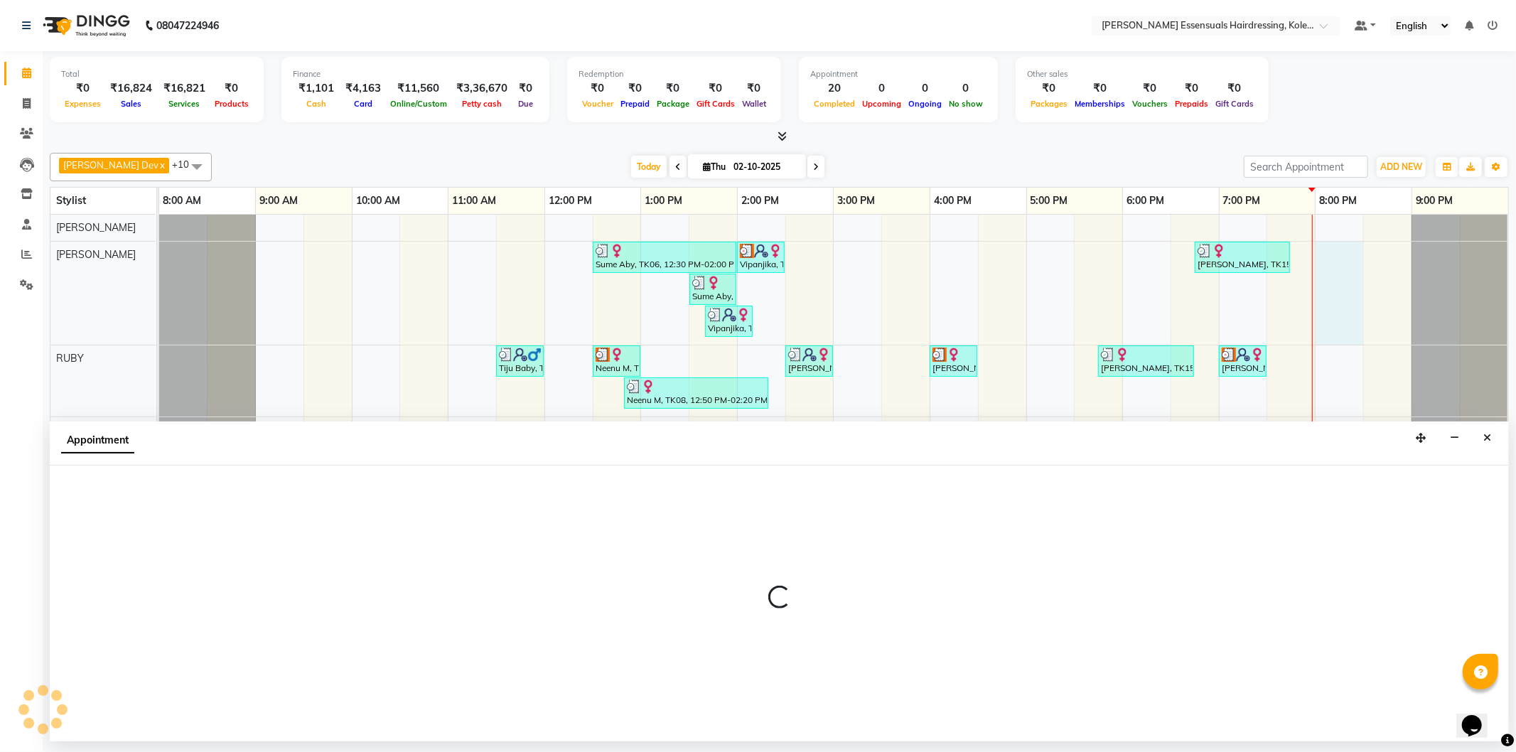
select select "79967"
select select "1200"
select select "tentative"
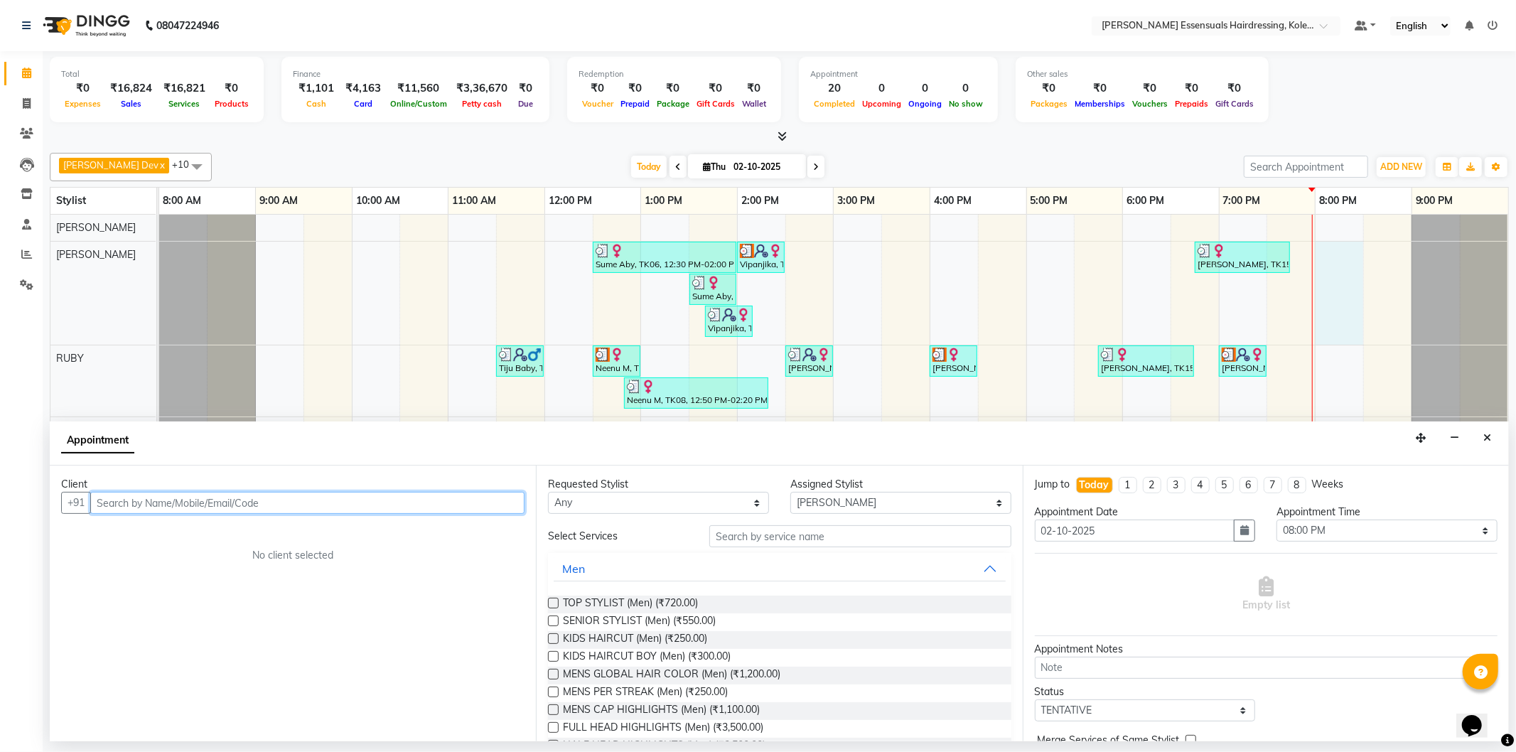
click at [343, 505] on input "text" at bounding box center [307, 503] width 434 height 22
type input "9061753815"
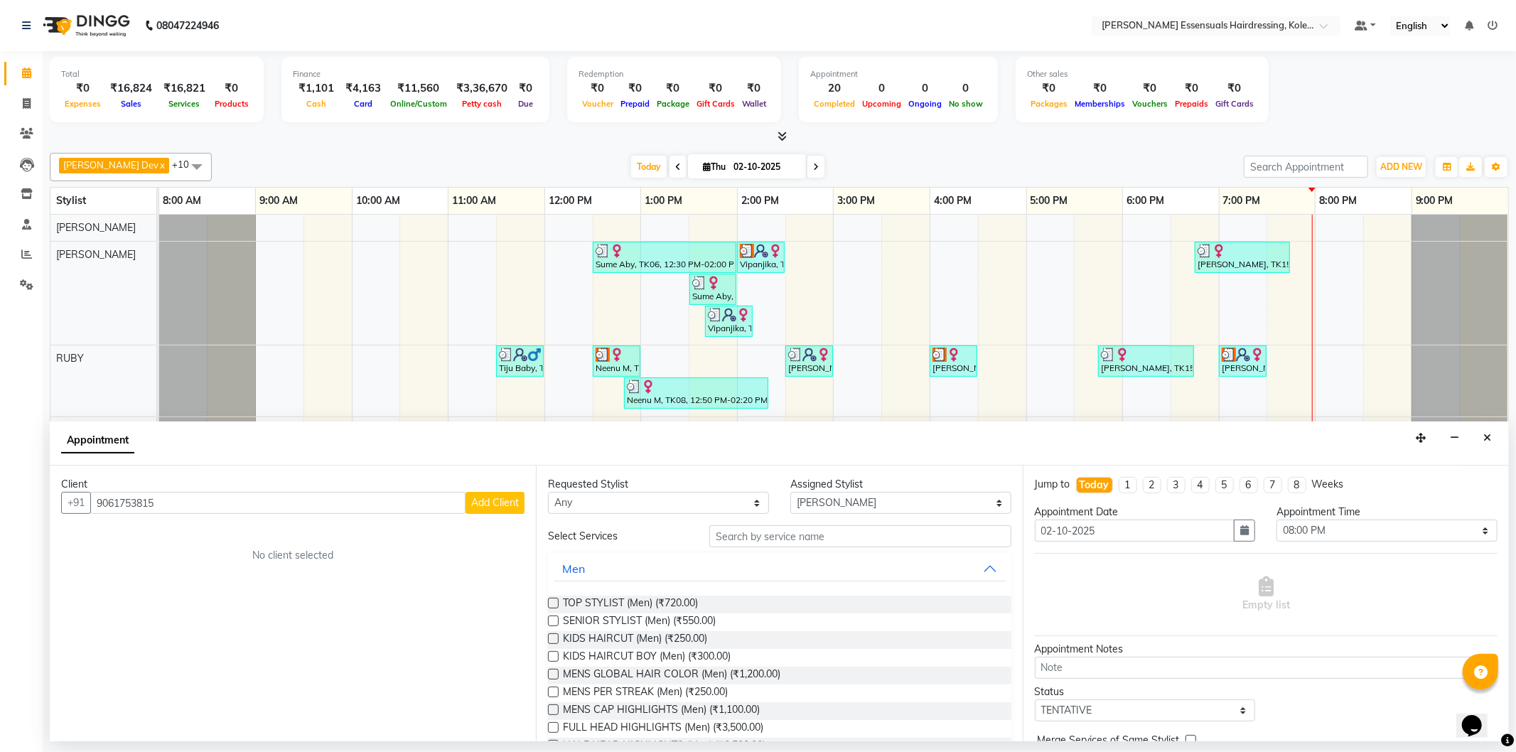
click at [502, 510] on button "Add Client" at bounding box center [495, 503] width 59 height 22
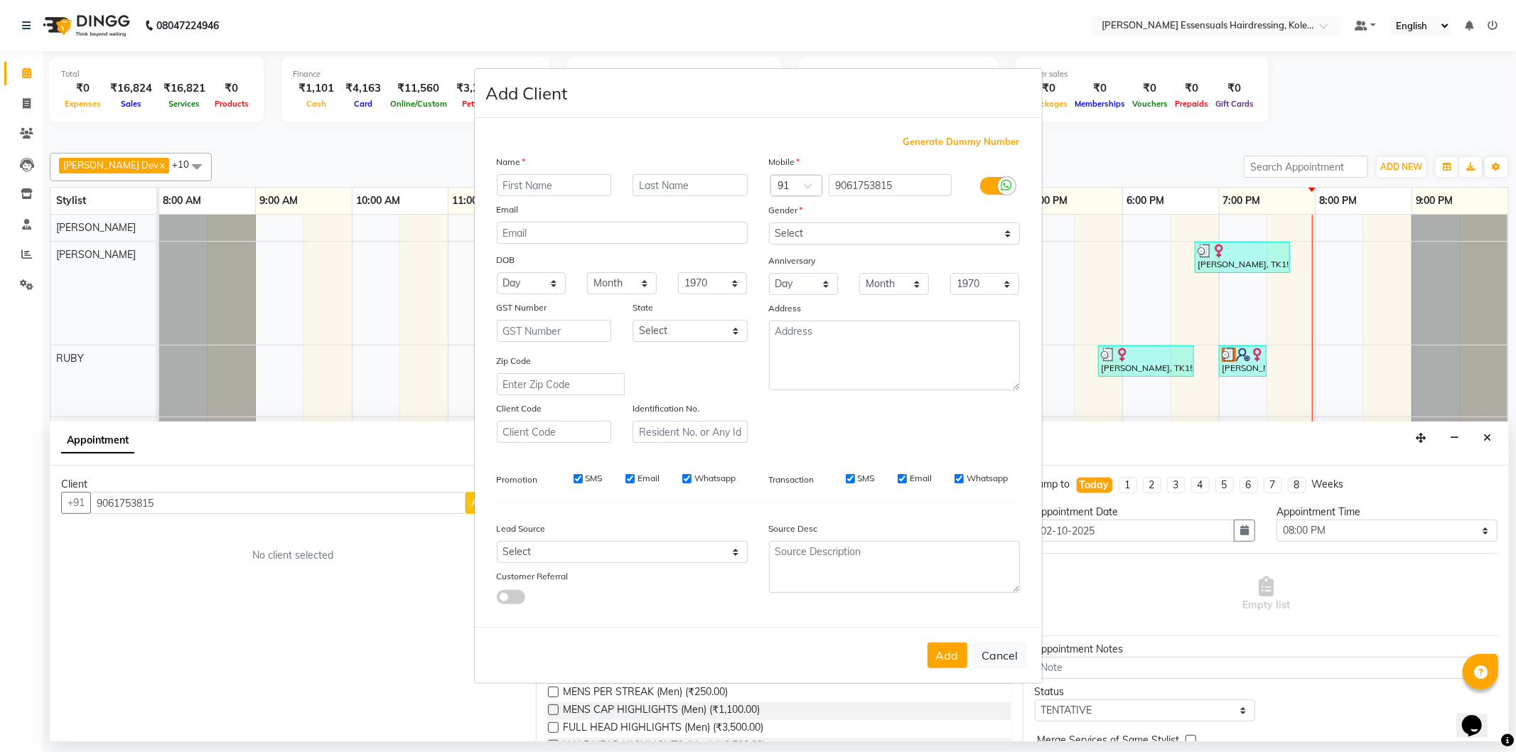
click at [564, 181] on input "text" at bounding box center [554, 185] width 115 height 22
type input "s"
type input "Sreelakshmi"
click at [670, 179] on input "text" at bounding box center [690, 185] width 115 height 22
type input "S"
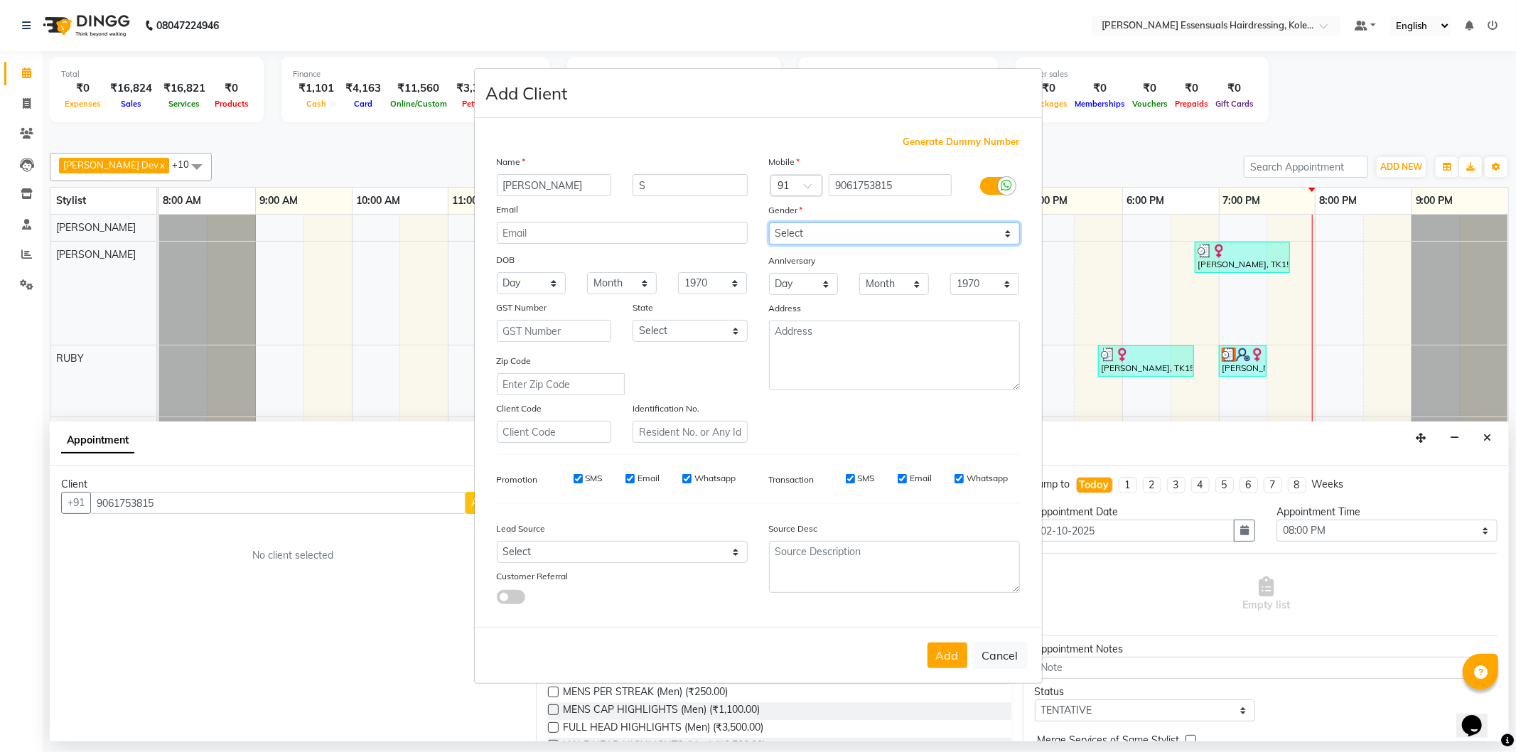
click at [867, 229] on select "Select Male Female Other Prefer Not To Say" at bounding box center [894, 234] width 251 height 22
select select "female"
click at [769, 223] on select "Select Male Female Other Prefer Not To Say" at bounding box center [894, 234] width 251 height 22
click at [947, 648] on button "Add" at bounding box center [948, 656] width 40 height 26
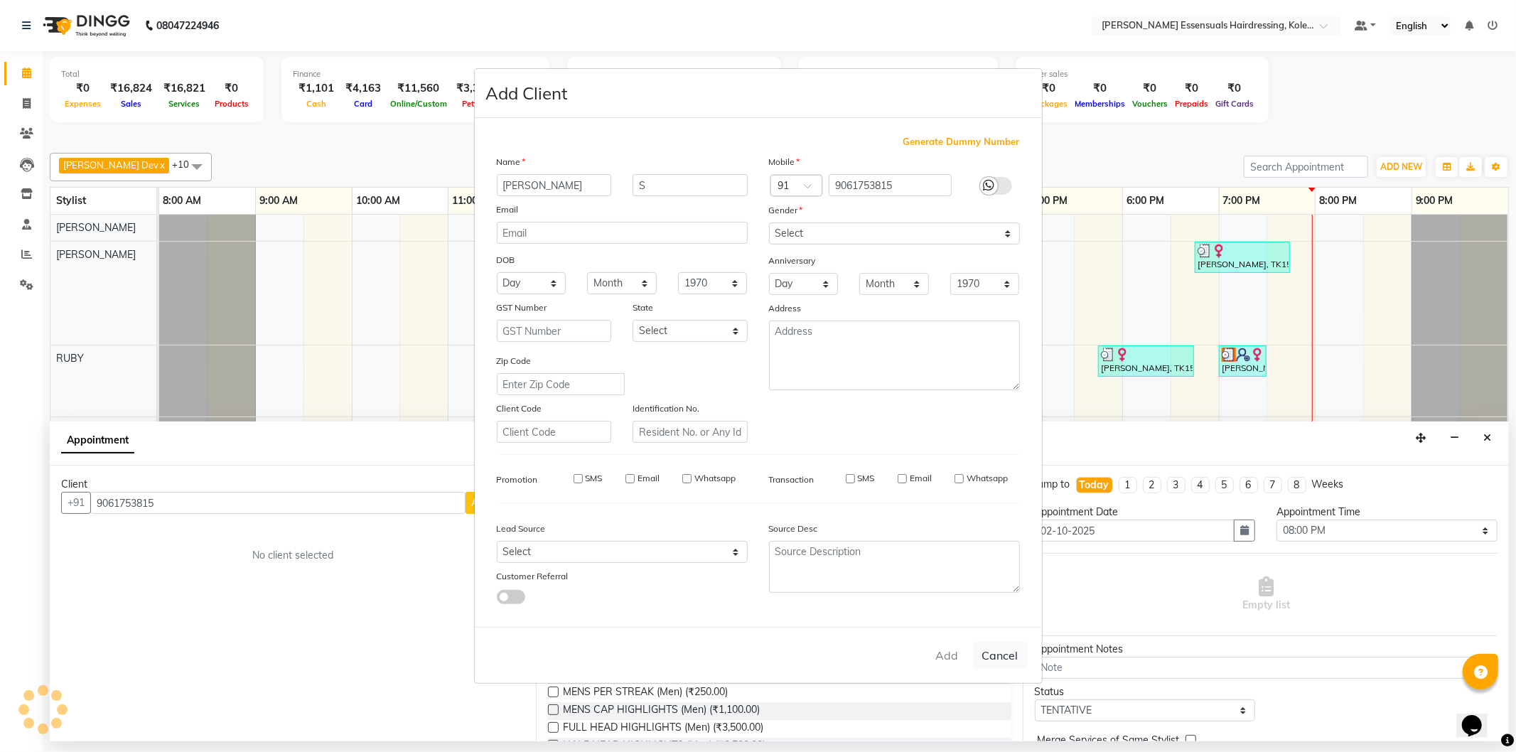
type input "90******15"
select select
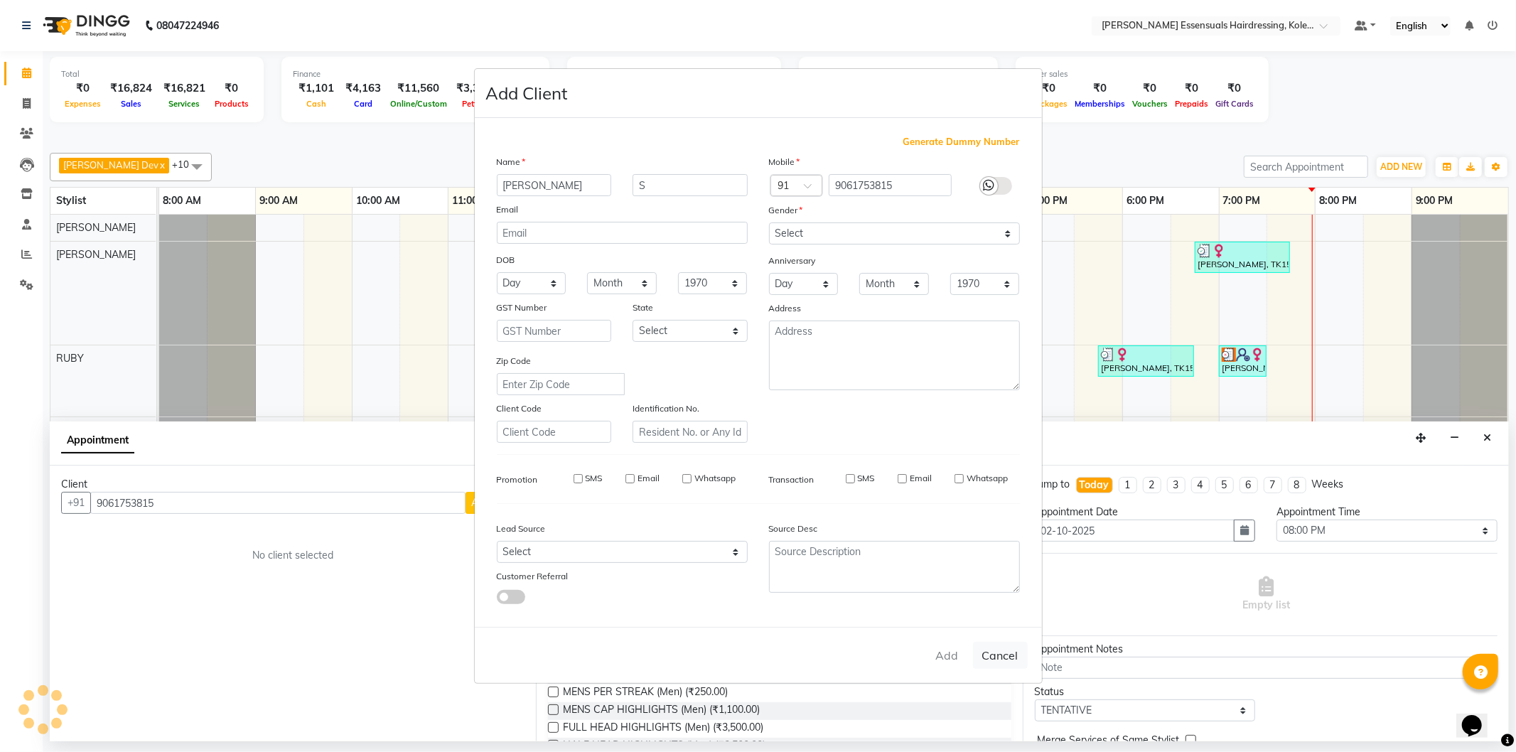
select select
checkbox input "false"
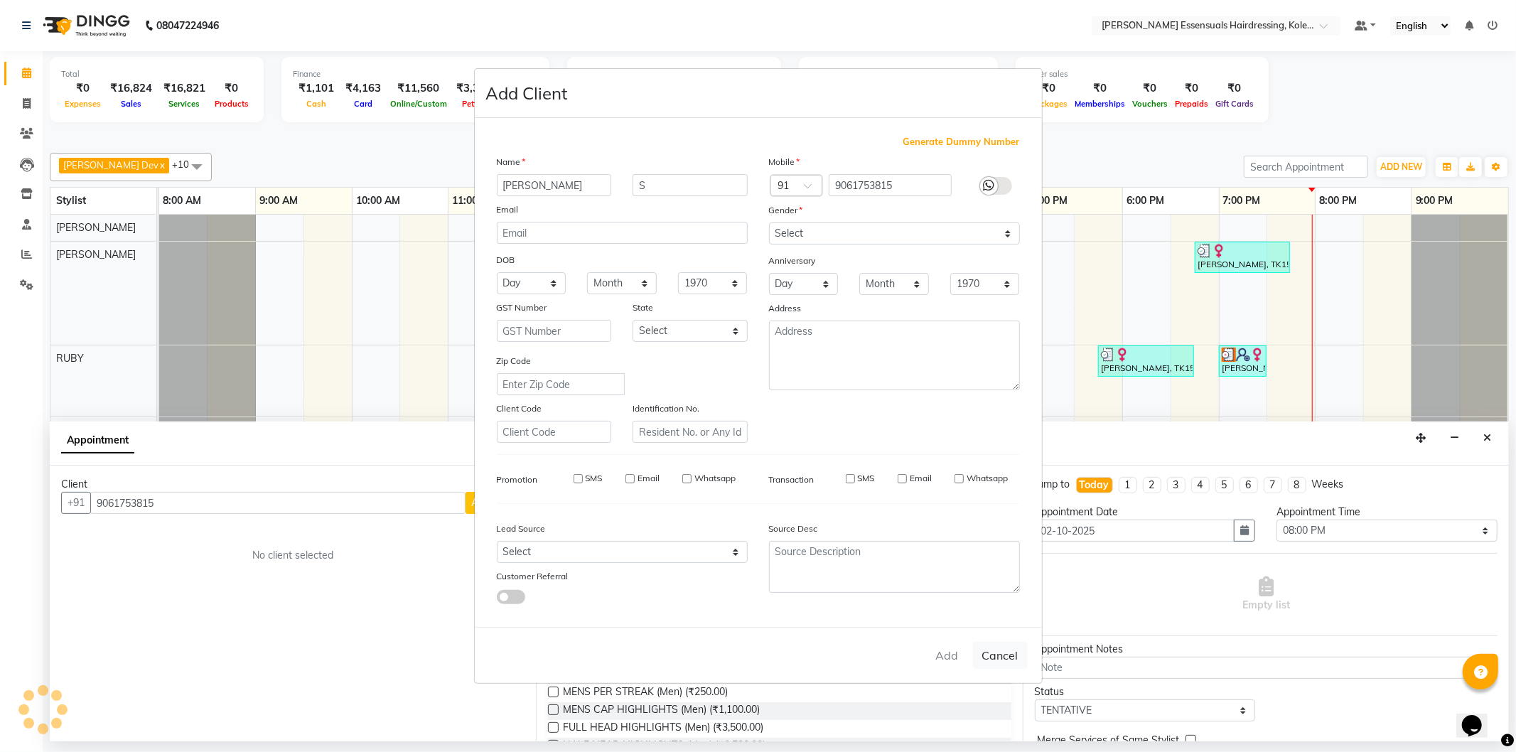
checkbox input "false"
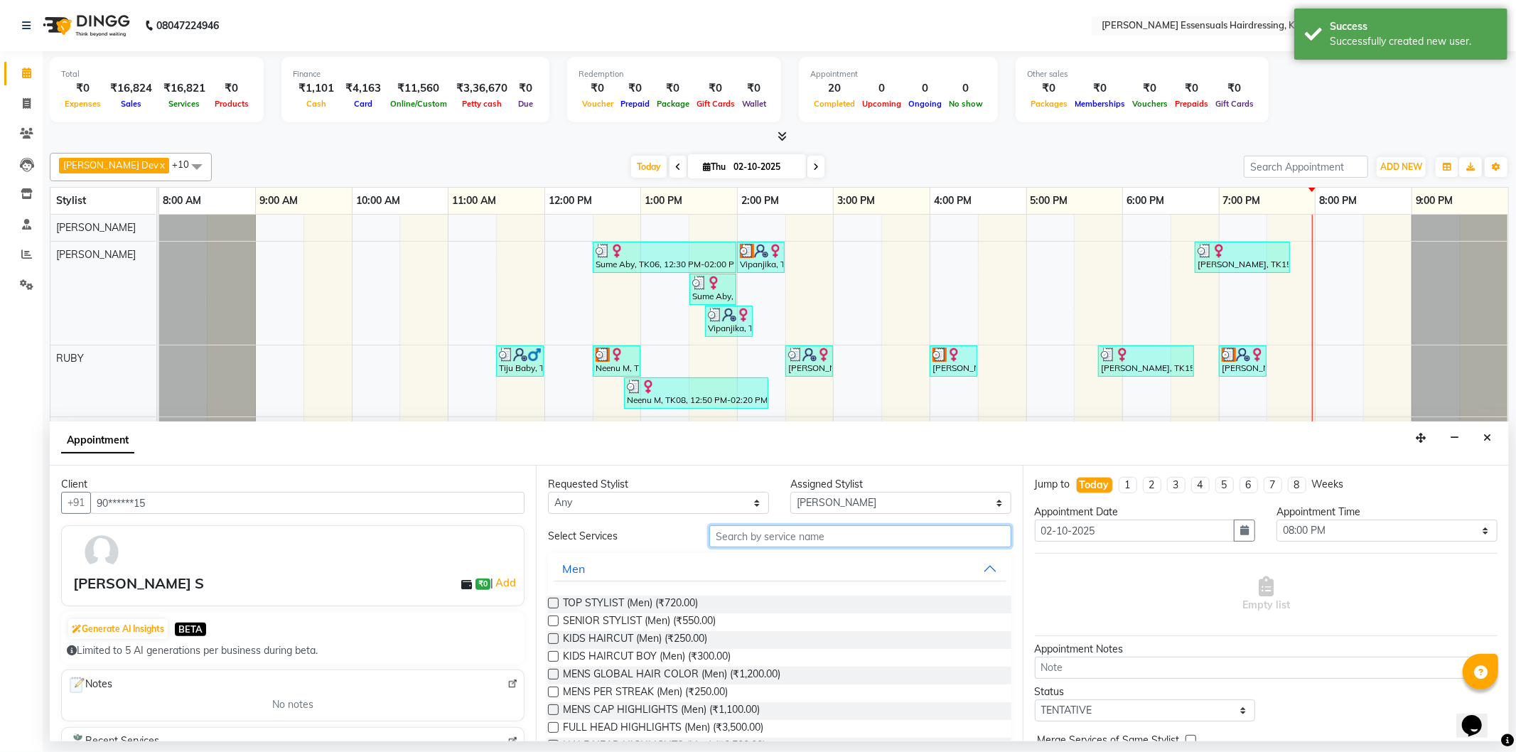
click at [872, 529] on input "text" at bounding box center [860, 536] width 301 height 22
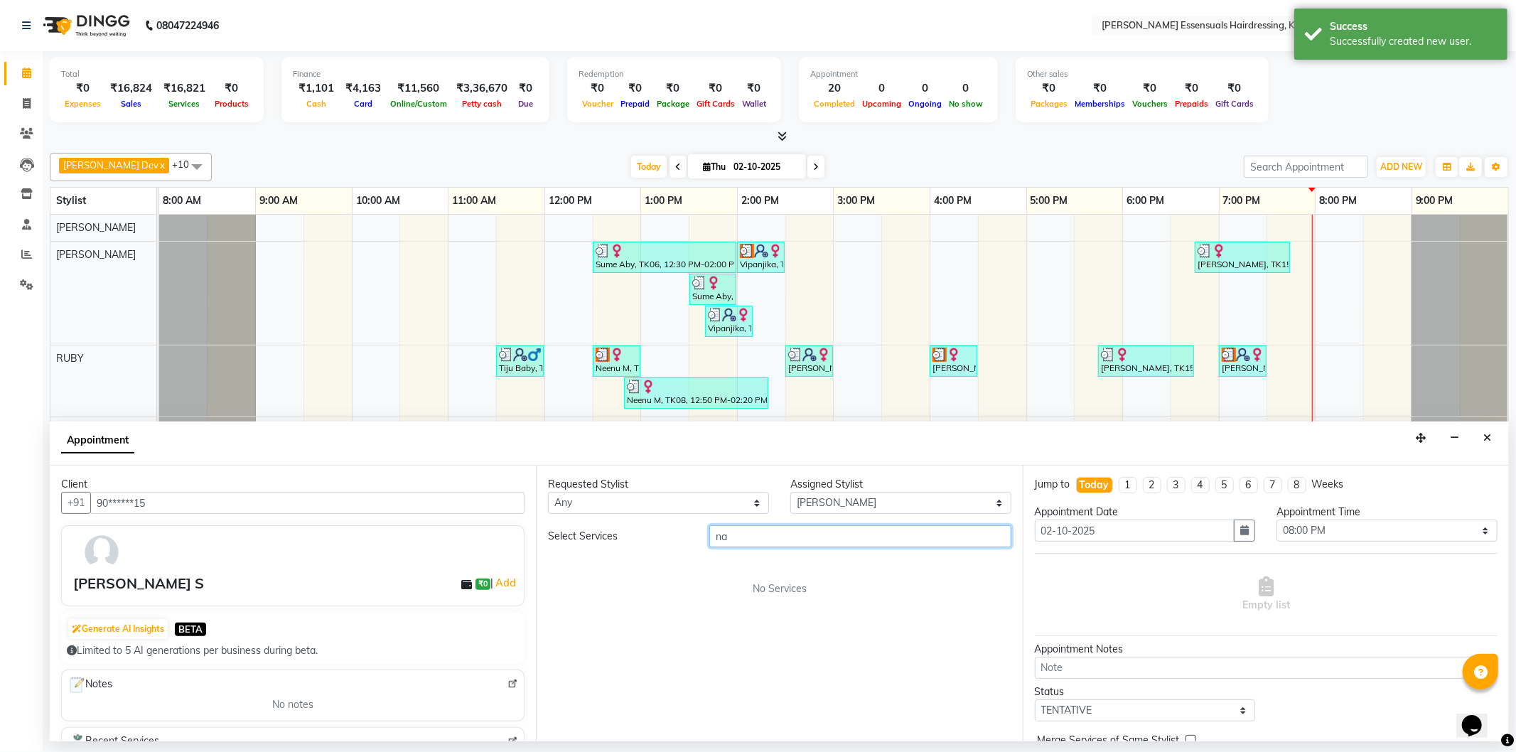
type input "n"
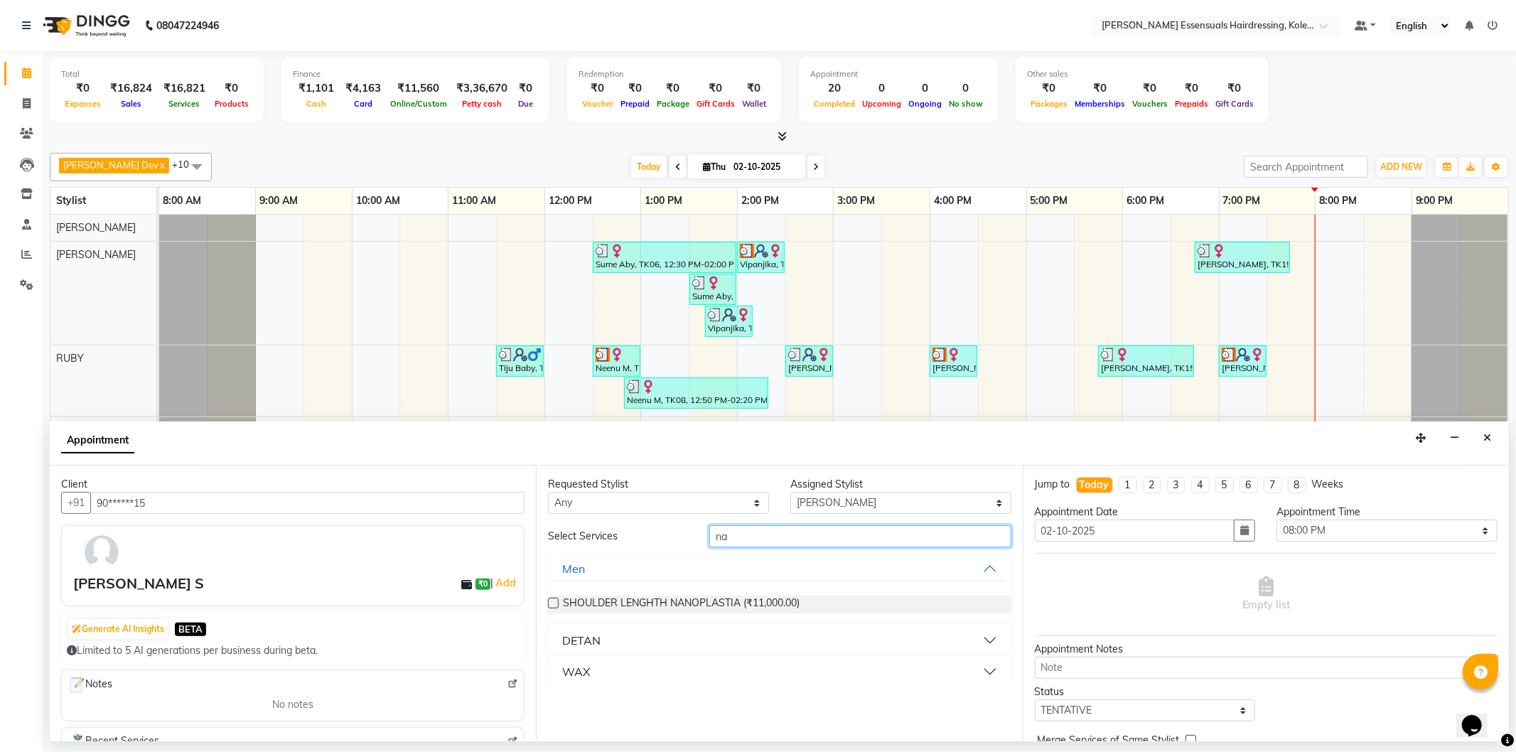
type input "n"
type input "r"
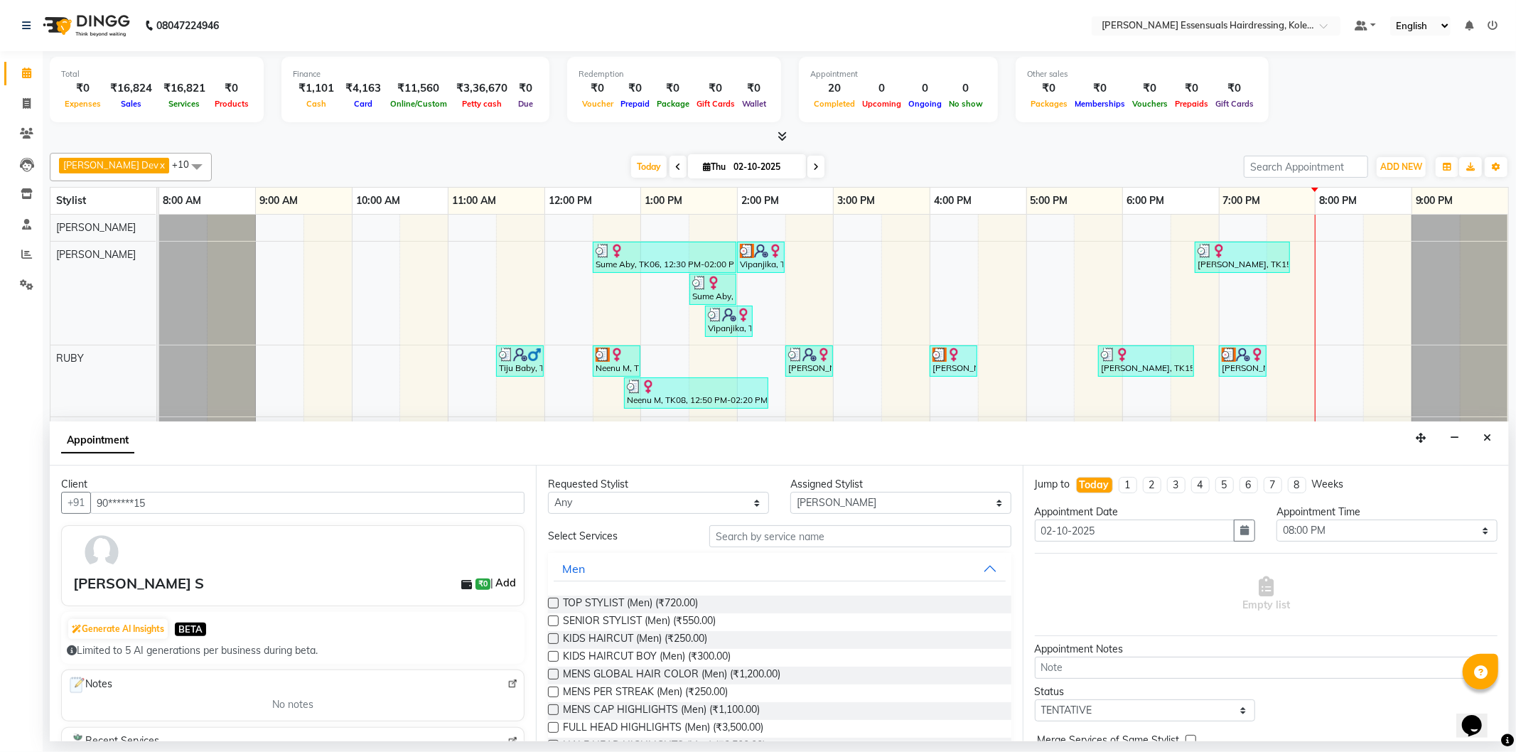
click at [493, 583] on link "Add" at bounding box center [505, 582] width 25 height 17
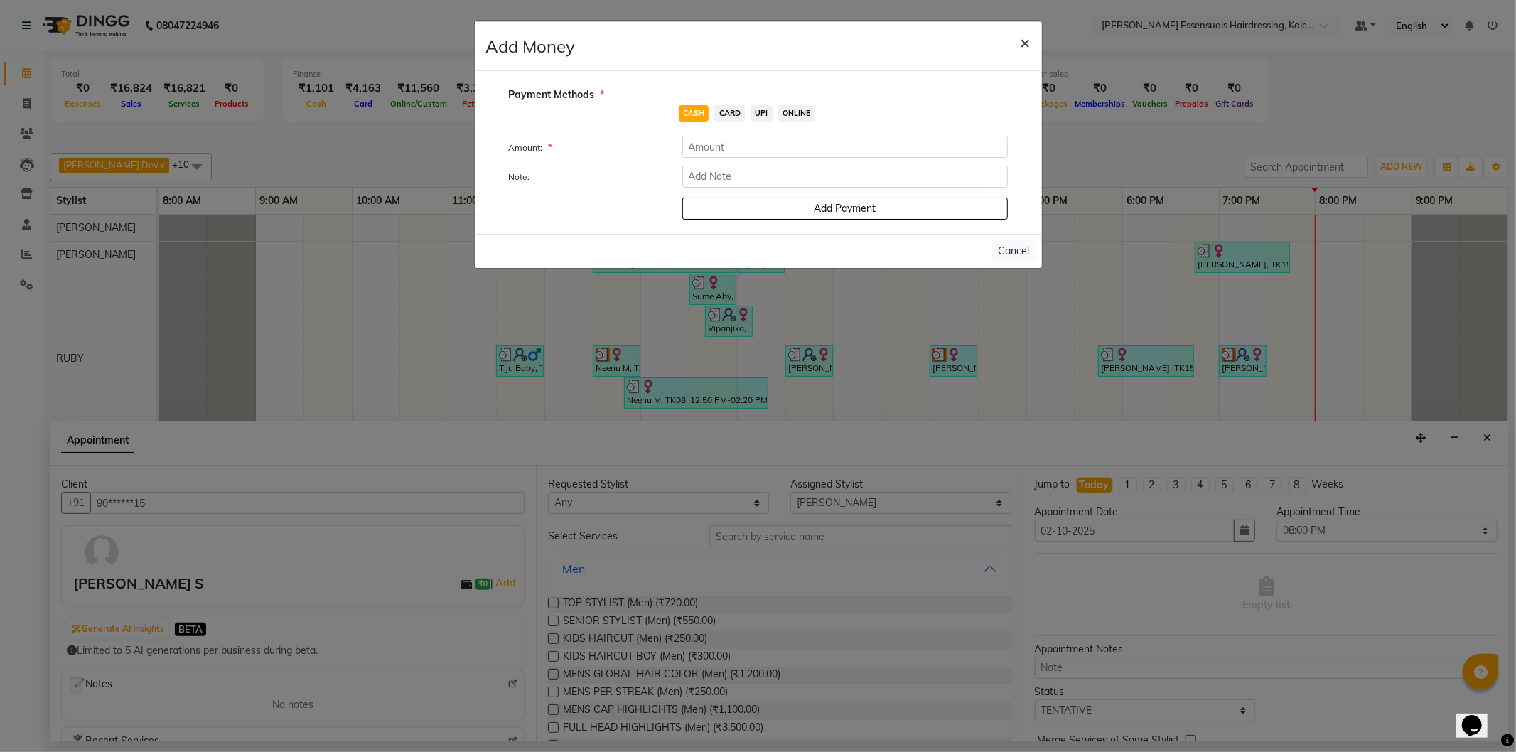
click at [1025, 44] on span "×" at bounding box center [1026, 41] width 10 height 21
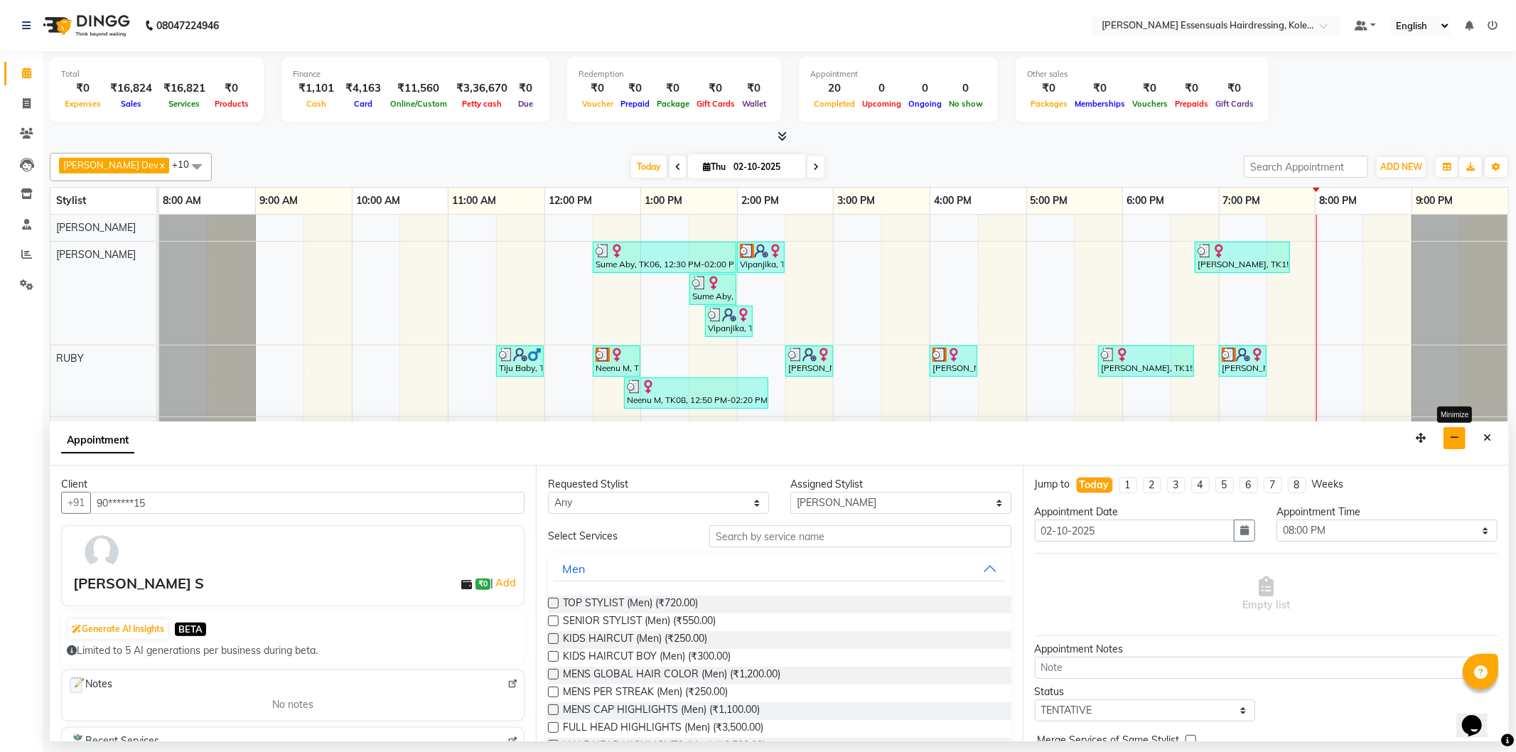
click at [1449, 437] on button "button" at bounding box center [1455, 438] width 22 height 22
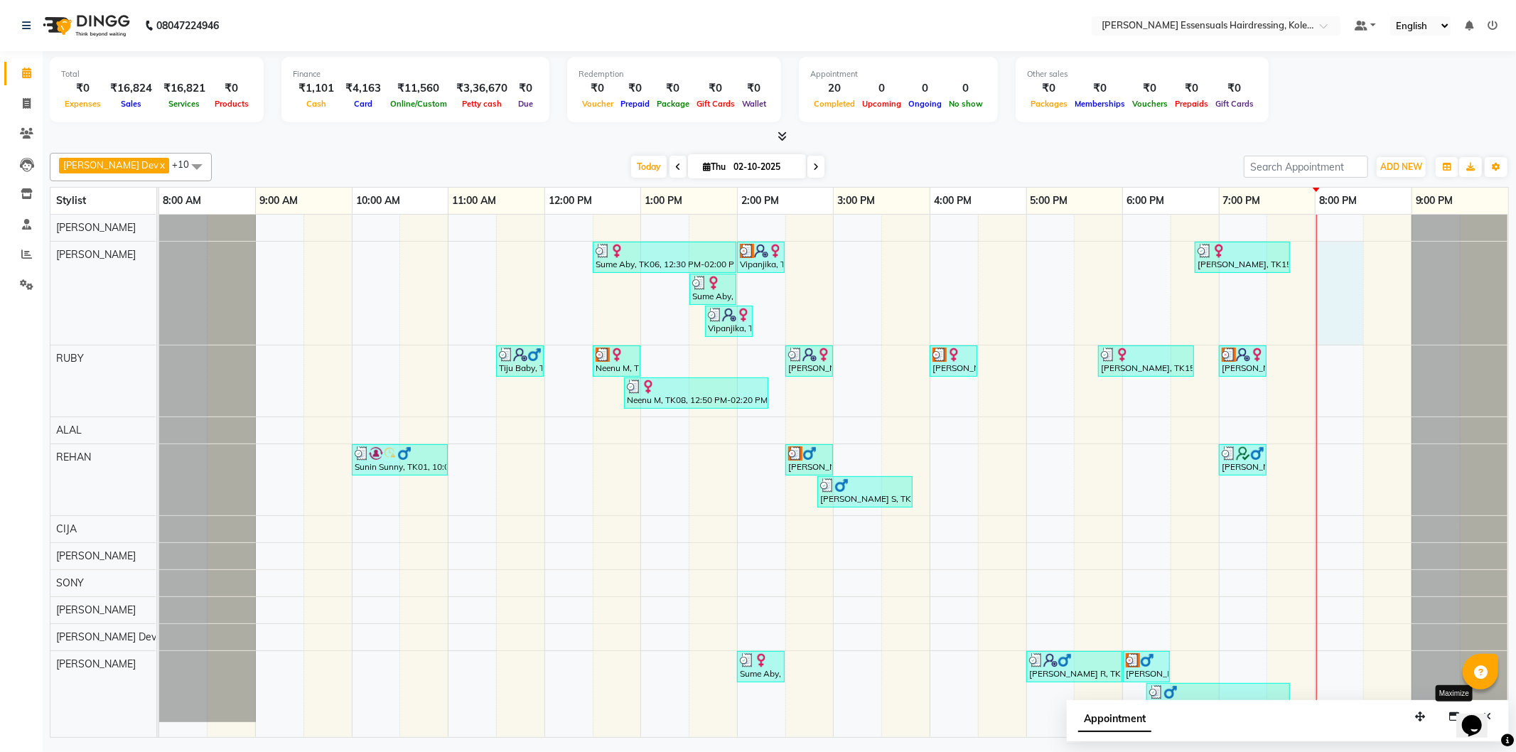
click at [1332, 264] on div "Sume Aby, TK06, 12:30 PM-02:00 PM, EYEBROWS THREADING,UPPERLIP THREADING (₹42),…" at bounding box center [833, 476] width 1349 height 523
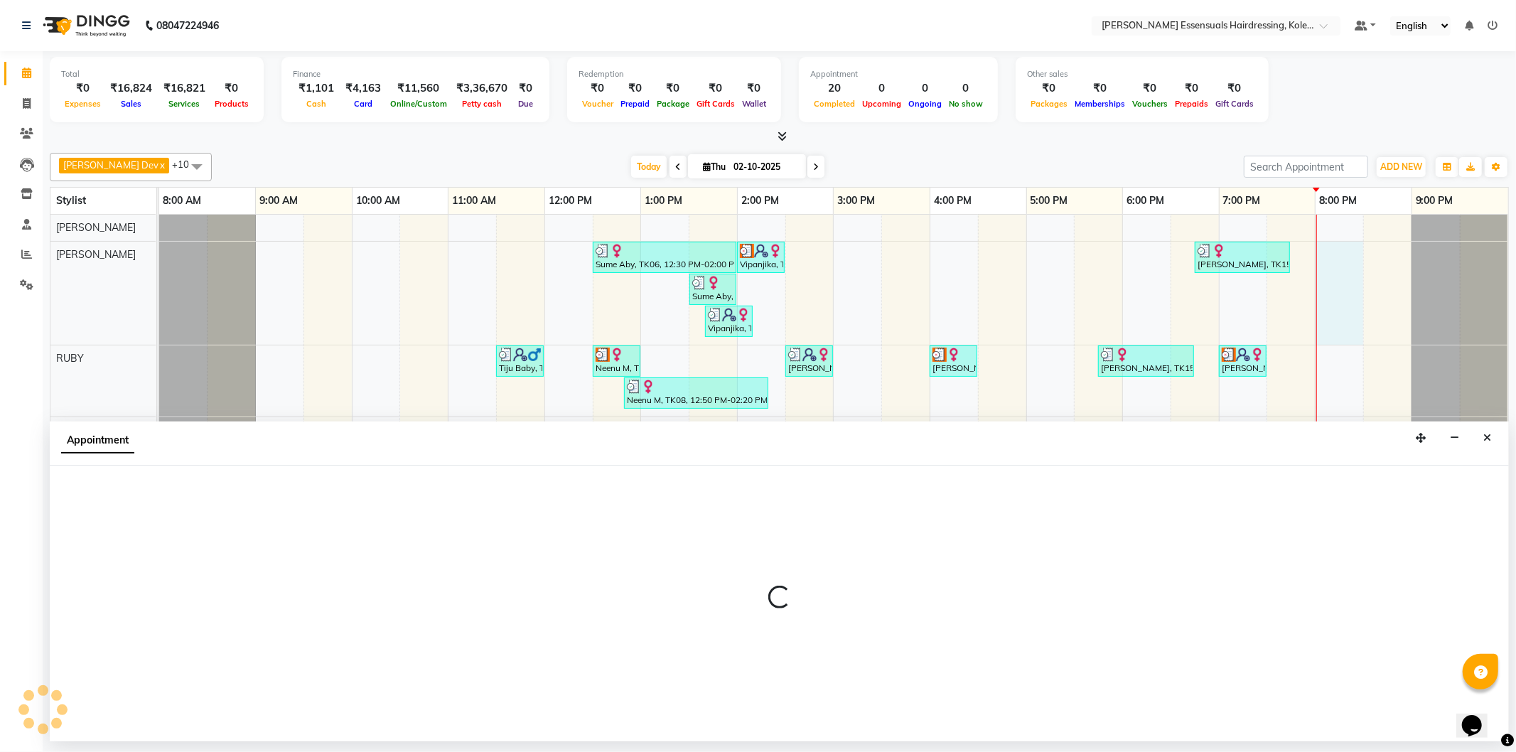
select select "79967"
select select "1200"
select select "tentative"
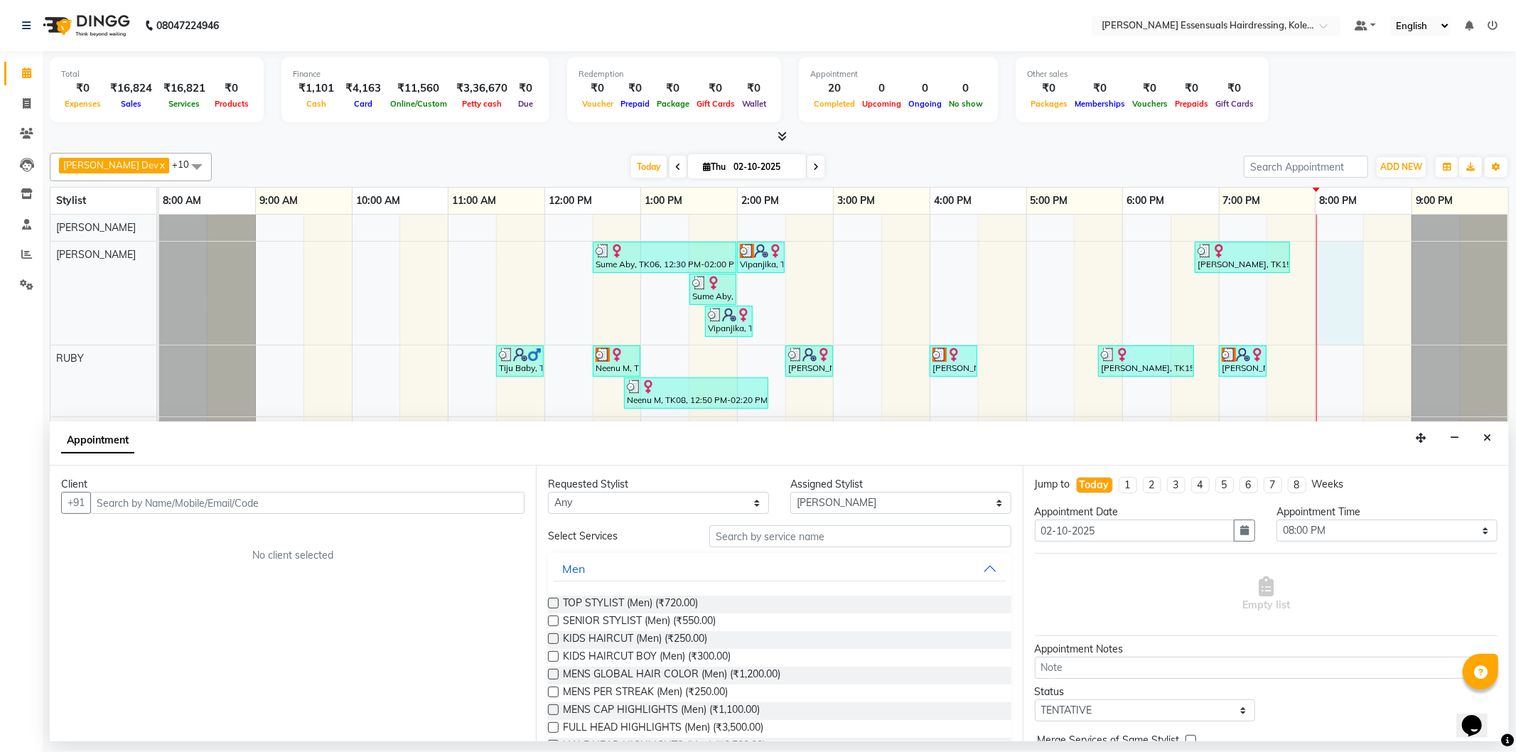
click at [368, 486] on div "Client" at bounding box center [293, 484] width 464 height 15
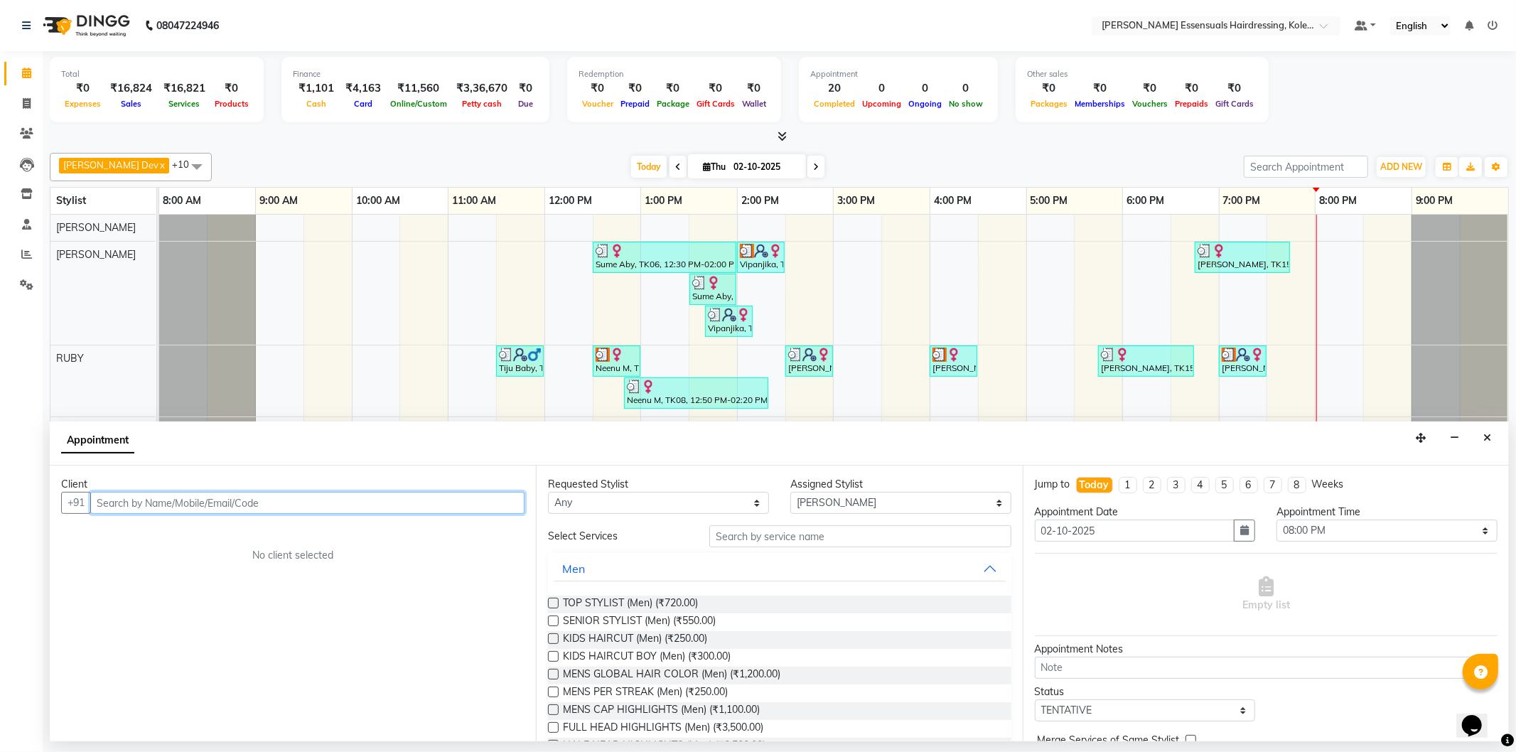
click at [363, 495] on input "text" at bounding box center [307, 503] width 434 height 22
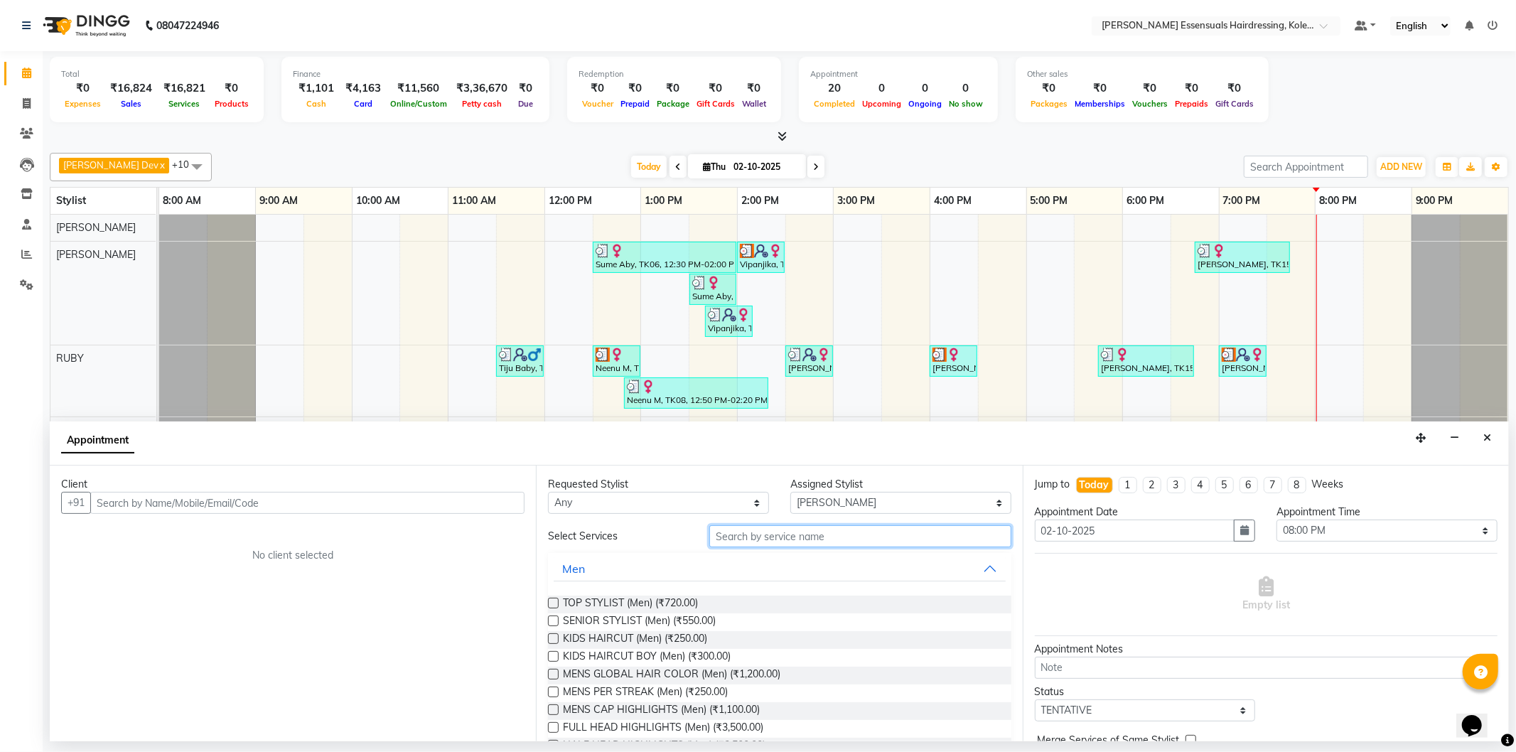
click at [798, 537] on input "text" at bounding box center [860, 536] width 301 height 22
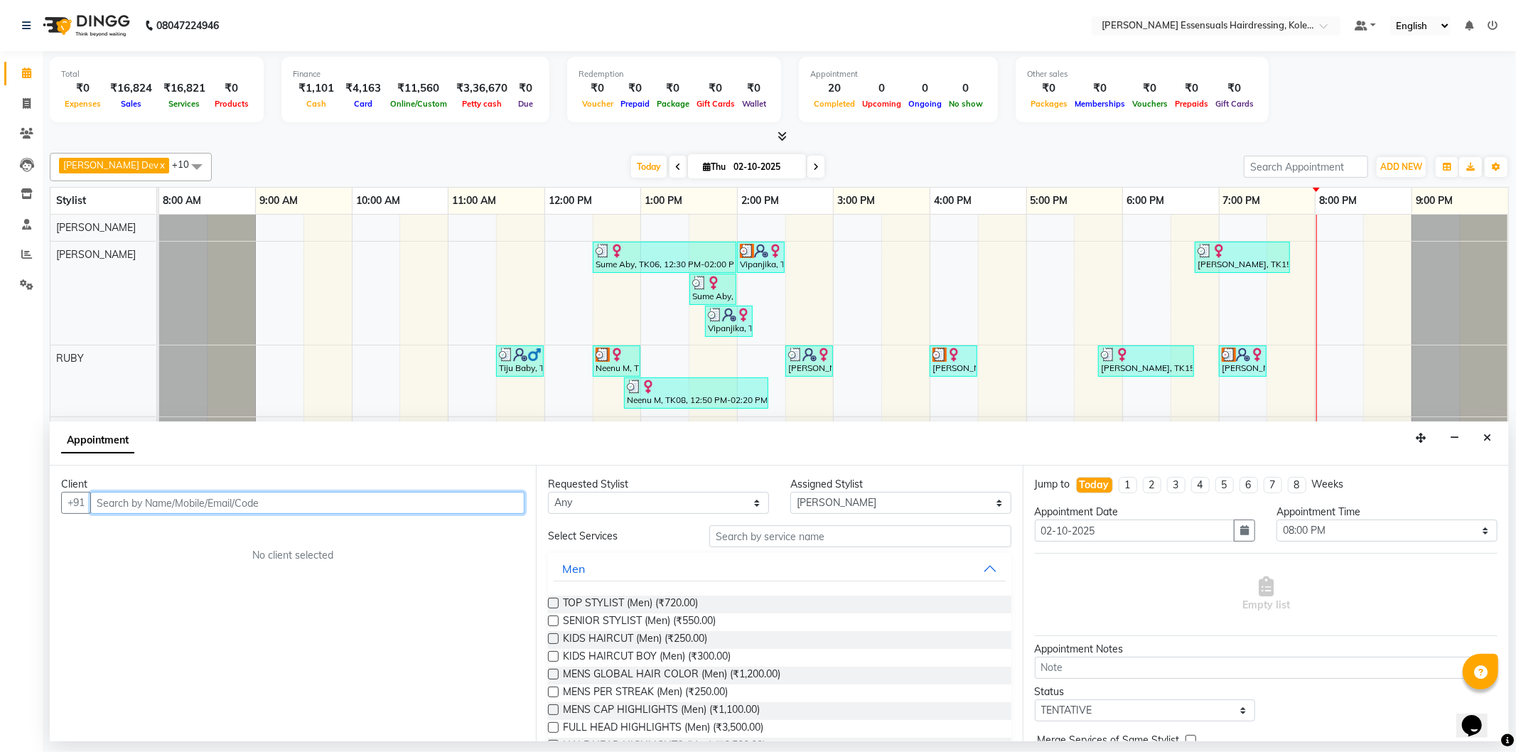
click at [456, 508] on input "text" at bounding box center [307, 503] width 434 height 22
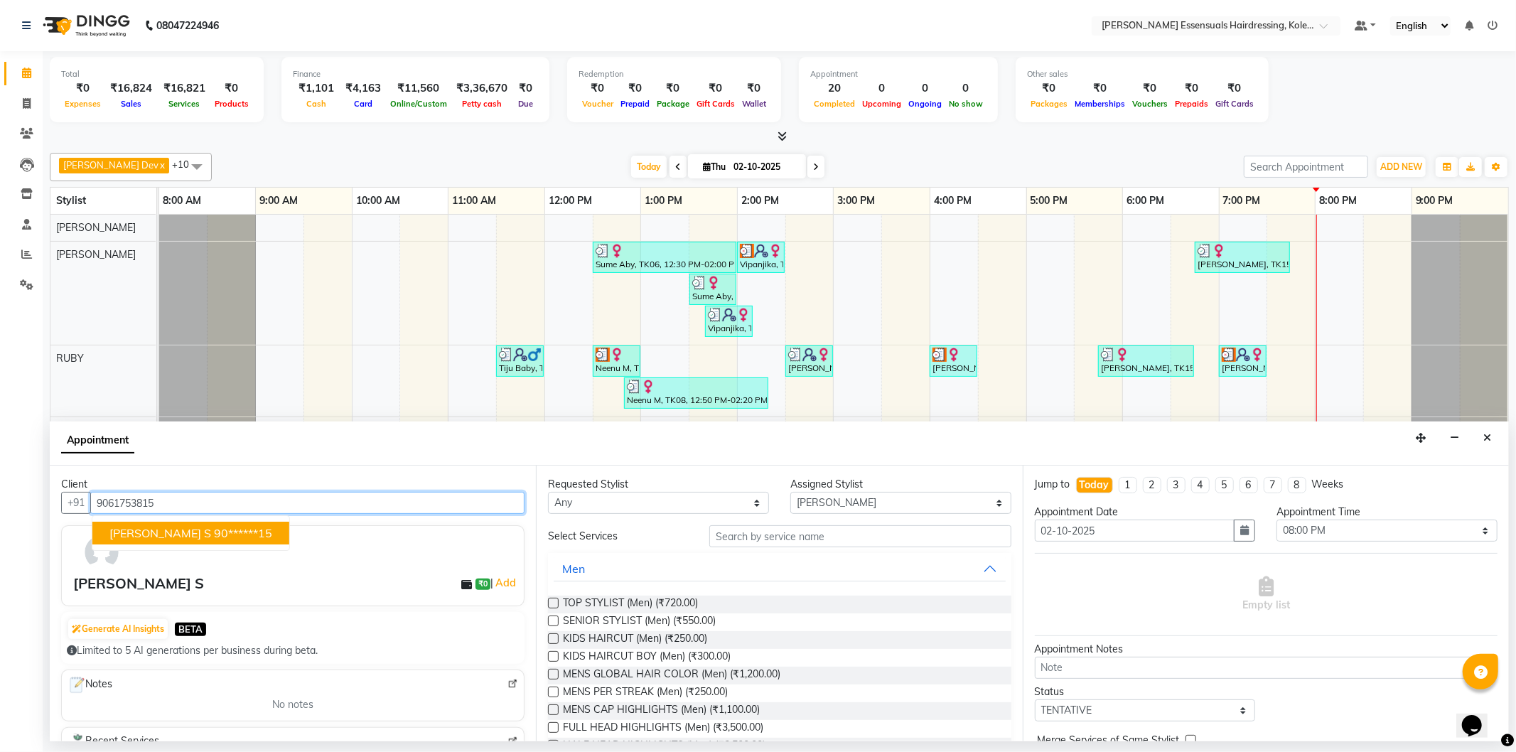
click at [214, 531] on ngb-highlight "90******15" at bounding box center [243, 533] width 58 height 14
type input "90******15"
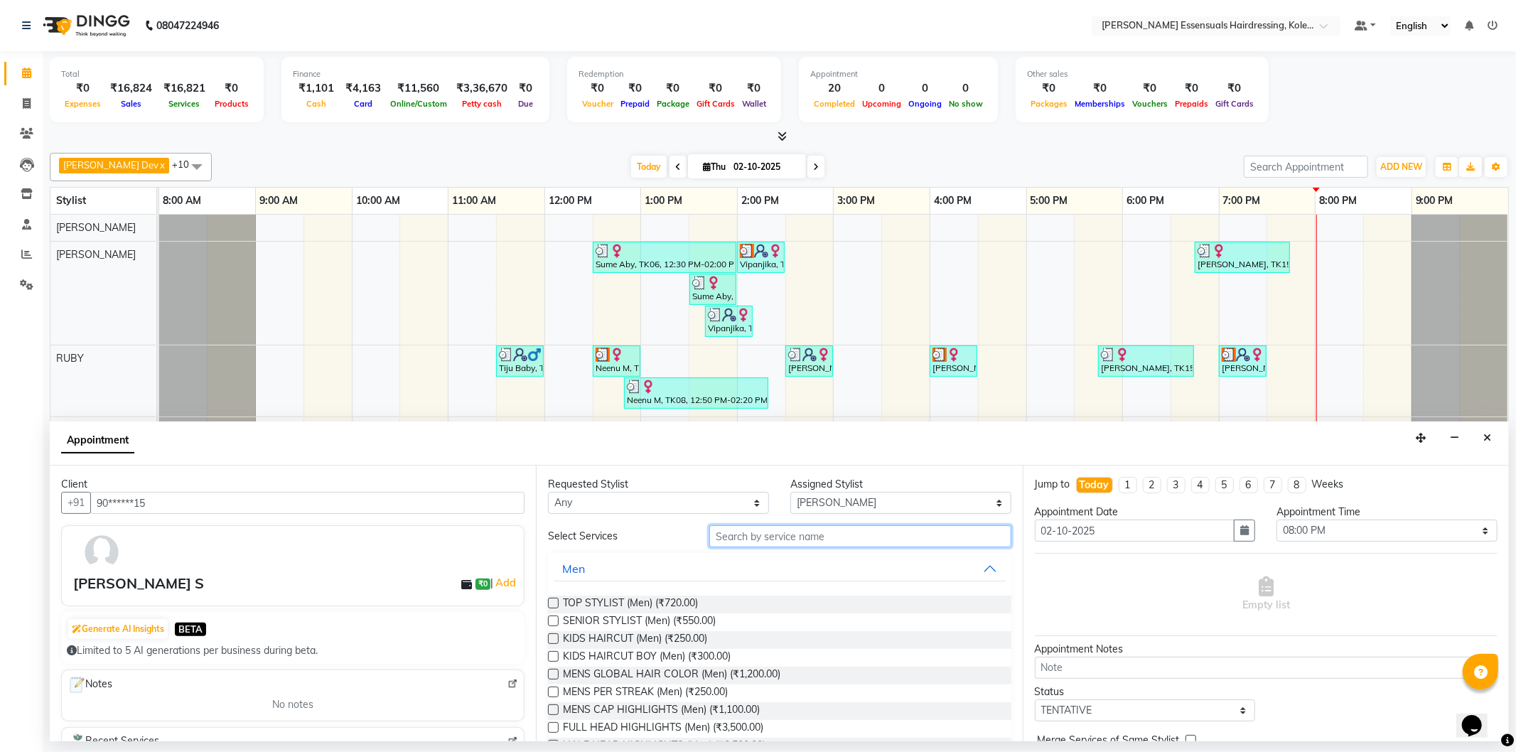
click at [746, 537] on input "text" at bounding box center [860, 536] width 301 height 22
type input "n"
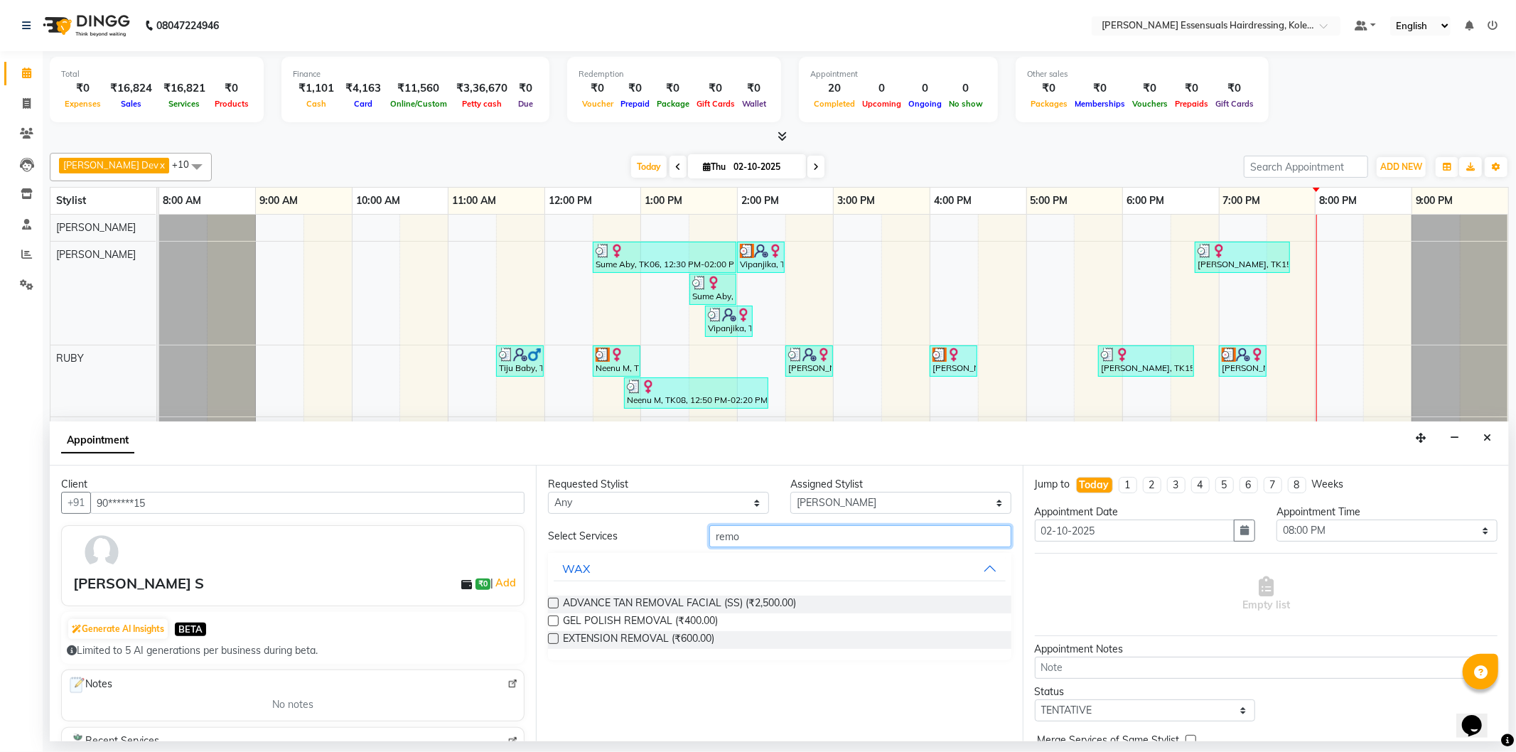
type input "remo"
click at [555, 638] on label at bounding box center [553, 638] width 11 height 11
click at [555, 638] on input "checkbox" at bounding box center [552, 640] width 9 height 9
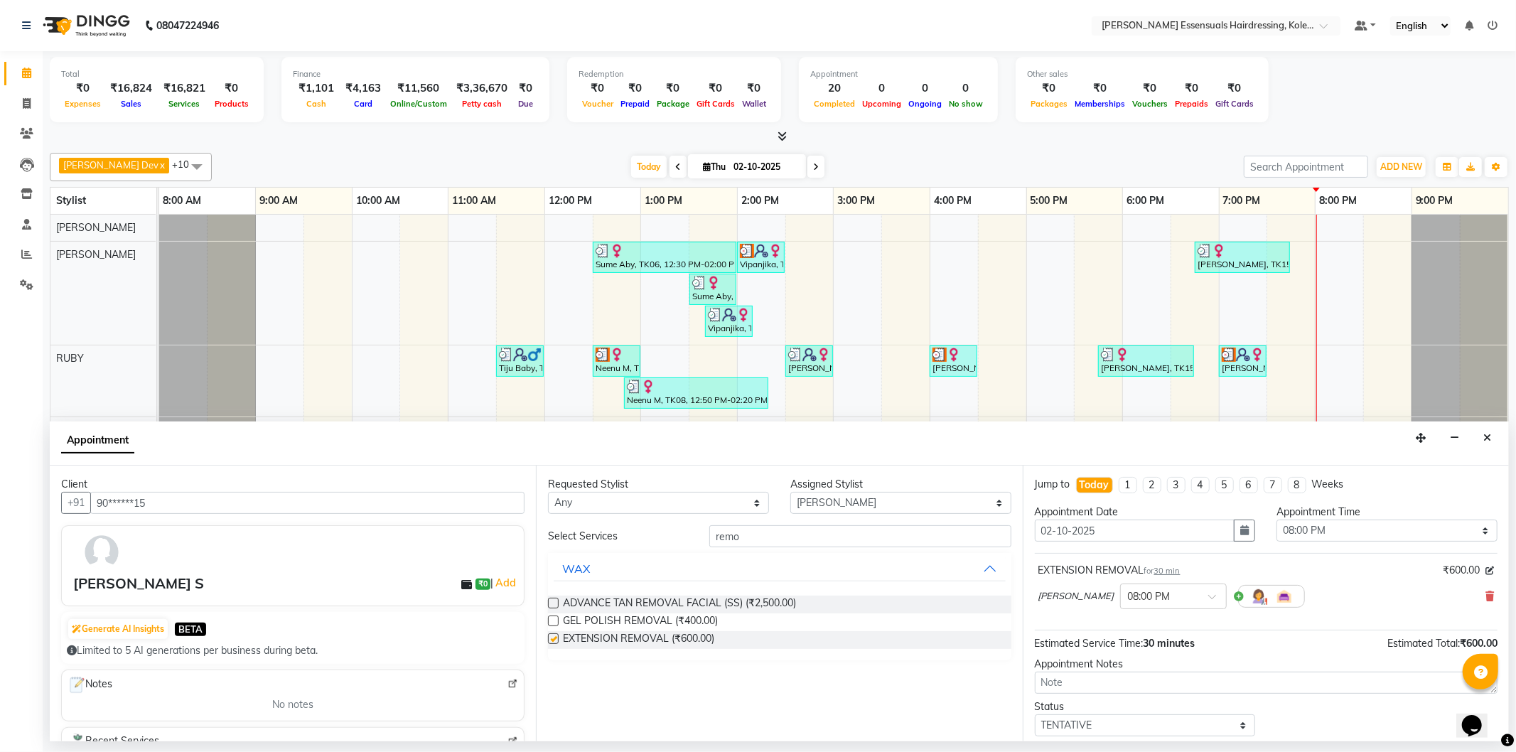
checkbox input "false"
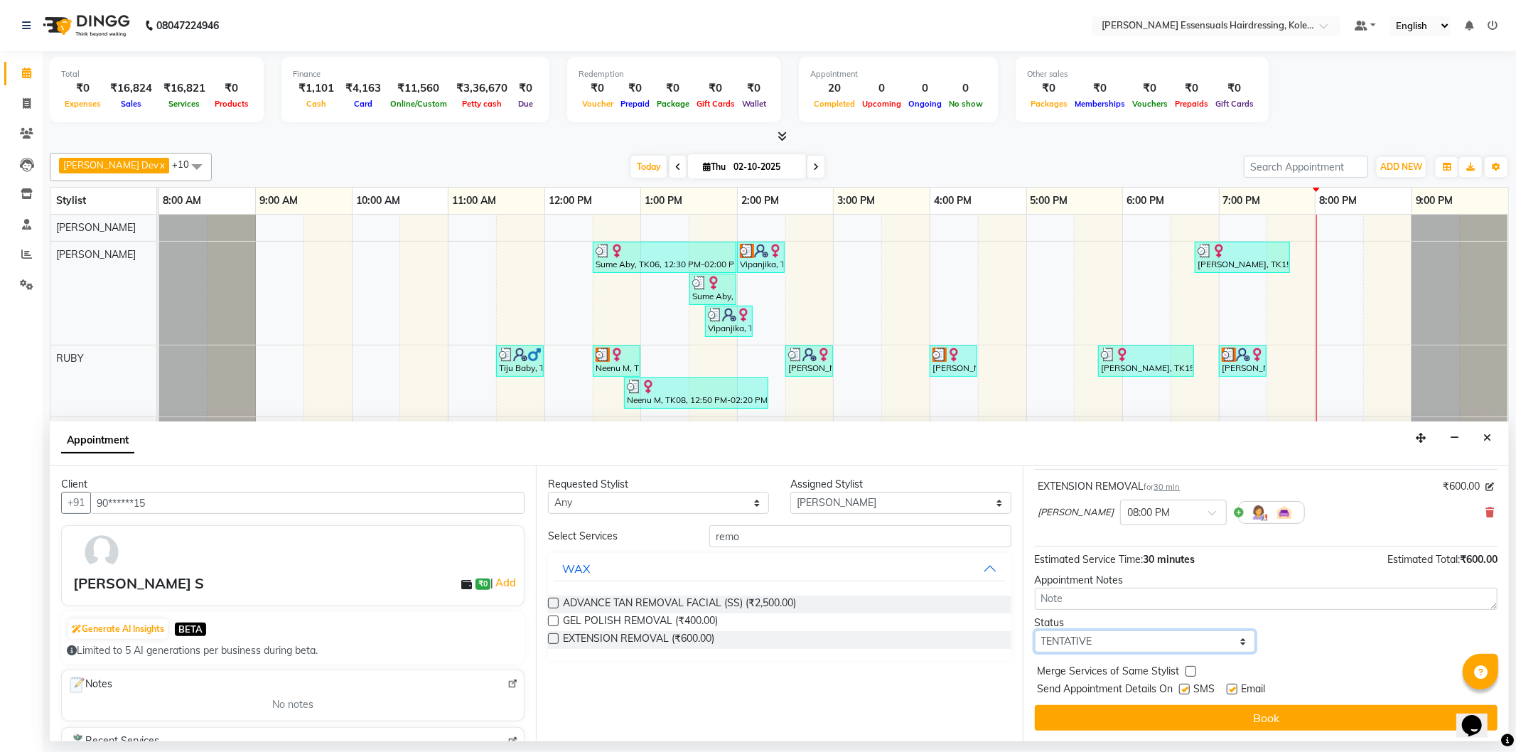
click at [1136, 634] on select "Select TENTATIVE CONFIRM CHECK-IN UPCOMING" at bounding box center [1145, 642] width 221 height 22
select select "check-in"
click at [1035, 631] on select "Select TENTATIVE CONFIRM CHECK-IN UPCOMING" at bounding box center [1145, 642] width 221 height 22
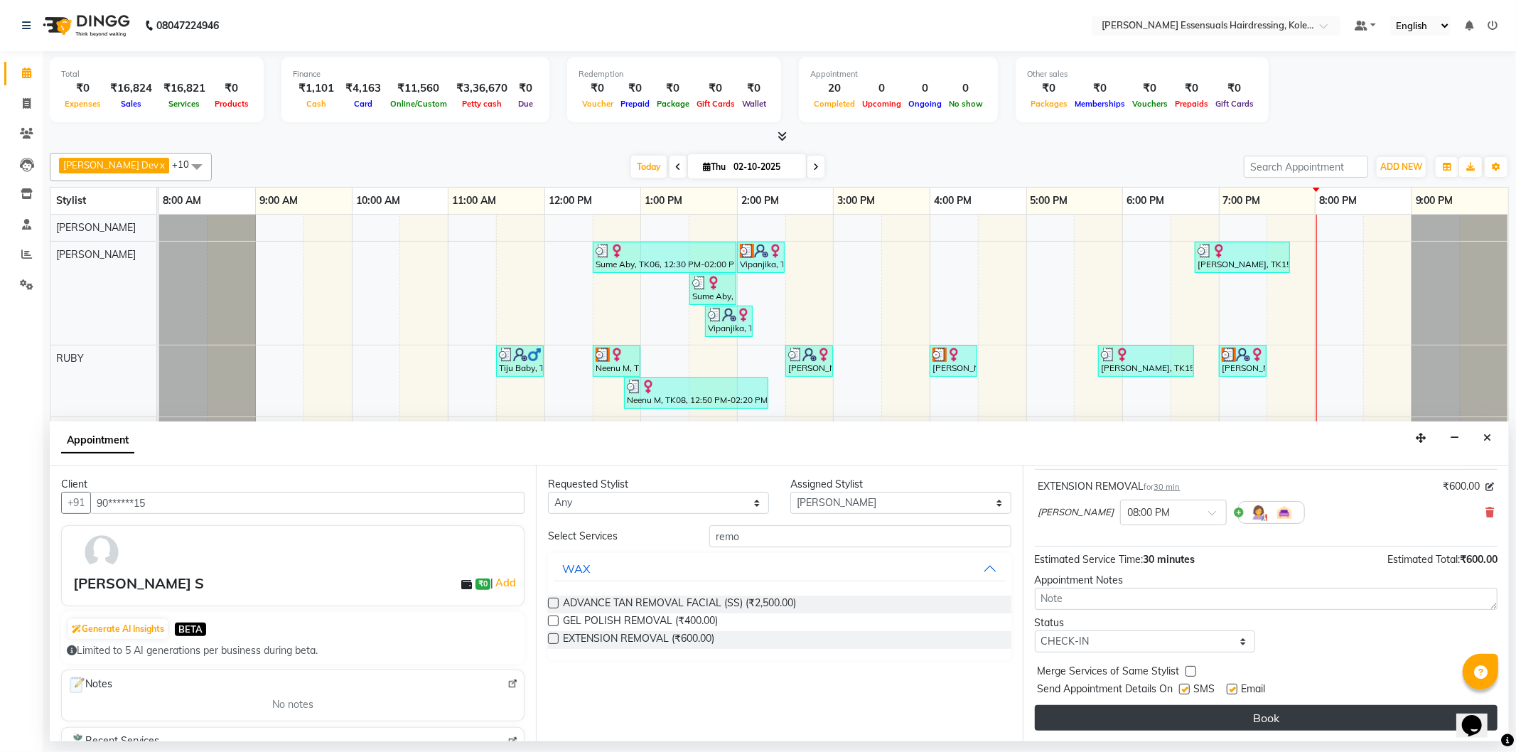
click at [1084, 713] on button "Book" at bounding box center [1266, 718] width 463 height 26
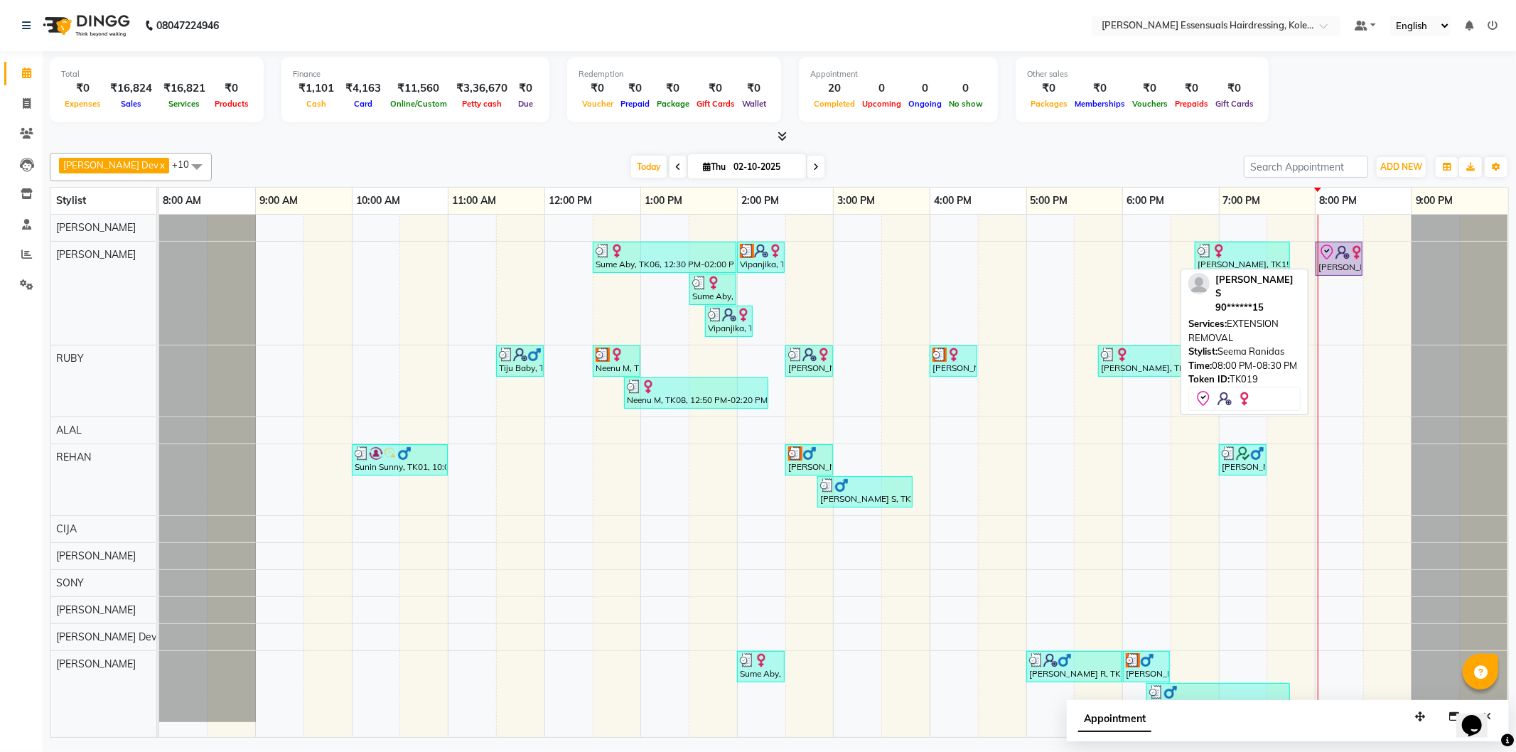
click at [1336, 250] on img at bounding box center [1343, 252] width 14 height 14
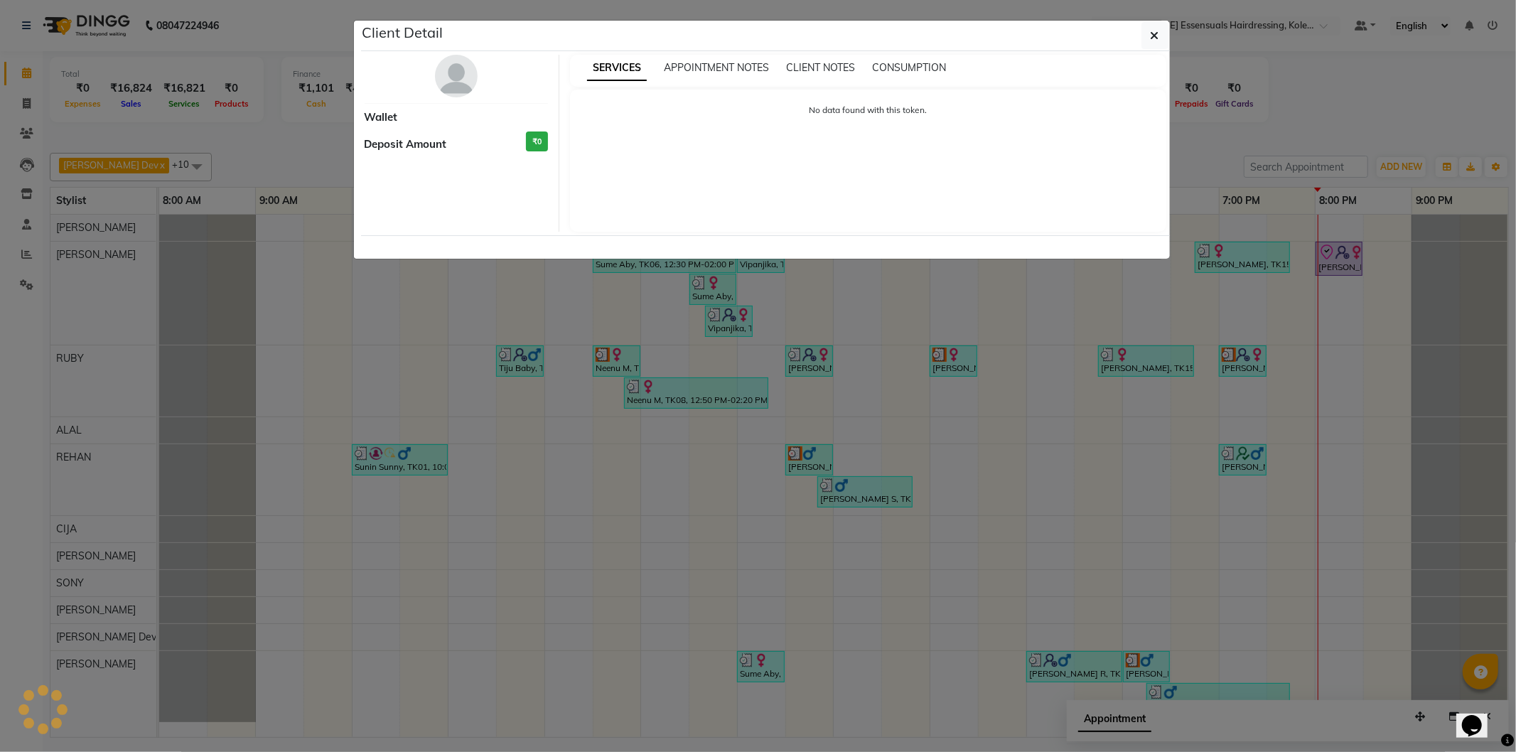
select select "8"
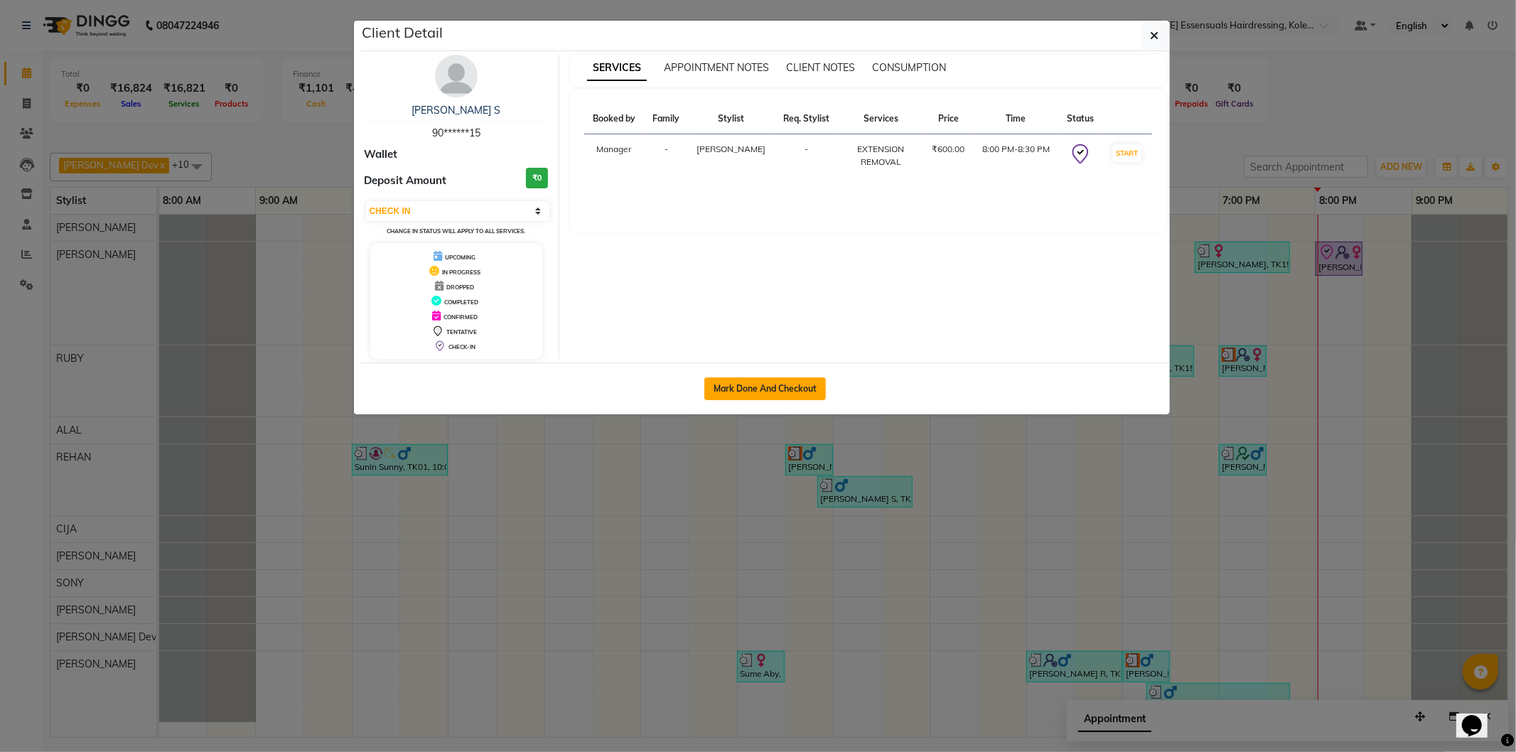
click at [799, 386] on button "Mark Done And Checkout" at bounding box center [766, 389] width 122 height 23
select select "service"
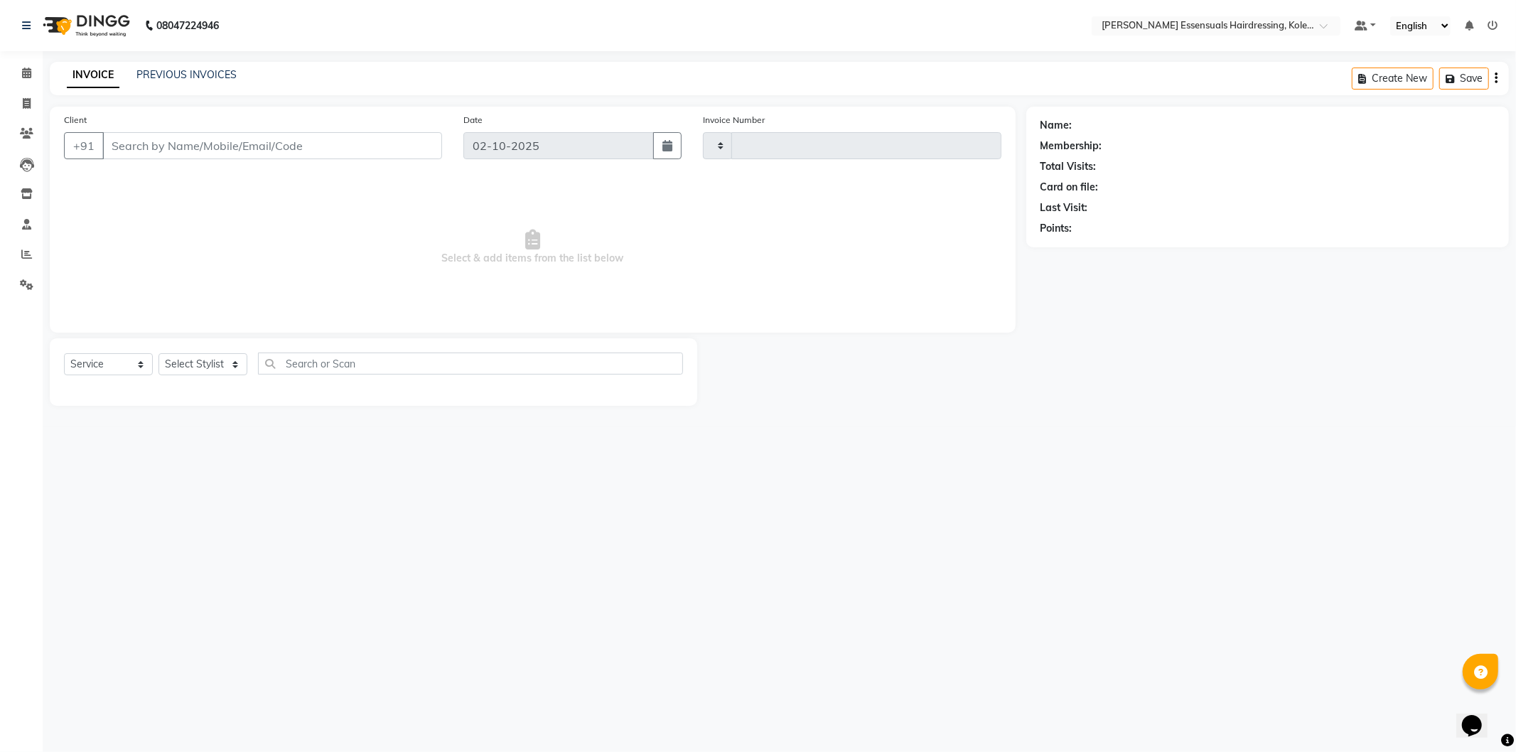
type input "1701"
select select "8281"
type input "90******15"
select select "79967"
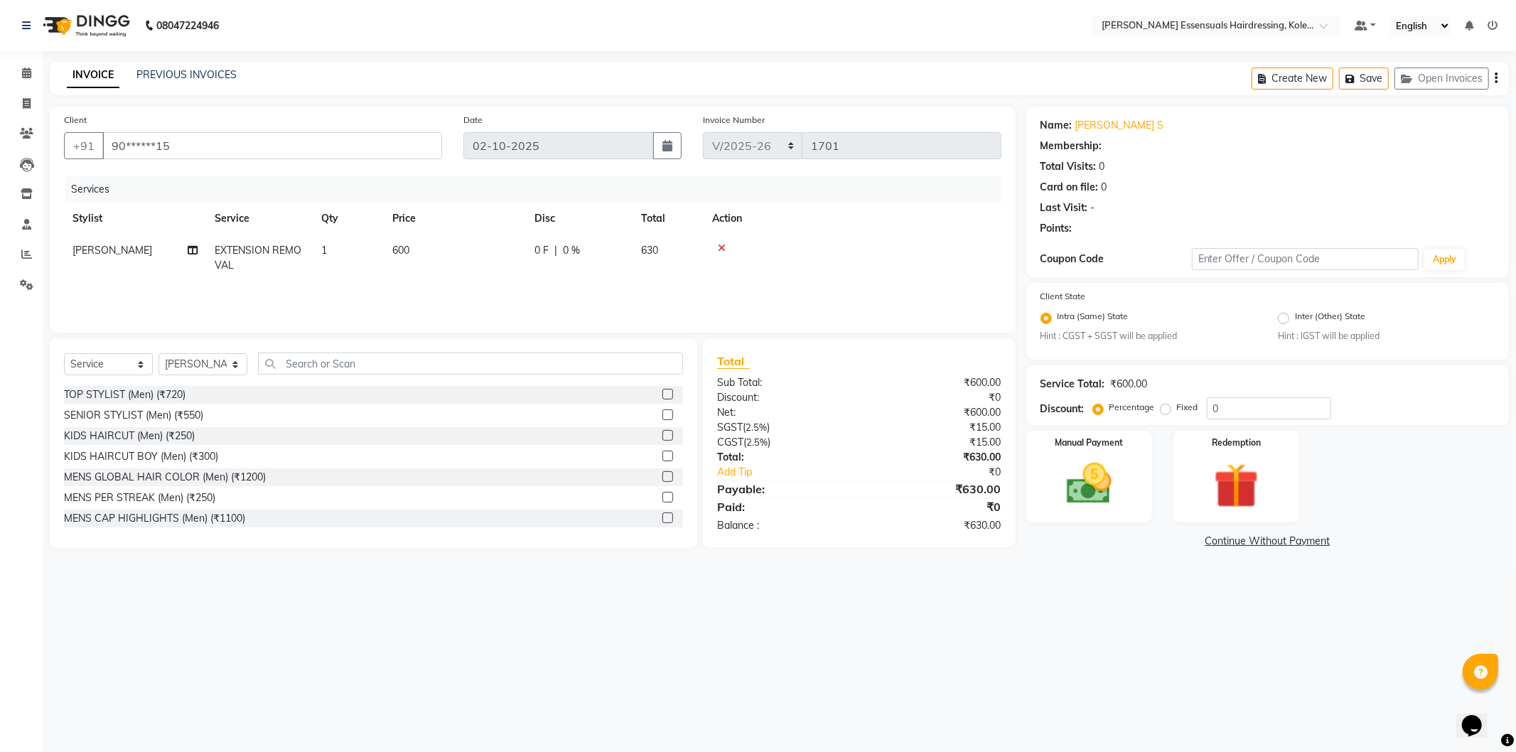
select select "1: Object"
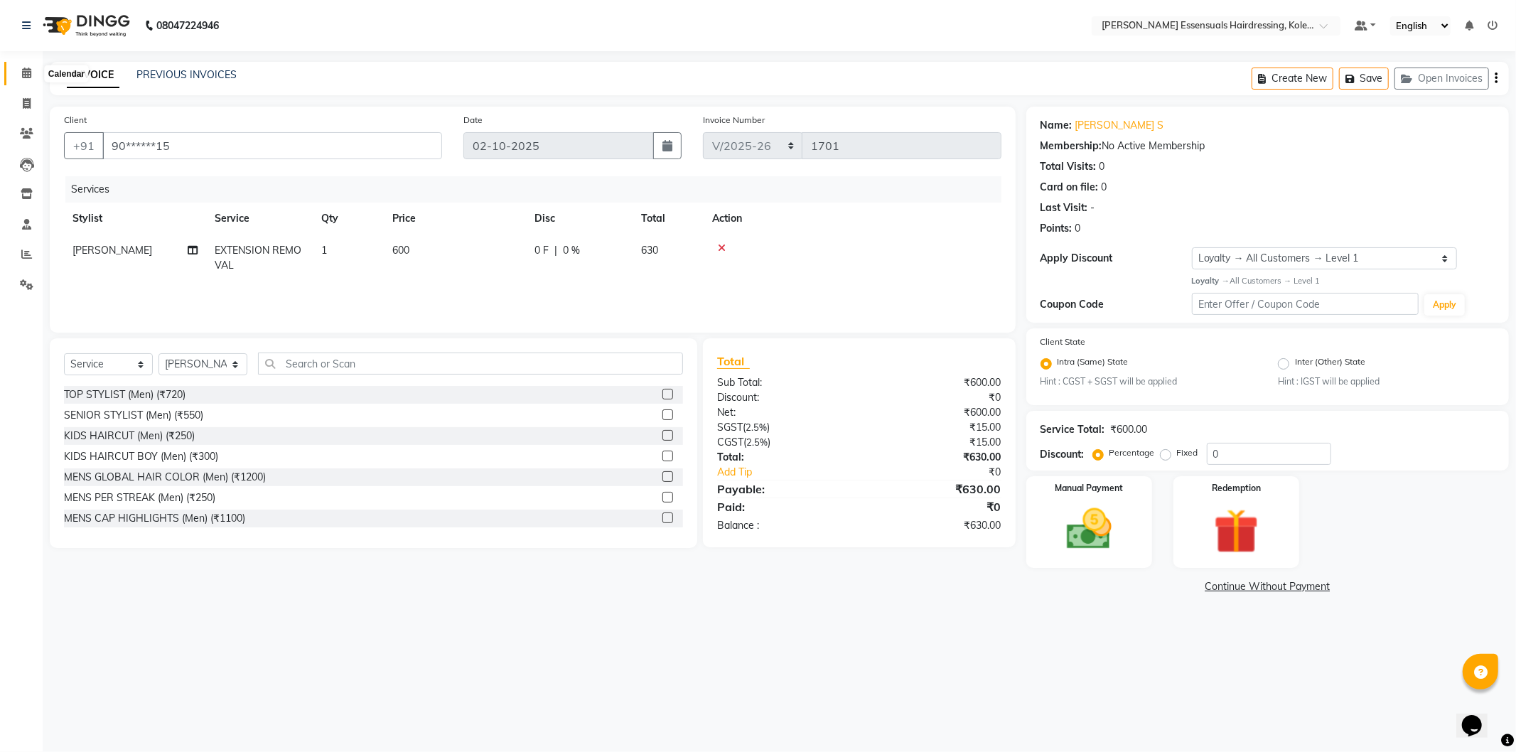
click at [20, 78] on span at bounding box center [26, 73] width 25 height 16
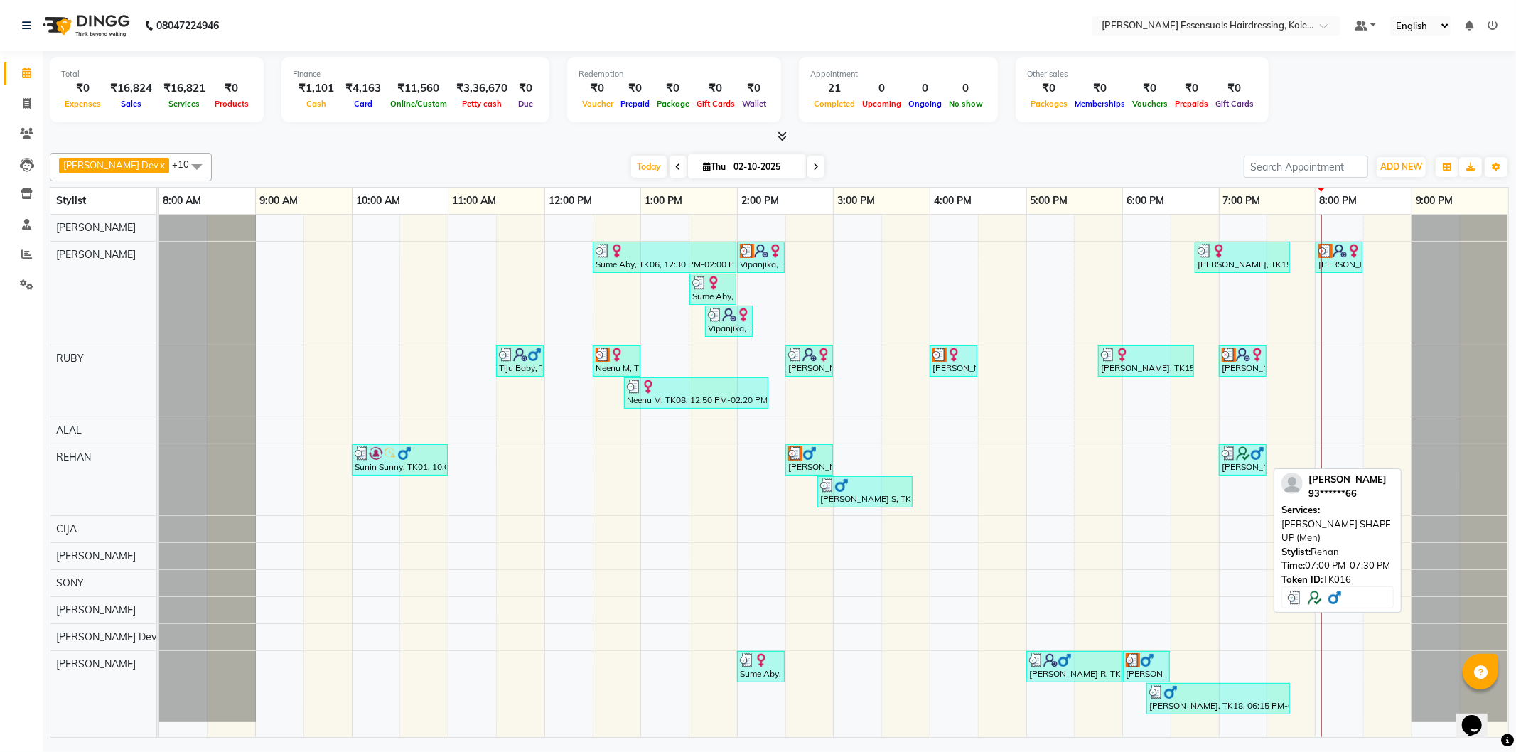
click at [1246, 456] on img at bounding box center [1243, 453] width 14 height 14
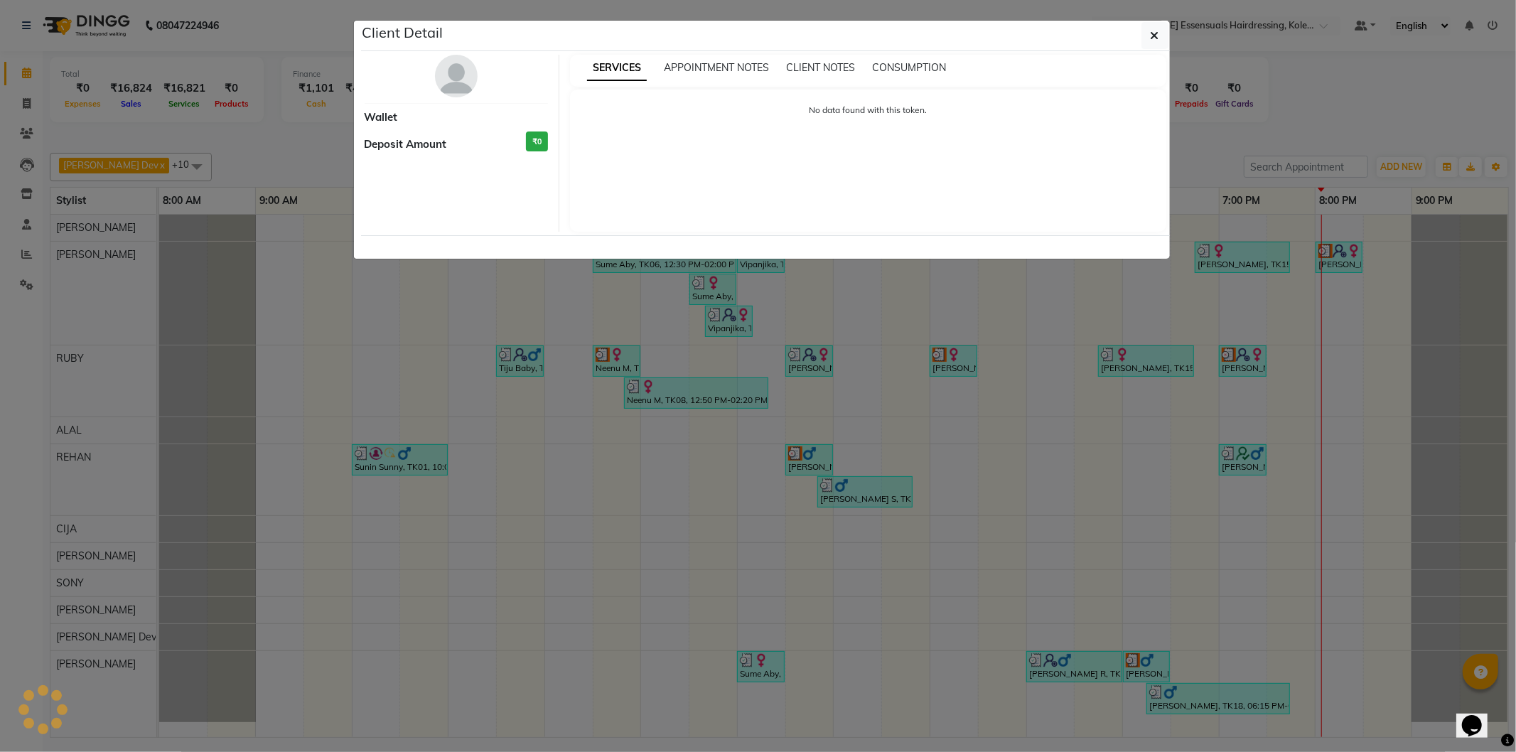
select select "3"
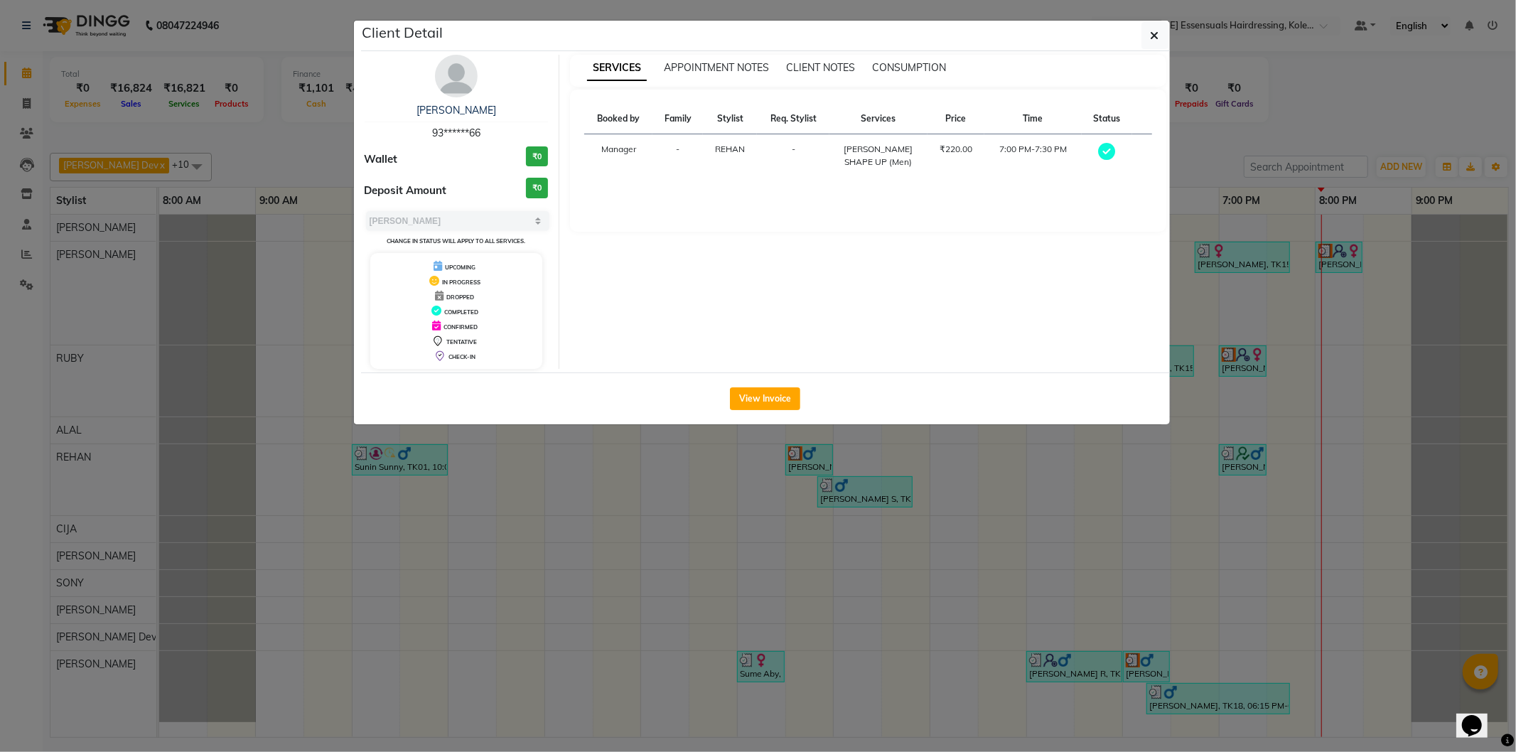
click at [756, 414] on div "View Invoice" at bounding box center [765, 399] width 809 height 52
click at [755, 401] on button "View Invoice" at bounding box center [765, 398] width 70 height 23
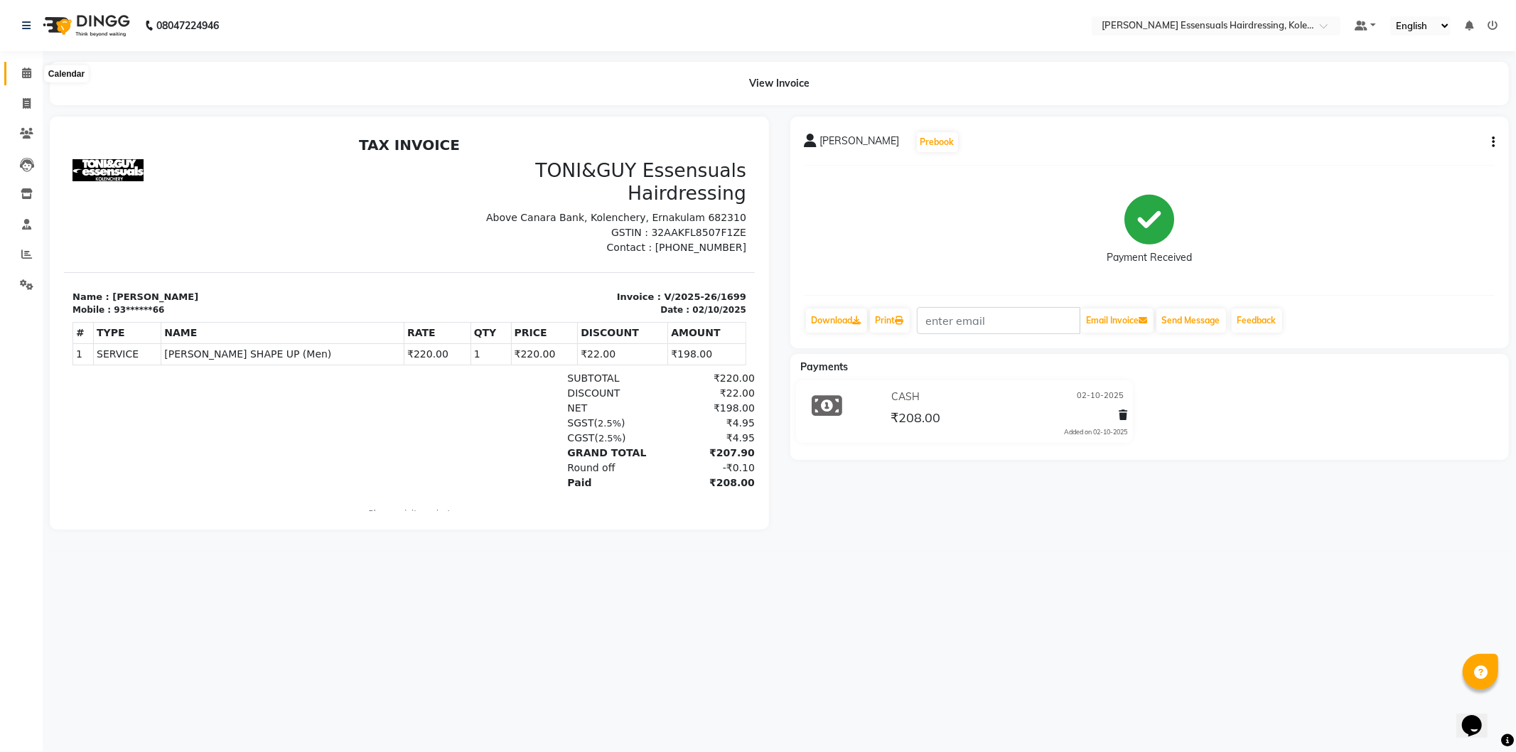
click at [24, 70] on icon at bounding box center [26, 73] width 9 height 11
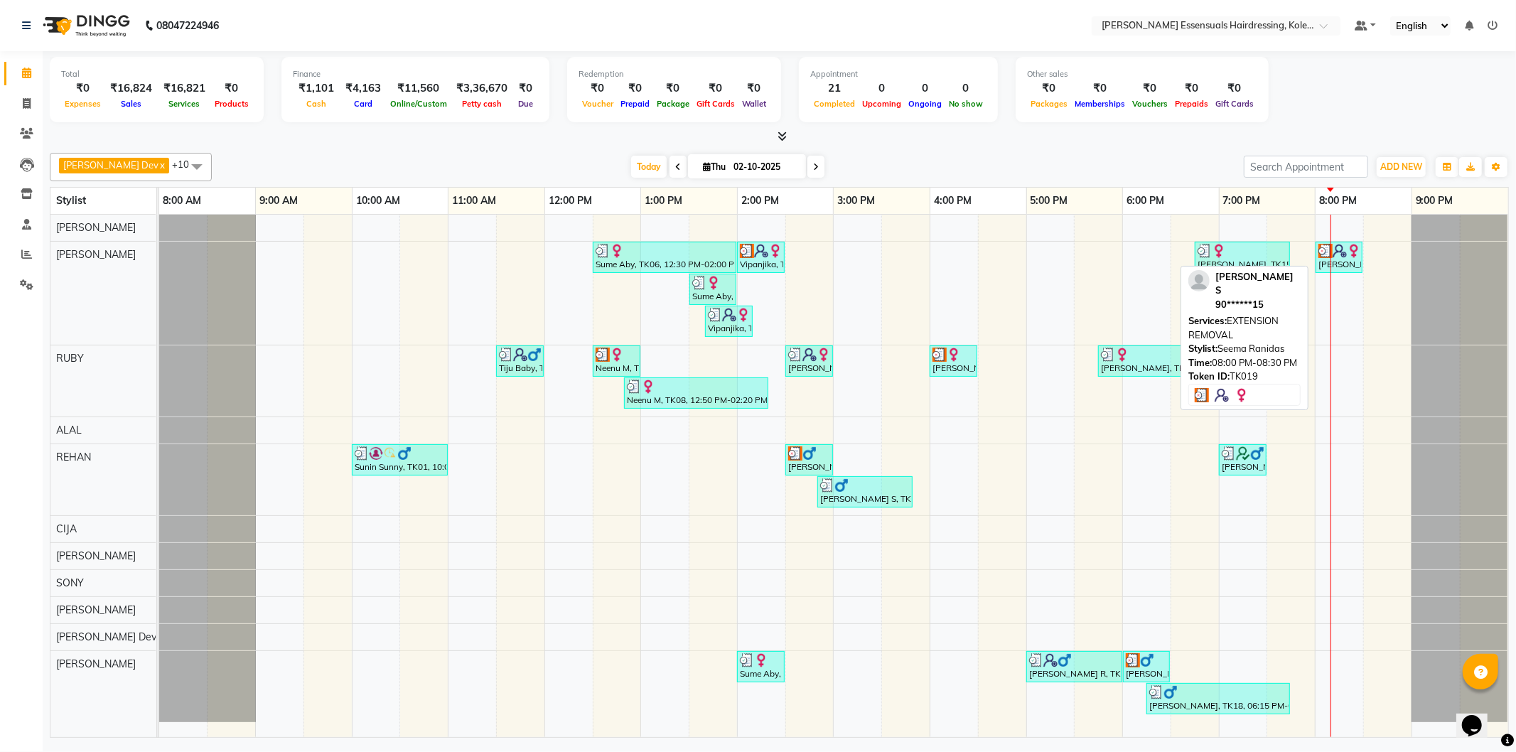
click at [1347, 257] on div "[PERSON_NAME] S, TK19, 08:00 PM-08:30 PM, EXTENSION REMOVAL" at bounding box center [1339, 257] width 44 height 27
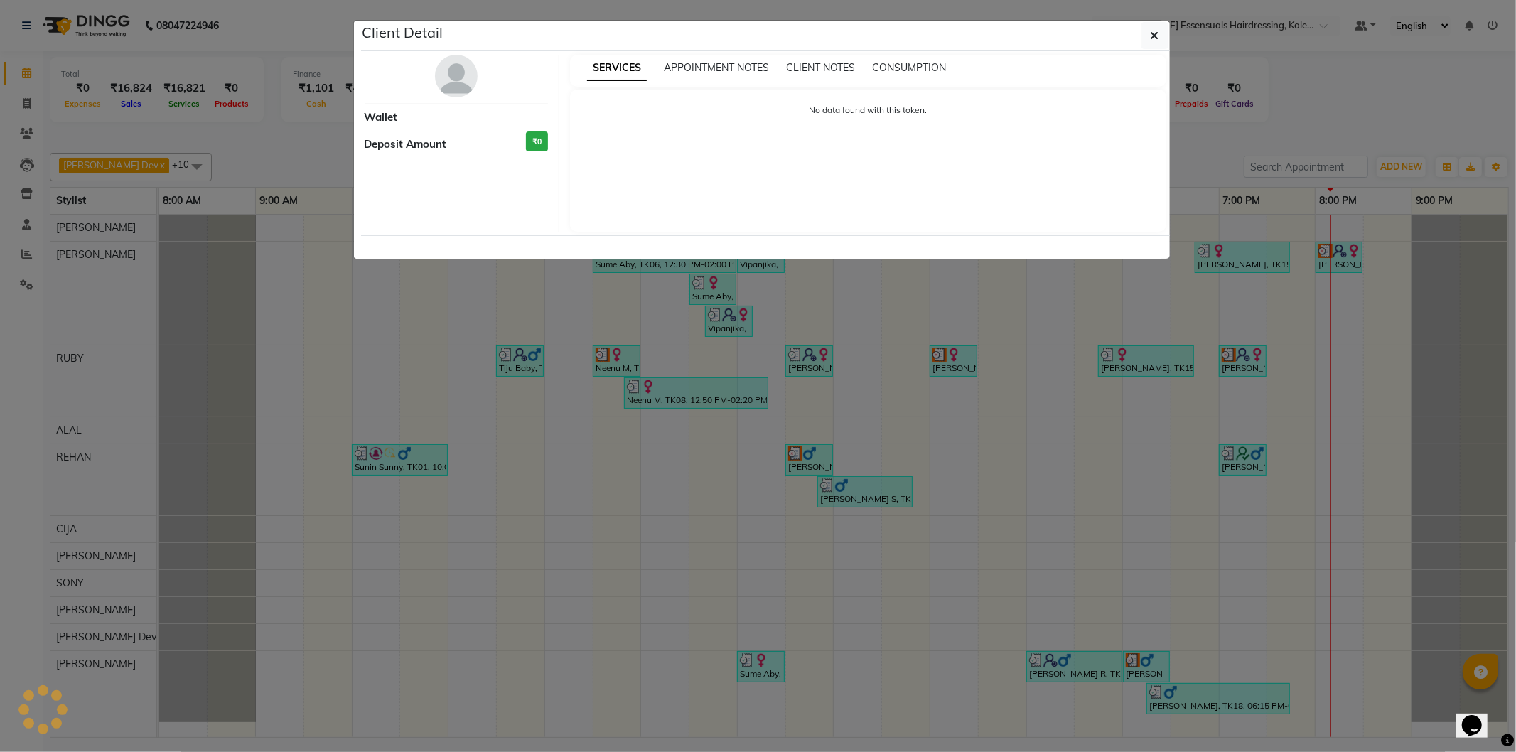
select select "3"
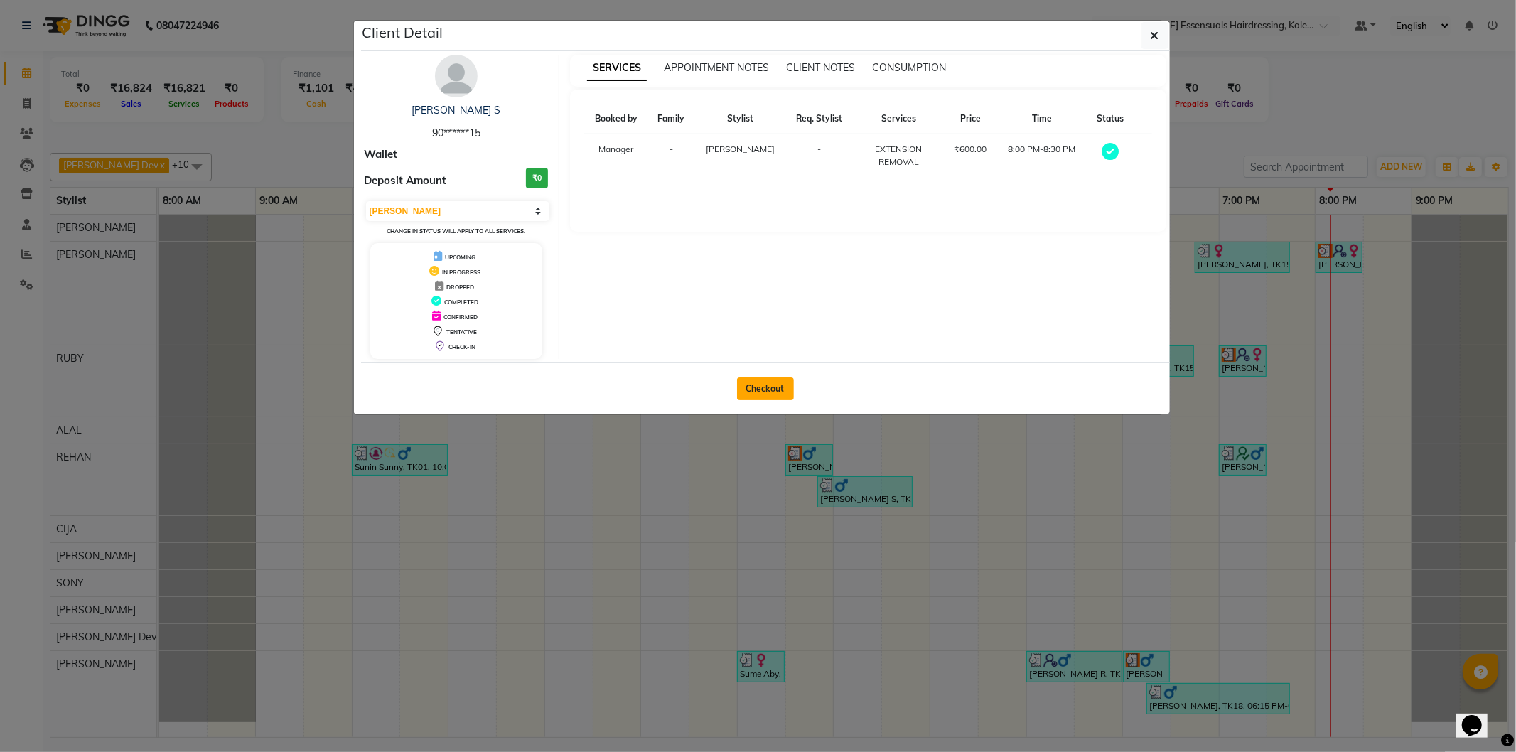
click at [745, 391] on button "Checkout" at bounding box center [765, 389] width 57 height 23
select select "service"
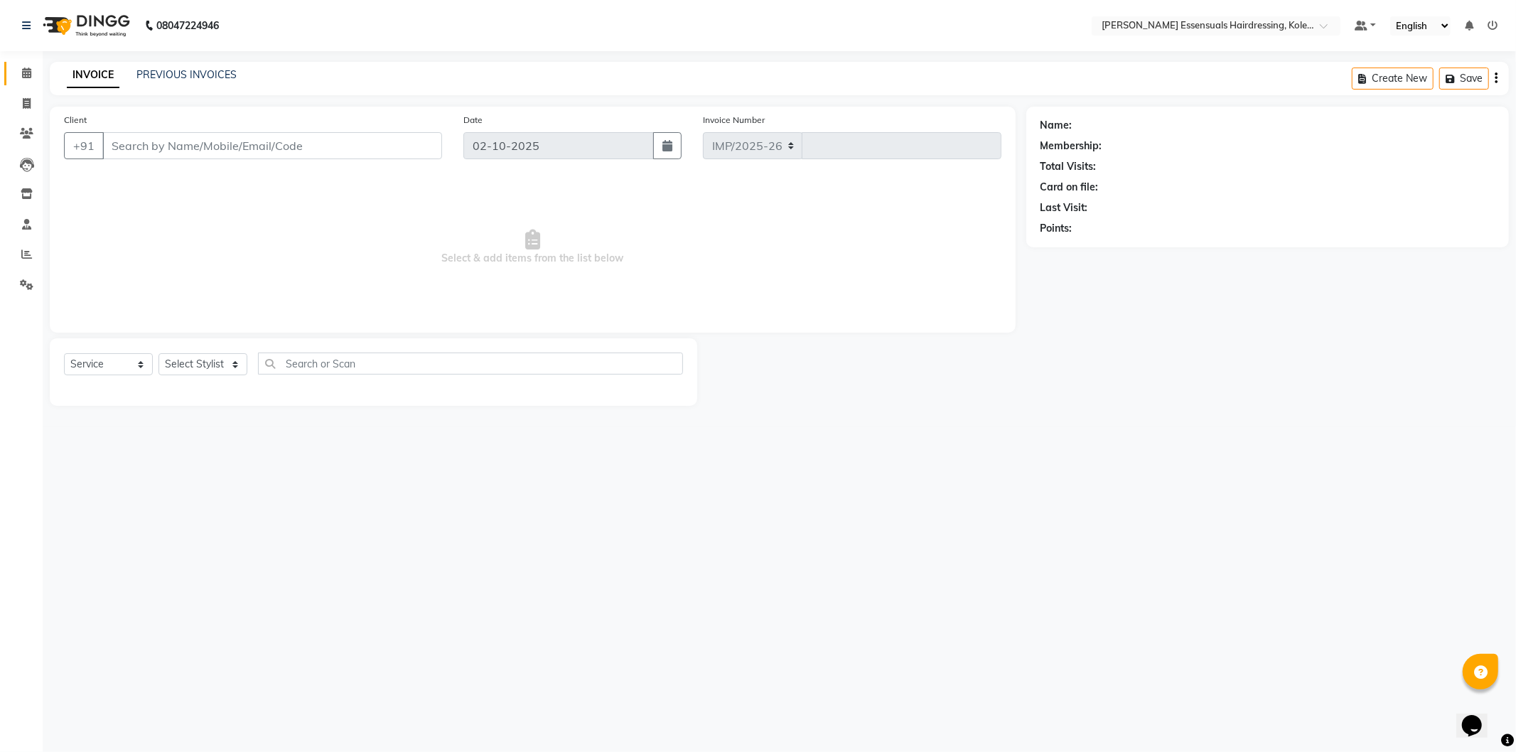
select select "8281"
type input "1701"
type input "90******15"
select select "79967"
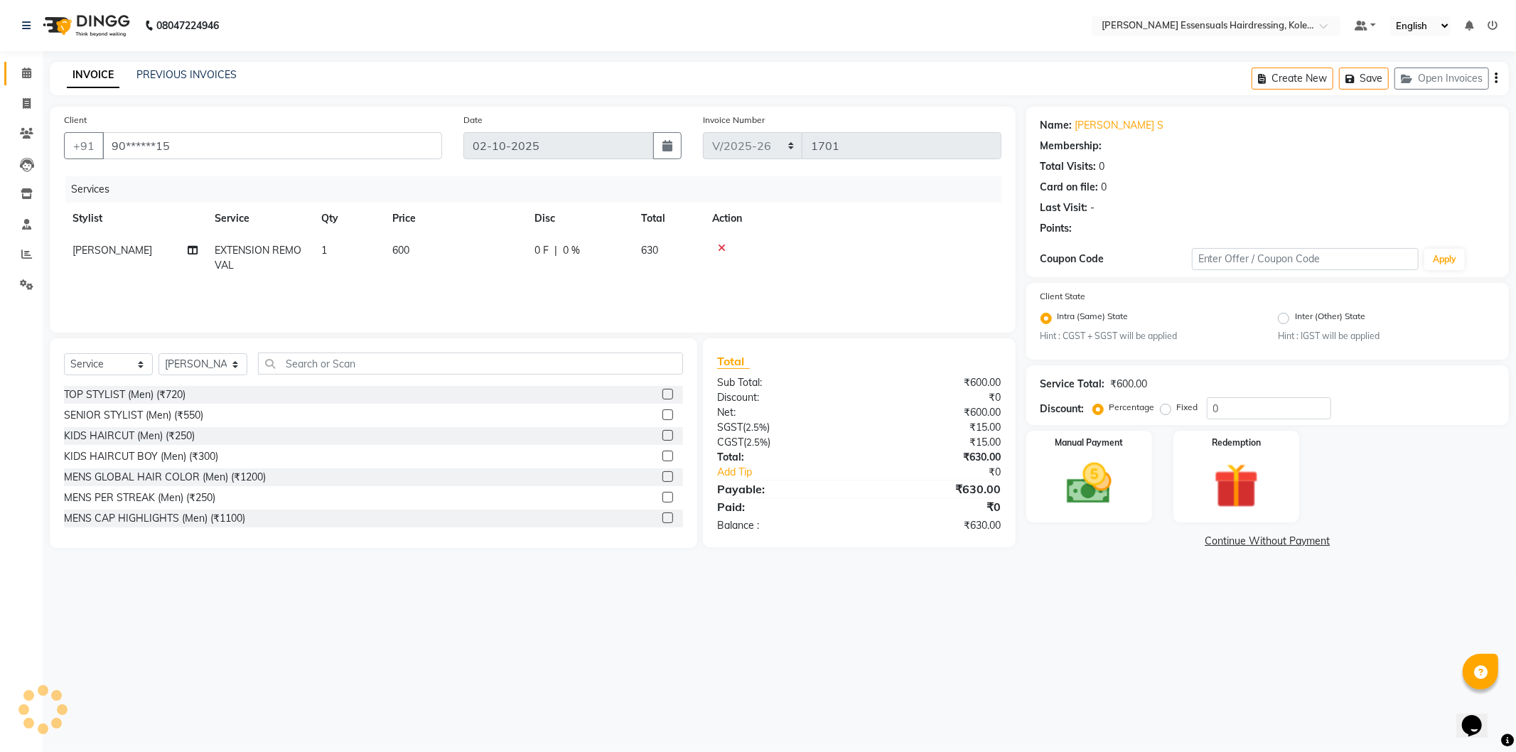
select select "1: Object"
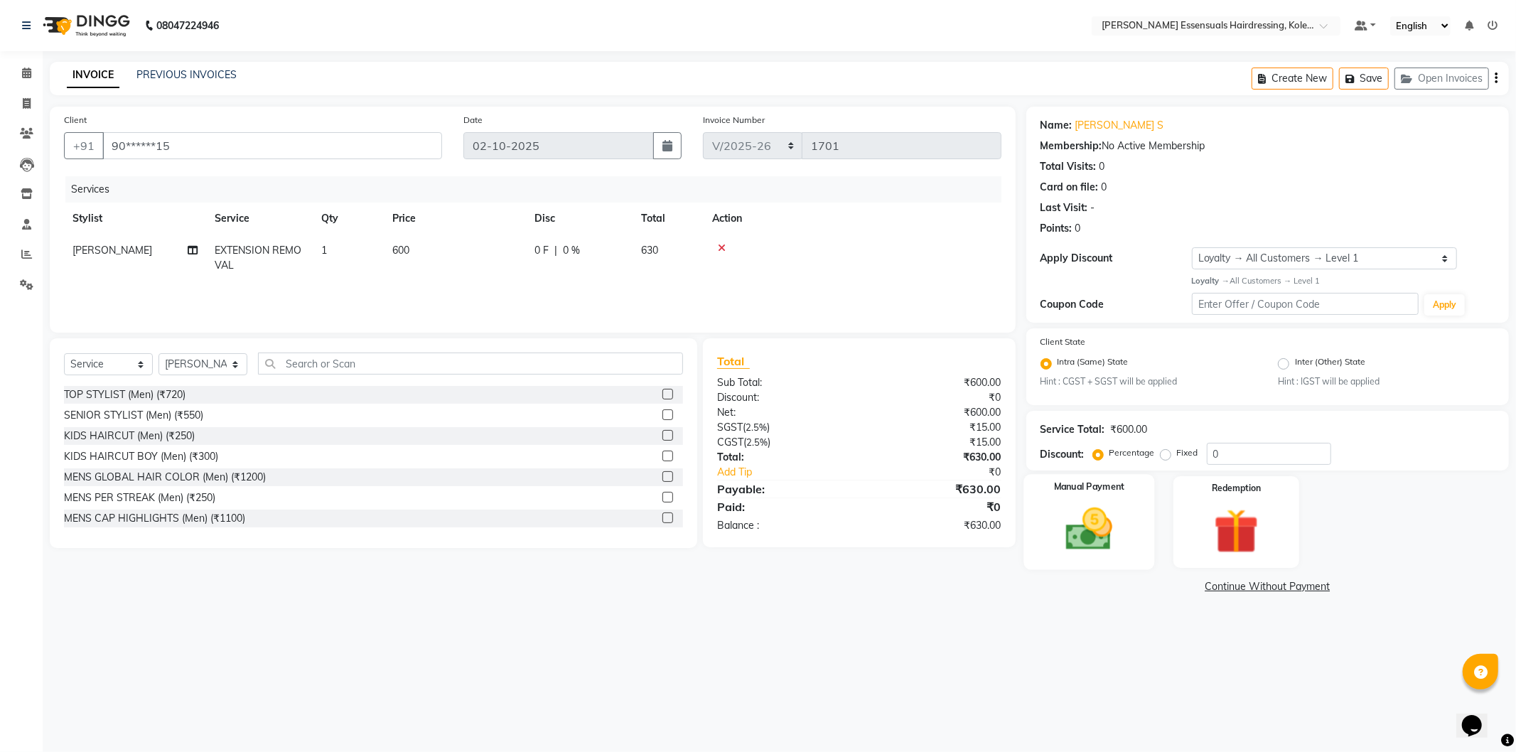
click at [1096, 520] on img at bounding box center [1089, 530] width 76 height 54
click at [1210, 588] on span "UPI" at bounding box center [1212, 587] width 22 height 16
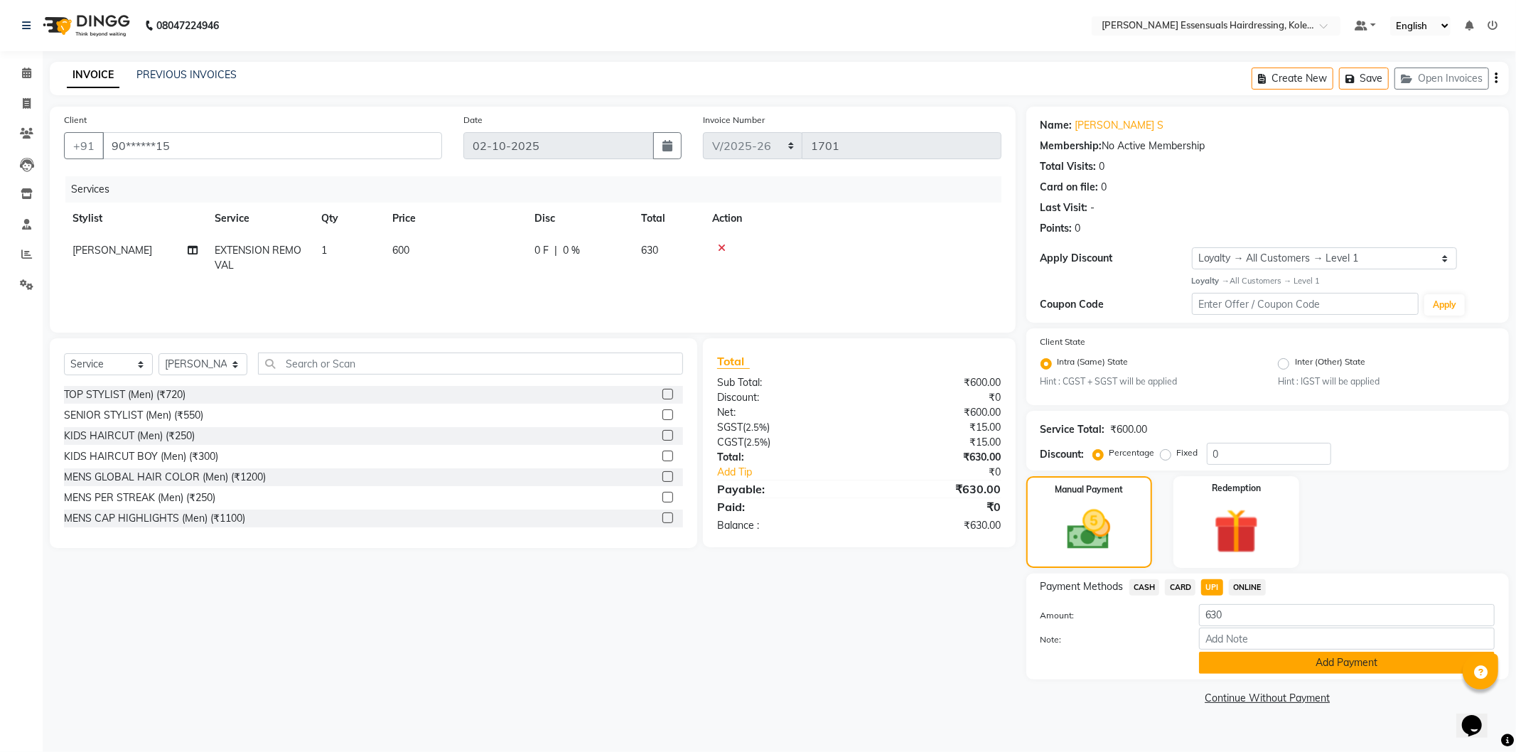
click at [1251, 665] on button "Add Payment" at bounding box center [1347, 663] width 296 height 22
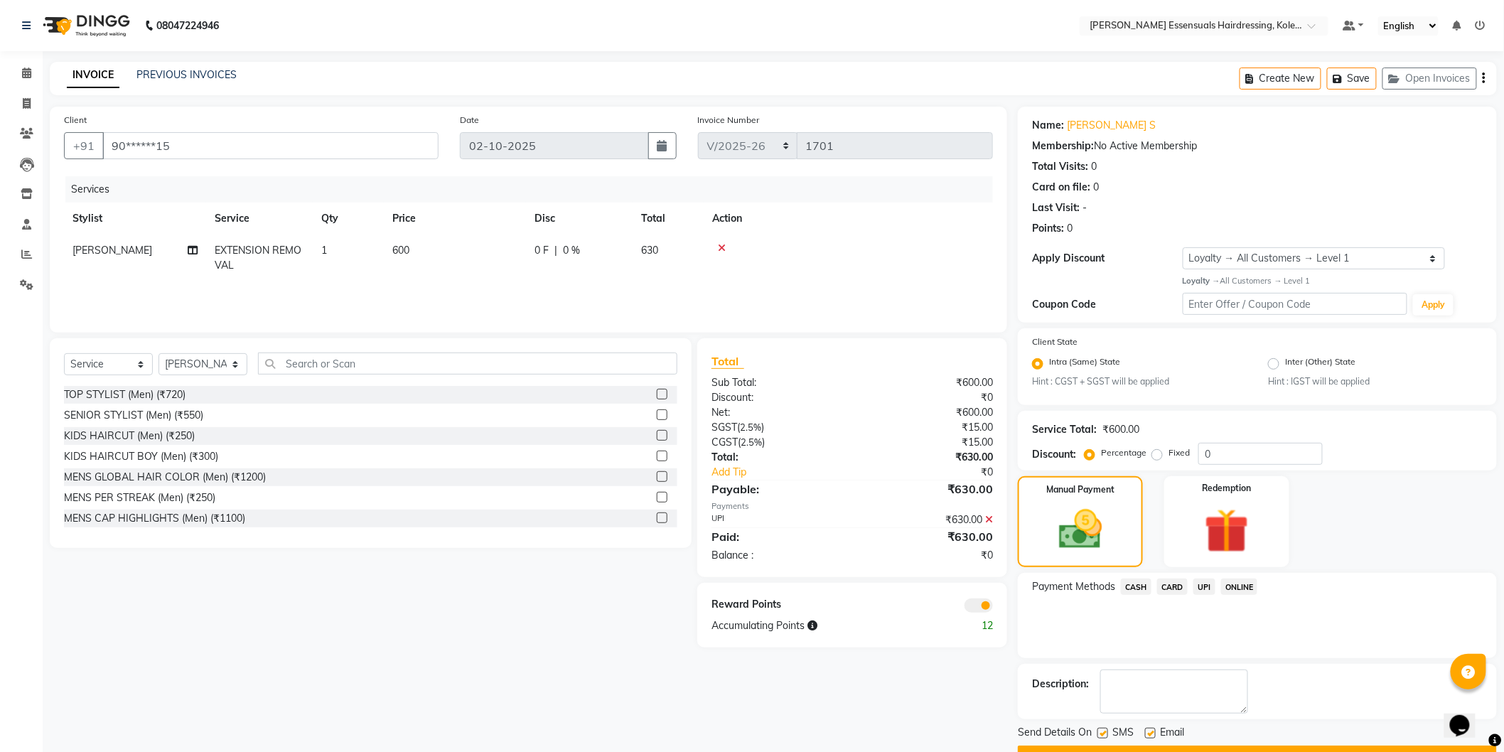
scroll to position [36, 0]
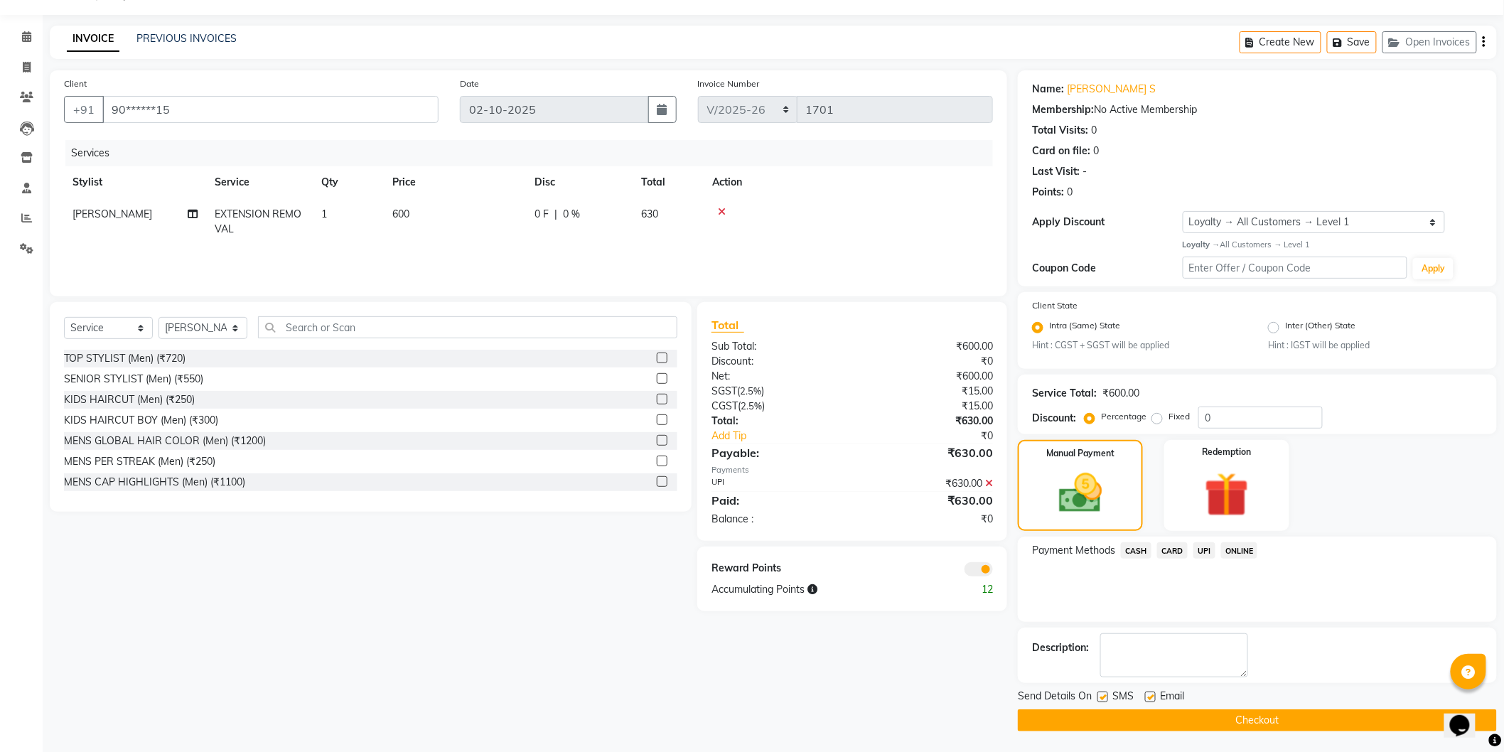
click at [1241, 706] on div "Send Details On SMS Email" at bounding box center [1257, 698] width 479 height 18
click at [1239, 726] on button "Checkout" at bounding box center [1257, 721] width 479 height 22
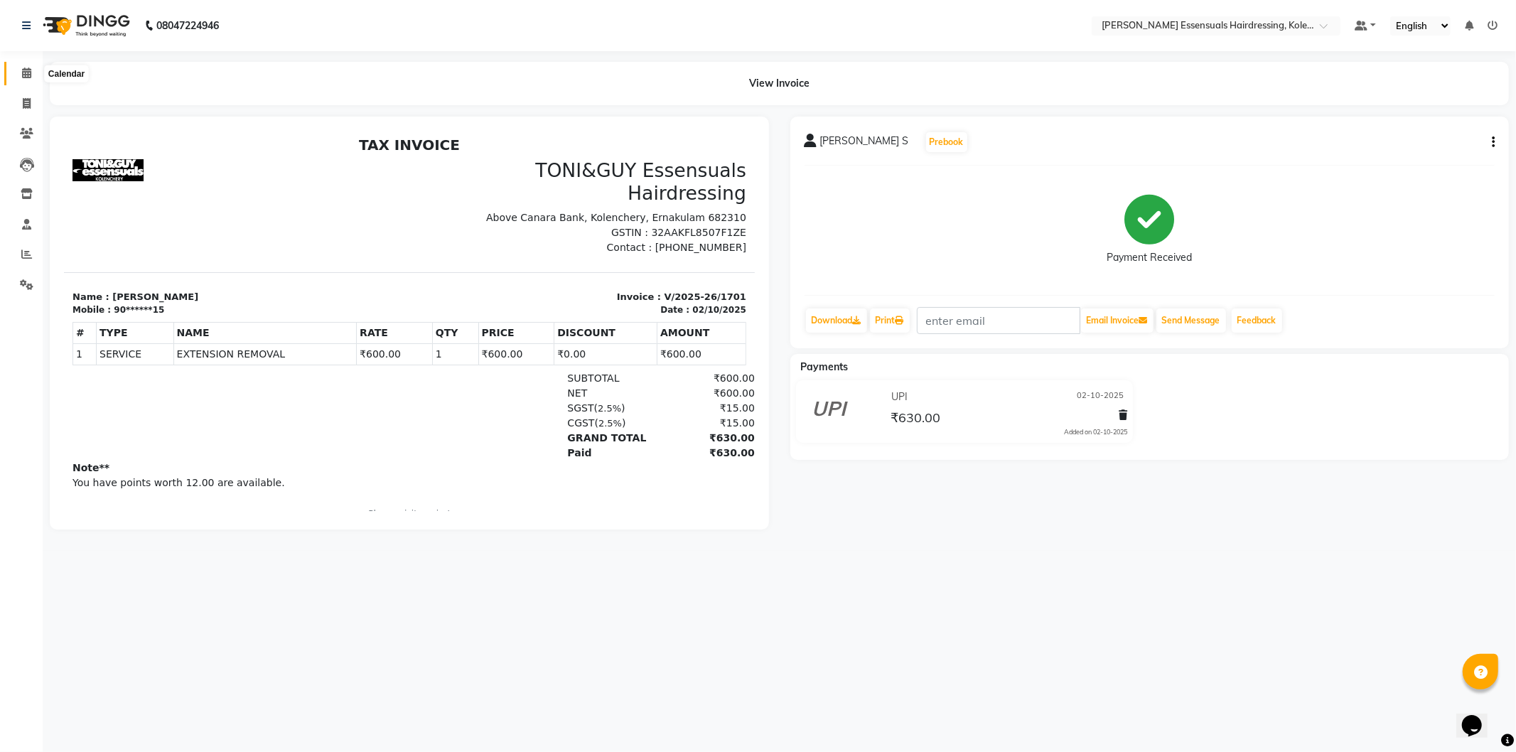
click at [33, 76] on span at bounding box center [26, 73] width 25 height 16
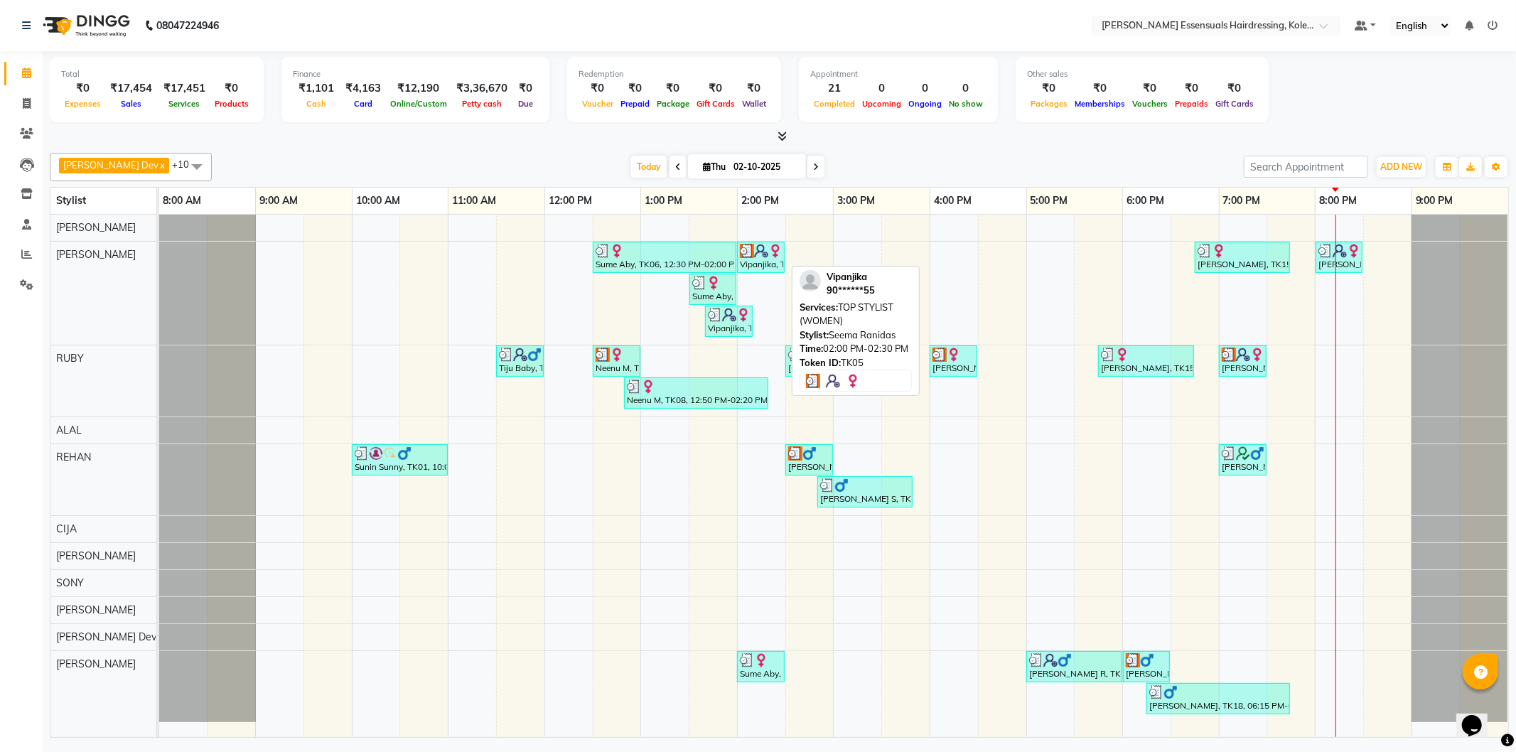
click at [764, 259] on div "Vipanjika, TK05, 02:00 PM-02:30 PM, TOP STYLIST (WOMEN)" at bounding box center [761, 257] width 45 height 27
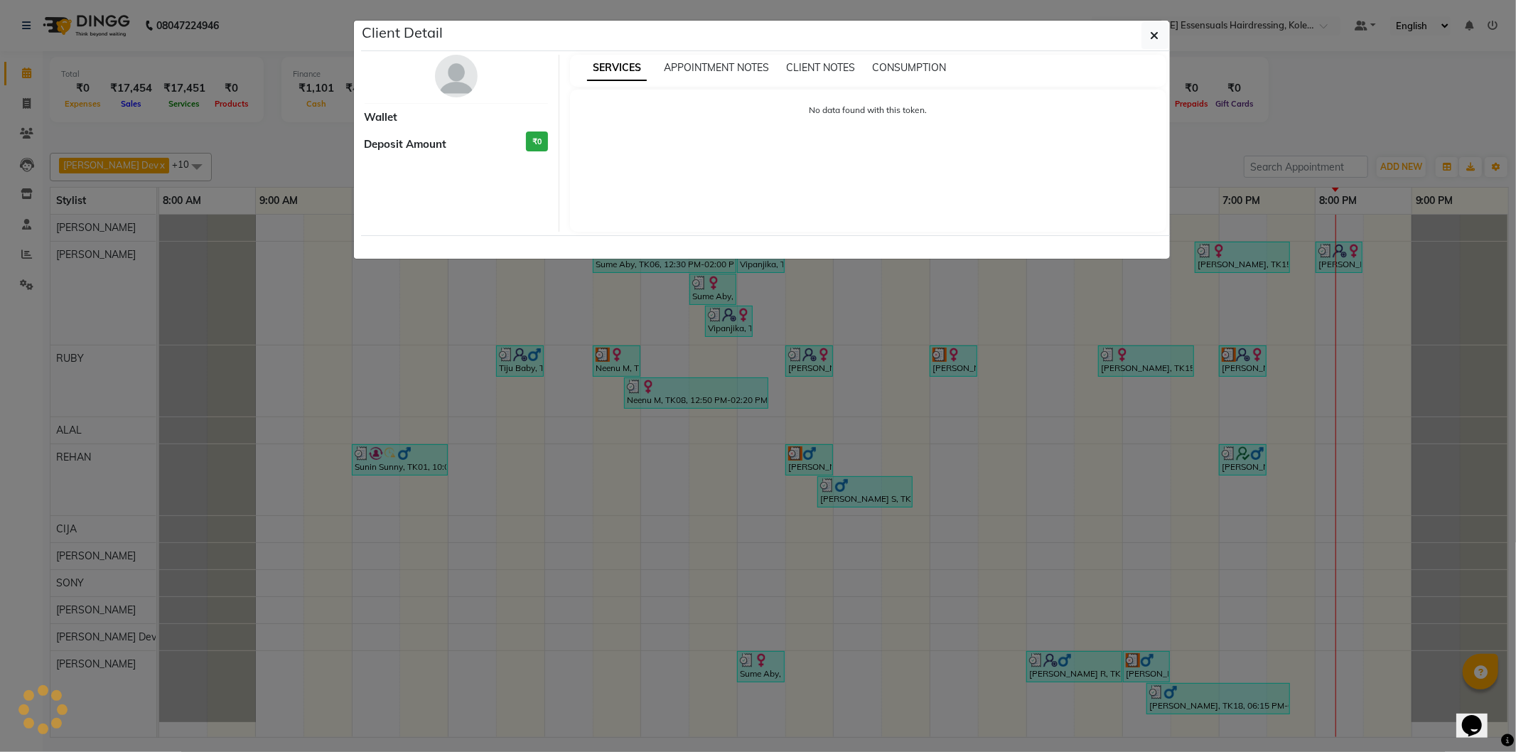
select select "3"
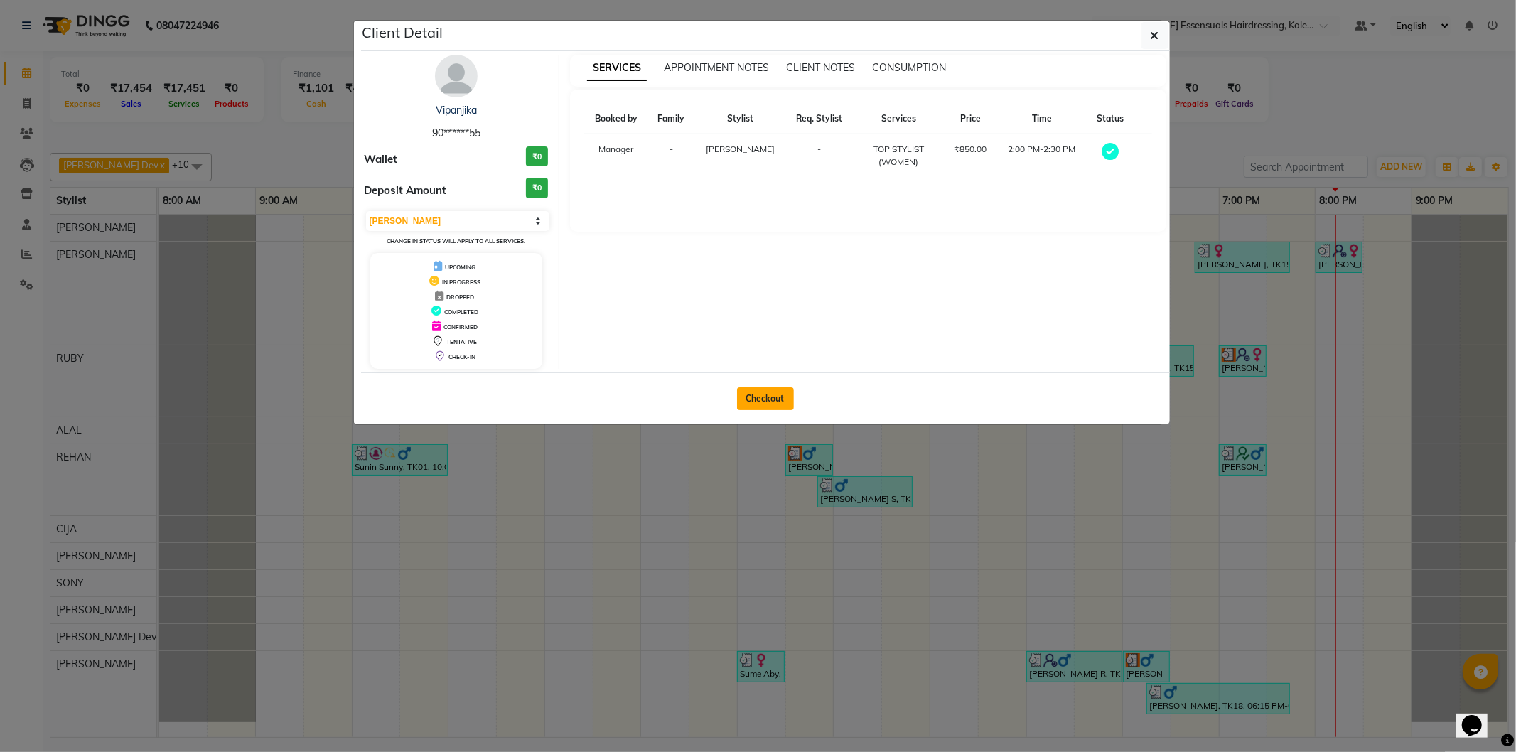
click at [755, 402] on button "Checkout" at bounding box center [765, 398] width 57 height 23
select select "service"
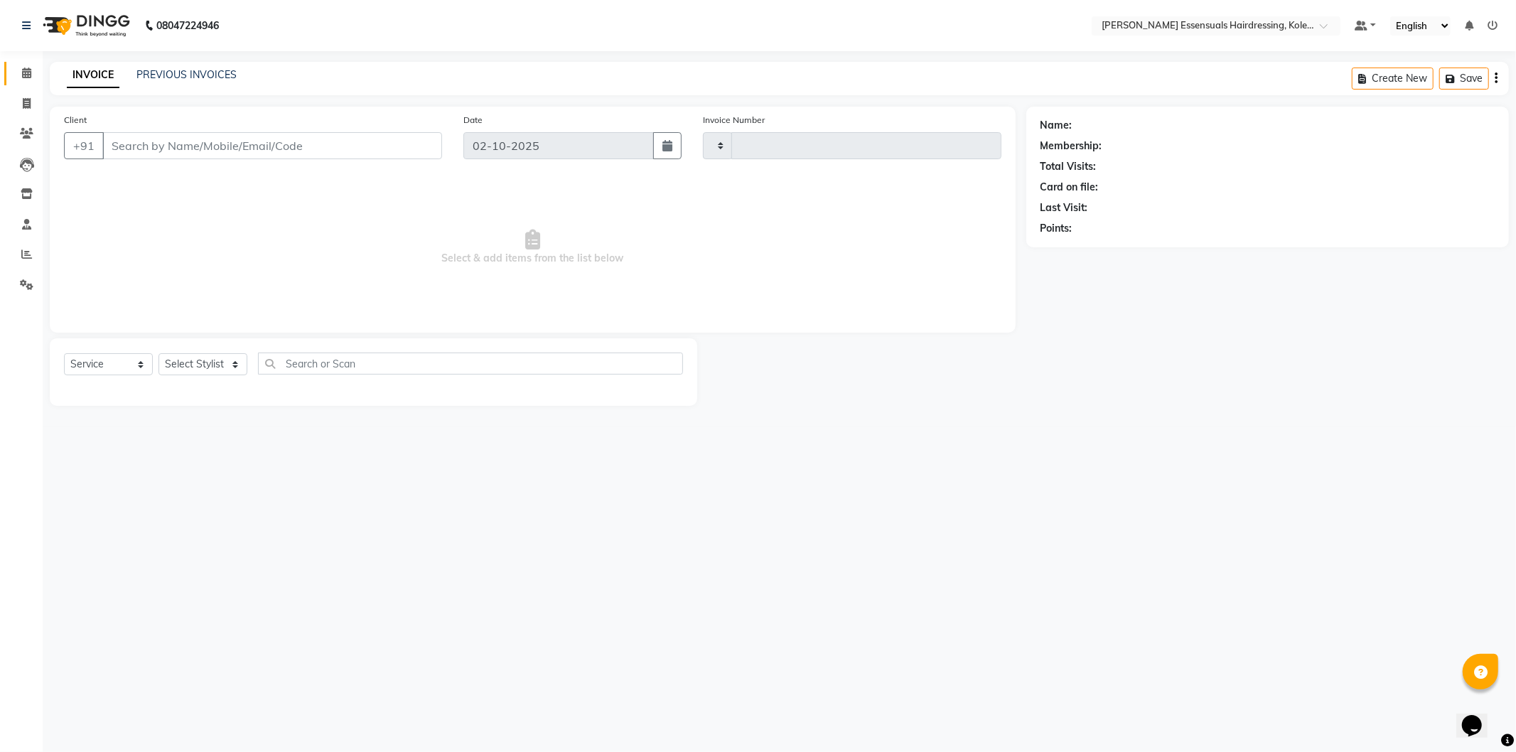
type input "1702"
select select "8281"
type input "90******55"
select select "79967"
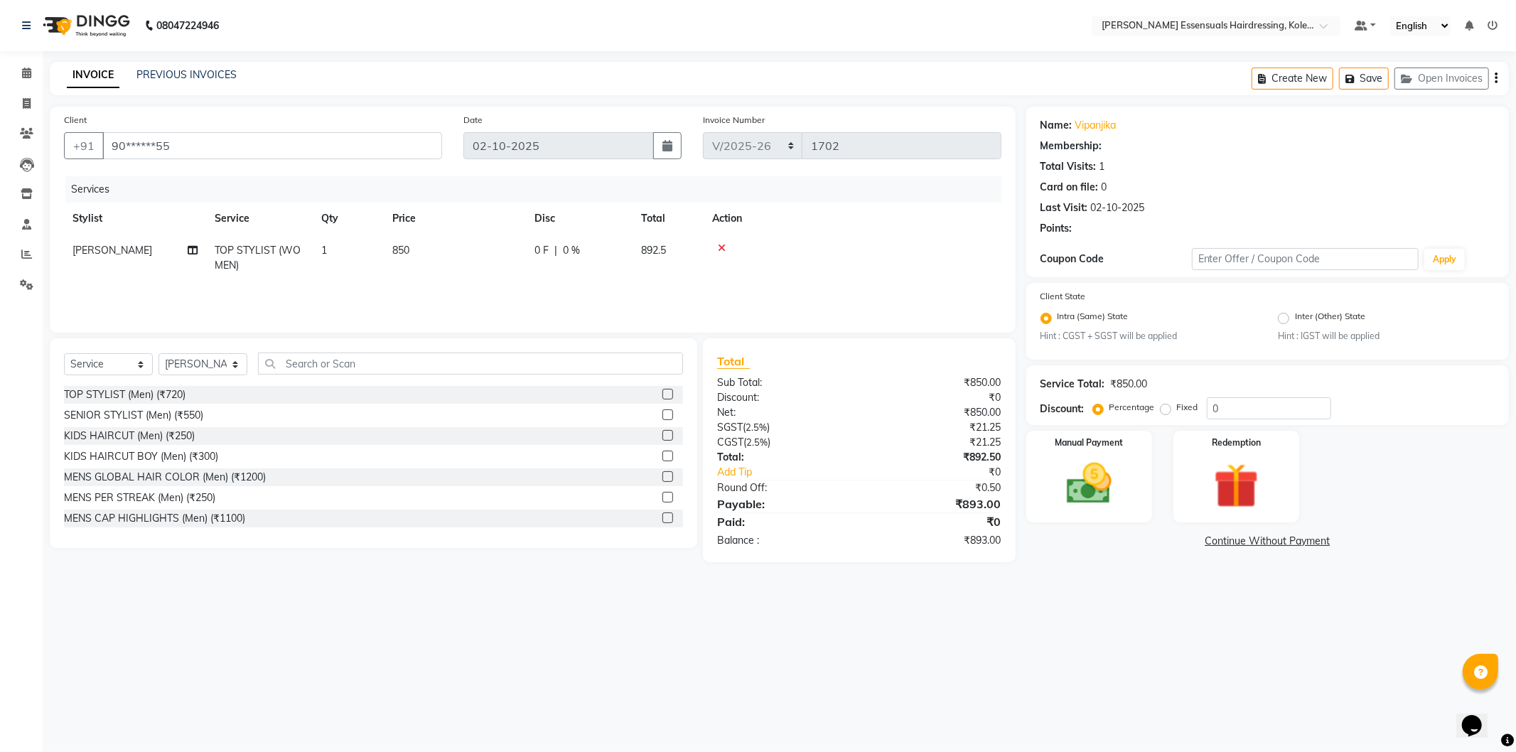
click at [406, 257] on td "850" at bounding box center [455, 258] width 142 height 47
select select "1: Object"
select select "79967"
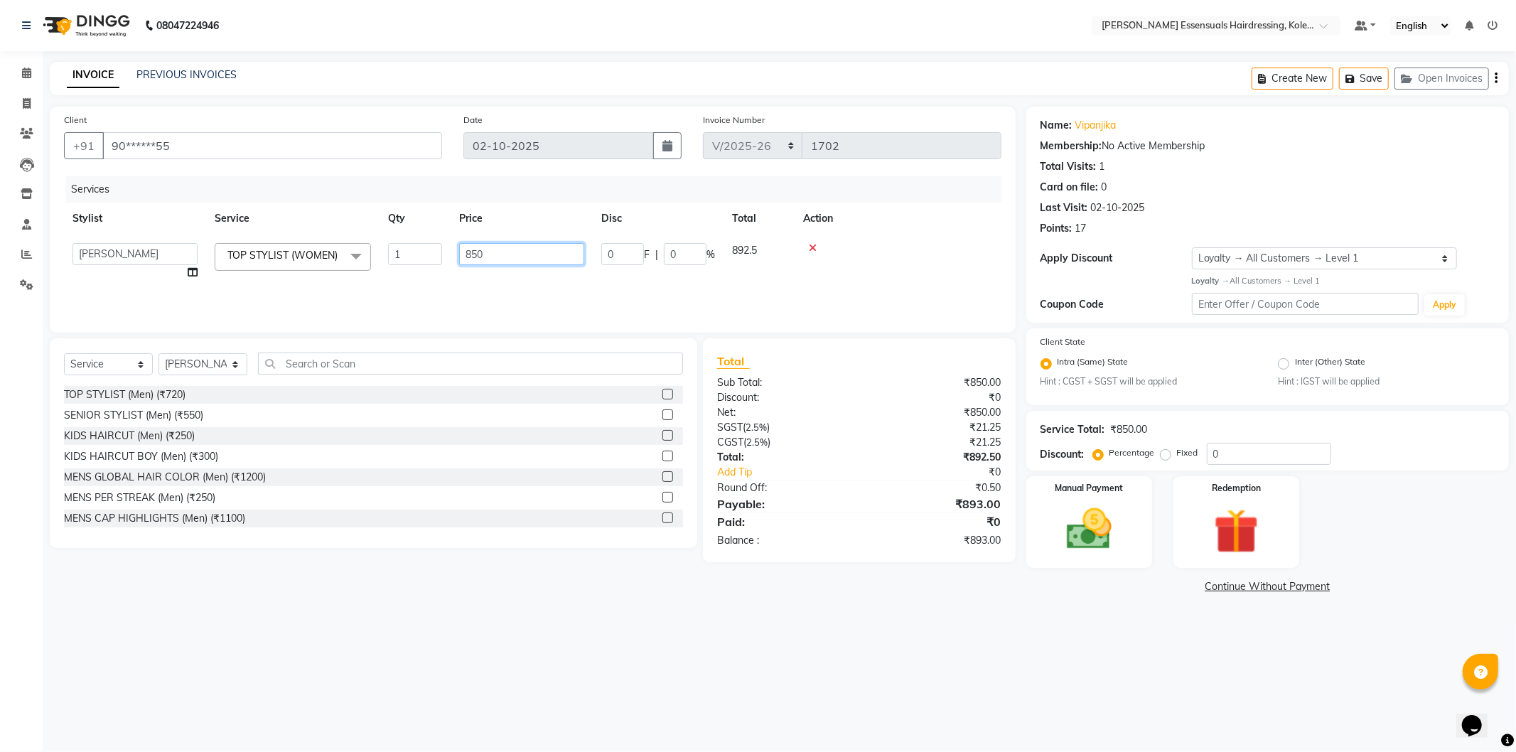
click at [473, 252] on input "850" at bounding box center [521, 254] width 125 height 22
type input "0"
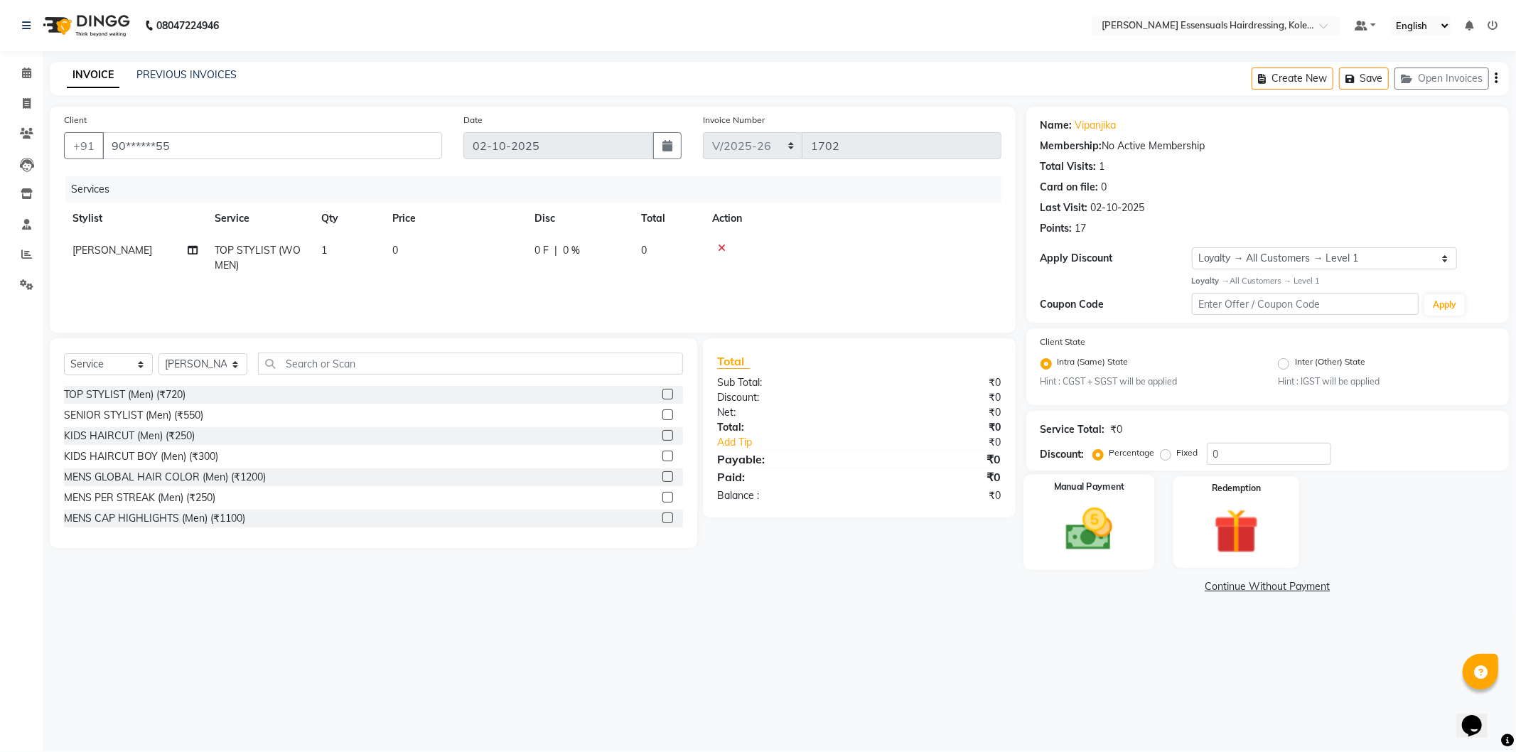
click at [1091, 528] on img at bounding box center [1089, 530] width 76 height 54
click at [1148, 591] on span "CASH" at bounding box center [1145, 587] width 31 height 16
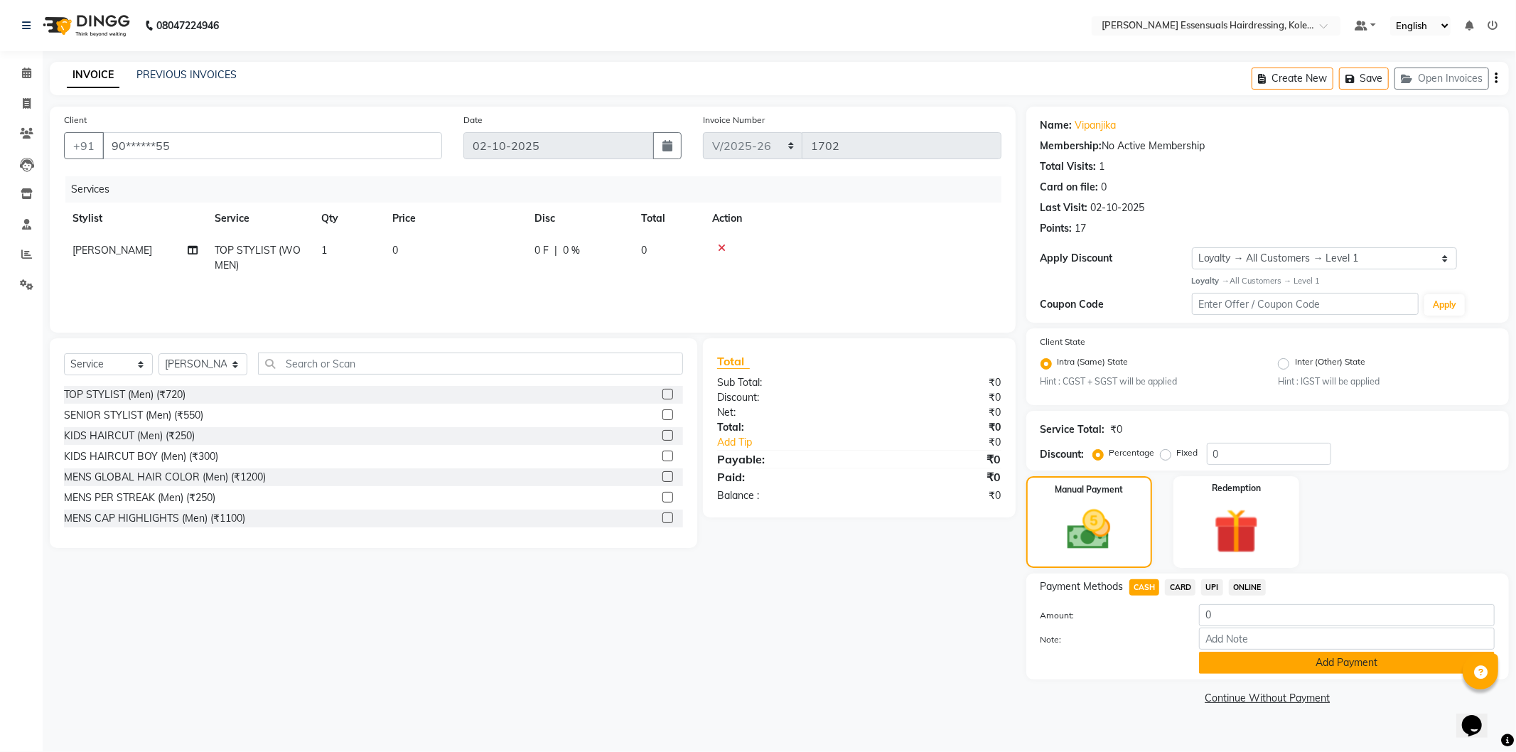
click at [1225, 663] on button "Add Payment" at bounding box center [1347, 663] width 296 height 22
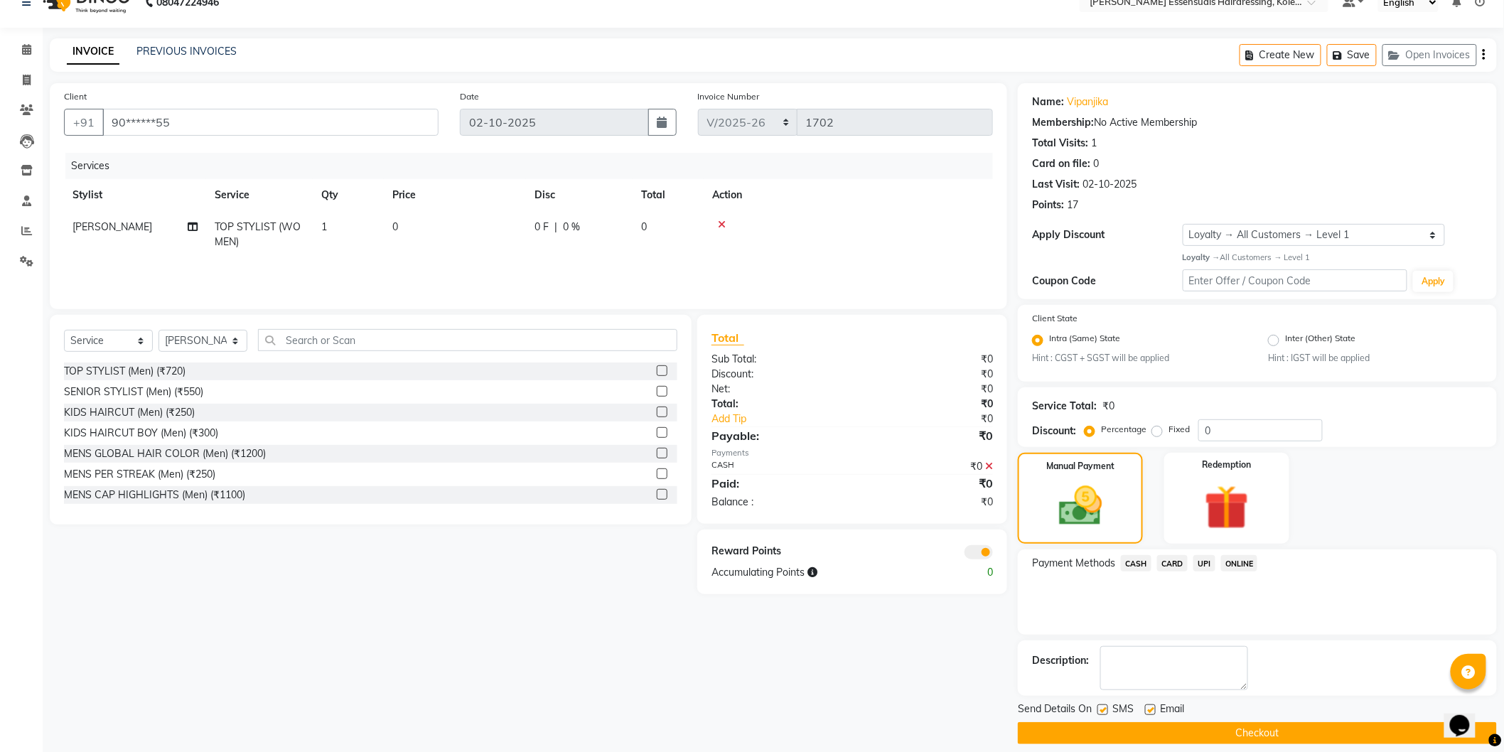
scroll to position [36, 0]
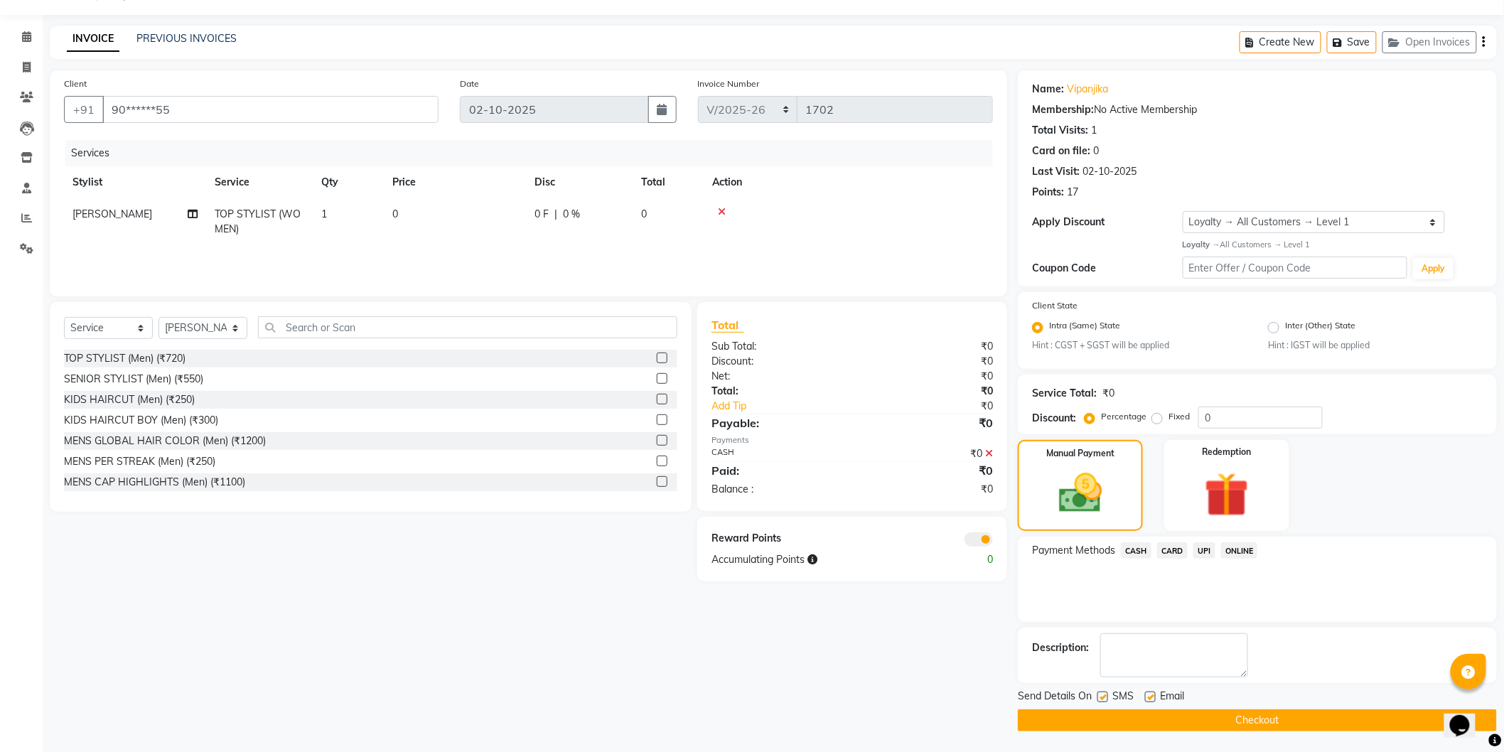
click at [1268, 706] on div "Send Details On SMS Email Checkout" at bounding box center [1257, 710] width 479 height 43
click at [1266, 717] on button "Checkout" at bounding box center [1257, 721] width 479 height 22
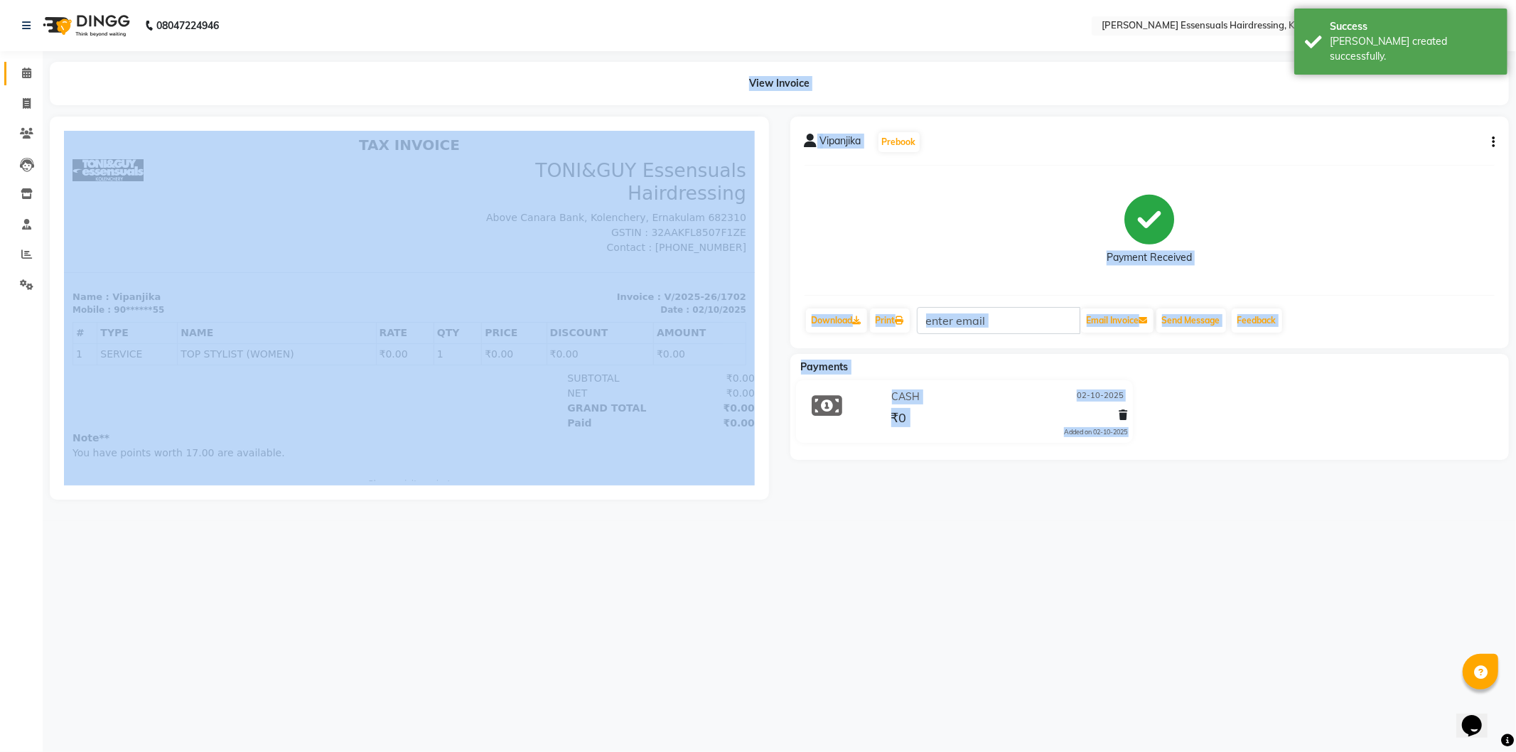
click at [23, 82] on link "Calendar" at bounding box center [21, 73] width 34 height 23
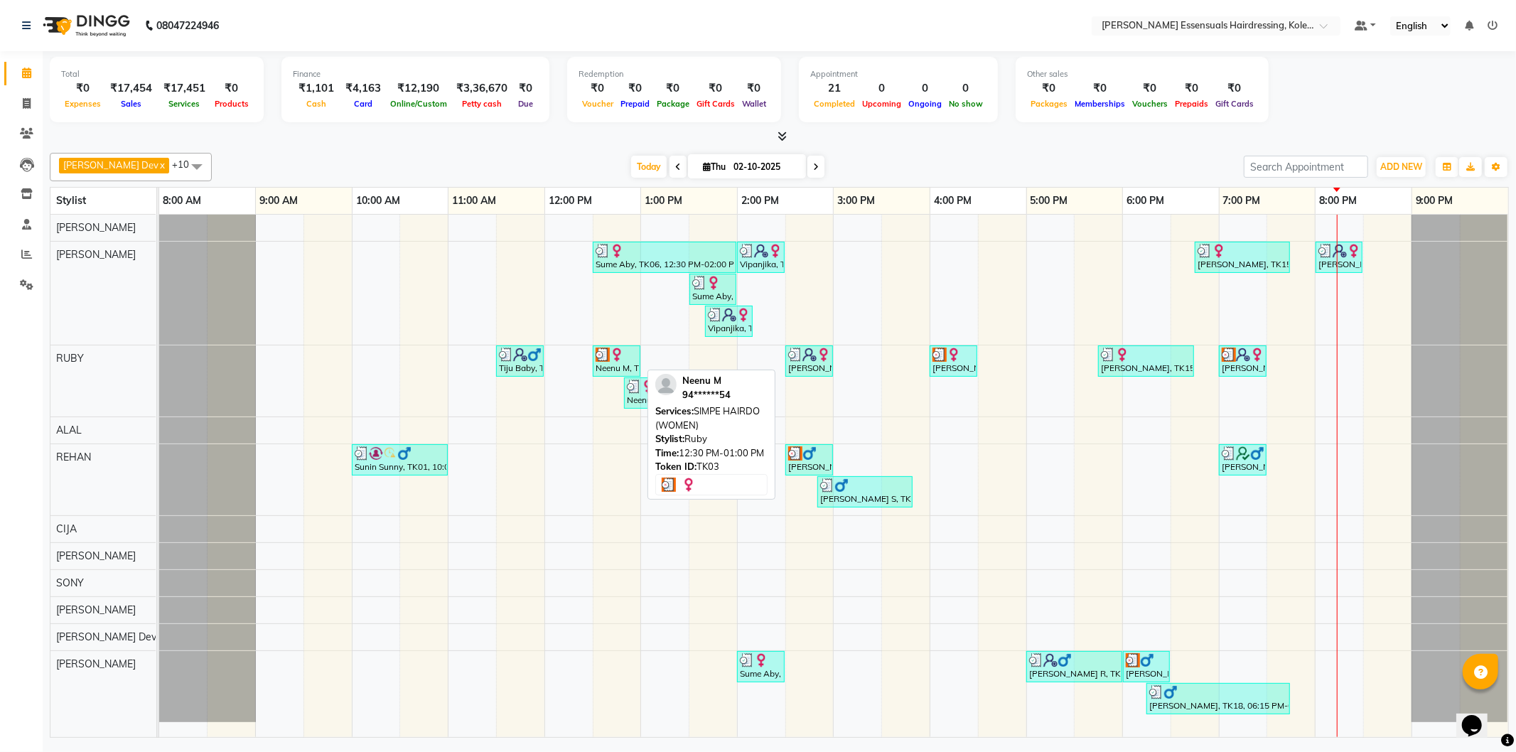
click at [621, 356] on img at bounding box center [617, 355] width 14 height 14
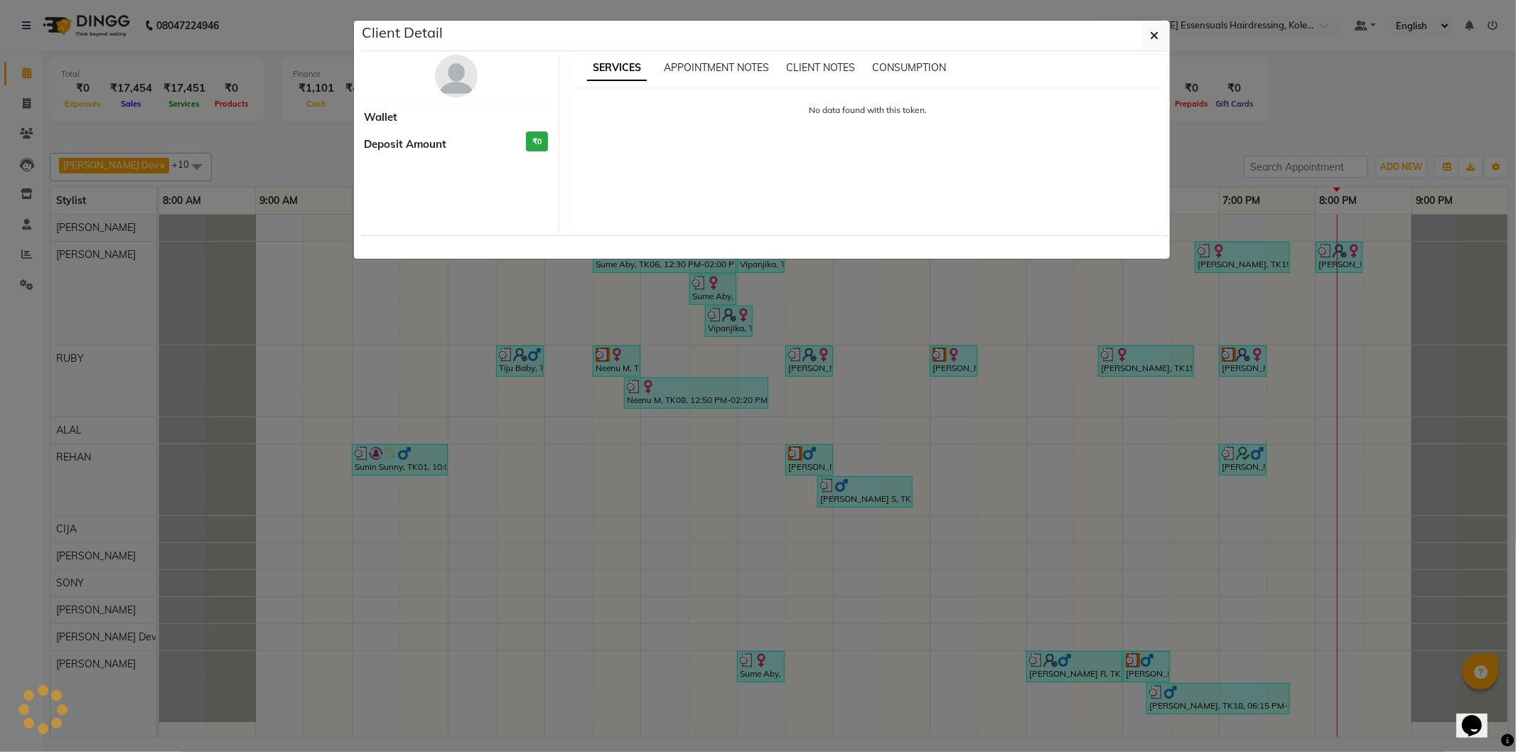
select select "3"
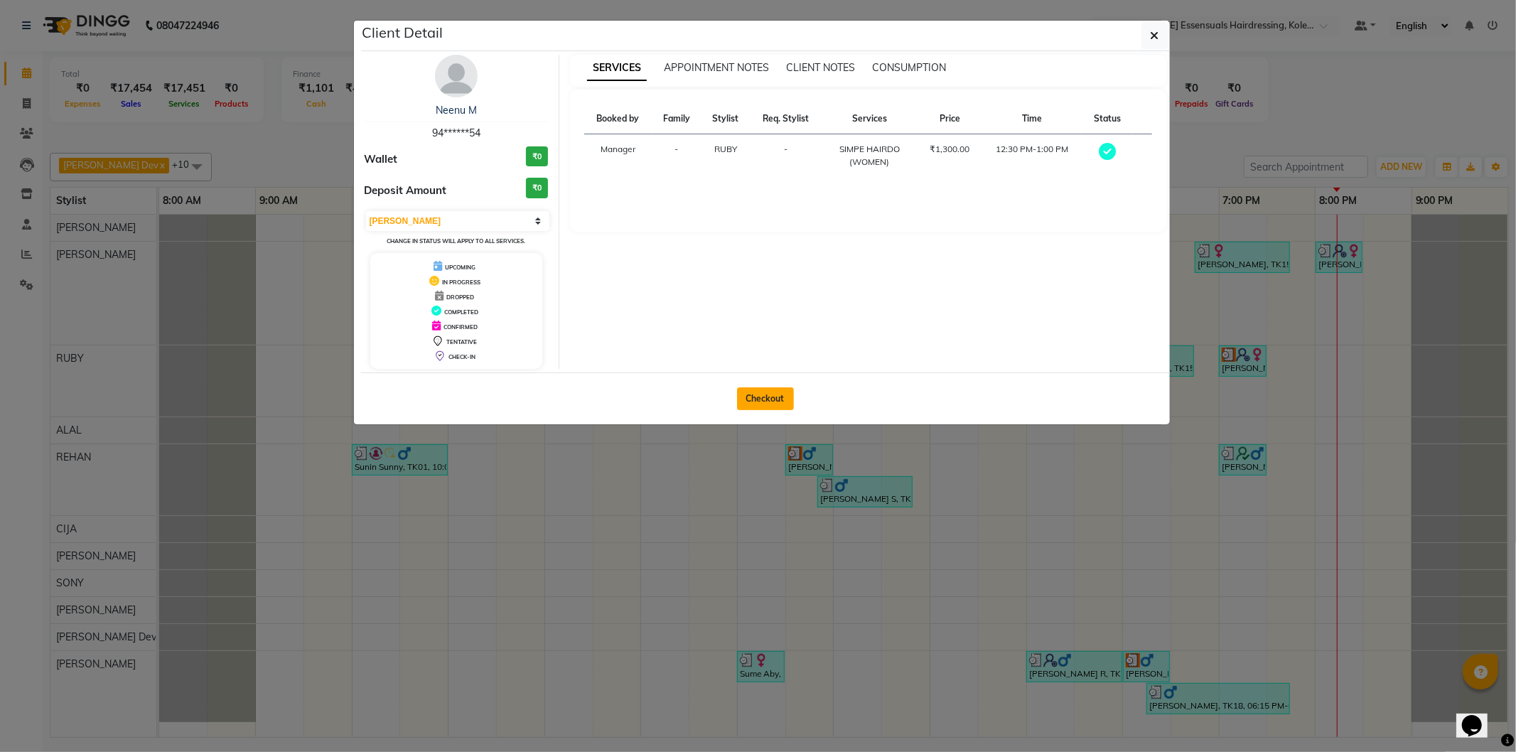
drag, startPoint x: 778, startPoint y: 392, endPoint x: 765, endPoint y: 394, distance: 13.6
click at [776, 394] on button "Checkout" at bounding box center [765, 398] width 57 height 23
select select "service"
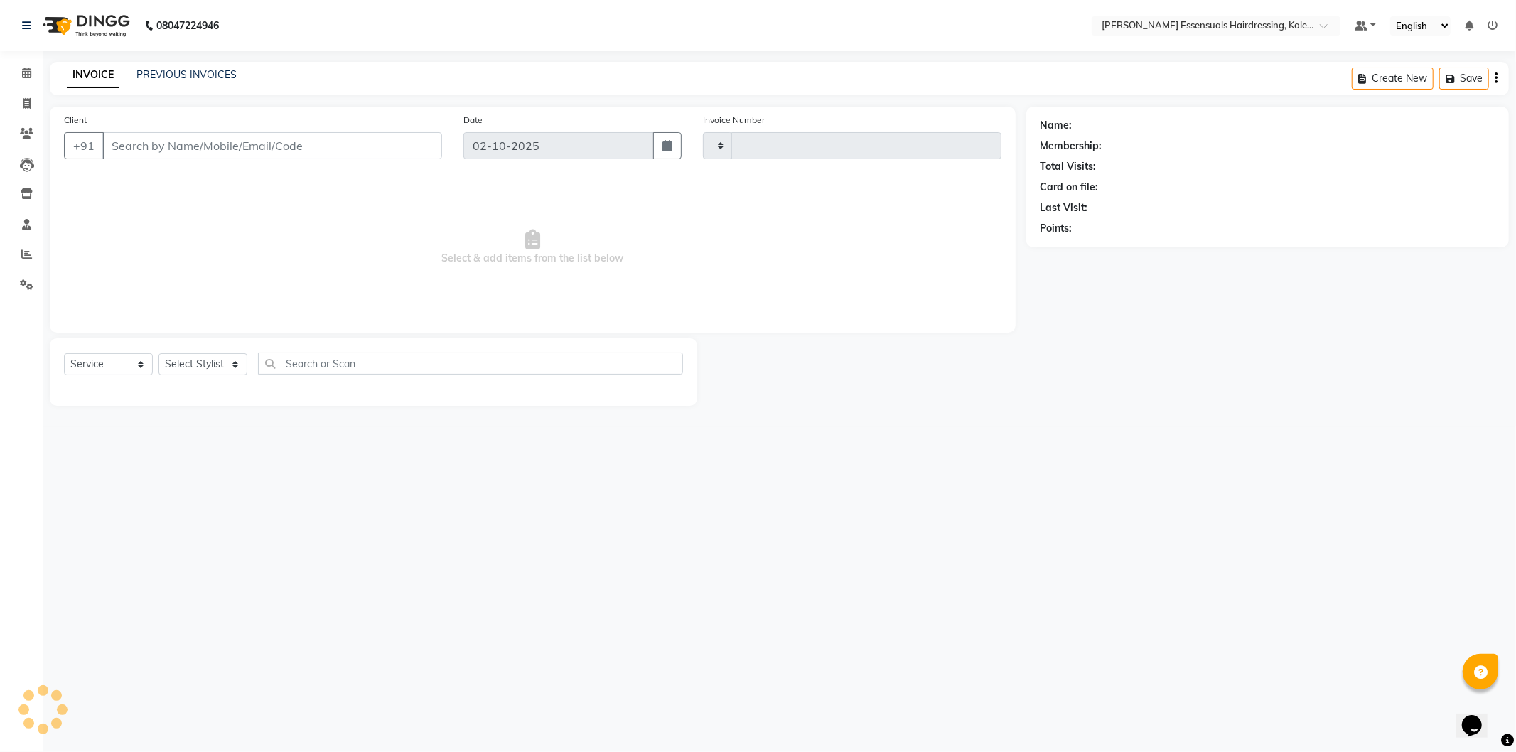
type input "1703"
select select "8281"
type input "94******54"
select select "79968"
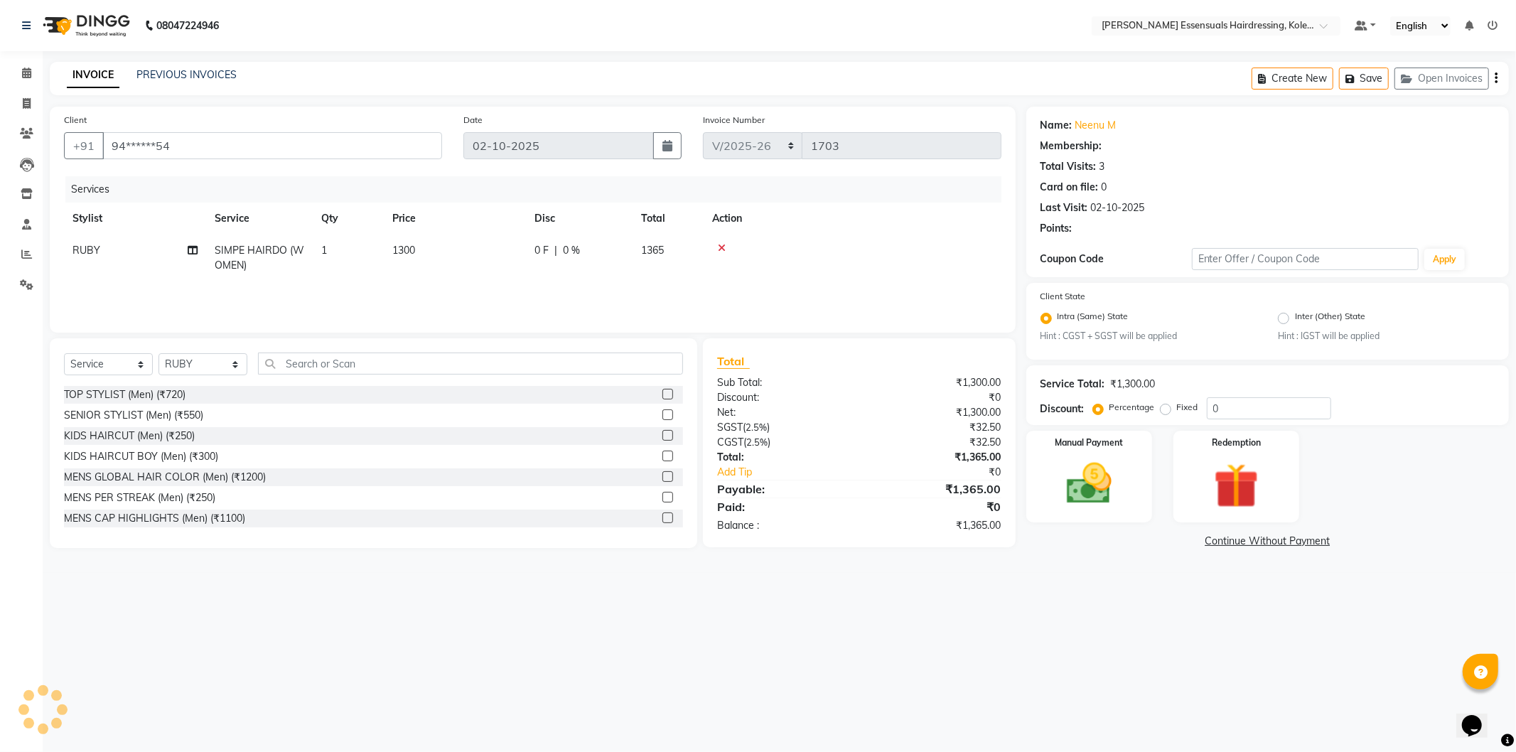
select select "1: Object"
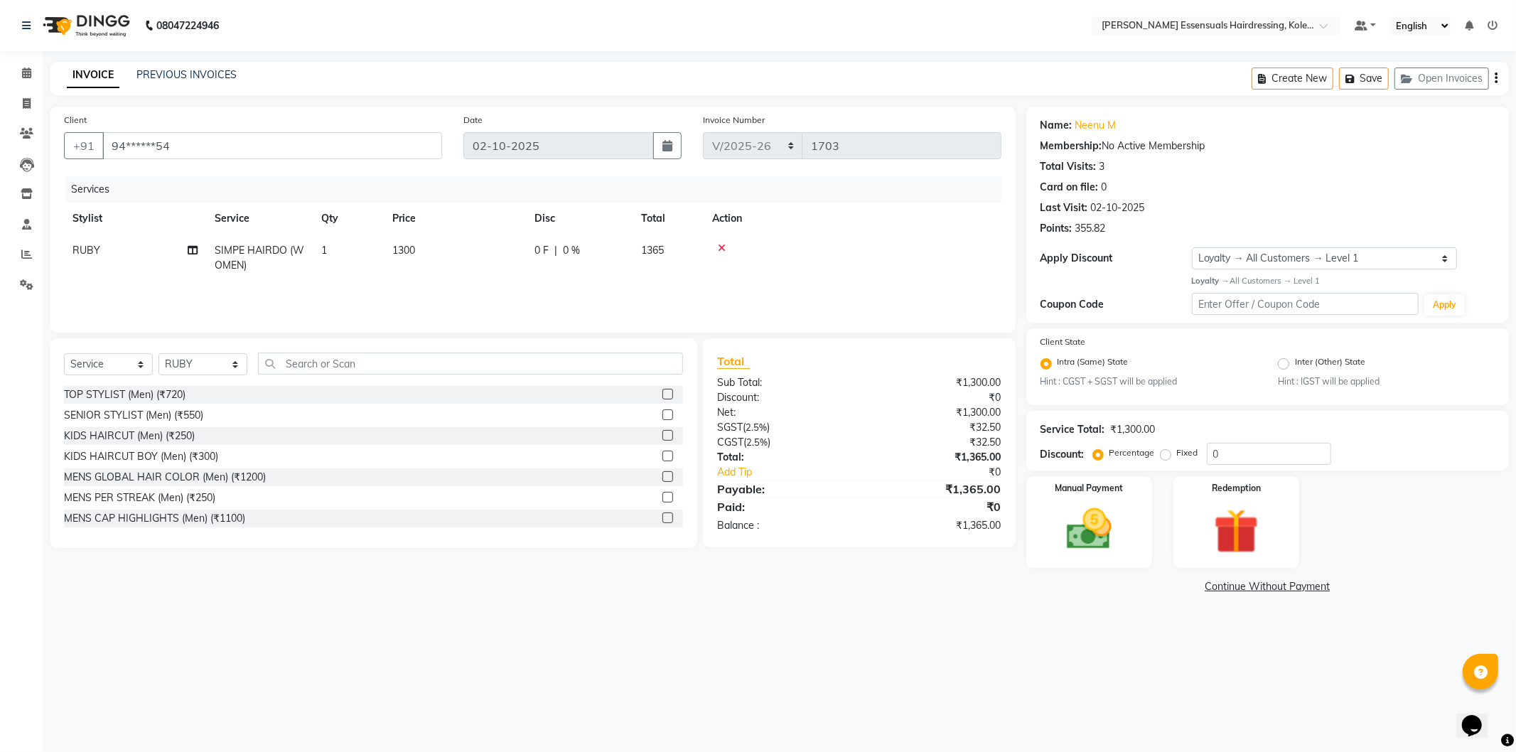
click at [459, 271] on td "1300" at bounding box center [455, 258] width 142 height 47
select select "79968"
click at [486, 249] on input "1300" at bounding box center [521, 254] width 125 height 22
type input "0"
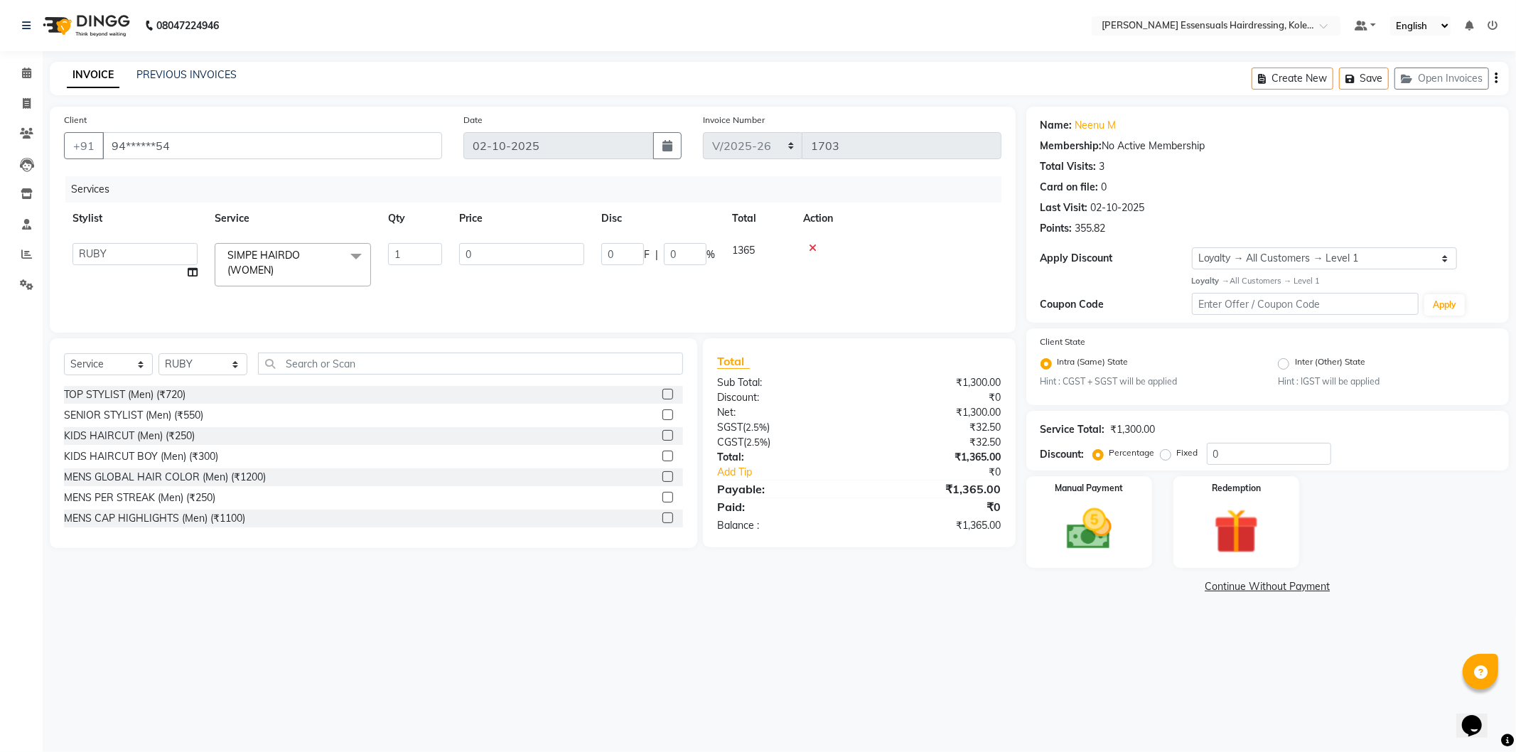
click at [483, 284] on div "Services Stylist Service Qty Price Disc Total Action Admin ALAL Anagha Dev ATHI…" at bounding box center [533, 247] width 938 height 142
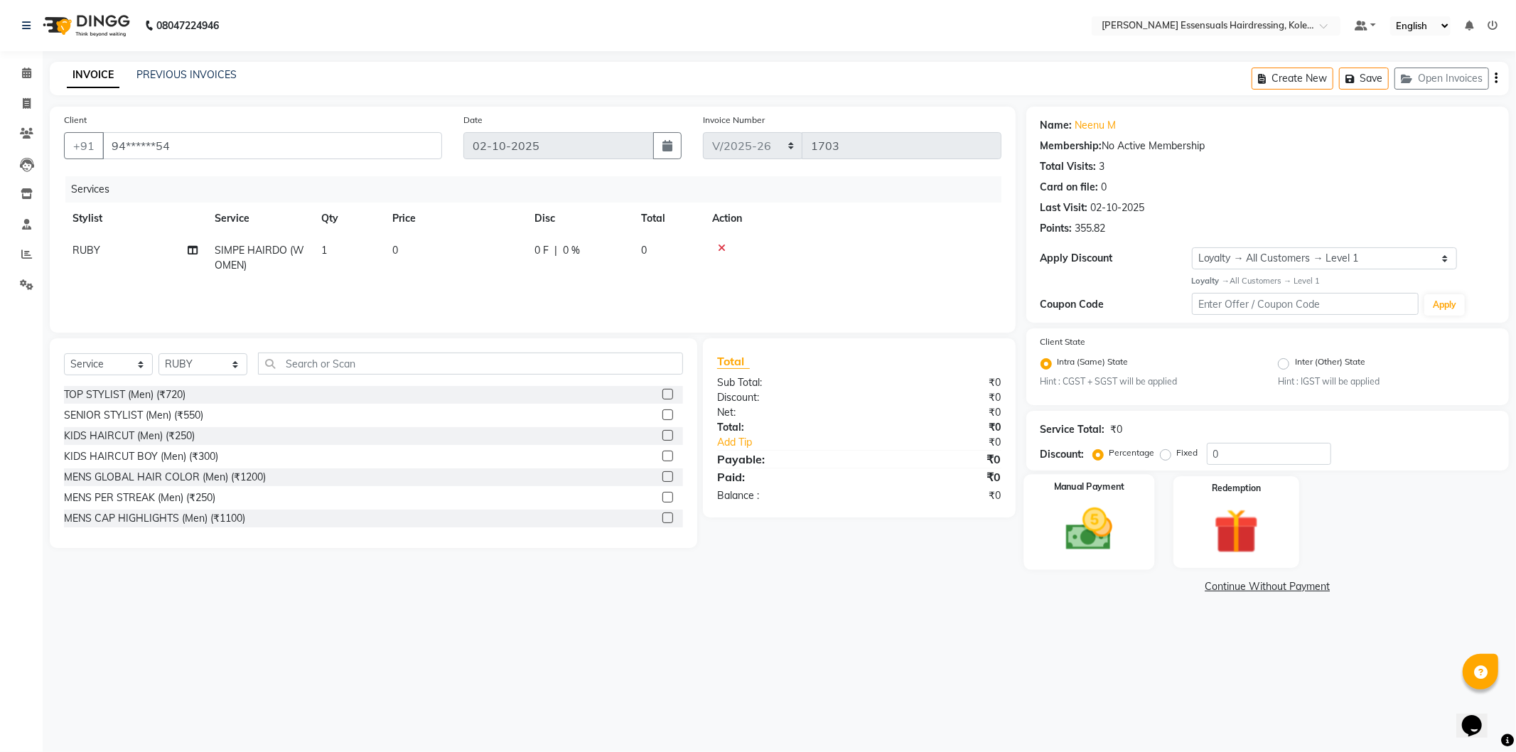
click at [1103, 523] on img at bounding box center [1089, 530] width 76 height 54
click at [1145, 584] on span "CASH" at bounding box center [1145, 587] width 31 height 16
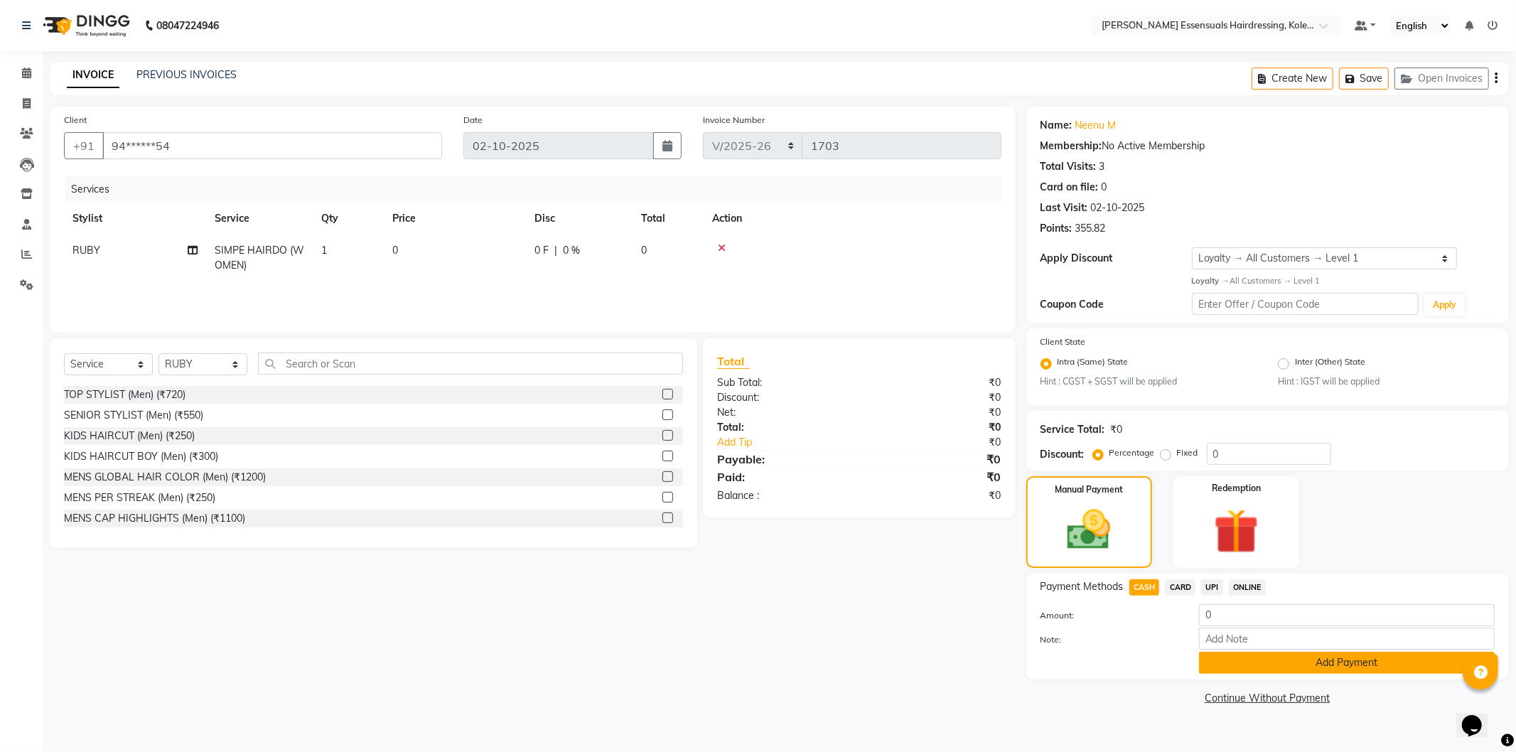
click at [1235, 655] on button "Add Payment" at bounding box center [1347, 663] width 296 height 22
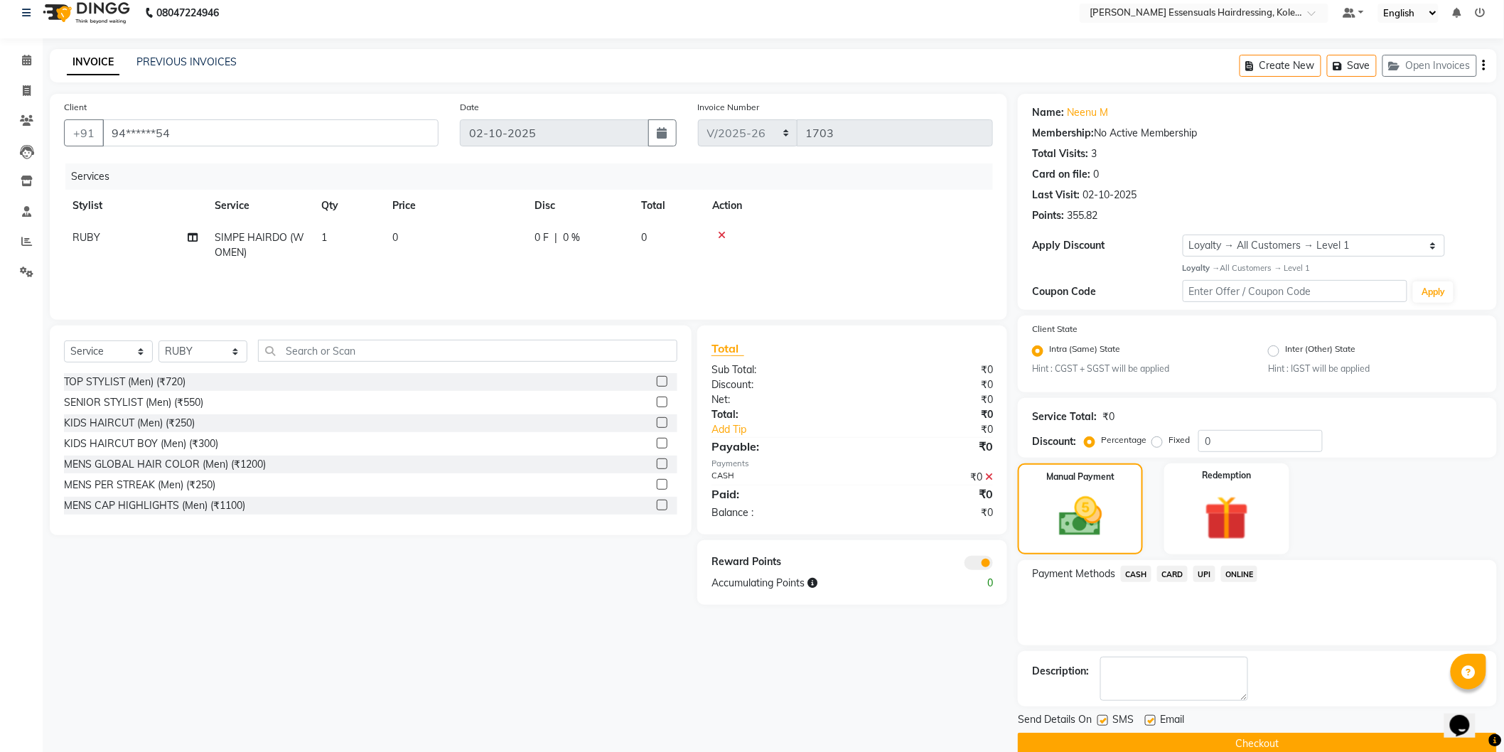
scroll to position [36, 0]
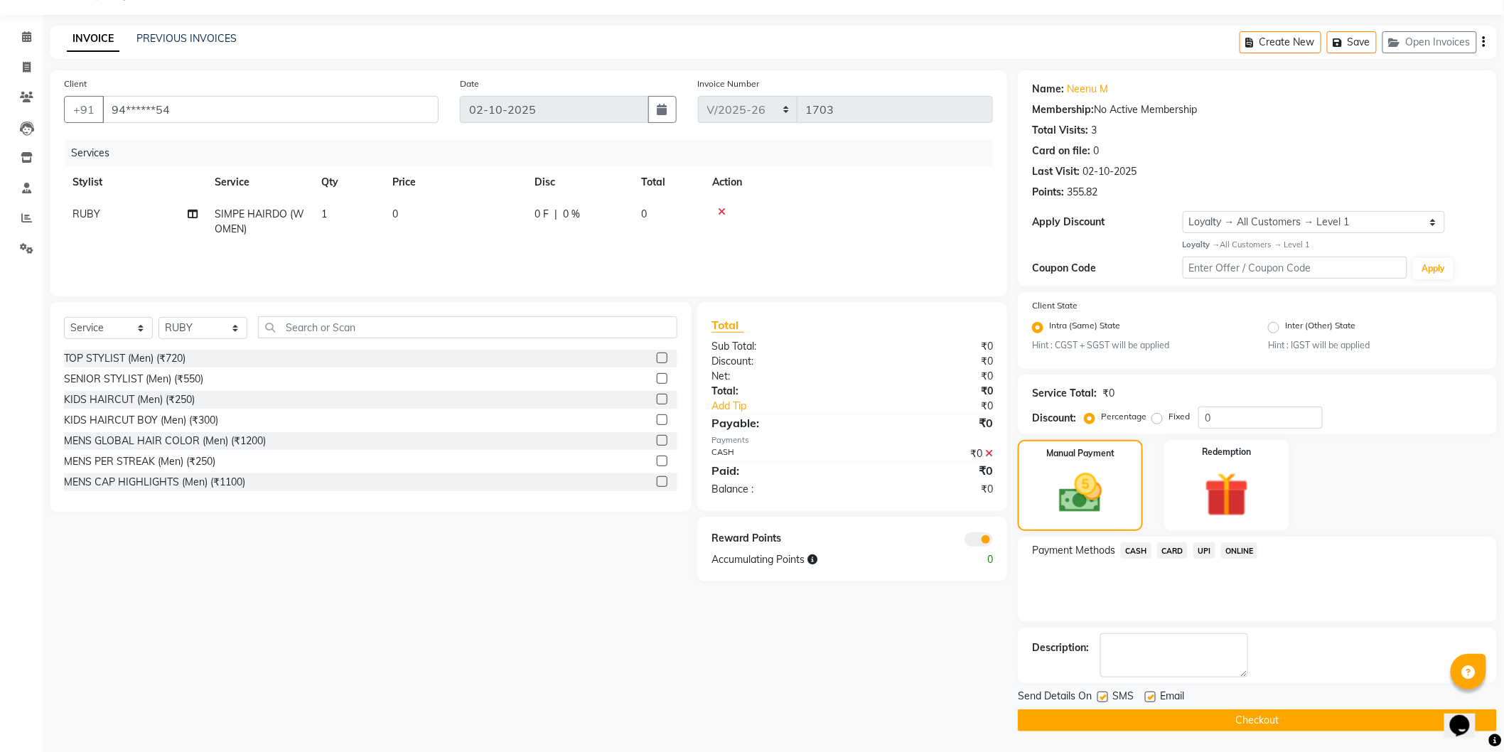
click at [1218, 715] on button "Checkout" at bounding box center [1257, 721] width 479 height 22
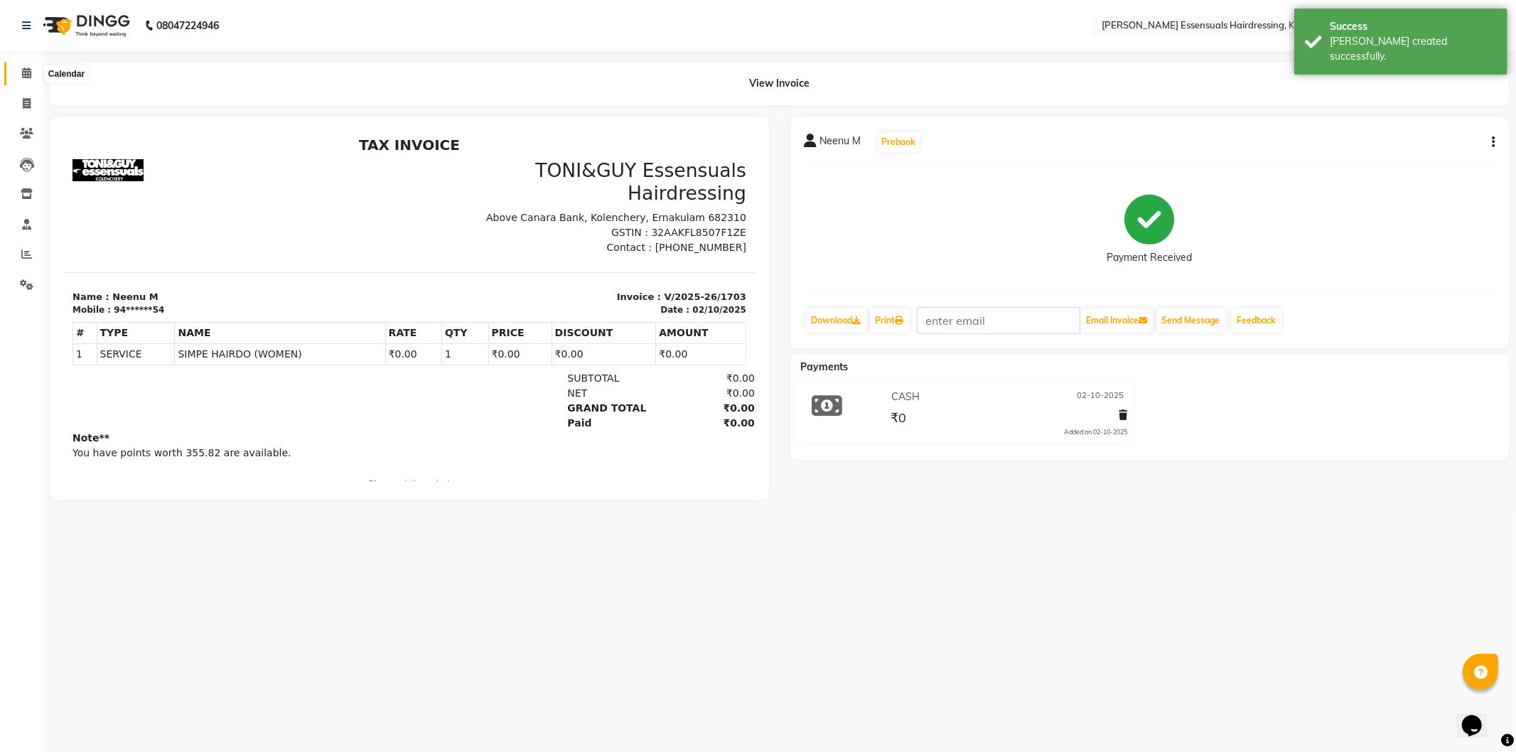
click at [34, 67] on span at bounding box center [26, 73] width 25 height 16
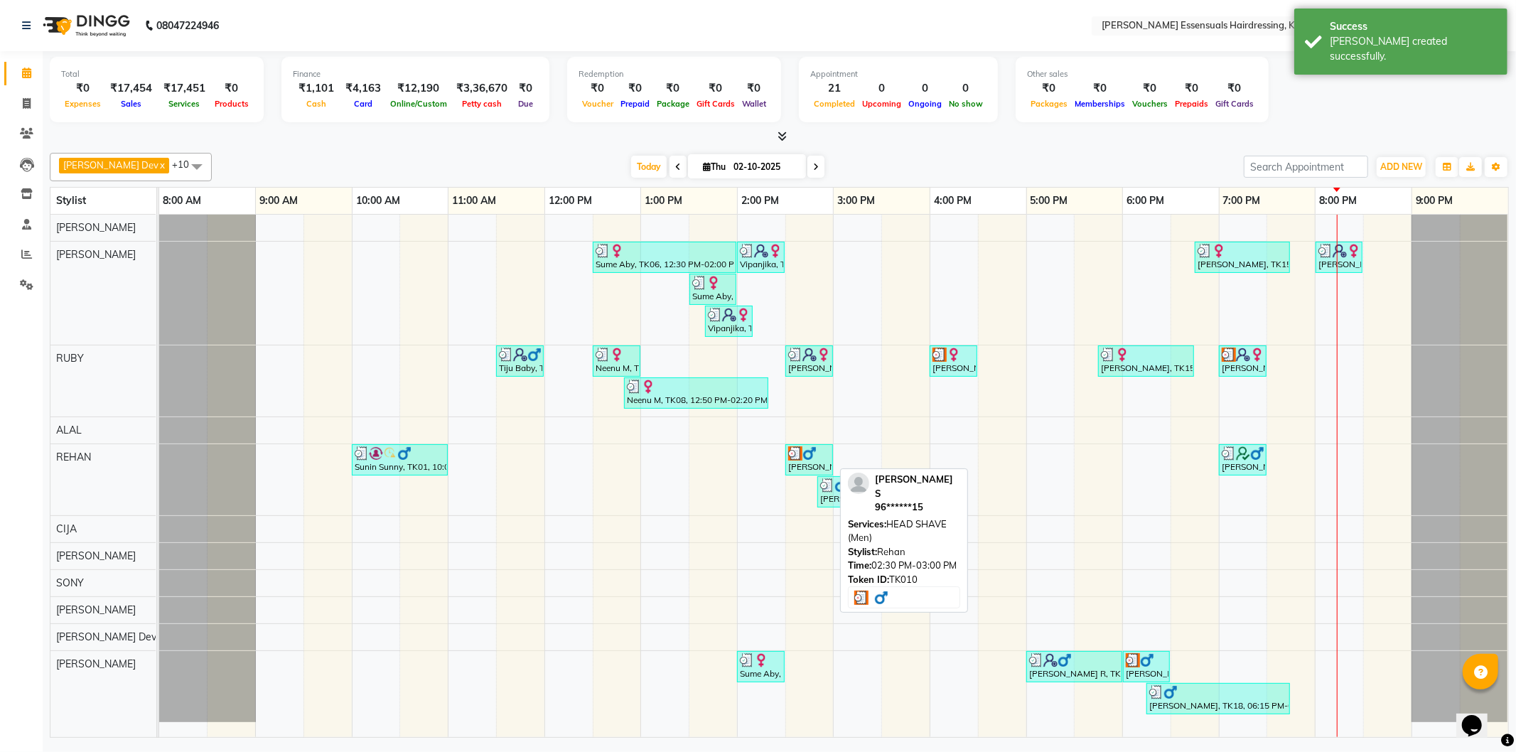
click at [815, 467] on div "Bhagyanath S, TK10, 02:30 PM-03:00 PM, HEAD SHAVE (Men)" at bounding box center [809, 459] width 45 height 27
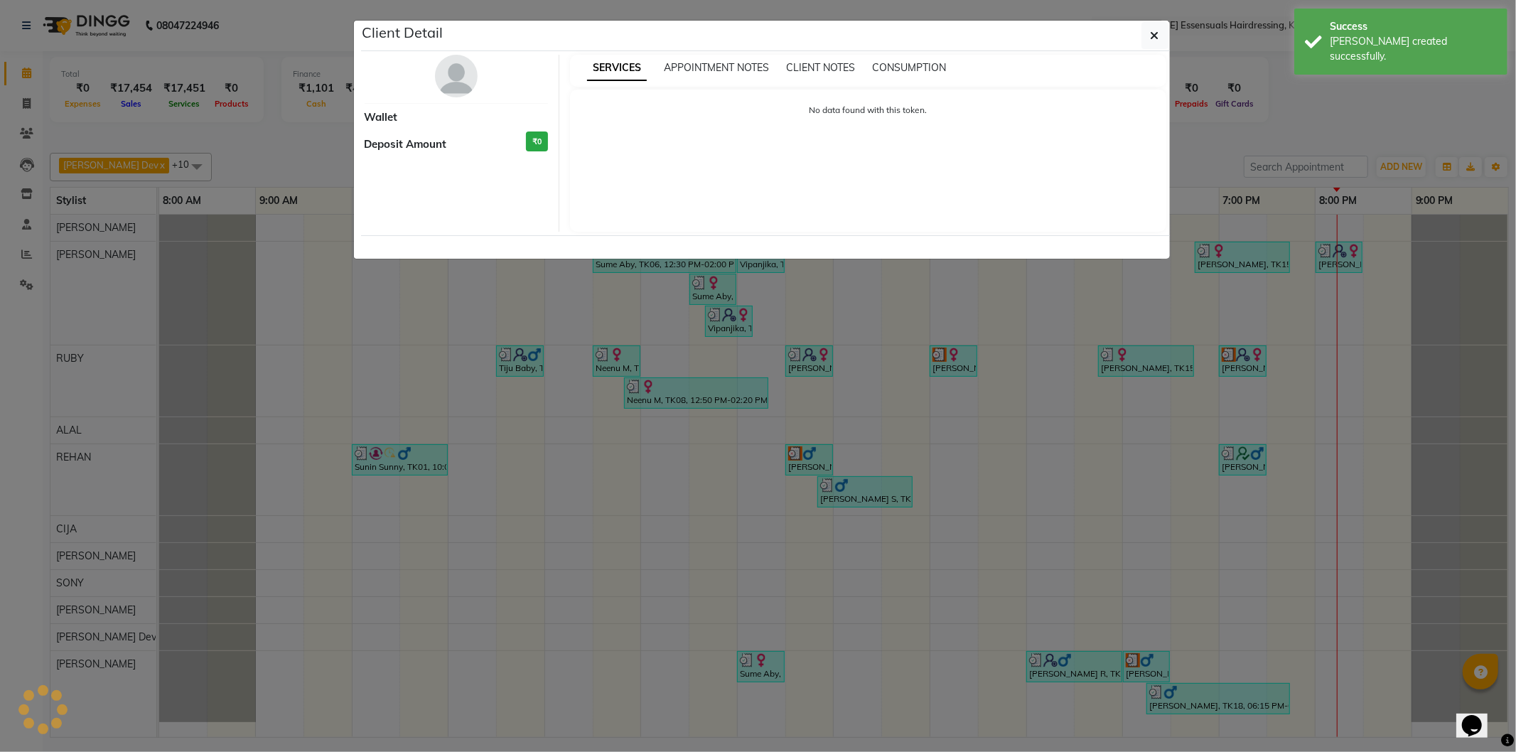
select select "3"
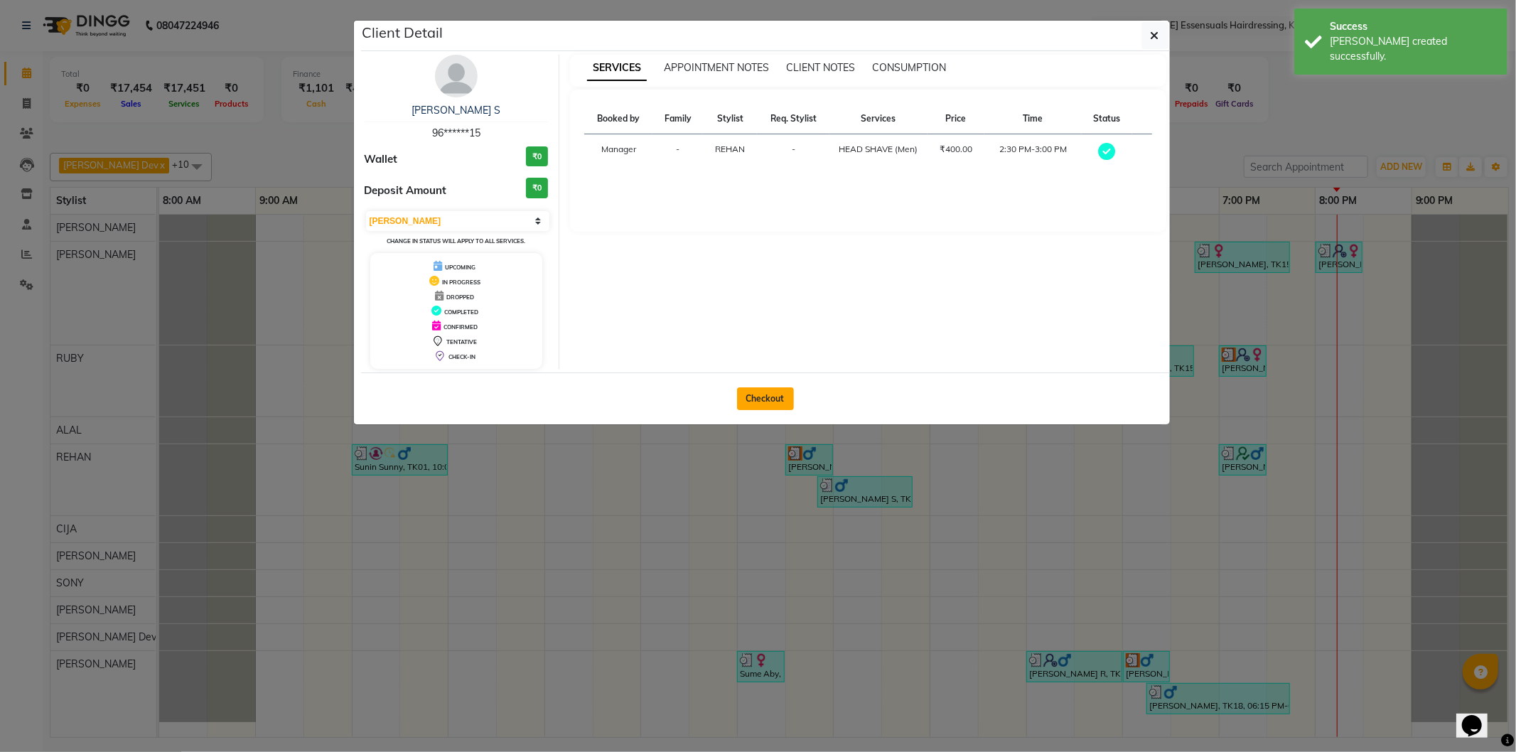
click at [768, 402] on button "Checkout" at bounding box center [765, 398] width 57 height 23
select select "service"
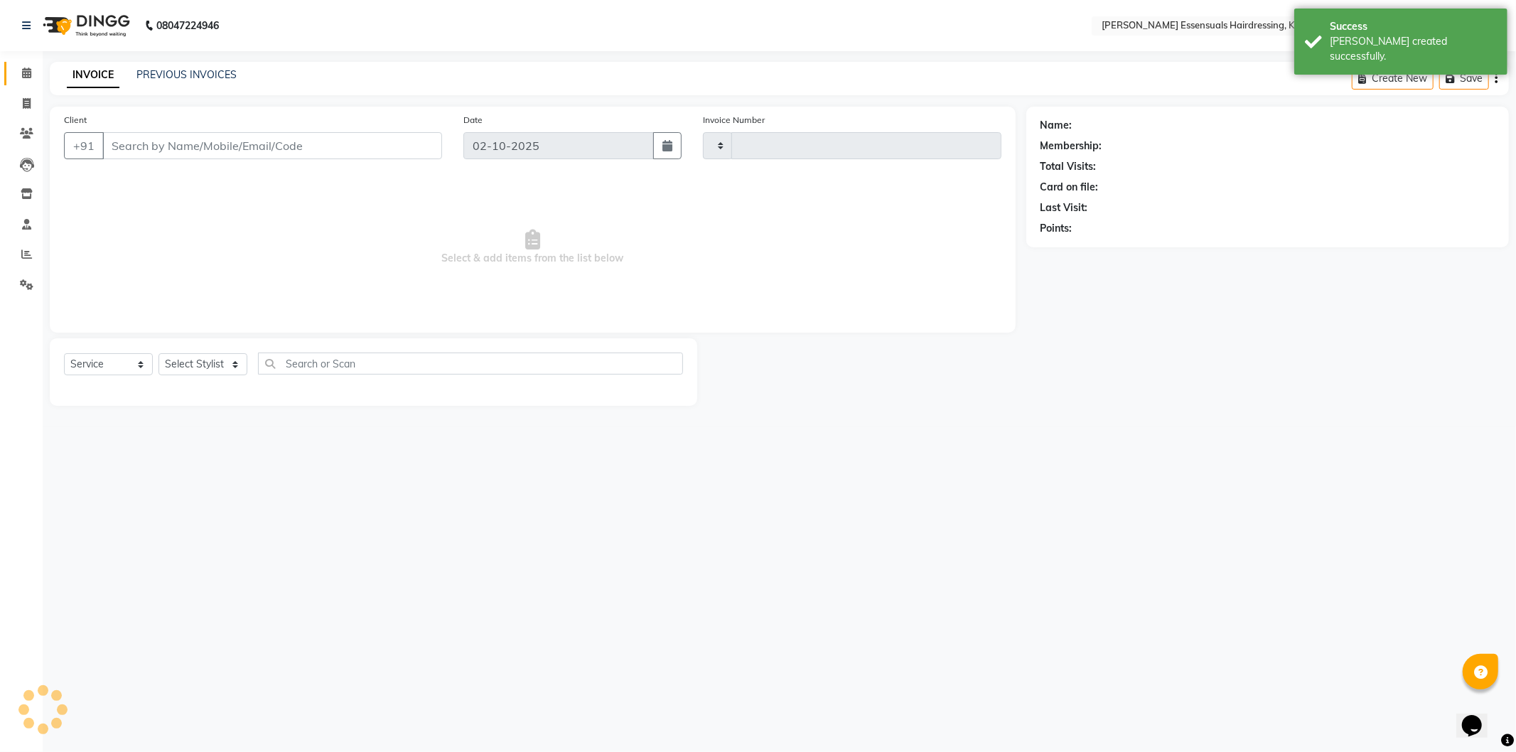
type input "1704"
select select "8281"
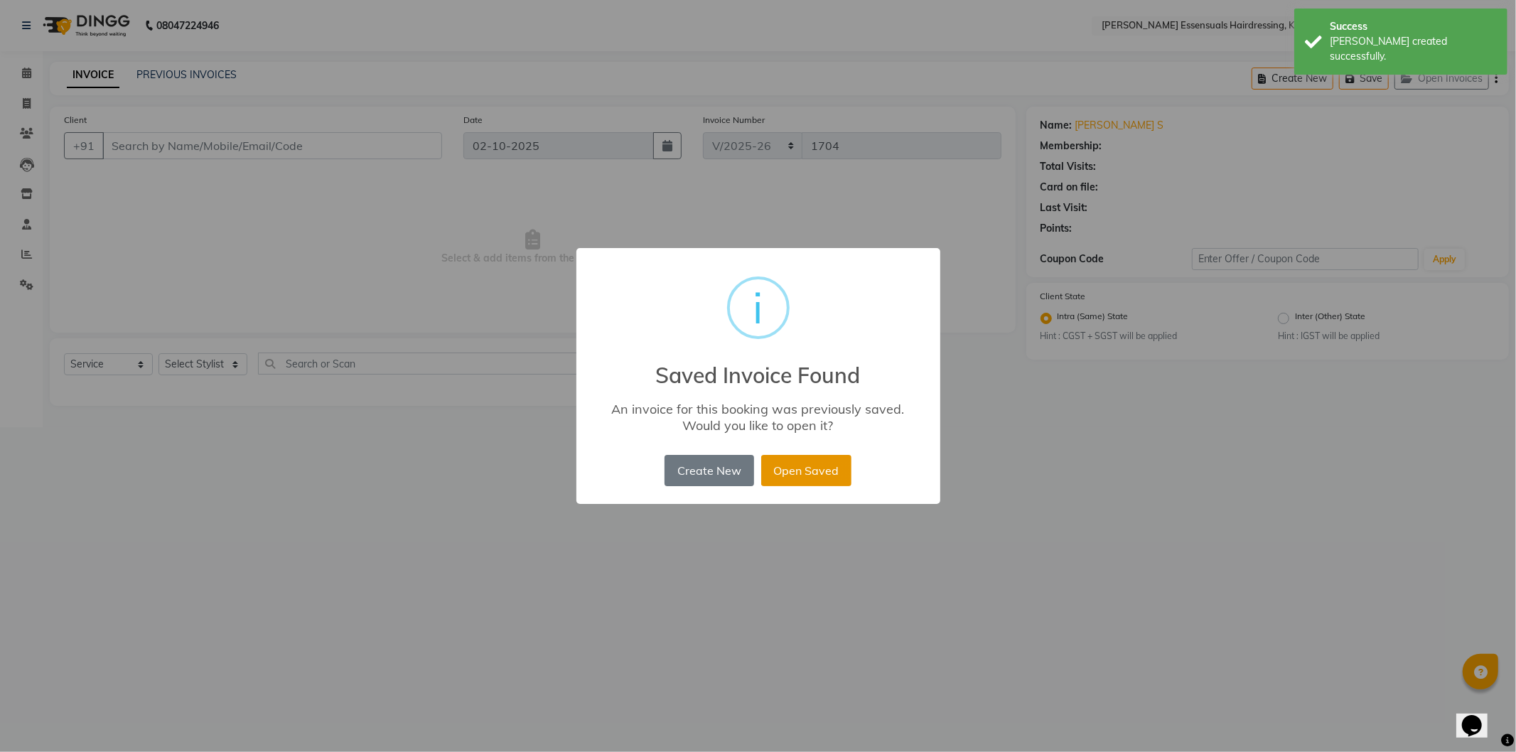
click at [780, 468] on button "Open Saved" at bounding box center [806, 470] width 90 height 31
type input "96******15"
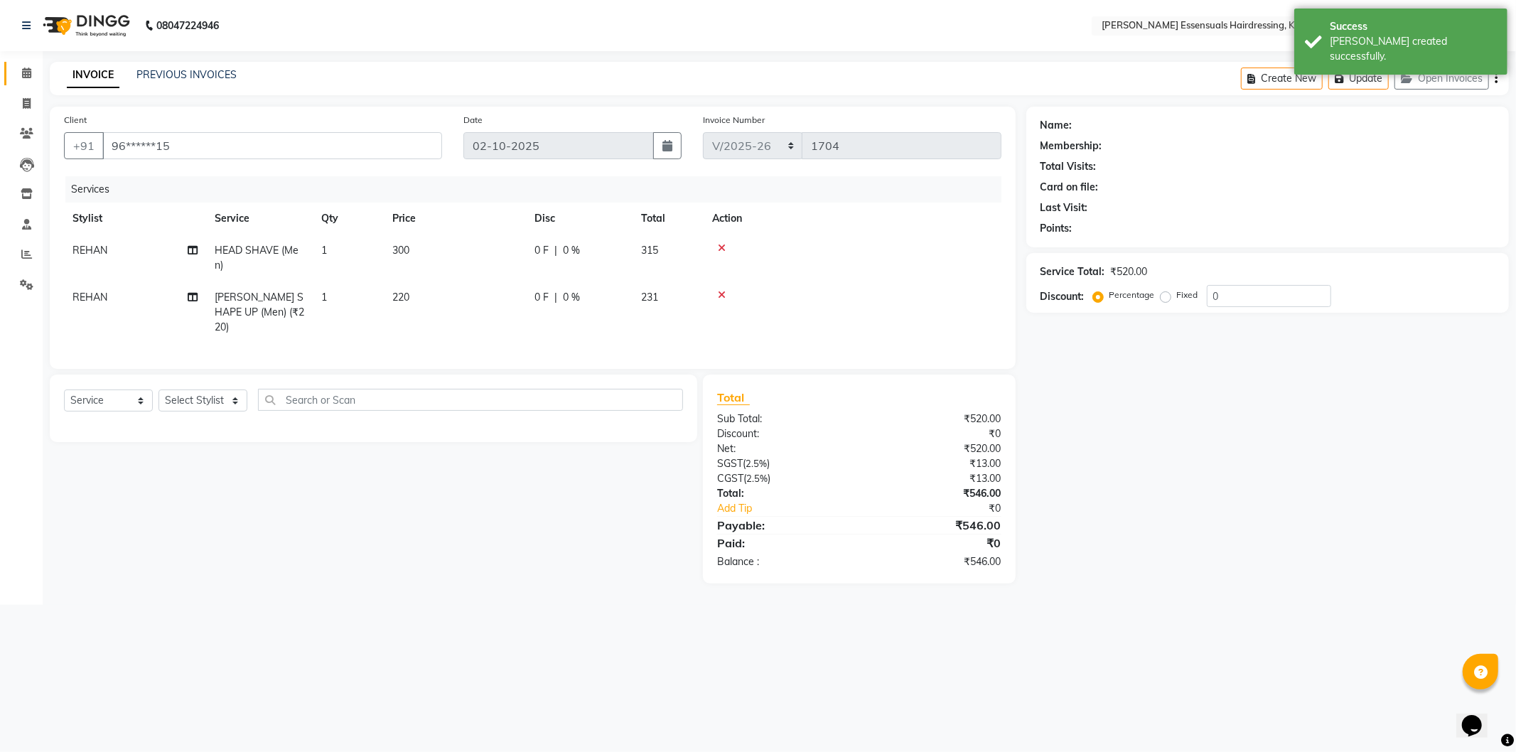
select select "1: Object"
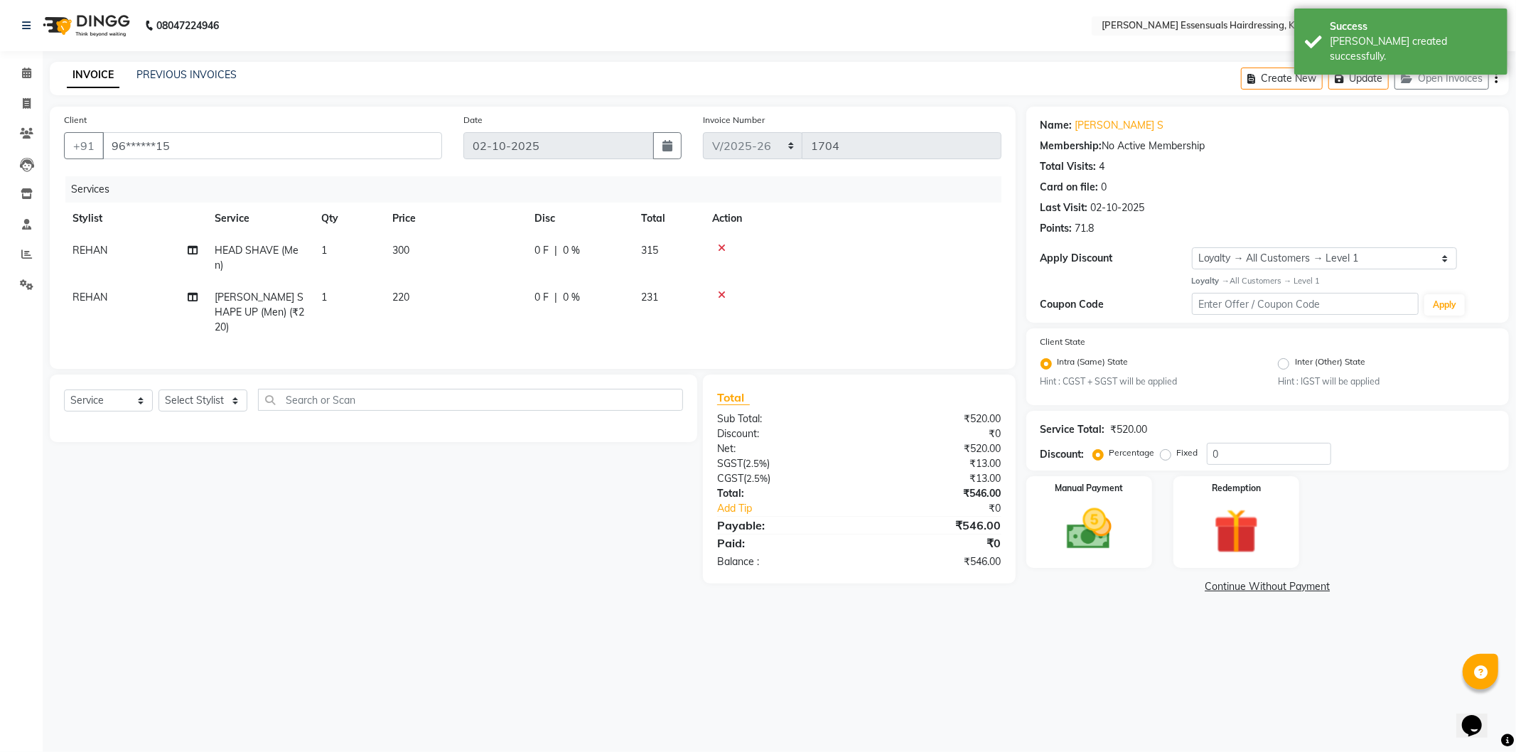
click at [718, 297] on icon at bounding box center [722, 295] width 8 height 10
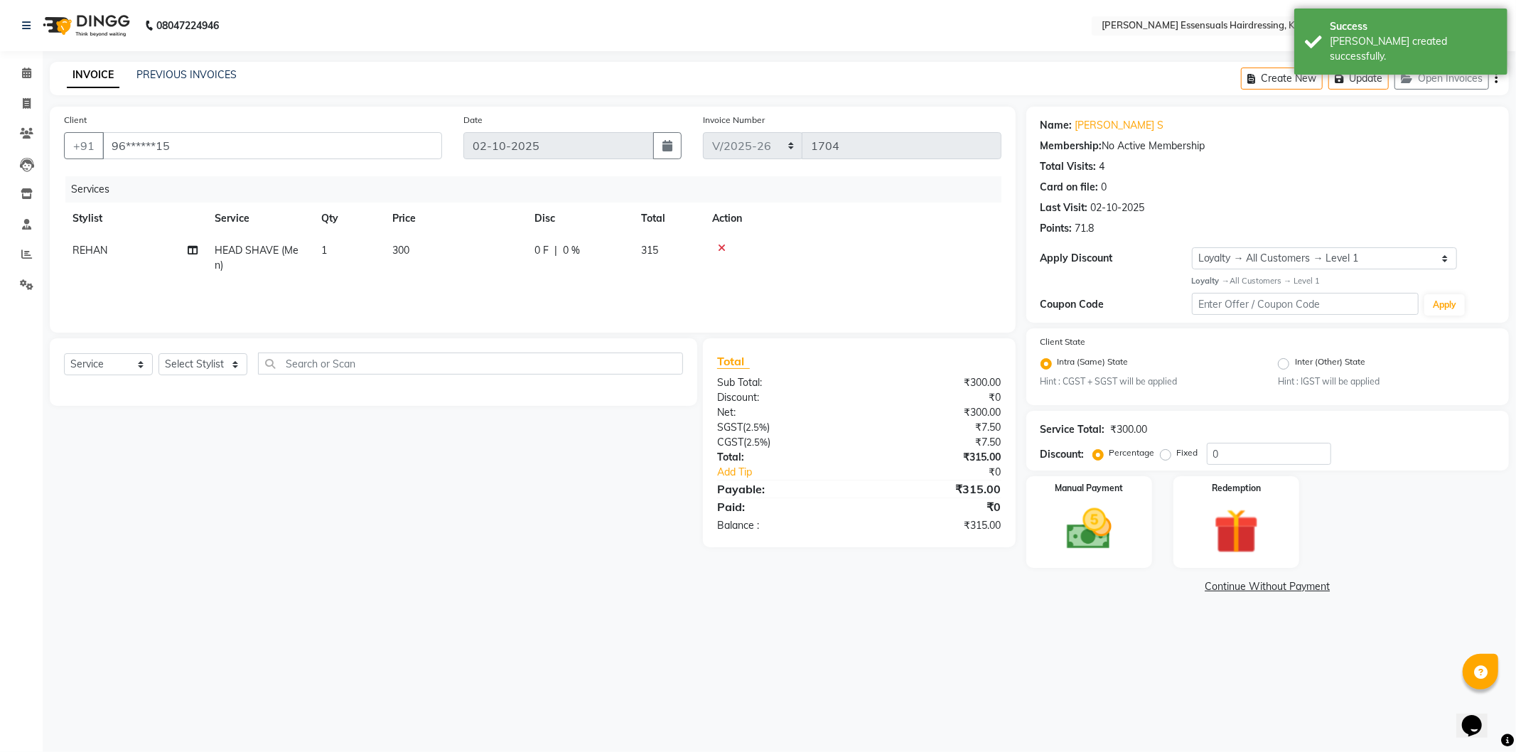
click at [430, 251] on td "300" at bounding box center [455, 258] width 142 height 47
select select "79972"
click at [459, 250] on input "300" at bounding box center [521, 254] width 125 height 22
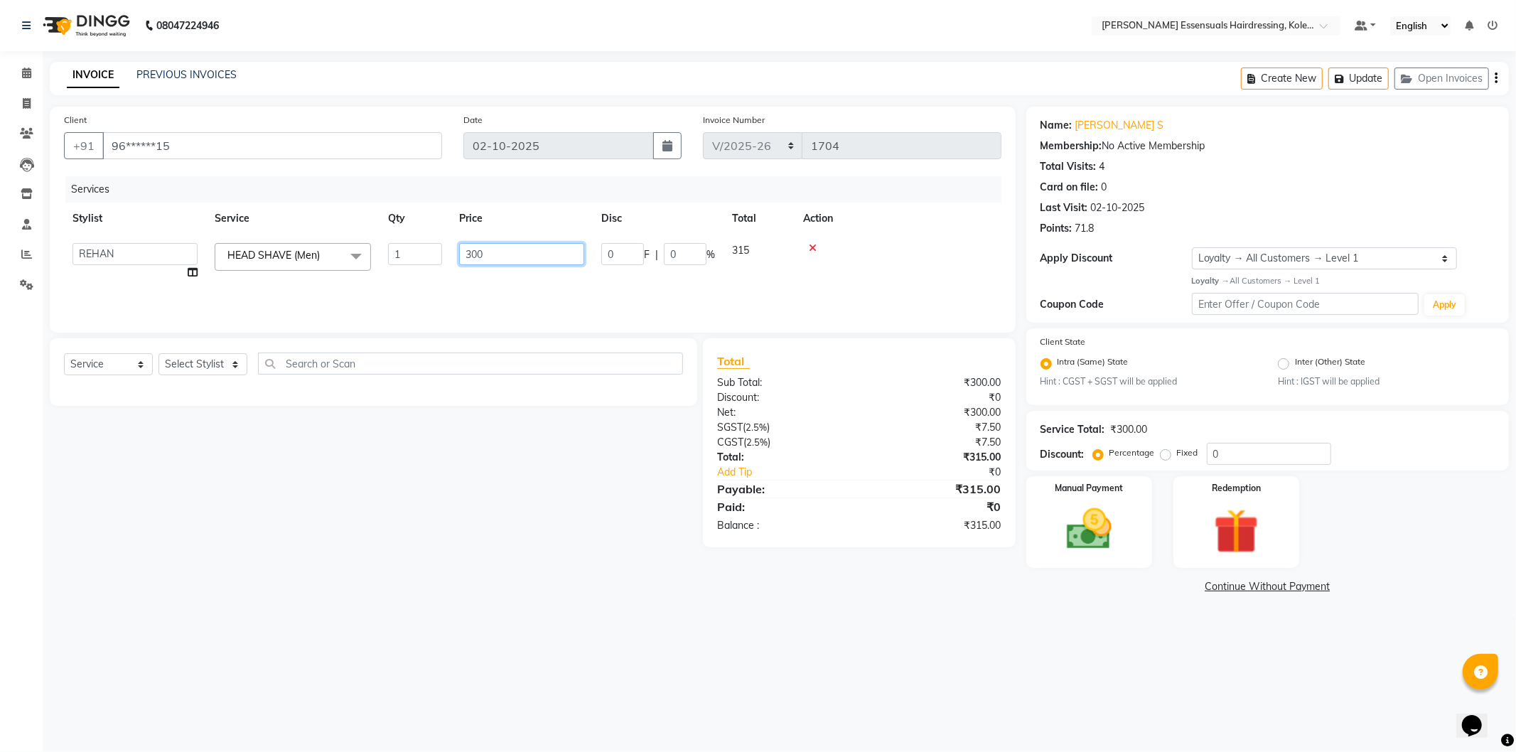
type input "0"
click at [529, 301] on div "Services Stylist Service Qty Price Disc Total Action Admin ALAL Anagha Dev ATHI…" at bounding box center [533, 247] width 938 height 142
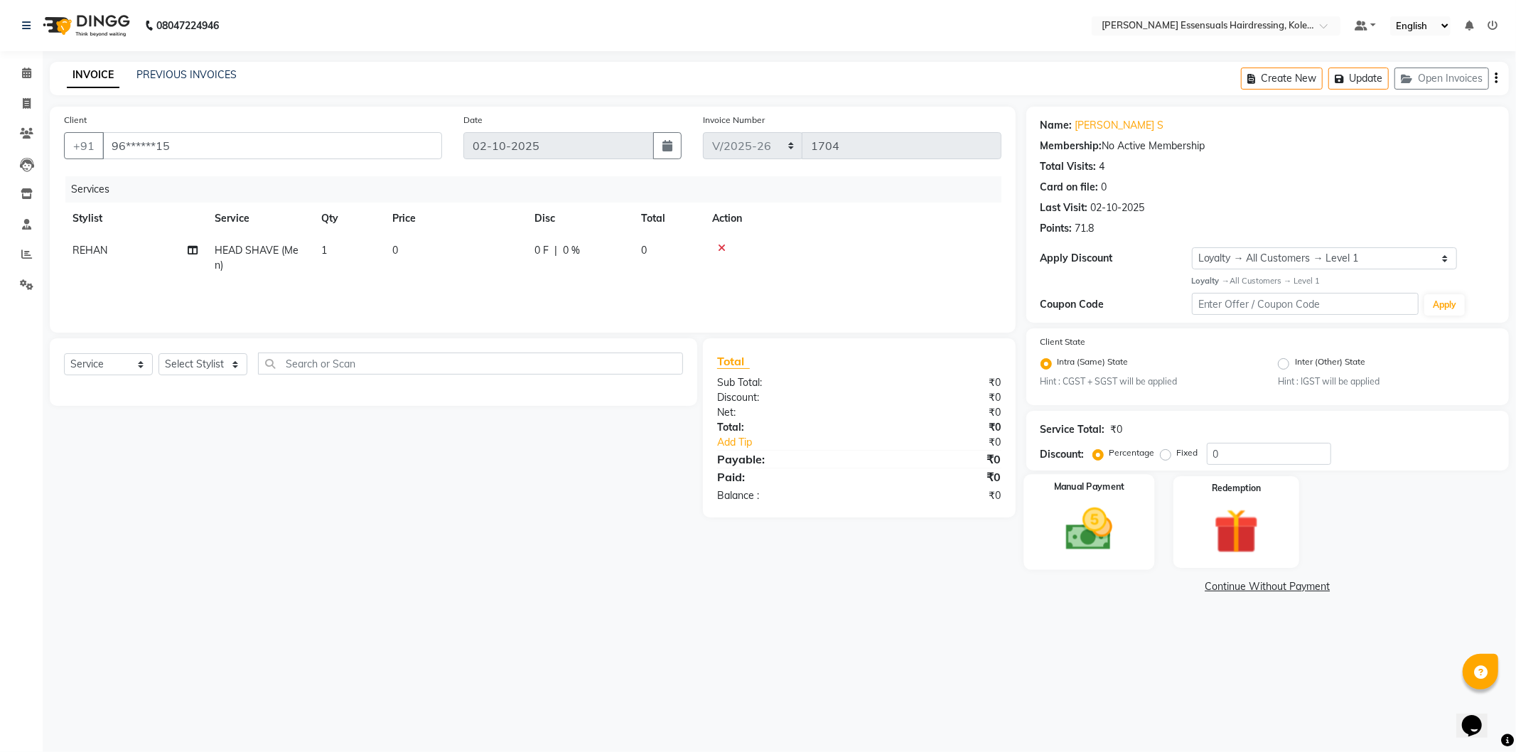
click at [1083, 539] on img at bounding box center [1089, 530] width 76 height 54
click at [1145, 586] on span "CASH" at bounding box center [1145, 587] width 31 height 16
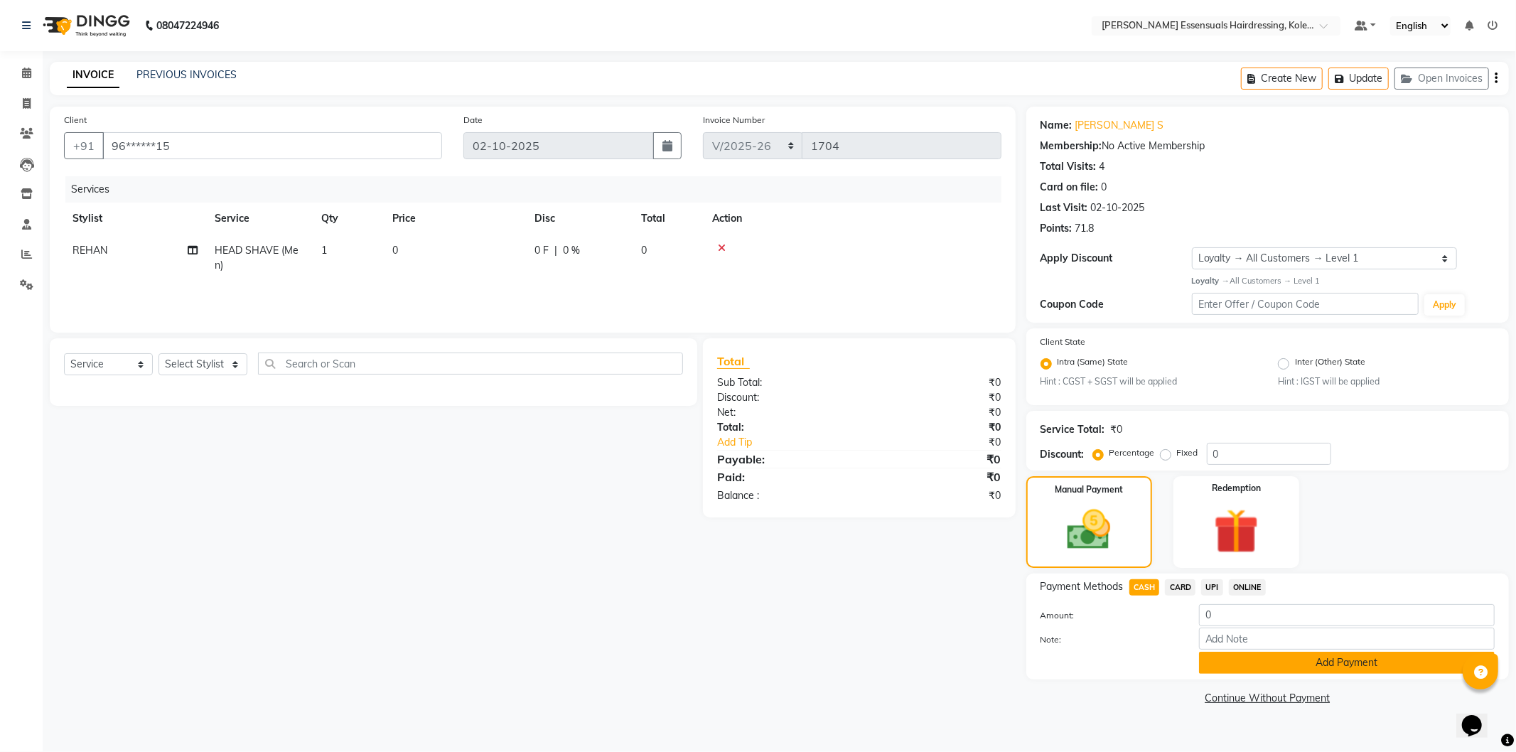
click at [1218, 661] on button "Add Payment" at bounding box center [1347, 663] width 296 height 22
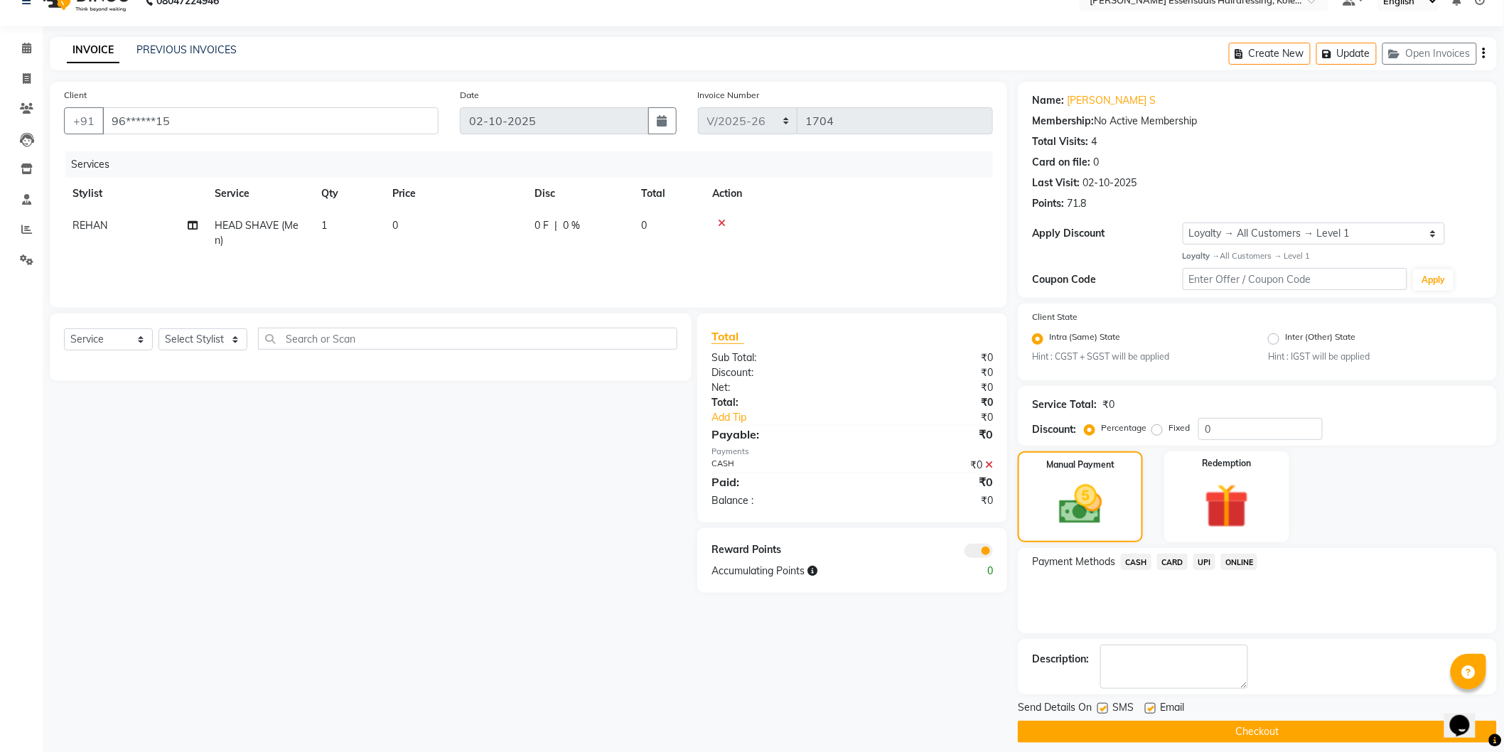
scroll to position [36, 0]
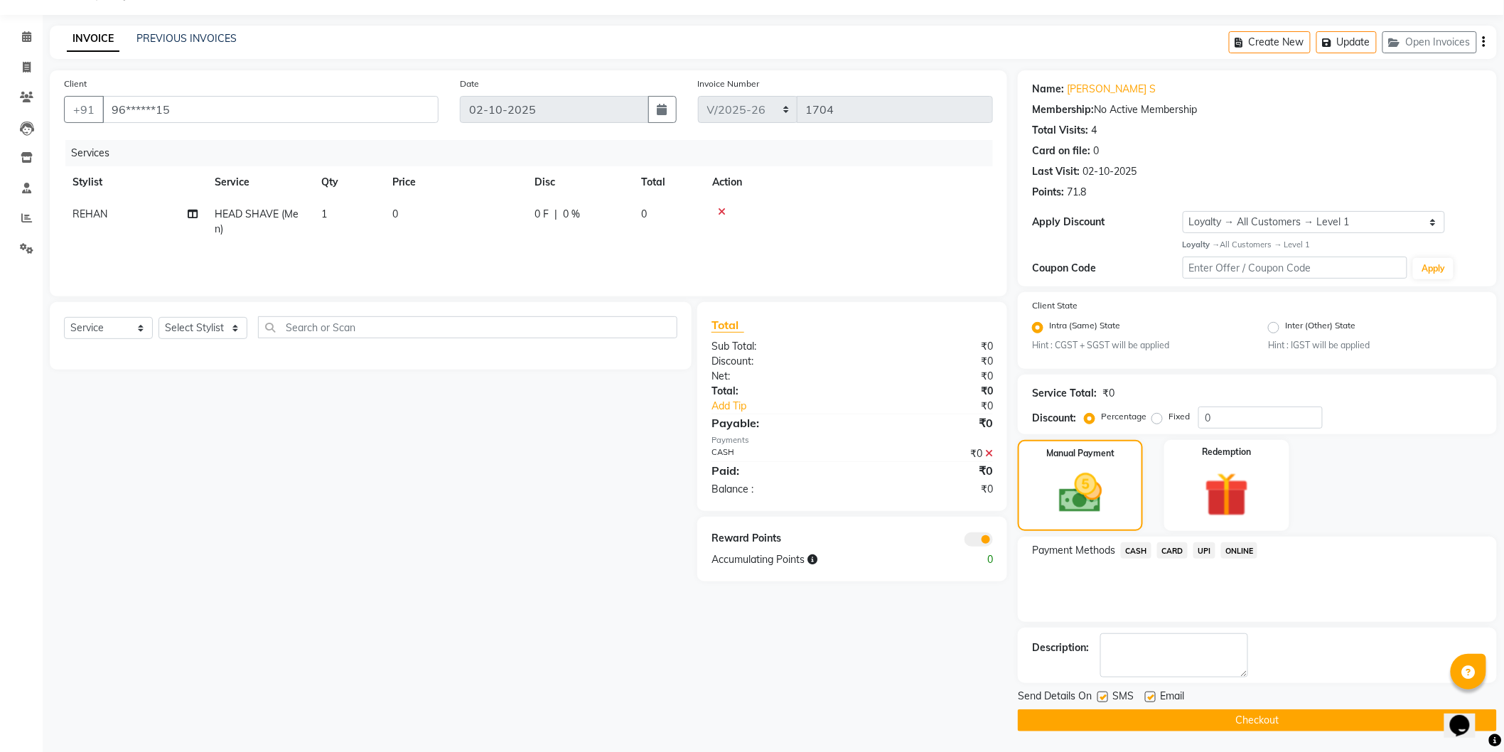
click at [1238, 722] on button "Checkout" at bounding box center [1257, 721] width 479 height 22
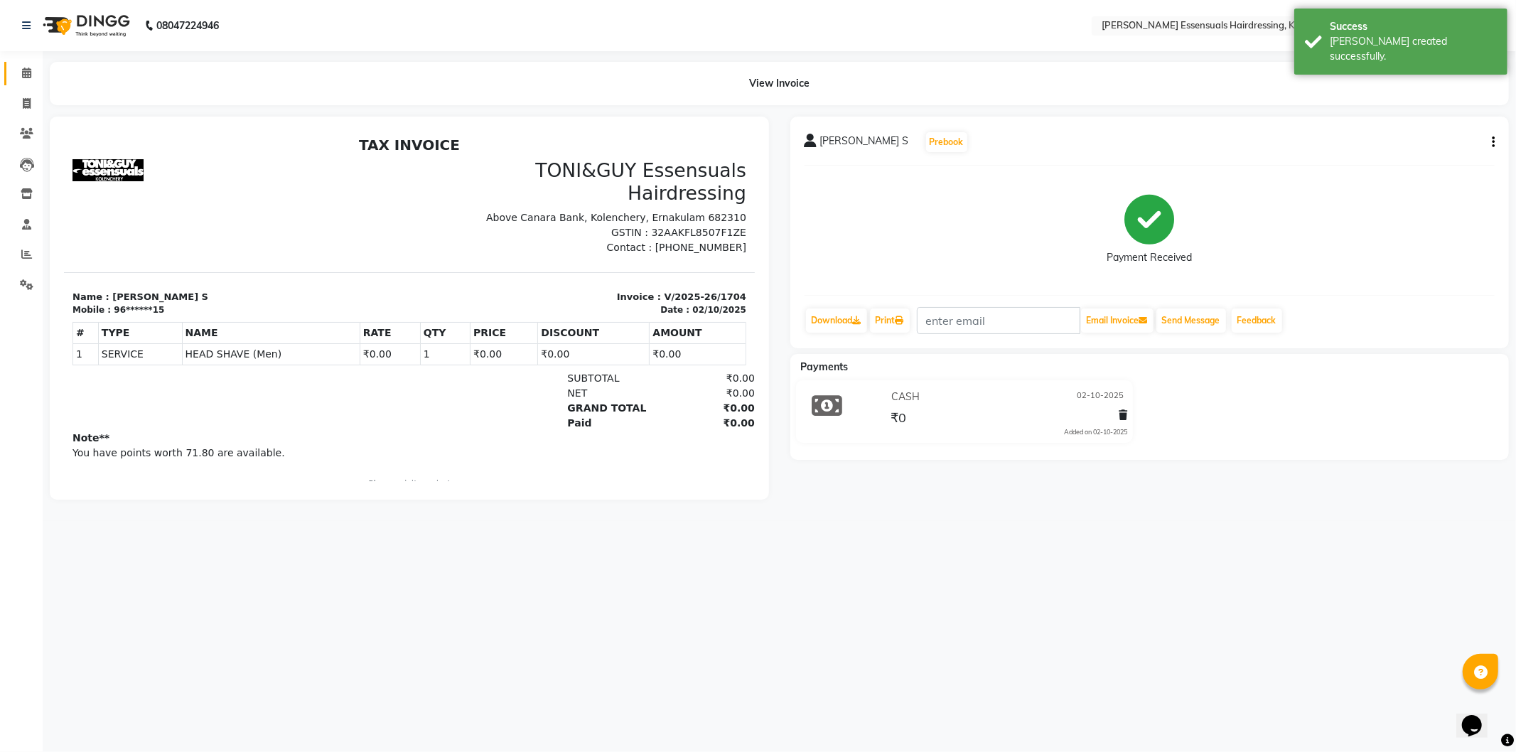
click at [28, 78] on icon at bounding box center [26, 73] width 9 height 11
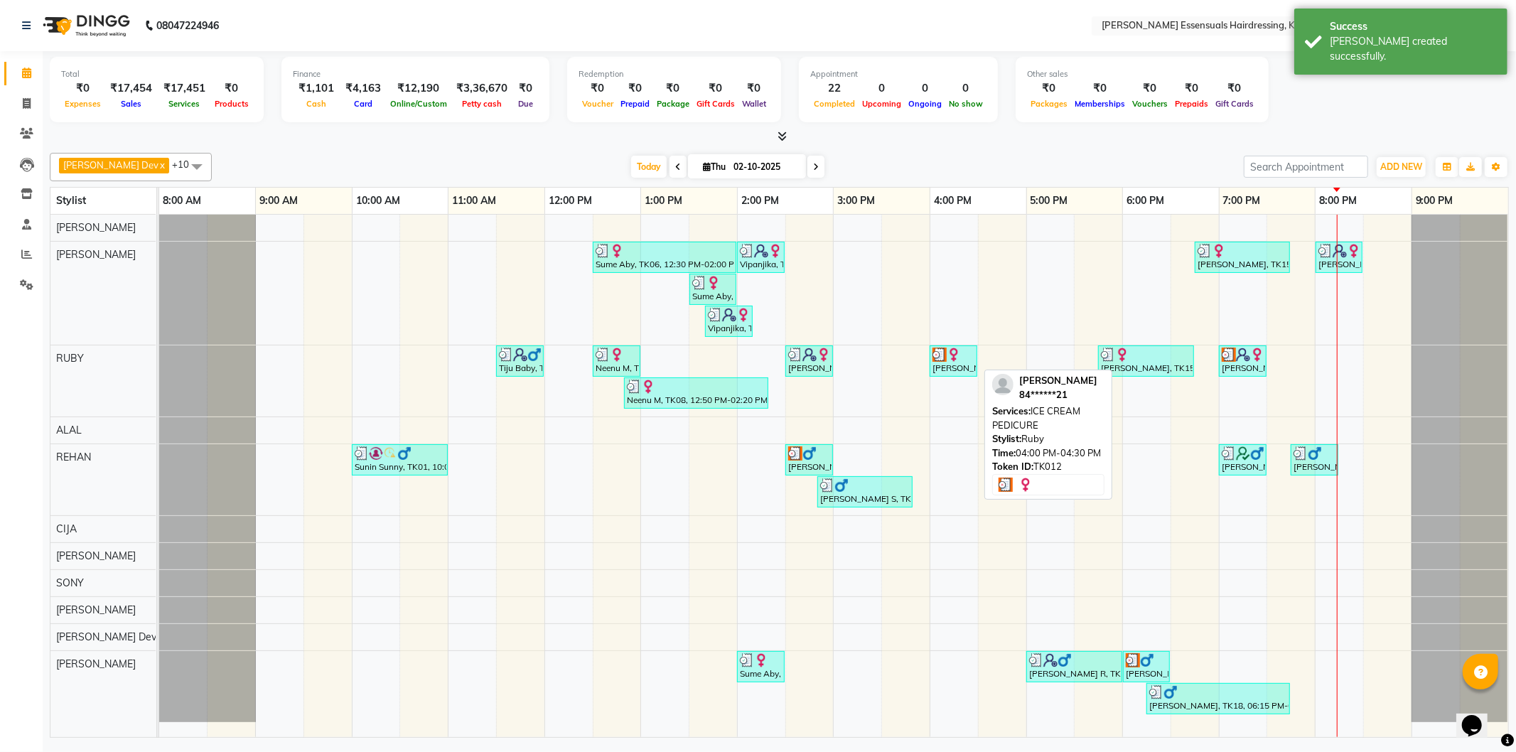
click at [947, 373] on div "ANU MATHEW, TK12, 04:00 PM-04:30 PM, ICE CREAM PEDICURE" at bounding box center [953, 361] width 45 height 27
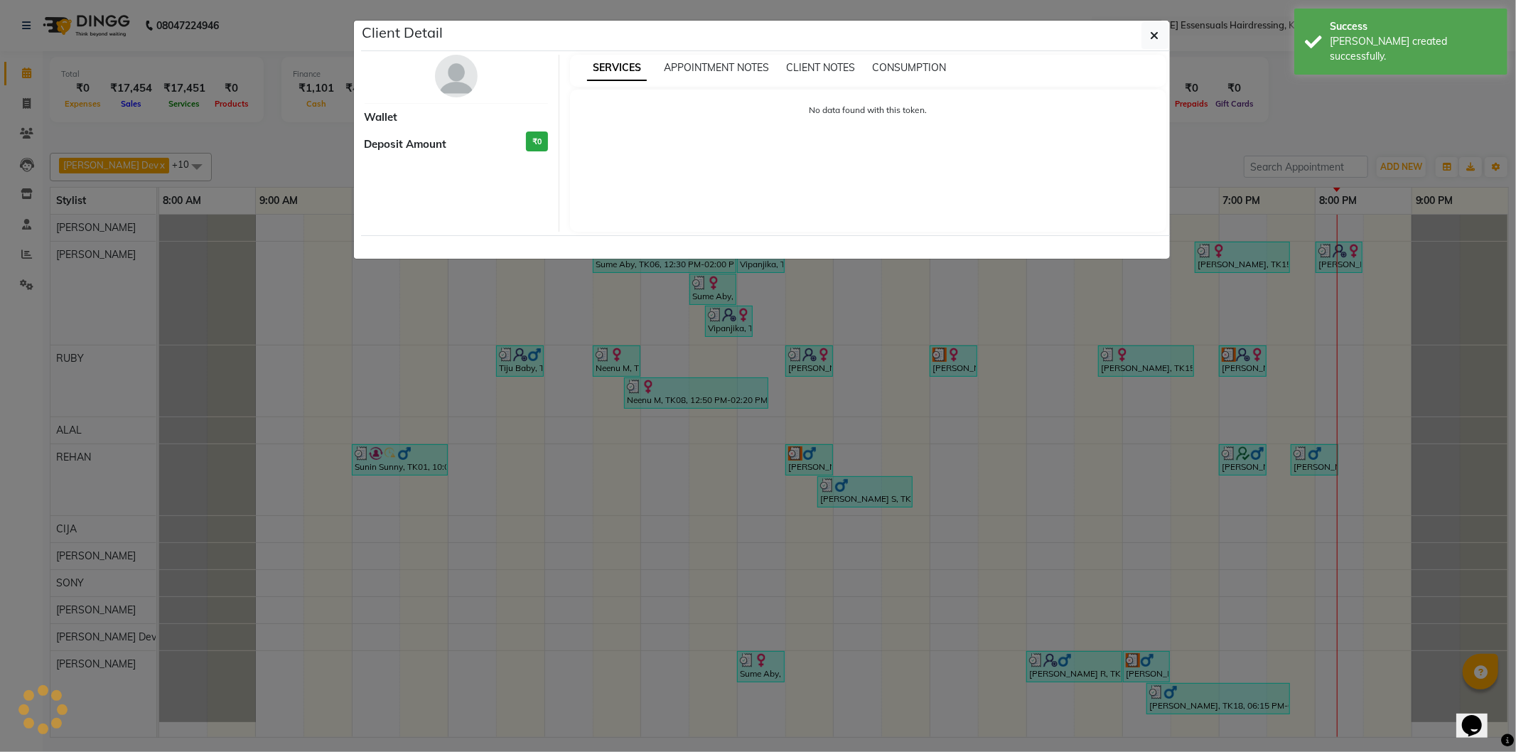
select select "3"
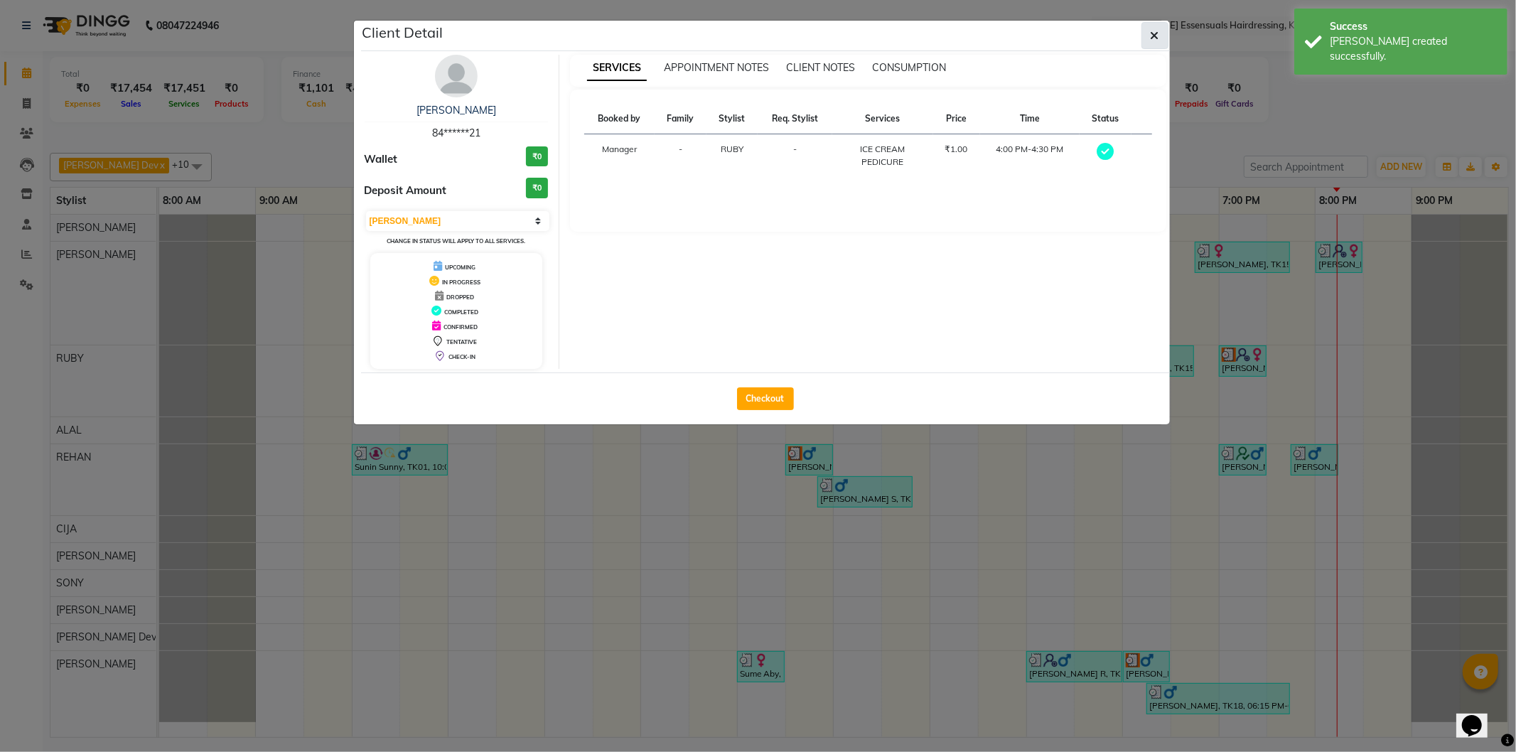
click at [1162, 26] on button "button" at bounding box center [1155, 35] width 27 height 27
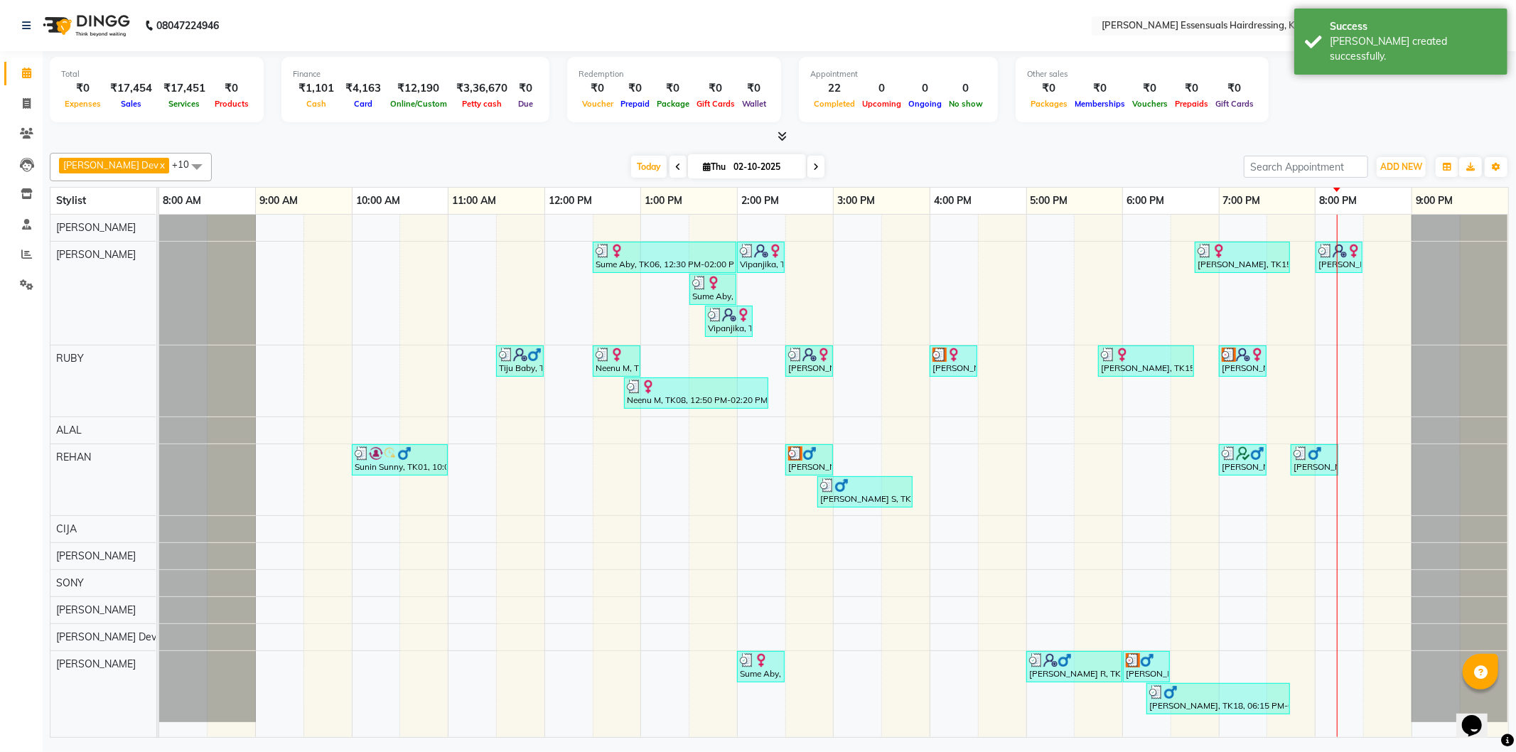
click at [807, 446] on link "Bhagyanath S, TK10, 02:30 PM-03:00 PM, HEAD SHAVE (Men)" at bounding box center [810, 459] width 48 height 31
select select "3"
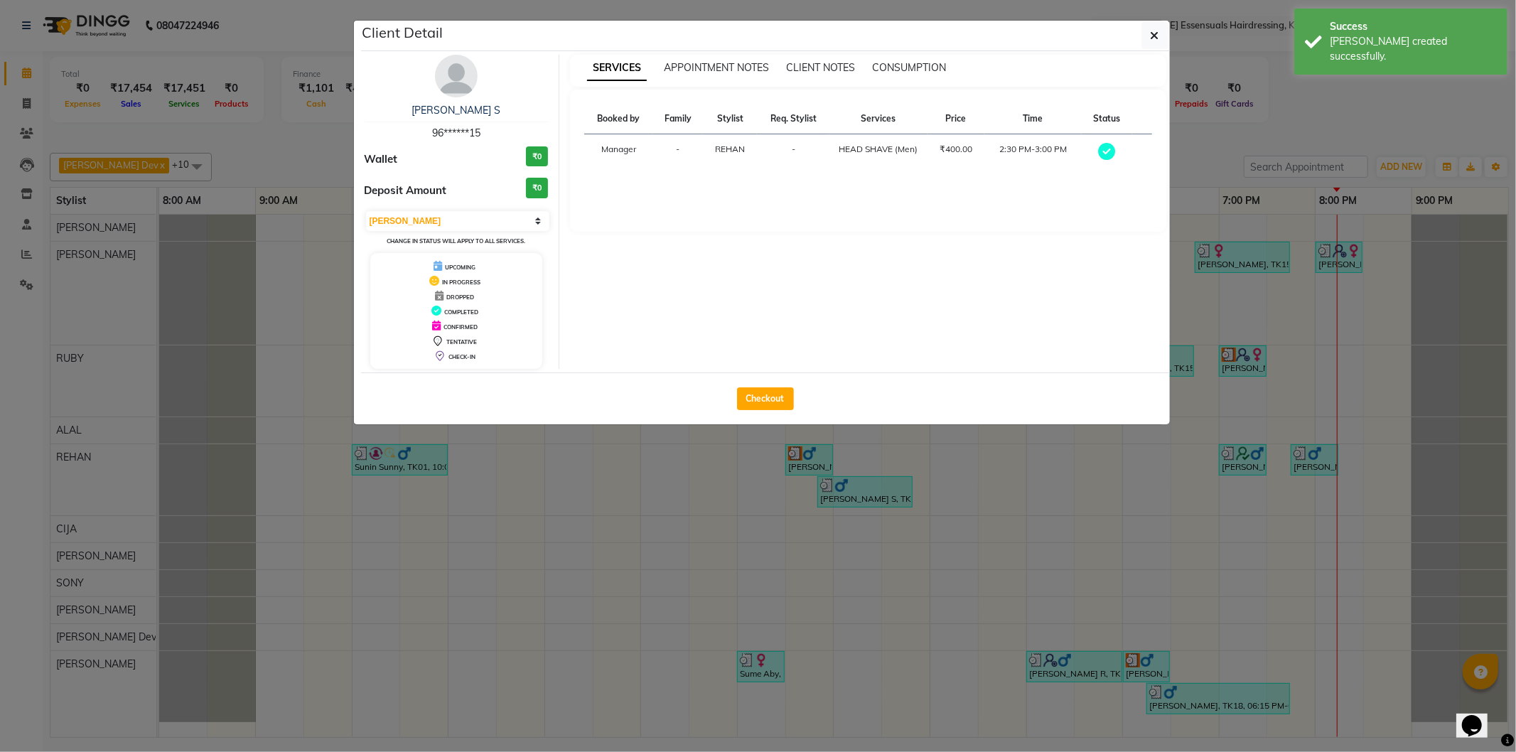
click at [779, 400] on button "Checkout" at bounding box center [765, 398] width 57 height 23
select select "service"
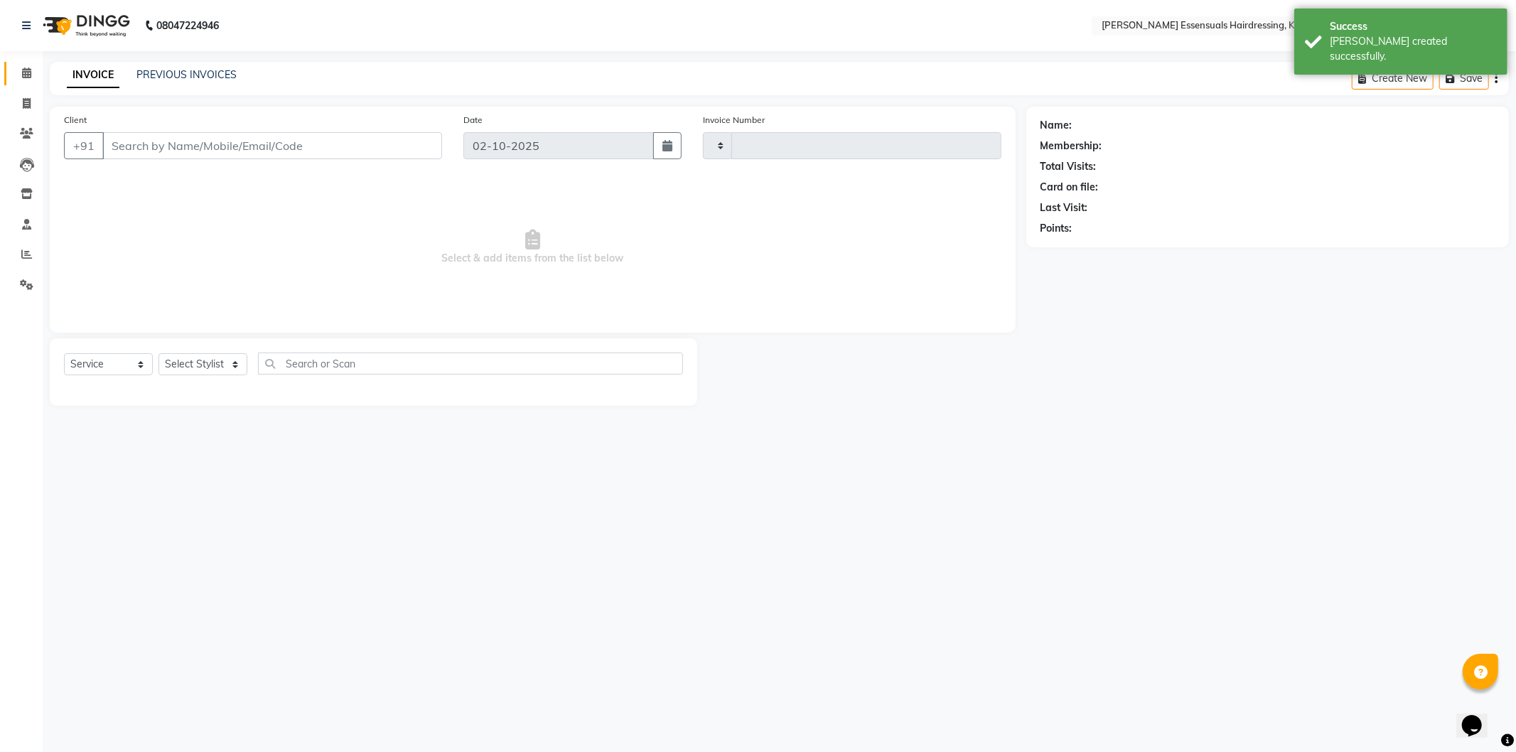
type input "1705"
select select "8281"
type input "96******15"
select select "79972"
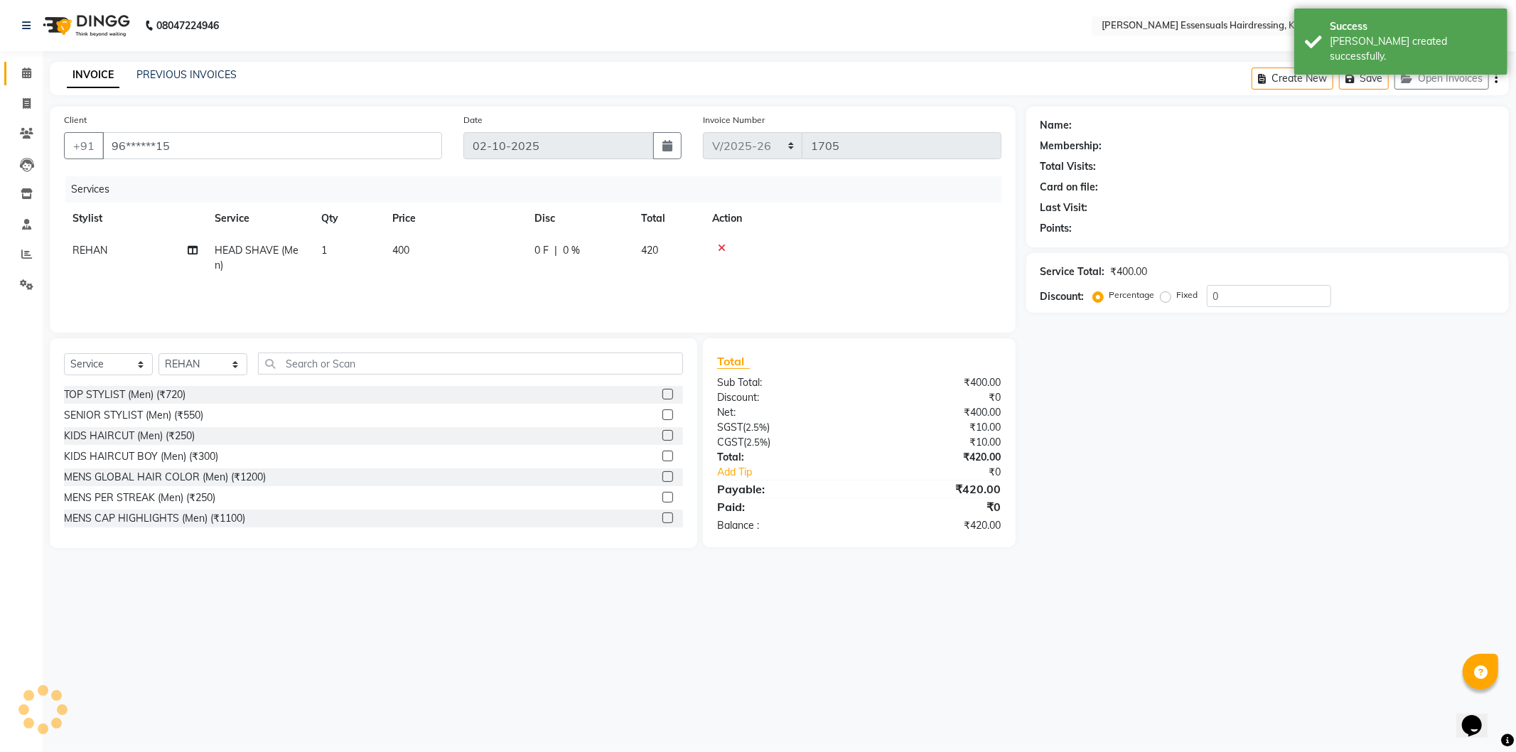
select select "1: Object"
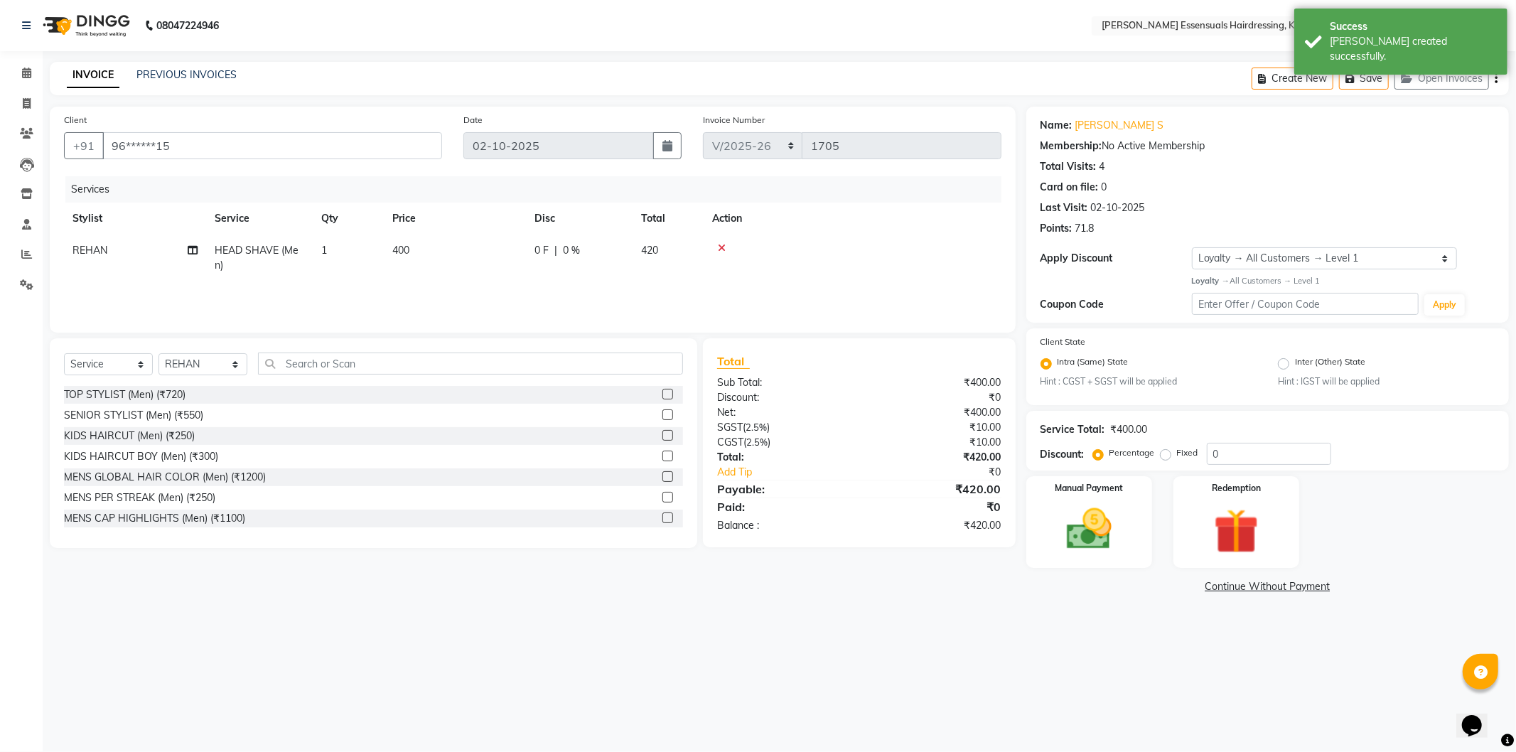
click at [439, 253] on td "400" at bounding box center [455, 258] width 142 height 47
select select "79972"
click at [474, 250] on input "400" at bounding box center [521, 254] width 125 height 22
click at [472, 250] on input "400" at bounding box center [521, 254] width 125 height 22
type input "0"
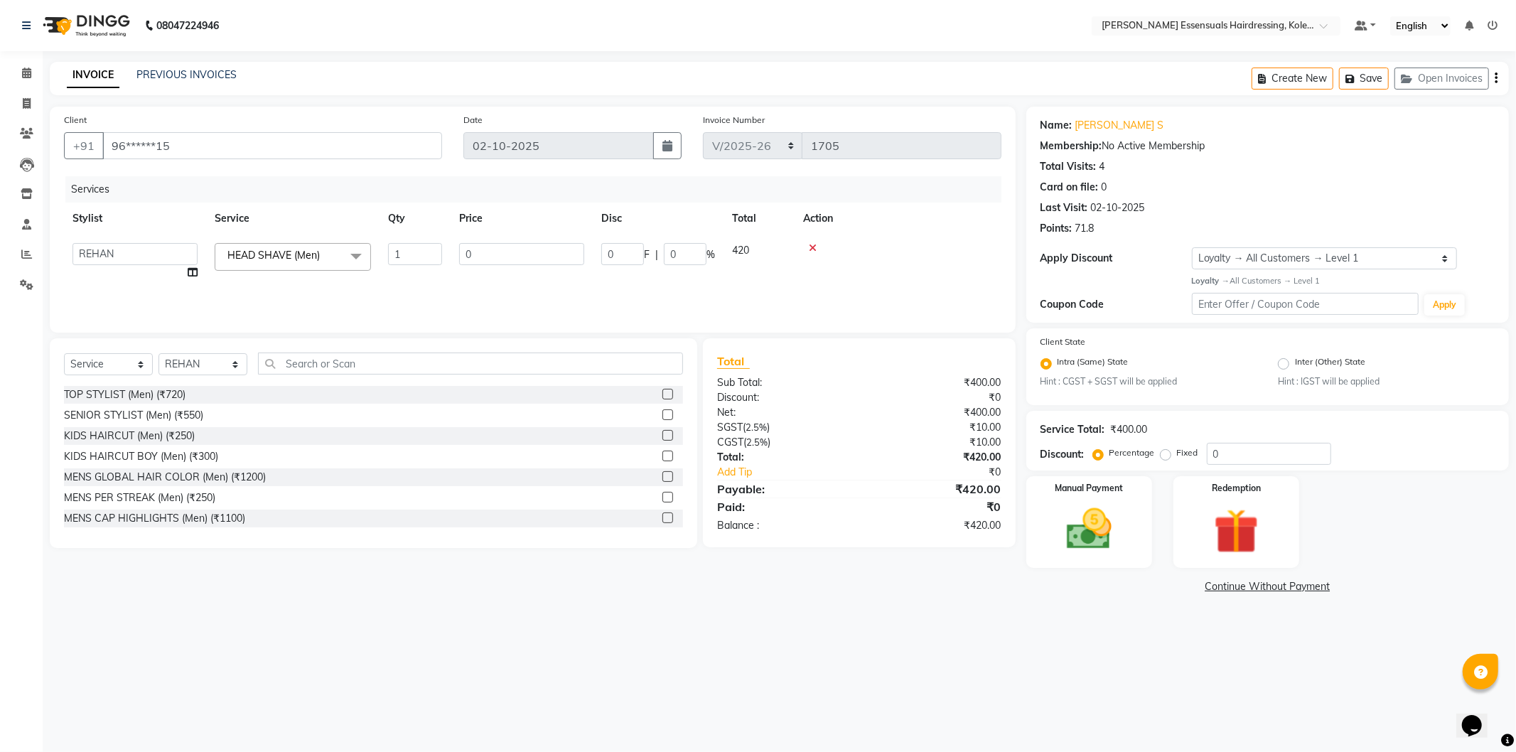
click at [505, 280] on td "0" at bounding box center [522, 262] width 142 height 54
select select "79972"
click at [1071, 523] on img at bounding box center [1089, 530] width 76 height 54
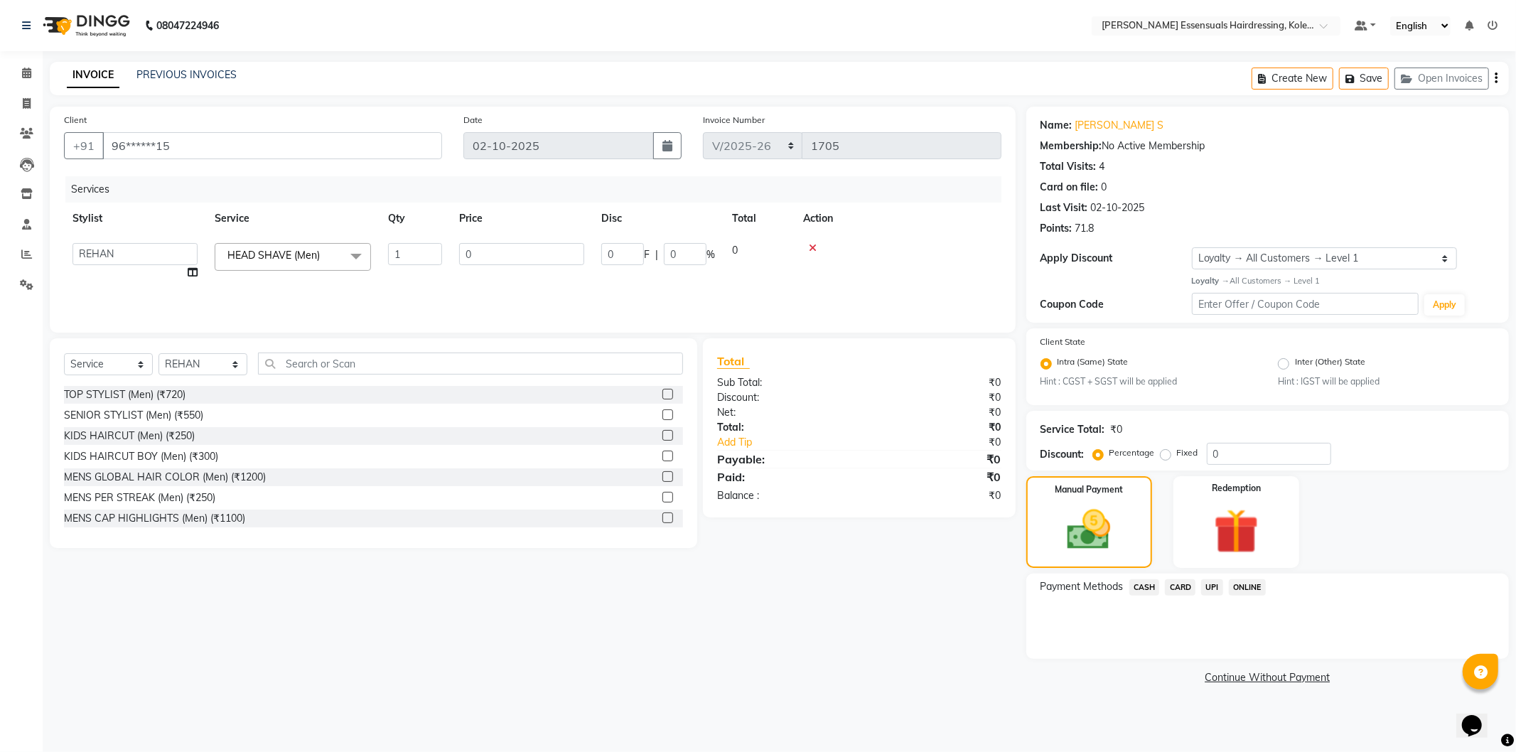
click at [1134, 583] on span "CASH" at bounding box center [1145, 587] width 31 height 16
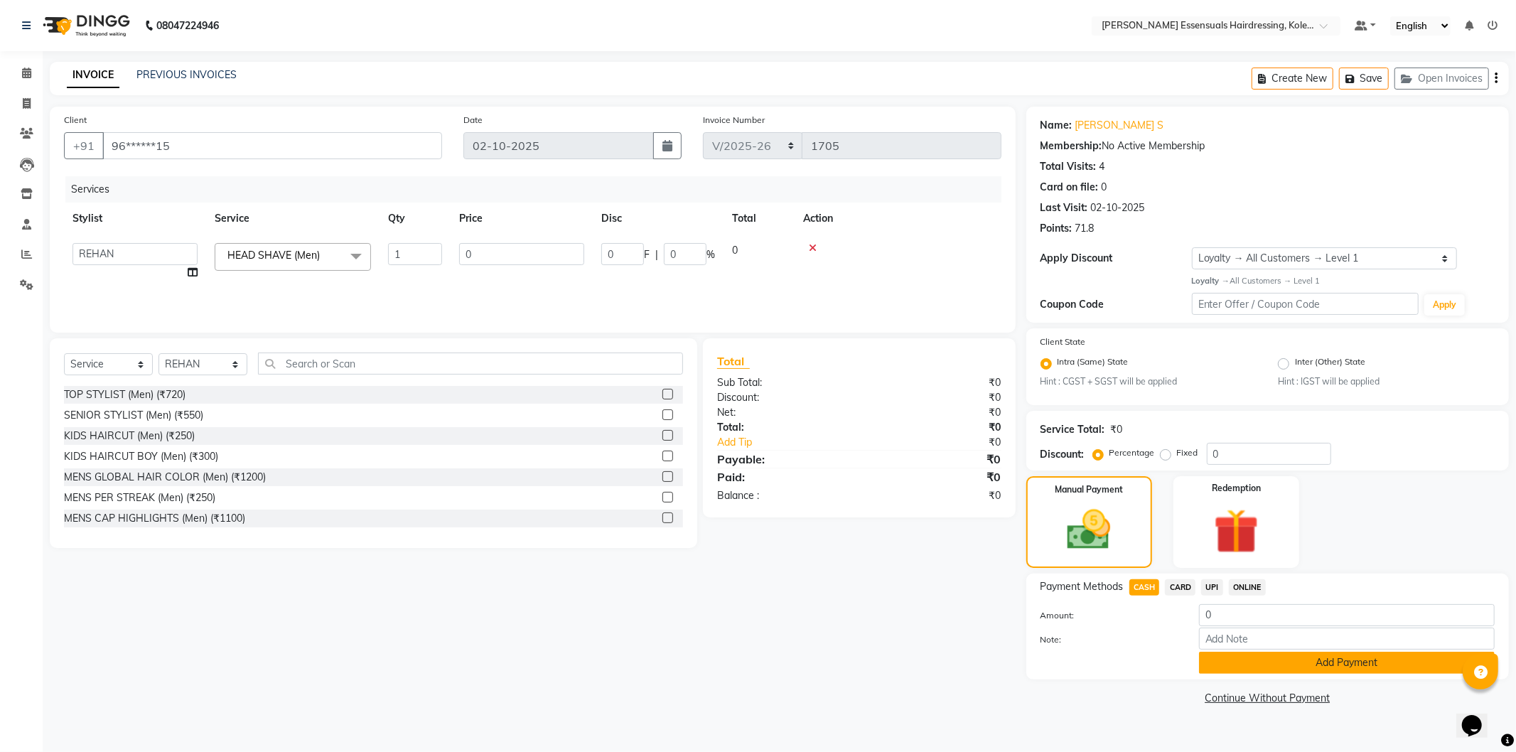
click at [1202, 655] on button "Add Payment" at bounding box center [1347, 663] width 296 height 22
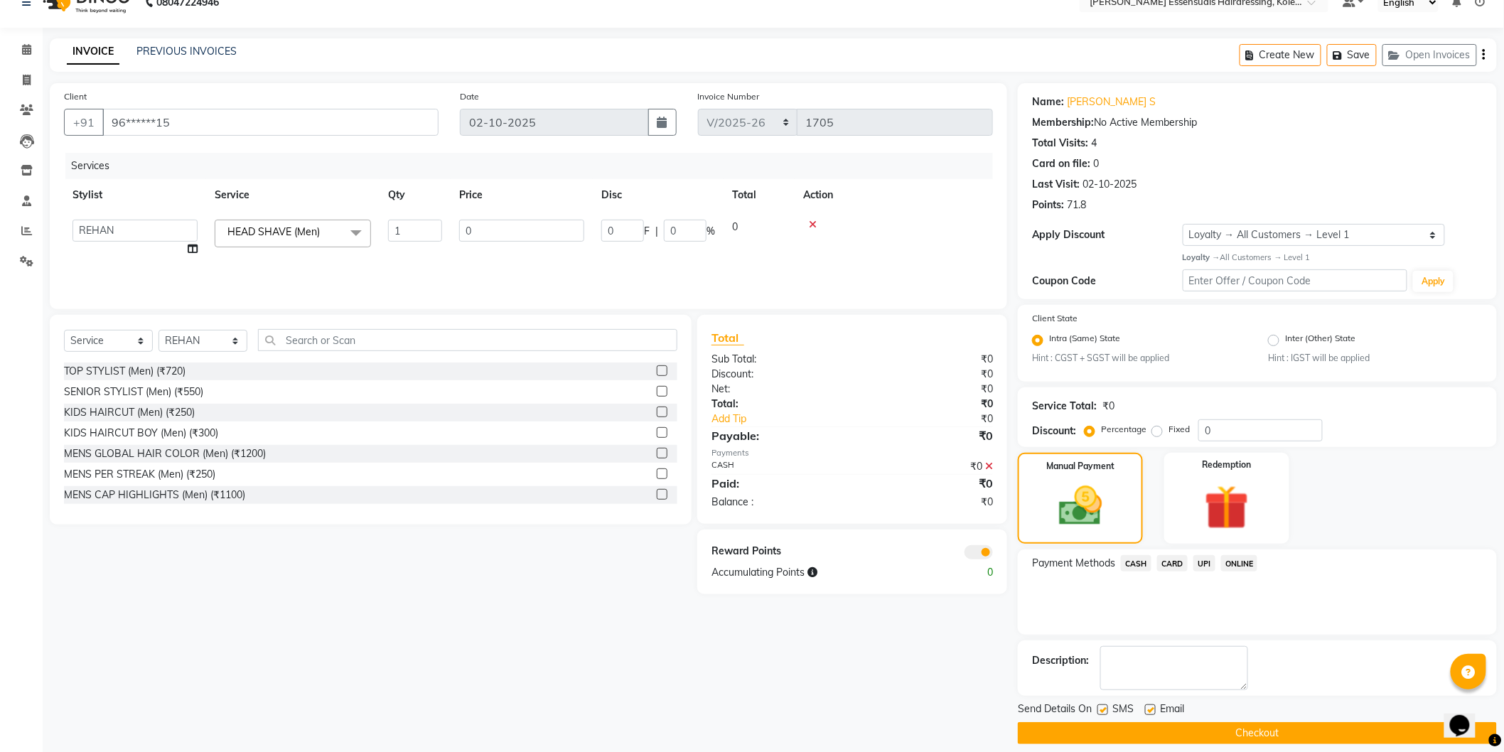
scroll to position [36, 0]
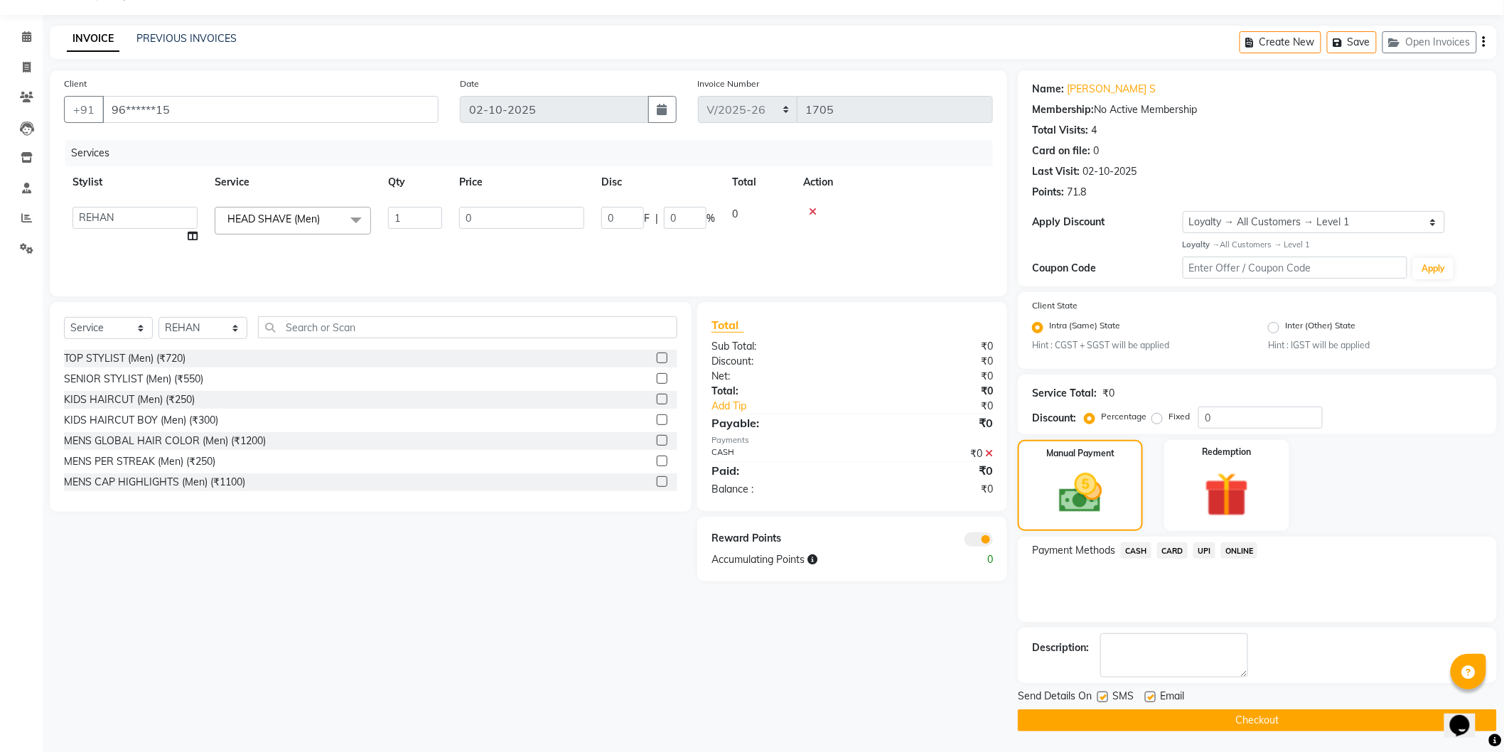
click at [1233, 712] on button "Checkout" at bounding box center [1257, 721] width 479 height 22
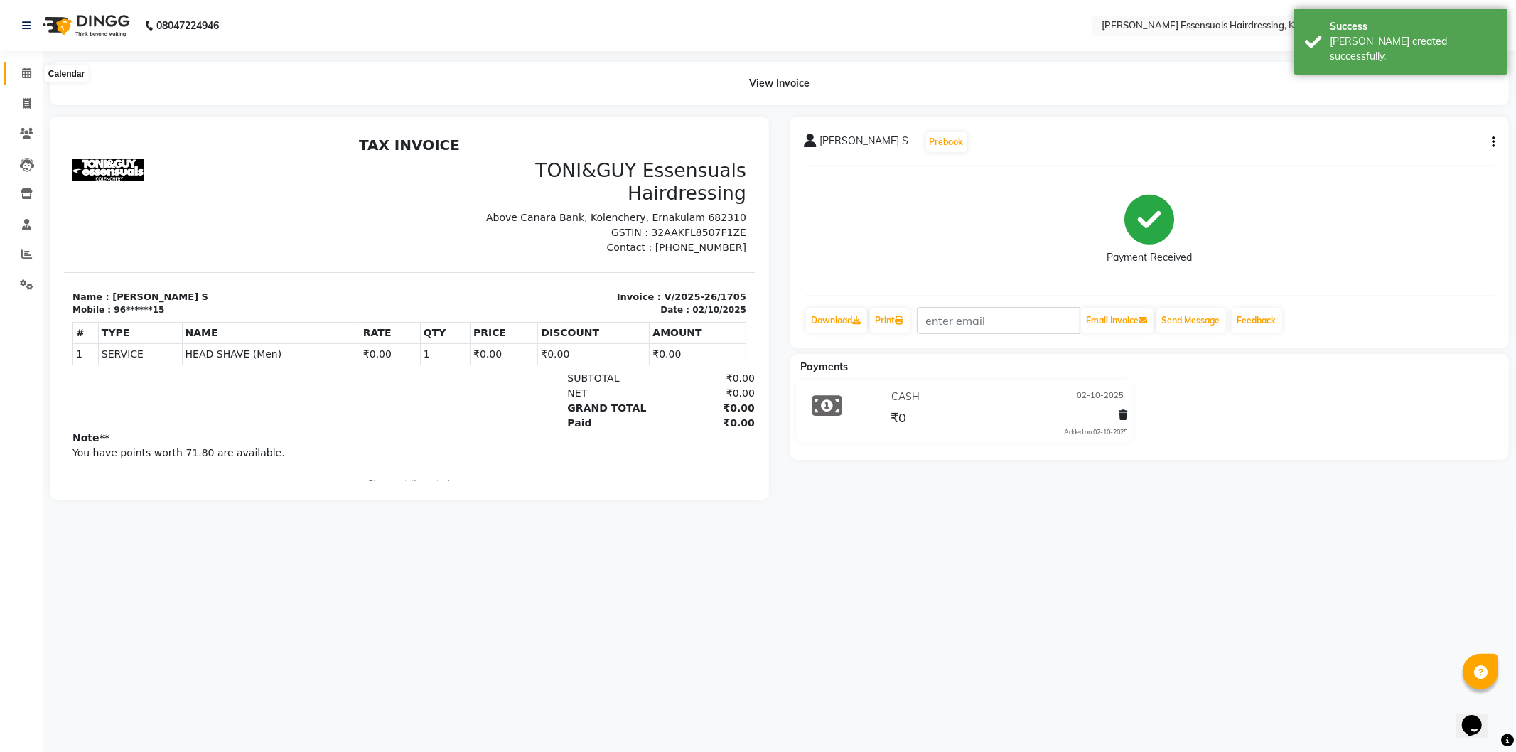
click at [28, 77] on icon at bounding box center [26, 73] width 9 height 11
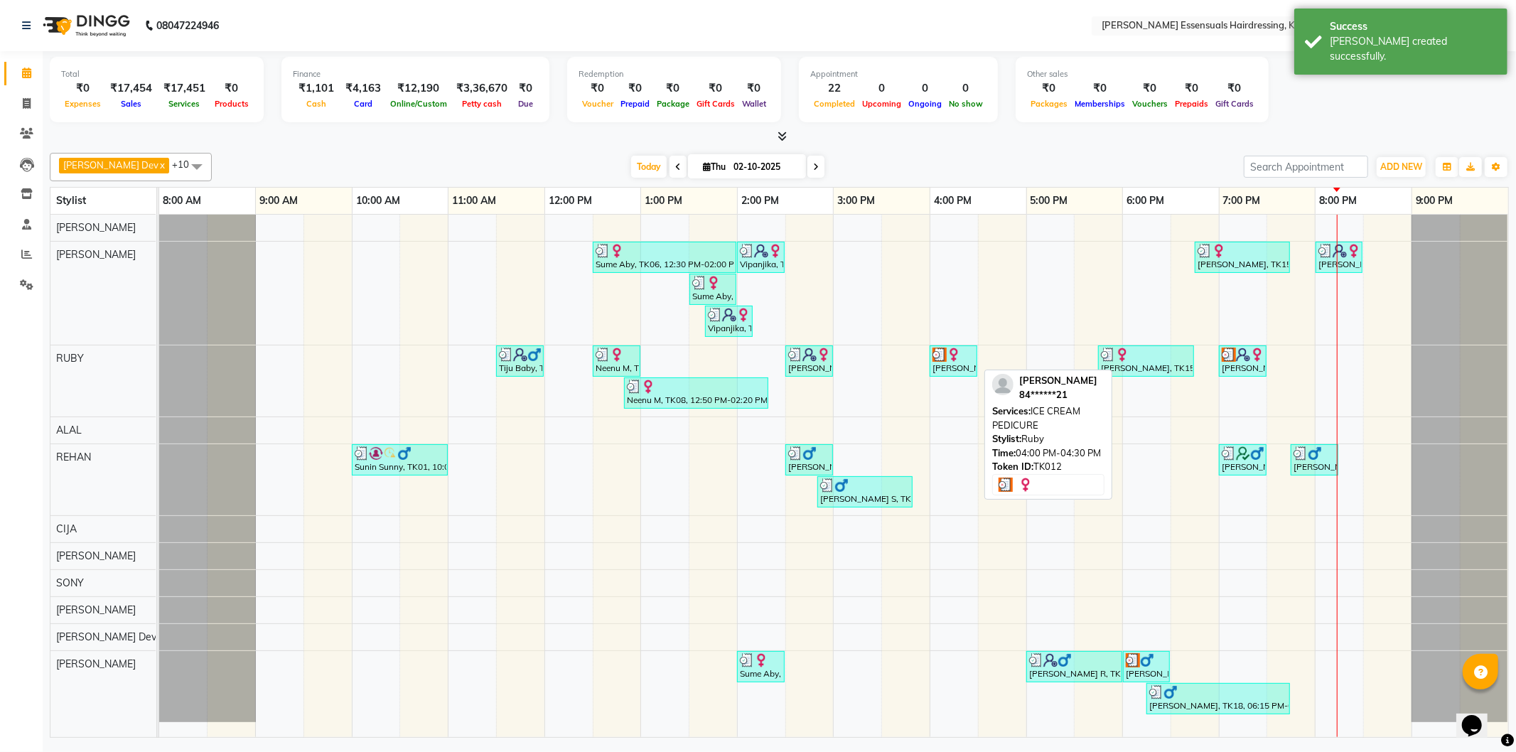
click at [963, 353] on div at bounding box center [954, 355] width 42 height 14
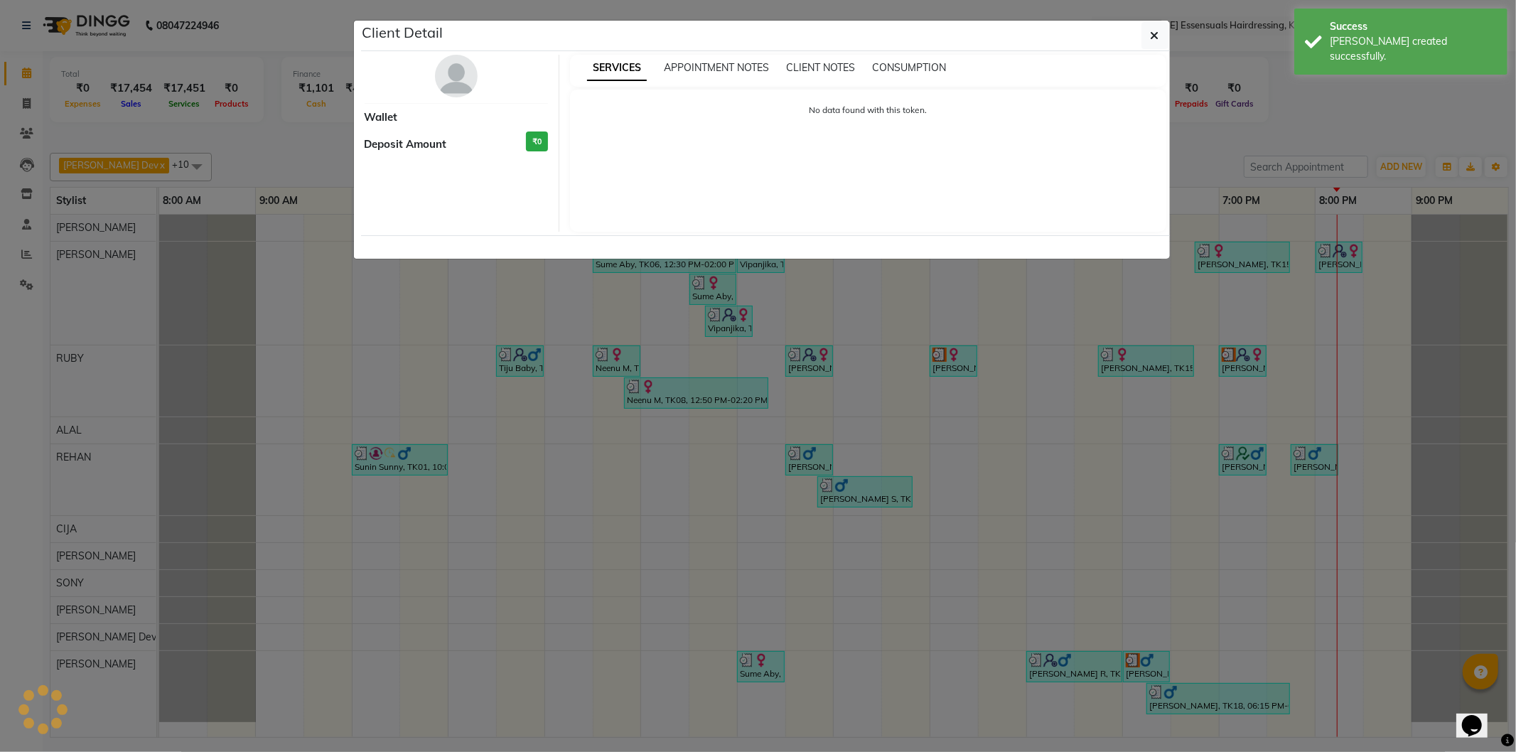
select select "3"
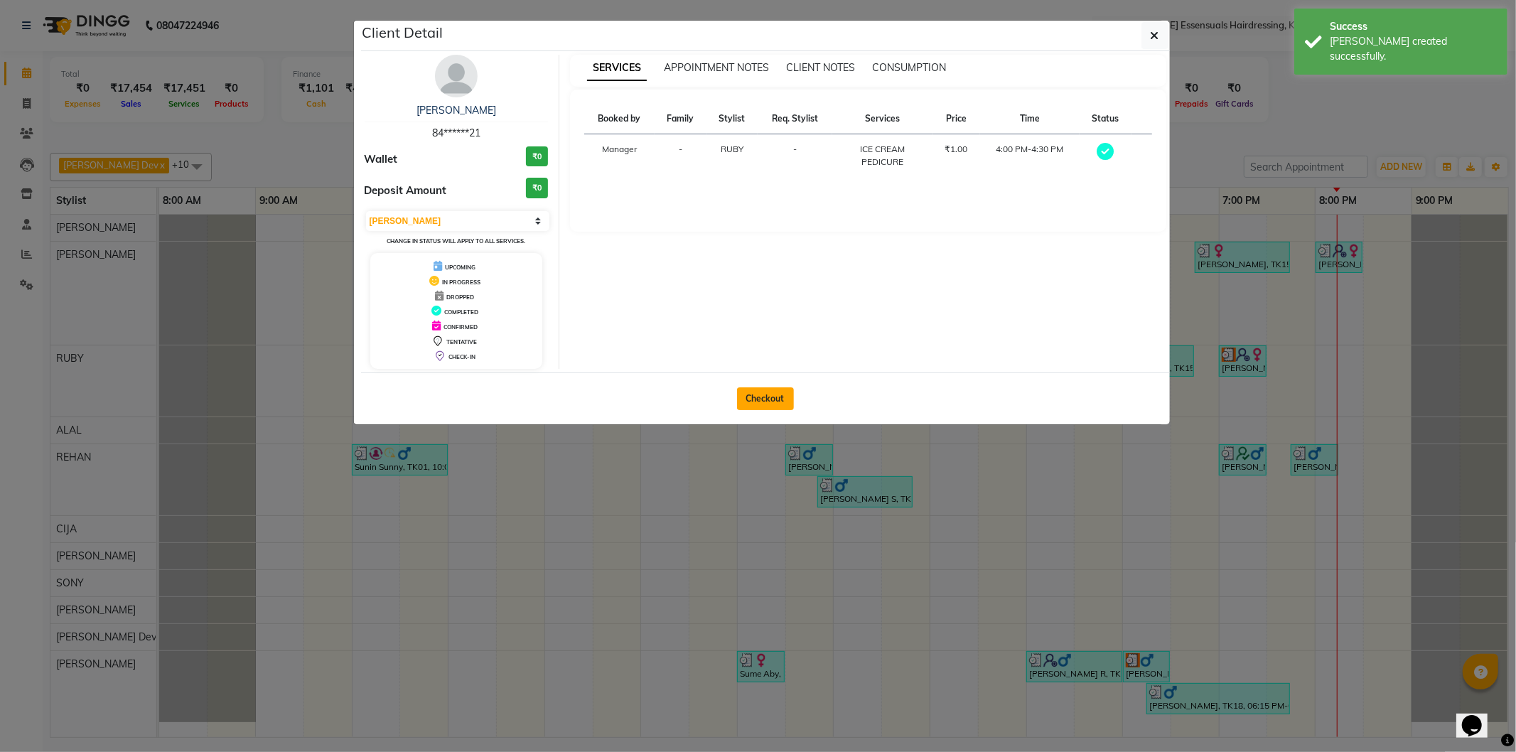
click at [748, 400] on button "Checkout" at bounding box center [765, 398] width 57 height 23
select select "8281"
select select "service"
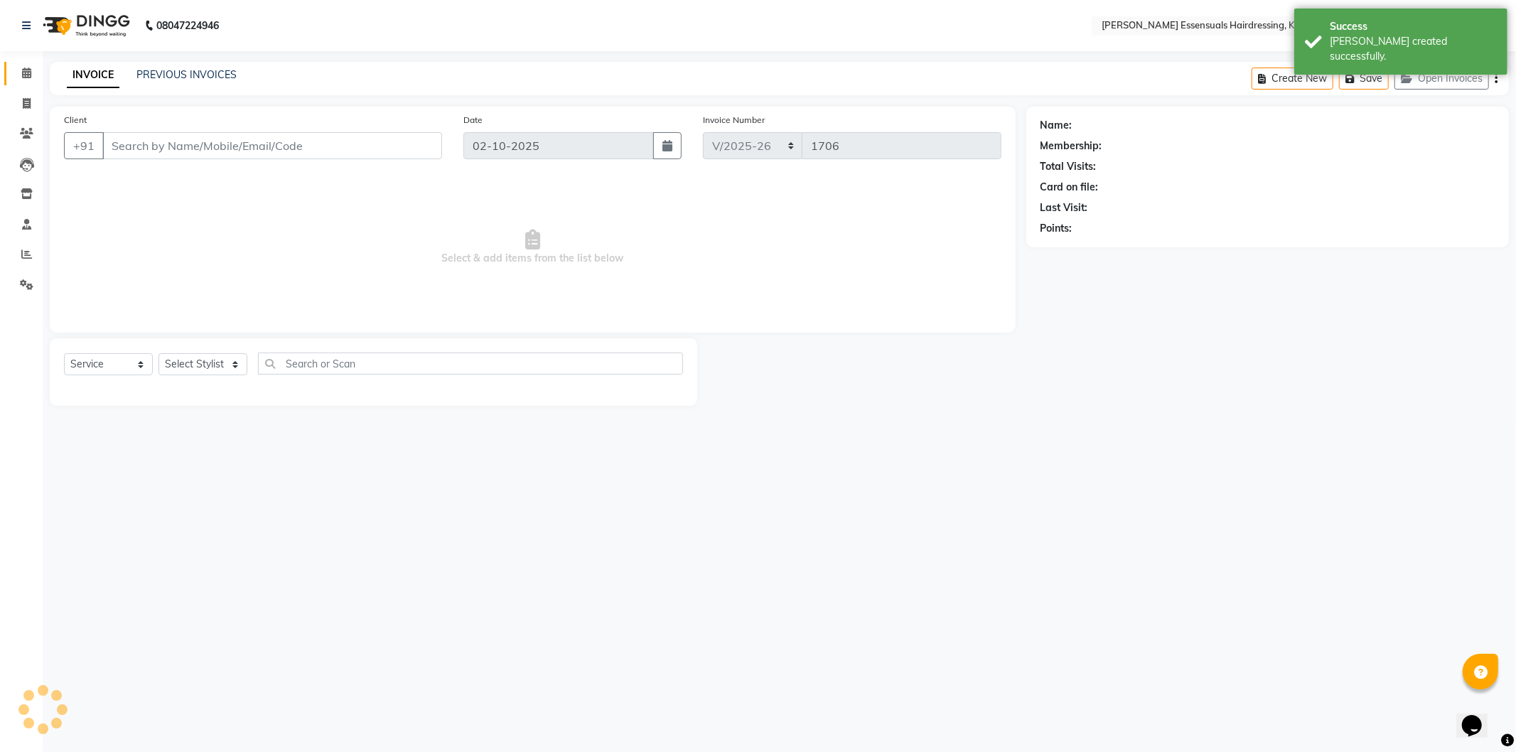
type input "84******21"
select select "79968"
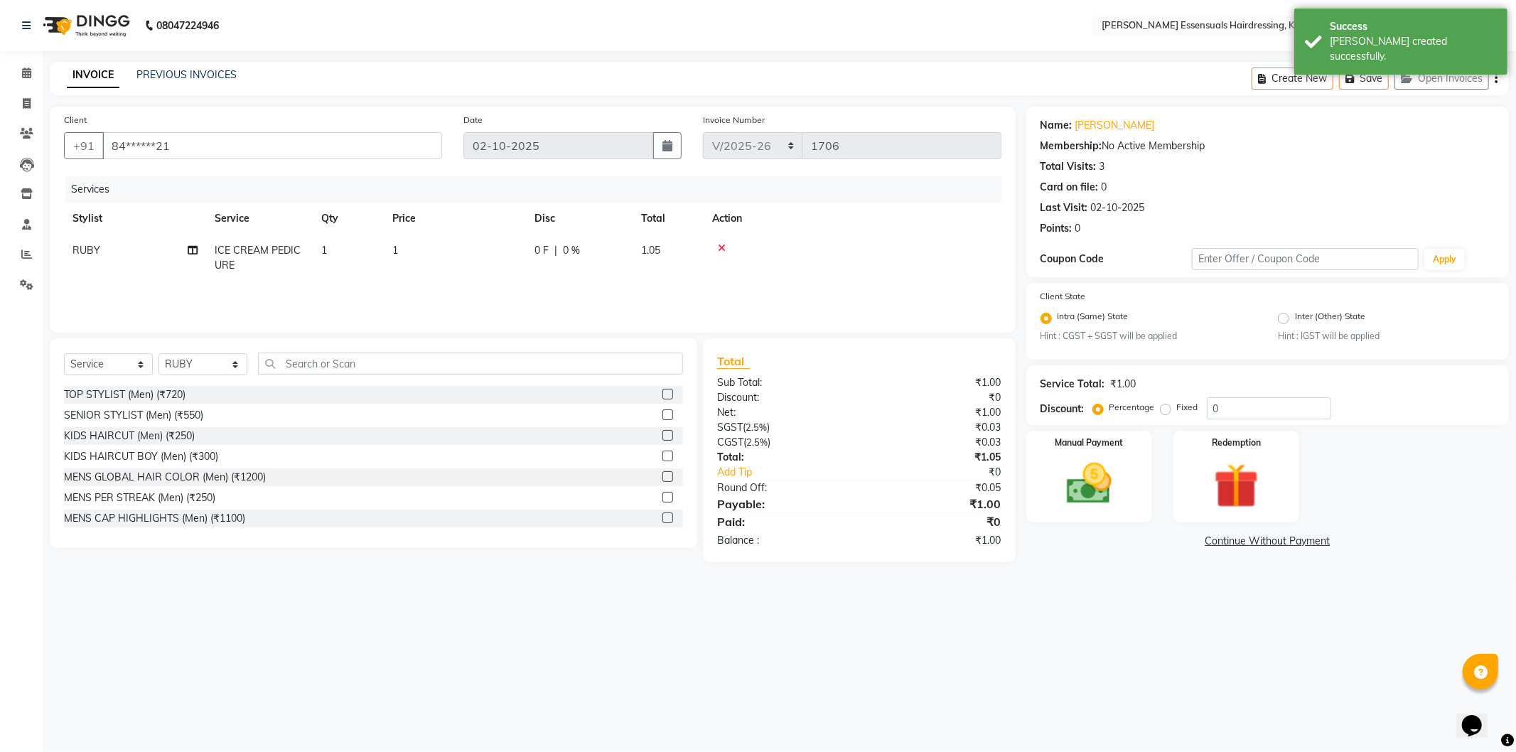
click at [455, 256] on td "1" at bounding box center [455, 258] width 142 height 47
select select "79968"
click at [487, 247] on input "1" at bounding box center [521, 254] width 125 height 22
type input "0"
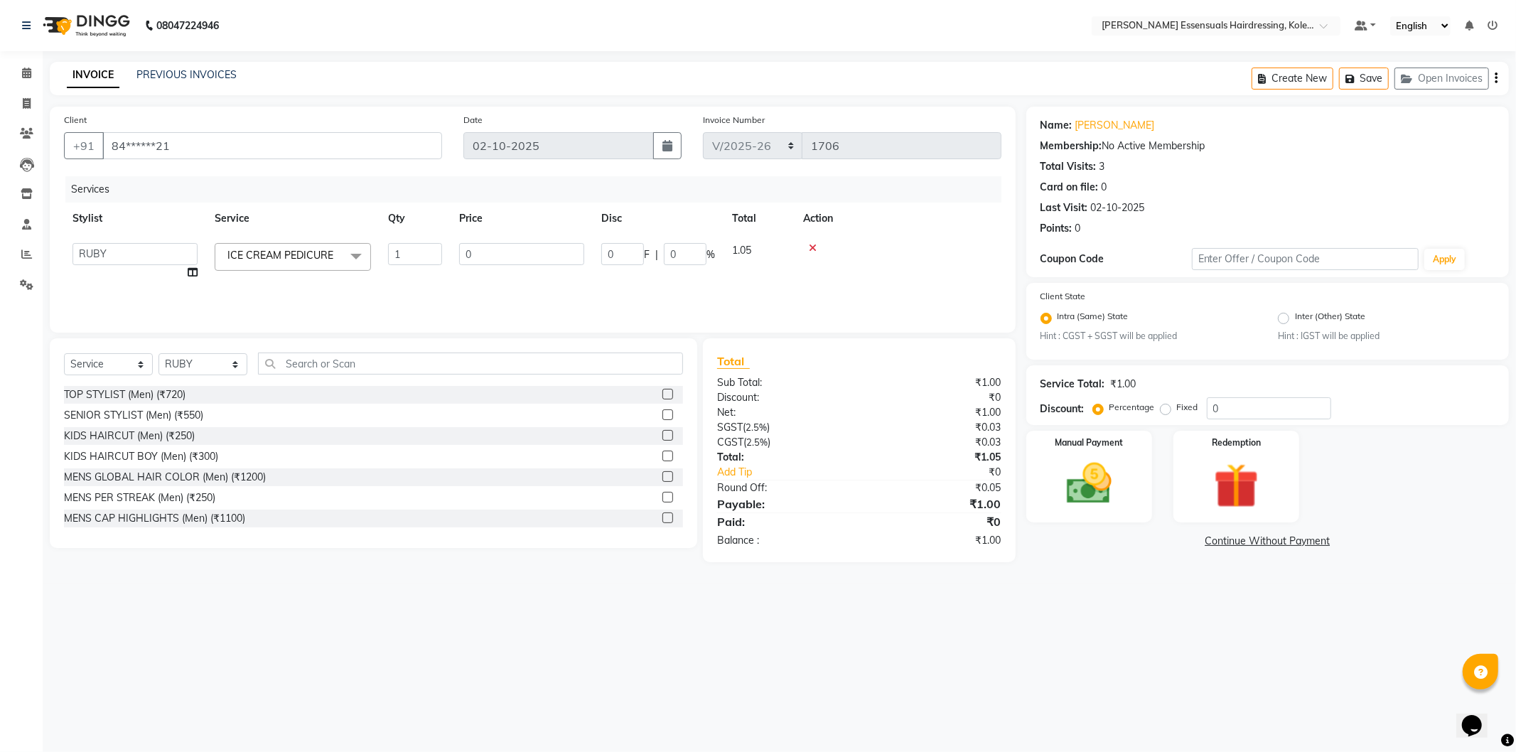
click at [1076, 523] on div "Name: Anu Mathew Membership: No Active Membership Total Visits: 3 Card on file:…" at bounding box center [1273, 335] width 493 height 456
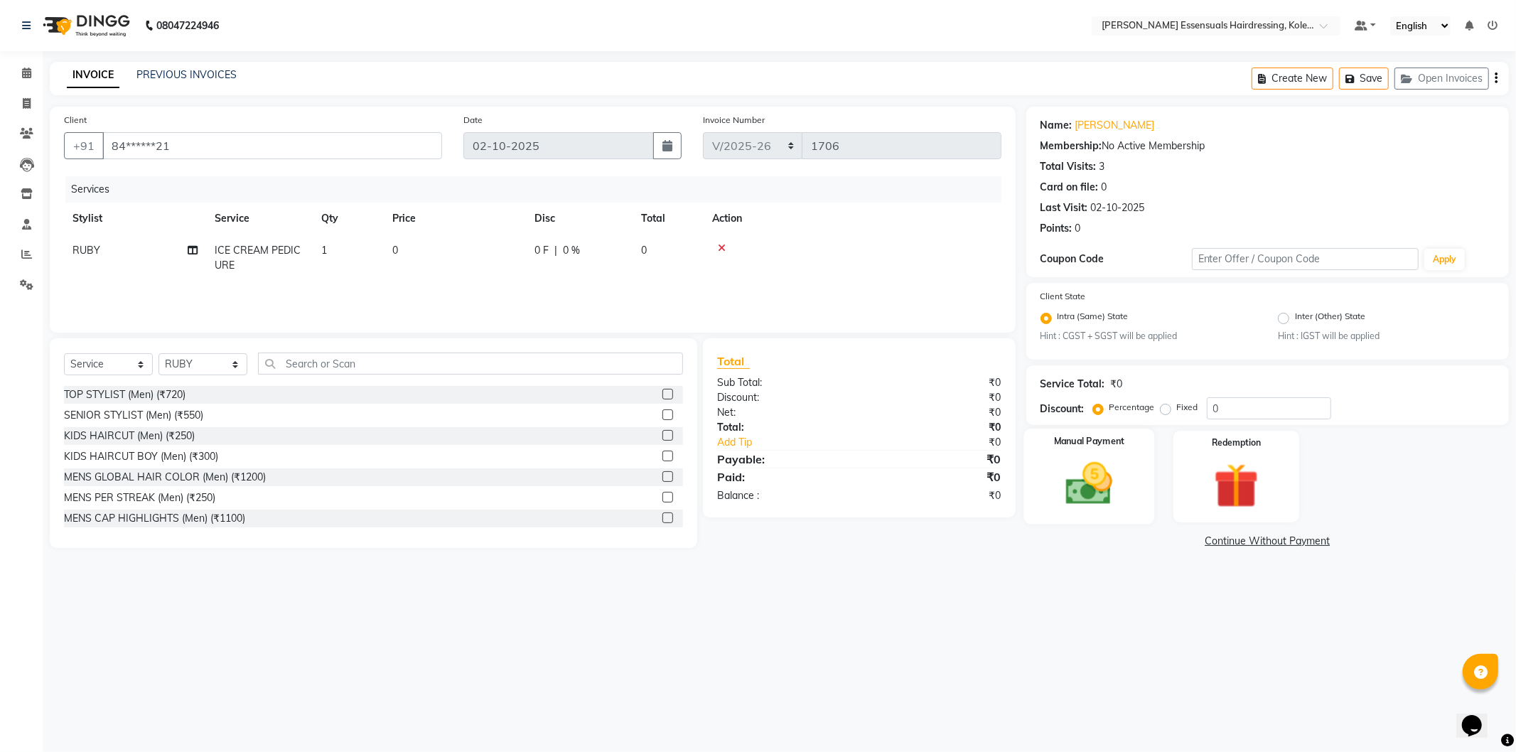
click at [1113, 493] on img at bounding box center [1089, 484] width 76 height 54
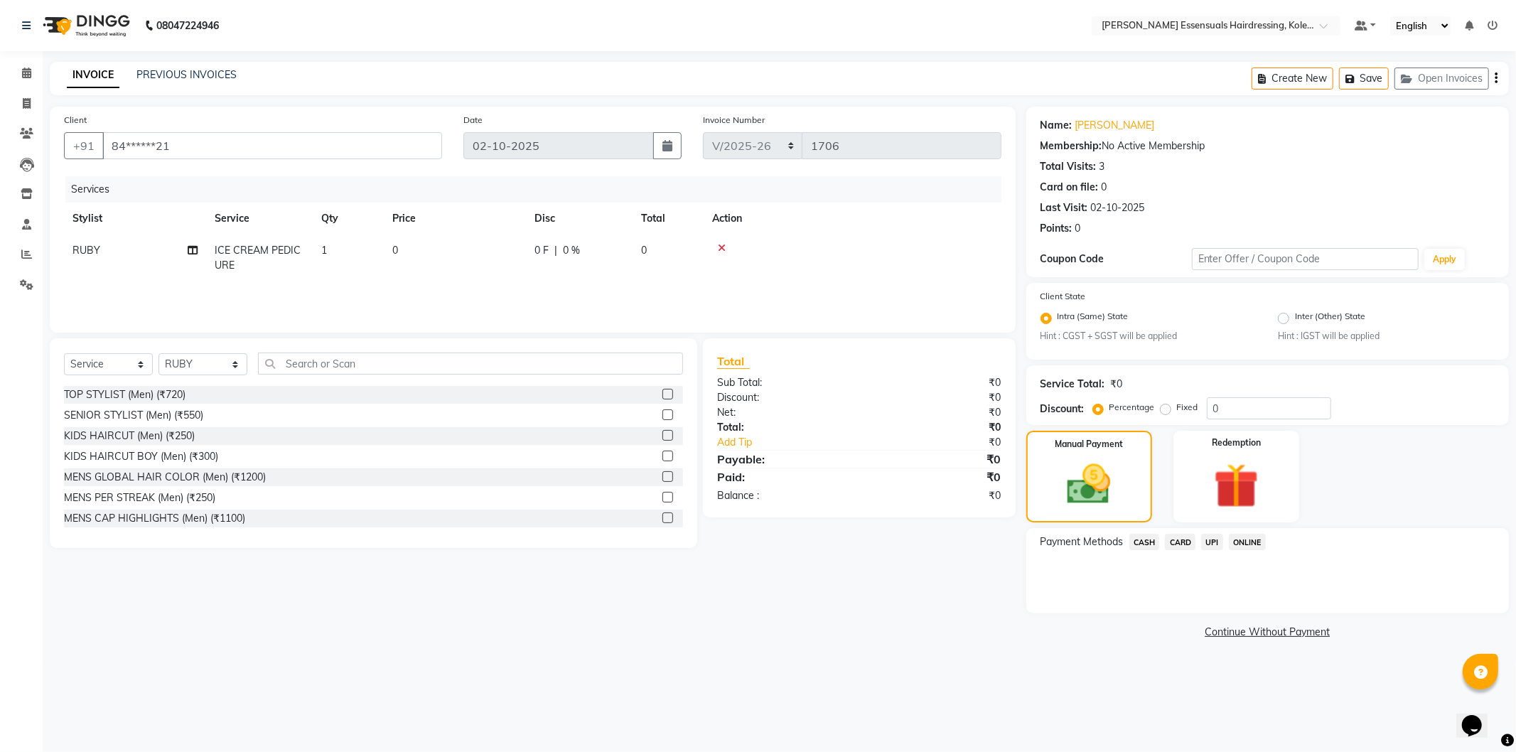
click at [1132, 542] on span "CASH" at bounding box center [1145, 542] width 31 height 16
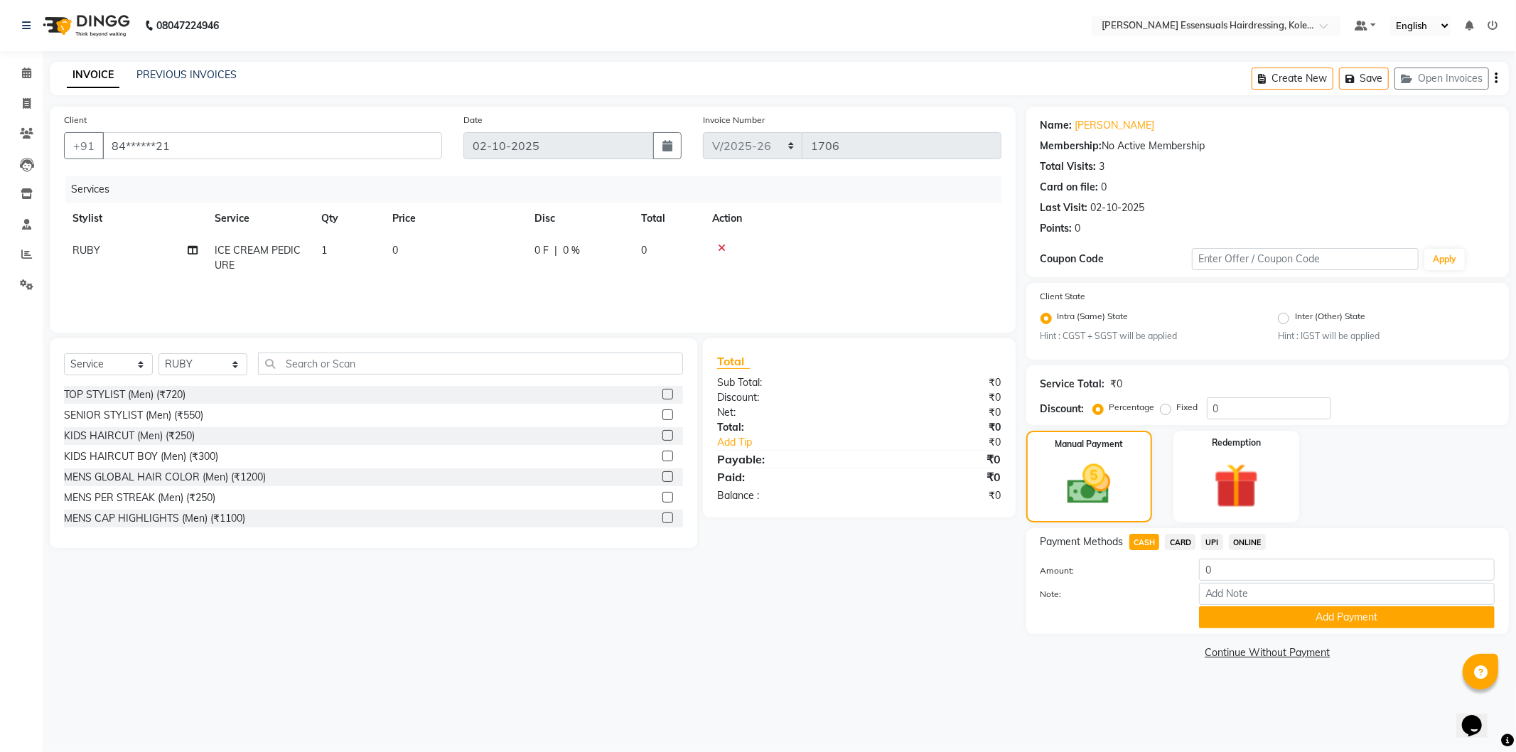
click at [1240, 631] on div "Payment Methods CASH CARD UPI ONLINE Amount: 0 Note: Add Payment" at bounding box center [1268, 581] width 483 height 106
click at [1238, 621] on button "Add Payment" at bounding box center [1347, 617] width 296 height 22
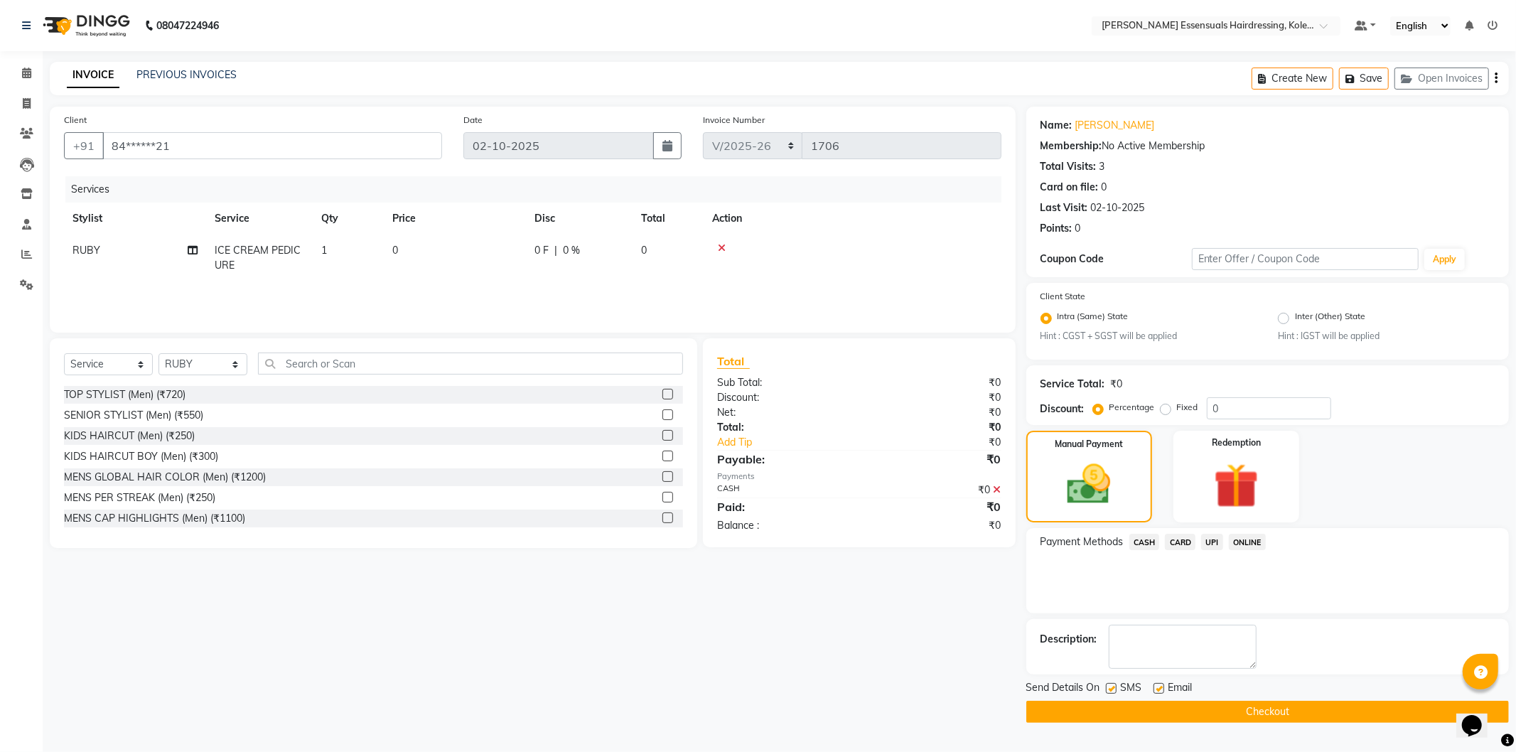
click at [1261, 707] on button "Checkout" at bounding box center [1268, 712] width 483 height 22
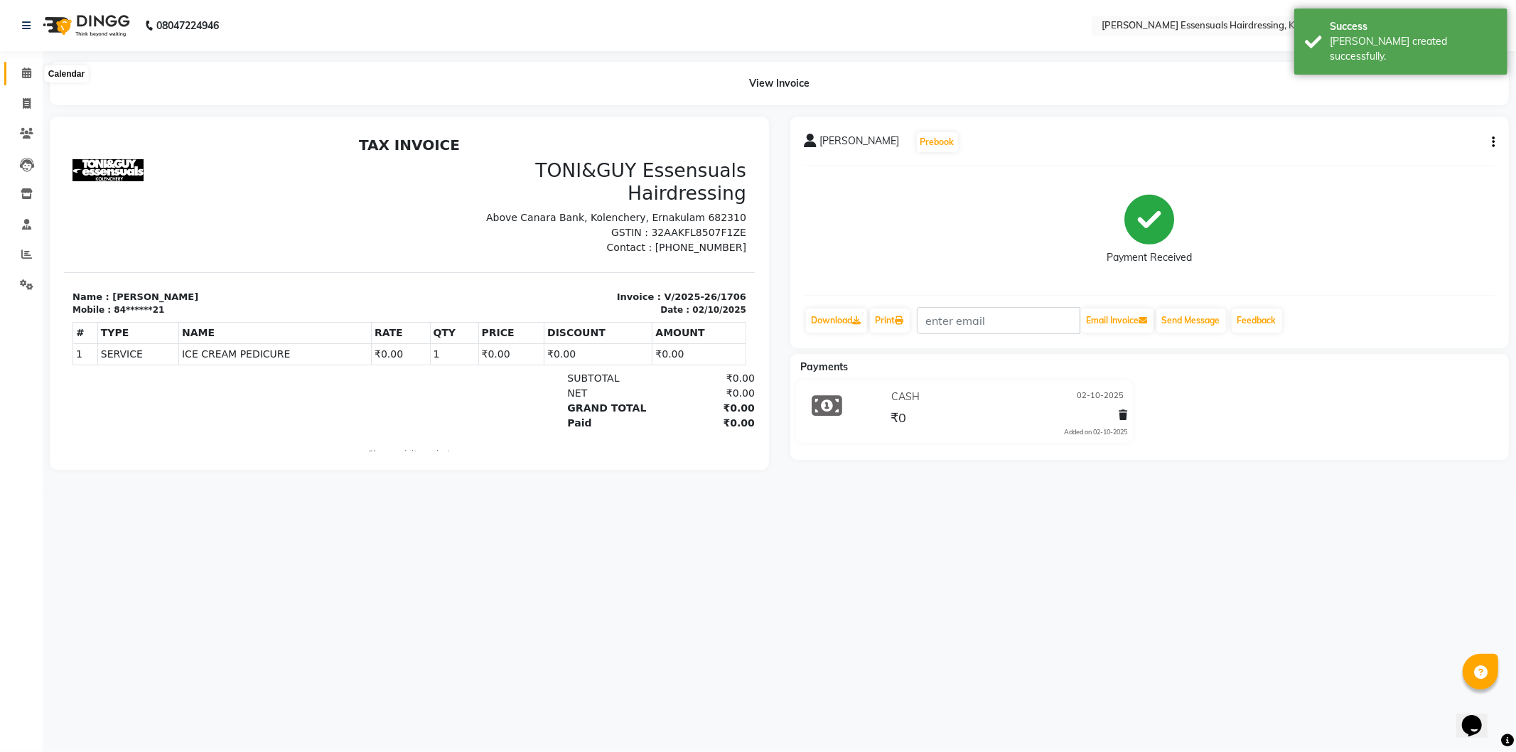
click at [18, 69] on span at bounding box center [26, 73] width 25 height 16
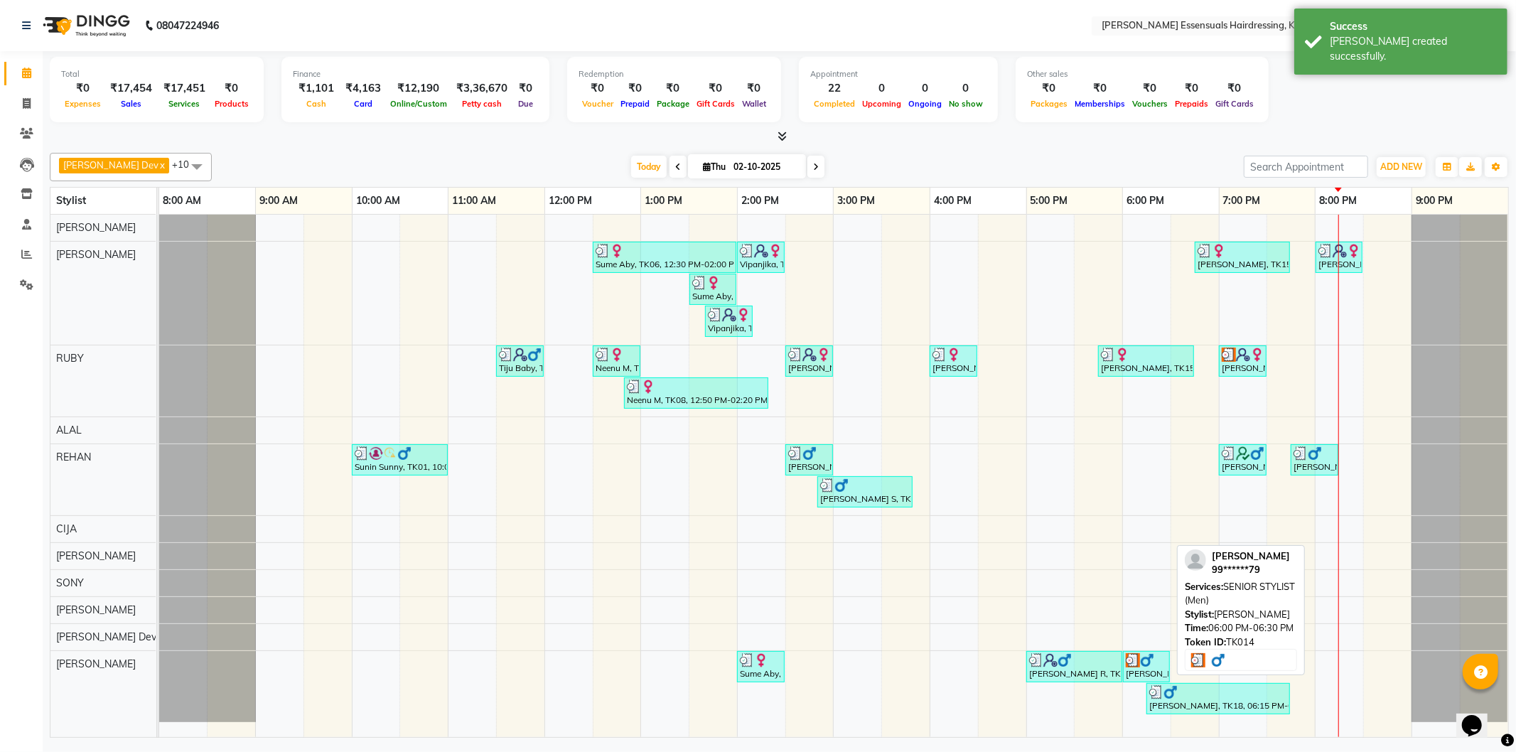
click at [1155, 659] on div at bounding box center [1146, 660] width 41 height 14
select select "3"
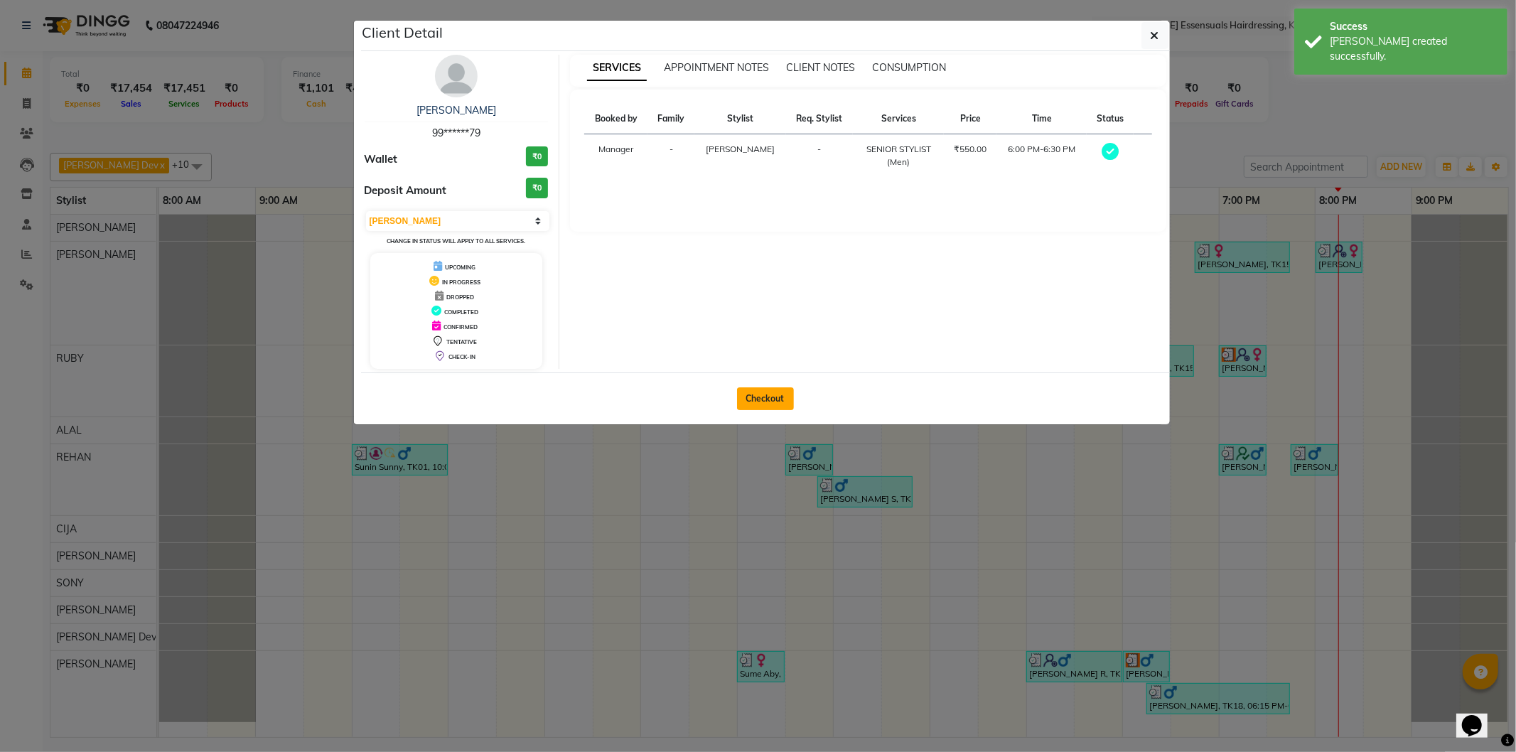
click at [770, 409] on button "Checkout" at bounding box center [765, 398] width 57 height 23
select select "service"
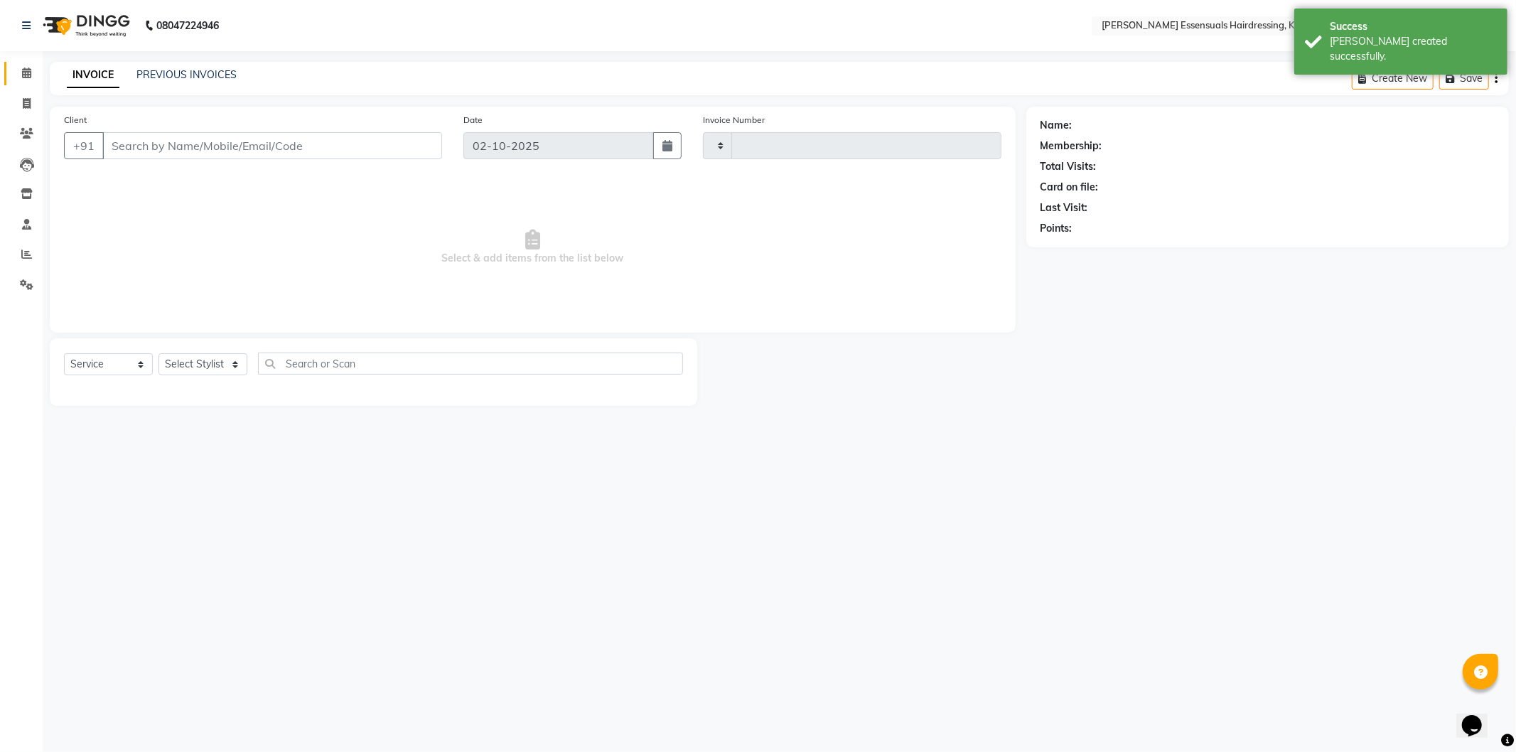
type input "1707"
select select "8281"
type input "99******79"
select select "84232"
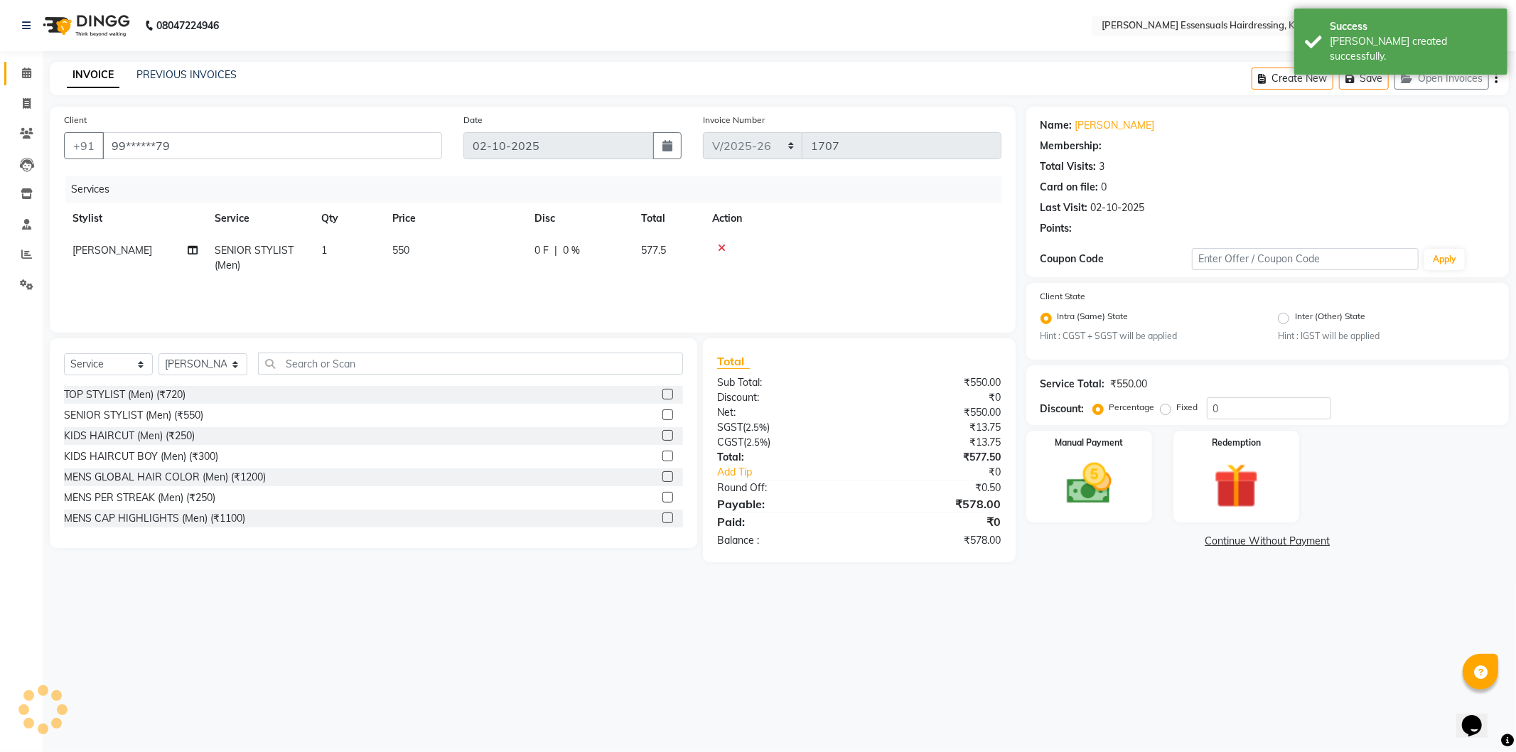
select select "1: Object"
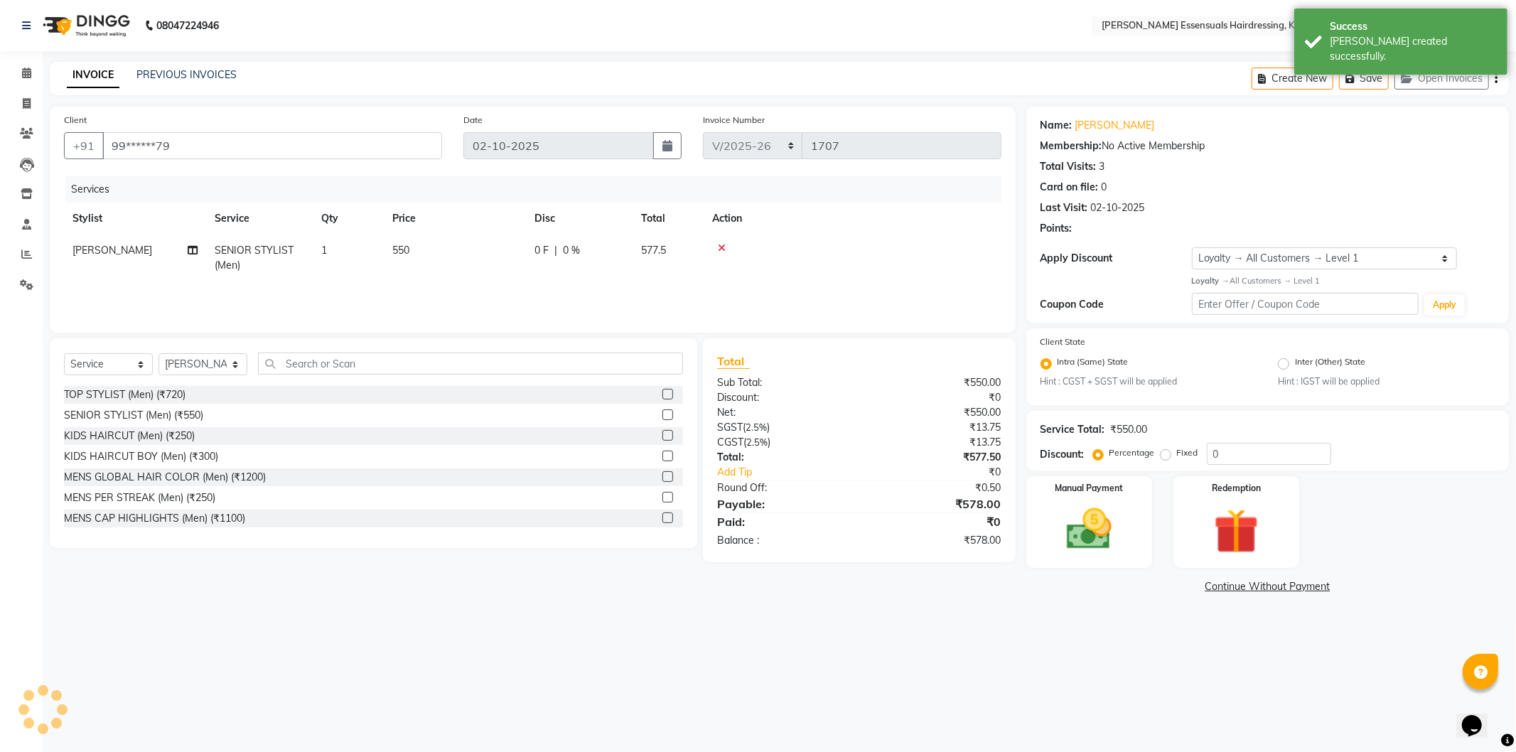
click at [427, 235] on td "550" at bounding box center [455, 258] width 142 height 47
select select "84232"
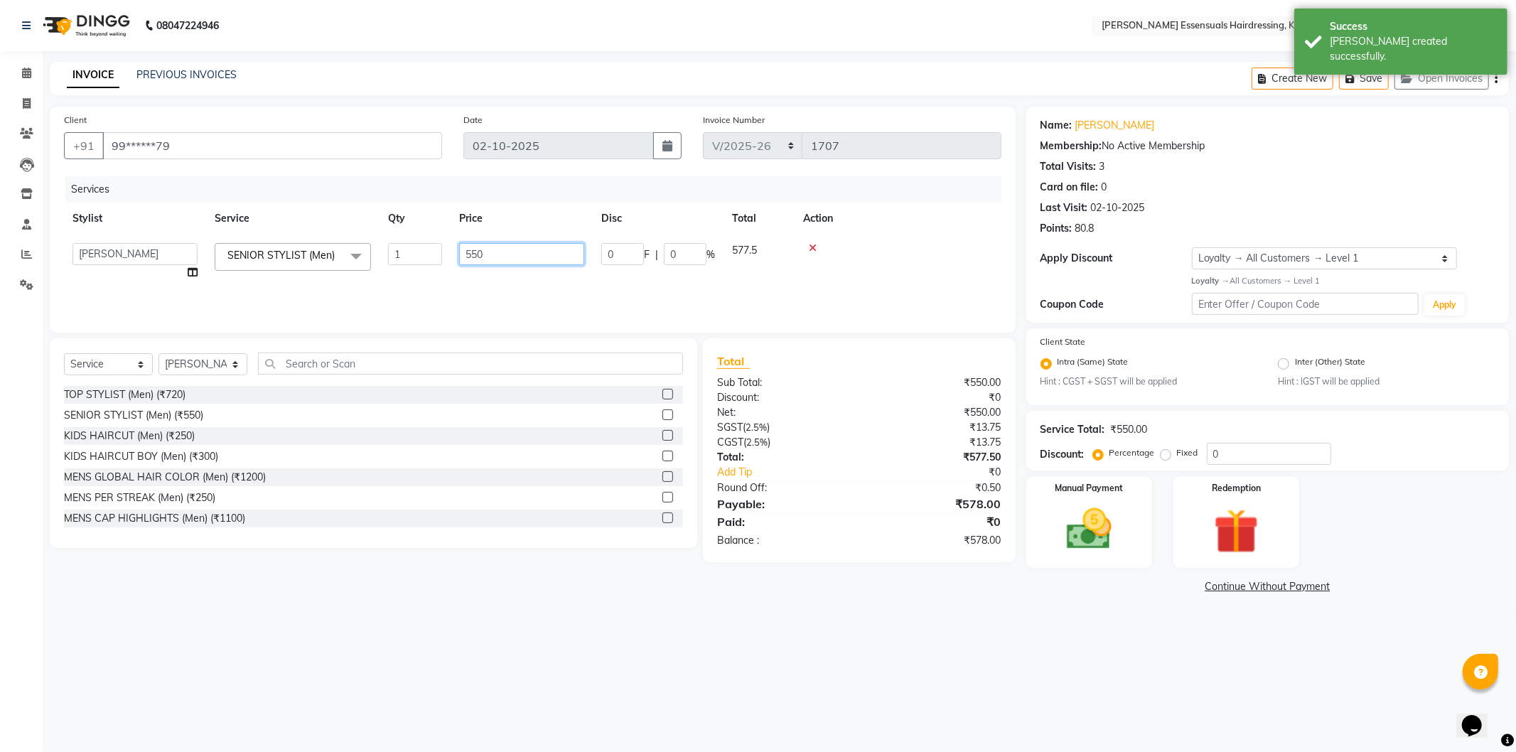
click at [477, 252] on input "550" at bounding box center [521, 254] width 125 height 22
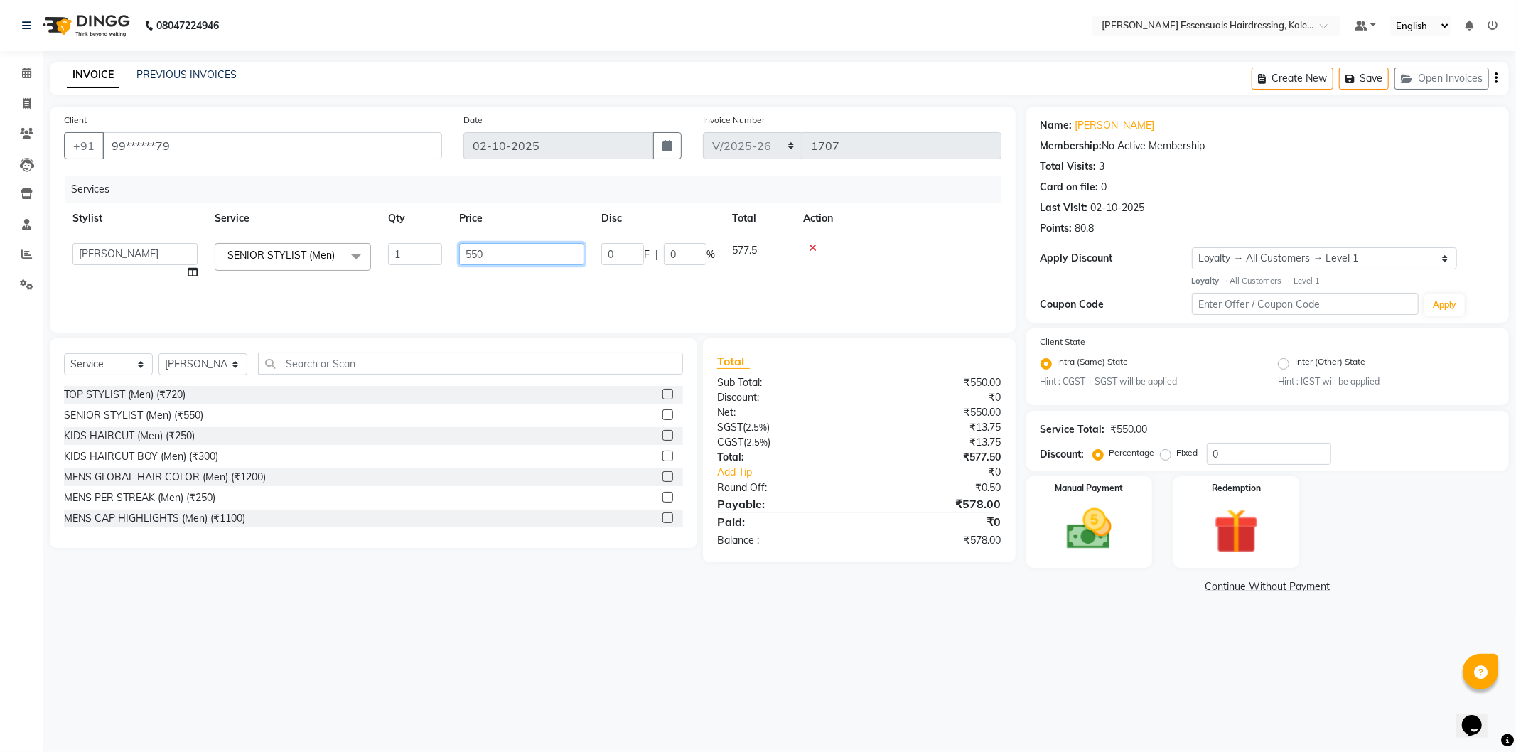
type input "0"
click at [541, 290] on div "Services Stylist Service Qty Price Disc Total Action Admin ALAL Anagha Dev ATHI…" at bounding box center [533, 247] width 938 height 142
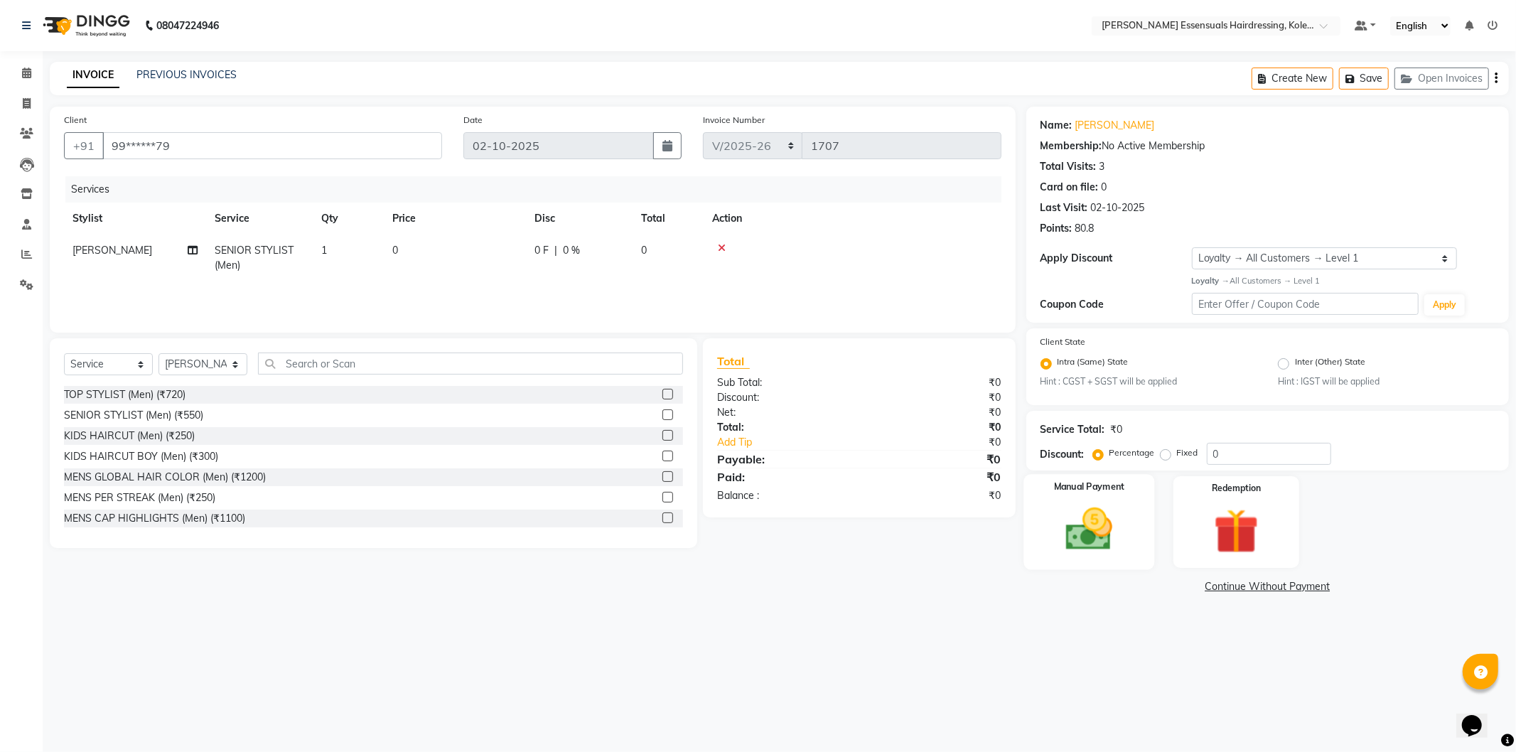
click at [1065, 486] on label "Manual Payment" at bounding box center [1089, 488] width 71 height 14
drag, startPoint x: 1157, startPoint y: 582, endPoint x: 1165, endPoint y: 587, distance: 9.7
click at [1156, 583] on span "CASH" at bounding box center [1145, 587] width 31 height 16
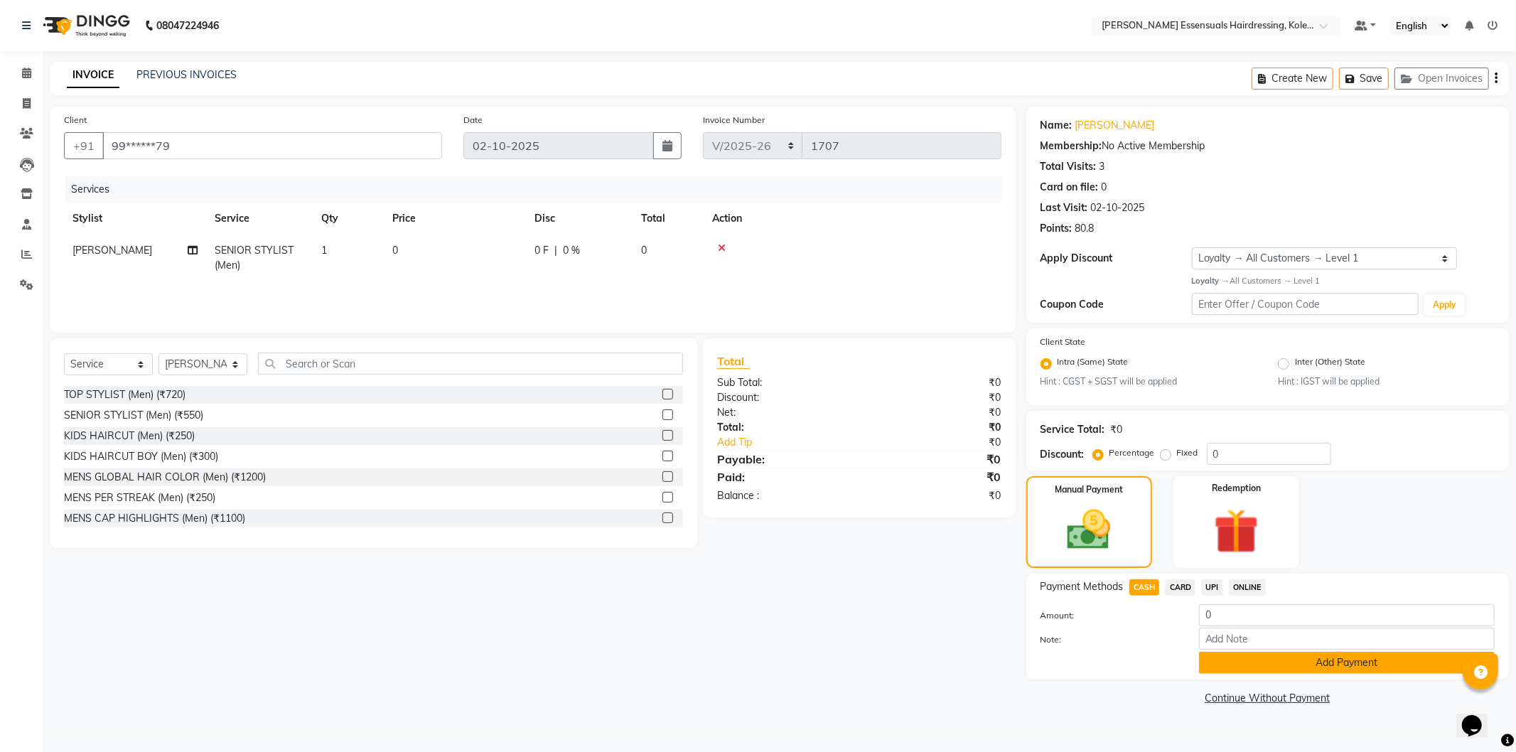
click at [1241, 660] on button "Add Payment" at bounding box center [1347, 663] width 296 height 22
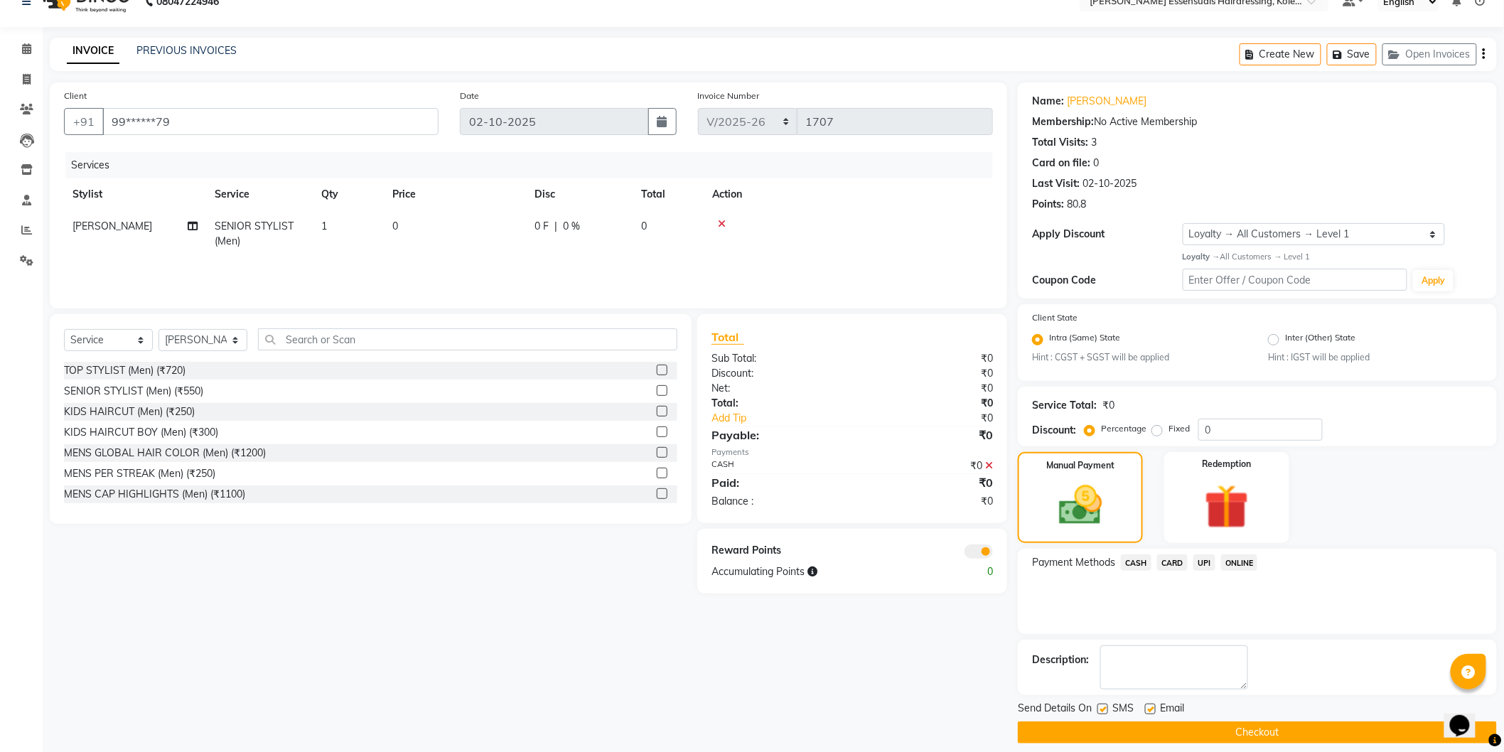
scroll to position [36, 0]
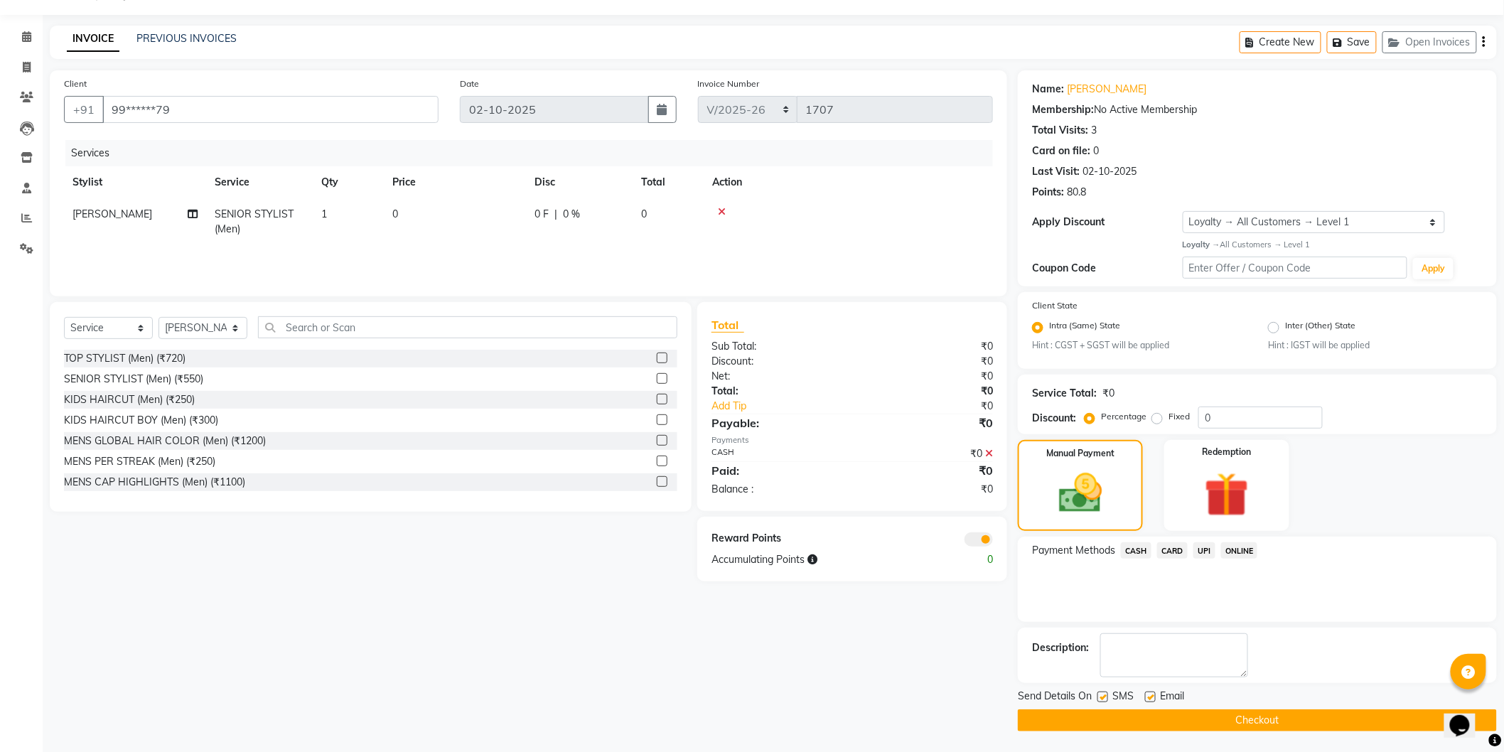
click at [1152, 715] on button "Checkout" at bounding box center [1257, 721] width 479 height 22
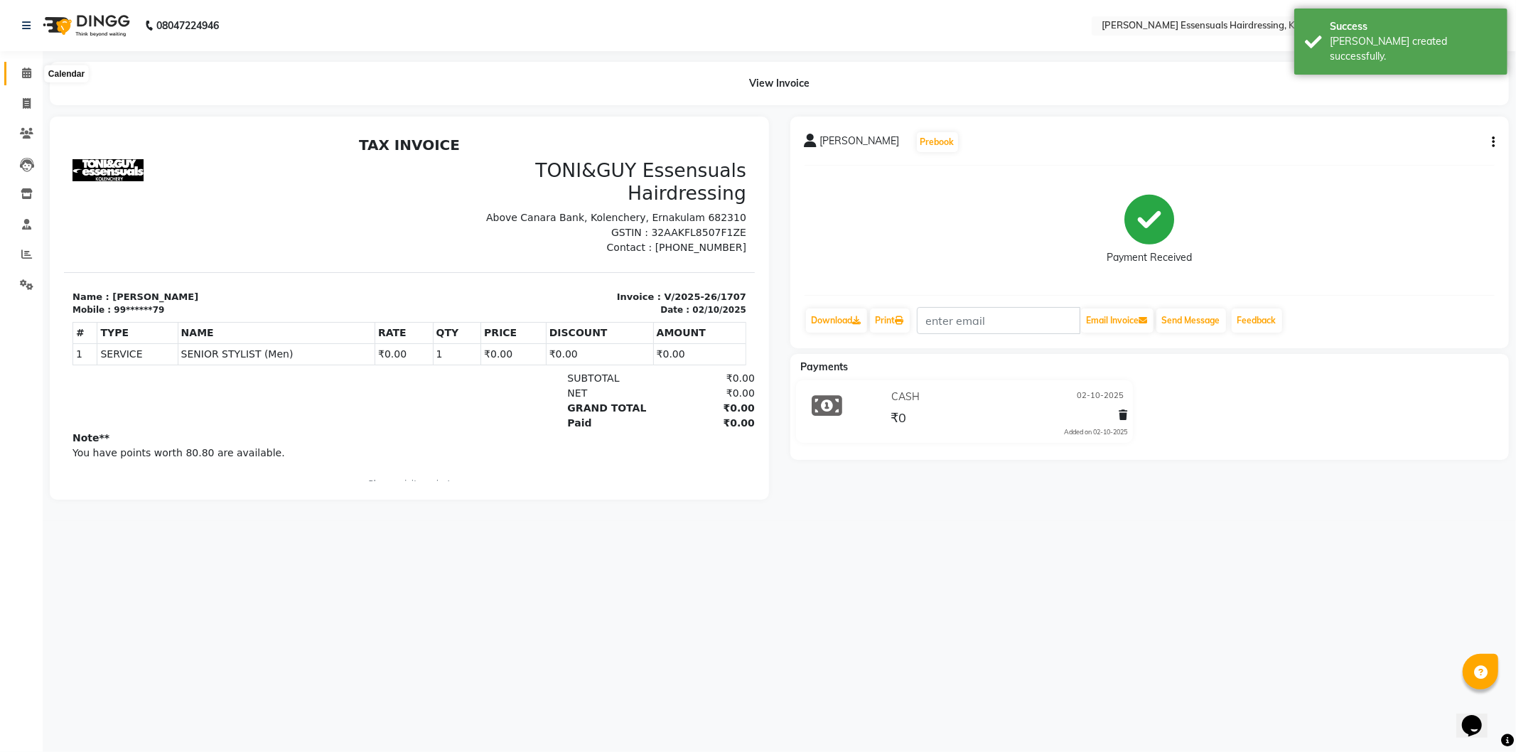
click at [25, 77] on icon at bounding box center [26, 73] width 9 height 11
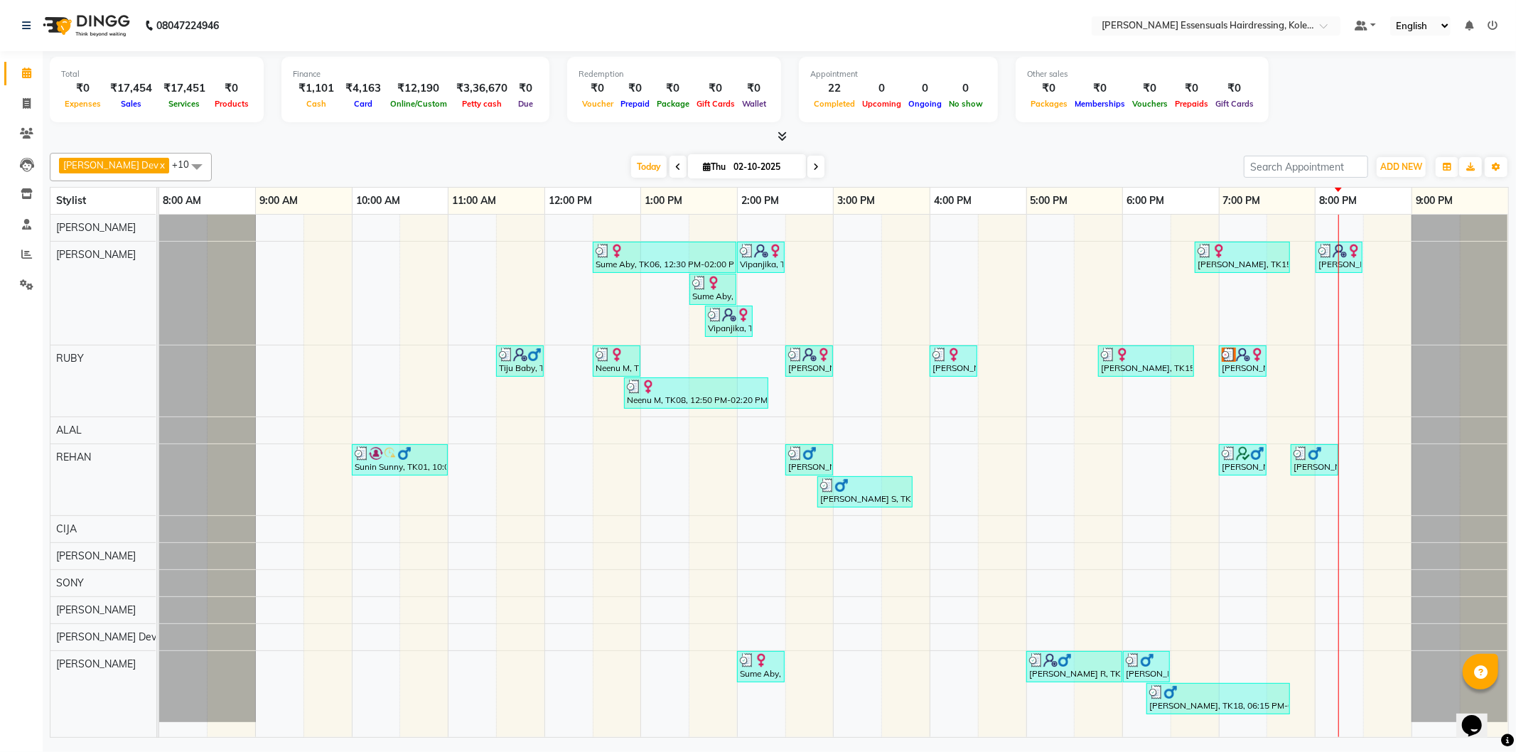
click at [1348, 360] on div "Sume Aby, TK06, 12:30 PM-02:00 PM, EYEBROWS THREADING,UPPERLIP THREADING (₹42),…" at bounding box center [833, 476] width 1349 height 523
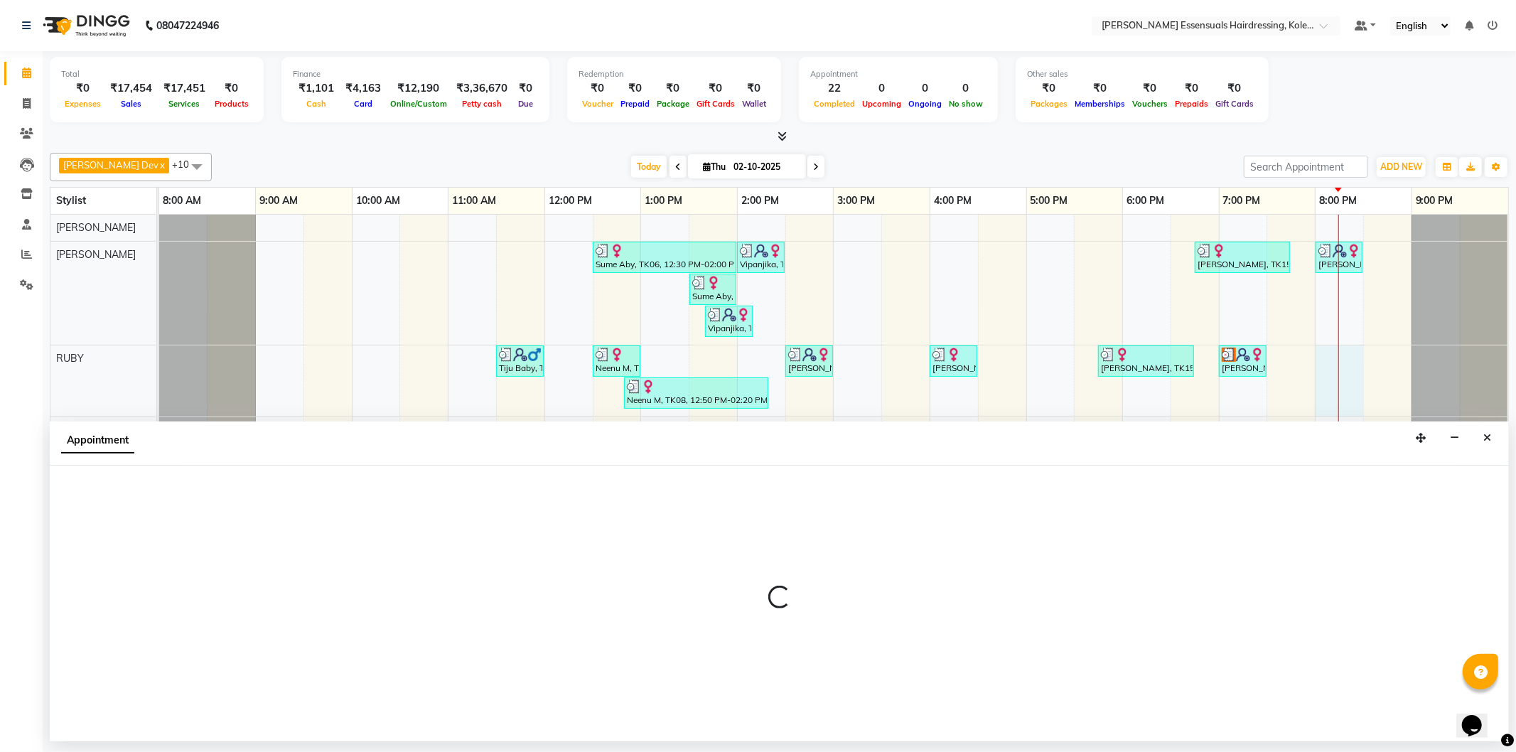
select select "79968"
select select "tentative"
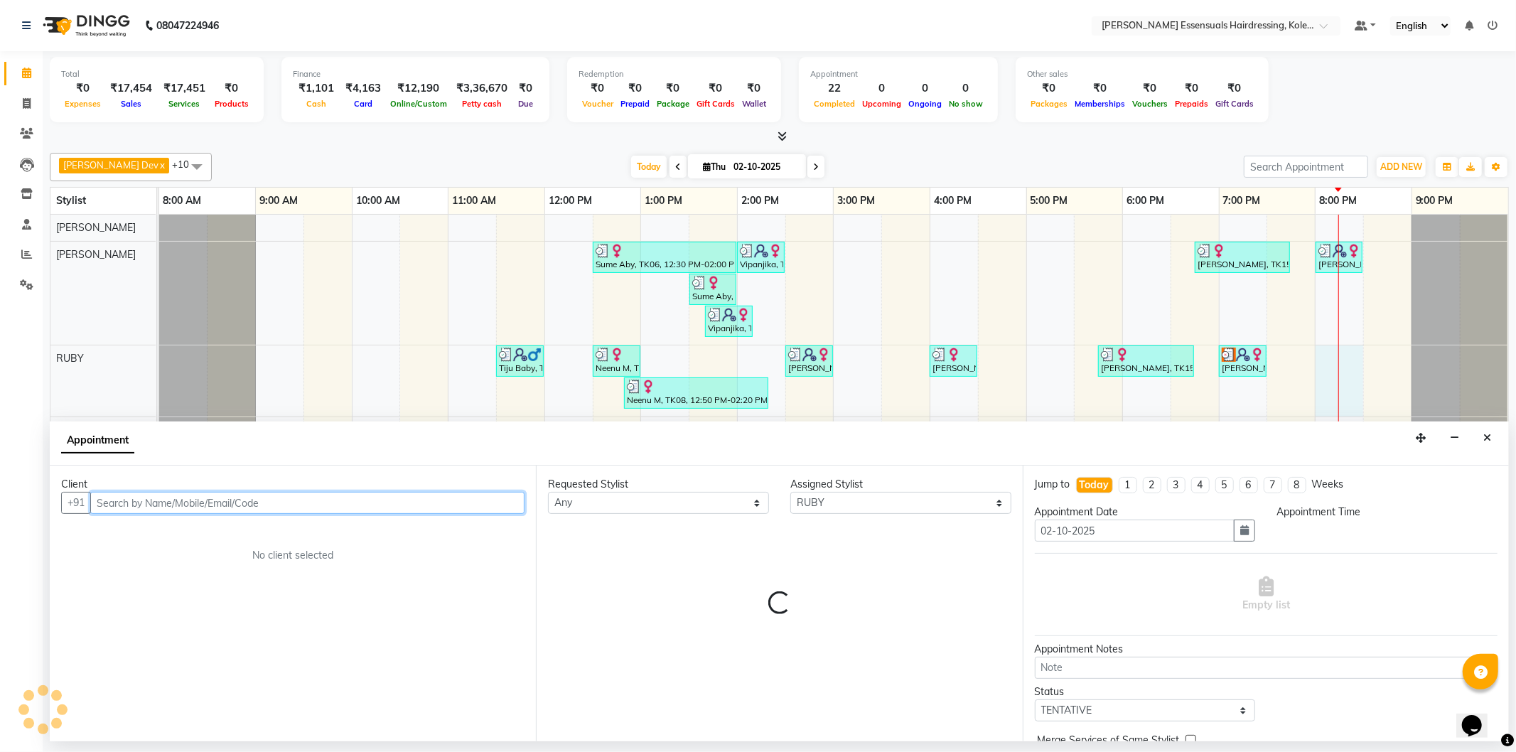
select select "1200"
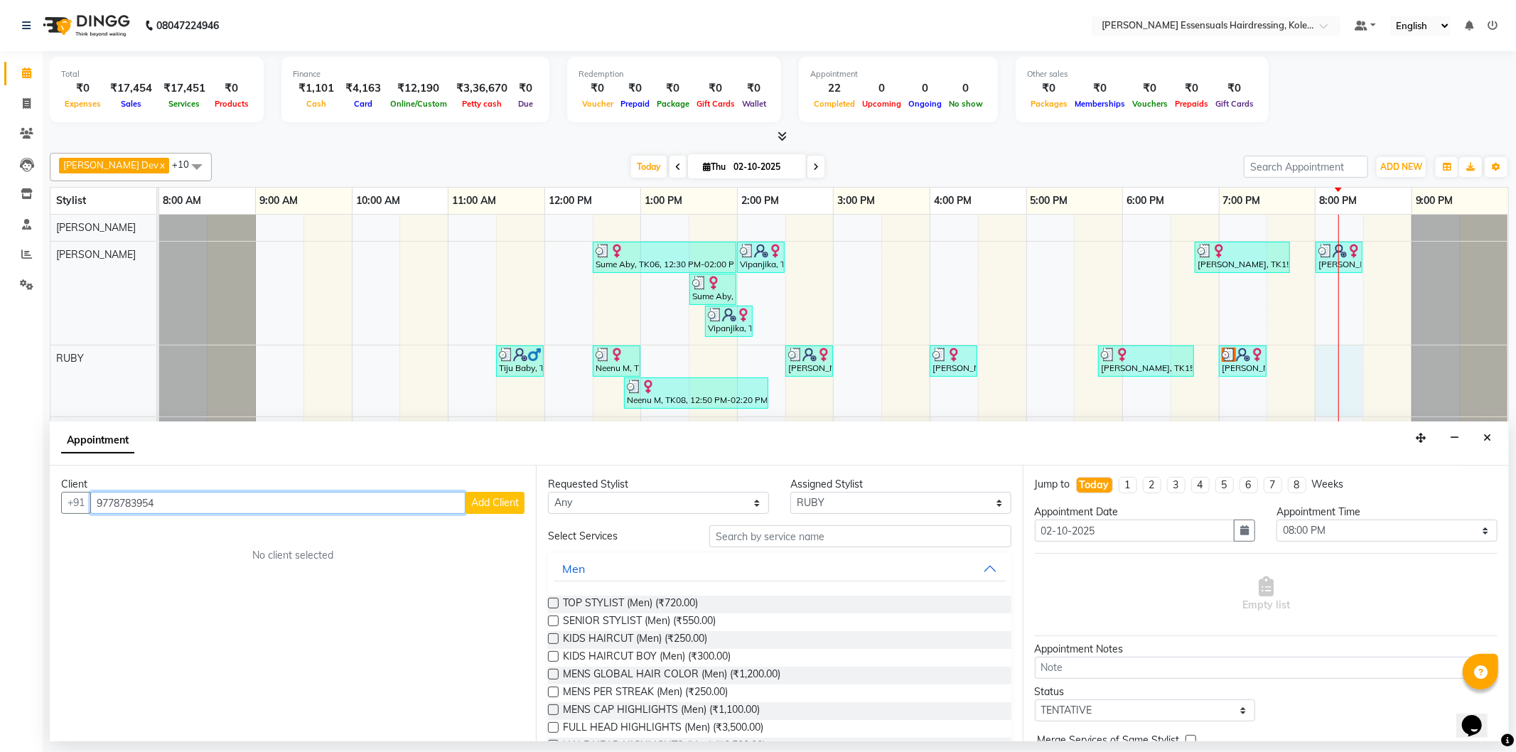
type input "9778783954"
click at [506, 505] on span "Add Client" at bounding box center [495, 502] width 48 height 13
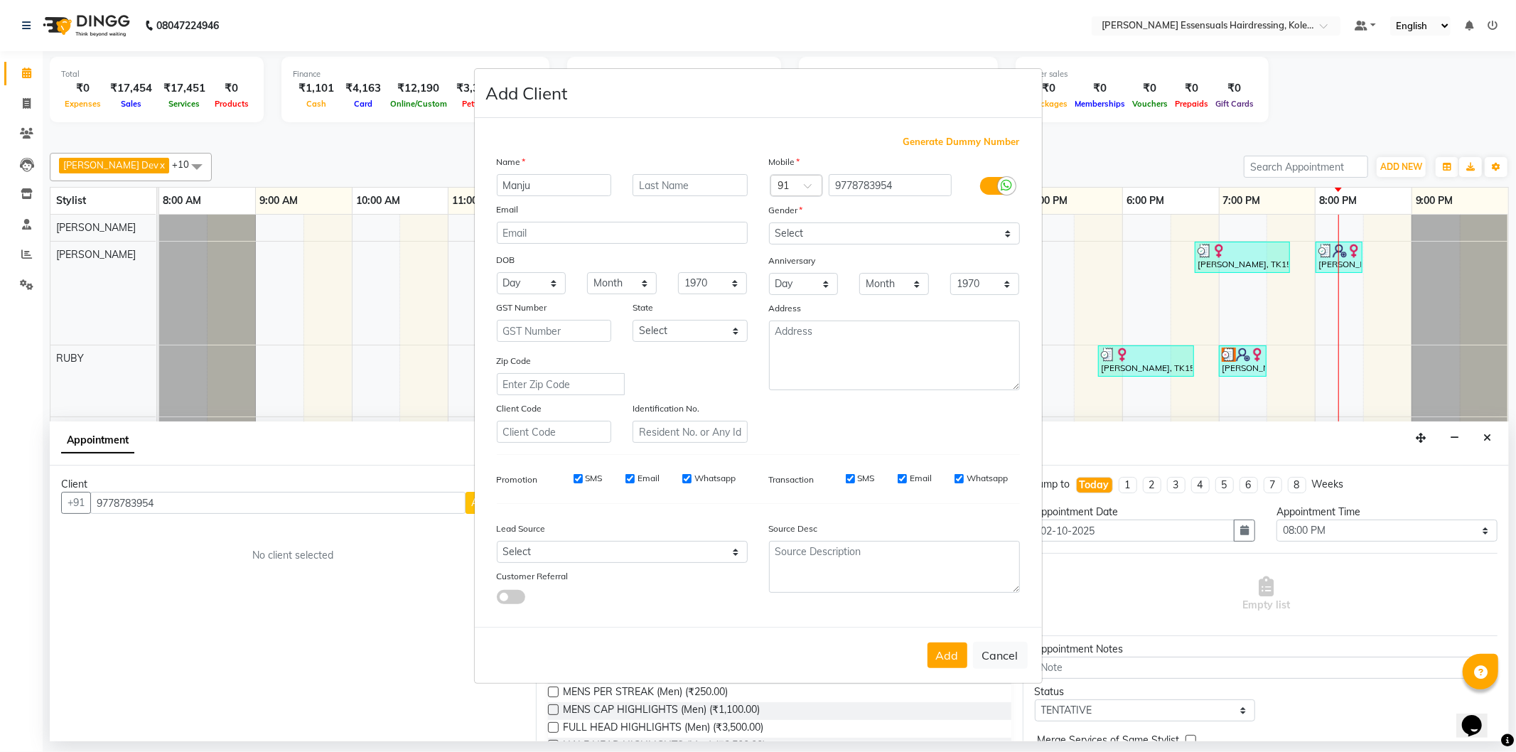
type input "Manju"
click at [664, 189] on input "text" at bounding box center [690, 185] width 115 height 22
type input "M"
click at [850, 237] on select "Select Male Female Other Prefer Not To Say" at bounding box center [894, 234] width 251 height 22
select select "female"
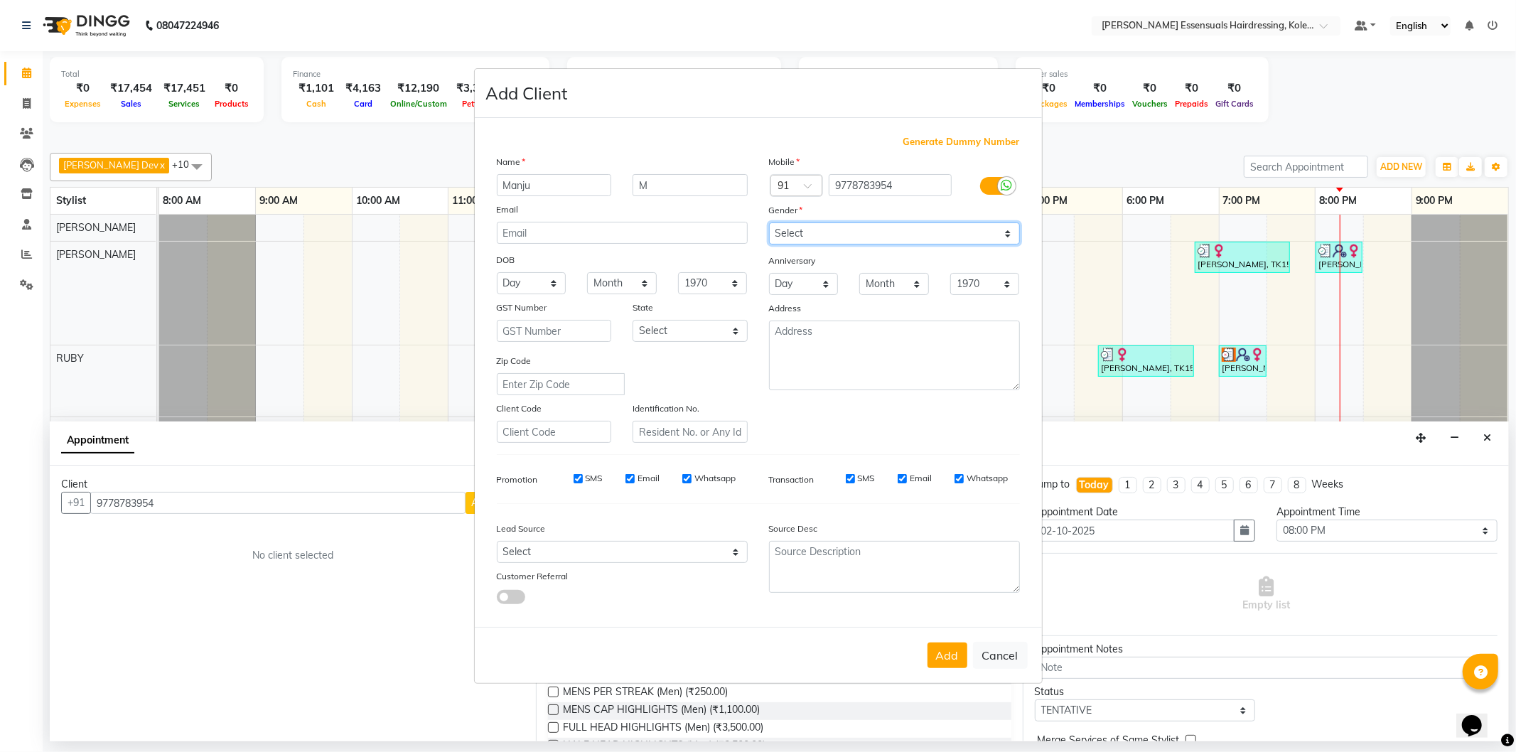
click at [769, 223] on select "Select Male Female Other Prefer Not To Say" at bounding box center [894, 234] width 251 height 22
click at [948, 655] on button "Add" at bounding box center [948, 656] width 40 height 26
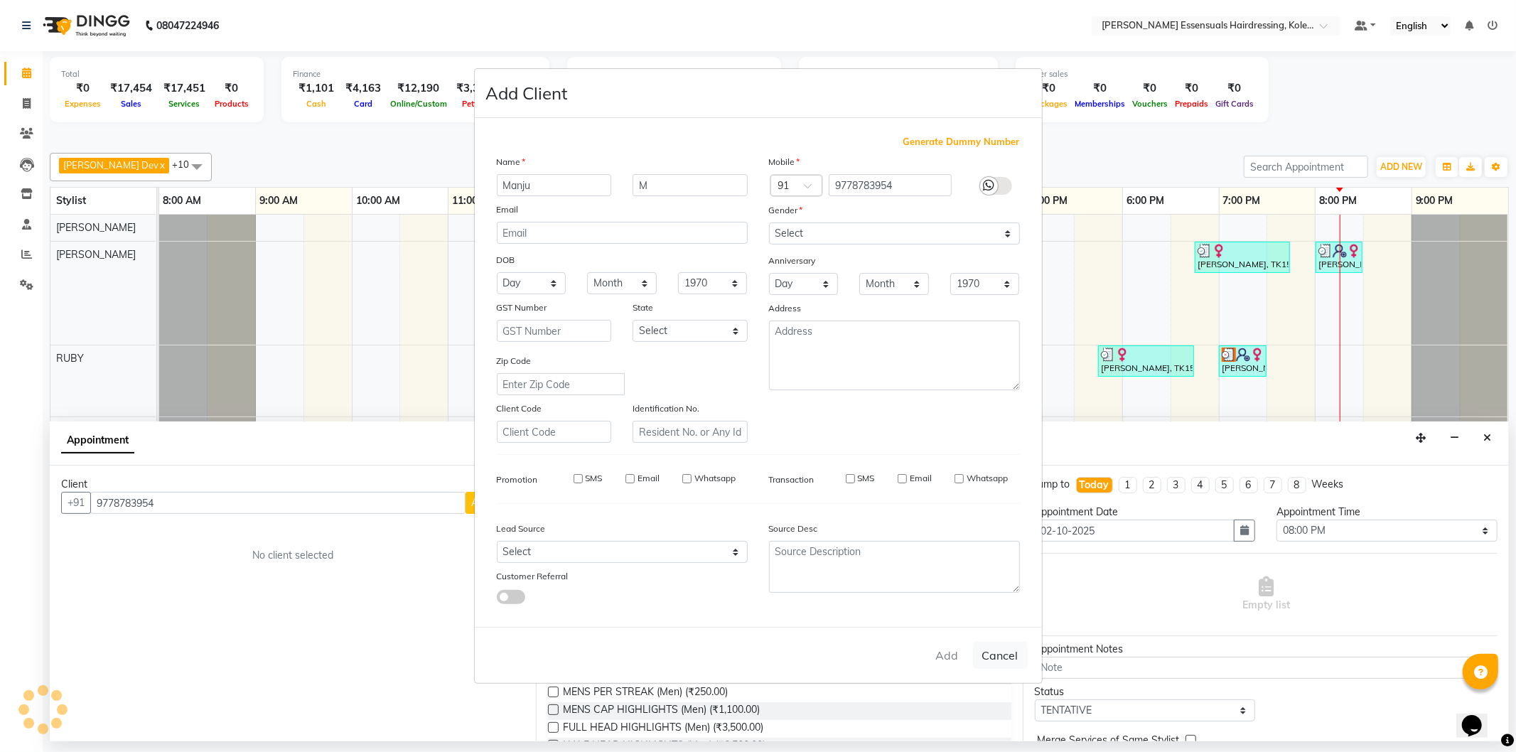
type input "97******54"
select select
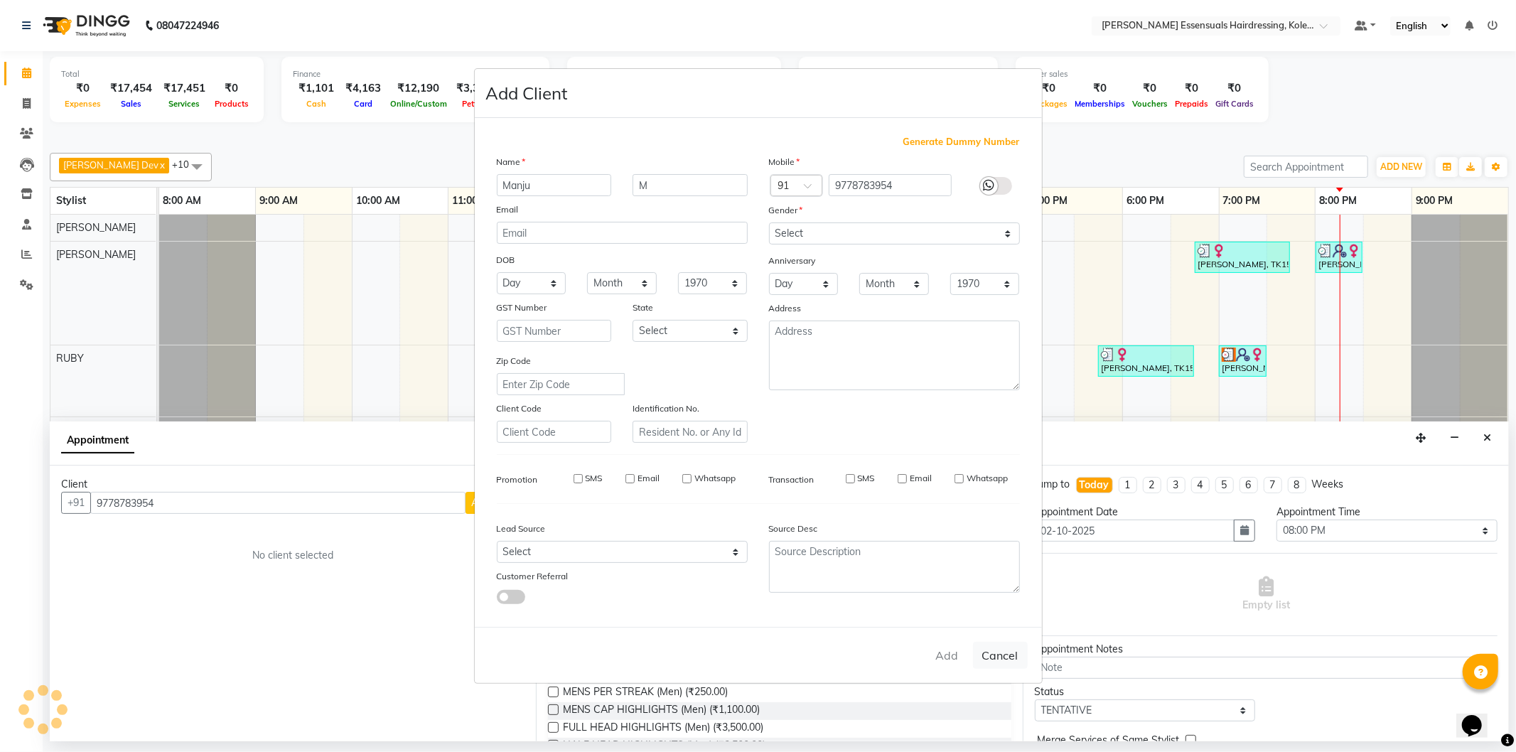
select select
checkbox input "false"
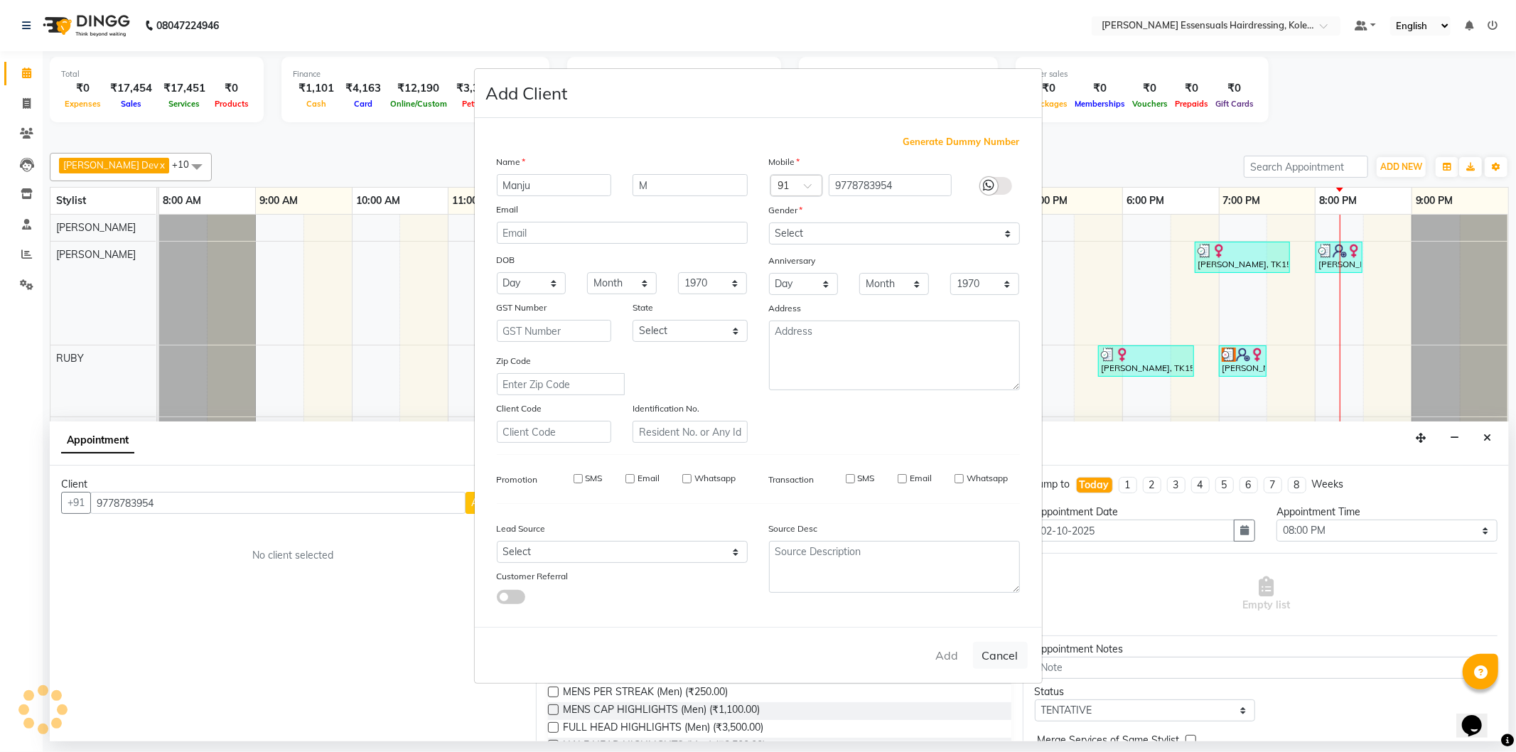
checkbox input "false"
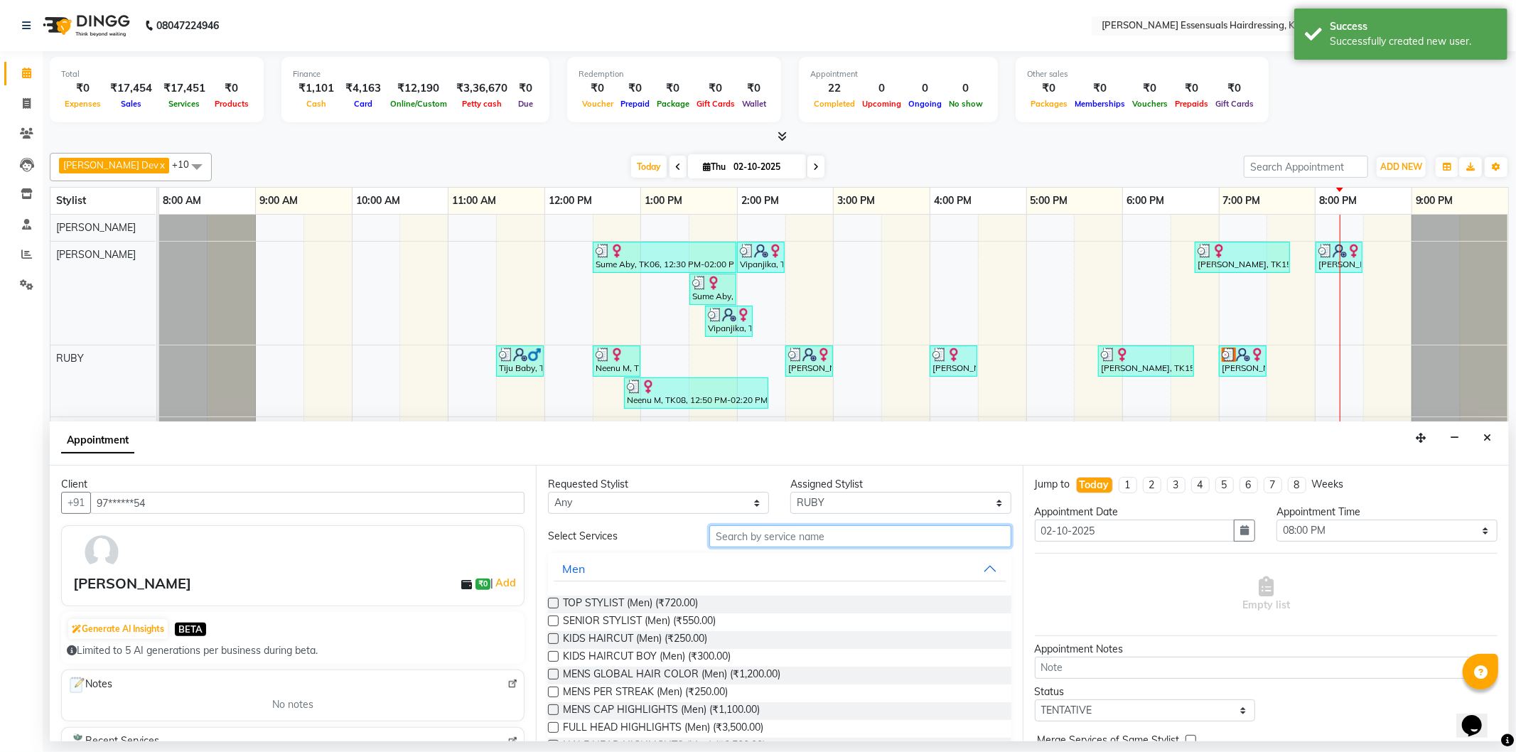
click at [769, 542] on input "text" at bounding box center [860, 536] width 301 height 22
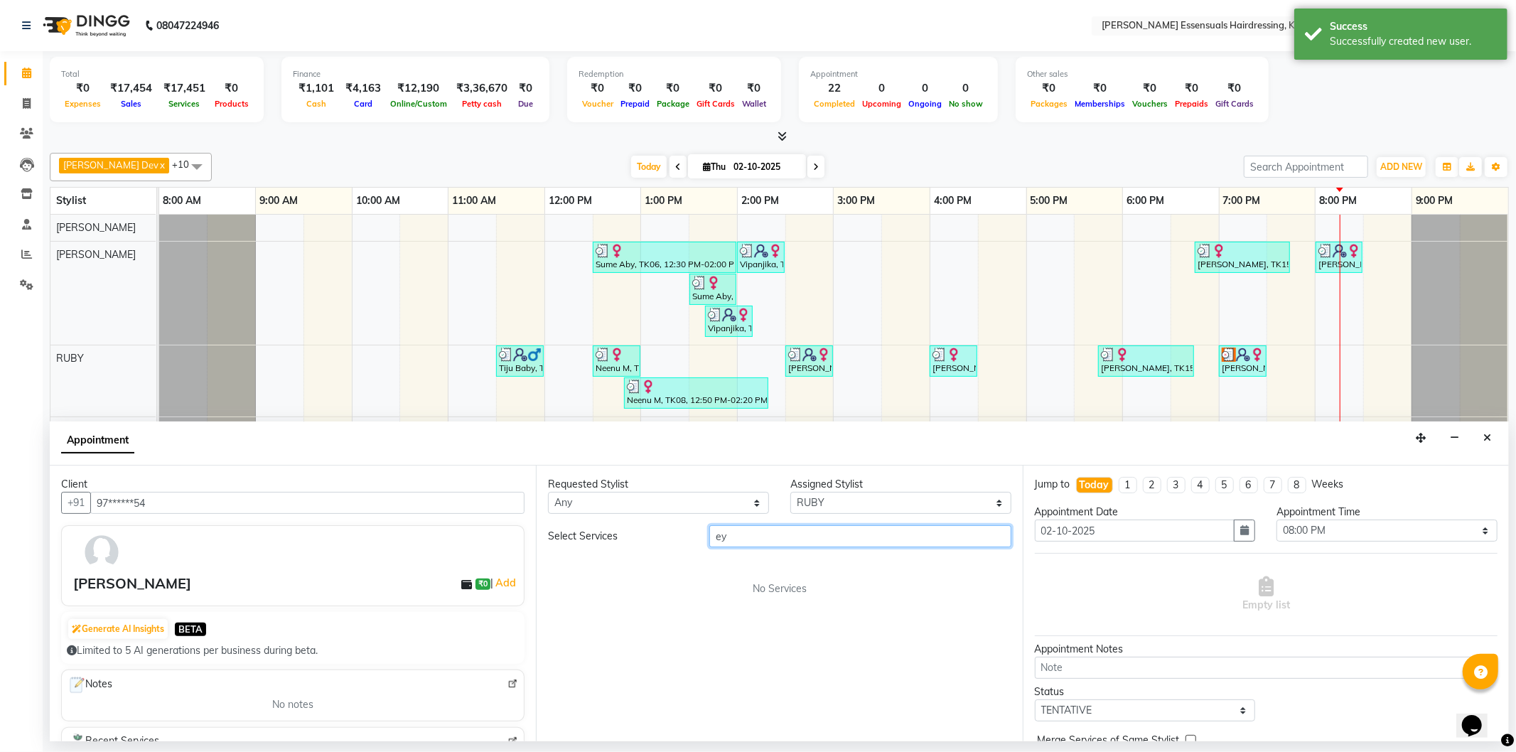
type input "e"
type input "eye"
click at [648, 643] on button "THREADING" at bounding box center [779, 641] width 451 height 26
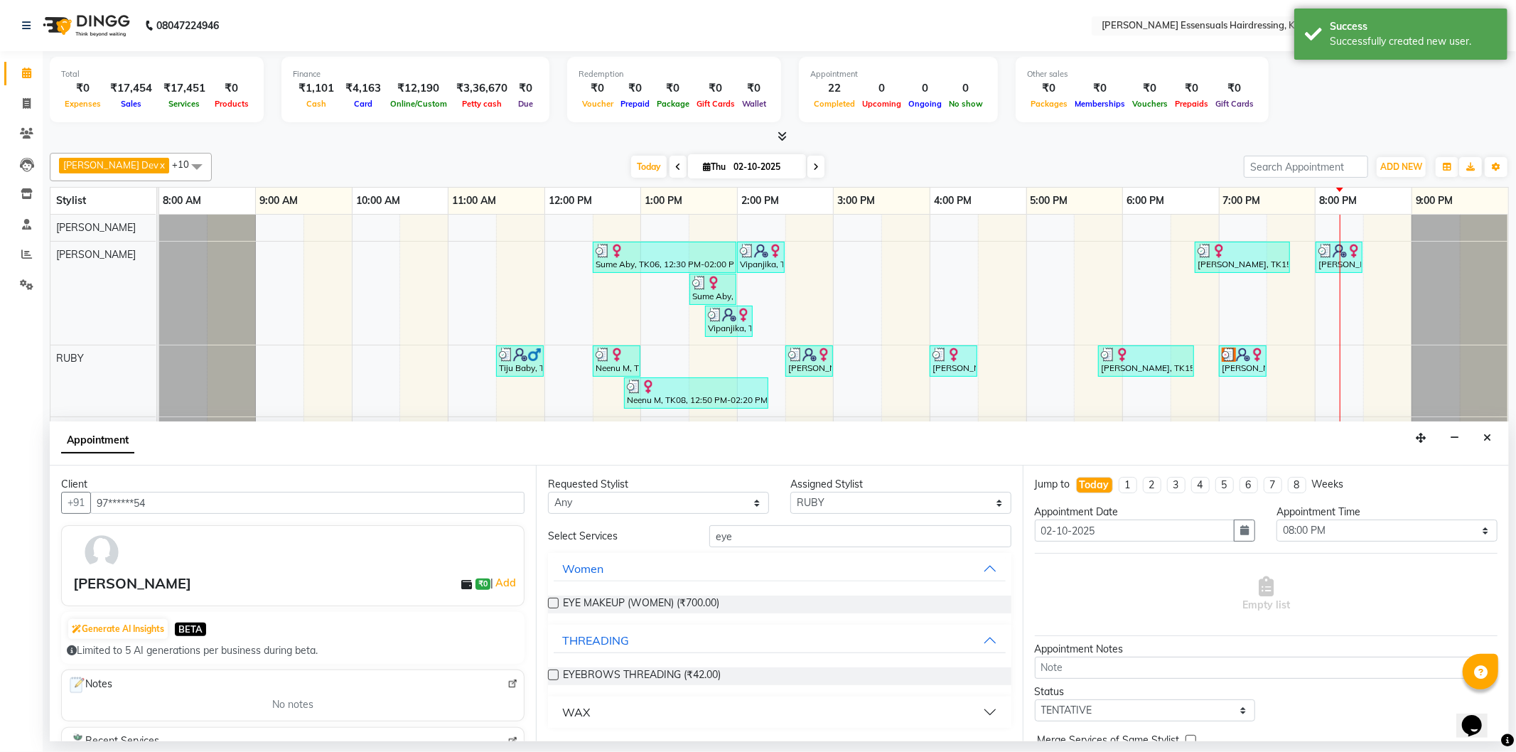
click at [552, 672] on label at bounding box center [553, 675] width 11 height 11
click at [552, 672] on input "checkbox" at bounding box center [552, 676] width 9 height 9
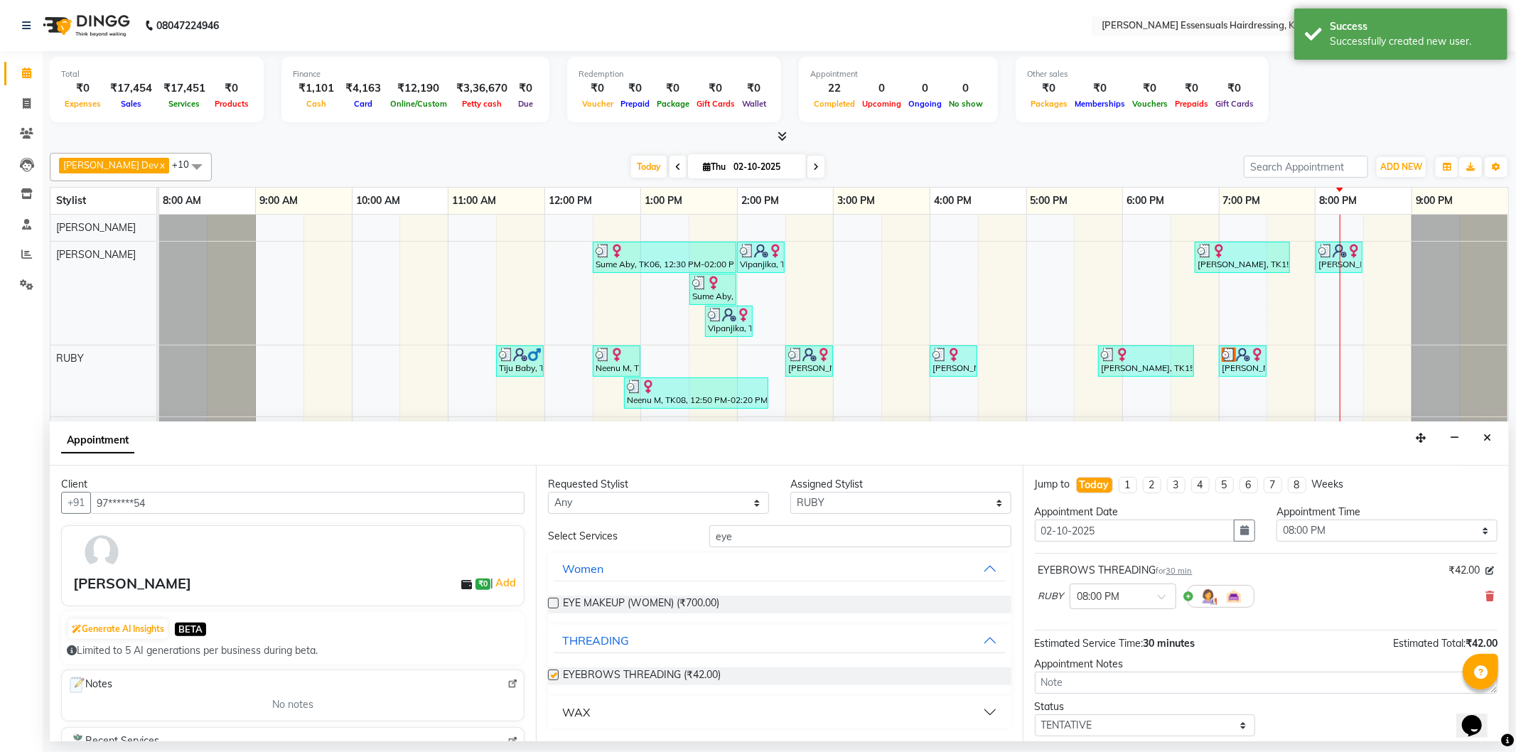
checkbox input "false"
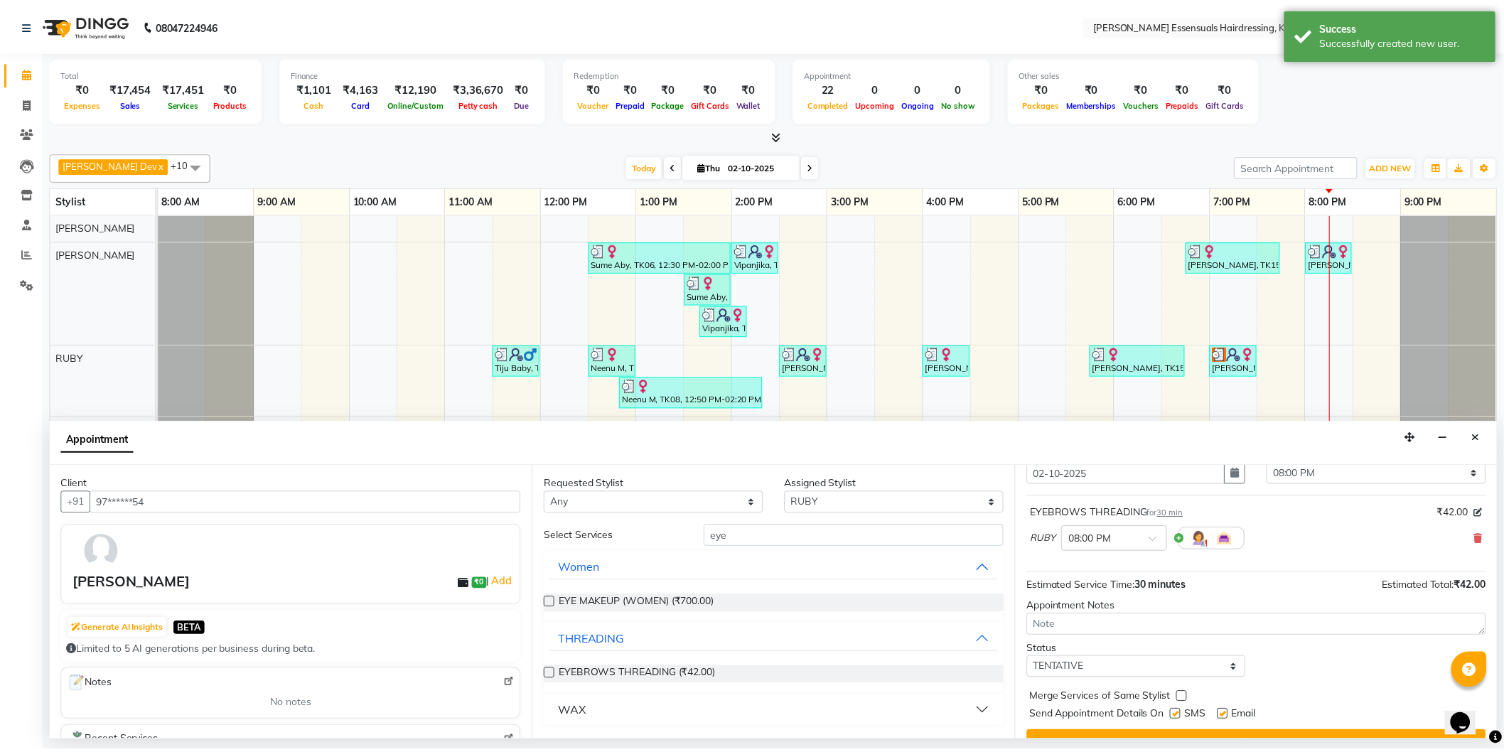
scroll to position [84, 0]
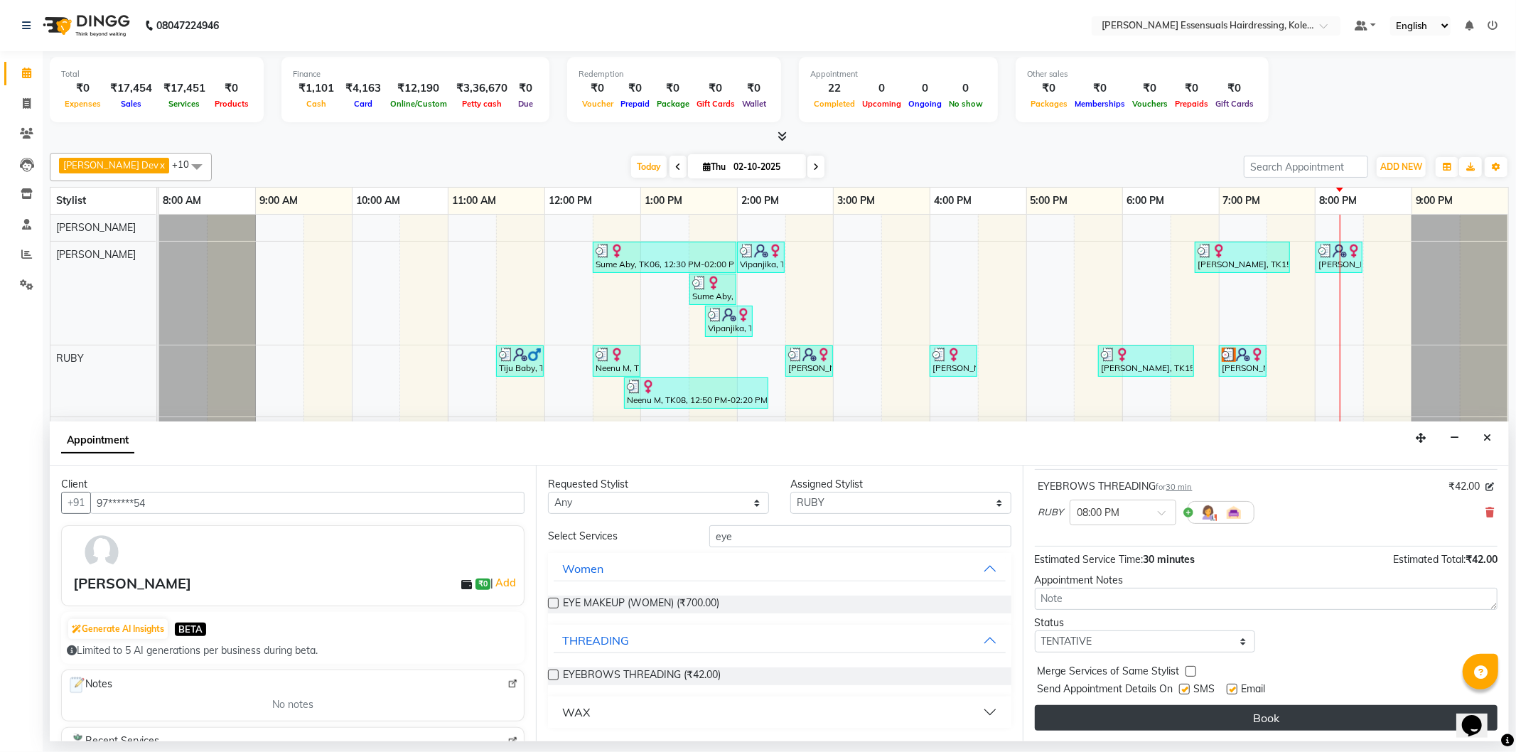
click at [1182, 728] on button "Book" at bounding box center [1266, 718] width 463 height 26
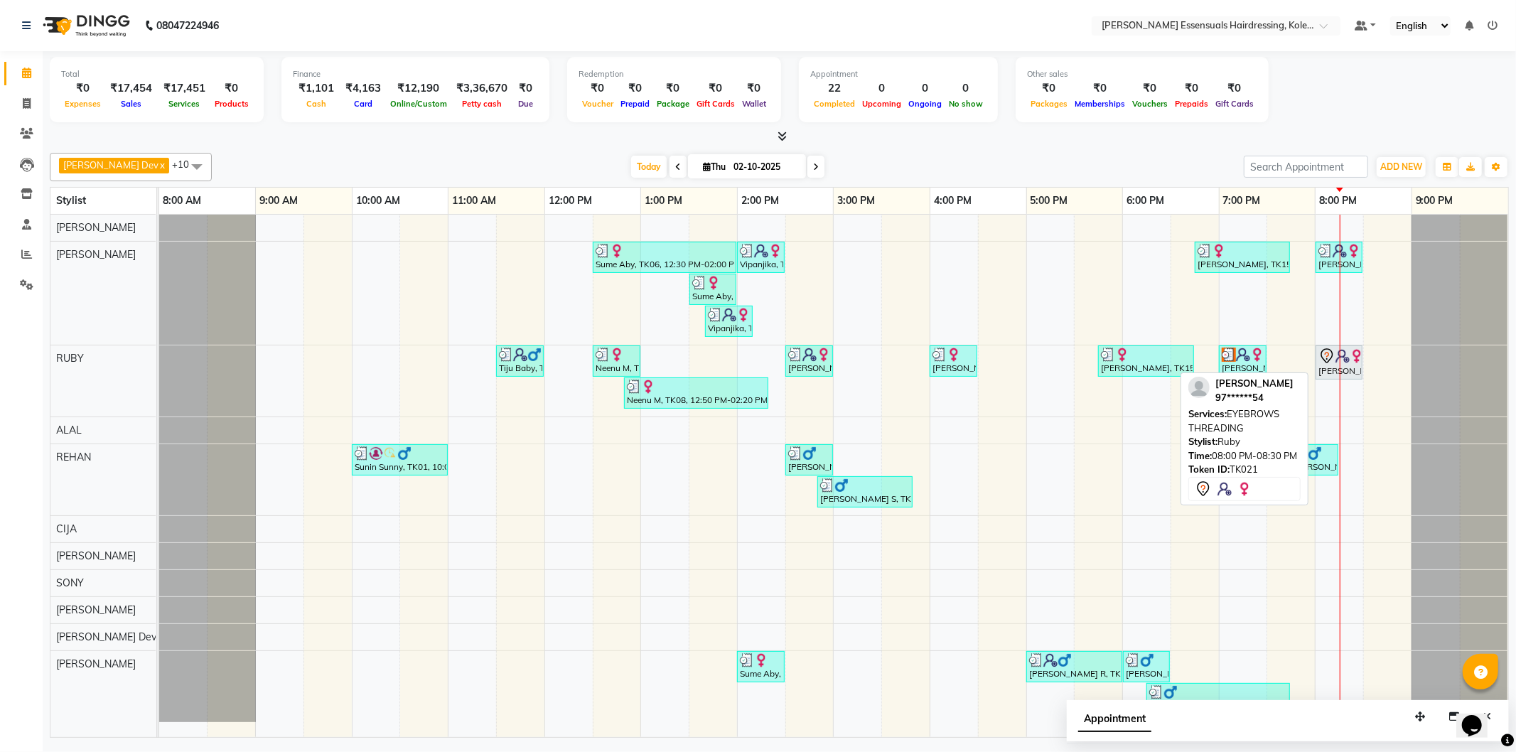
click at [1356, 358] on img at bounding box center [1357, 356] width 14 height 14
select select "7"
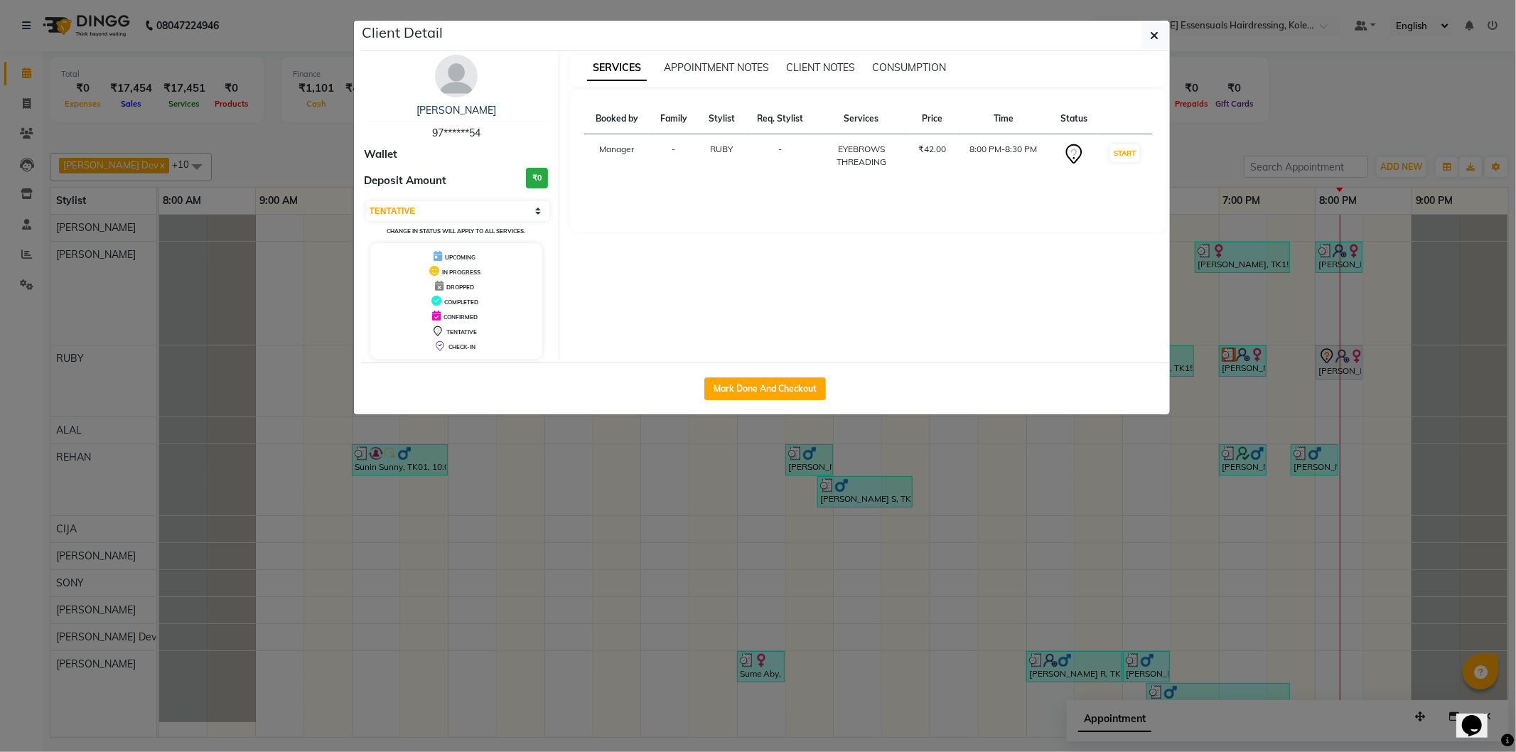
click at [783, 372] on div "Mark Done And Checkout" at bounding box center [765, 389] width 809 height 52
click at [777, 385] on button "Mark Done And Checkout" at bounding box center [766, 389] width 122 height 23
select select "service"
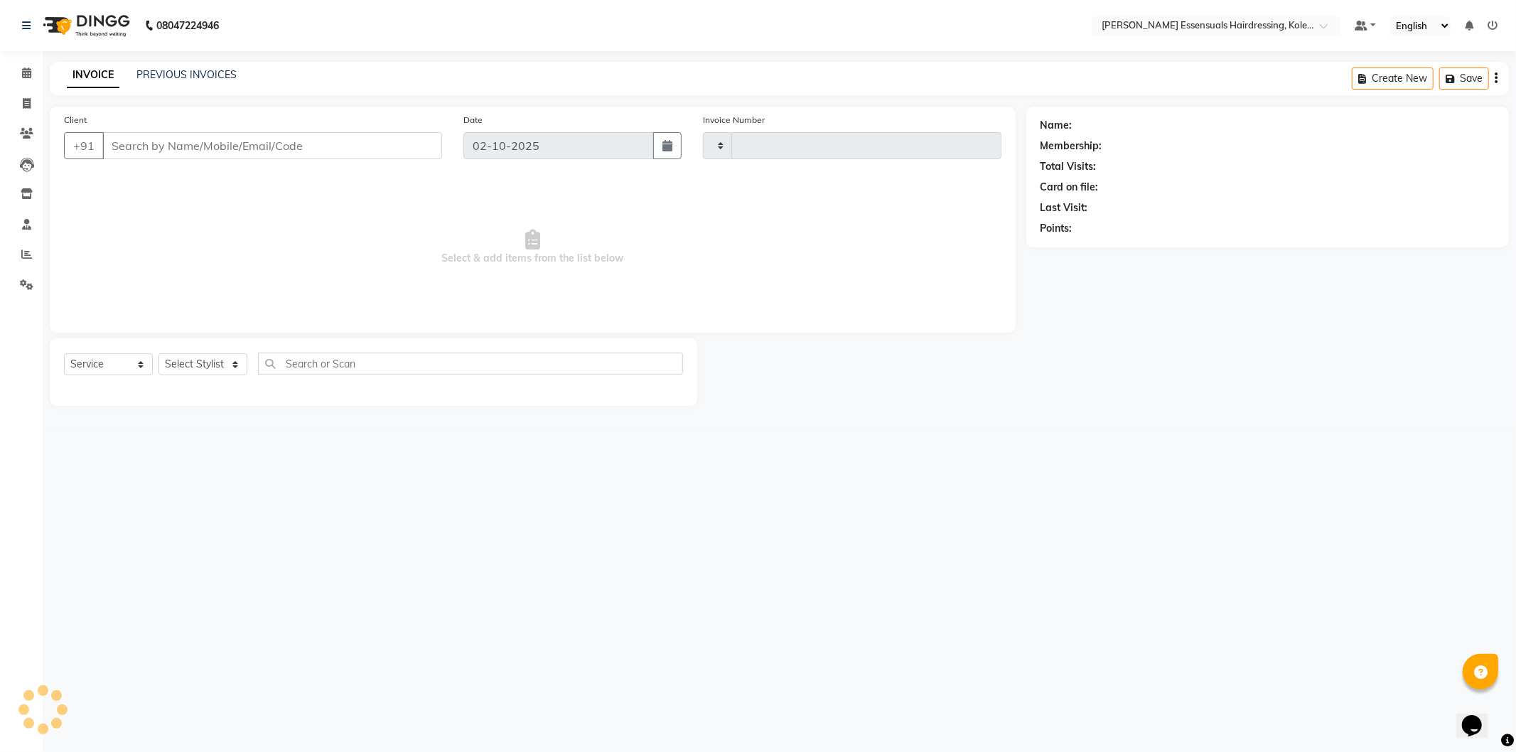
type input "1708"
select select "8281"
type input "97******54"
select select "79968"
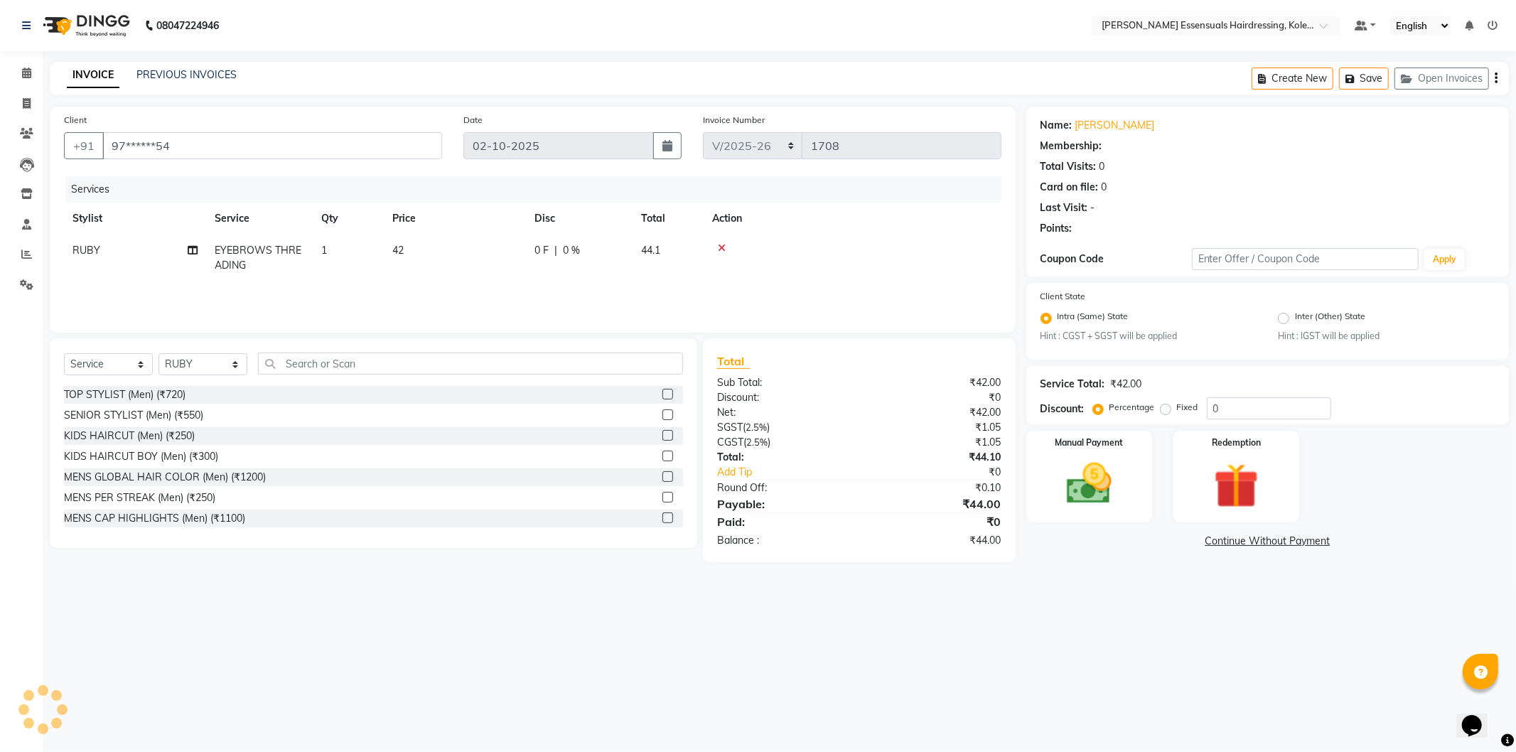
select select "1: Object"
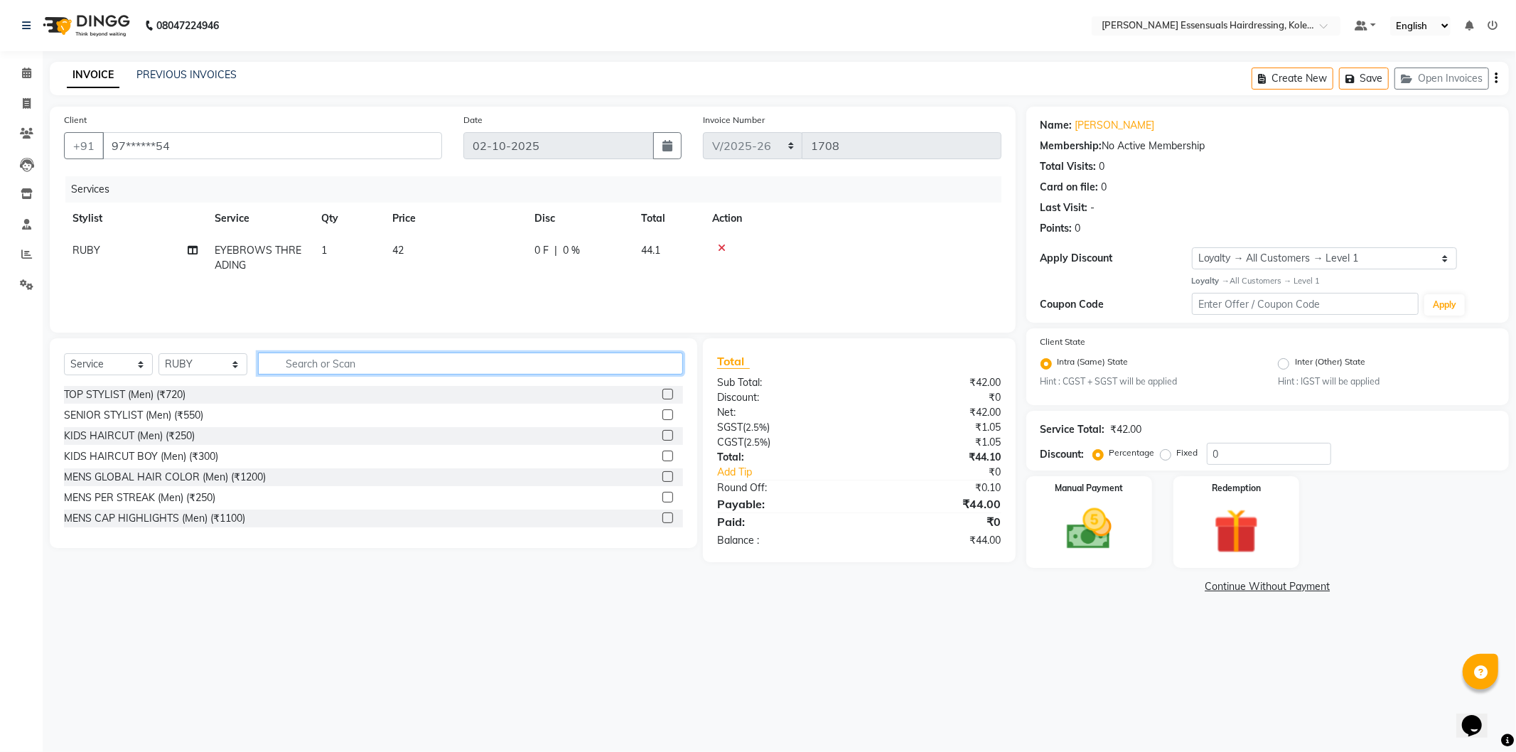
click at [466, 357] on input "text" at bounding box center [470, 364] width 425 height 22
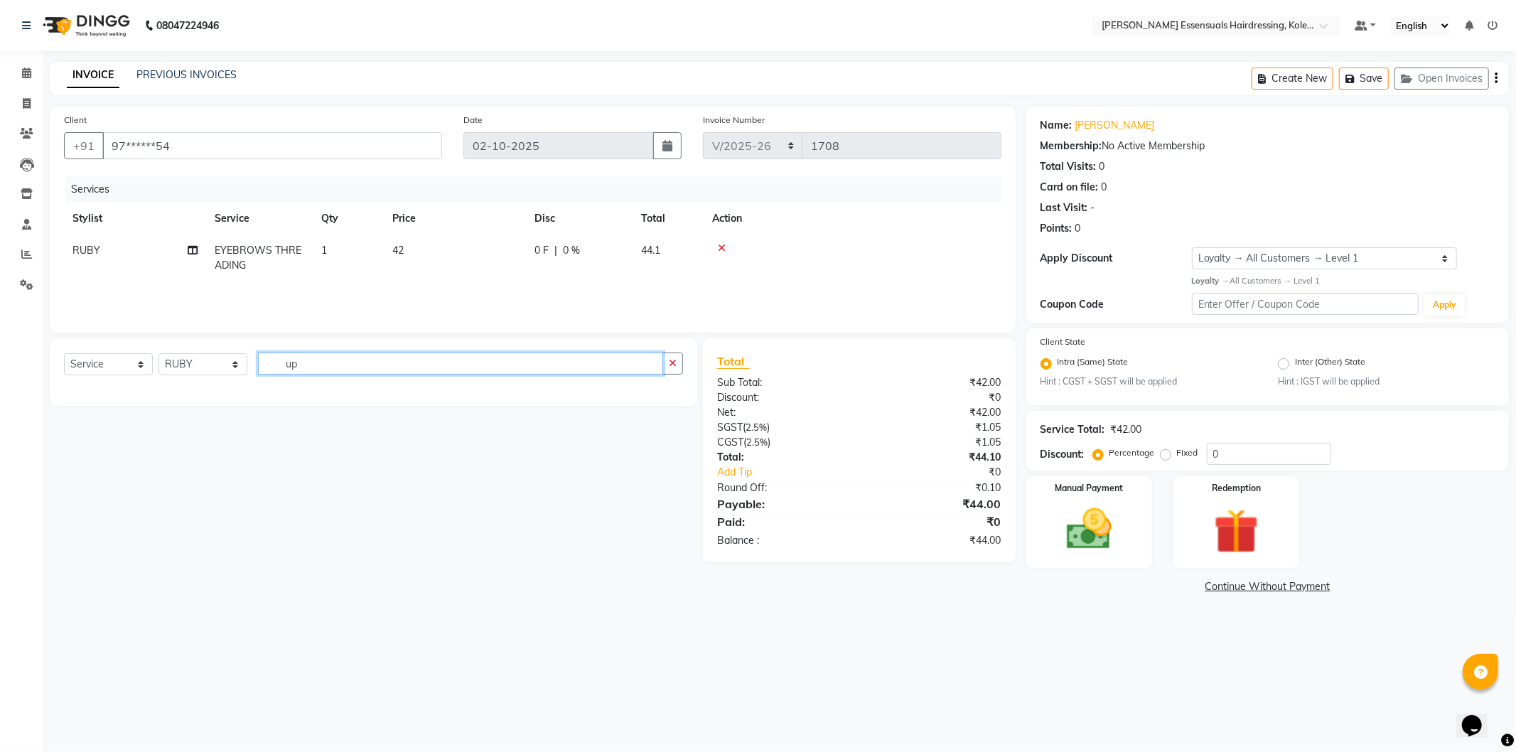
type input "u"
type input "upp"
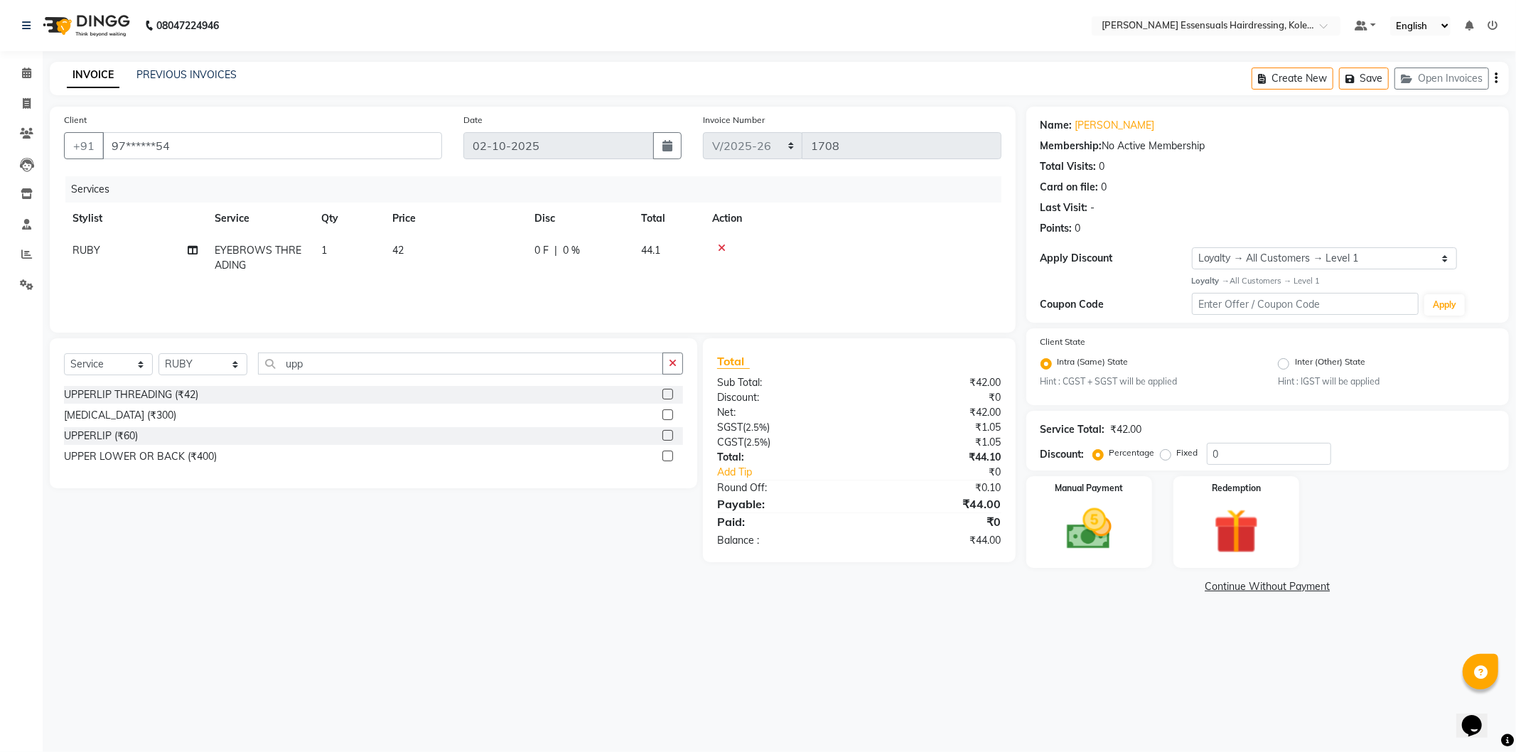
click at [665, 395] on label at bounding box center [668, 394] width 11 height 11
click at [665, 395] on input "checkbox" at bounding box center [667, 394] width 9 height 9
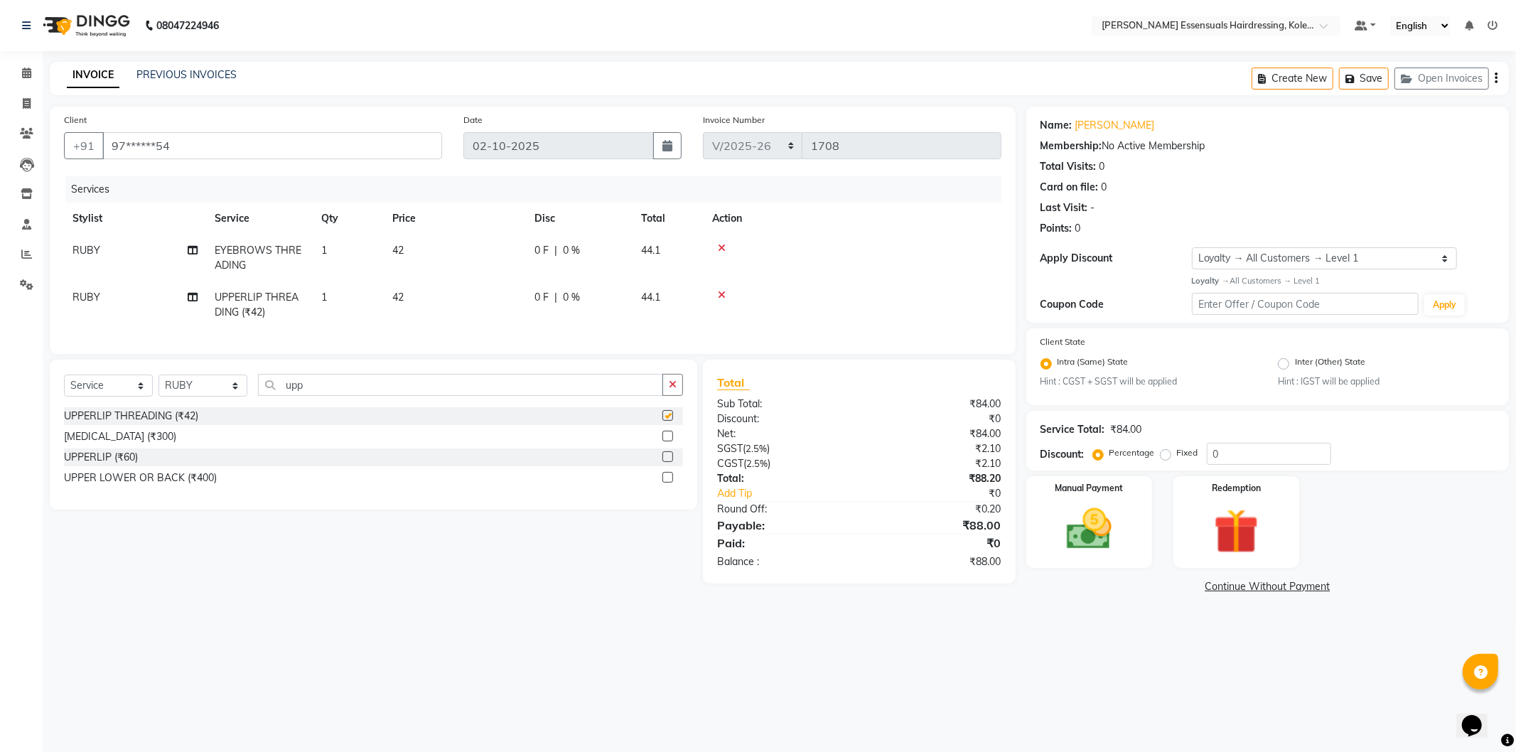
checkbox input "false"
click at [437, 306] on td "42" at bounding box center [455, 305] width 142 height 47
select select "79968"
click at [464, 240] on td "42" at bounding box center [522, 251] width 142 height 32
select select "79968"
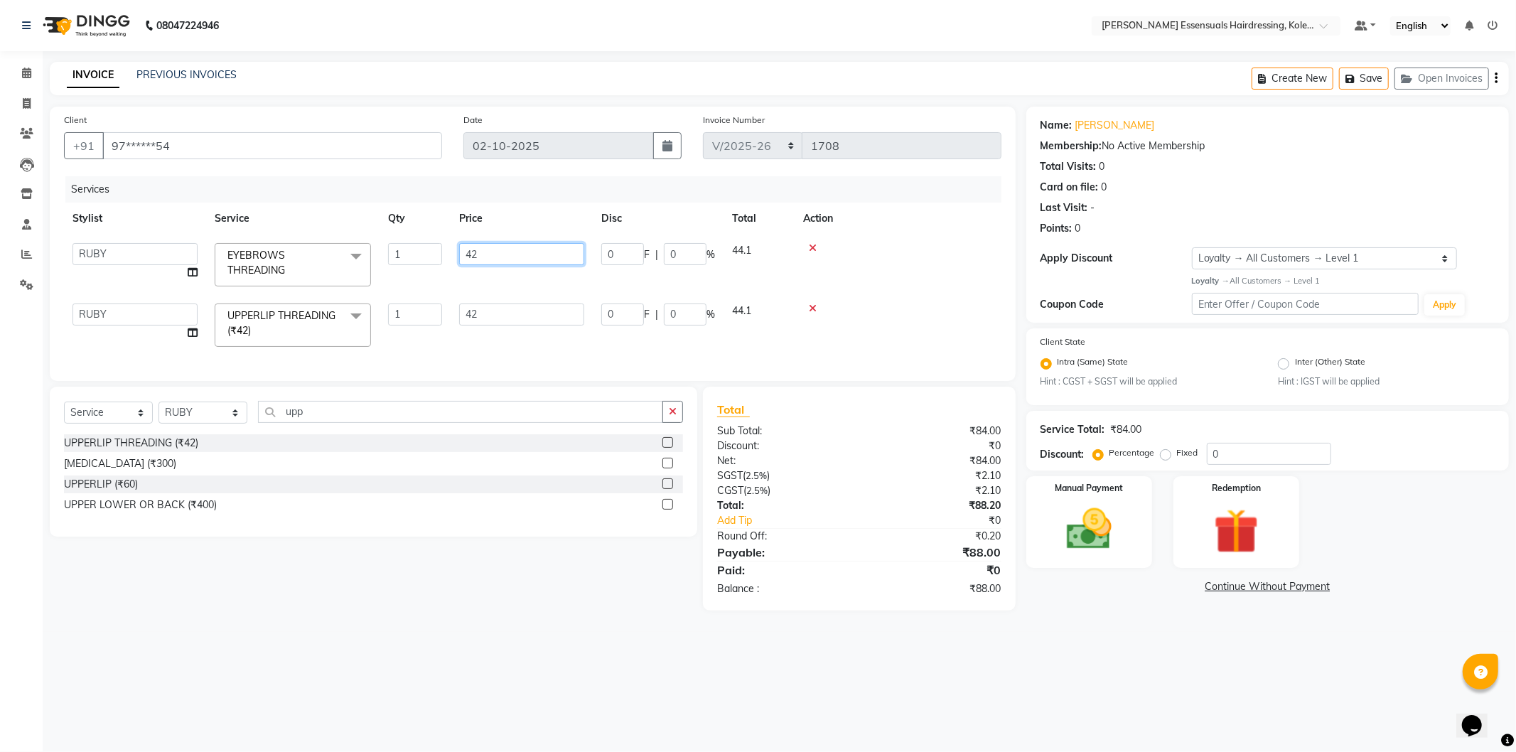
click at [498, 257] on input "42" at bounding box center [521, 254] width 125 height 22
click at [498, 256] on input "42" at bounding box center [521, 254] width 125 height 22
type input "48"
click at [498, 306] on td "42" at bounding box center [522, 325] width 142 height 60
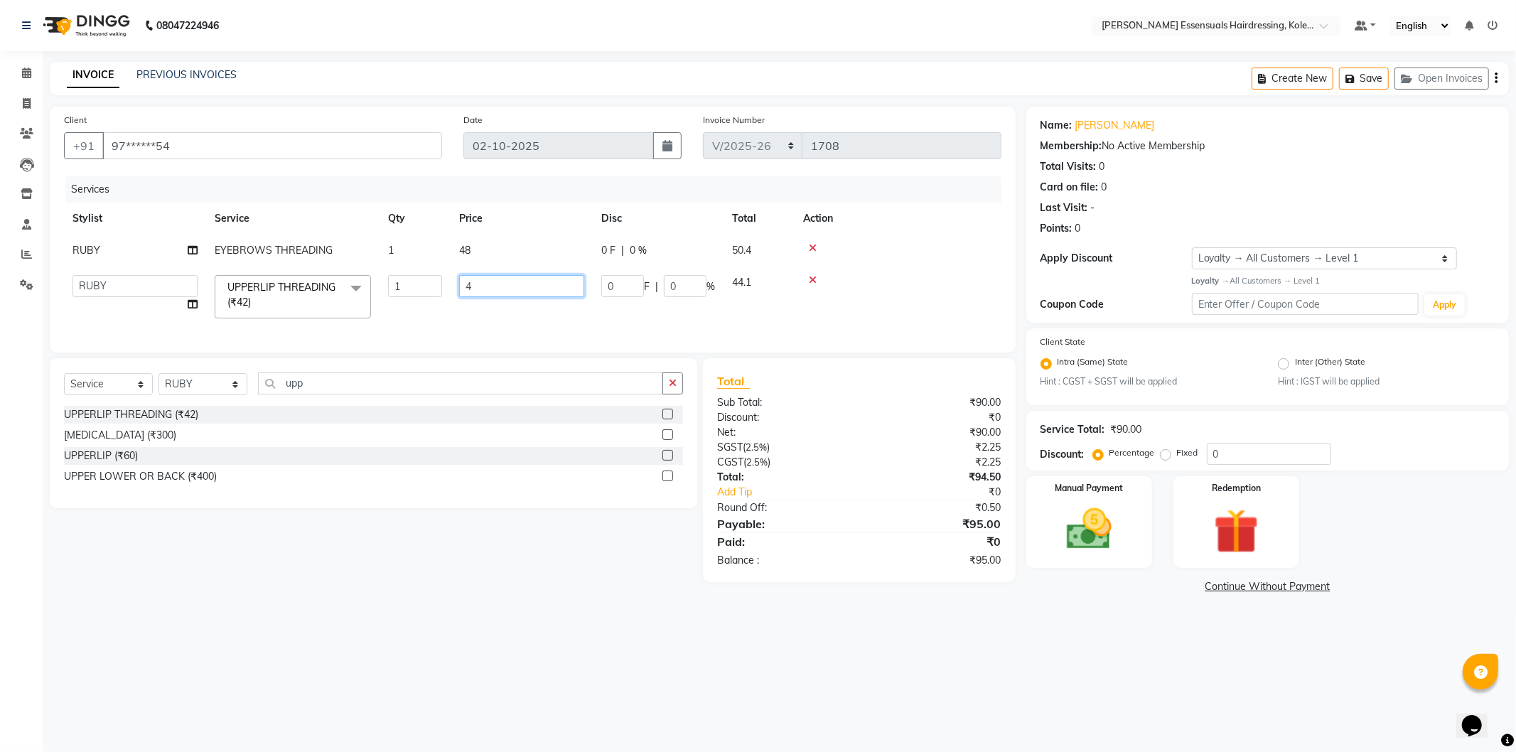
type input "48"
click at [542, 318] on tr "Admin ALAL Anagha Dev ATHIRA BIDHYA Bindya Accountant CIJA FAIZAN Manager NIREN…" at bounding box center [533, 297] width 938 height 60
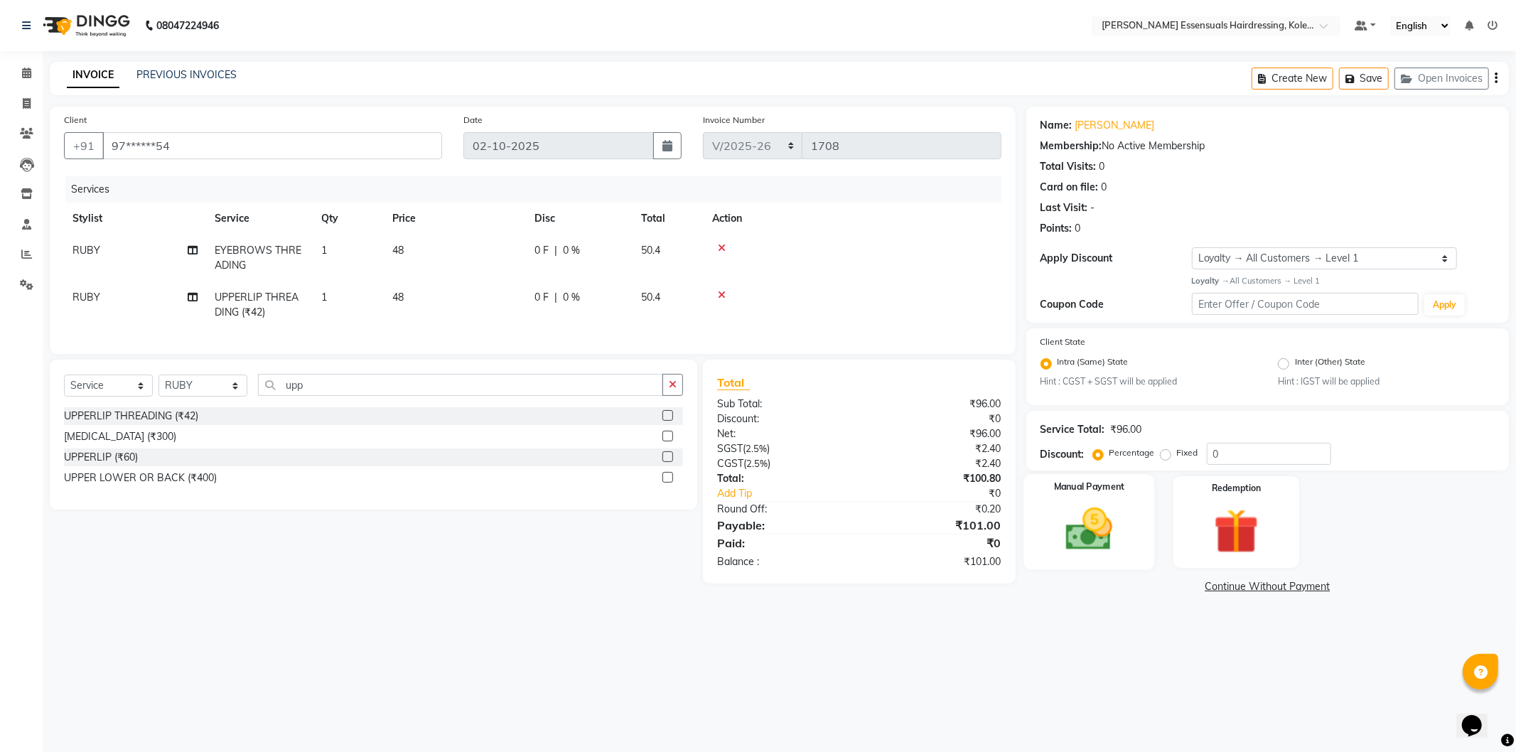
click at [1068, 525] on img at bounding box center [1089, 530] width 76 height 54
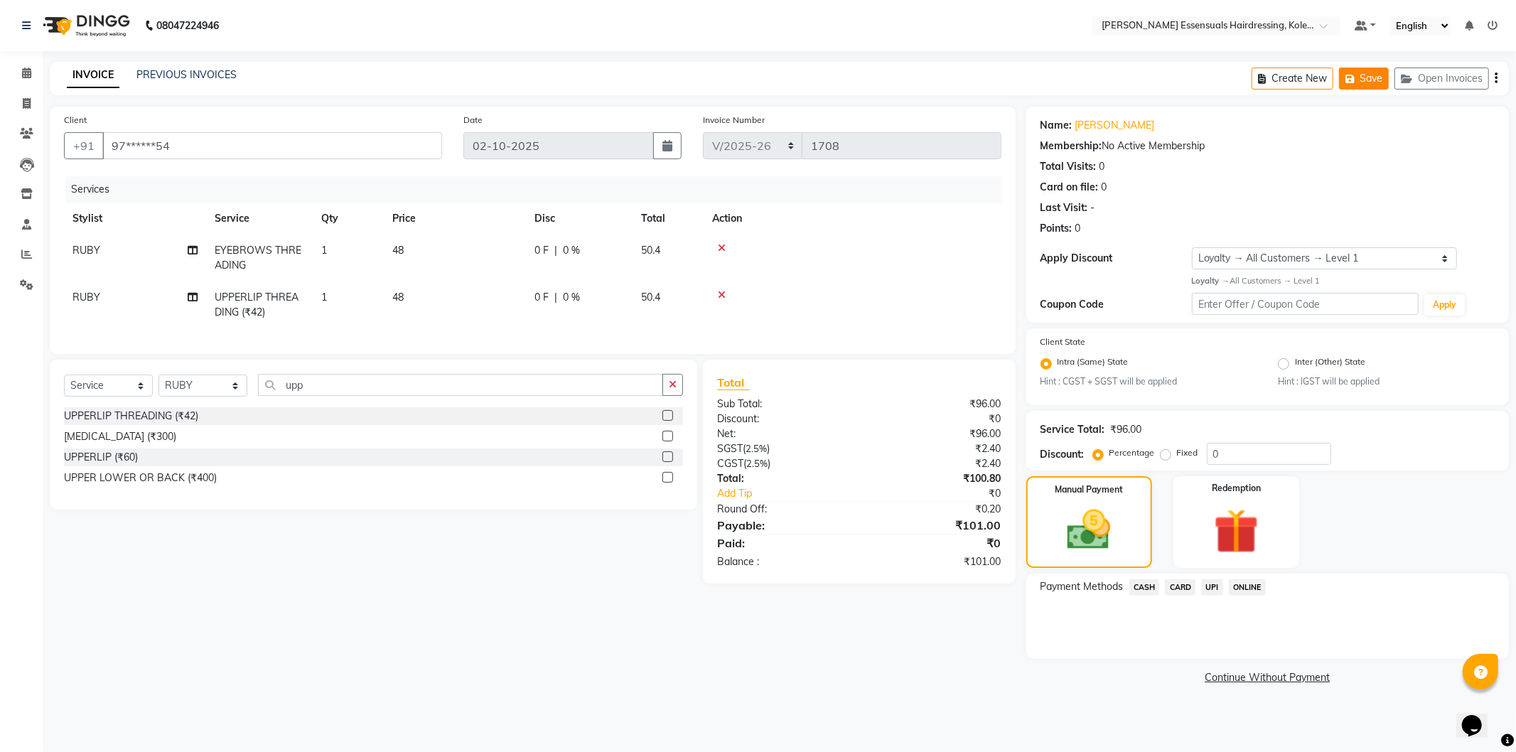
click at [1372, 85] on button "Save" at bounding box center [1364, 79] width 50 height 22
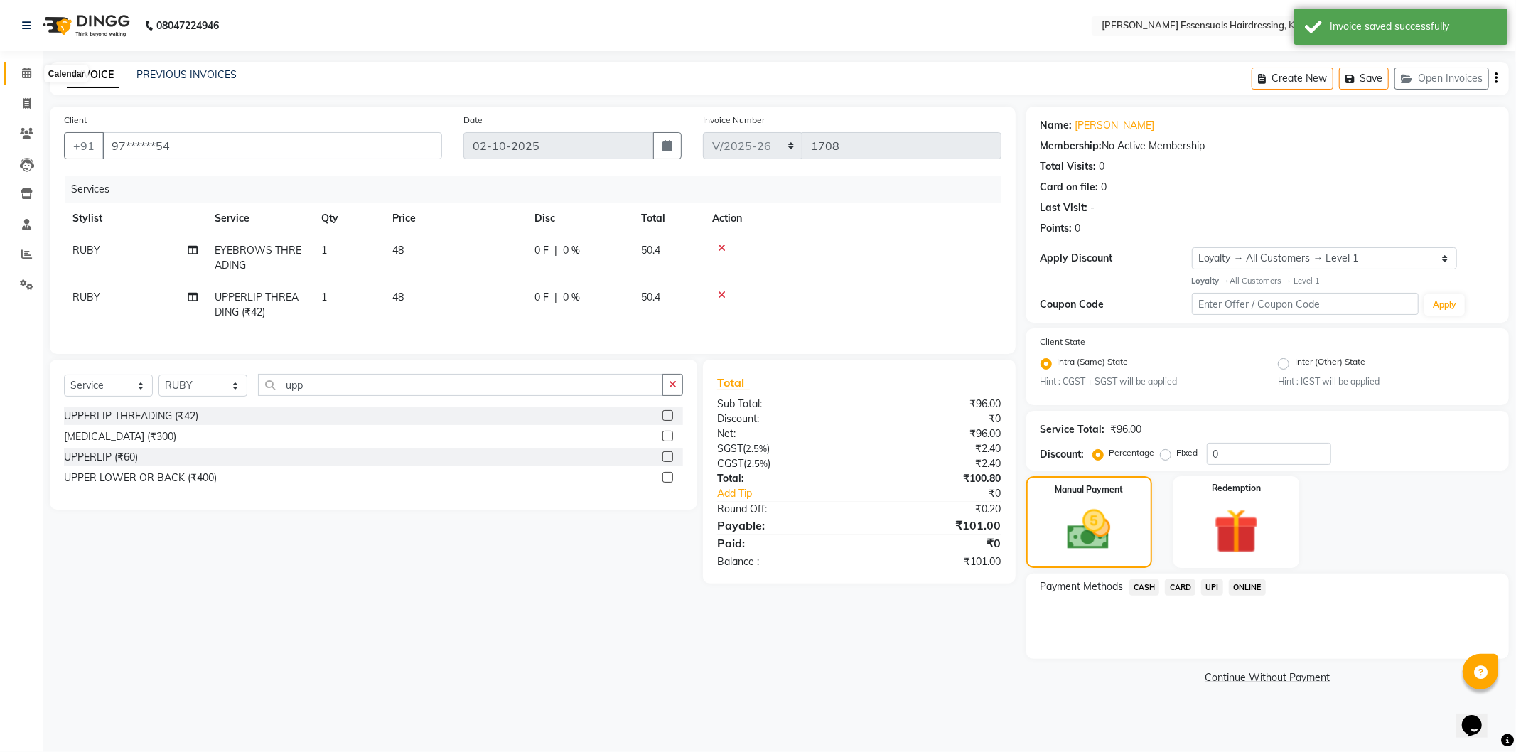
click at [19, 68] on span at bounding box center [26, 73] width 25 height 16
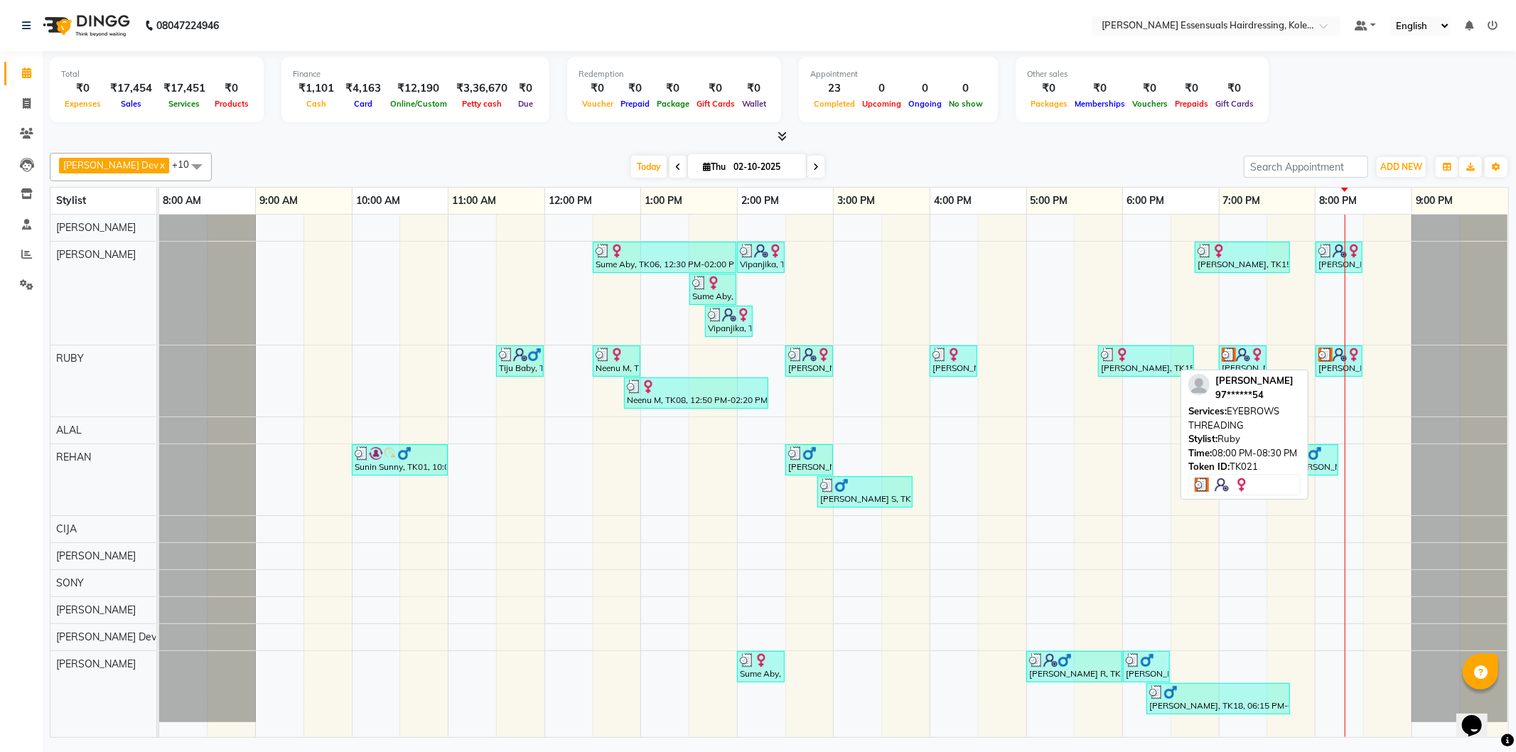
click at [1346, 370] on div "[PERSON_NAME], TK21, 08:00 PM-08:30 PM, EYEBROWS THREADING" at bounding box center [1339, 361] width 44 height 27
select select "3"
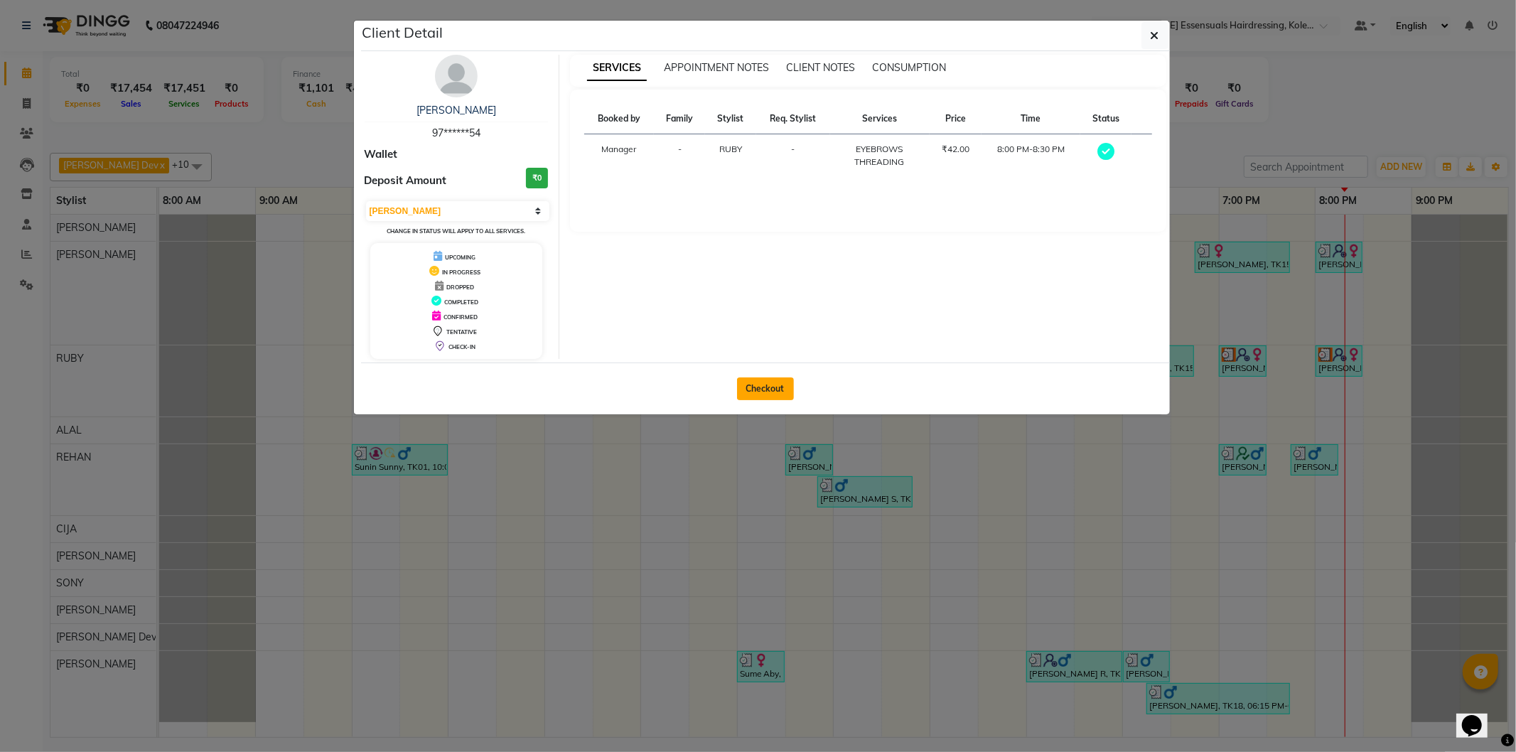
click at [773, 382] on button "Checkout" at bounding box center [765, 389] width 57 height 23
select select "service"
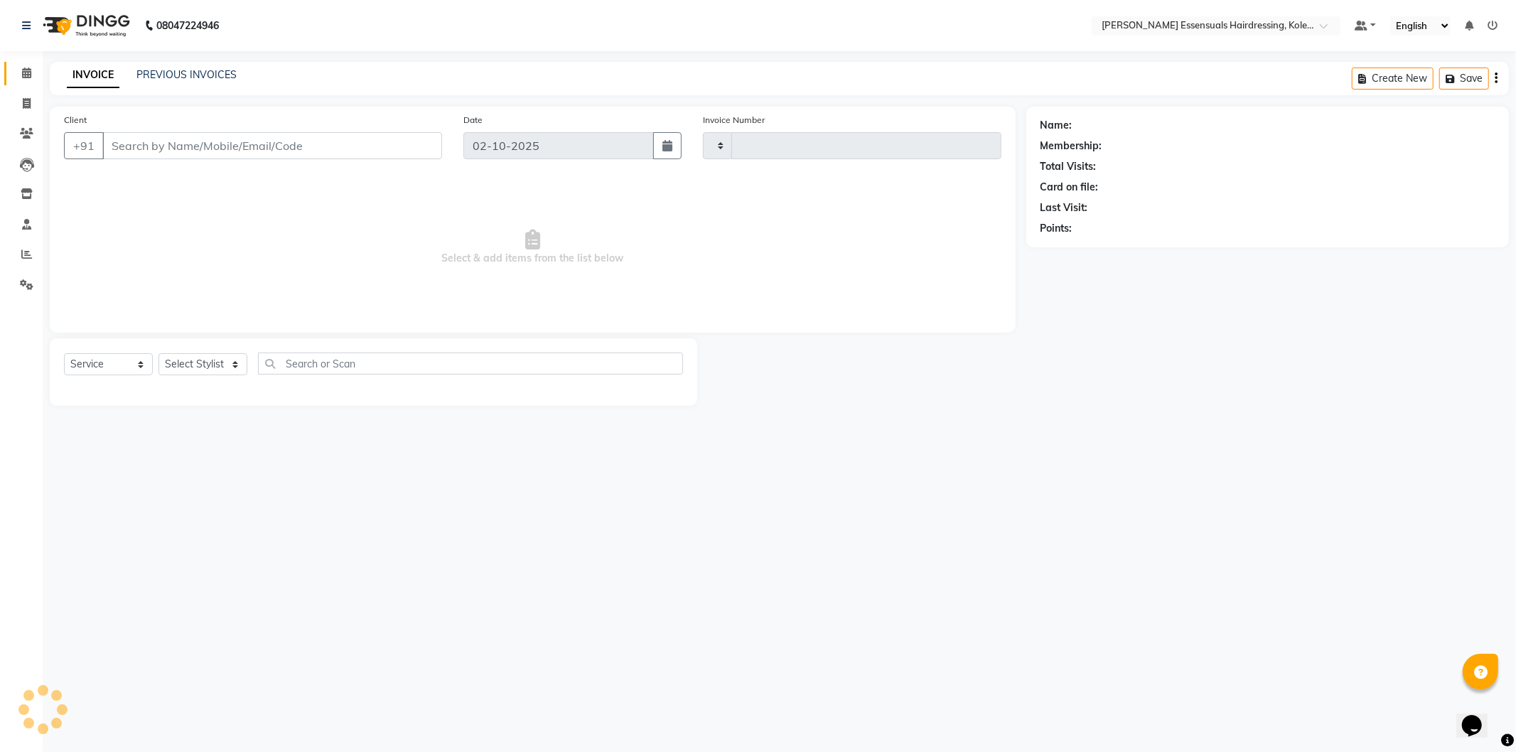
type input "1708"
select select "8281"
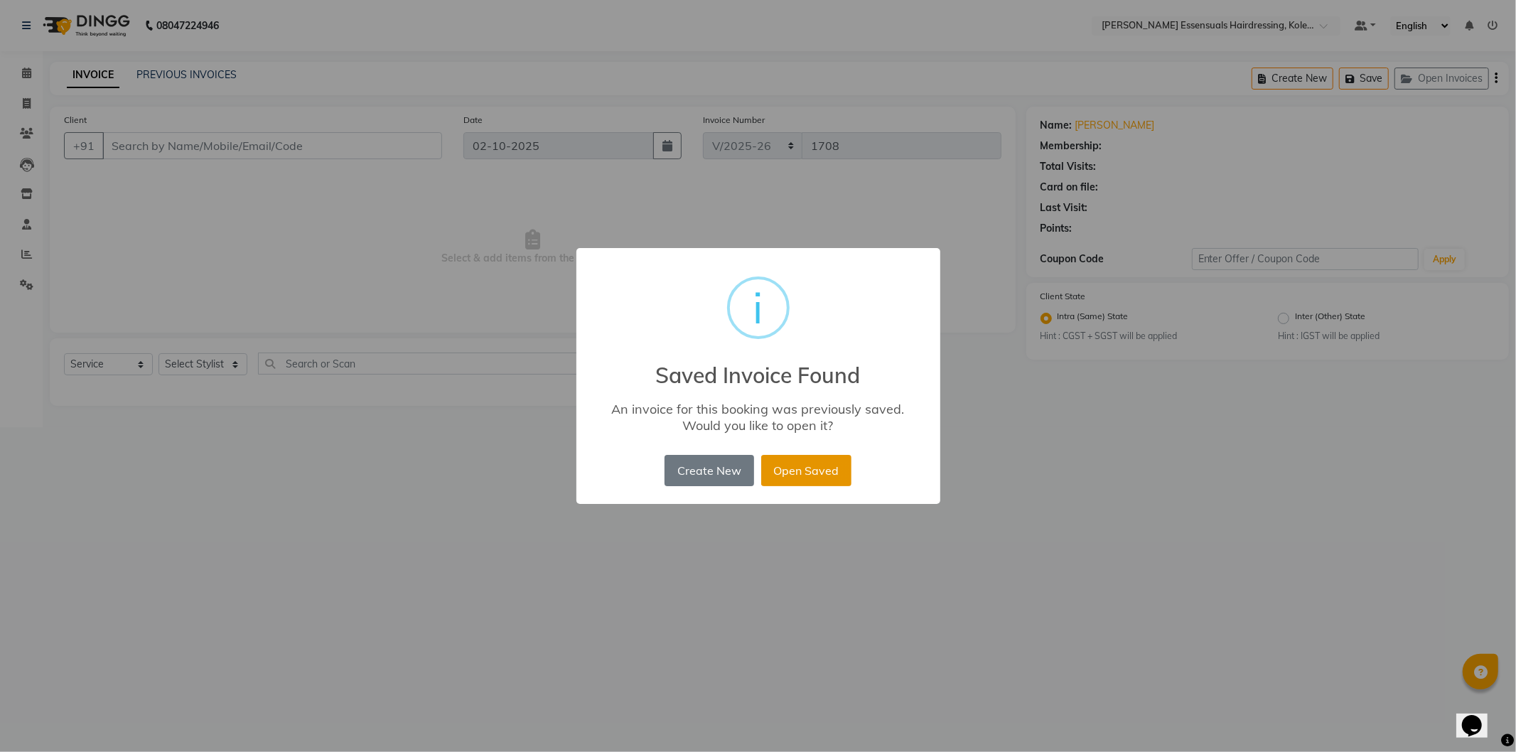
click at [778, 467] on button "Open Saved" at bounding box center [806, 470] width 90 height 31
type input "97******54"
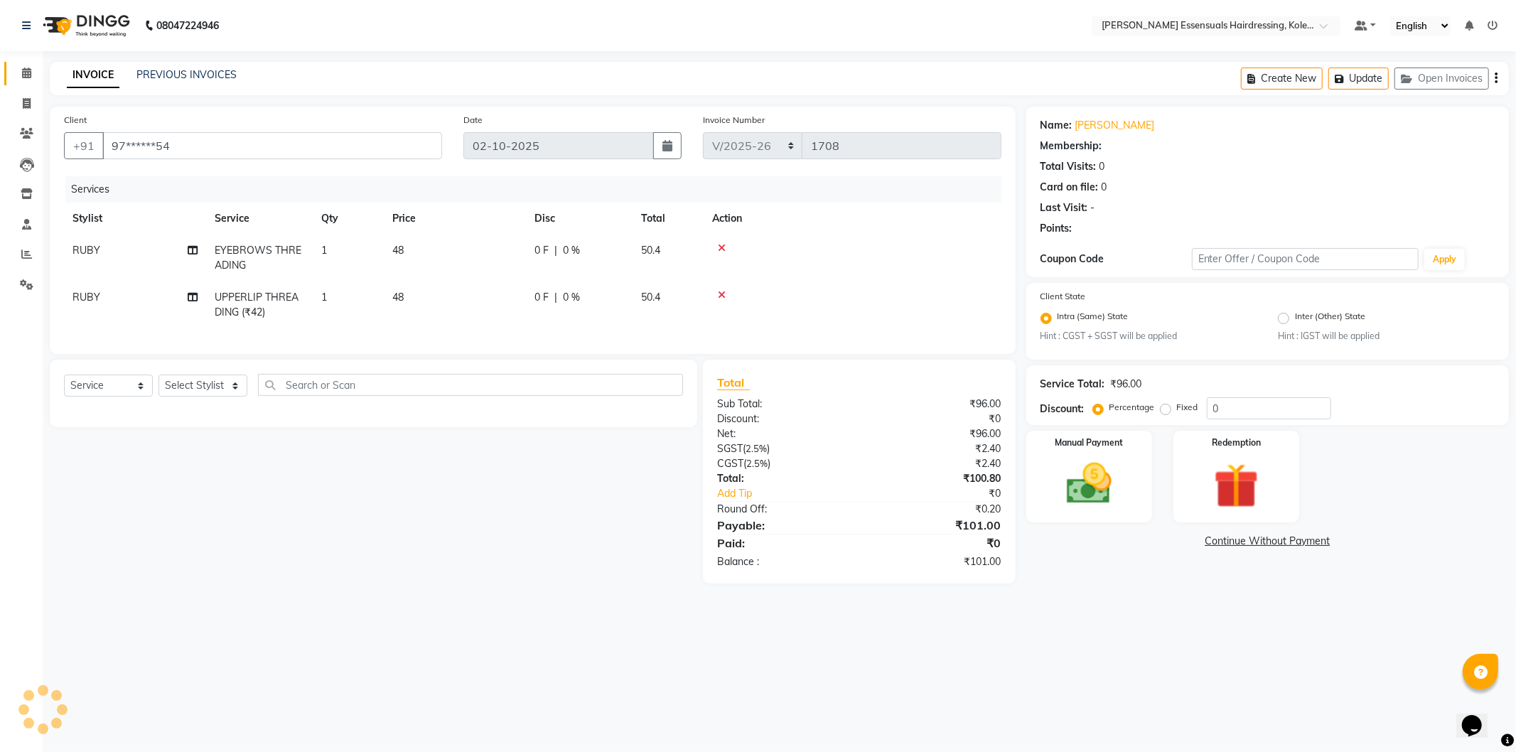
select select "1: Object"
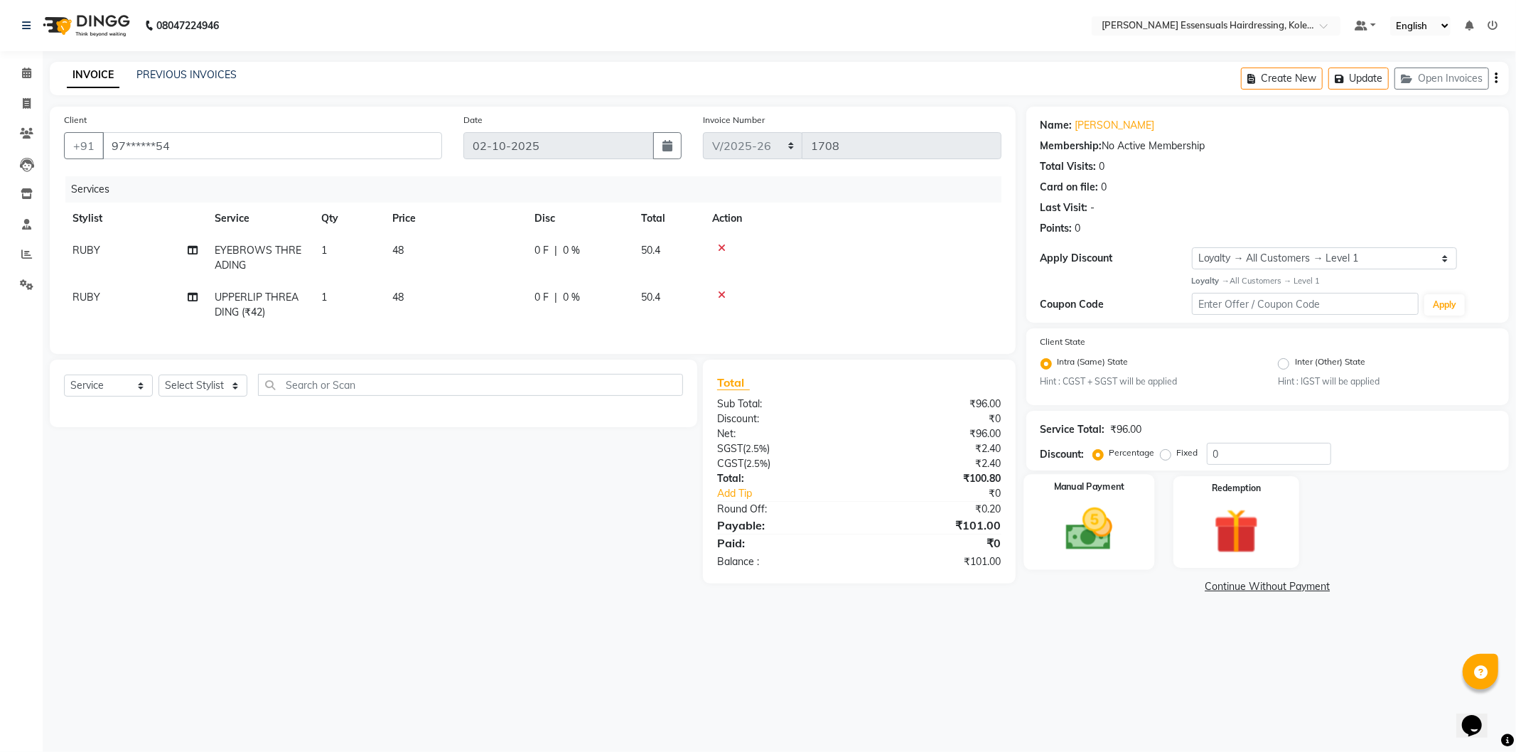
click at [1096, 538] on img at bounding box center [1089, 530] width 76 height 54
click at [1141, 587] on span "CASH" at bounding box center [1145, 587] width 31 height 16
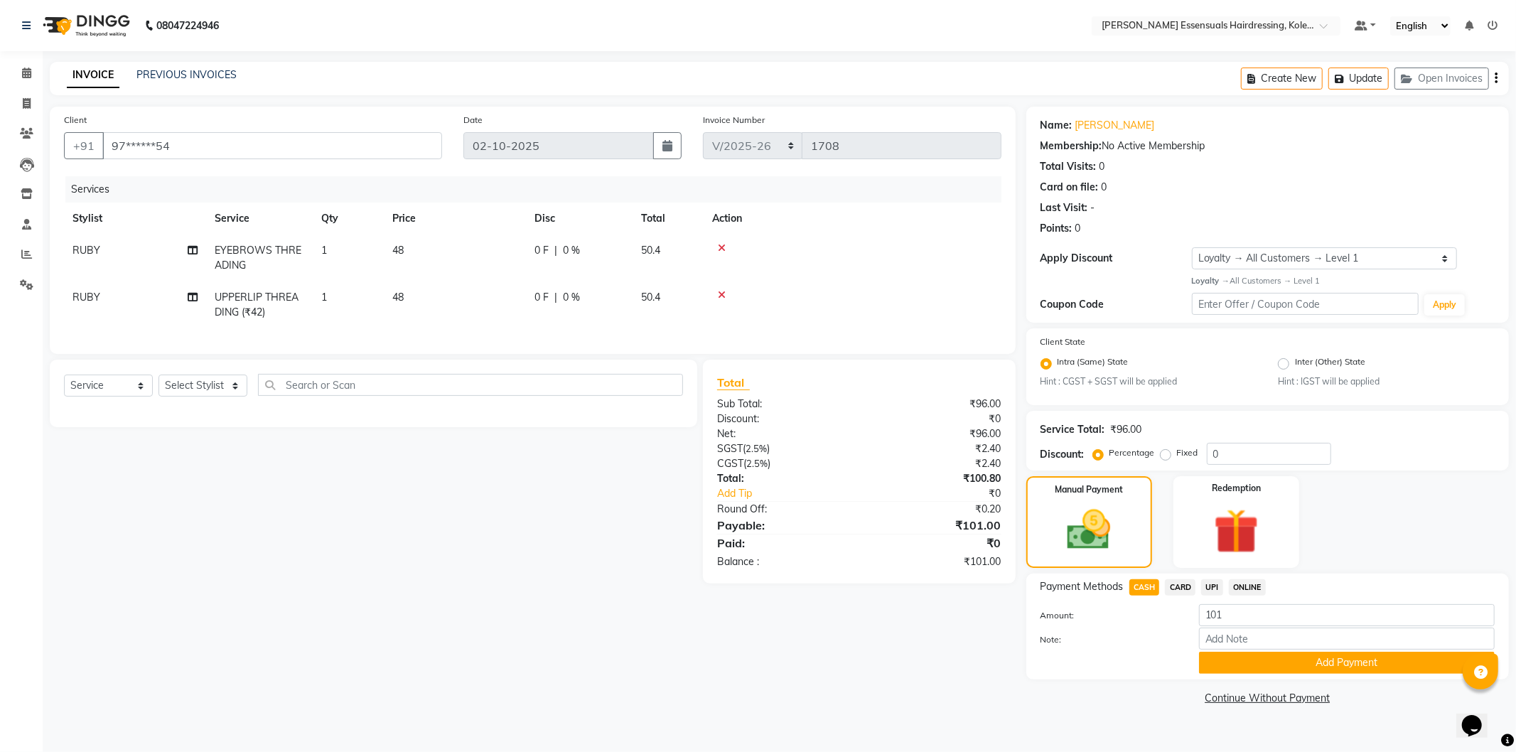
click at [1243, 663] on button "Add Payment" at bounding box center [1347, 663] width 296 height 22
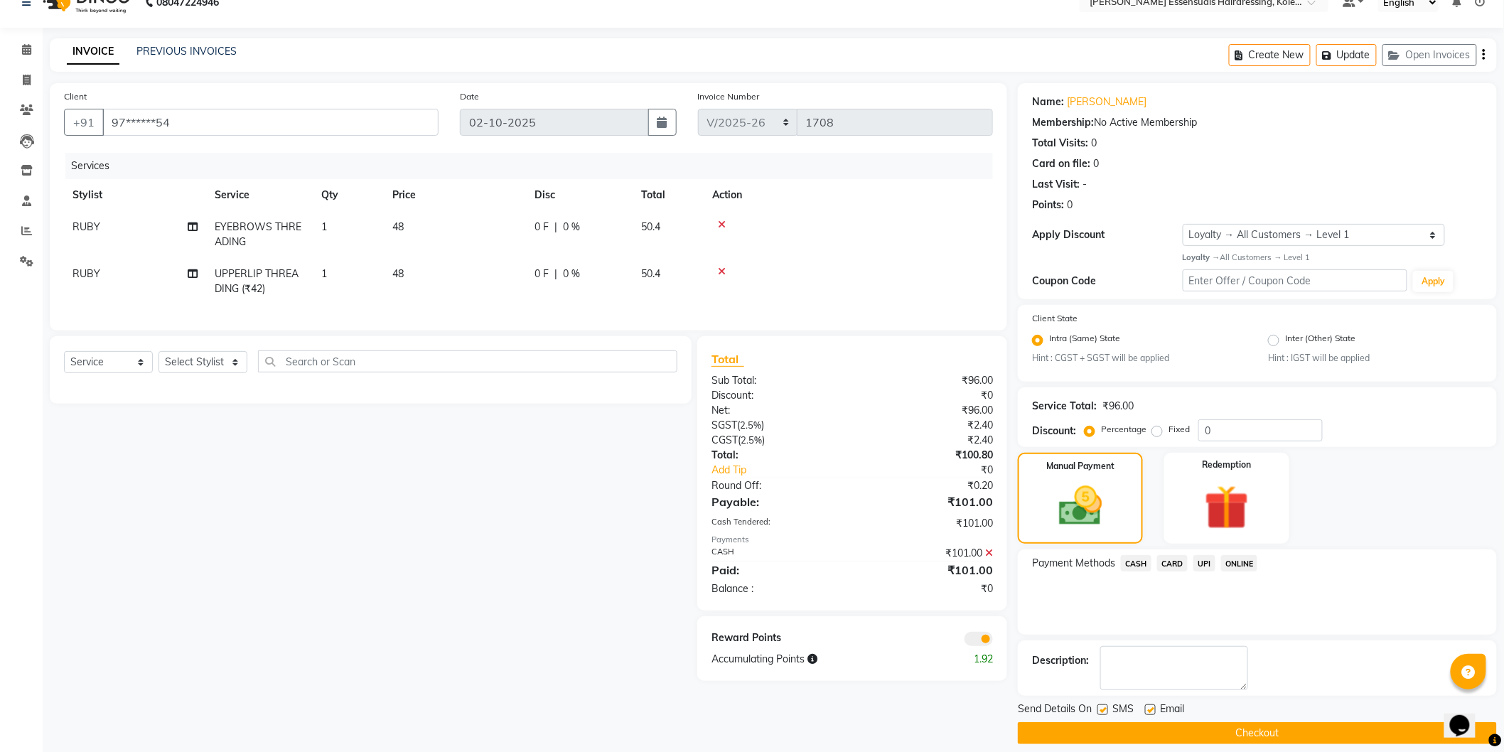
scroll to position [36, 0]
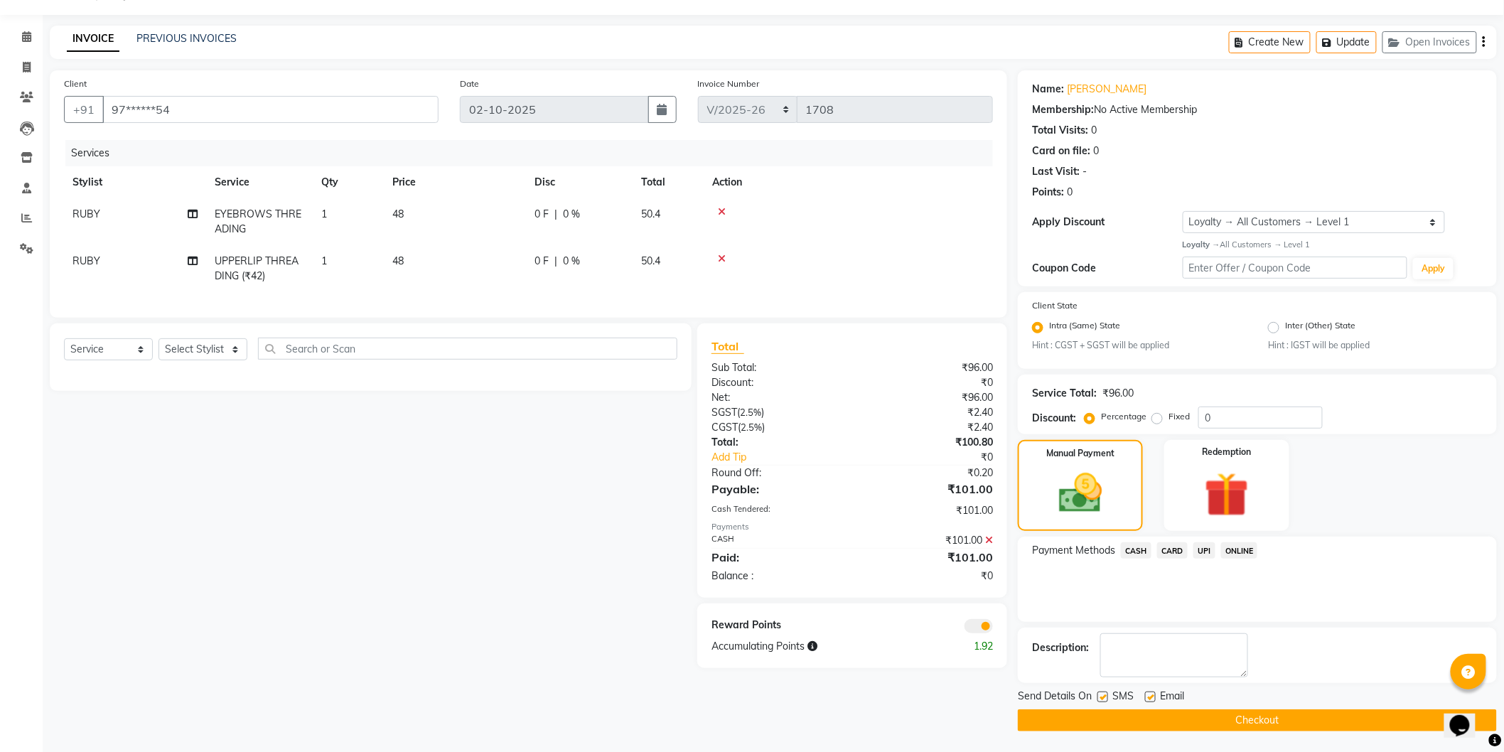
click at [1074, 714] on button "Checkout" at bounding box center [1257, 721] width 479 height 22
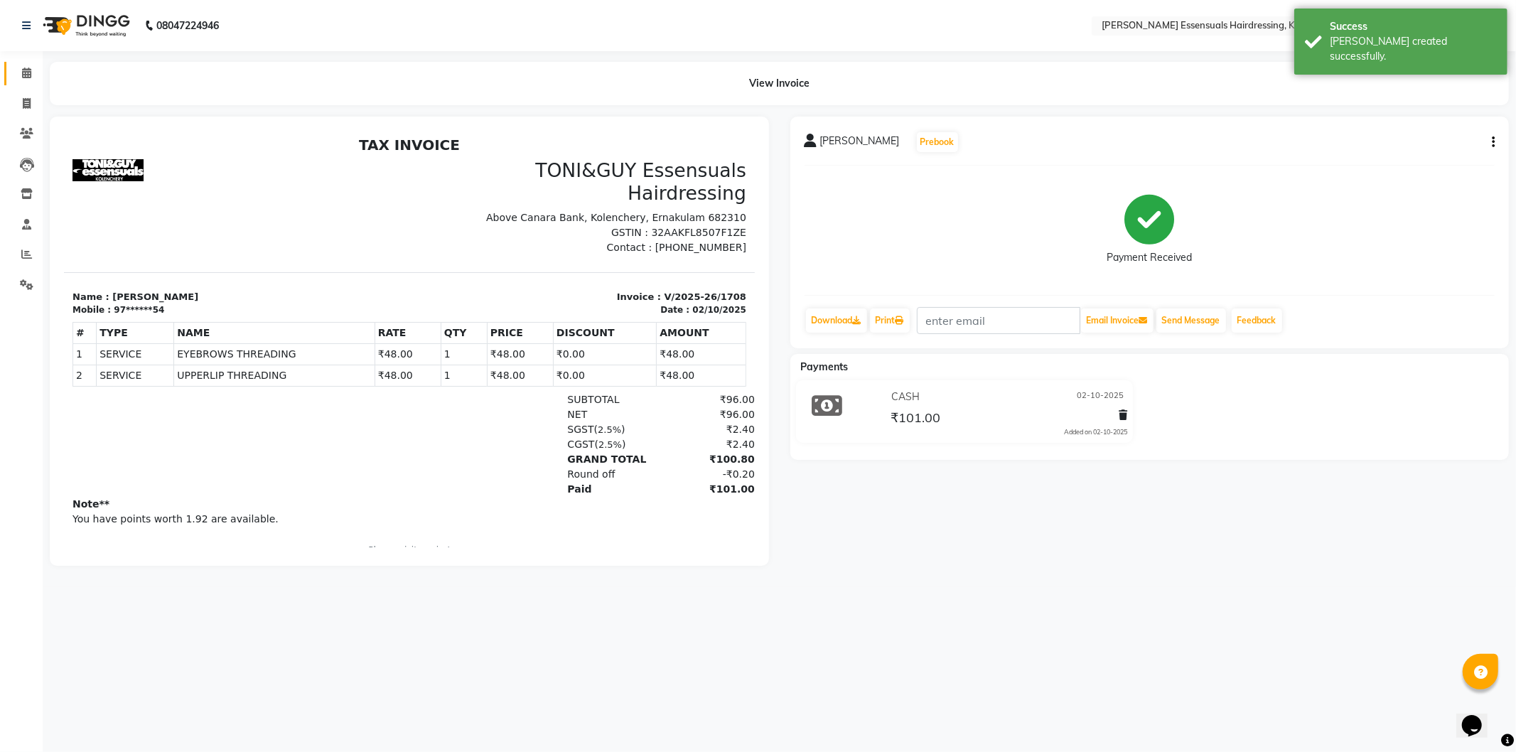
click at [28, 83] on li "Calendar" at bounding box center [21, 73] width 43 height 31
click at [27, 75] on icon at bounding box center [26, 73] width 9 height 11
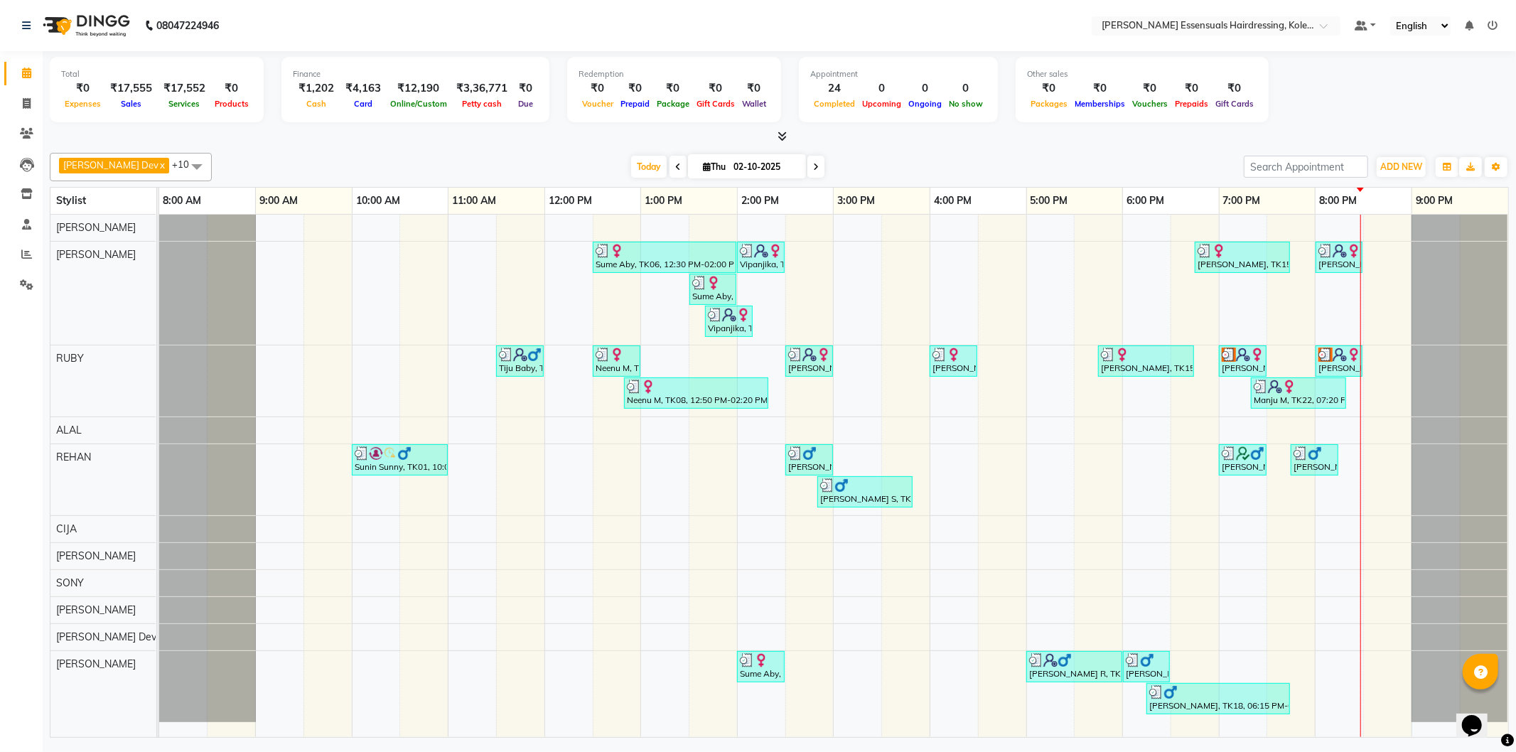
click at [318, 175] on div "Today Thu 02-10-2025" at bounding box center [728, 166] width 1018 height 21
click at [1342, 359] on img at bounding box center [1340, 355] width 14 height 14
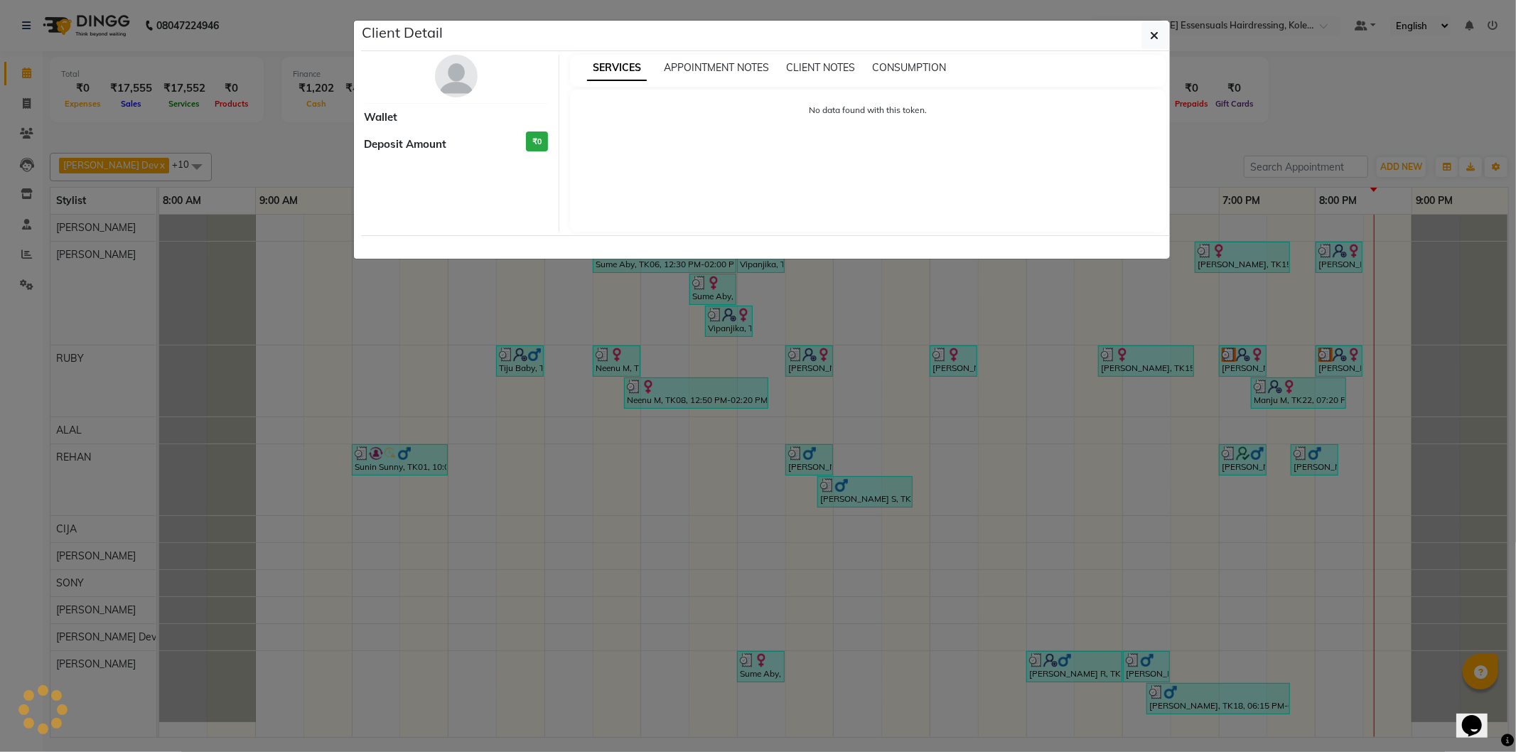
select select "3"
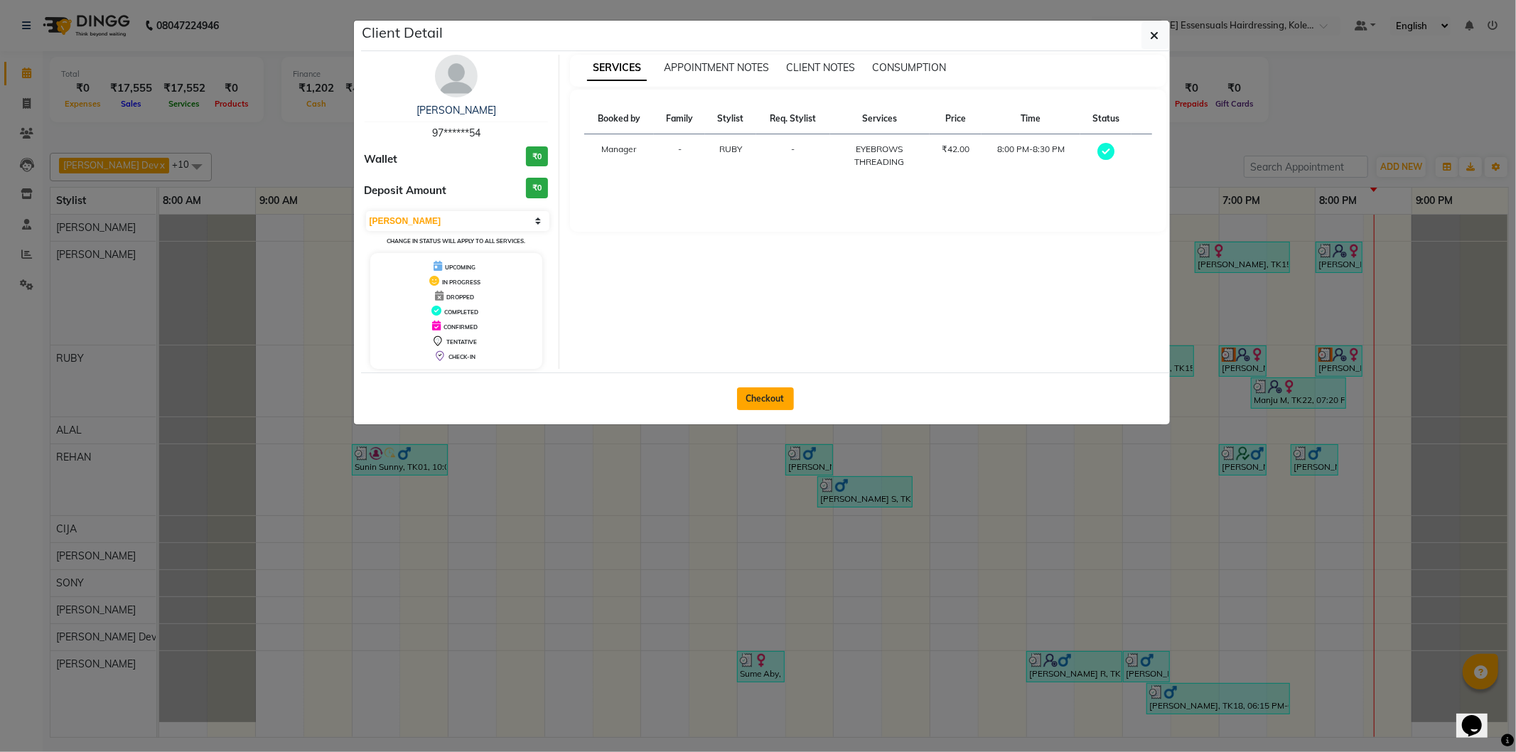
click at [773, 393] on button "Checkout" at bounding box center [765, 398] width 57 height 23
select select "service"
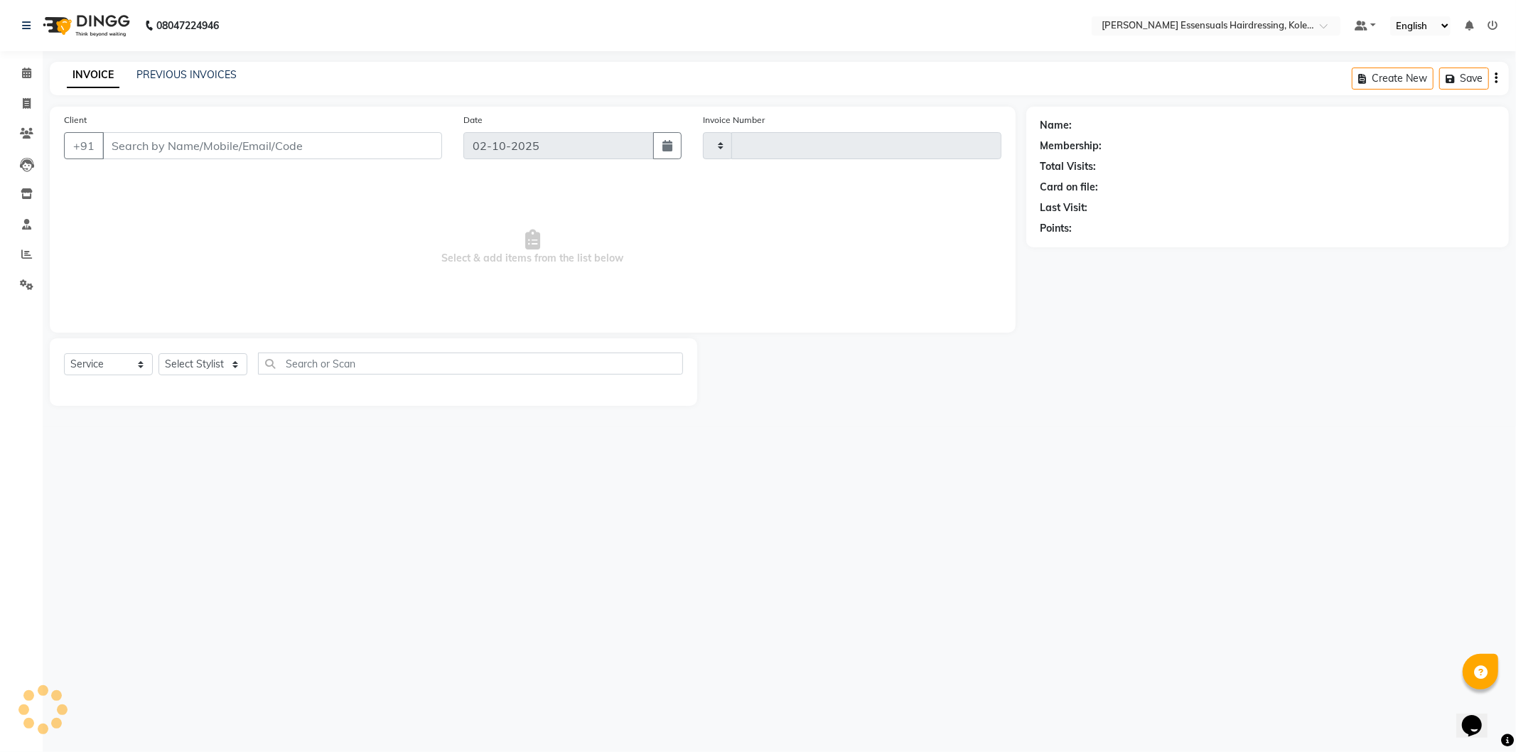
type input "1709"
select select "8281"
type input "97******54"
select select "79968"
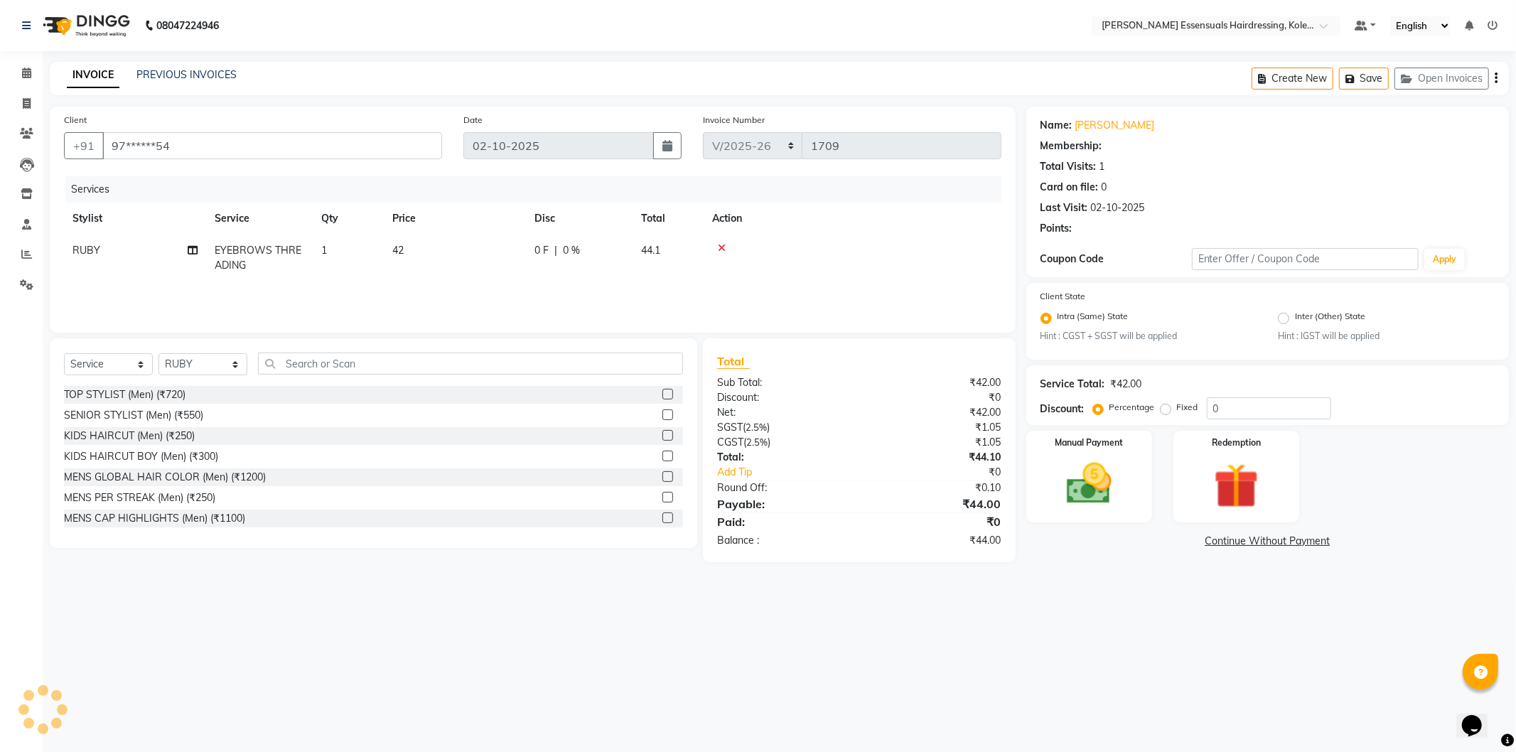
select select "1: Object"
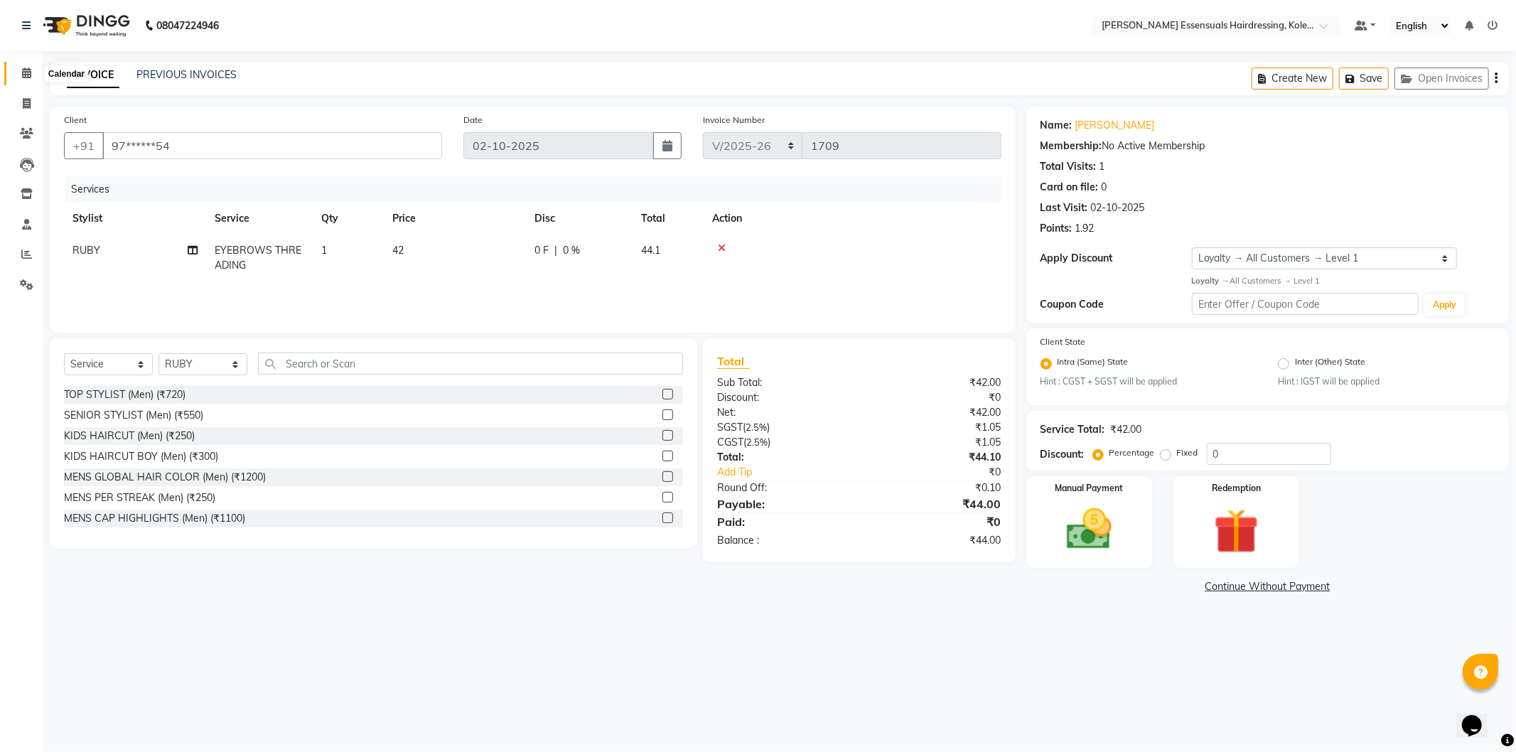
click at [29, 78] on icon at bounding box center [26, 73] width 9 height 11
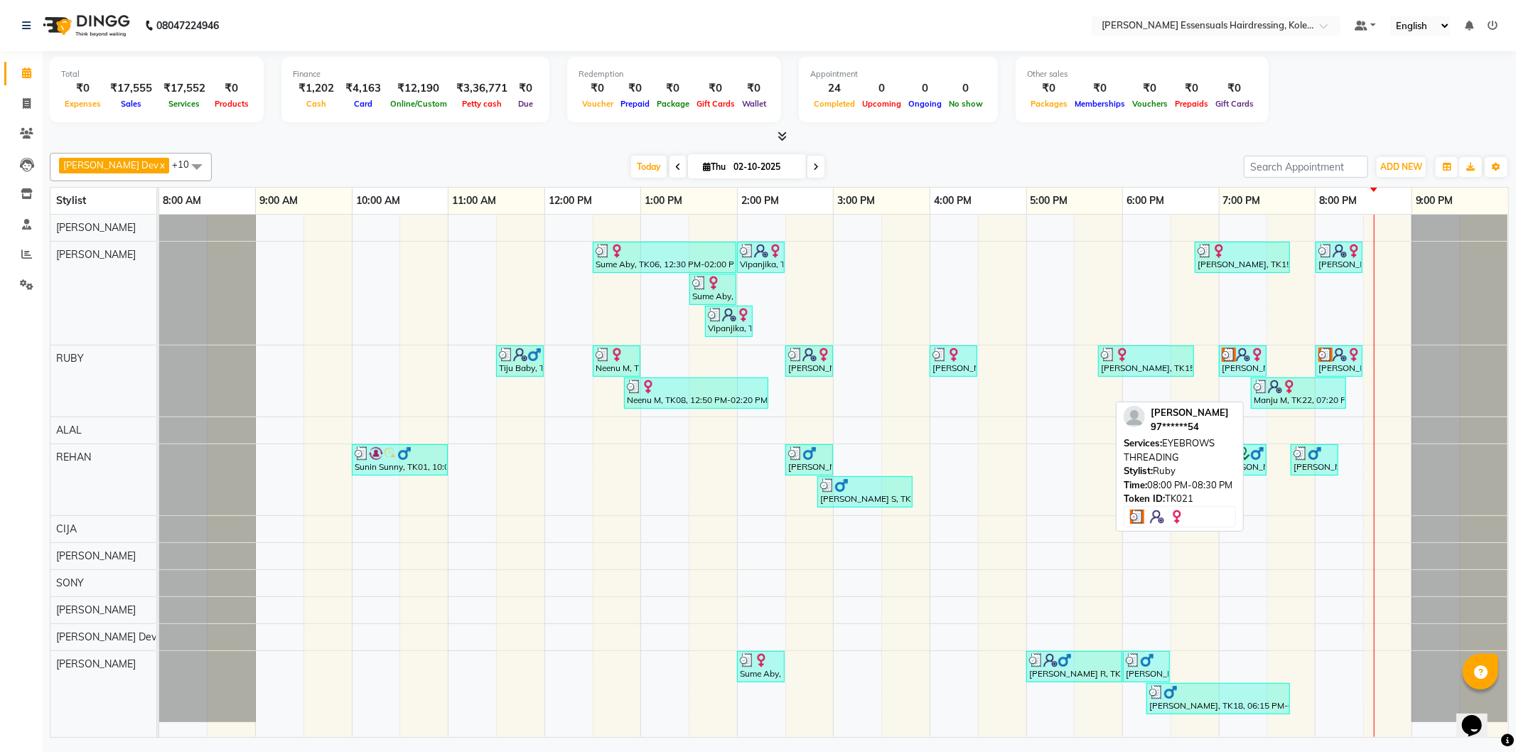
click at [1325, 353] on img at bounding box center [1326, 355] width 14 height 14
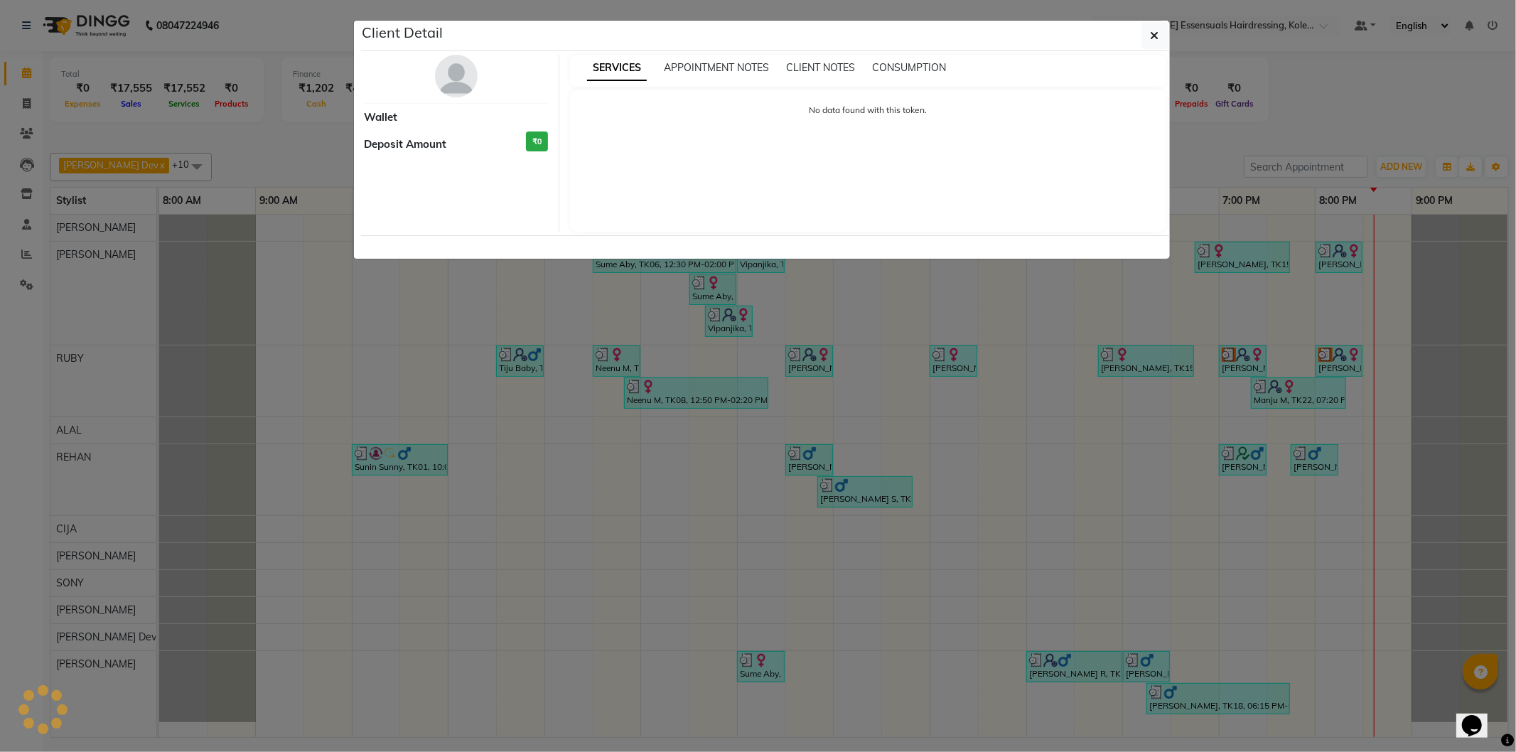
select select "3"
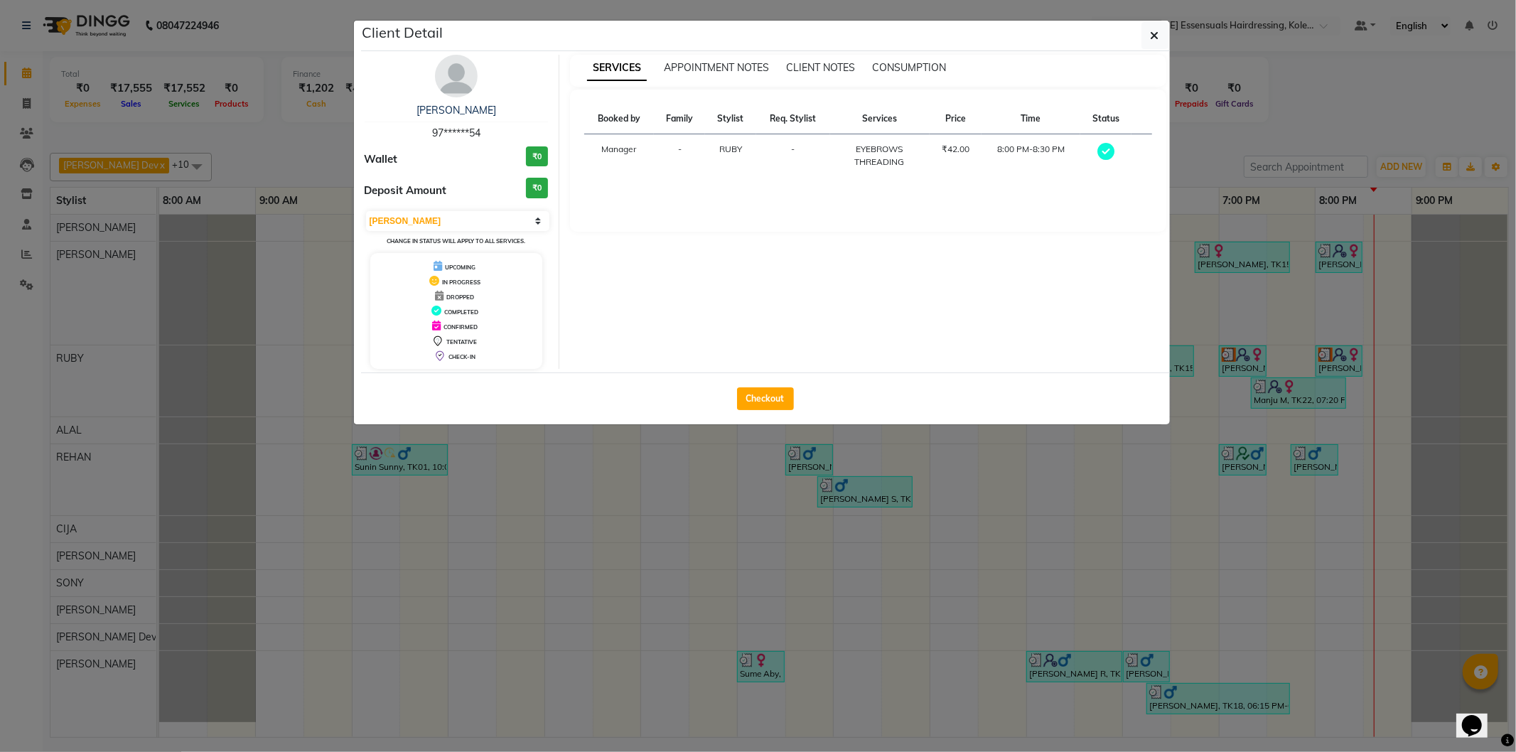
click at [751, 385] on div "Checkout" at bounding box center [765, 399] width 809 height 52
click at [751, 395] on button "Checkout" at bounding box center [765, 398] width 57 height 23
select select "8281"
select select "service"
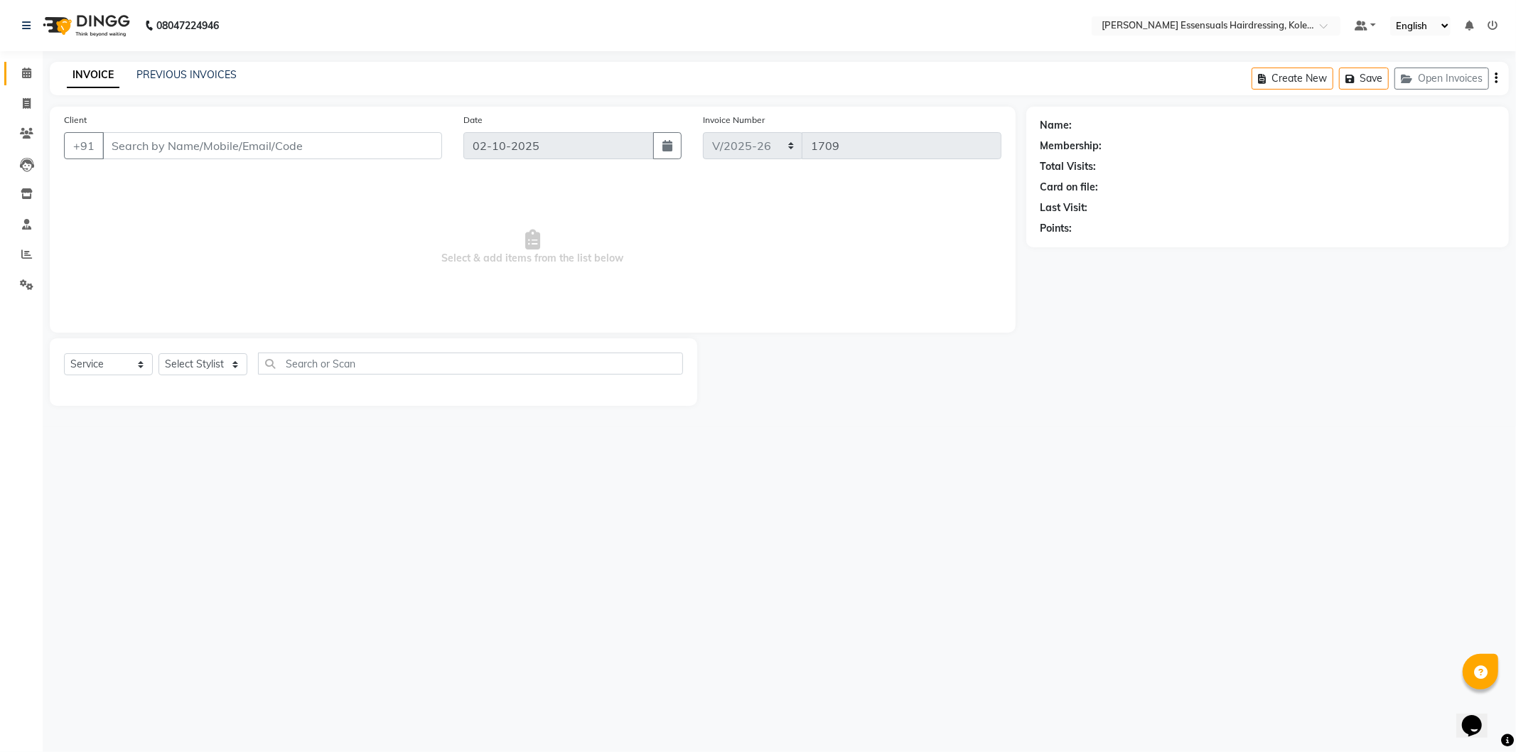
type input "97******54"
select select "79968"
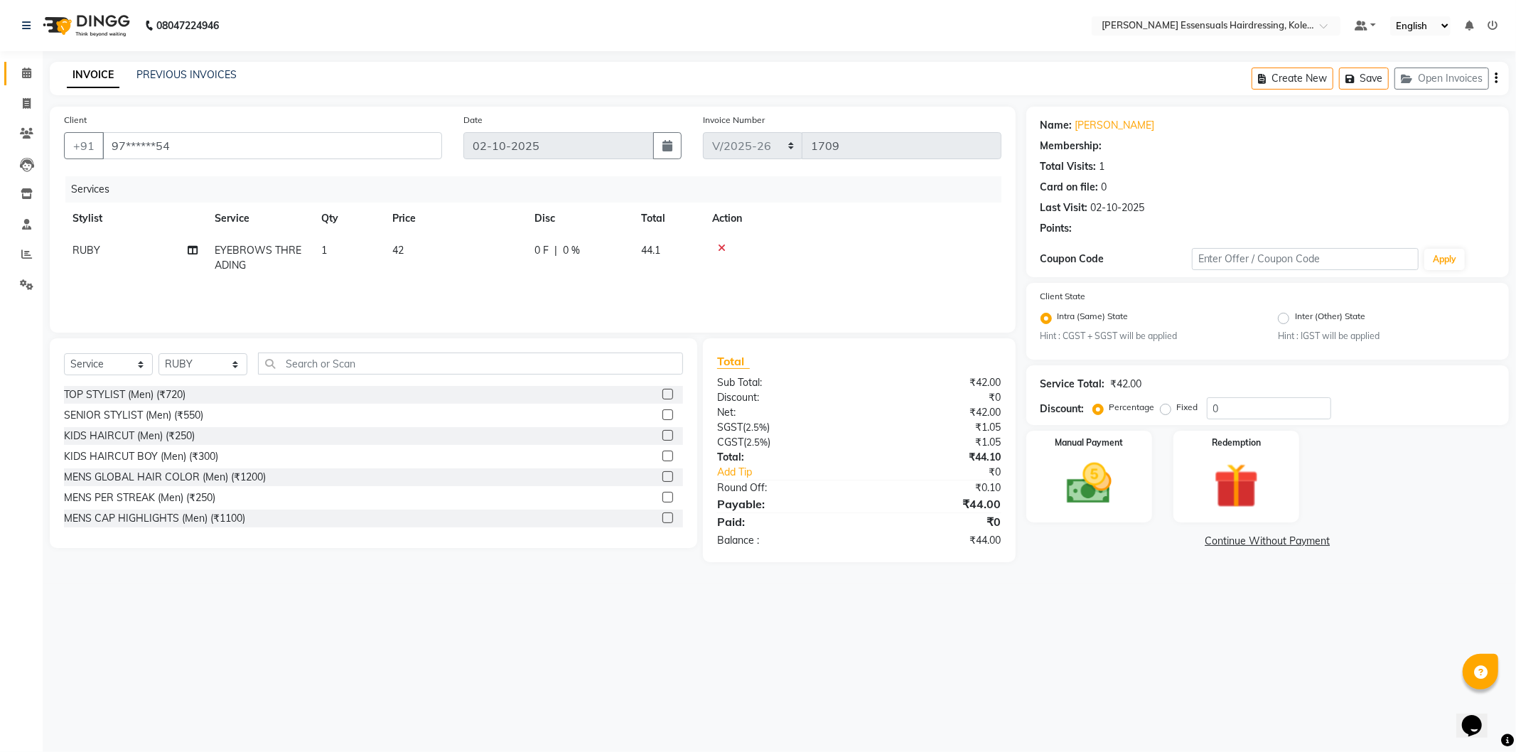
select select "1: Object"
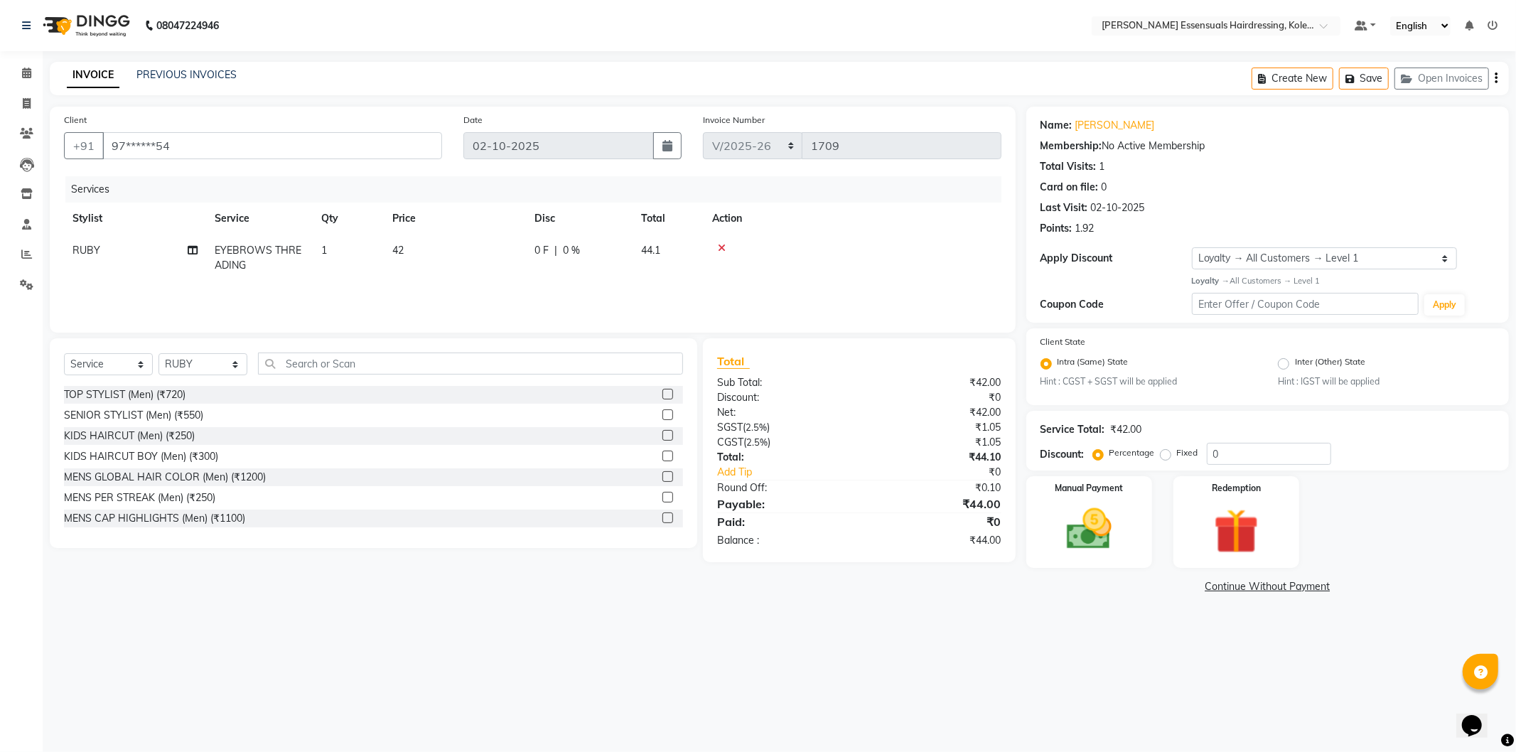
click at [451, 254] on td "42" at bounding box center [455, 258] width 142 height 47
select select "79968"
click at [473, 250] on input "42" at bounding box center [521, 254] width 125 height 22
type input "0"
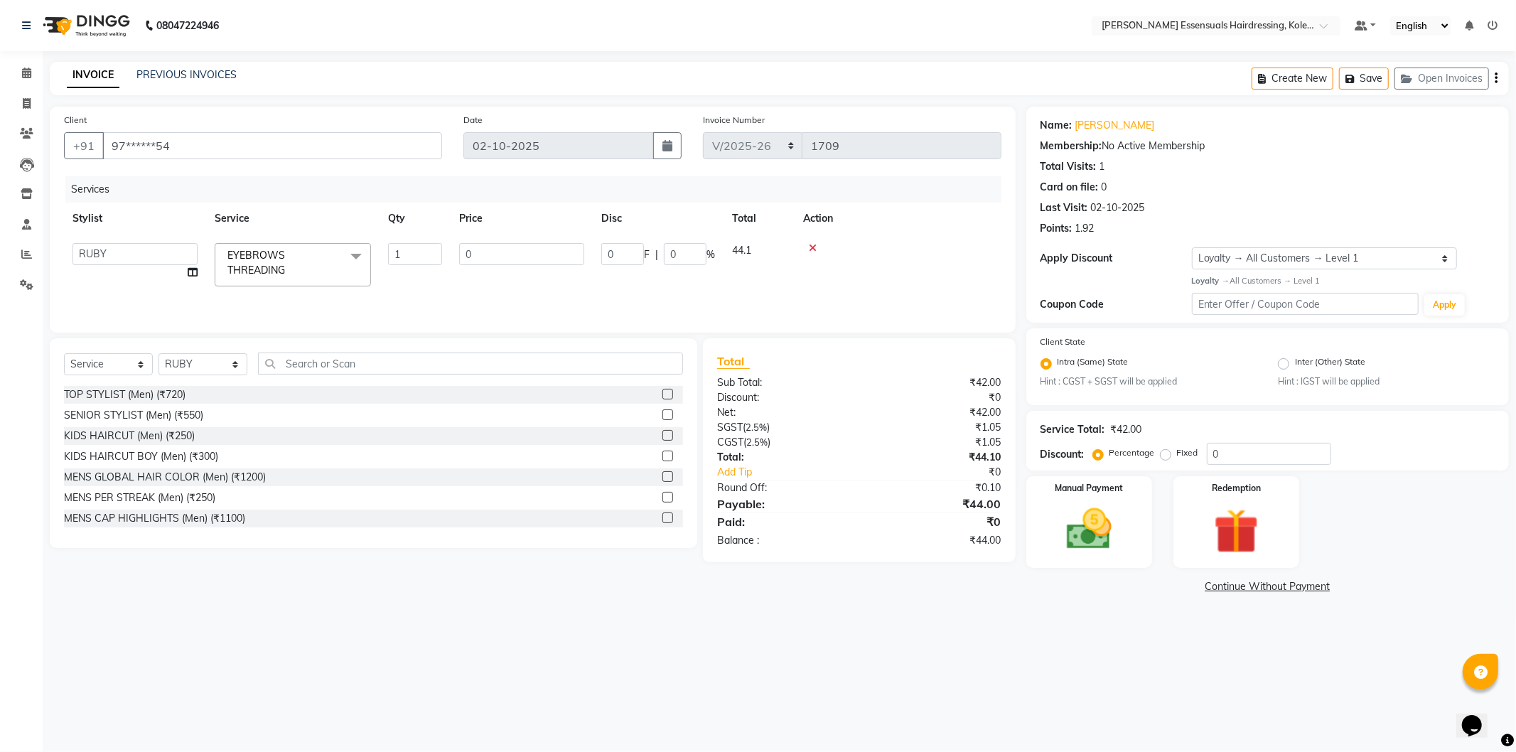
drag, startPoint x: 557, startPoint y: 279, endPoint x: 598, endPoint y: 326, distance: 61.9
click at [555, 281] on tr "Admin ALAL Anagha Dev ATHIRA BIDHYA Bindya Accountant CIJA FAIZAN Manager NIREN…" at bounding box center [533, 265] width 938 height 60
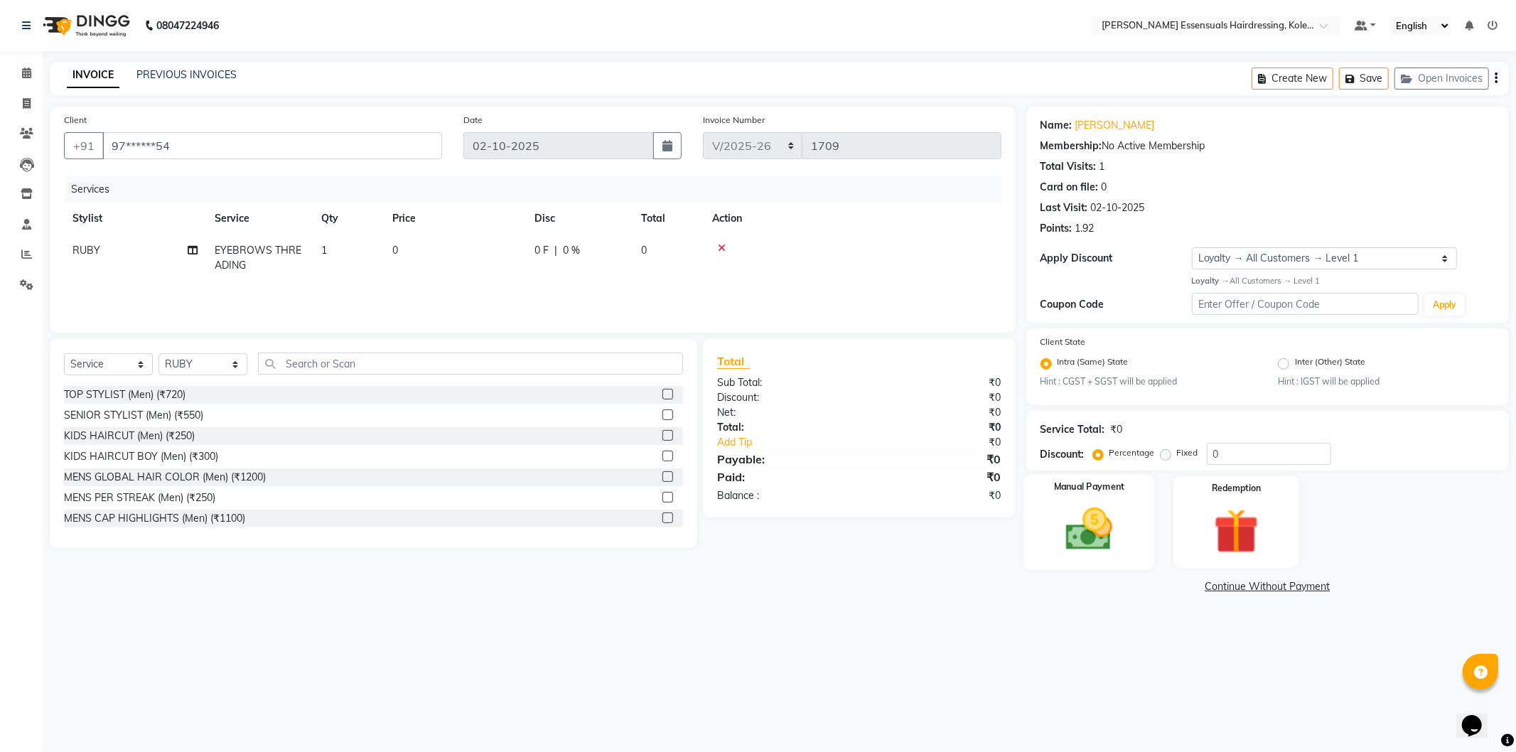
click at [1111, 548] on img at bounding box center [1089, 530] width 76 height 54
click at [1141, 587] on span "CASH" at bounding box center [1145, 587] width 31 height 16
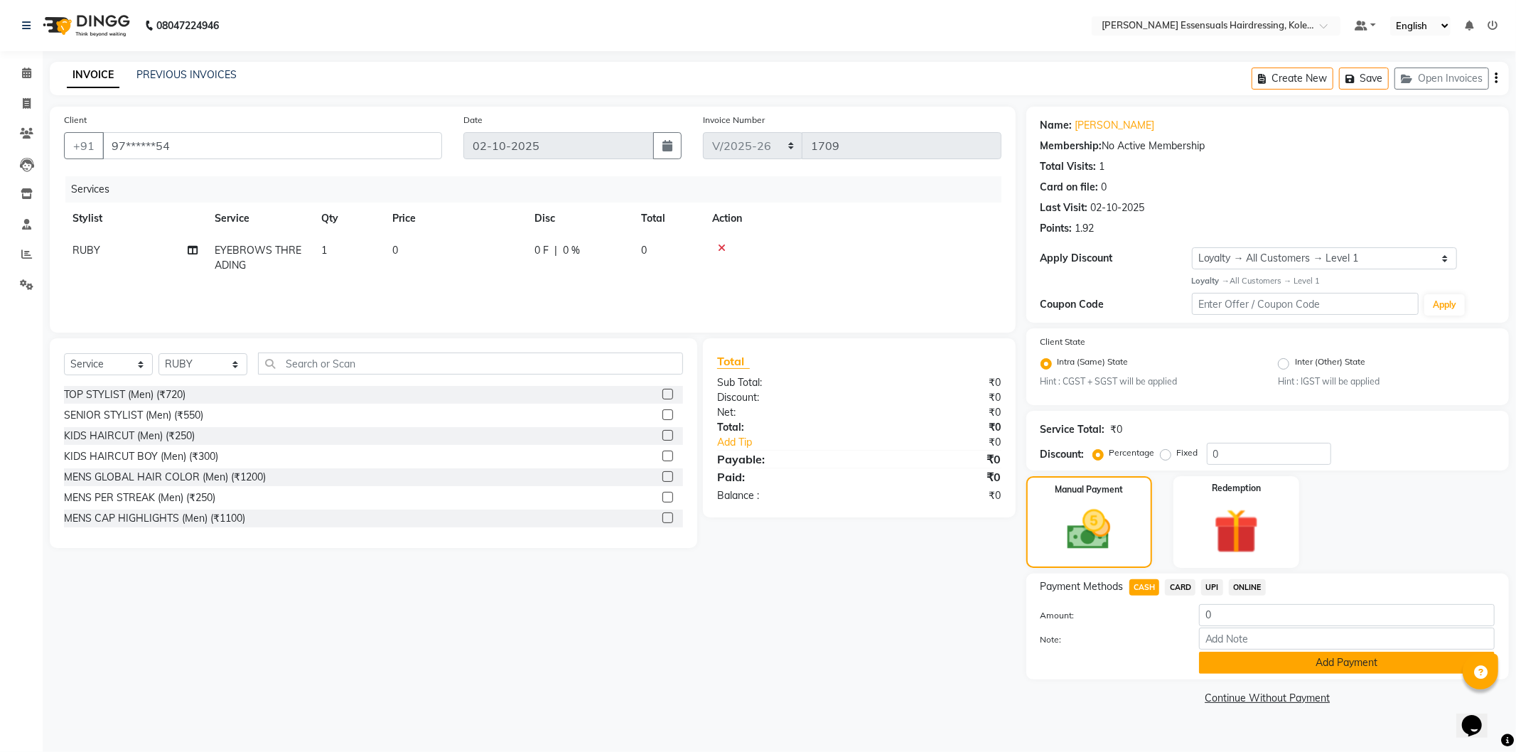
click at [1225, 665] on button "Add Payment" at bounding box center [1347, 663] width 296 height 22
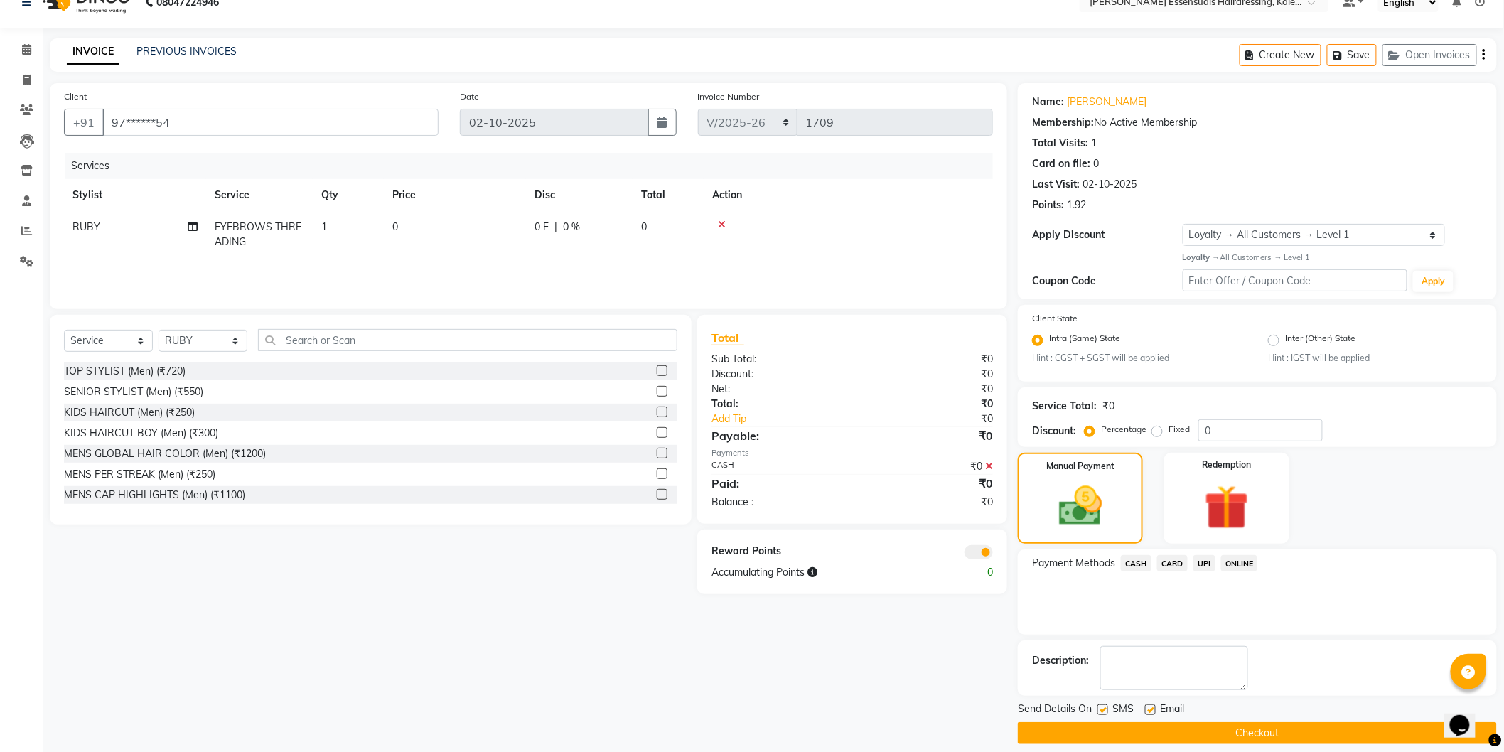
scroll to position [36, 0]
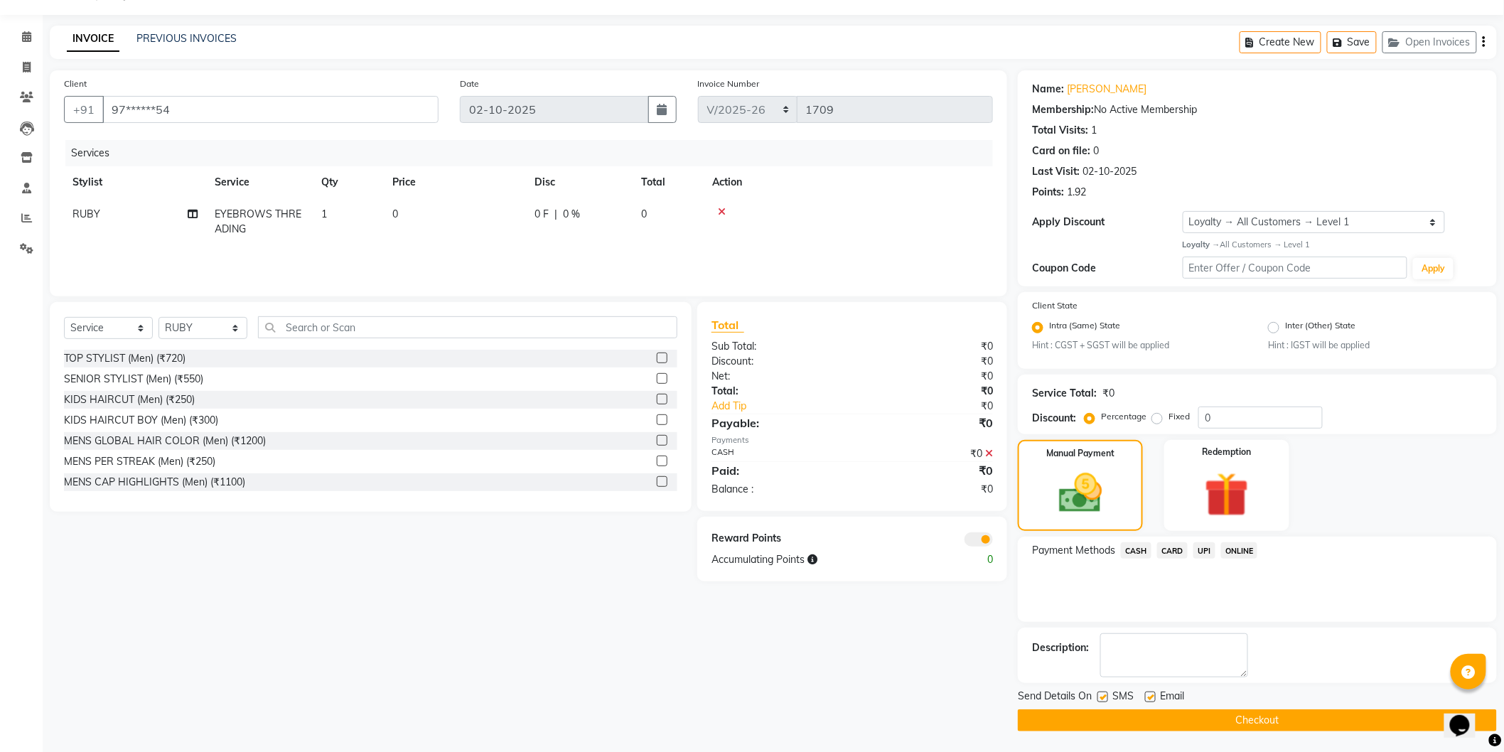
click at [1233, 726] on button "Checkout" at bounding box center [1257, 721] width 479 height 22
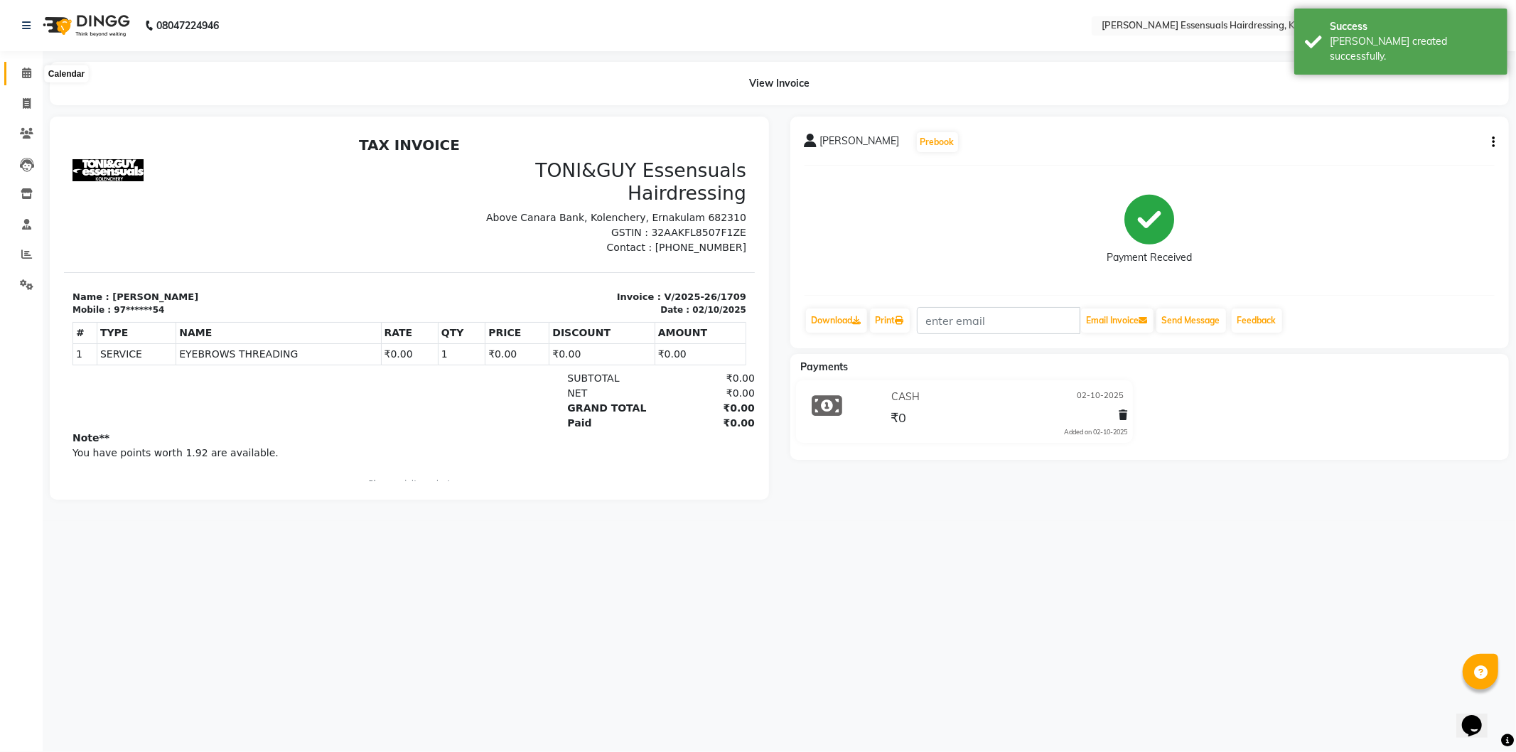
click at [33, 73] on span at bounding box center [26, 73] width 25 height 16
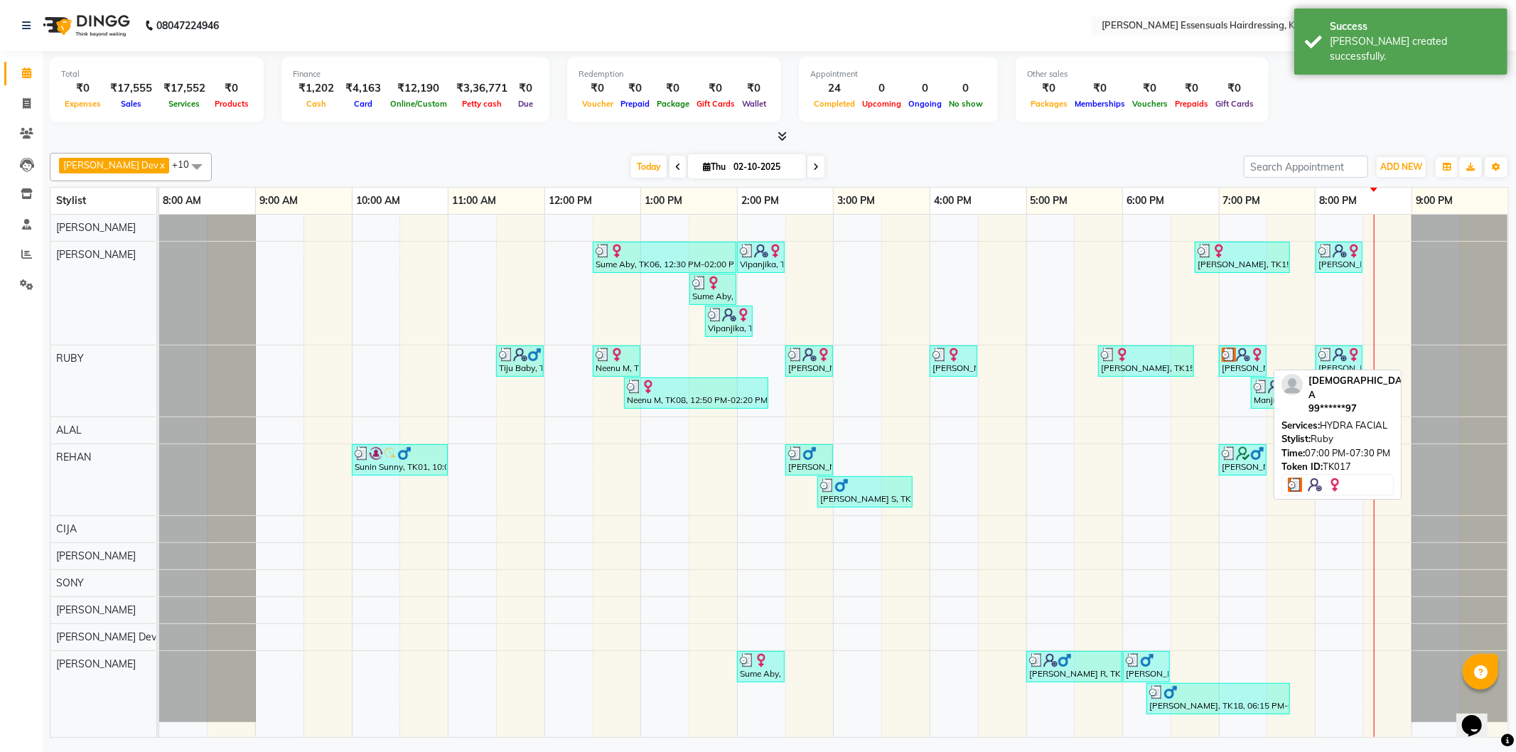
click at [1238, 358] on img at bounding box center [1243, 355] width 14 height 14
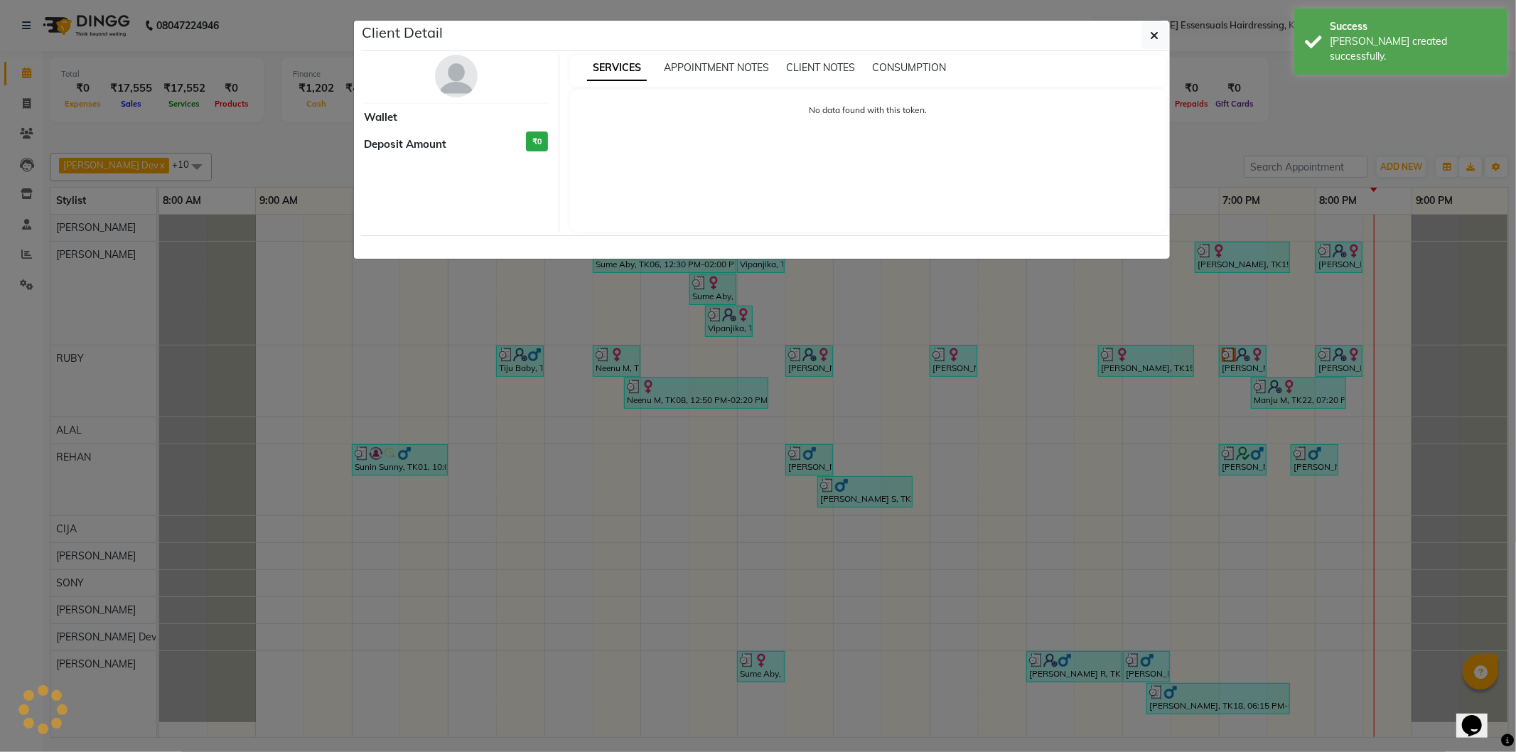
select select "3"
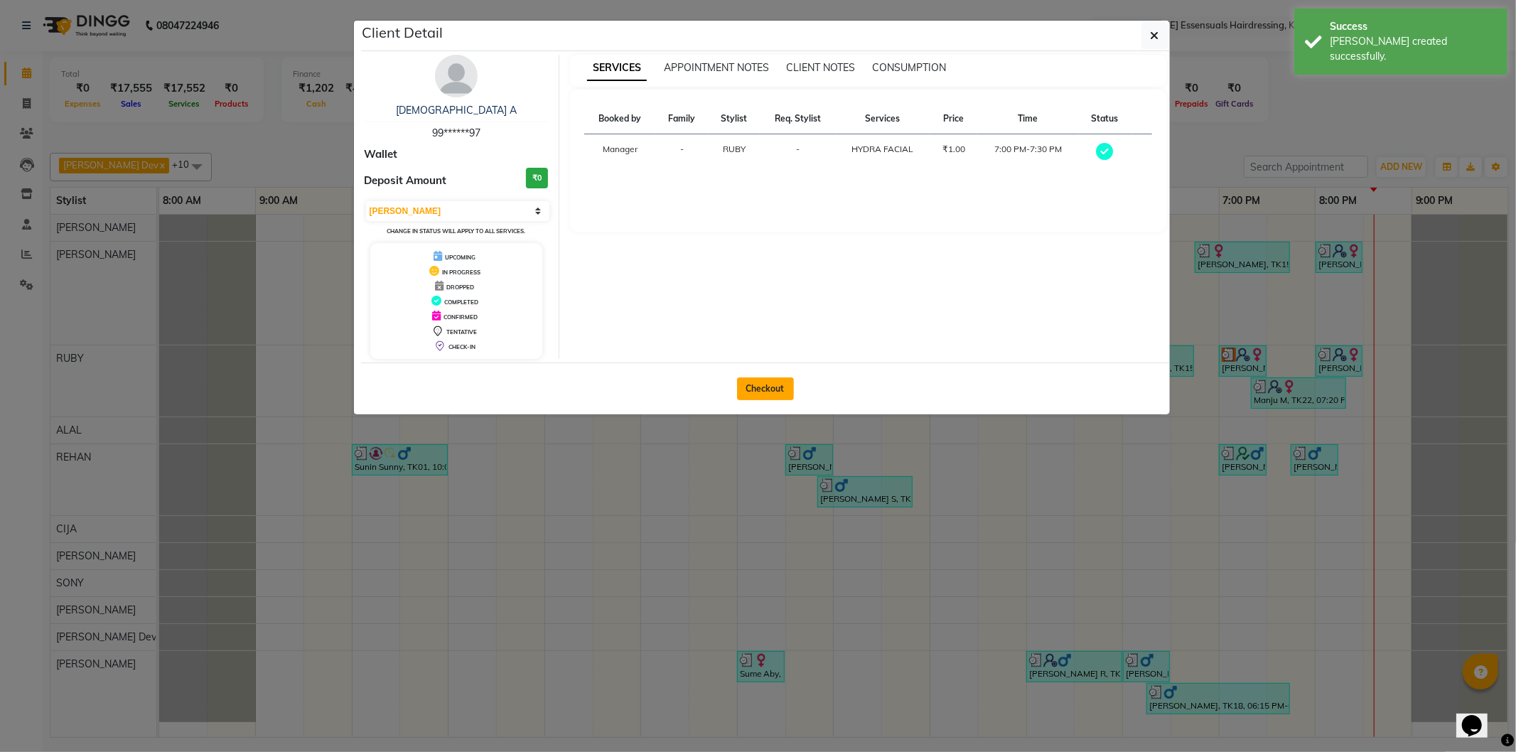
click at [756, 382] on button "Checkout" at bounding box center [765, 389] width 57 height 23
select select "8281"
select select "service"
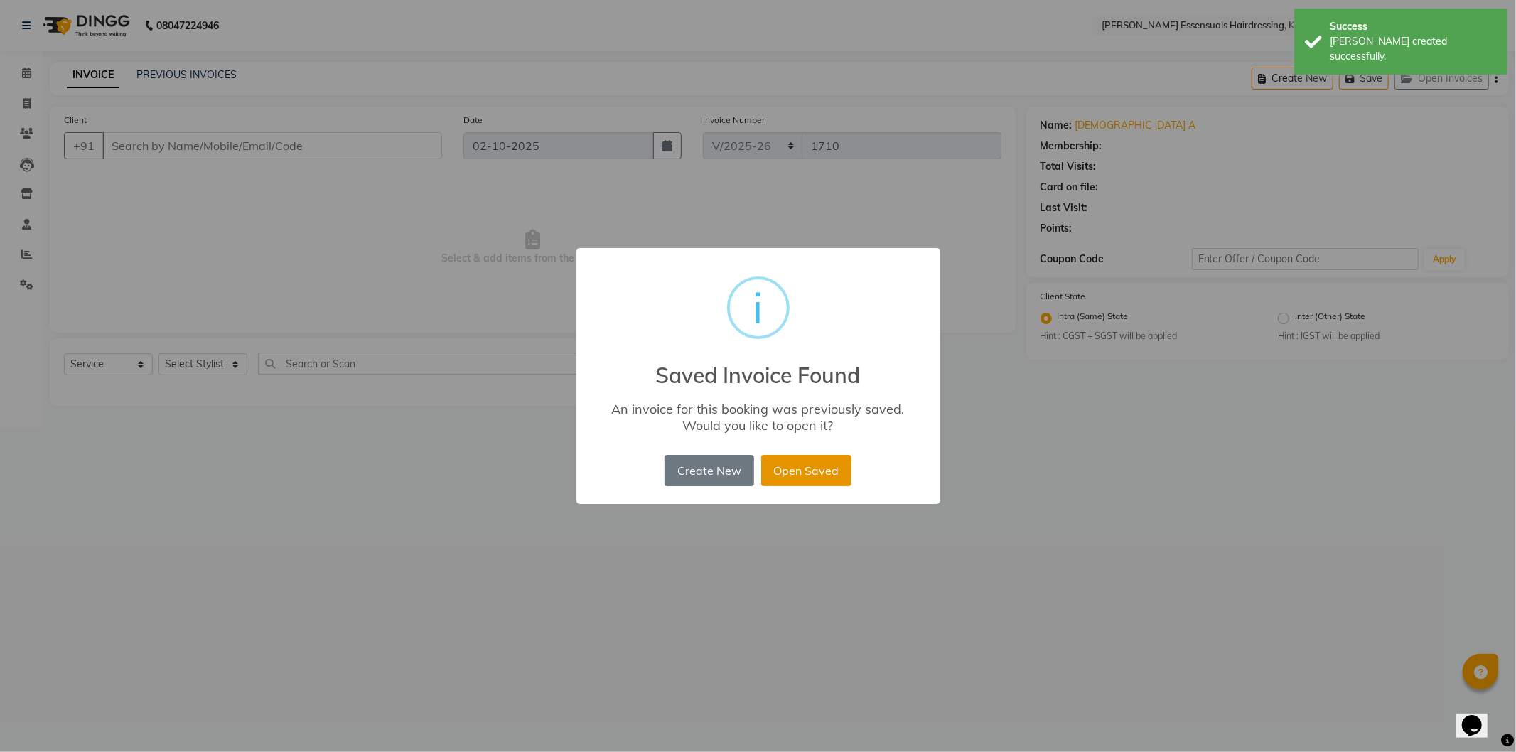
click at [812, 464] on button "Open Saved" at bounding box center [806, 470] width 90 height 31
type input "99******97"
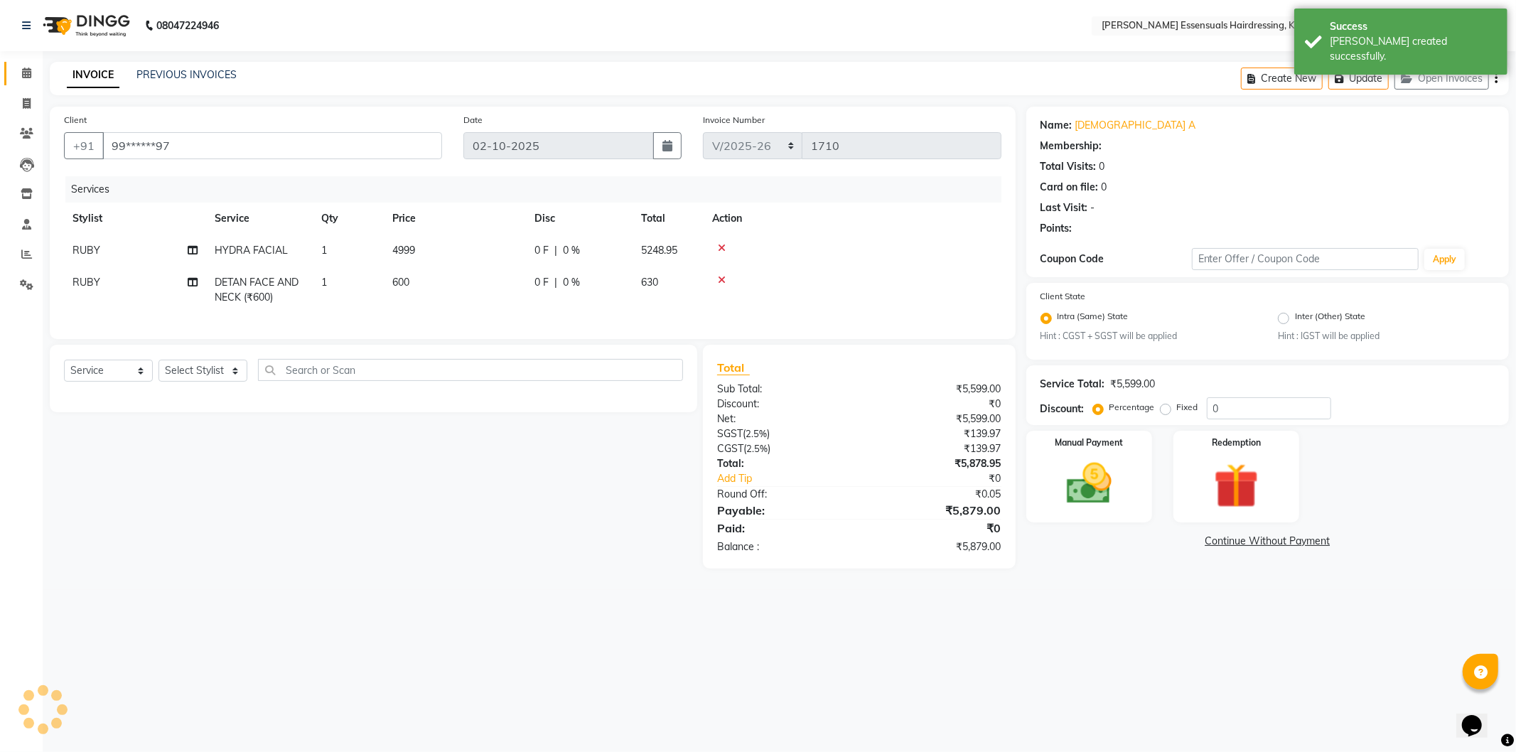
select select "1: Object"
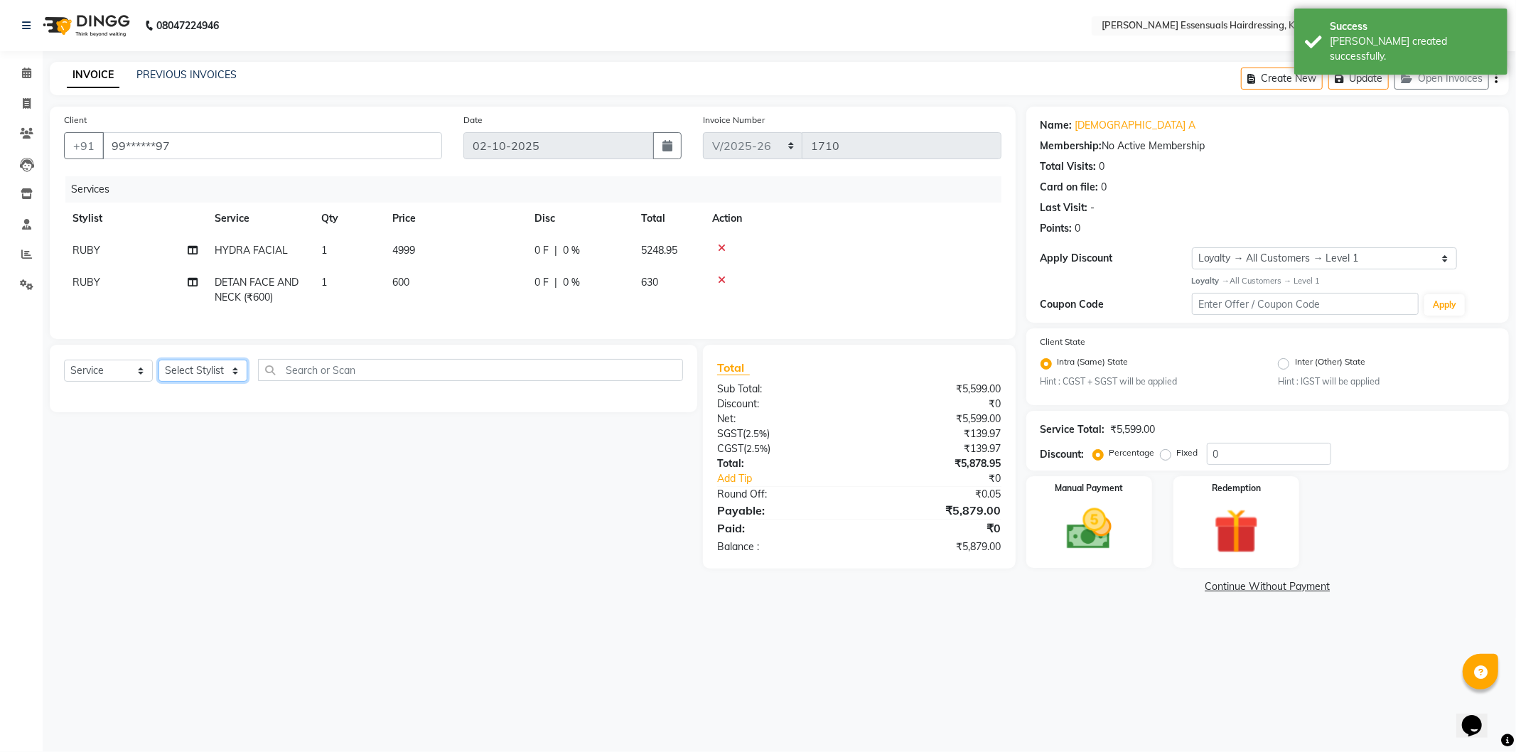
click at [225, 382] on select "Select Stylist Admin ALAL Anagha Dev ATHIRA BIDHYA Bindya Accountant CIJA FAIZA…" at bounding box center [203, 371] width 89 height 22
select select "79968"
click at [159, 372] on select "Select Stylist Admin ALAL Anagha Dev ATHIRA BIDHYA Bindya Accountant CIJA FAIZA…" at bounding box center [203, 371] width 89 height 22
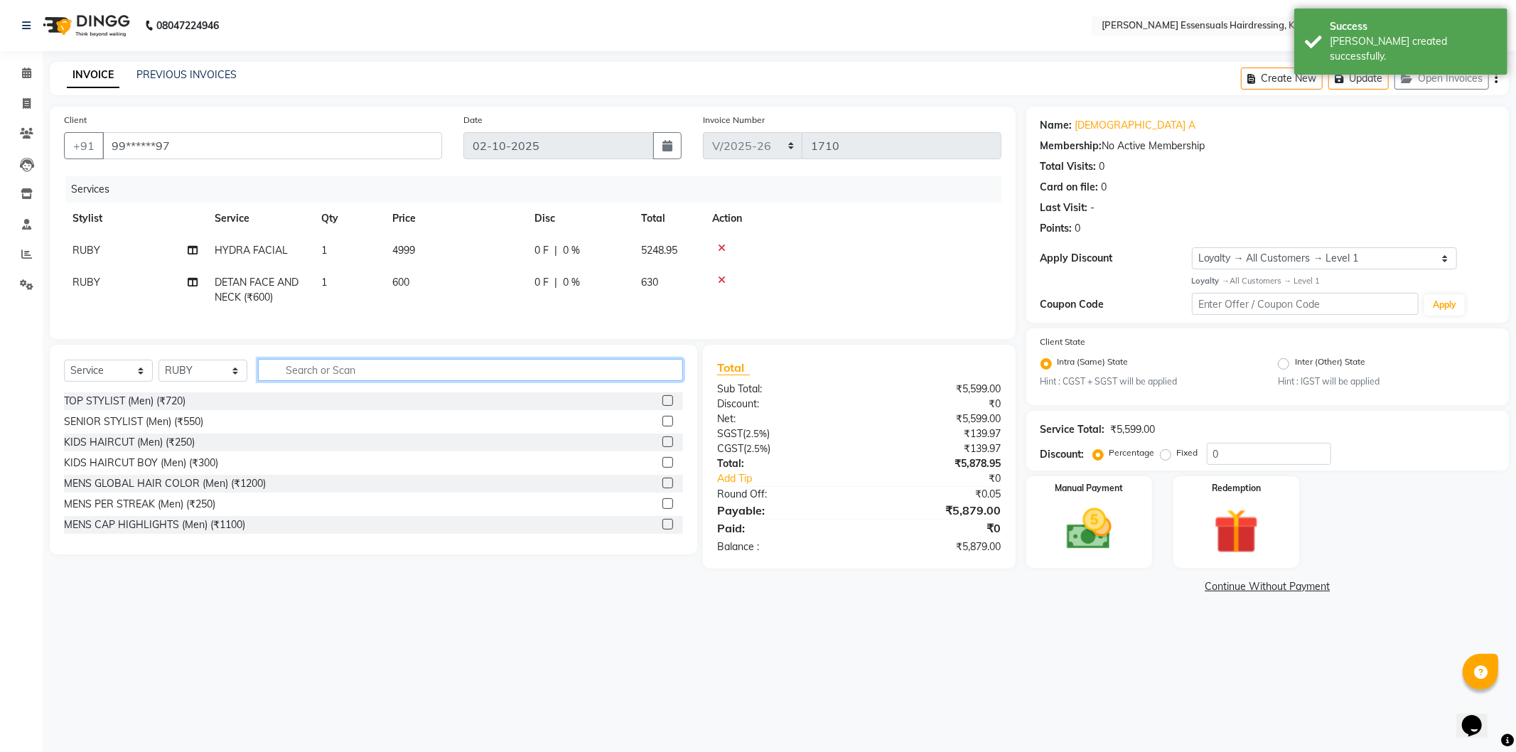
click at [359, 373] on input "text" at bounding box center [470, 370] width 425 height 22
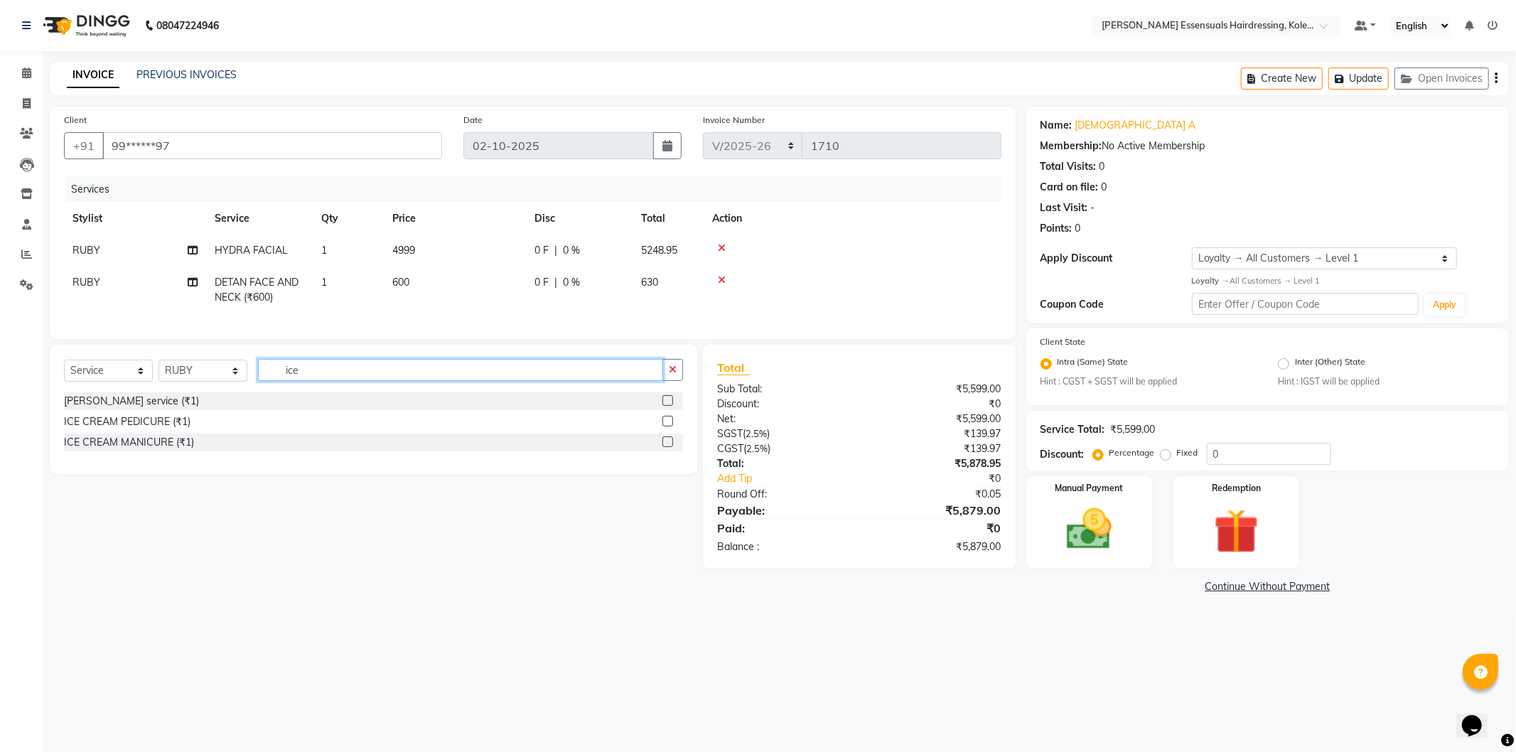
type input "ice"
click at [666, 427] on label at bounding box center [668, 421] width 11 height 11
click at [666, 427] on input "checkbox" at bounding box center [667, 421] width 9 height 9
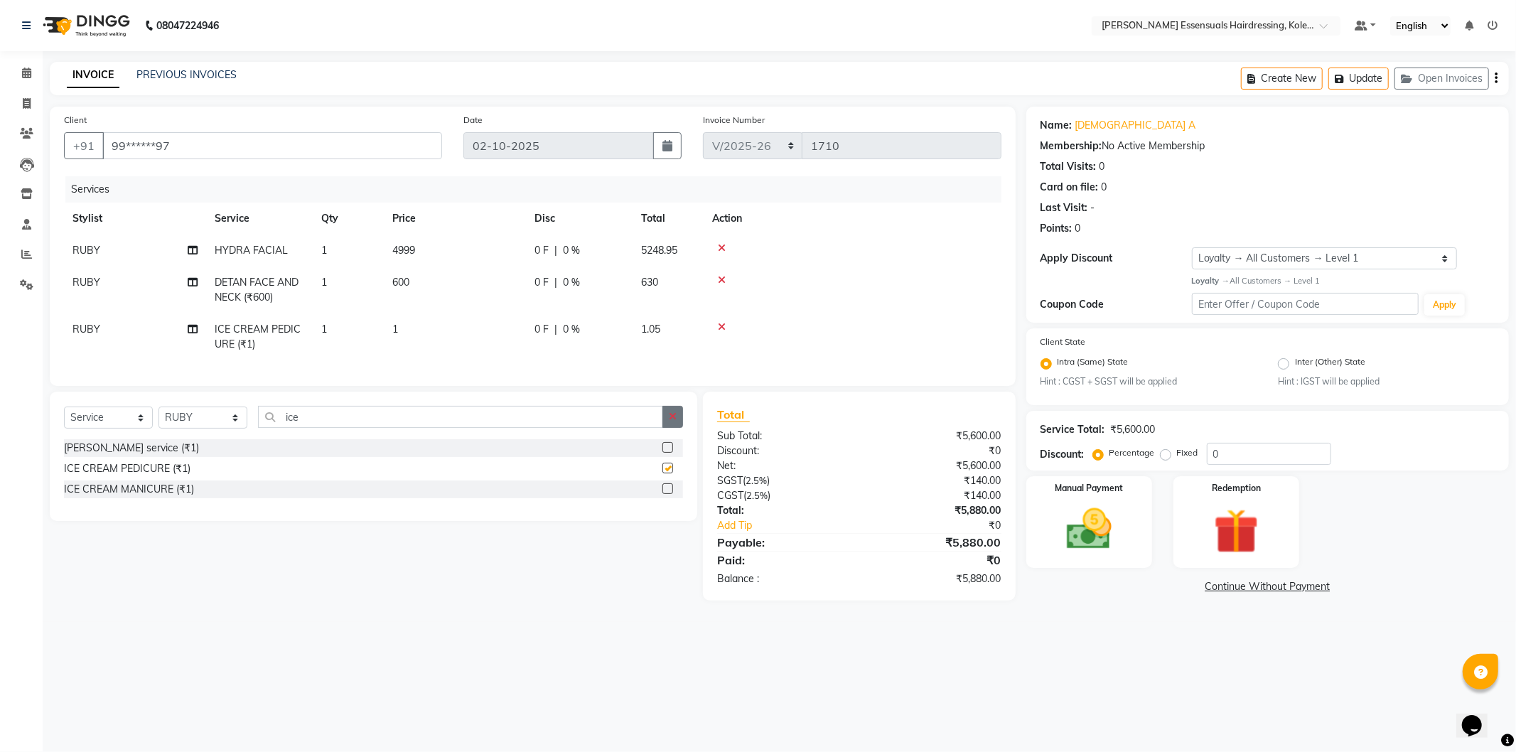
checkbox input "false"
click at [422, 333] on td "1" at bounding box center [455, 337] width 142 height 47
select select "79968"
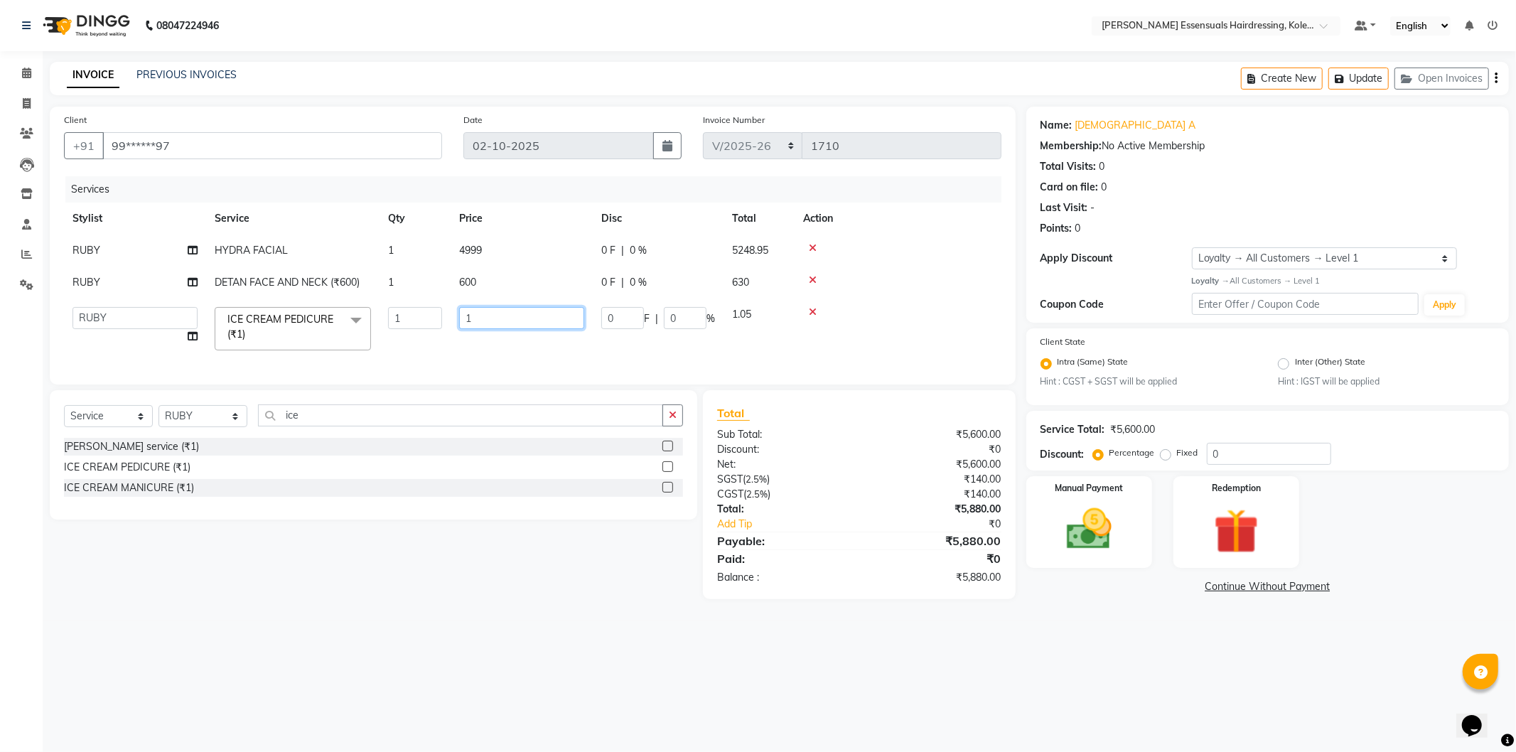
click at [476, 321] on input "1" at bounding box center [521, 318] width 125 height 22
type input "1350"
click at [519, 342] on td "1350" at bounding box center [522, 329] width 142 height 60
select select "79968"
click at [1356, 79] on button "Update" at bounding box center [1359, 79] width 60 height 22
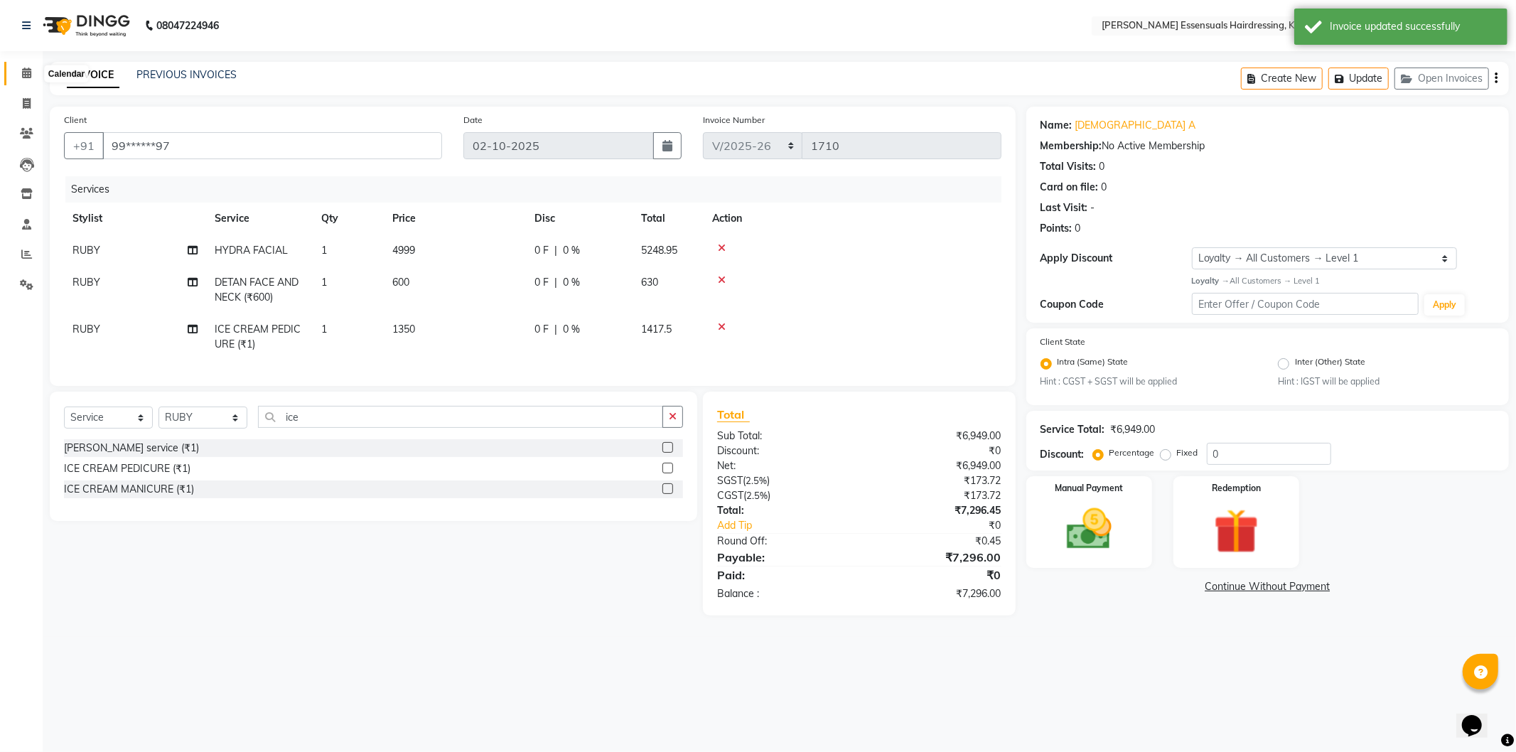
click at [31, 75] on span at bounding box center [26, 73] width 25 height 16
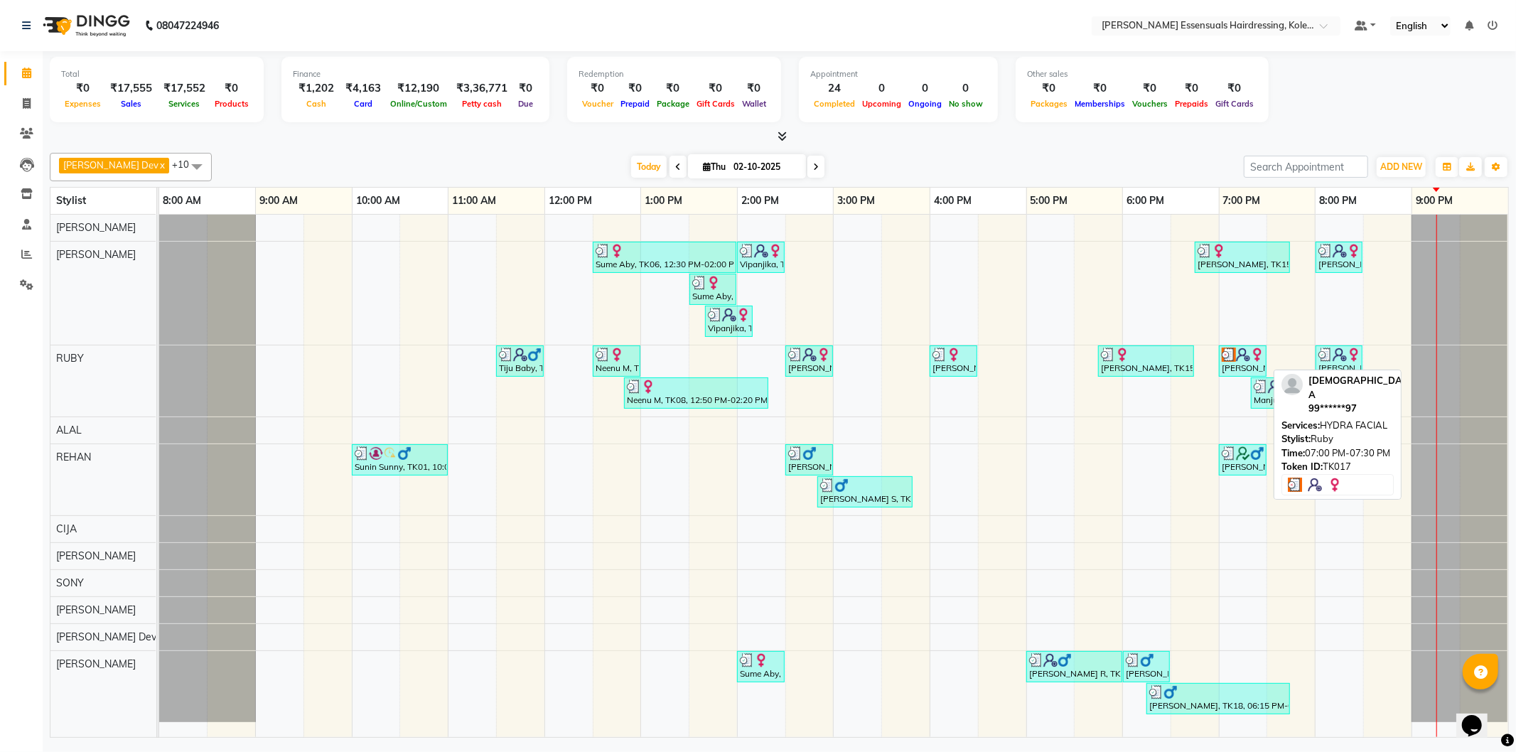
click at [1242, 360] on img at bounding box center [1243, 355] width 14 height 14
select select "3"
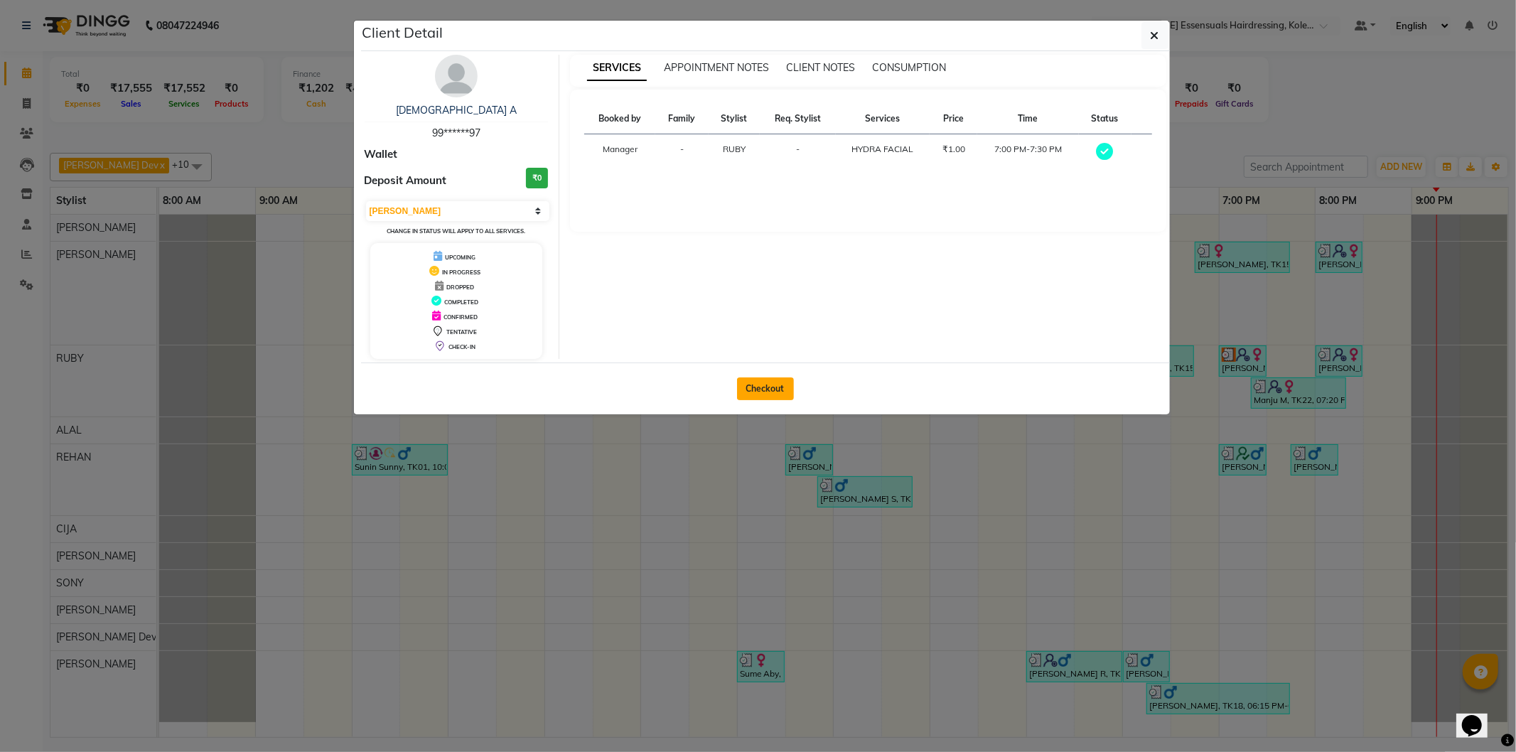
click at [781, 387] on button "Checkout" at bounding box center [765, 389] width 57 height 23
select select "service"
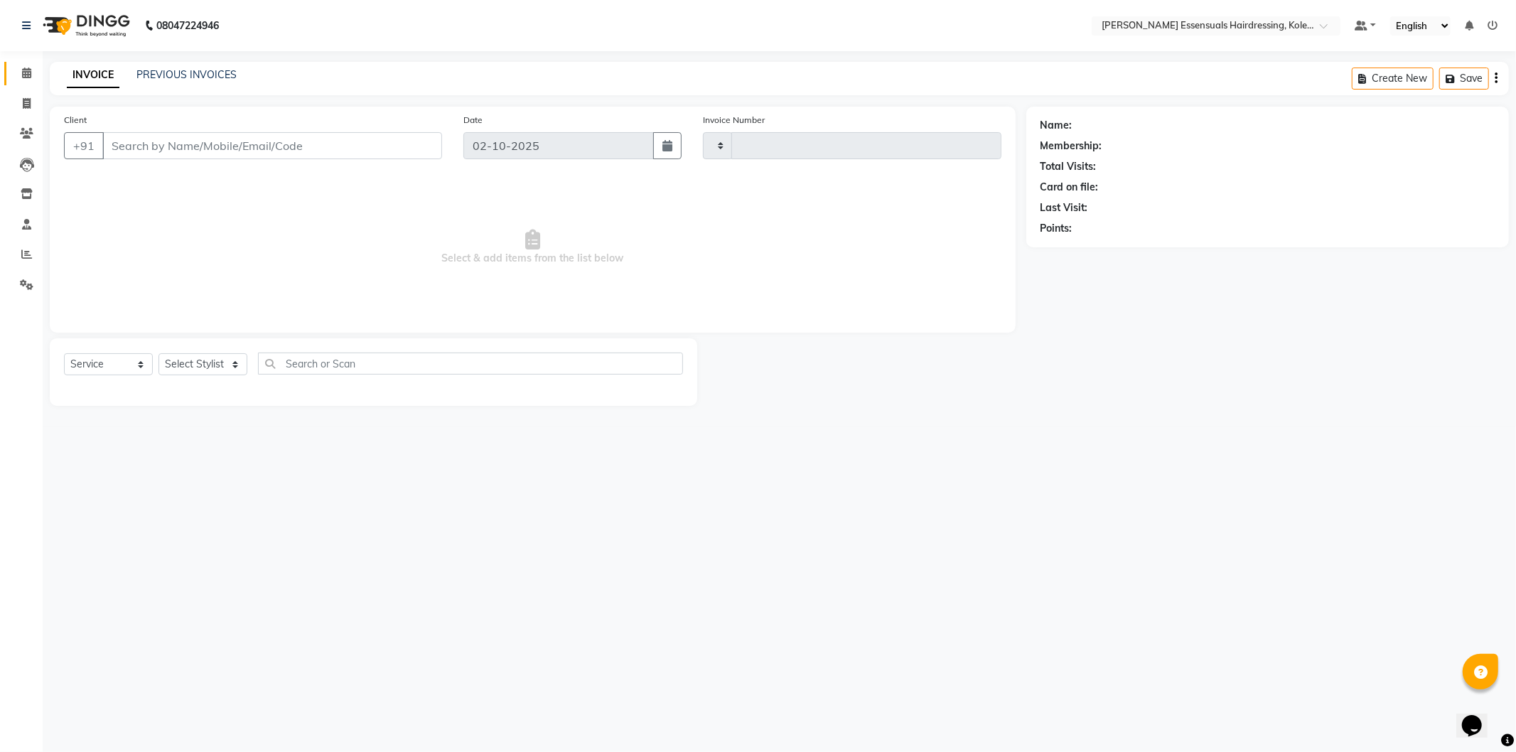
type input "1710"
select select "8281"
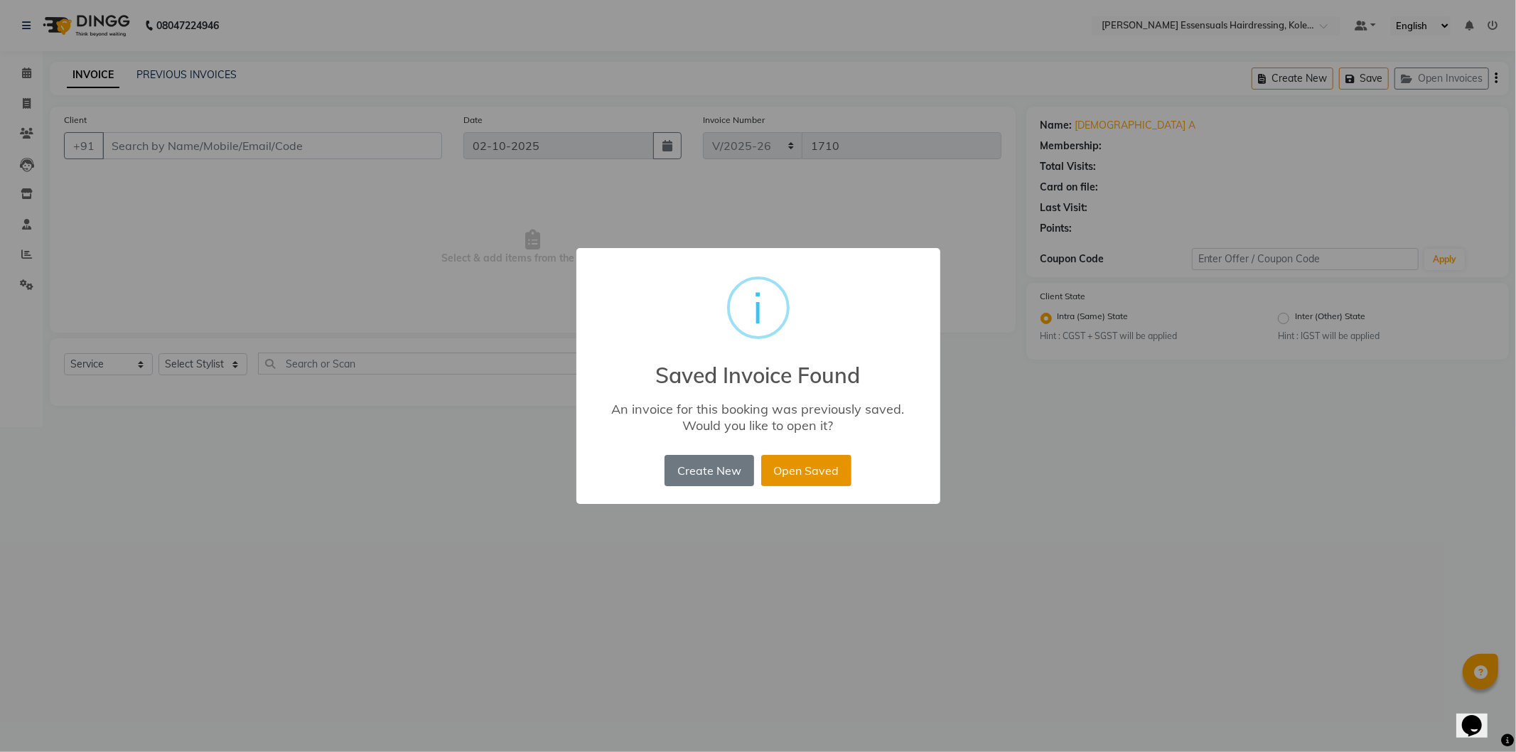
click at [807, 471] on button "Open Saved" at bounding box center [806, 470] width 90 height 31
type input "99******97"
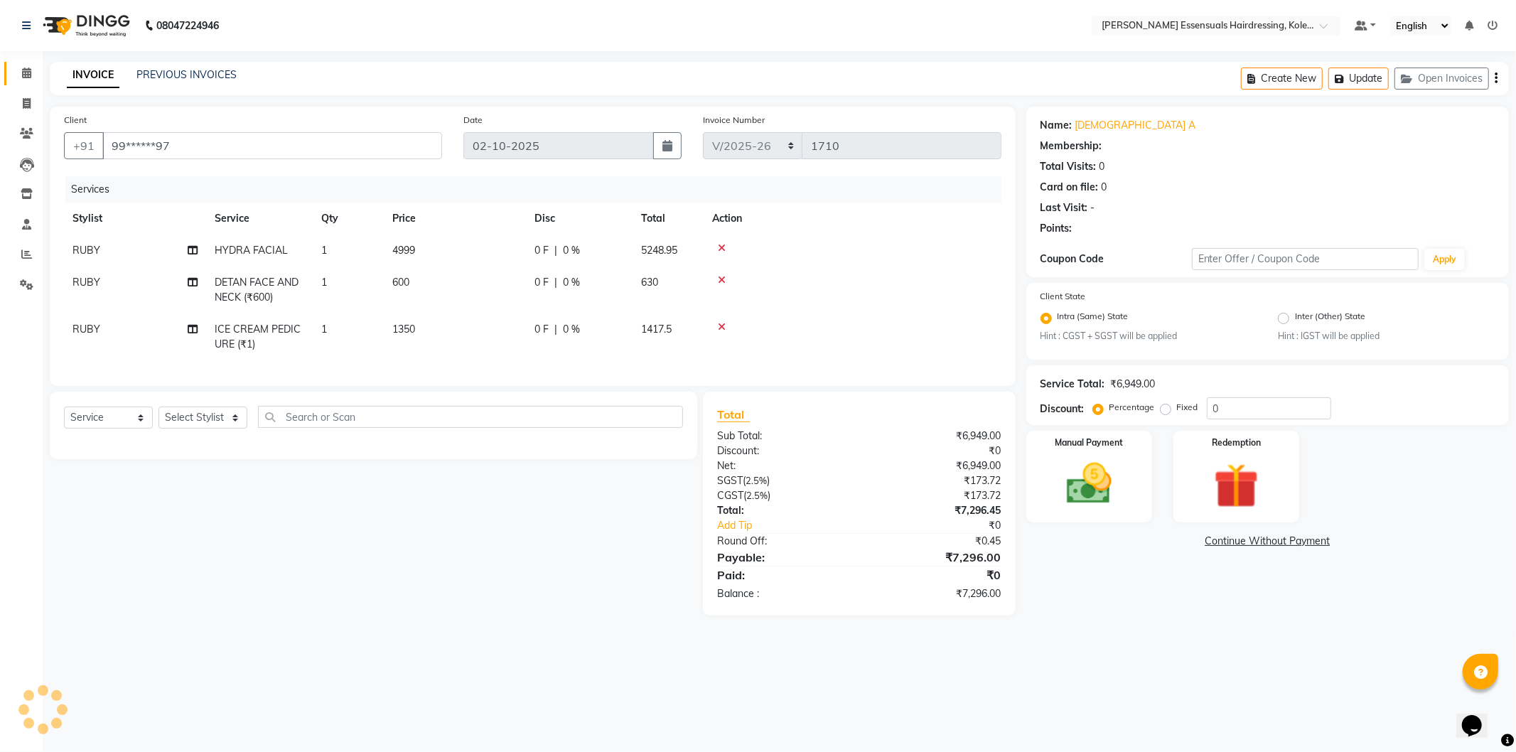
select select "1: Object"
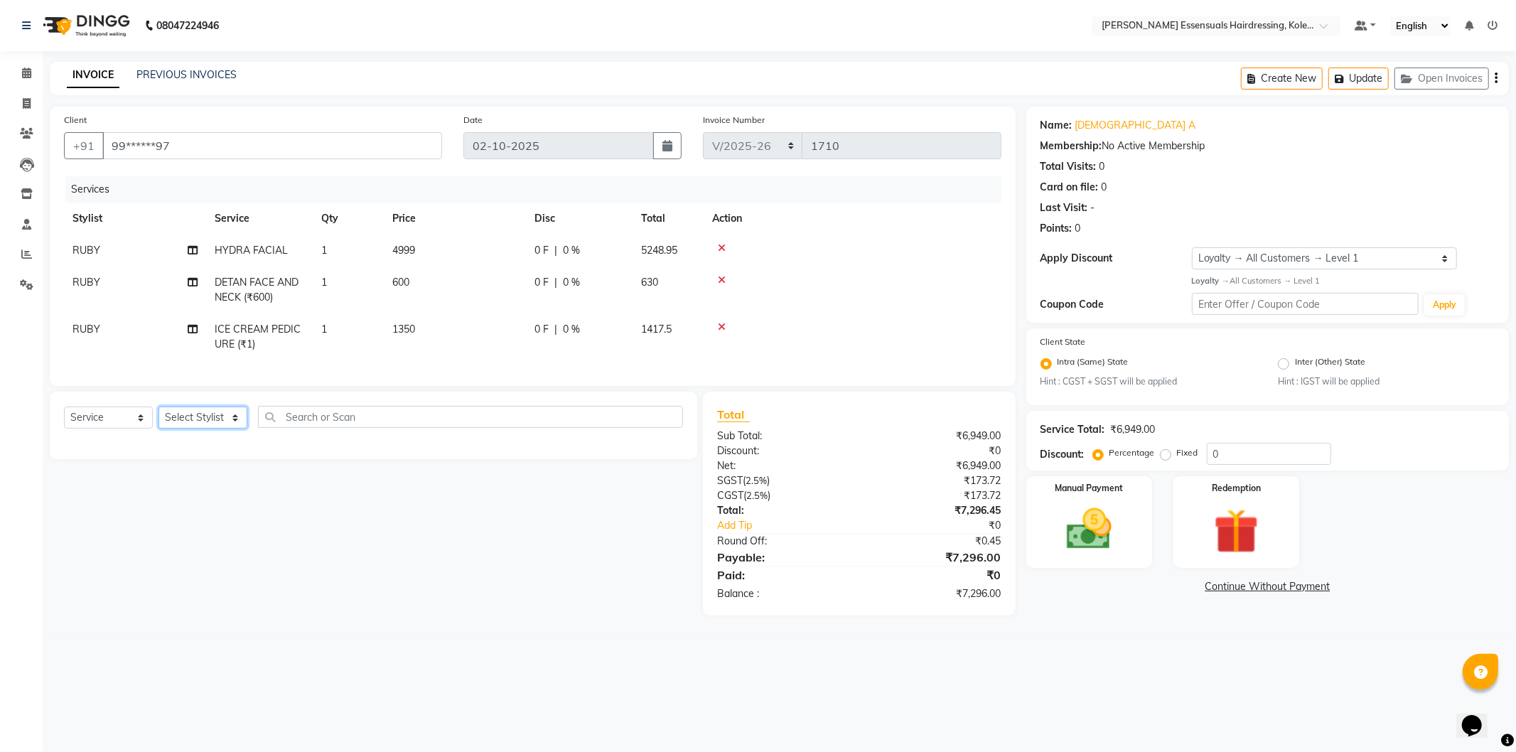
click at [203, 429] on select "Select Stylist Admin ALAL Anagha Dev ATHIRA BIDHYA Bindya Accountant CIJA FAIZA…" at bounding box center [203, 418] width 89 height 22
click at [159, 419] on select "Select Stylist Admin ALAL Anagha Dev ATHIRA BIDHYA Bindya Accountant CIJA FAIZA…" at bounding box center [203, 418] width 89 height 22
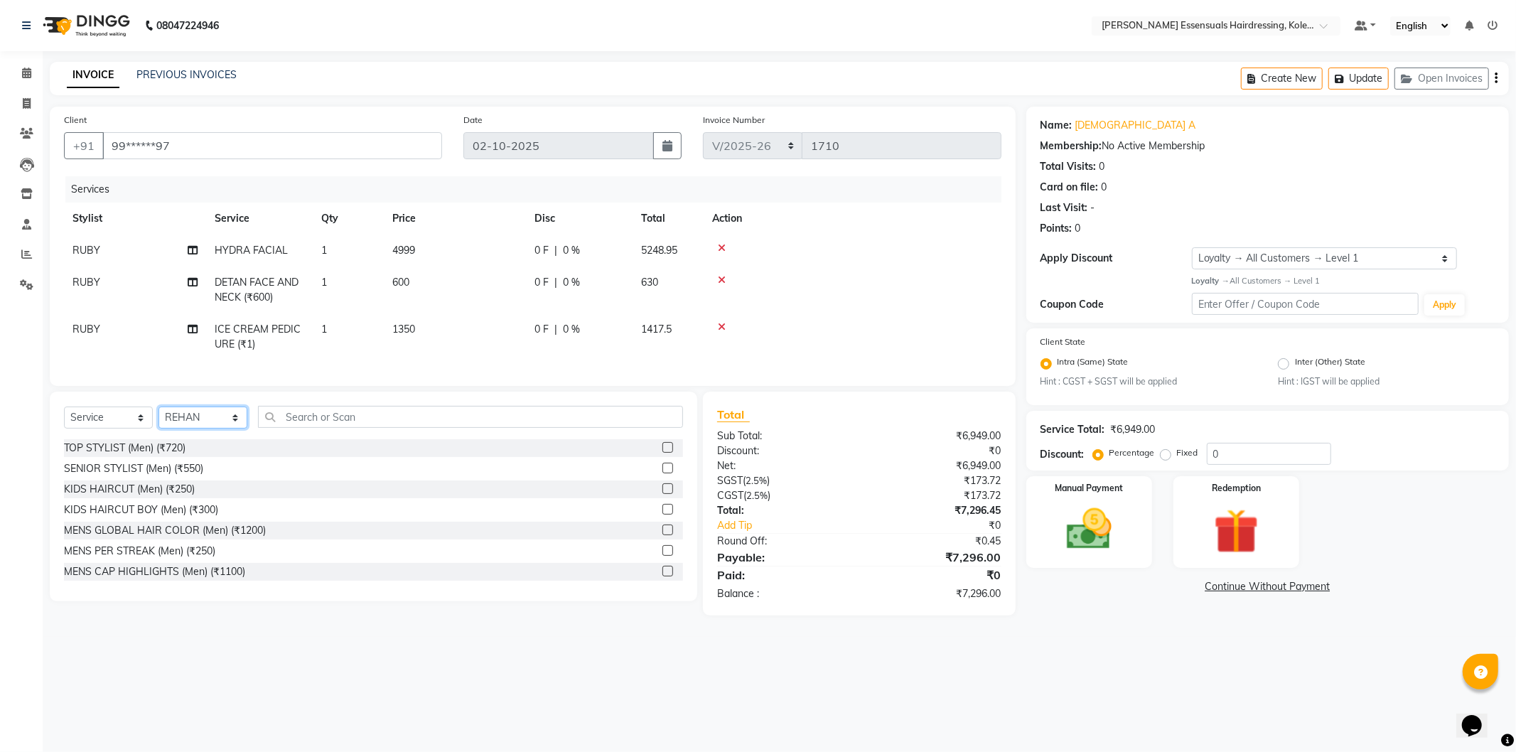
click at [229, 429] on select "Select Stylist Admin ALAL Anagha Dev ATHIRA BIDHYA Bindya Accountant CIJA FAIZA…" at bounding box center [203, 418] width 89 height 22
select select "79968"
click at [159, 419] on select "Select Stylist Admin ALAL Anagha Dev ATHIRA BIDHYA Bindya Accountant CIJA FAIZA…" at bounding box center [203, 418] width 89 height 22
click at [301, 428] on input "text" at bounding box center [470, 417] width 425 height 22
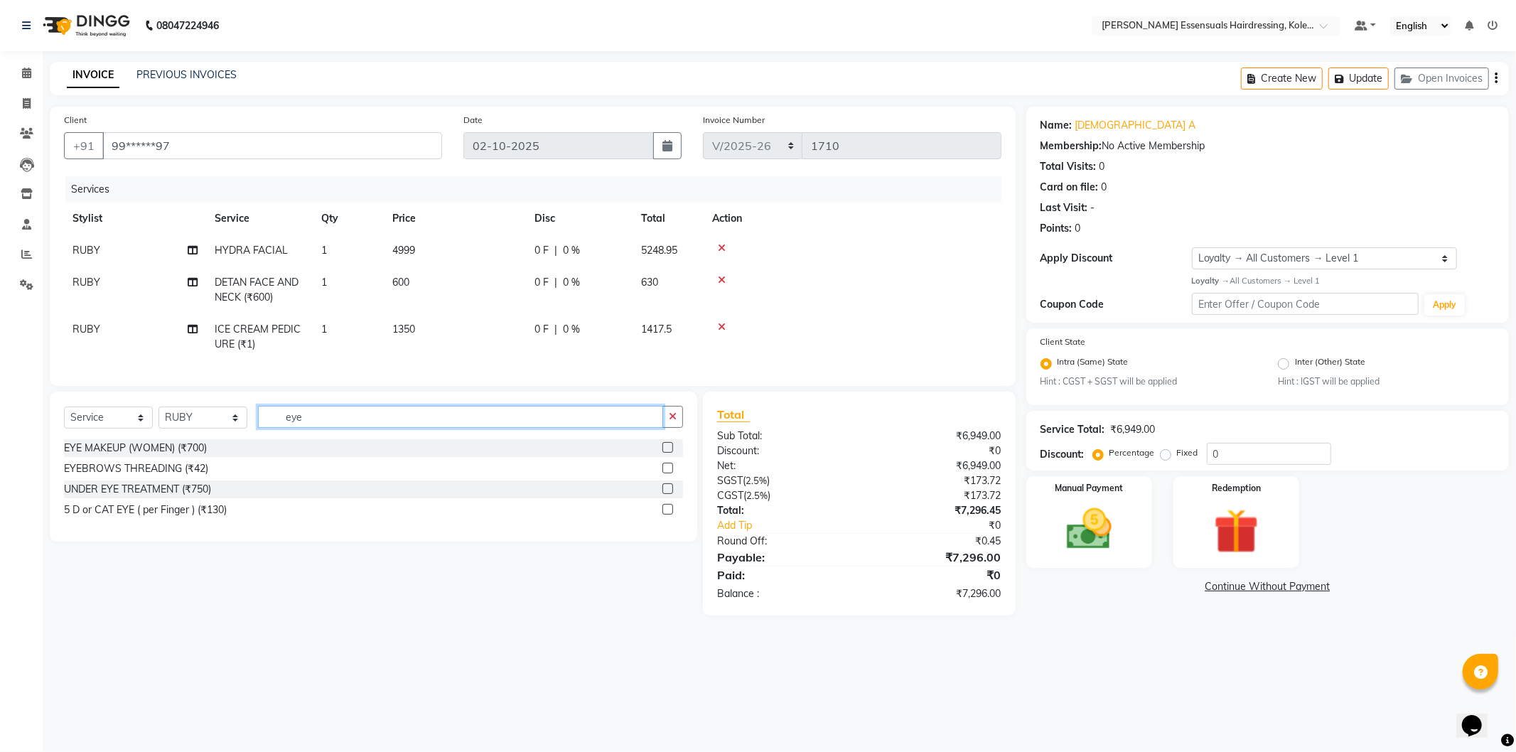
type input "eye"
click at [664, 473] on label at bounding box center [668, 468] width 11 height 11
click at [664, 473] on input "checkbox" at bounding box center [667, 468] width 9 height 9
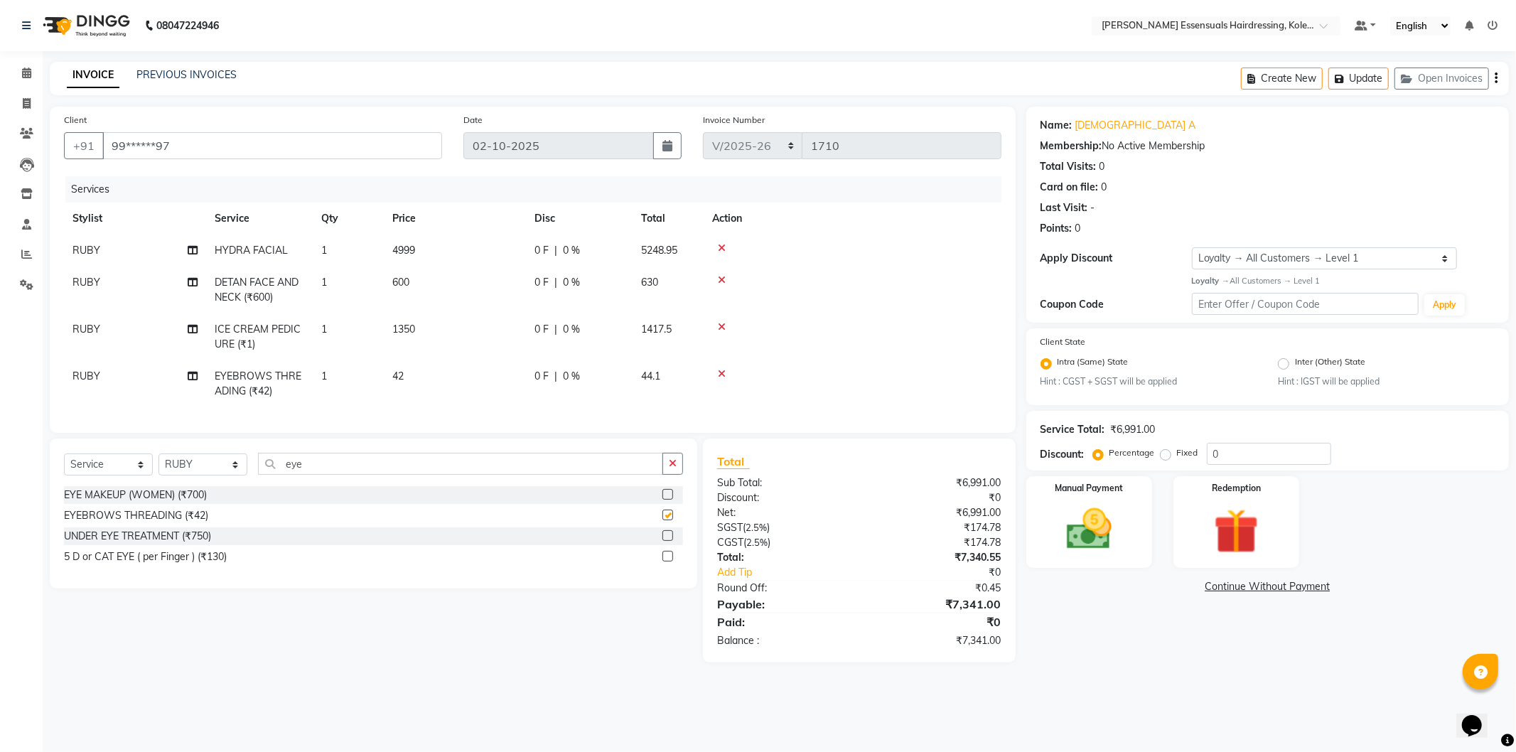
checkbox input "false"
click at [429, 368] on td "42" at bounding box center [455, 383] width 142 height 47
select select "79968"
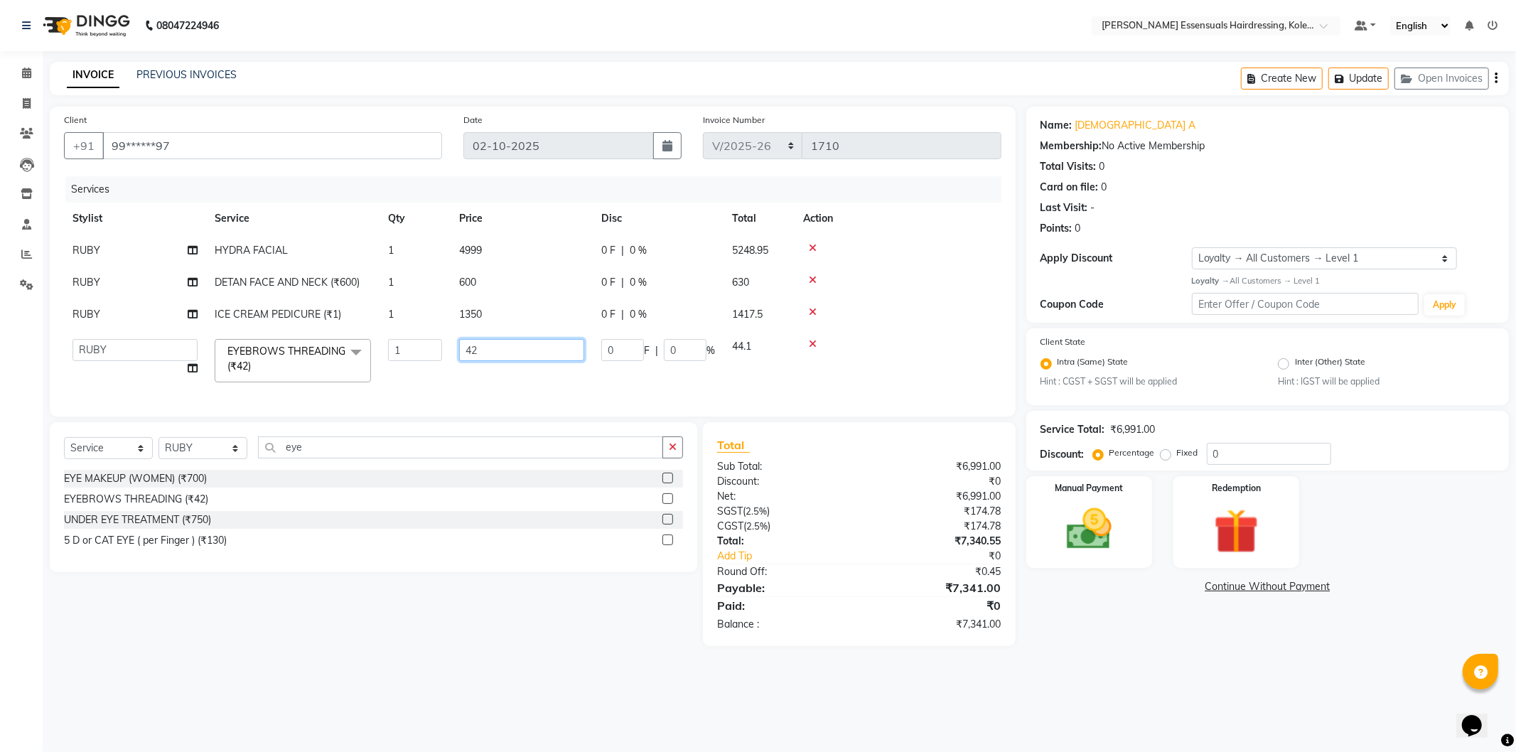
click at [496, 344] on input "42" at bounding box center [521, 350] width 125 height 22
type input "48"
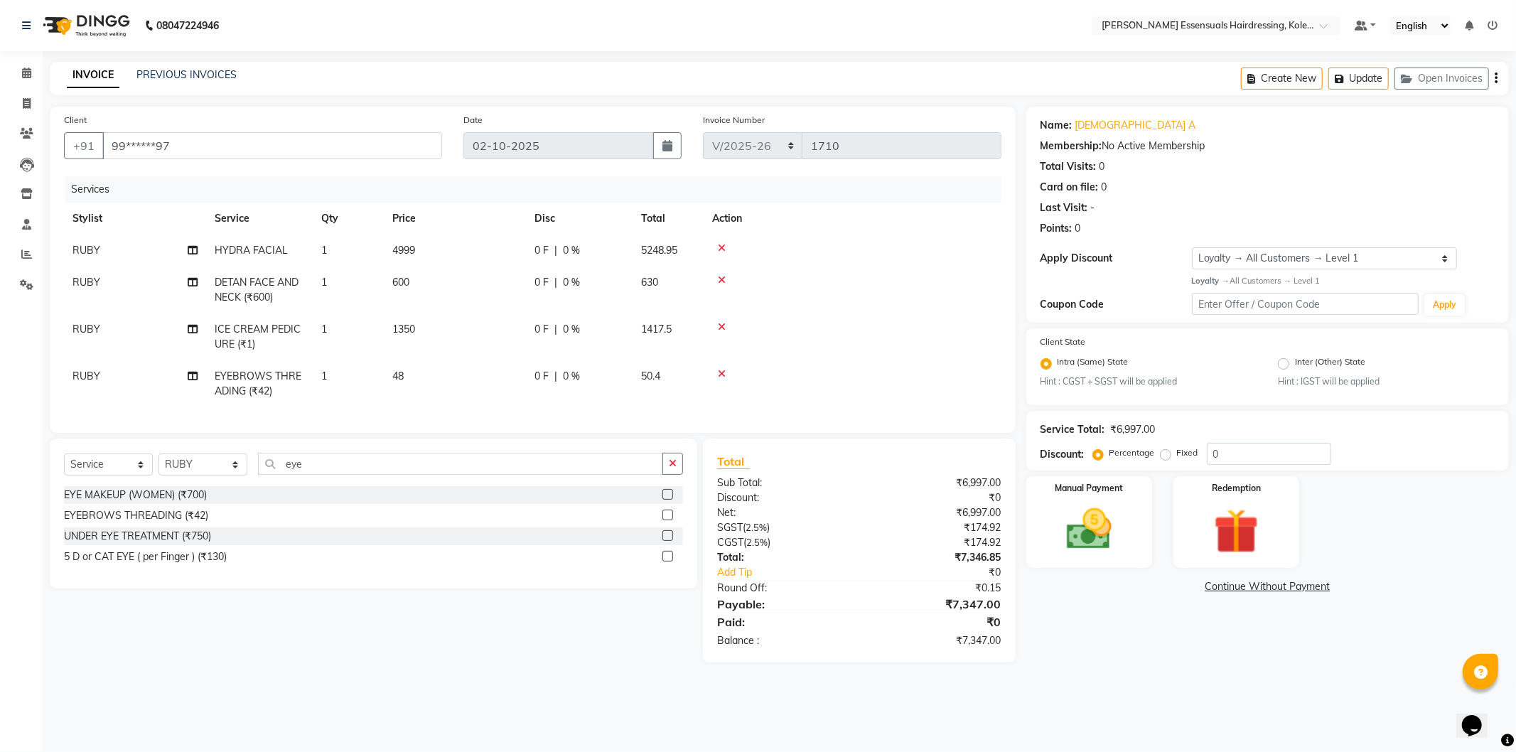
click at [545, 382] on tr "RUBY EYEBROWS THREADING (₹42) 1 48 0 F | 0 % 50.4" at bounding box center [533, 383] width 938 height 47
click at [1093, 516] on img at bounding box center [1089, 530] width 76 height 54
click at [1214, 583] on span "UPI" at bounding box center [1212, 587] width 22 height 16
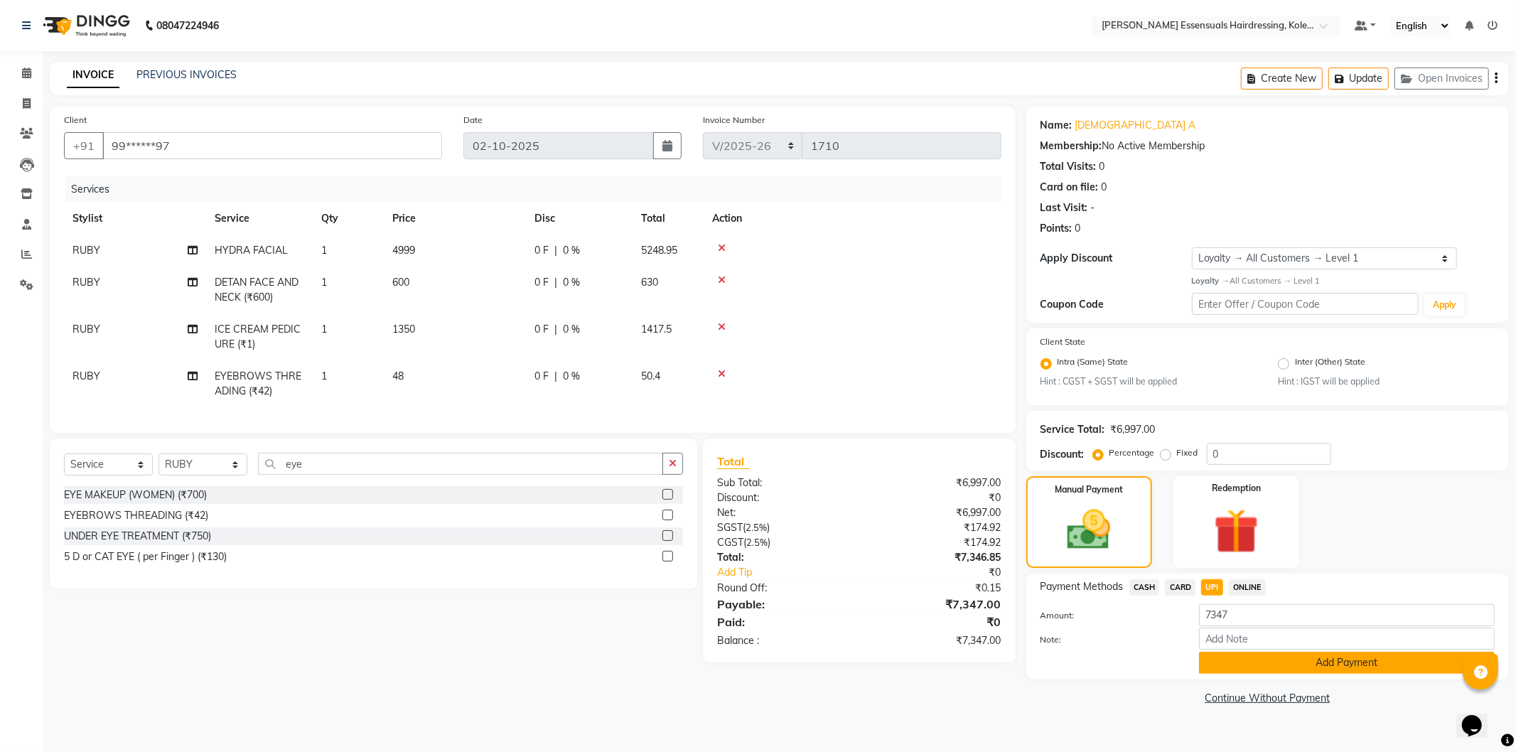
click at [1240, 663] on button "Add Payment" at bounding box center [1347, 663] width 296 height 22
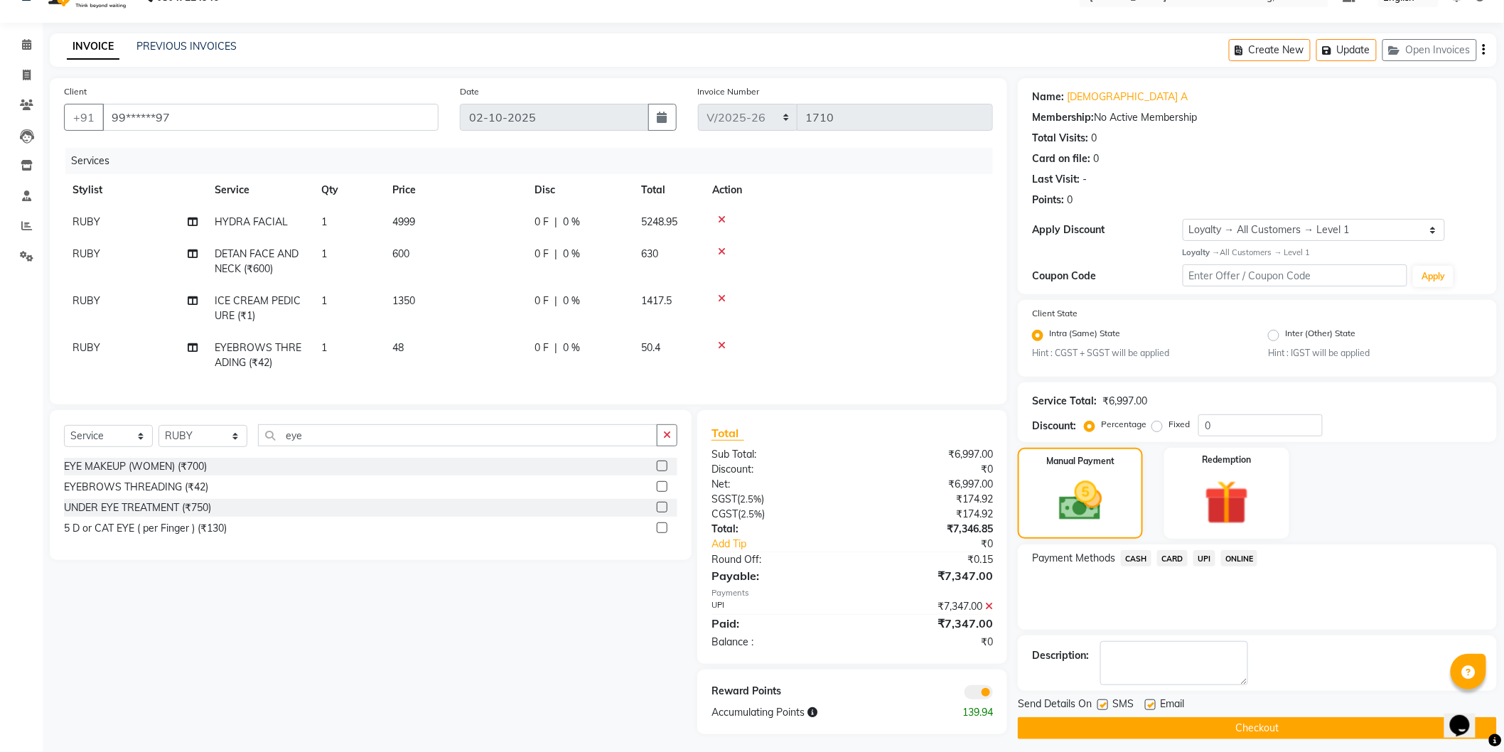
scroll to position [43, 0]
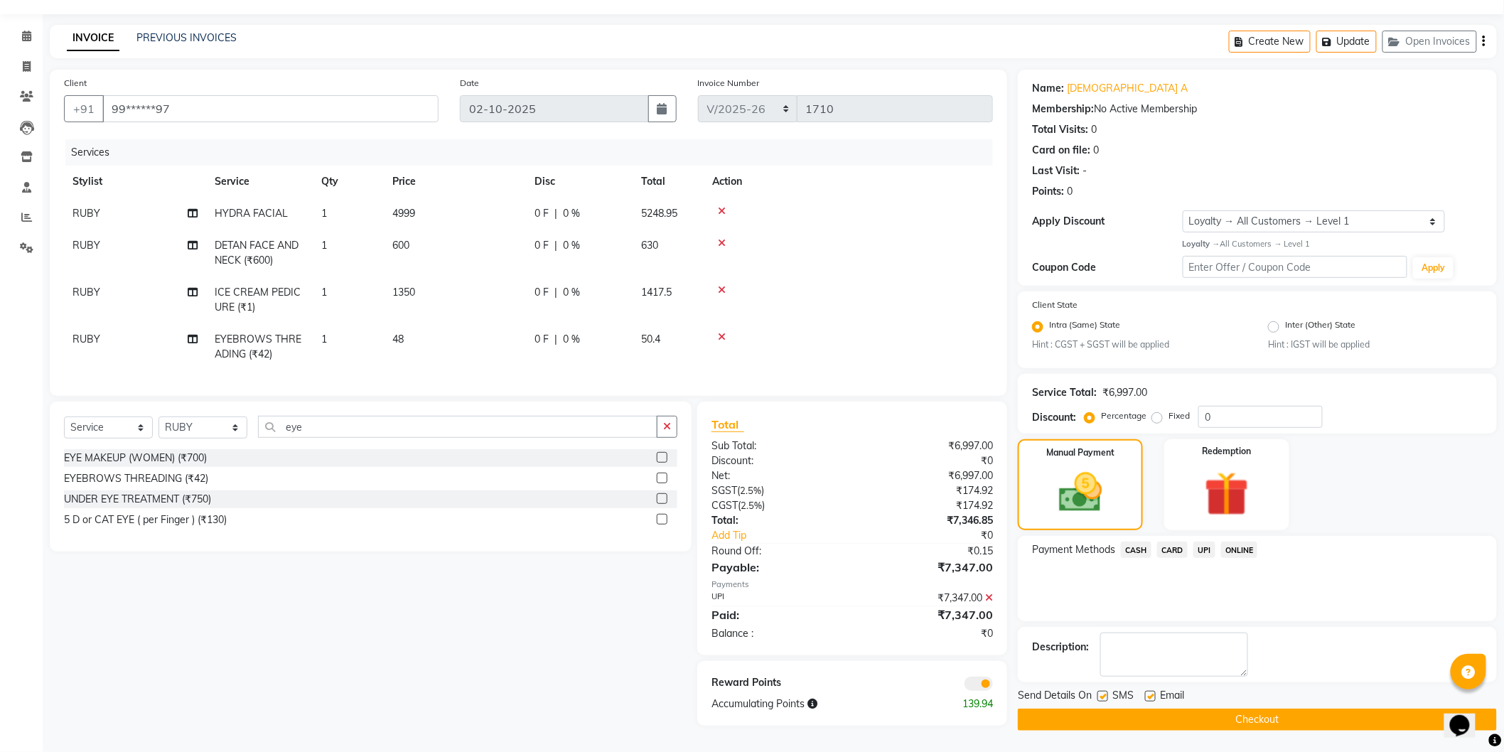
click at [1224, 716] on button "Checkout" at bounding box center [1257, 720] width 479 height 22
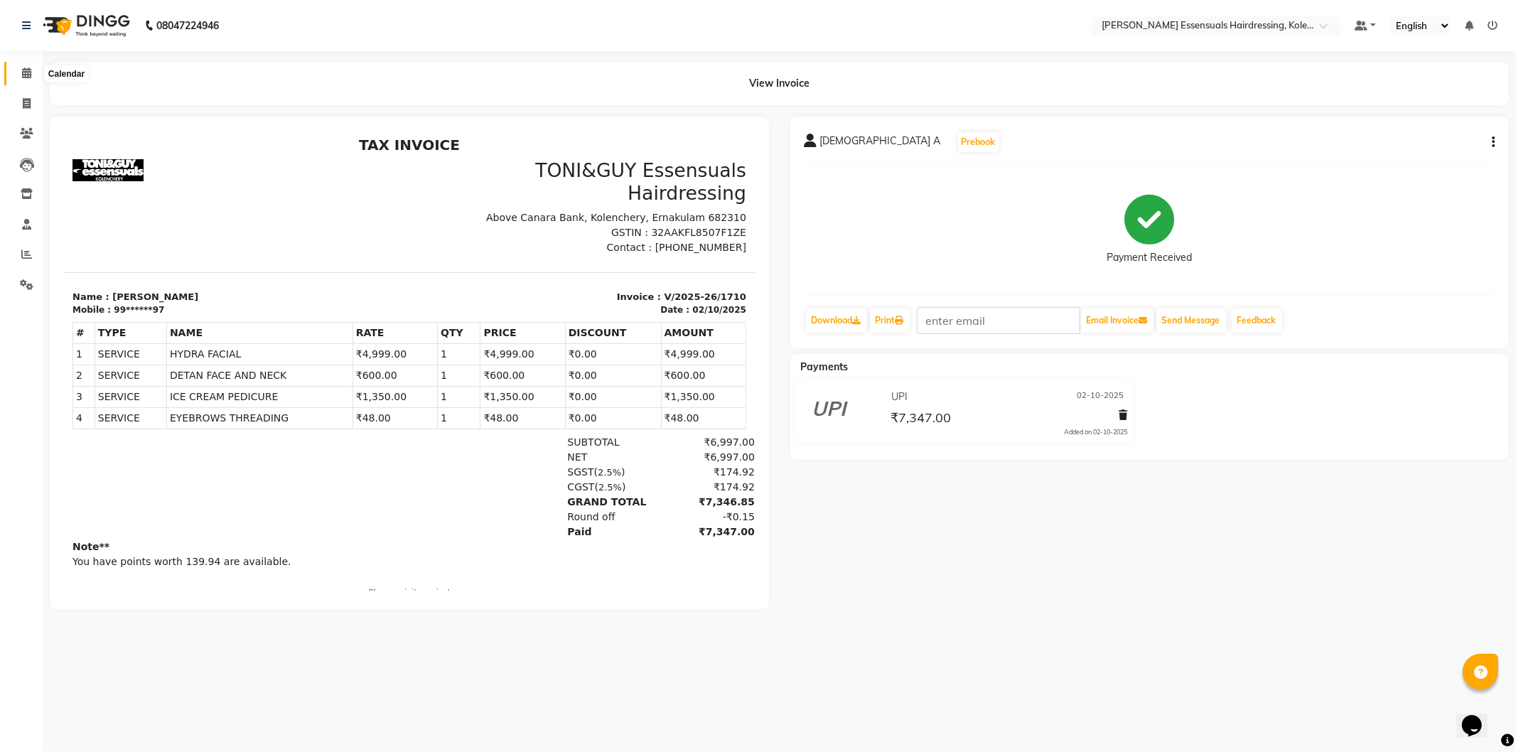
click at [22, 78] on icon at bounding box center [26, 73] width 9 height 11
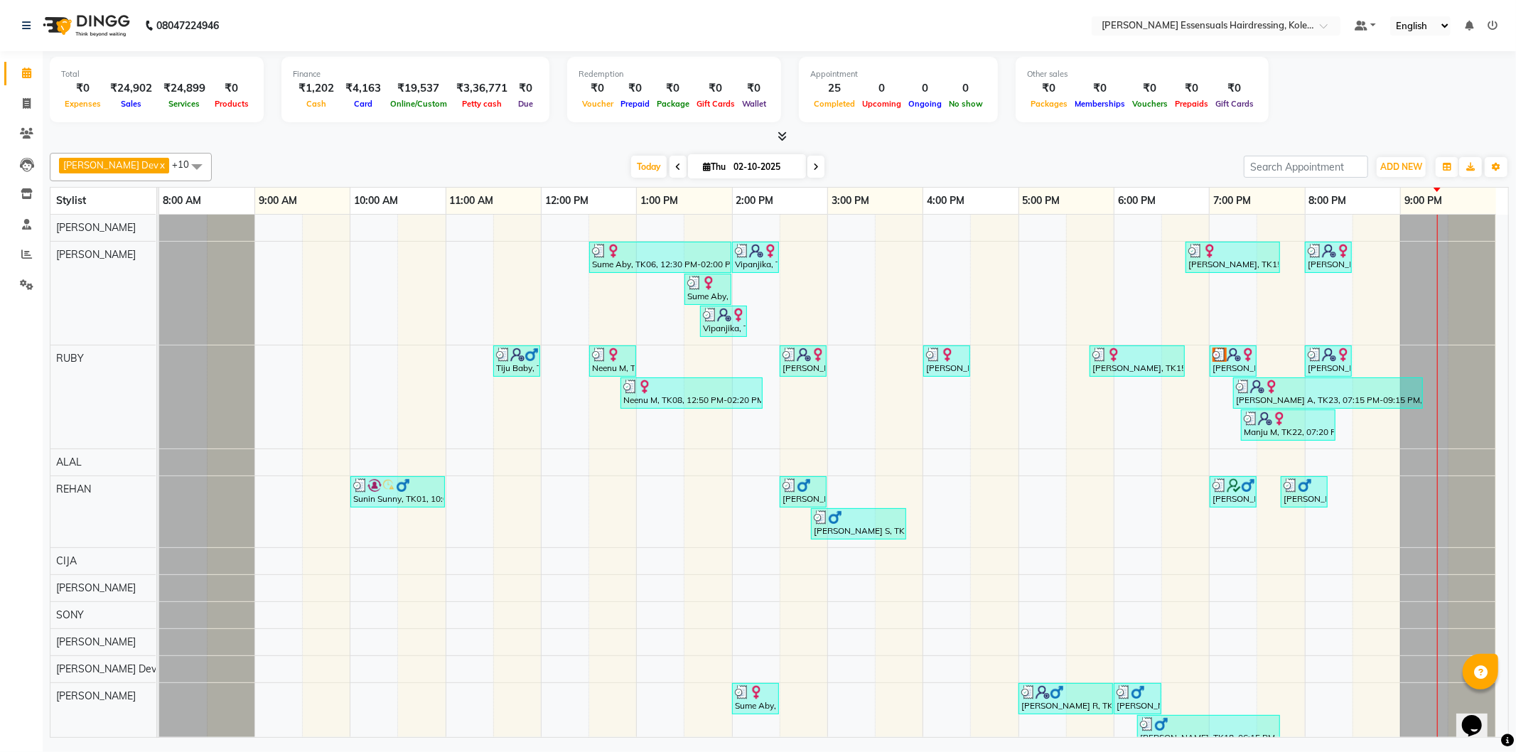
click at [27, 242] on li "Reports" at bounding box center [21, 255] width 43 height 31
click at [29, 245] on link "Reports" at bounding box center [21, 254] width 34 height 23
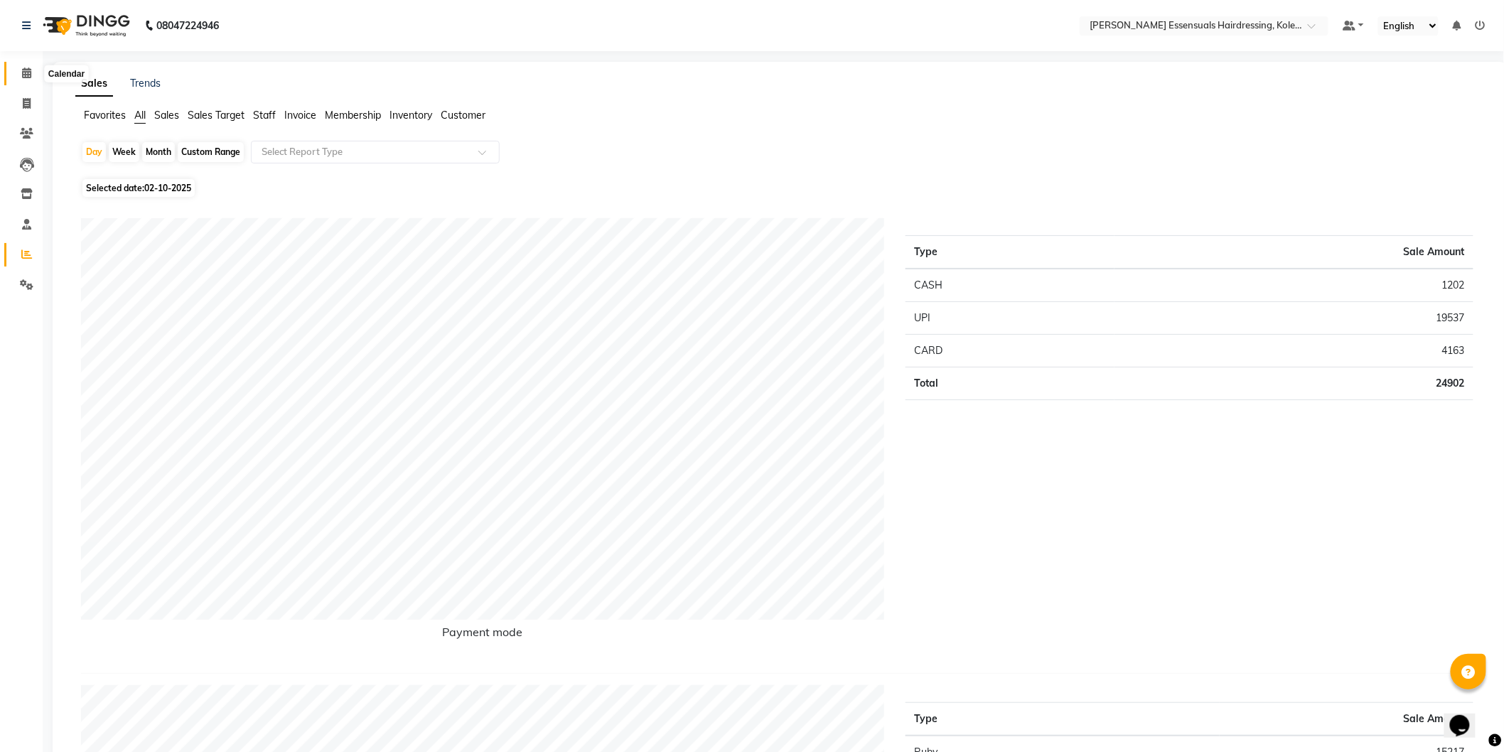
click at [25, 68] on icon at bounding box center [26, 73] width 9 height 11
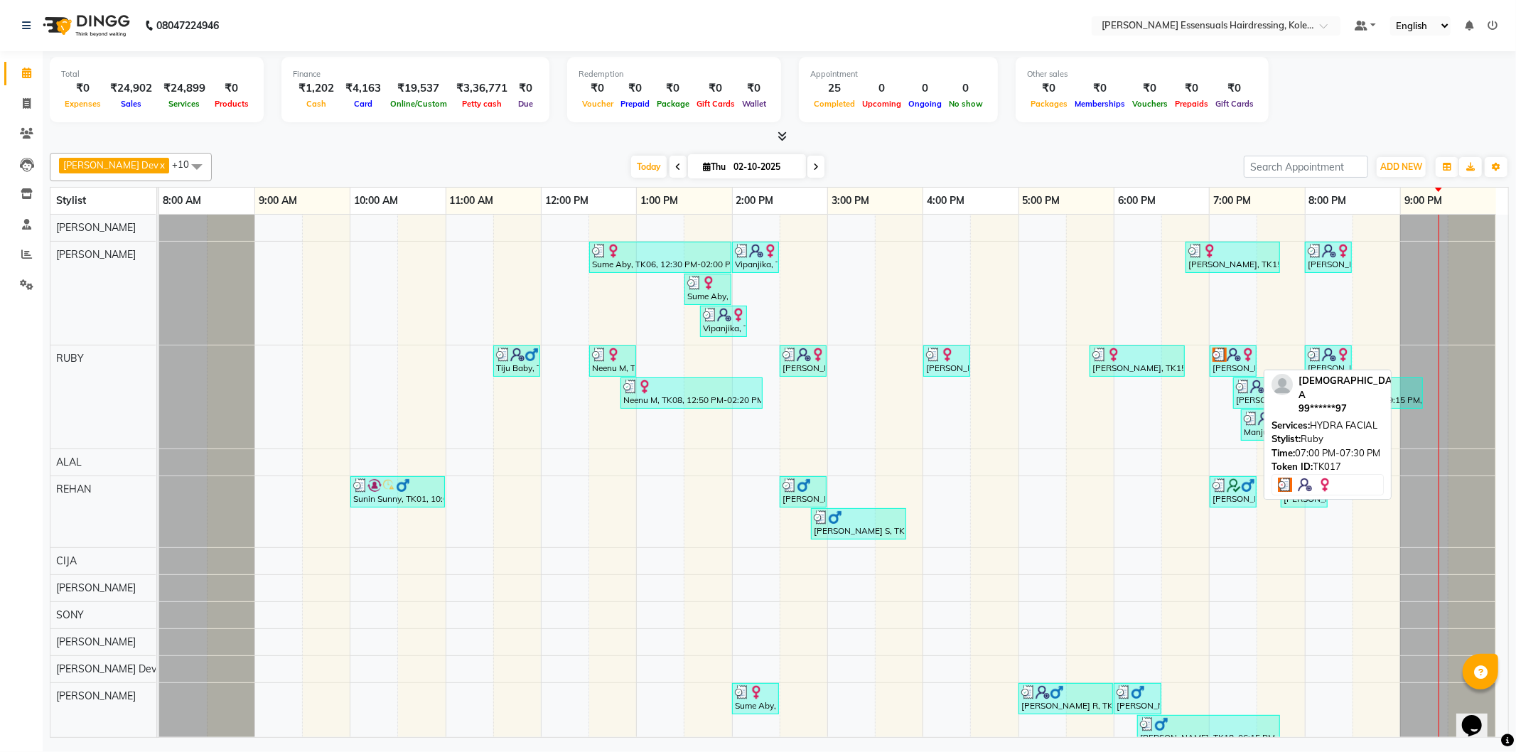
click at [1241, 359] on img at bounding box center [1248, 355] width 14 height 14
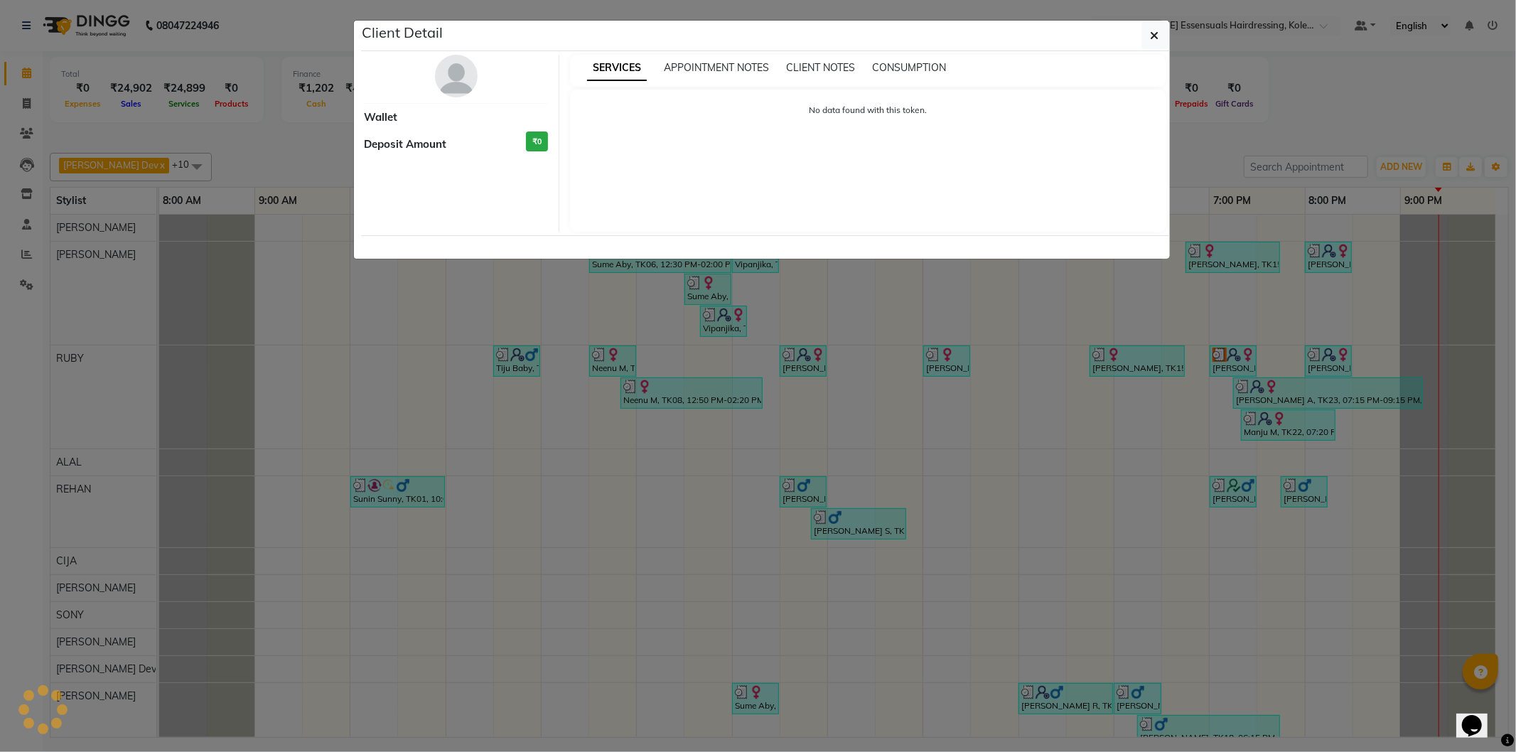
select select "3"
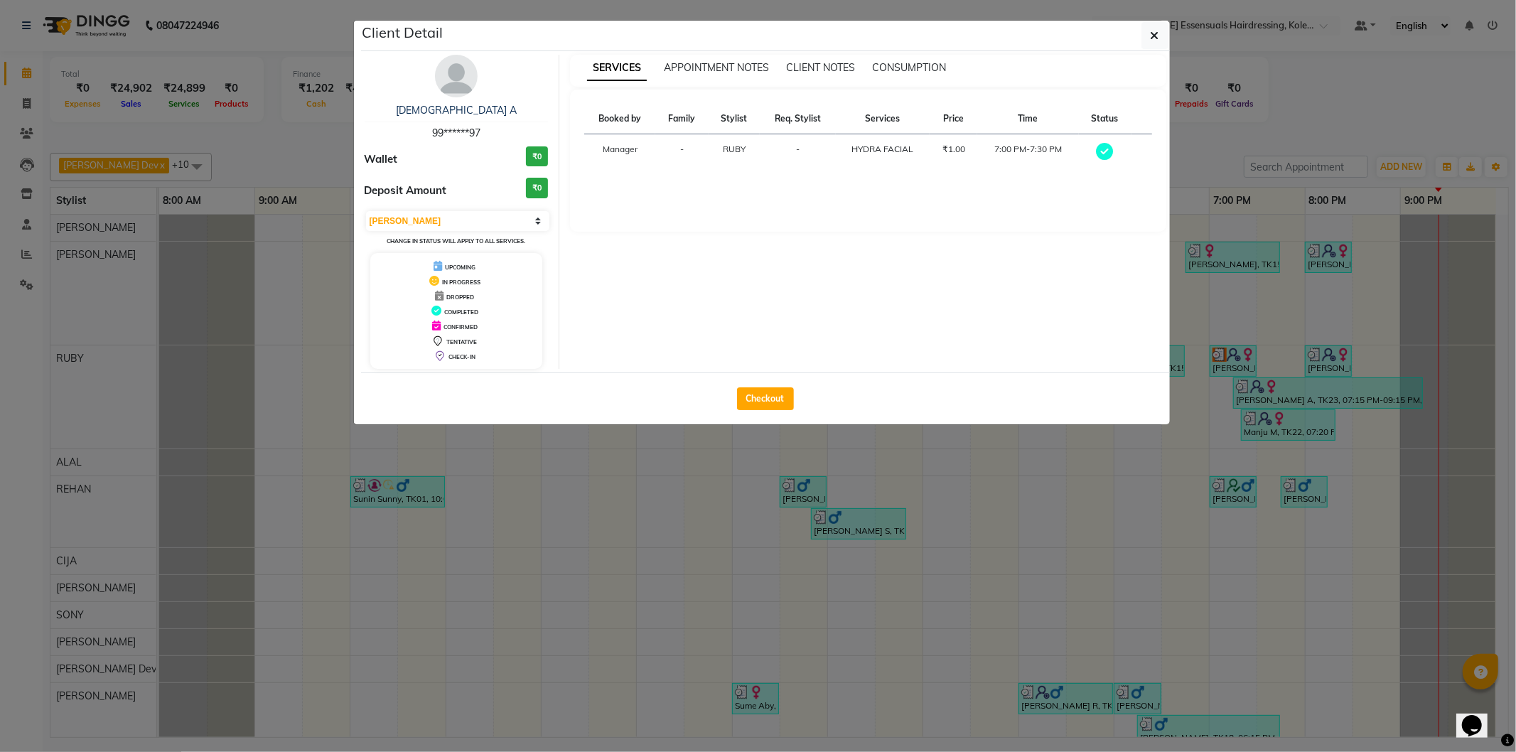
click at [762, 385] on div "Checkout" at bounding box center [765, 399] width 809 height 52
click at [759, 390] on button "Checkout" at bounding box center [765, 398] width 57 height 23
select select "service"
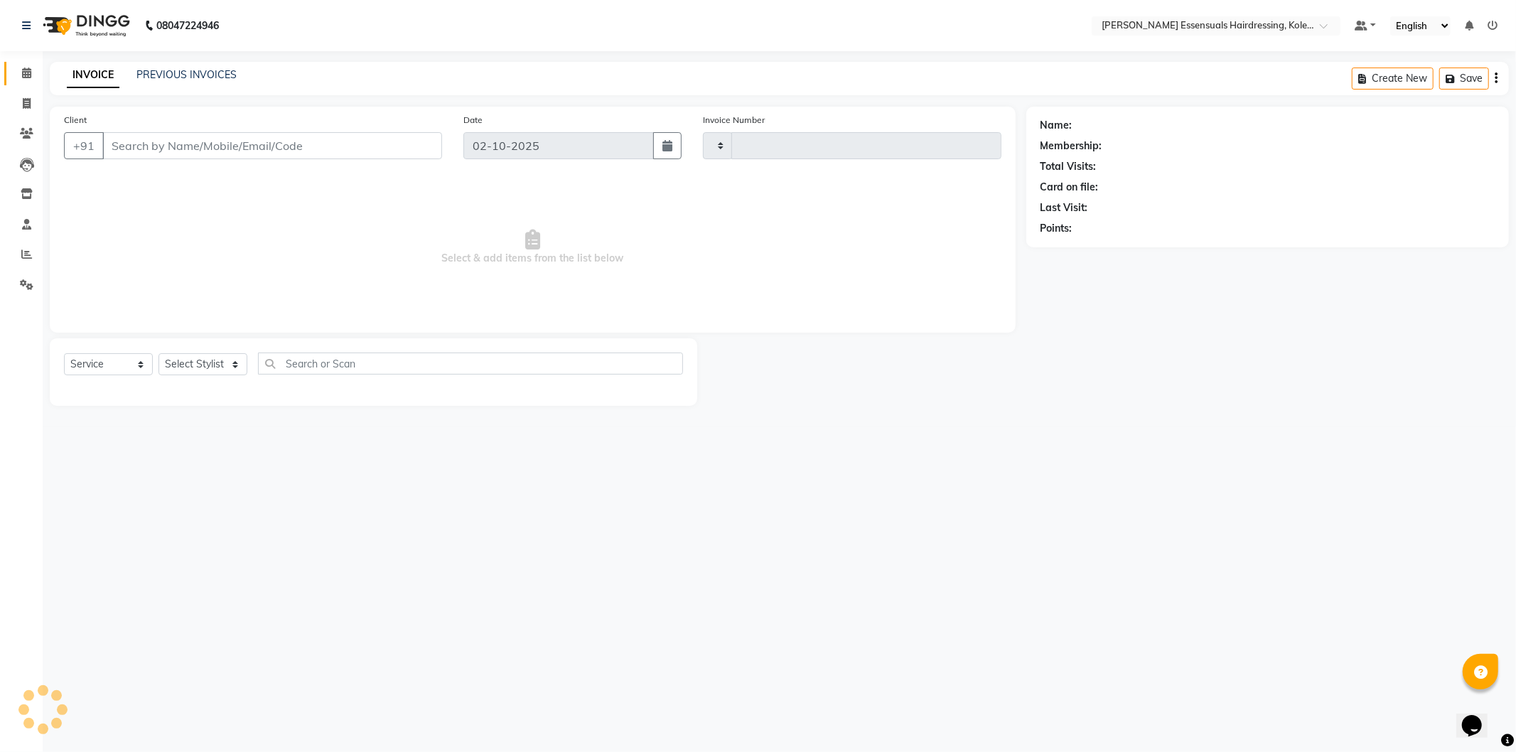
type input "1711"
select select "8281"
type input "99******97"
select select "79968"
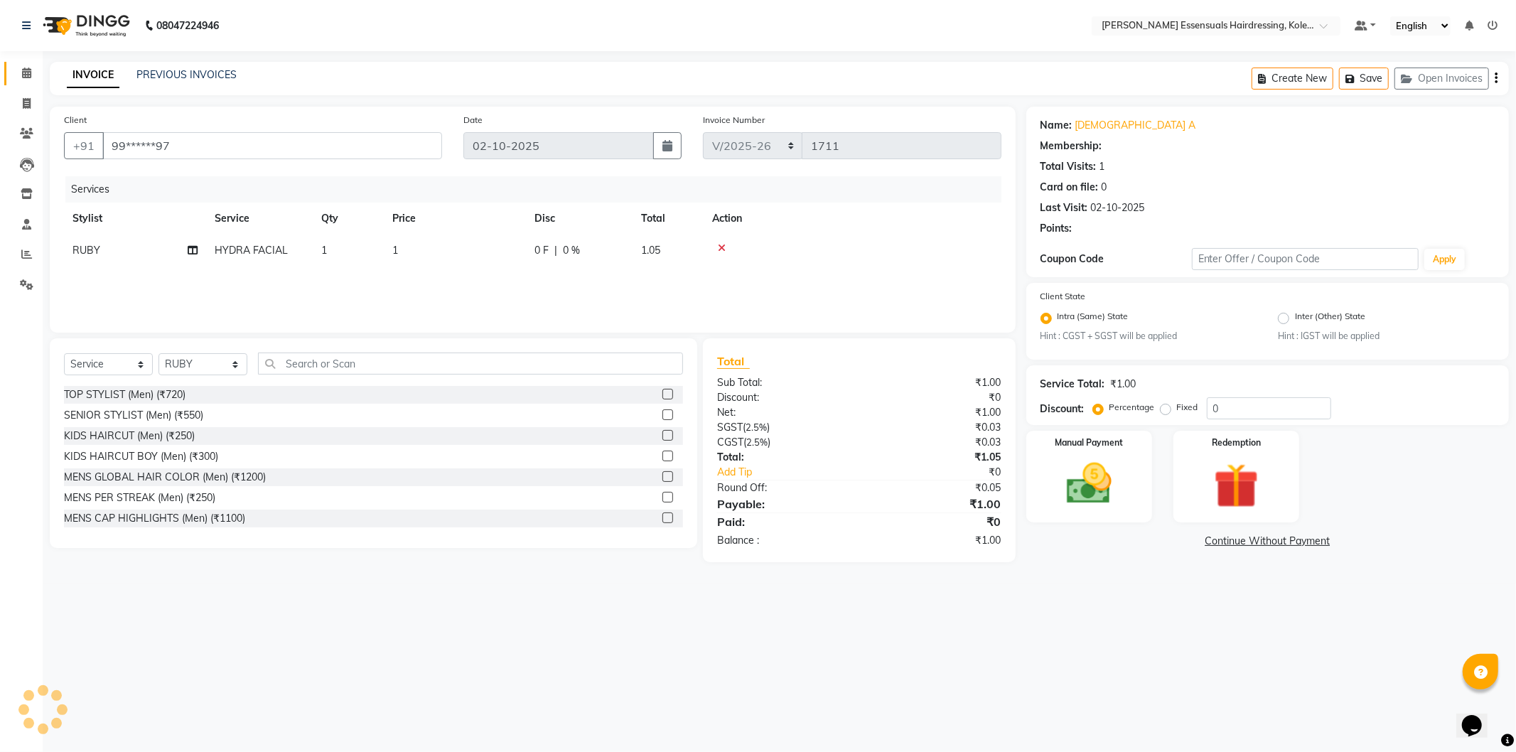
select select "1: Object"
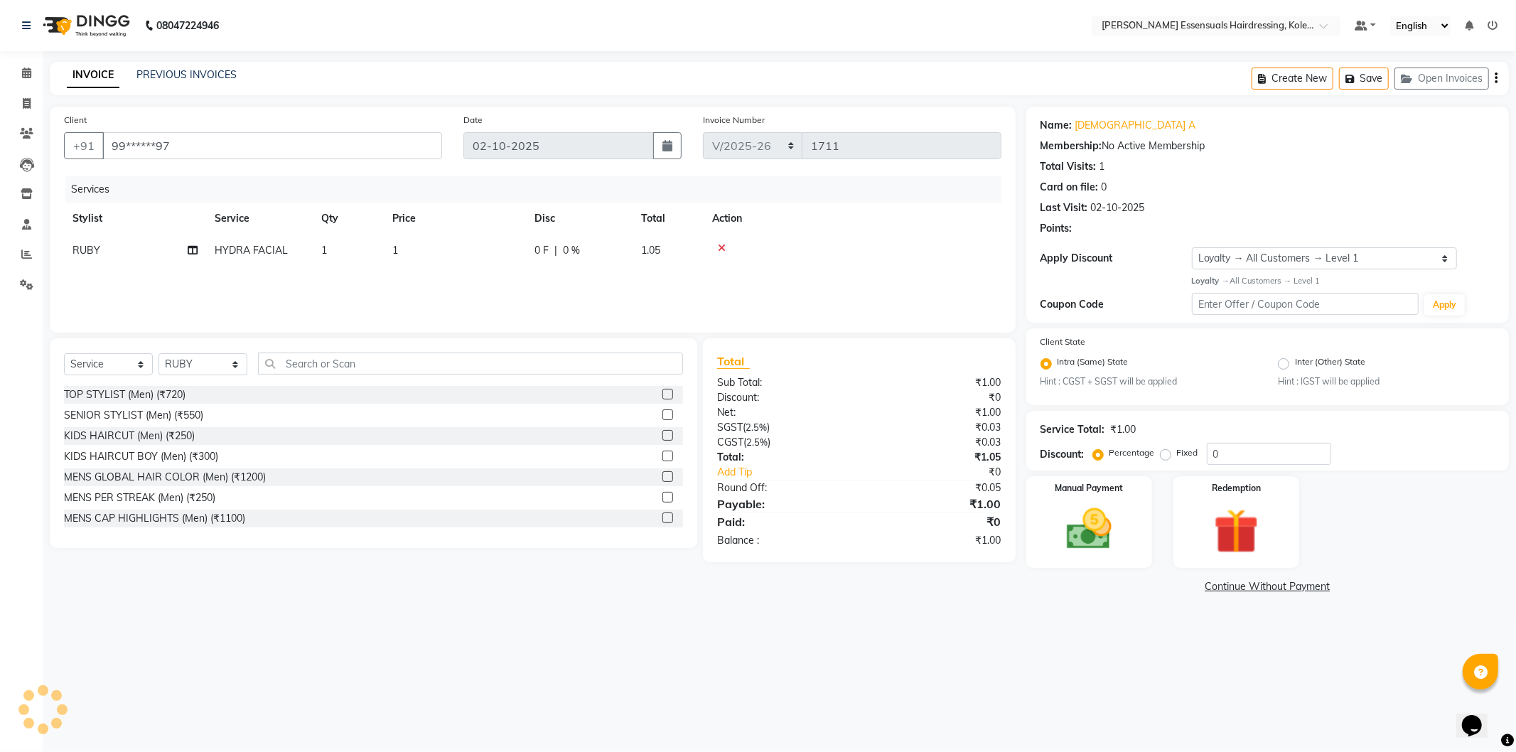
click at [457, 245] on td "1" at bounding box center [455, 251] width 142 height 32
select select "79968"
click at [478, 245] on input "1" at bounding box center [521, 254] width 125 height 22
type input "0"
drag, startPoint x: 1090, startPoint y: 530, endPoint x: 1096, endPoint y: 542, distance: 14.0
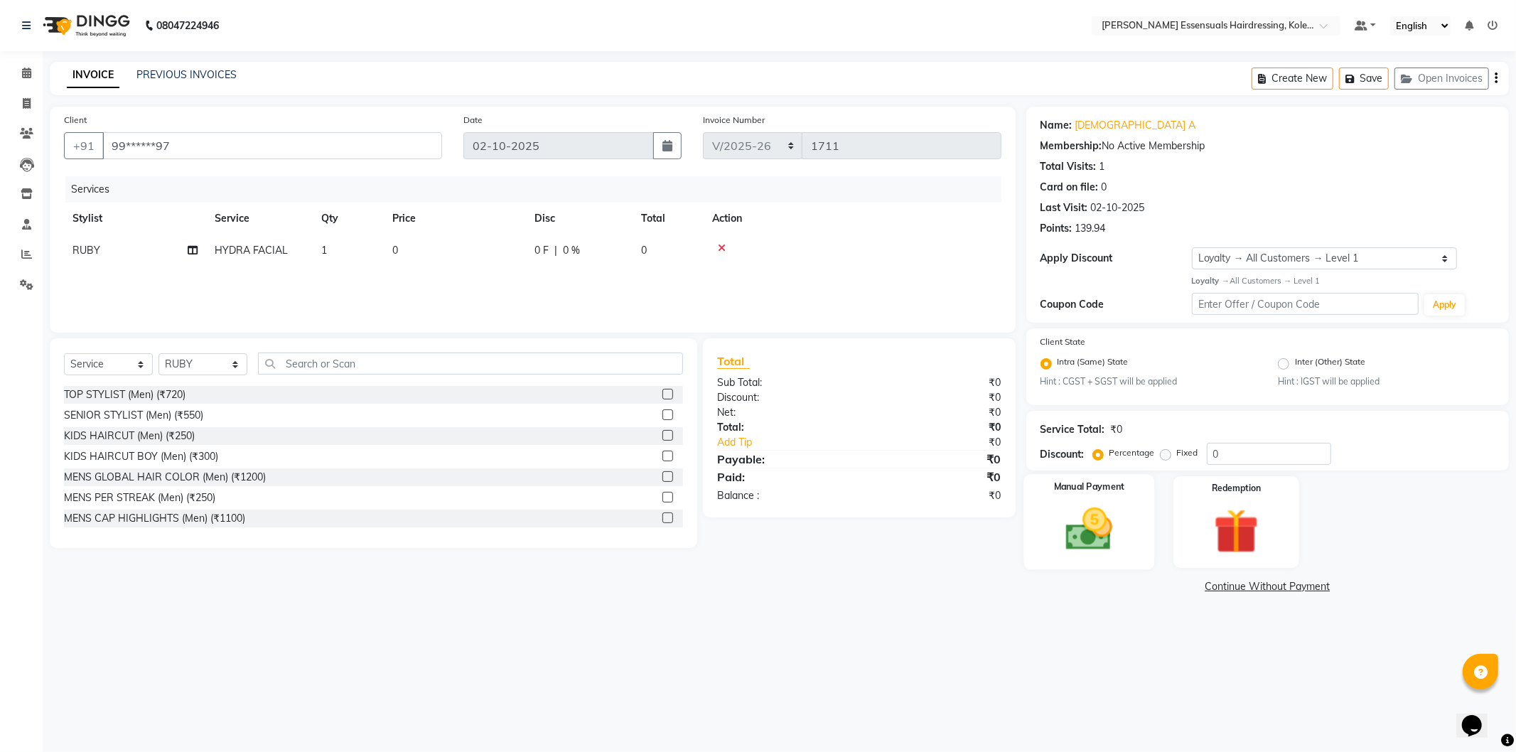
click at [1091, 530] on img at bounding box center [1089, 530] width 76 height 54
click at [1147, 591] on span "CASH" at bounding box center [1145, 587] width 31 height 16
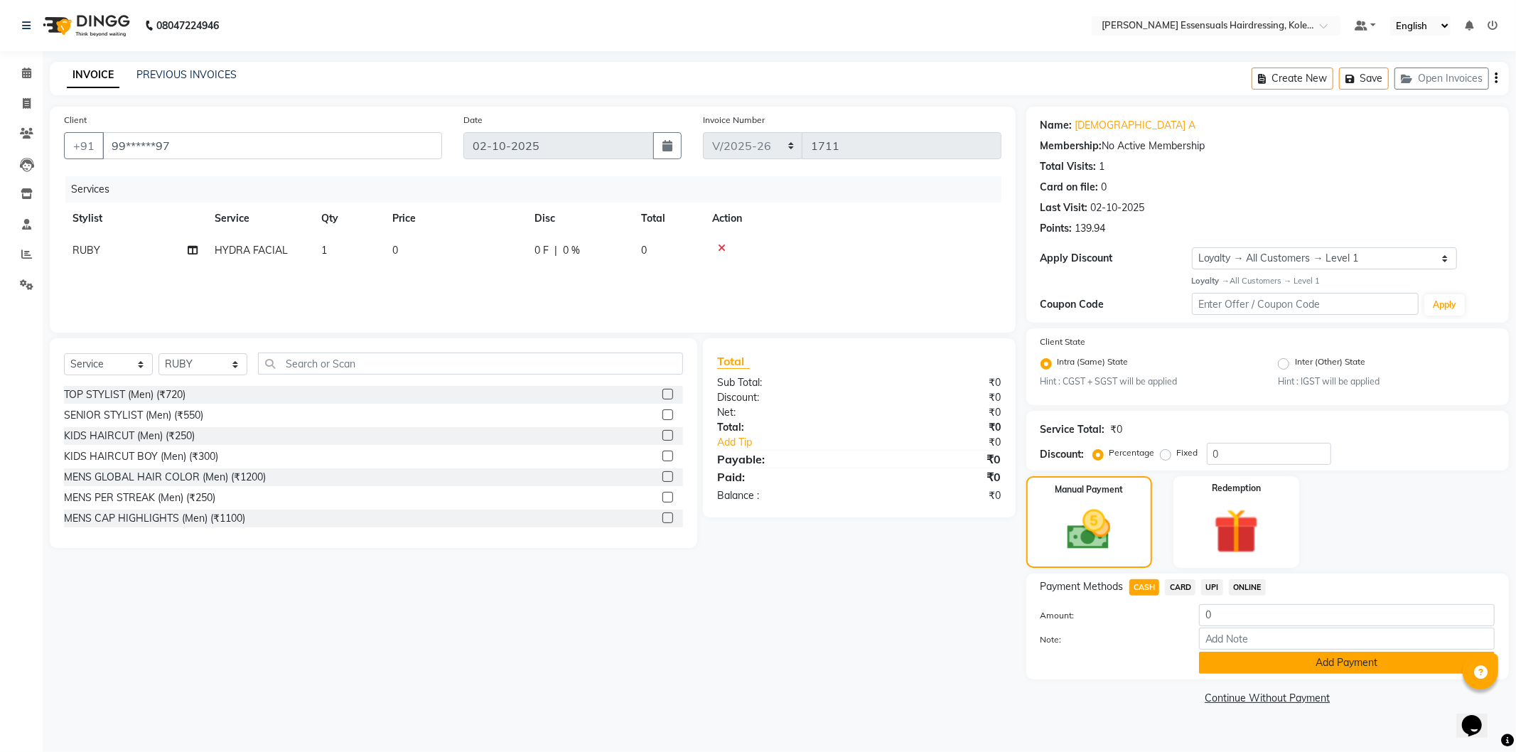
click at [1212, 669] on button "Add Payment" at bounding box center [1347, 663] width 296 height 22
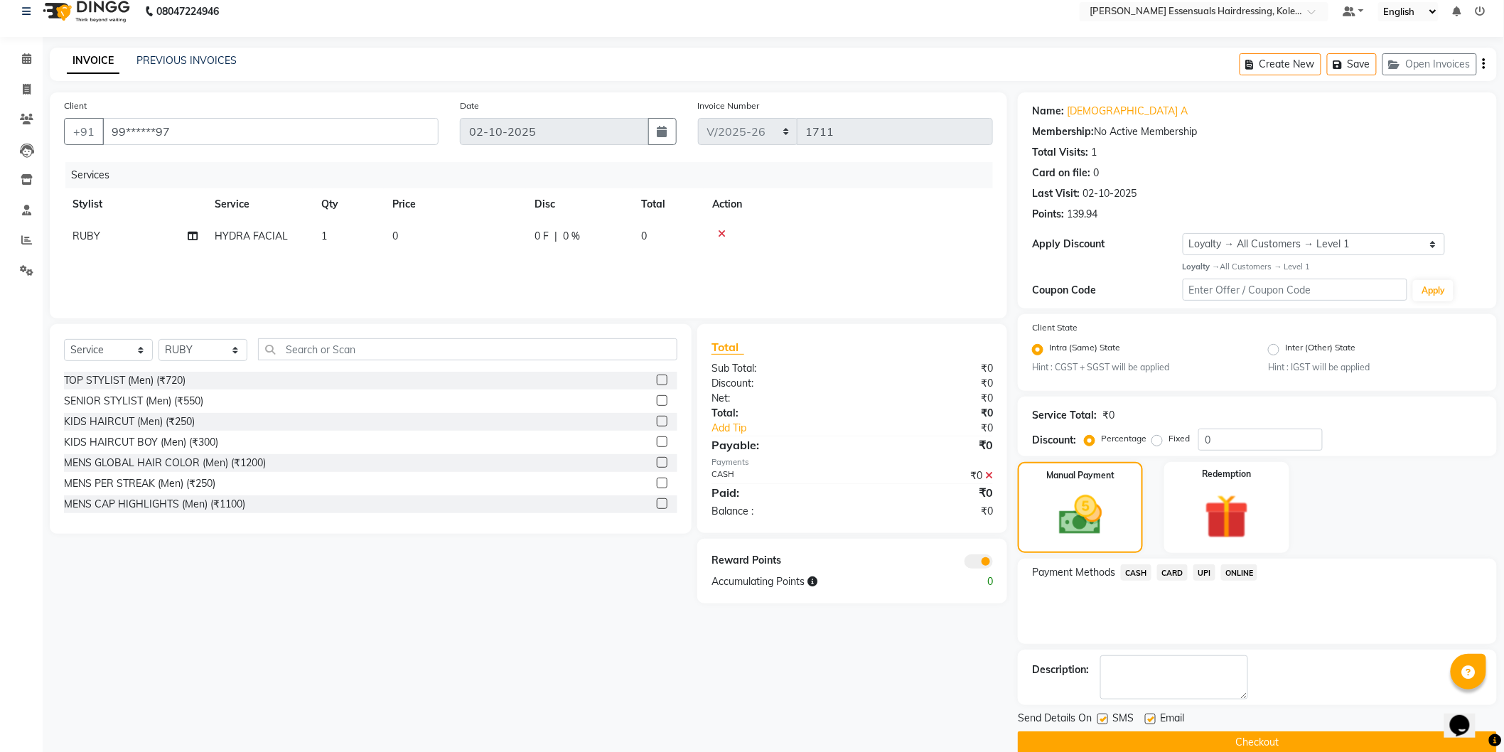
scroll to position [36, 0]
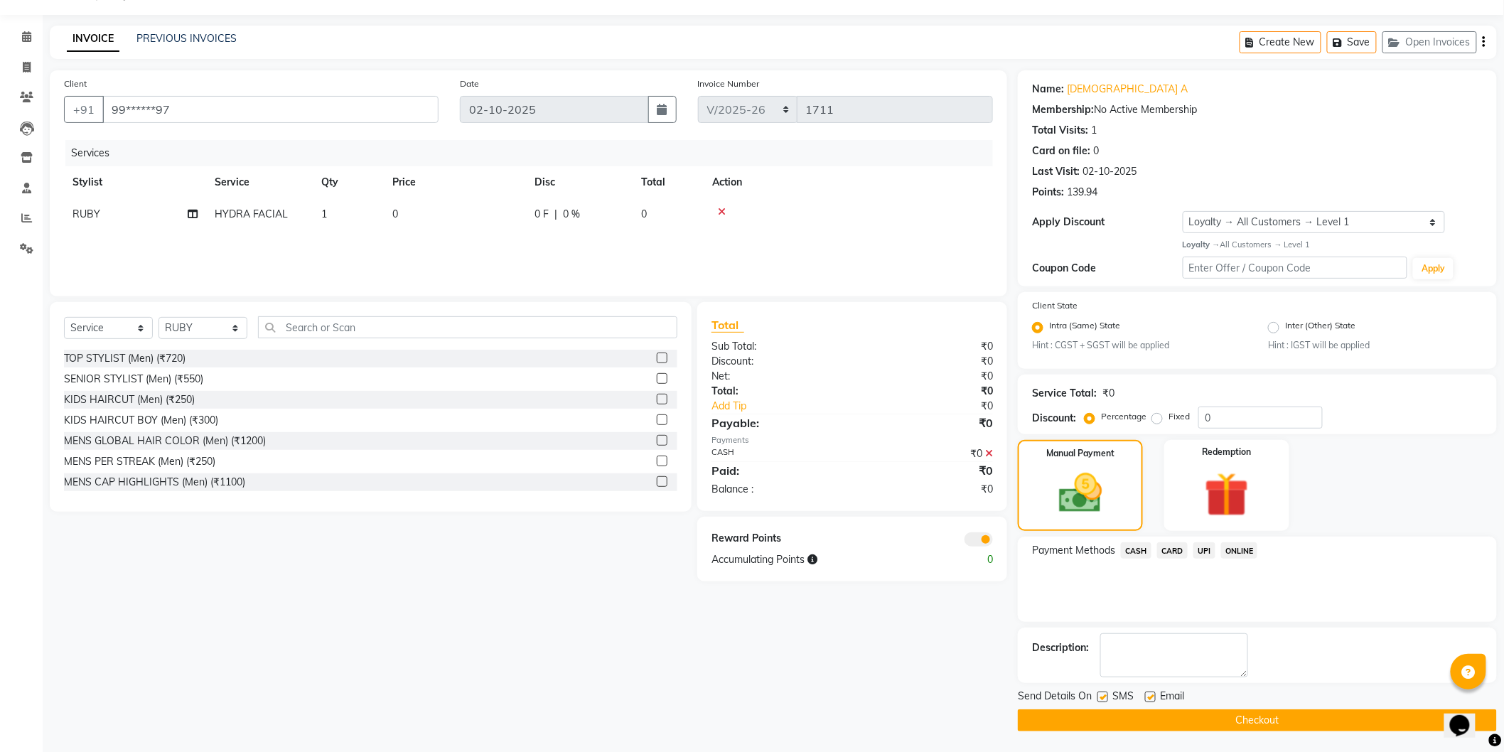
click at [1237, 730] on button "Checkout" at bounding box center [1257, 721] width 479 height 22
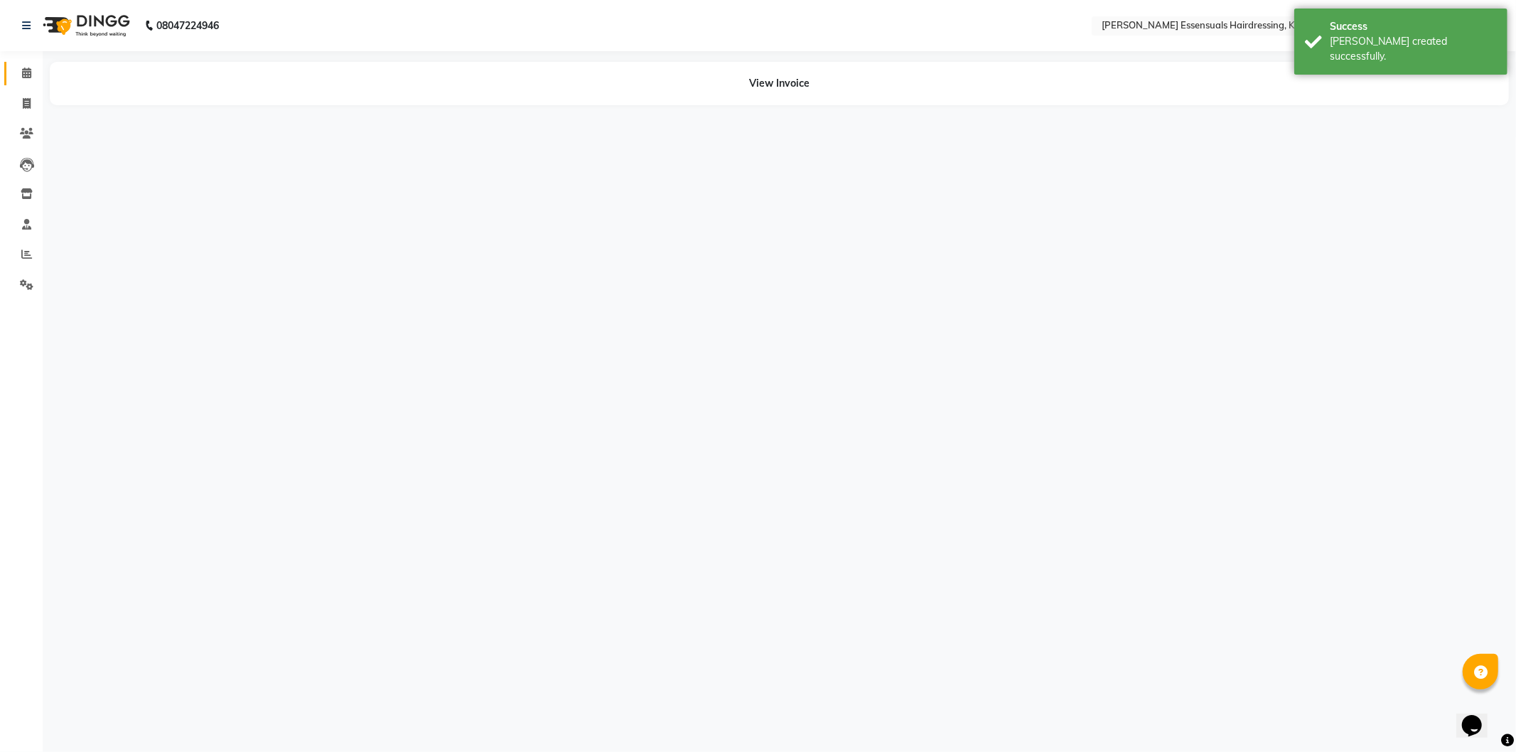
click at [28, 75] on icon at bounding box center [26, 73] width 9 height 11
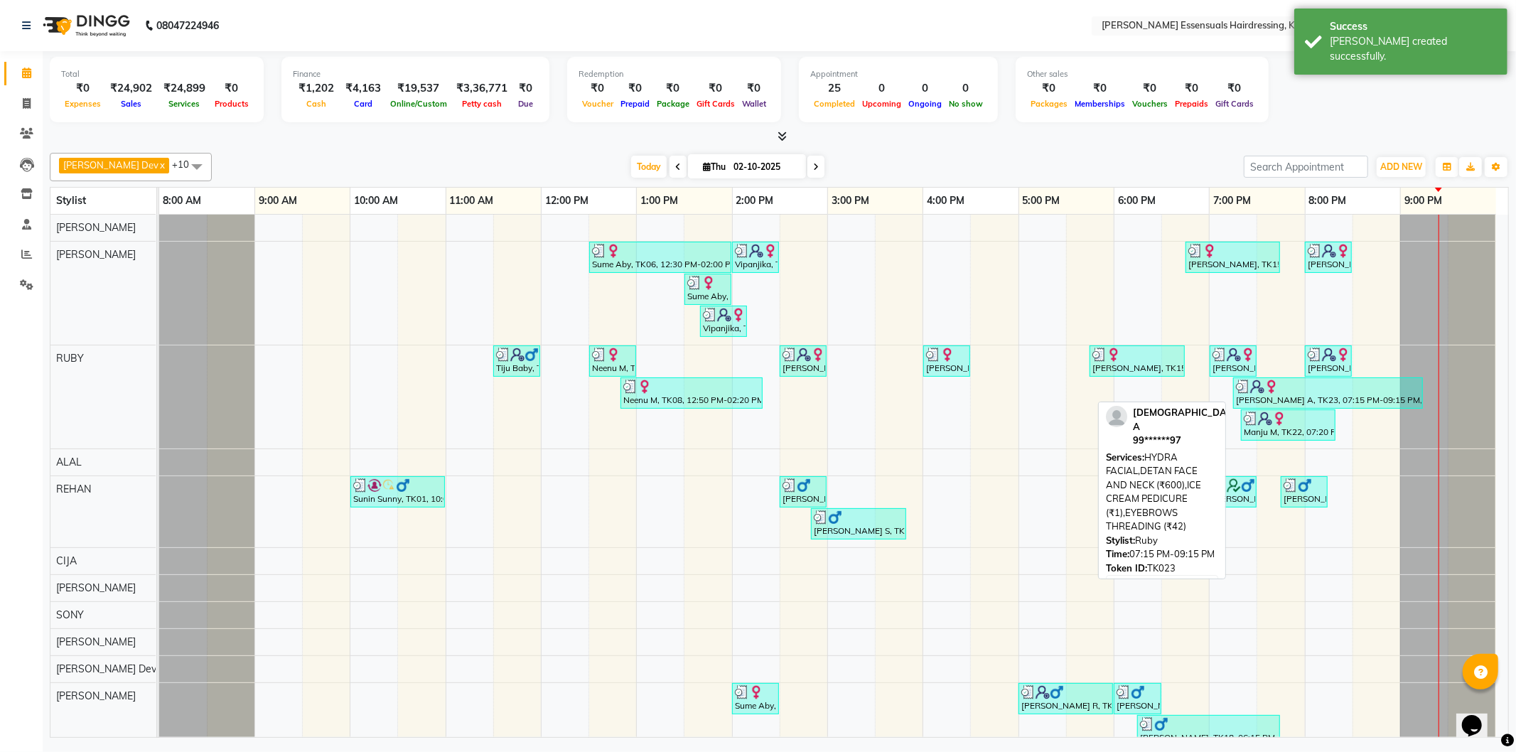
click at [1297, 381] on div at bounding box center [1328, 387] width 184 height 14
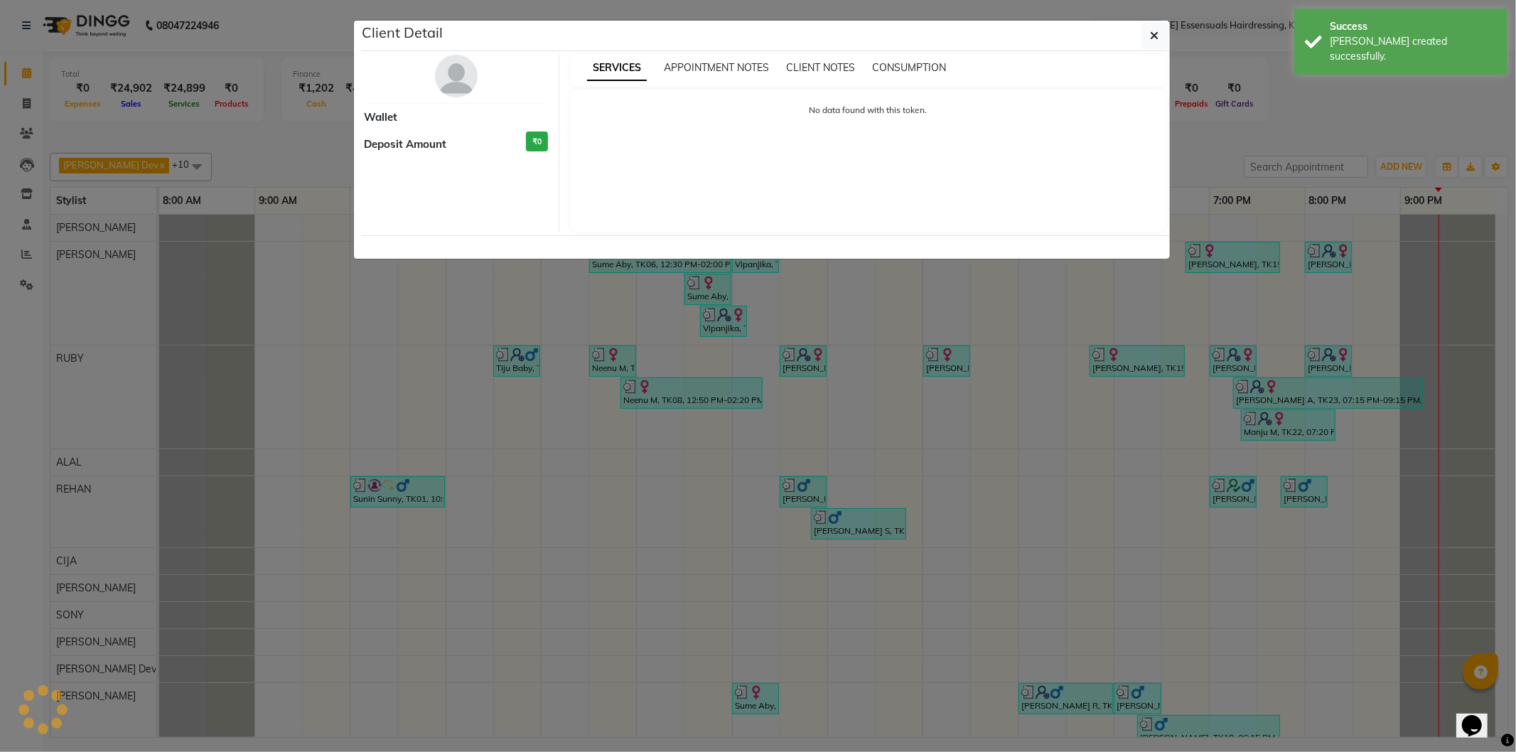
select select "3"
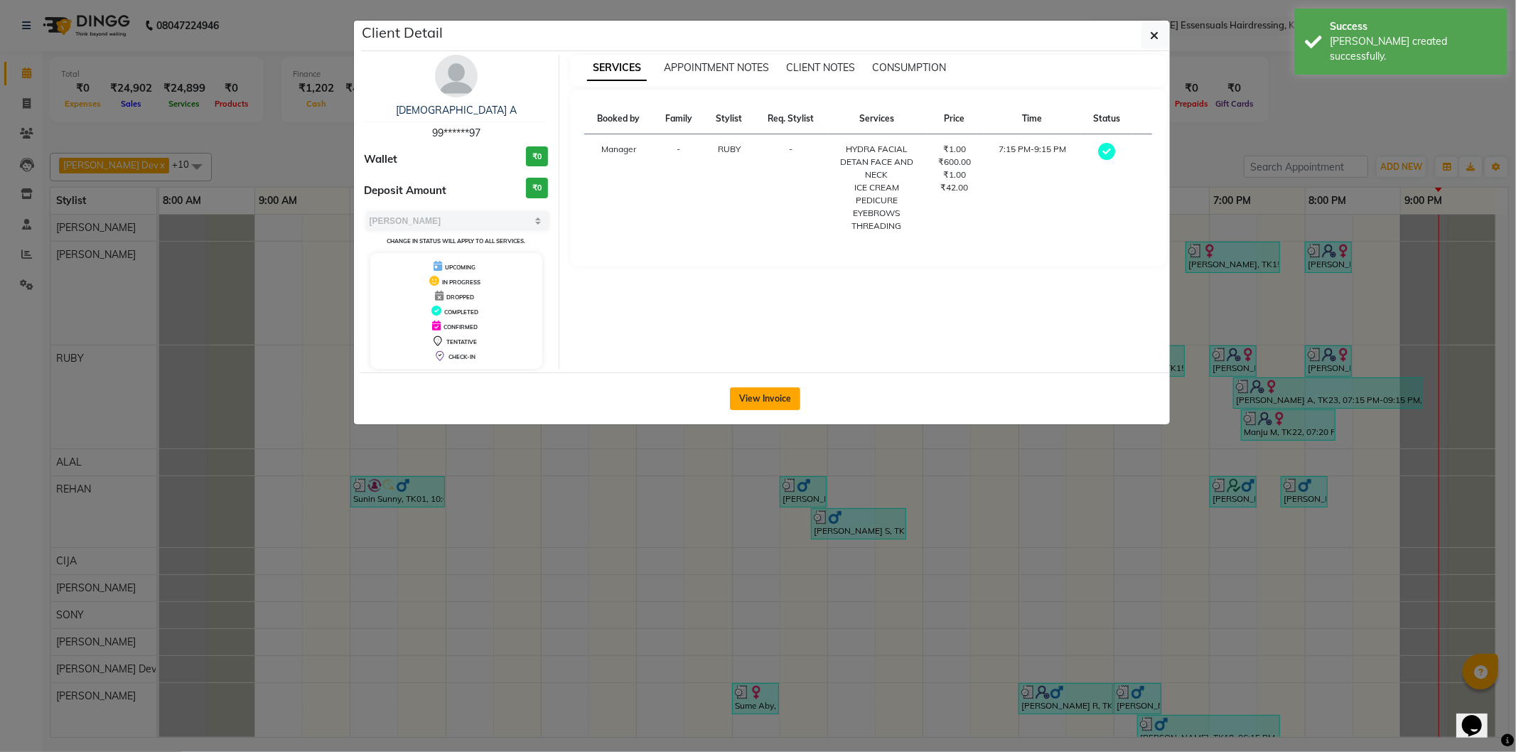
click at [769, 400] on button "View Invoice" at bounding box center [765, 398] width 70 height 23
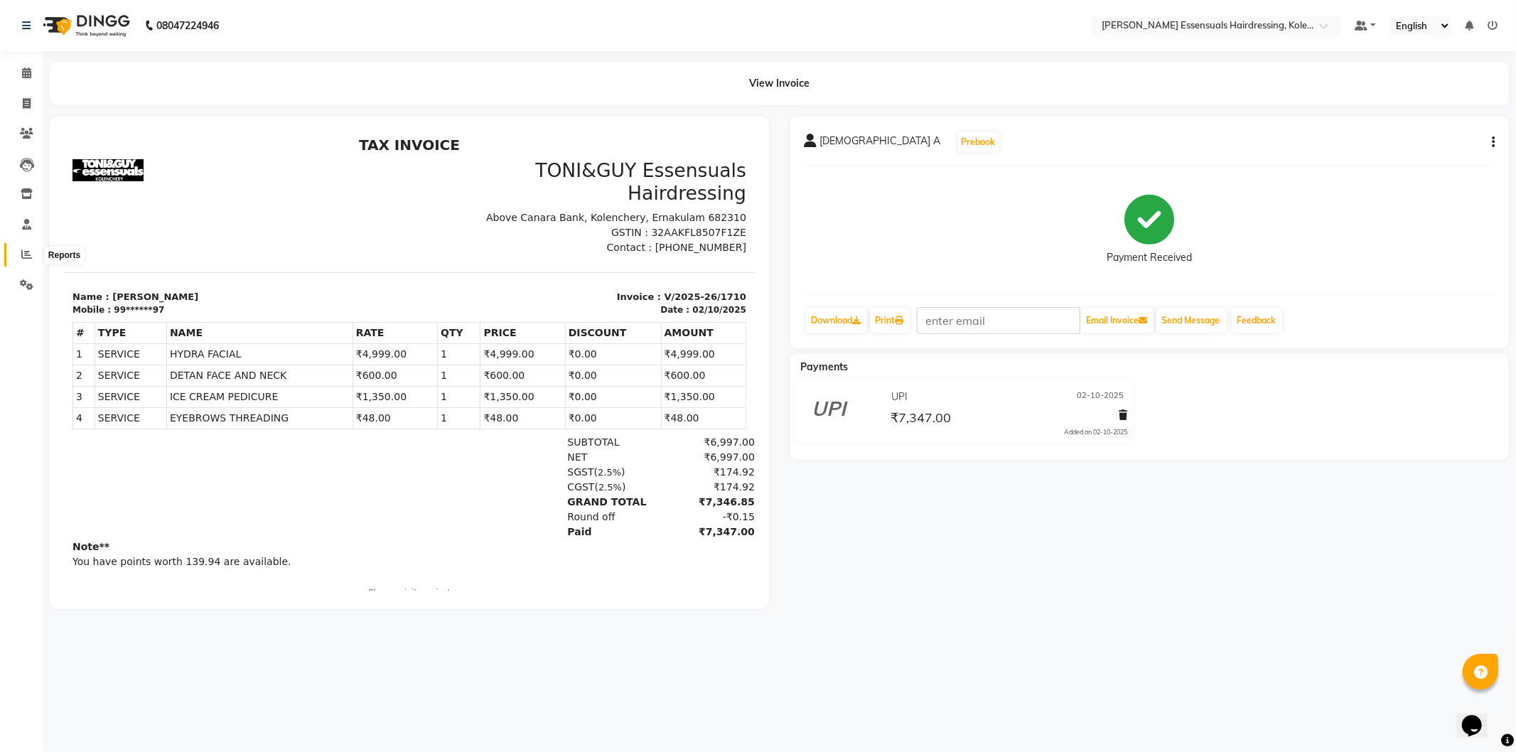
click at [26, 254] on icon at bounding box center [26, 254] width 11 height 11
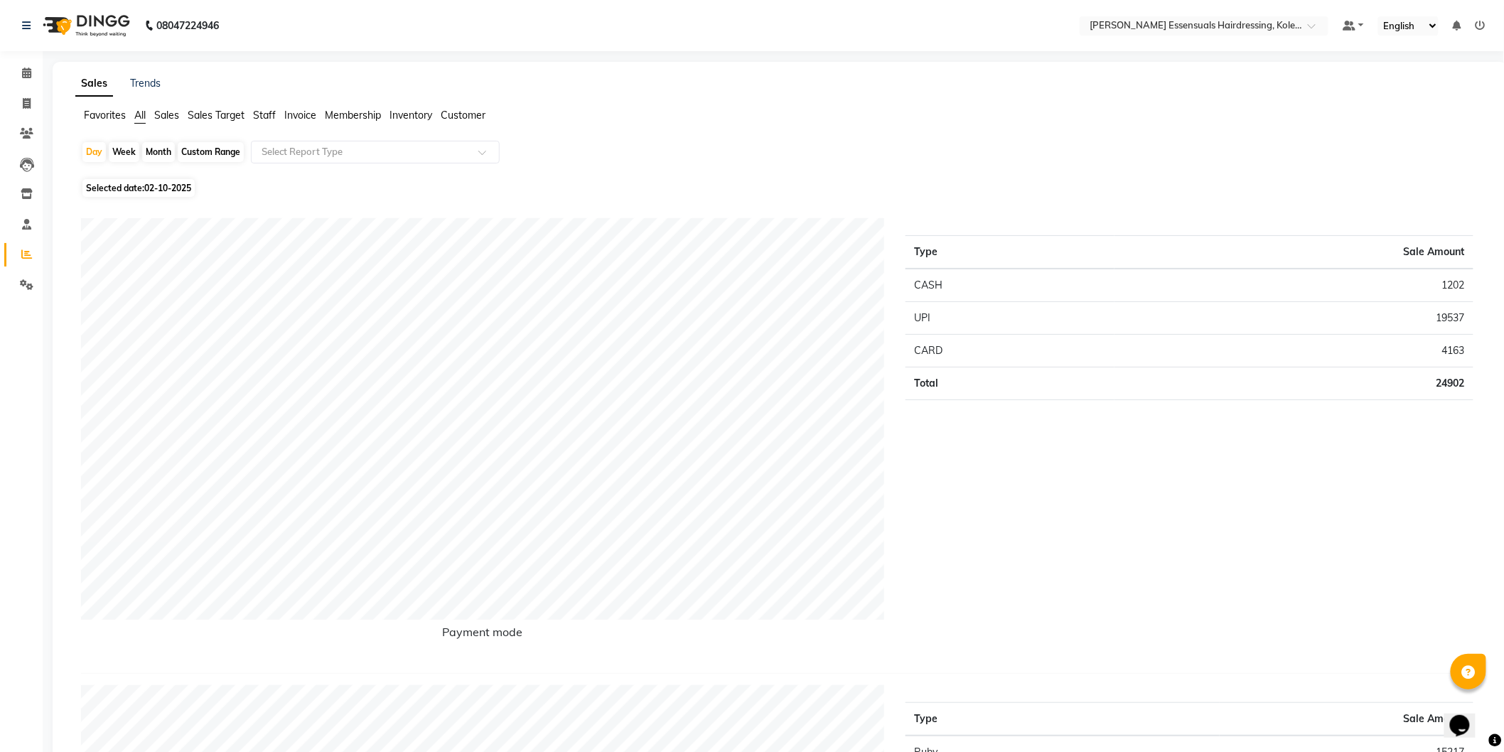
click at [174, 114] on span "Sales" at bounding box center [166, 115] width 25 height 13
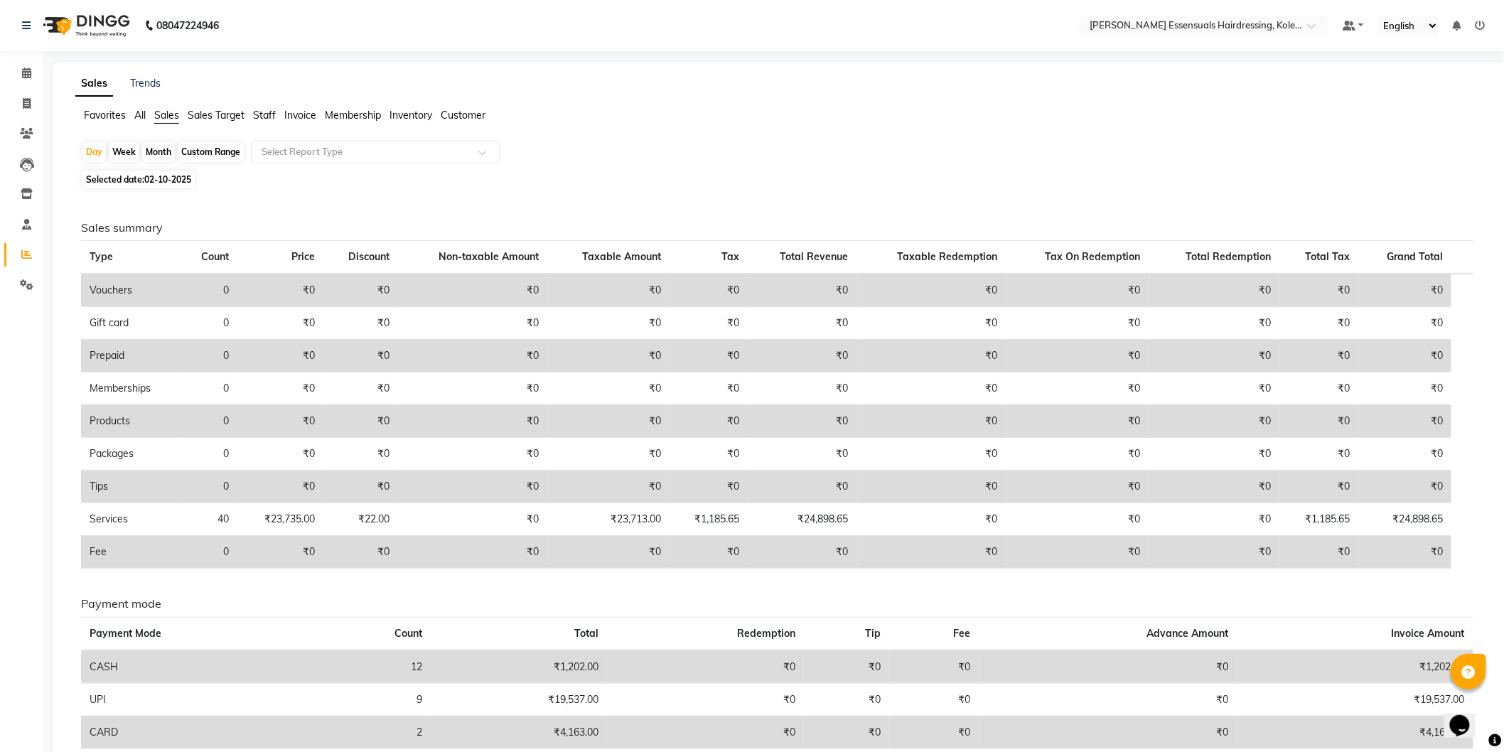
click at [203, 147] on div "Custom Range" at bounding box center [211, 152] width 66 height 20
select select "10"
select select "2025"
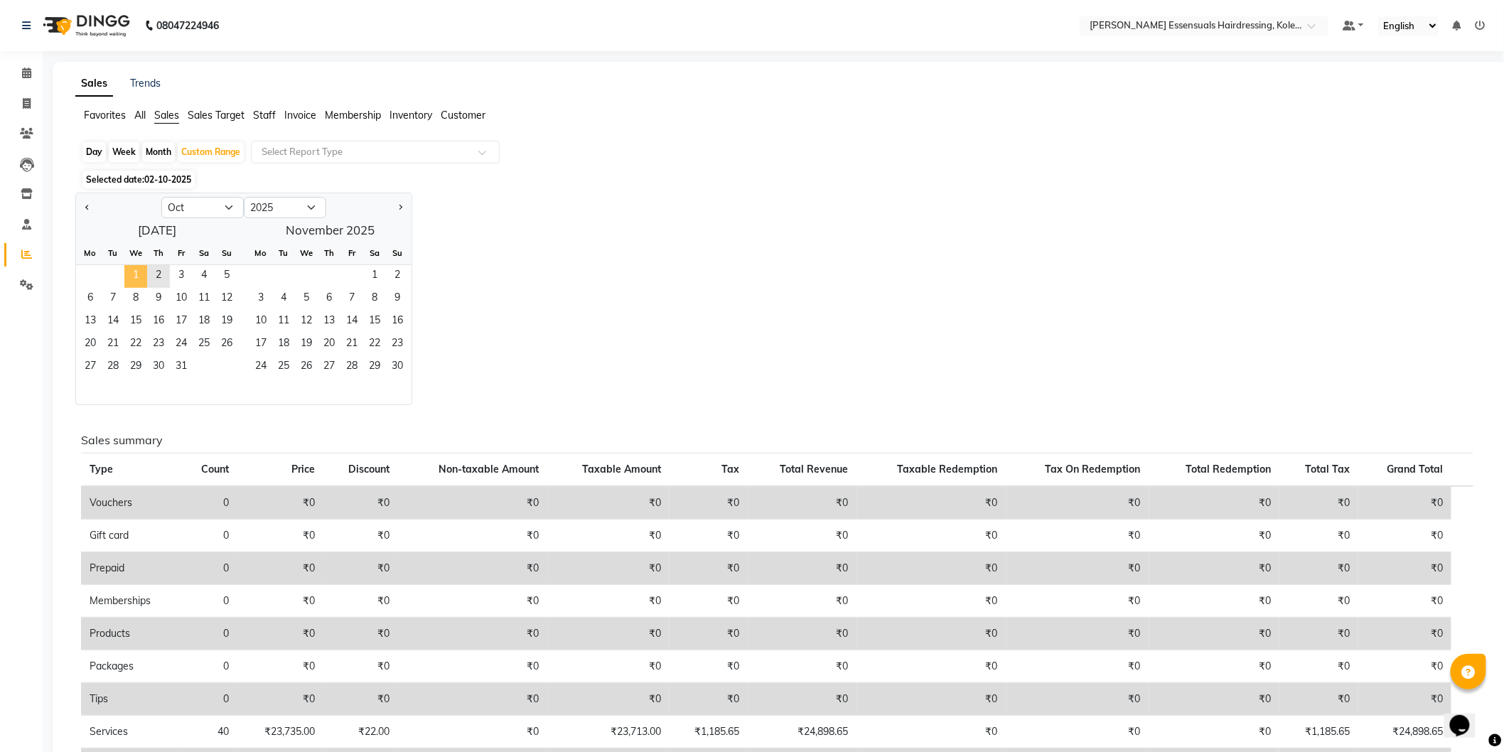
click at [129, 271] on span "1" at bounding box center [135, 276] width 23 height 23
click at [154, 271] on span "2" at bounding box center [158, 276] width 23 height 23
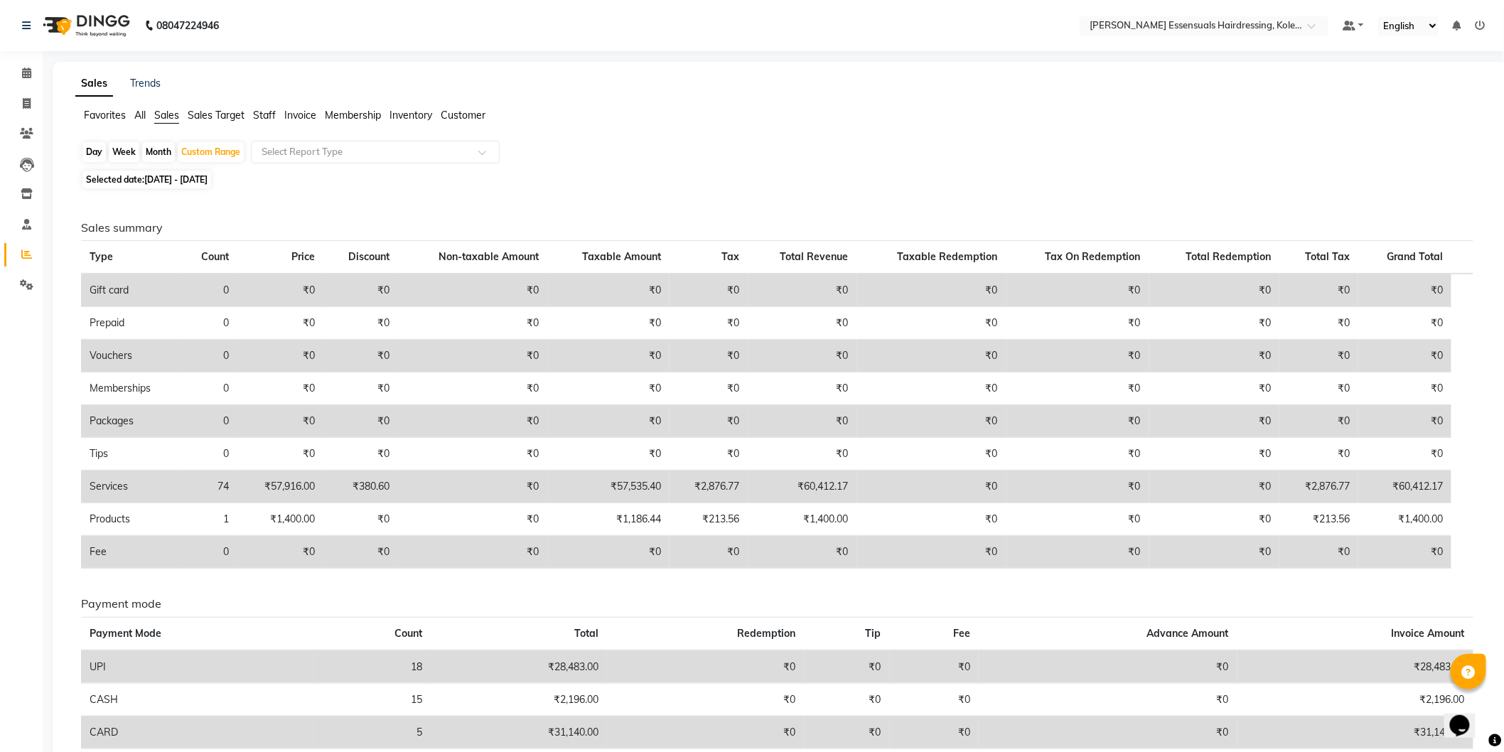
click at [281, 287] on td "₹0" at bounding box center [280, 290] width 86 height 33
click at [380, 193] on div "Sales summary Type Count Price Discount Non-taxable Amount Taxable Amount Tax T…" at bounding box center [777, 491] width 1415 height 596
click at [258, 110] on span "Staff" at bounding box center [264, 115] width 23 height 13
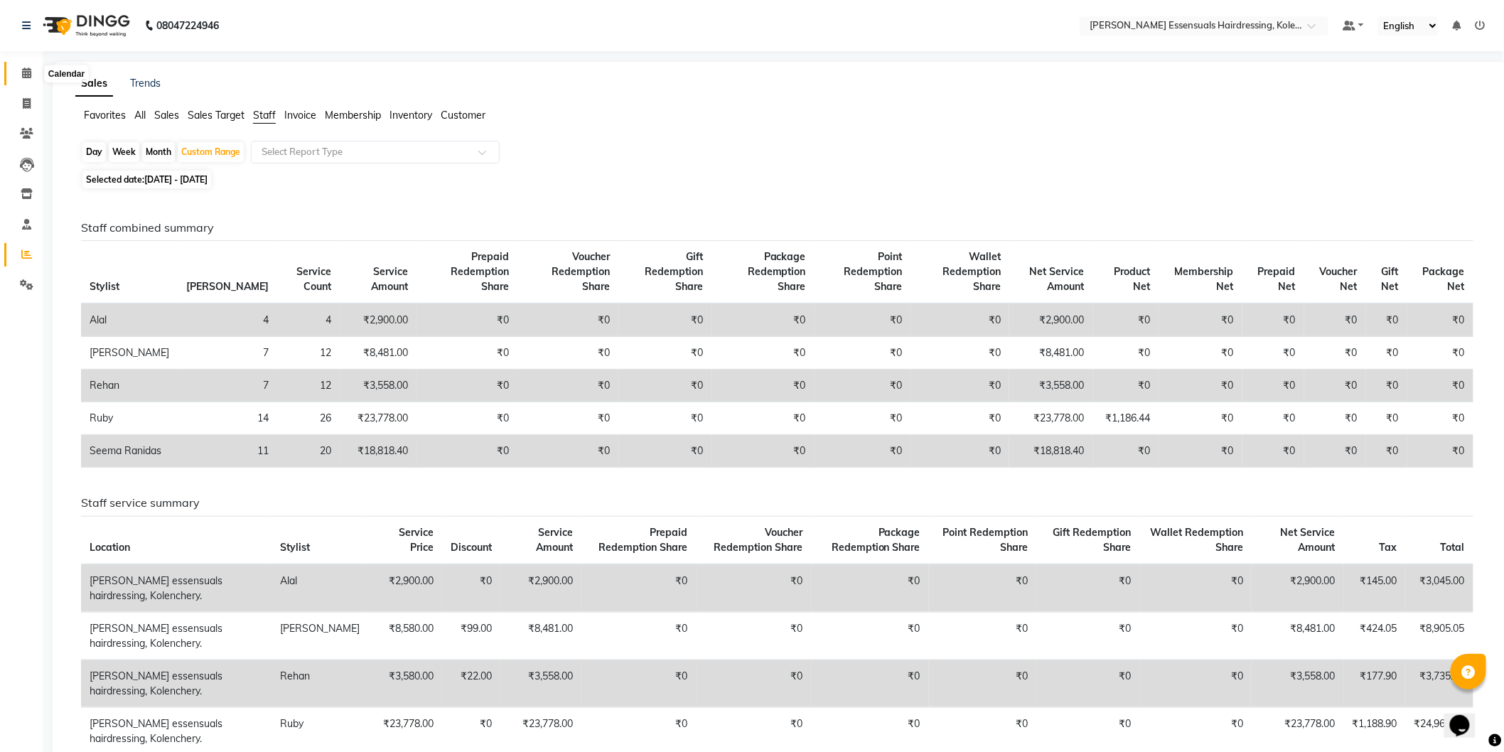
click at [23, 75] on icon at bounding box center [26, 73] width 9 height 11
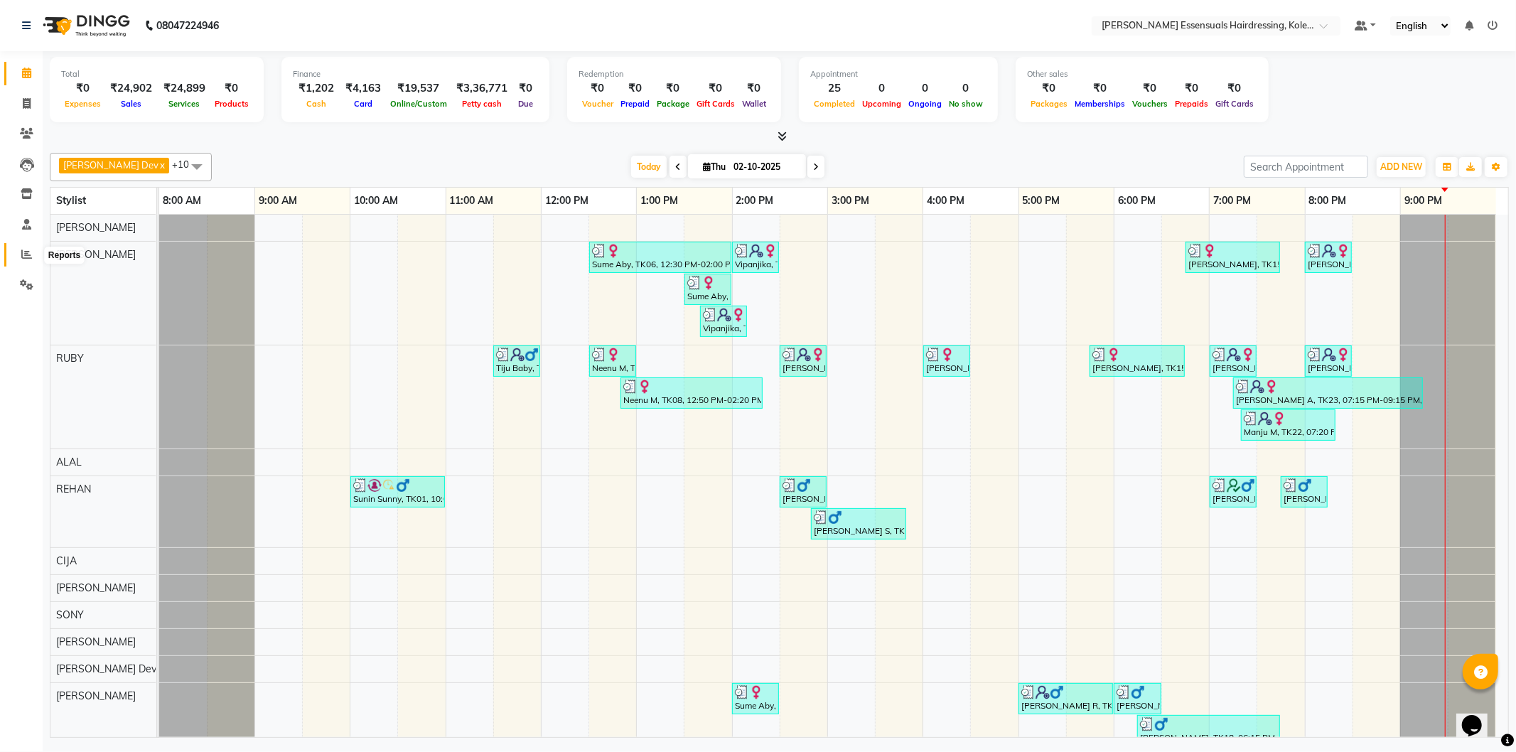
click at [27, 247] on span at bounding box center [26, 255] width 25 height 16
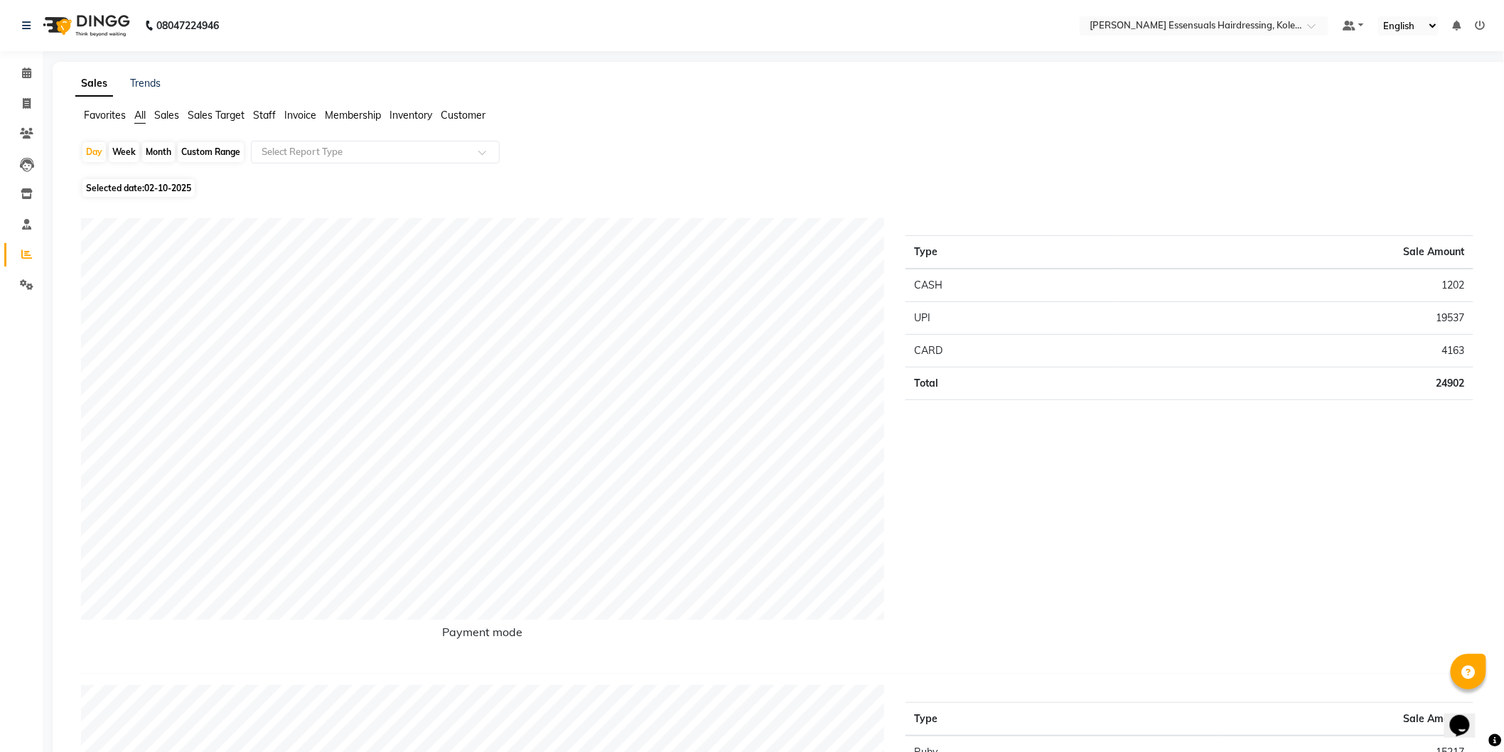
click at [171, 119] on span "Sales" at bounding box center [166, 115] width 25 height 13
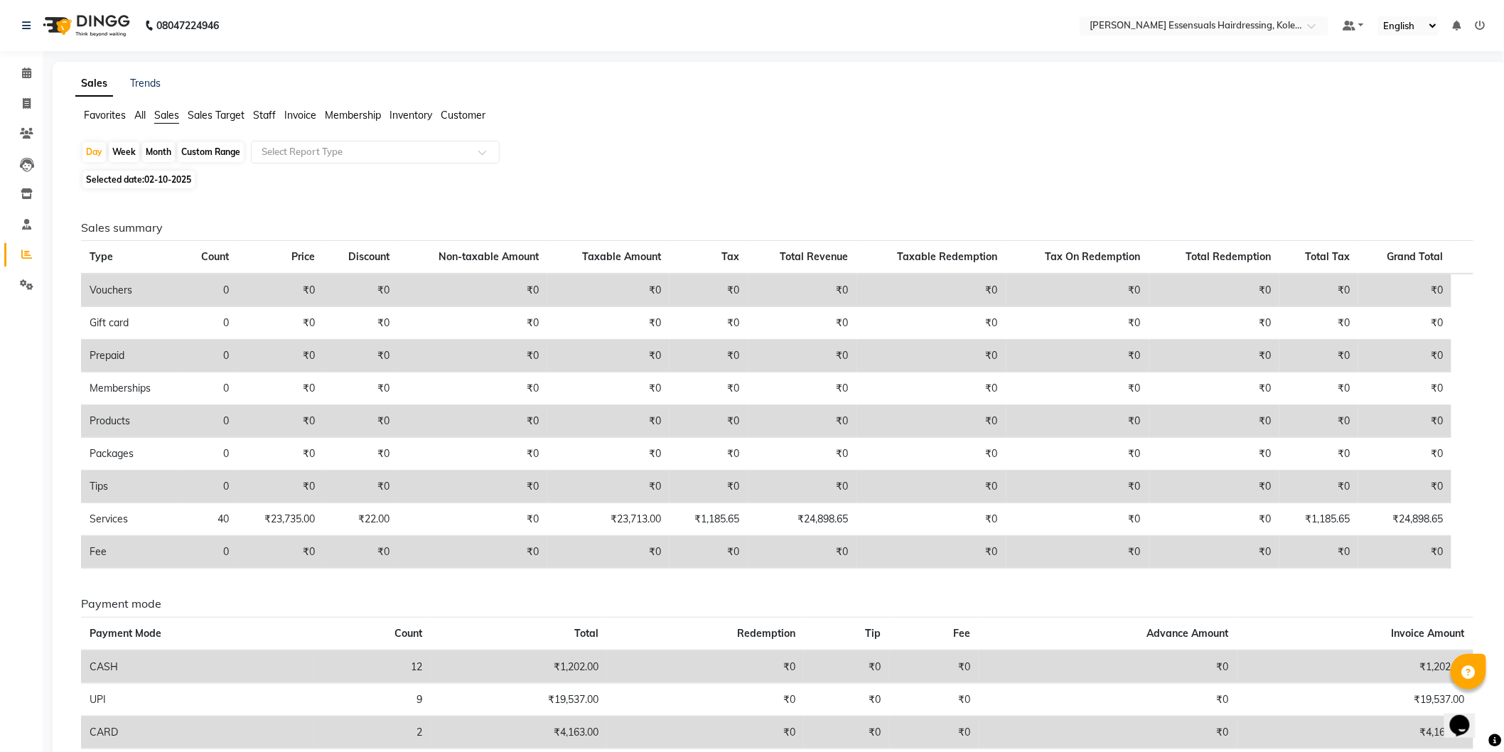
click at [187, 155] on div "Custom Range" at bounding box center [211, 152] width 66 height 20
select select "10"
select select "2025"
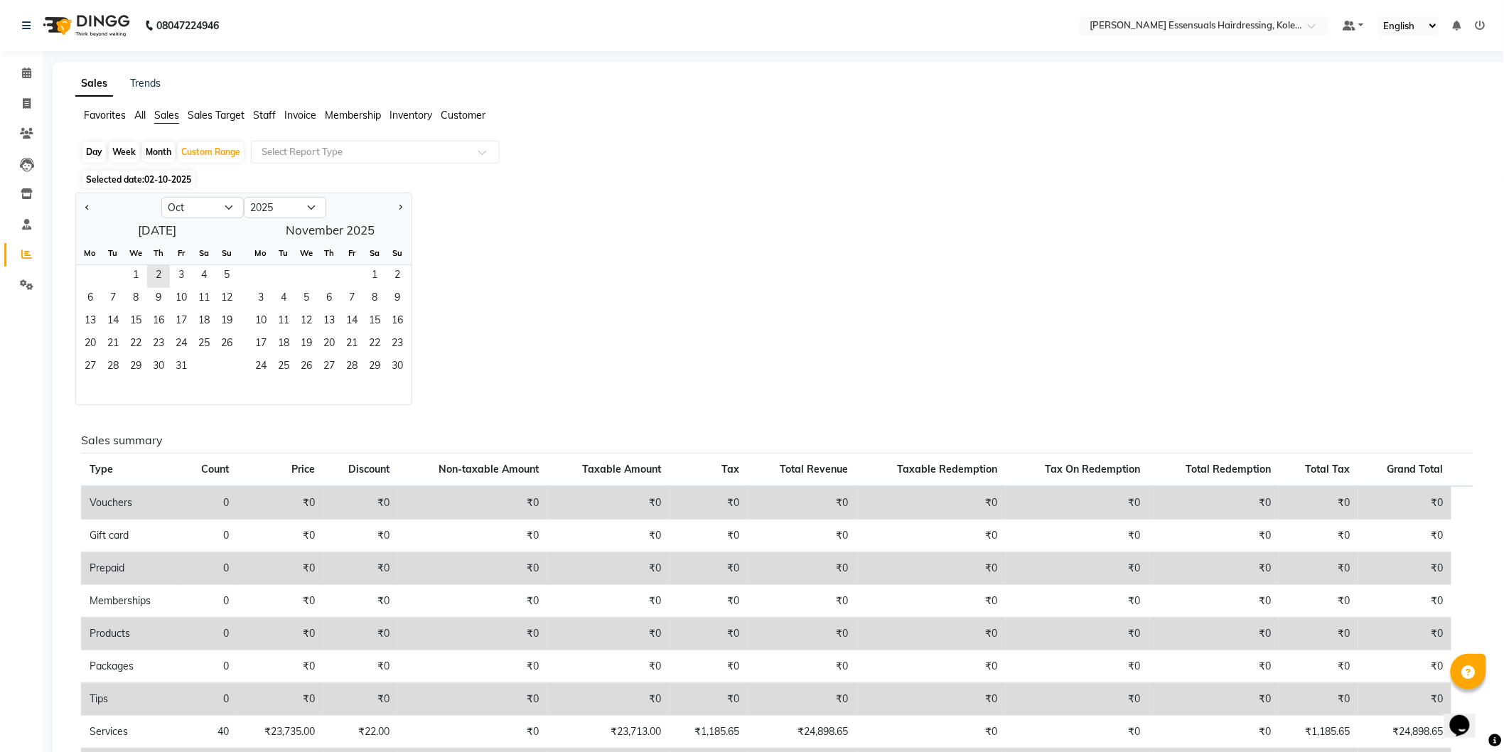
click at [123, 273] on div "1 2 3 4 5" at bounding box center [157, 276] width 162 height 23
click at [135, 272] on span "1" at bounding box center [135, 276] width 23 height 23
click at [153, 274] on span "2" at bounding box center [158, 276] width 23 height 23
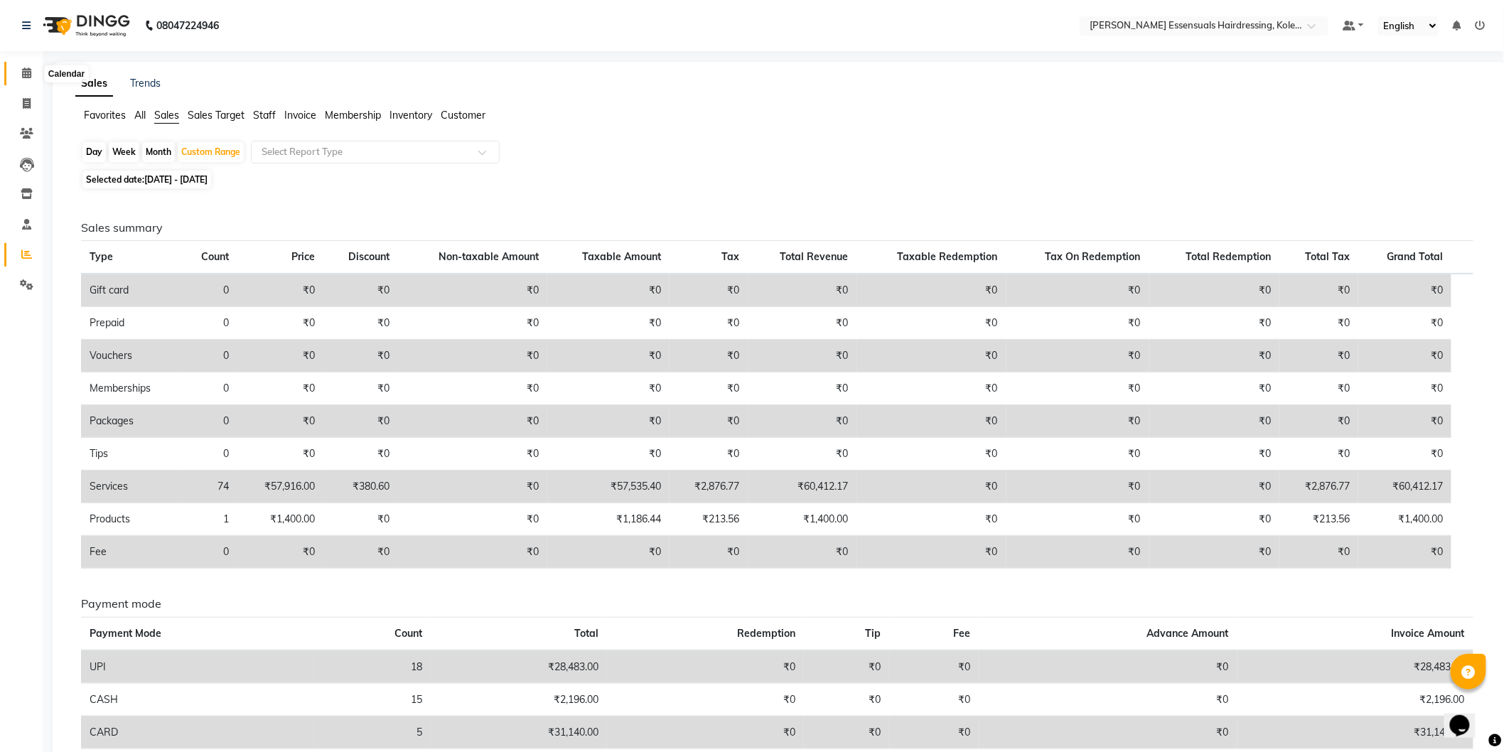
click at [19, 78] on span at bounding box center [26, 73] width 25 height 16
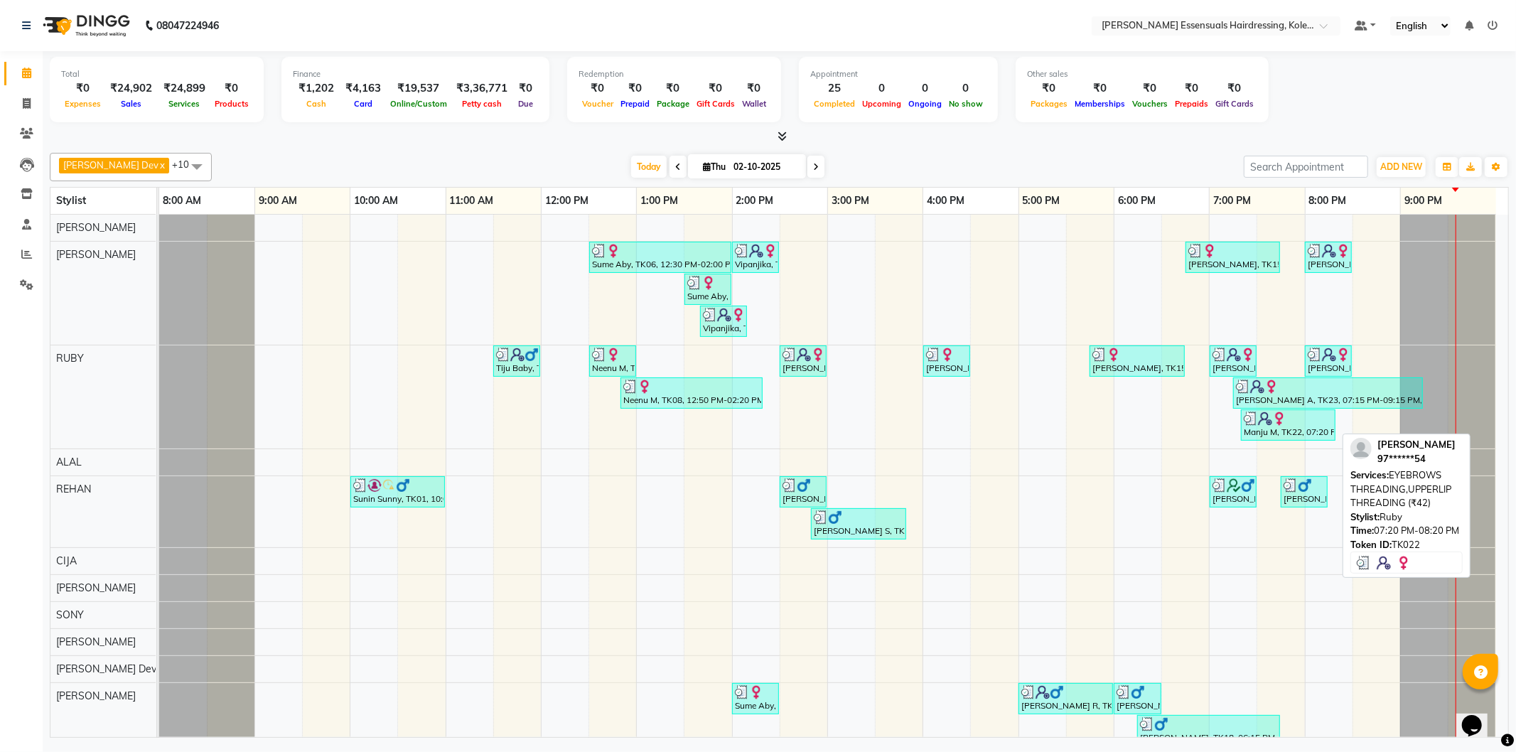
click at [1326, 410] on link "Manju M, TK22, 07:20 PM-08:20 PM, EYEBROWS THREADING,UPPERLIP THREADING (₹42)" at bounding box center [1288, 424] width 95 height 31
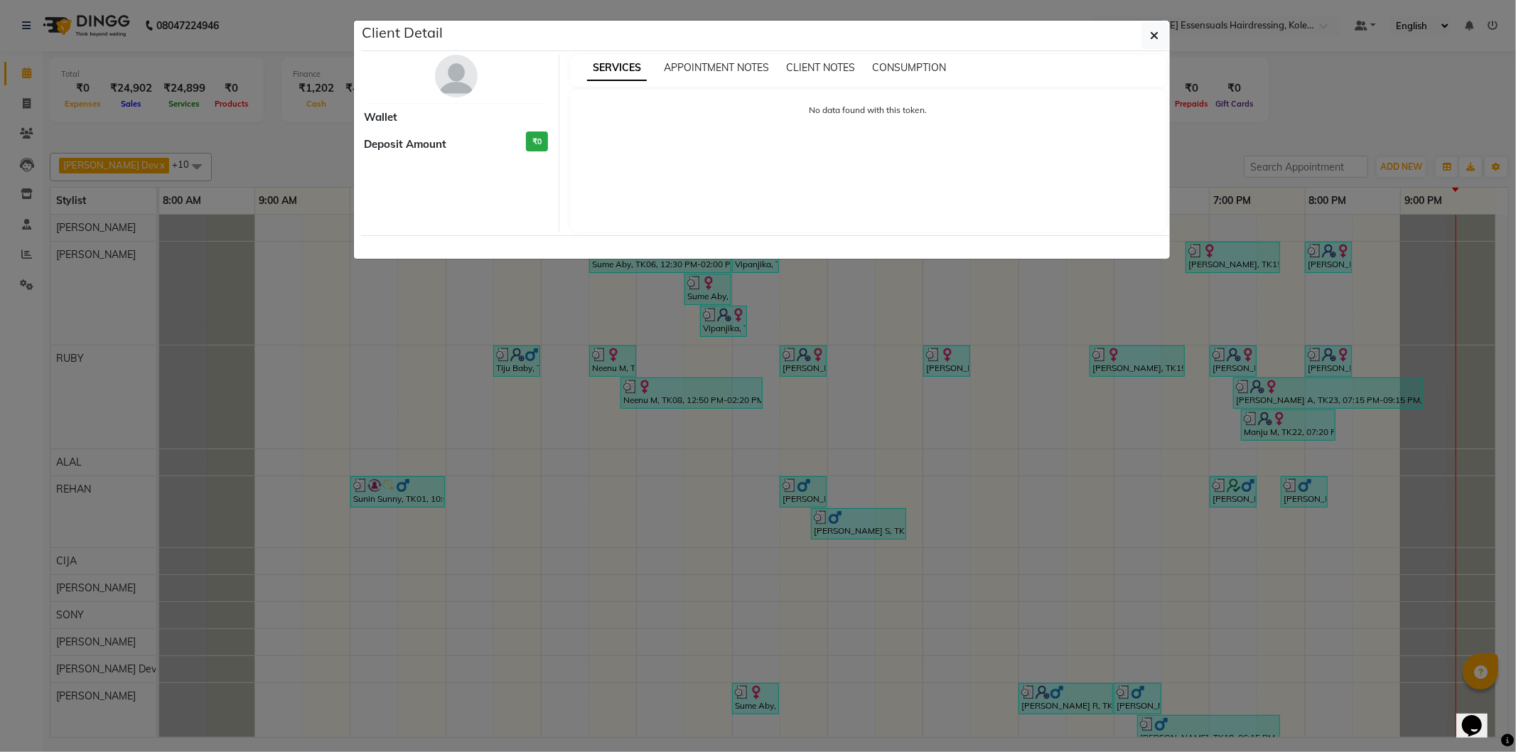
select select "3"
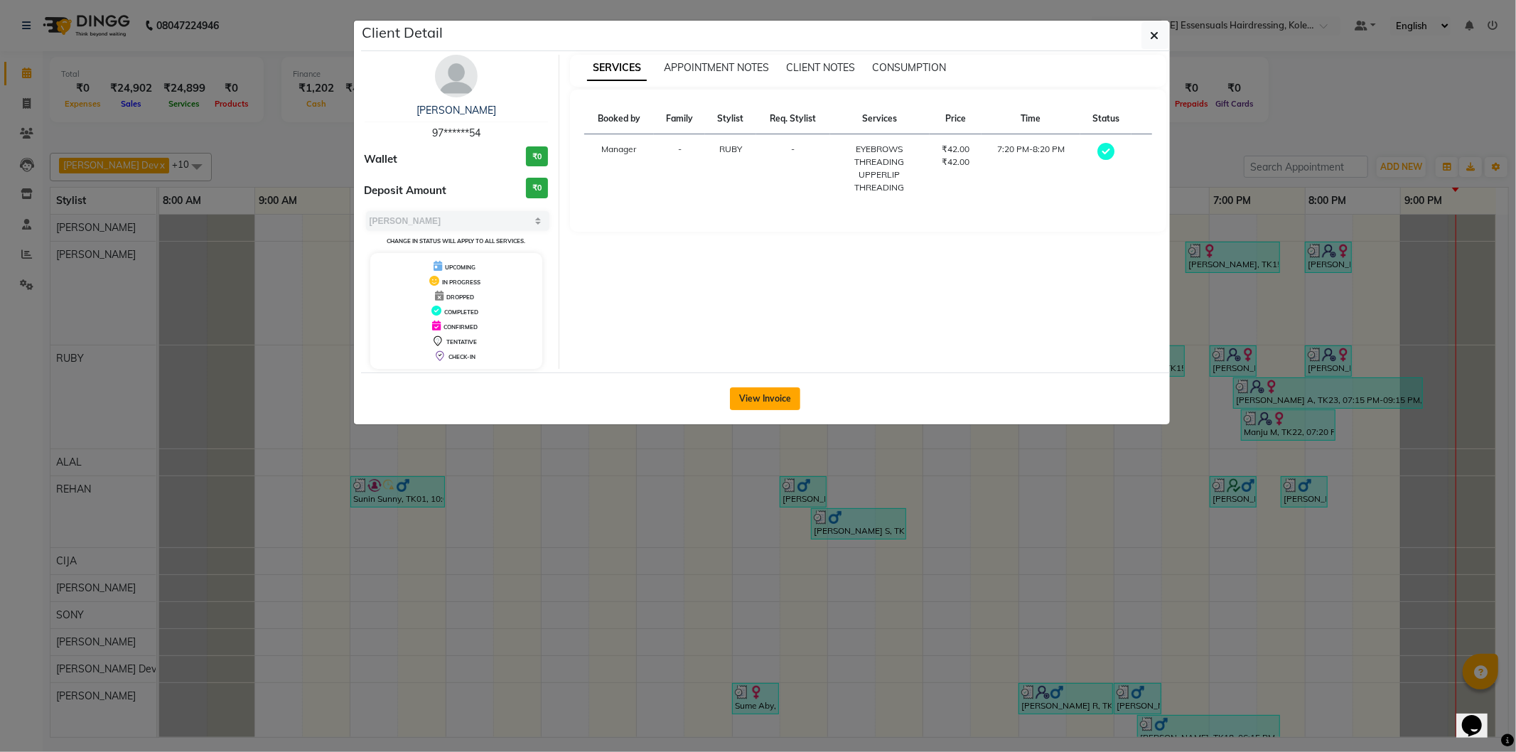
click at [766, 393] on button "View Invoice" at bounding box center [765, 398] width 70 height 23
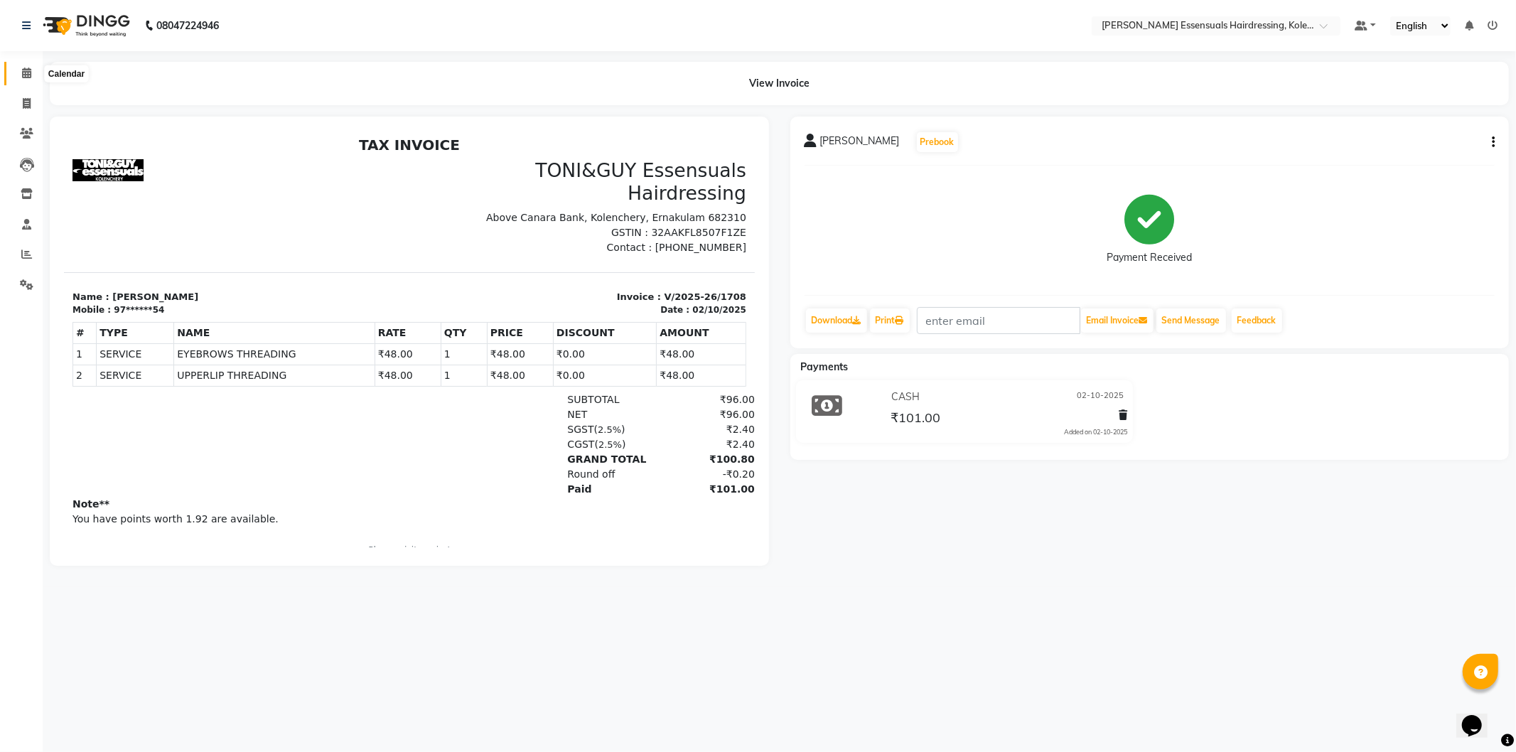
click at [26, 73] on icon at bounding box center [26, 73] width 9 height 11
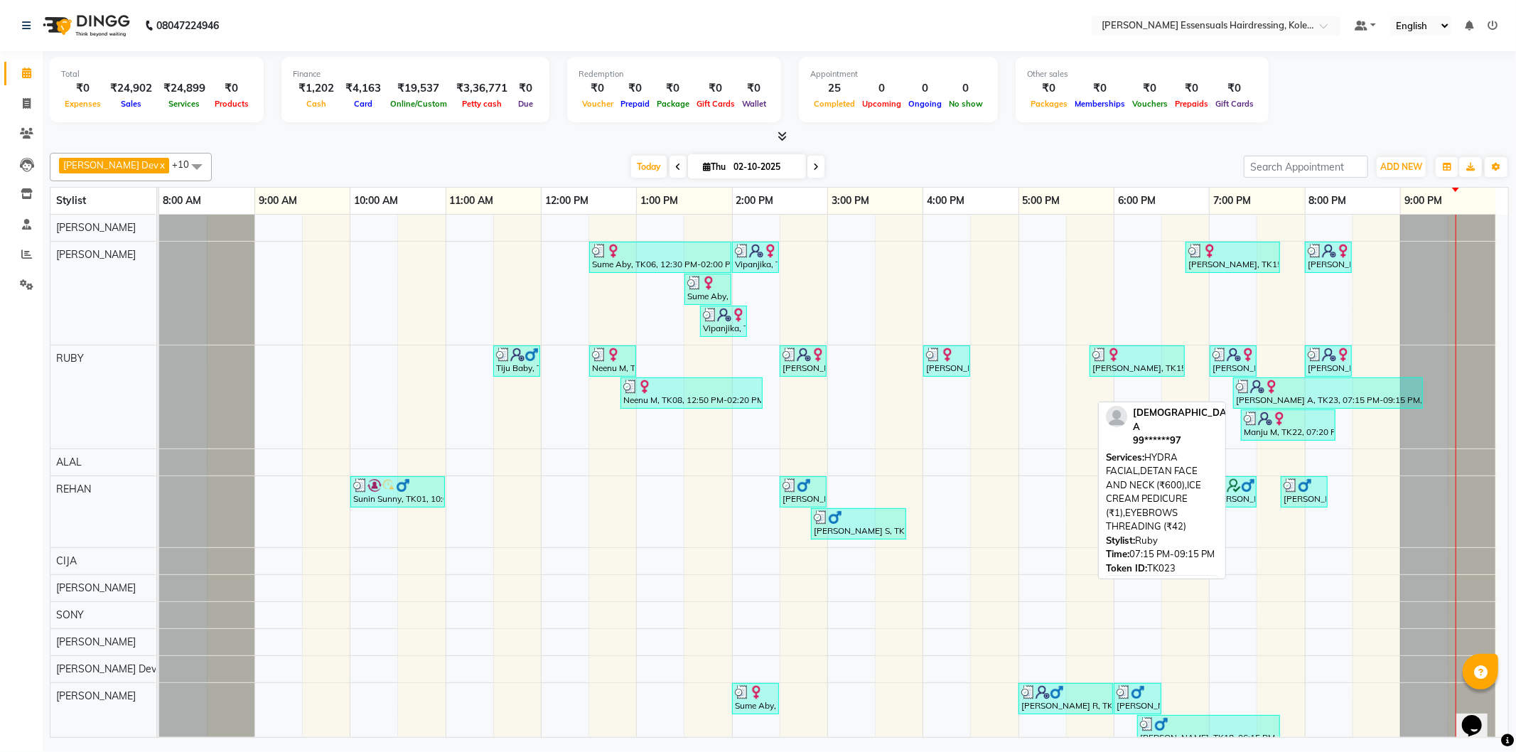
click at [1288, 401] on div "Anusree A, TK23, 07:15 PM-09:15 PM, HYDRA FACIAL,DETAN FACE AND NECK (₹600),ICE…" at bounding box center [1328, 393] width 187 height 27
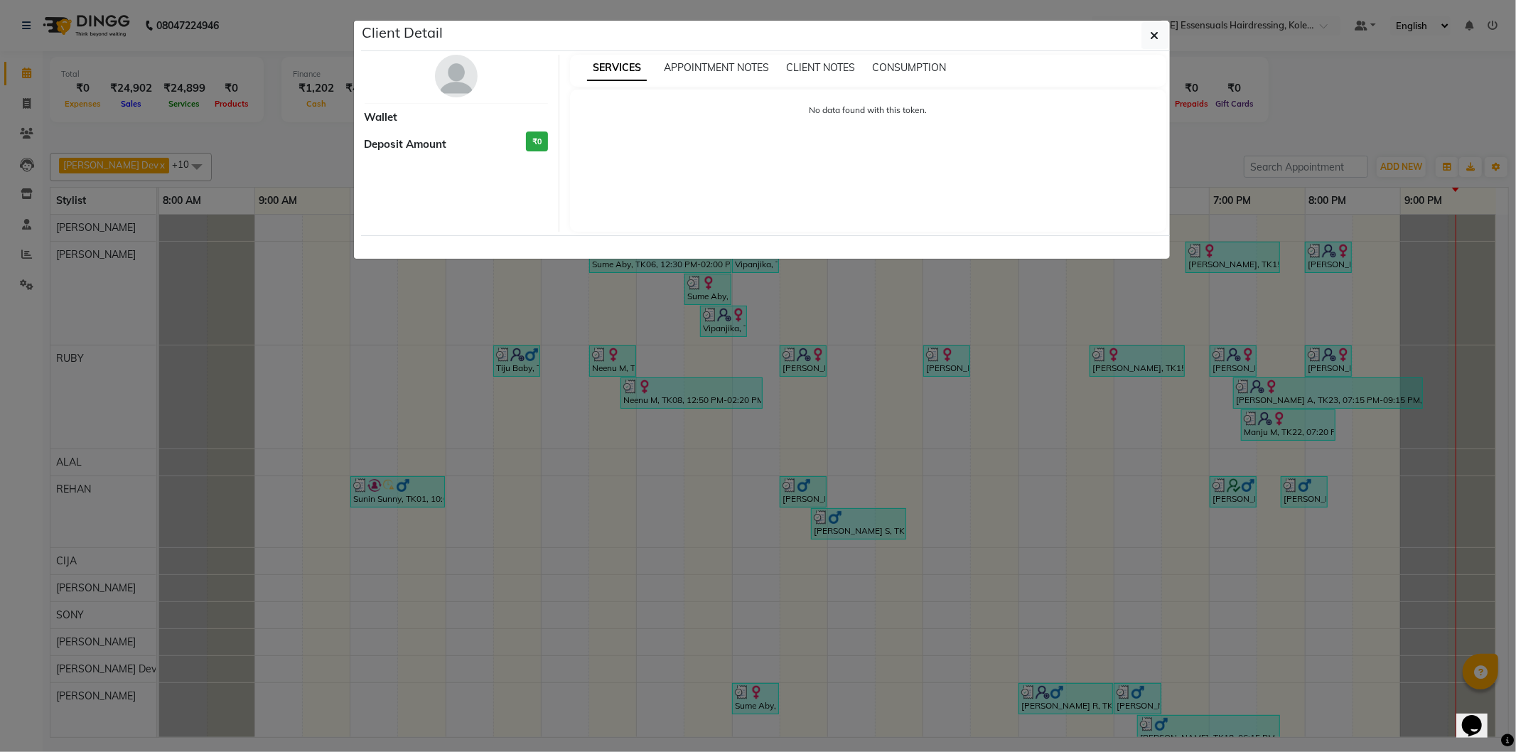
select select "3"
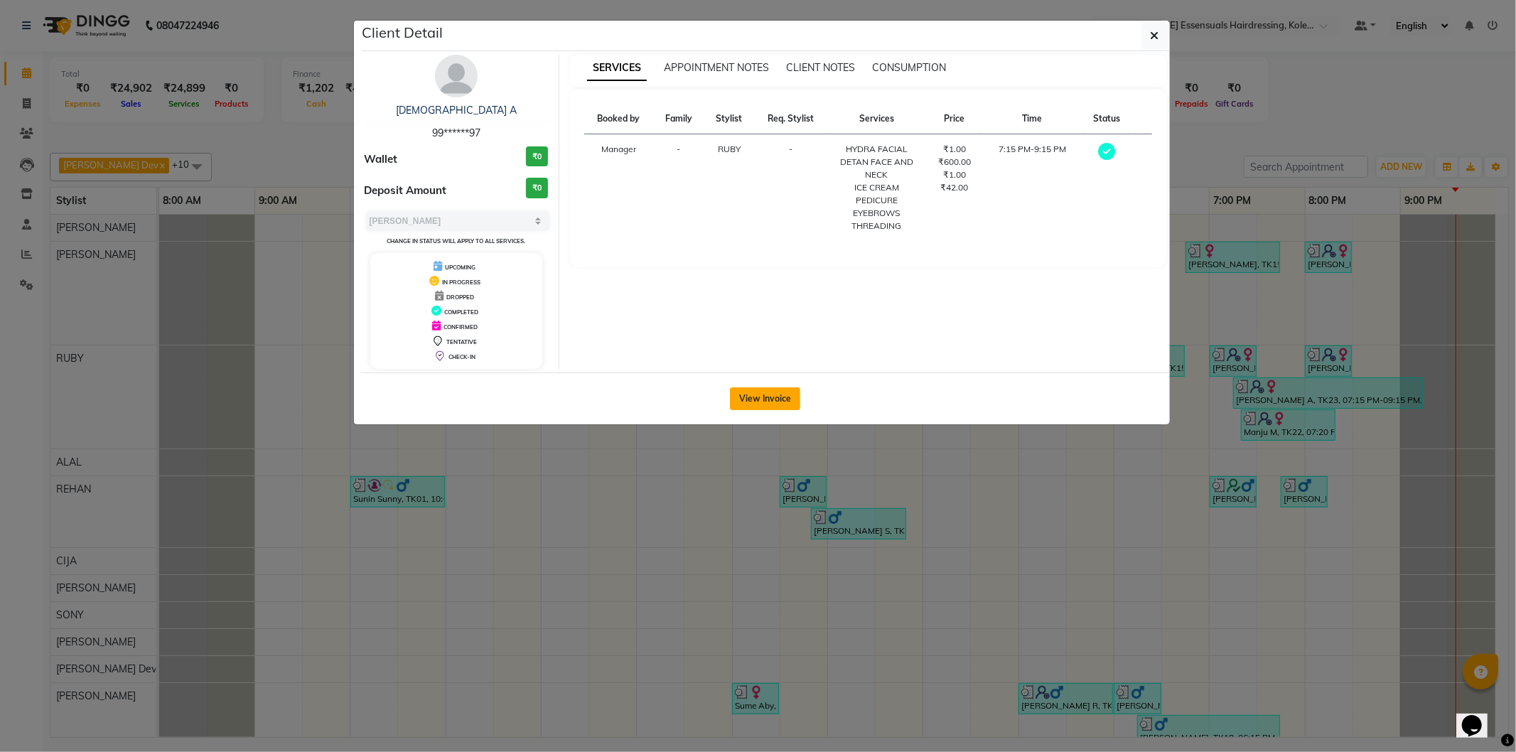
click at [756, 405] on button "View Invoice" at bounding box center [765, 398] width 70 height 23
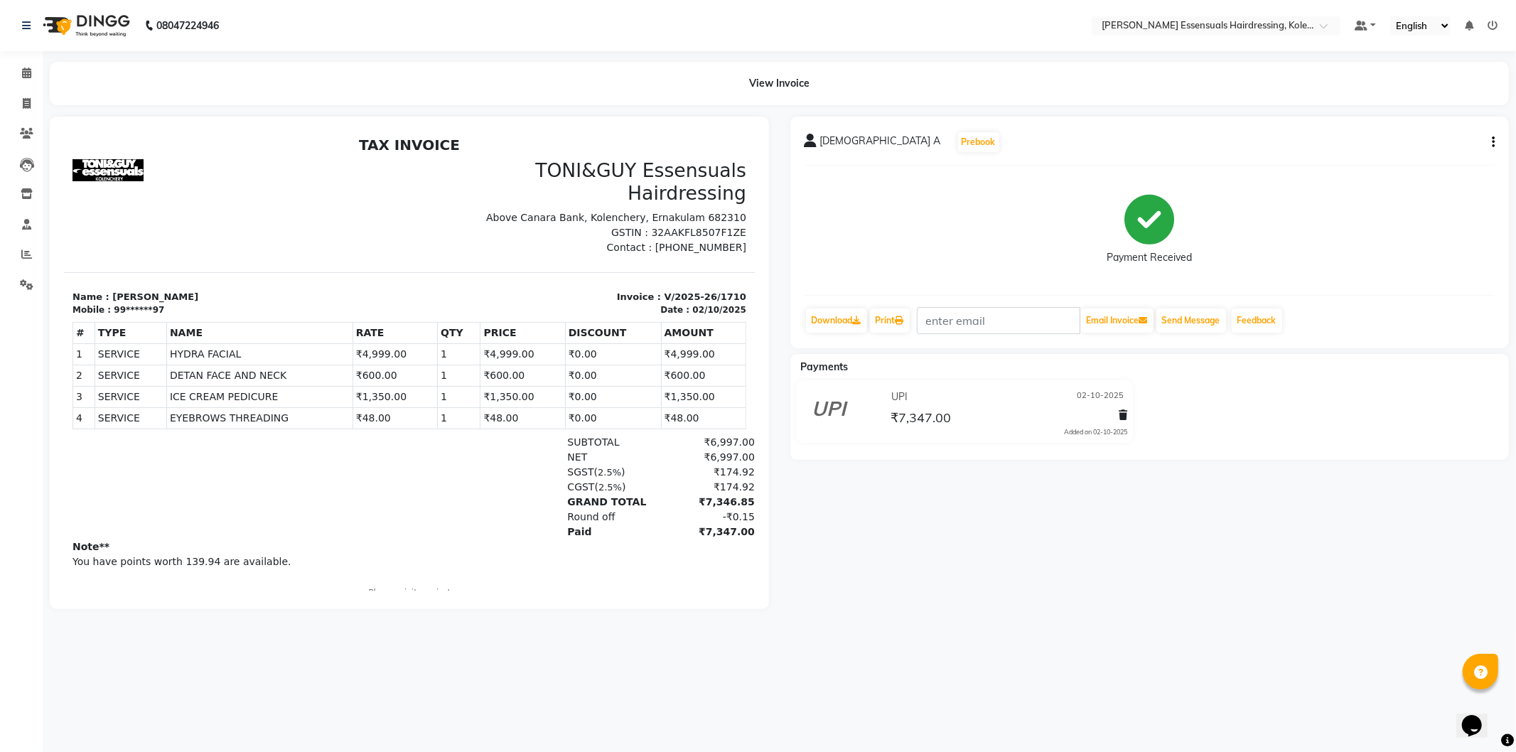
click at [1492, 142] on icon "button" at bounding box center [1493, 142] width 3 height 1
click at [1431, 149] on div "Edit Invoice" at bounding box center [1443, 143] width 57 height 18
select select "service"
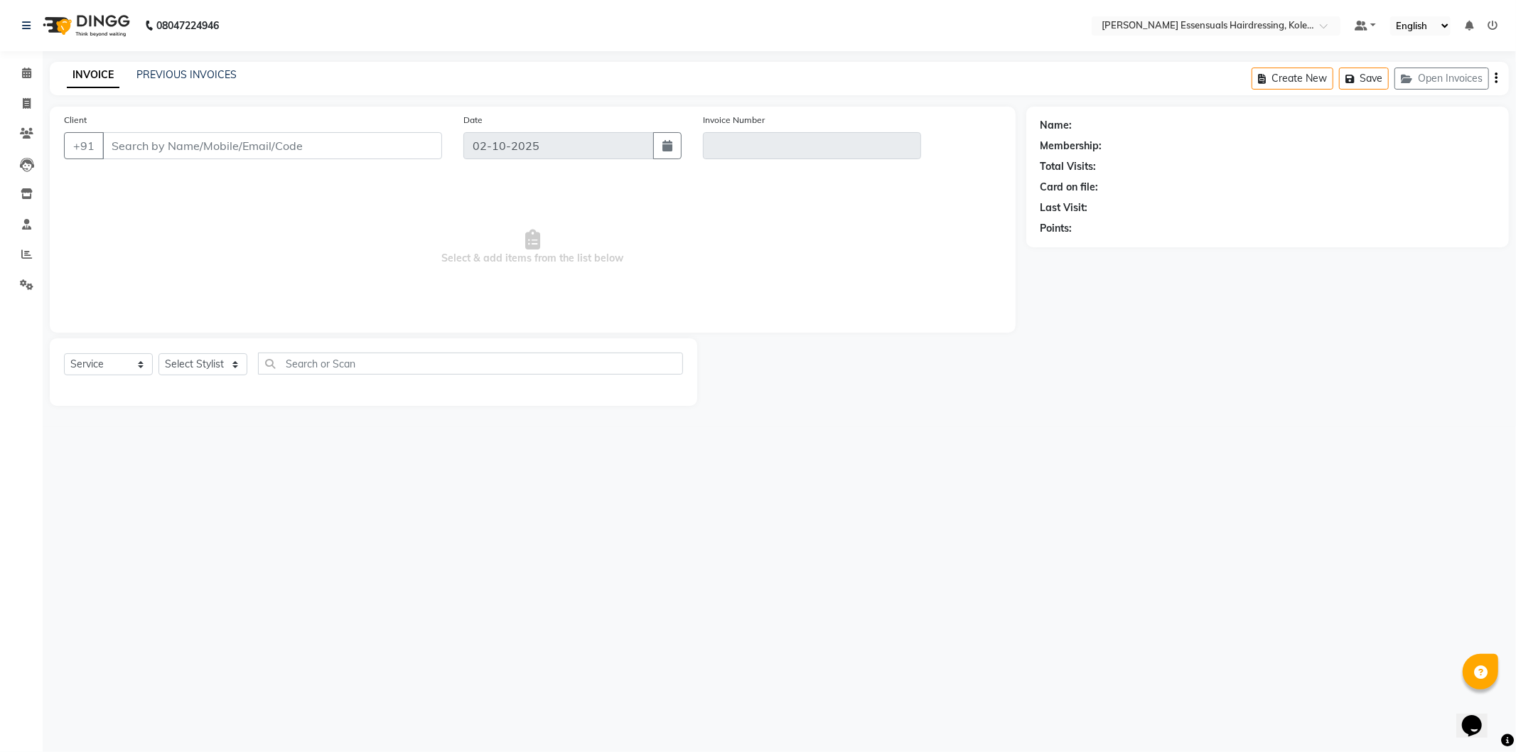
type input "99******97"
type input "V/2025-26/1710"
select select "1: Object"
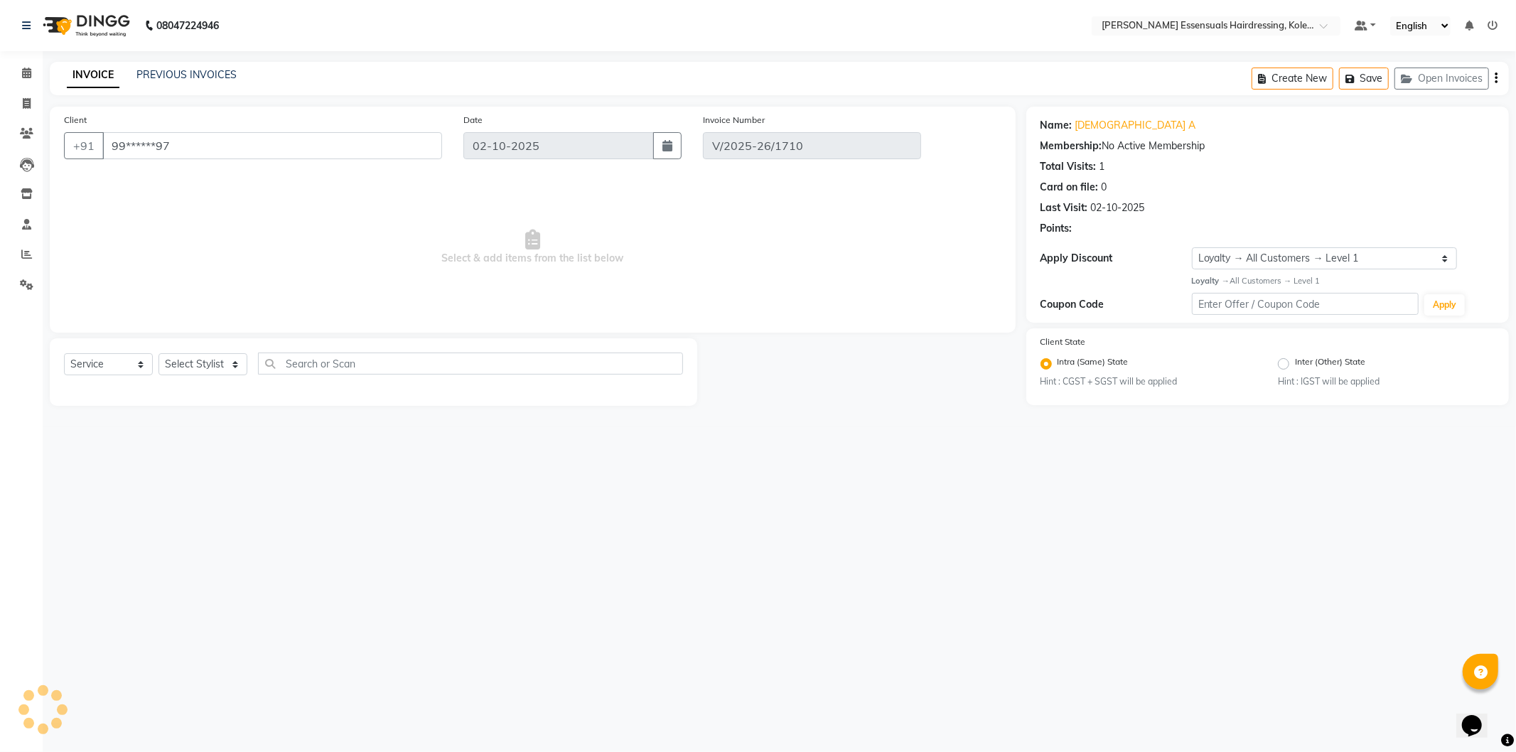
select select "select"
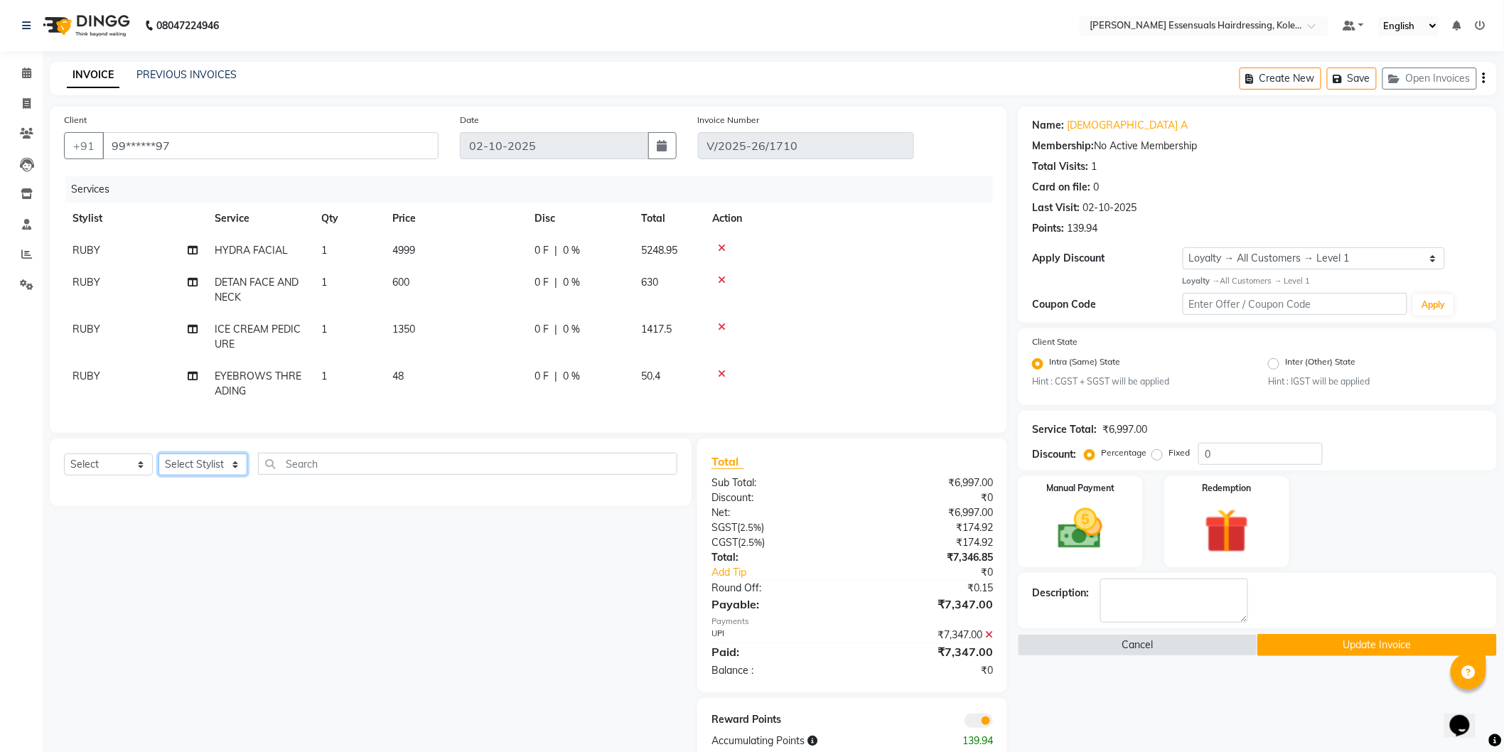
click at [228, 471] on select "Select Stylist Admin ALAL Anagha Dev ATHIRA BIDHYA Bindya Accountant CIJA FAIZA…" at bounding box center [203, 465] width 89 height 22
select select "79968"
click at [159, 466] on select "Select Stylist Admin ALAL Anagha Dev ATHIRA BIDHYA Bindya Accountant CIJA FAIZA…" at bounding box center [203, 465] width 89 height 22
drag, startPoint x: 124, startPoint y: 476, endPoint x: 131, endPoint y: 487, distance: 12.4
click at [124, 476] on select "Select Service Product Membership Package Voucher Prepaid Gift Card" at bounding box center [108, 465] width 89 height 22
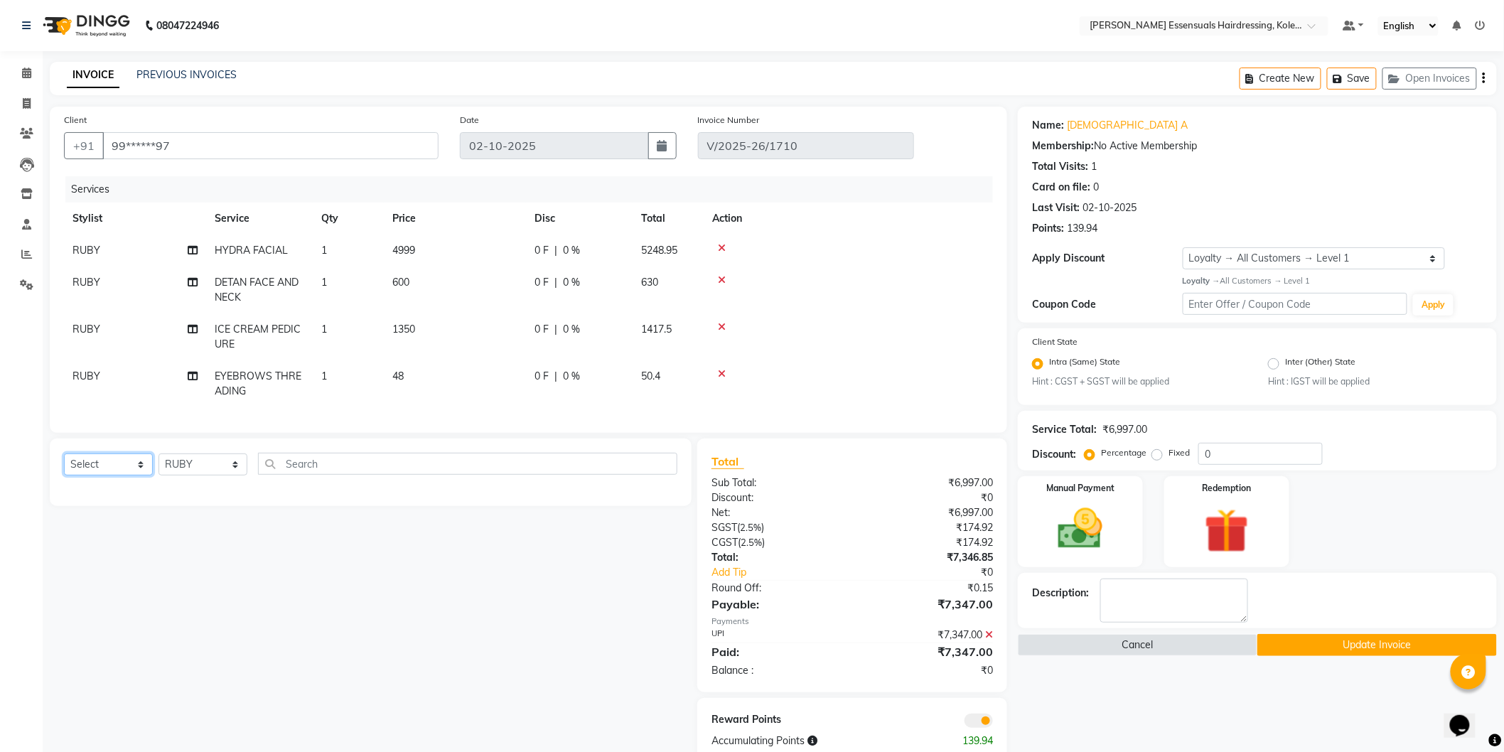
select select "service"
click at [64, 466] on select "Select Service Product Membership Package Voucher Prepaid Gift Card" at bounding box center [108, 465] width 89 height 22
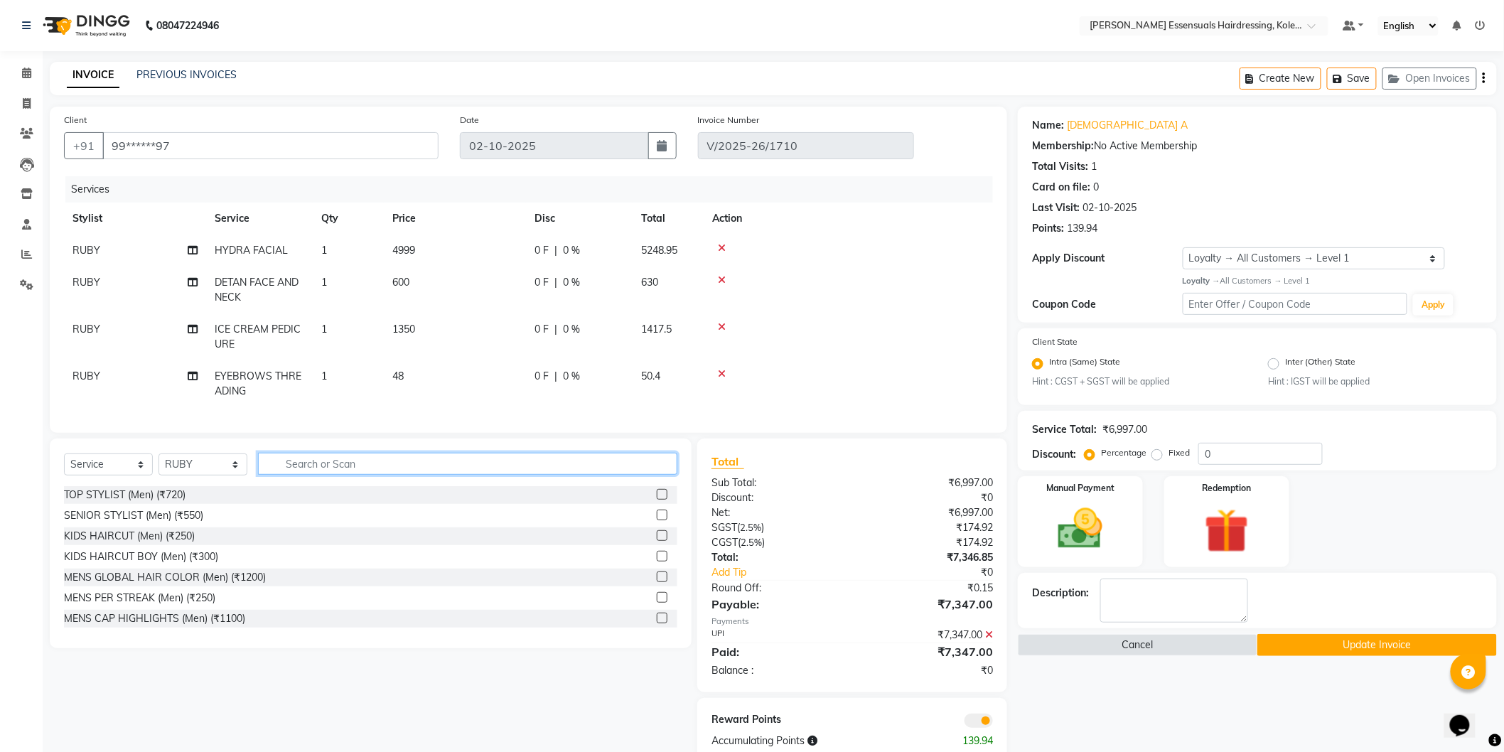
click at [293, 475] on input "text" at bounding box center [467, 464] width 419 height 22
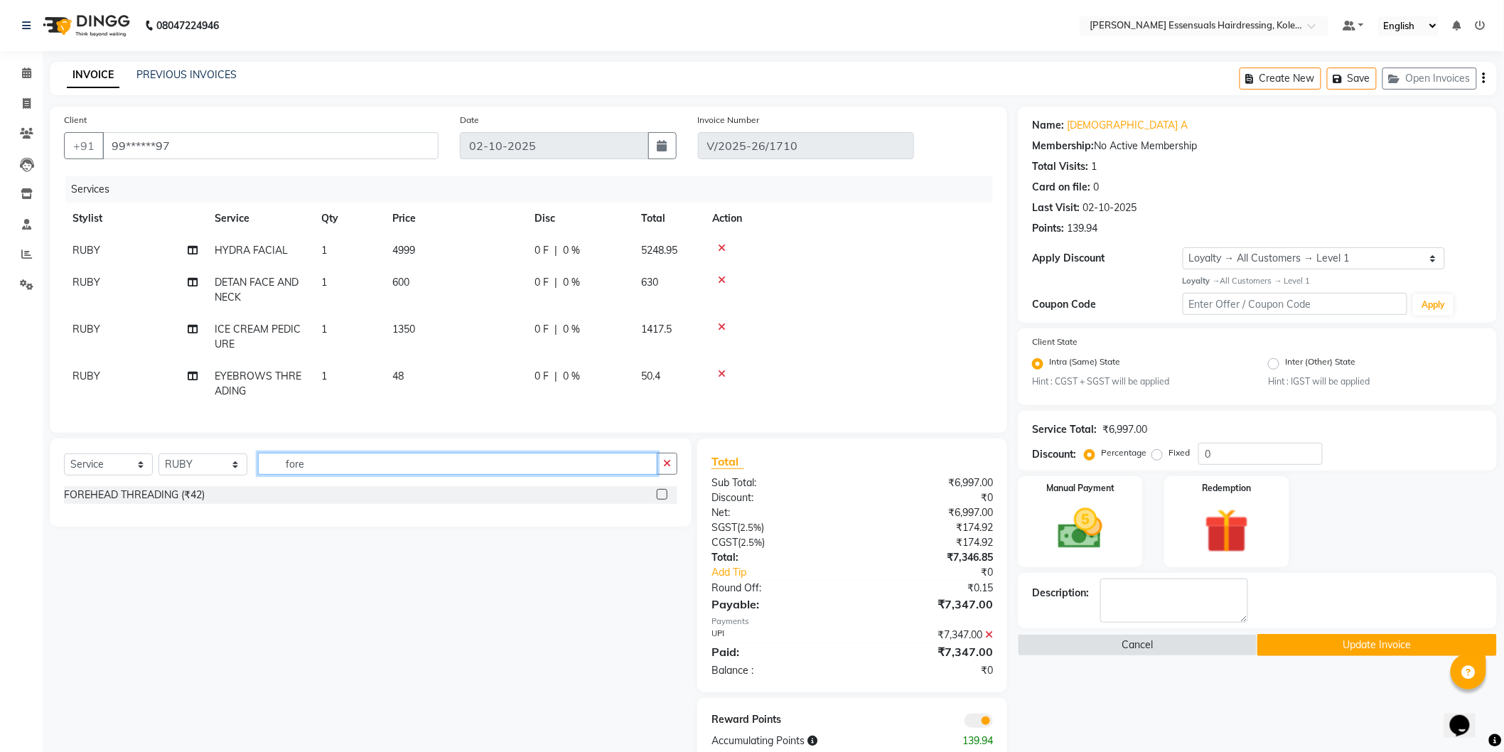
type input "fore"
click at [666, 500] on label at bounding box center [662, 494] width 11 height 11
click at [666, 500] on input "checkbox" at bounding box center [661, 495] width 9 height 9
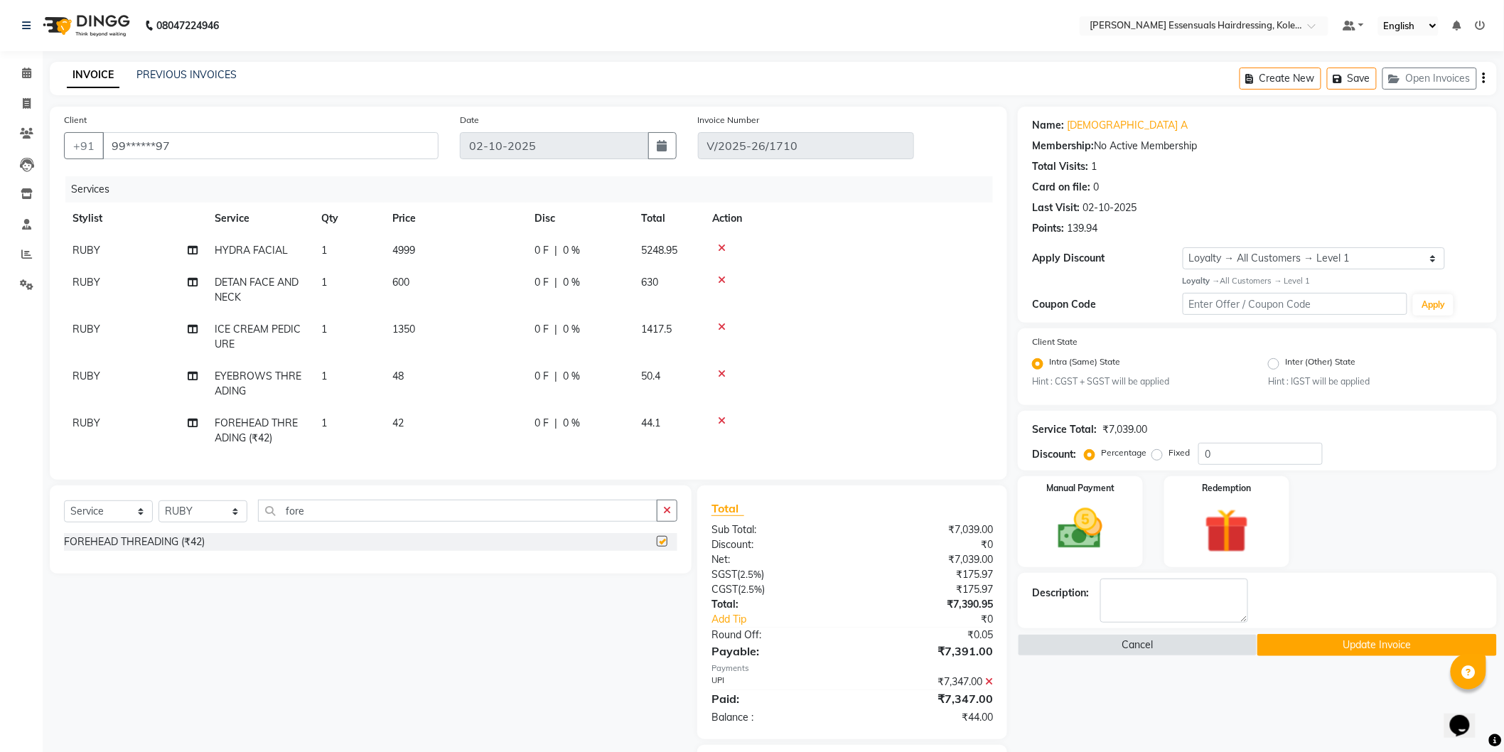
checkbox input "false"
click at [427, 424] on td "42" at bounding box center [455, 430] width 142 height 47
select select "79968"
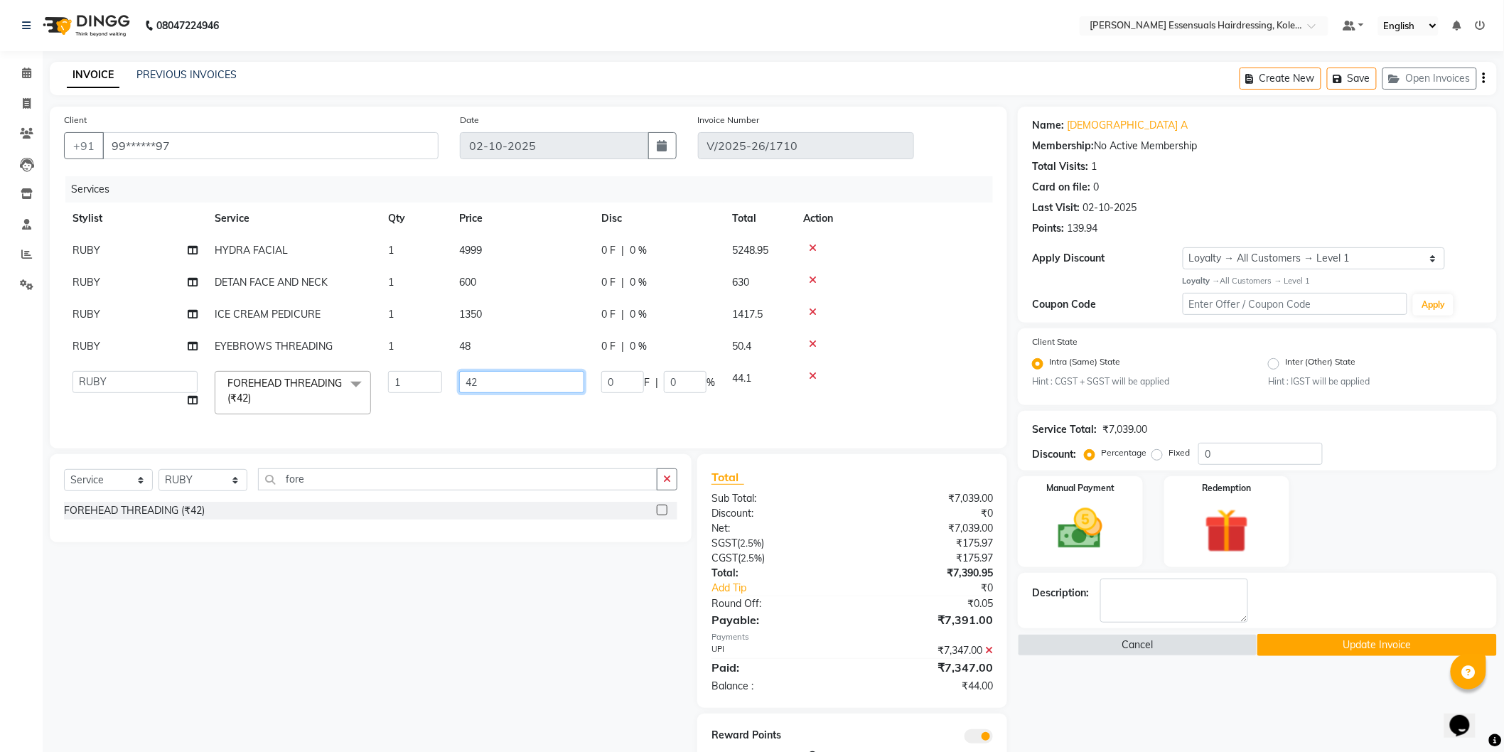
click at [488, 382] on input "42" at bounding box center [521, 382] width 125 height 22
type input "48"
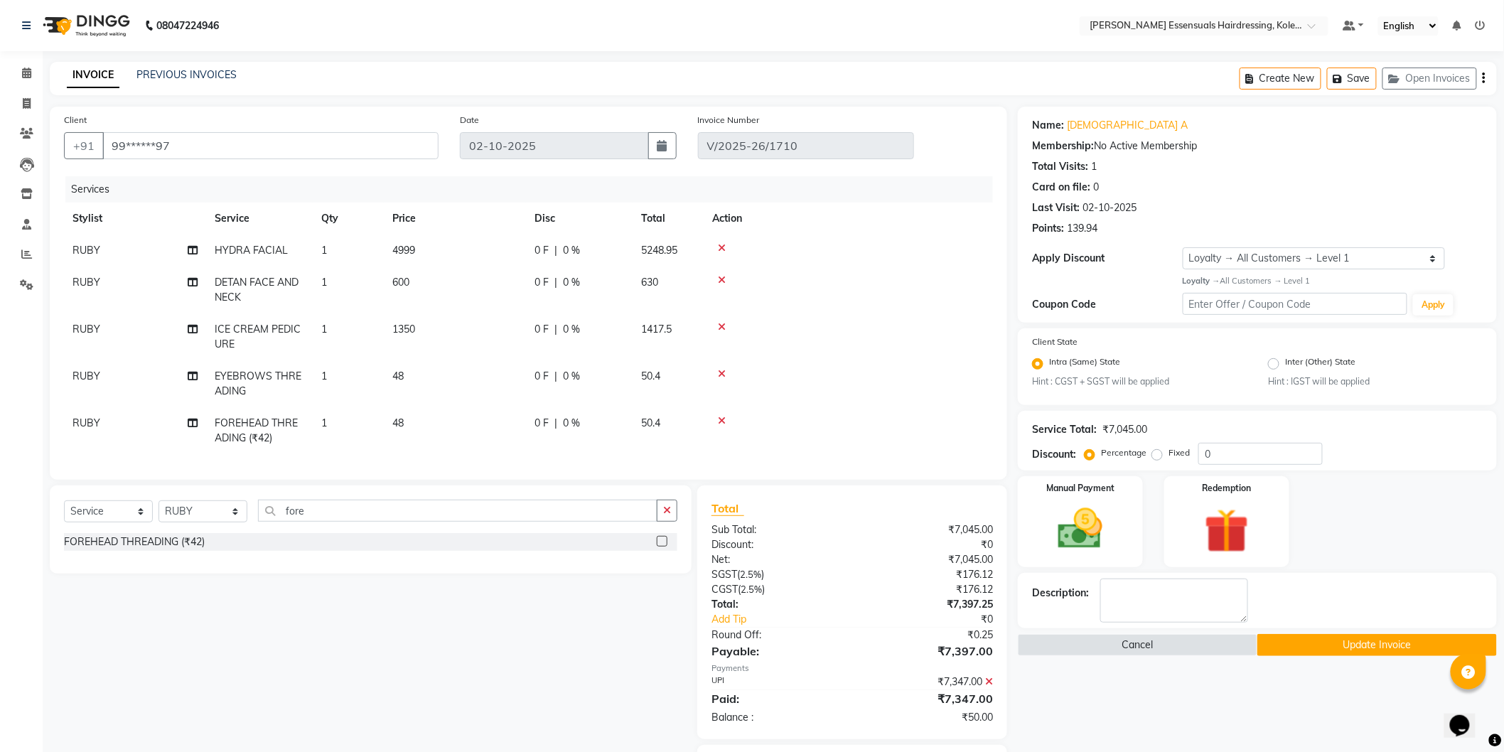
click at [491, 400] on tbody "RUBY HYDRA FACIAL 1 4999 0 F | 0 % 5248.95 RUBY DETAN FACE AND NECK 1 600 0 F |…" at bounding box center [528, 345] width 929 height 220
click at [985, 687] on icon at bounding box center [989, 682] width 8 height 10
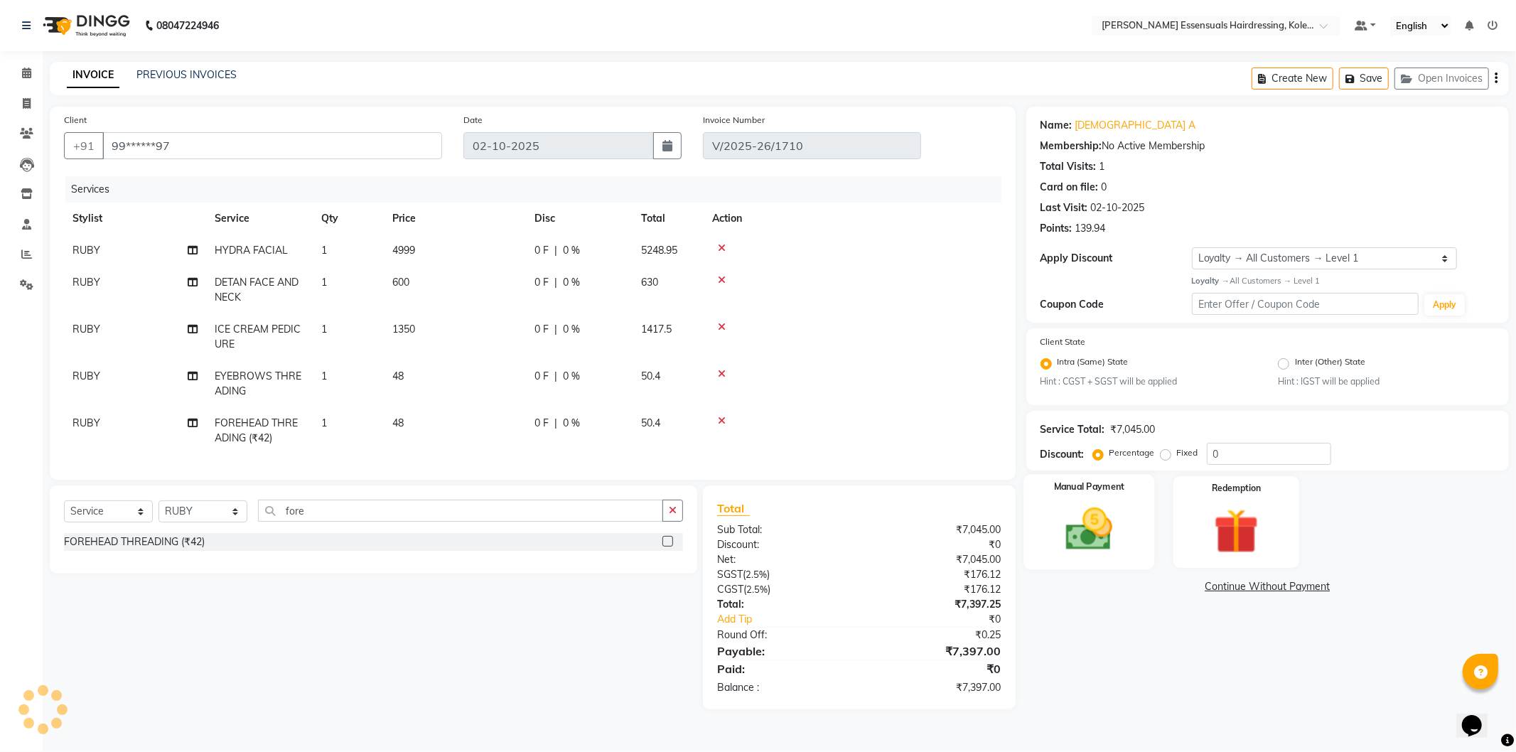
click at [1083, 560] on div "Manual Payment" at bounding box center [1089, 522] width 131 height 95
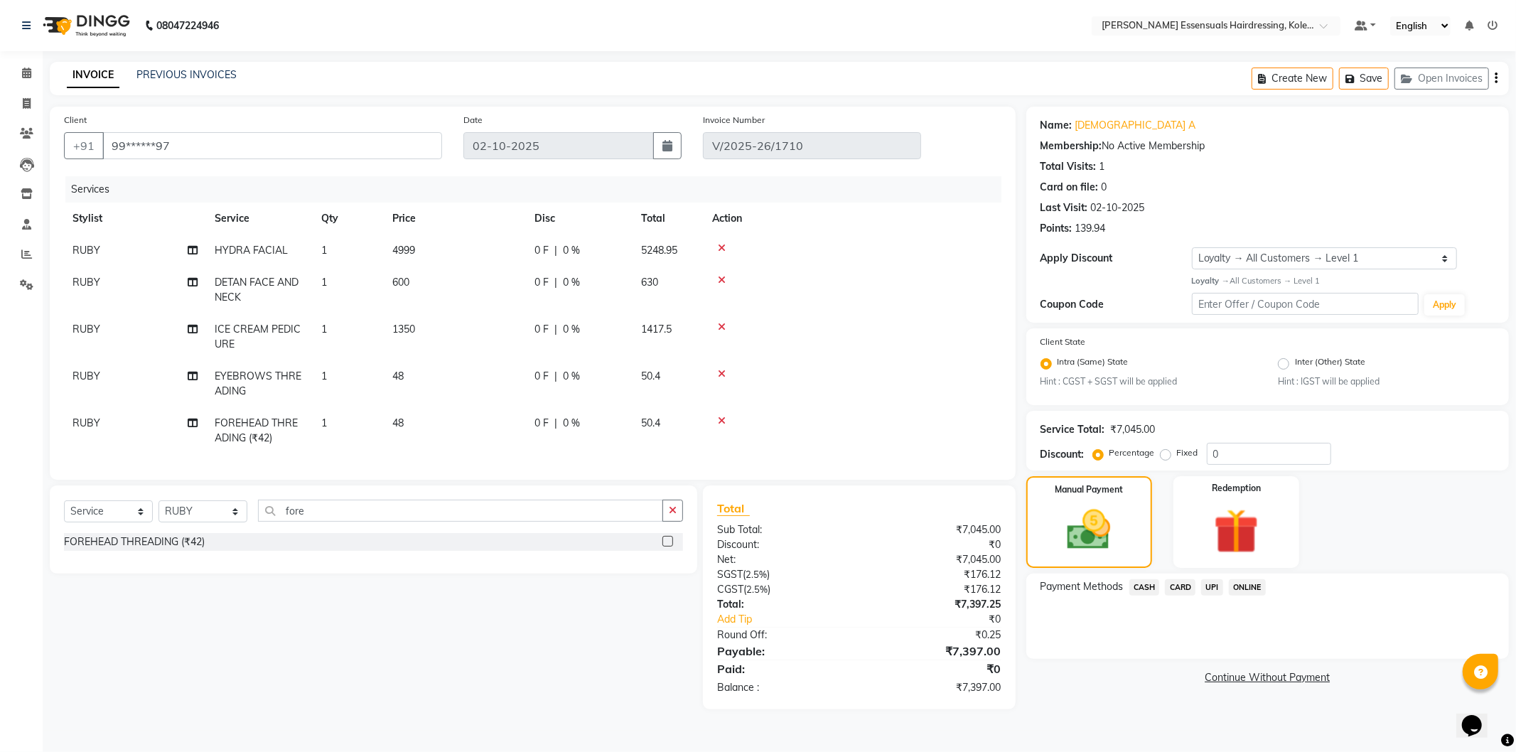
click at [1211, 589] on span "UPI" at bounding box center [1212, 587] width 22 height 16
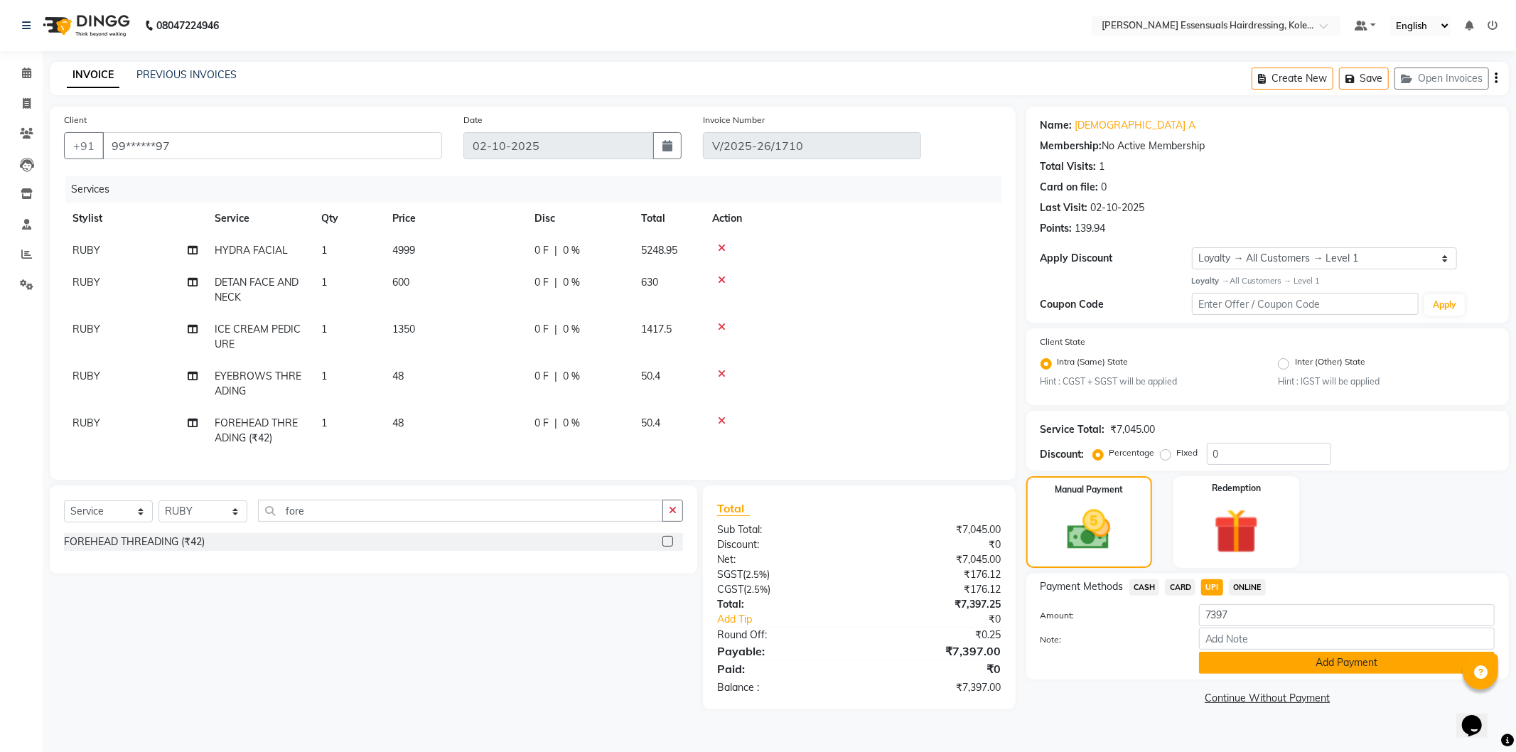
click at [1259, 661] on button "Add Payment" at bounding box center [1347, 663] width 296 height 22
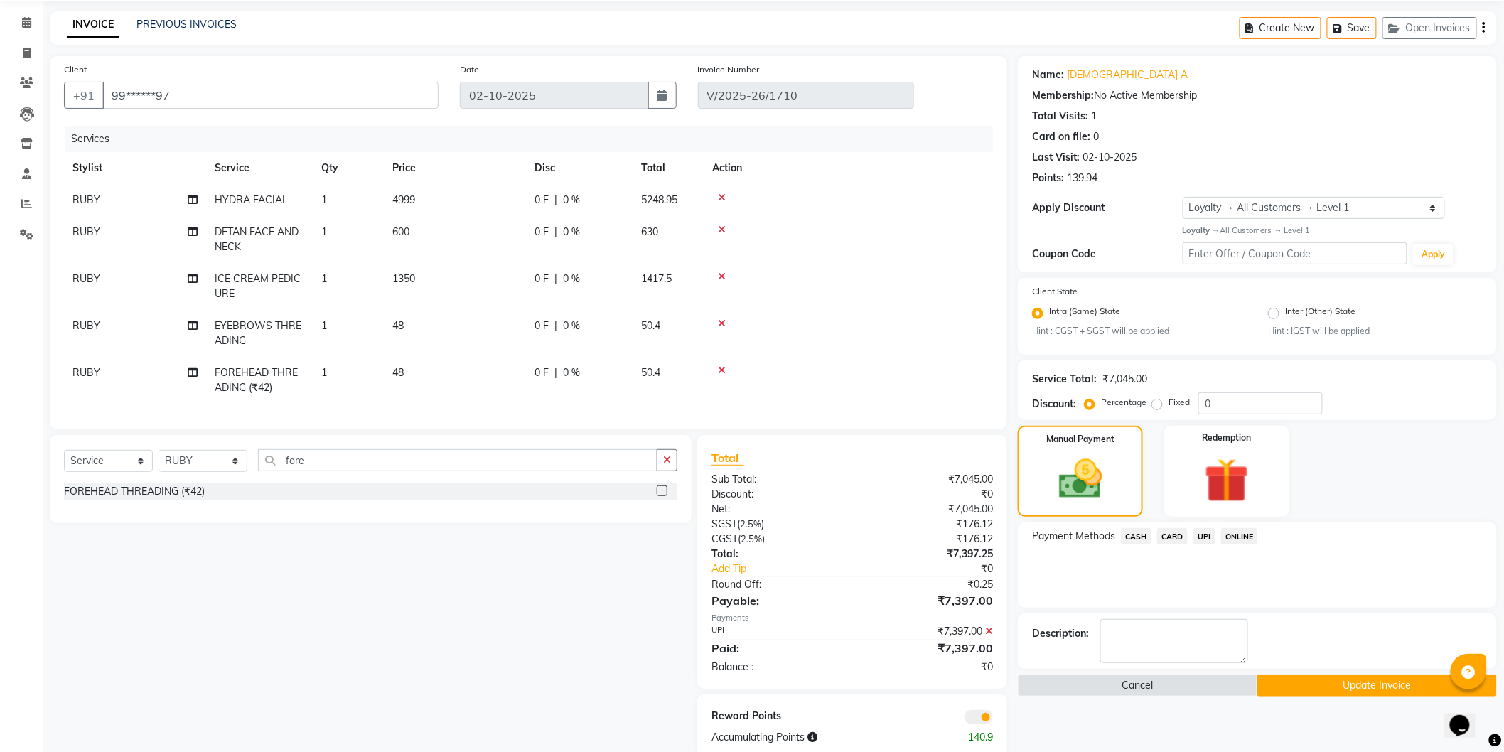
scroll to position [90, 0]
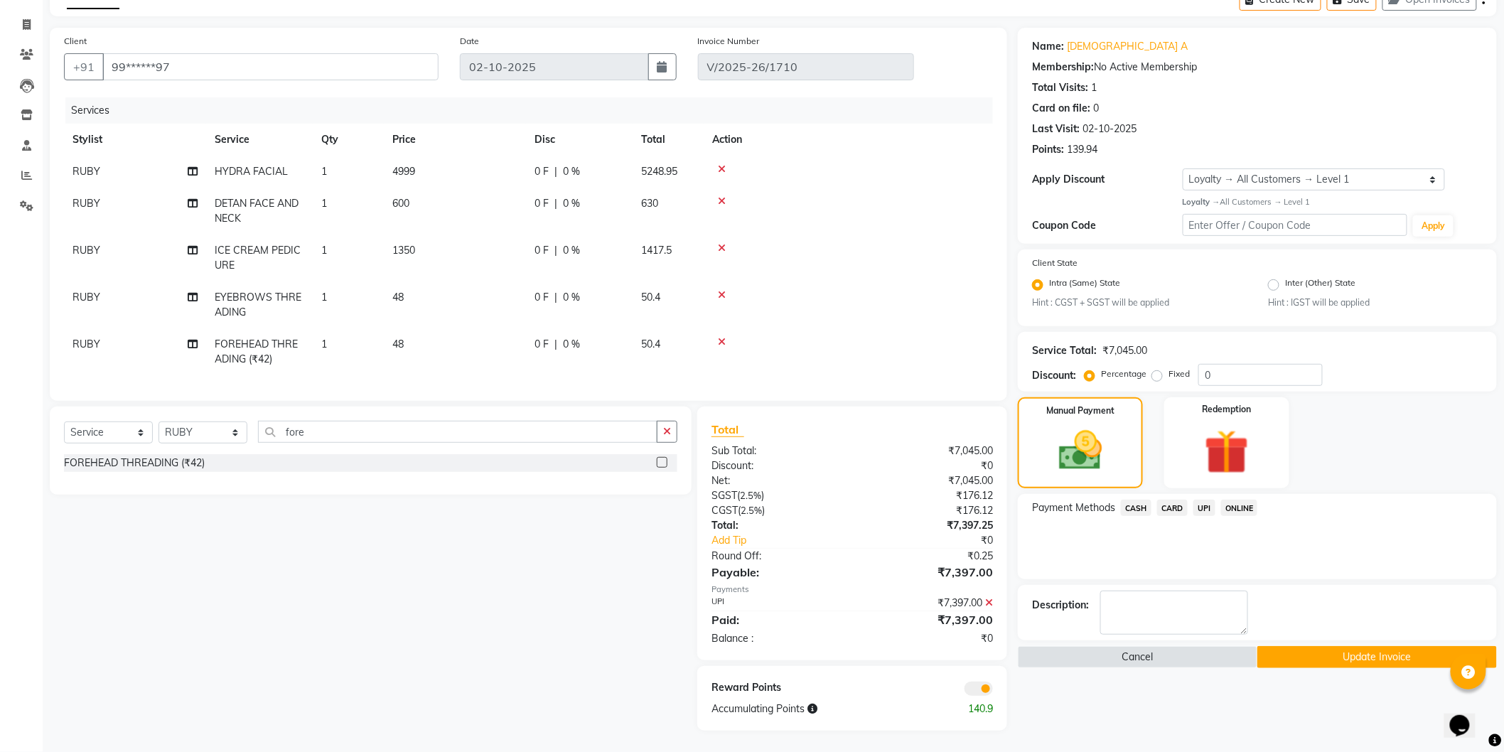
click at [1295, 651] on button "Update Invoice" at bounding box center [1378, 657] width 240 height 22
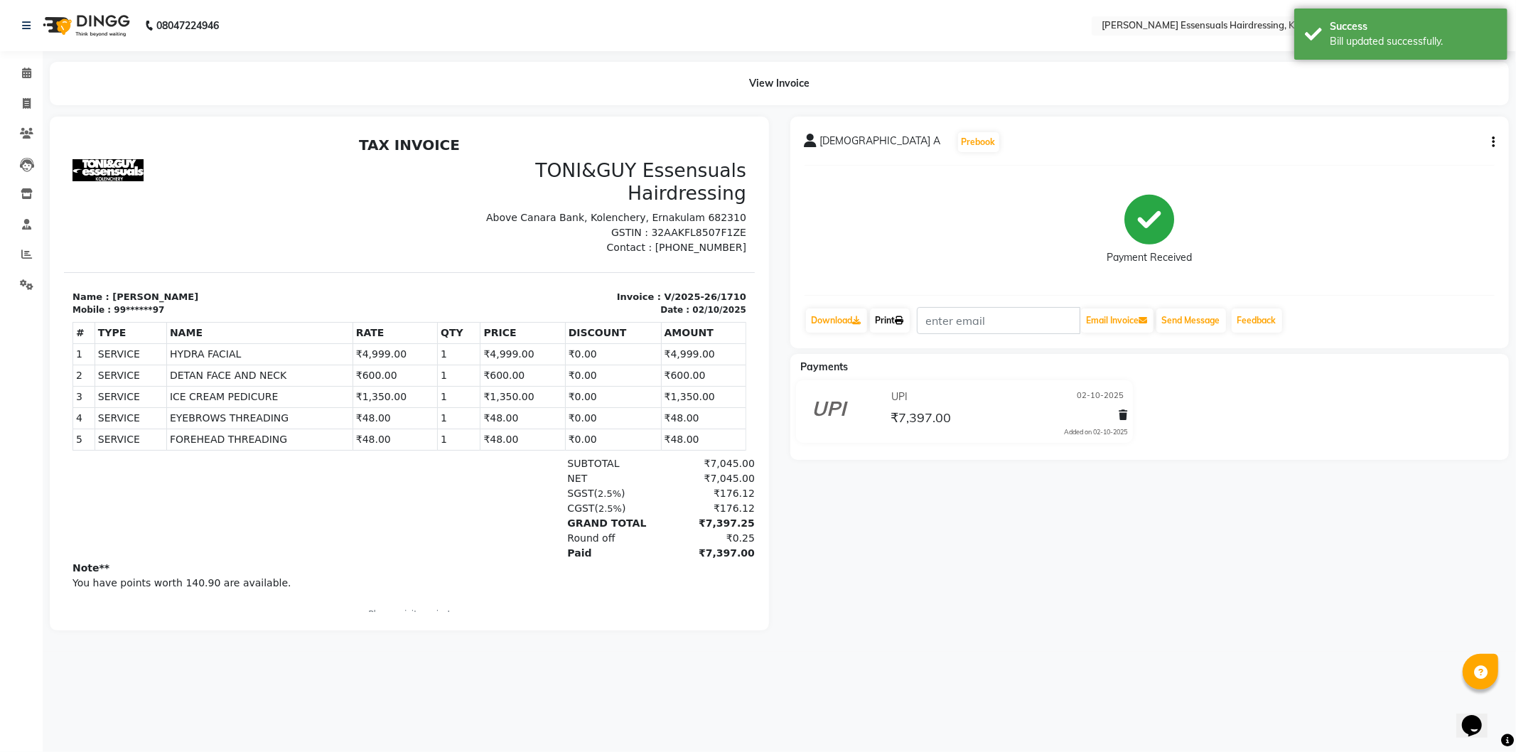
click at [891, 318] on link "Print" at bounding box center [890, 321] width 40 height 24
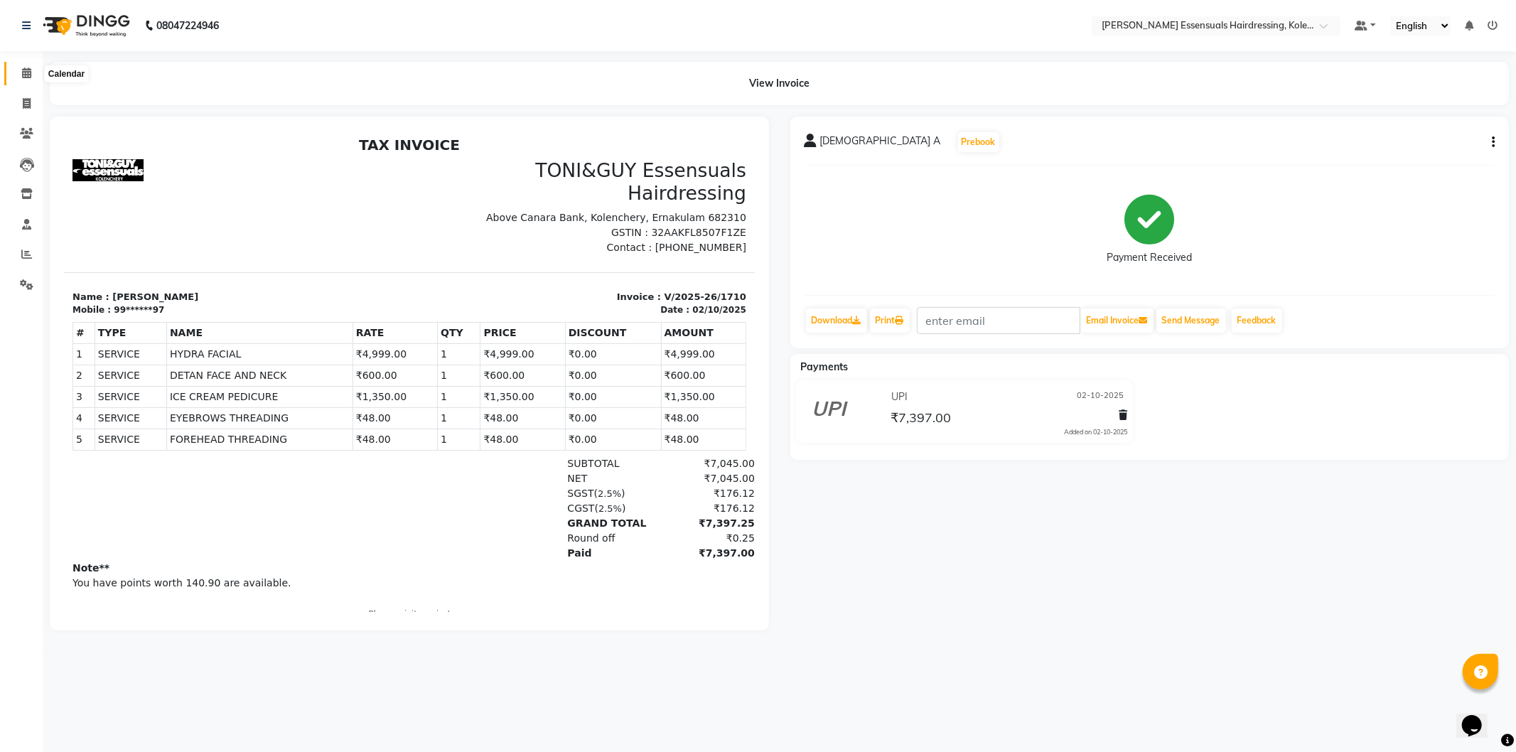
click at [18, 69] on span at bounding box center [26, 73] width 25 height 16
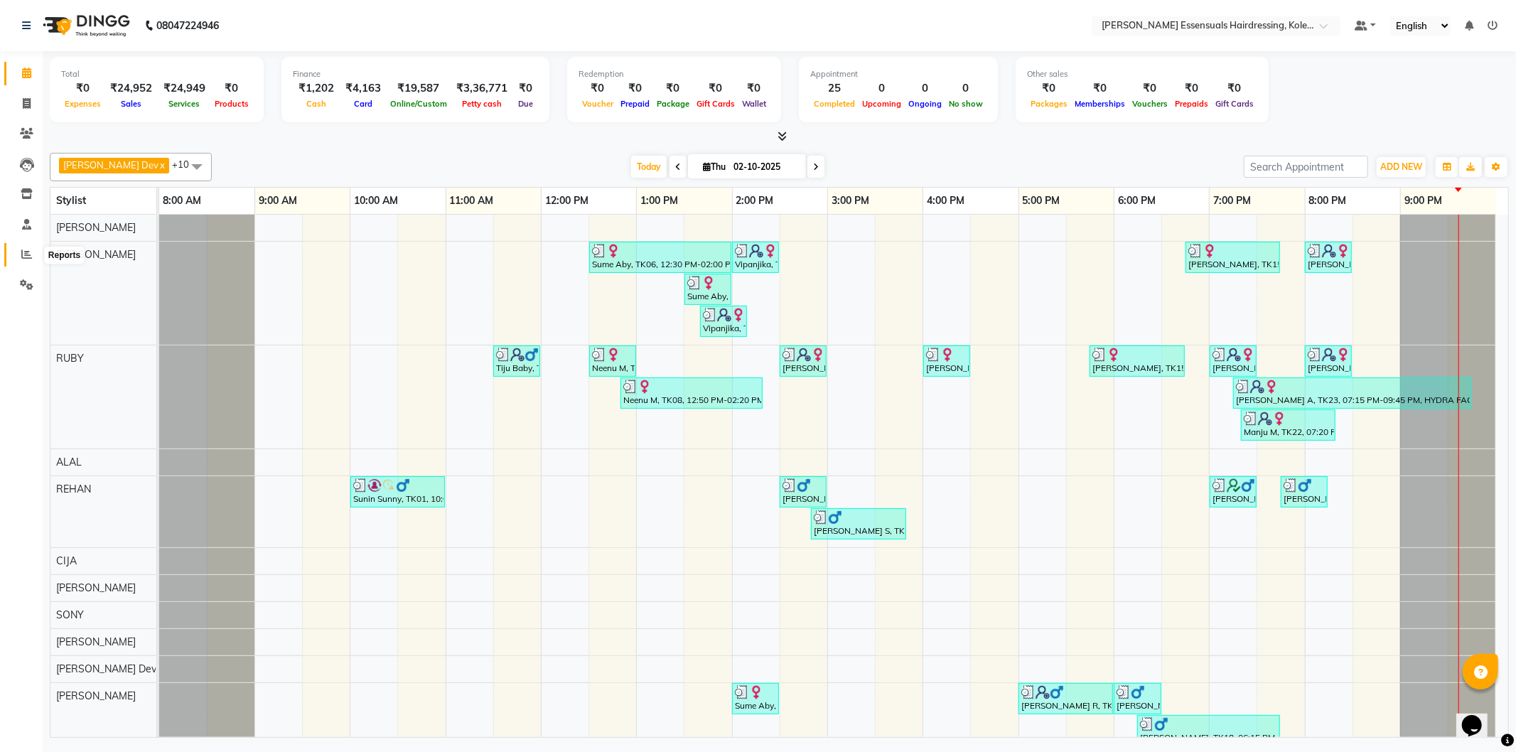
click at [21, 257] on icon at bounding box center [26, 254] width 11 height 11
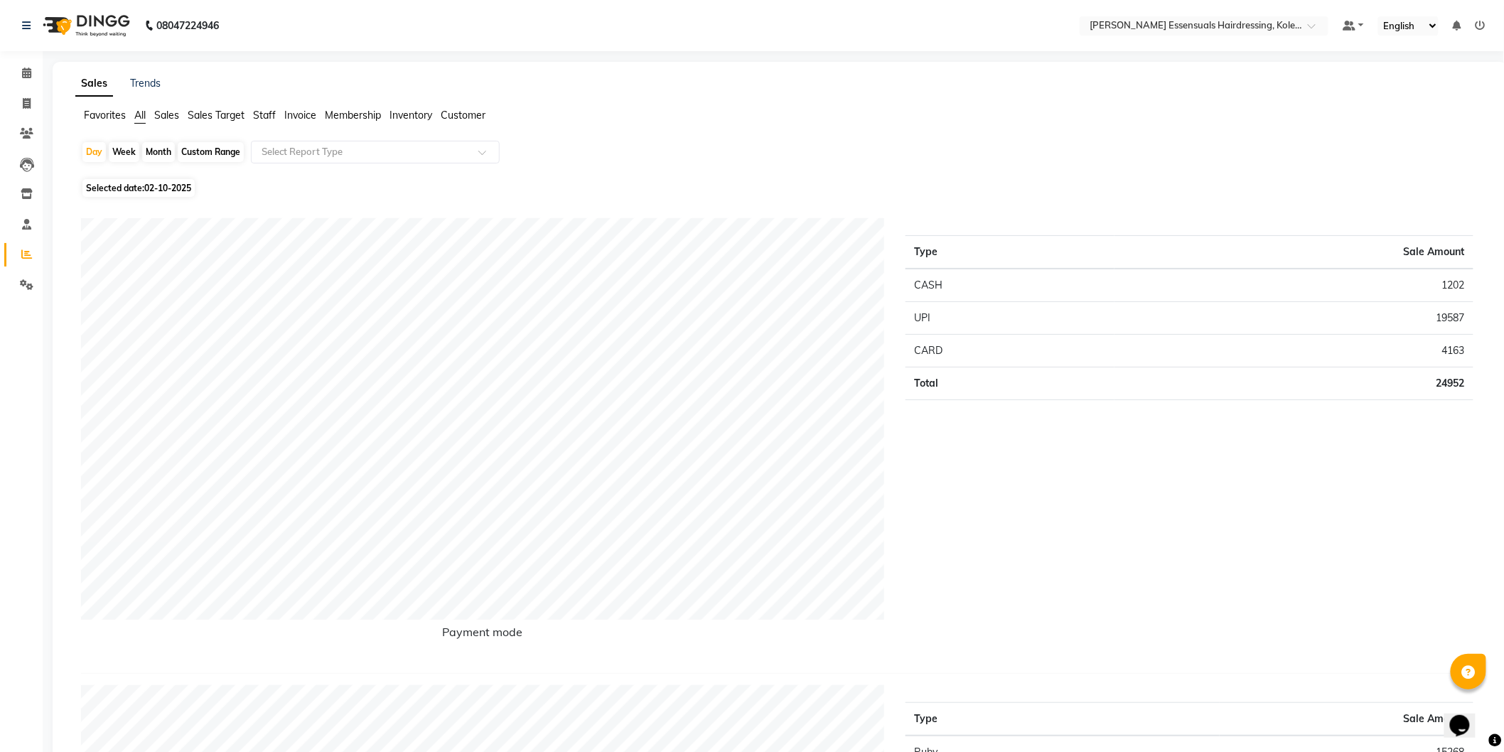
click at [174, 108] on li "Sales" at bounding box center [166, 115] width 25 height 15
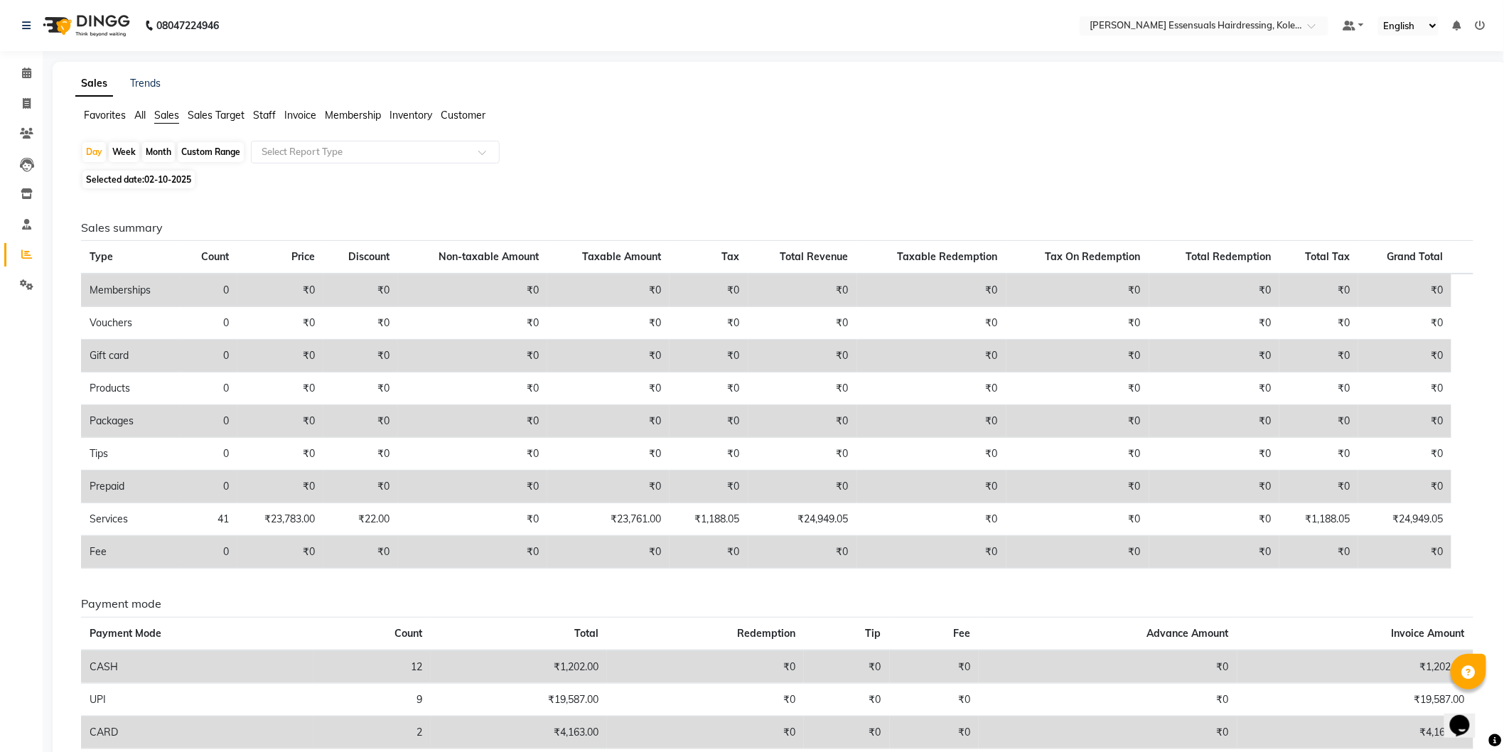
click at [210, 154] on div "Custom Range" at bounding box center [211, 152] width 66 height 20
select select "10"
select select "2025"
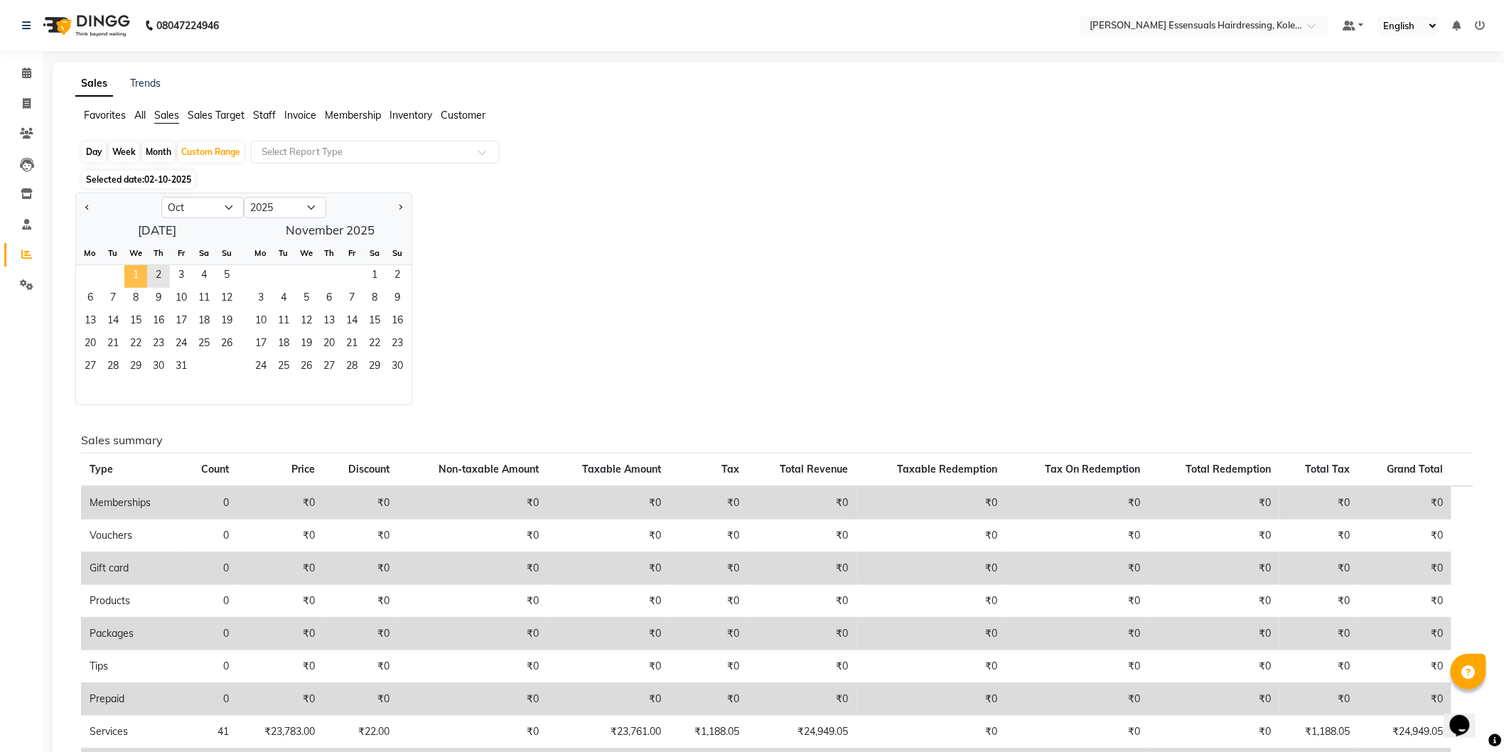
click at [127, 270] on span "1" at bounding box center [135, 276] width 23 height 23
click at [154, 281] on span "2" at bounding box center [158, 276] width 23 height 23
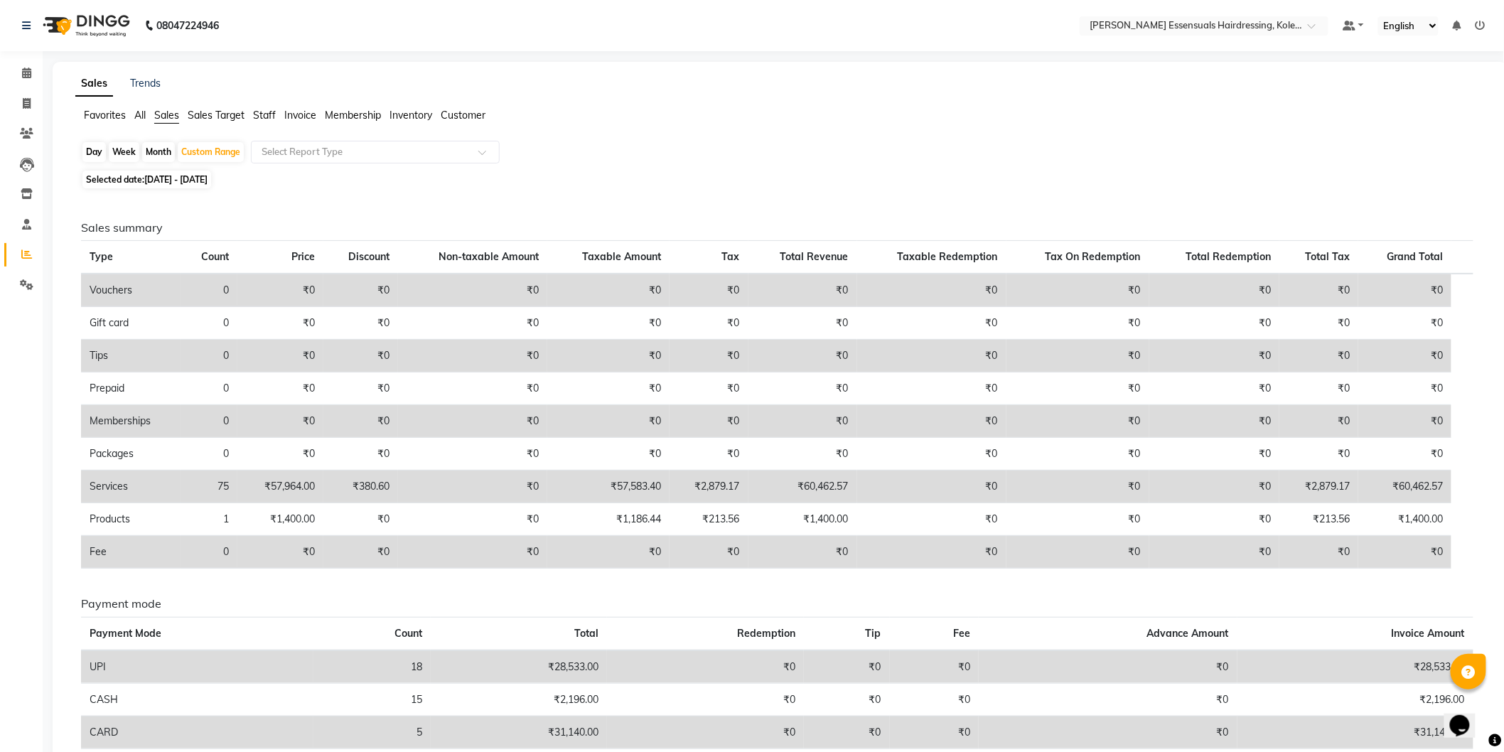
drag, startPoint x: 98, startPoint y: 156, endPoint x: 112, endPoint y: 176, distance: 24.1
click at [97, 156] on div "Day" at bounding box center [93, 152] width 23 height 20
select select "10"
select select "2025"
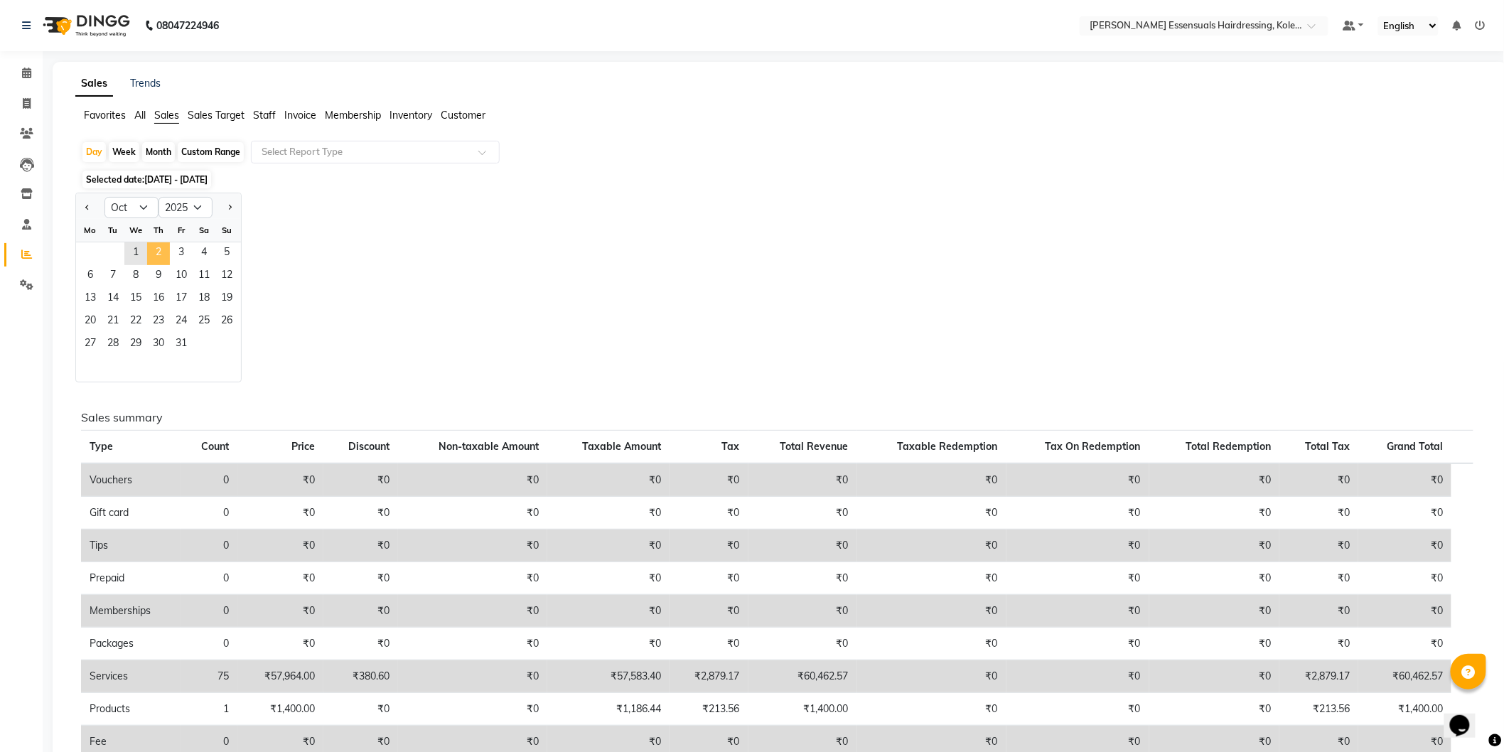
click at [147, 257] on span "2" at bounding box center [158, 253] width 23 height 23
